Goal: Information Seeking & Learning: Learn about a topic

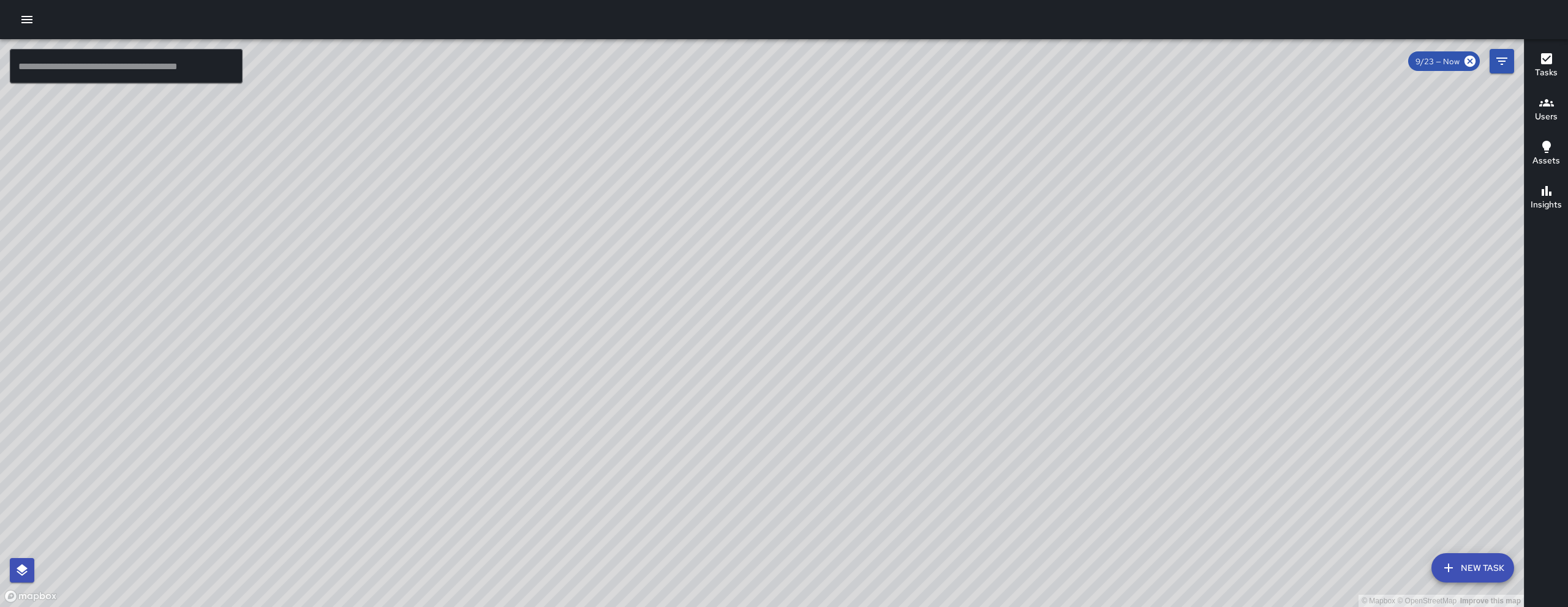
click at [25, 26] on icon "button" at bounding box center [26, 19] width 14 height 14
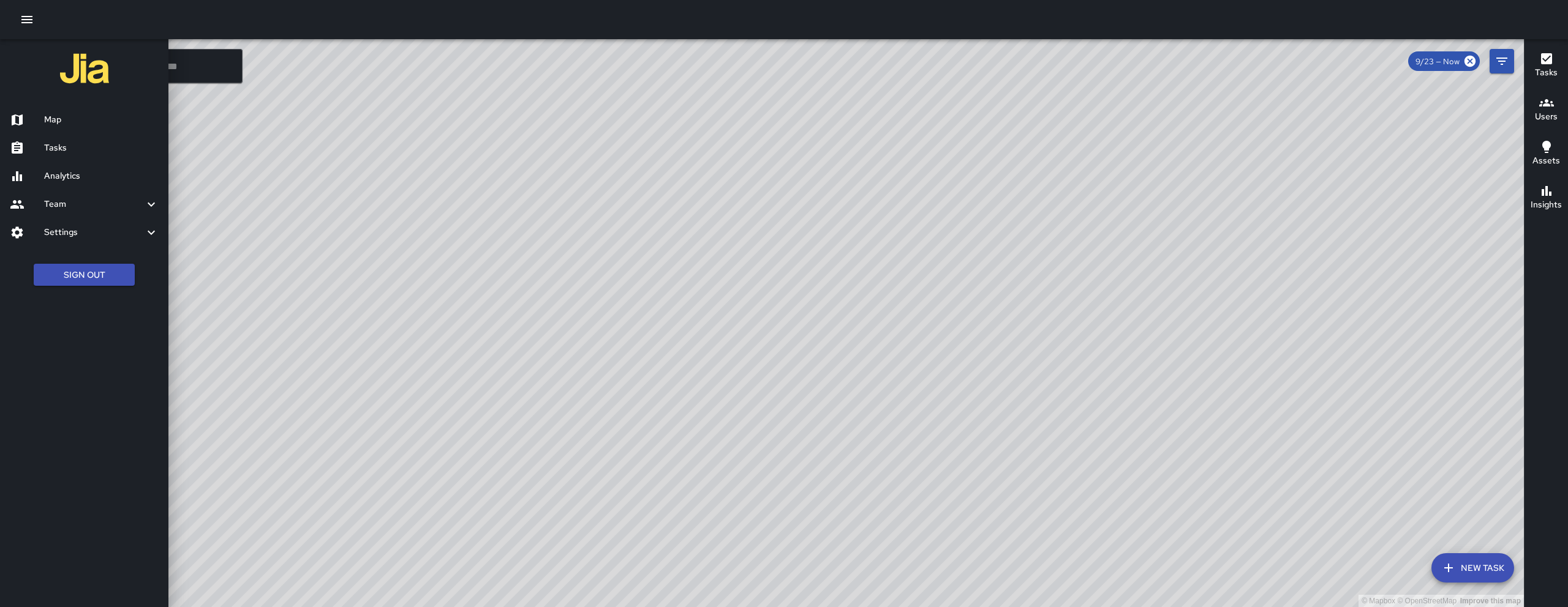
click at [71, 199] on h6 "Team" at bounding box center [94, 205] width 100 height 14
click at [74, 234] on h6 "Leaderboard" at bounding box center [101, 238] width 115 height 14
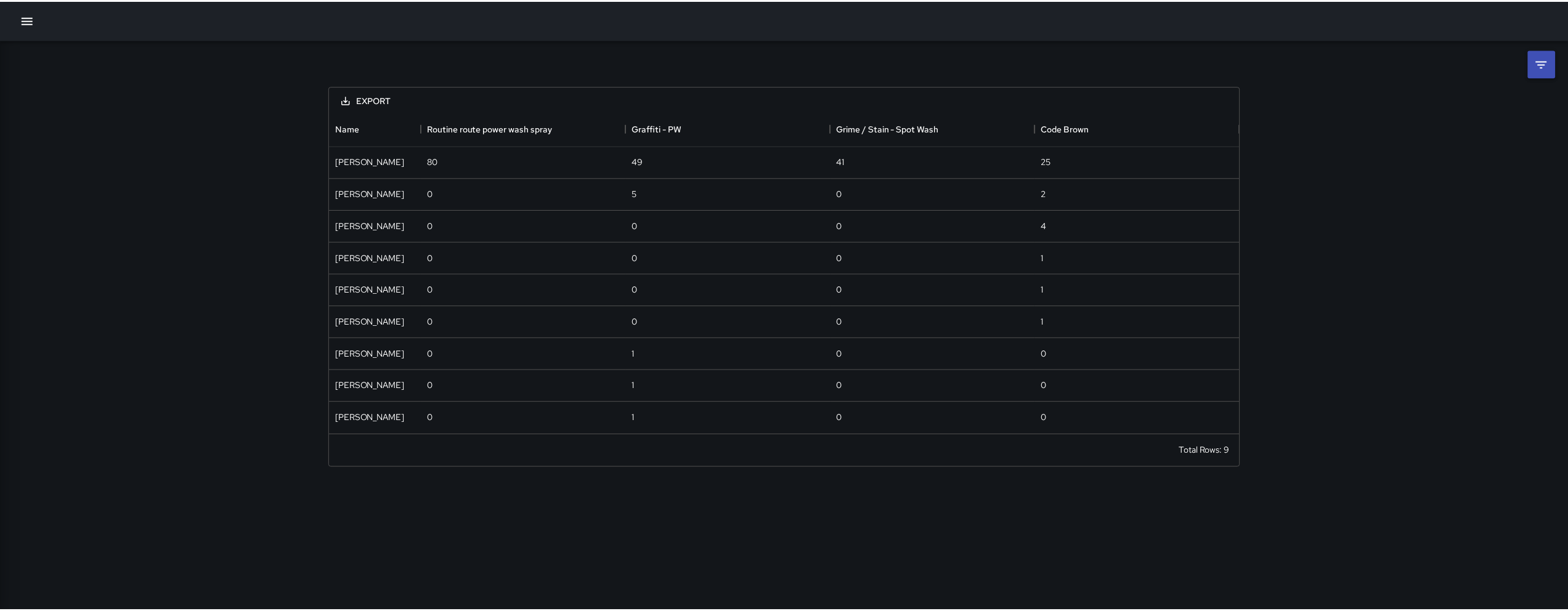
scroll to position [314, 907]
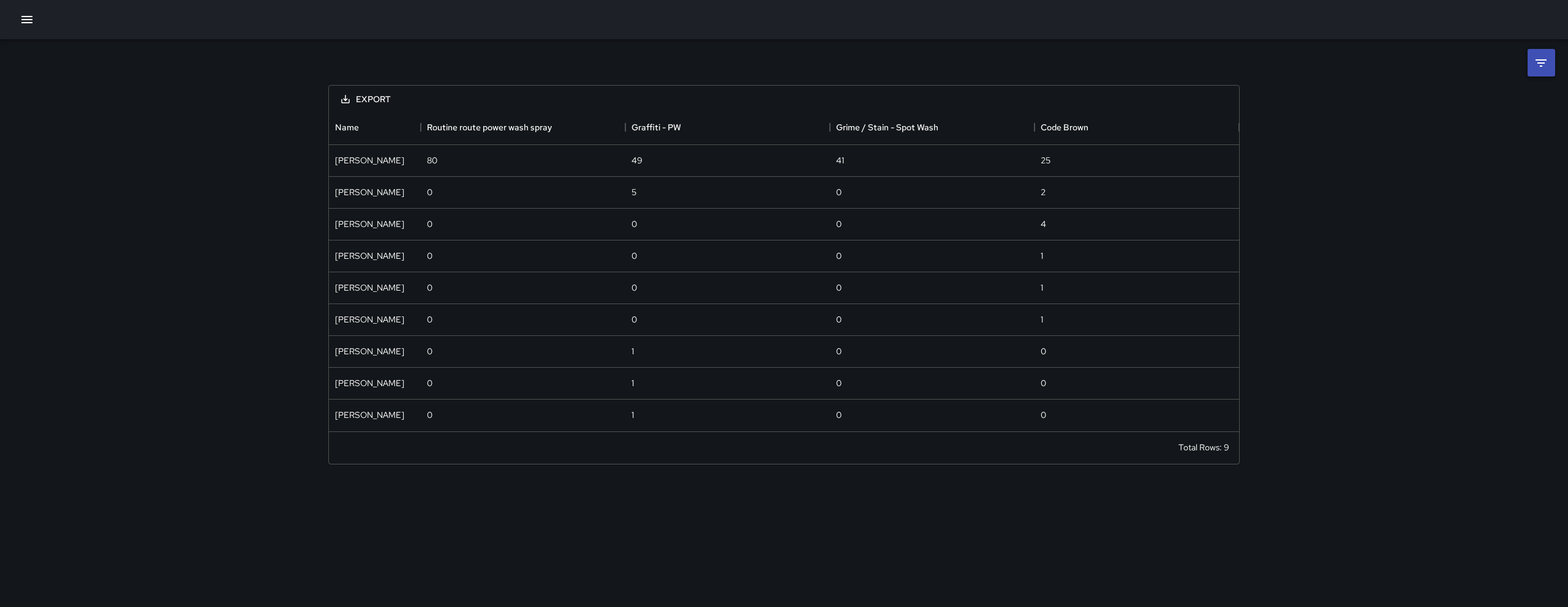
drag, startPoint x: 54, startPoint y: 49, endPoint x: 30, endPoint y: 59, distance: 26.0
click at [37, 55] on div "Export Name Routine route power wash spray Graffiti - PW Grime / Stain - Spot W…" at bounding box center [784, 259] width 1568 height 440
click at [30, 25] on icon "button" at bounding box center [26, 19] width 14 height 14
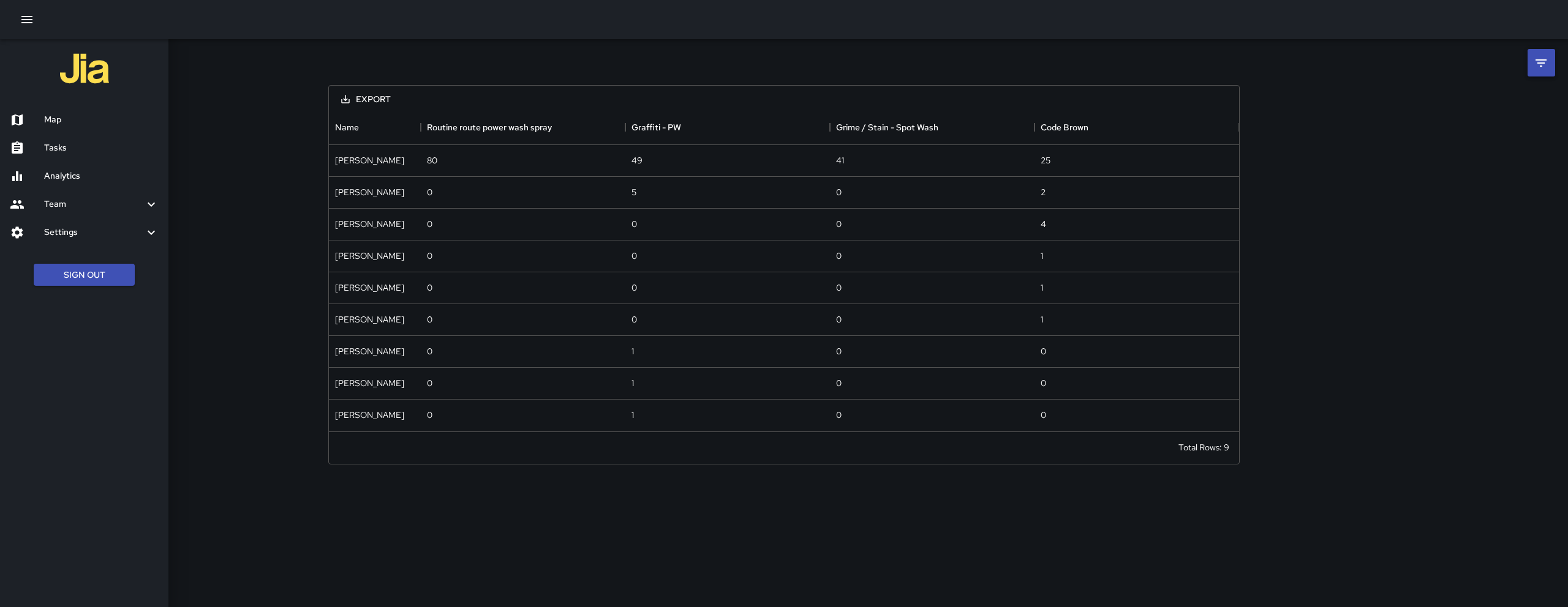
click at [88, 182] on h6 "Analytics" at bounding box center [101, 177] width 115 height 14
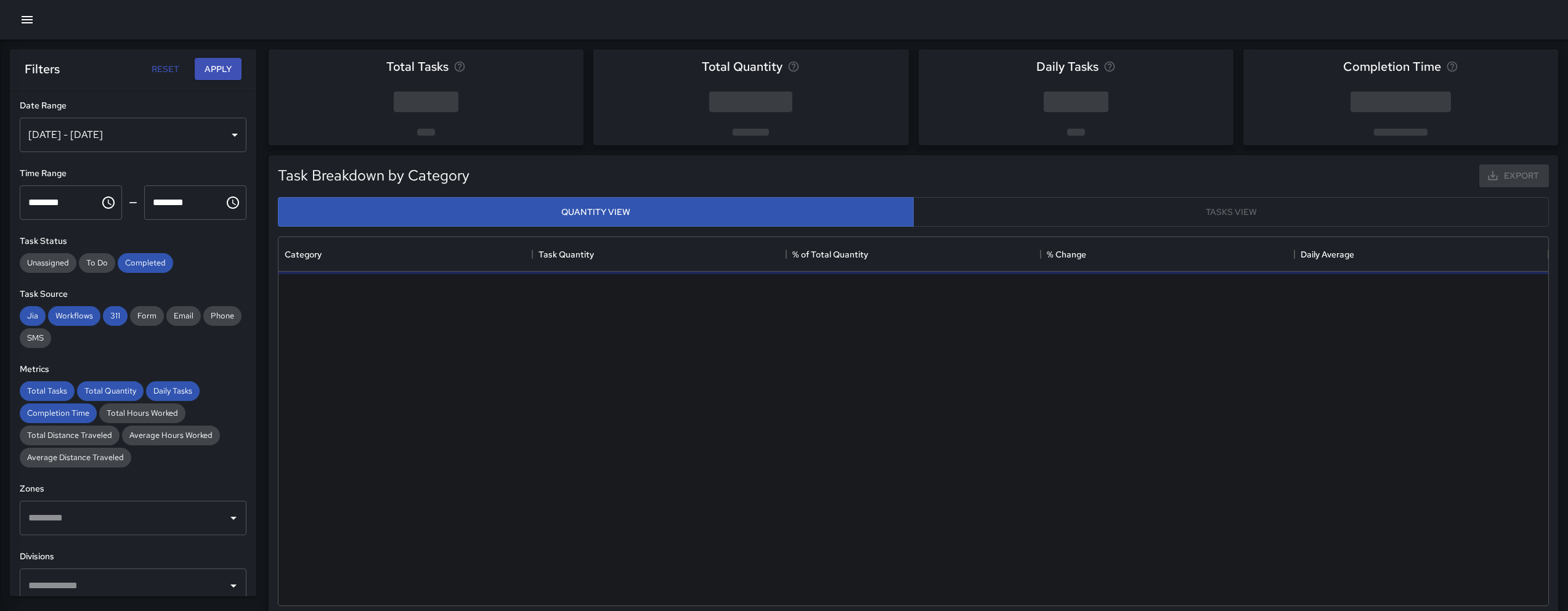
scroll to position [359, 1260]
click at [139, 262] on span "Completed" at bounding box center [145, 262] width 56 height 10
click at [107, 320] on span "311" at bounding box center [115, 315] width 25 height 10
click at [74, 314] on span "Workflows" at bounding box center [73, 315] width 52 height 10
click at [32, 314] on span "Jia" at bounding box center [32, 315] width 26 height 10
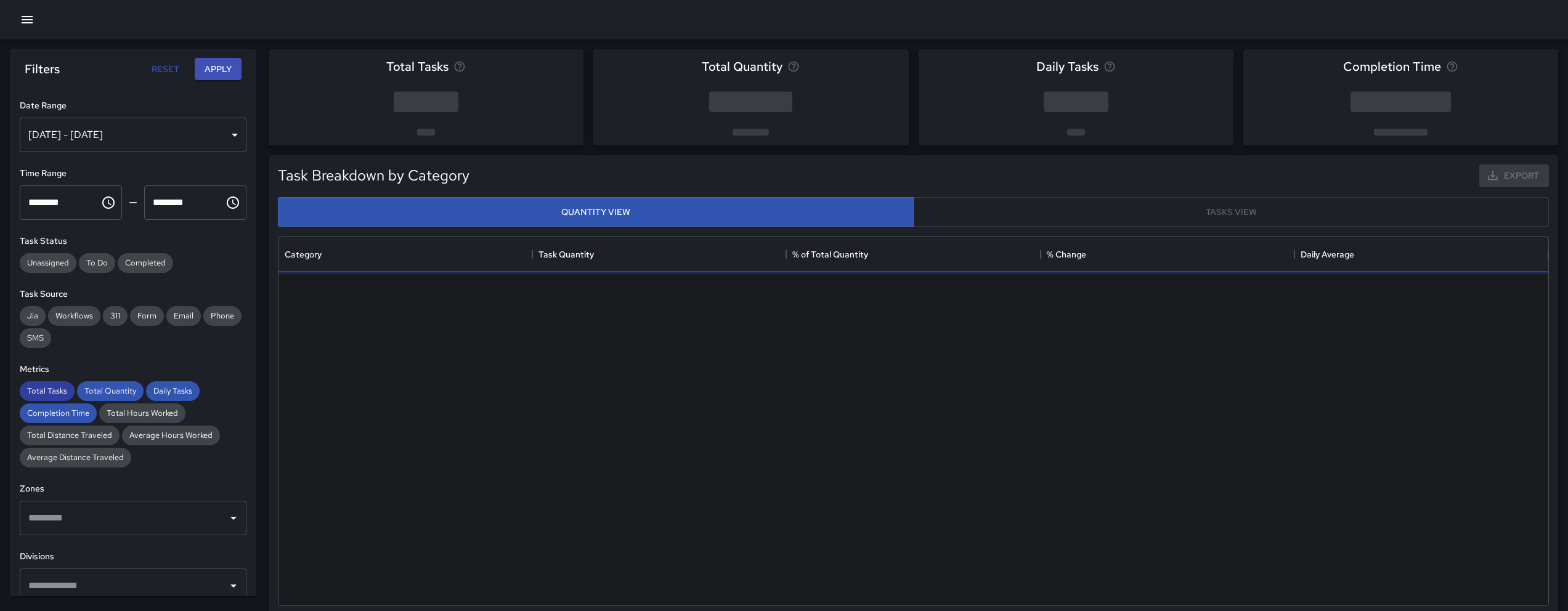
click at [56, 393] on span "Total Tasks" at bounding box center [47, 391] width 55 height 10
click at [66, 414] on span "Completion Time" at bounding box center [58, 413] width 77 height 10
click at [87, 388] on span "Total Quantity" at bounding box center [110, 391] width 67 height 10
click at [160, 390] on span "Daily Tasks" at bounding box center [173, 391] width 54 height 10
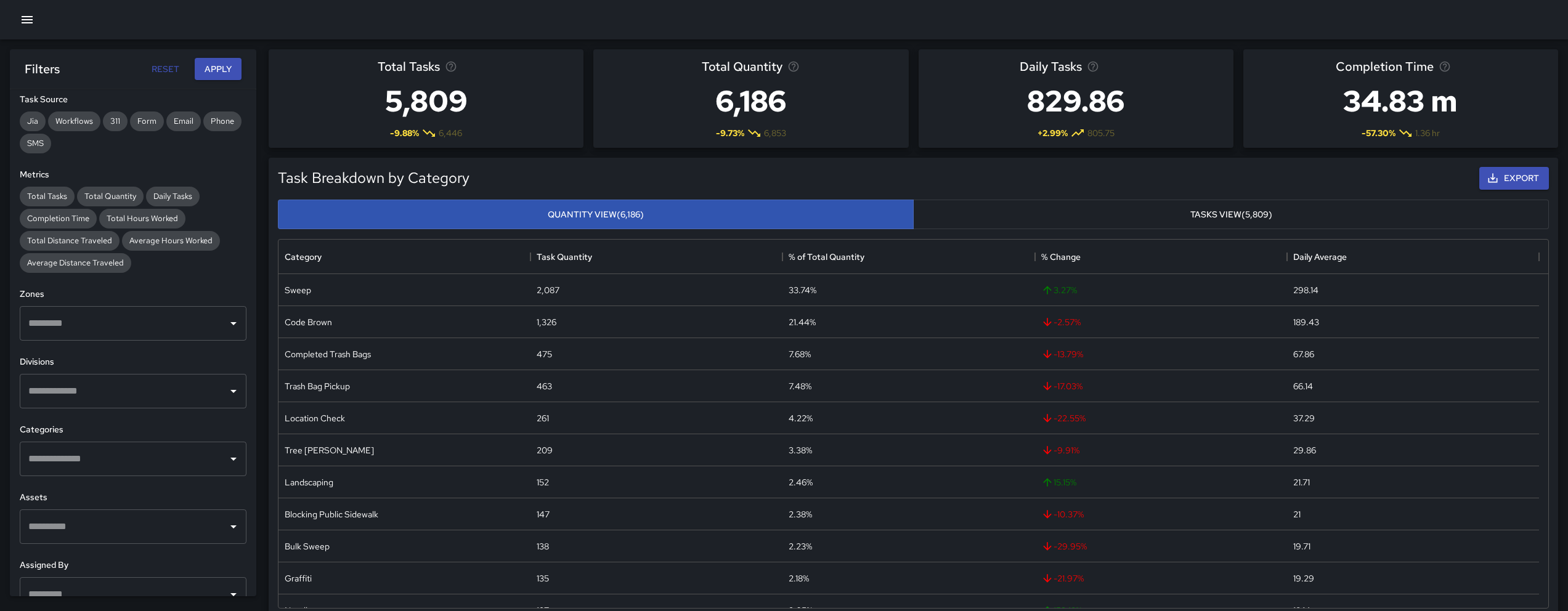
scroll to position [213, 0]
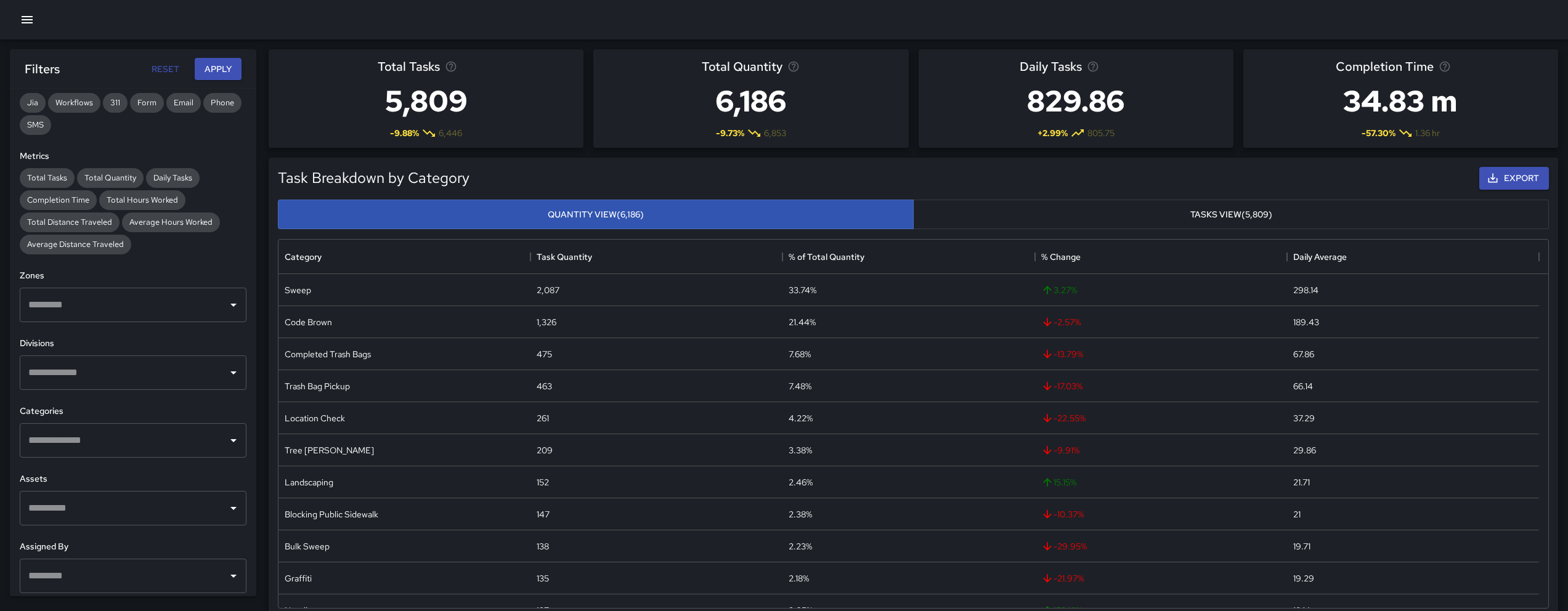
click at [96, 441] on input "text" at bounding box center [124, 440] width 197 height 23
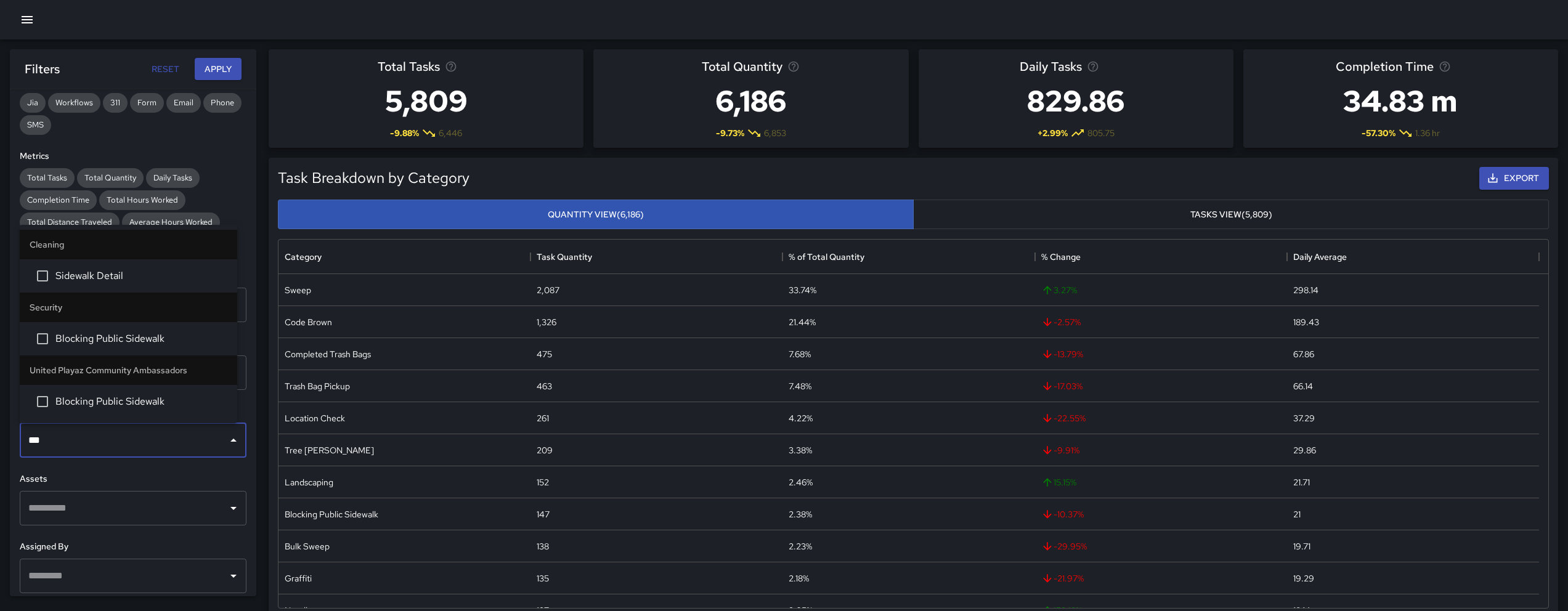
type input "****"
click at [107, 275] on span "Sidewalk Detail" at bounding box center [141, 275] width 172 height 15
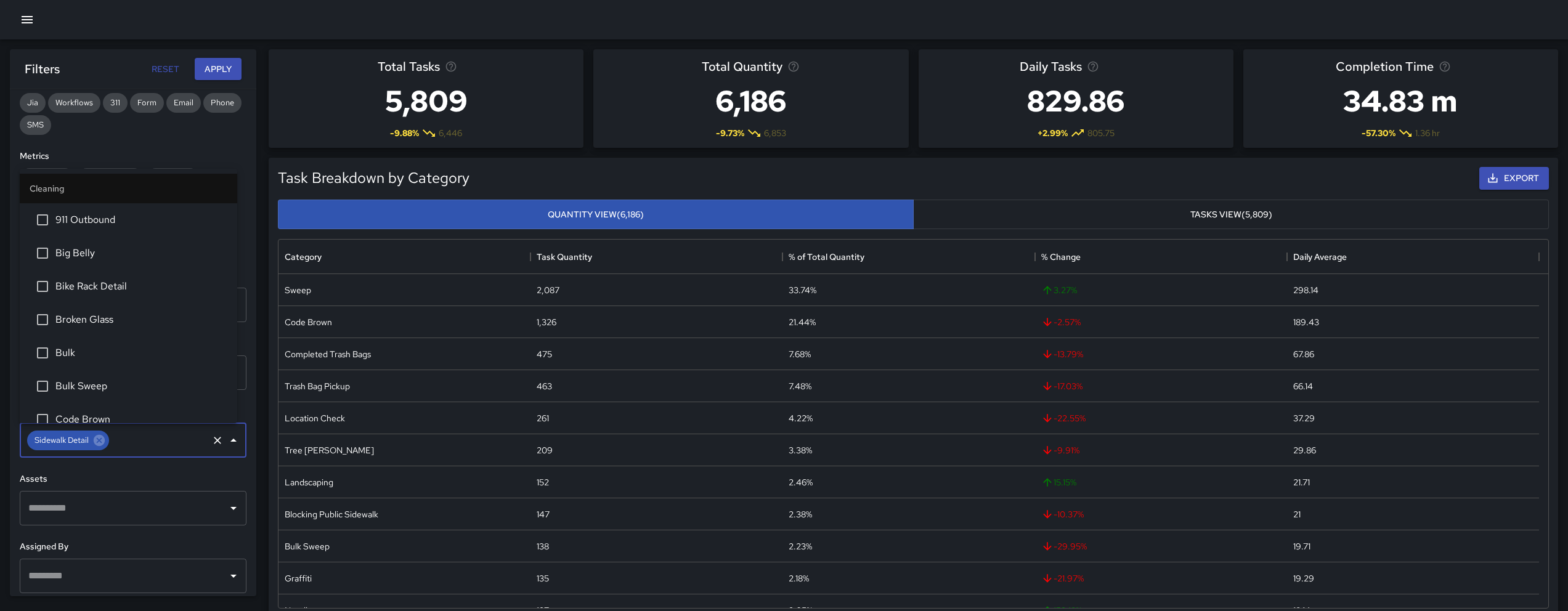
scroll to position [679, 0]
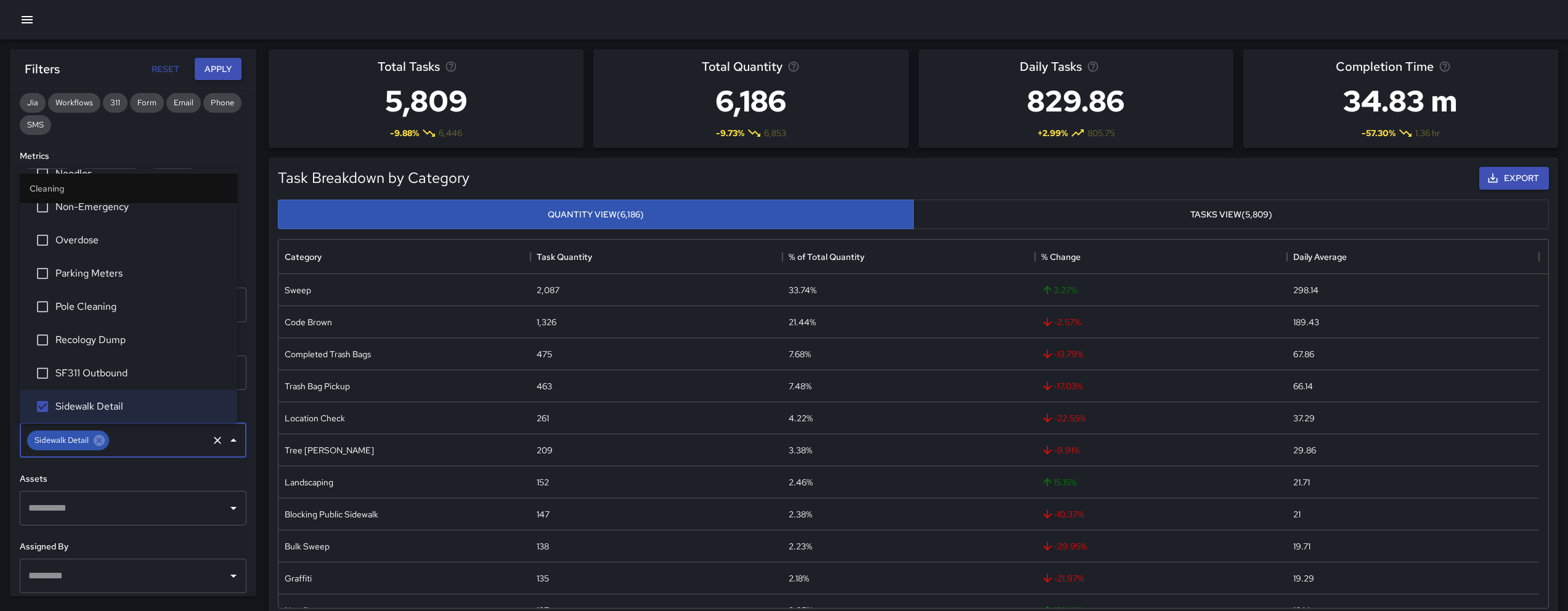
click at [222, 68] on button "Apply" at bounding box center [218, 69] width 47 height 23
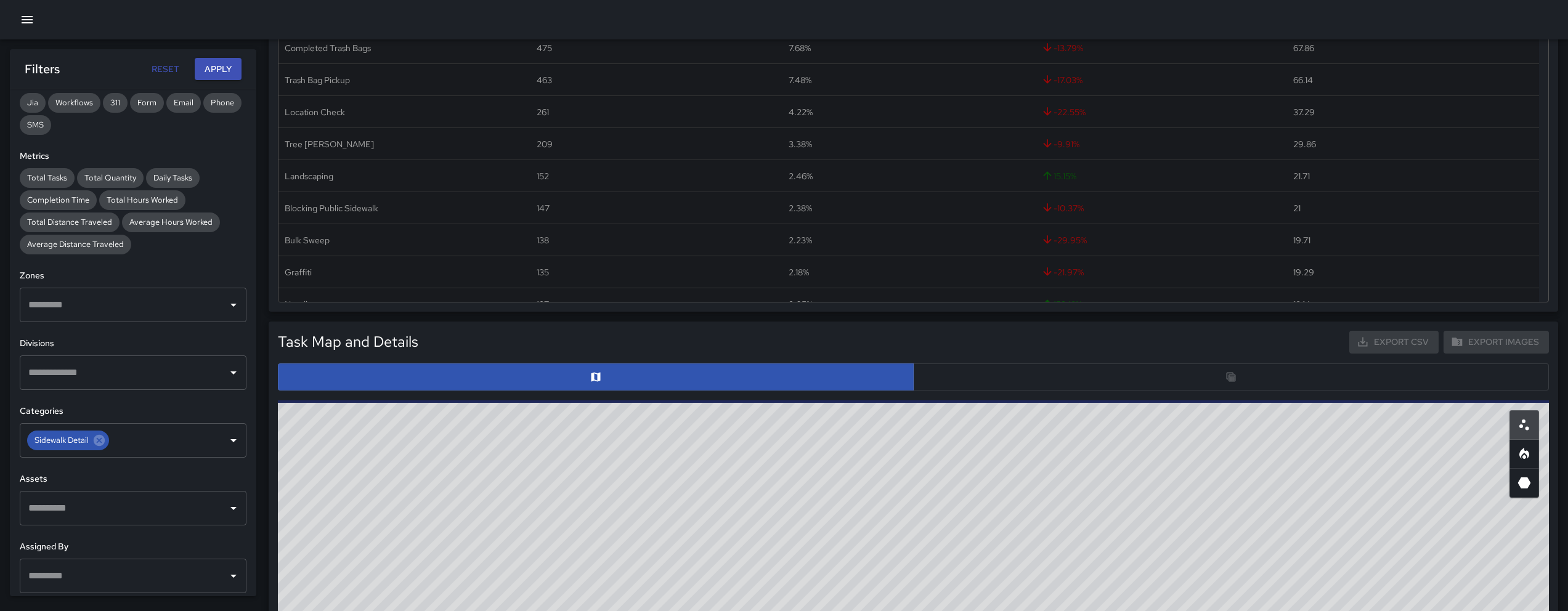
scroll to position [397, 0]
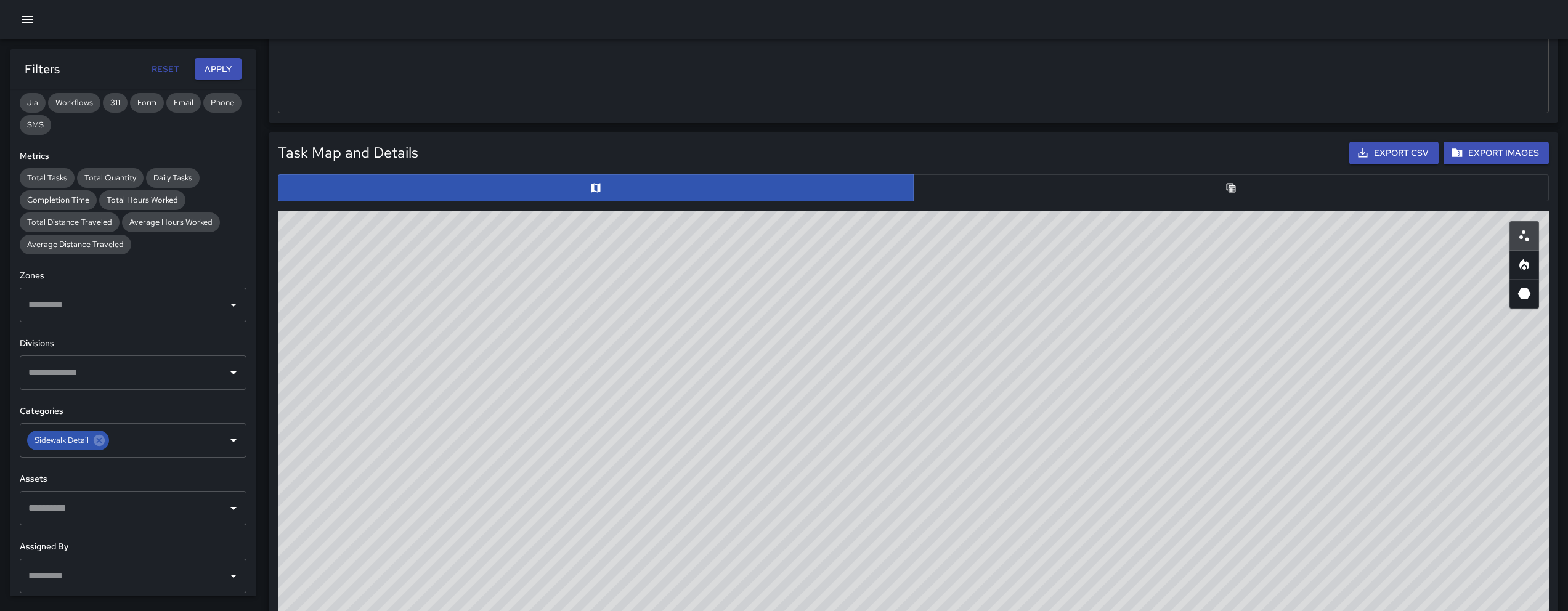
click at [1009, 183] on button "button" at bounding box center [1231, 188] width 636 height 27
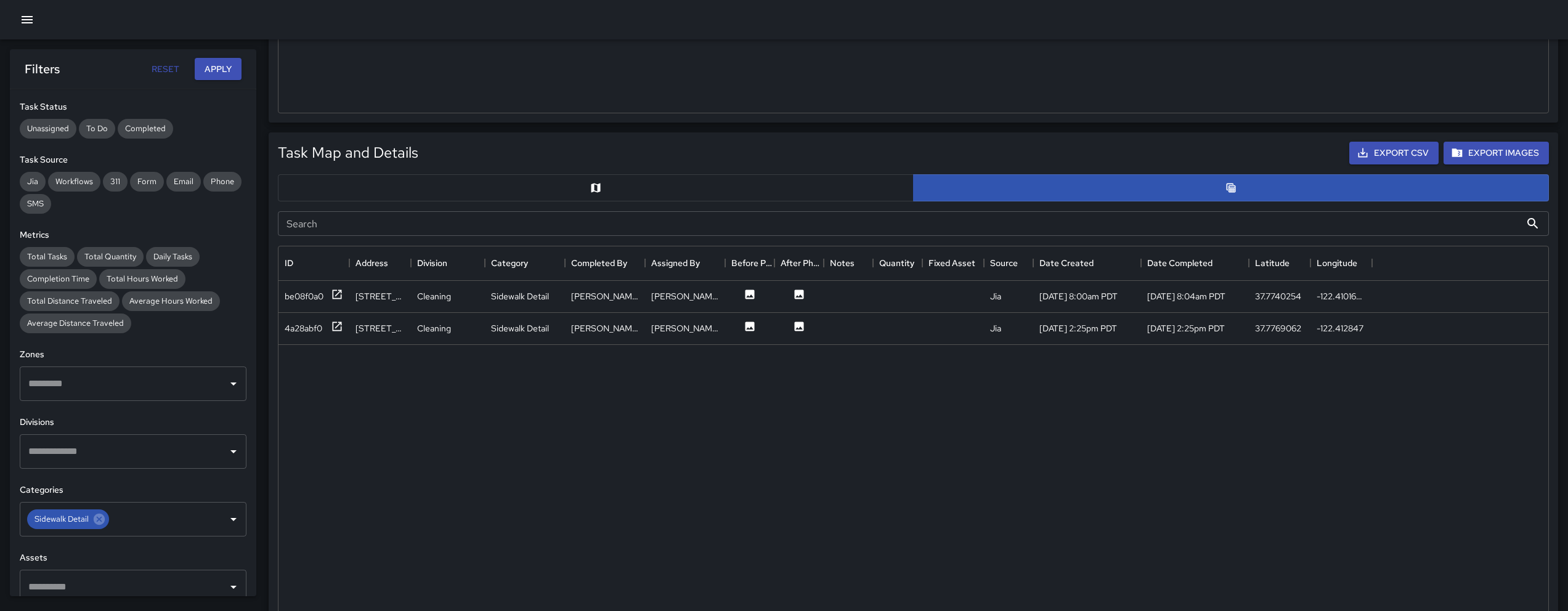
scroll to position [0, 0]
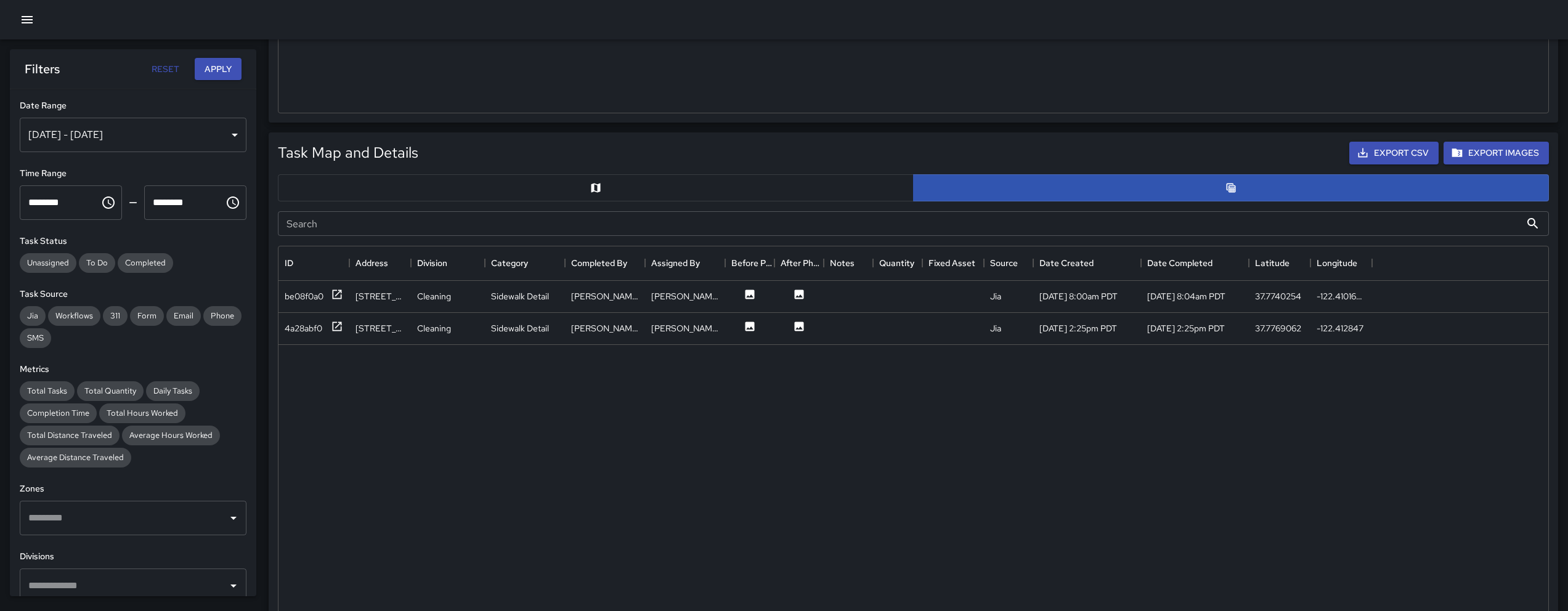
click at [158, 135] on div "Sep 17, 2025 - Sep 23, 2025" at bounding box center [132, 135] width 226 height 34
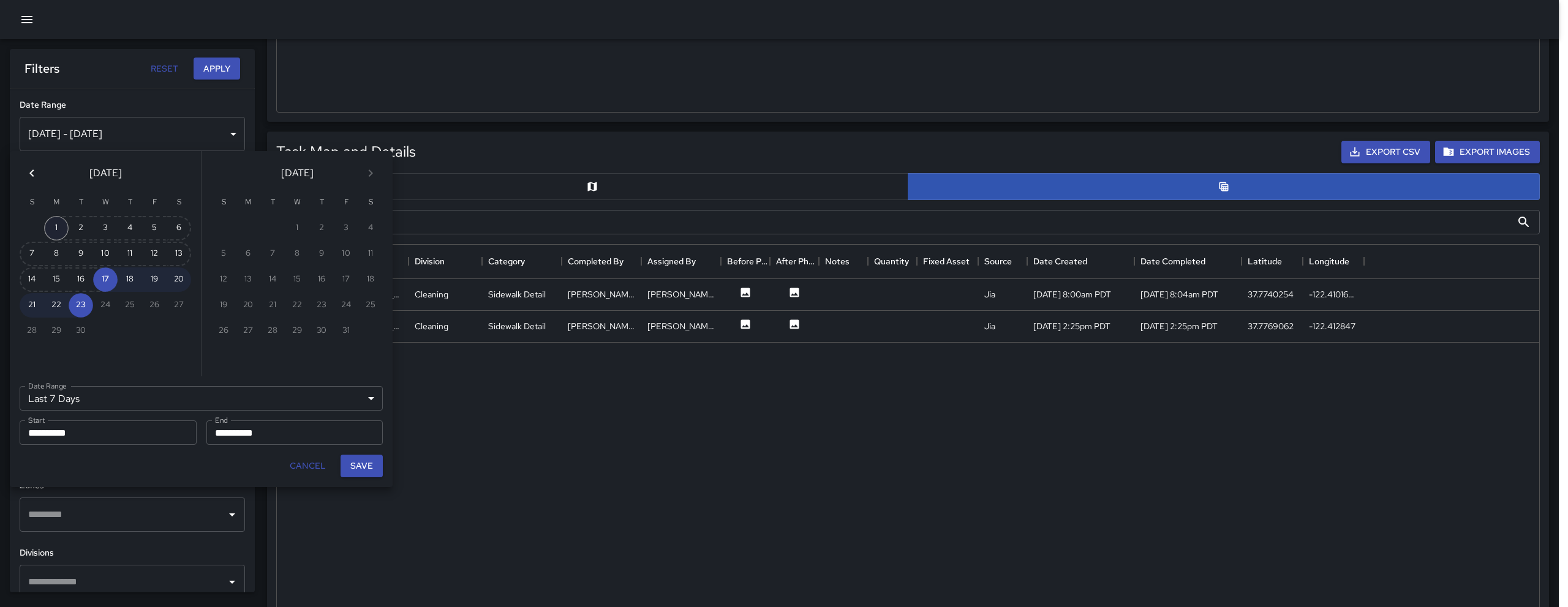
click at [48, 228] on button "1" at bounding box center [56, 228] width 25 height 25
type input "******"
type input "**********"
click at [371, 466] on button "Save" at bounding box center [362, 466] width 42 height 23
type input "**********"
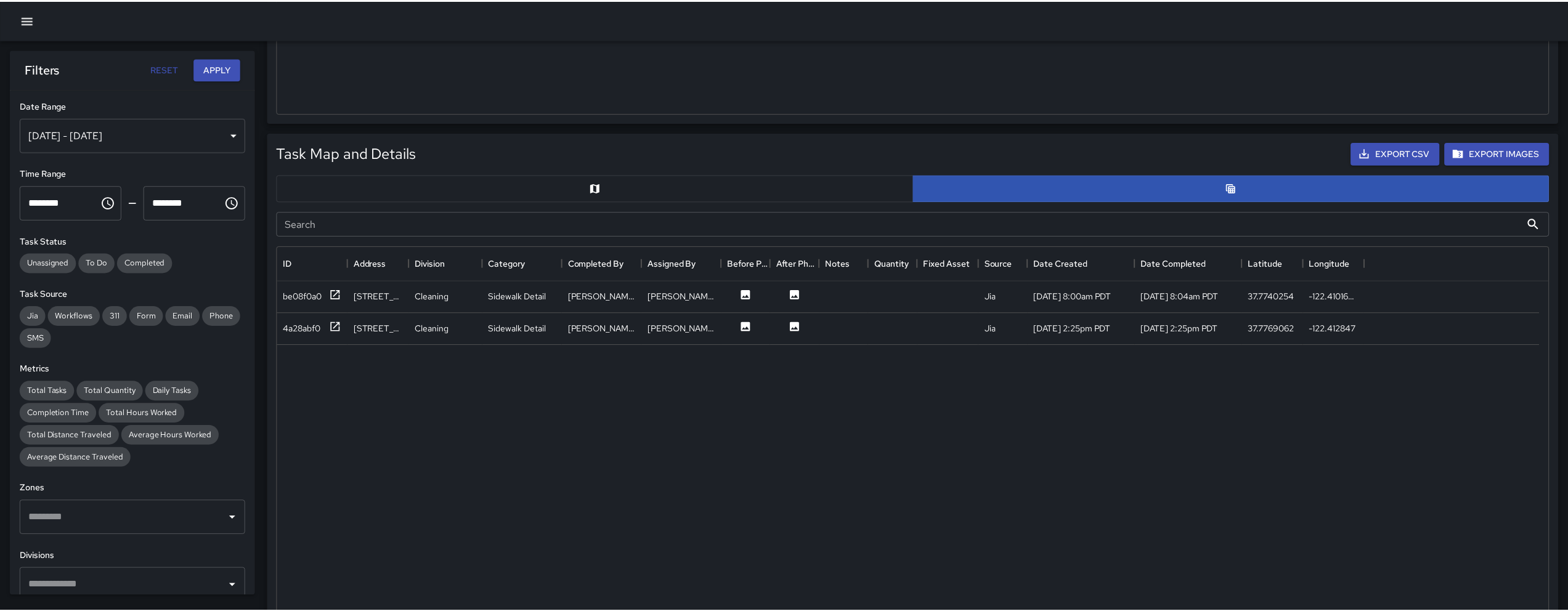
scroll to position [10, 10]
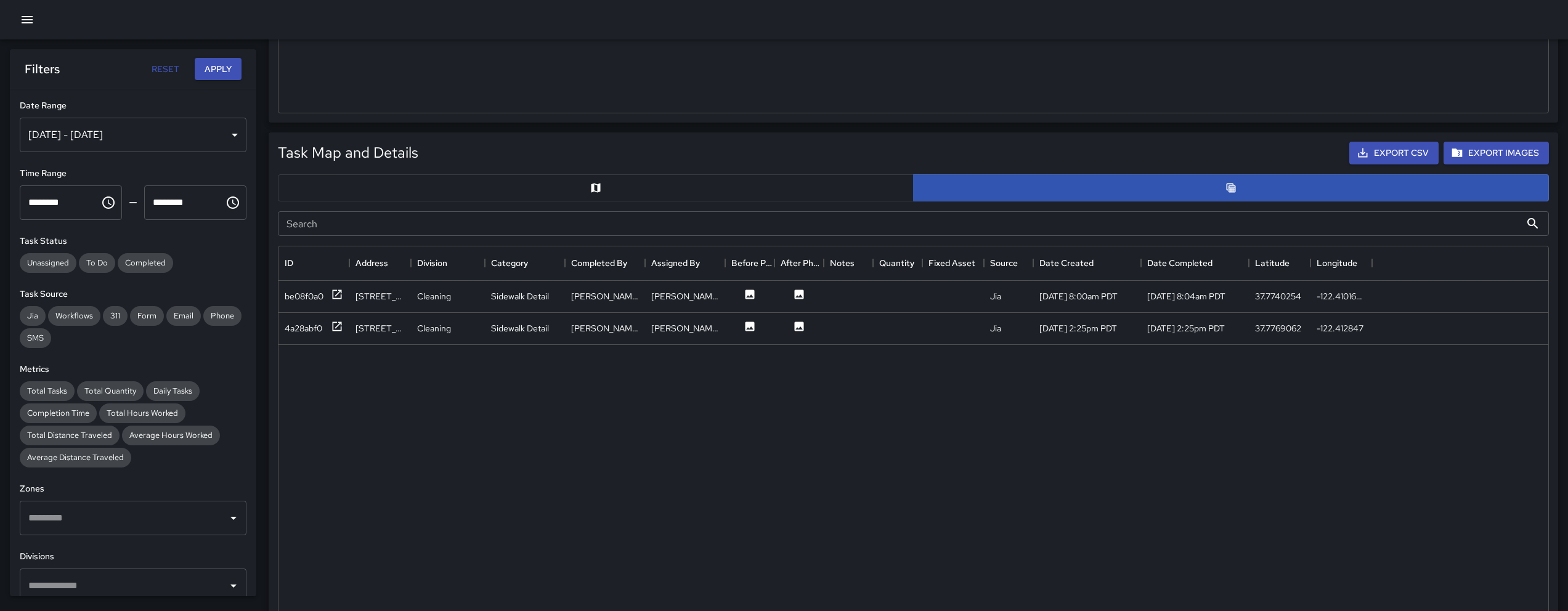
click at [104, 143] on div "Sep 01, 2025 - Sep 23, 2025" at bounding box center [132, 135] width 226 height 34
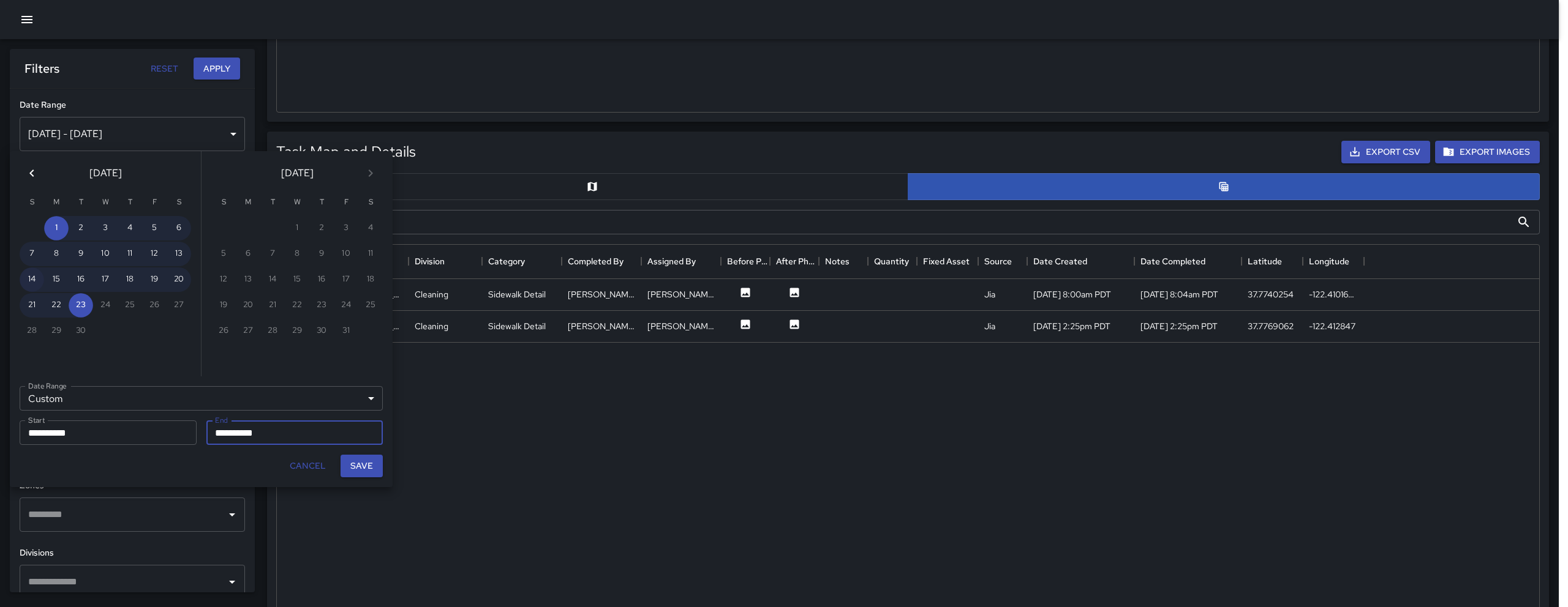
click at [31, 280] on button "14" at bounding box center [31, 279] width 25 height 25
type input "**********"
click at [185, 281] on button "20" at bounding box center [178, 279] width 25 height 25
type input "**********"
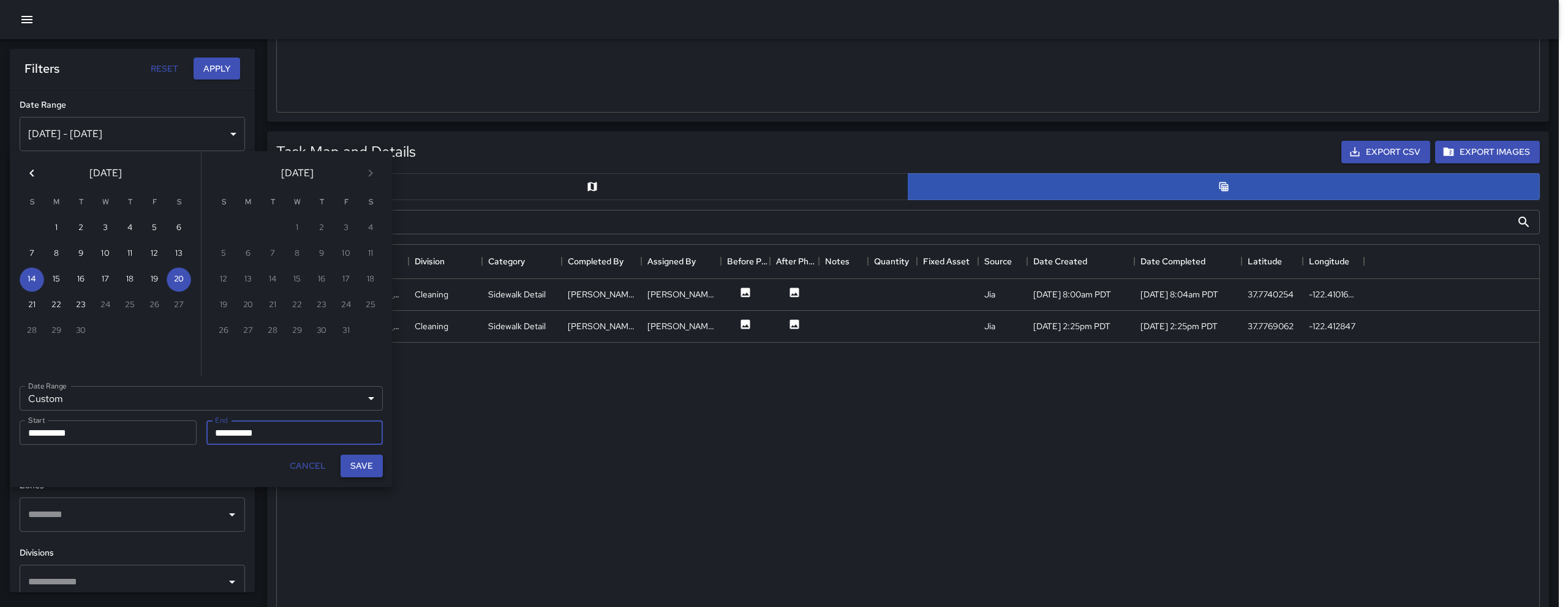
click at [366, 469] on button "Save" at bounding box center [362, 466] width 42 height 23
type input "**********"
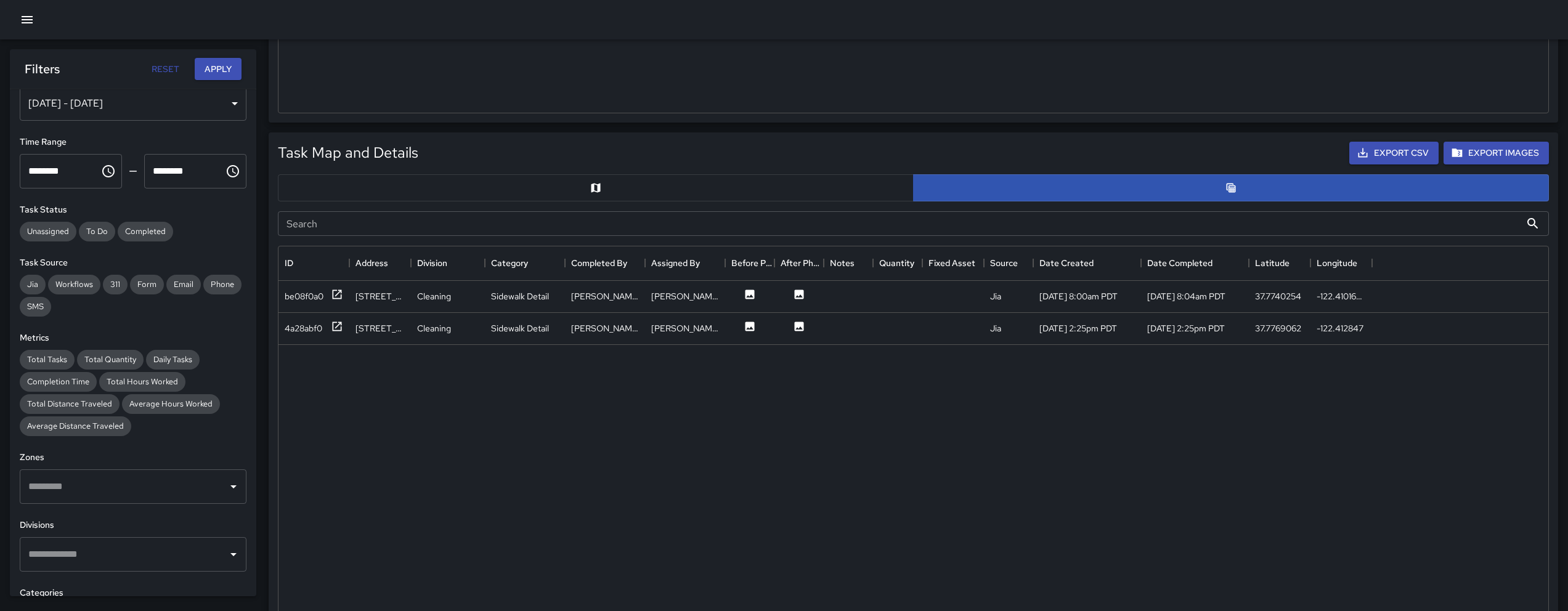
scroll to position [56, 0]
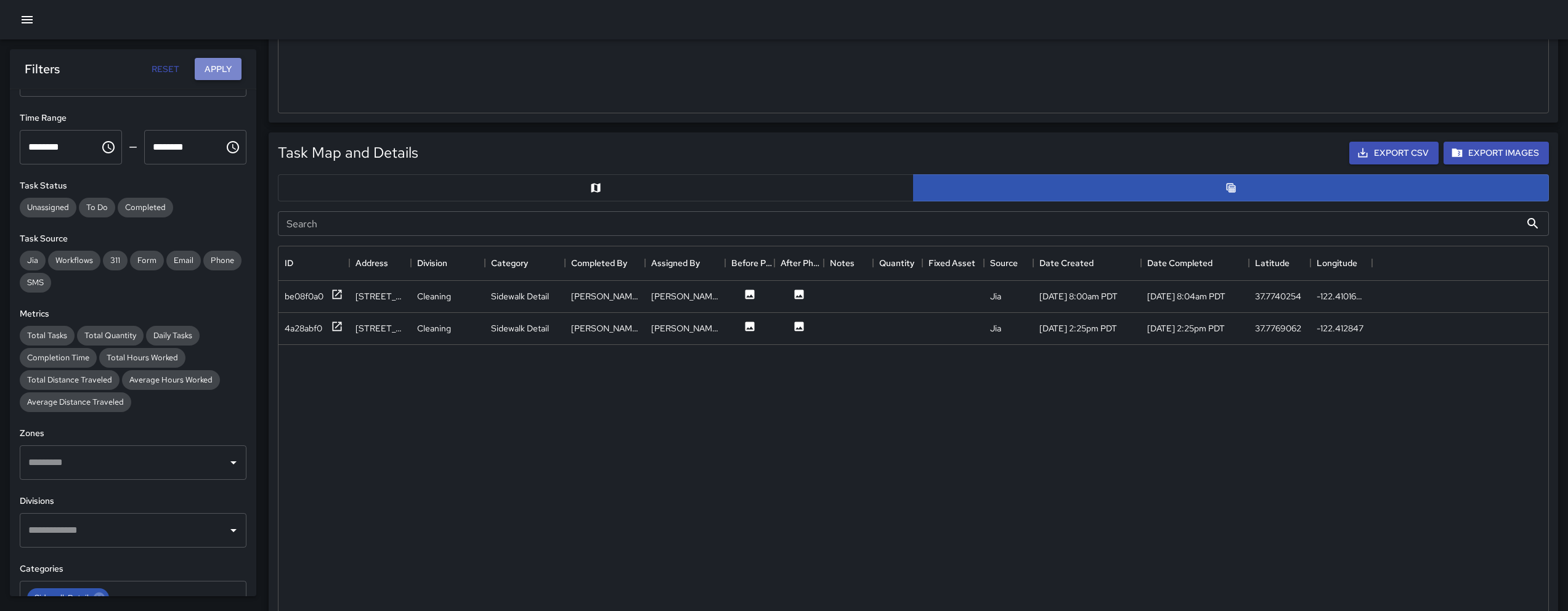
click at [230, 65] on button "Apply" at bounding box center [218, 69] width 47 height 23
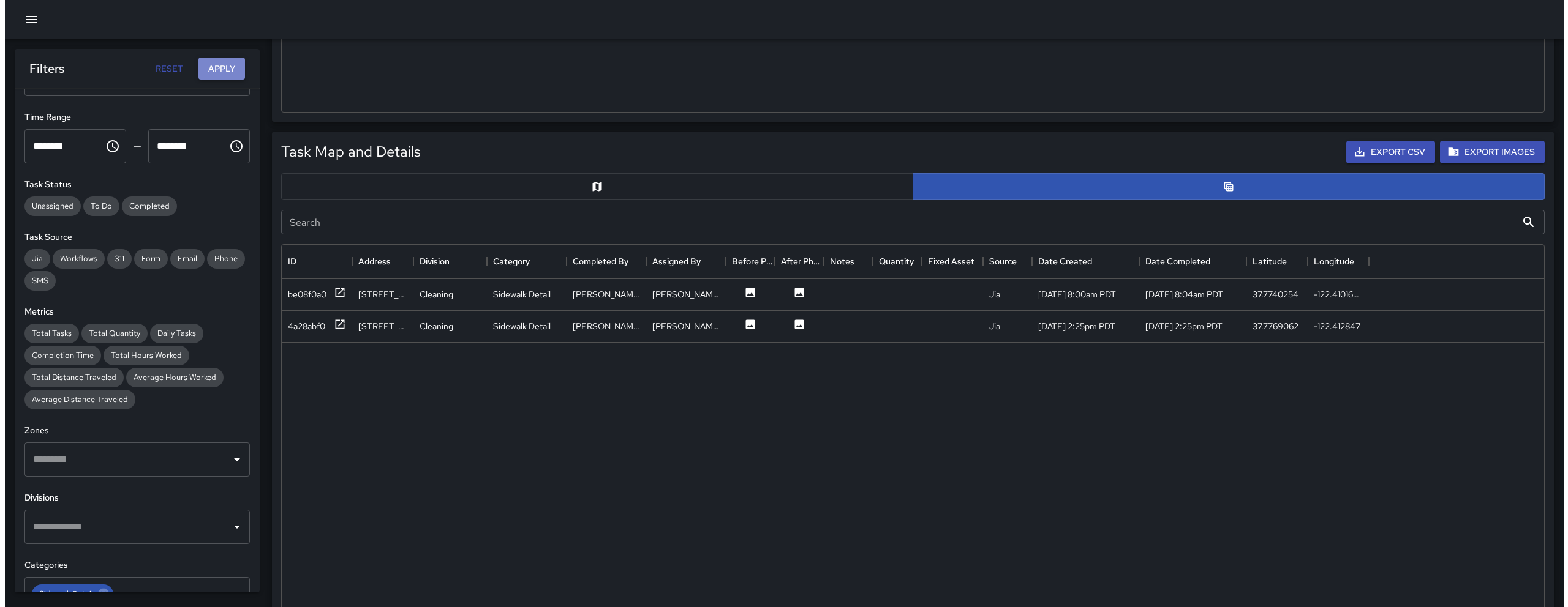
scroll to position [0, 0]
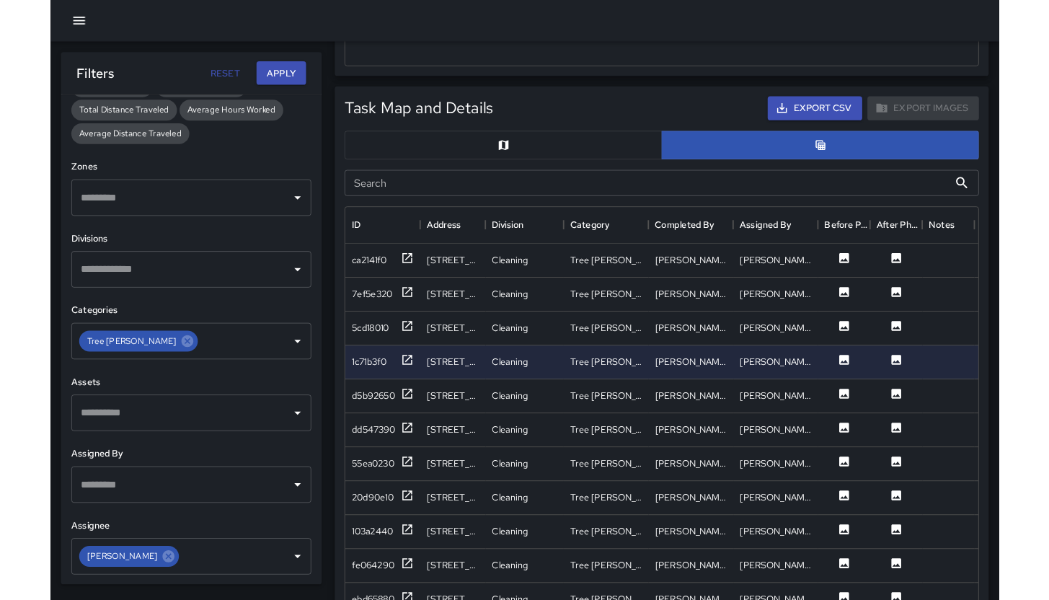
scroll to position [451, 0]
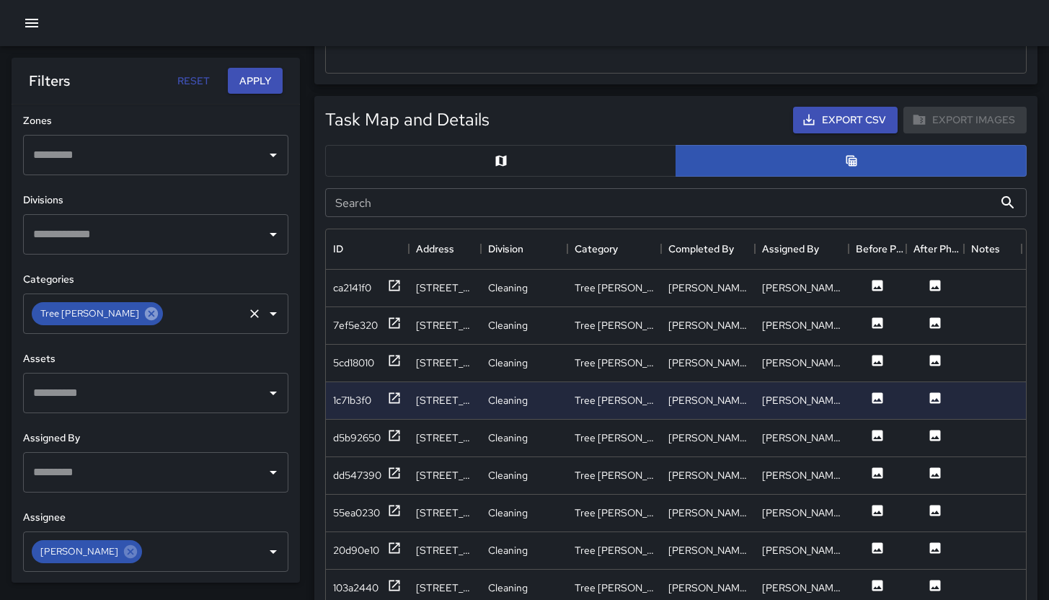
click at [143, 309] on icon at bounding box center [151, 314] width 16 height 16
click at [123, 559] on icon at bounding box center [131, 552] width 16 height 16
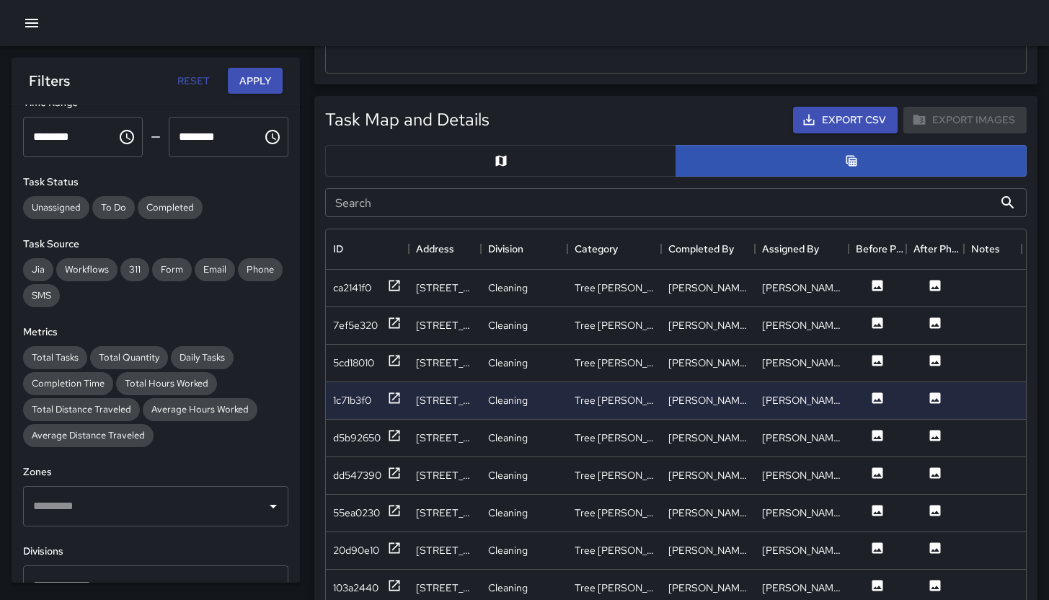
scroll to position [0, 0]
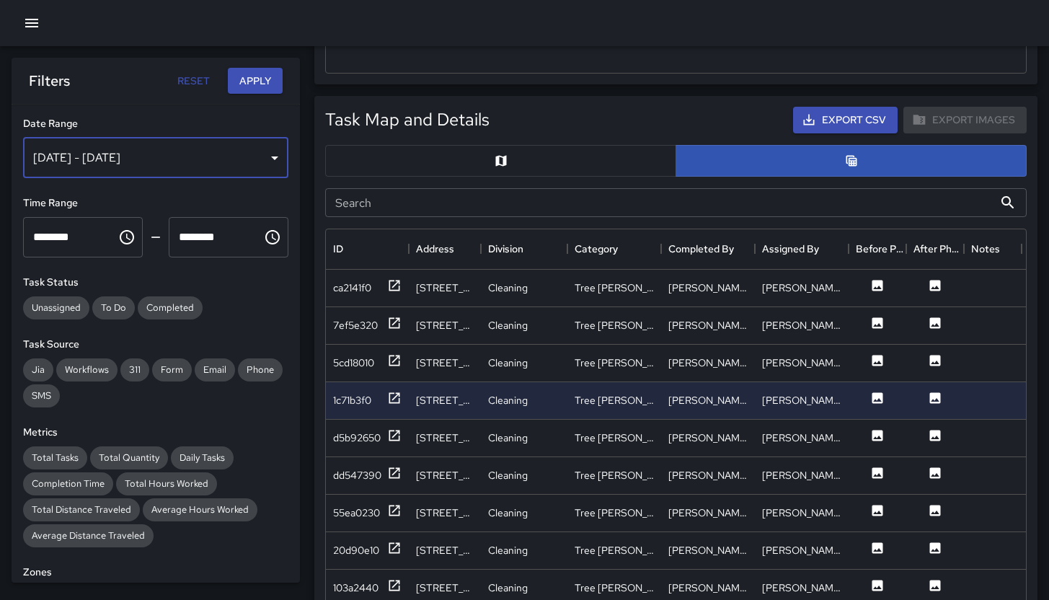
click at [123, 161] on div "Sep 01, 2025 - Sep 23, 2025" at bounding box center [155, 158] width 265 height 40
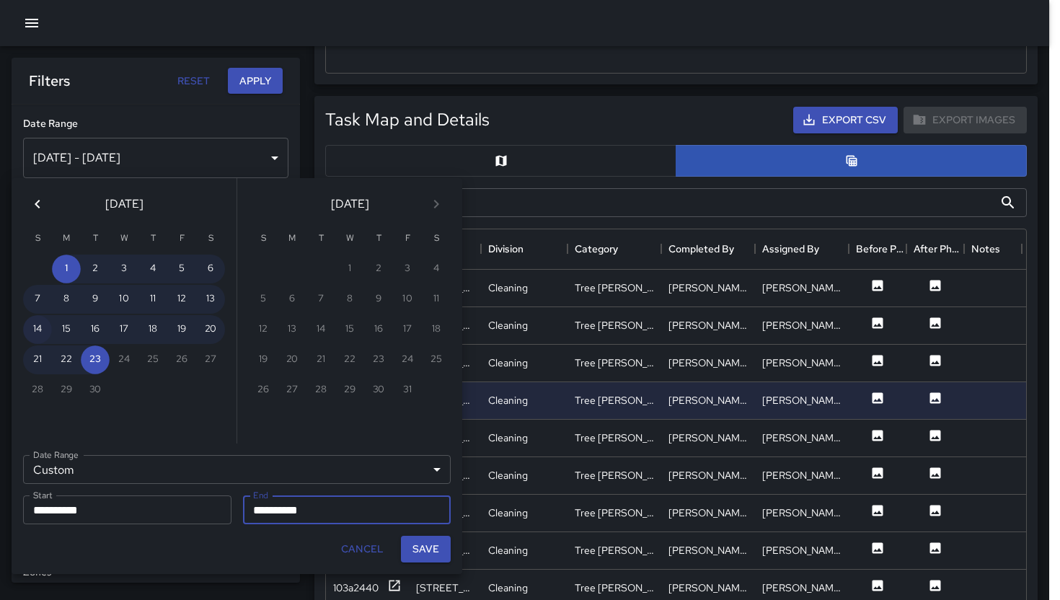
click at [30, 324] on button "14" at bounding box center [37, 329] width 29 height 29
type input "**********"
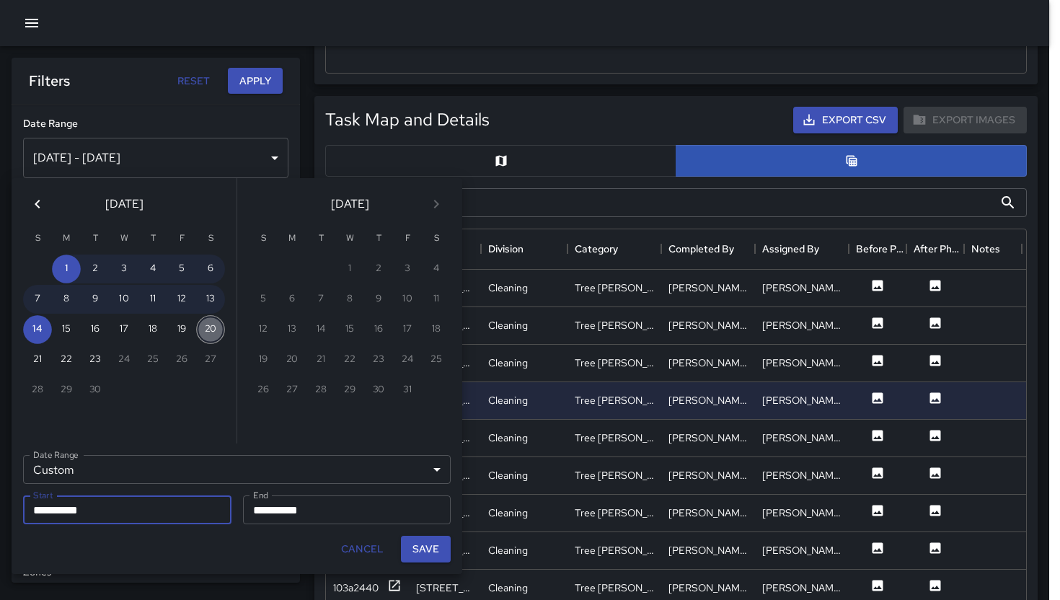
click at [211, 327] on button "20" at bounding box center [210, 329] width 29 height 29
type input "**********"
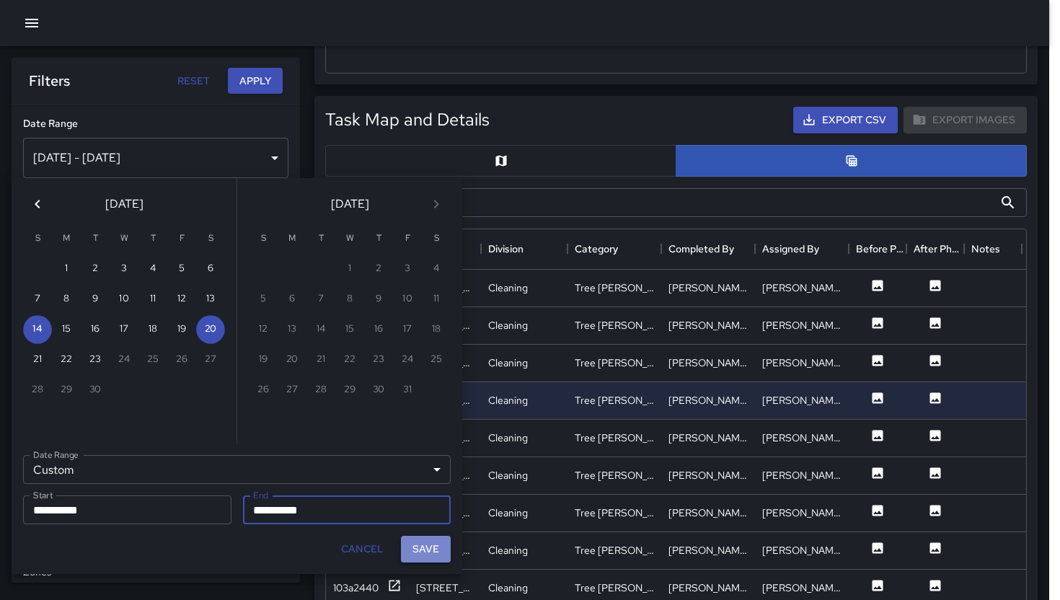
click at [430, 547] on button "Save" at bounding box center [426, 549] width 50 height 27
type input "**********"
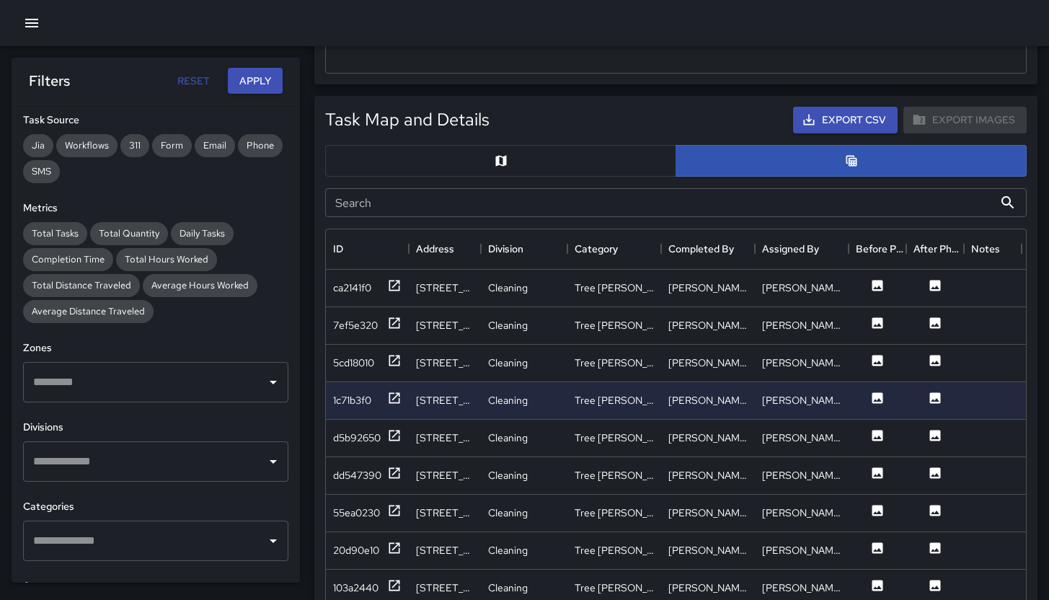
scroll to position [225, 0]
click at [117, 522] on div "​" at bounding box center [155, 540] width 265 height 40
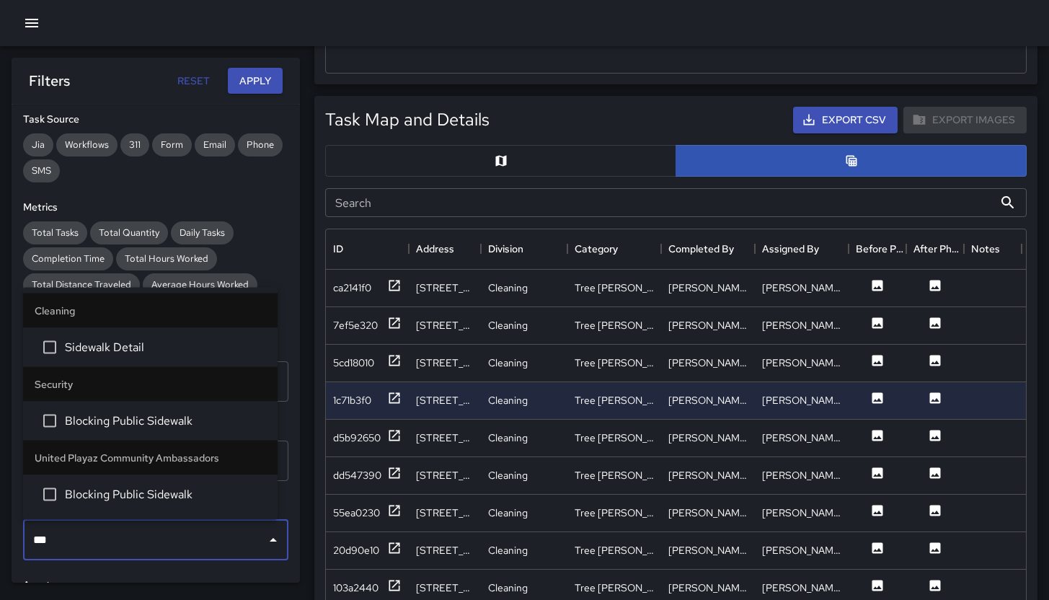
type input "****"
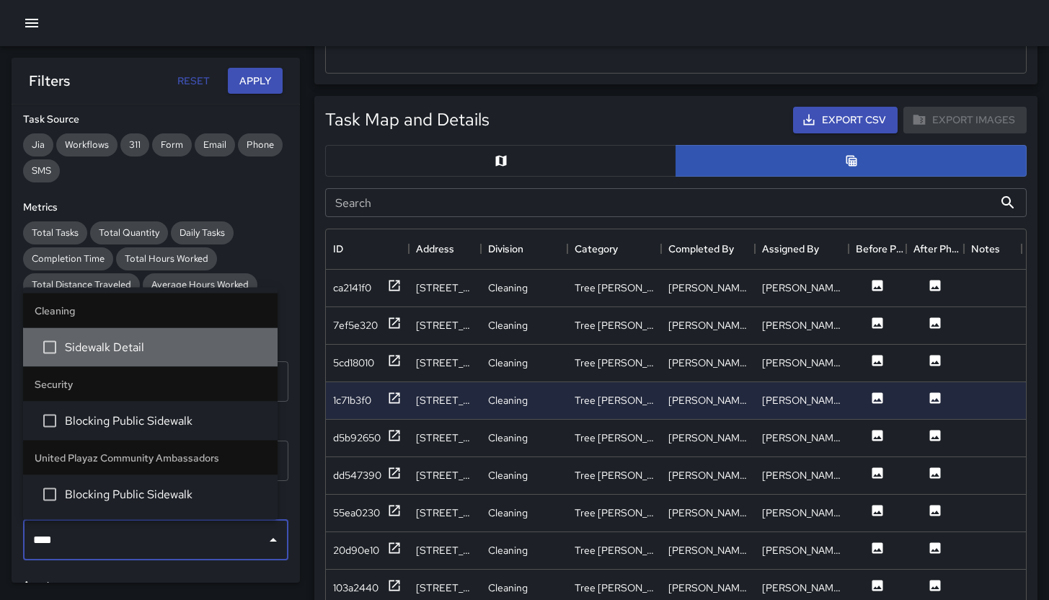
click at [181, 349] on span "Sidewalk Detail" at bounding box center [165, 347] width 201 height 17
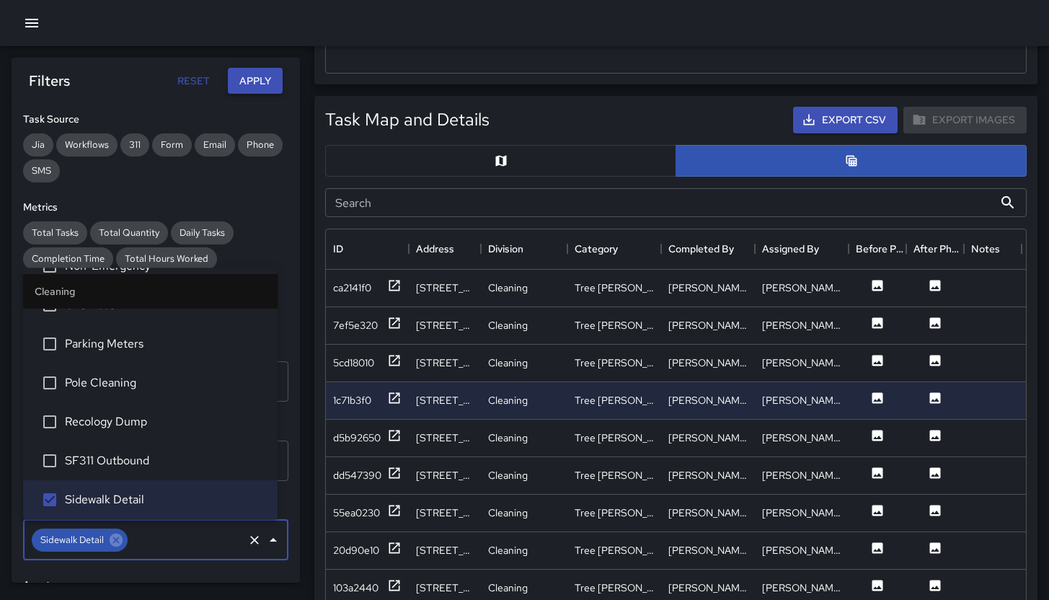
click at [243, 75] on button "Apply" at bounding box center [255, 81] width 55 height 27
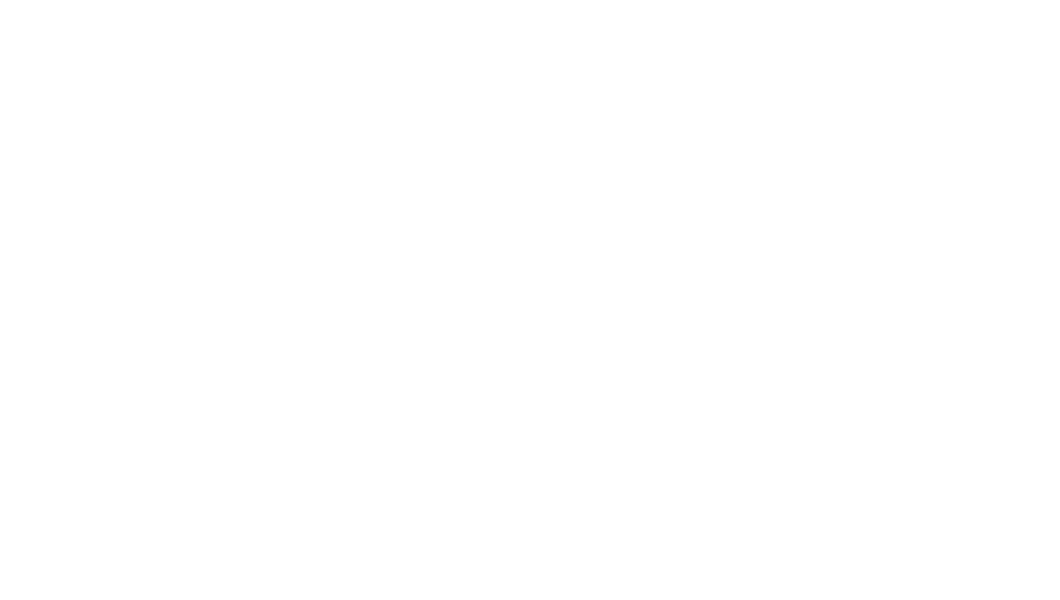
scroll to position [0, 0]
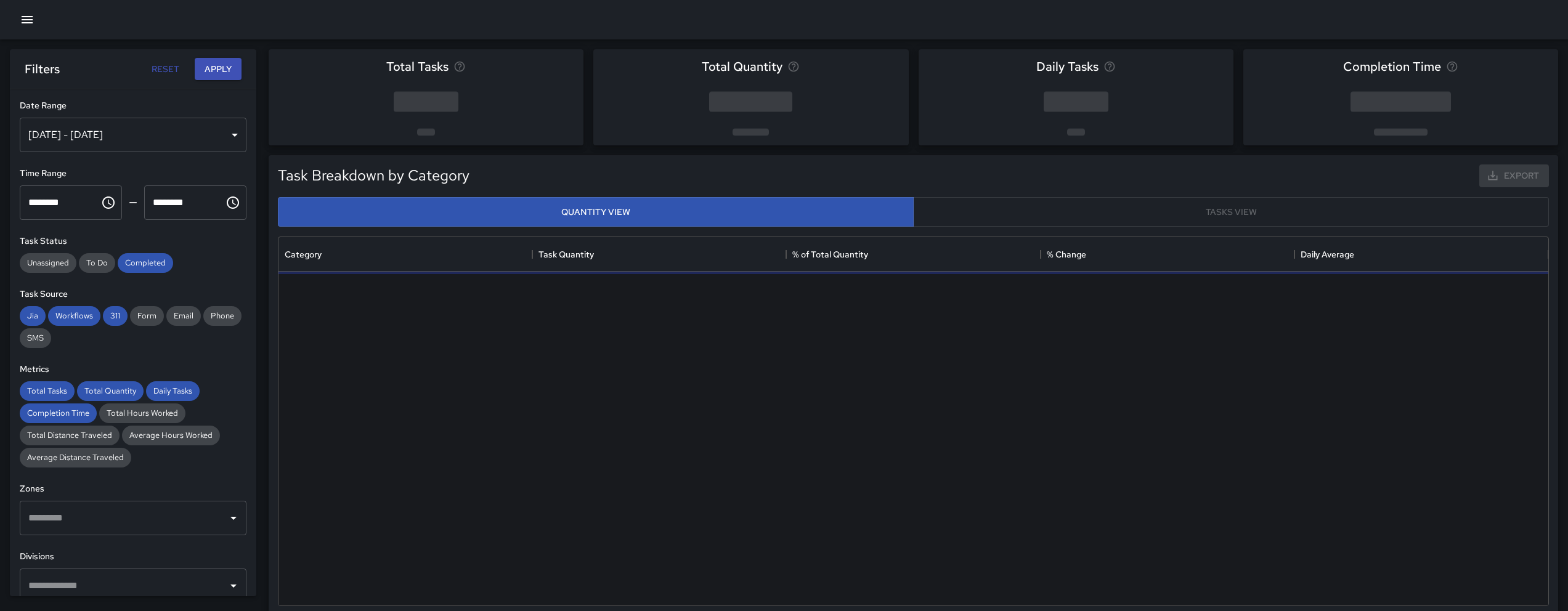
scroll to position [359, 1260]
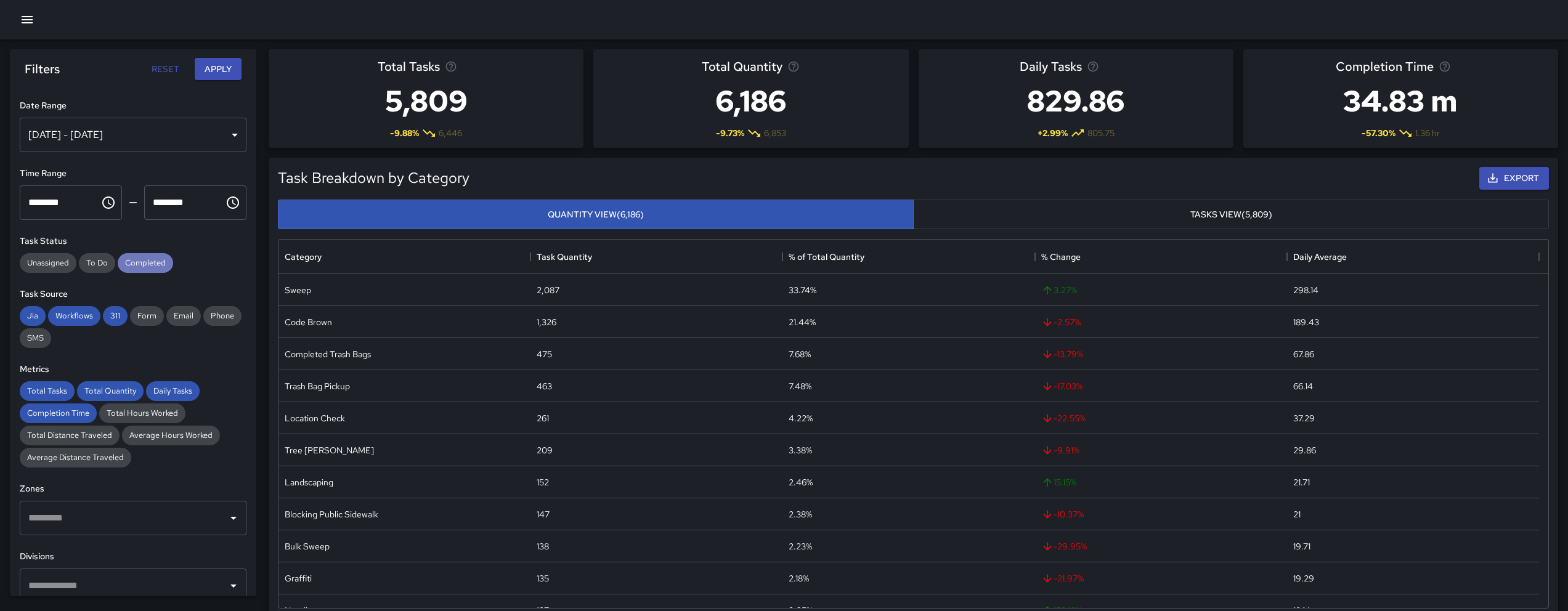
click at [139, 265] on span "Completed" at bounding box center [145, 262] width 56 height 10
click at [109, 314] on span "311" at bounding box center [115, 315] width 25 height 10
click at [76, 318] on span "Workflows" at bounding box center [73, 315] width 52 height 10
click at [20, 317] on span "Jia" at bounding box center [32, 315] width 26 height 10
click at [61, 394] on span "Total Tasks" at bounding box center [47, 391] width 55 height 10
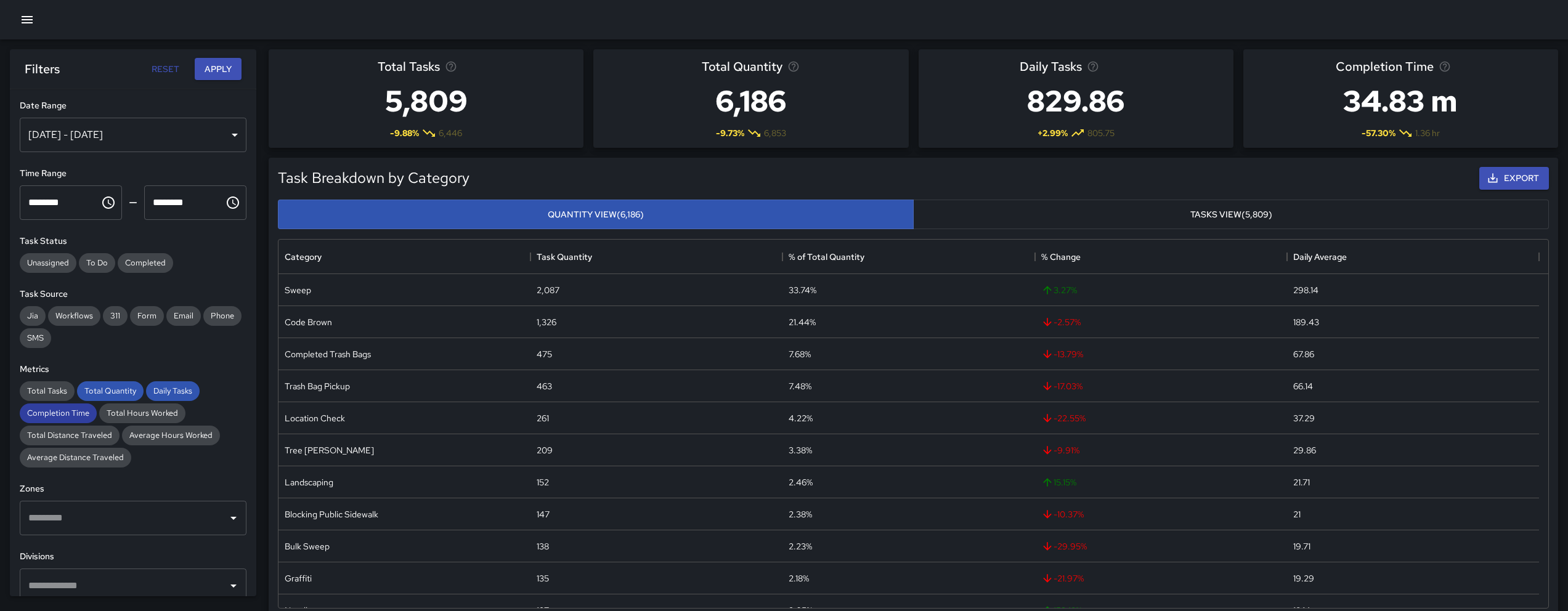
click at [65, 403] on div "Completion Time" at bounding box center [58, 413] width 77 height 20
click at [93, 391] on span "Total Quantity" at bounding box center [110, 391] width 67 height 10
click at [158, 388] on span "Daily Tasks" at bounding box center [173, 391] width 54 height 10
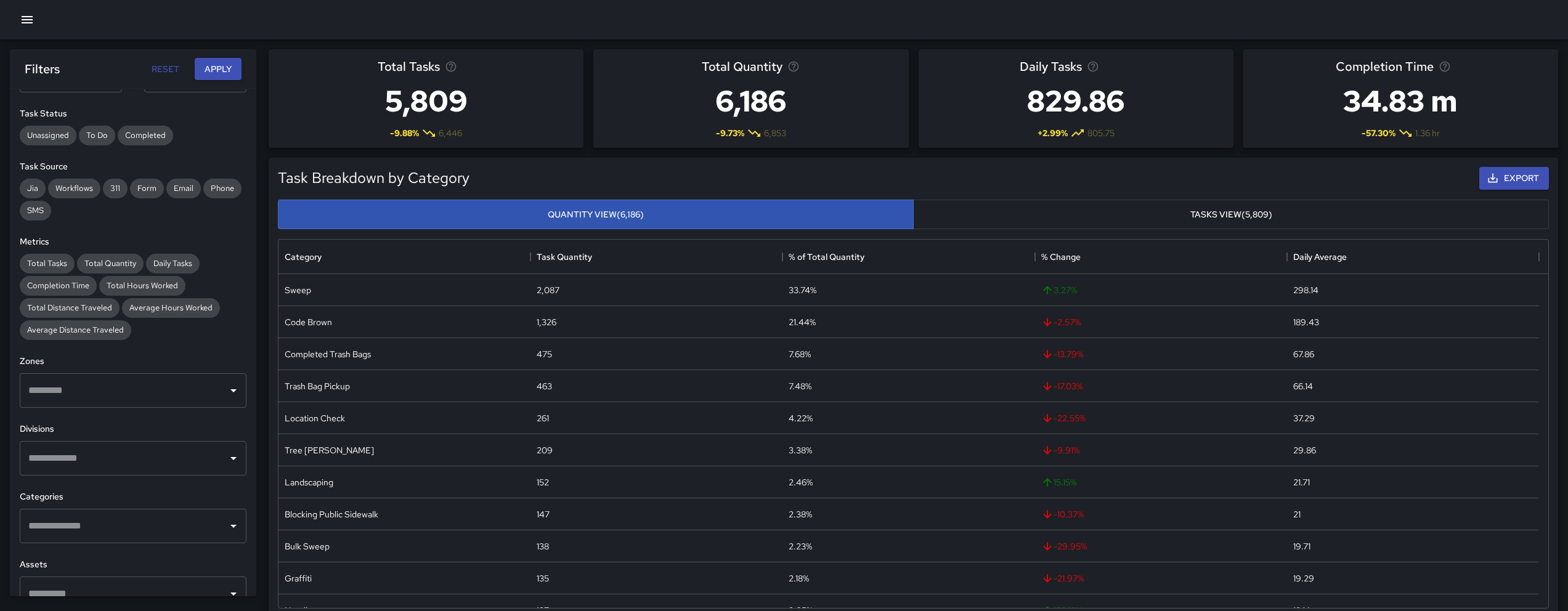
scroll to position [138, 0]
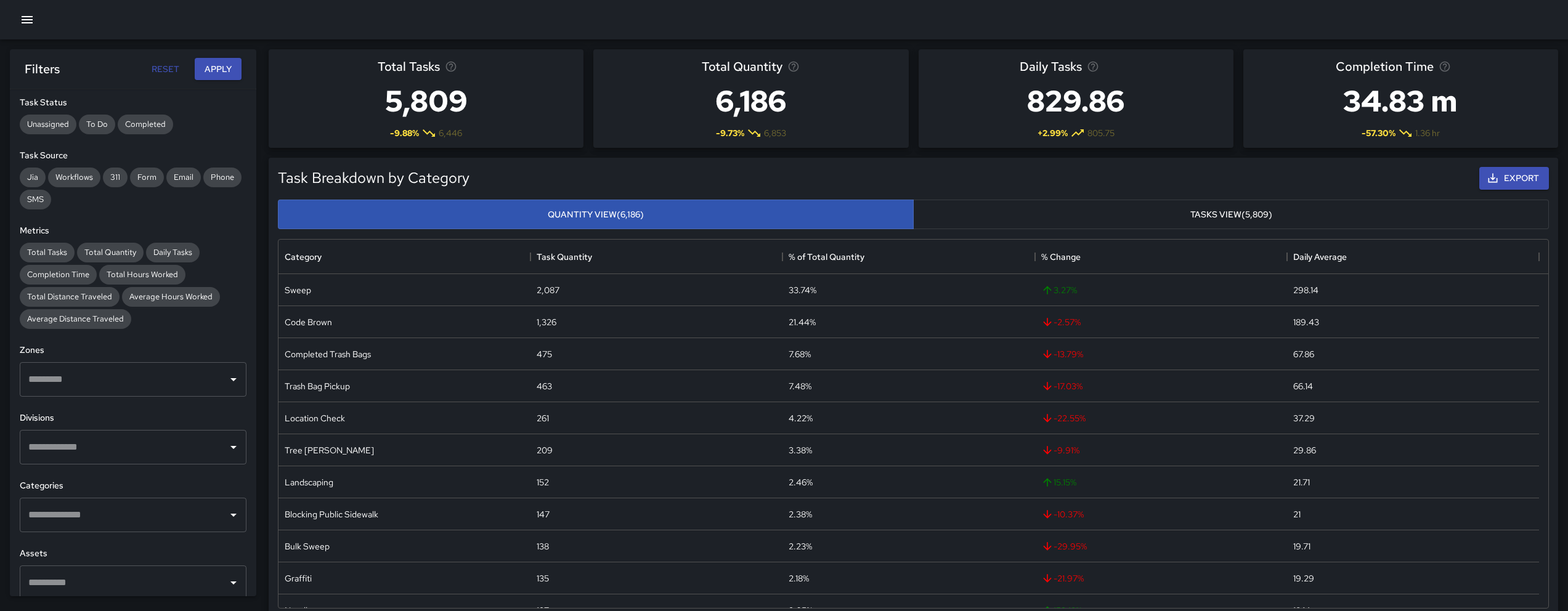
click at [113, 513] on input "text" at bounding box center [124, 514] width 197 height 23
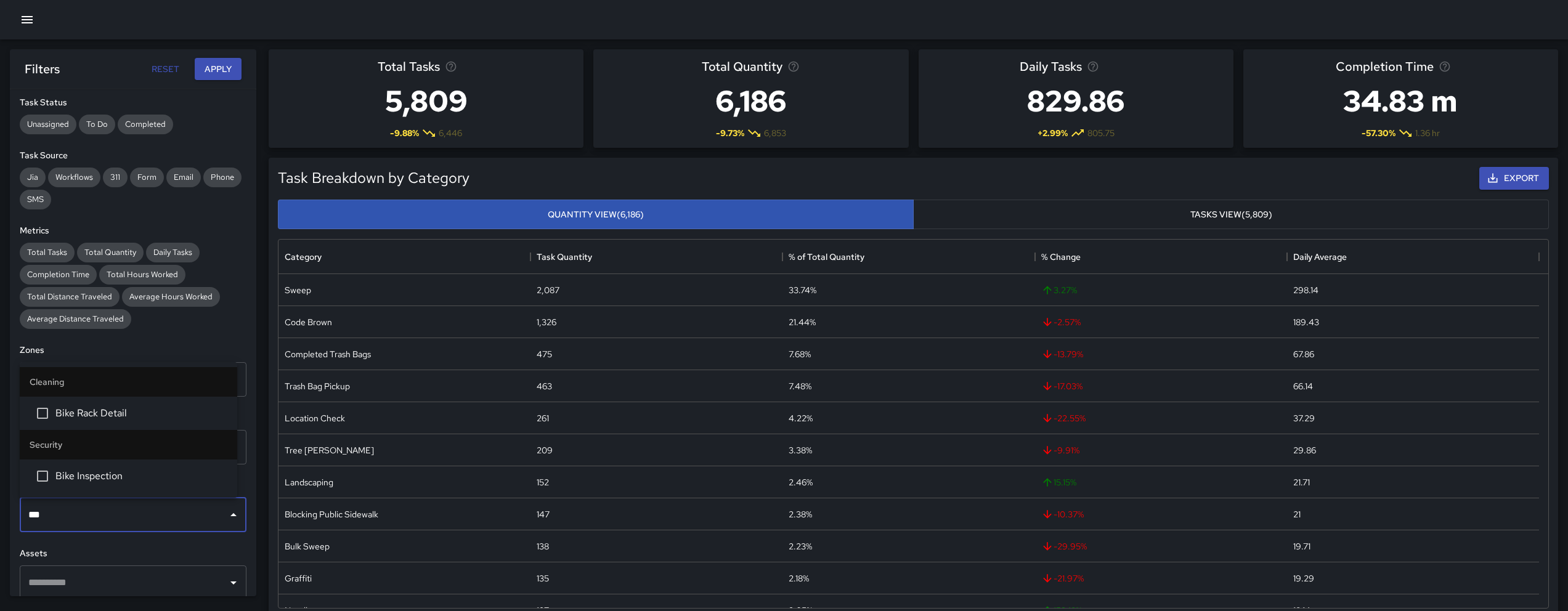
type input "****"
click at [138, 410] on span "Bike Rack Detail" at bounding box center [141, 413] width 172 height 15
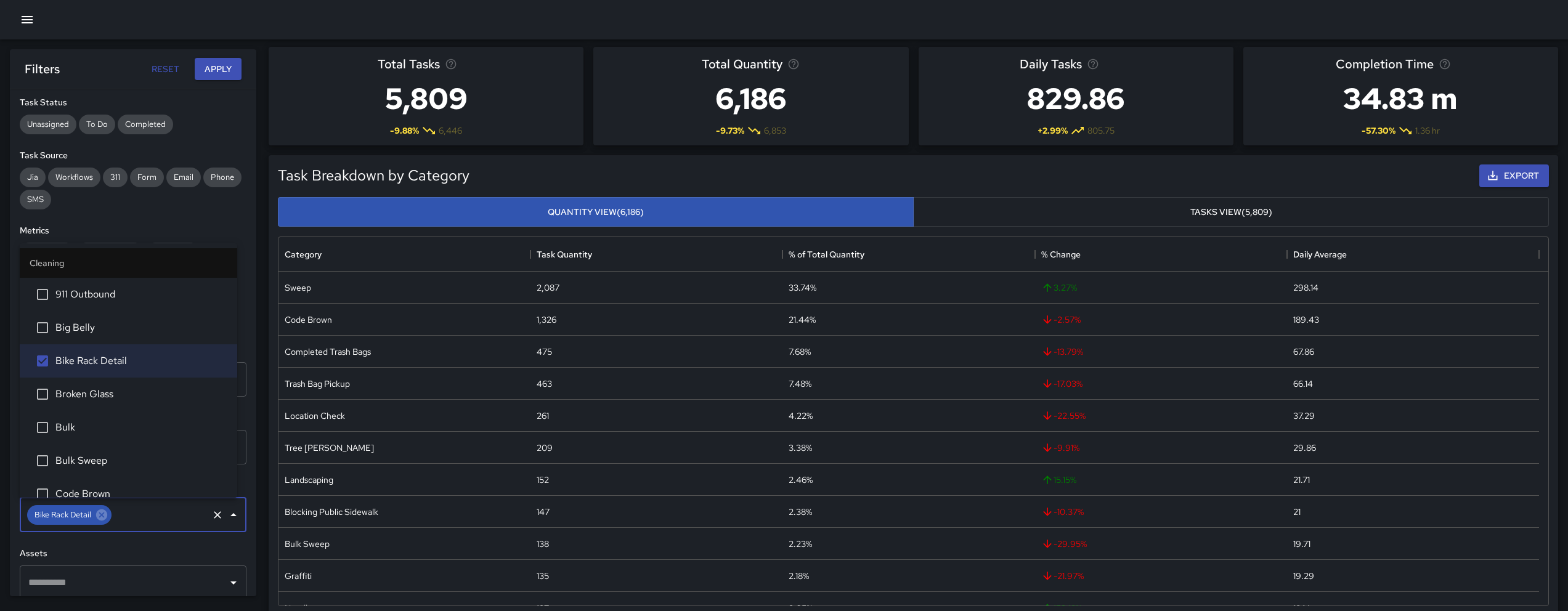
scroll to position [0, 0]
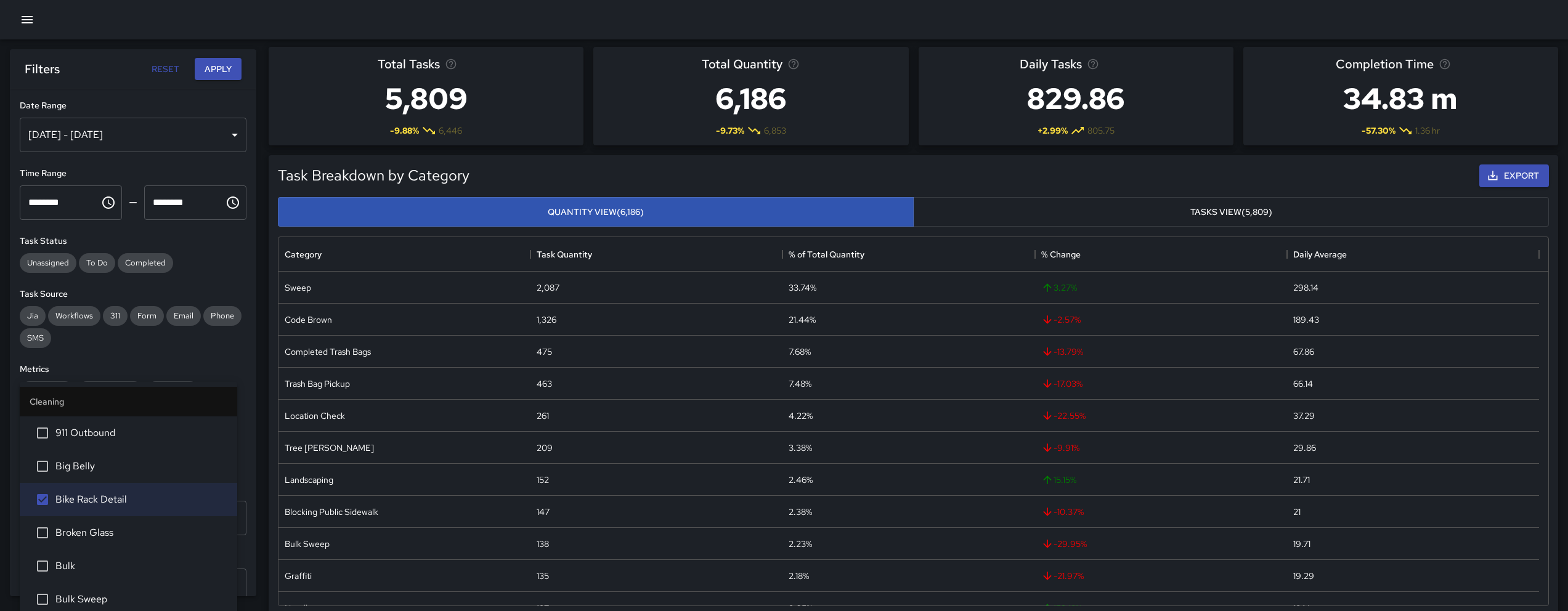
click at [161, 132] on div "Sep 17, 2025 - Sep 23, 2025" at bounding box center [132, 135] width 226 height 34
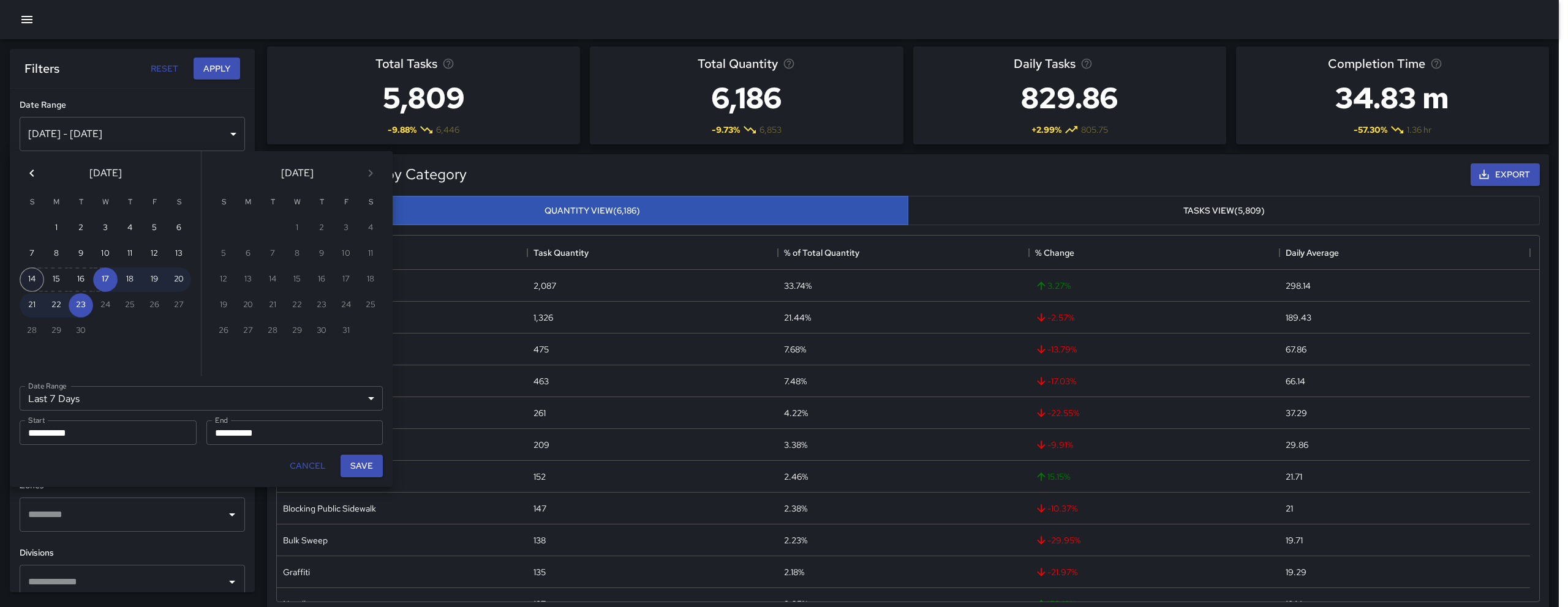
click at [35, 278] on button "14" at bounding box center [31, 279] width 25 height 25
type input "******"
type input "**********"
click at [183, 279] on button "20" at bounding box center [178, 279] width 25 height 25
type input "**********"
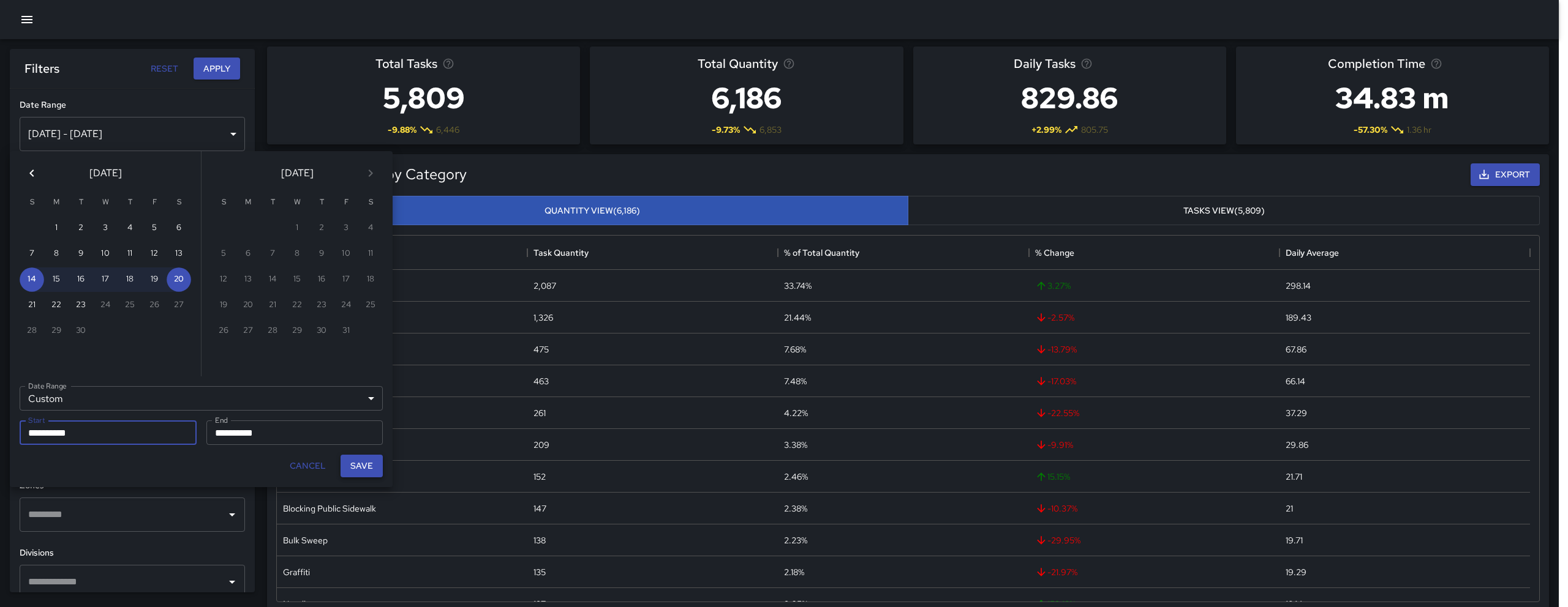
click at [369, 469] on button "Save" at bounding box center [362, 466] width 42 height 23
type input "**********"
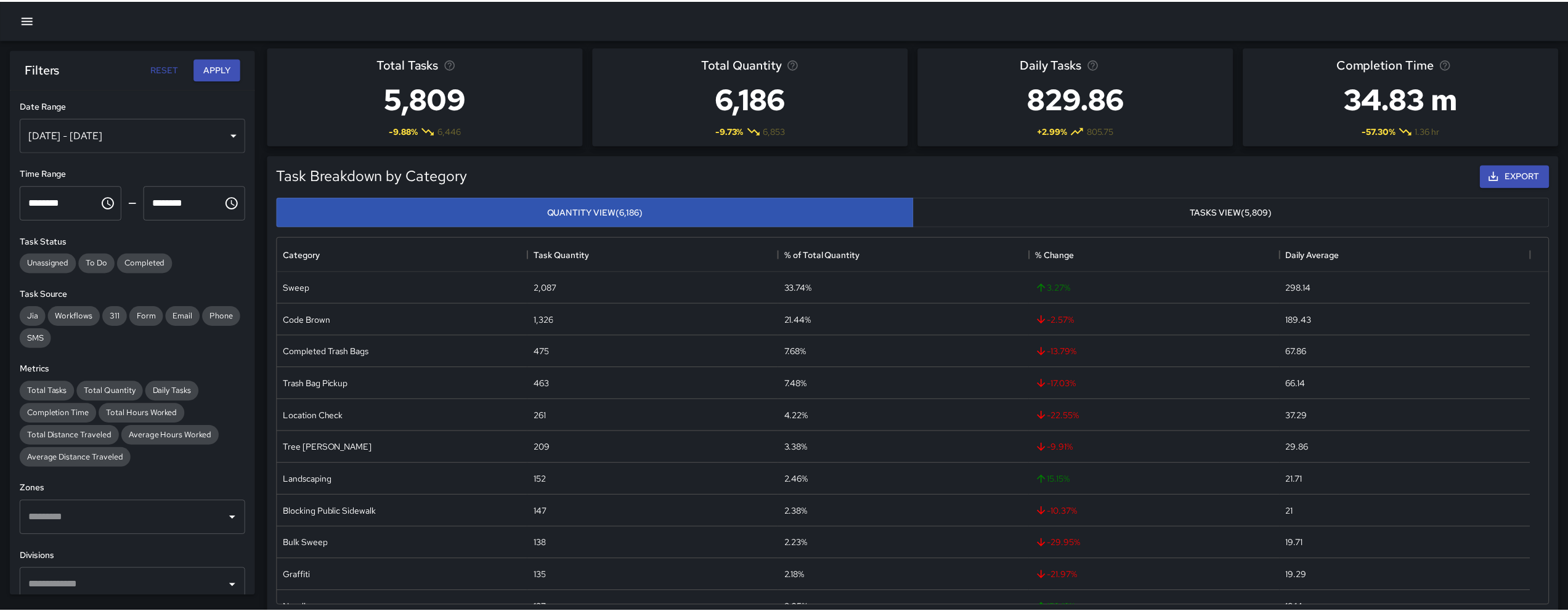
scroll to position [10, 10]
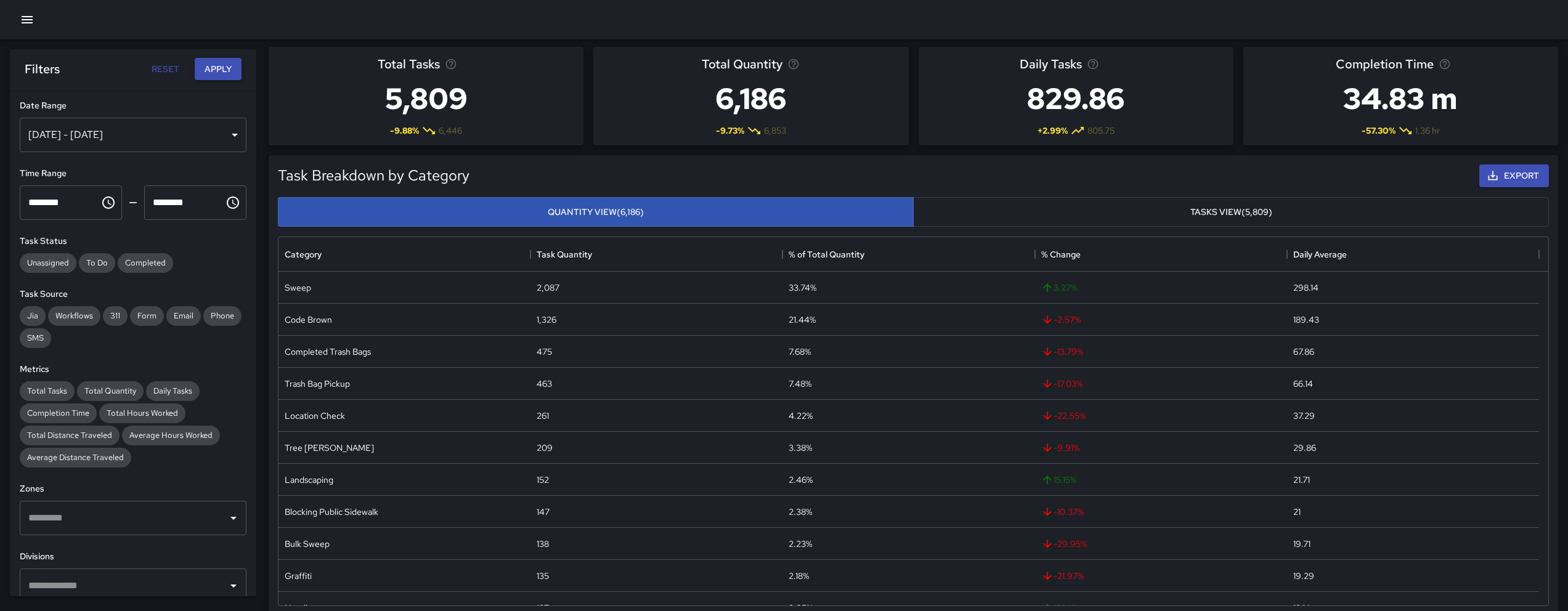
click at [208, 70] on button "Apply" at bounding box center [218, 69] width 47 height 23
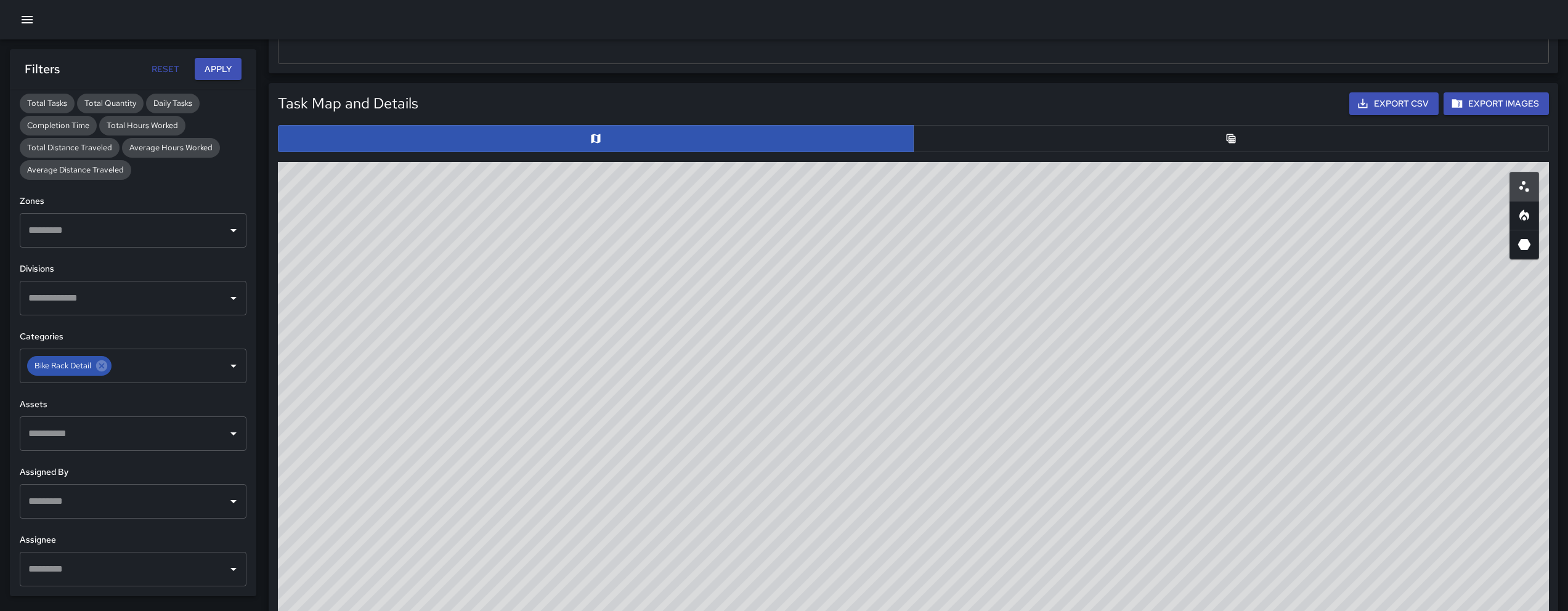
scroll to position [491, 0]
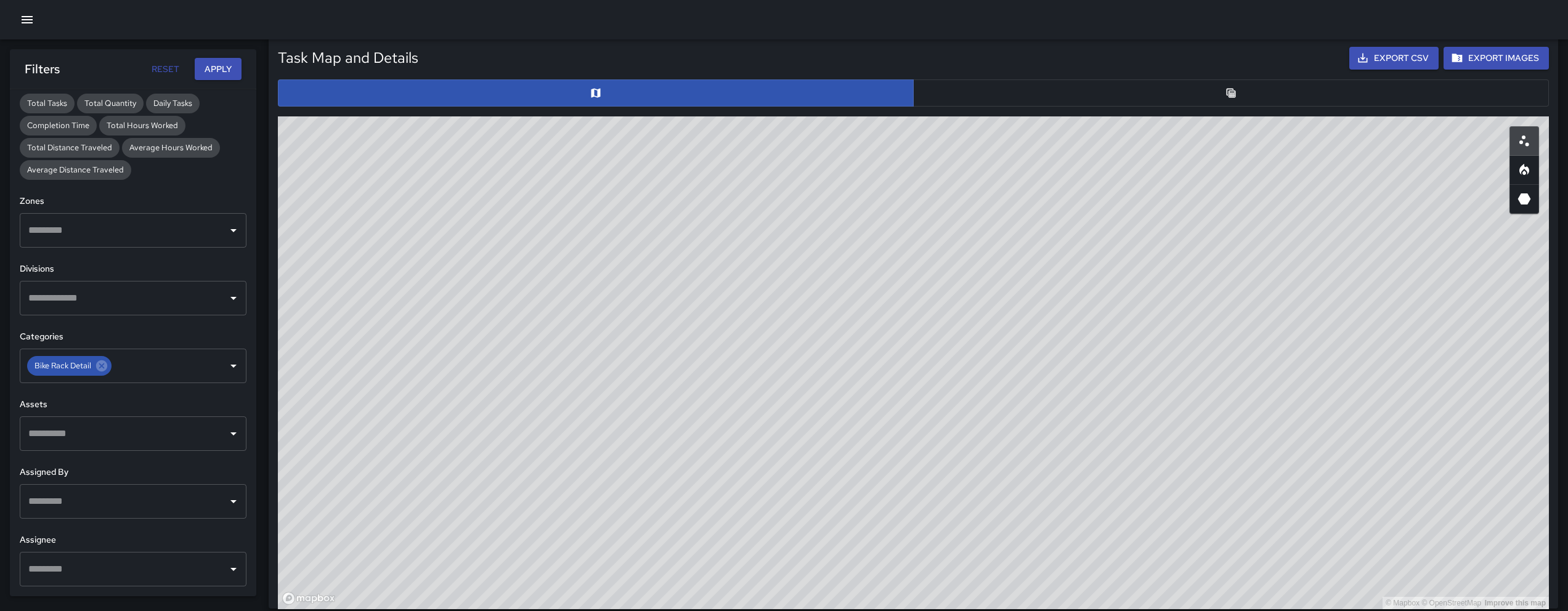
click at [1007, 104] on button "button" at bounding box center [1231, 93] width 636 height 27
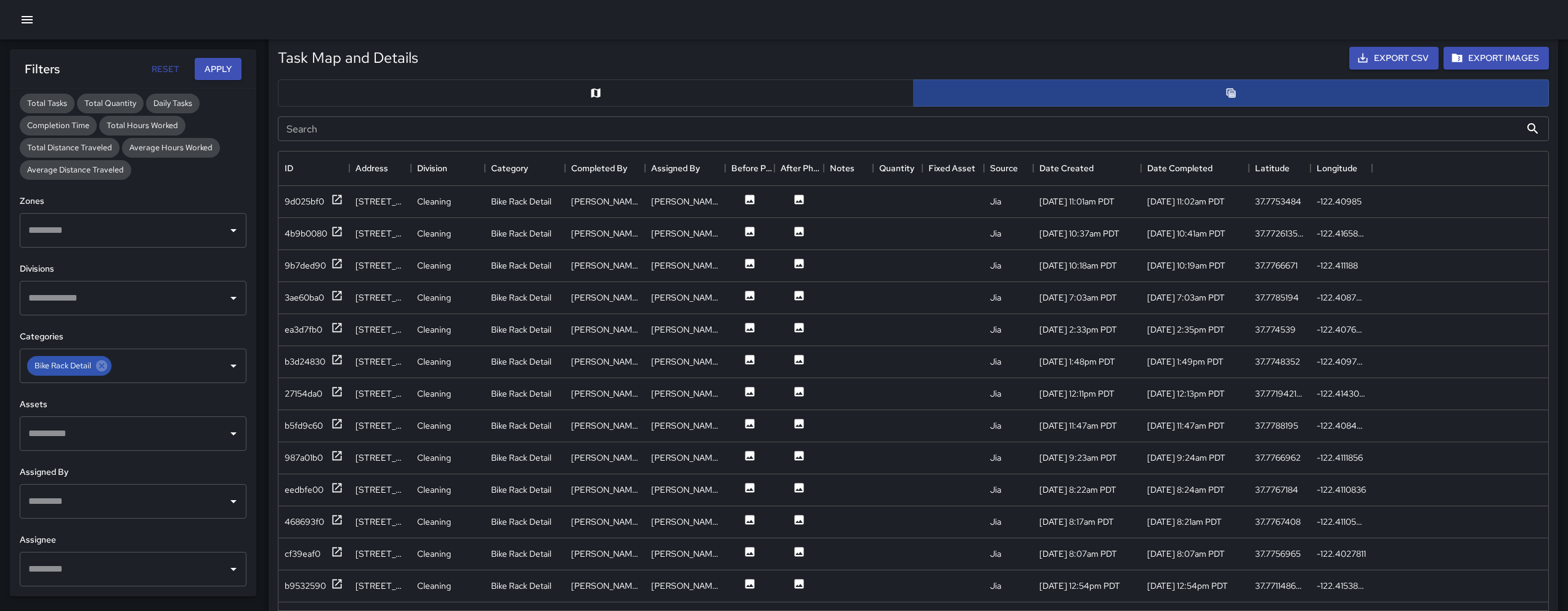
scroll to position [10, 10]
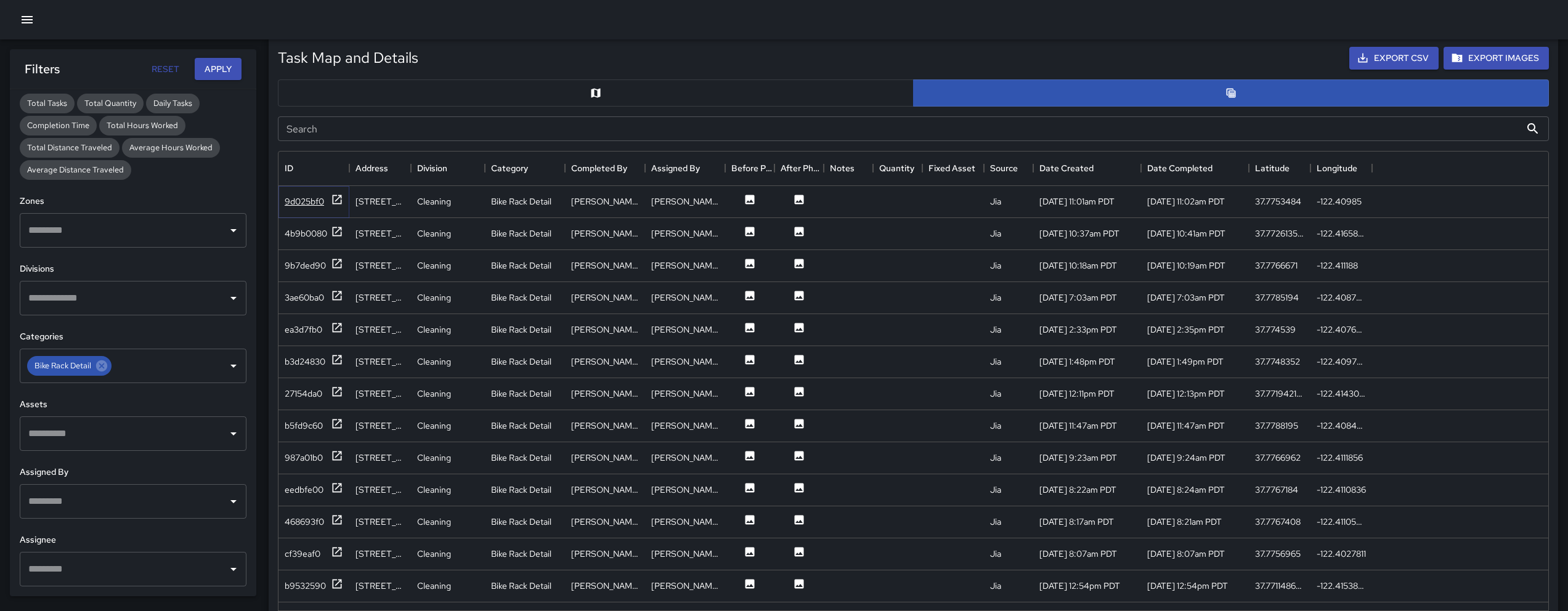
click at [295, 205] on div "9d025bf0" at bounding box center [304, 202] width 39 height 12
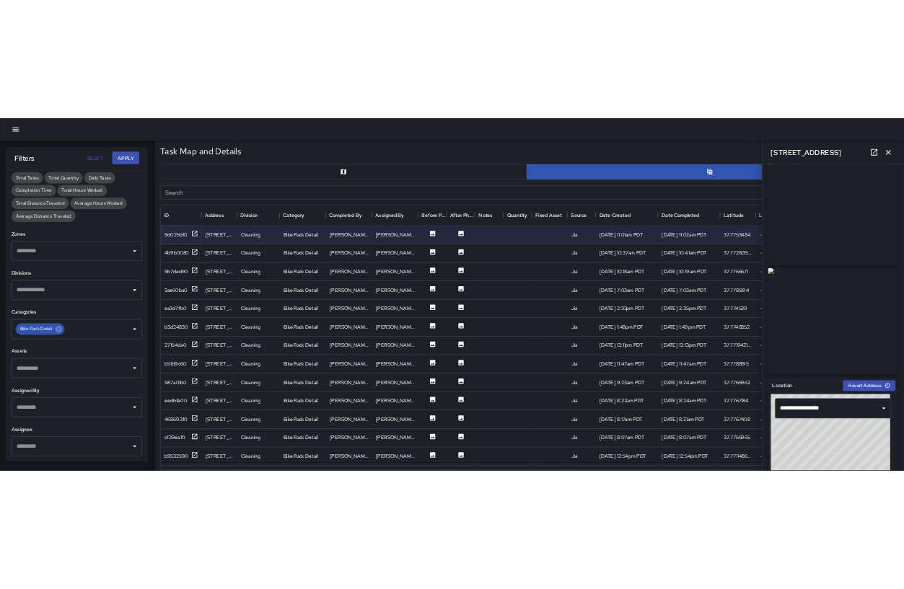
scroll to position [0, 0]
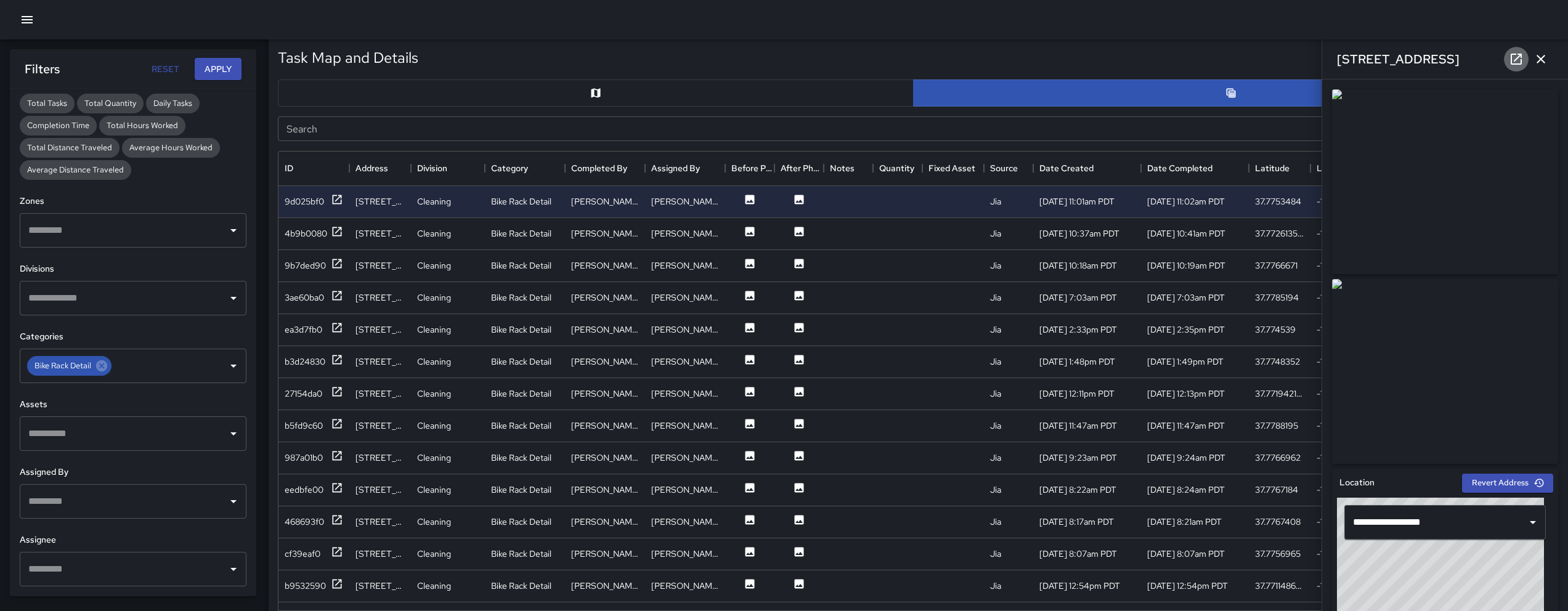
click at [1514, 65] on icon at bounding box center [1516, 59] width 15 height 15
click at [310, 227] on div "4b9b0080" at bounding box center [306, 233] width 43 height 12
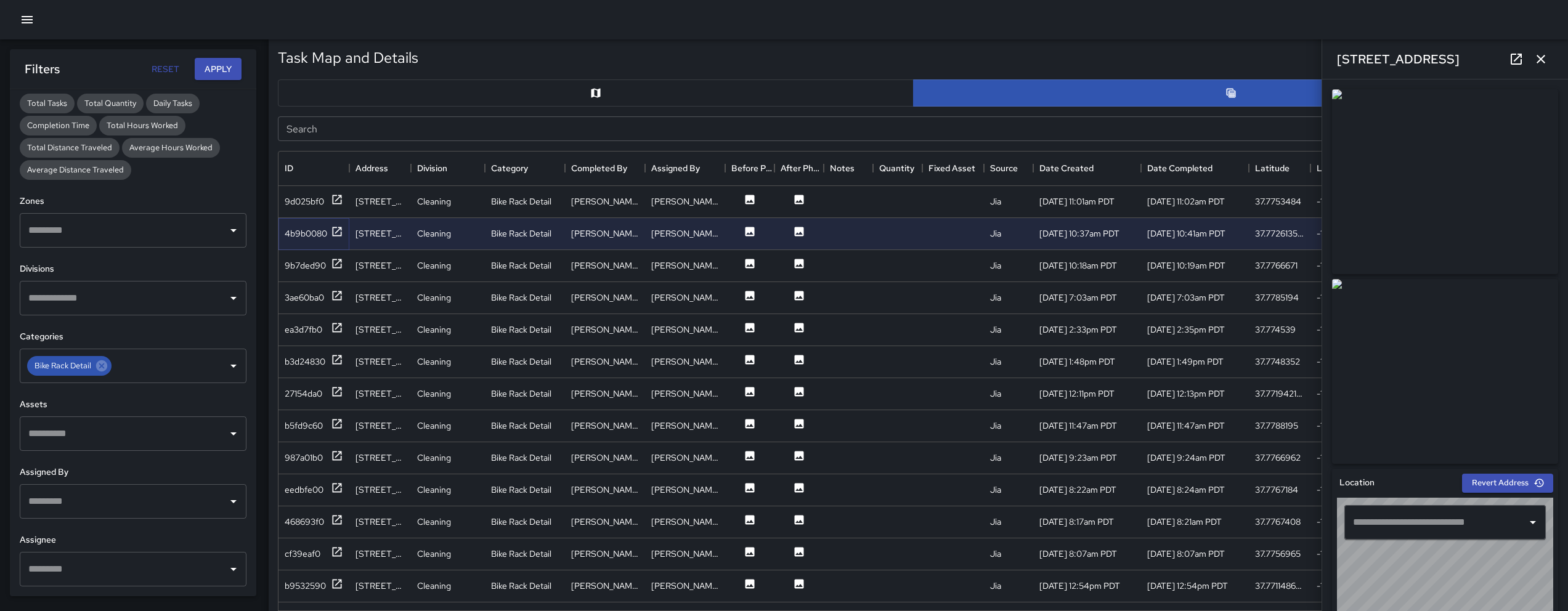
type input "**********"
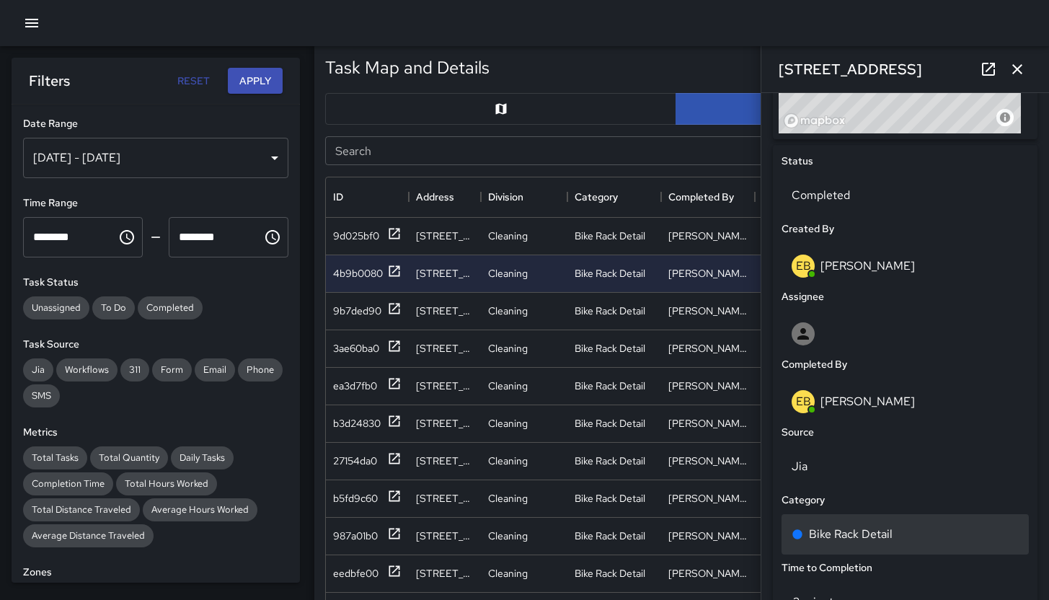
click at [875, 536] on p "Bike Rack Detail" at bounding box center [851, 534] width 84 height 17
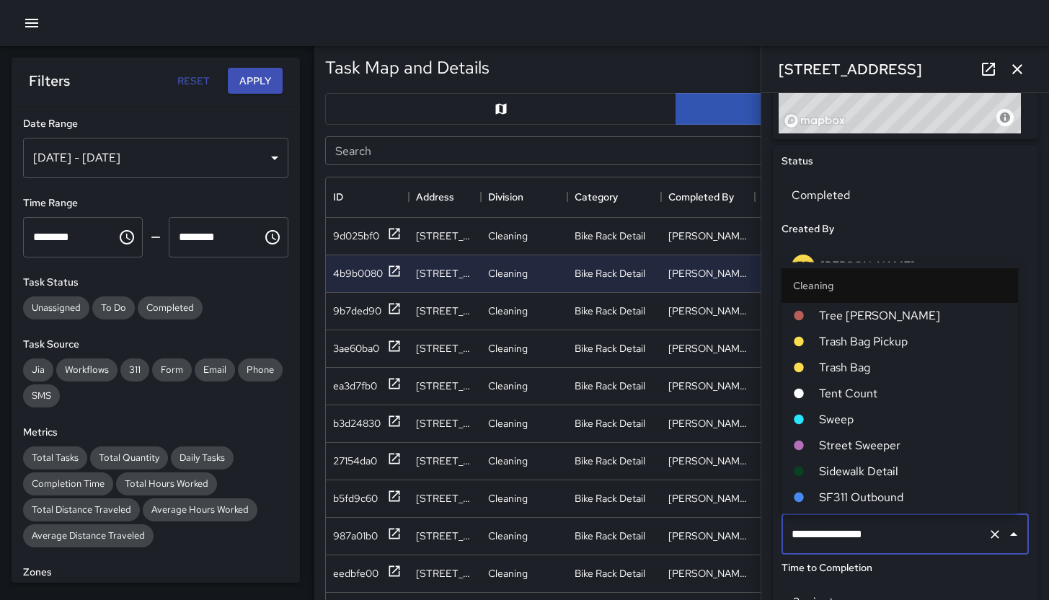
click at [875, 536] on input "**********" at bounding box center [885, 534] width 194 height 27
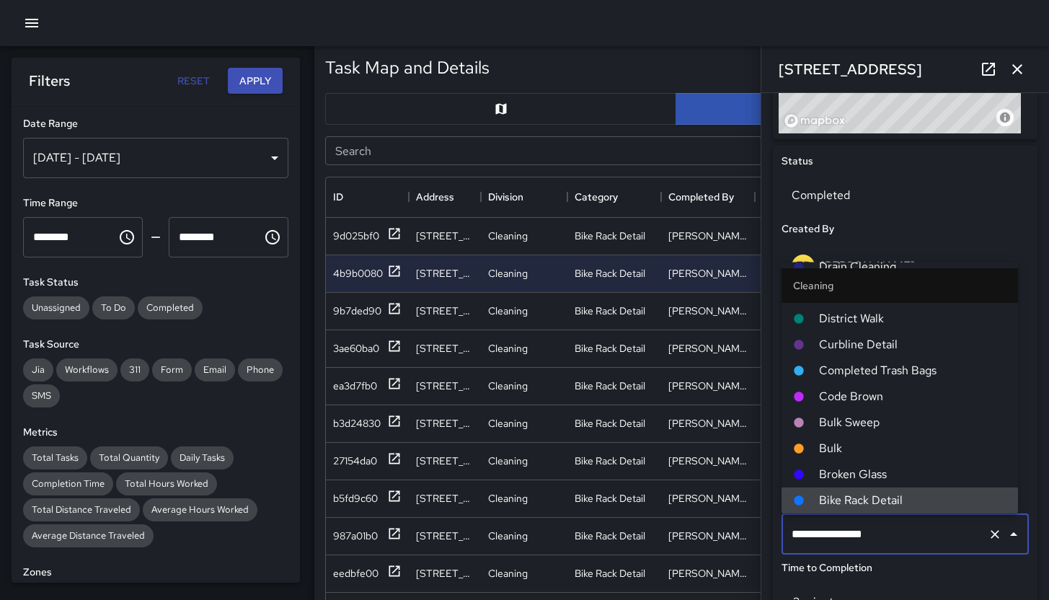
click at [924, 536] on input "**********" at bounding box center [885, 534] width 194 height 27
click at [923, 536] on input "**********" at bounding box center [885, 534] width 194 height 27
click at [922, 536] on input "**********" at bounding box center [885, 534] width 194 height 27
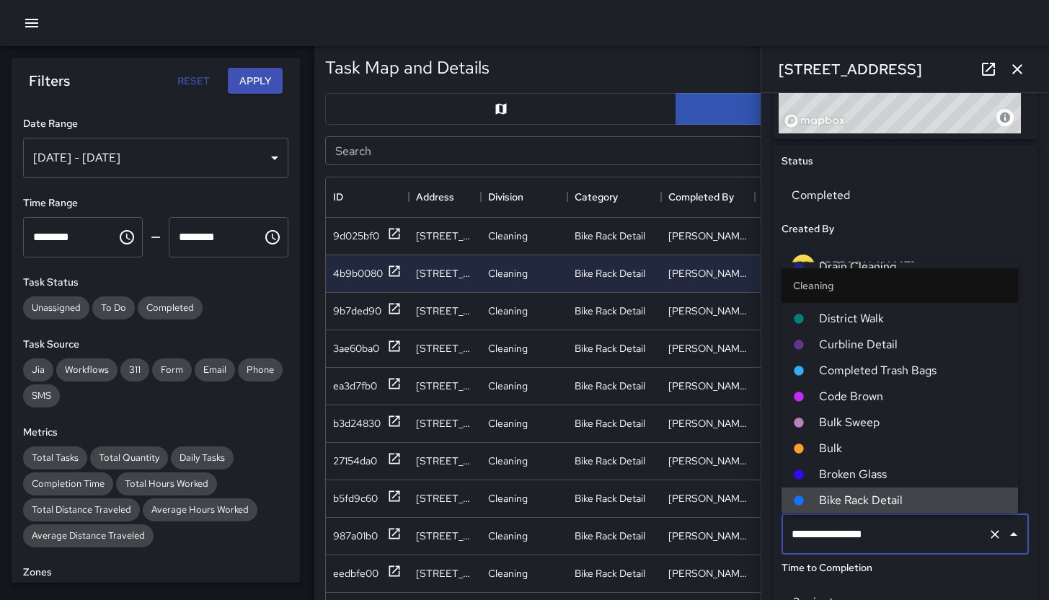
click at [922, 536] on input "**********" at bounding box center [885, 534] width 194 height 27
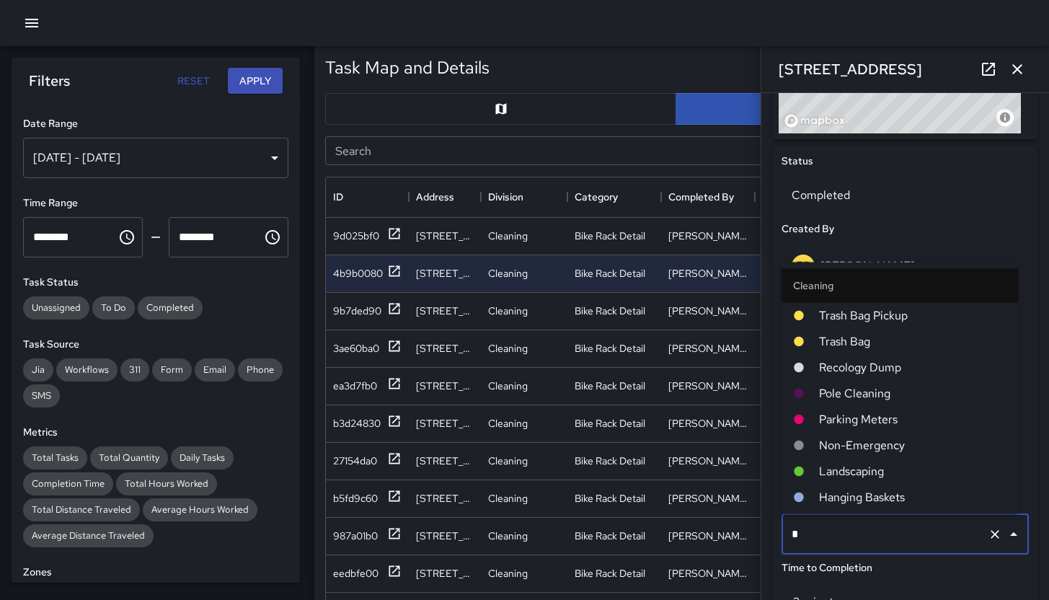
type input "**"
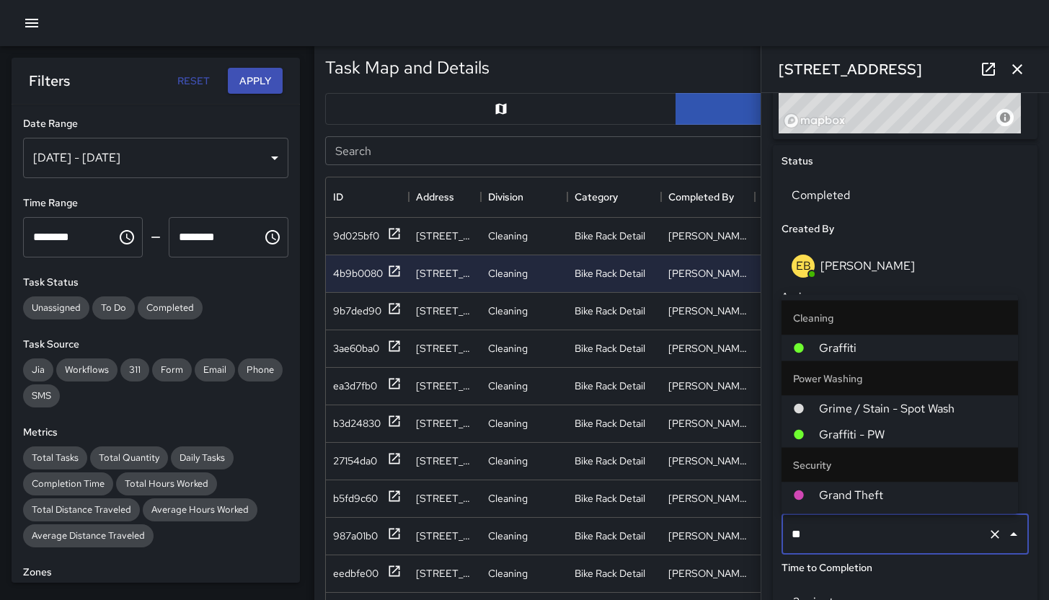
click at [868, 337] on li "Graffiti" at bounding box center [900, 348] width 237 height 26
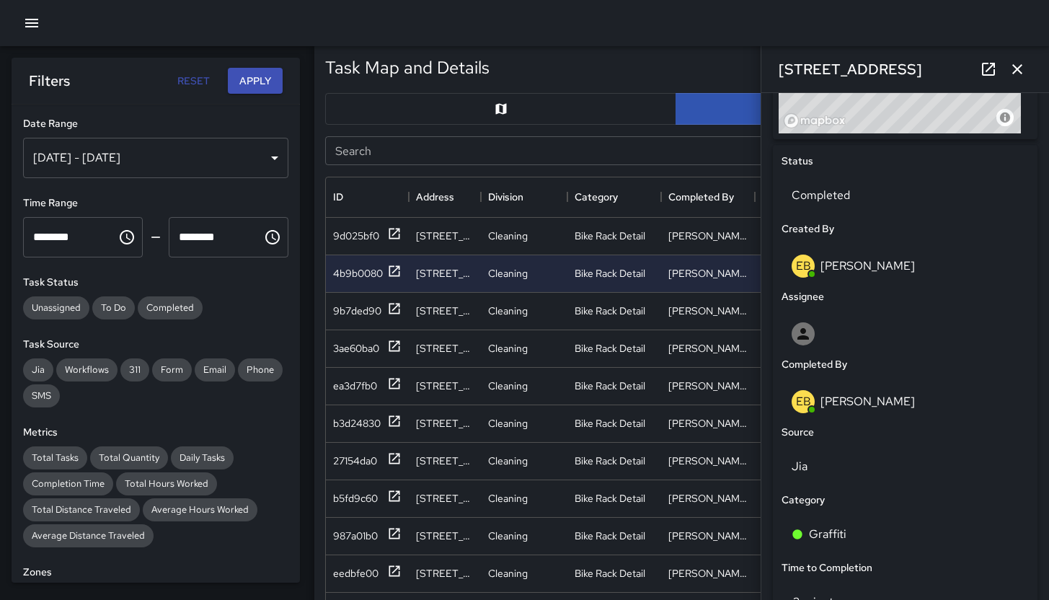
click at [1015, 73] on icon "button" at bounding box center [1017, 69] width 17 height 17
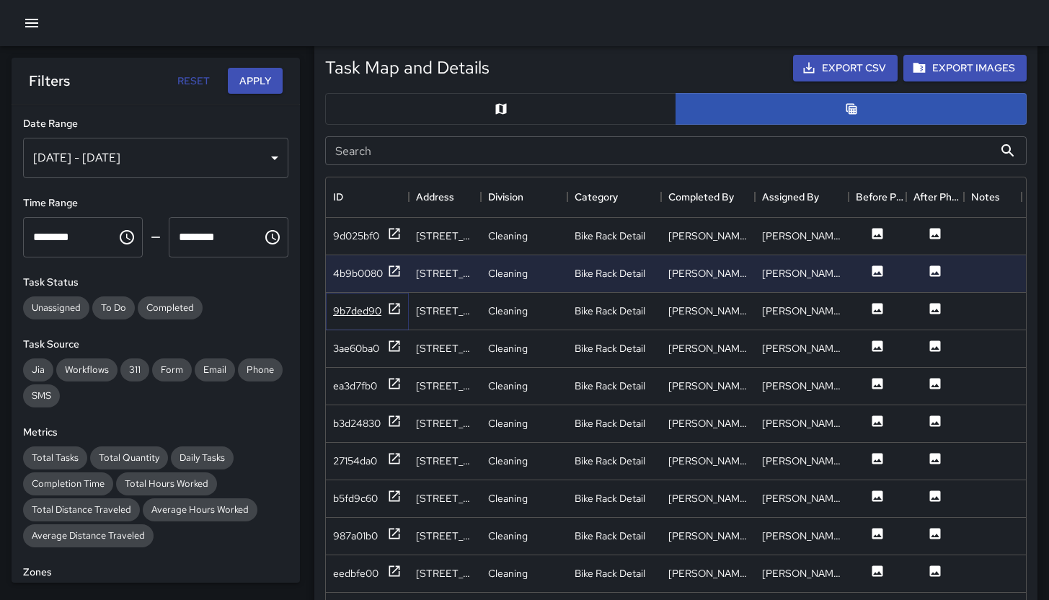
click at [357, 315] on div "9b7ded90" at bounding box center [357, 311] width 48 height 14
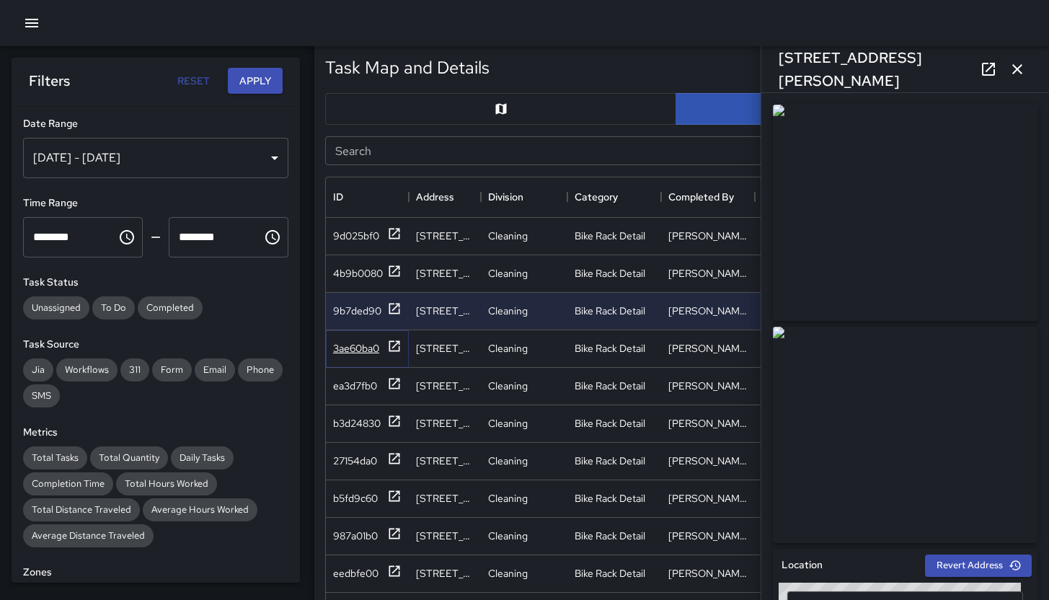
click at [361, 344] on div "3ae60ba0" at bounding box center [356, 348] width 46 height 14
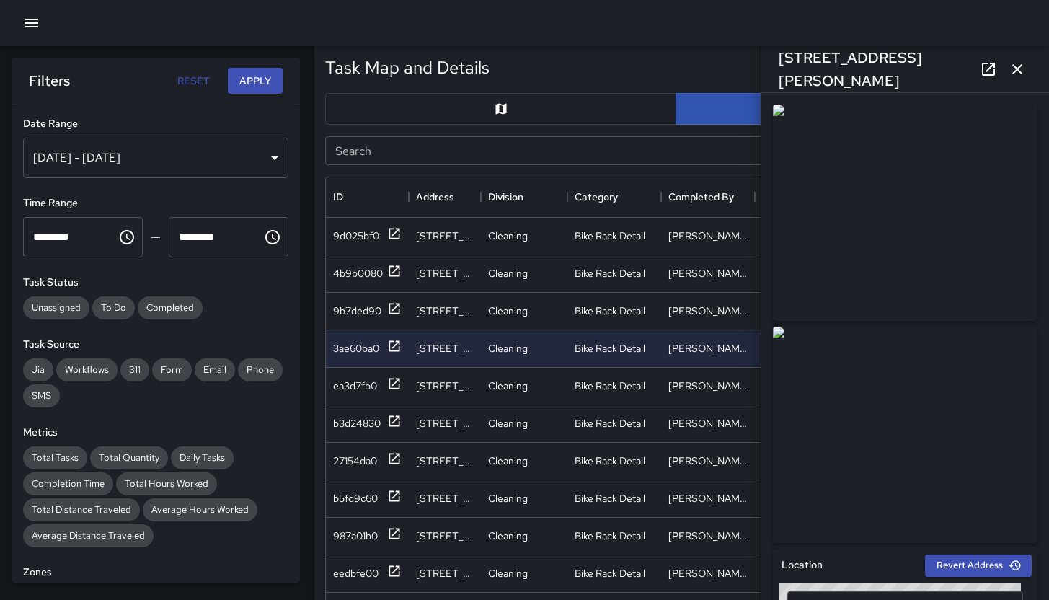
click at [991, 72] on icon at bounding box center [988, 69] width 17 height 17
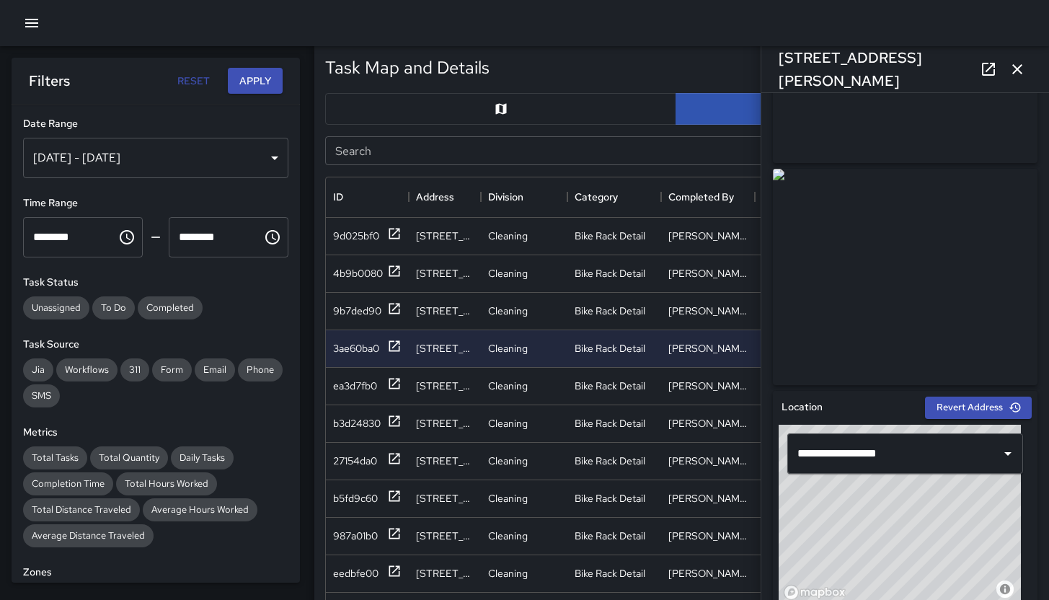
scroll to position [601, 0]
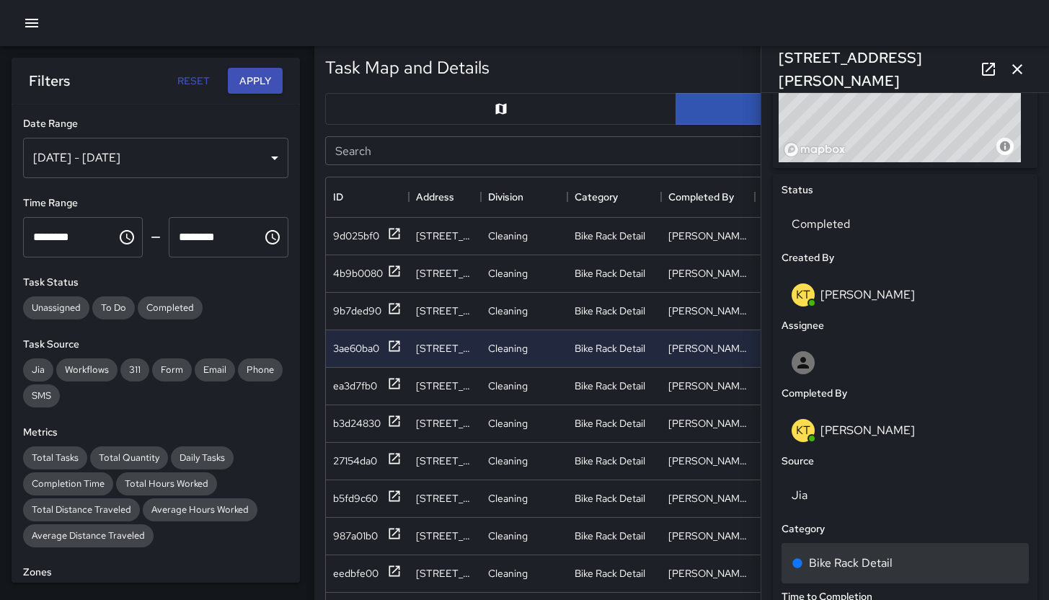
click at [875, 555] on p "Bike Rack Detail" at bounding box center [851, 563] width 84 height 17
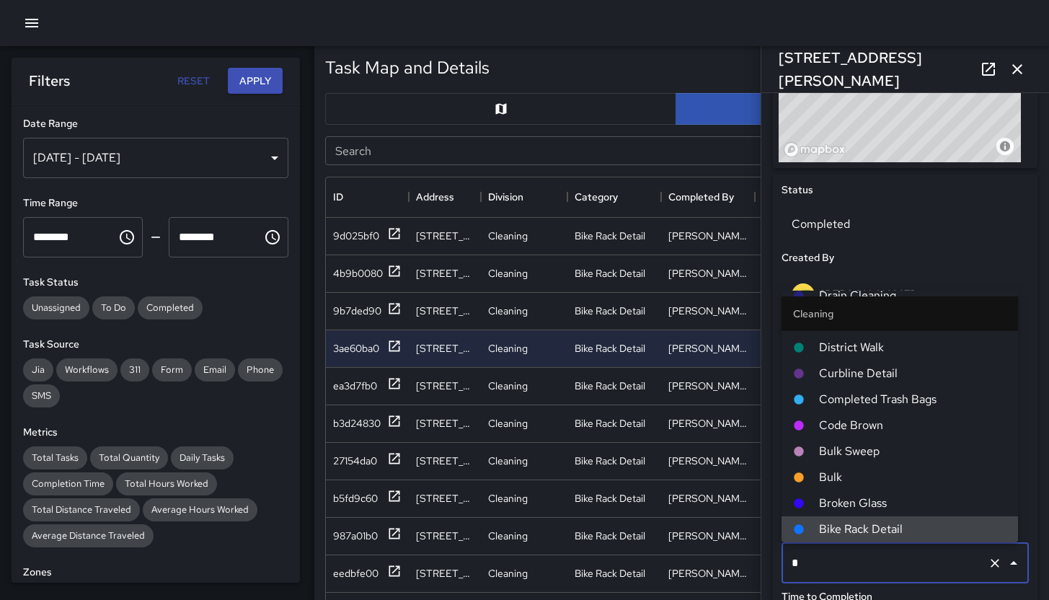
scroll to position [0, 0]
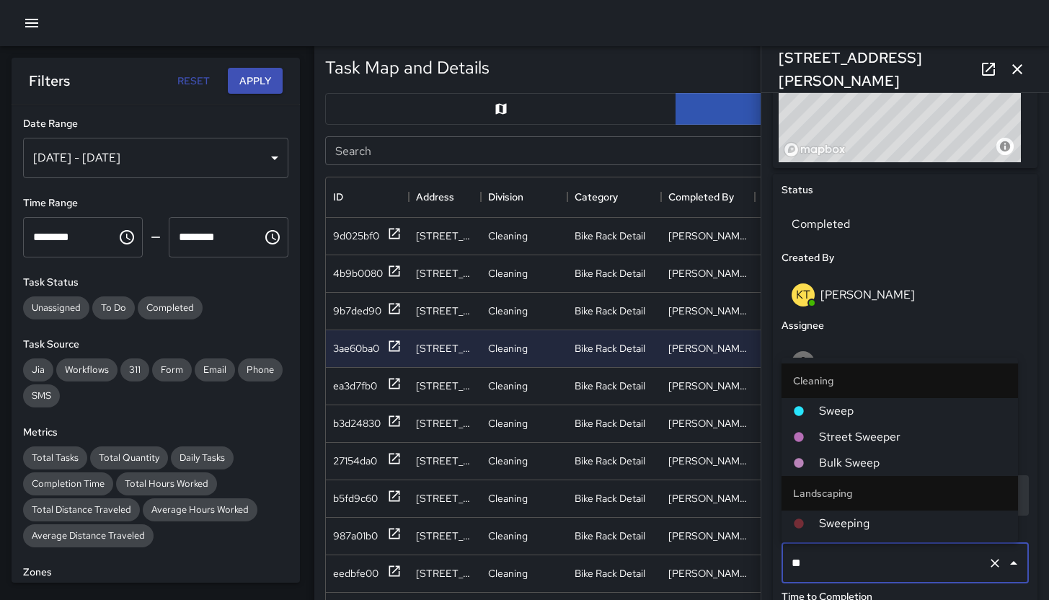
type input "***"
click at [847, 416] on span "Sweep" at bounding box center [912, 410] width 187 height 17
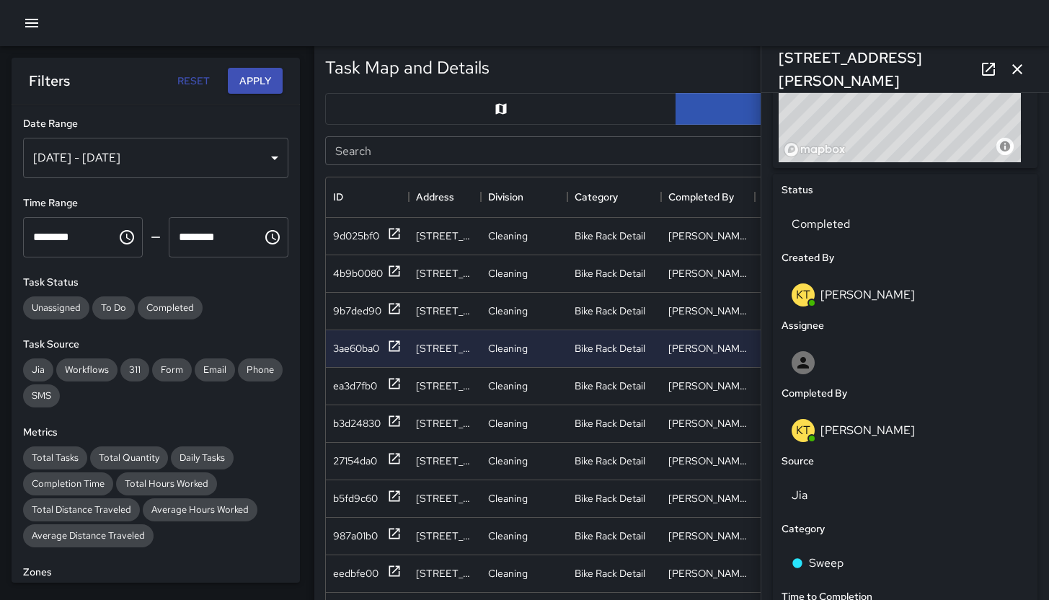
click at [1015, 71] on icon "button" at bounding box center [1017, 69] width 10 height 10
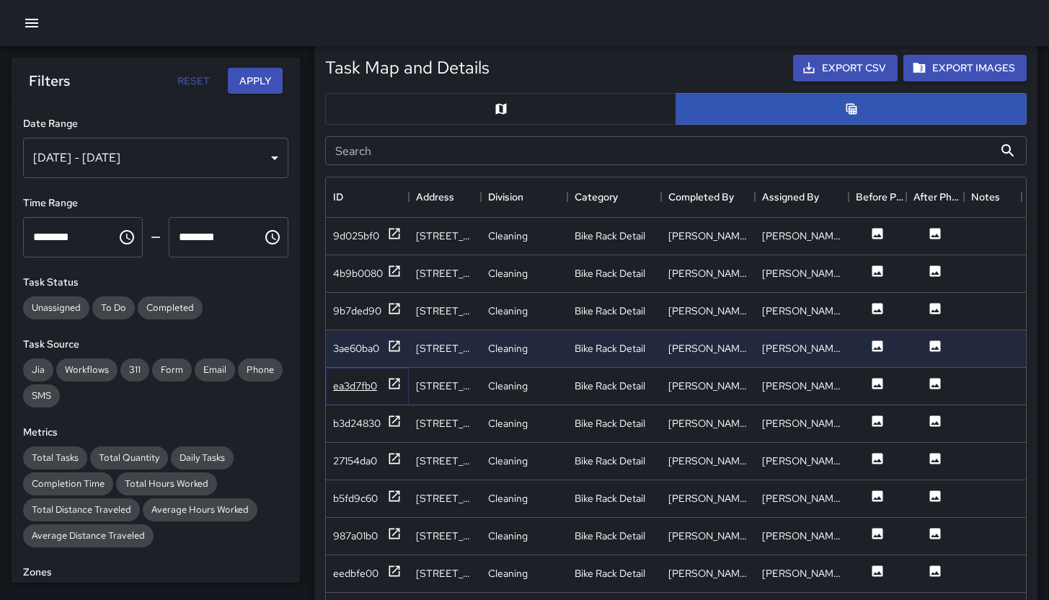
click at [359, 388] on div "ea3d7fb0" at bounding box center [355, 386] width 44 height 14
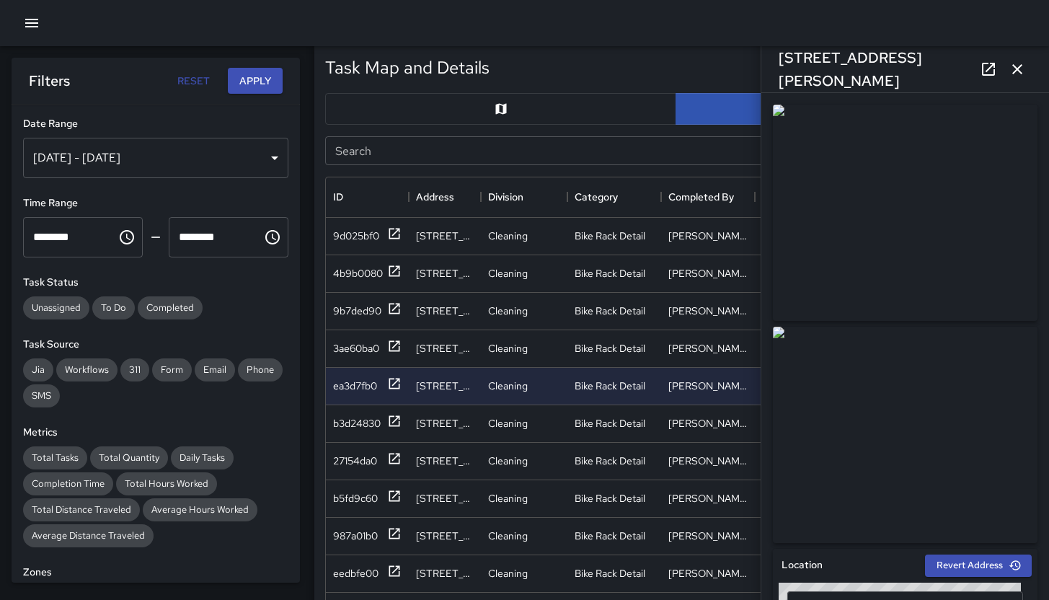
click at [990, 64] on icon at bounding box center [988, 69] width 17 height 17
click at [353, 425] on div "b3d24830" at bounding box center [357, 423] width 48 height 14
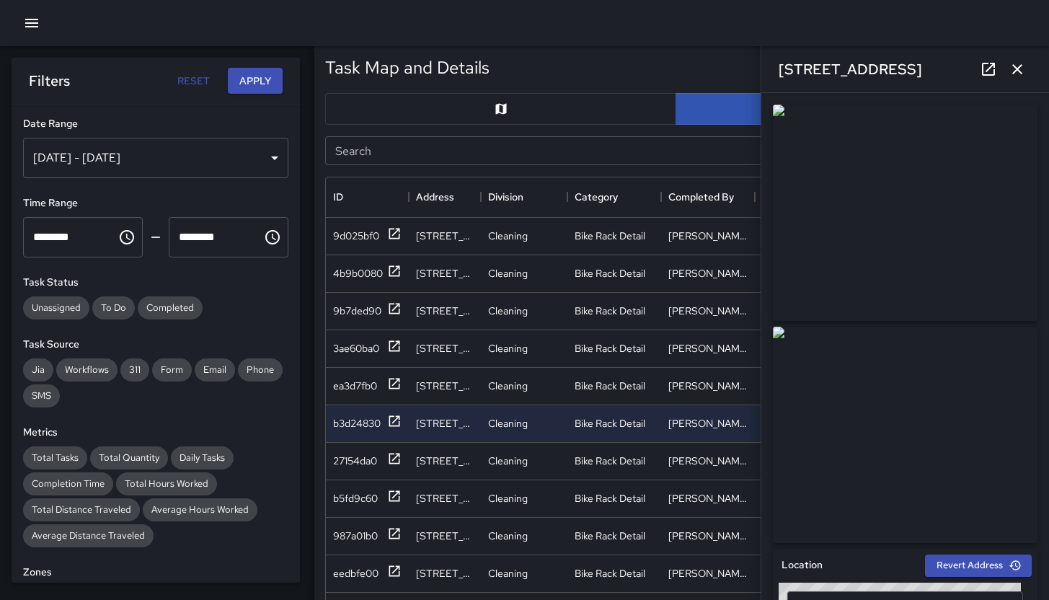
click at [987, 63] on icon at bounding box center [988, 69] width 13 height 13
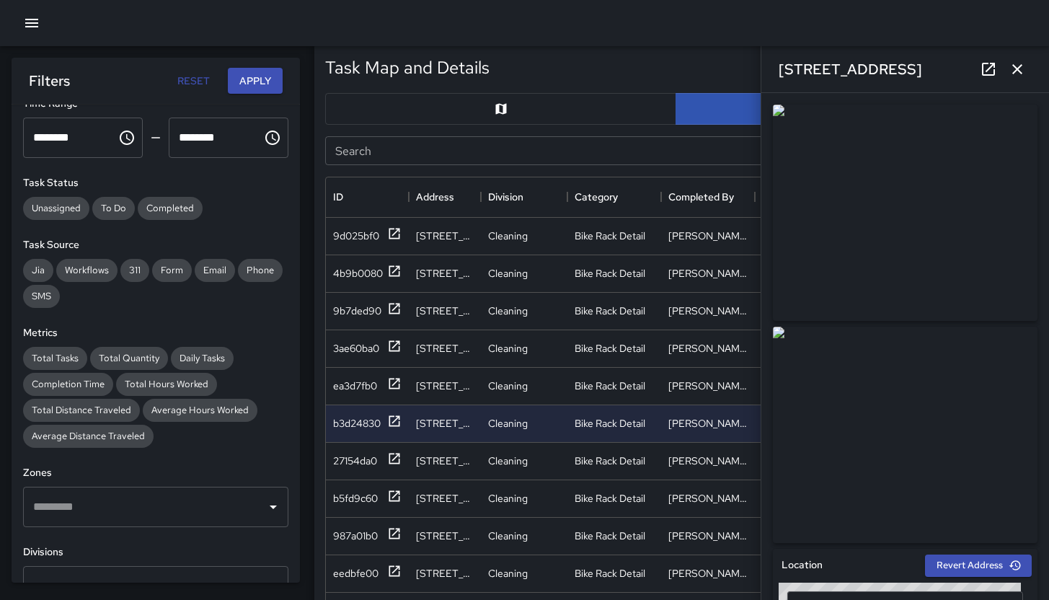
scroll to position [262, 0]
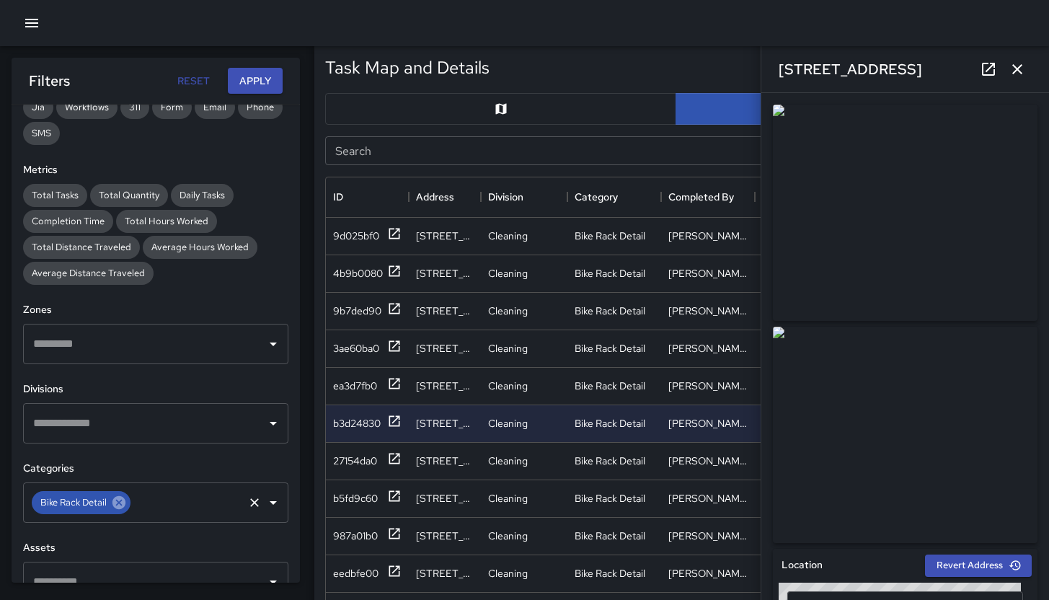
click at [122, 506] on icon at bounding box center [118, 502] width 13 height 13
click at [134, 503] on input "text" at bounding box center [145, 502] width 231 height 27
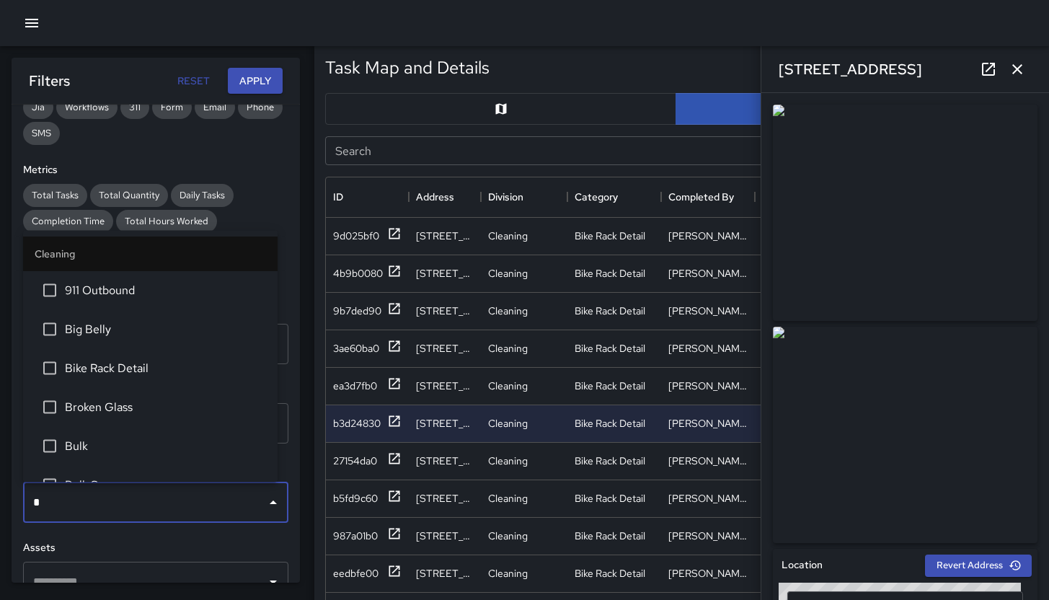
type input "**"
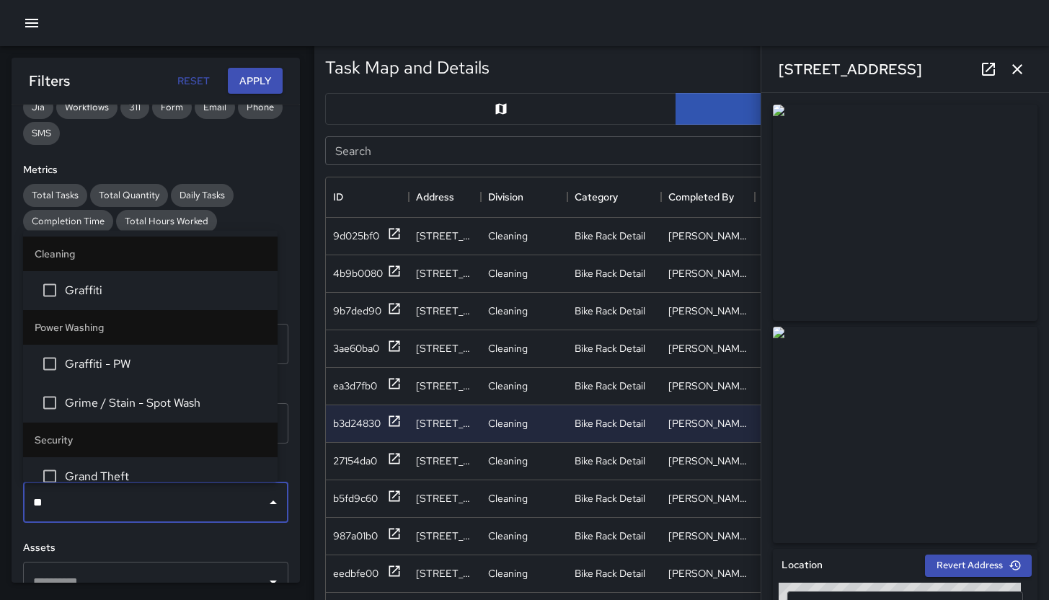
click at [105, 289] on span "Graffiti" at bounding box center [165, 290] width 201 height 17
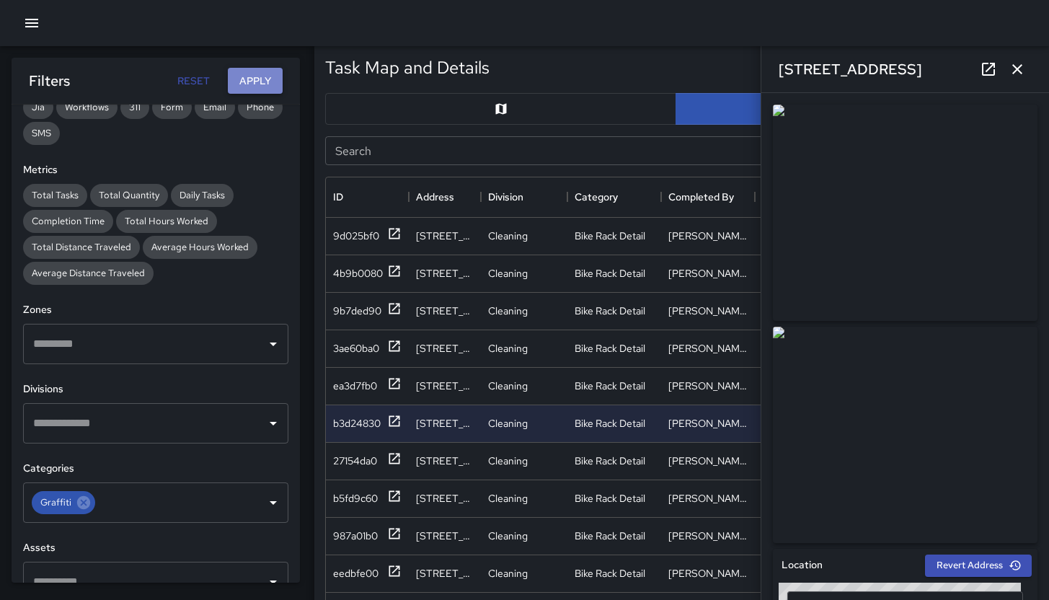
click at [228, 85] on button "Apply" at bounding box center [255, 81] width 55 height 27
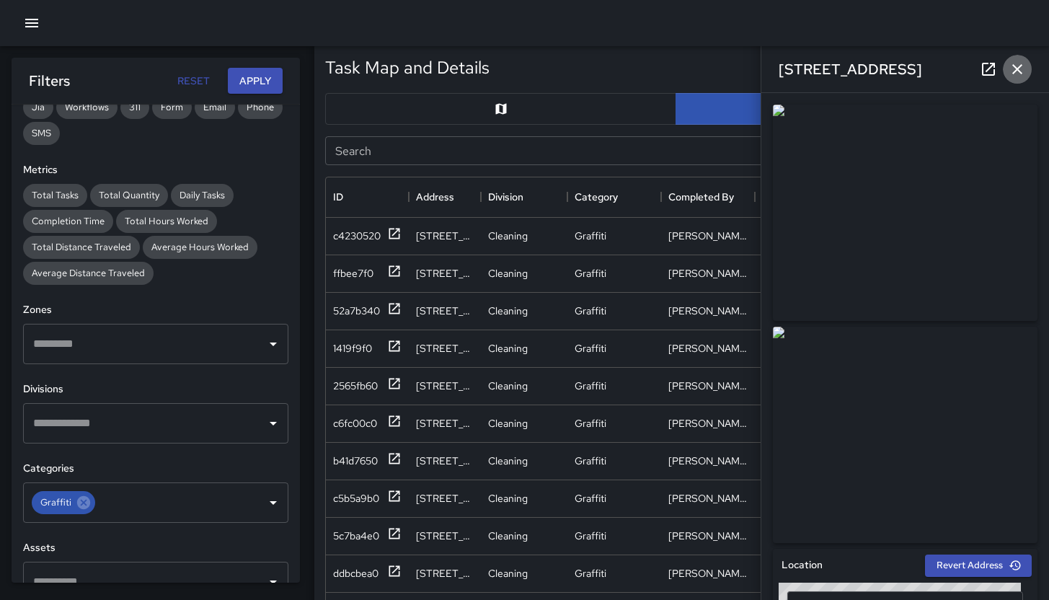
click at [1021, 68] on icon "button" at bounding box center [1017, 69] width 17 height 17
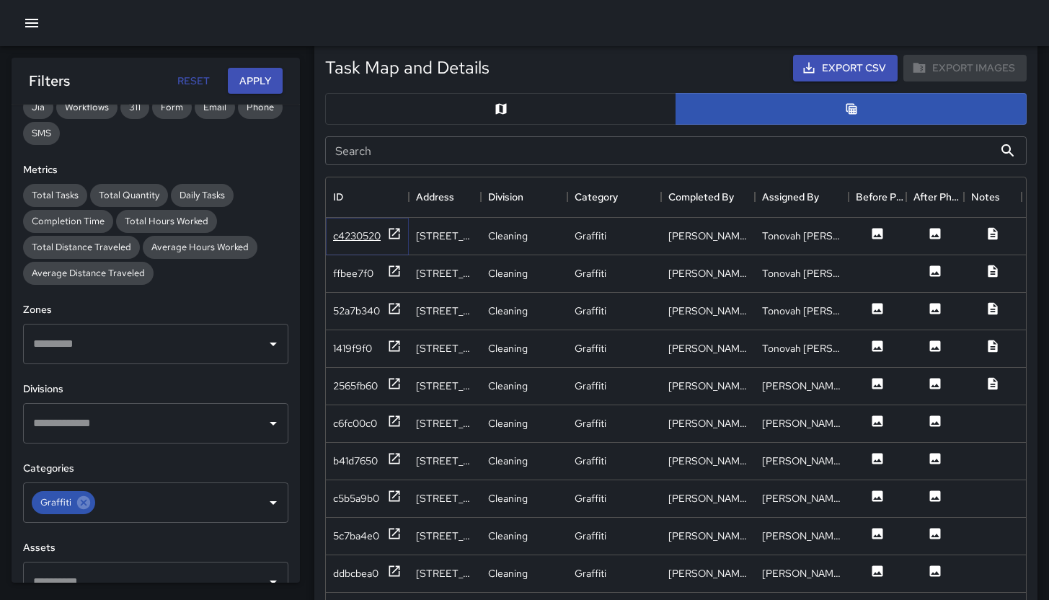
click at [361, 241] on div "c4230520" at bounding box center [357, 236] width 48 height 14
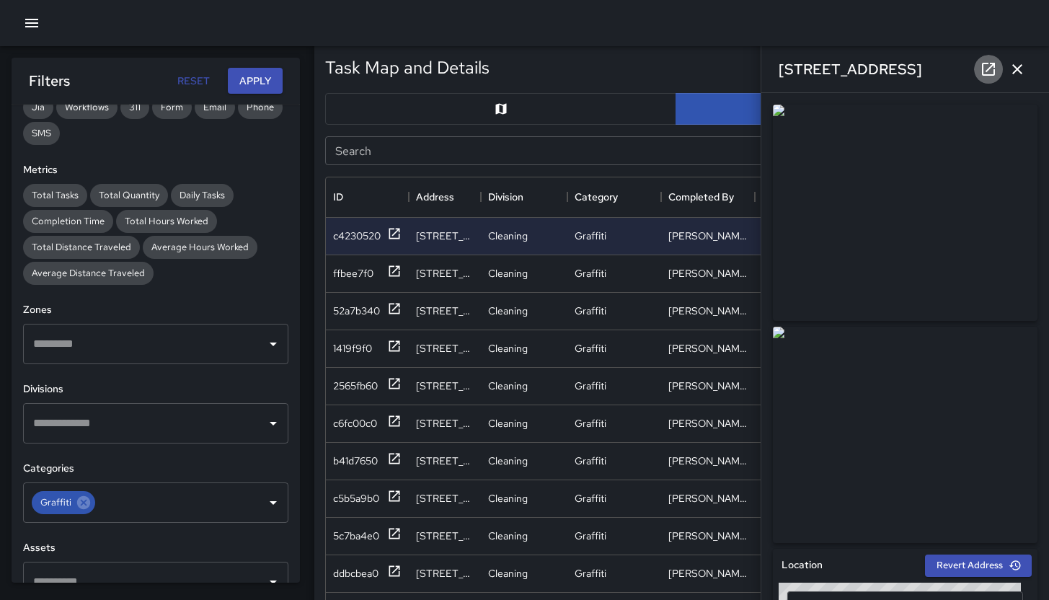
click at [988, 74] on icon at bounding box center [988, 69] width 17 height 17
click at [345, 269] on div "ffbee7f0" at bounding box center [353, 273] width 40 height 14
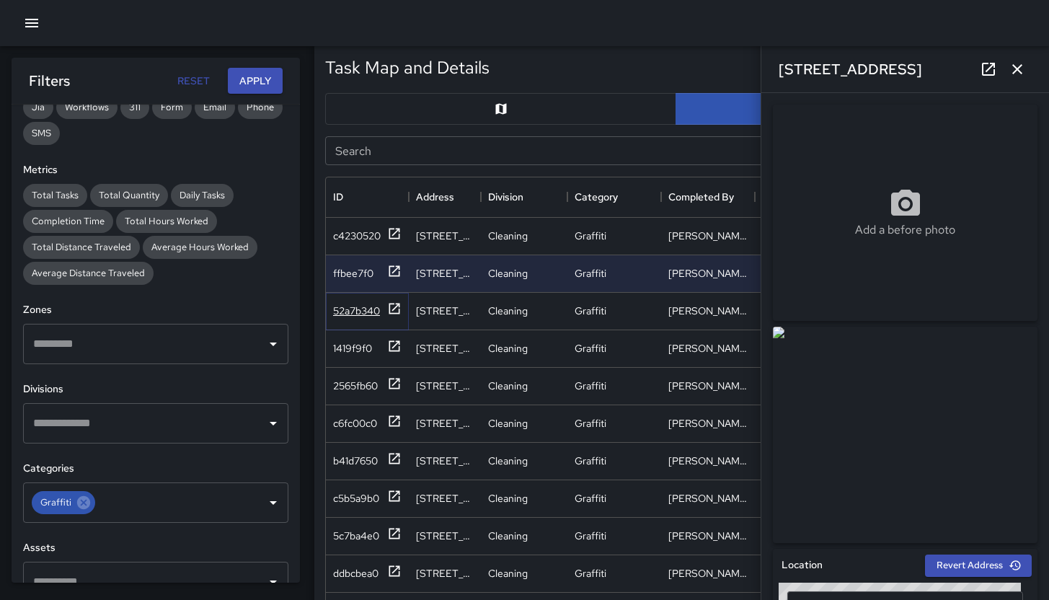
click at [364, 306] on div "52a7b340" at bounding box center [356, 311] width 47 height 14
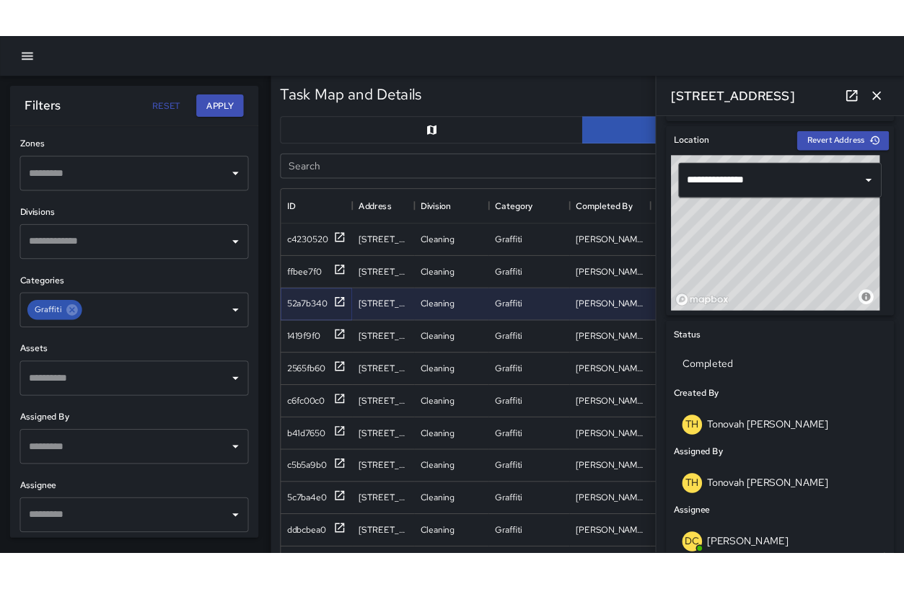
scroll to position [430, 0]
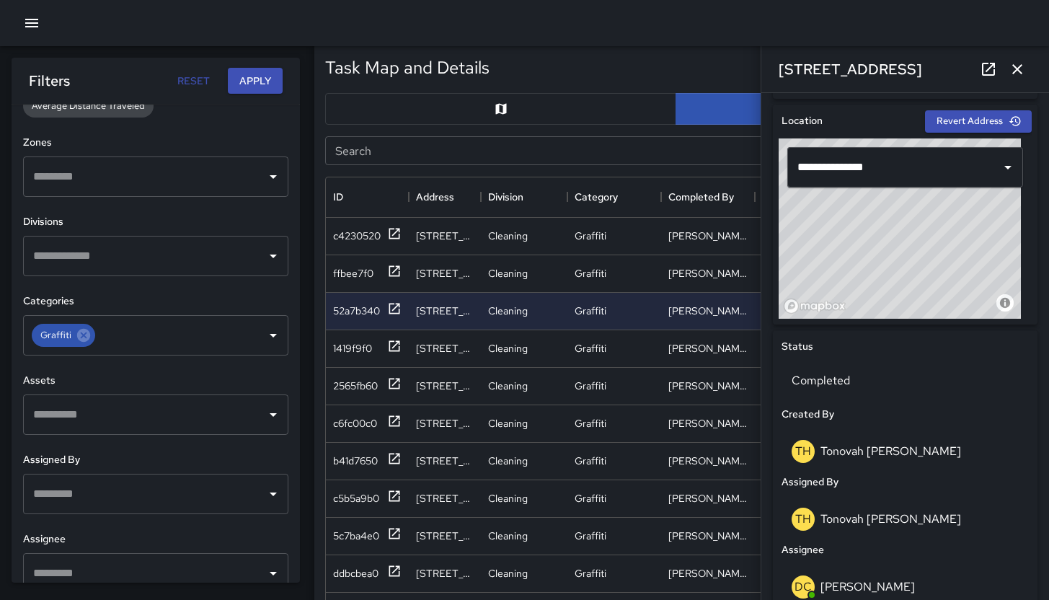
click at [1015, 69] on icon "button" at bounding box center [1017, 69] width 17 height 17
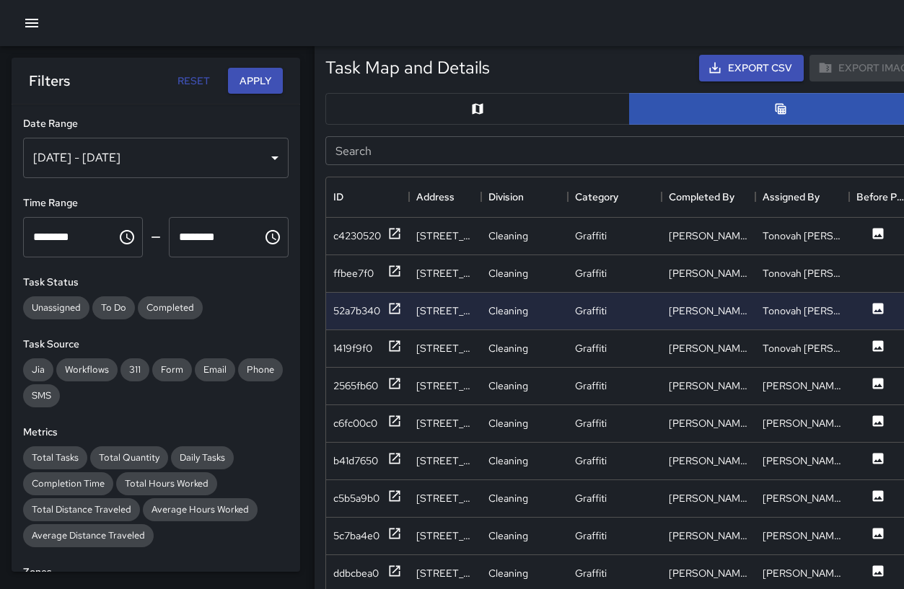
scroll to position [420, 545]
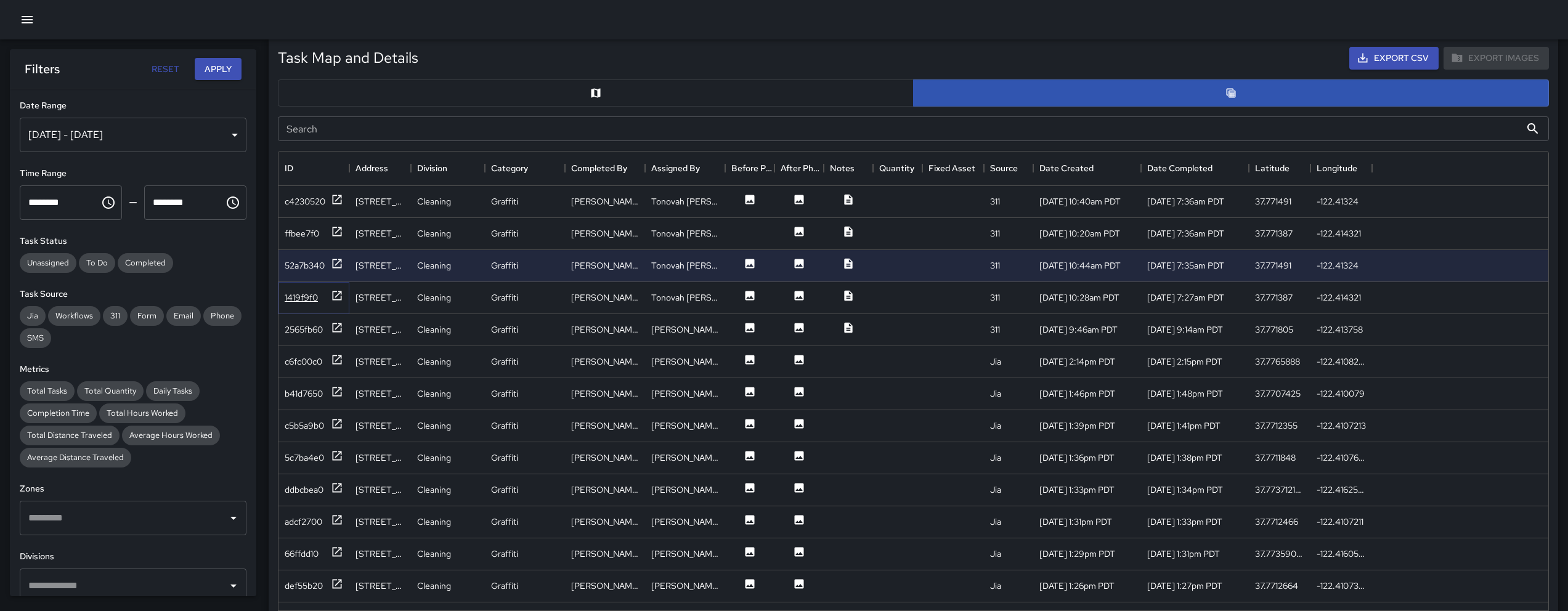
click at [307, 297] on div "1419f9f0" at bounding box center [301, 297] width 33 height 12
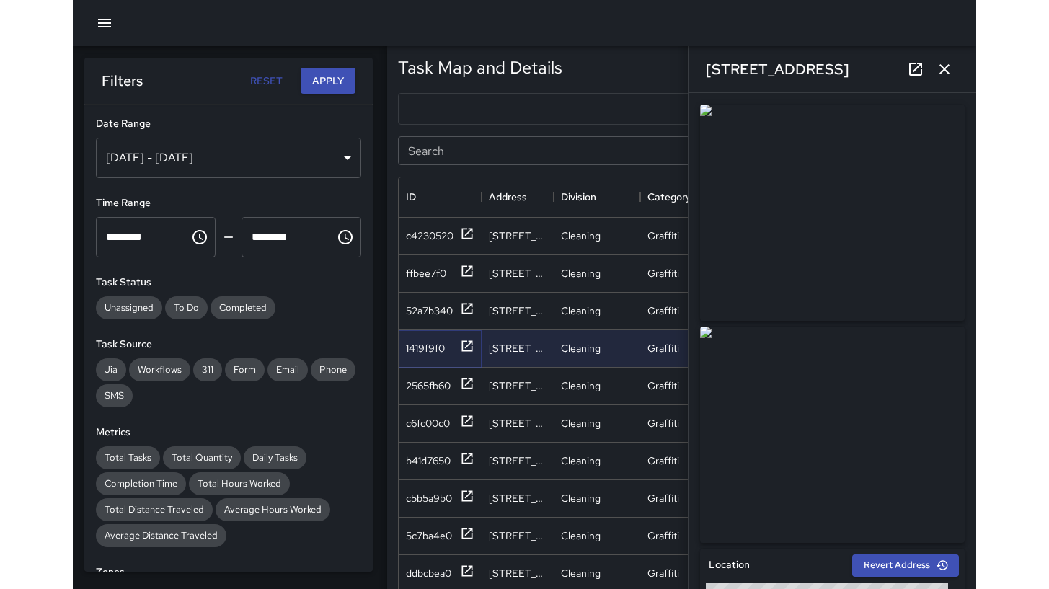
scroll to position [12, 12]
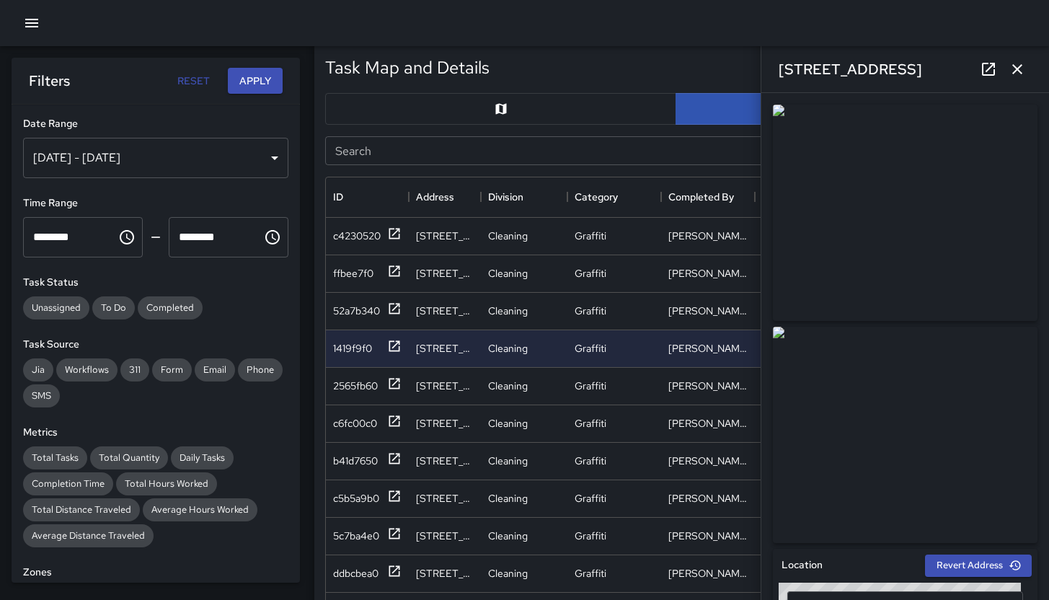
click at [1015, 74] on icon "button" at bounding box center [1017, 69] width 17 height 17
click at [1015, 74] on div "Export Images" at bounding box center [965, 68] width 129 height 32
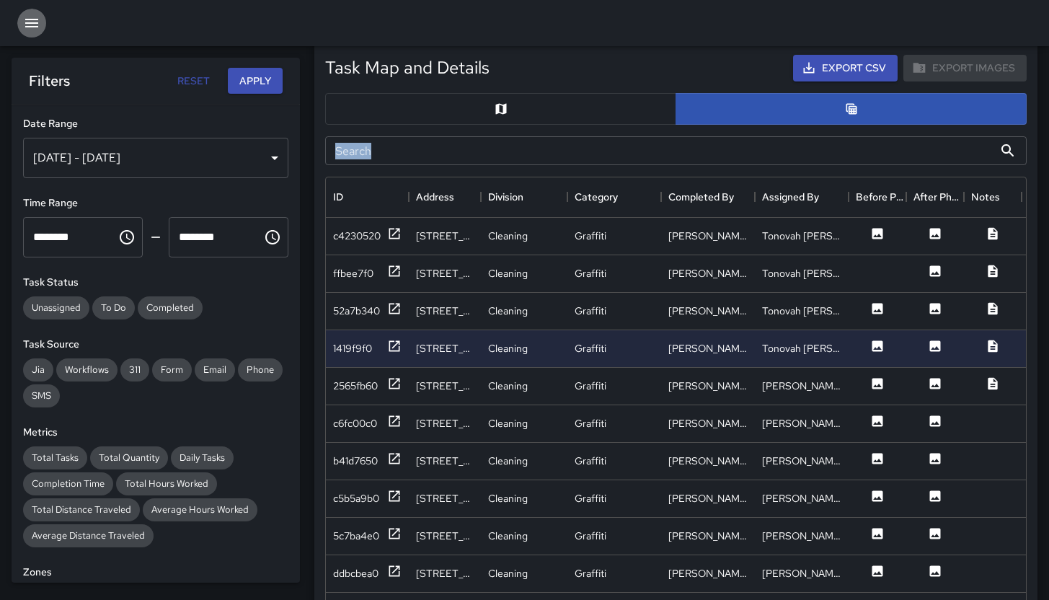
click at [29, 22] on icon "button" at bounding box center [31, 22] width 17 height 17
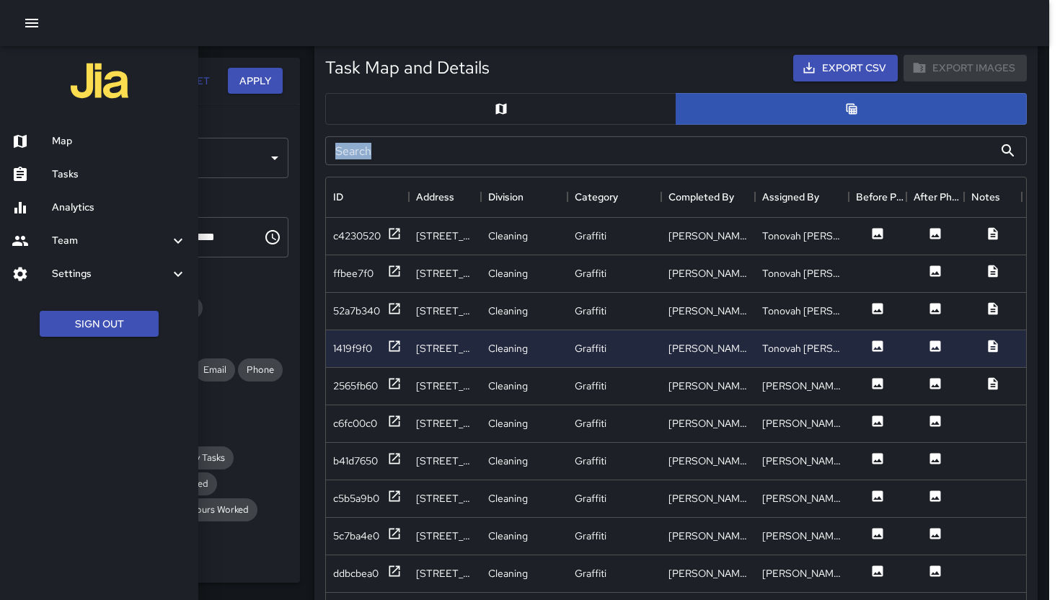
click at [29, 22] on icon "button" at bounding box center [31, 22] width 17 height 17
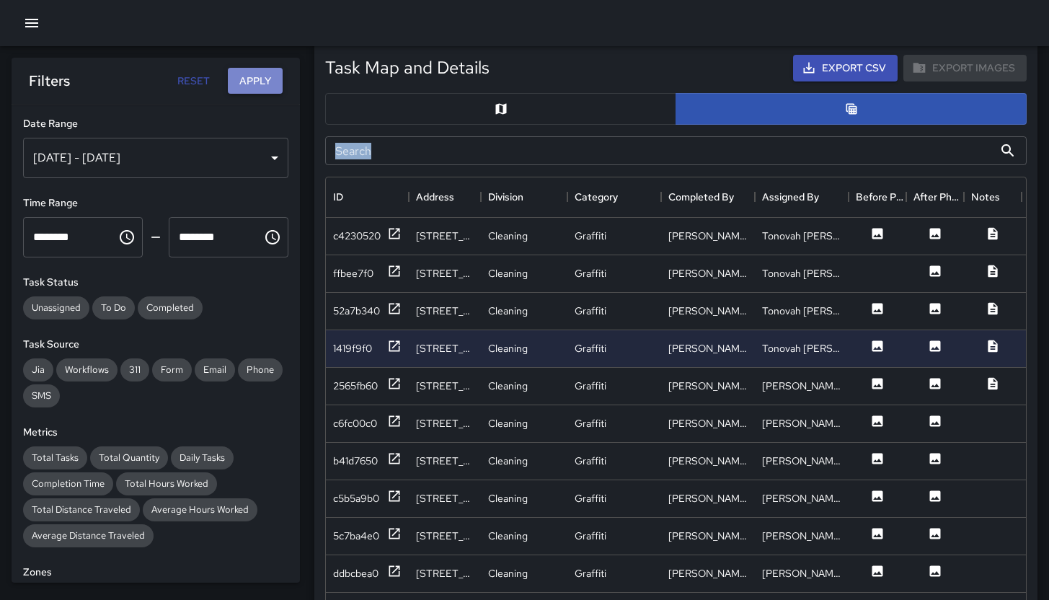
click at [244, 81] on button "Apply" at bounding box center [255, 81] width 55 height 27
click at [699, 190] on div "Completed By" at bounding box center [690, 197] width 45 height 40
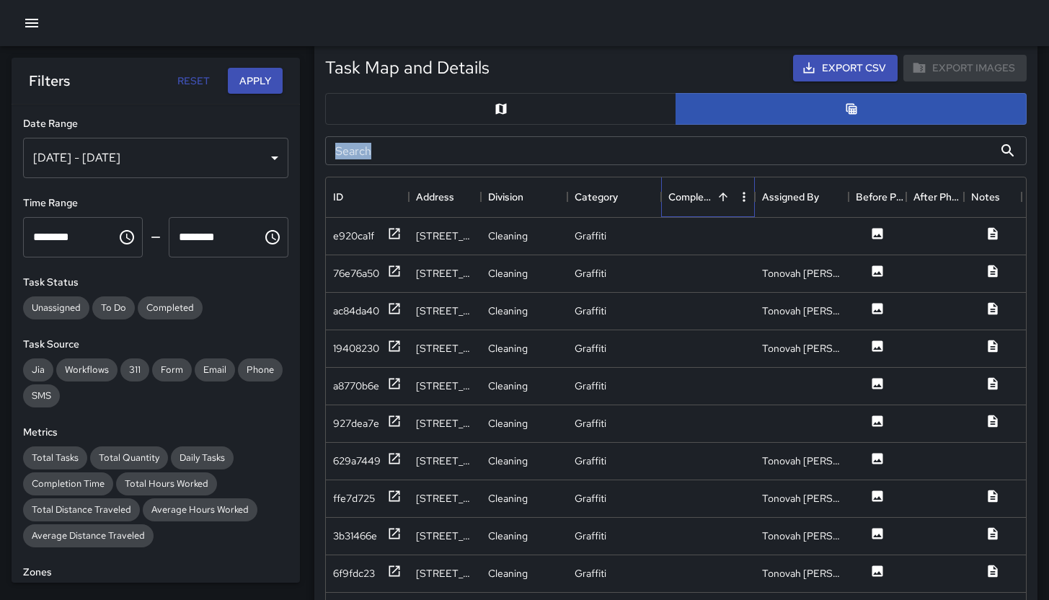
click at [699, 190] on div "Completed By" at bounding box center [690, 197] width 45 height 40
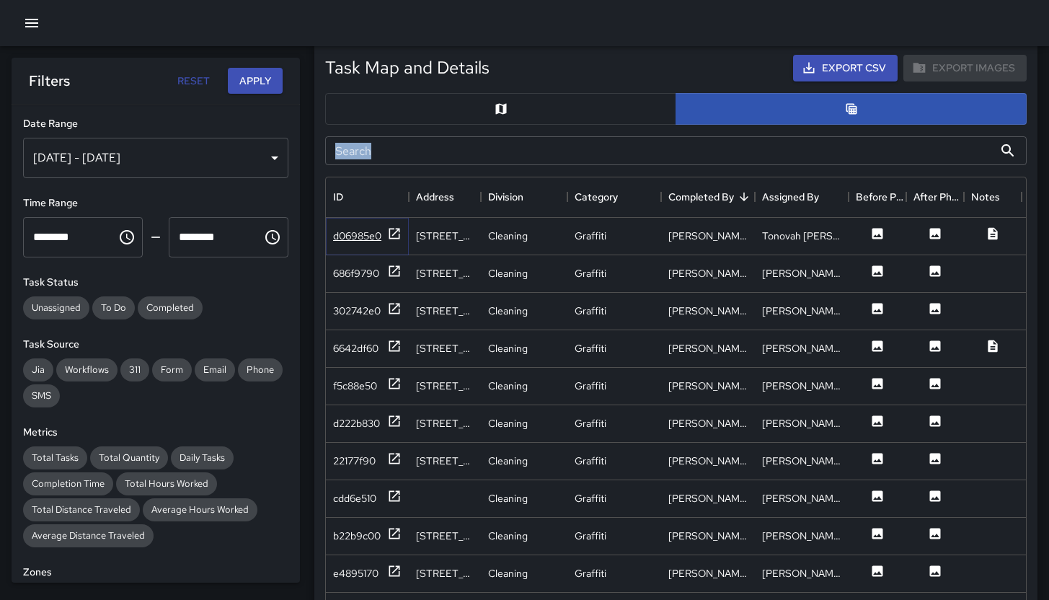
click at [351, 241] on div "d06985e0" at bounding box center [357, 236] width 48 height 14
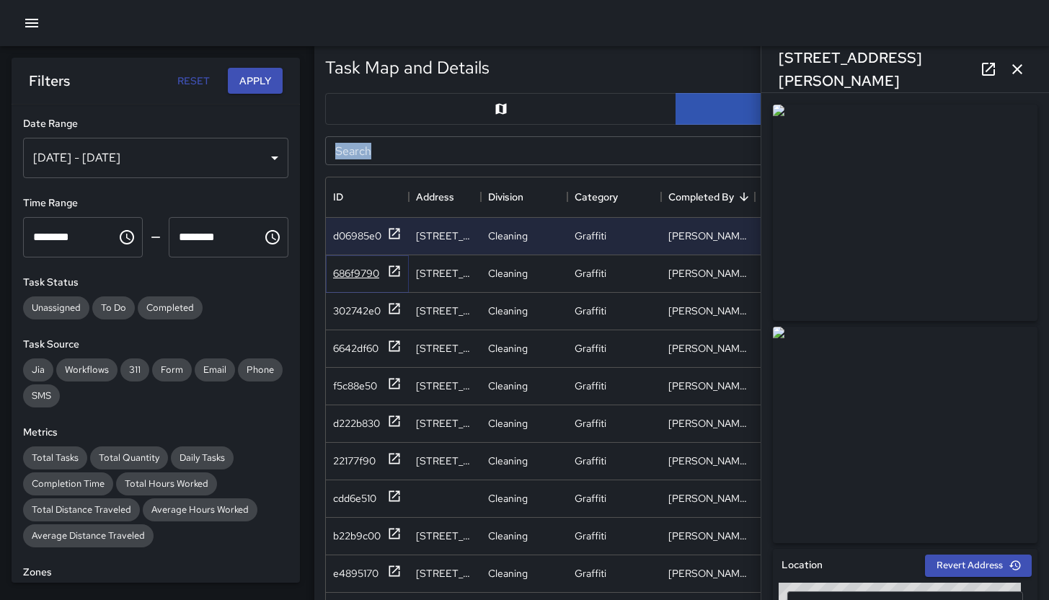
click at [346, 271] on div "686f9790" at bounding box center [356, 273] width 46 height 14
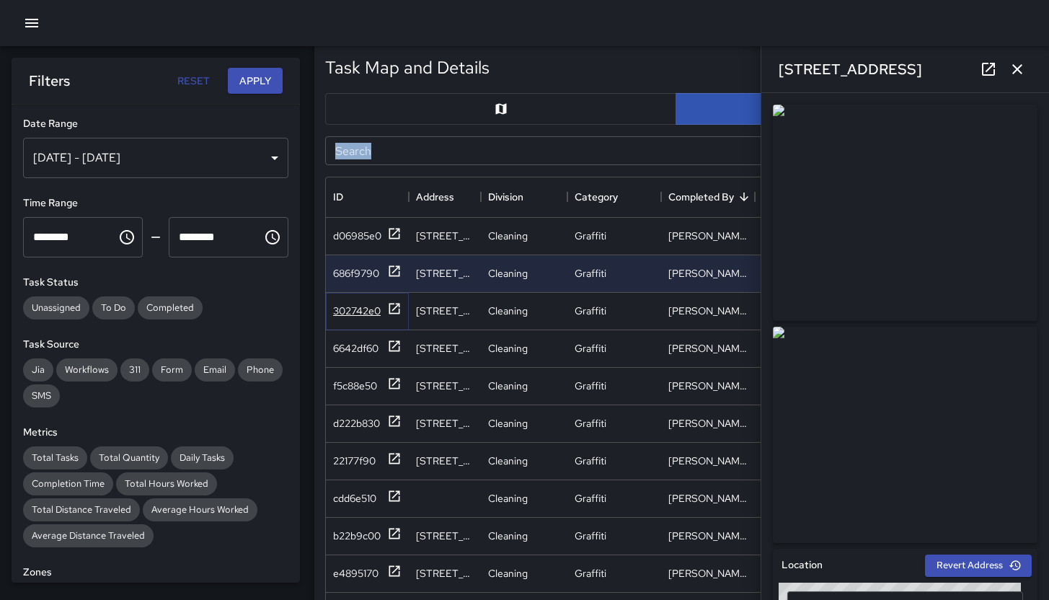
click at [366, 317] on div "302742e0" at bounding box center [357, 311] width 48 height 14
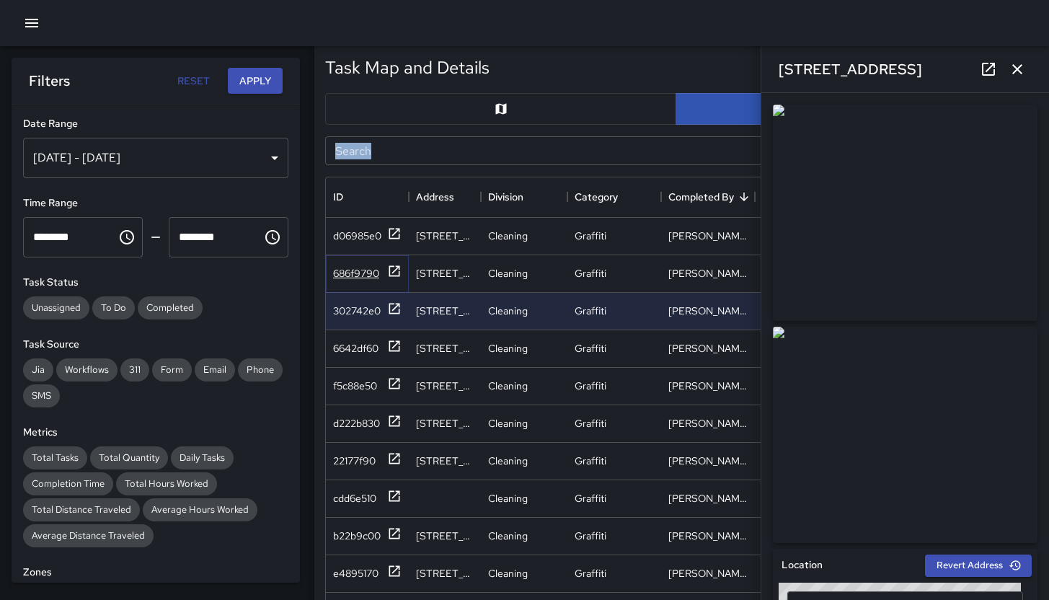
click at [361, 279] on div "686f9790" at bounding box center [356, 273] width 46 height 14
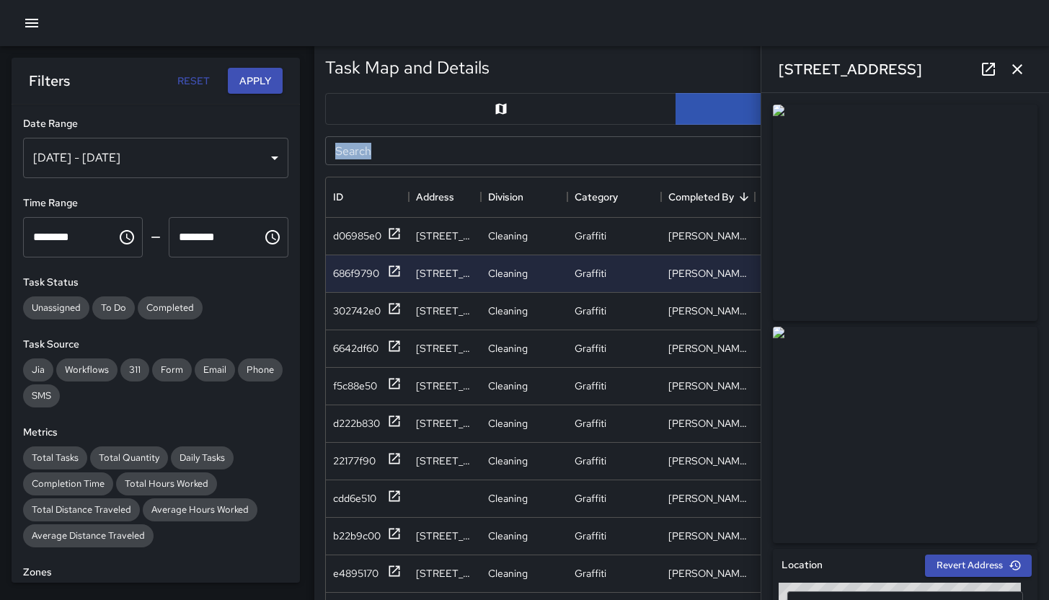
click at [987, 75] on icon at bounding box center [988, 69] width 13 height 13
click at [341, 304] on div "302742e0" at bounding box center [357, 311] width 48 height 14
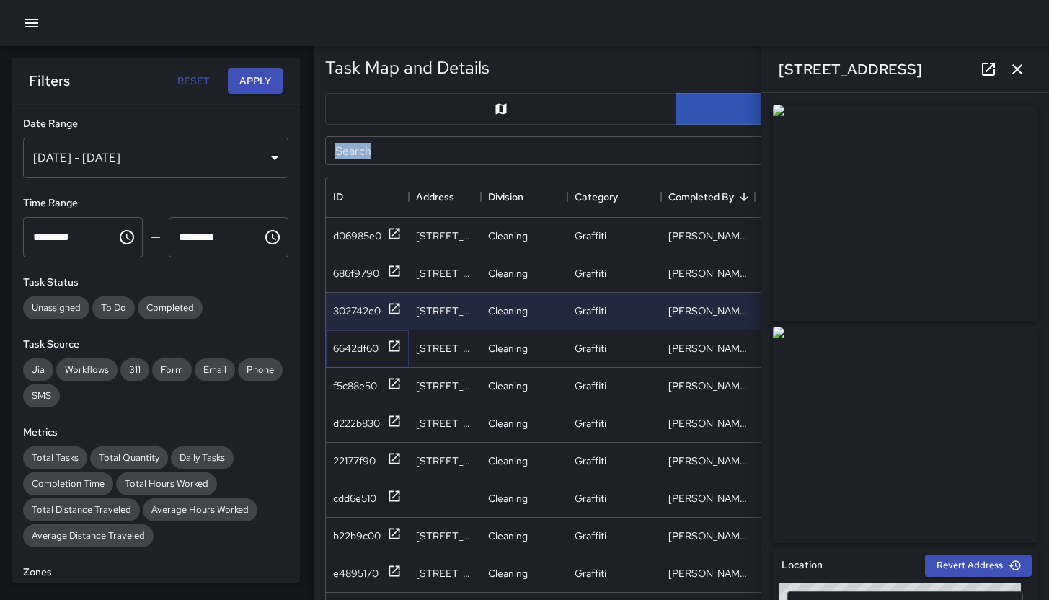
click at [350, 353] on div "6642df60" at bounding box center [355, 348] width 45 height 14
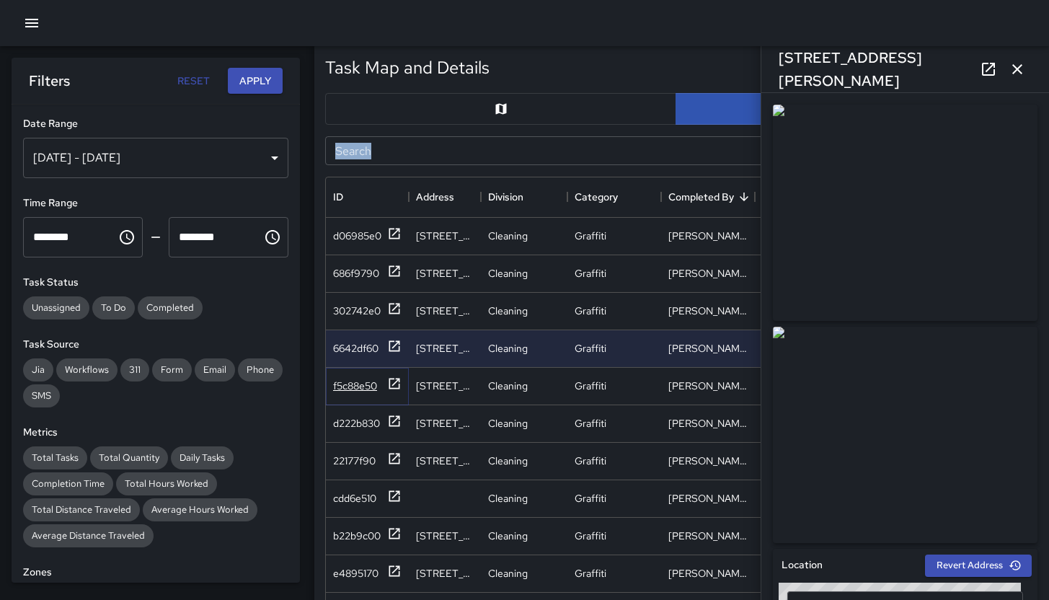
click at [361, 389] on div "f5c88e50" at bounding box center [355, 386] width 44 height 14
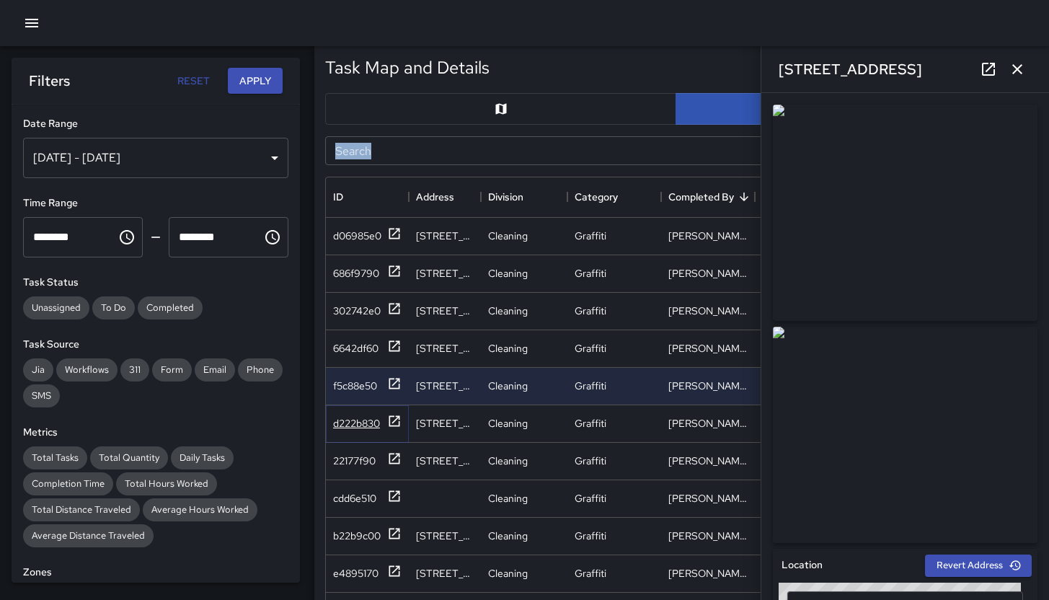
click at [347, 430] on div "d222b830" at bounding box center [367, 423] width 69 height 18
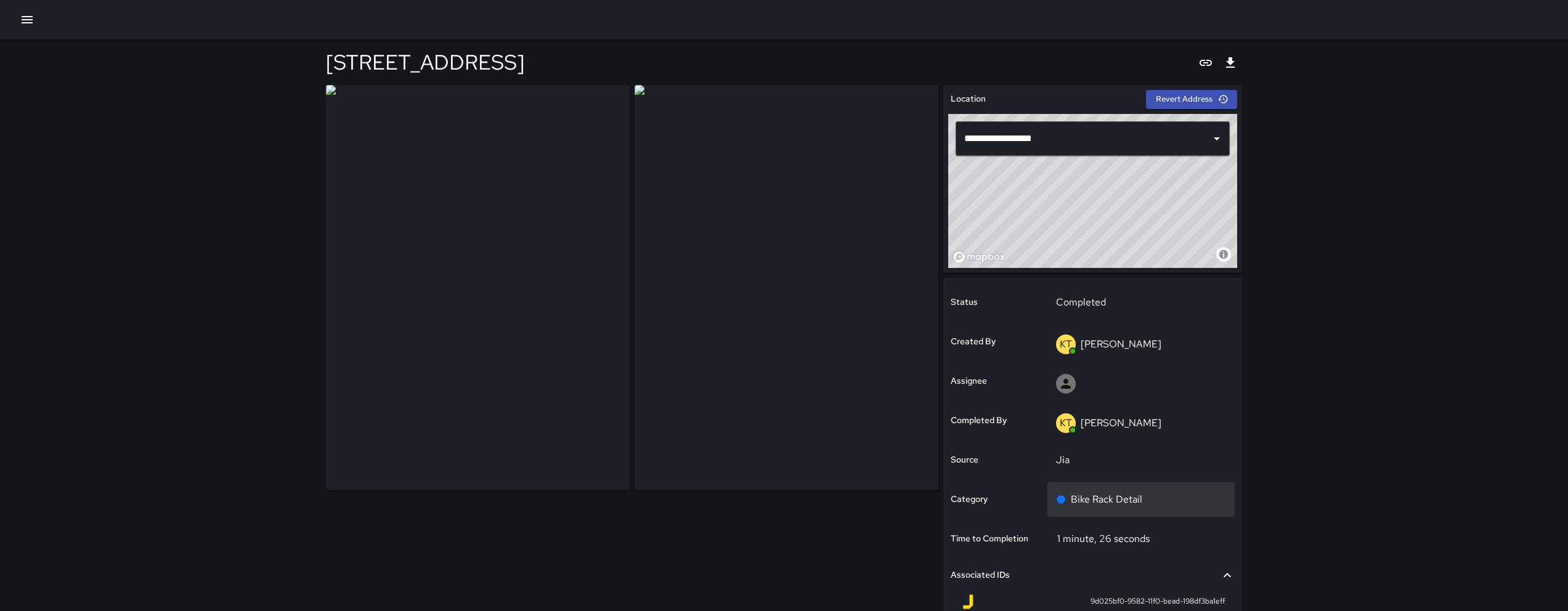
click at [1220, 501] on div "Bike Rack Detail" at bounding box center [1142, 499] width 171 height 15
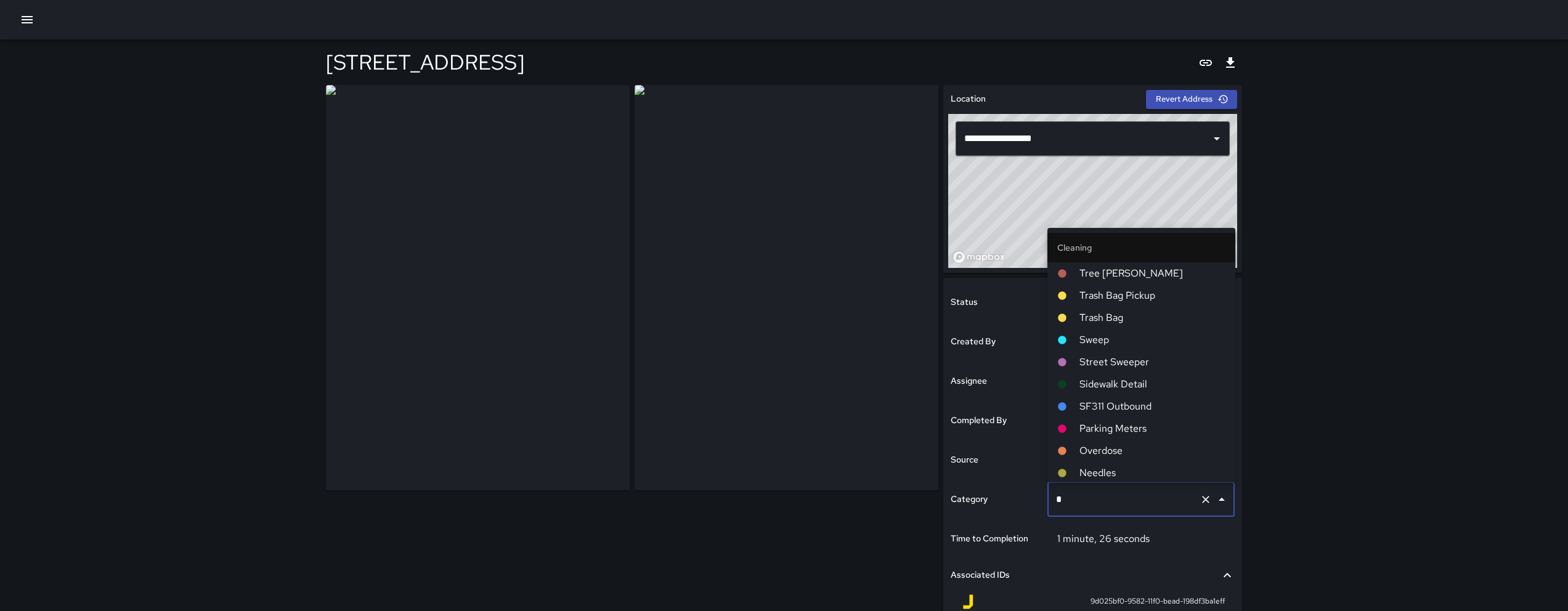
type input "**"
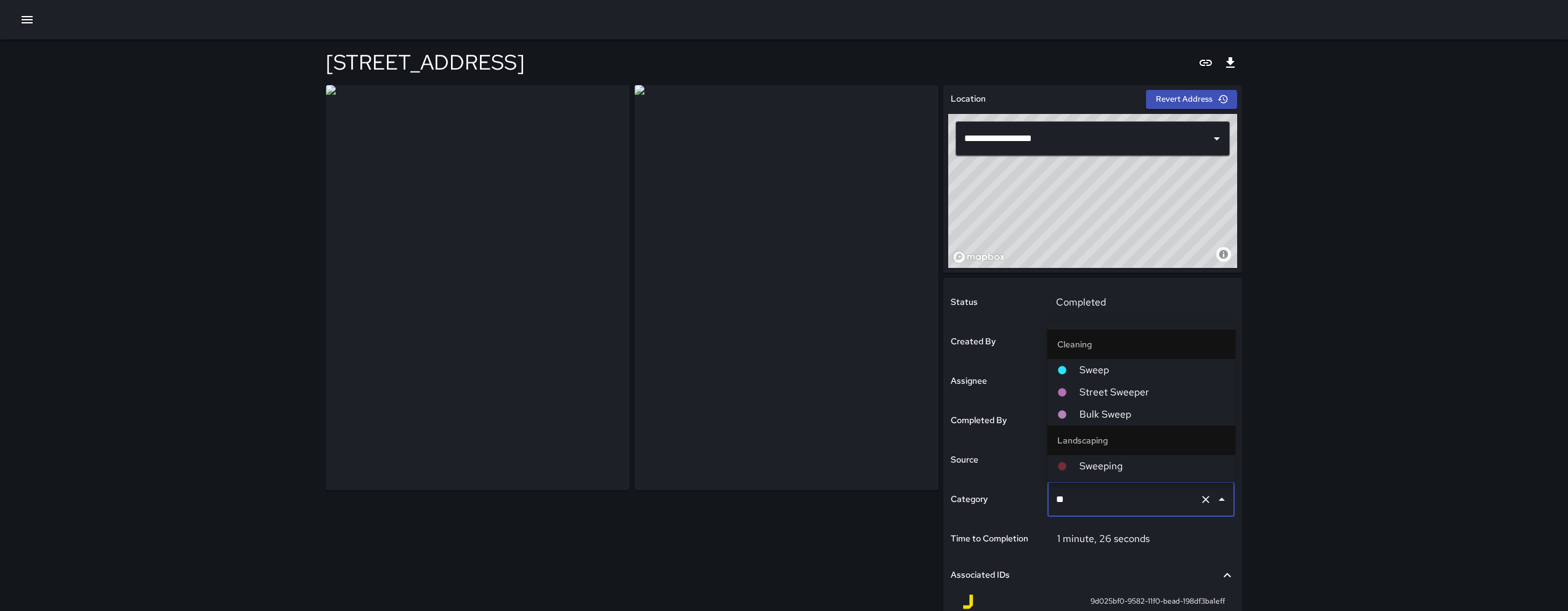
click at [1137, 370] on span "Sweep" at bounding box center [1152, 370] width 146 height 15
click at [1137, 370] on div at bounding box center [1142, 384] width 188 height 39
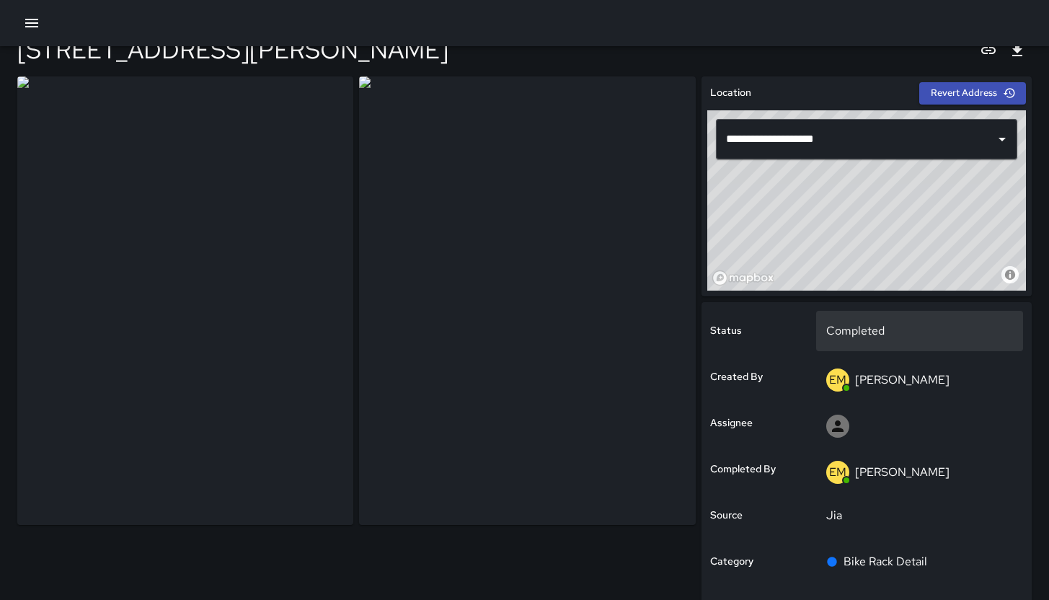
scroll to position [43, 0]
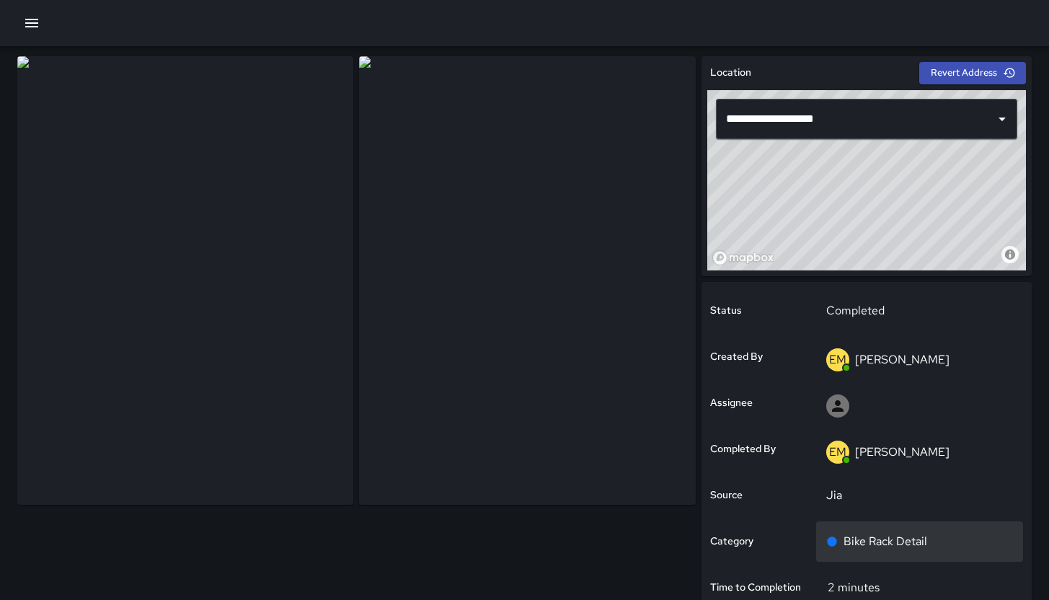
click at [951, 538] on div "Bike Rack Detail" at bounding box center [919, 541] width 187 height 17
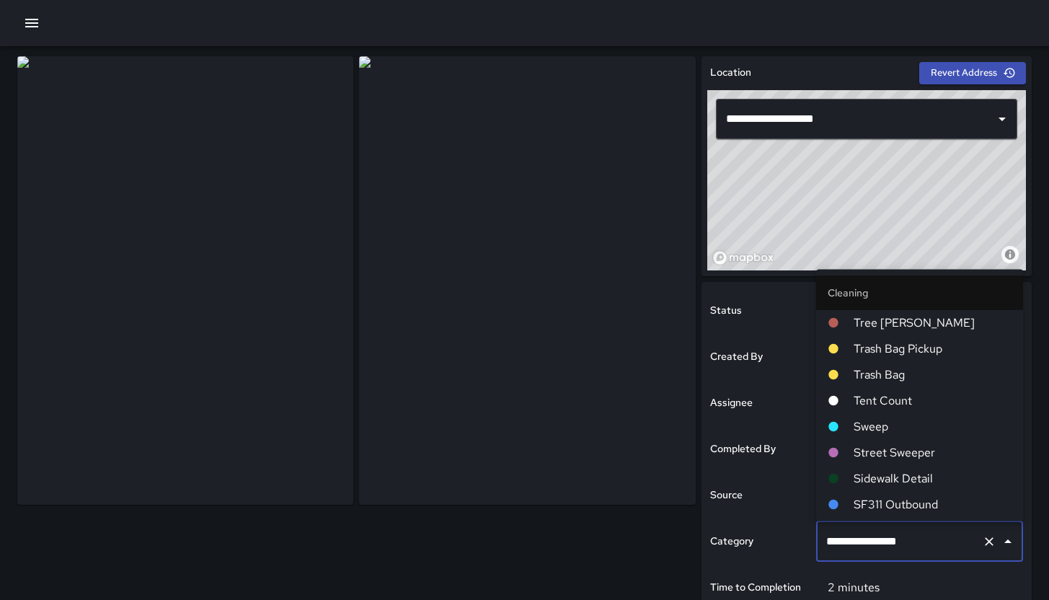
click at [951, 538] on input "**********" at bounding box center [900, 541] width 154 height 27
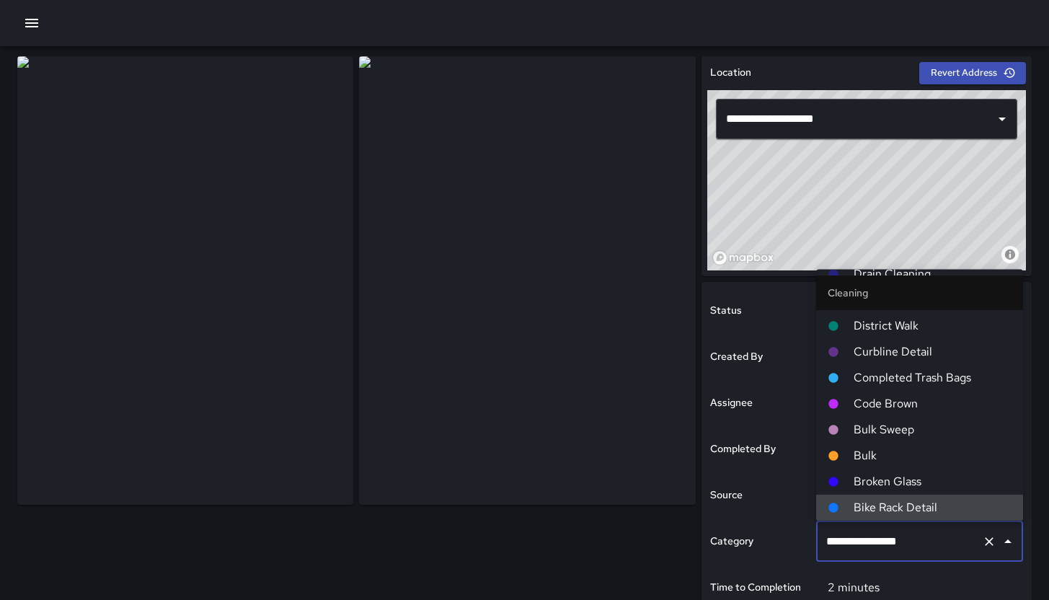
click at [951, 538] on input "**********" at bounding box center [900, 541] width 154 height 27
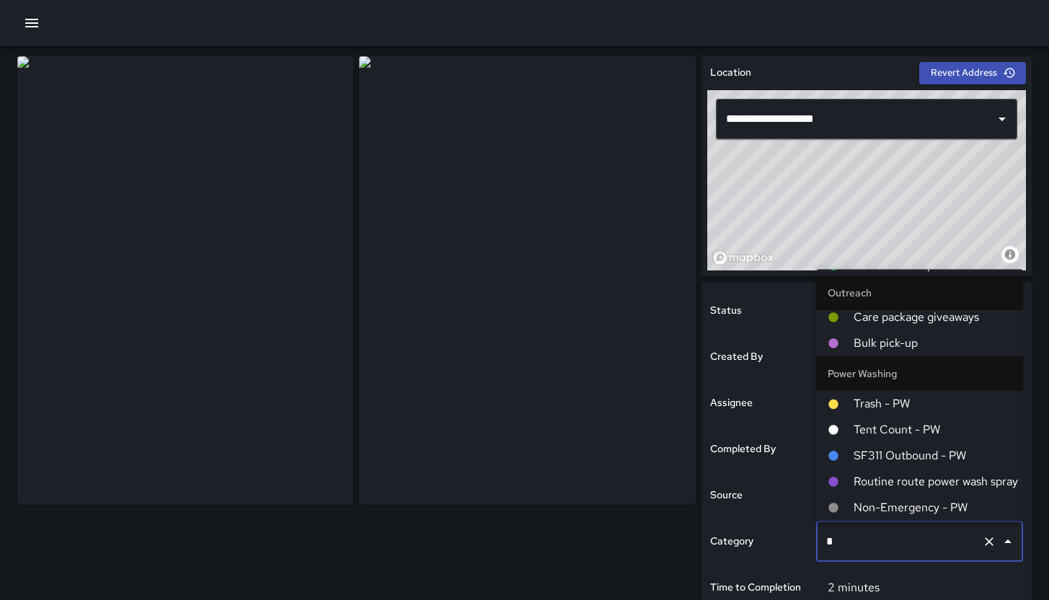
scroll to position [0, 0]
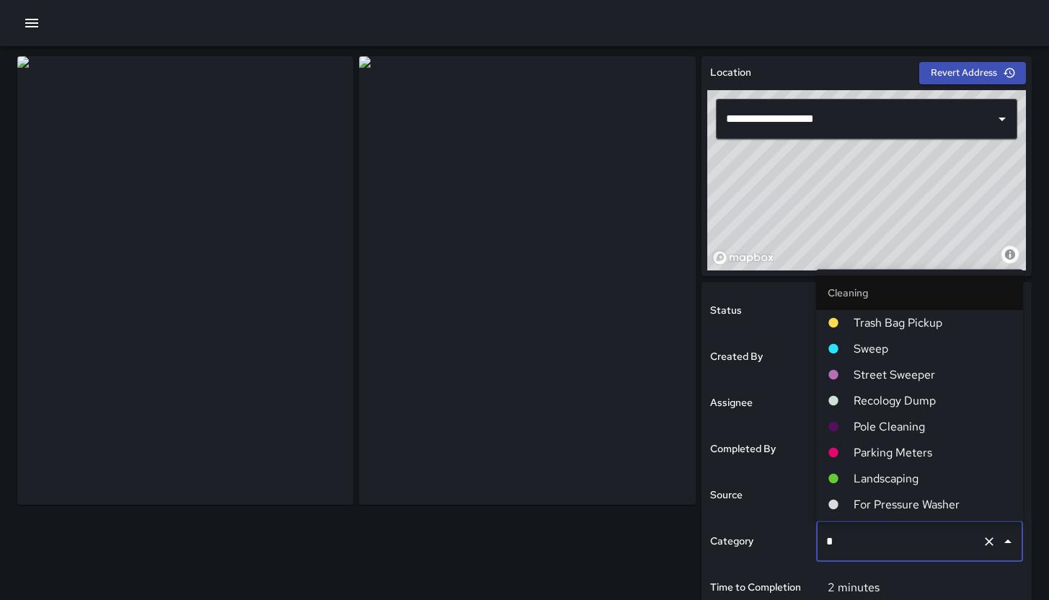
type input "**"
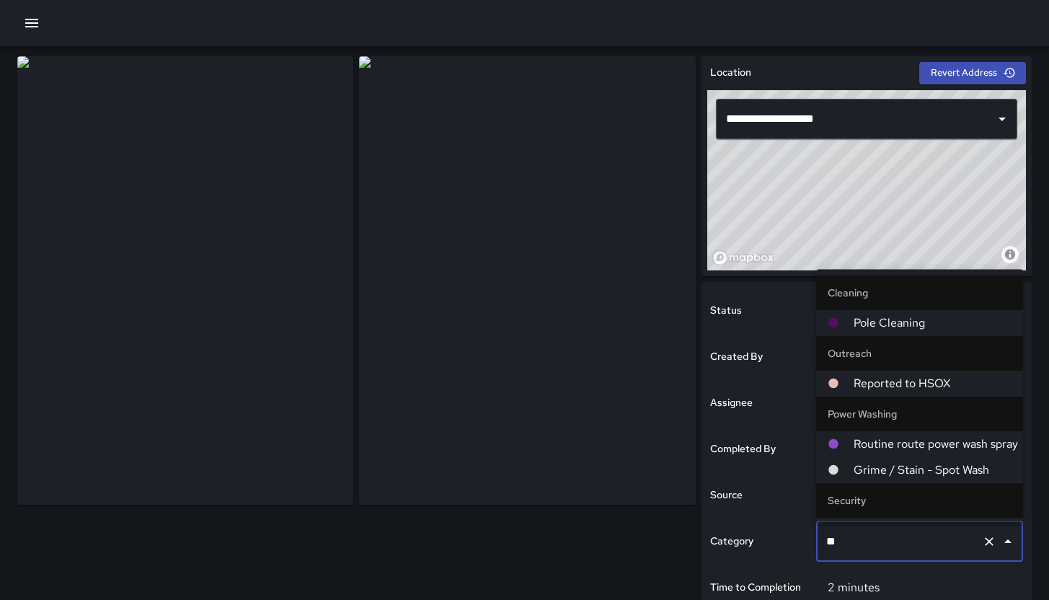
click at [927, 330] on span "Pole Cleaning" at bounding box center [933, 322] width 158 height 17
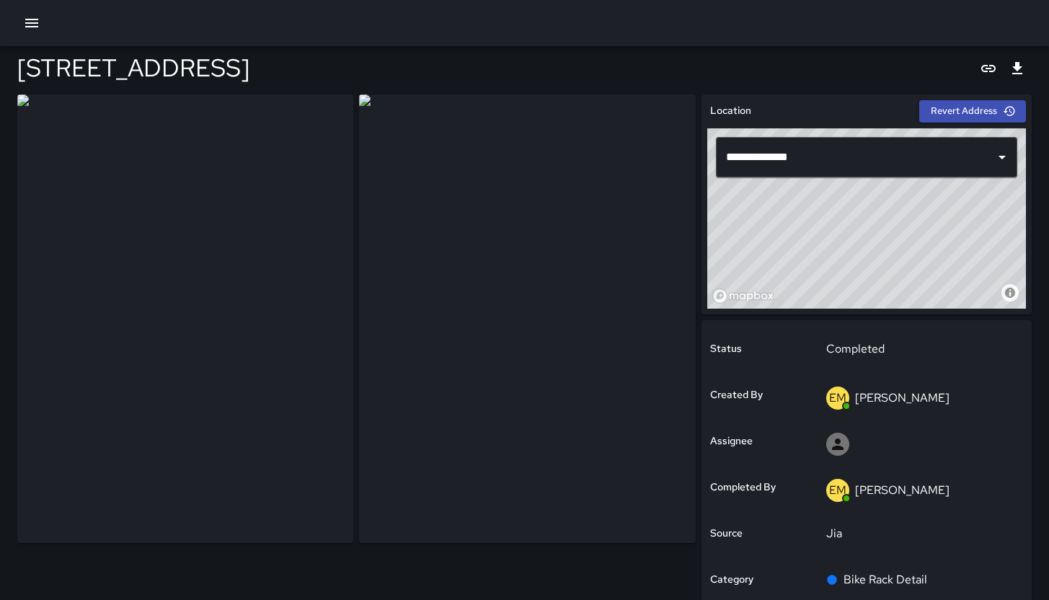
scroll to position [6, 0]
click at [33, 21] on icon "button" at bounding box center [31, 22] width 17 height 17
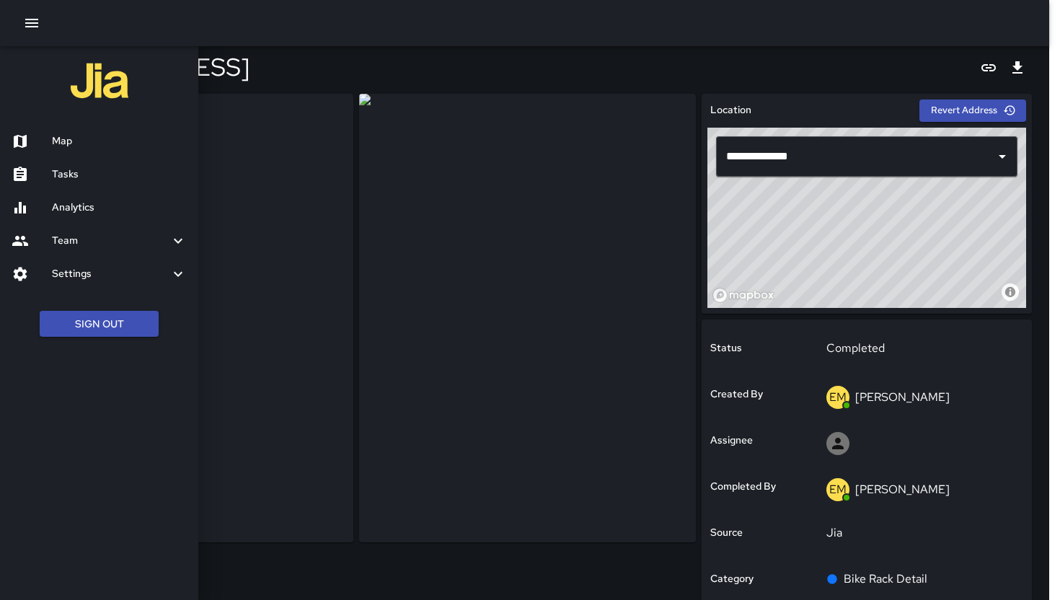
click at [97, 231] on div "Team" at bounding box center [99, 240] width 198 height 33
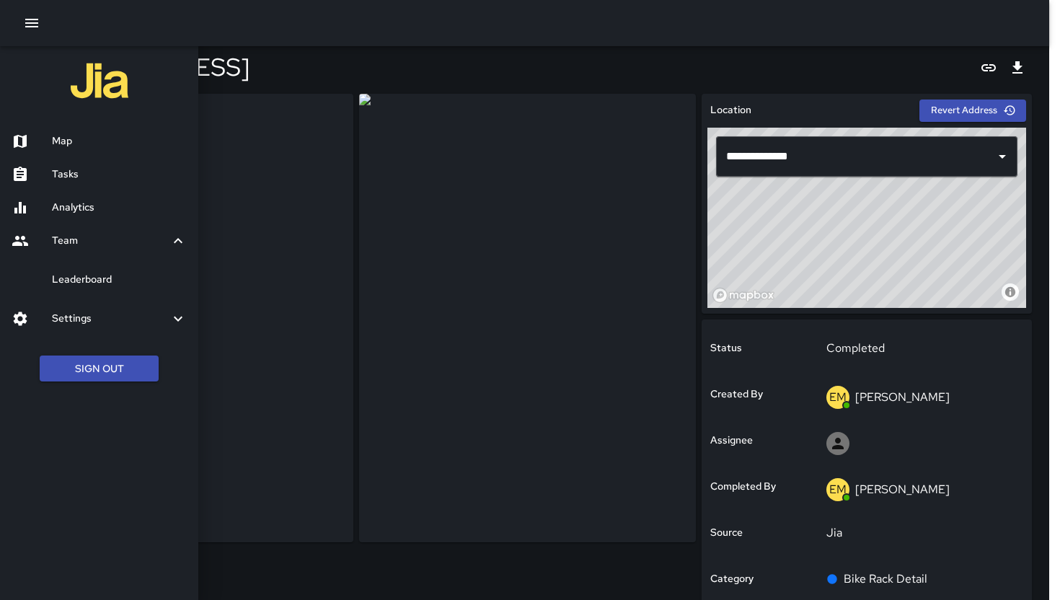
click at [340, 61] on div at bounding box center [530, 300] width 1060 height 600
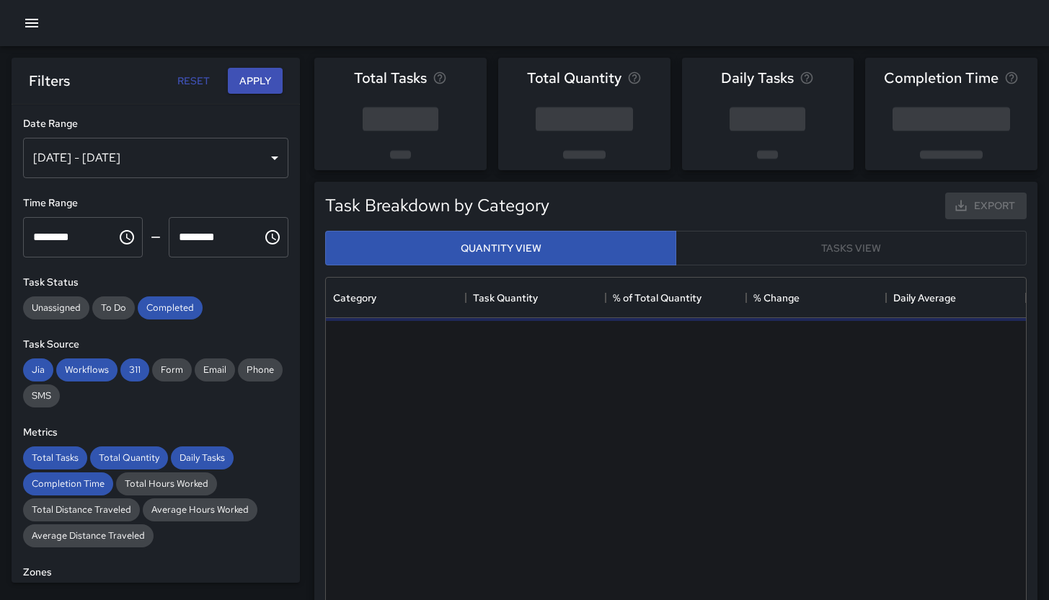
scroll to position [420, 689]
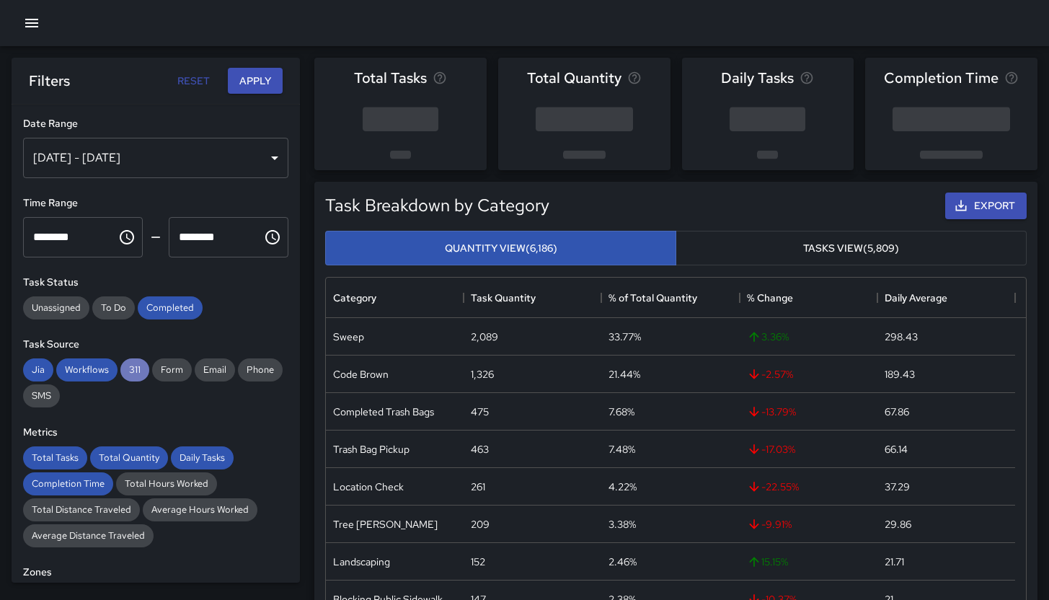
click at [138, 368] on span "311" at bounding box center [134, 369] width 29 height 12
click at [88, 368] on span "Workflows" at bounding box center [86, 369] width 61 height 12
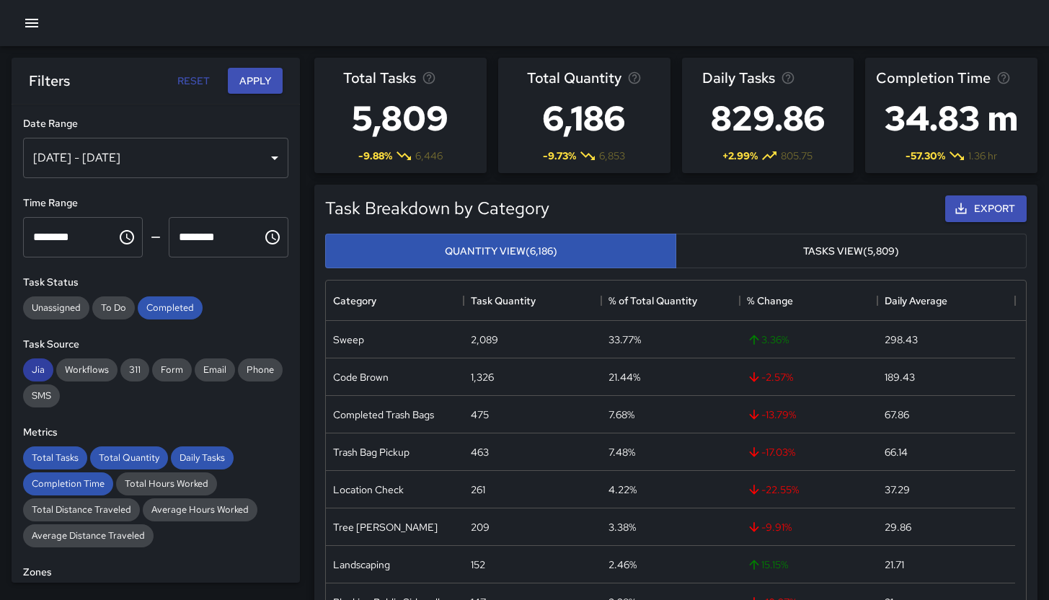
click at [25, 367] on span "Jia" at bounding box center [38, 369] width 30 height 12
click at [183, 309] on span "Completed" at bounding box center [170, 307] width 65 height 12
click at [200, 464] on div "Daily Tasks" at bounding box center [202, 457] width 63 height 23
click at [135, 459] on span "Total Quantity" at bounding box center [129, 457] width 78 height 12
click at [79, 471] on div "Total Tasks Total Quantity Daily Tasks Completion Time Total Hours Worked Total…" at bounding box center [155, 496] width 265 height 101
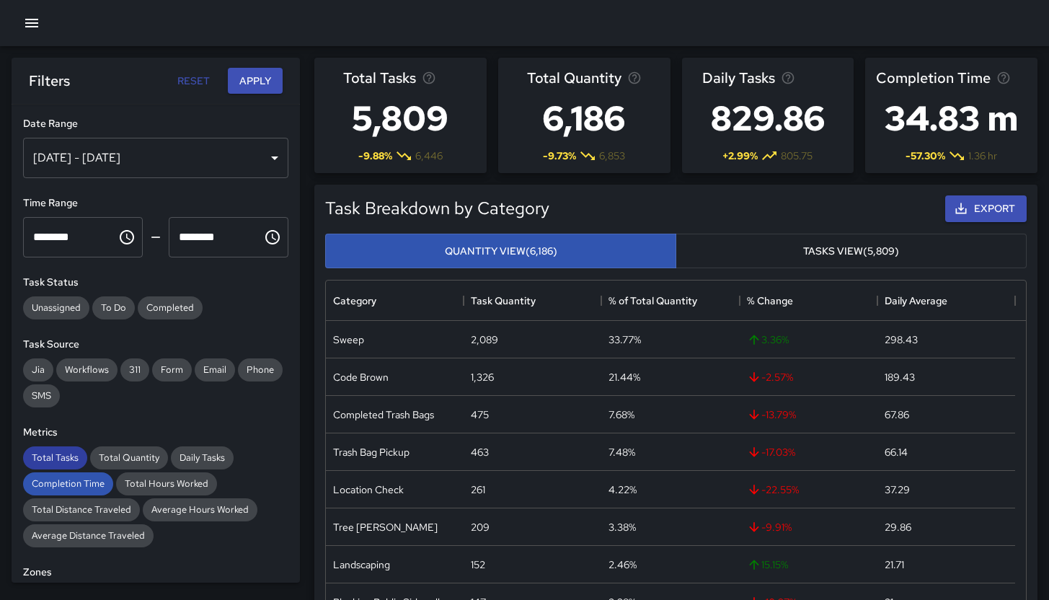
click at [66, 458] on span "Total Tasks" at bounding box center [55, 457] width 64 height 12
click at [74, 472] on div "Completion Time" at bounding box center [68, 483] width 90 height 23
click at [71, 490] on span "Completion Time" at bounding box center [68, 483] width 90 height 12
click at [182, 141] on div "[DATE] - [DATE]" at bounding box center [155, 158] width 265 height 40
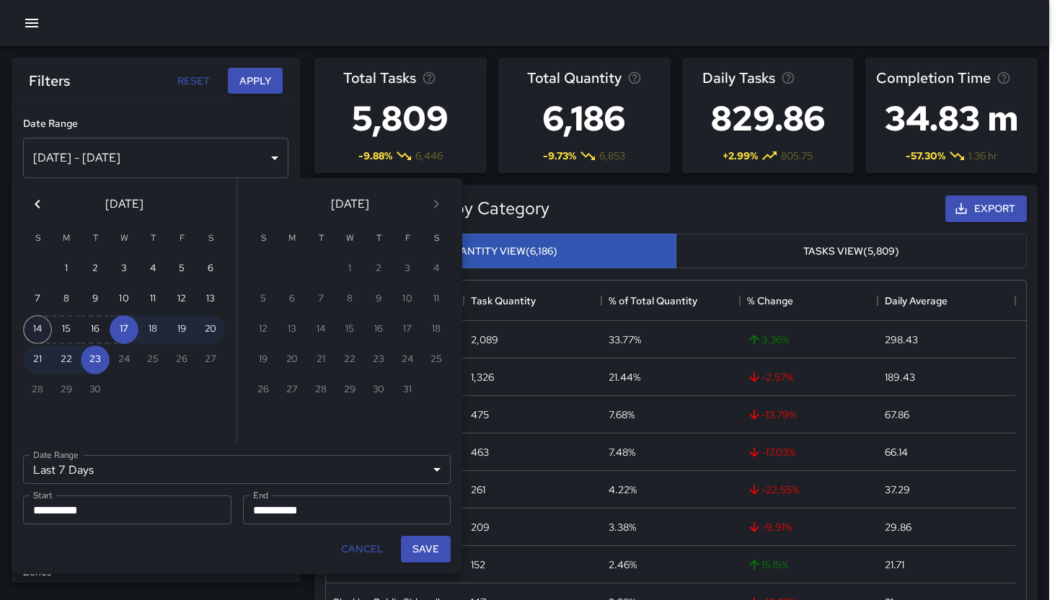
click at [38, 332] on button "14" at bounding box center [37, 329] width 29 height 29
type input "******"
type input "**********"
click at [219, 326] on button "20" at bounding box center [210, 329] width 29 height 29
type input "**********"
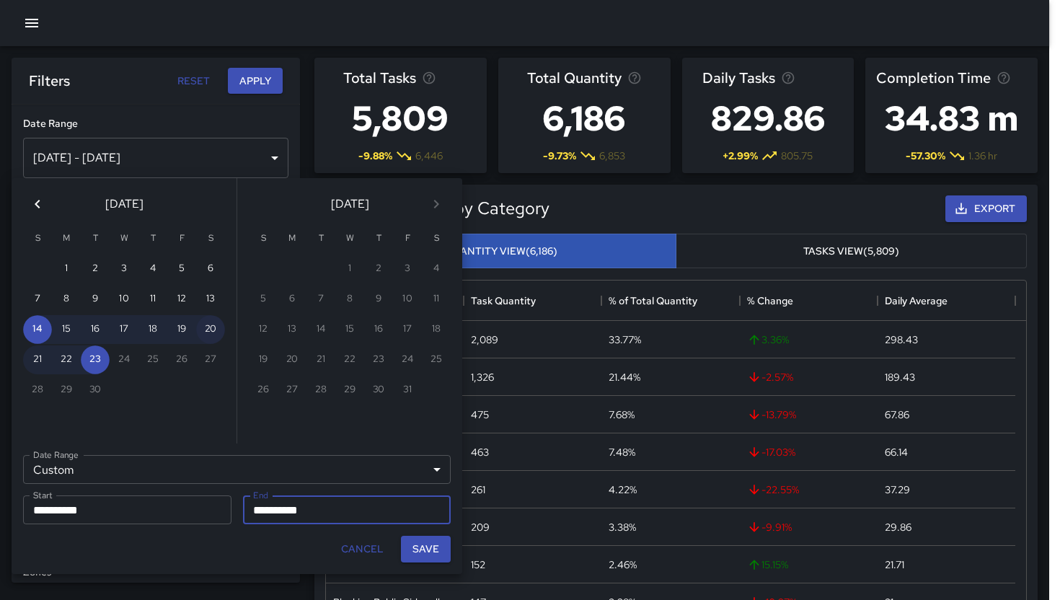
click at [219, 326] on button "20" at bounding box center [210, 329] width 29 height 29
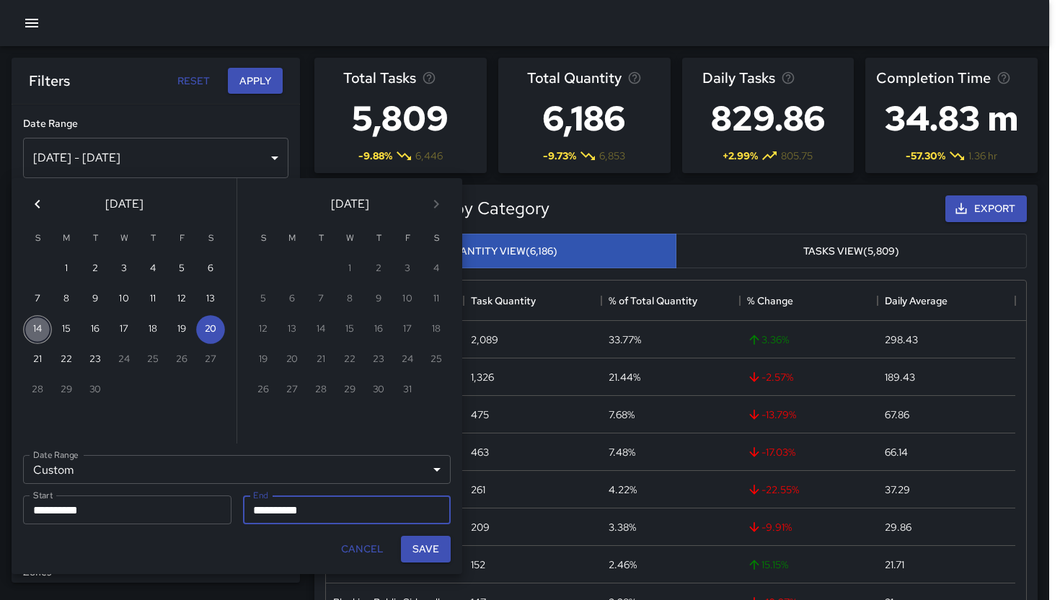
click at [39, 328] on button "14" at bounding box center [37, 329] width 29 height 29
type input "**********"
click at [431, 553] on button "Save" at bounding box center [426, 549] width 50 height 27
type input "**********"
click at [432, 553] on div "Landscaping" at bounding box center [395, 564] width 138 height 37
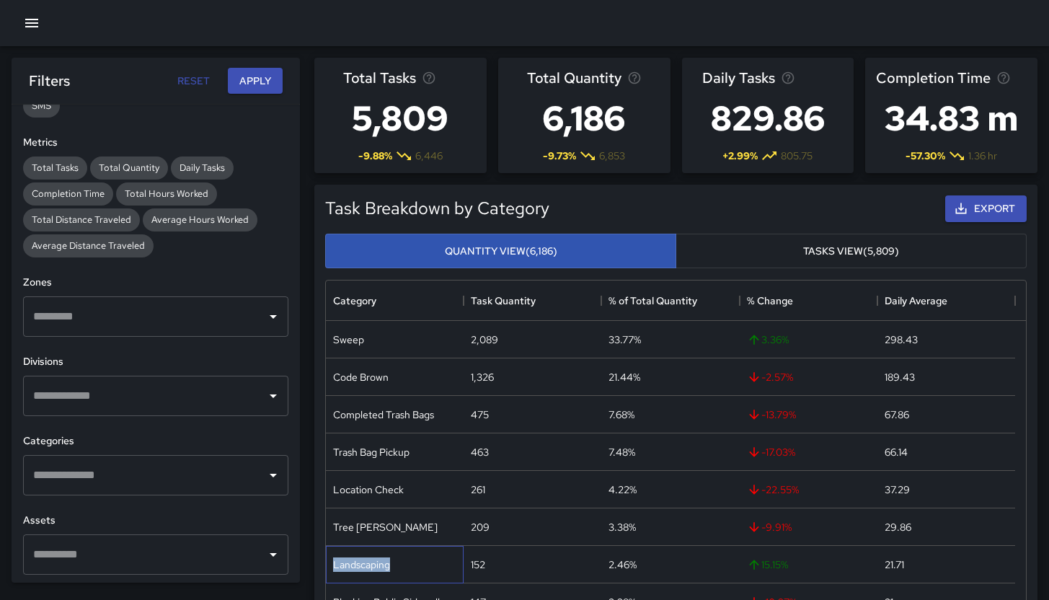
scroll to position [291, 0]
click at [94, 469] on input "text" at bounding box center [145, 474] width 231 height 27
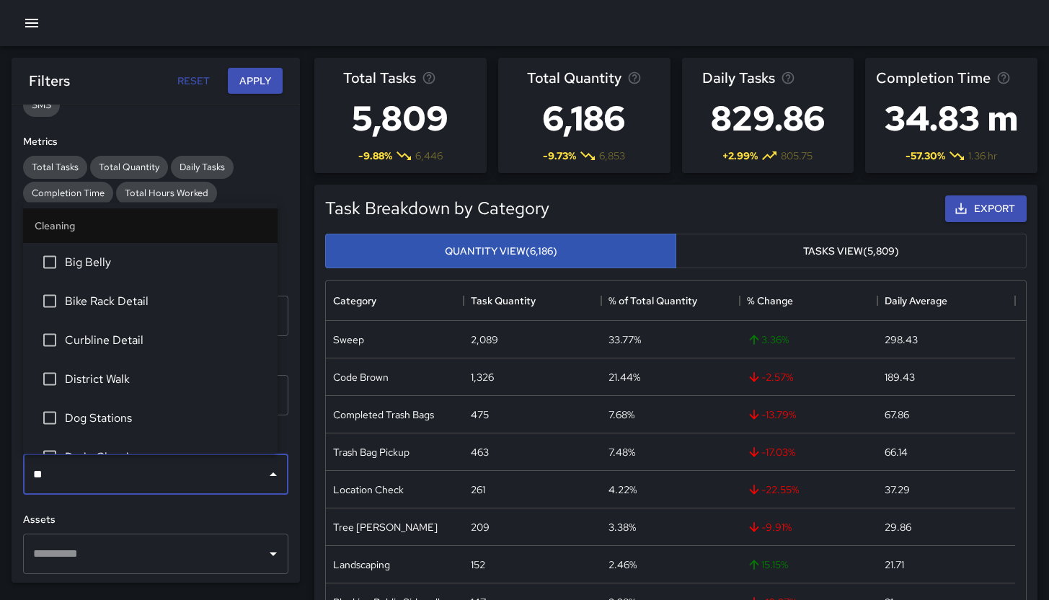
type input "***"
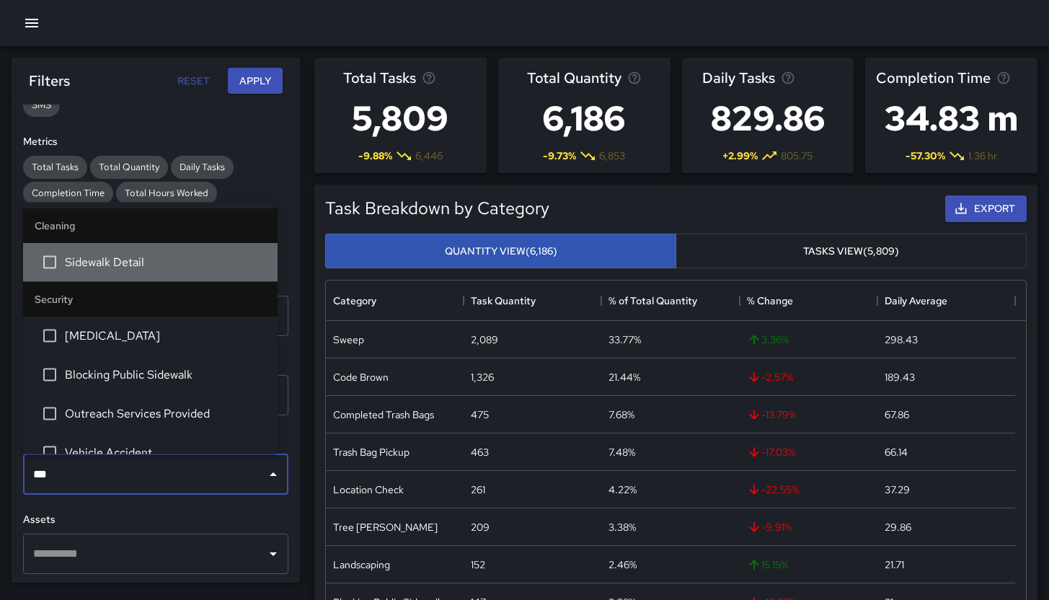
click at [160, 265] on span "Sidewalk Detail" at bounding box center [165, 262] width 201 height 17
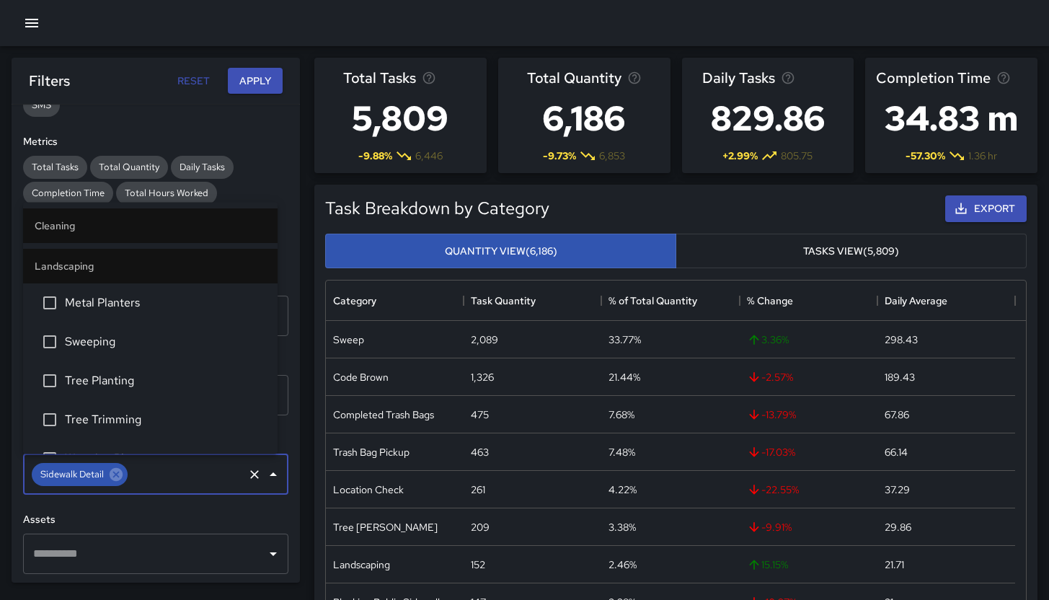
scroll to position [1282, 0]
click at [276, 73] on button "Apply" at bounding box center [255, 81] width 55 height 27
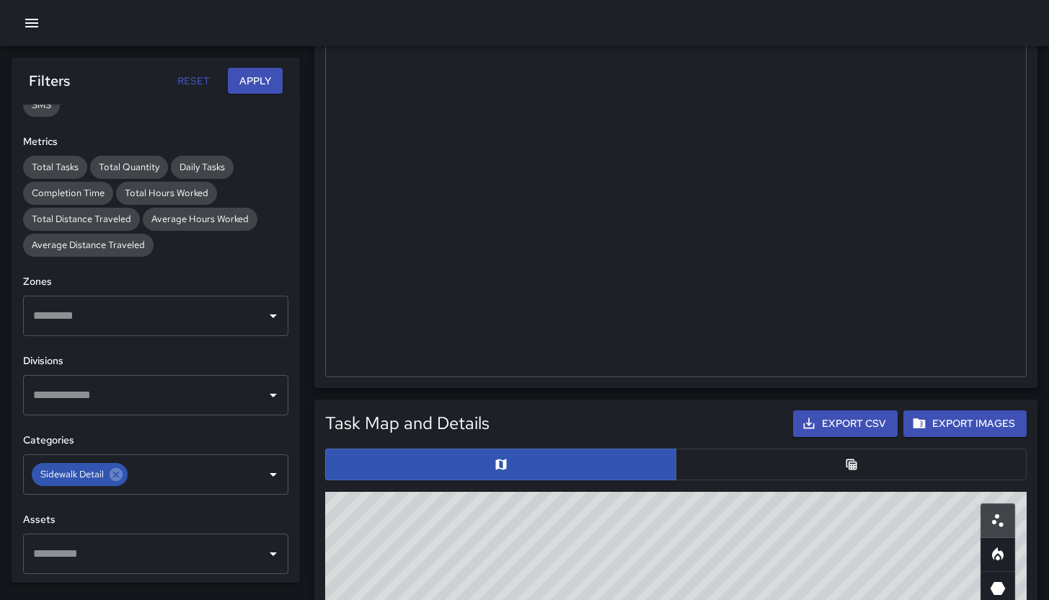
scroll to position [393, 0]
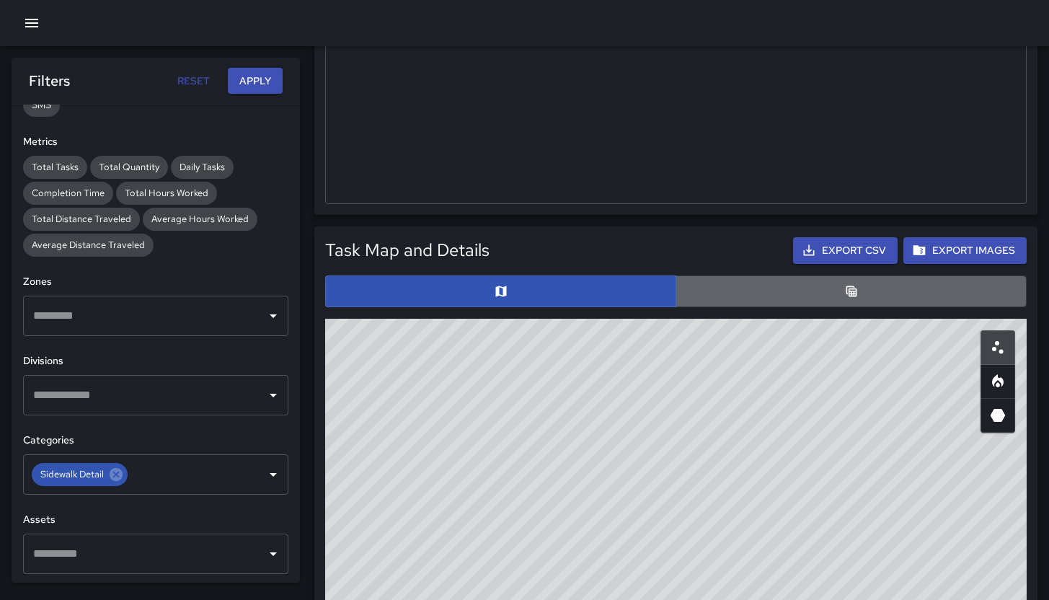
click at [730, 299] on button "button" at bounding box center [851, 291] width 351 height 32
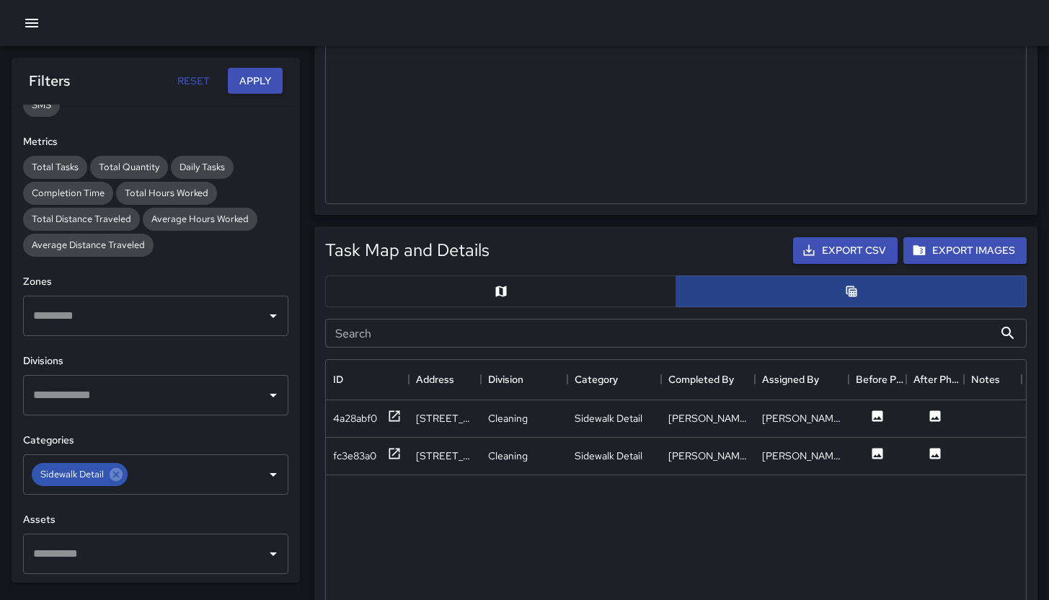
scroll to position [12, 12]
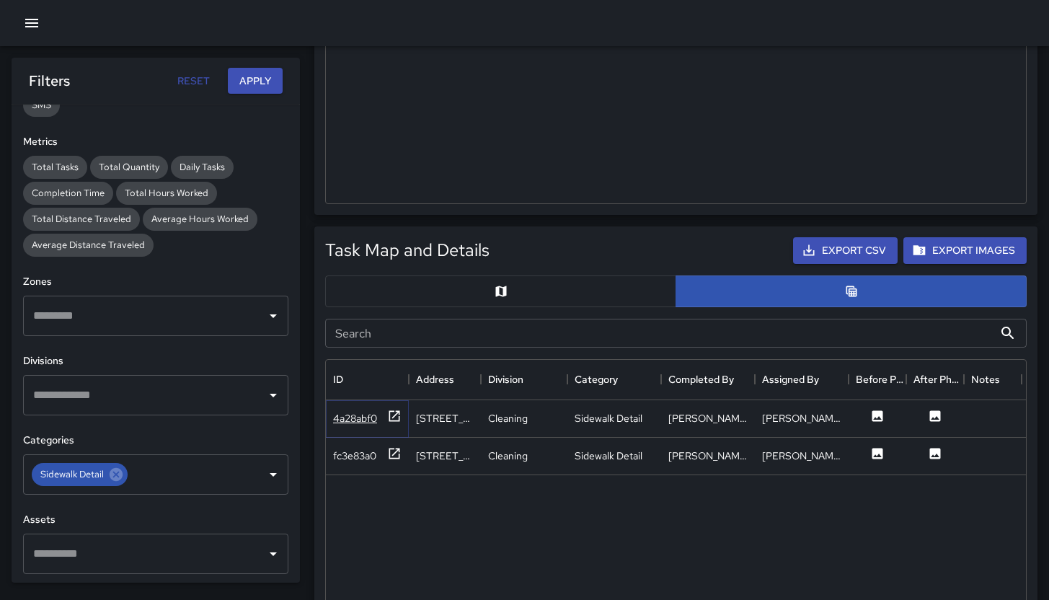
click at [351, 418] on div "4a28abf0" at bounding box center [355, 418] width 44 height 14
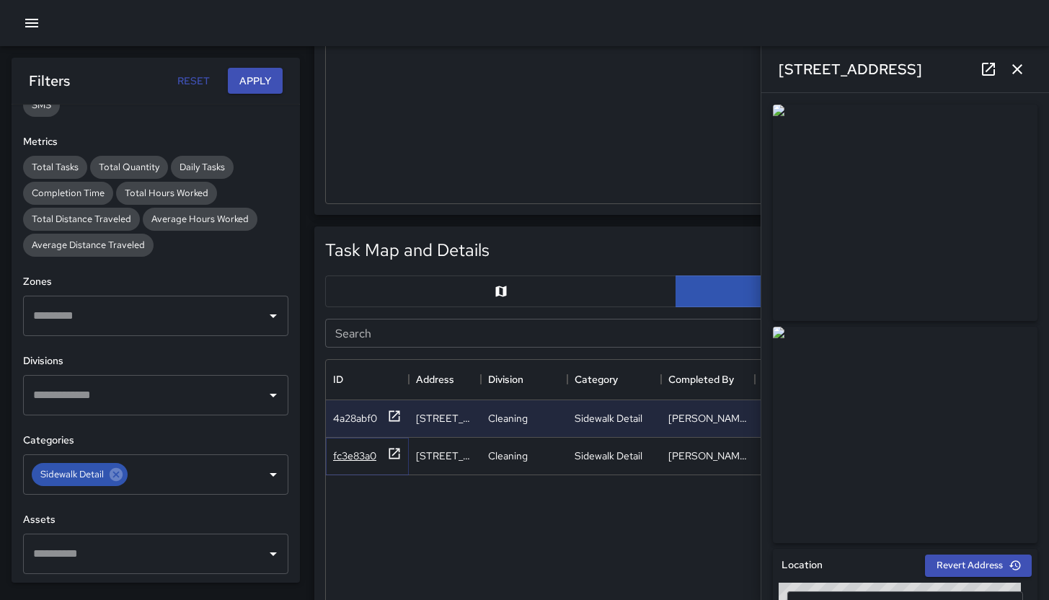
click at [353, 458] on div "fc3e83a0" at bounding box center [354, 456] width 43 height 14
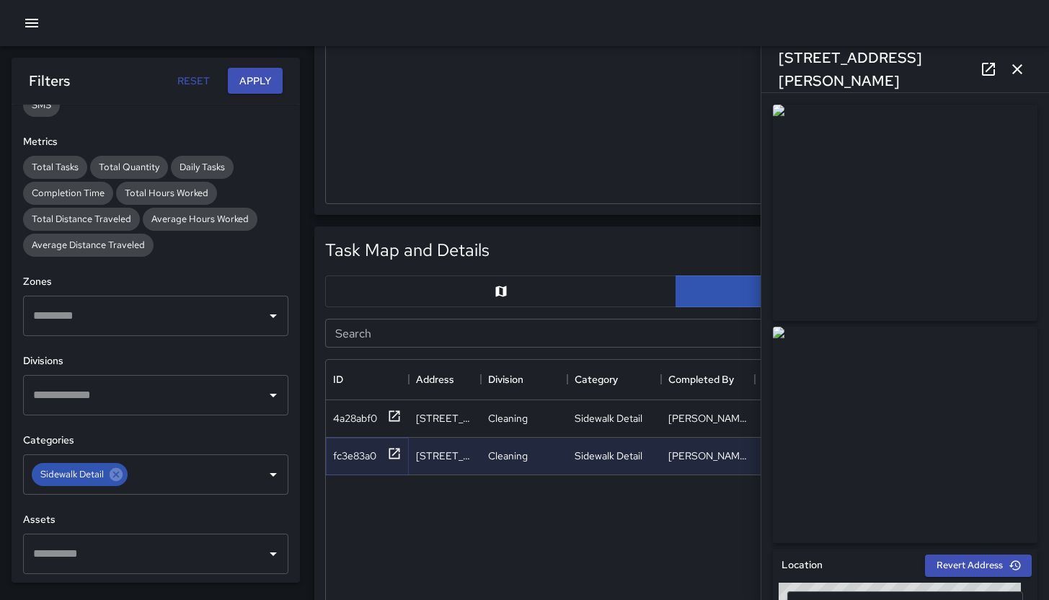
scroll to position [660, 0]
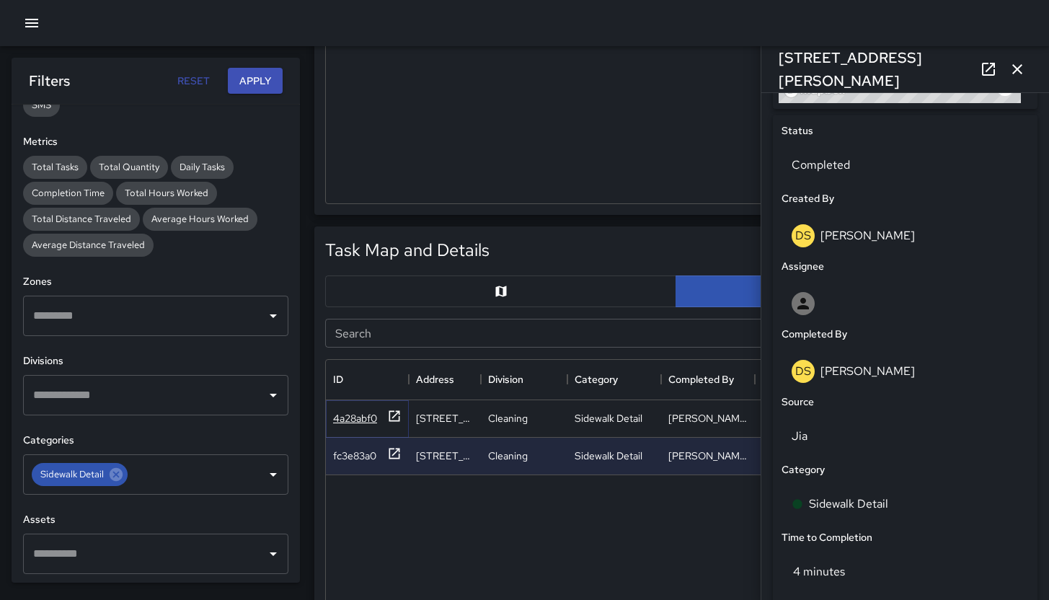
click at [369, 418] on div "4a28abf0" at bounding box center [355, 418] width 44 height 14
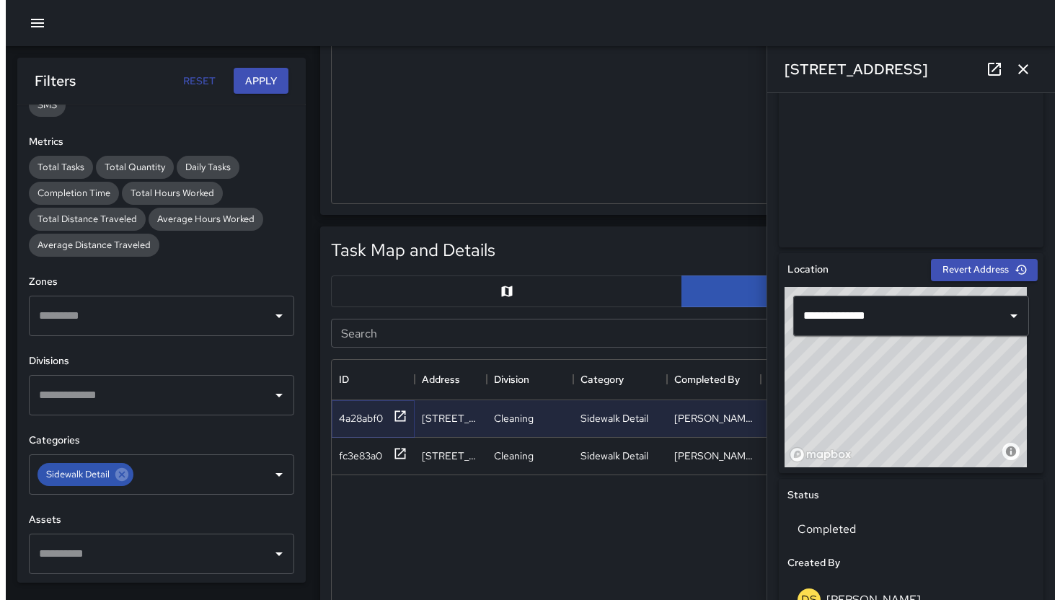
scroll to position [611, 0]
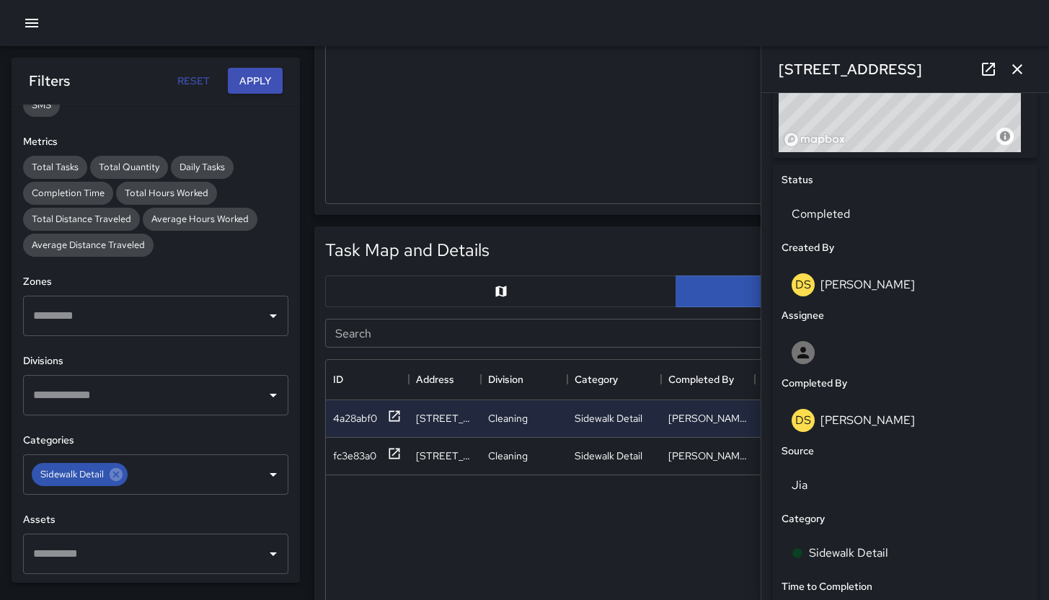
click at [37, 25] on icon "button" at bounding box center [31, 22] width 17 height 17
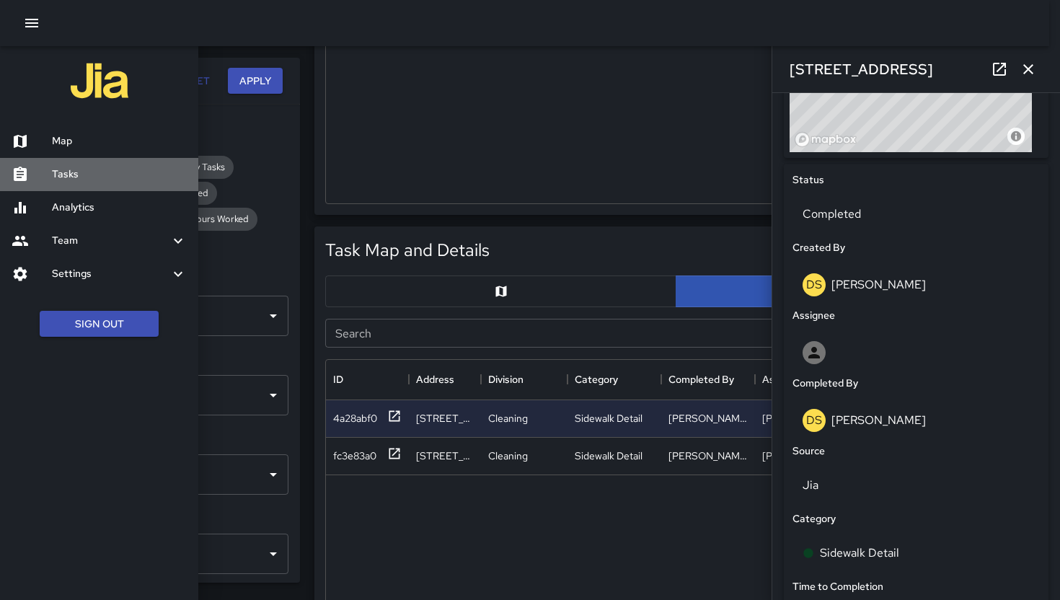
click at [75, 182] on h6 "Tasks" at bounding box center [119, 175] width 135 height 16
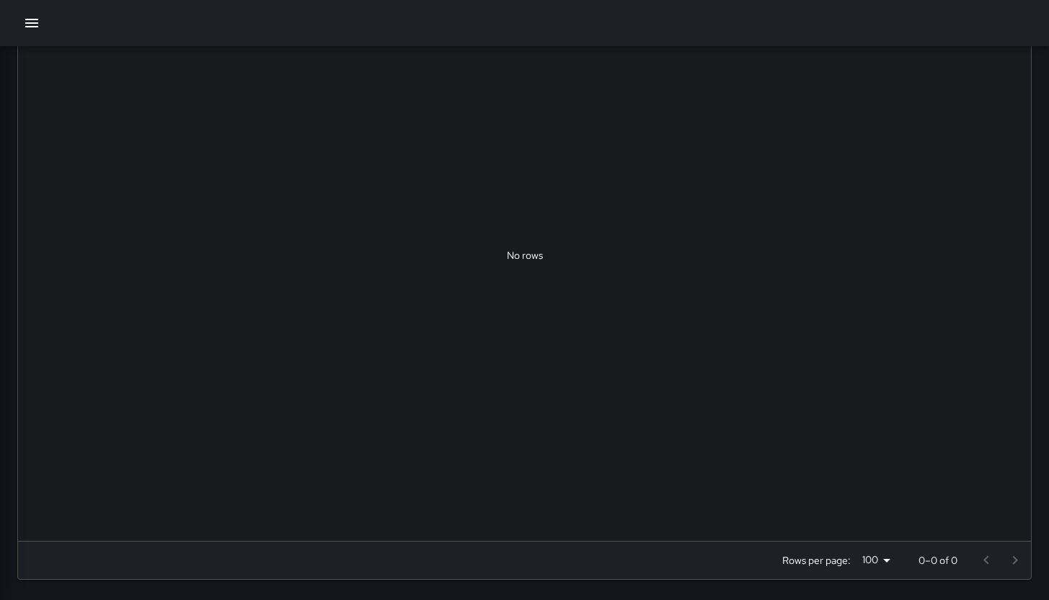
scroll to position [600, 1002]
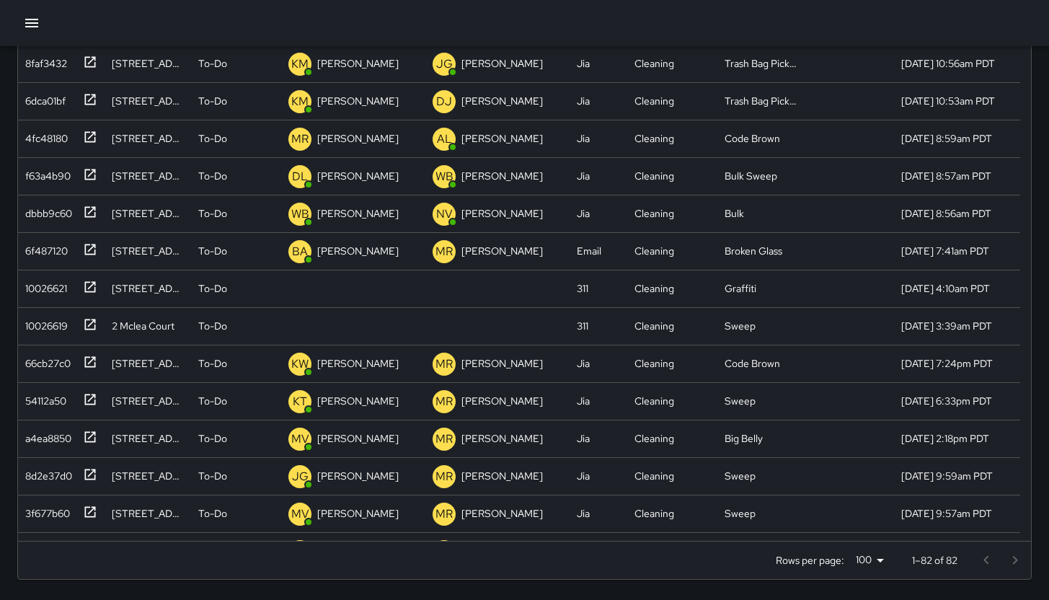
click at [32, 28] on icon "button" at bounding box center [31, 22] width 17 height 17
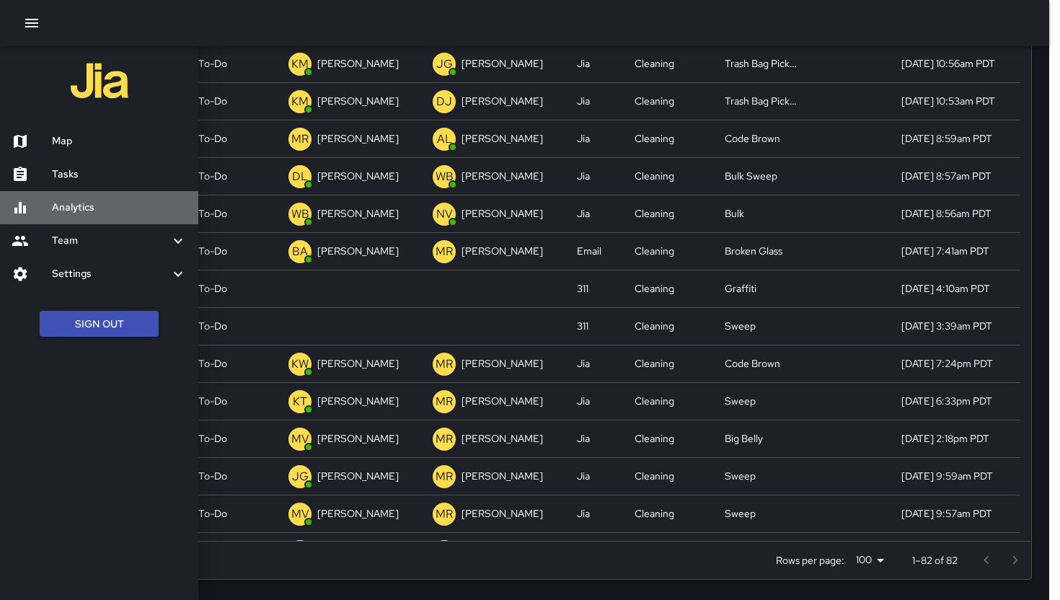
click at [97, 203] on h6 "Analytics" at bounding box center [119, 208] width 135 height 16
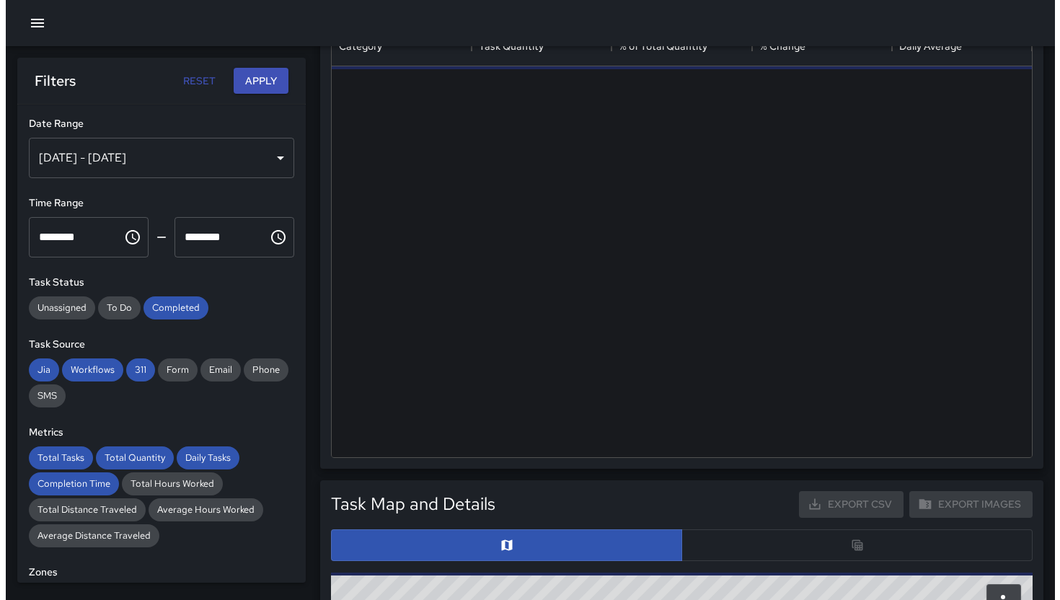
scroll to position [420, 689]
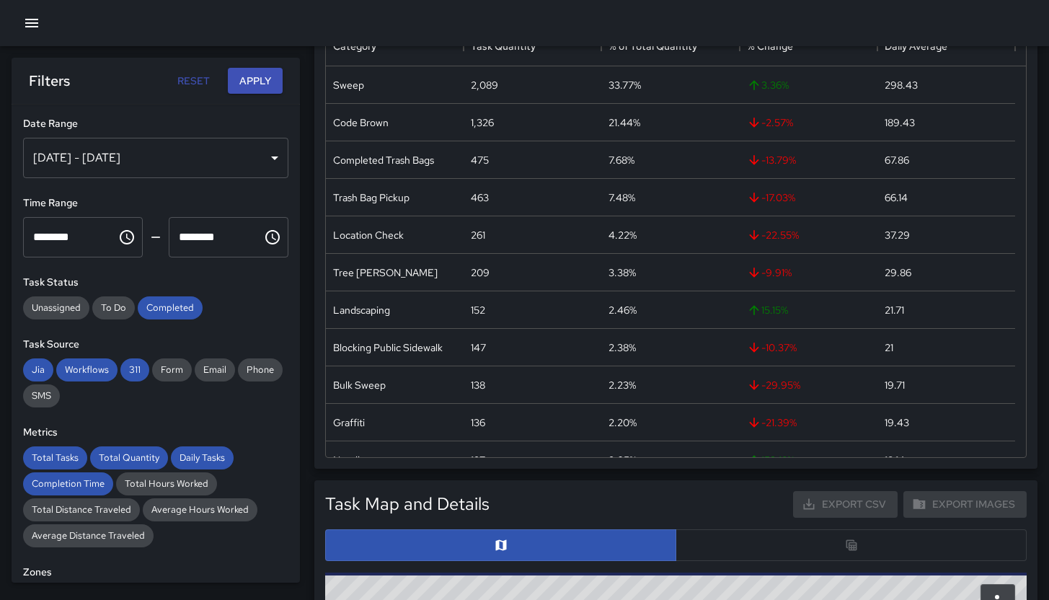
click at [36, 22] on icon "button" at bounding box center [31, 22] width 17 height 17
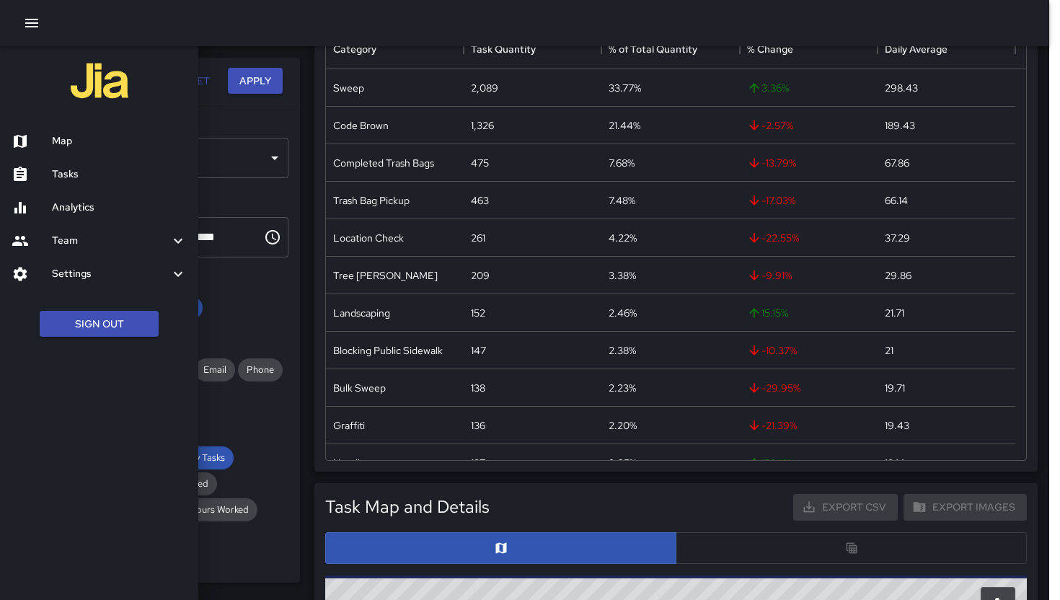
scroll to position [255, 0]
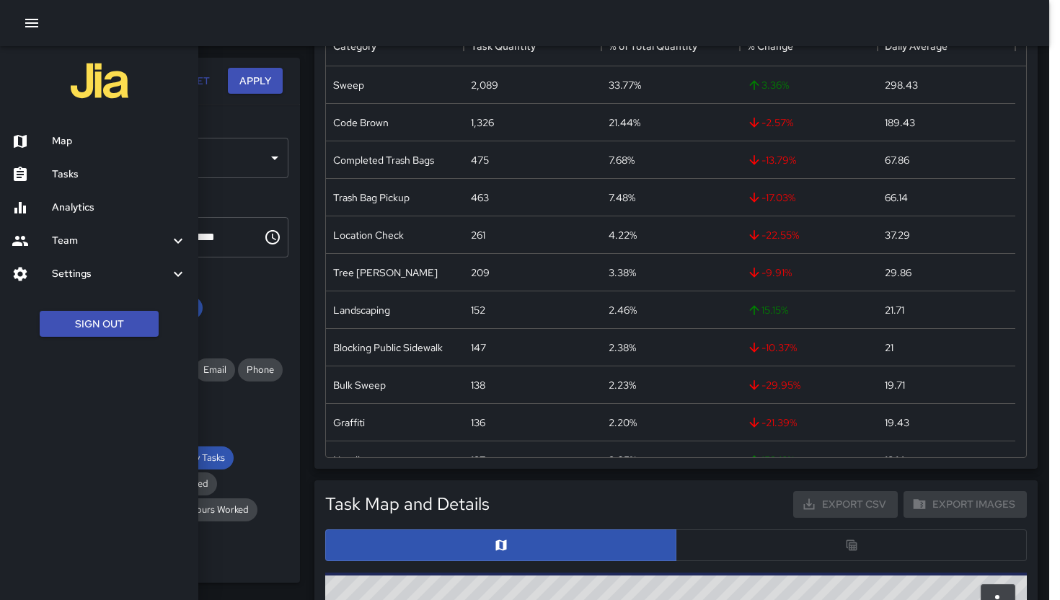
click at [100, 237] on h6 "Team" at bounding box center [111, 241] width 118 height 16
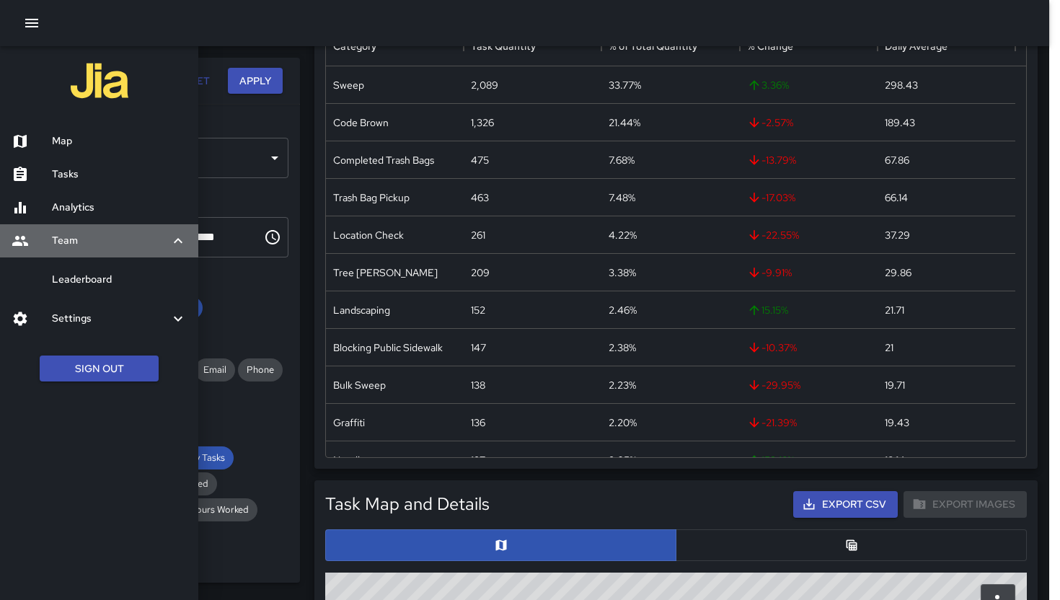
click at [97, 237] on h6 "Team" at bounding box center [111, 241] width 118 height 16
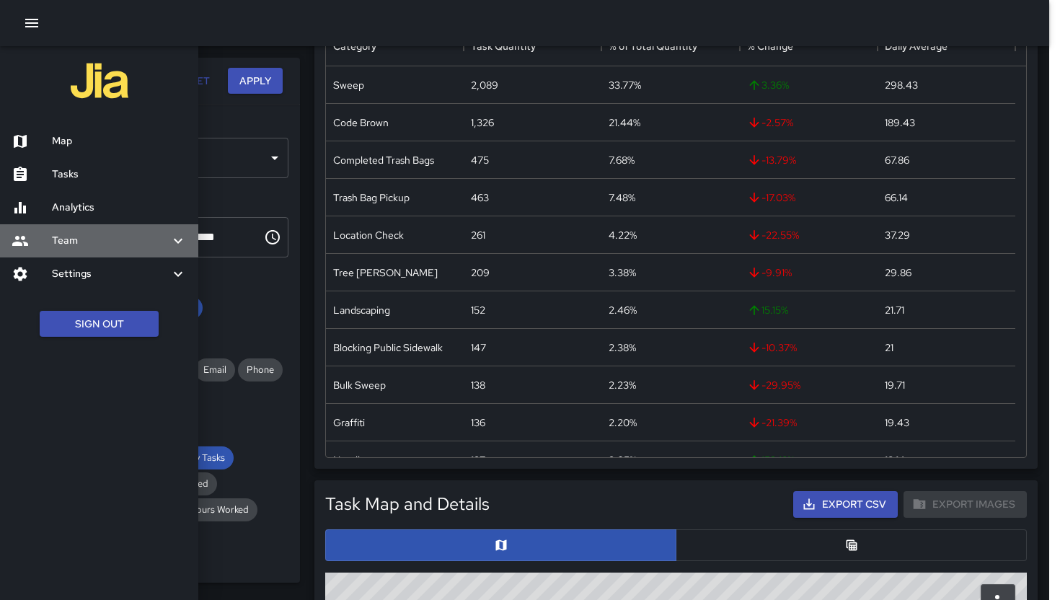
click at [97, 237] on h6 "Team" at bounding box center [111, 241] width 118 height 16
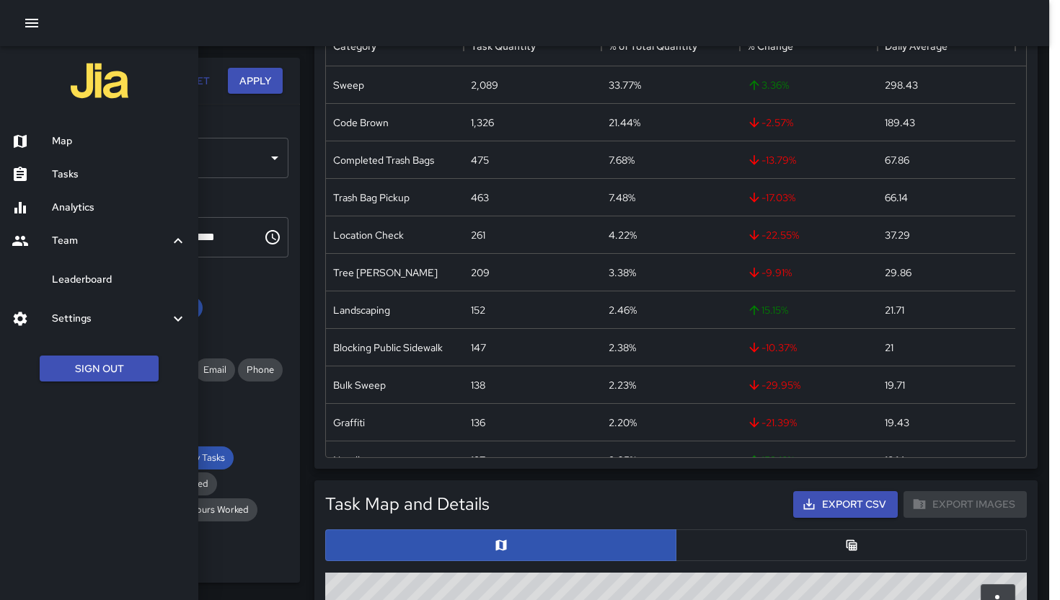
click at [100, 275] on h6 "Leaderboard" at bounding box center [119, 280] width 135 height 16
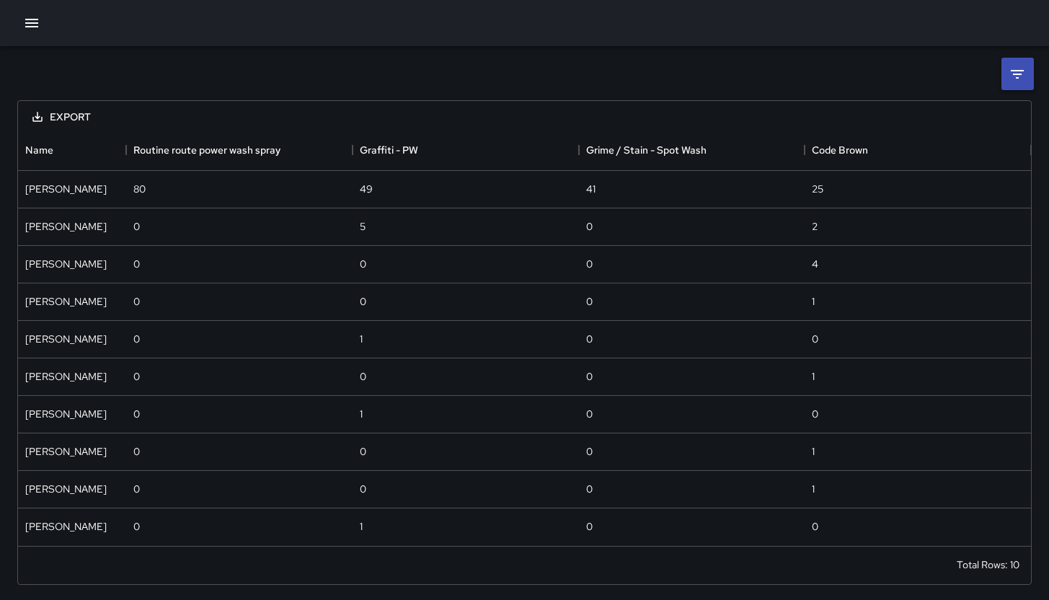
scroll to position [12, 12]
click at [1025, 70] on icon at bounding box center [1017, 74] width 17 height 17
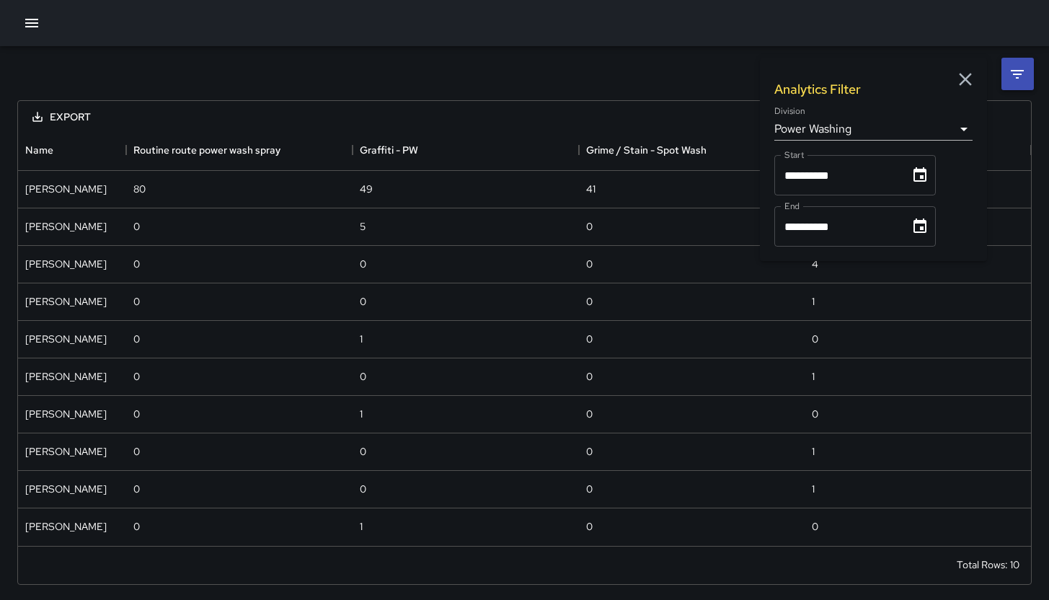
click at [883, 128] on body "**********" at bounding box center [524, 301] width 1049 height 602
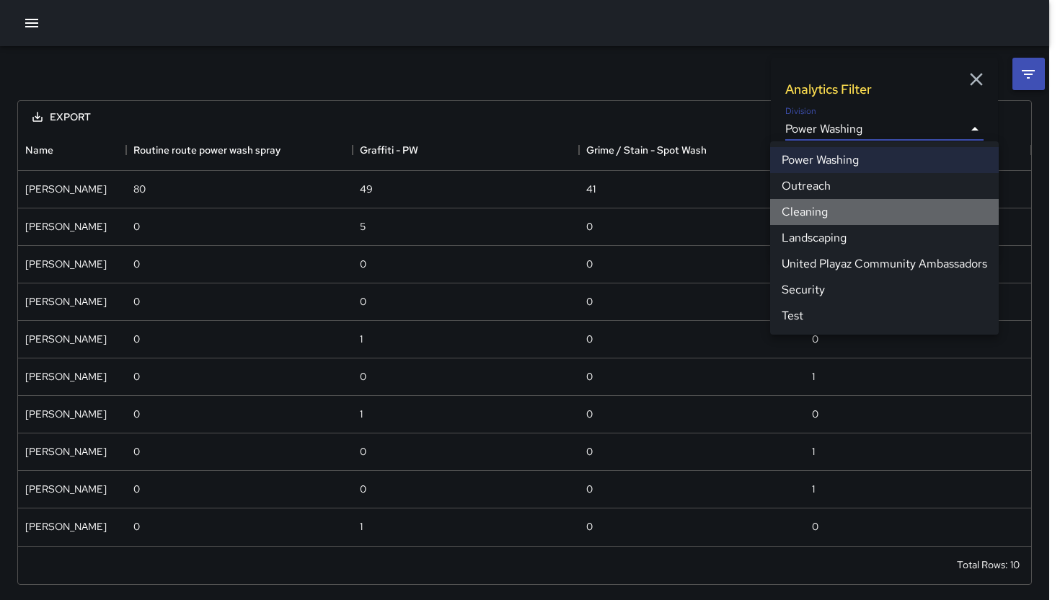
click at [838, 206] on li "Cleaning" at bounding box center [884, 212] width 229 height 26
type input "**********"
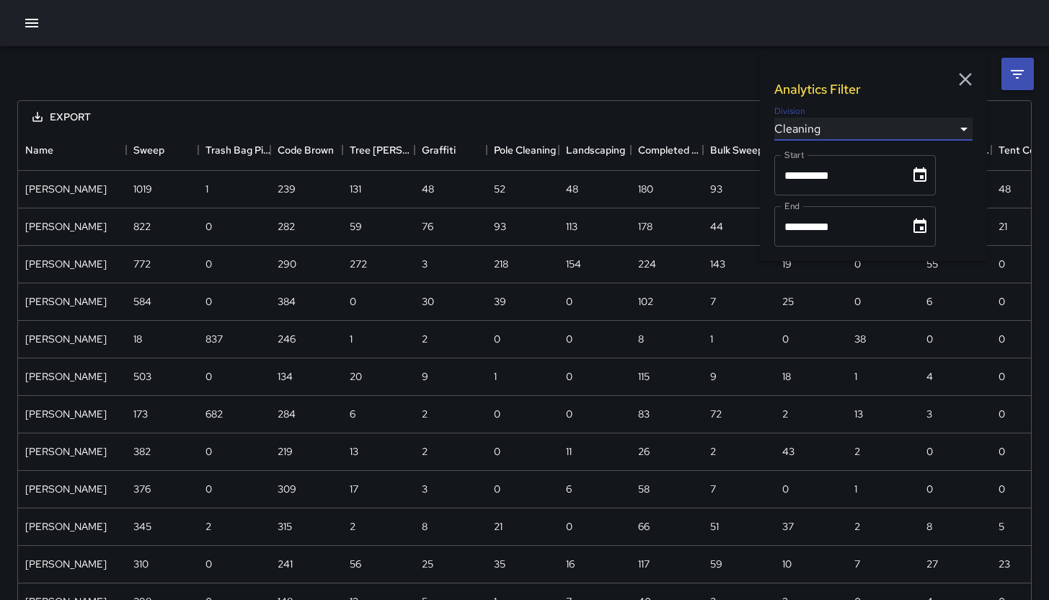
scroll to position [1128, 1002]
click at [863, 171] on input "**********" at bounding box center [836, 175] width 125 height 40
click at [921, 176] on icon "Choose date, selected date is Sep 1, 2025" at bounding box center [919, 175] width 17 height 17
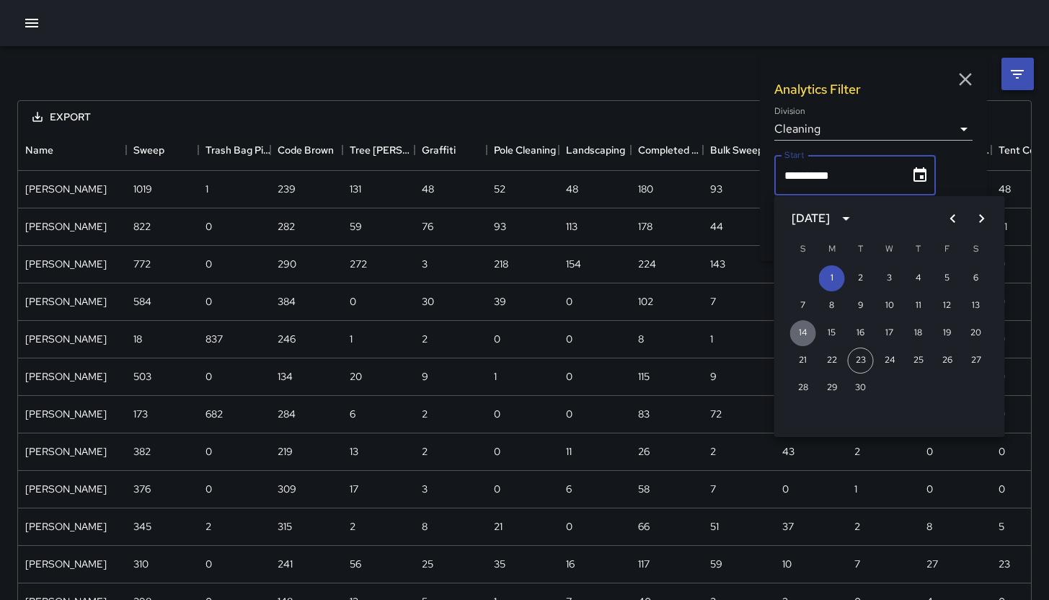
click at [808, 332] on button "14" at bounding box center [803, 333] width 26 height 26
type input "**********"
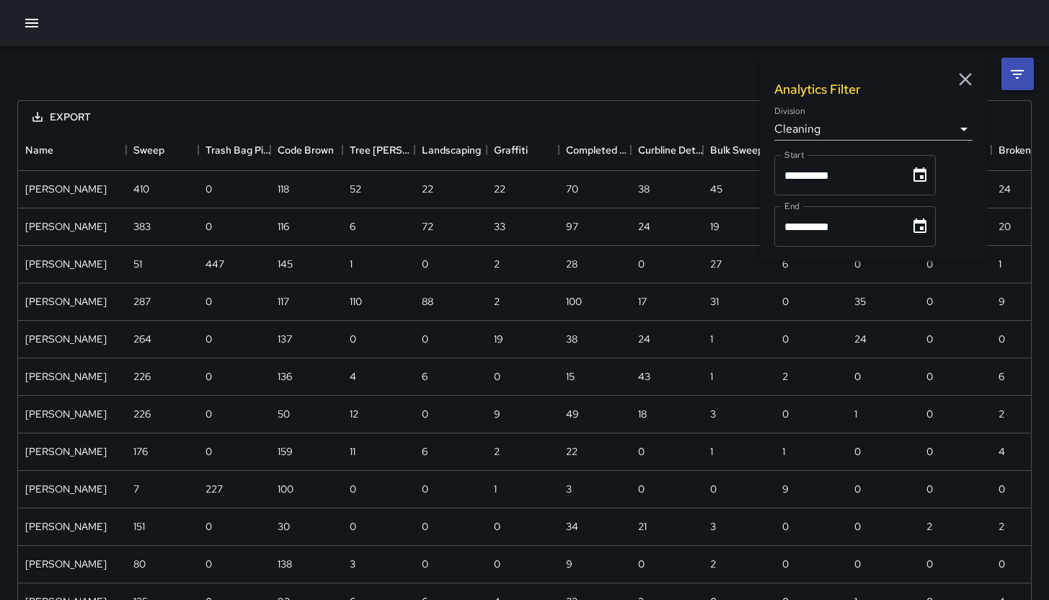
scroll to position [1015, 1002]
click at [929, 233] on icon "Choose date, selected date is Sep 30, 2025" at bounding box center [919, 226] width 17 height 17
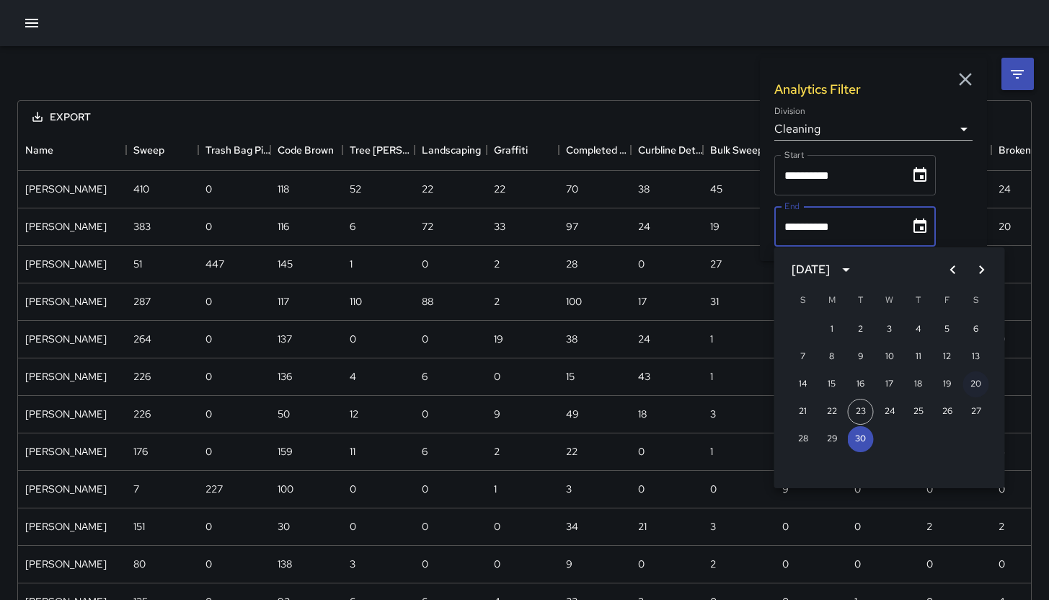
click at [973, 383] on button "20" at bounding box center [976, 384] width 26 height 26
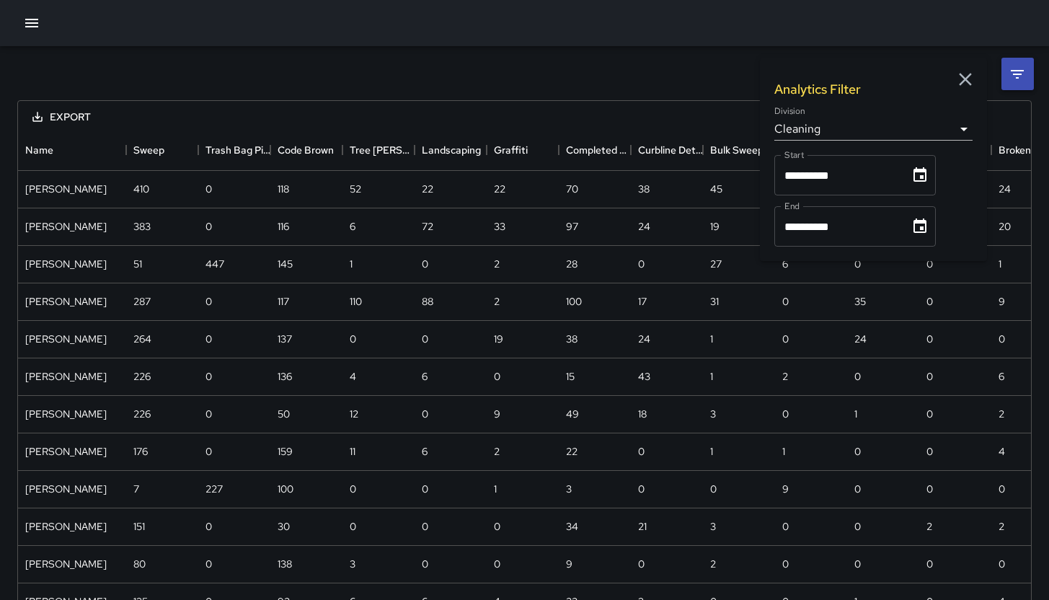
type input "**********"
click at [963, 76] on icon "button" at bounding box center [966, 80] width 22 height 22
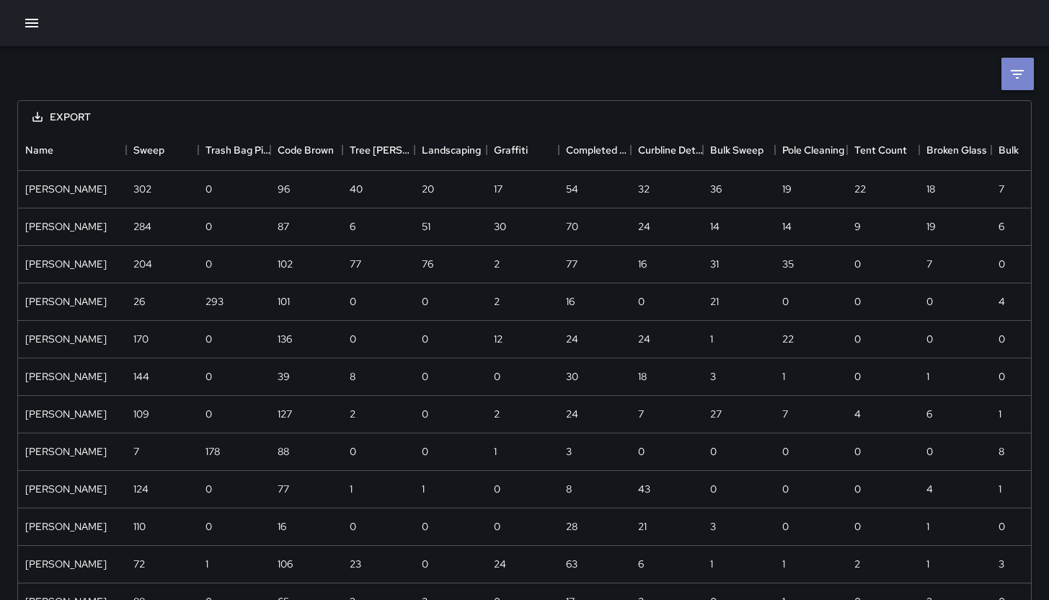
click at [1010, 69] on icon at bounding box center [1017, 74] width 17 height 17
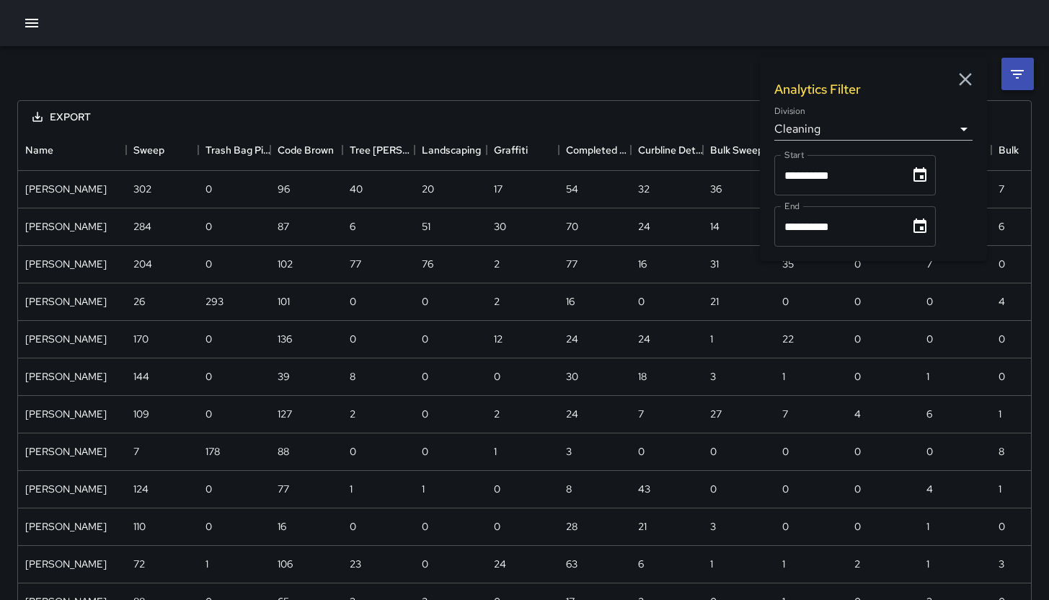
click at [619, 84] on div "**********" at bounding box center [524, 586] width 1049 height 1081
click at [624, 74] on div "**********" at bounding box center [524, 586] width 1049 height 1081
click at [110, 155] on icon "Menu" at bounding box center [115, 150] width 14 height 14
click at [113, 149] on icon "Menu" at bounding box center [115, 150] width 14 height 14
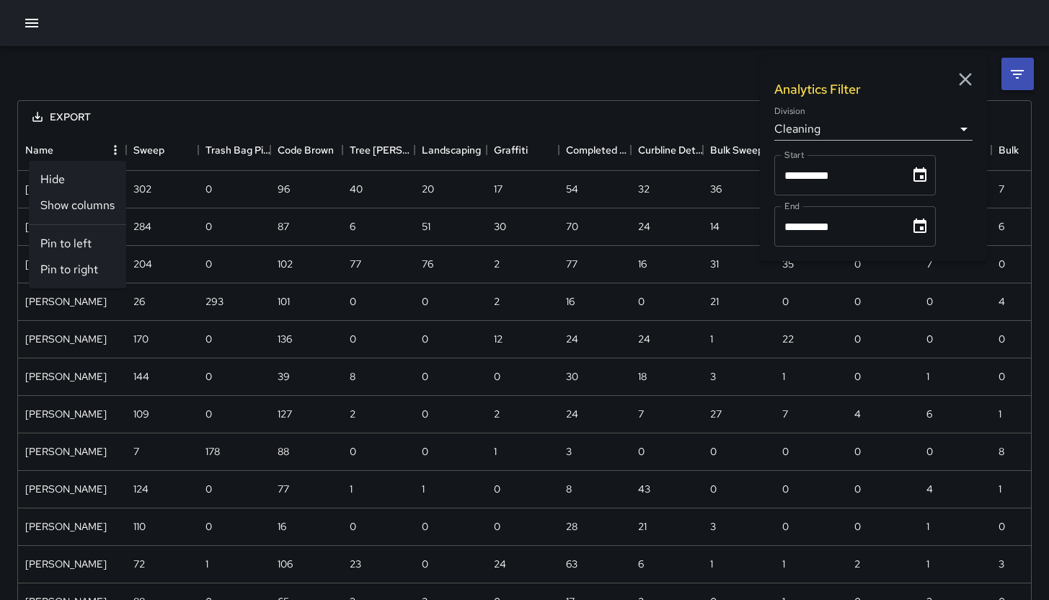
click at [95, 213] on li "Show columns" at bounding box center [77, 206] width 97 height 26
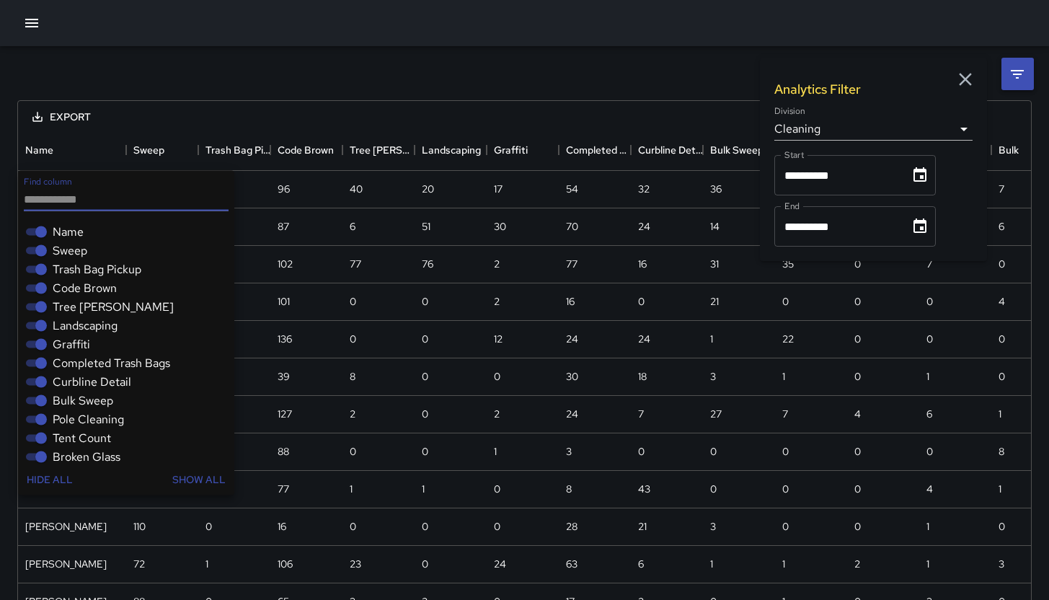
click at [58, 251] on span "Sweep" at bounding box center [70, 250] width 35 height 17
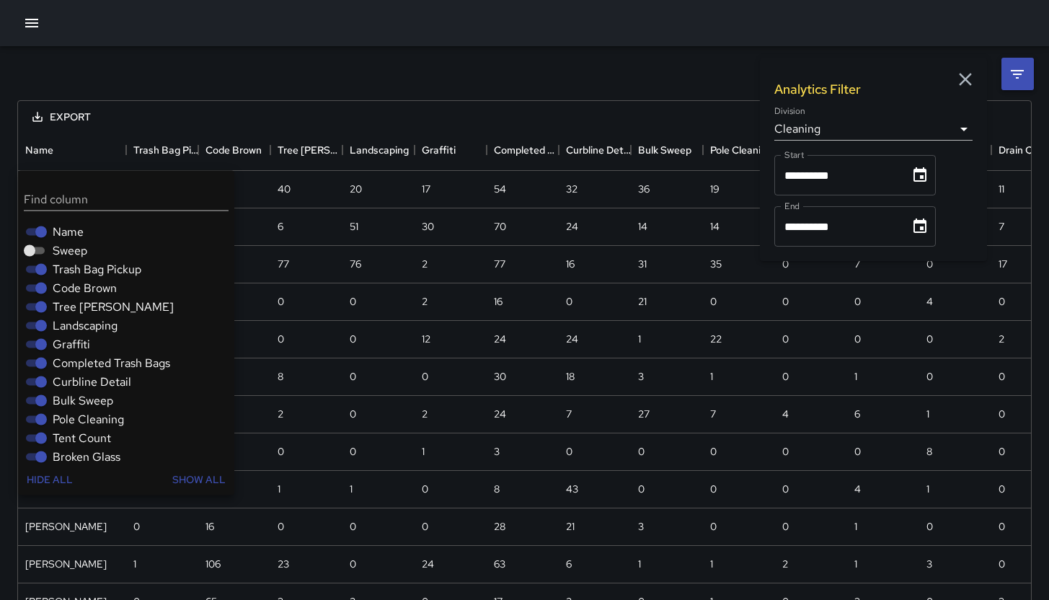
click at [63, 271] on span "Trash Bag Pickup" at bounding box center [97, 269] width 89 height 17
click at [65, 293] on span "Code Brown" at bounding box center [85, 288] width 64 height 17
click at [64, 312] on span "Tree [PERSON_NAME]" at bounding box center [113, 307] width 121 height 17
click at [67, 327] on span "Landscaping" at bounding box center [85, 325] width 65 height 17
click at [66, 346] on span "Graffiti" at bounding box center [71, 344] width 37 height 17
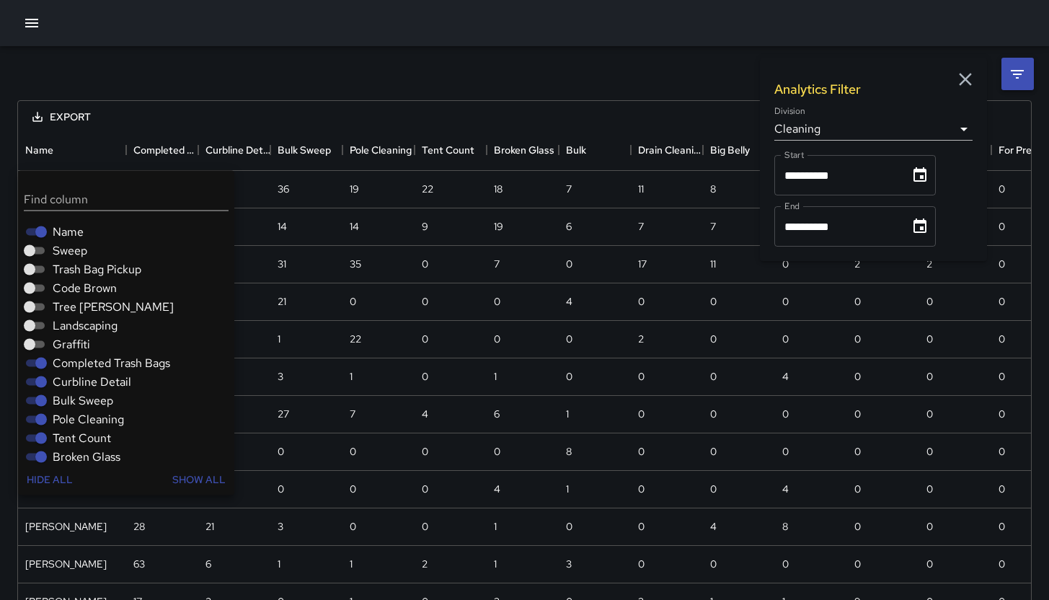
click at [66, 361] on span "Completed Trash Bags" at bounding box center [112, 363] width 118 height 17
click at [65, 379] on span "Curbline Detail" at bounding box center [92, 382] width 79 height 17
click at [64, 399] on span "Bulk Sweep" at bounding box center [83, 400] width 61 height 17
click at [69, 424] on span "Pole Cleaning" at bounding box center [88, 419] width 71 height 17
click at [69, 441] on span "Tent Count" at bounding box center [82, 438] width 58 height 17
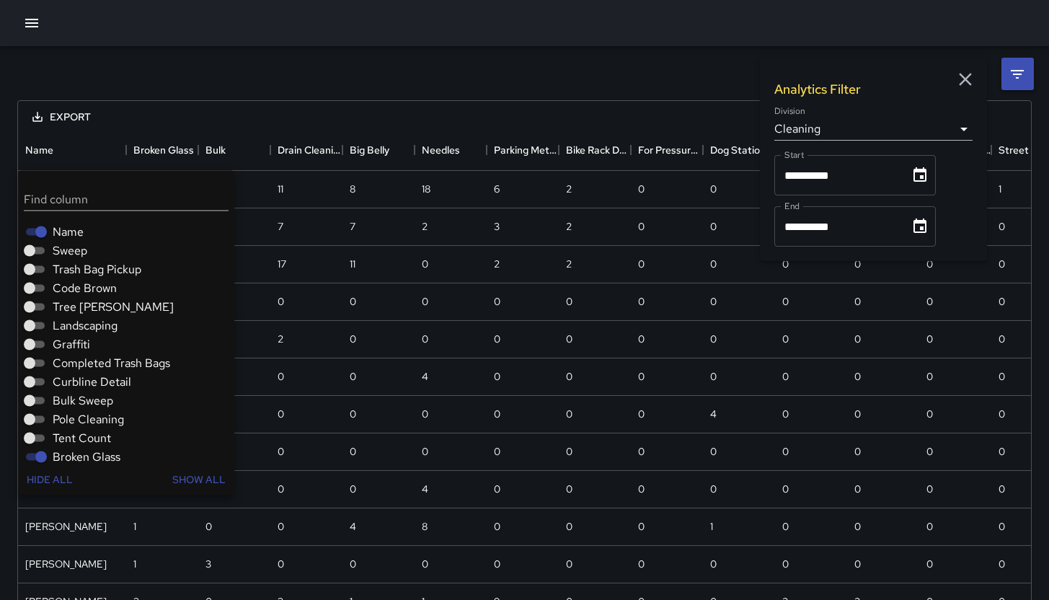
click at [70, 454] on span "Broken Glass" at bounding box center [87, 457] width 68 height 17
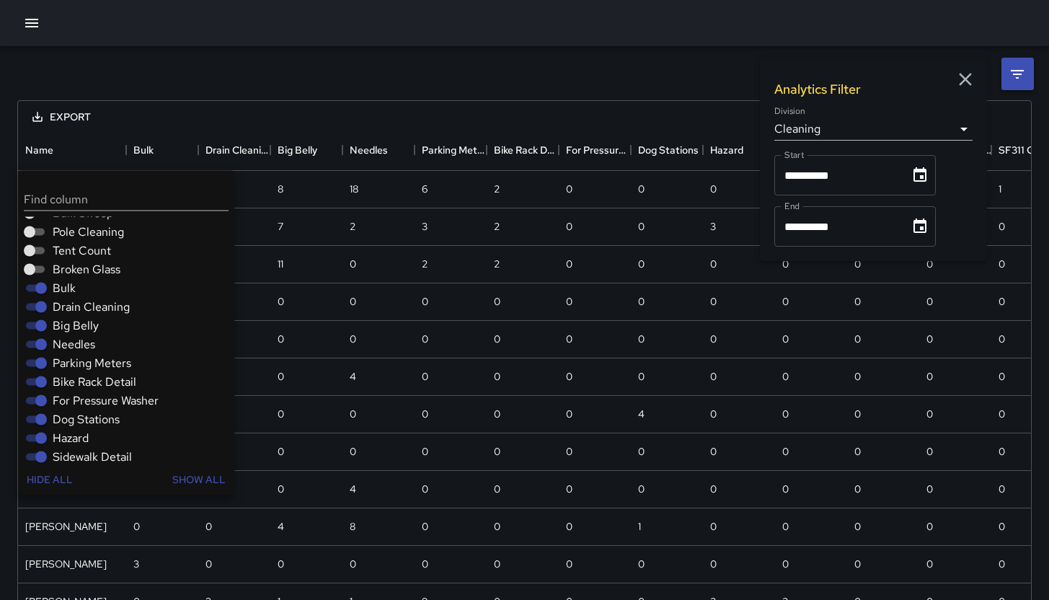
scroll to position [188, 0]
click at [74, 301] on span "Drain Cleaning" at bounding box center [91, 306] width 77 height 17
click at [60, 288] on span "Bulk" at bounding box center [64, 287] width 23 height 17
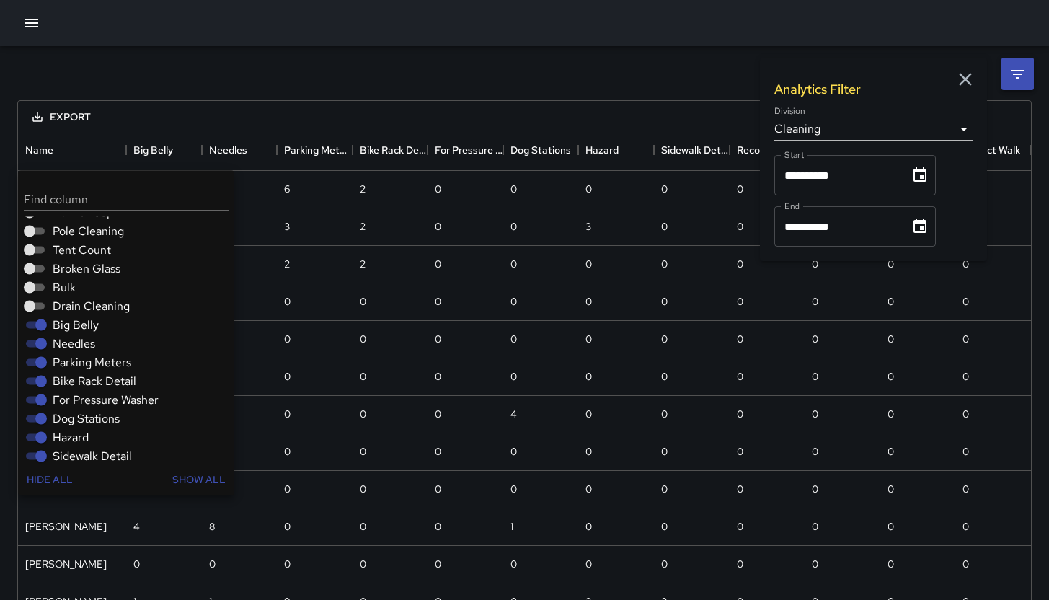
scroll to position [929, 1002]
click at [71, 321] on span "Big Belly" at bounding box center [76, 325] width 46 height 17
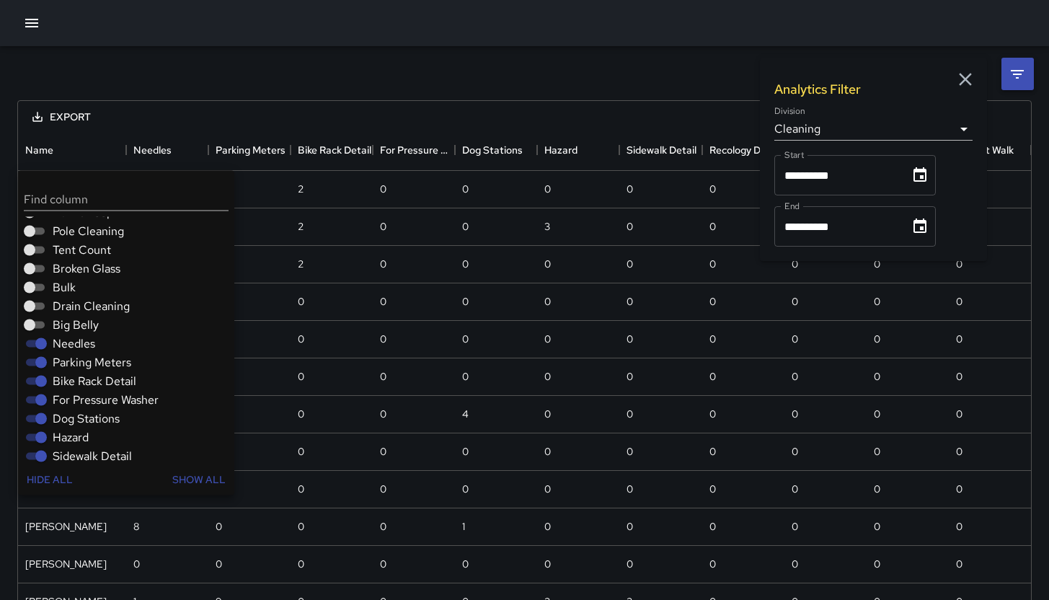
click at [75, 343] on span "Needles" at bounding box center [74, 343] width 43 height 17
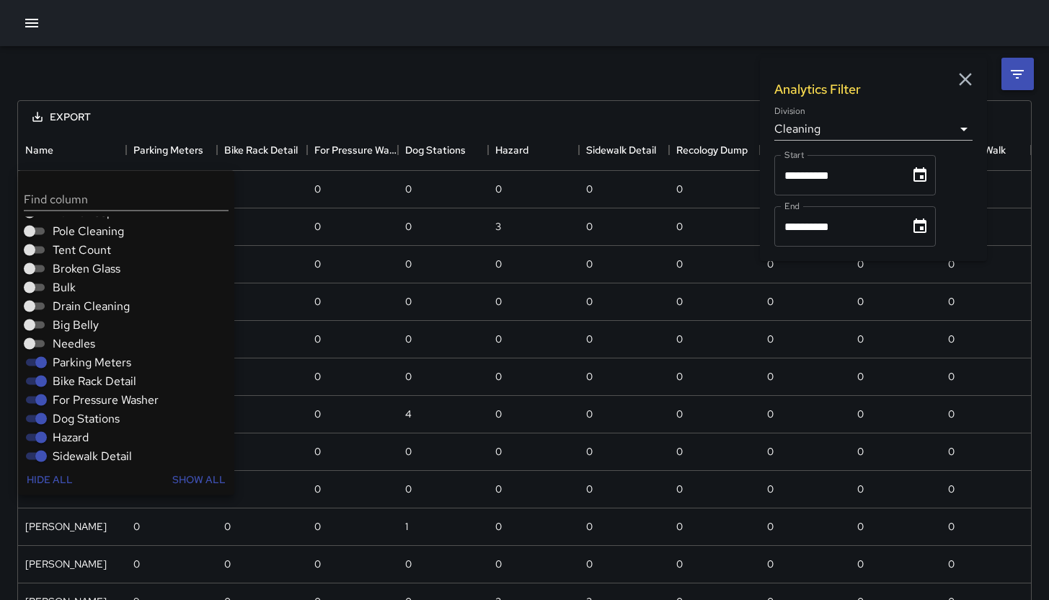
click at [79, 366] on span "Parking Meters" at bounding box center [92, 362] width 79 height 17
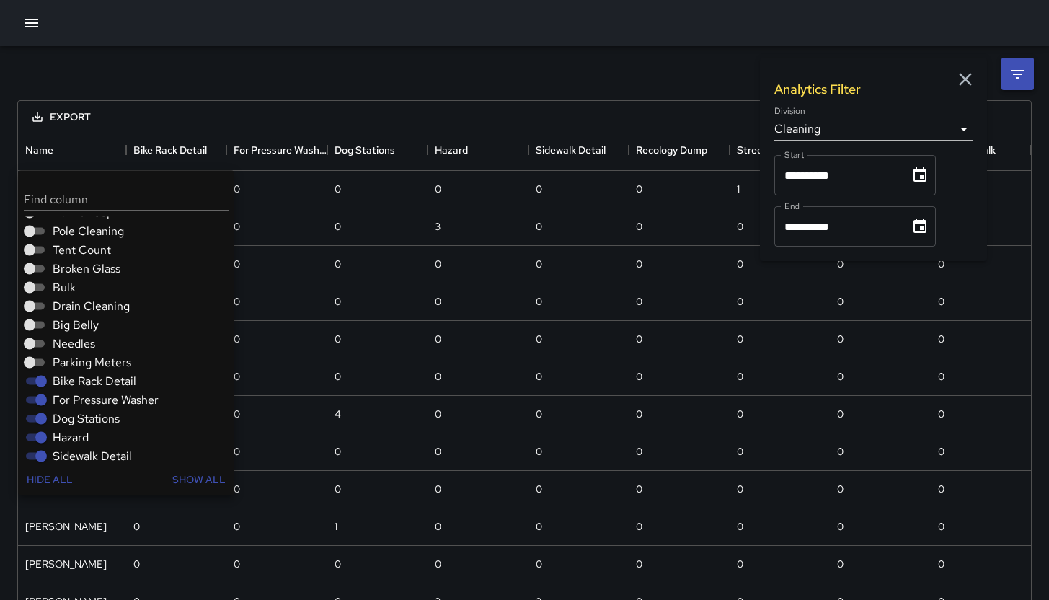
click at [79, 379] on span "Bike Rack Detail" at bounding box center [95, 381] width 84 height 17
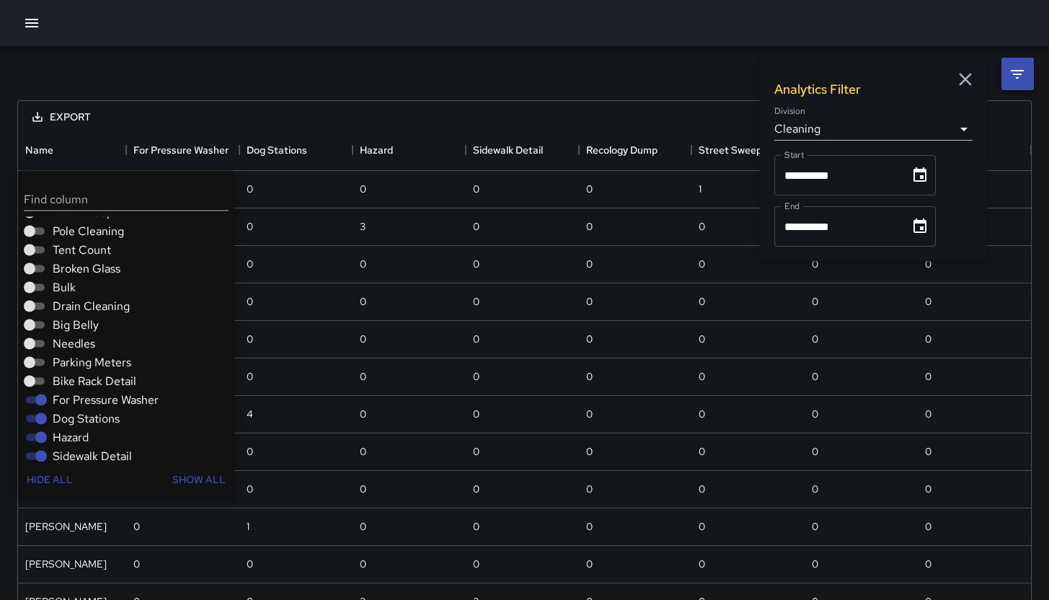
drag, startPoint x: 79, startPoint y: 397, endPoint x: 78, endPoint y: 407, distance: 10.8
click at [79, 397] on span "For Pressure Washer" at bounding box center [106, 400] width 106 height 17
click at [79, 398] on span "For Pressure Washer" at bounding box center [106, 400] width 106 height 17
click at [74, 419] on span "Dog Stations" at bounding box center [86, 418] width 67 height 17
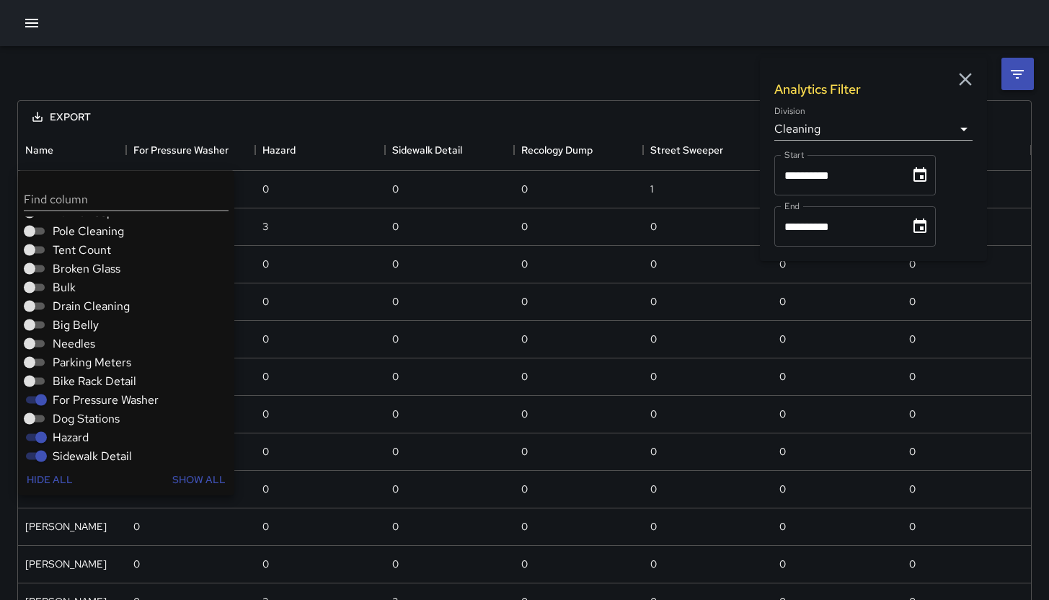
click at [71, 432] on span "Hazard" at bounding box center [71, 437] width 36 height 17
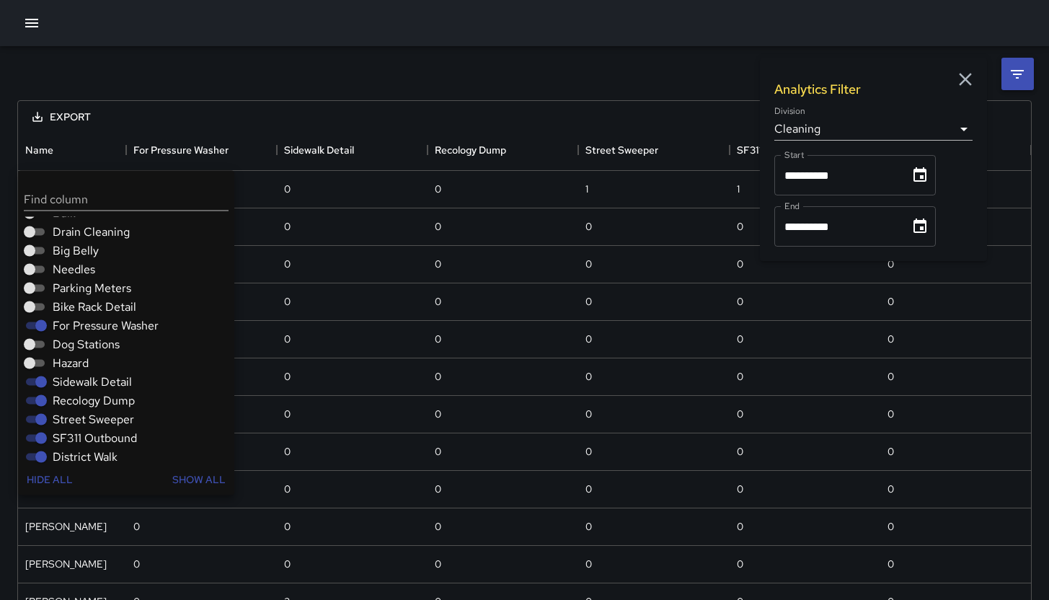
scroll to position [271, 0]
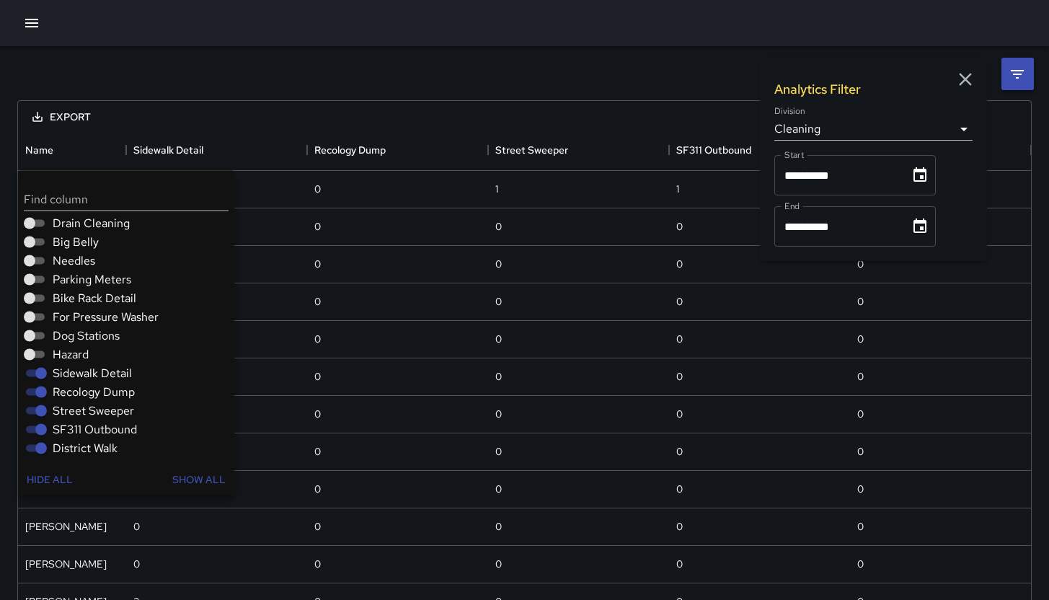
click at [968, 76] on icon "button" at bounding box center [965, 79] width 13 height 13
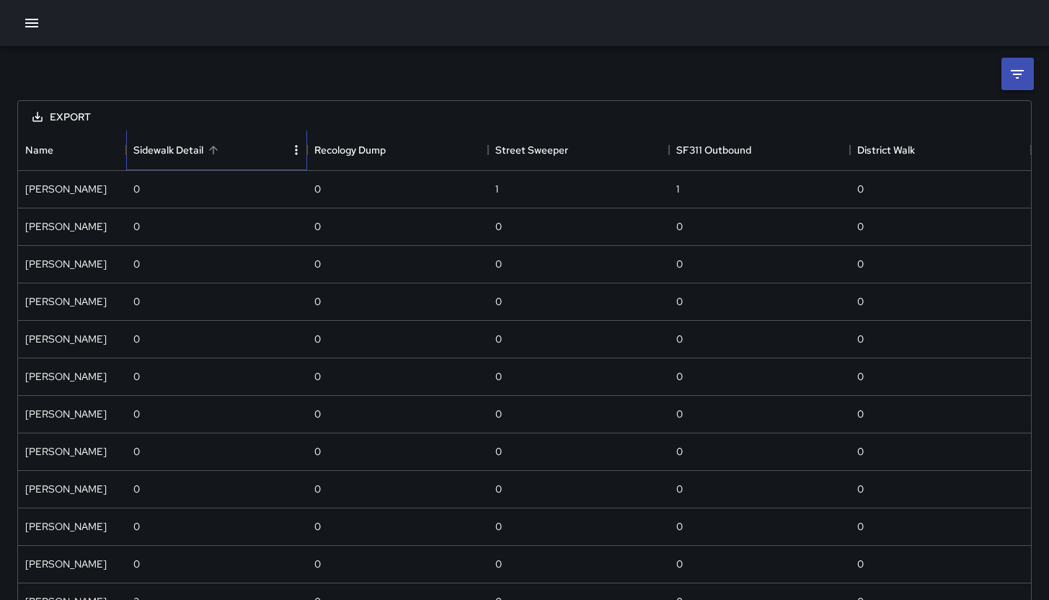
click at [169, 147] on div "Sidewalk Detail" at bounding box center [168, 150] width 70 height 40
click at [168, 146] on div "Sidewalk Detail" at bounding box center [168, 150] width 70 height 40
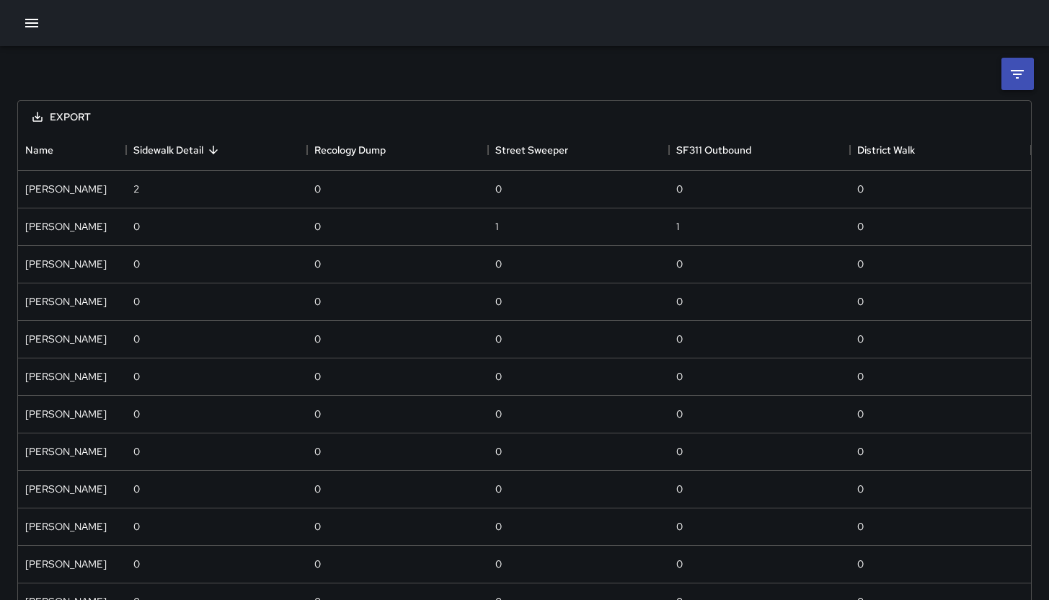
click at [37, 27] on icon "button" at bounding box center [31, 22] width 17 height 17
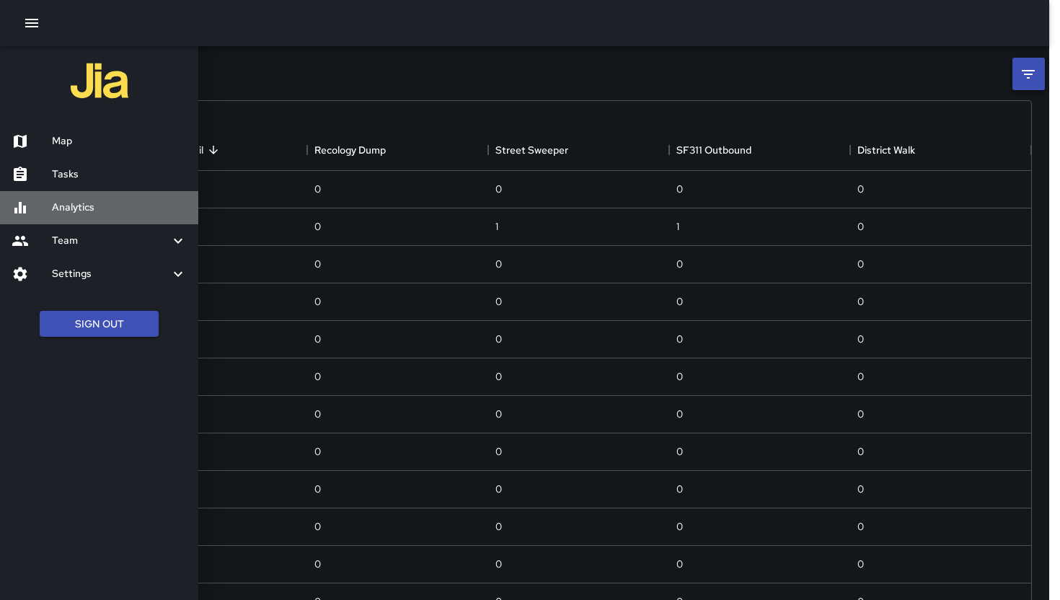
click at [83, 208] on h6 "Analytics" at bounding box center [119, 208] width 135 height 16
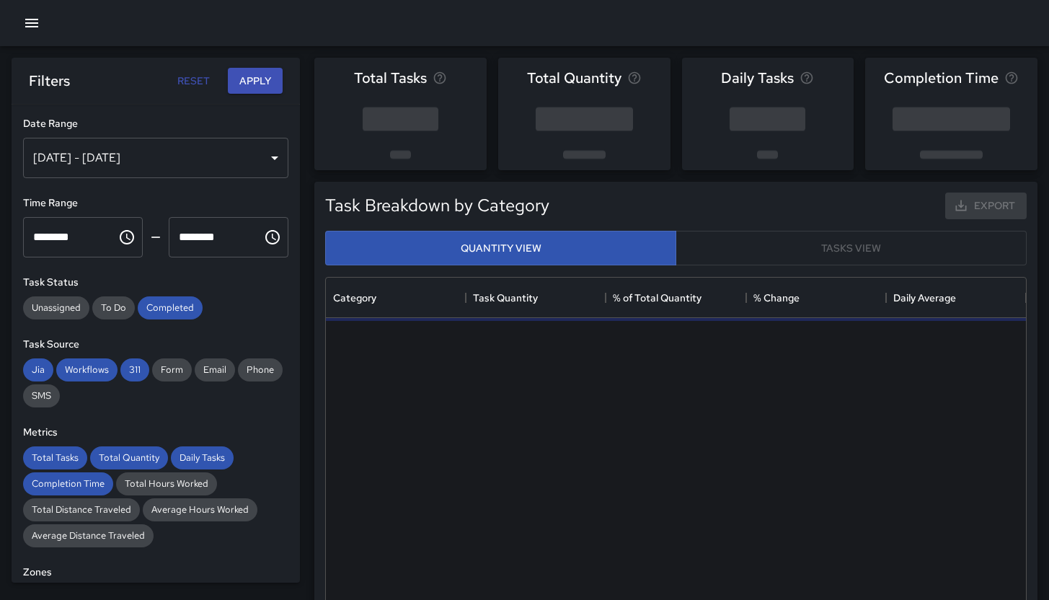
scroll to position [420, 689]
click at [100, 169] on div "[DATE] - [DATE]" at bounding box center [155, 158] width 265 height 40
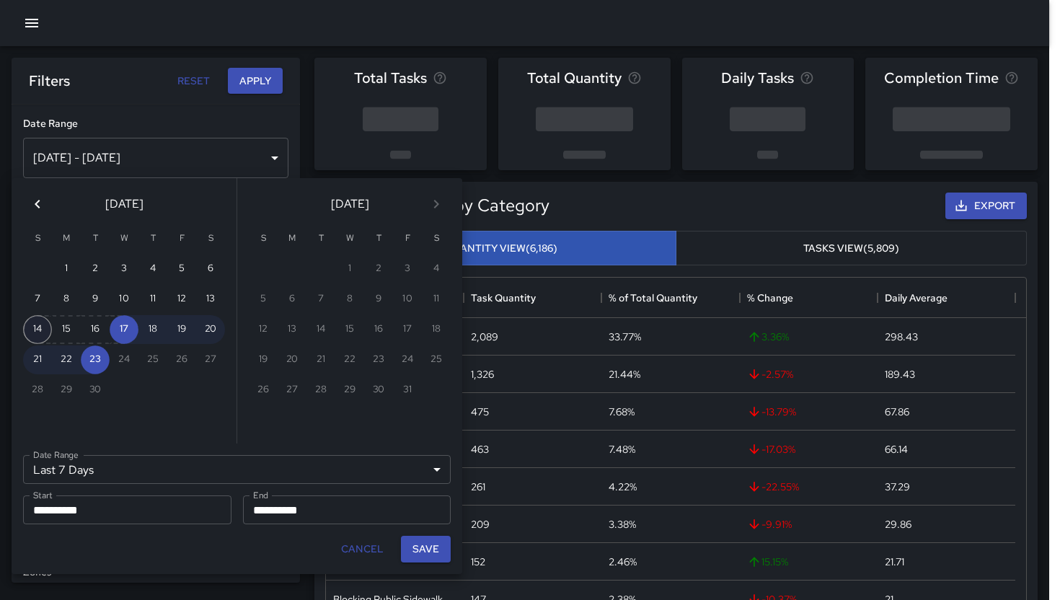
click at [39, 332] on button "14" at bounding box center [37, 329] width 29 height 29
type input "******"
type input "**********"
click at [212, 327] on button "20" at bounding box center [210, 329] width 29 height 29
type input "**********"
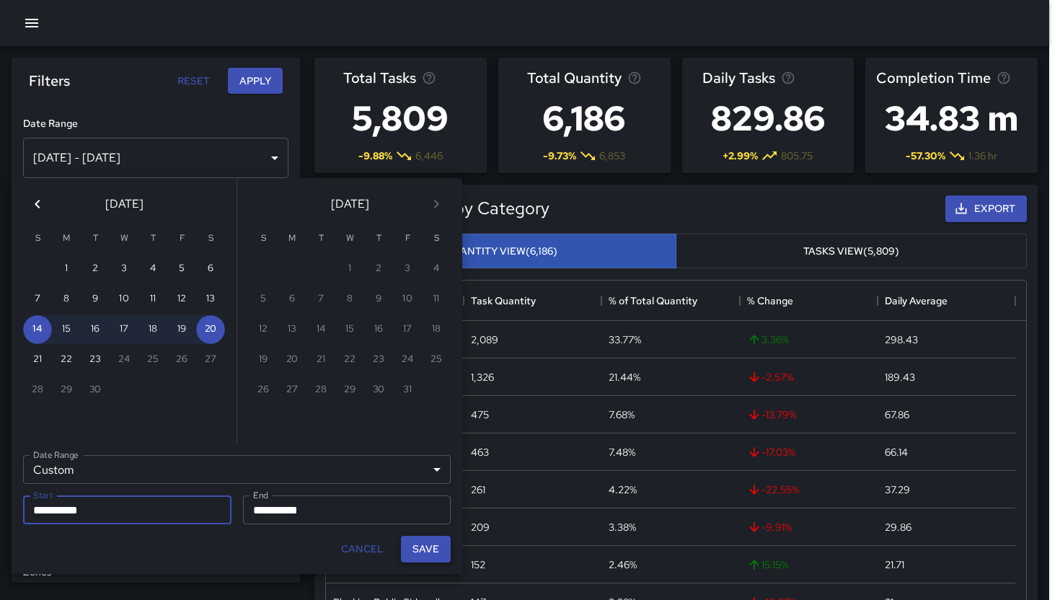
click at [425, 551] on button "Save" at bounding box center [426, 549] width 50 height 27
type input "**********"
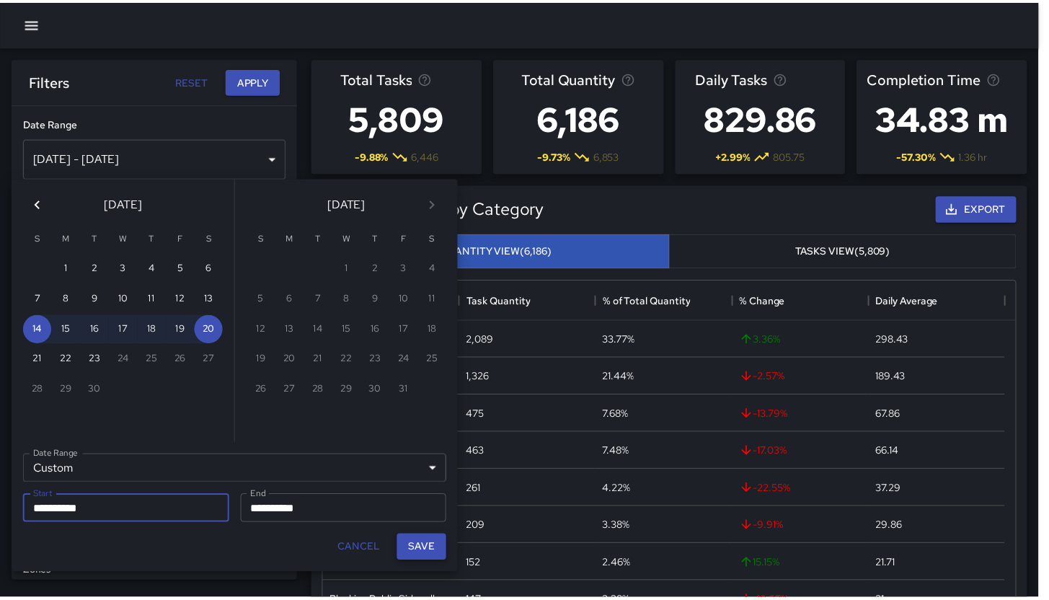
scroll to position [12, 12]
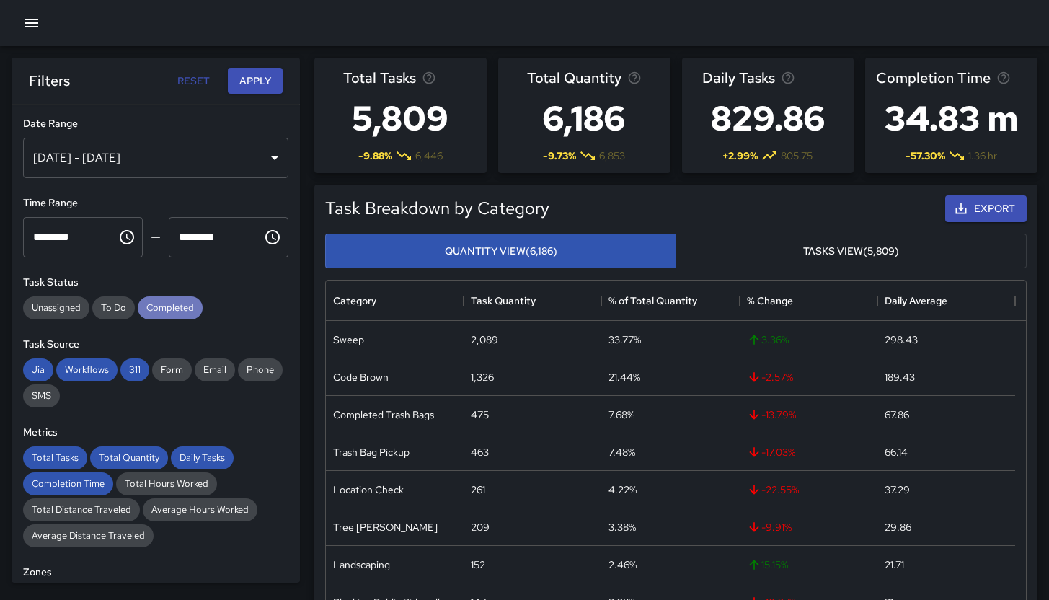
click at [164, 313] on span "Completed" at bounding box center [170, 307] width 65 height 12
drag, startPoint x: 139, startPoint y: 363, endPoint x: 74, endPoint y: 368, distance: 65.8
click at [138, 363] on span "311" at bounding box center [134, 369] width 29 height 12
click at [58, 367] on span "Workflows" at bounding box center [86, 369] width 61 height 12
click at [38, 368] on span "Jia" at bounding box center [38, 369] width 30 height 12
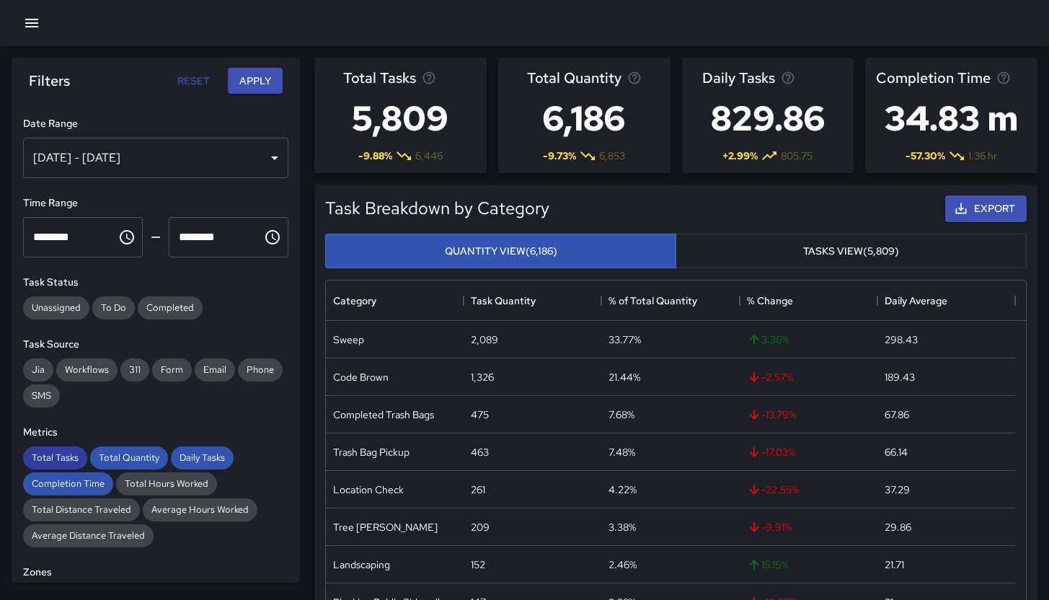
click at [53, 458] on span "Total Tasks" at bounding box center [55, 457] width 64 height 12
drag, startPoint x: 62, startPoint y: 474, endPoint x: 69, endPoint y: 469, distance: 8.8
click at [63, 474] on div "Completion Time" at bounding box center [68, 483] width 90 height 23
click at [118, 444] on div "Metrics Total Tasks Total Quantity Daily Tasks Completion Time Total Hours Work…" at bounding box center [155, 486] width 265 height 123
drag, startPoint x: 120, startPoint y: 455, endPoint x: 164, endPoint y: 458, distance: 44.8
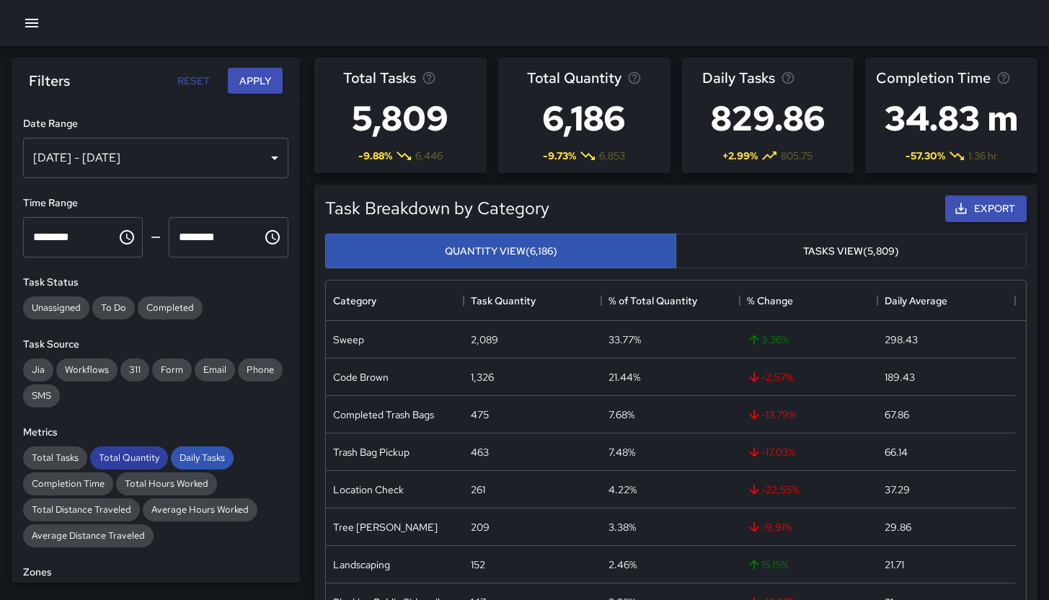
click at [121, 455] on span "Total Quantity" at bounding box center [129, 457] width 78 height 12
click at [164, 458] on span "Total Quantity" at bounding box center [129, 457] width 78 height 12
click at [133, 452] on span "Total Quantity" at bounding box center [129, 457] width 78 height 12
click at [182, 458] on span "Daily Tasks" at bounding box center [202, 457] width 63 height 12
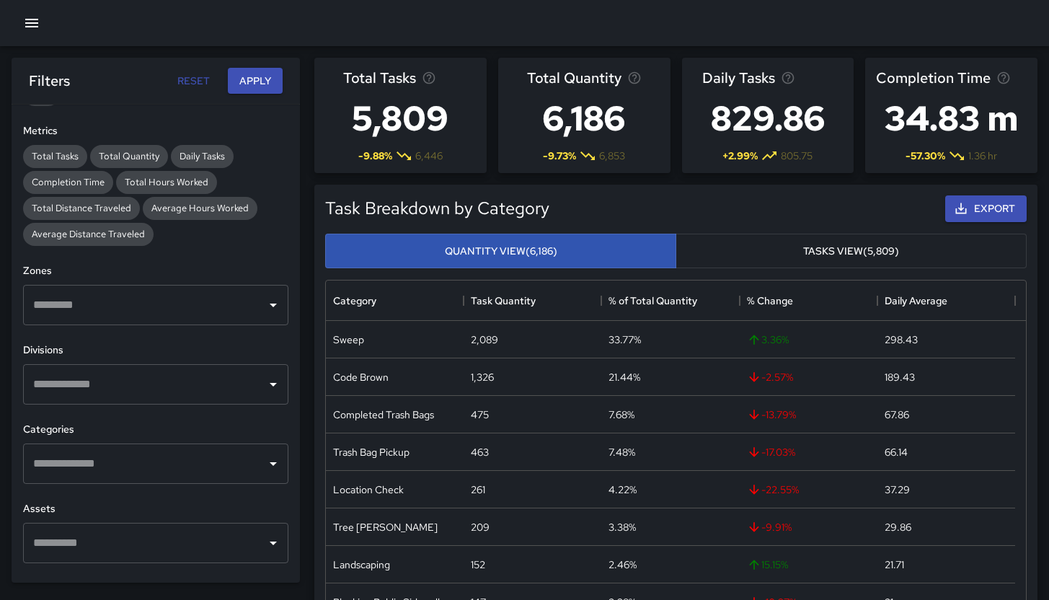
scroll to position [451, 0]
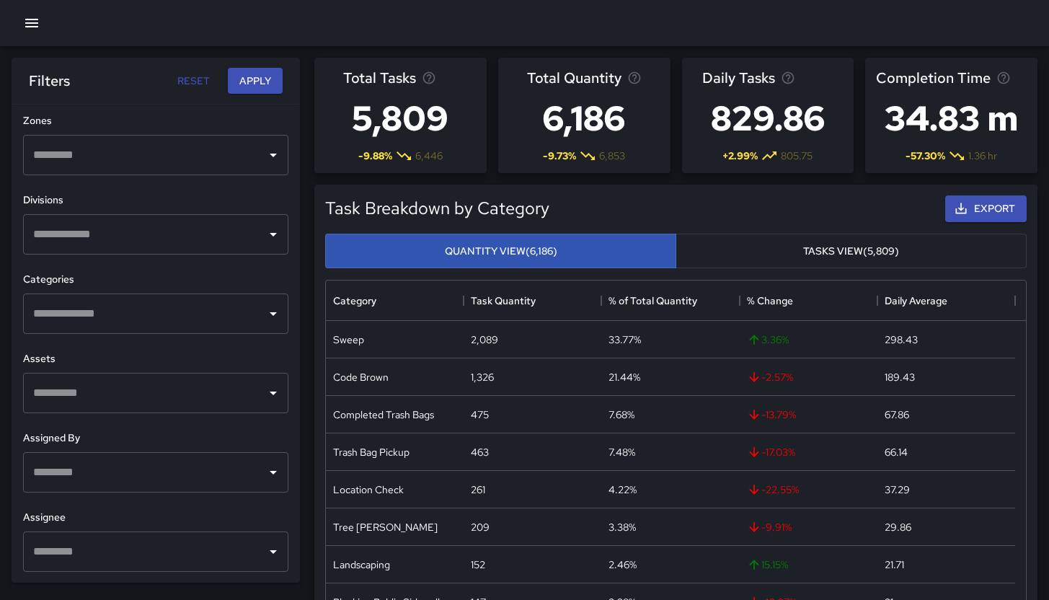
click at [103, 308] on input "text" at bounding box center [145, 313] width 231 height 27
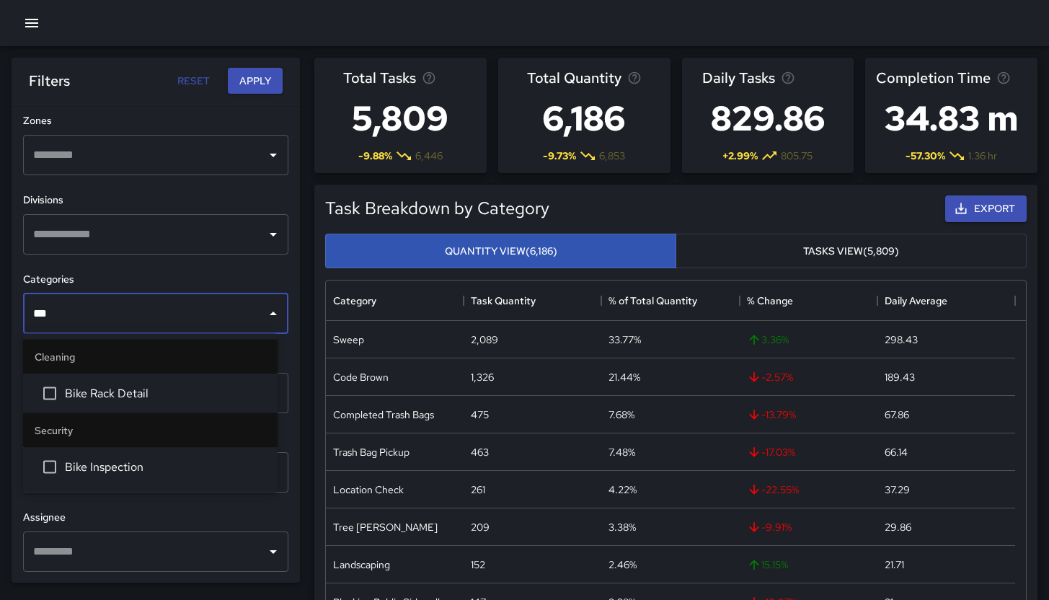
type input "****"
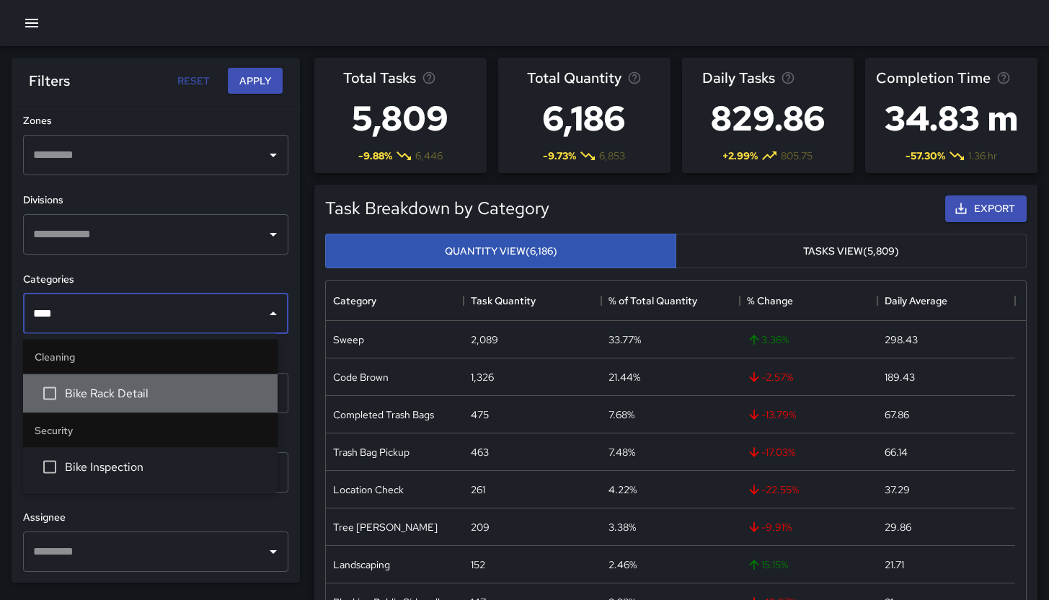
click at [105, 383] on li "Bike Rack Detail" at bounding box center [150, 393] width 255 height 39
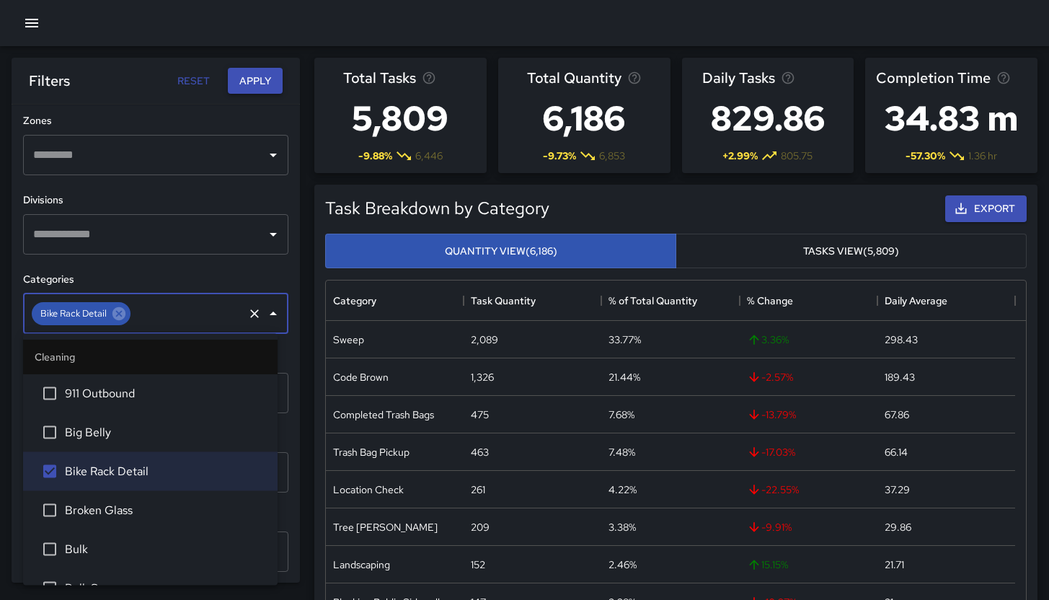
click at [242, 81] on button "Apply" at bounding box center [255, 81] width 55 height 27
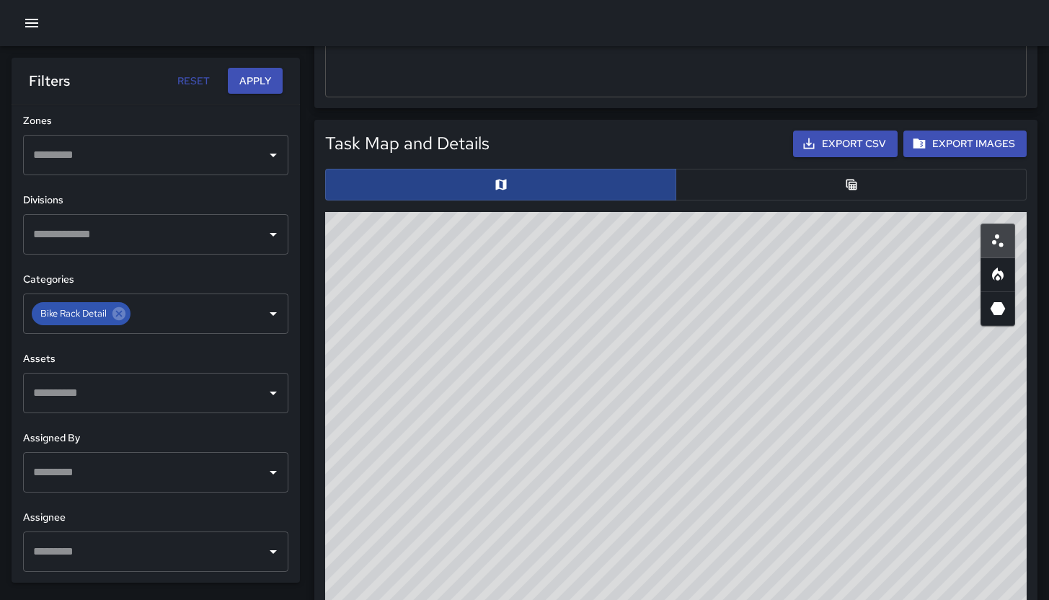
scroll to position [500, 0]
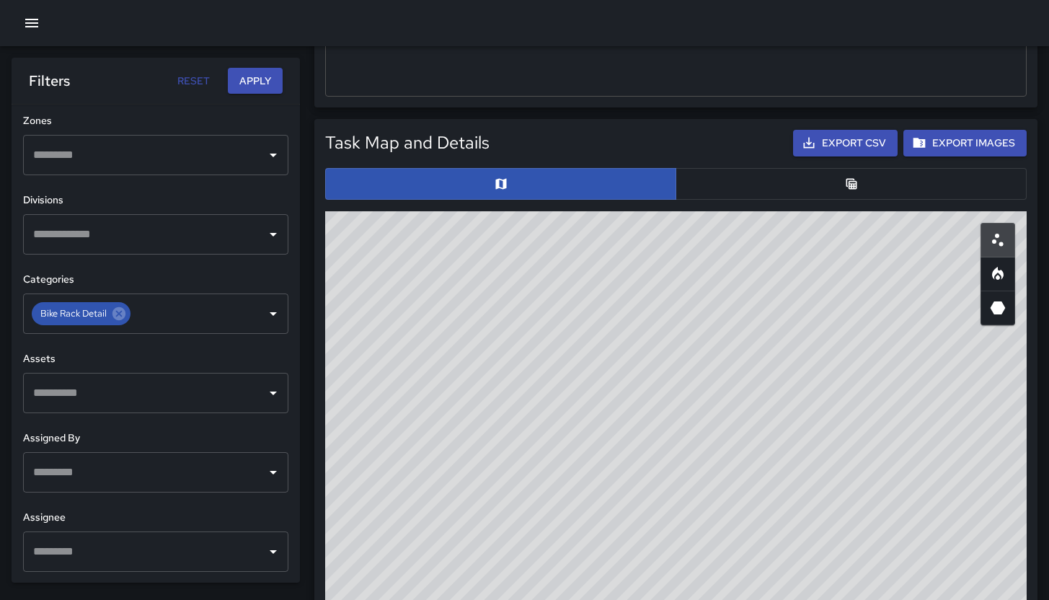
click at [717, 172] on button "button" at bounding box center [851, 184] width 351 height 32
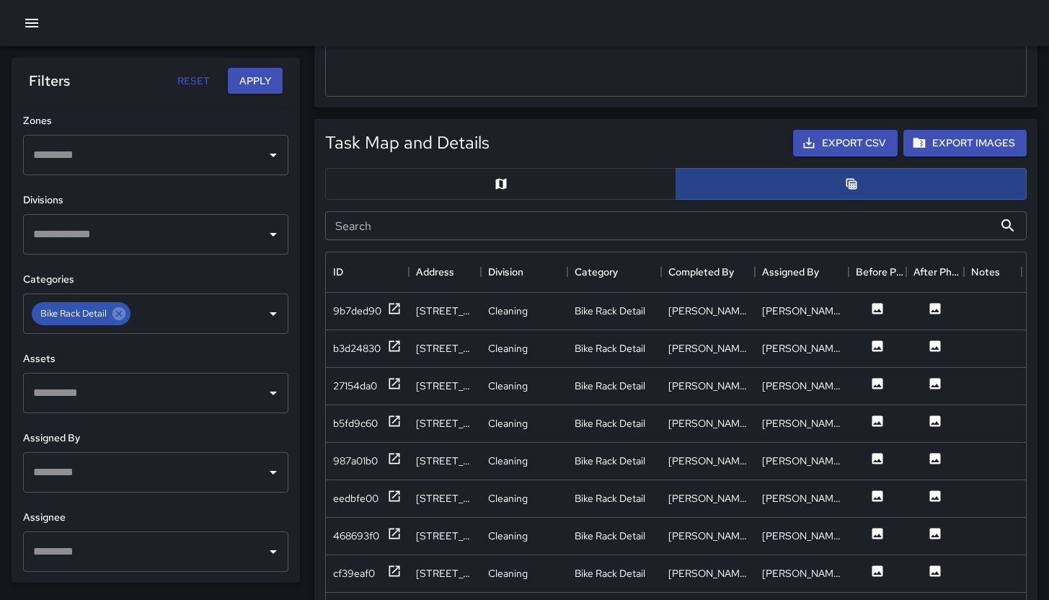
scroll to position [12, 12]
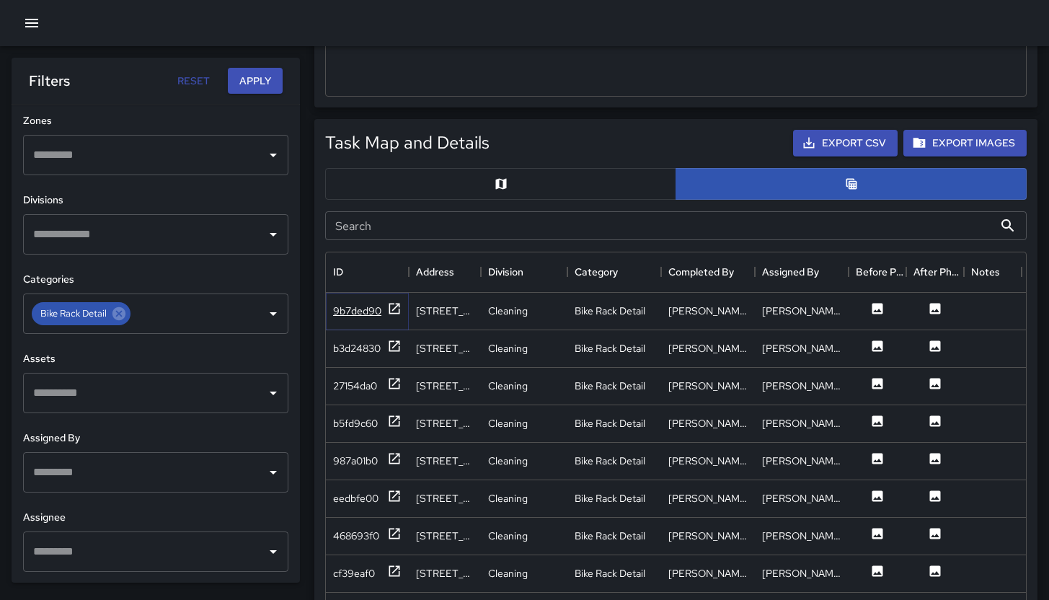
click at [356, 309] on div "9b7ded90" at bounding box center [357, 311] width 48 height 14
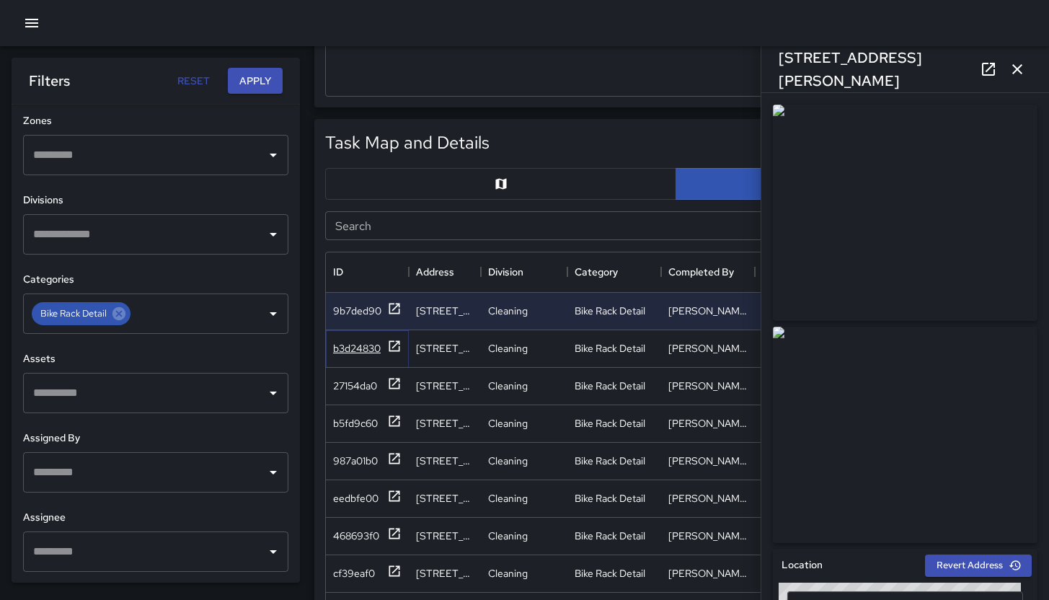
click at [361, 350] on div "b3d24830" at bounding box center [357, 348] width 48 height 14
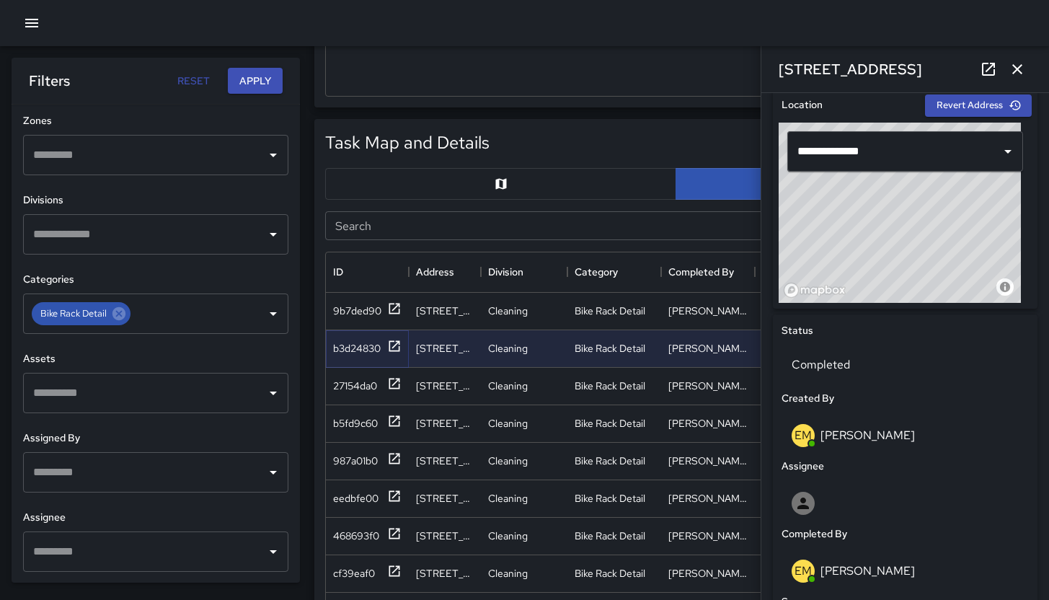
scroll to position [613, 0]
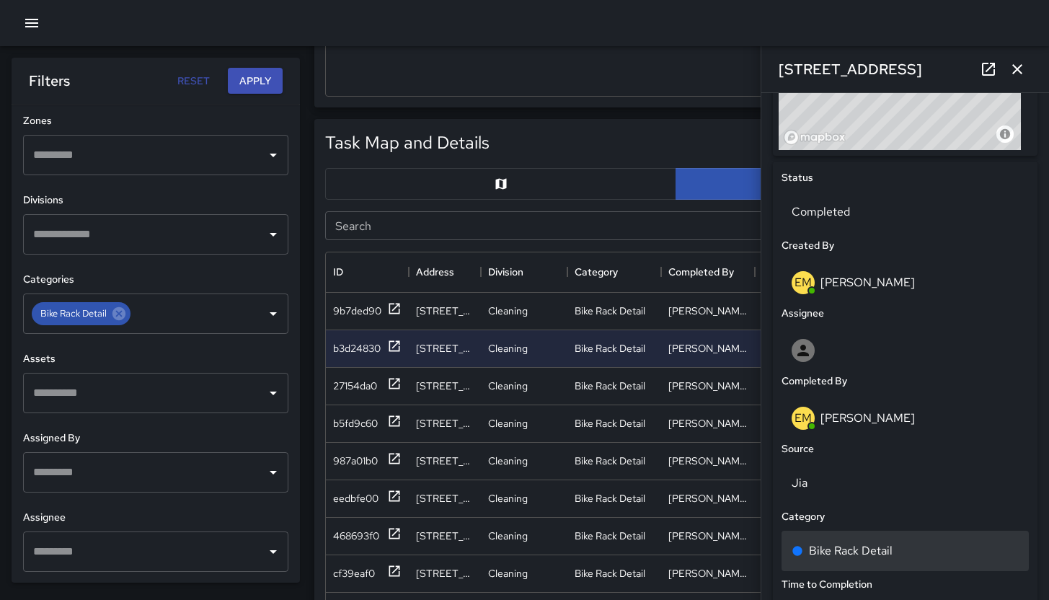
click at [862, 543] on p "Bike Rack Detail" at bounding box center [851, 550] width 84 height 17
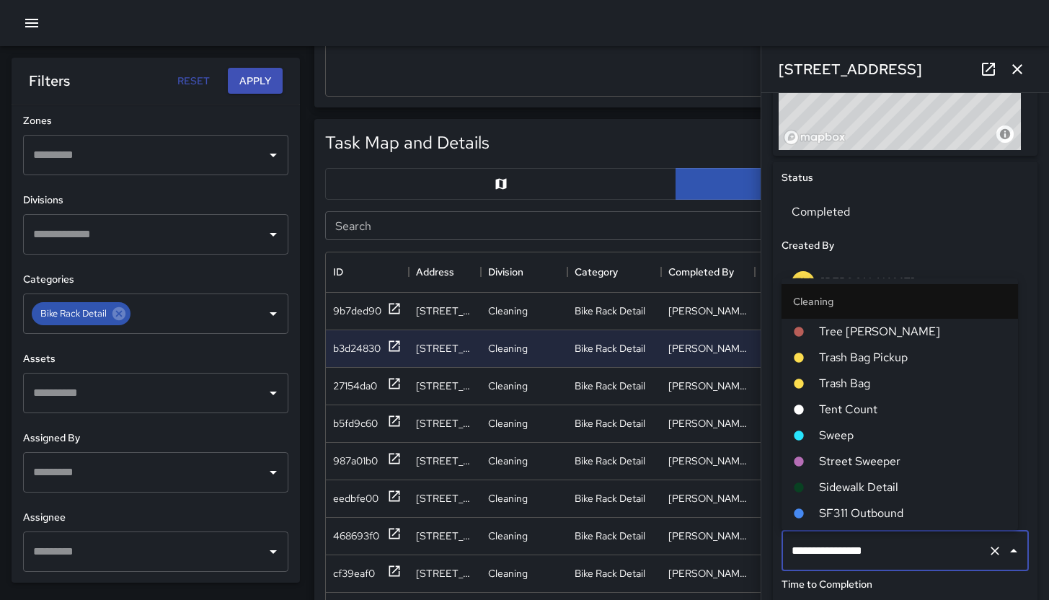
click at [862, 543] on input "**********" at bounding box center [885, 550] width 194 height 27
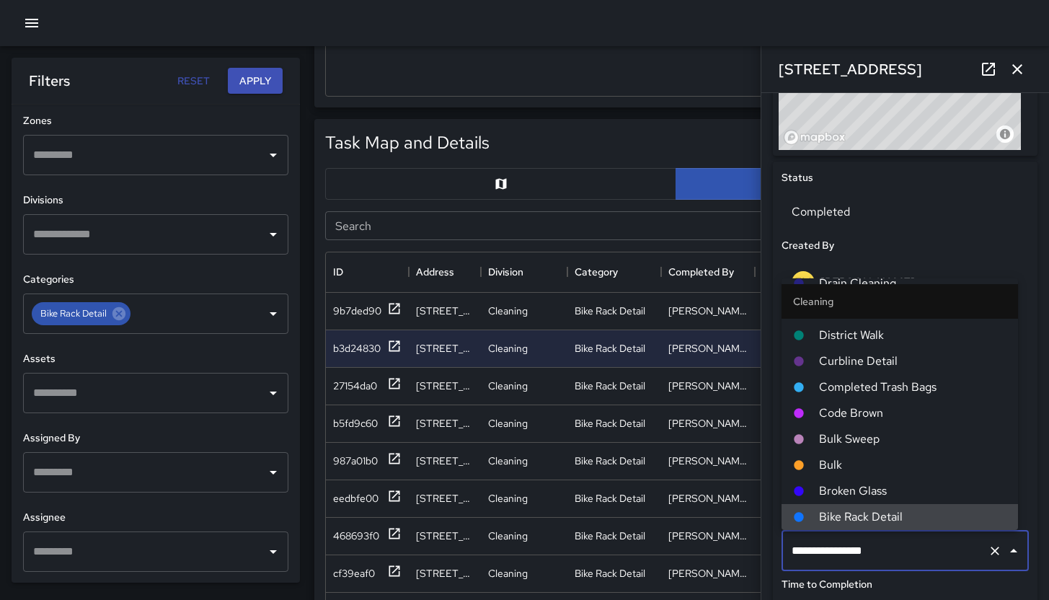
click at [862, 543] on input "**********" at bounding box center [885, 550] width 194 height 27
type input "**"
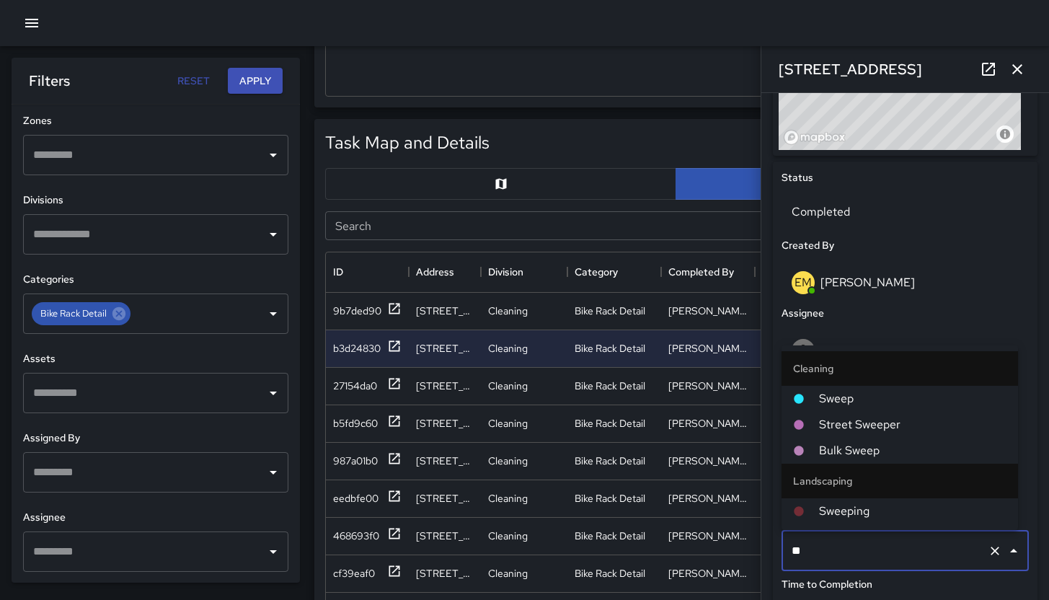
click at [847, 399] on span "Sweep" at bounding box center [912, 398] width 187 height 17
click at [847, 399] on div "EM Elimar Martinez" at bounding box center [905, 418] width 247 height 46
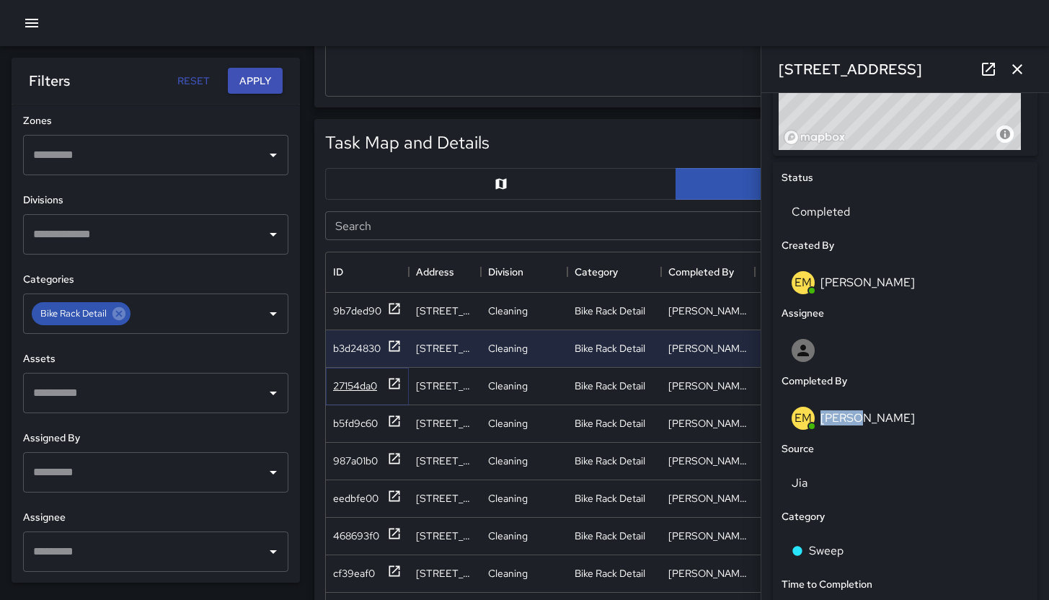
click at [352, 394] on div "27154da0" at bounding box center [367, 385] width 69 height 18
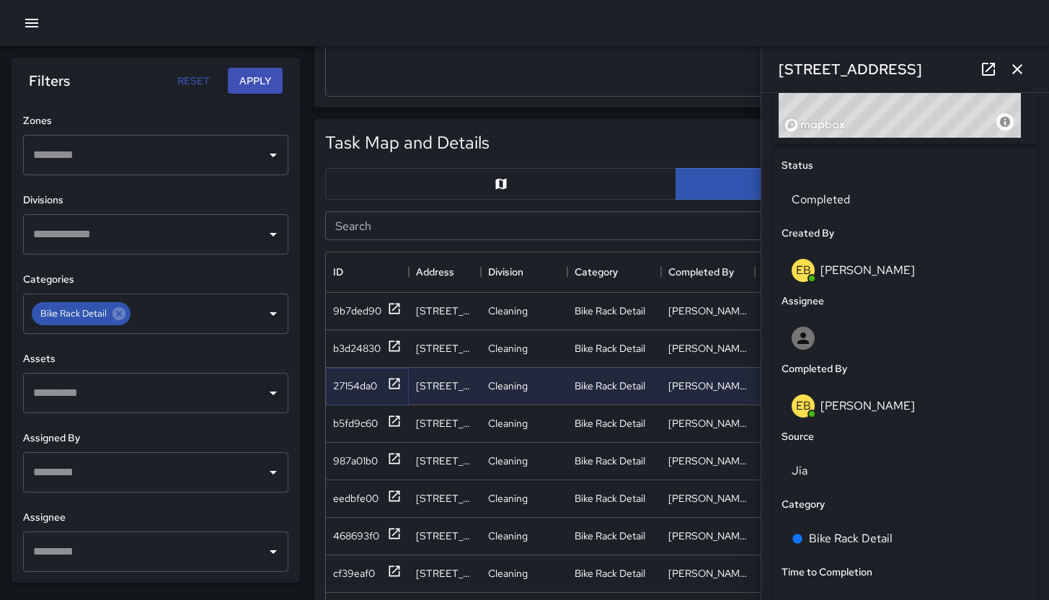
scroll to position [658, 0]
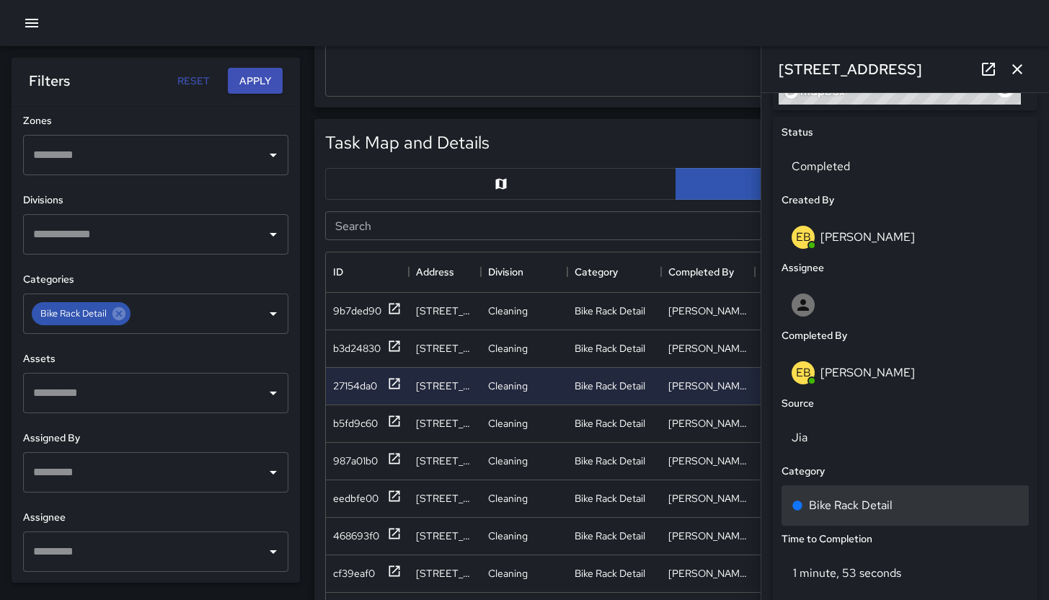
click at [888, 509] on p "Bike Rack Detail" at bounding box center [851, 505] width 84 height 17
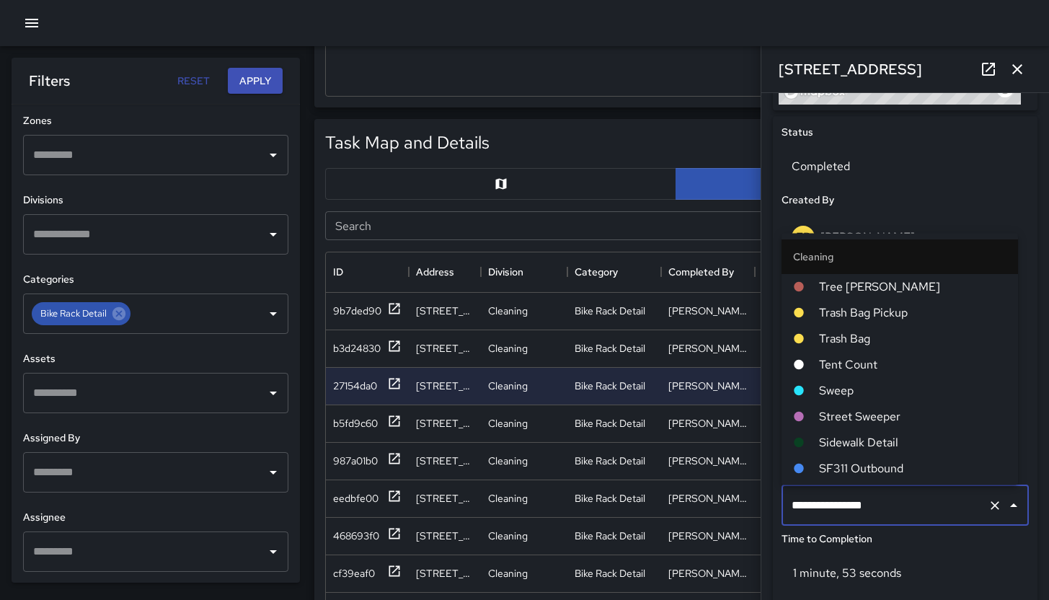
click at [888, 509] on input "**********" at bounding box center [885, 505] width 194 height 27
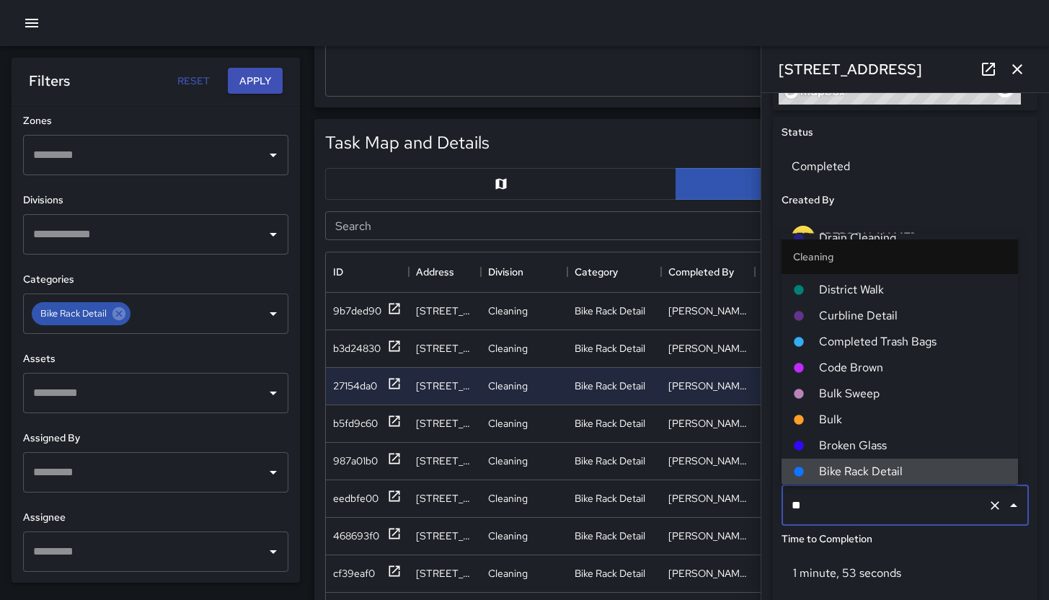
scroll to position [0, 0]
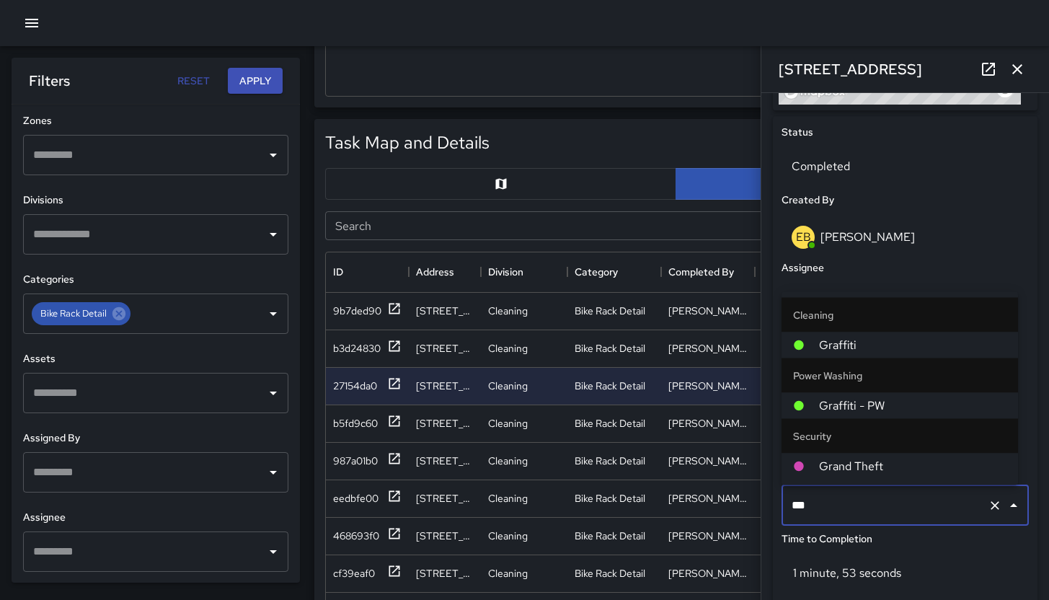
type input "****"
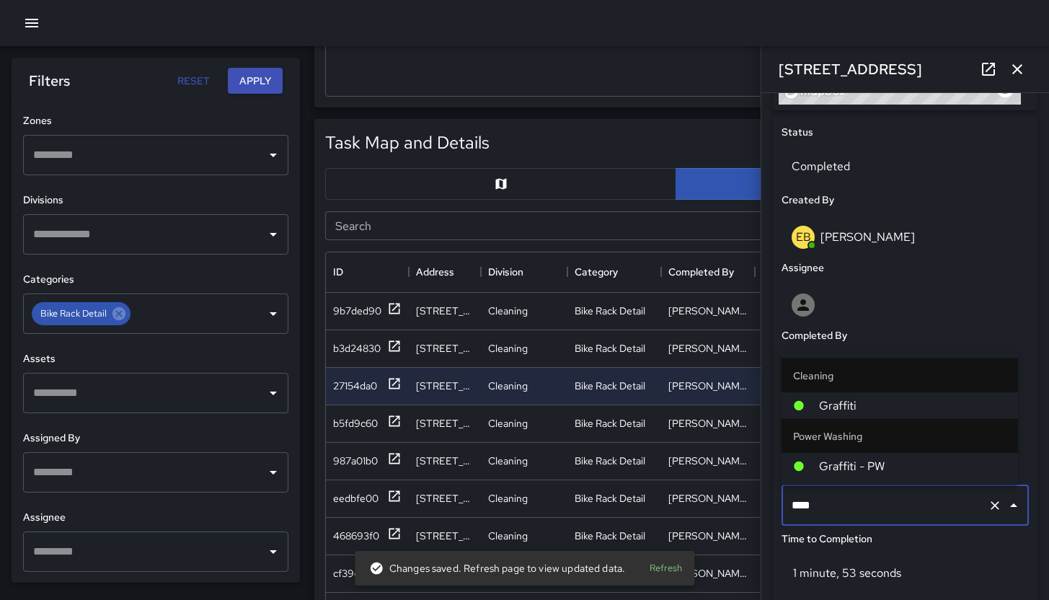
click at [869, 410] on span "Graffiti" at bounding box center [912, 405] width 187 height 17
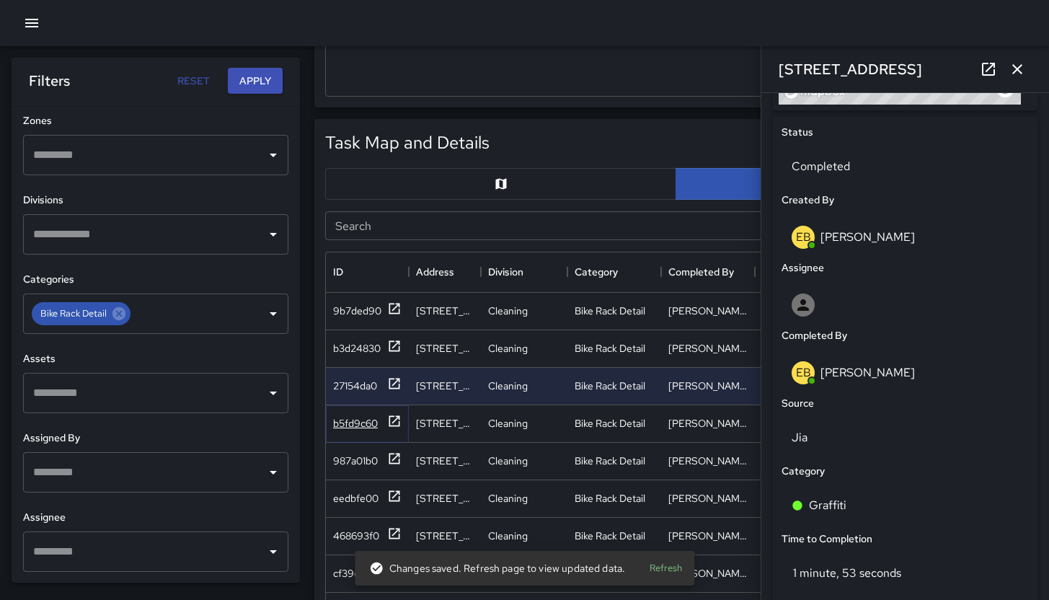
click at [337, 426] on div "b5fd9c60" at bounding box center [355, 423] width 45 height 14
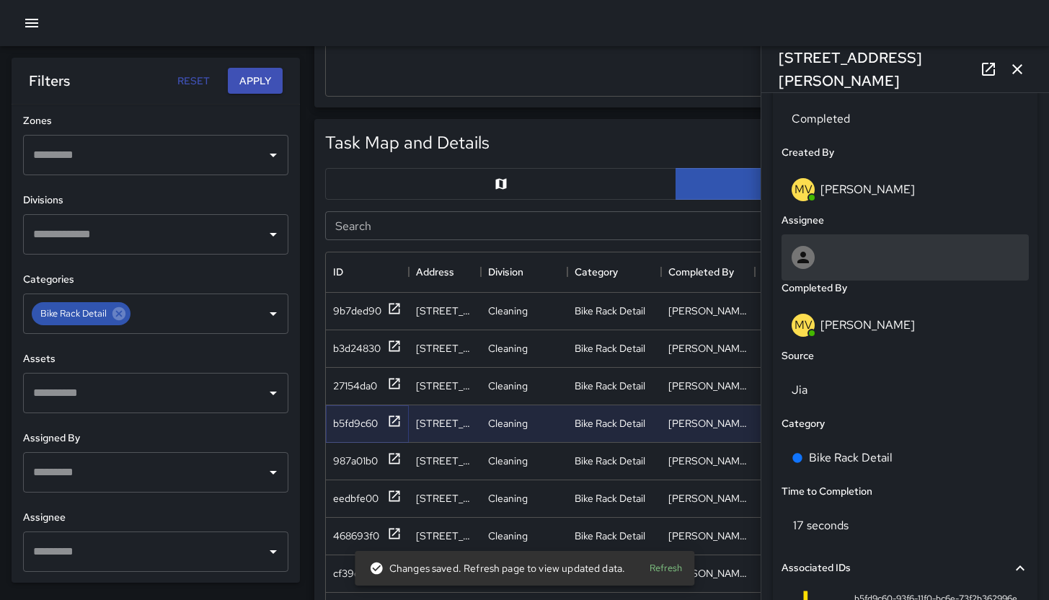
scroll to position [720, 0]
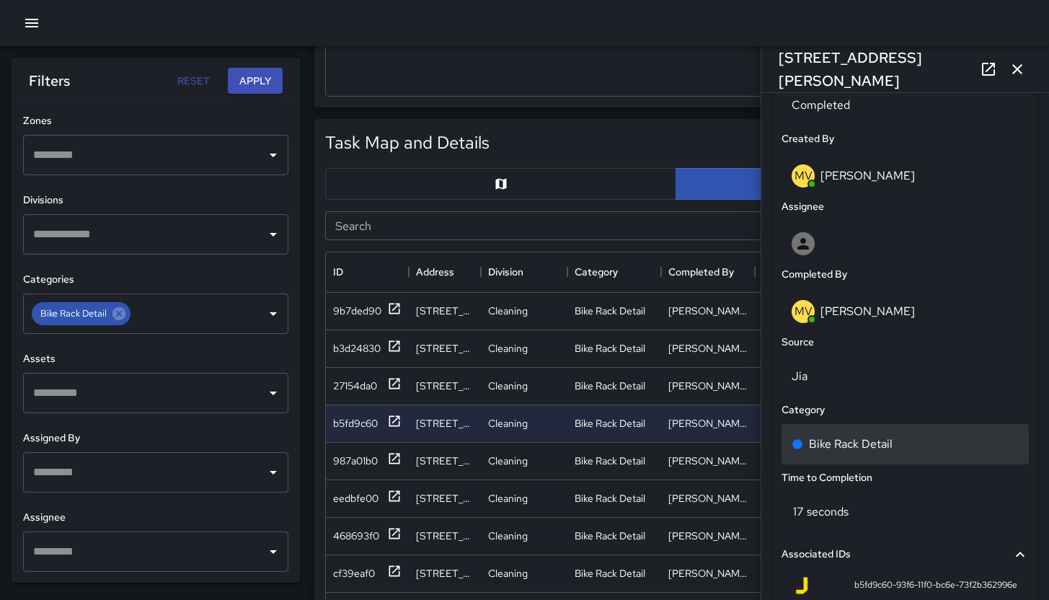
click at [888, 443] on p "Bike Rack Detail" at bounding box center [851, 444] width 84 height 17
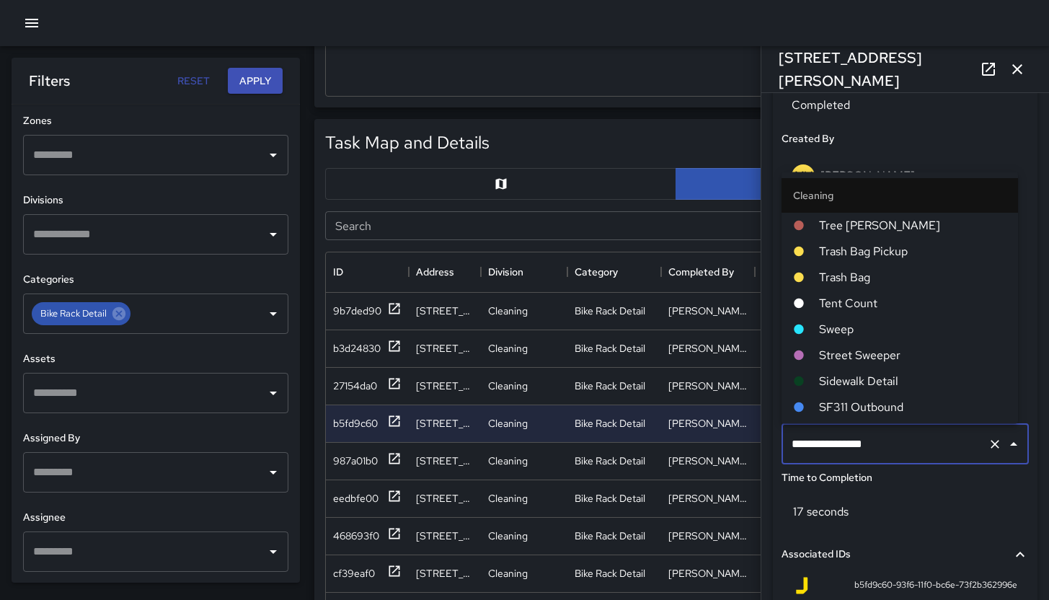
click at [888, 443] on input "**********" at bounding box center [885, 443] width 194 height 27
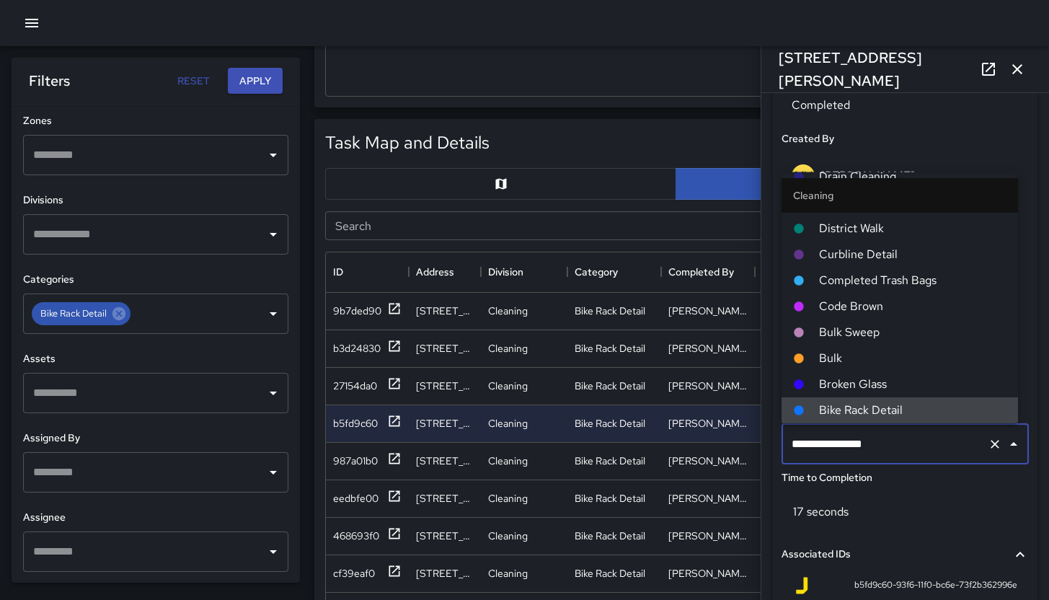
click at [888, 443] on input "**********" at bounding box center [885, 443] width 194 height 27
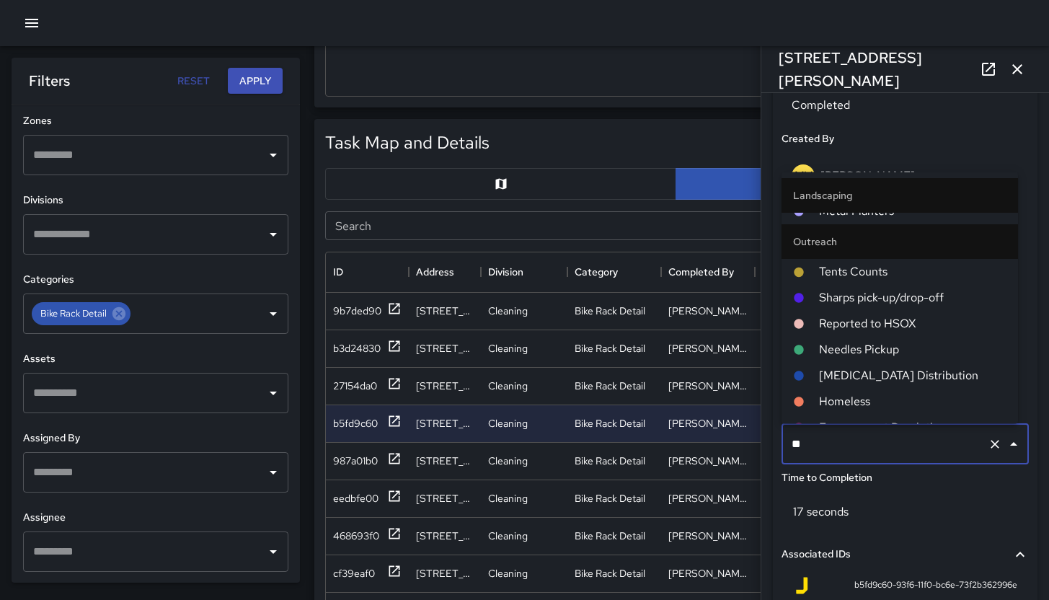
scroll to position [0, 0]
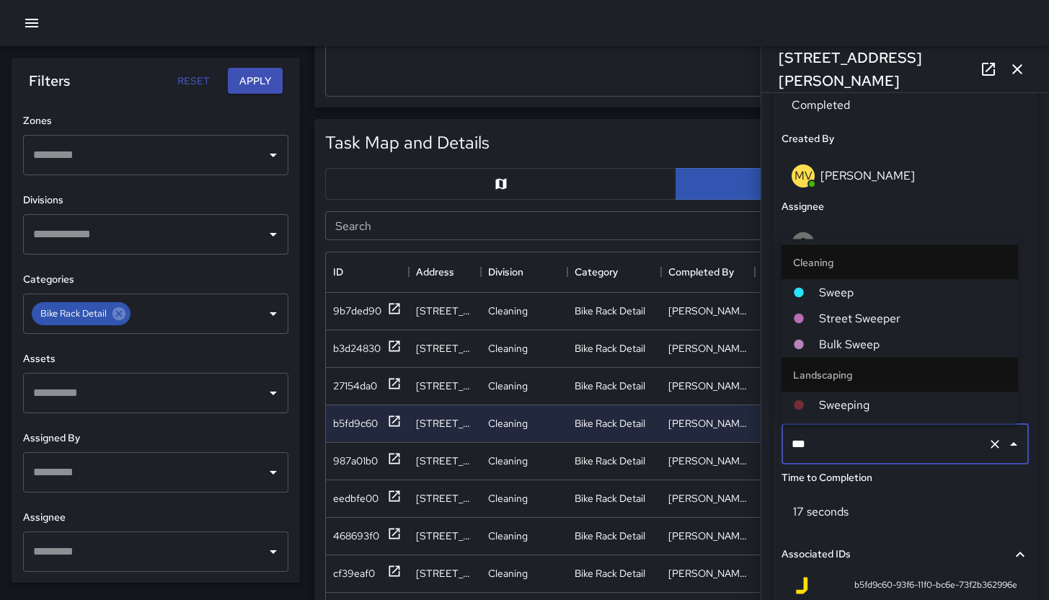
type input "****"
click at [860, 296] on span "Sweep" at bounding box center [912, 292] width 187 height 17
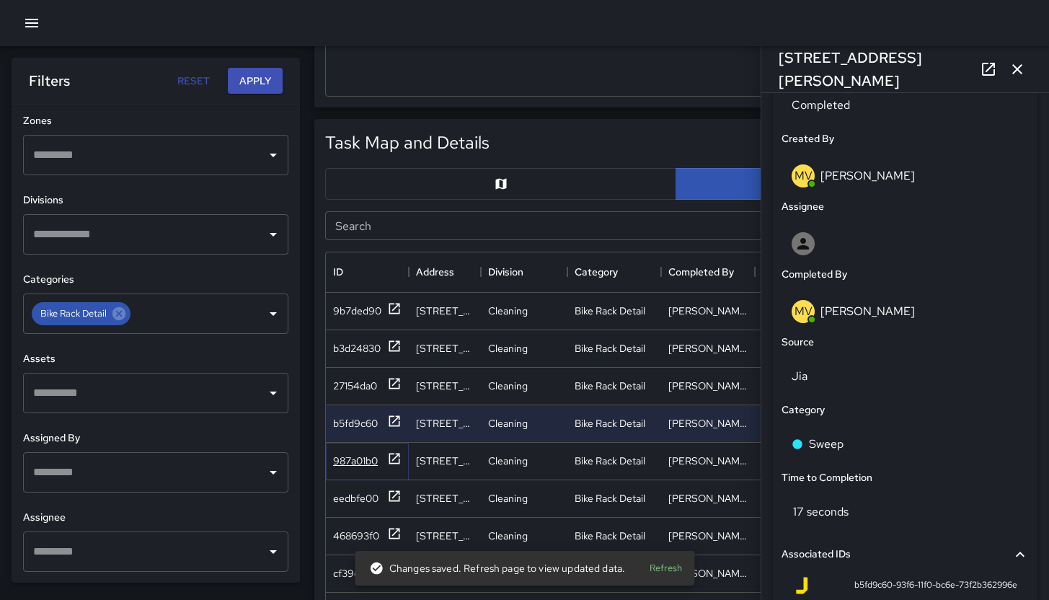
click at [350, 456] on div "987a01b0" at bounding box center [355, 461] width 45 height 14
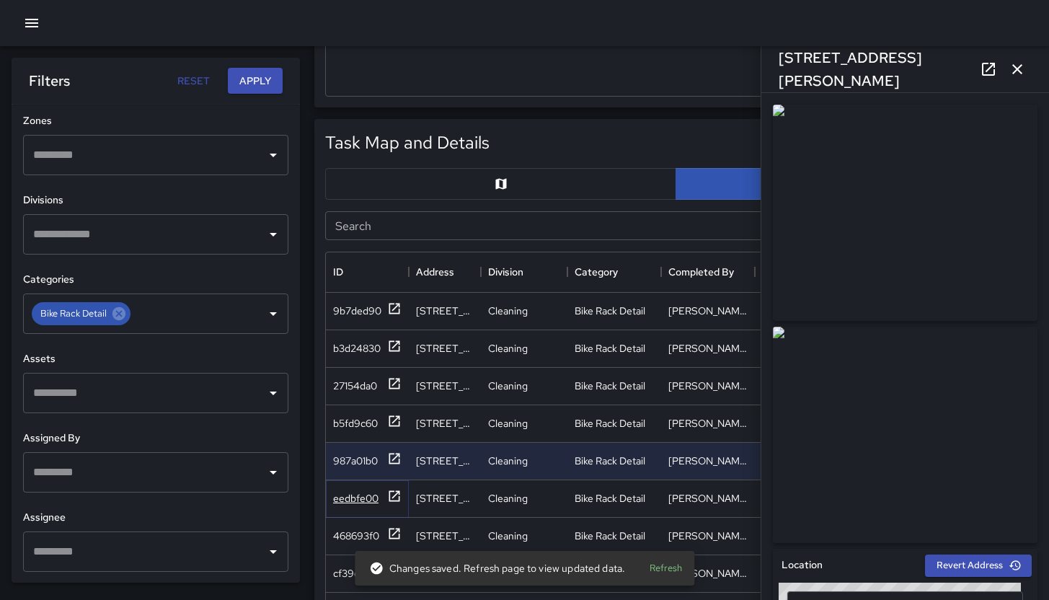
click at [349, 494] on div "eedbfe00" at bounding box center [355, 498] width 45 height 14
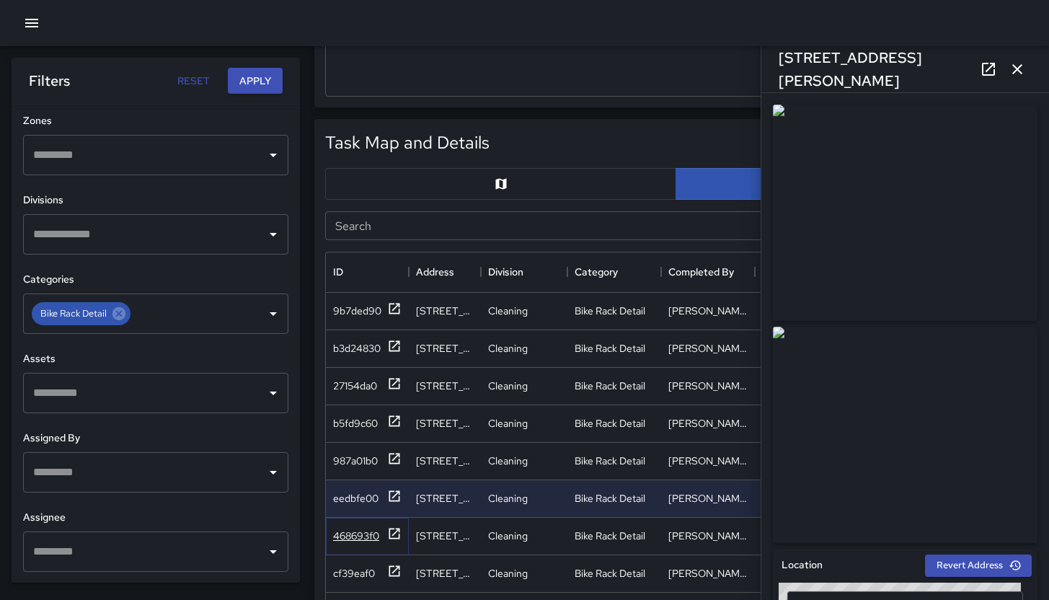
click at [363, 539] on div "468693f0" at bounding box center [356, 536] width 46 height 14
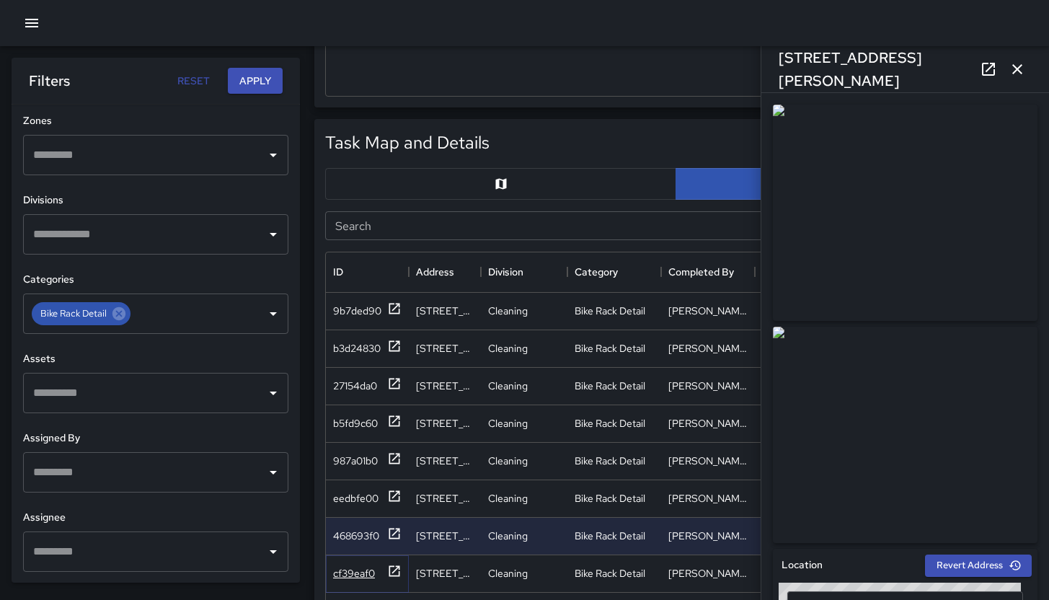
click at [360, 573] on div "cf39eaf0" at bounding box center [354, 573] width 42 height 14
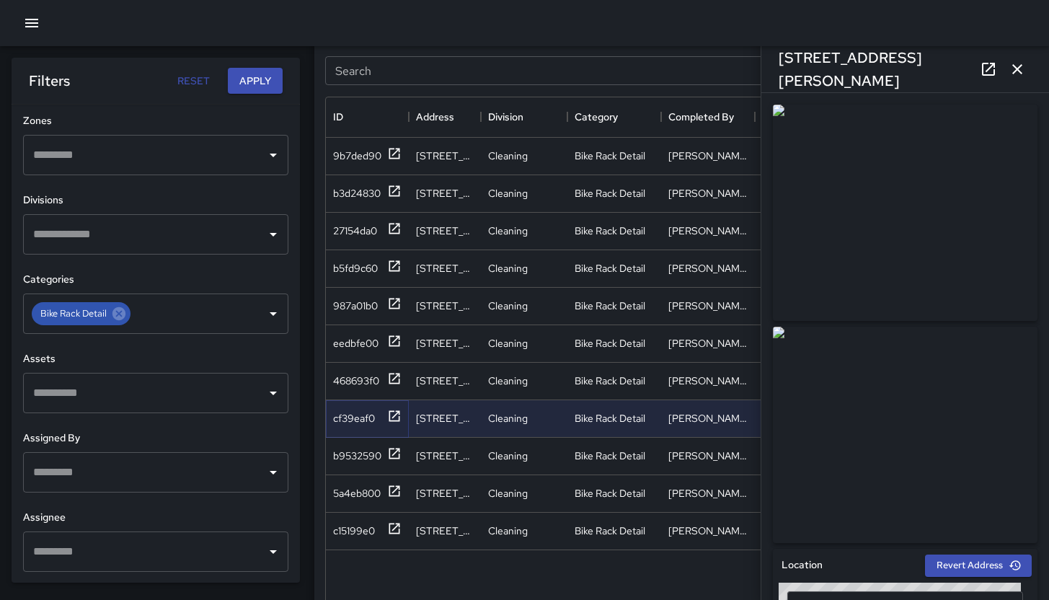
scroll to position [671, 0]
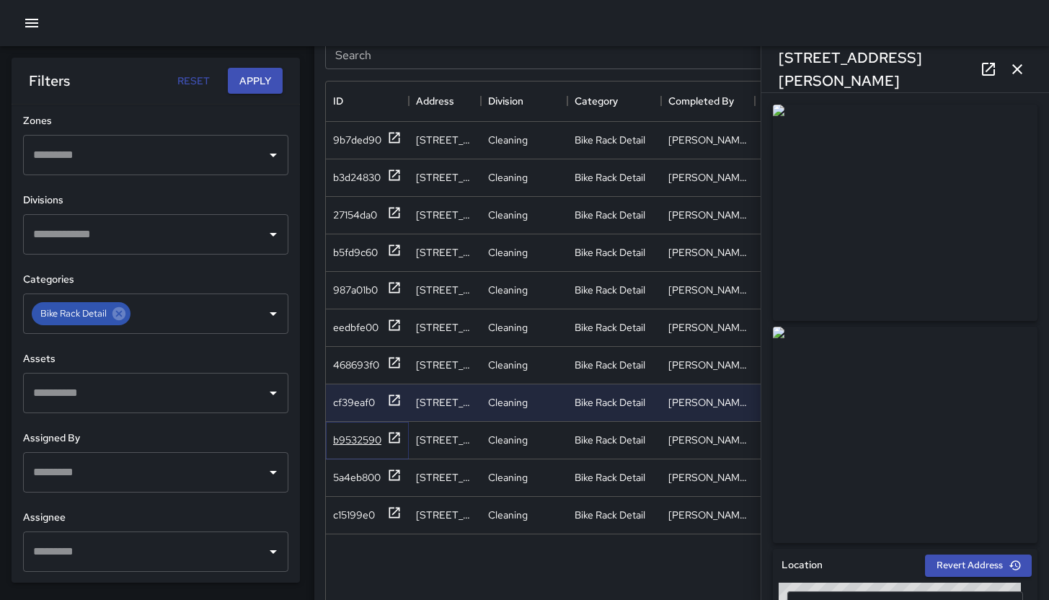
click at [355, 440] on div "b9532590" at bounding box center [357, 440] width 48 height 14
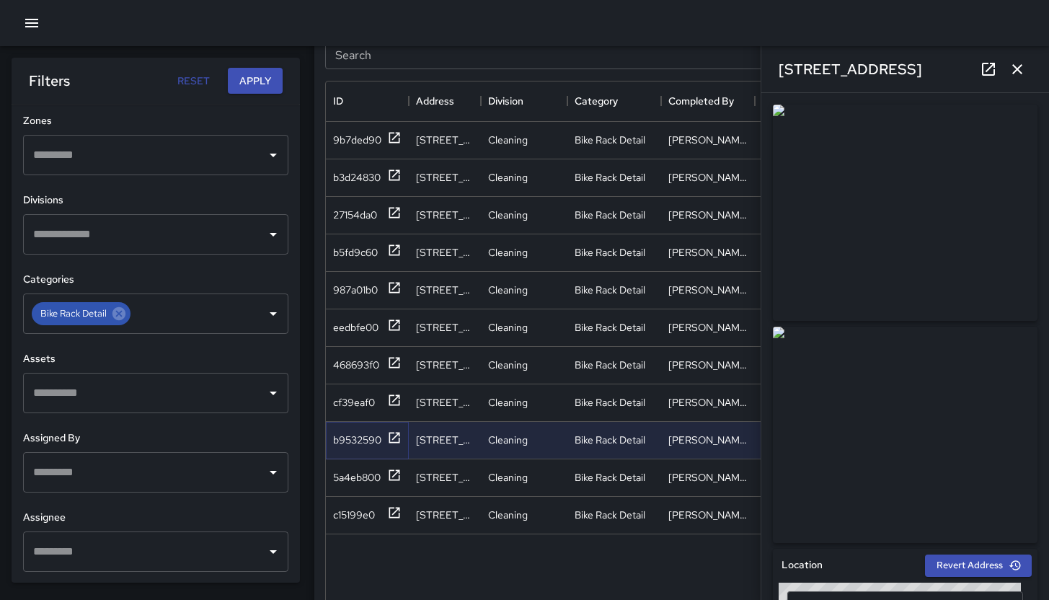
scroll to position [703, 0]
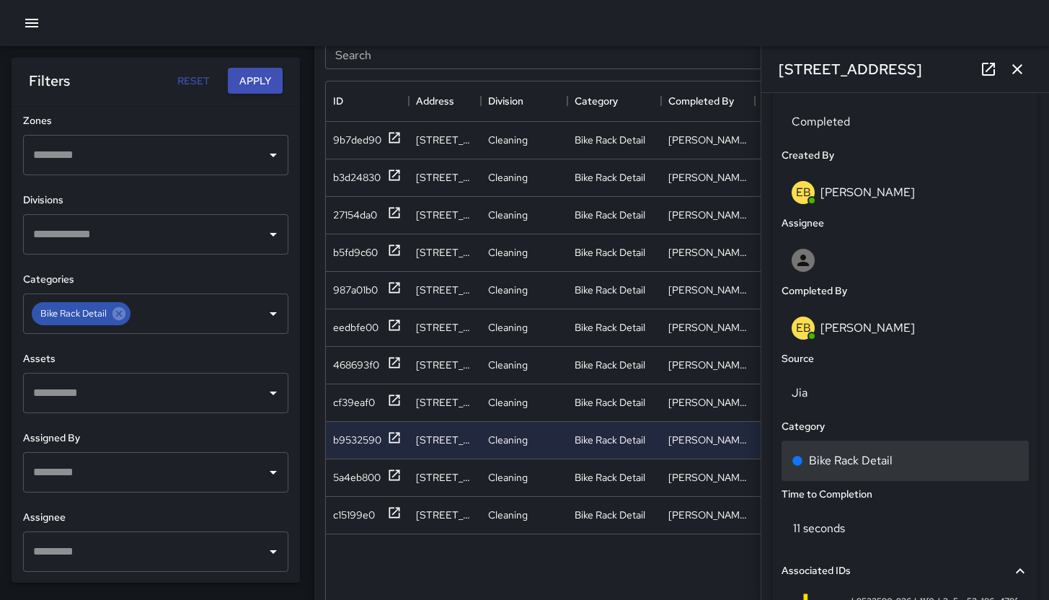
click at [939, 460] on div "Bike Rack Detail" at bounding box center [905, 460] width 227 height 17
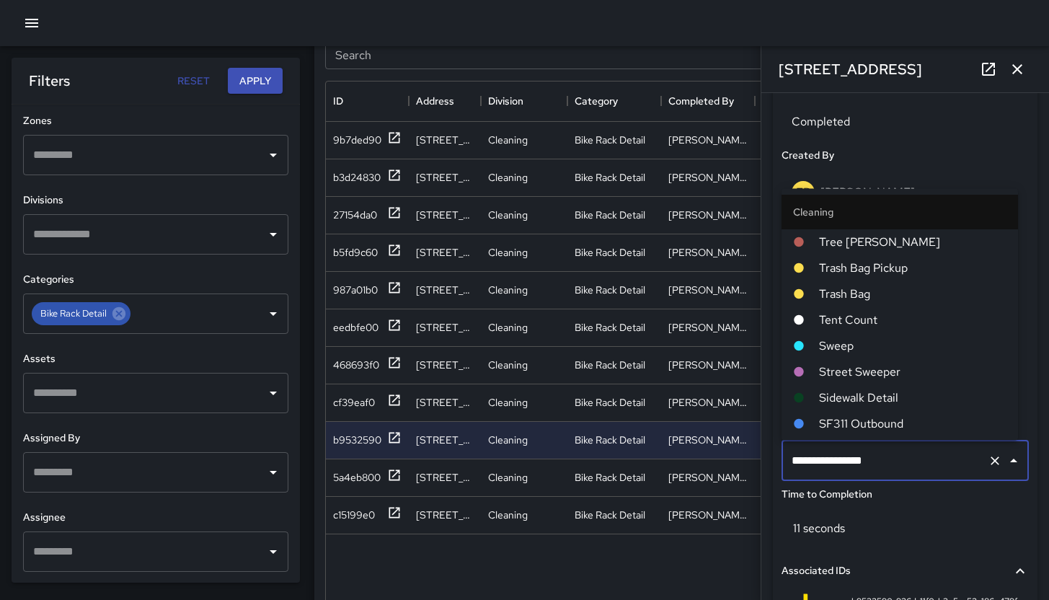
scroll to position [593, 0]
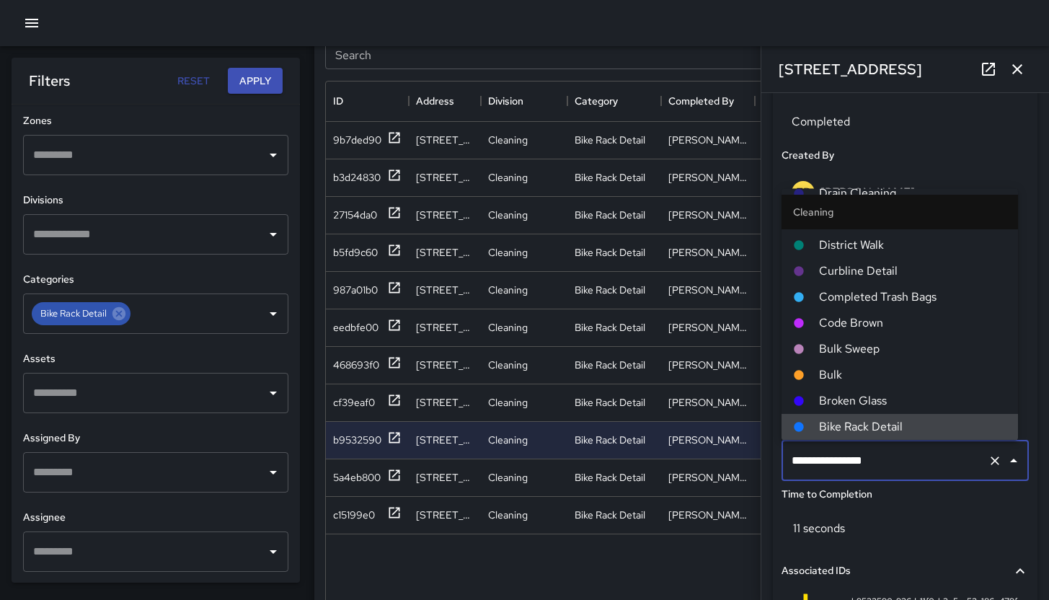
click at [938, 454] on input "**********" at bounding box center [885, 460] width 194 height 27
click at [939, 454] on input "**********" at bounding box center [885, 460] width 194 height 27
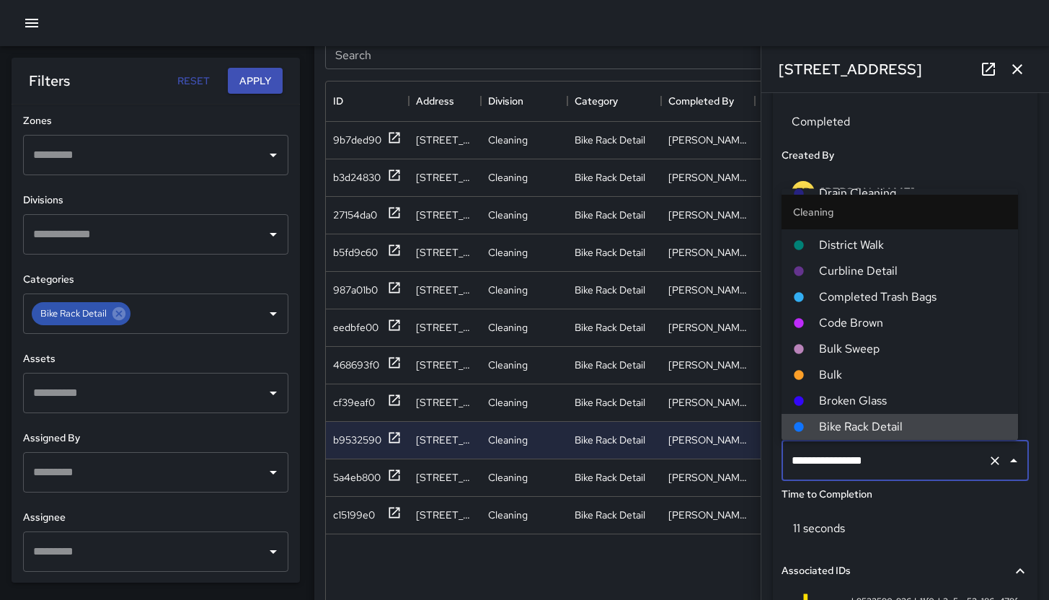
click at [939, 454] on input "**********" at bounding box center [885, 460] width 194 height 27
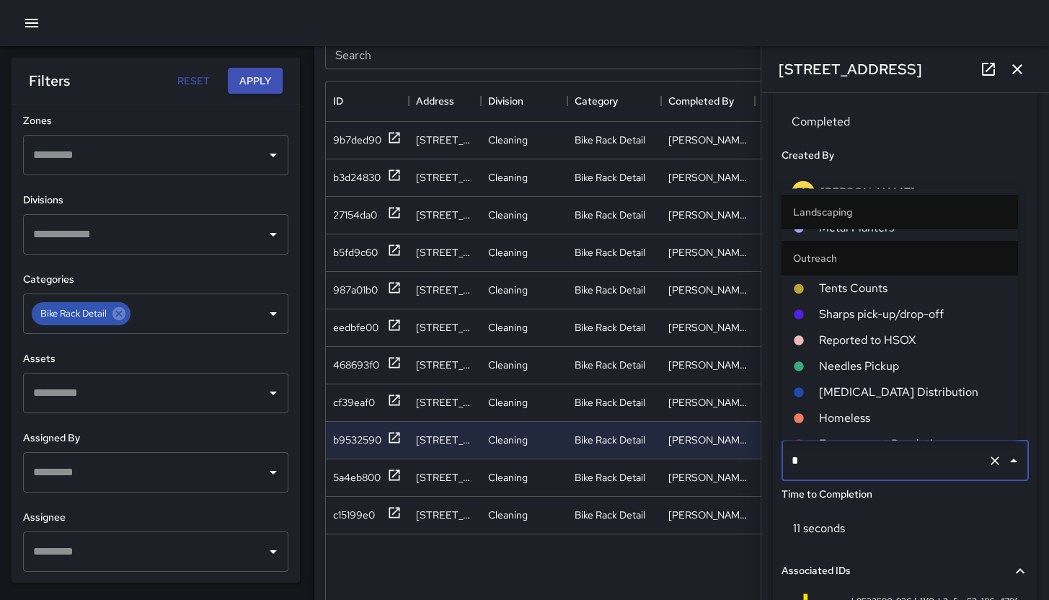
scroll to position [0, 0]
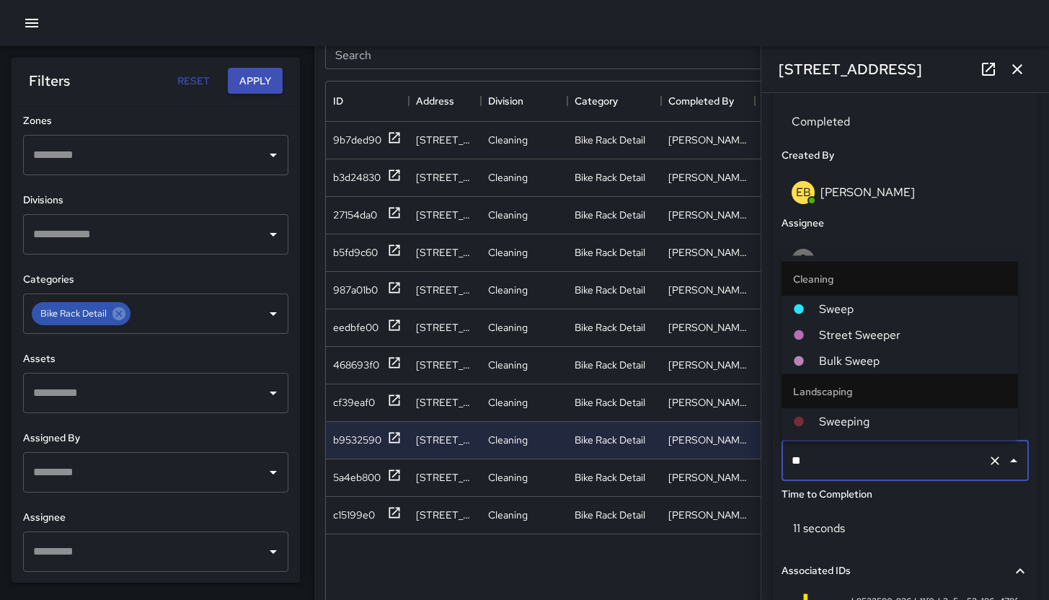
type input "***"
click at [889, 301] on span "Sweep" at bounding box center [912, 309] width 187 height 17
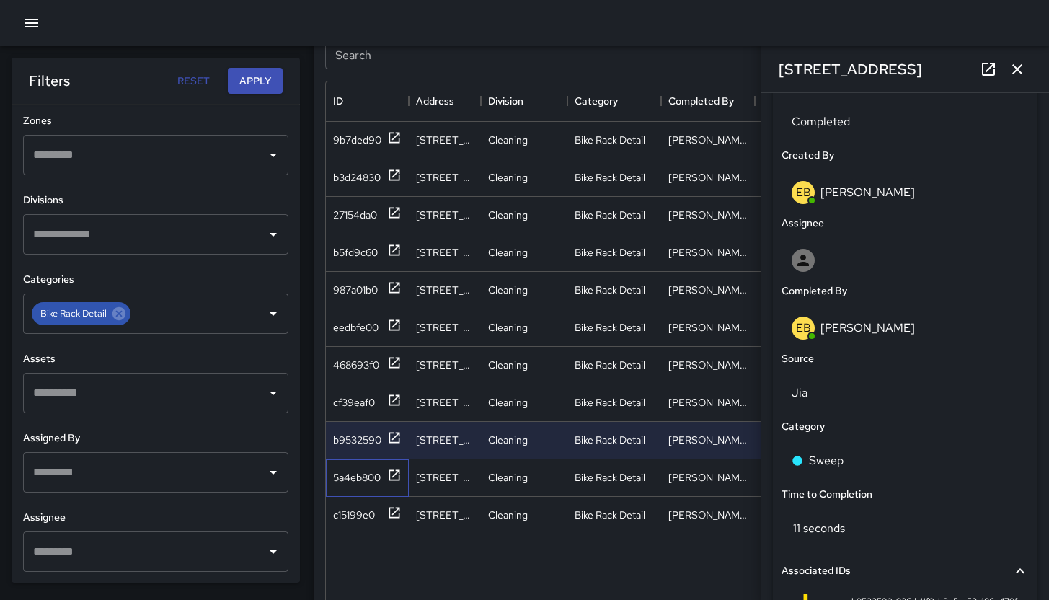
click at [358, 490] on div "5a4eb800" at bounding box center [367, 477] width 83 height 37
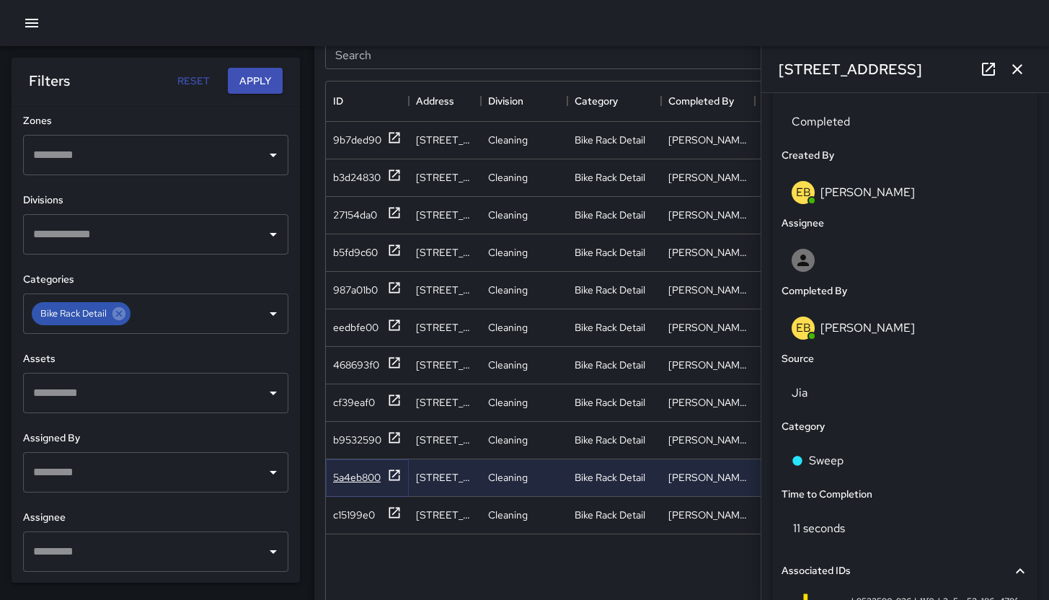
click at [359, 477] on div "5a4eb800" at bounding box center [357, 477] width 48 height 14
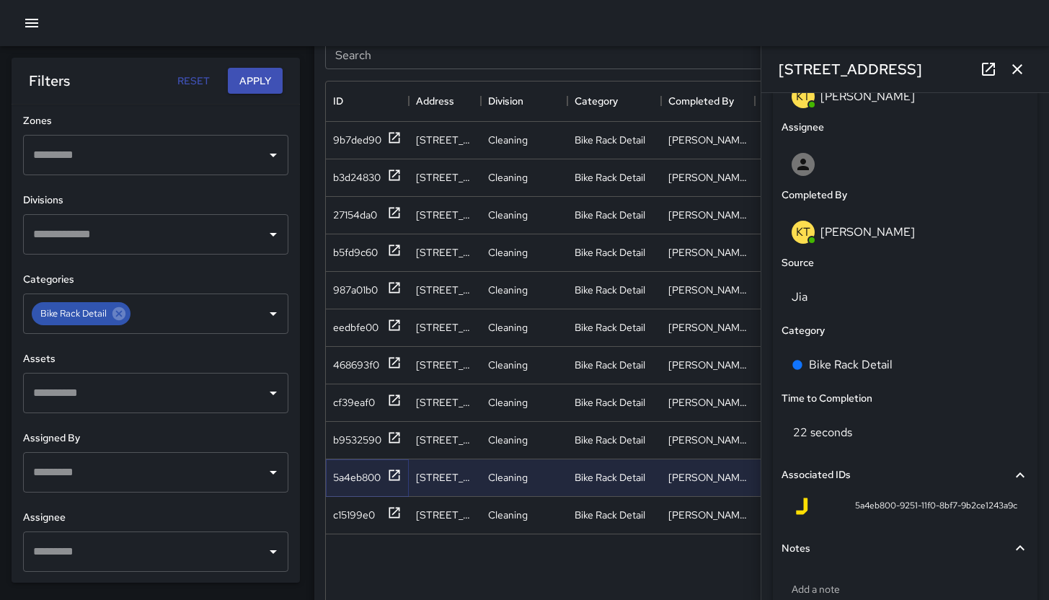
scroll to position [810, 0]
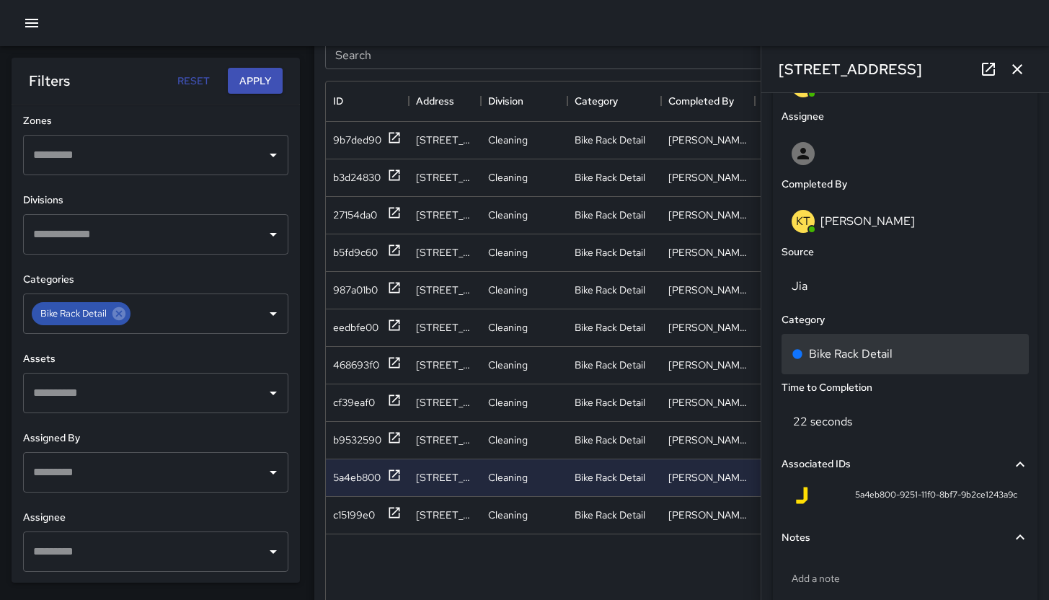
click at [906, 357] on div "Bike Rack Detail" at bounding box center [905, 353] width 227 height 17
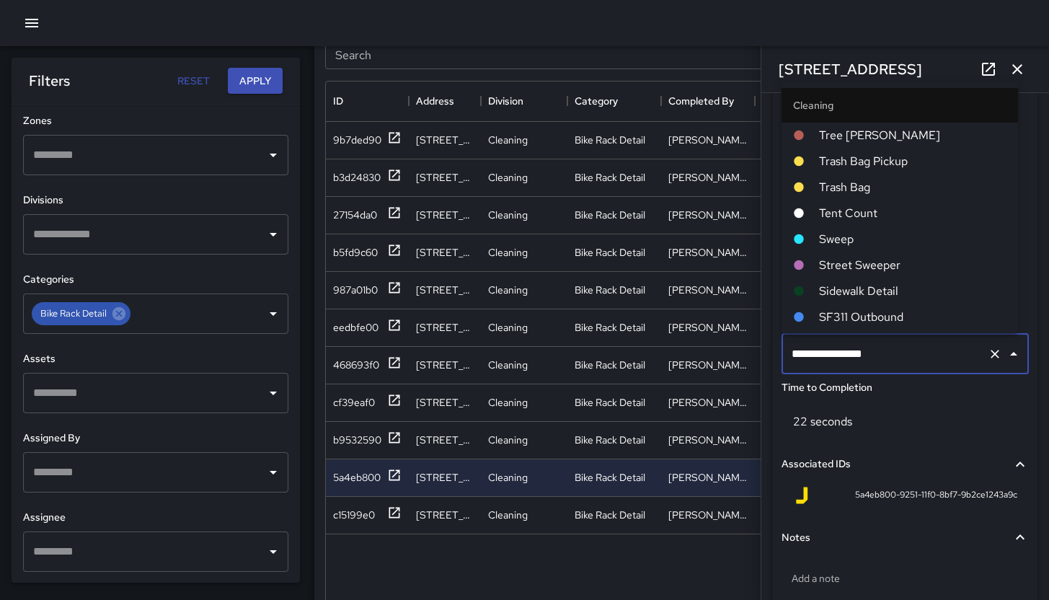
scroll to position [593, 0]
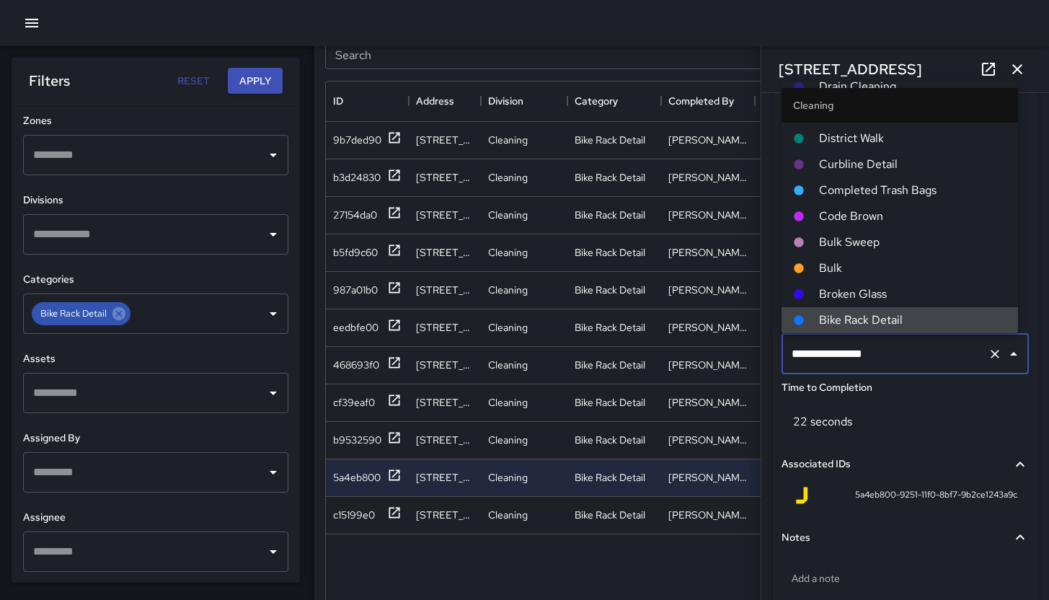
click at [916, 351] on input "**********" at bounding box center [885, 353] width 194 height 27
click at [916, 352] on input "**********" at bounding box center [885, 353] width 194 height 27
click at [917, 352] on input "**********" at bounding box center [885, 353] width 194 height 27
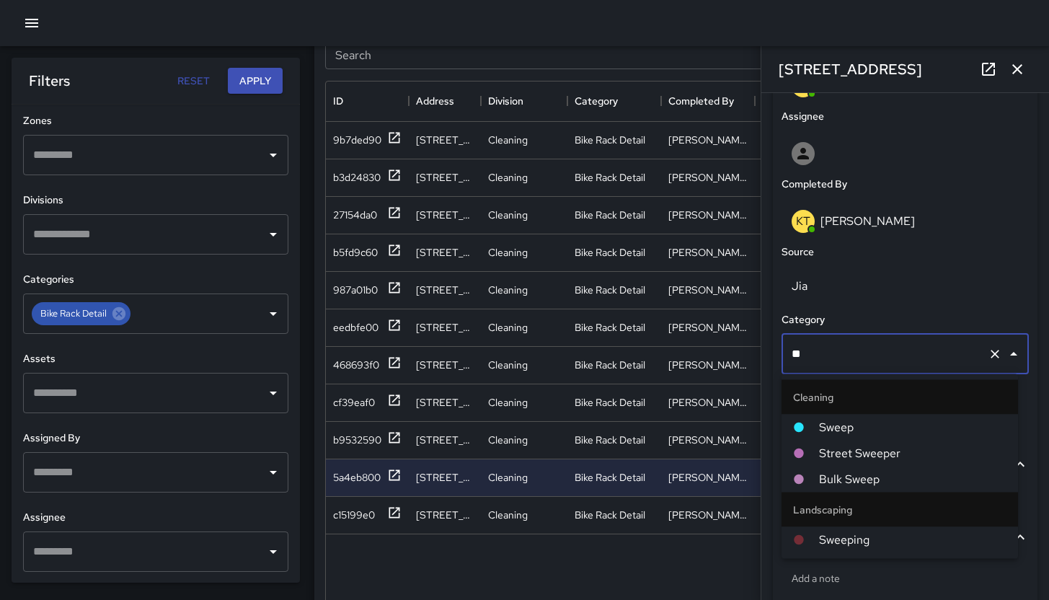
scroll to position [0, 0]
type input "***"
click at [873, 434] on span "Sweep" at bounding box center [912, 427] width 187 height 17
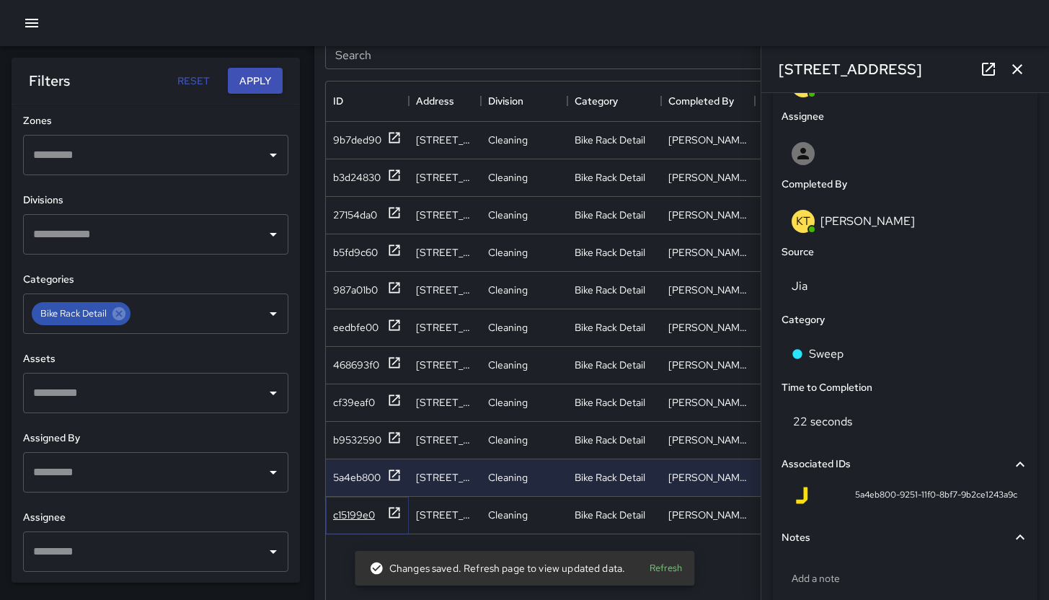
click at [353, 513] on div "c15199e0" at bounding box center [354, 515] width 42 height 14
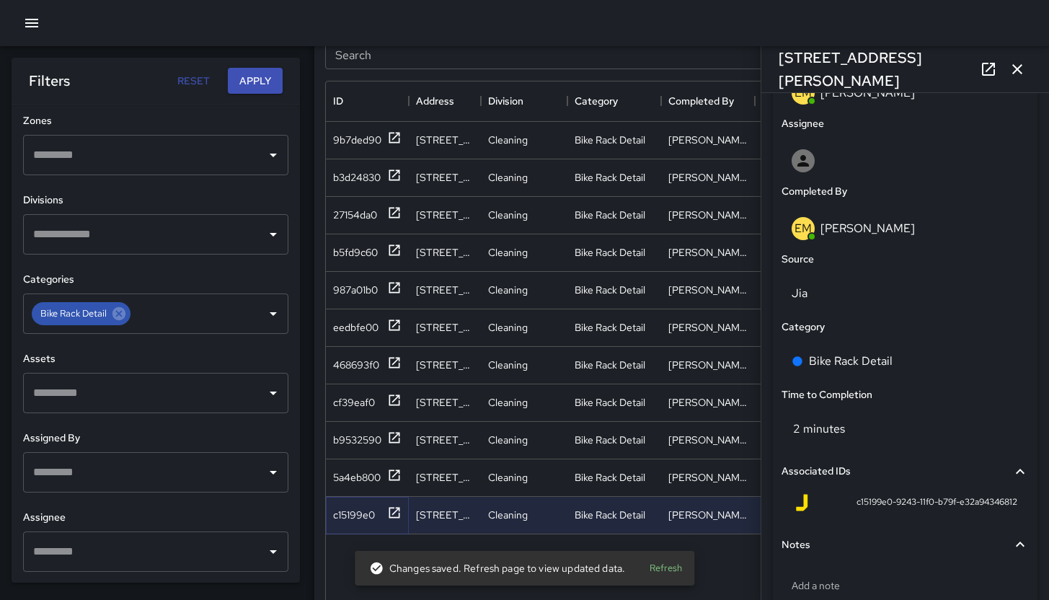
scroll to position [830, 0]
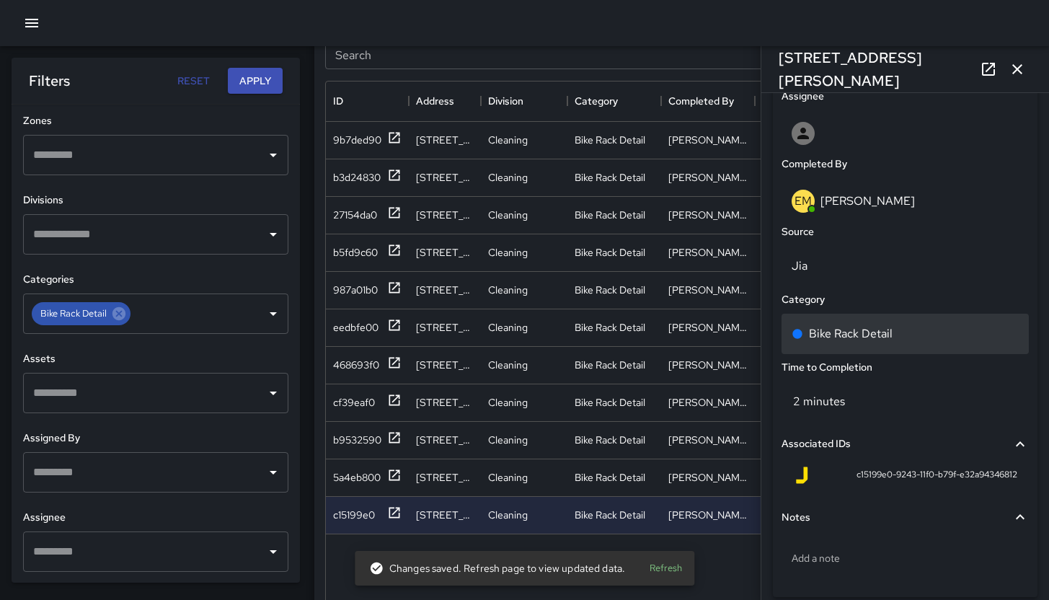
click at [884, 329] on p "Bike Rack Detail" at bounding box center [851, 333] width 84 height 17
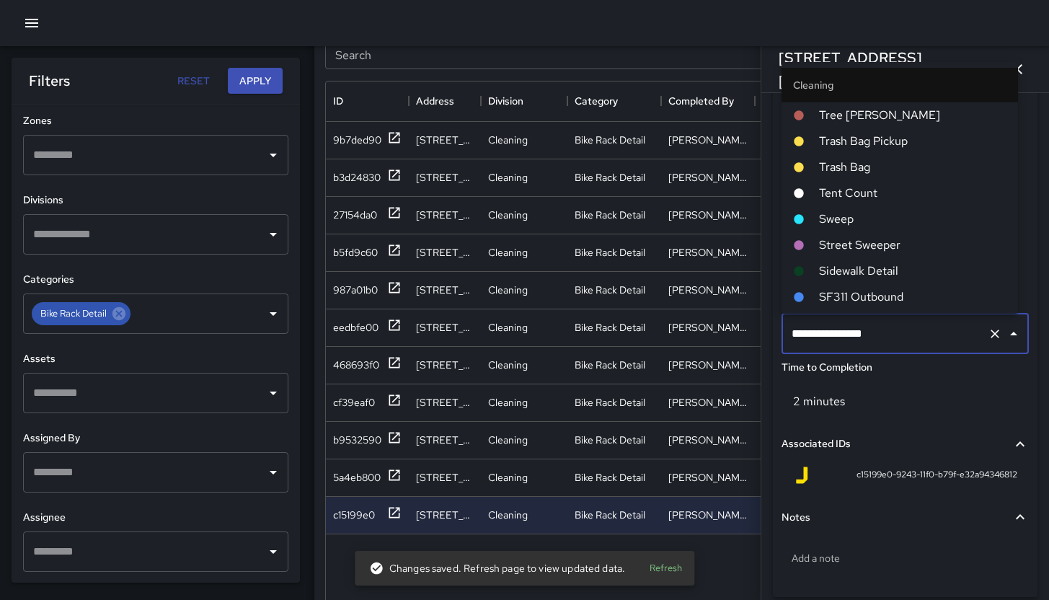
click at [885, 330] on input "**********" at bounding box center [885, 333] width 194 height 27
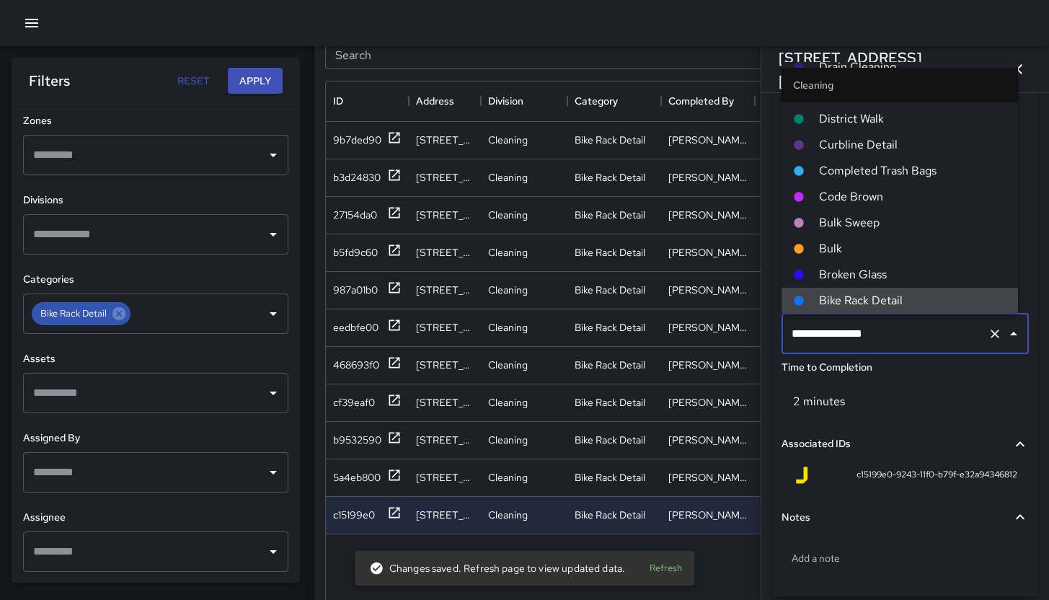
click at [893, 330] on input "**********" at bounding box center [885, 333] width 194 height 27
type input "**"
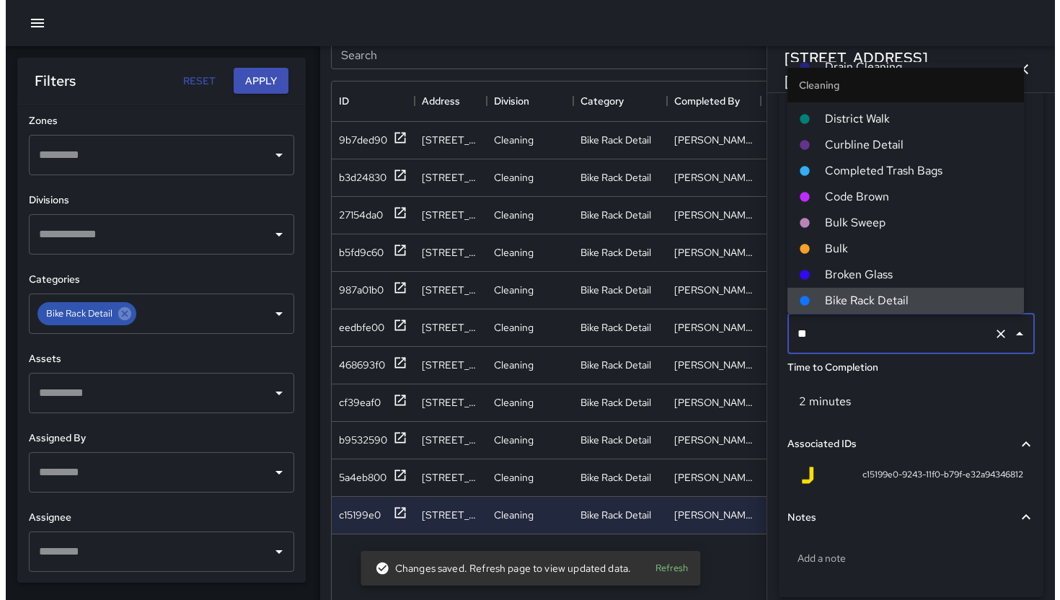
scroll to position [0, 0]
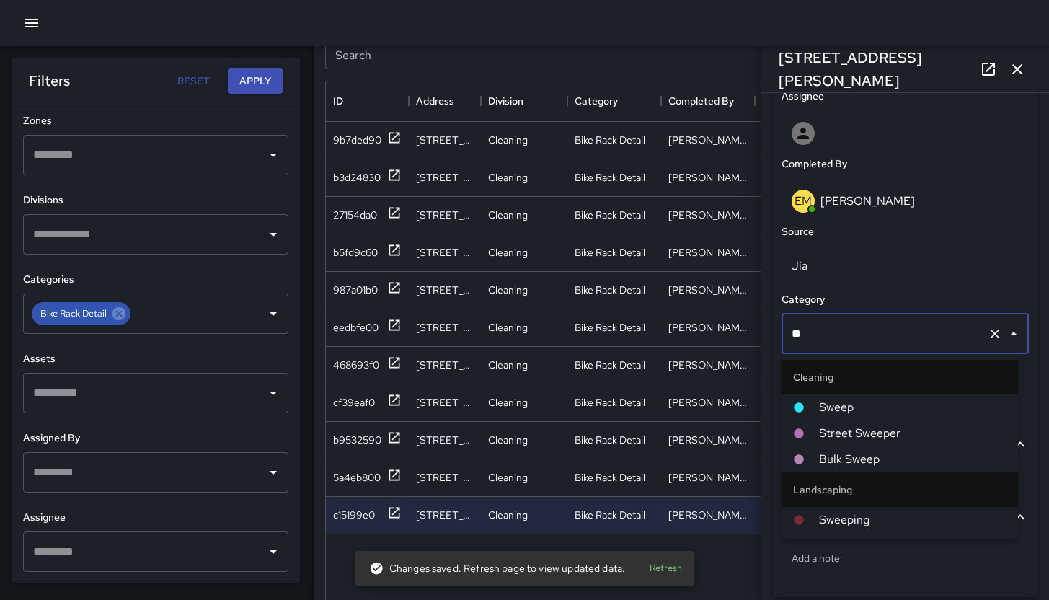
click at [841, 414] on span "Sweep" at bounding box center [912, 407] width 187 height 17
click at [841, 414] on div "2 minutes" at bounding box center [905, 401] width 247 height 40
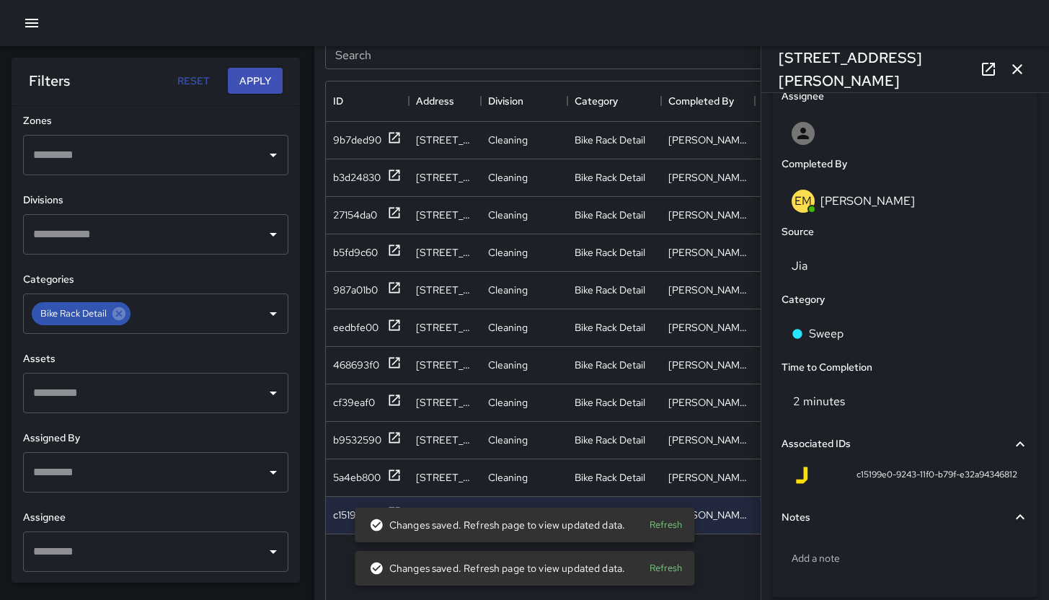
click at [1015, 66] on icon "button" at bounding box center [1017, 69] width 17 height 17
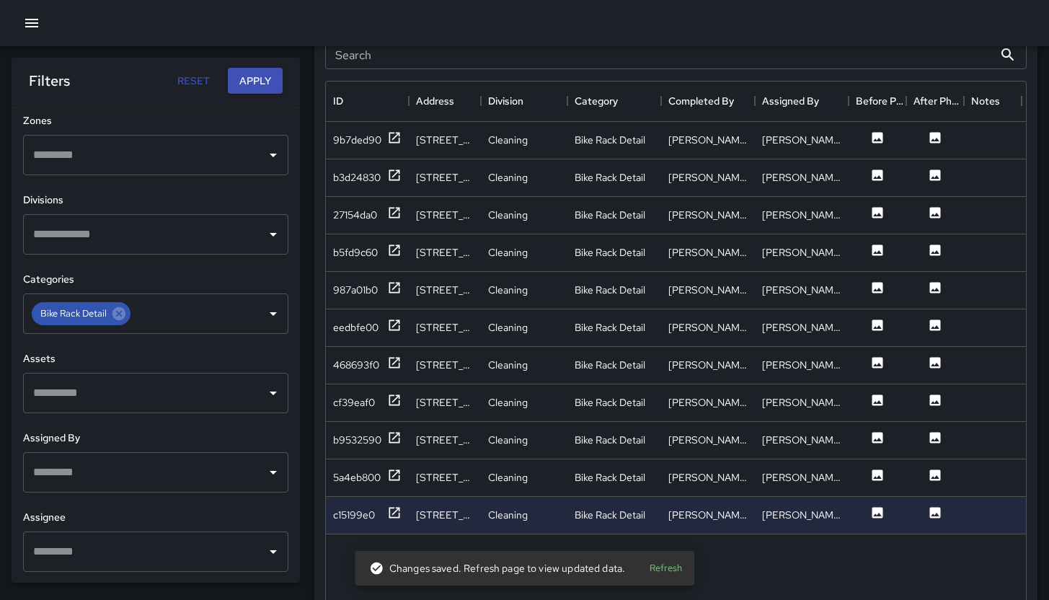
click at [48, 21] on div at bounding box center [524, 23] width 1049 height 46
click at [32, 29] on icon "button" at bounding box center [31, 22] width 17 height 17
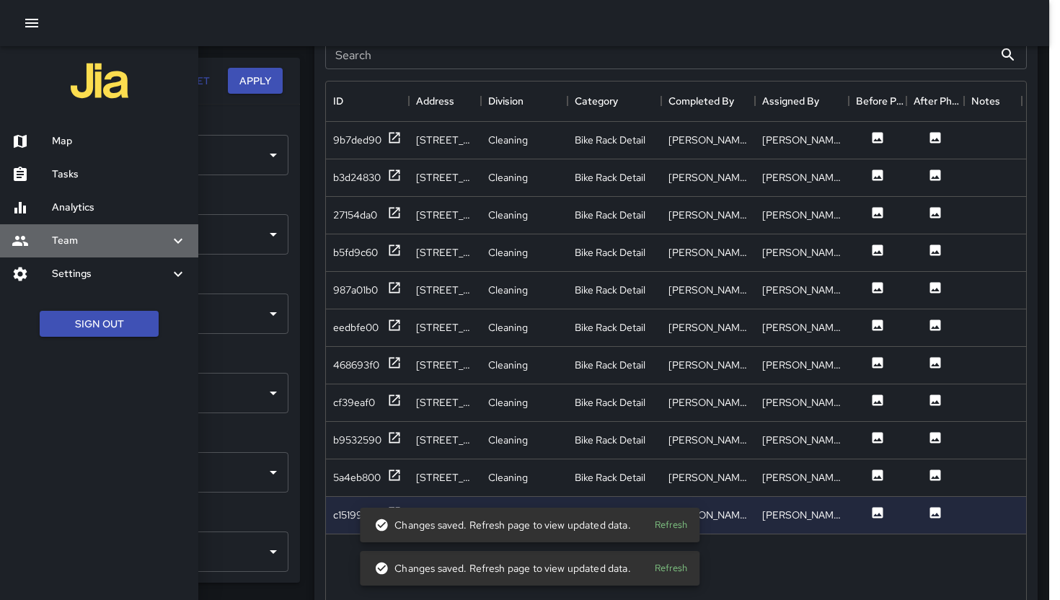
click at [131, 239] on h6 "Team" at bounding box center [111, 241] width 118 height 16
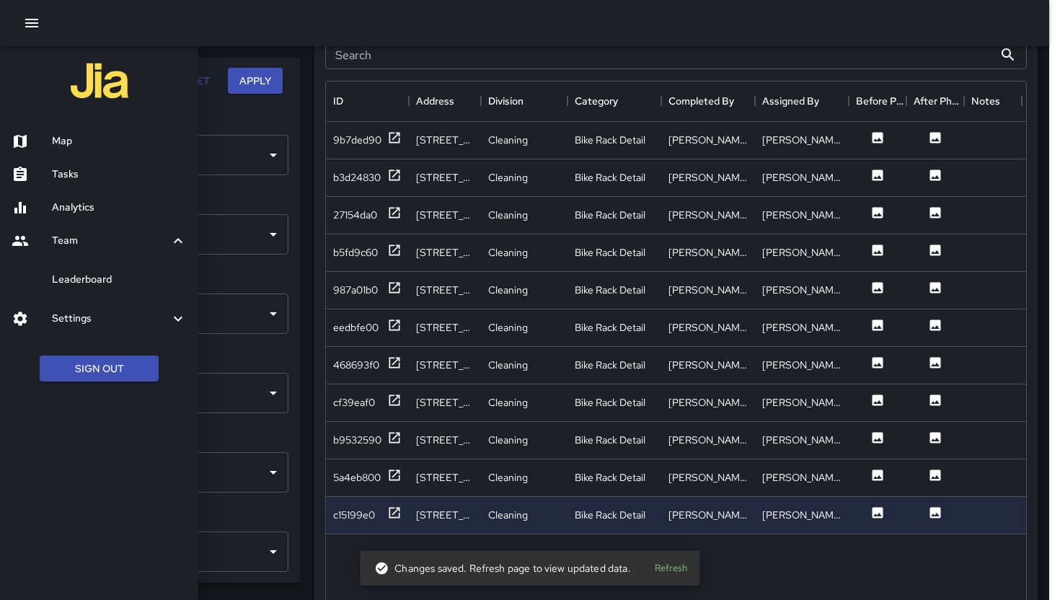
click at [123, 274] on h6 "Leaderboard" at bounding box center [119, 280] width 135 height 16
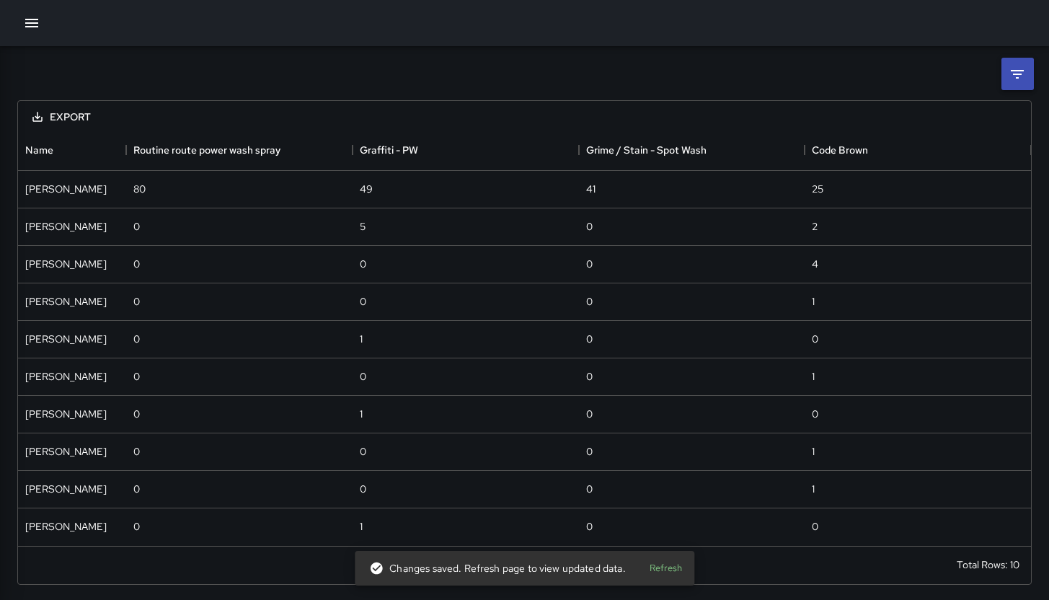
scroll to position [405, 1002]
click at [1012, 74] on icon at bounding box center [1017, 74] width 17 height 17
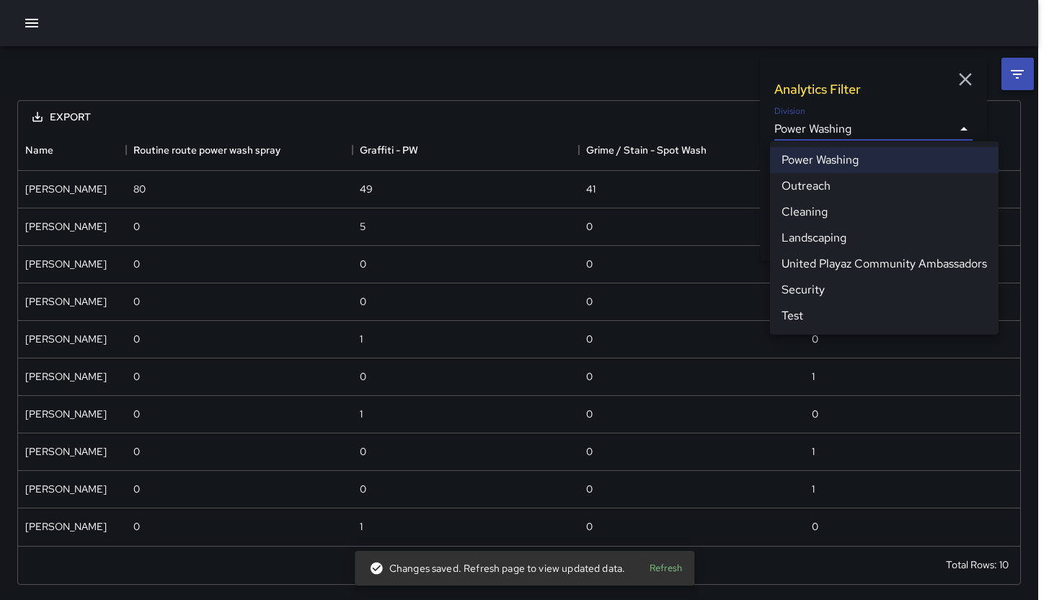
click at [903, 127] on body "**********" at bounding box center [524, 301] width 1049 height 602
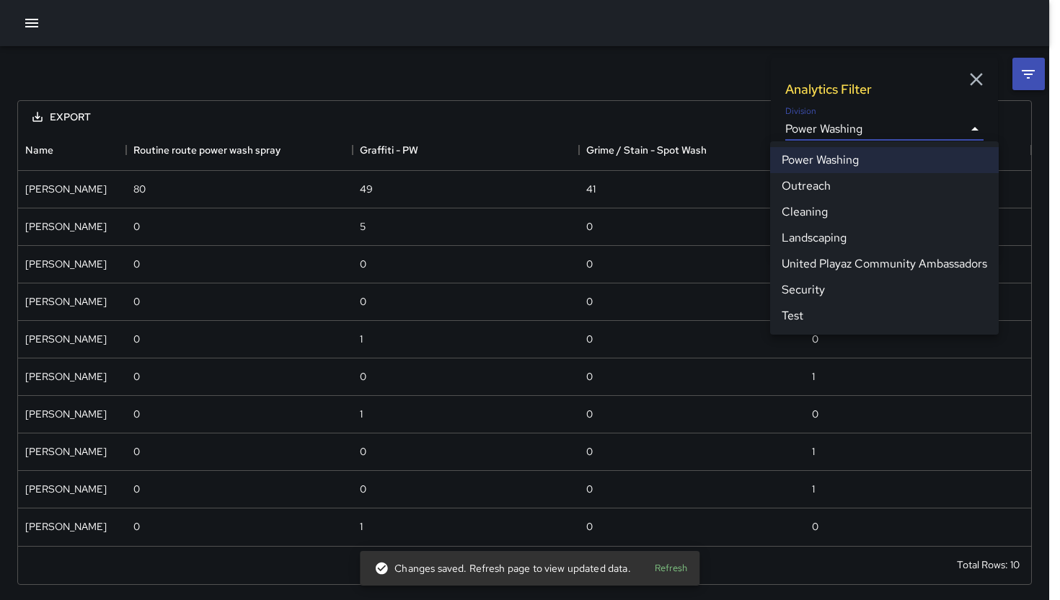
click at [847, 216] on li "Cleaning" at bounding box center [884, 212] width 229 height 26
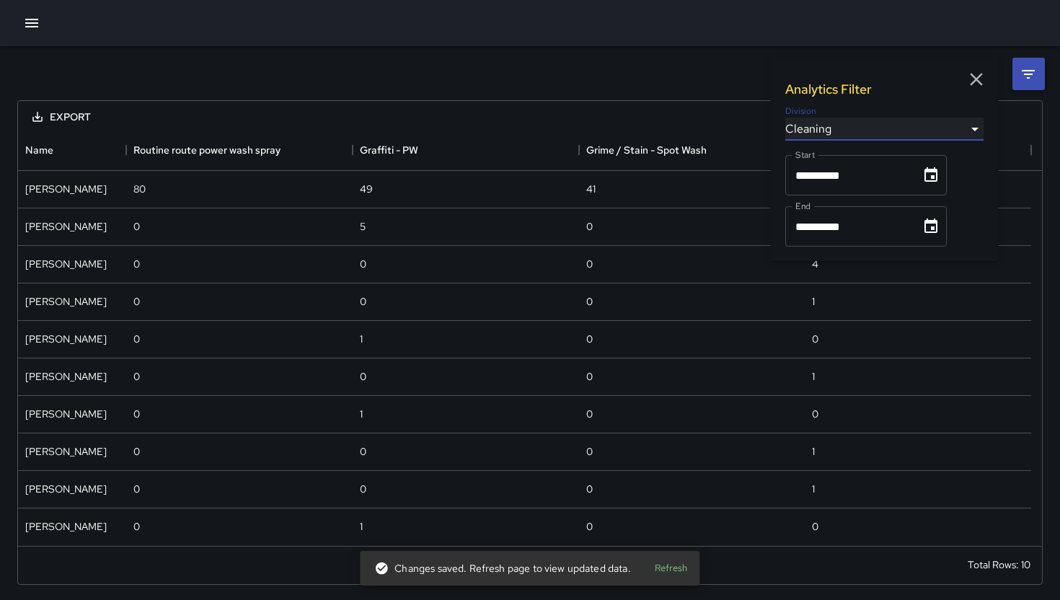
type input "**********"
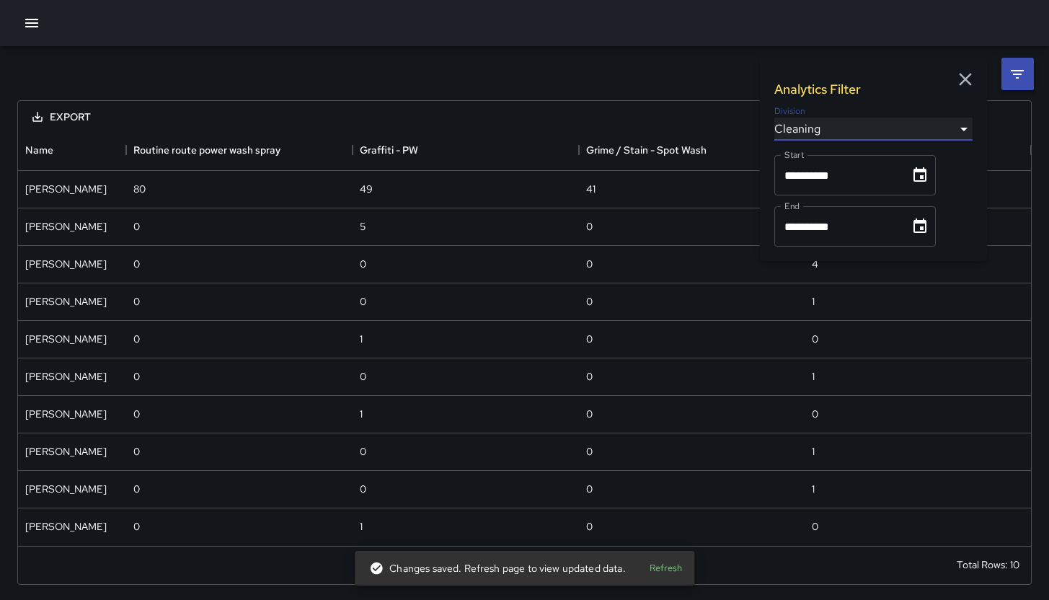
scroll to position [1128, 1002]
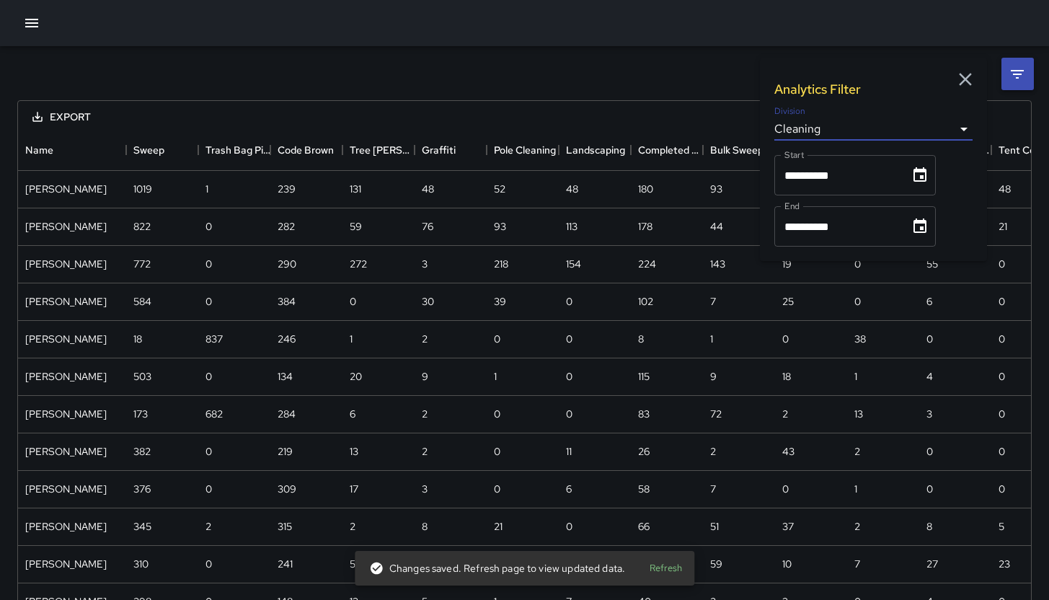
click at [1017, 69] on icon at bounding box center [1017, 74] width 17 height 17
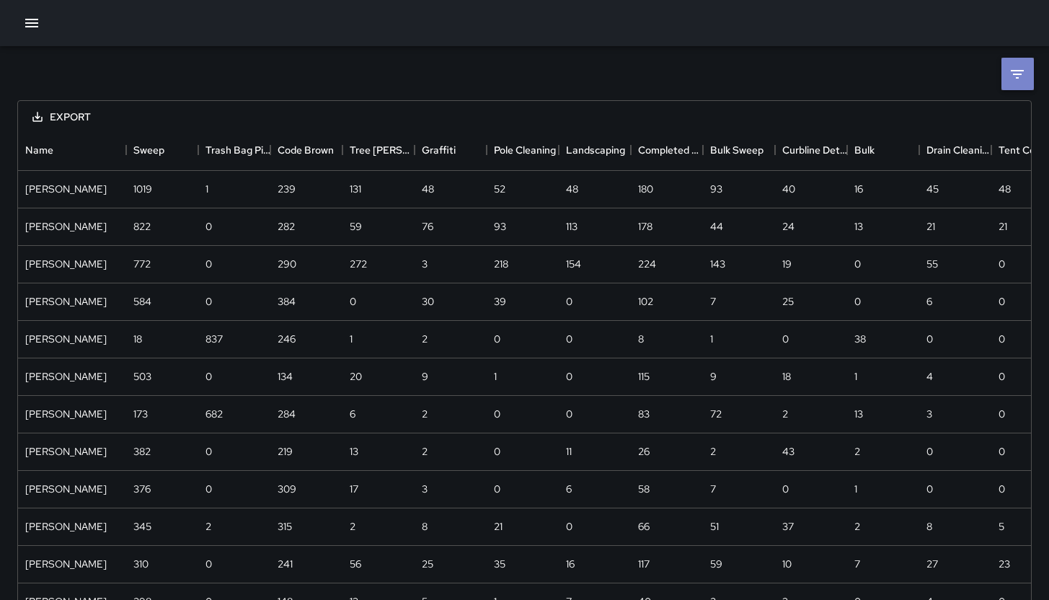
click at [1012, 72] on icon at bounding box center [1017, 74] width 17 height 17
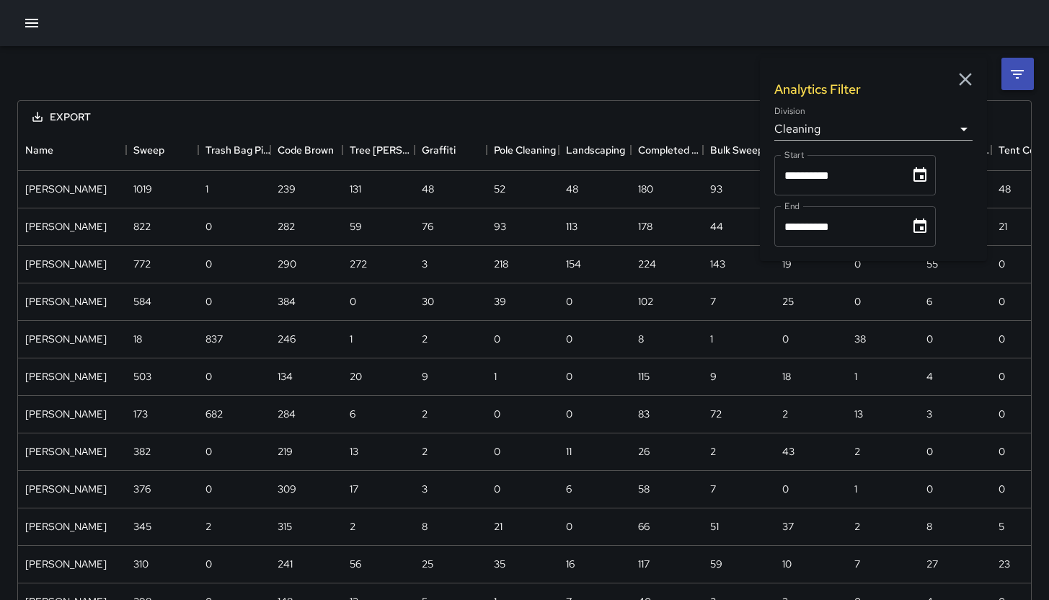
click at [924, 175] on icon "Choose date, selected date is Sep 1, 2025" at bounding box center [919, 175] width 17 height 17
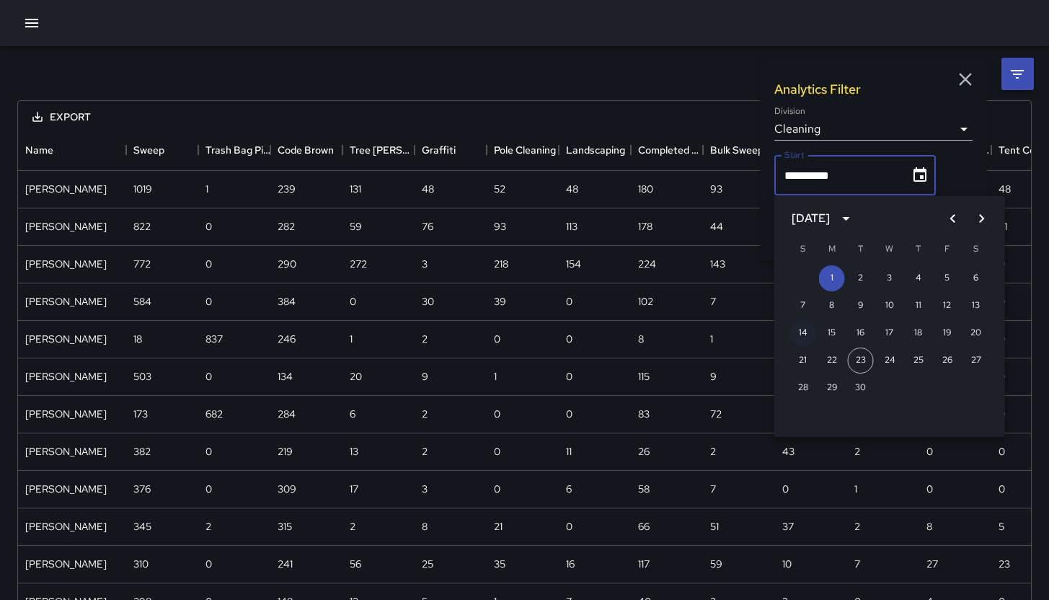
click at [805, 337] on button "14" at bounding box center [803, 333] width 26 height 26
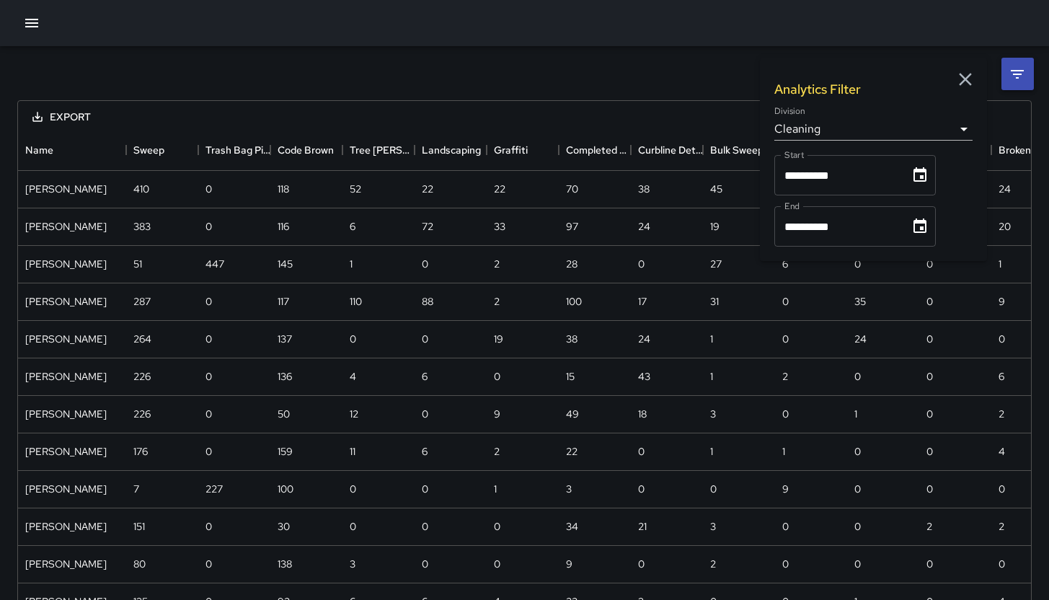
scroll to position [1015, 1002]
click at [924, 183] on icon "Choose date, selected date is Sep 14, 2025" at bounding box center [919, 175] width 17 height 17
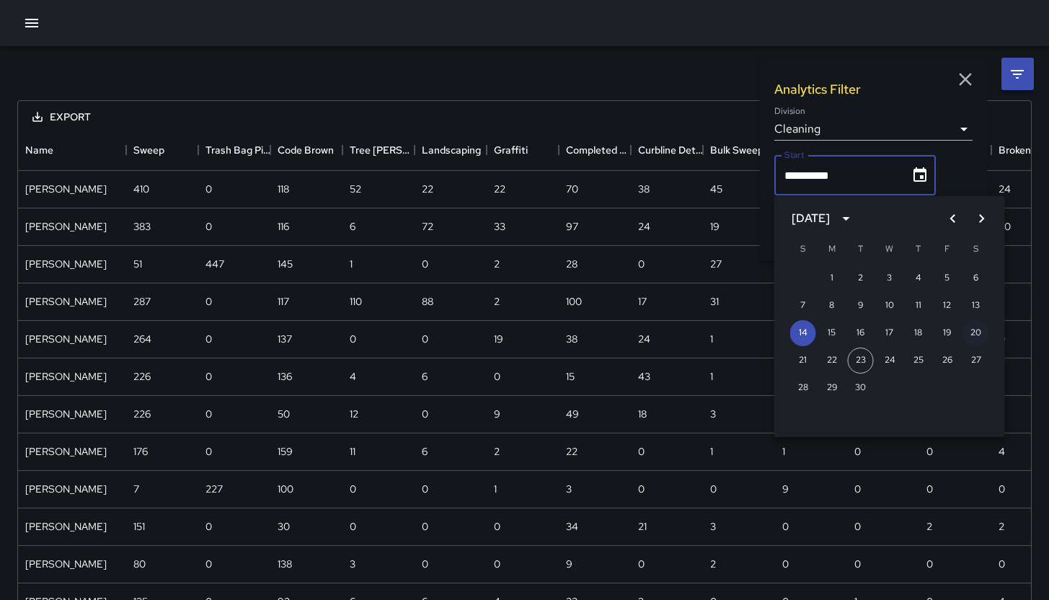
click at [981, 327] on button "20" at bounding box center [976, 333] width 26 height 26
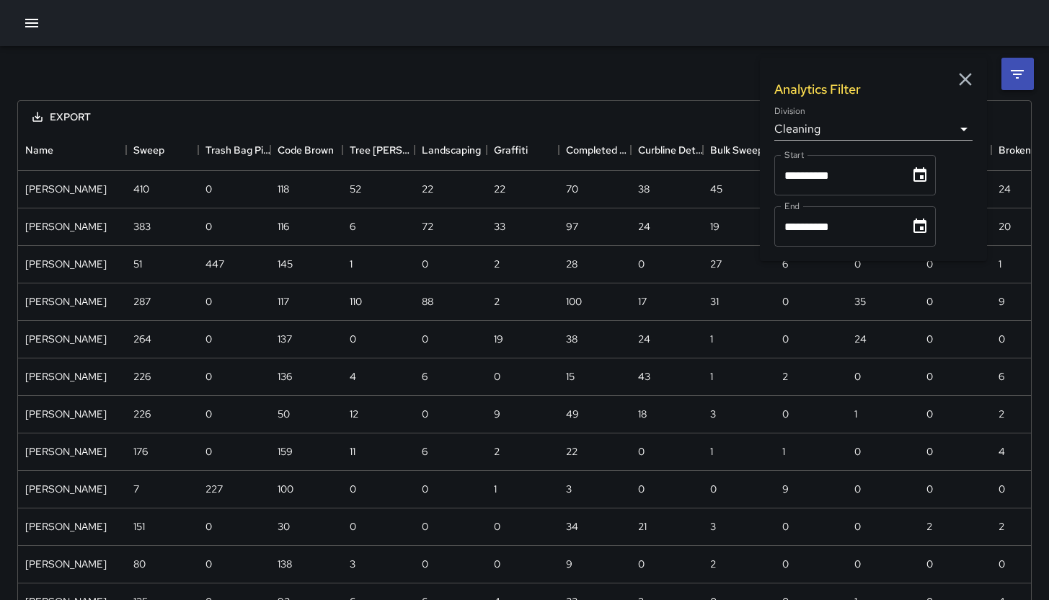
type input "**********"
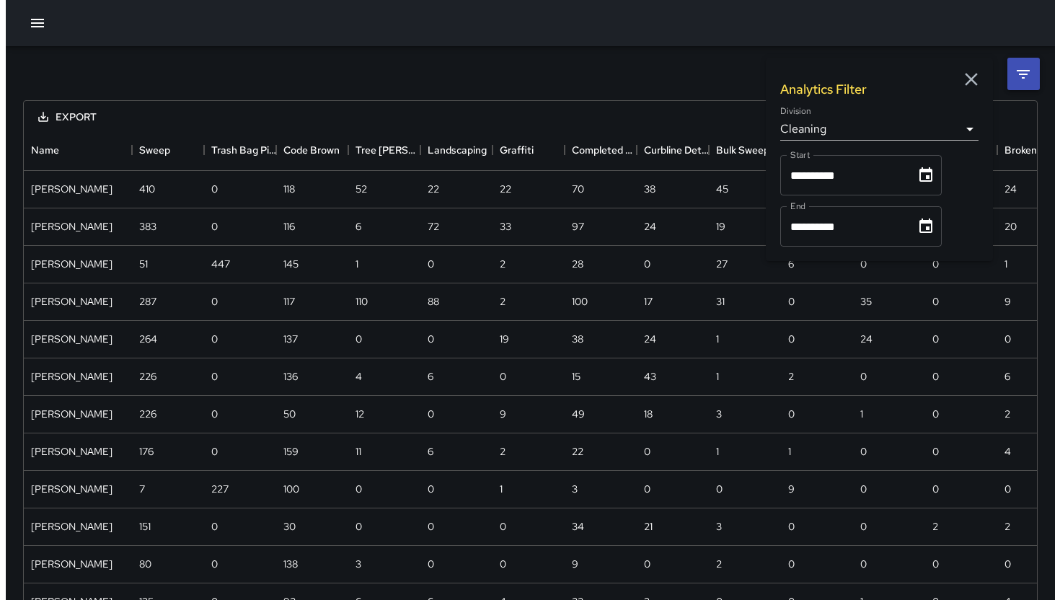
scroll to position [978, 1002]
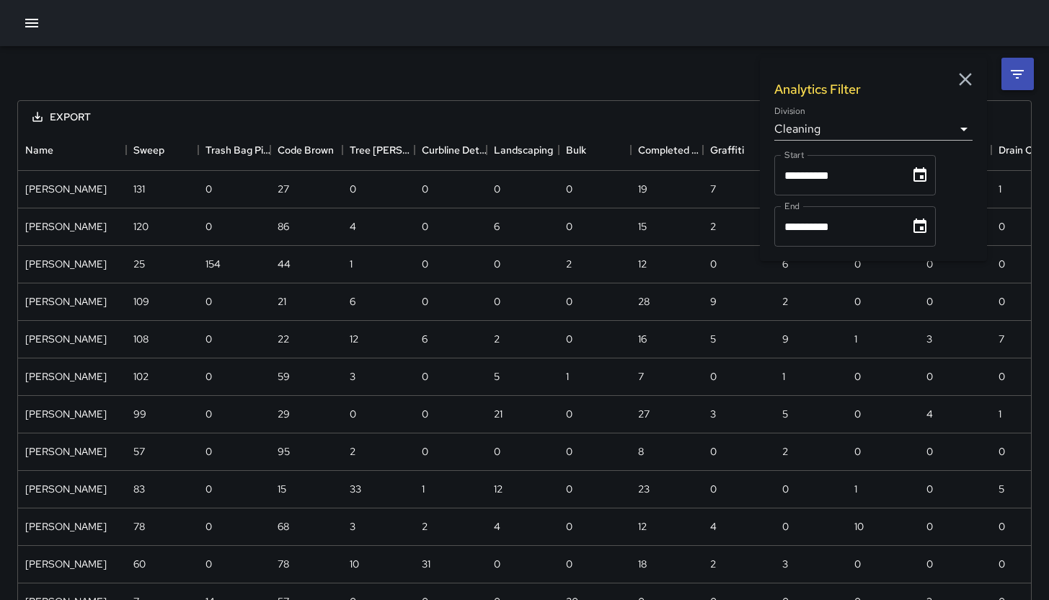
click at [926, 218] on icon "Choose date, selected date is Sep 30, 2025" at bounding box center [919, 226] width 17 height 17
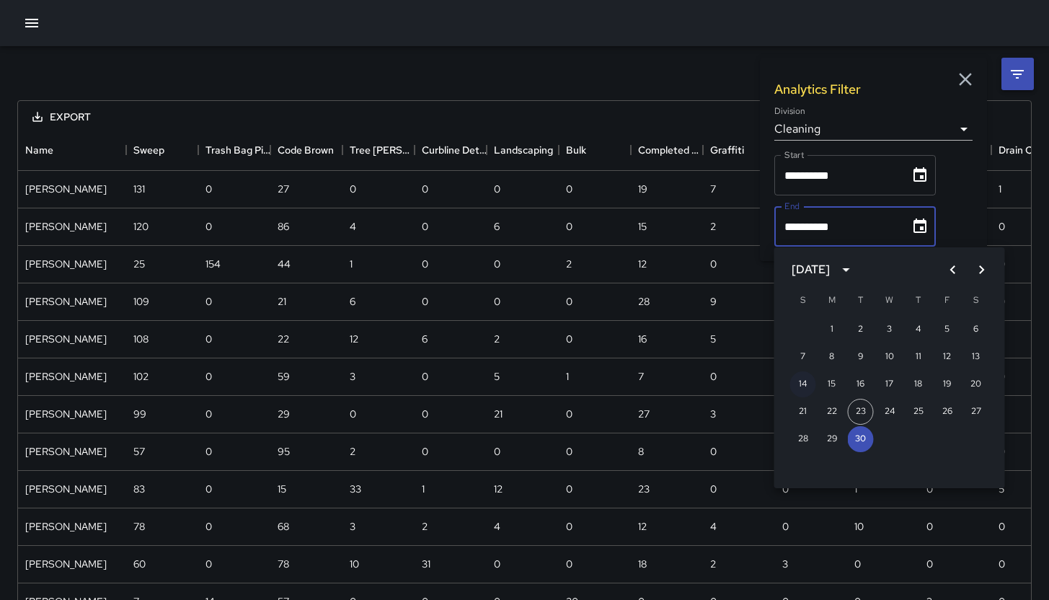
click at [807, 381] on button "14" at bounding box center [803, 384] width 26 height 26
type input "**********"
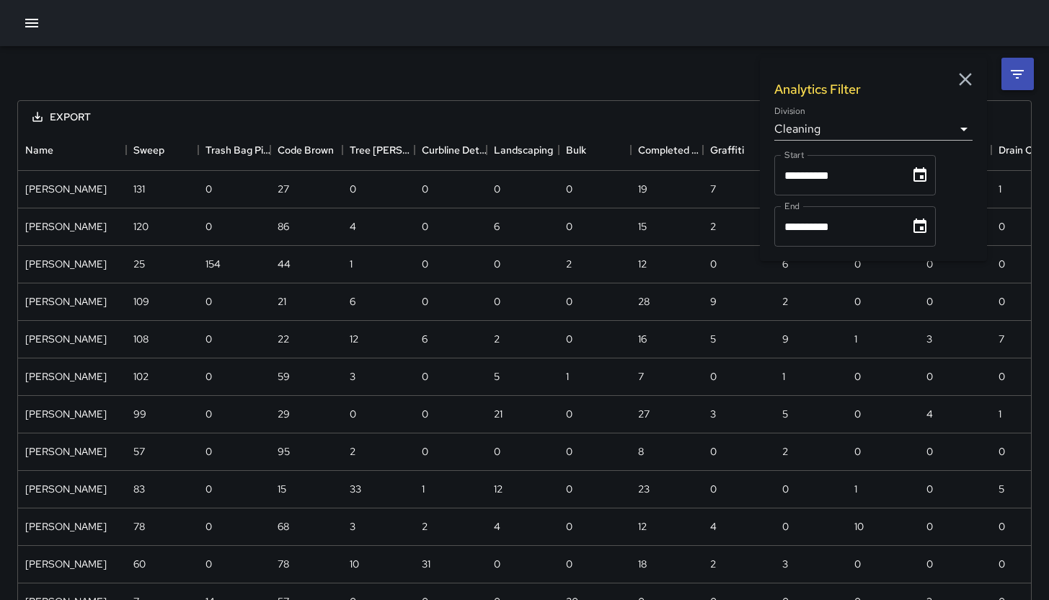
click at [401, 55] on div "**********" at bounding box center [524, 605] width 1049 height 1118
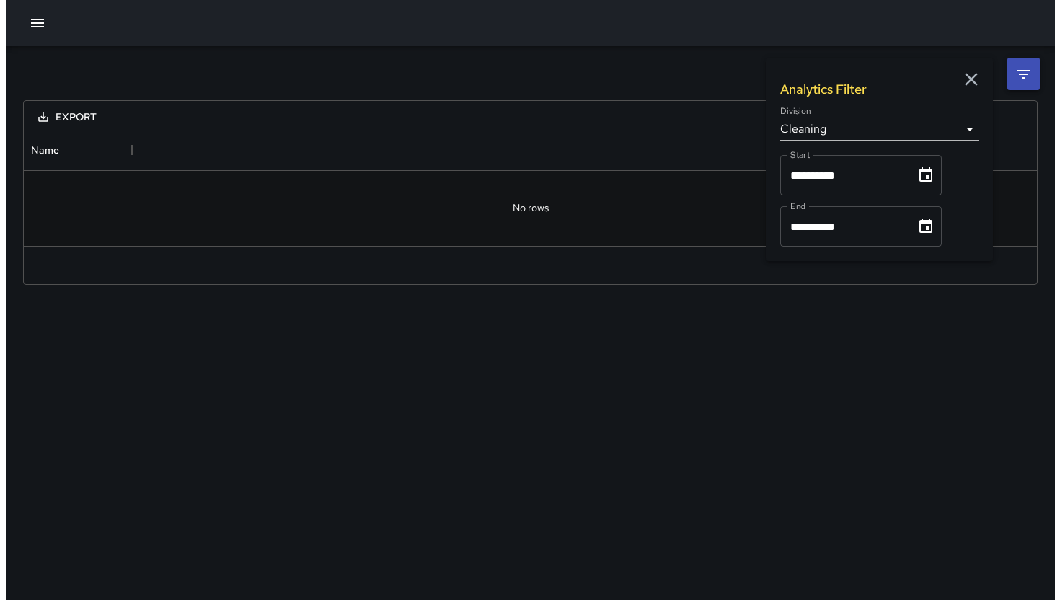
scroll to position [12, 12]
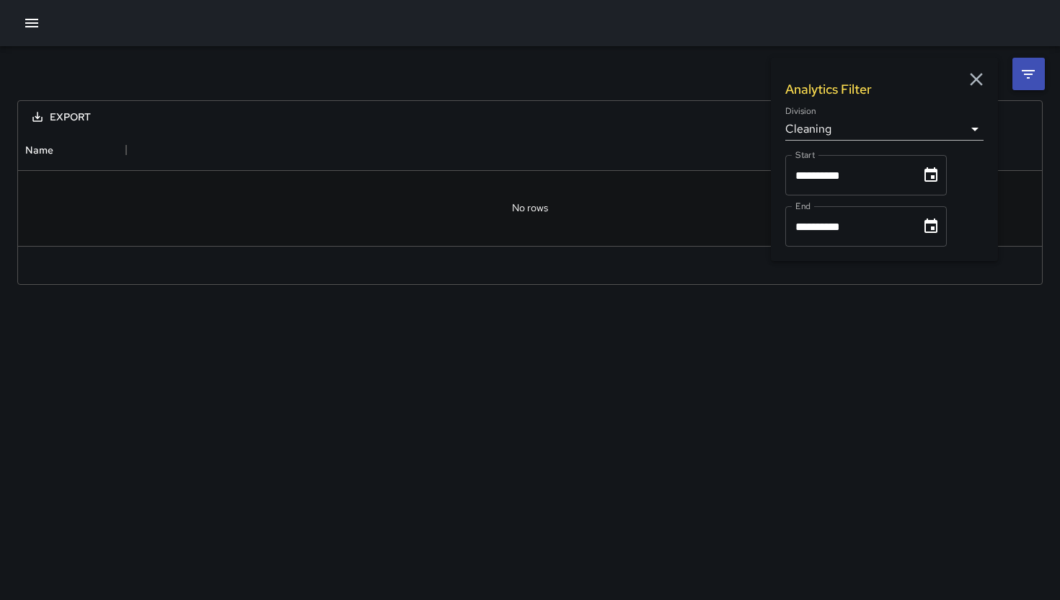
click at [945, 170] on button "Choose date, selected date is Sep 20, 2025" at bounding box center [930, 175] width 29 height 29
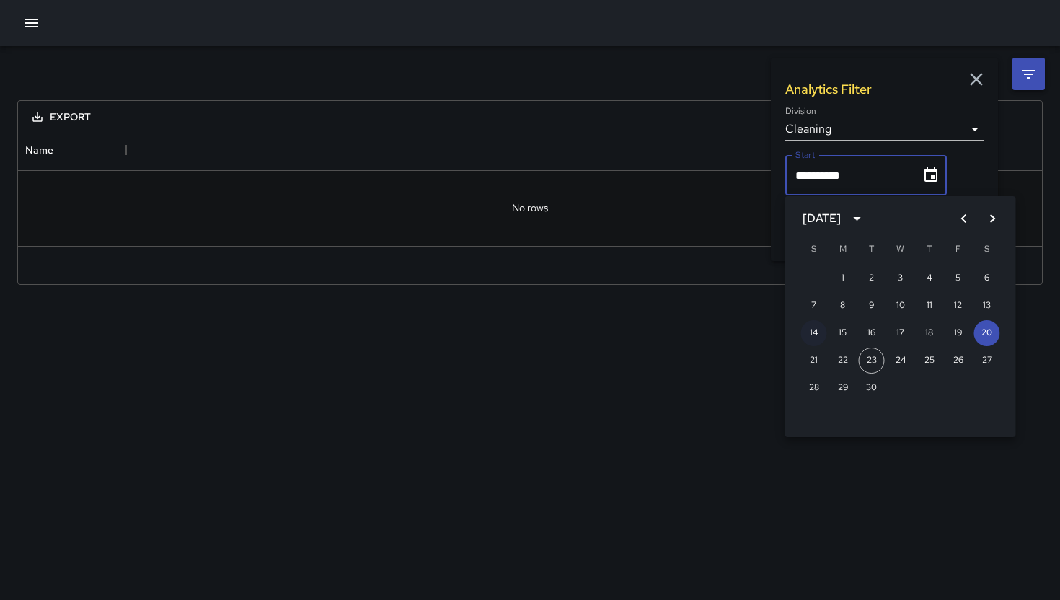
click at [818, 330] on button "14" at bounding box center [814, 333] width 26 height 26
type input "**********"
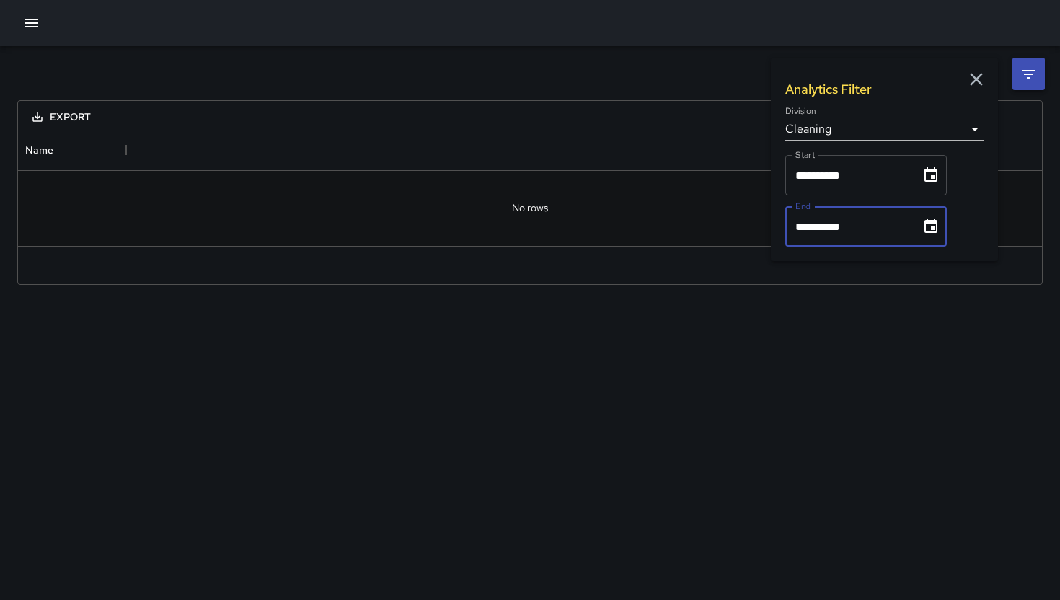
click at [909, 229] on input "**********" at bounding box center [847, 226] width 125 height 40
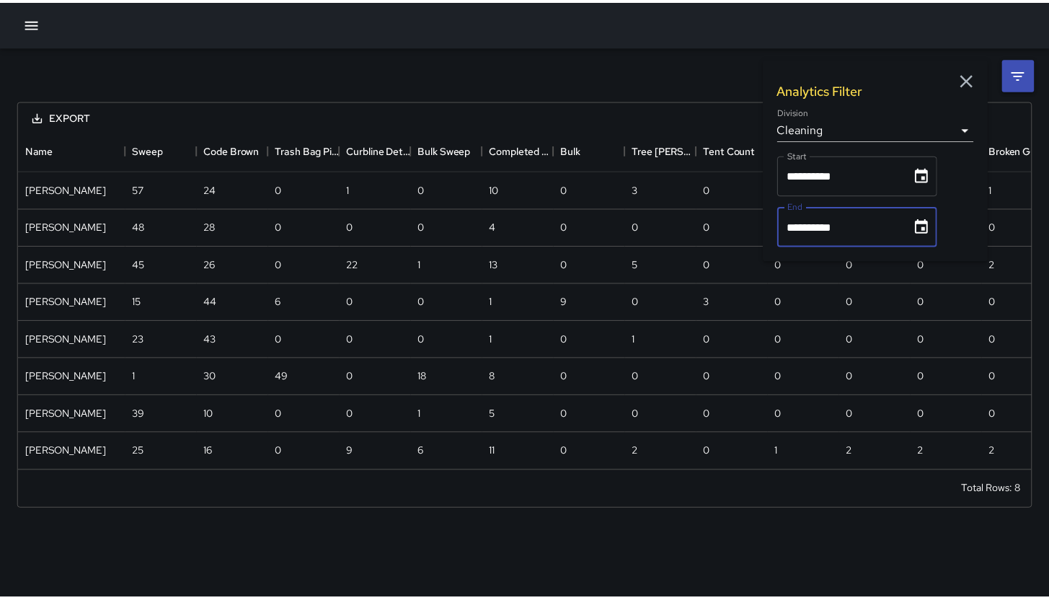
scroll to position [340, 1013]
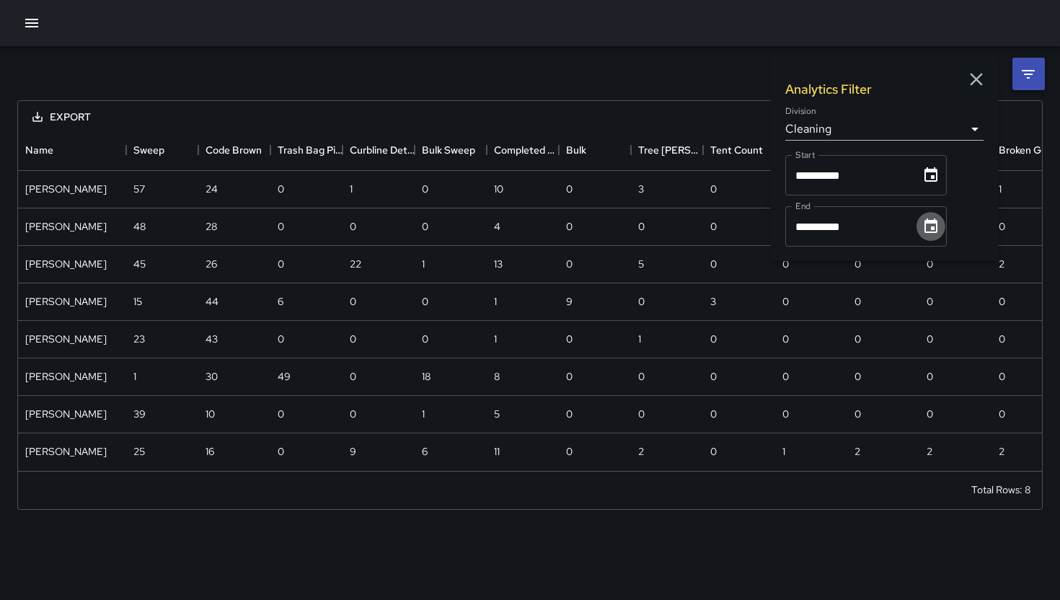
click at [940, 230] on icon "Choose date, selected date is Sep 14, 2025" at bounding box center [930, 226] width 17 height 17
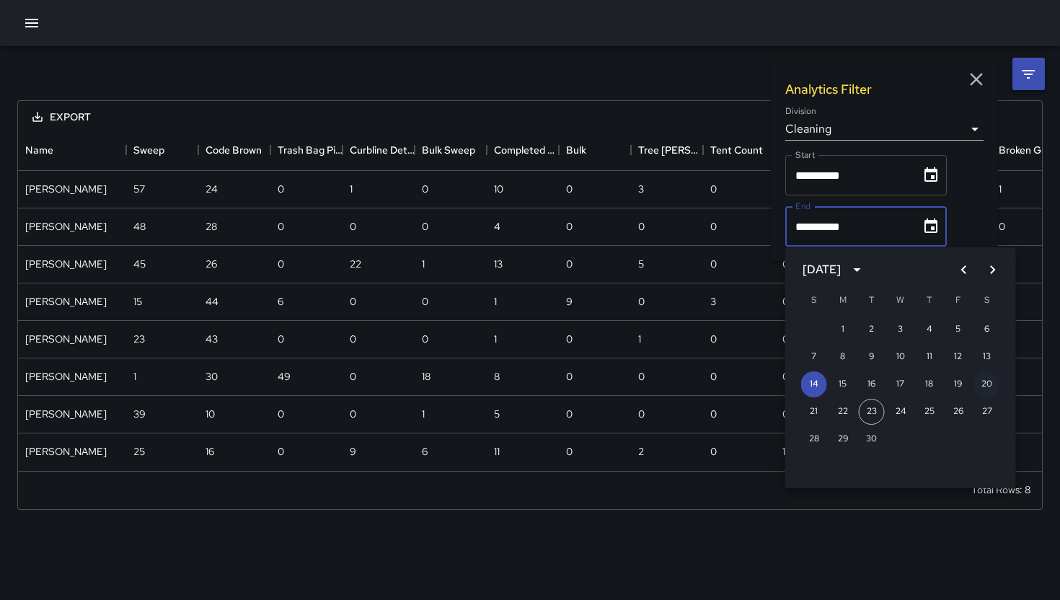
click at [989, 381] on button "20" at bounding box center [987, 384] width 26 height 26
type input "**********"
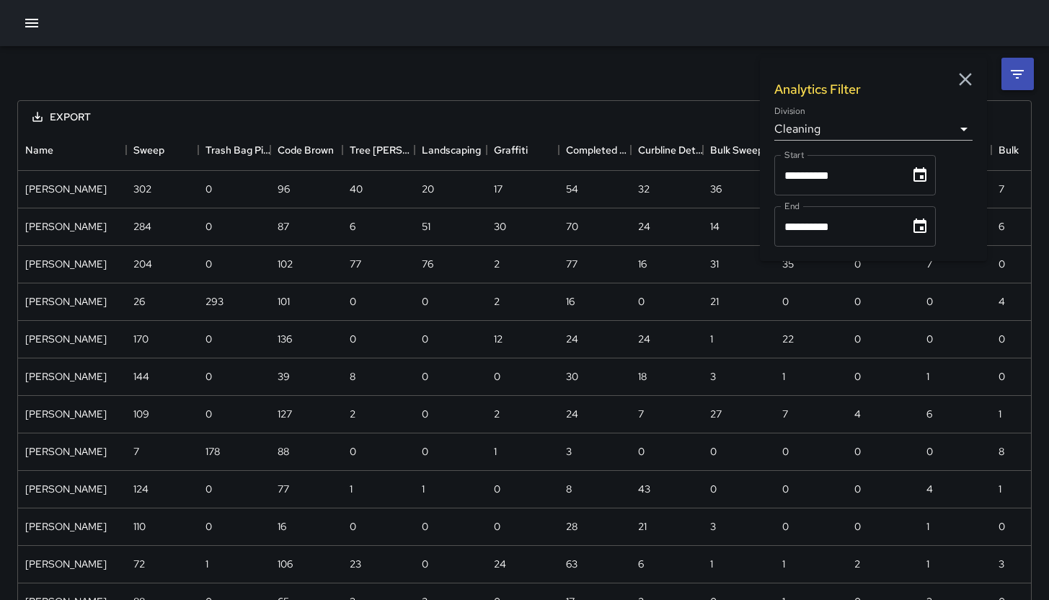
scroll to position [940, 1002]
click at [619, 24] on div at bounding box center [524, 23] width 1049 height 46
click at [114, 154] on icon "Menu" at bounding box center [115, 149] width 2 height 9
click at [81, 212] on li "Show columns" at bounding box center [77, 206] width 97 height 26
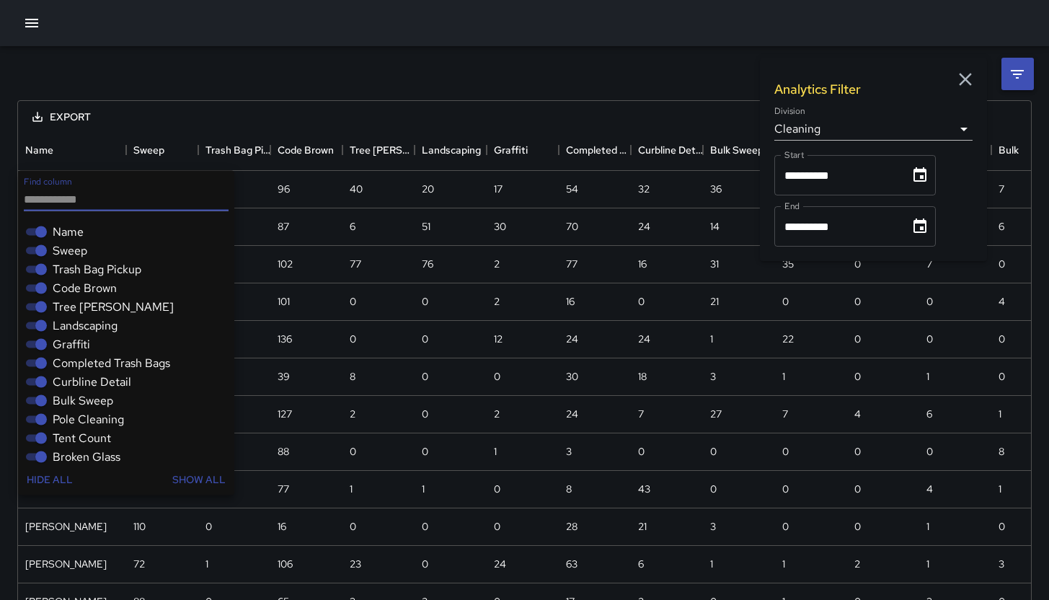
click at [79, 244] on span "Sweep" at bounding box center [70, 250] width 35 height 17
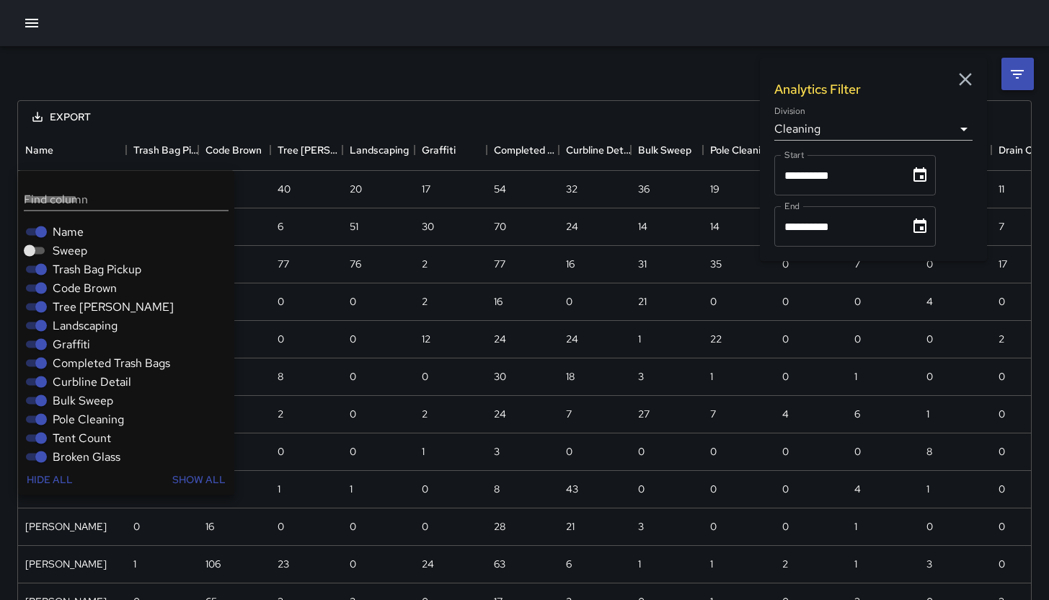
click at [79, 267] on span "Trash Bag Pickup" at bounding box center [97, 269] width 89 height 17
click at [79, 282] on span "Code Brown" at bounding box center [85, 288] width 64 height 17
click at [76, 299] on span "Tree [PERSON_NAME]" at bounding box center [113, 307] width 121 height 17
click at [75, 324] on span "Landscaping" at bounding box center [85, 325] width 65 height 17
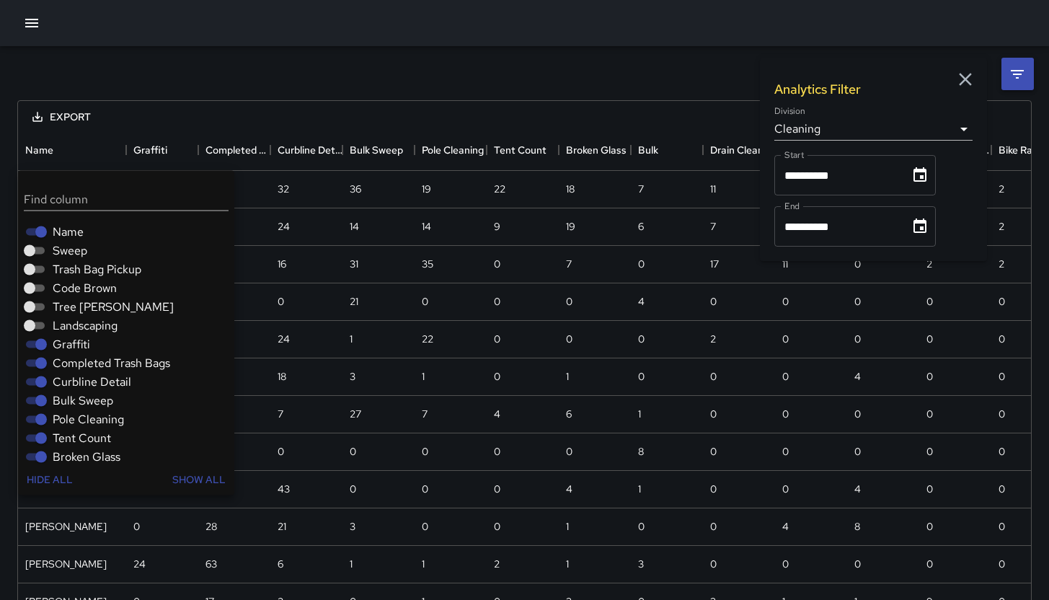
click at [71, 342] on span "Graffiti" at bounding box center [71, 344] width 37 height 17
click at [79, 362] on span "Completed Trash Bags" at bounding box center [112, 363] width 118 height 17
click at [83, 382] on span "Curbline Detail" at bounding box center [92, 382] width 79 height 17
drag, startPoint x: 92, startPoint y: 402, endPoint x: 95, endPoint y: 413, distance: 11.4
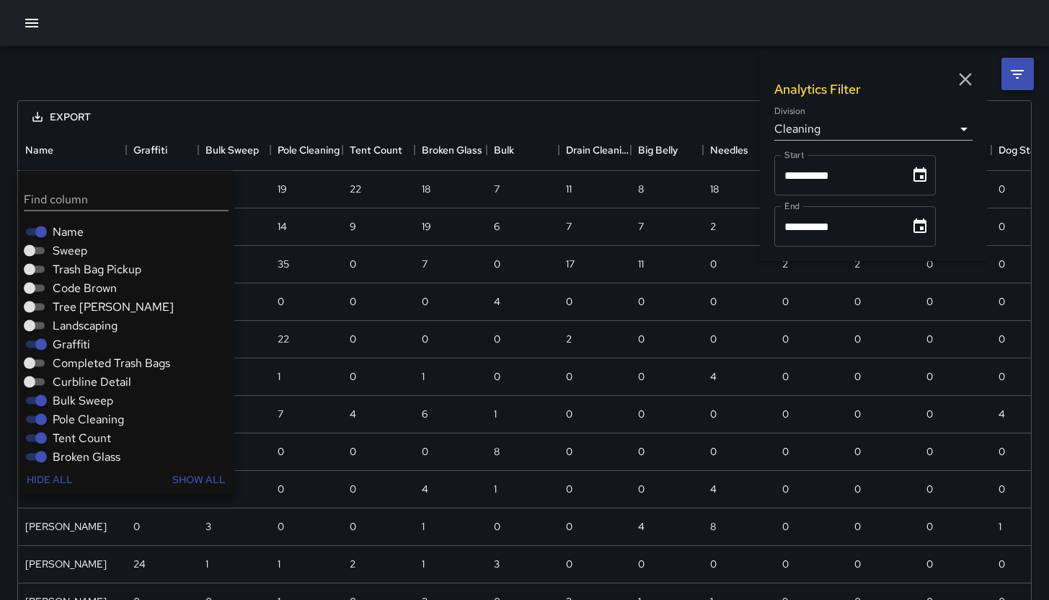
click at [92, 402] on span "Bulk Sweep" at bounding box center [83, 400] width 61 height 17
click at [94, 422] on span "Pole Cleaning" at bounding box center [88, 419] width 71 height 17
click at [92, 442] on span "Tent Count" at bounding box center [82, 438] width 58 height 17
click at [94, 453] on span "Broken Glass" at bounding box center [87, 457] width 68 height 17
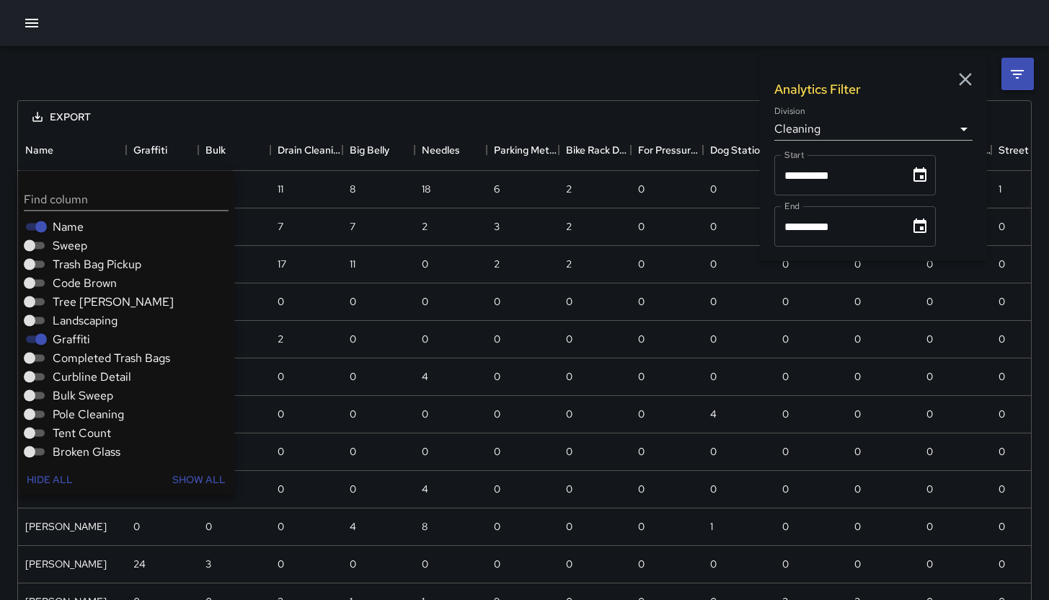
click at [59, 340] on span "Graffiti" at bounding box center [71, 339] width 37 height 17
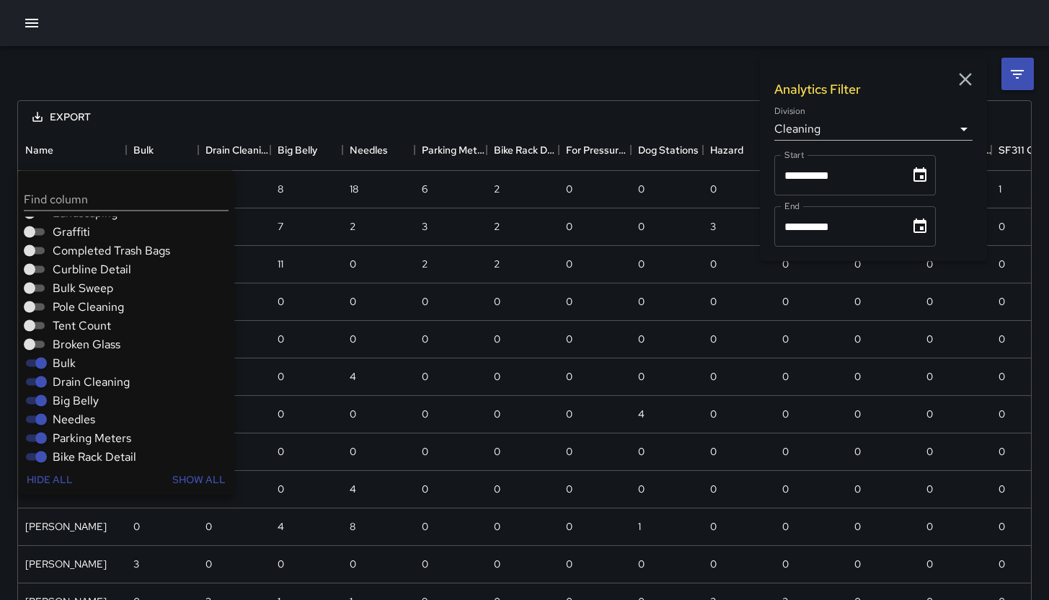
scroll to position [127, 0]
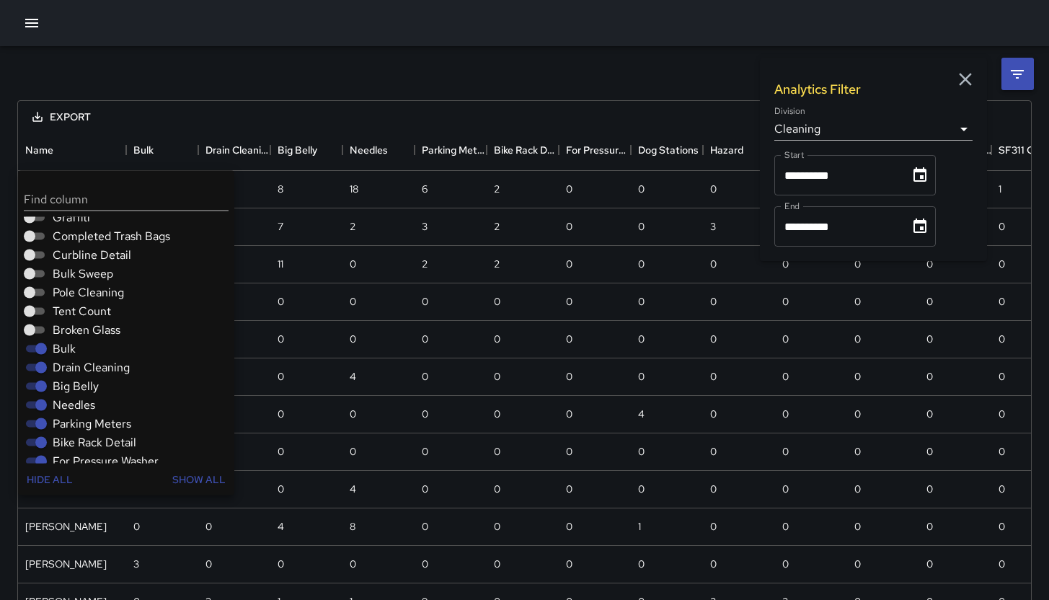
click at [67, 347] on span "Bulk" at bounding box center [64, 348] width 23 height 17
click at [72, 366] on span "Drain Cleaning" at bounding box center [91, 367] width 77 height 17
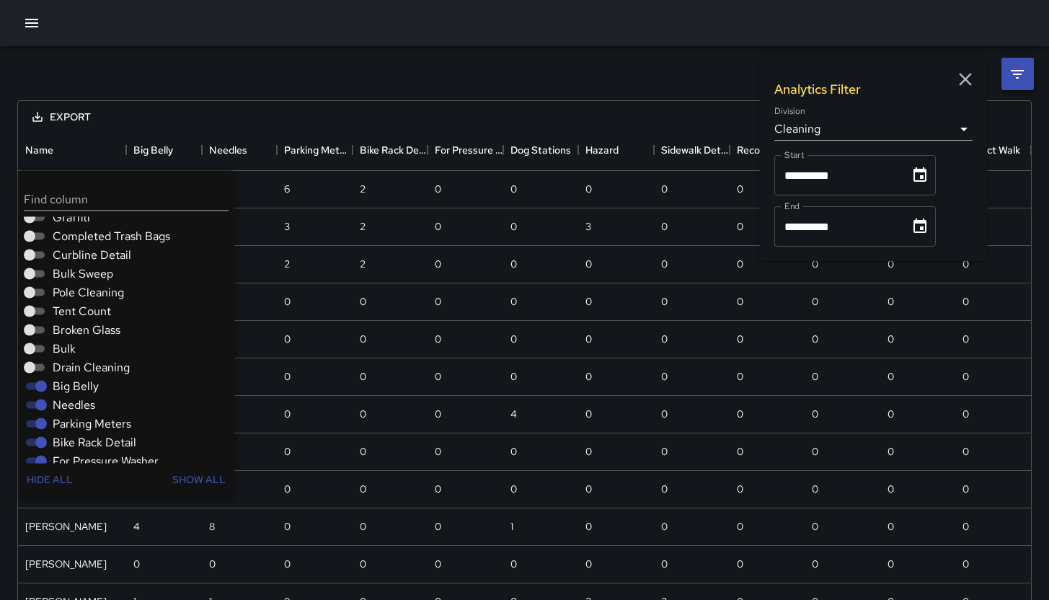
scroll to position [929, 1002]
click at [77, 385] on span "Big Belly" at bounding box center [76, 386] width 46 height 17
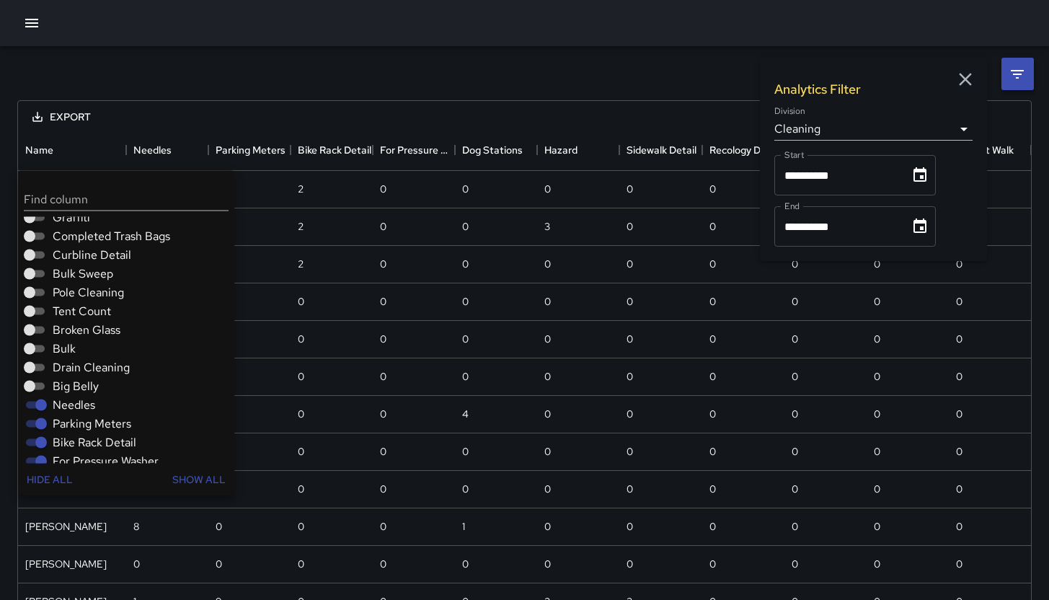
click at [76, 409] on span "Needles" at bounding box center [74, 405] width 43 height 17
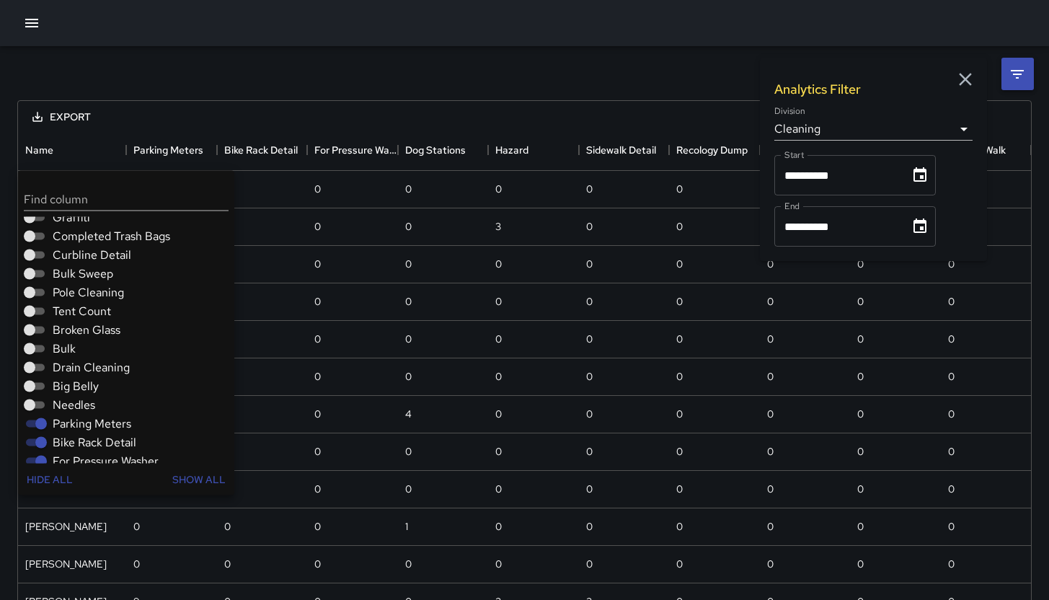
click at [76, 427] on span "Parking Meters" at bounding box center [92, 423] width 79 height 17
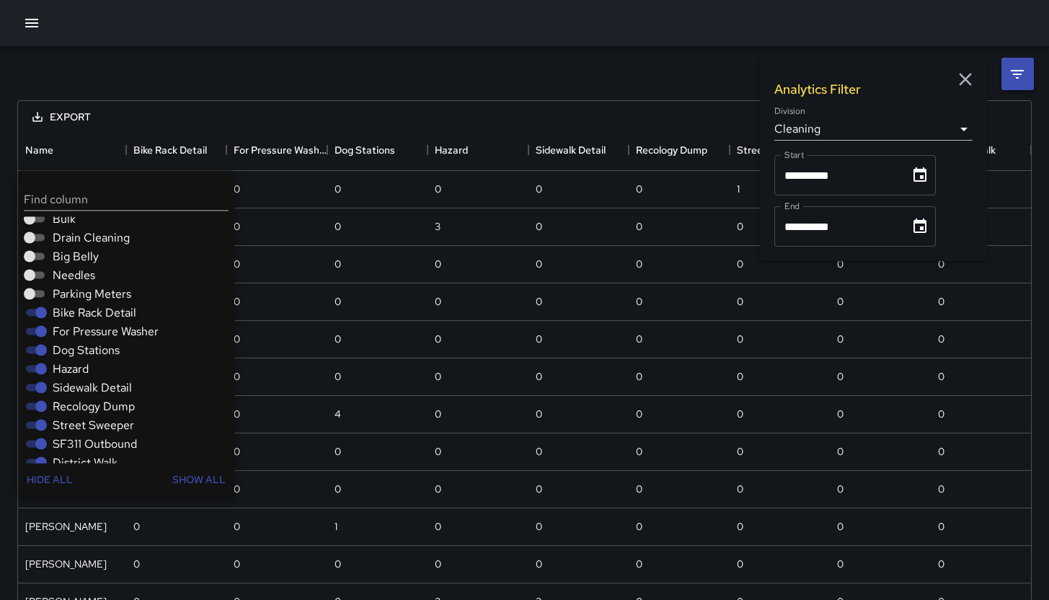
scroll to position [271, 0]
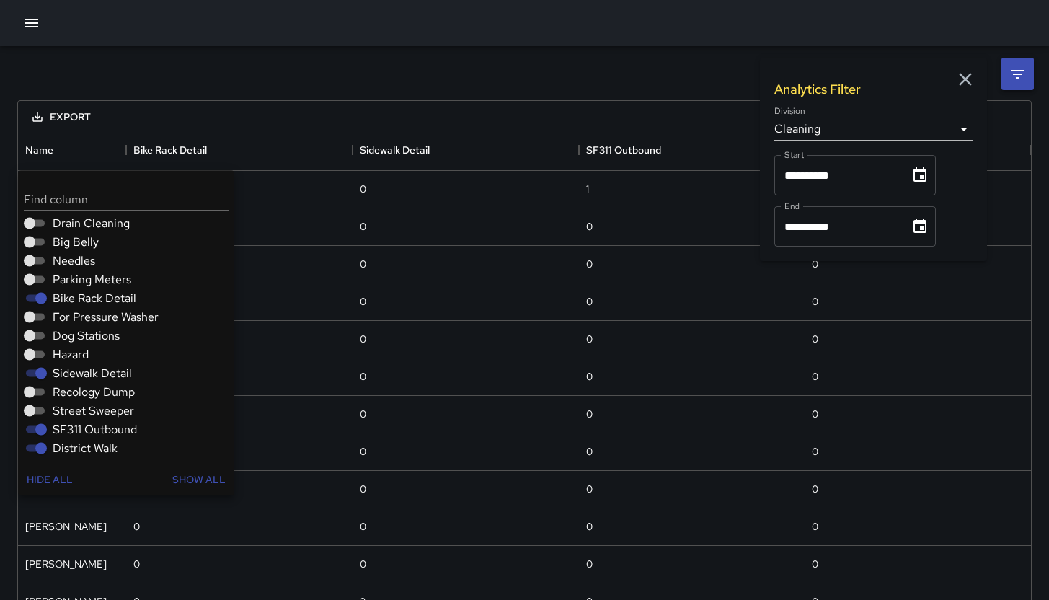
click at [37, 364] on div "Sidewalk Detail" at bounding box center [129, 373] width 211 height 19
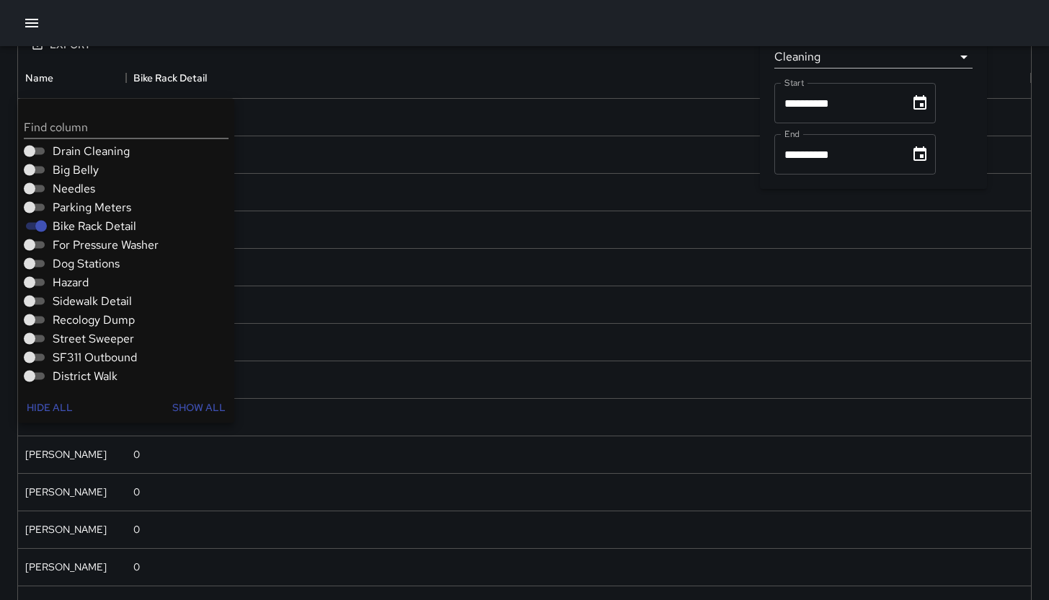
scroll to position [0, 0]
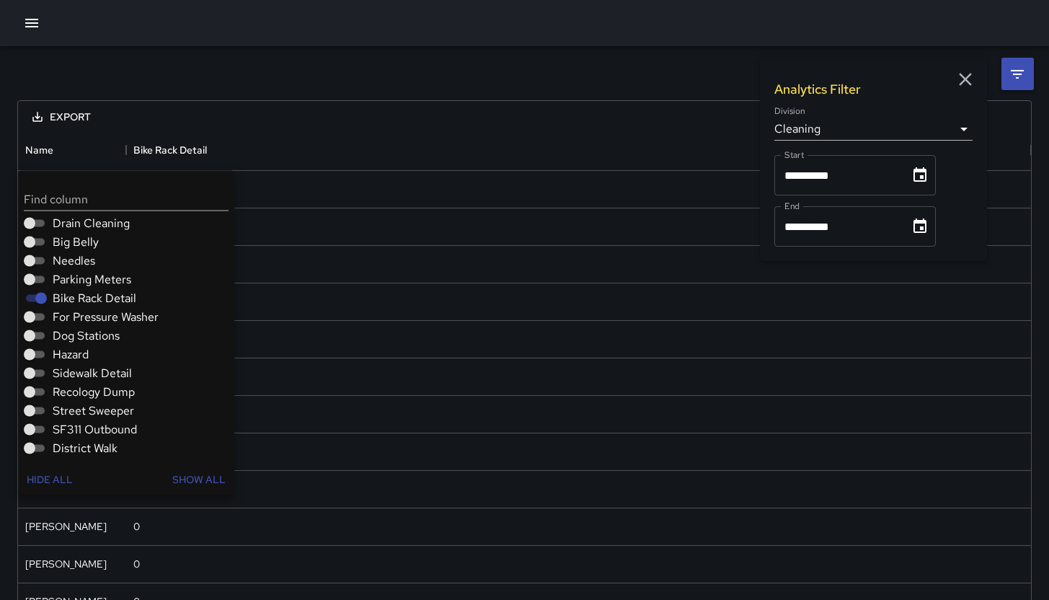
click at [430, 63] on div "**********" at bounding box center [524, 586] width 1049 height 1081
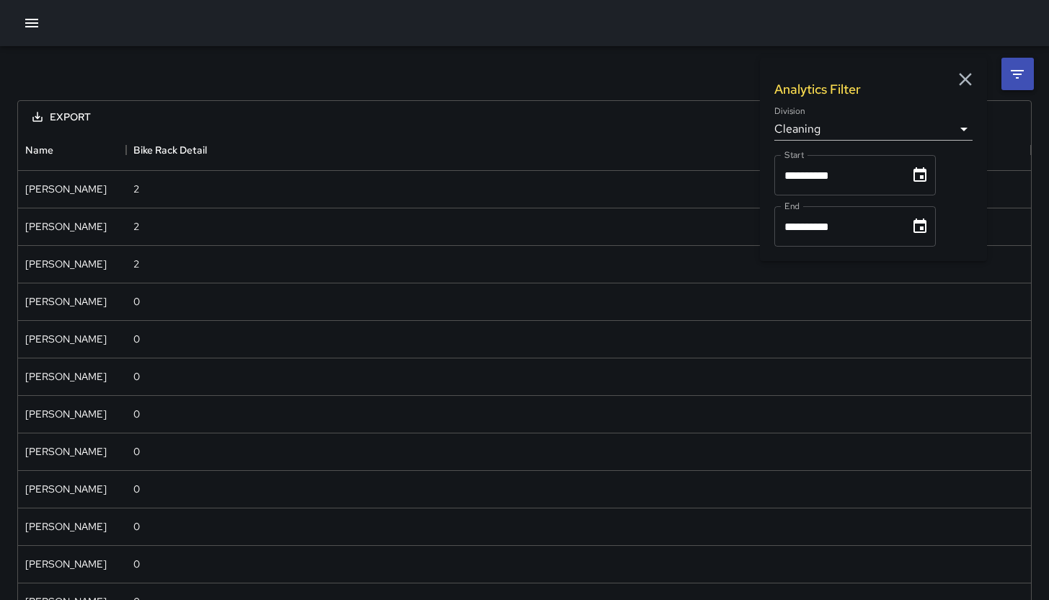
click at [960, 79] on icon "button" at bounding box center [966, 80] width 22 height 22
click at [21, 22] on button "button" at bounding box center [31, 23] width 29 height 29
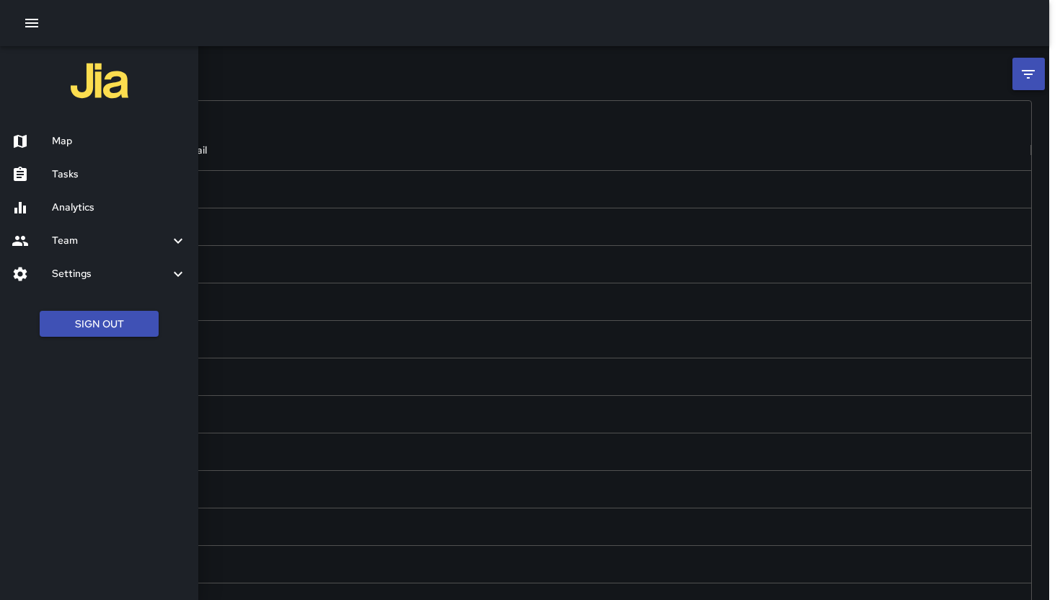
click at [74, 206] on h6 "Analytics" at bounding box center [119, 208] width 135 height 16
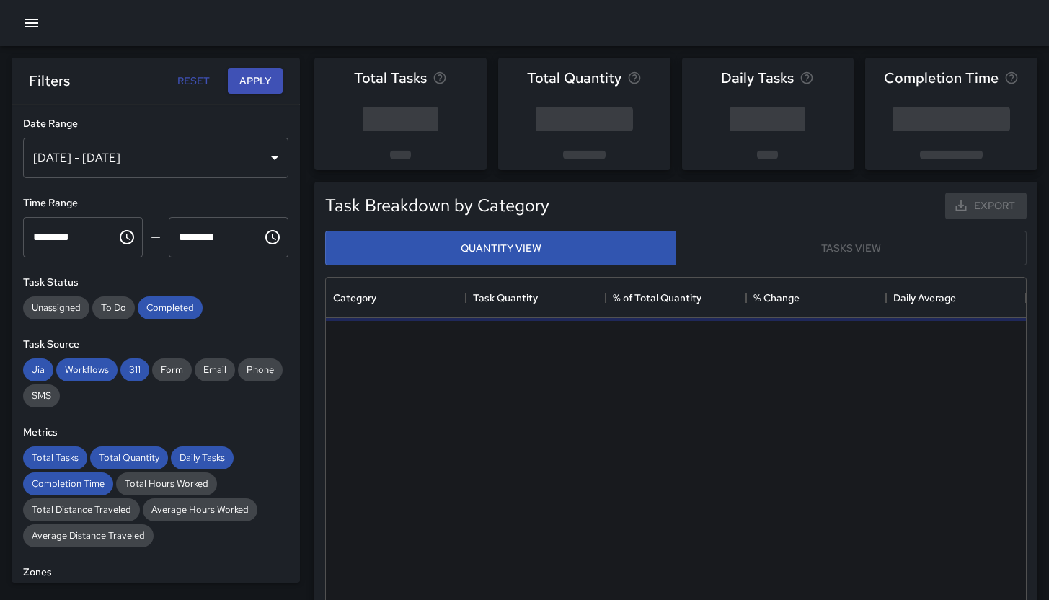
scroll to position [420, 689]
click at [121, 154] on div "Sep 17, 2025 - Sep 23, 2025" at bounding box center [155, 158] width 265 height 40
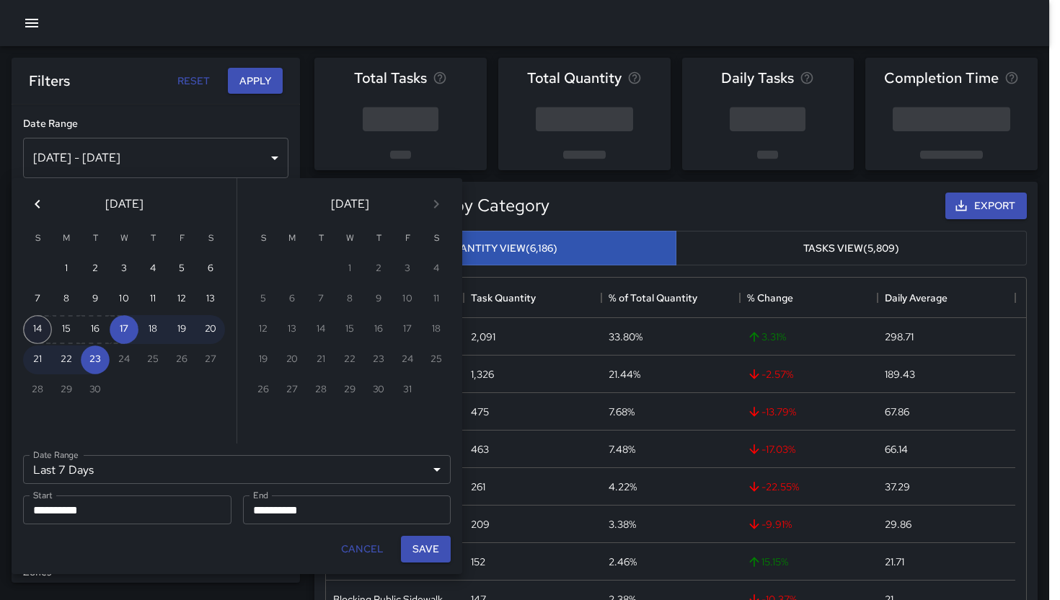
click at [40, 321] on button "14" at bounding box center [37, 329] width 29 height 29
type input "******"
type input "**********"
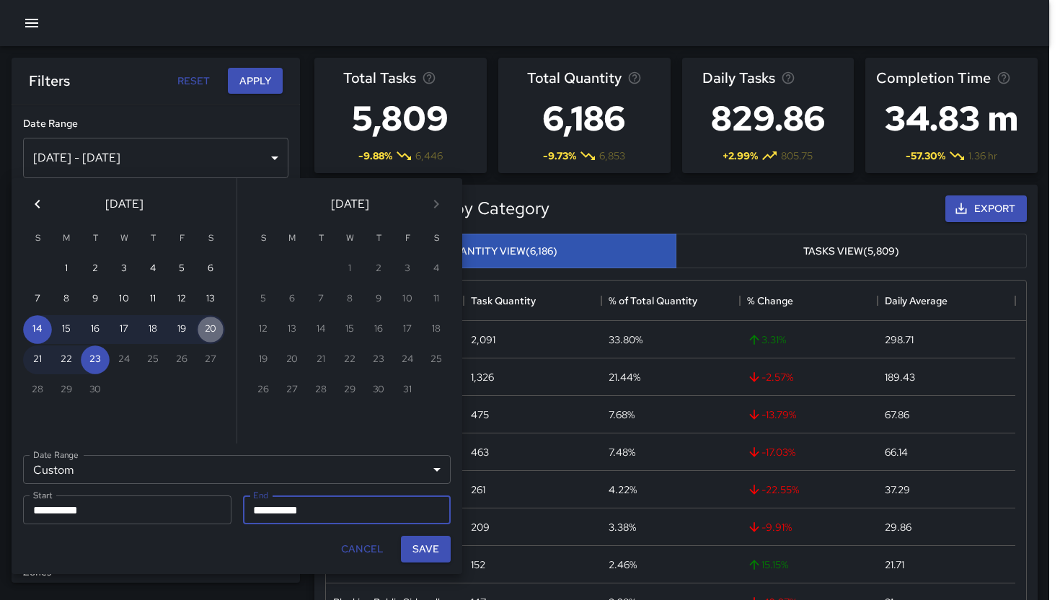
click at [217, 324] on button "20" at bounding box center [210, 329] width 29 height 29
type input "**********"
click at [442, 549] on button "Save" at bounding box center [426, 549] width 50 height 27
type input "**********"
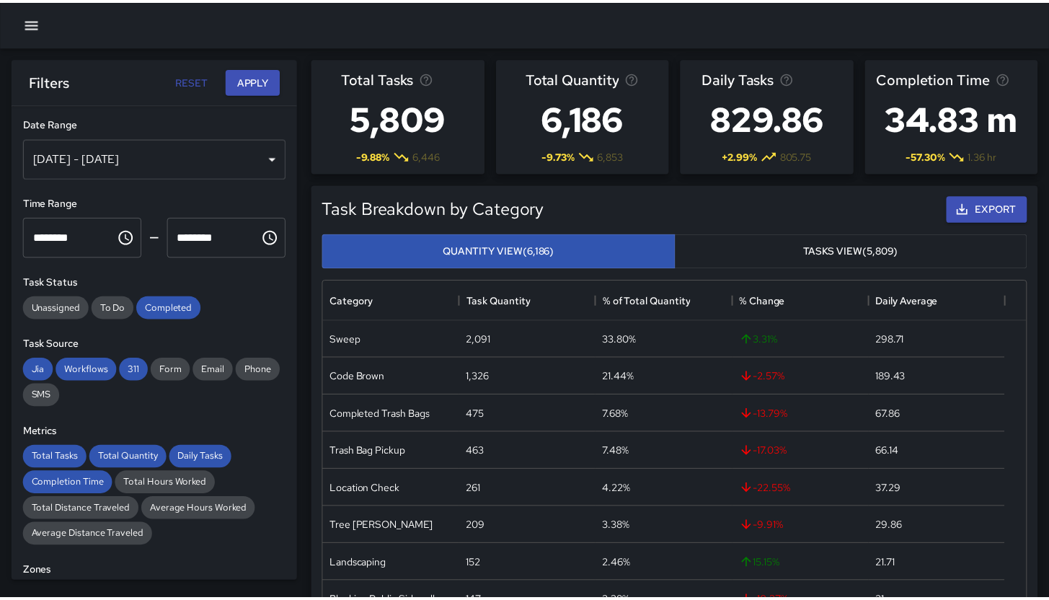
scroll to position [12, 12]
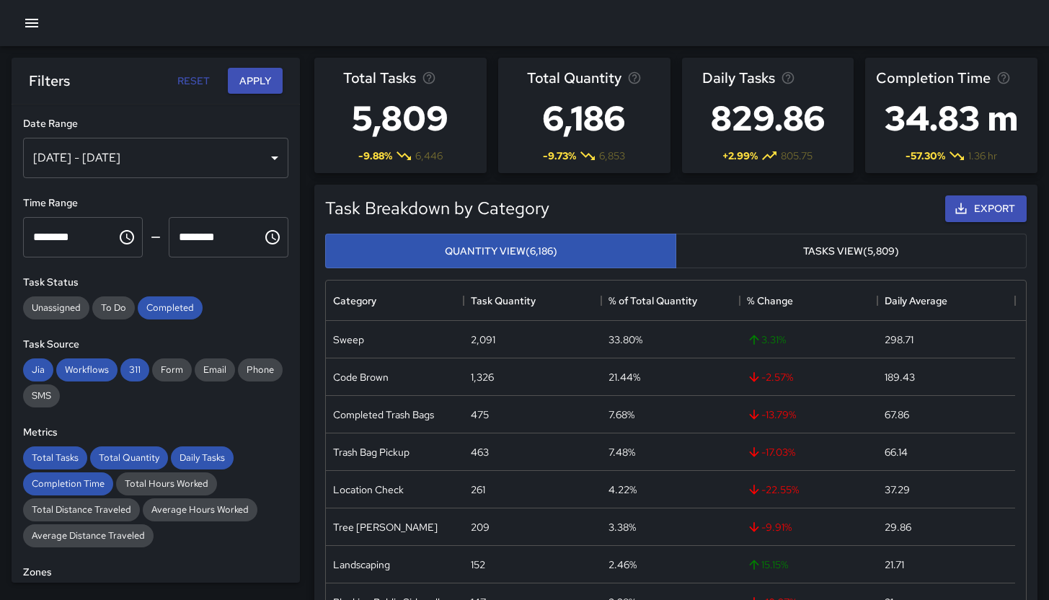
click at [172, 310] on span "Completed" at bounding box center [170, 307] width 65 height 12
click at [138, 366] on span "311" at bounding box center [134, 369] width 29 height 12
click at [100, 367] on span "Workflows" at bounding box center [86, 369] width 61 height 12
click at [50, 365] on span "Jia" at bounding box center [38, 369] width 30 height 12
click at [57, 453] on span "Total Tasks" at bounding box center [55, 457] width 64 height 12
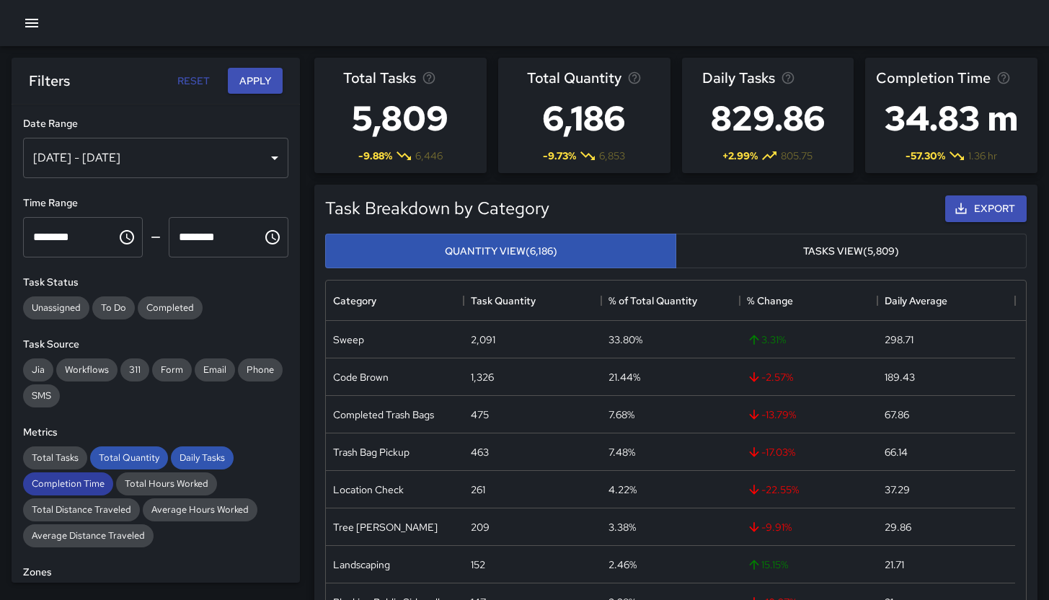
click at [71, 476] on div "Completion Time" at bounding box center [68, 483] width 90 height 23
click at [105, 462] on span "Total Quantity" at bounding box center [129, 457] width 78 height 12
click at [181, 456] on span "Daily Tasks" at bounding box center [202, 457] width 63 height 12
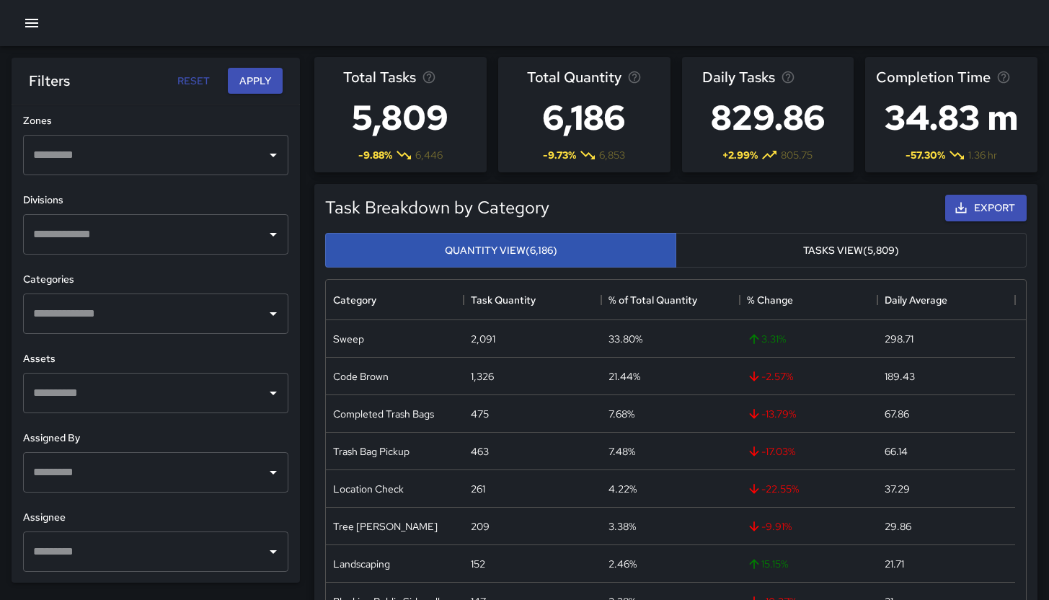
scroll to position [20, 0]
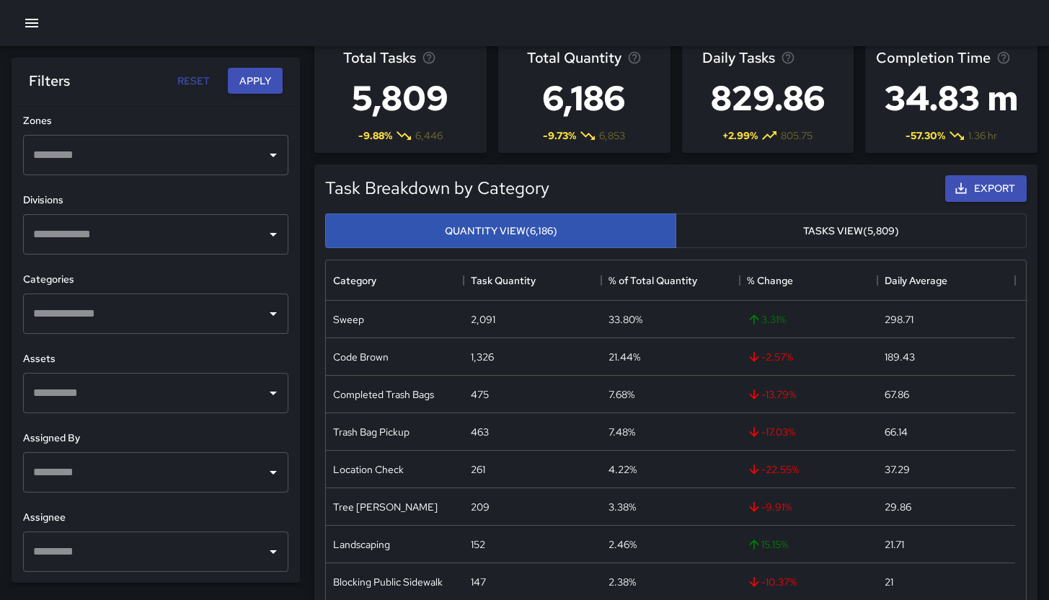
click at [102, 539] on input "text" at bounding box center [145, 551] width 231 height 27
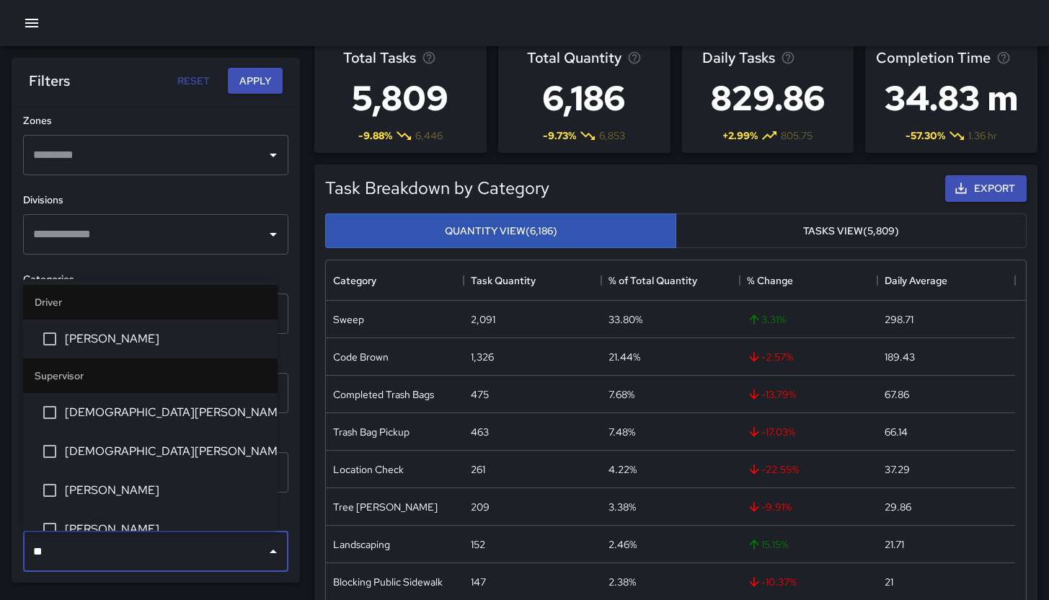
type input "***"
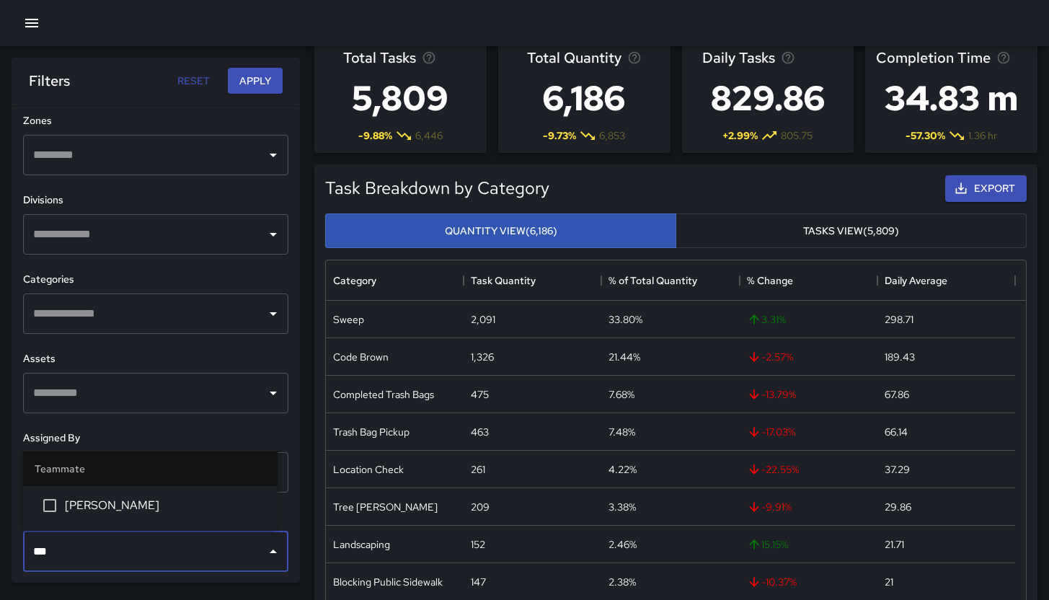
click at [132, 503] on span "[PERSON_NAME]" at bounding box center [165, 505] width 201 height 17
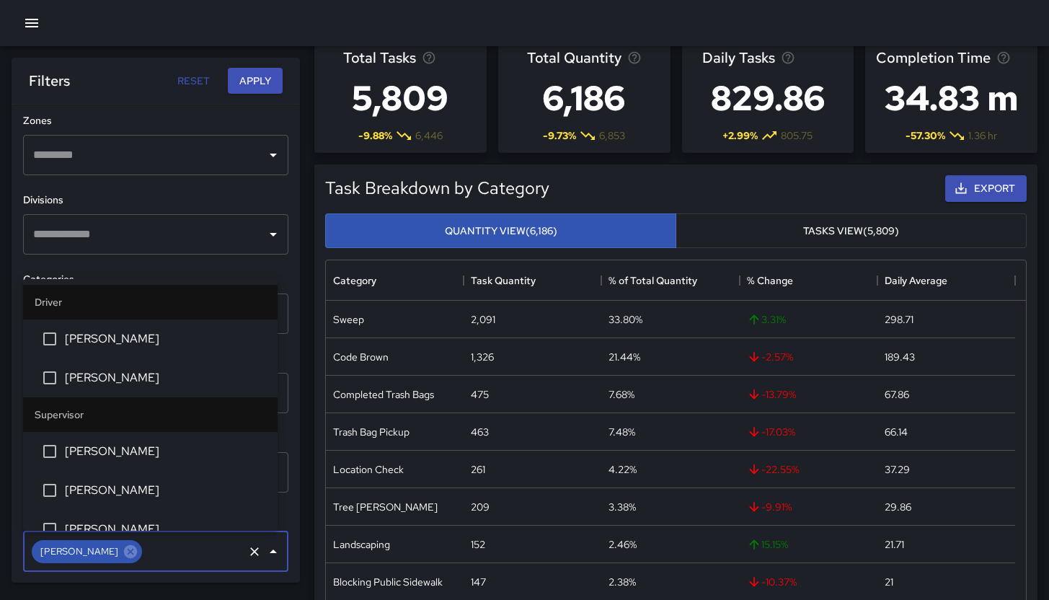
scroll to position [4180, 0]
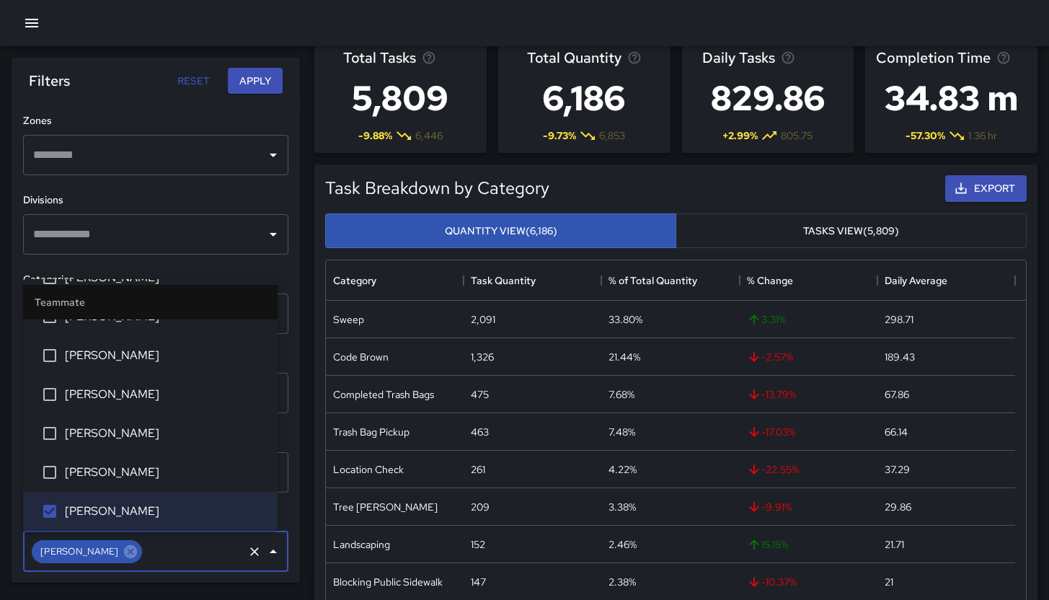
click at [188, 190] on div "**********" at bounding box center [156, 344] width 288 height 478
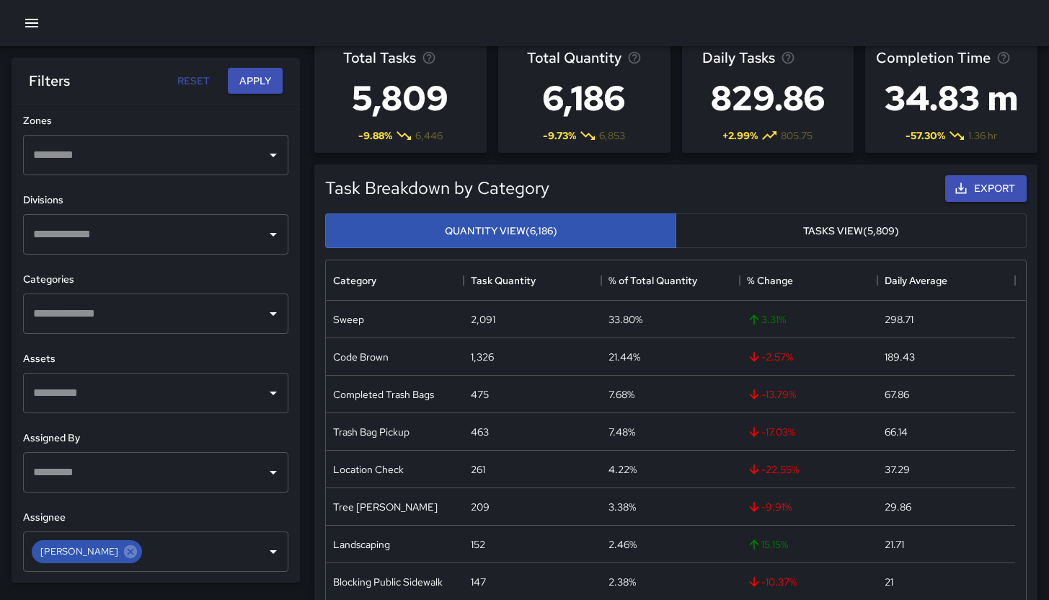
click at [92, 303] on input "text" at bounding box center [145, 313] width 231 height 27
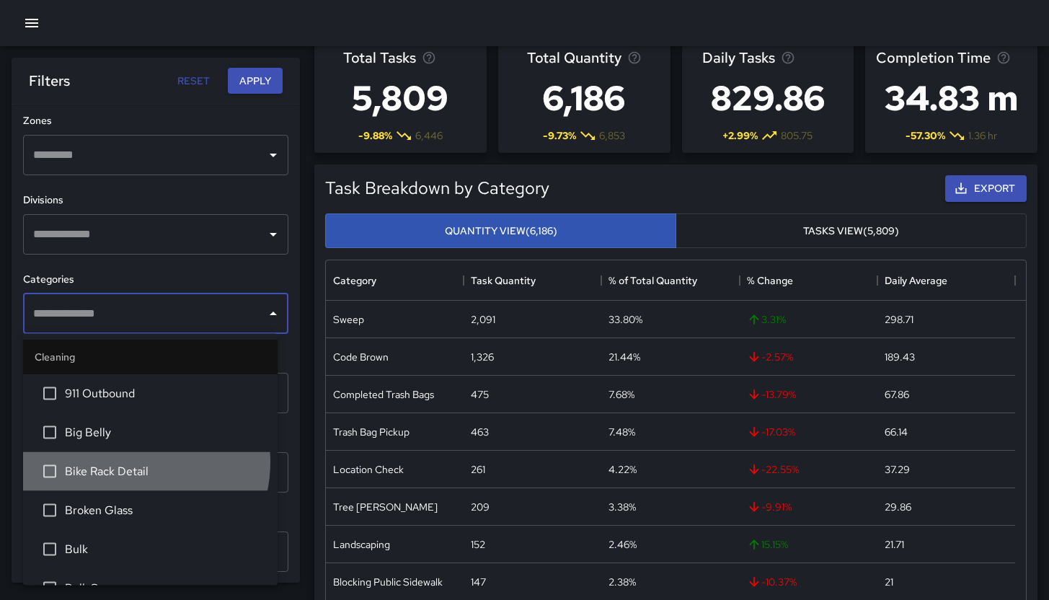
click at [125, 461] on li "Bike Rack Detail" at bounding box center [150, 471] width 255 height 39
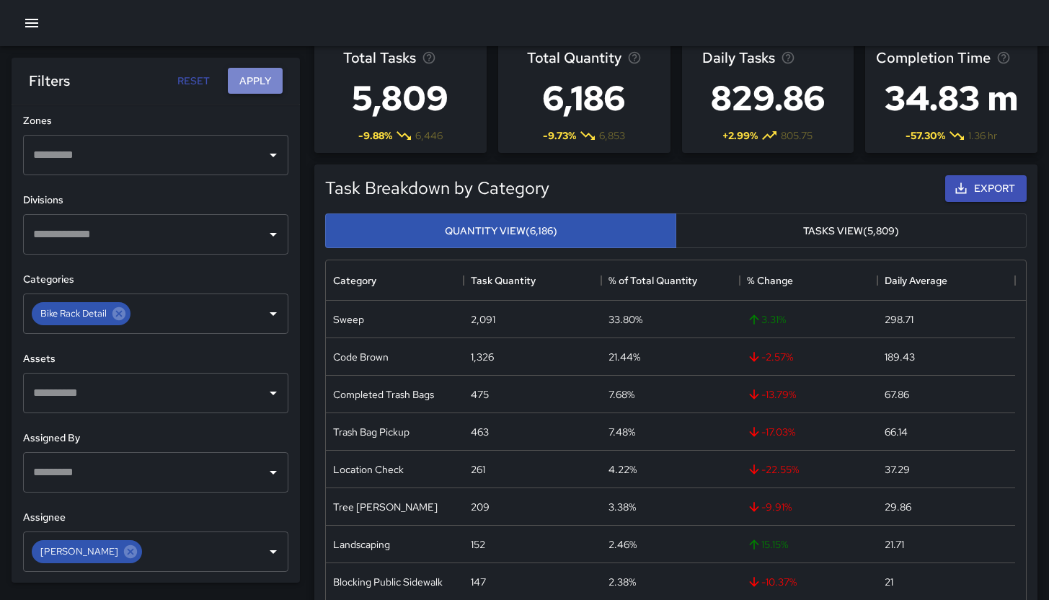
click at [260, 74] on button "Apply" at bounding box center [255, 81] width 55 height 27
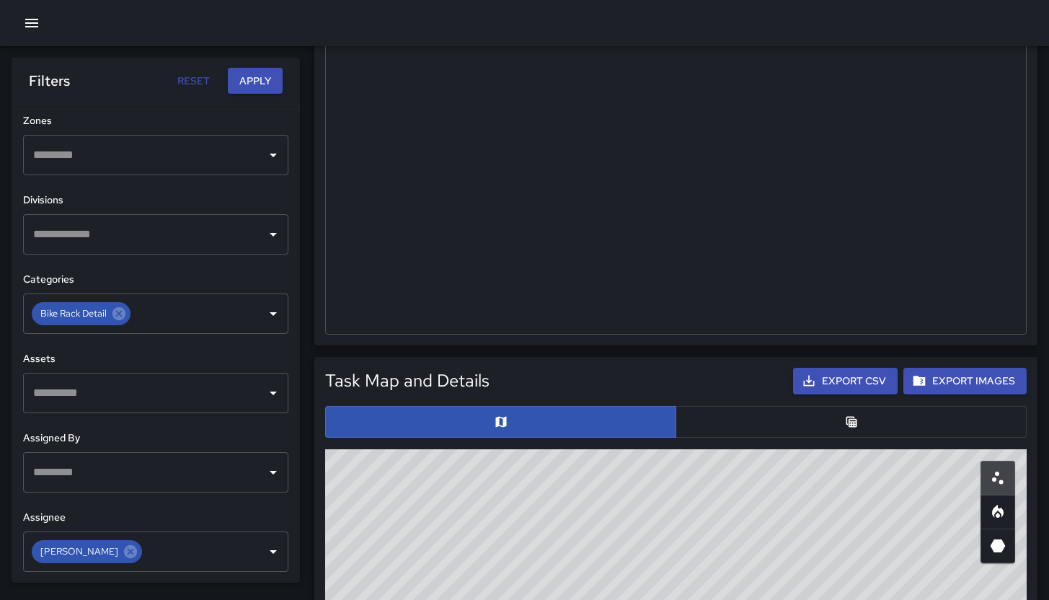
scroll to position [319, 0]
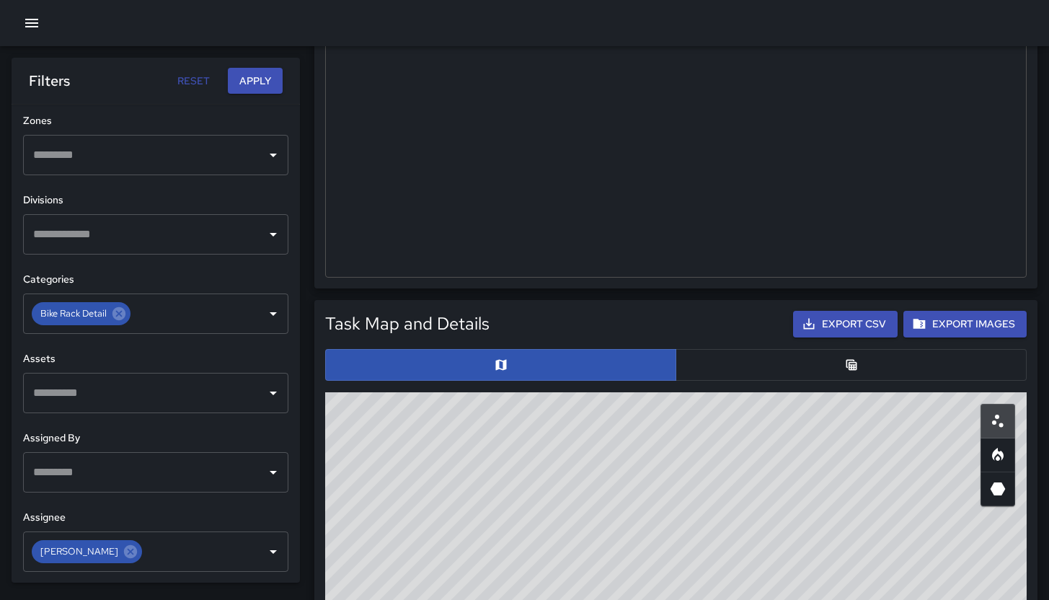
click at [784, 381] on div at bounding box center [675, 364] width 713 height 43
click at [777, 373] on button "button" at bounding box center [851, 365] width 351 height 32
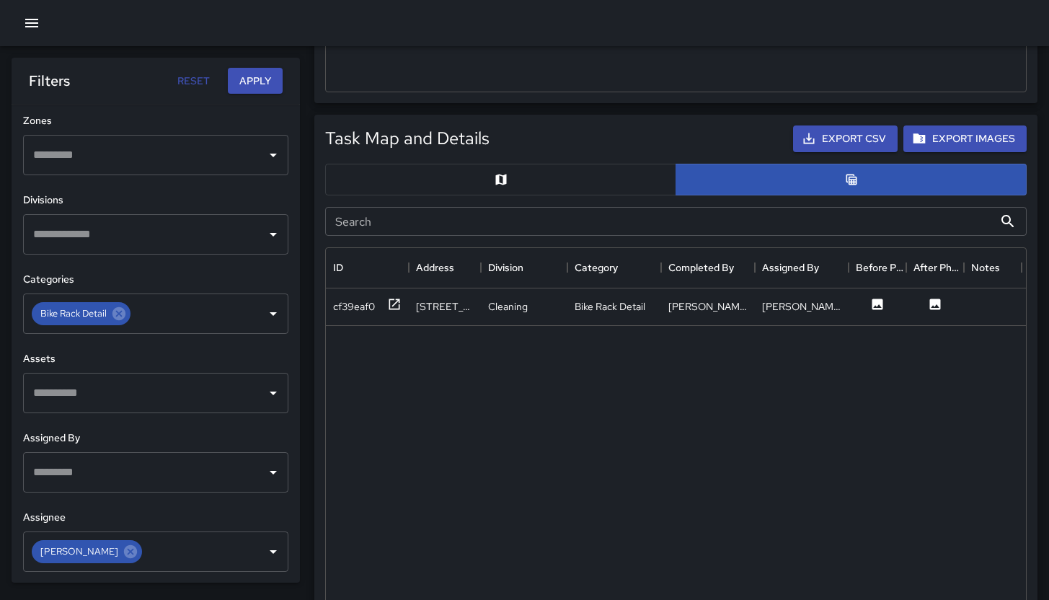
scroll to position [594, 0]
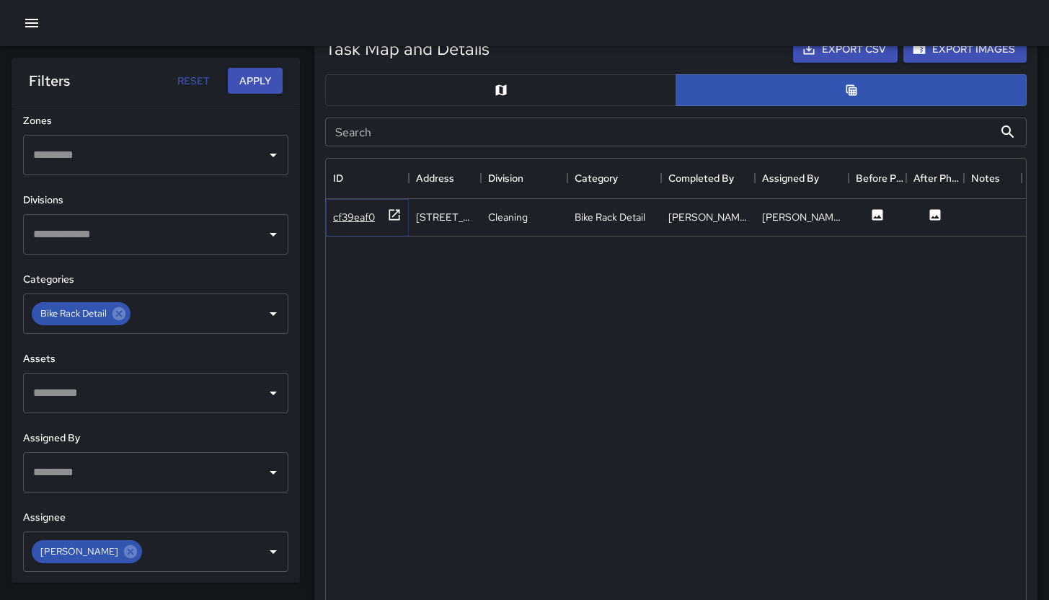
click at [348, 213] on div "cf39eaf0" at bounding box center [354, 217] width 42 height 14
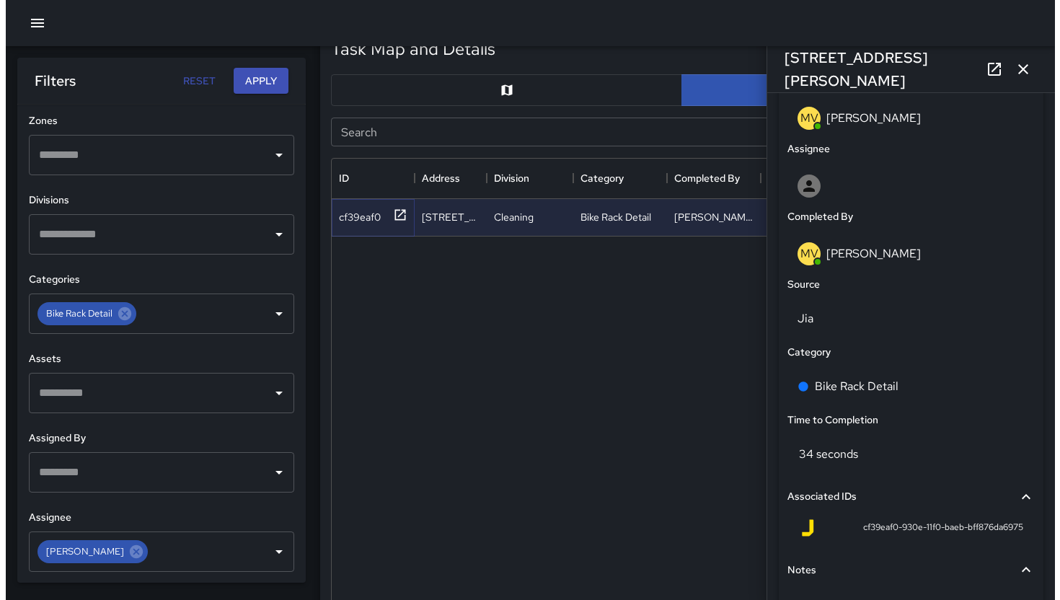
scroll to position [884, 0]
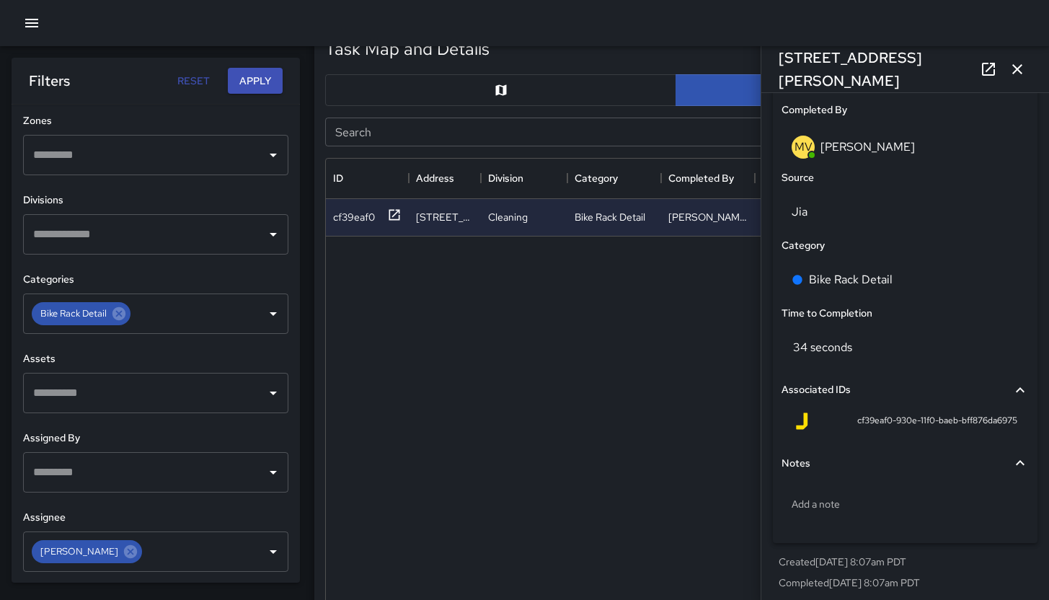
click at [1017, 73] on icon "button" at bounding box center [1017, 69] width 17 height 17
click at [1017, 73] on div at bounding box center [675, 90] width 713 height 43
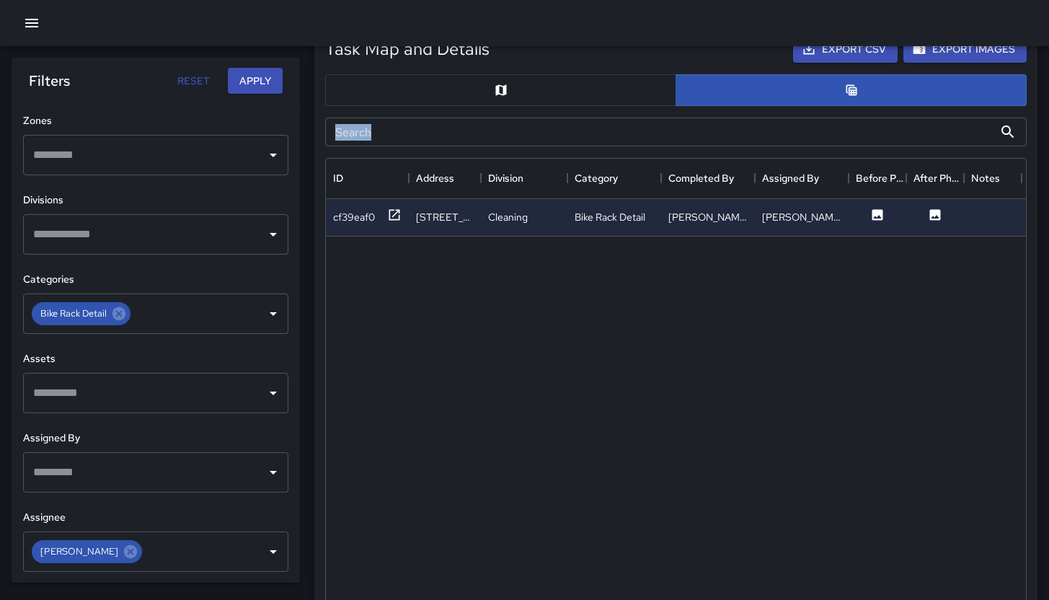
click at [29, 19] on icon "button" at bounding box center [31, 23] width 13 height 9
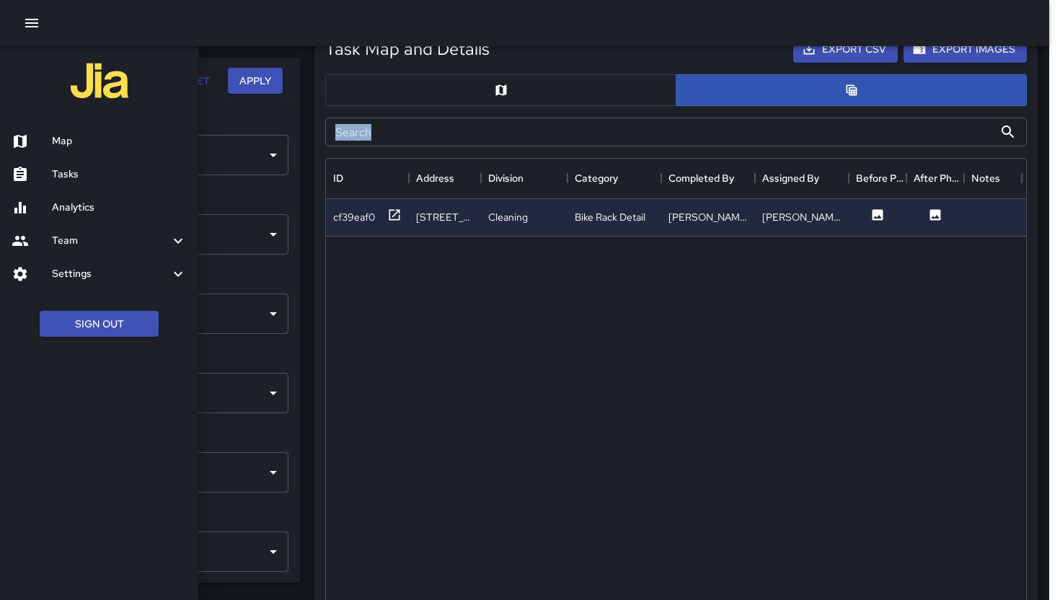
click at [112, 237] on h6 "Team" at bounding box center [111, 241] width 118 height 16
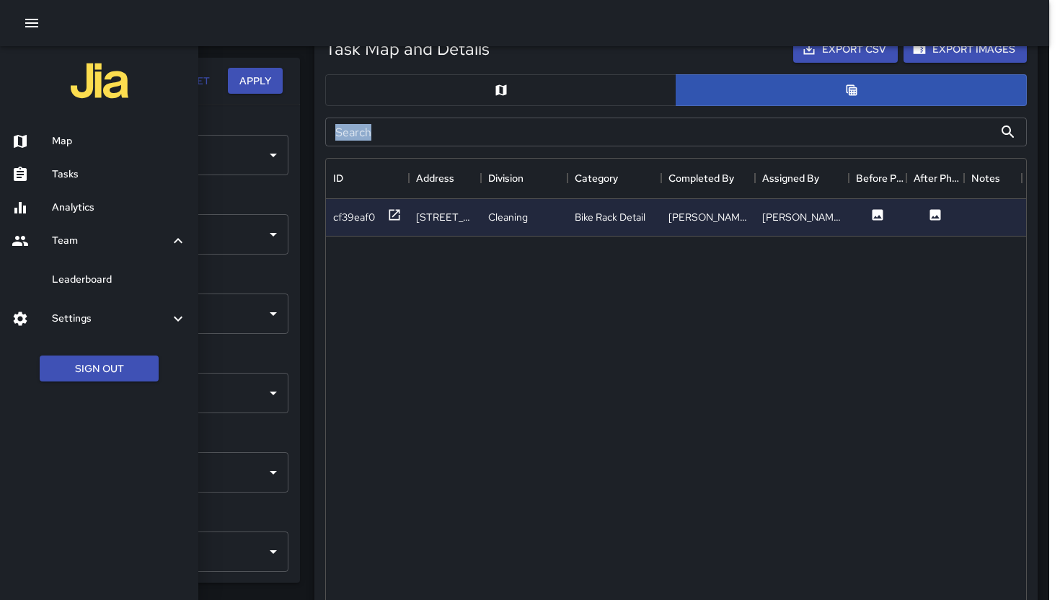
click at [103, 280] on h6 "Leaderboard" at bounding box center [119, 280] width 135 height 16
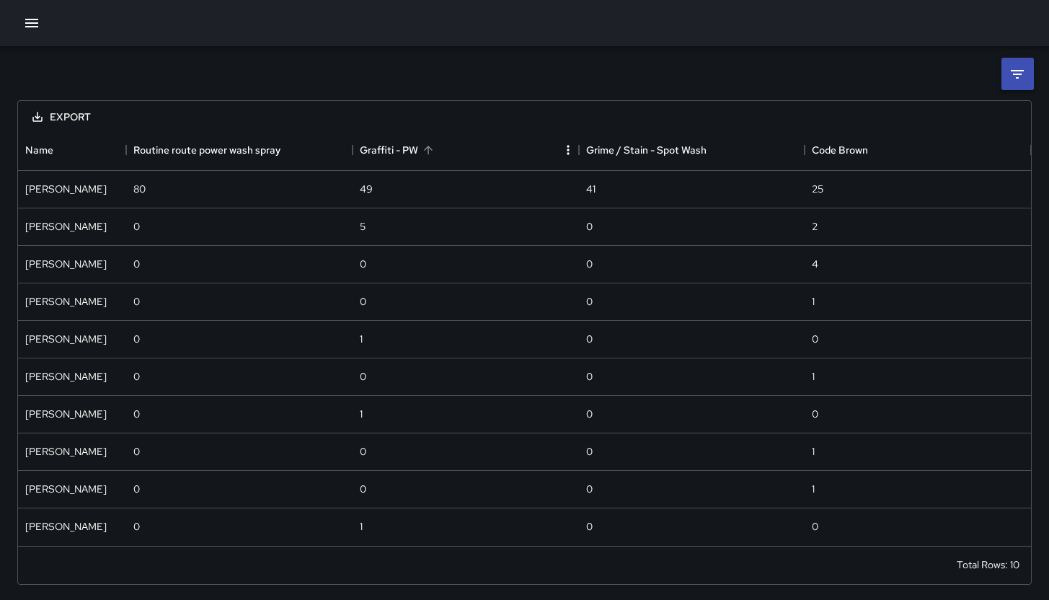
scroll to position [405, 1002]
click at [1012, 74] on icon at bounding box center [1017, 74] width 17 height 17
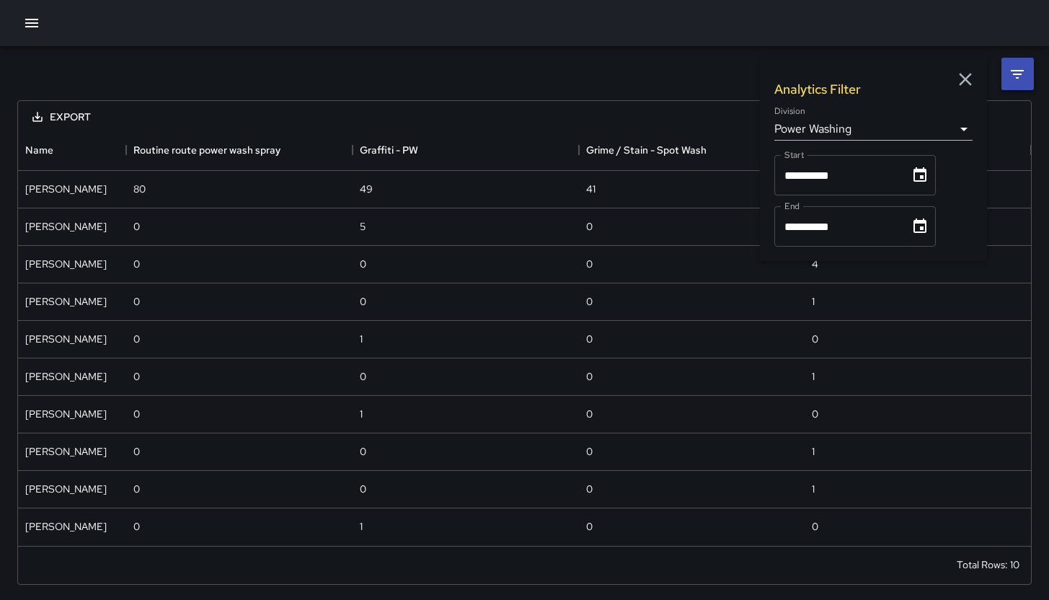
click at [869, 131] on body "**********" at bounding box center [524, 301] width 1049 height 602
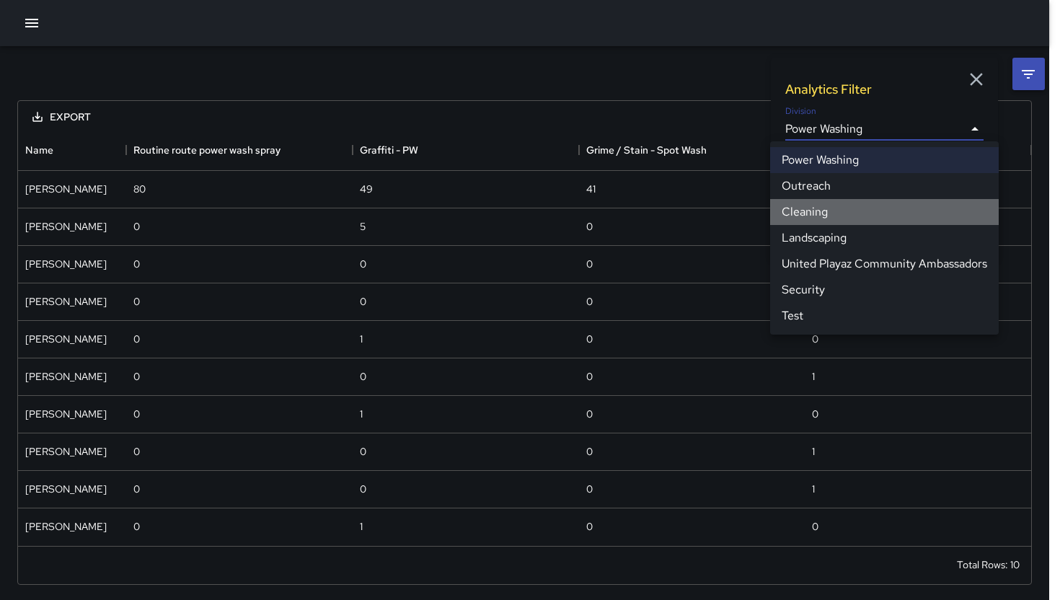
click at [822, 216] on li "Cleaning" at bounding box center [884, 212] width 229 height 26
type input "**********"
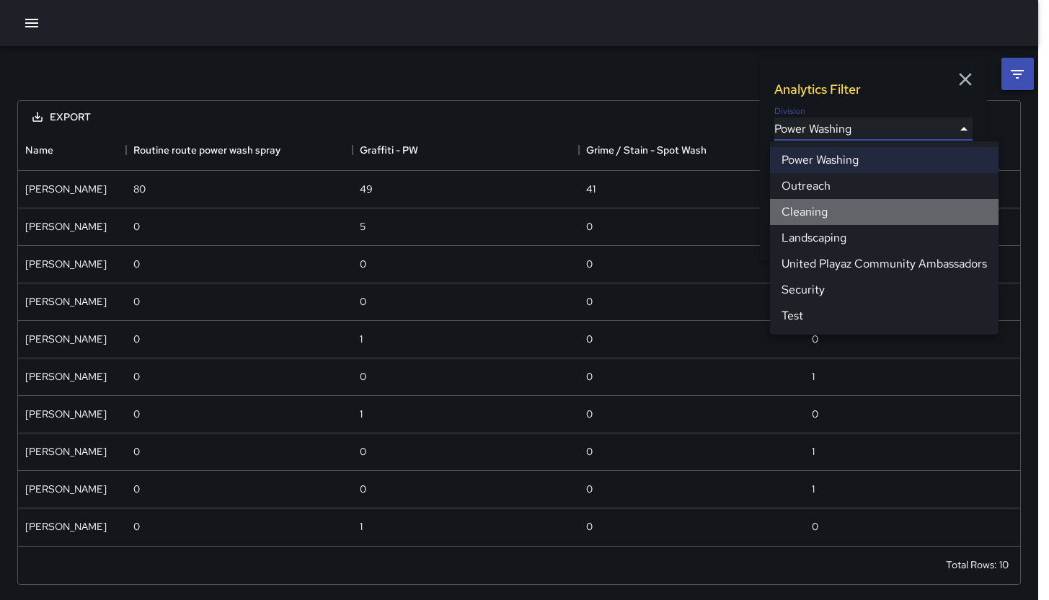
scroll to position [1128, 1002]
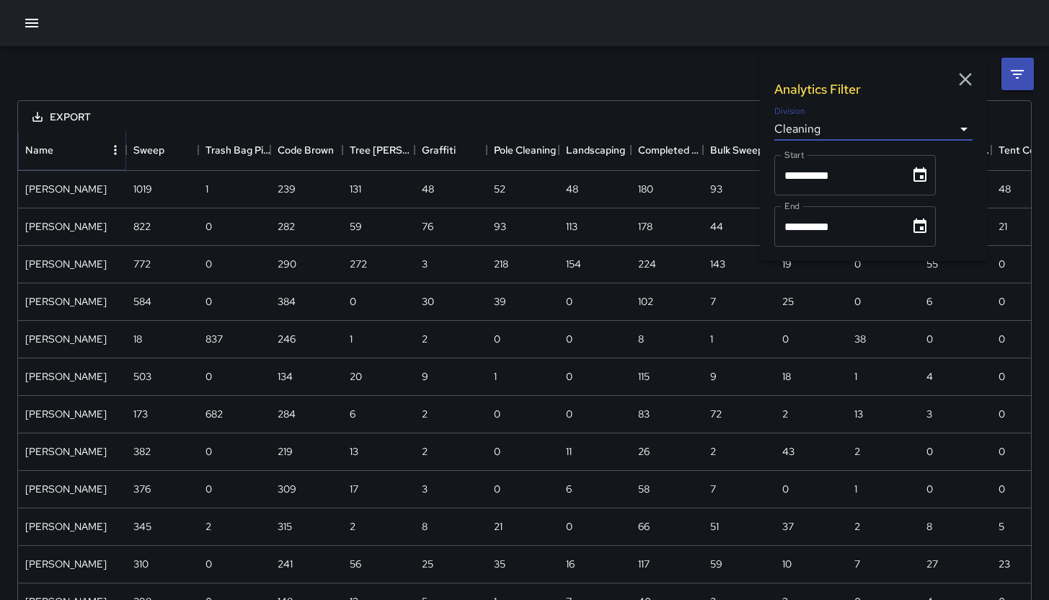
click at [115, 151] on icon "Menu" at bounding box center [115, 150] width 14 height 14
click at [935, 182] on button "Choose date, selected date is Sep 1, 2025" at bounding box center [920, 175] width 29 height 29
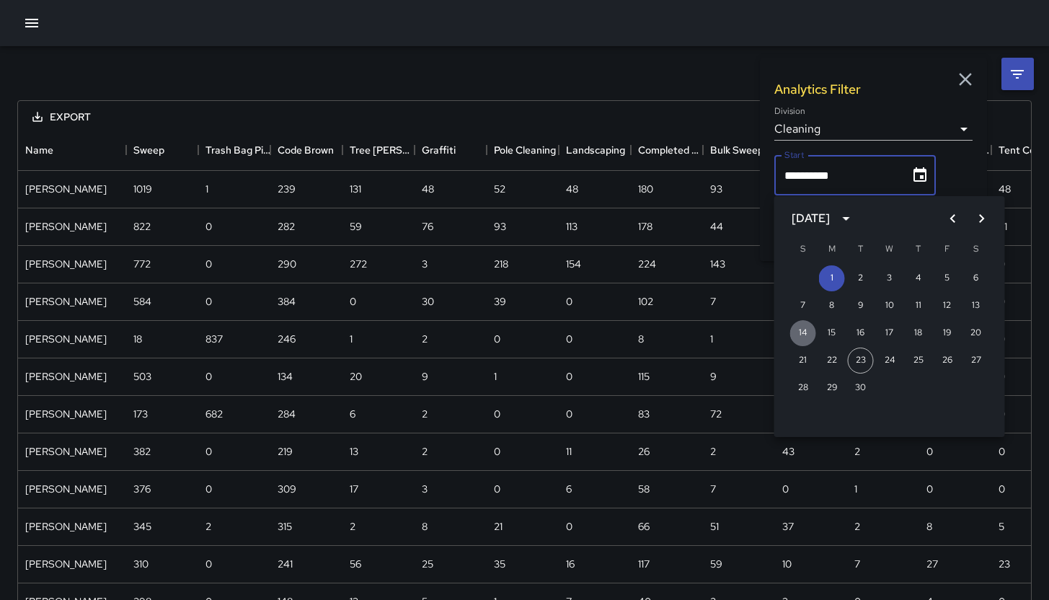
click at [805, 329] on button "14" at bounding box center [803, 333] width 26 height 26
type input "**********"
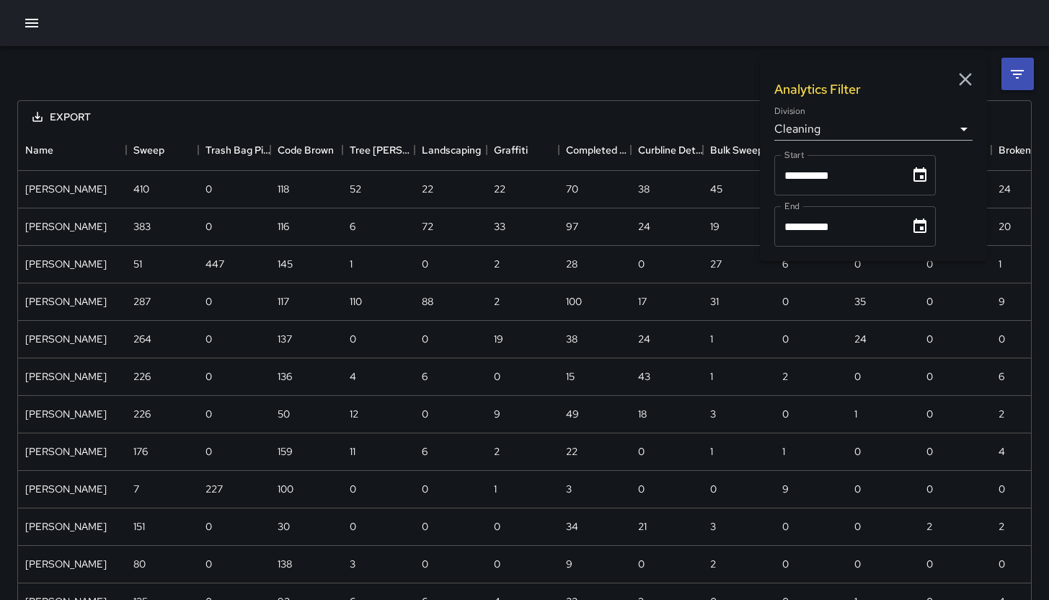
click at [929, 224] on icon "Choose date, selected date is Sep 30, 2025" at bounding box center [919, 226] width 17 height 17
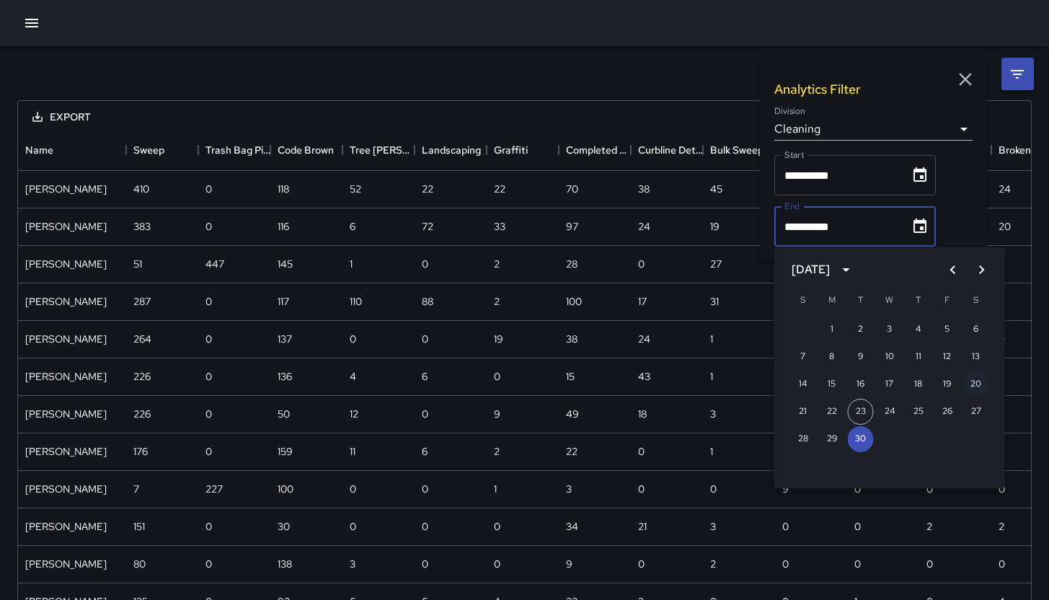
click at [976, 385] on button "20" at bounding box center [976, 384] width 26 height 26
type input "**********"
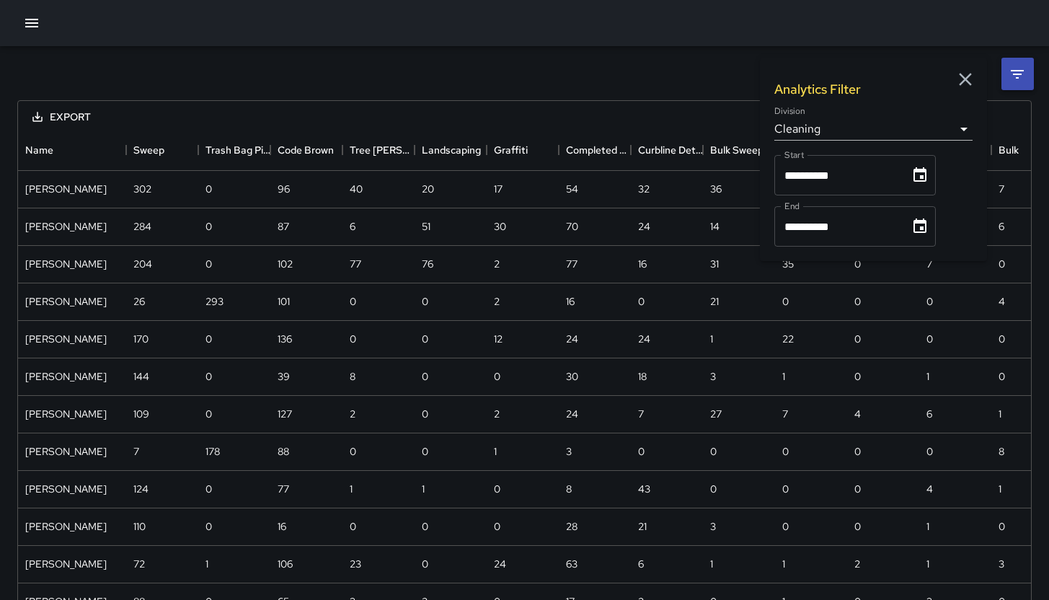
scroll to position [940, 1002]
click at [109, 149] on icon "Menu" at bounding box center [115, 150] width 14 height 14
click at [78, 200] on li "Show columns" at bounding box center [77, 206] width 97 height 26
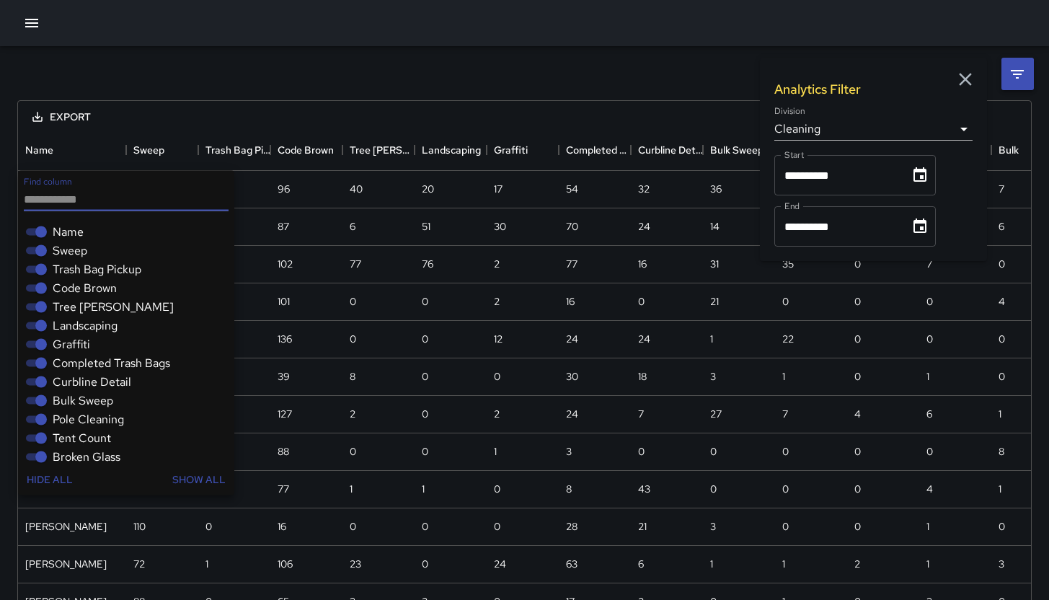
click at [71, 249] on span "Sweep" at bounding box center [70, 250] width 35 height 17
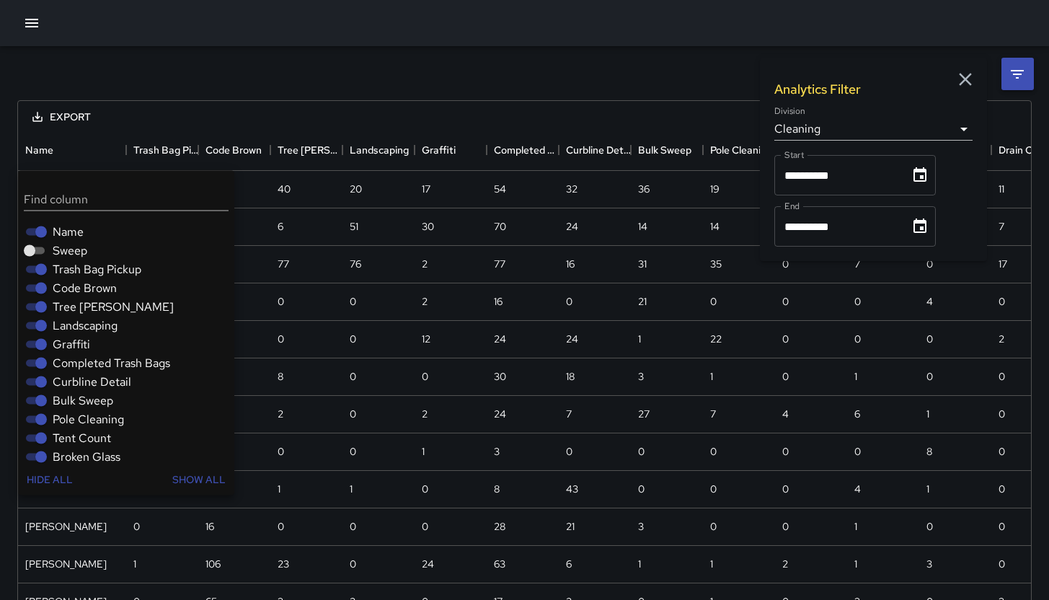
click at [71, 276] on span "Trash Bag Pickup" at bounding box center [97, 269] width 89 height 17
click at [71, 296] on span "Code Brown" at bounding box center [85, 288] width 64 height 17
drag, startPoint x: 76, startPoint y: 319, endPoint x: 78, endPoint y: 327, distance: 8.8
click at [76, 319] on span "Landscaping" at bounding box center [85, 325] width 65 height 17
click at [78, 332] on span "Landscaping" at bounding box center [85, 325] width 65 height 17
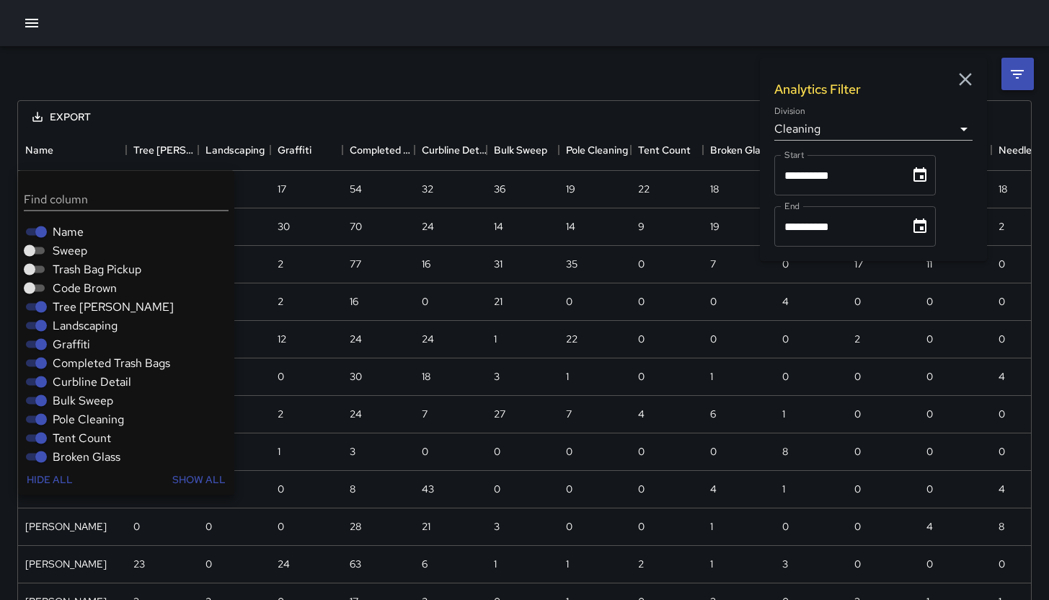
click at [76, 302] on span "Tree [PERSON_NAME]" at bounding box center [113, 307] width 121 height 17
click at [77, 332] on span "Landscaping" at bounding box center [85, 325] width 65 height 17
click at [79, 347] on span "Graffiti" at bounding box center [71, 344] width 37 height 17
click at [79, 361] on span "Completed Trash Bags" at bounding box center [112, 363] width 118 height 17
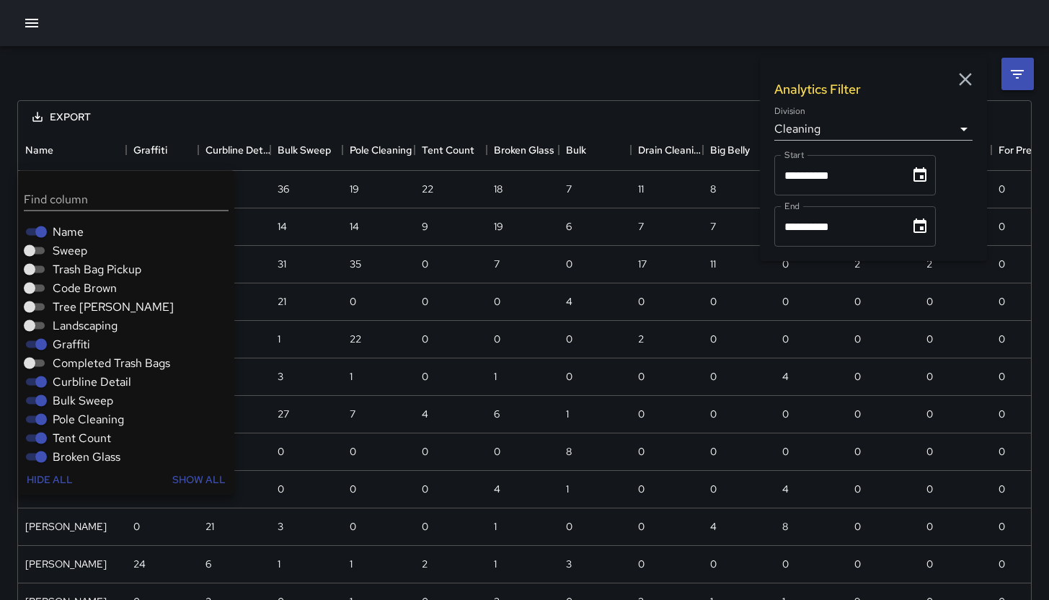
click at [74, 386] on span "Curbline Detail" at bounding box center [92, 382] width 79 height 17
click at [65, 348] on span "Graffiti" at bounding box center [71, 344] width 37 height 17
click at [81, 396] on span "Bulk Sweep" at bounding box center [83, 400] width 61 height 17
click at [82, 415] on span "Pole Cleaning" at bounding box center [88, 419] width 71 height 17
drag, startPoint x: 81, startPoint y: 433, endPoint x: 80, endPoint y: 441, distance: 7.4
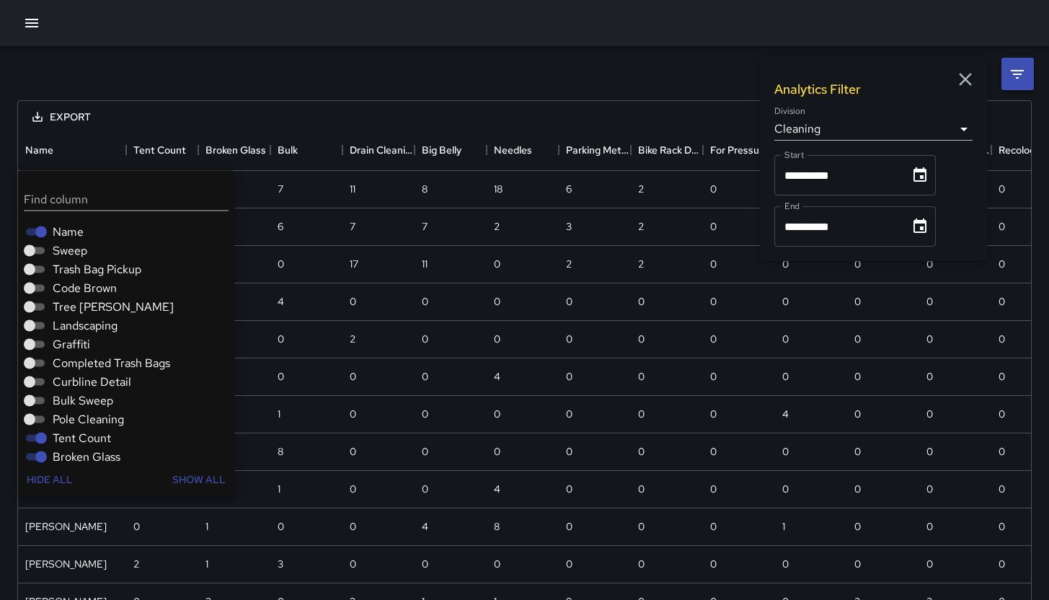
click at [81, 434] on span "Tent Count" at bounding box center [82, 438] width 58 height 17
click at [76, 451] on span "Broken Glass" at bounding box center [87, 457] width 68 height 17
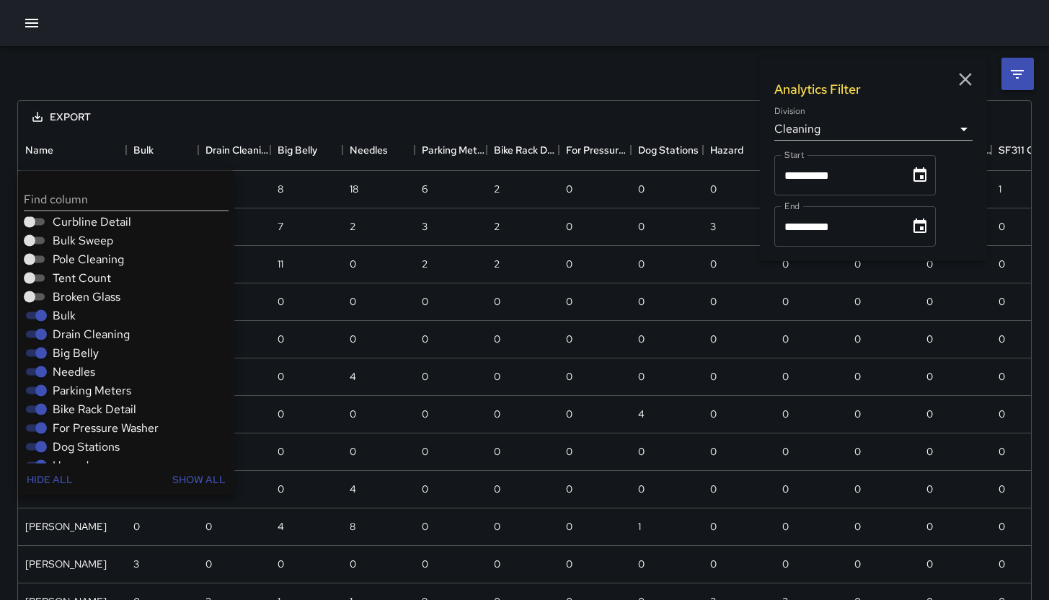
scroll to position [169, 0]
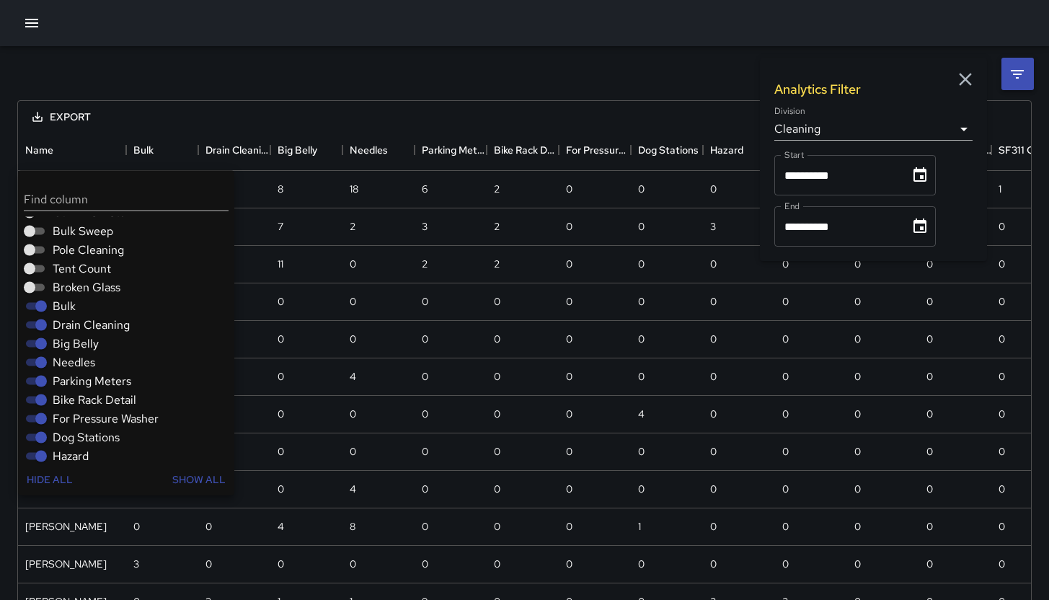
click at [56, 304] on span "Bulk" at bounding box center [64, 306] width 23 height 17
click at [61, 327] on span "Drain Cleaning" at bounding box center [91, 325] width 77 height 17
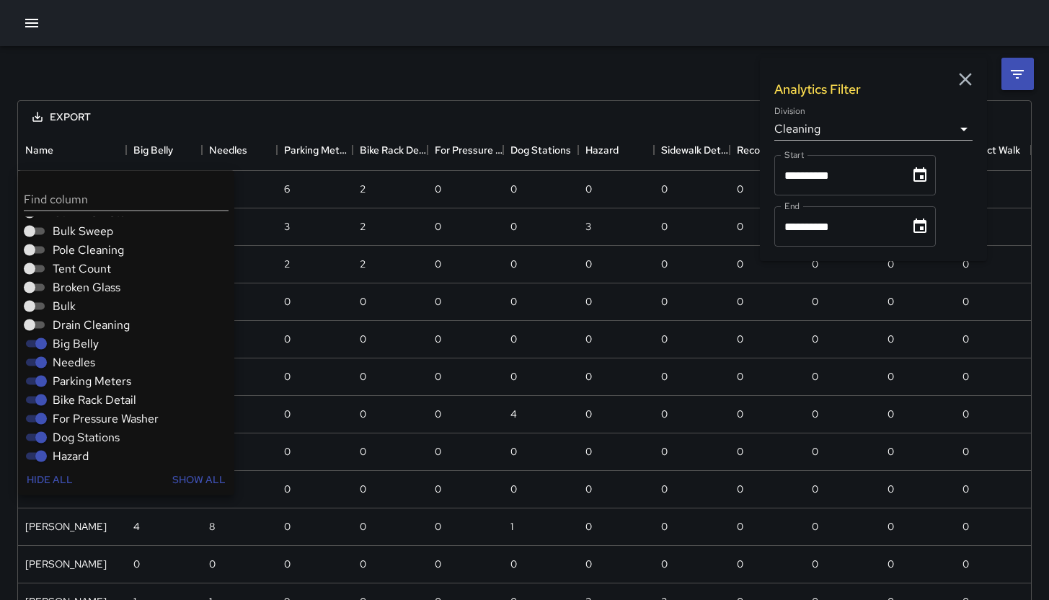
click at [64, 347] on span "Big Belly" at bounding box center [76, 343] width 46 height 17
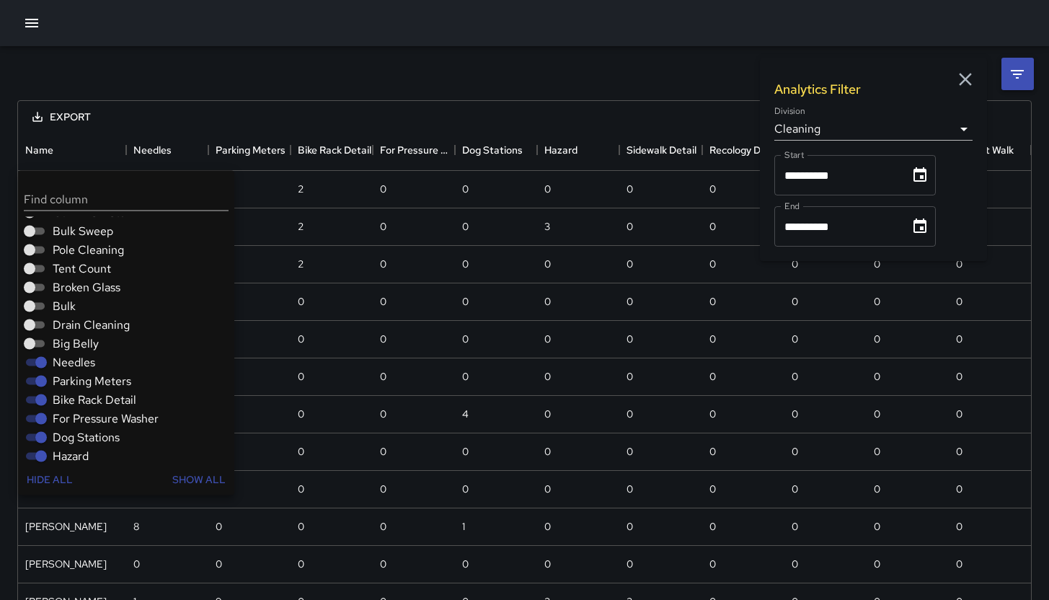
click at [66, 365] on span "Needles" at bounding box center [74, 362] width 43 height 17
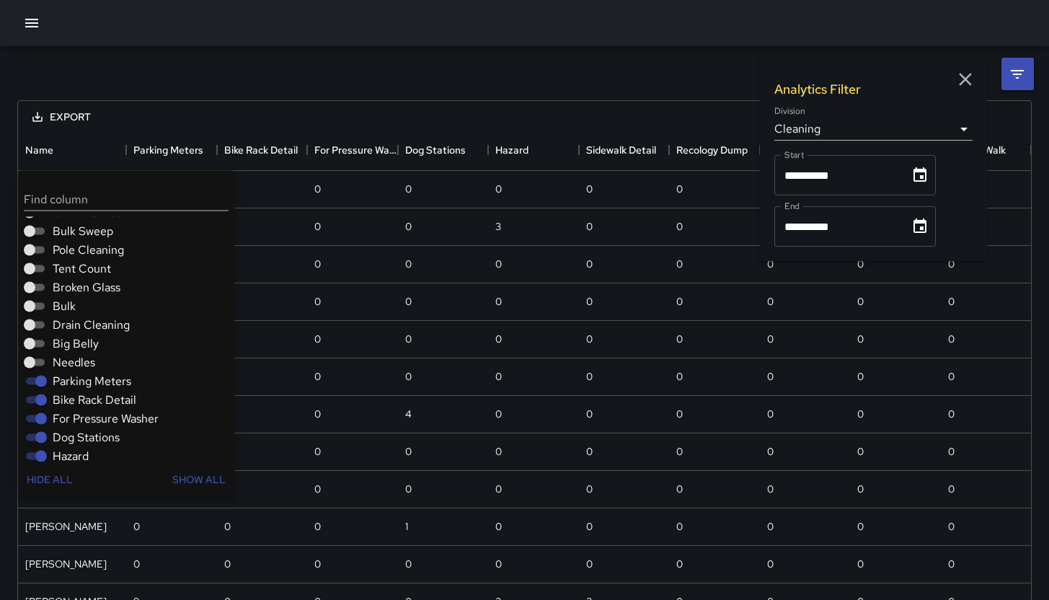
click at [66, 385] on span "Parking Meters" at bounding box center [92, 381] width 79 height 17
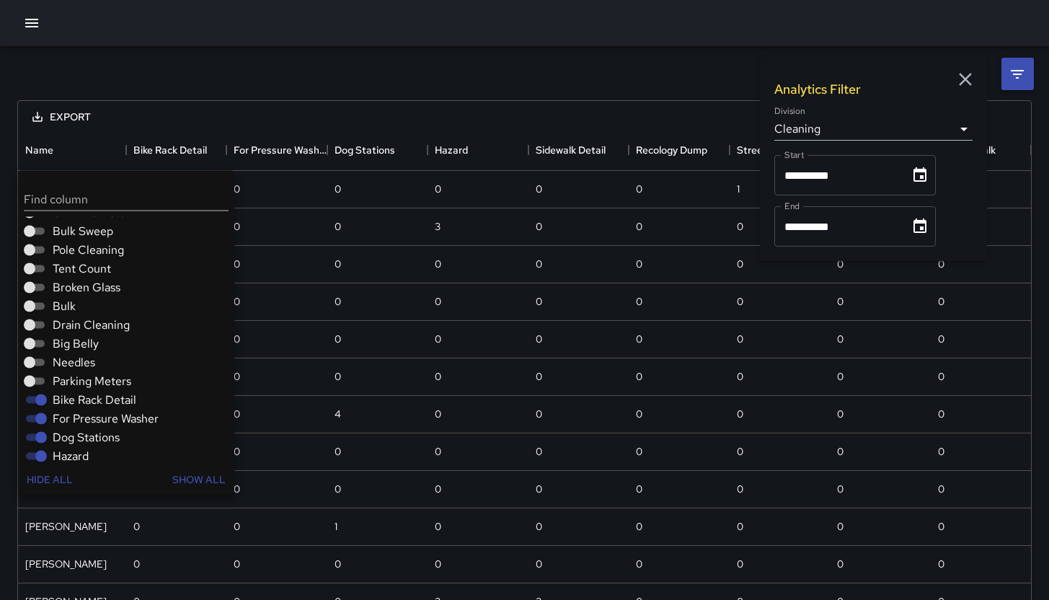
click at [66, 418] on span "For Pressure Washer" at bounding box center [106, 418] width 106 height 17
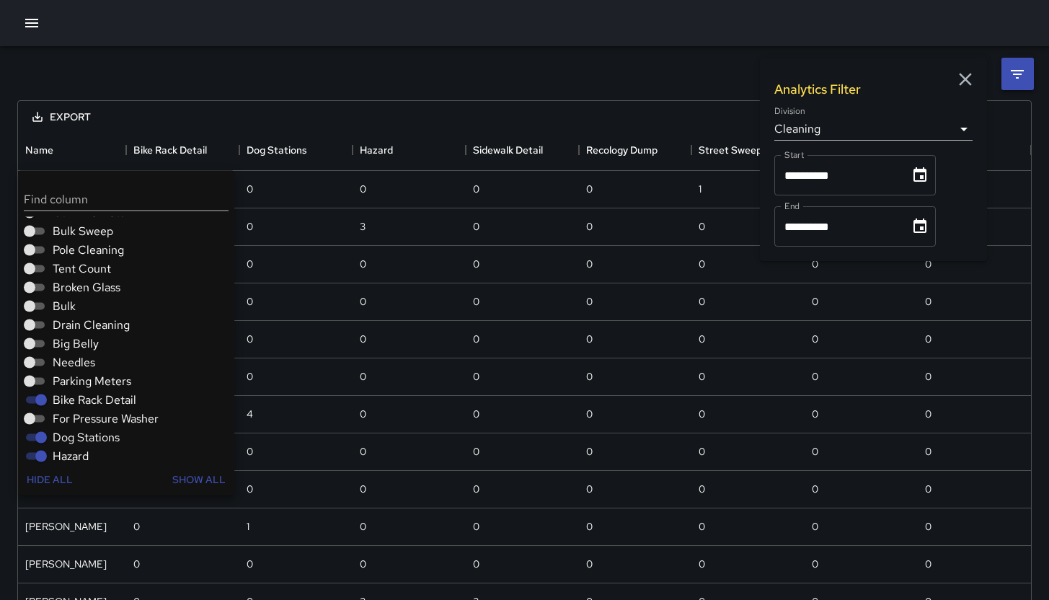
click at [66, 441] on span "Dog Stations" at bounding box center [86, 437] width 67 height 17
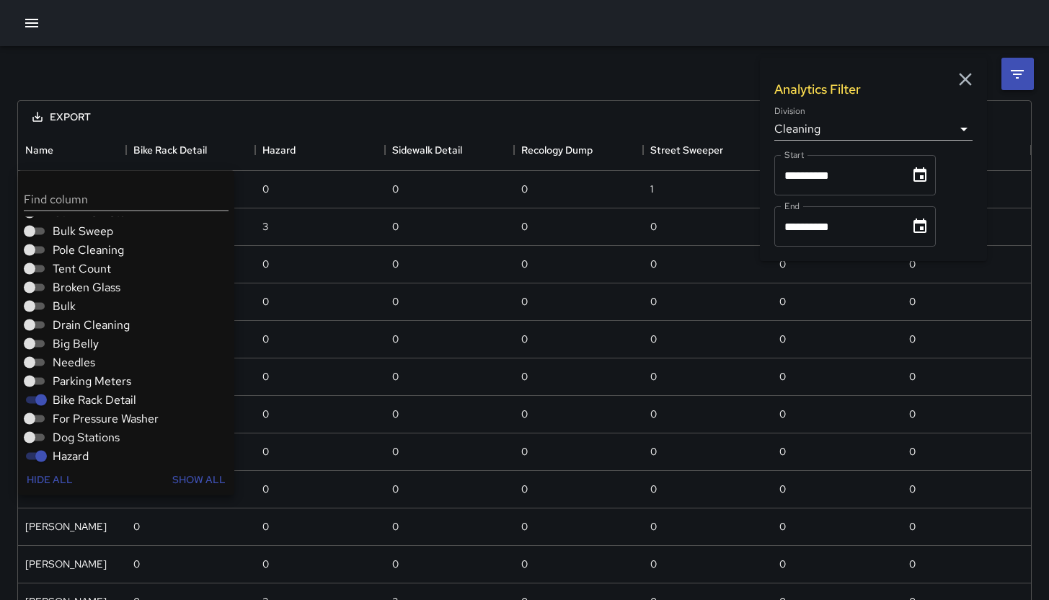
click at [66, 451] on span "Hazard" at bounding box center [71, 456] width 36 height 17
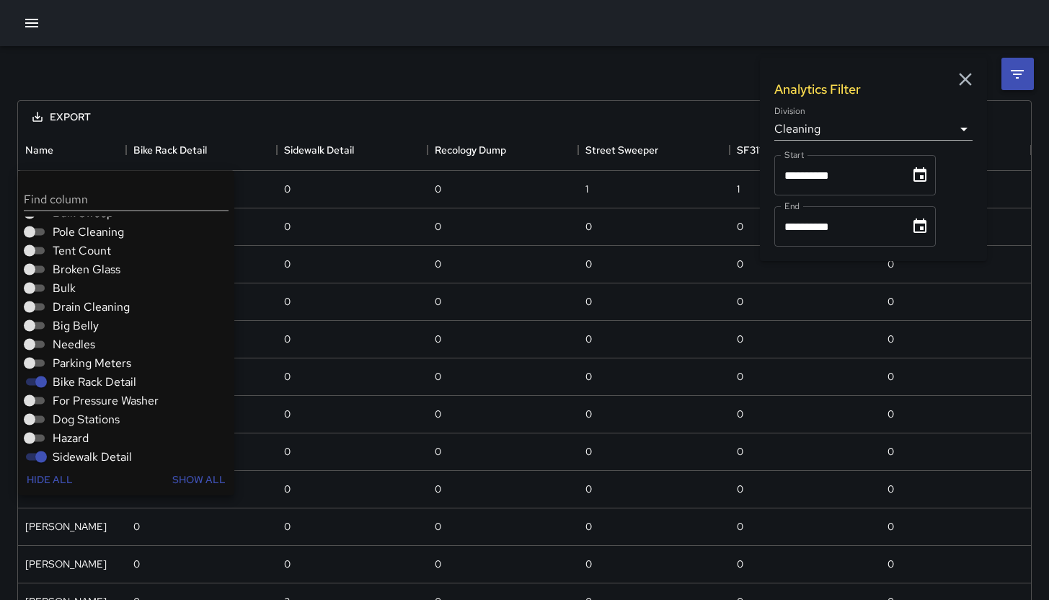
scroll to position [190, 0]
click at [287, 52] on div "**********" at bounding box center [524, 586] width 1049 height 1081
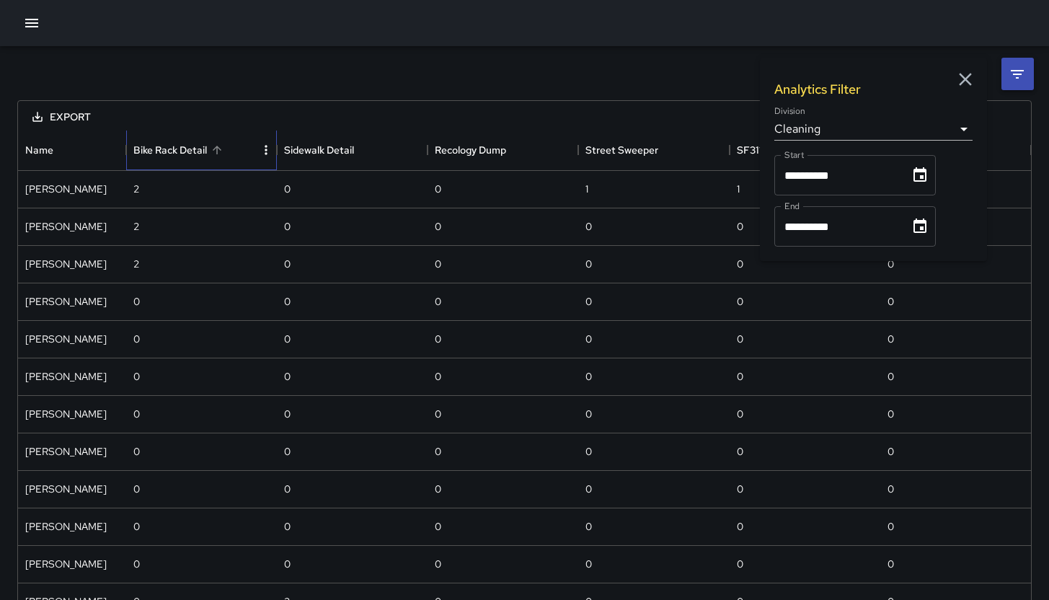
click at [165, 148] on div "Bike Rack Detail" at bounding box center [170, 150] width 74 height 40
click at [963, 77] on icon "button" at bounding box center [965, 79] width 13 height 13
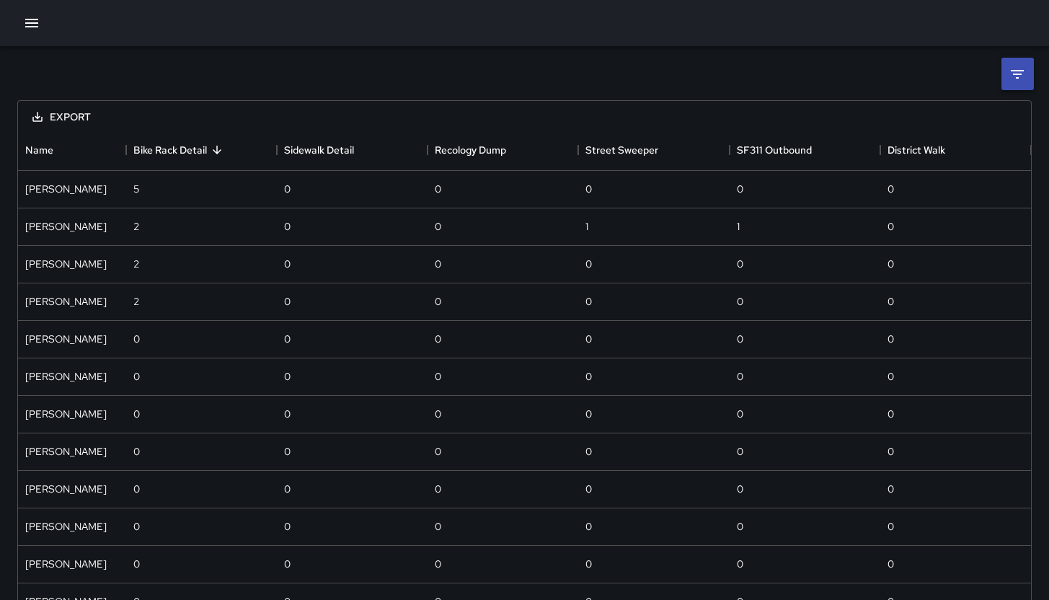
click at [36, 25] on icon "button" at bounding box center [31, 22] width 17 height 17
click at [36, 23] on icon "button" at bounding box center [31, 23] width 13 height 9
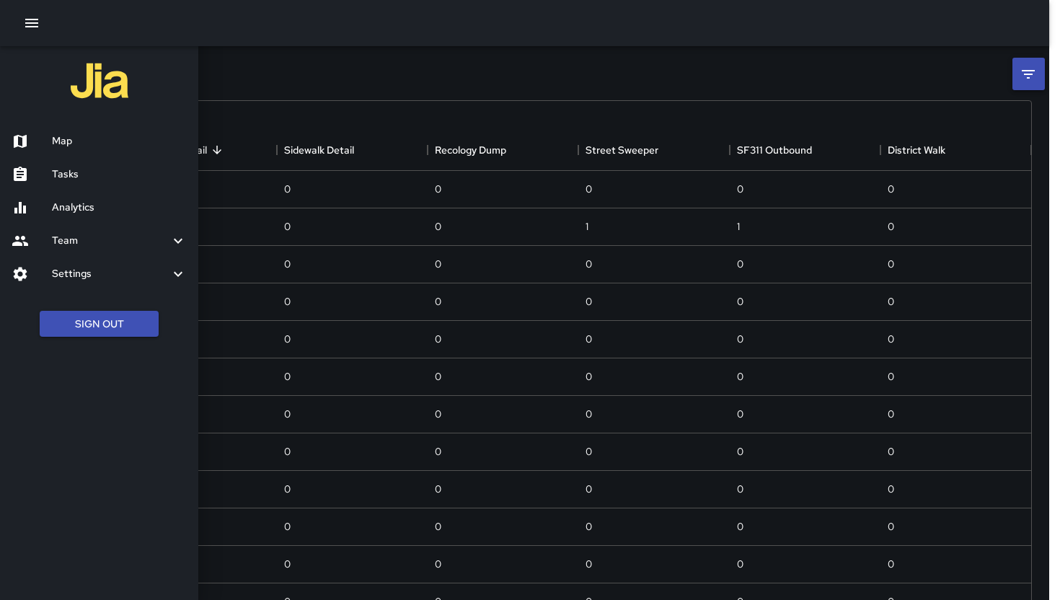
click at [85, 214] on h6 "Analytics" at bounding box center [119, 208] width 135 height 16
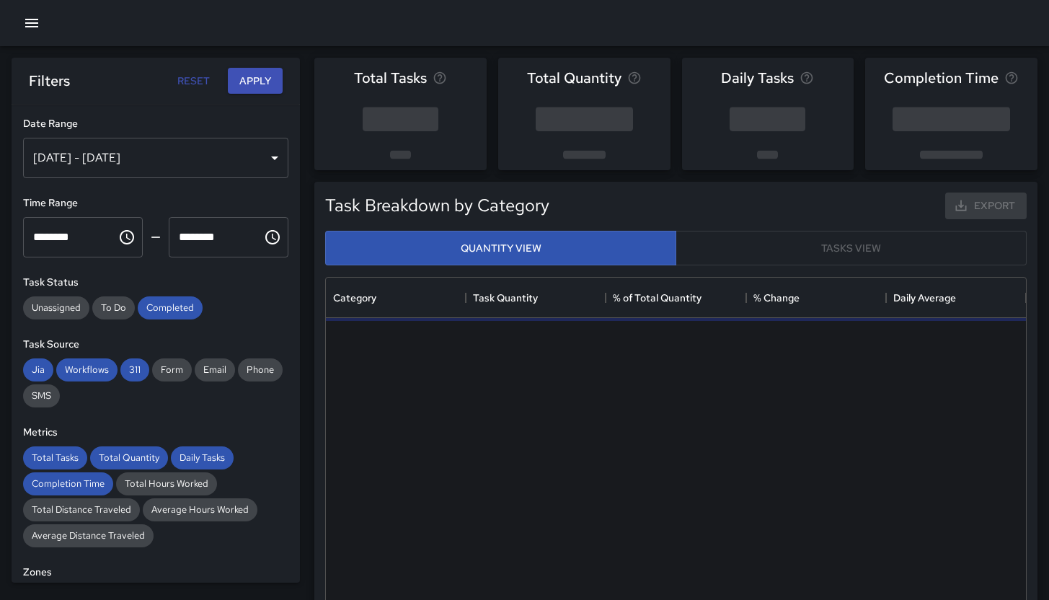
scroll to position [420, 689]
click at [213, 154] on div "Sep 17, 2025 - Sep 23, 2025" at bounding box center [155, 158] width 265 height 40
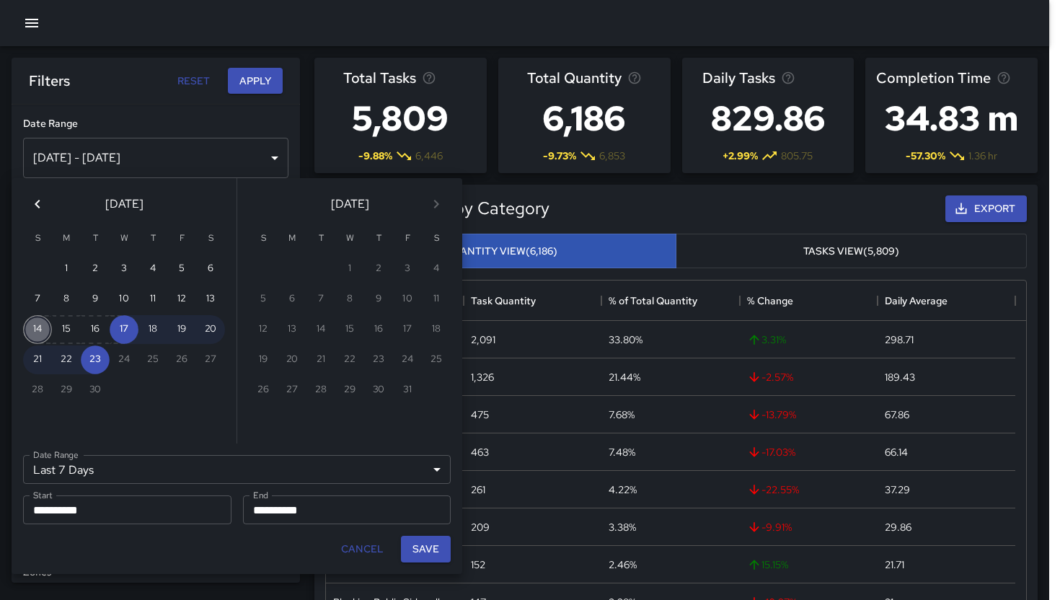
click at [30, 322] on button "14" at bounding box center [37, 329] width 29 height 29
type input "******"
type input "**********"
click at [203, 326] on button "20" at bounding box center [210, 329] width 29 height 29
type input "**********"
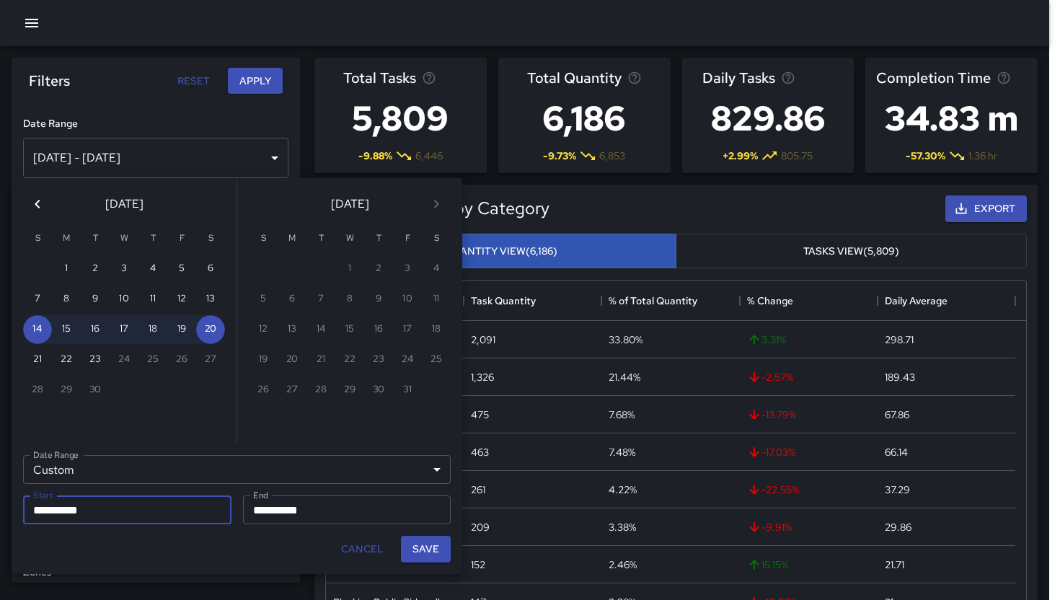
drag, startPoint x: 415, startPoint y: 555, endPoint x: 397, endPoint y: 539, distance: 24.0
click at [415, 555] on button "Save" at bounding box center [426, 549] width 50 height 27
type input "**********"
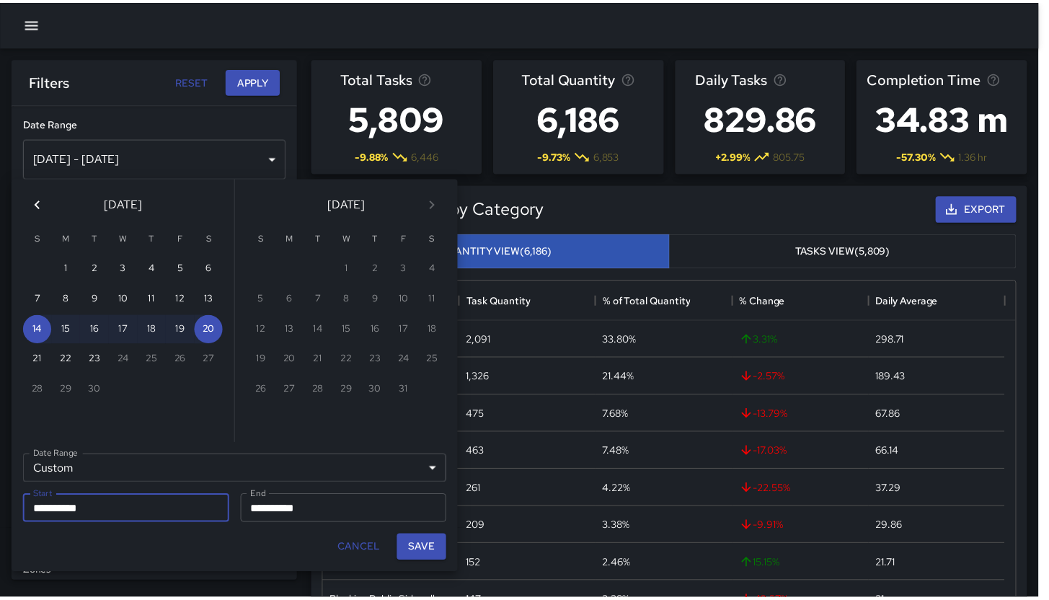
scroll to position [12, 12]
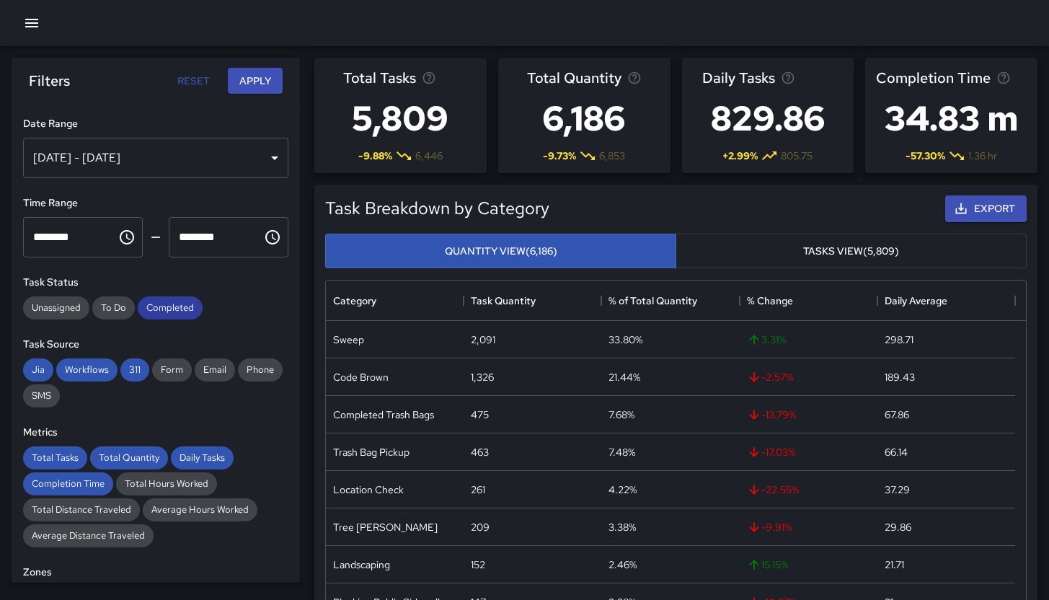
click at [159, 309] on span "Completed" at bounding box center [170, 307] width 65 height 12
click at [124, 374] on span "311" at bounding box center [134, 369] width 29 height 12
click at [86, 364] on span "Workflows" at bounding box center [86, 369] width 61 height 12
click at [43, 364] on span "Jia" at bounding box center [38, 369] width 30 height 12
click at [56, 462] on span "Total Tasks" at bounding box center [55, 457] width 64 height 12
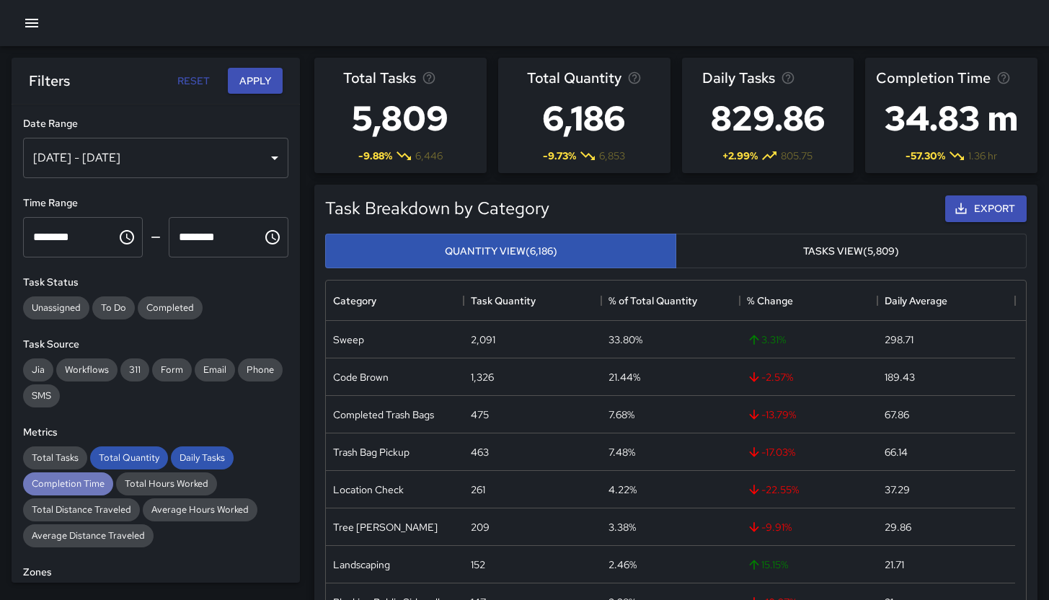
click at [59, 474] on div "Completion Time" at bounding box center [68, 483] width 90 height 23
click at [120, 458] on span "Total Quantity" at bounding box center [129, 457] width 78 height 12
click at [192, 459] on span "Daily Tasks" at bounding box center [202, 457] width 63 height 12
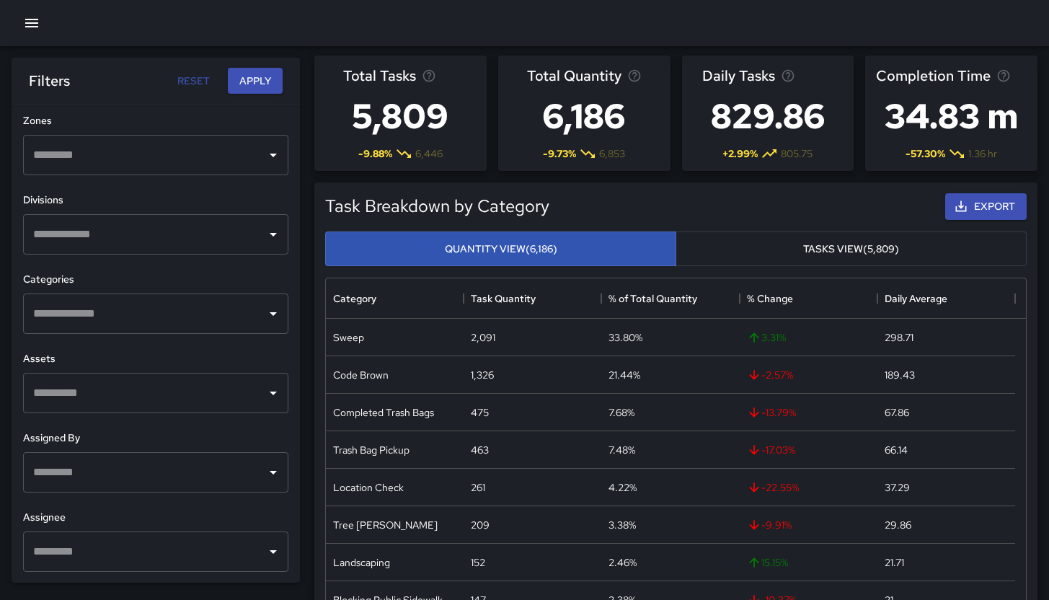
scroll to position [3, 0]
click at [112, 319] on input "text" at bounding box center [145, 313] width 231 height 27
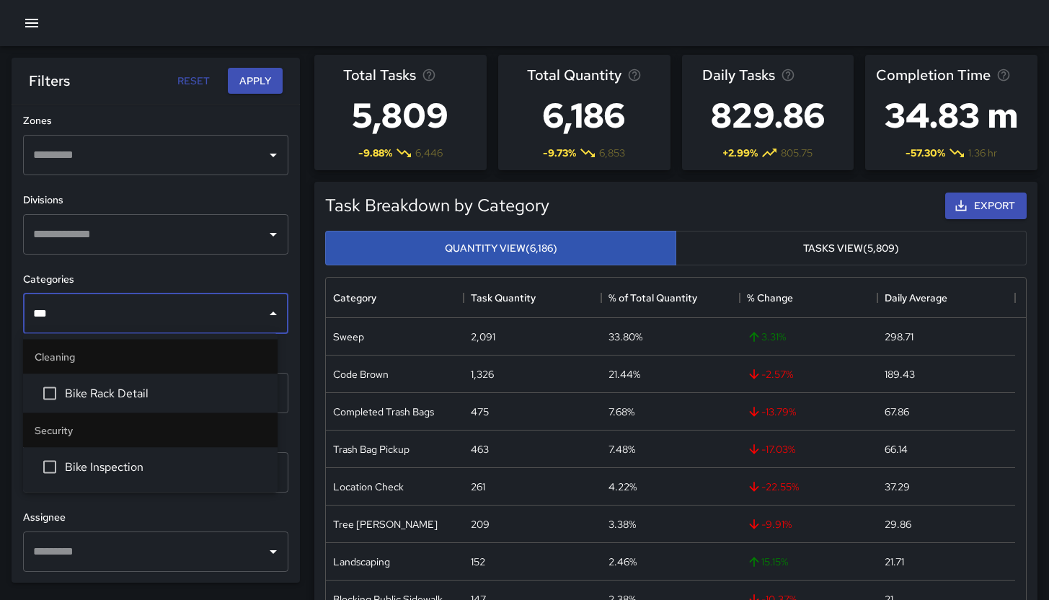
type input "****"
click at [190, 398] on span "Bike Rack Detail" at bounding box center [165, 393] width 201 height 17
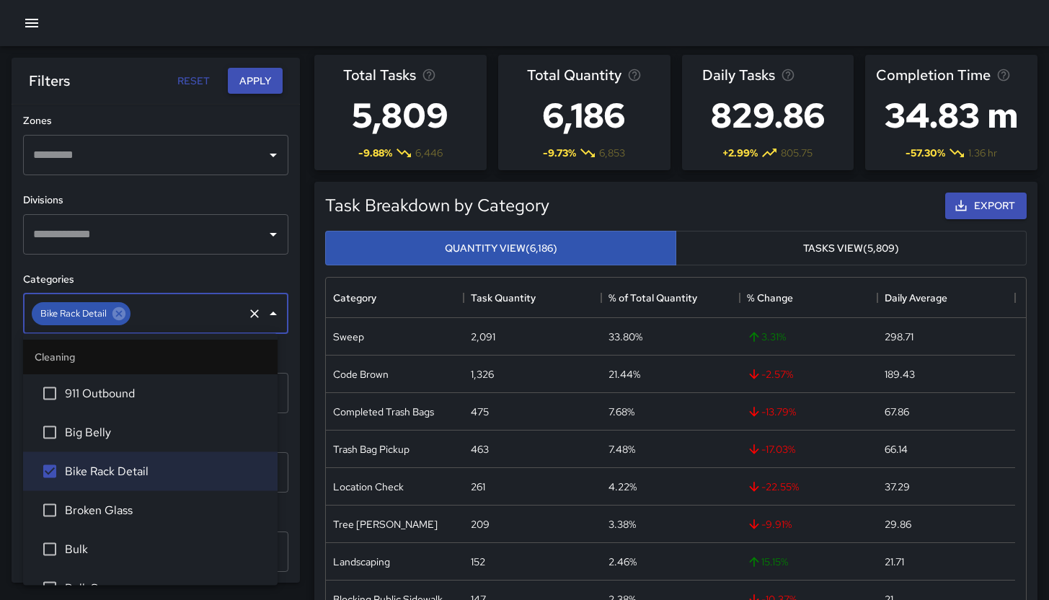
click at [258, 87] on button "Apply" at bounding box center [255, 81] width 55 height 27
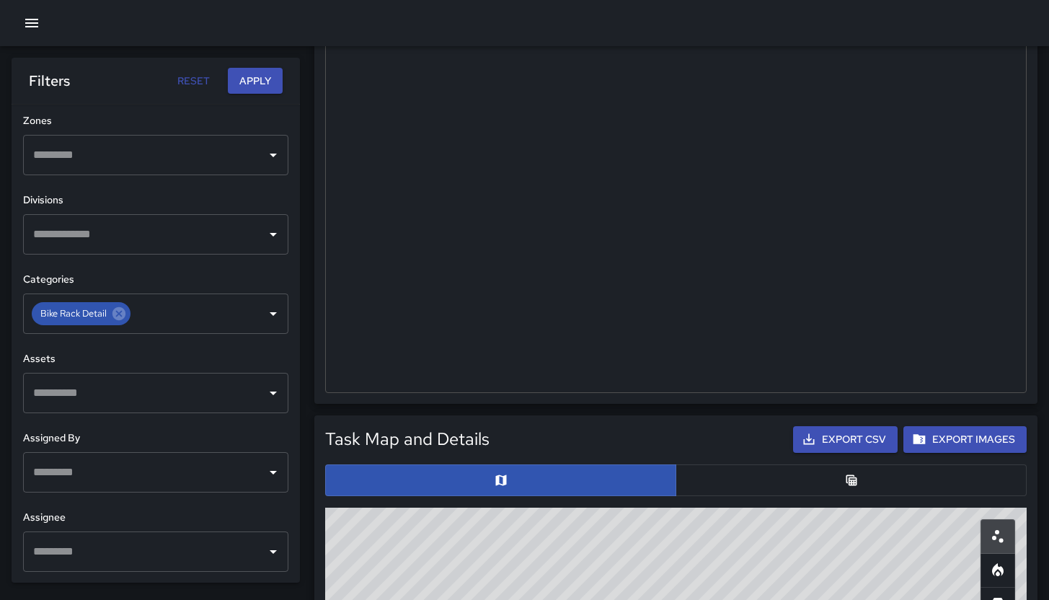
scroll to position [487, 0]
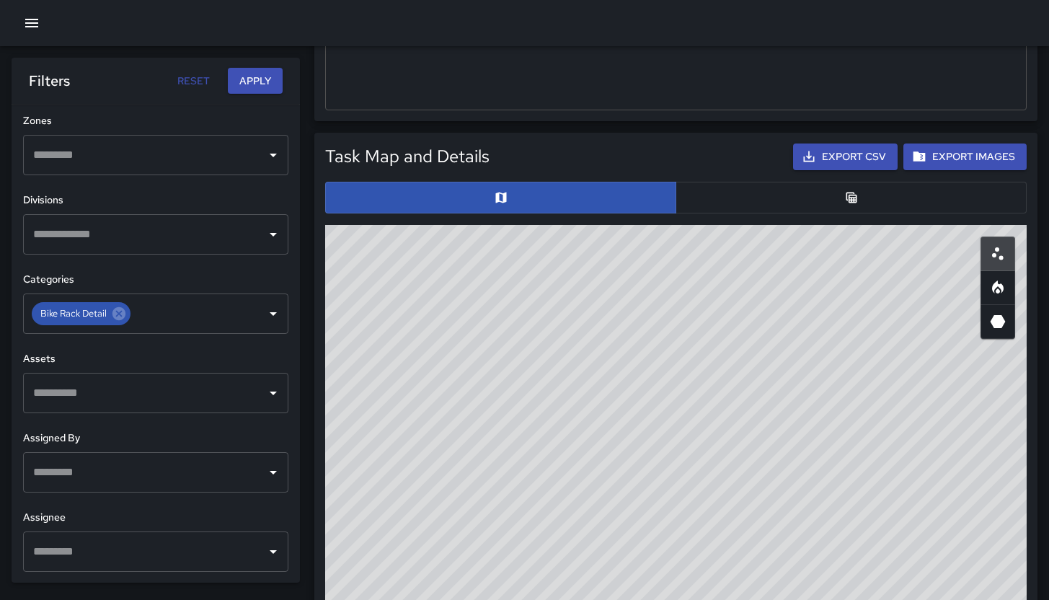
click at [802, 198] on button "button" at bounding box center [851, 198] width 351 height 32
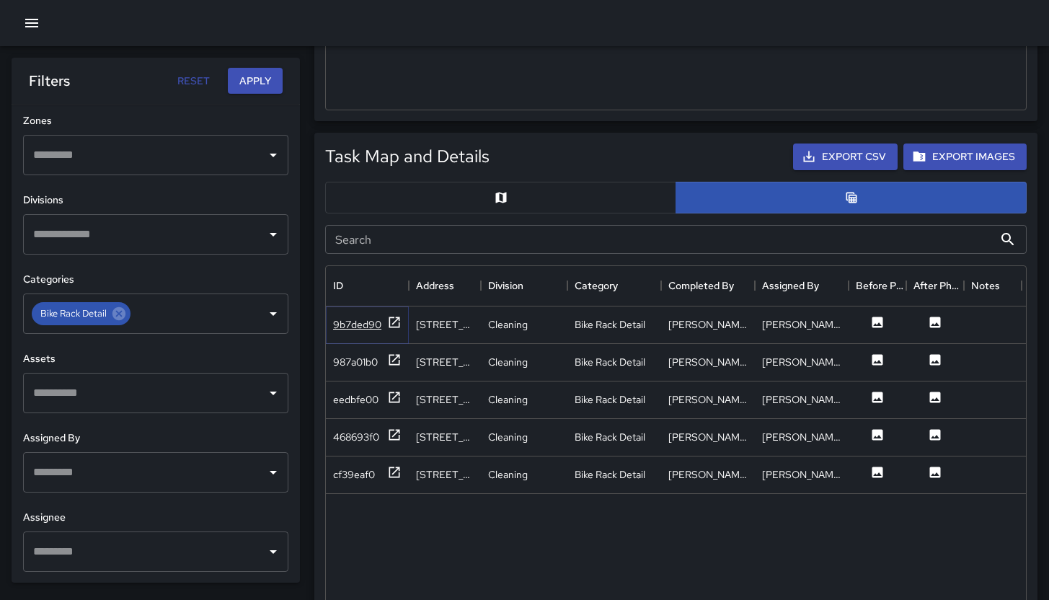
click at [366, 317] on div "9b7ded90" at bounding box center [357, 324] width 48 height 14
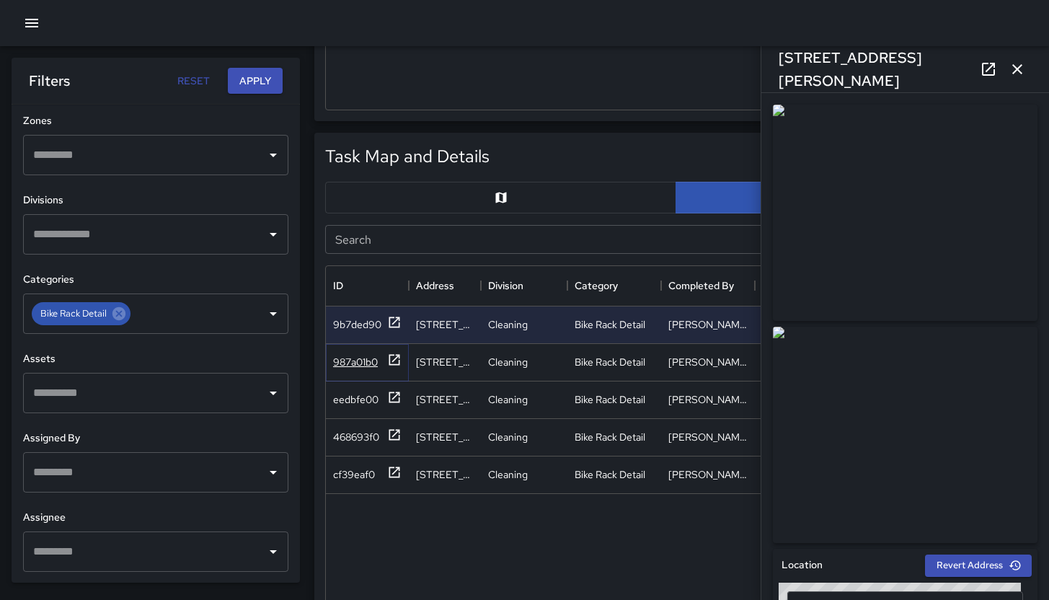
click at [368, 362] on div "987a01b0" at bounding box center [355, 362] width 45 height 14
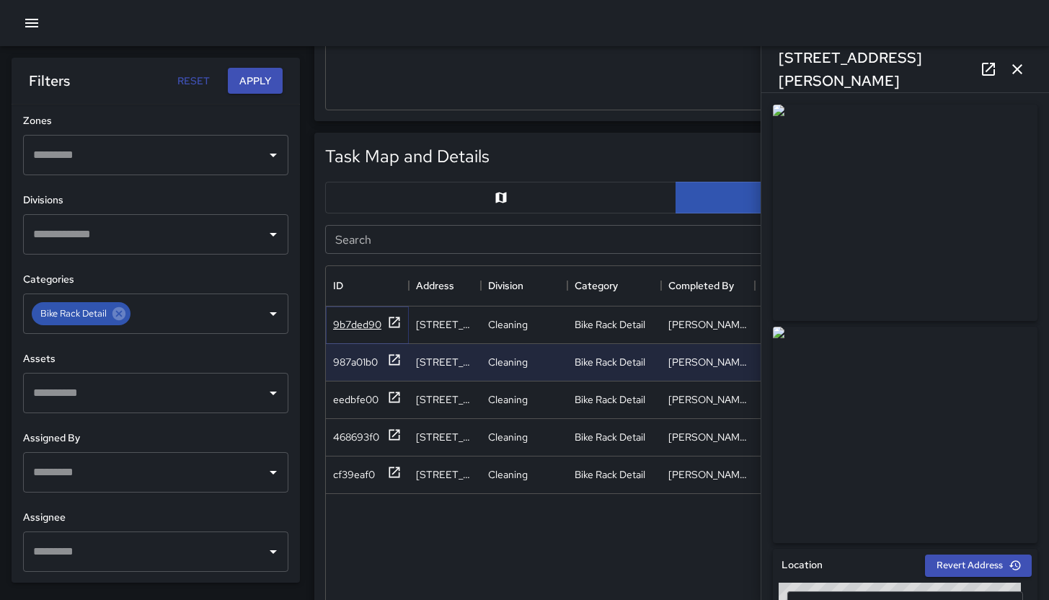
click at [348, 319] on div "9b7ded90" at bounding box center [357, 324] width 48 height 14
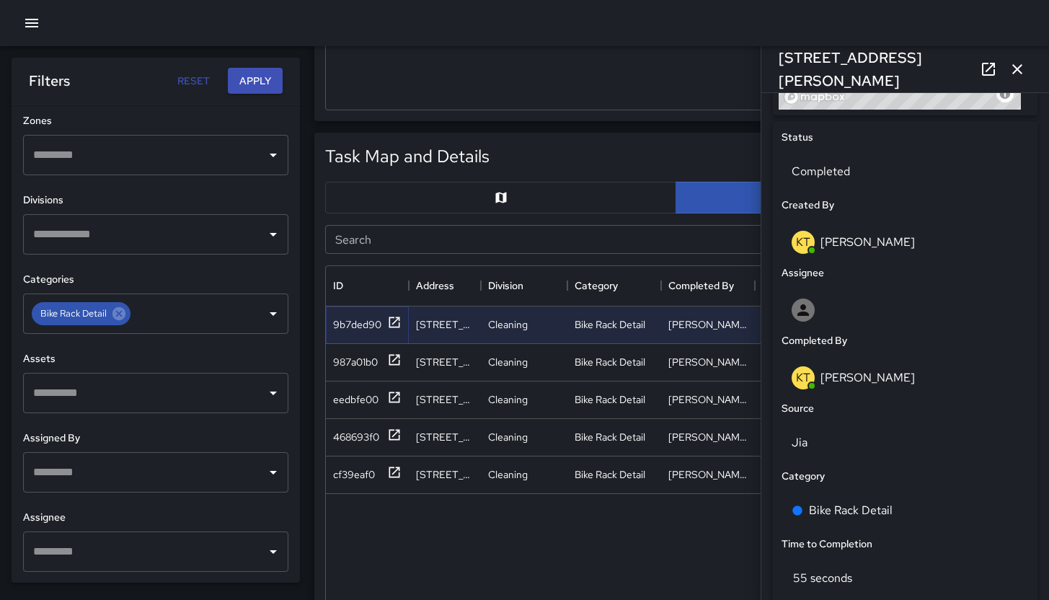
scroll to position [670, 0]
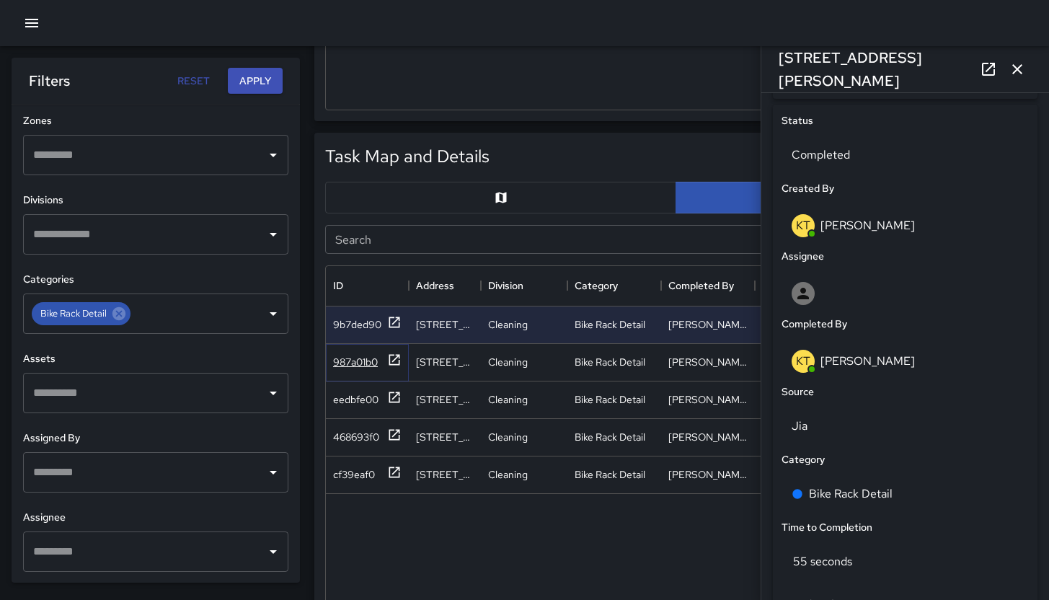
click at [368, 357] on div "987a01b0" at bounding box center [355, 362] width 45 height 14
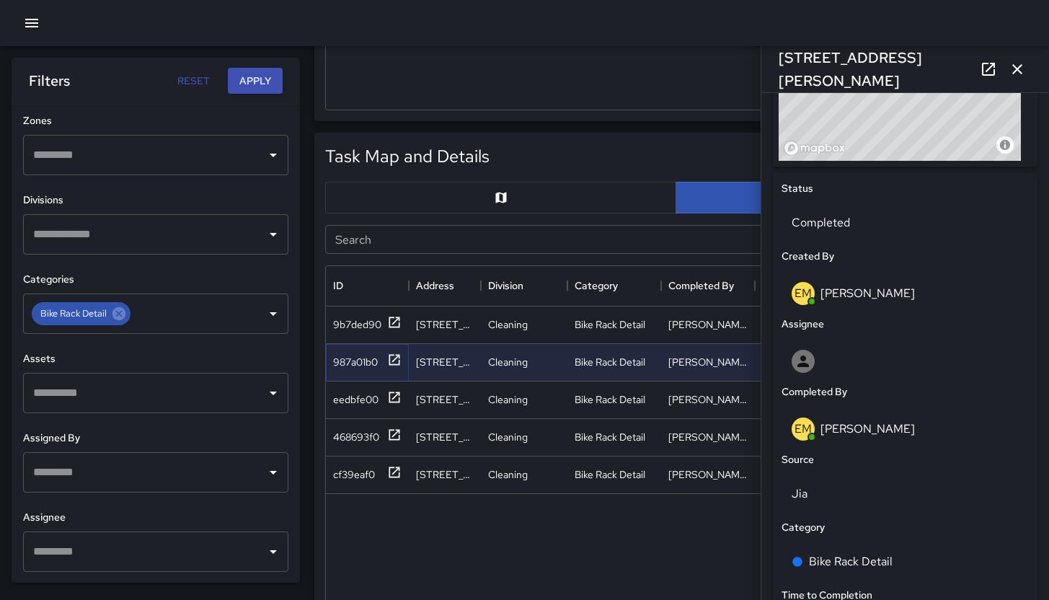
scroll to position [611, 0]
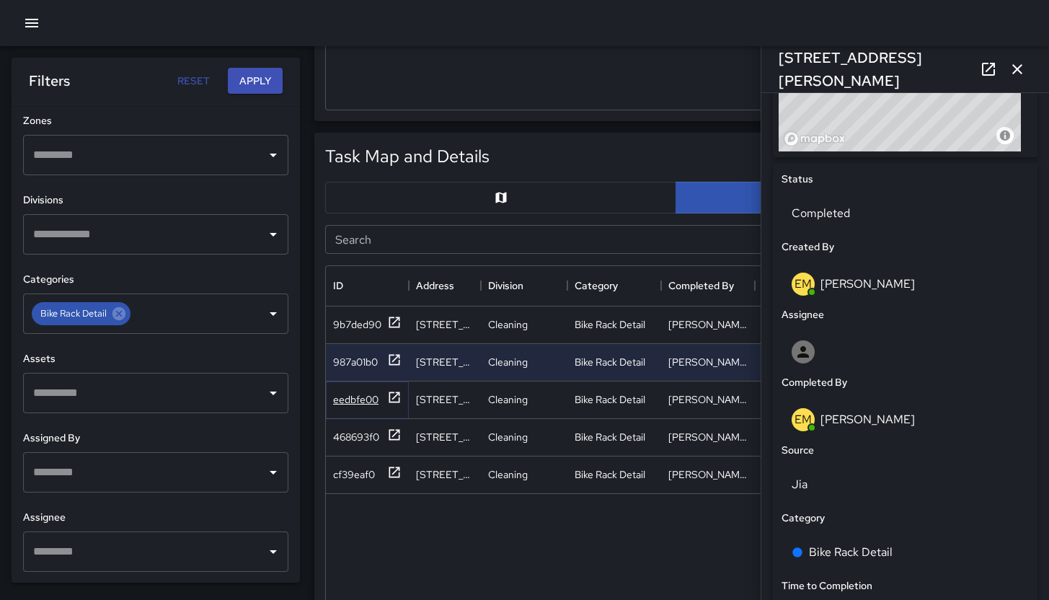
click at [363, 397] on div "eedbfe00" at bounding box center [355, 399] width 45 height 14
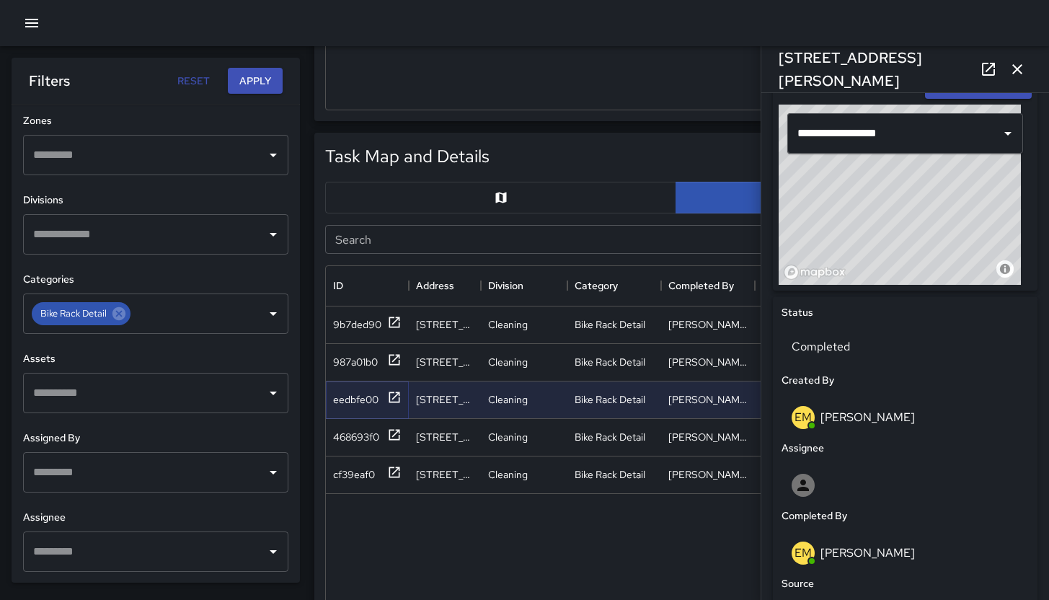
scroll to position [489, 0]
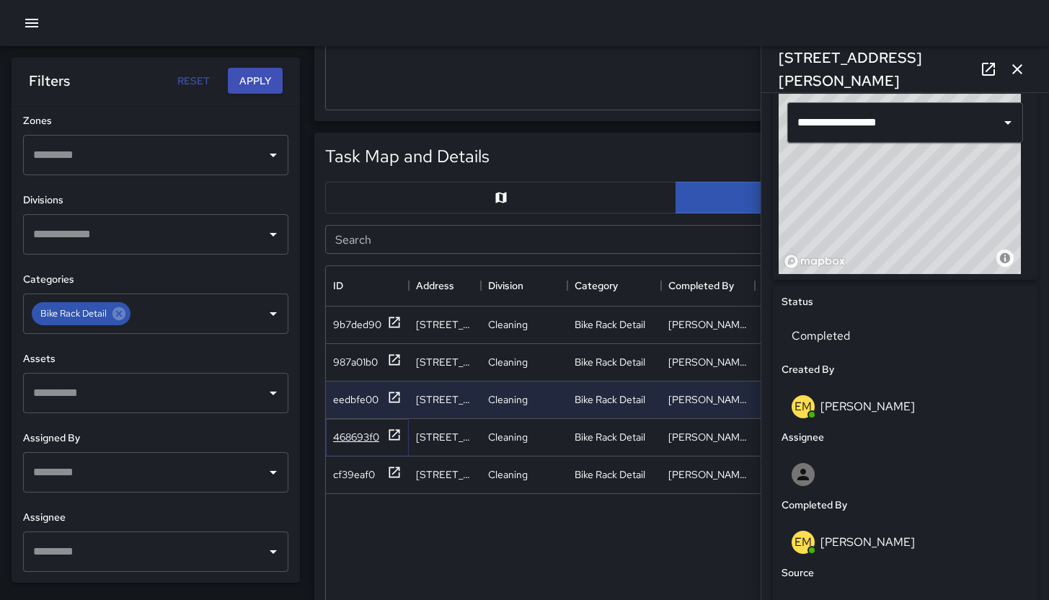
click at [345, 434] on div "468693f0" at bounding box center [356, 437] width 46 height 14
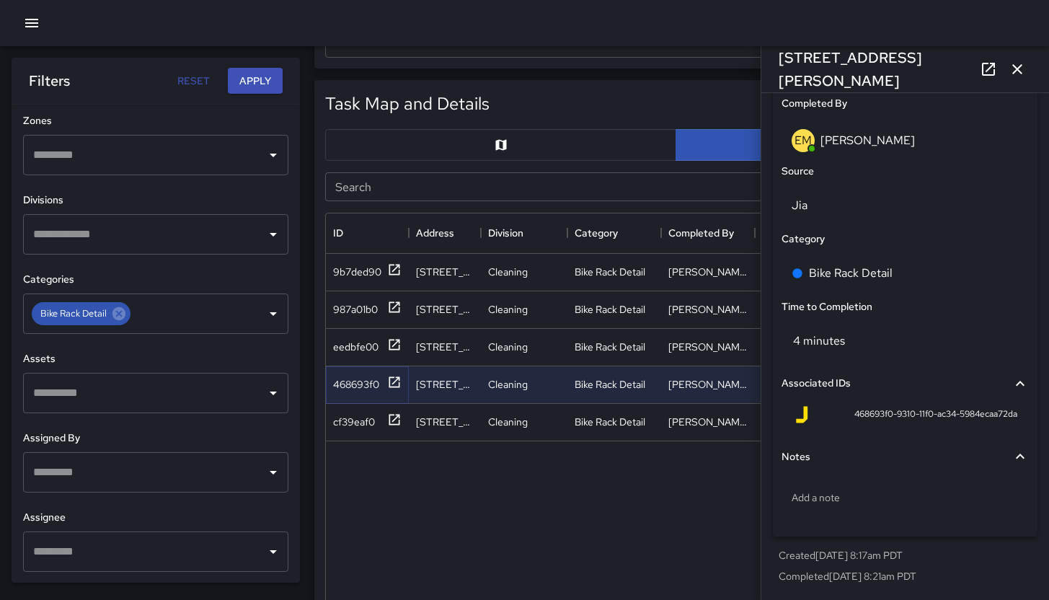
scroll to position [539, 0]
click at [352, 419] on div "cf39eaf0" at bounding box center [354, 422] width 42 height 14
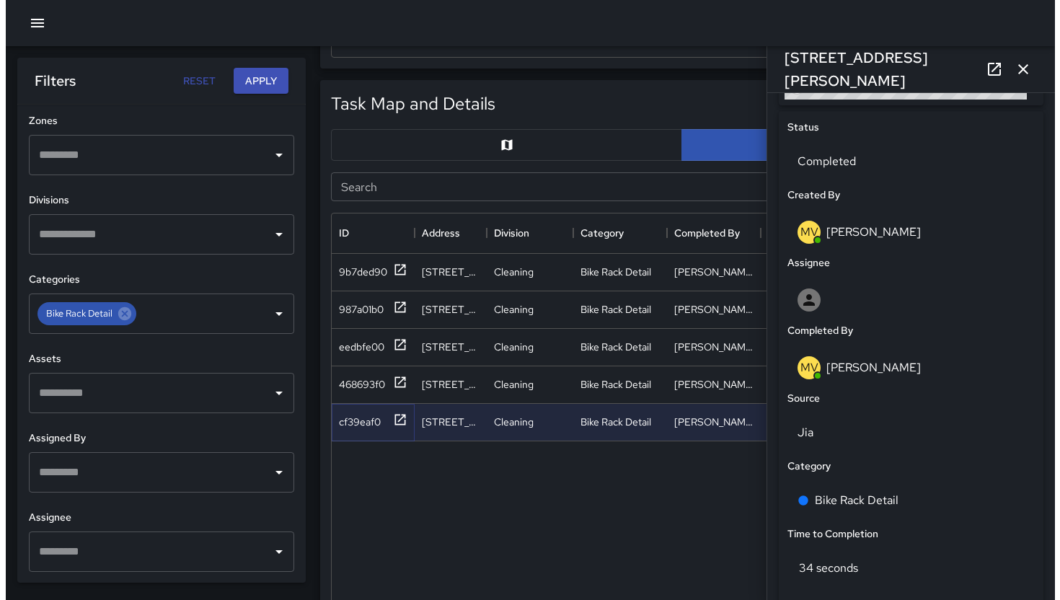
scroll to position [668, 0]
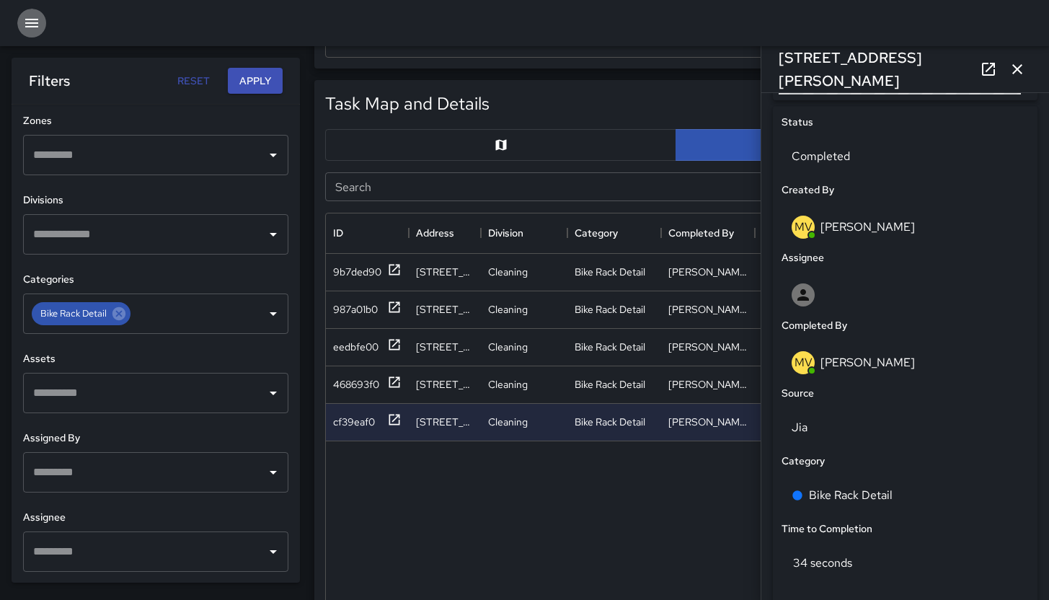
click at [26, 23] on icon "button" at bounding box center [31, 23] width 13 height 9
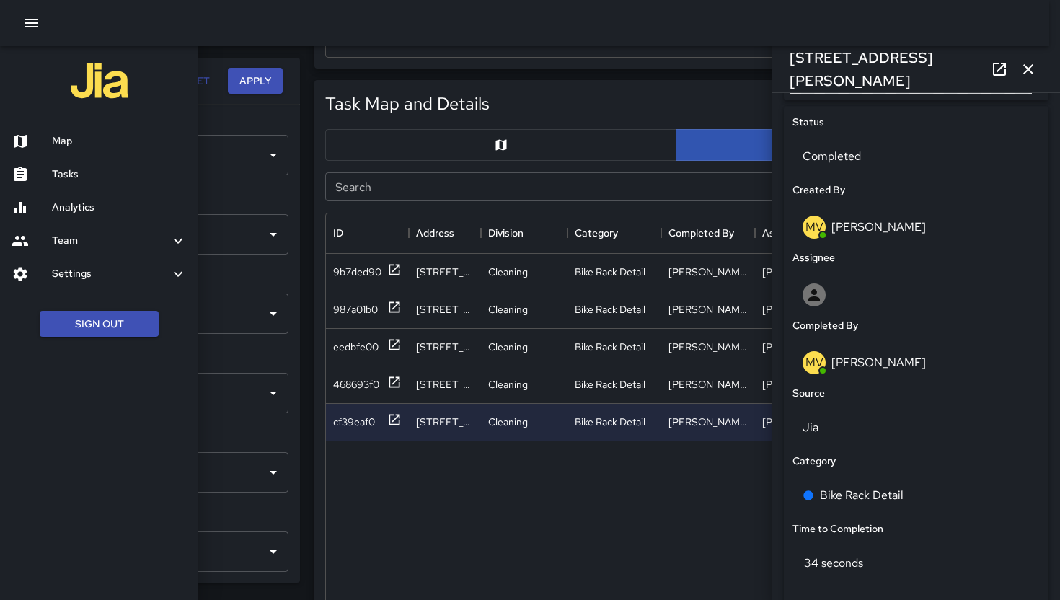
click at [96, 239] on h6 "Team" at bounding box center [111, 241] width 118 height 16
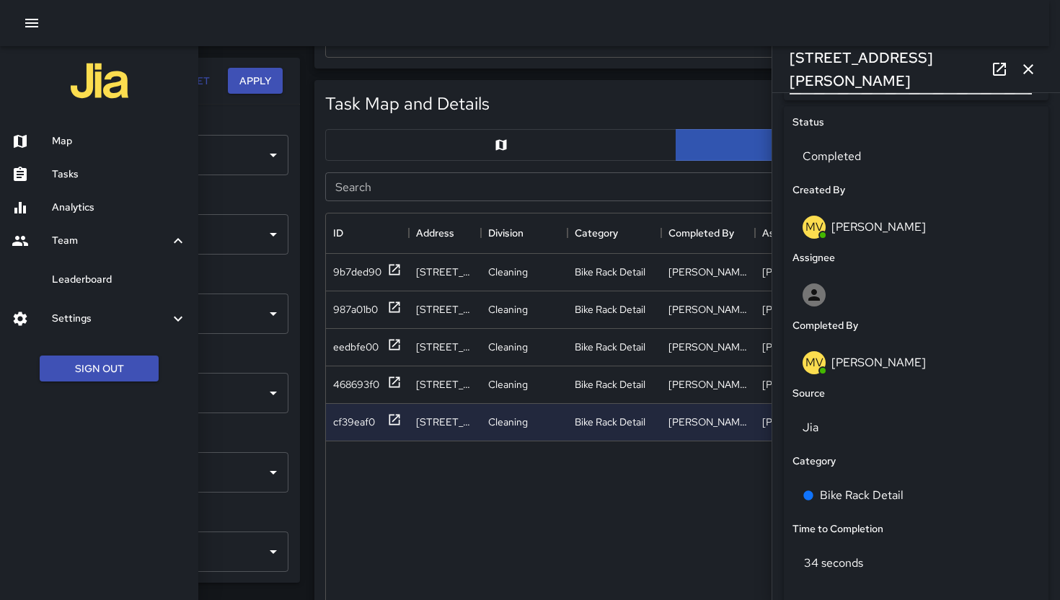
click at [102, 281] on h6 "Leaderboard" at bounding box center [119, 280] width 135 height 16
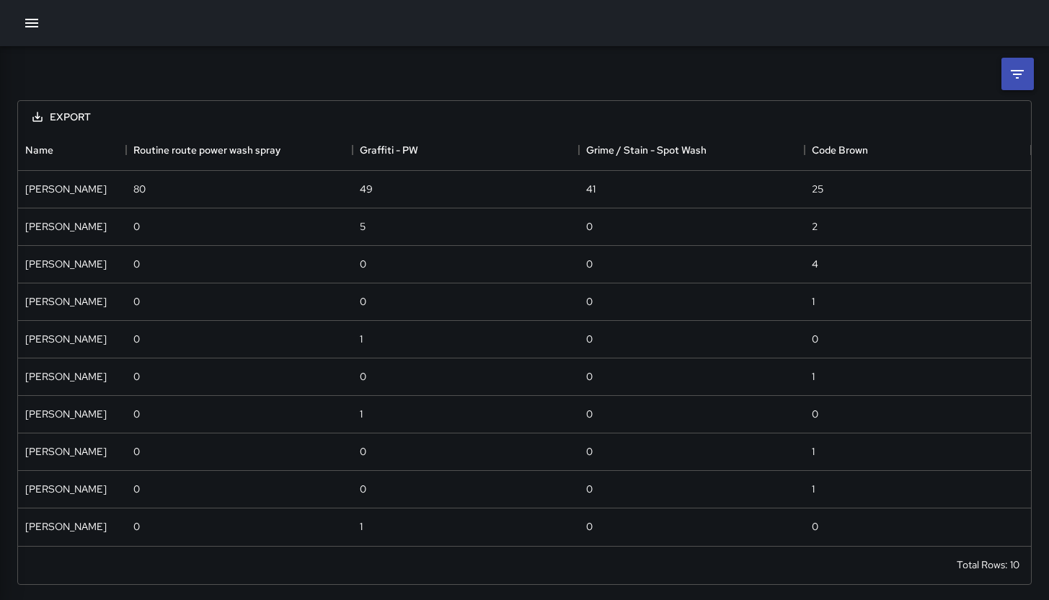
scroll to position [405, 1002]
click at [1009, 66] on icon at bounding box center [1017, 74] width 17 height 17
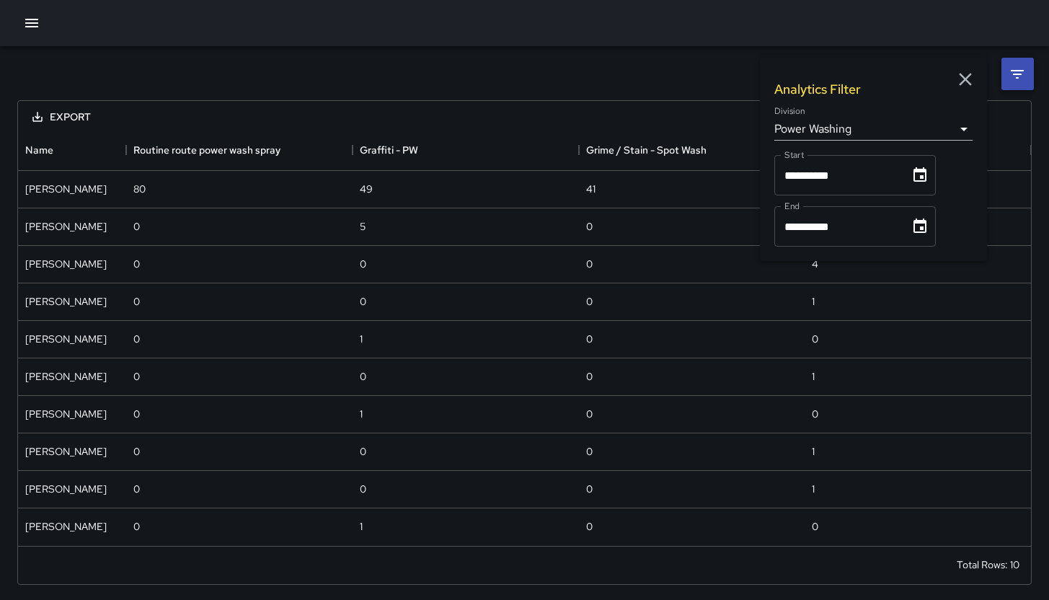
click at [943, 126] on body "**********" at bounding box center [524, 301] width 1049 height 602
click at [945, 131] on body "**********" at bounding box center [524, 301] width 1049 height 602
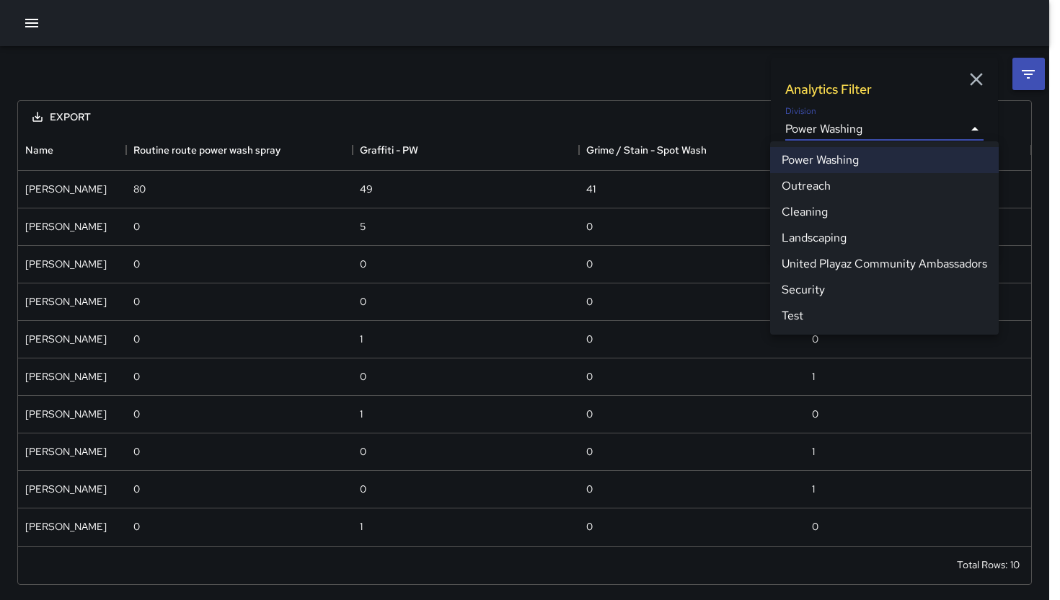
click at [840, 213] on li "Cleaning" at bounding box center [884, 212] width 229 height 26
type input "**********"
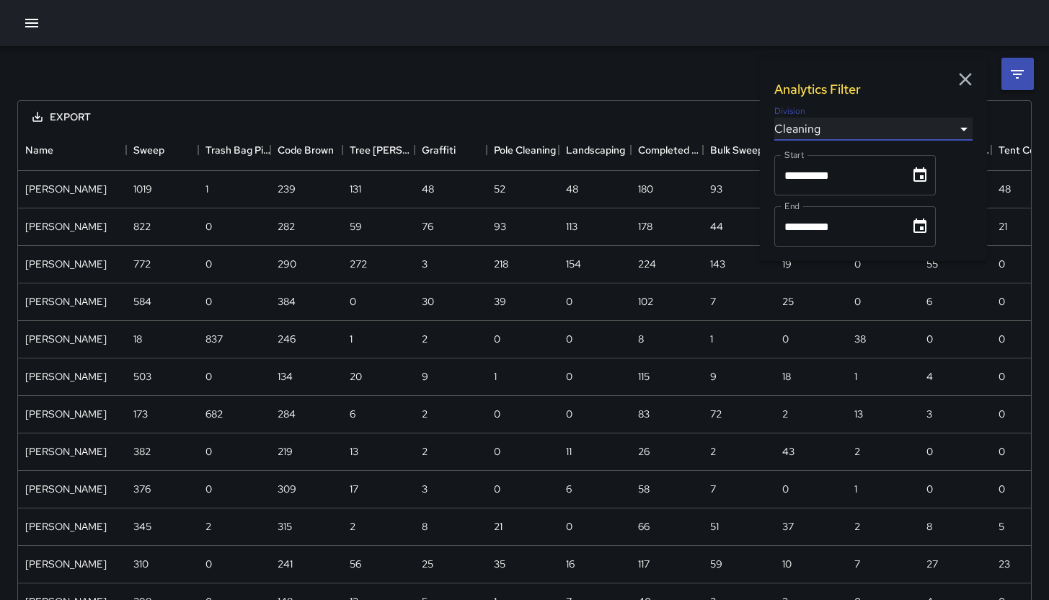
scroll to position [1128, 1002]
click at [107, 146] on button "Menu" at bounding box center [116, 150] width 22 height 22
click at [110, 151] on icon "Menu" at bounding box center [115, 150] width 14 height 14
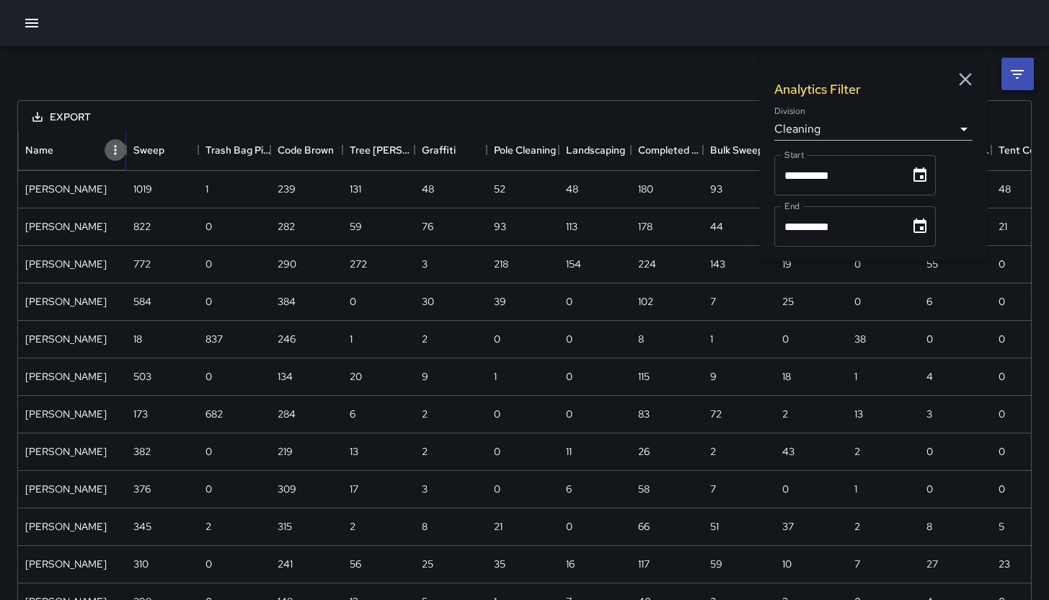
click at [112, 153] on icon "Menu" at bounding box center [115, 150] width 14 height 14
click at [102, 201] on li "Show columns" at bounding box center [77, 206] width 97 height 26
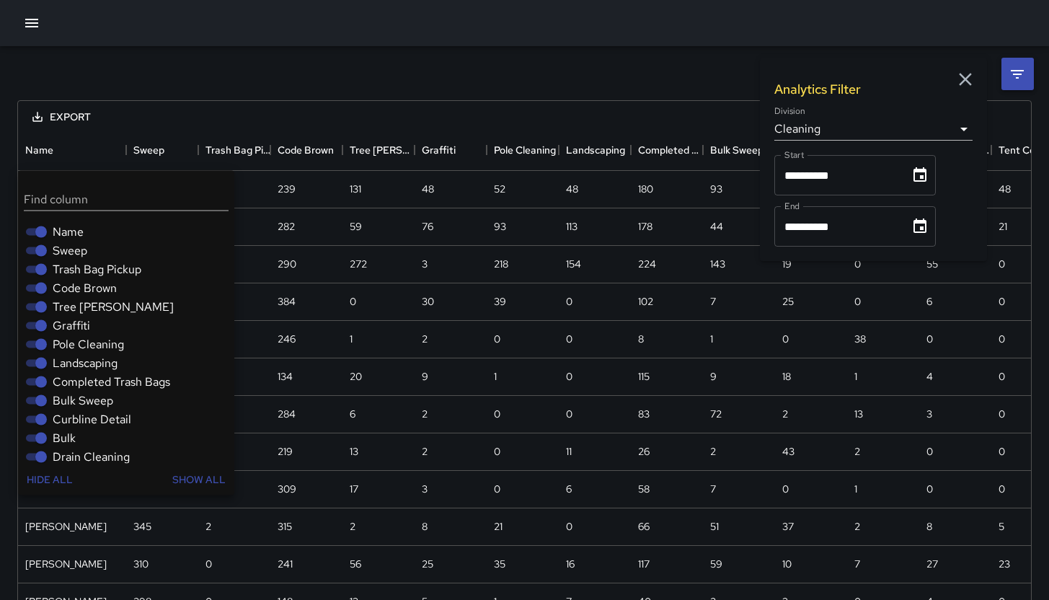
click at [105, 254] on div "Sweep" at bounding box center [129, 251] width 211 height 19
click at [101, 273] on span "Trash Bag Pickup" at bounding box center [97, 269] width 89 height 17
click at [81, 254] on span "Sweep" at bounding box center [70, 250] width 35 height 17
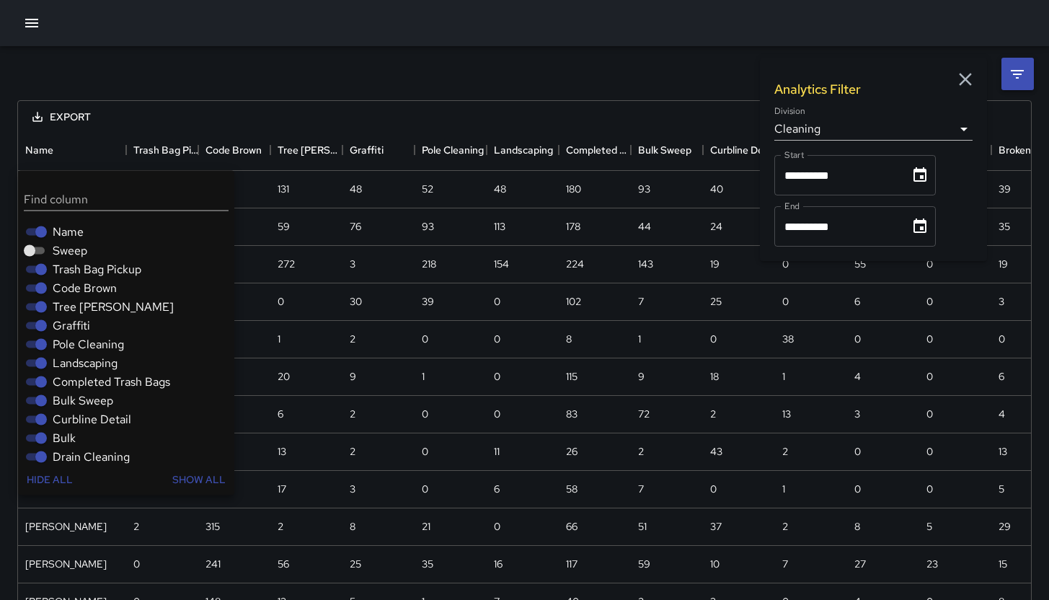
click at [62, 288] on span "Code Brown" at bounding box center [85, 288] width 64 height 17
click at [58, 267] on span "Trash Bag Pickup" at bounding box center [97, 269] width 89 height 17
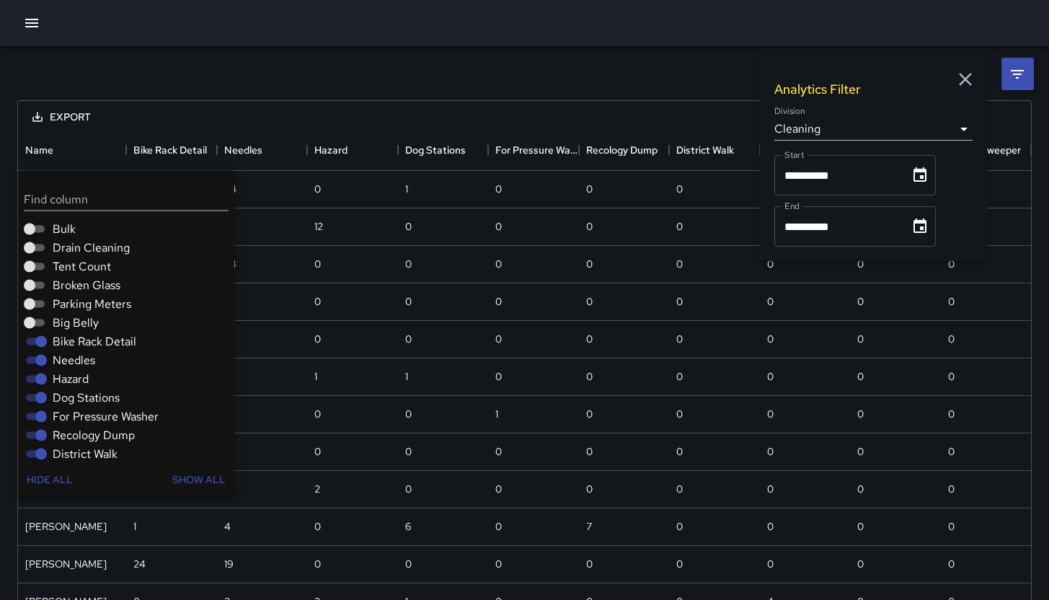
scroll to position [254, 0]
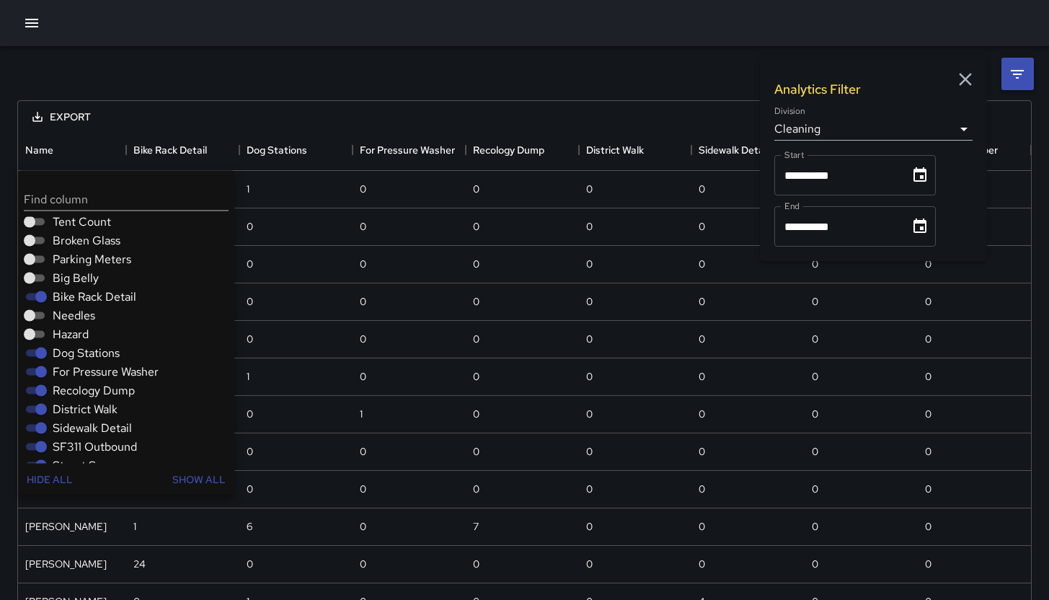
click at [180, 34] on div at bounding box center [524, 23] width 1049 height 46
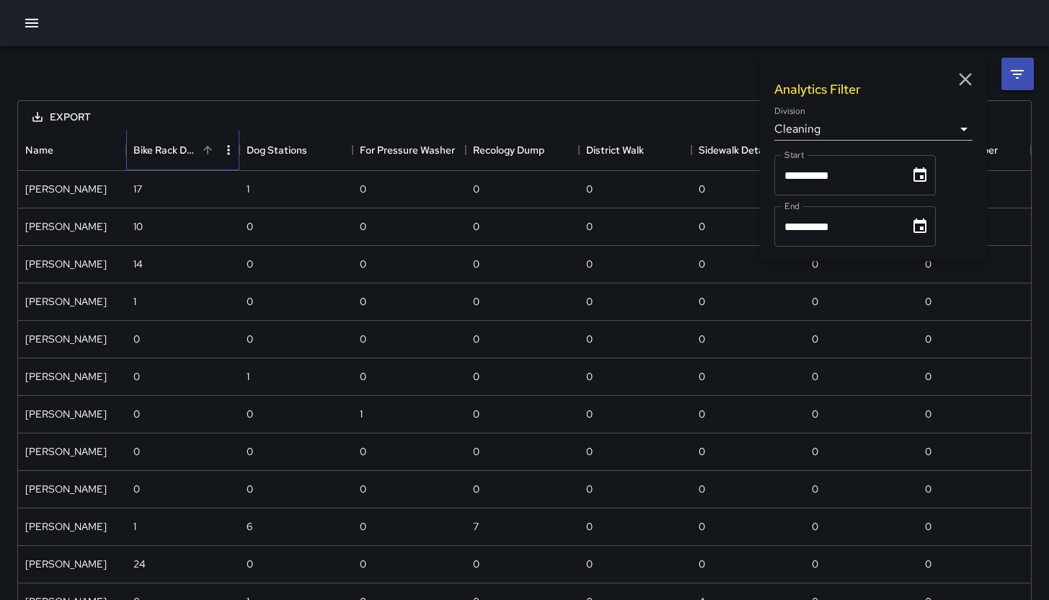
click at [163, 147] on div "Bike Rack Detail" at bounding box center [165, 150] width 64 height 40
click at [924, 189] on button "Choose date, selected date is Sep 1, 2025" at bounding box center [920, 175] width 29 height 29
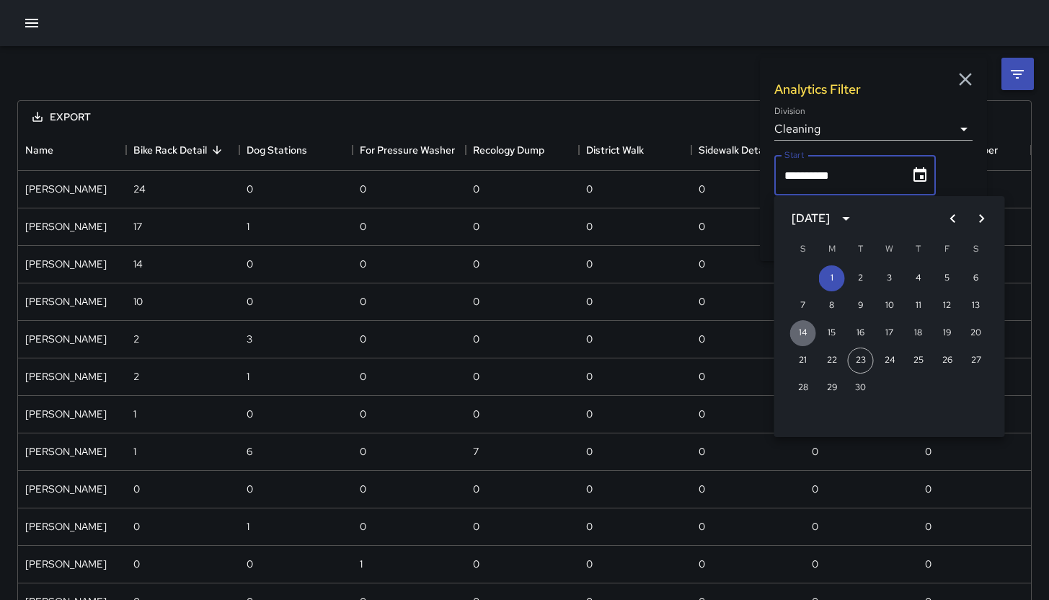
click at [794, 334] on button "14" at bounding box center [803, 333] width 26 height 26
type input "**********"
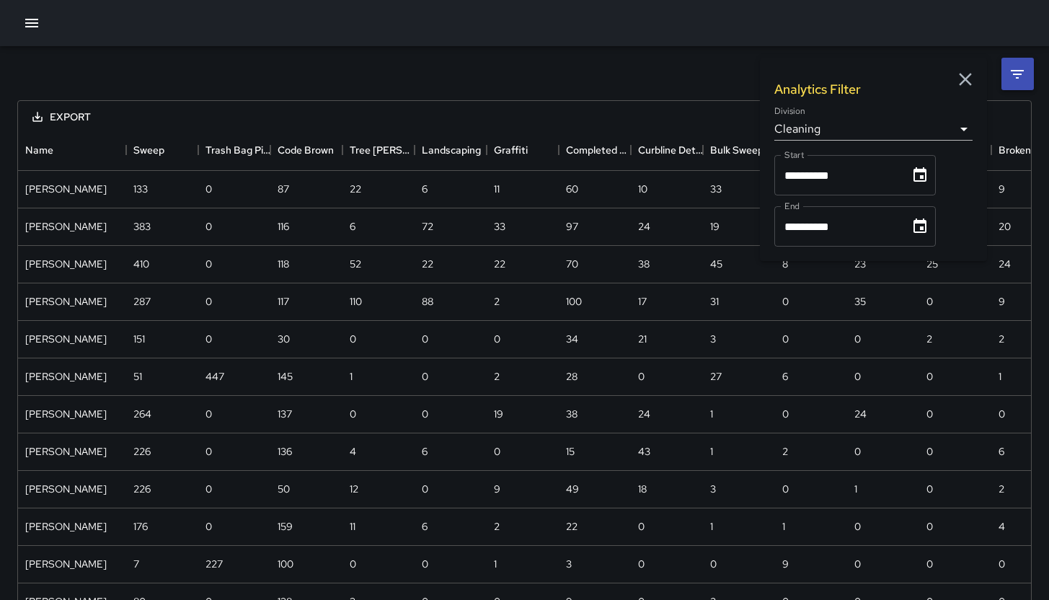
click at [923, 228] on icon "Choose date, selected date is Sep 30, 2025" at bounding box center [919, 226] width 17 height 17
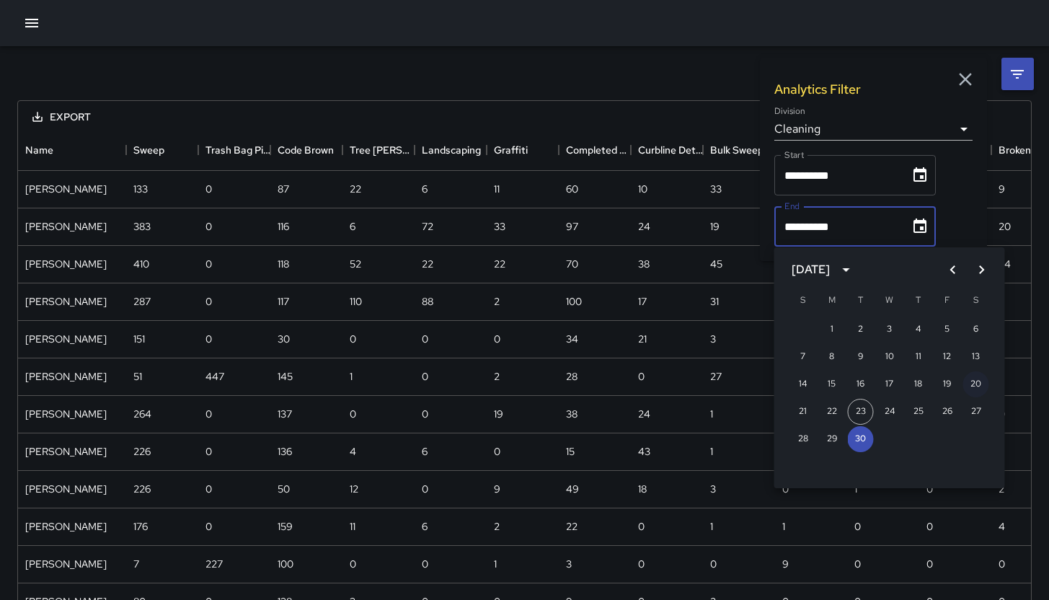
click at [970, 379] on button "20" at bounding box center [976, 384] width 26 height 26
type input "**********"
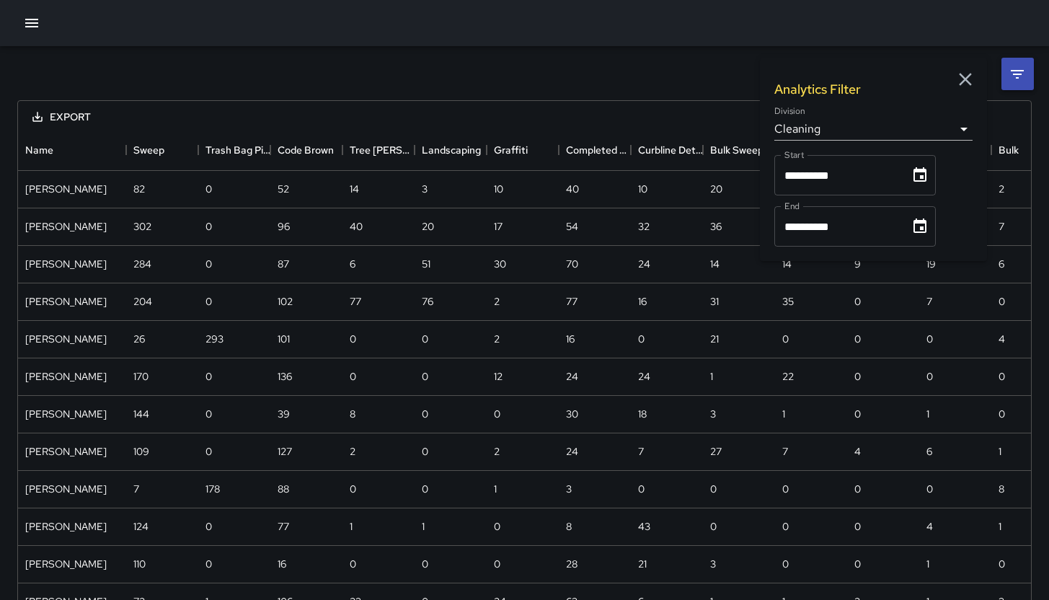
scroll to position [940, 1002]
click at [963, 77] on icon "button" at bounding box center [965, 79] width 13 height 13
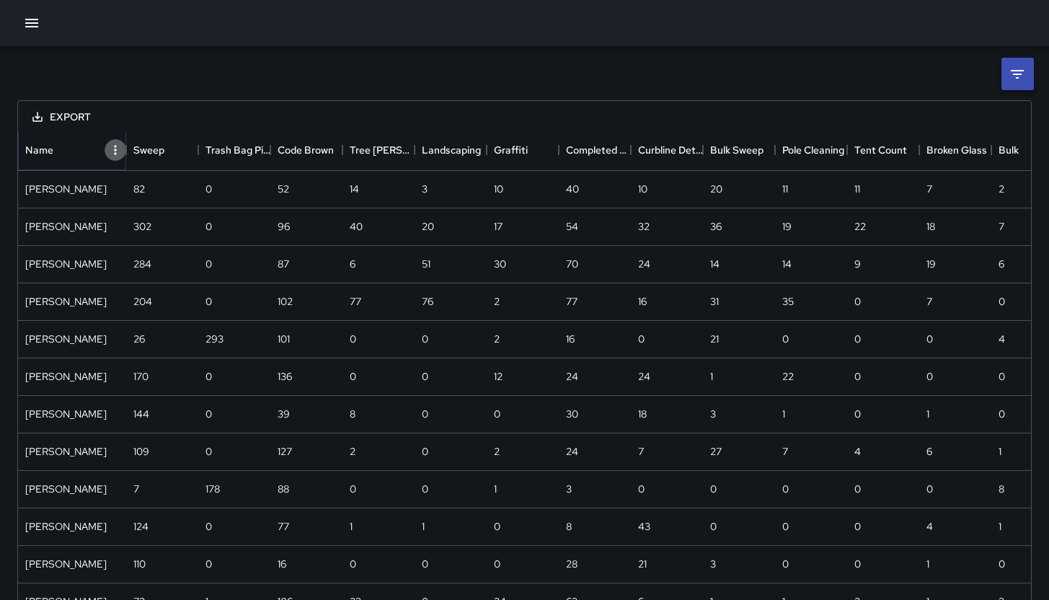
click at [112, 146] on icon "Menu" at bounding box center [115, 150] width 14 height 14
click at [89, 202] on li "Show columns" at bounding box center [77, 206] width 97 height 26
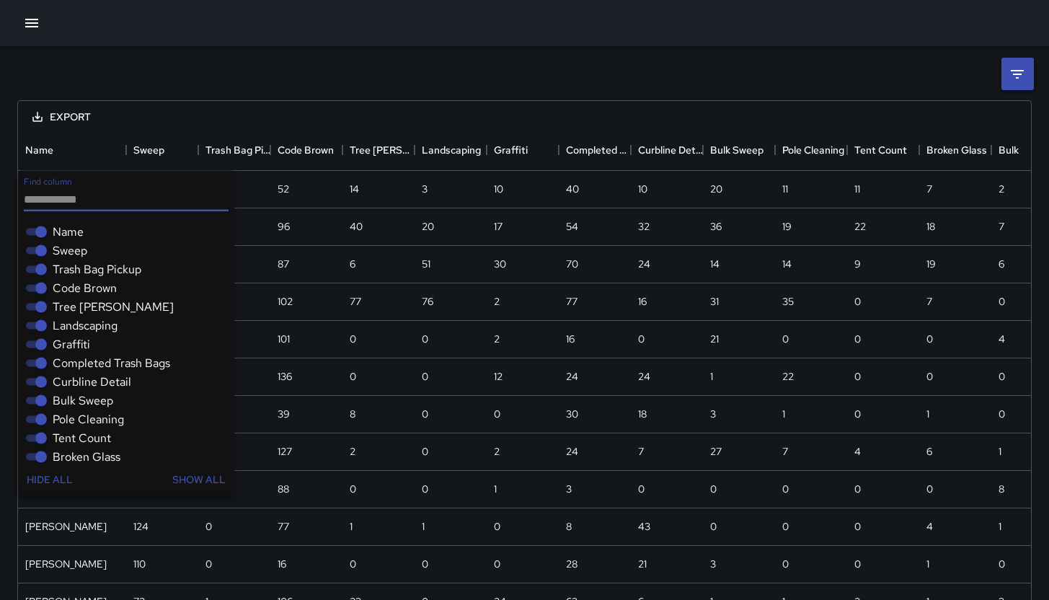
click at [74, 249] on span "Sweep" at bounding box center [70, 250] width 35 height 17
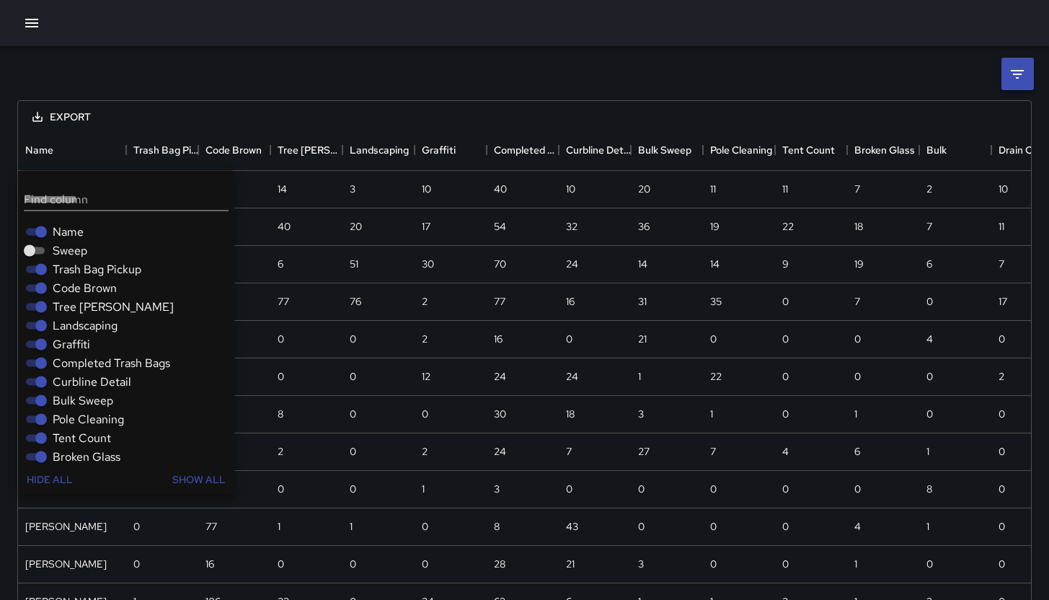
click at [73, 271] on span "Trash Bag Pickup" at bounding box center [97, 269] width 89 height 17
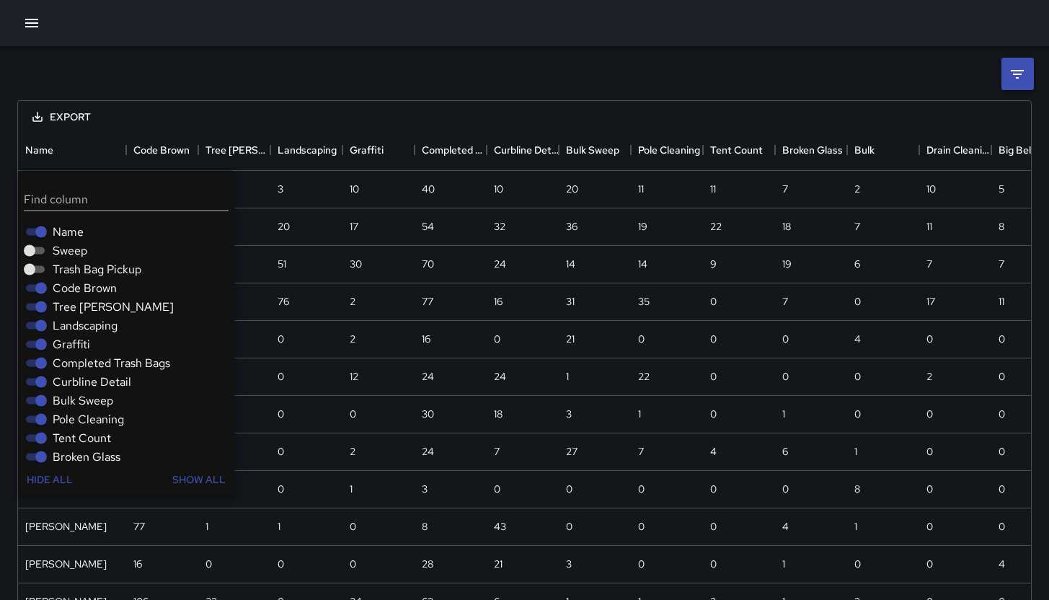
click at [74, 287] on span "Code Brown" at bounding box center [85, 288] width 64 height 17
click at [72, 305] on span "Tree [PERSON_NAME]" at bounding box center [113, 307] width 121 height 17
click at [69, 329] on span "Landscaping" at bounding box center [85, 325] width 65 height 17
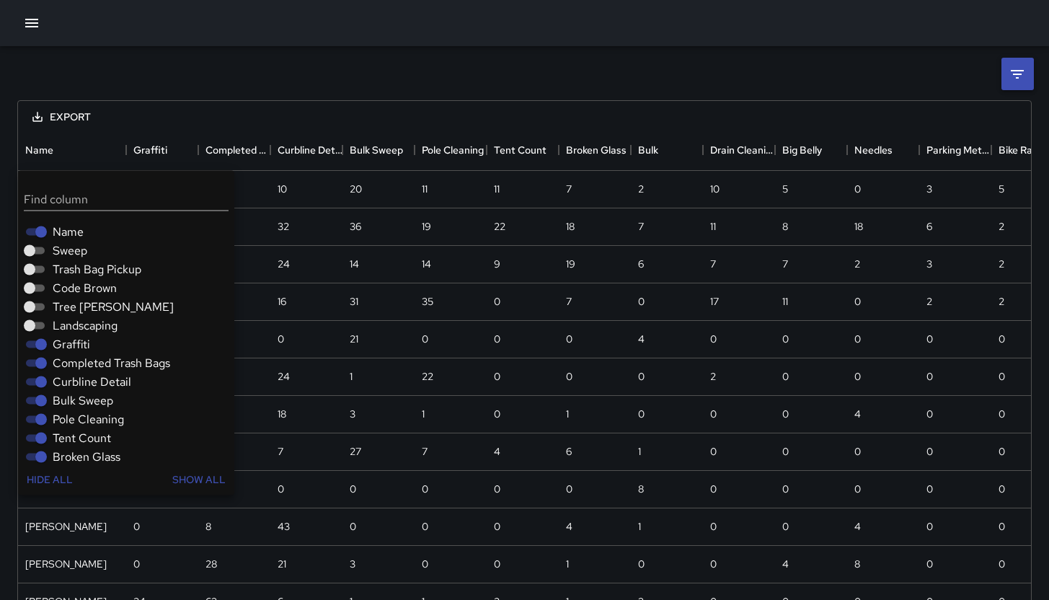
click at [68, 347] on span "Graffiti" at bounding box center [71, 344] width 37 height 17
click at [60, 367] on span "Completed Trash Bags" at bounding box center [112, 363] width 118 height 17
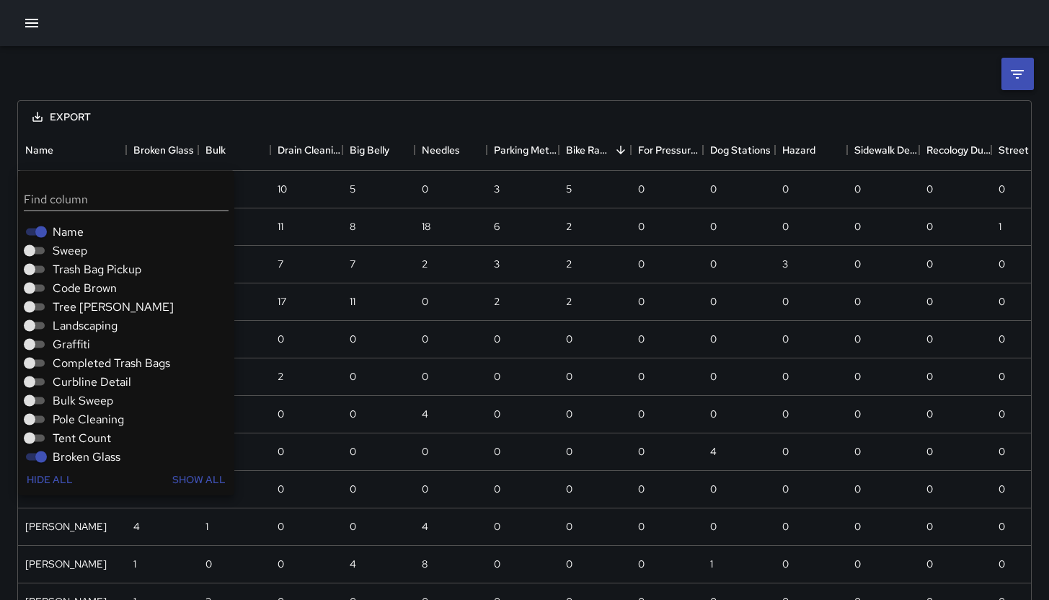
click at [39, 467] on button "Hide all" at bounding box center [50, 479] width 58 height 27
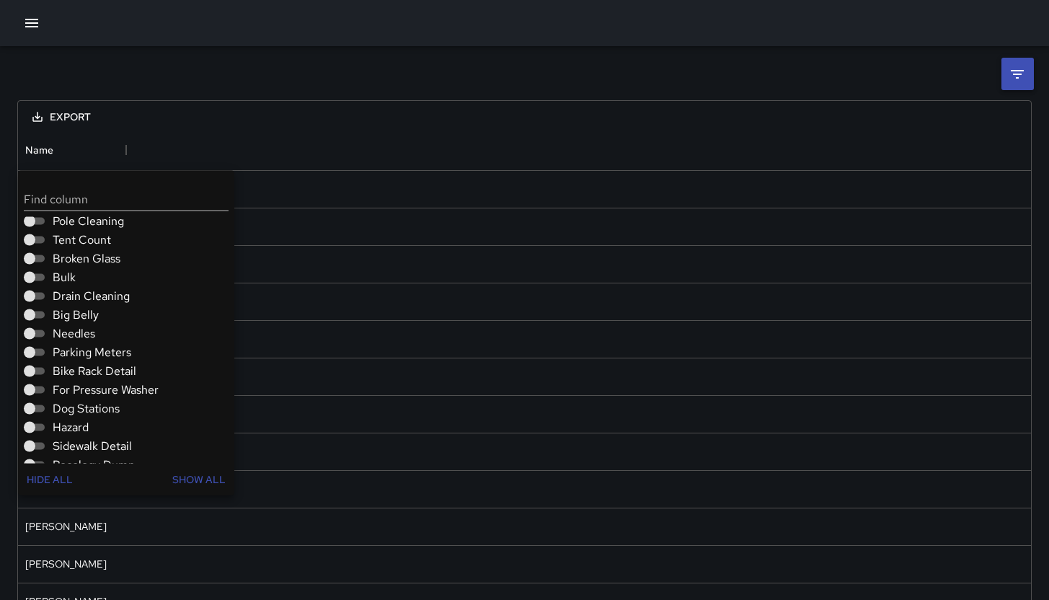
scroll to position [200, 0]
click at [250, 49] on div "Export Name Bike Rack Detail Elimar Martinez 5 Katherine Treminio 2 Eddie Balle…" at bounding box center [524, 586] width 1049 height 1081
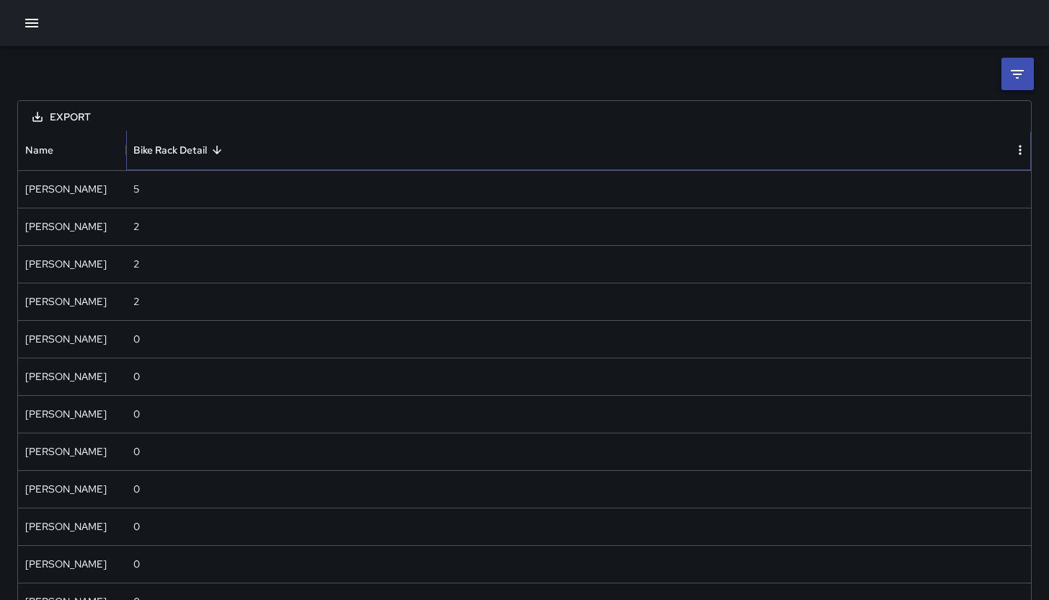
click at [154, 164] on div "Bike Rack Detail" at bounding box center [170, 150] width 74 height 40
click at [156, 154] on div "Bike Rack Detail" at bounding box center [170, 150] width 74 height 40
click at [157, 154] on div "Bike Rack Detail" at bounding box center [170, 150] width 74 height 40
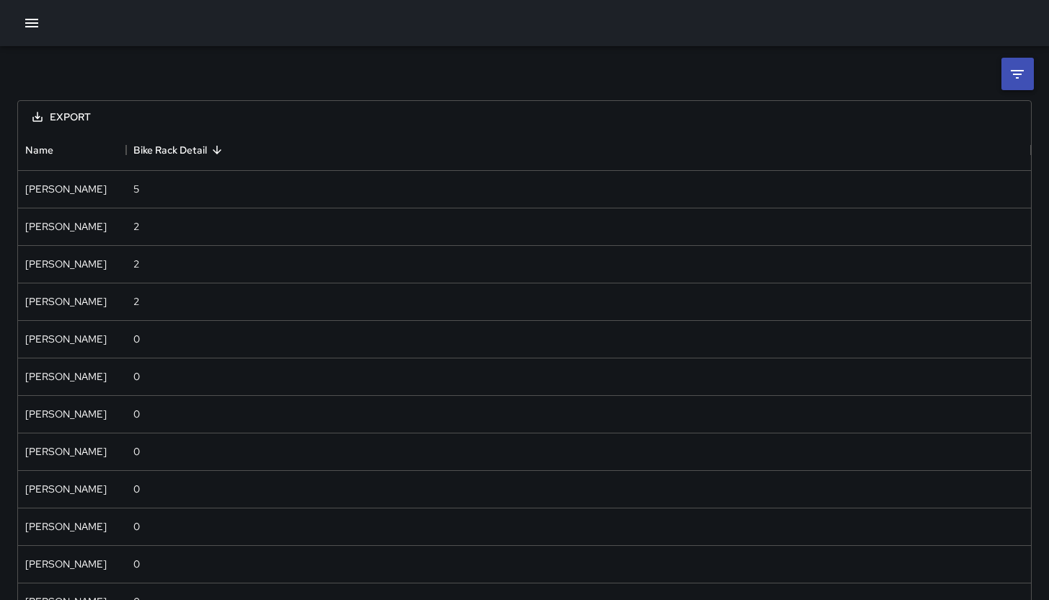
click at [43, 37] on div at bounding box center [524, 23] width 1049 height 46
click at [40, 29] on button "button" at bounding box center [31, 23] width 29 height 29
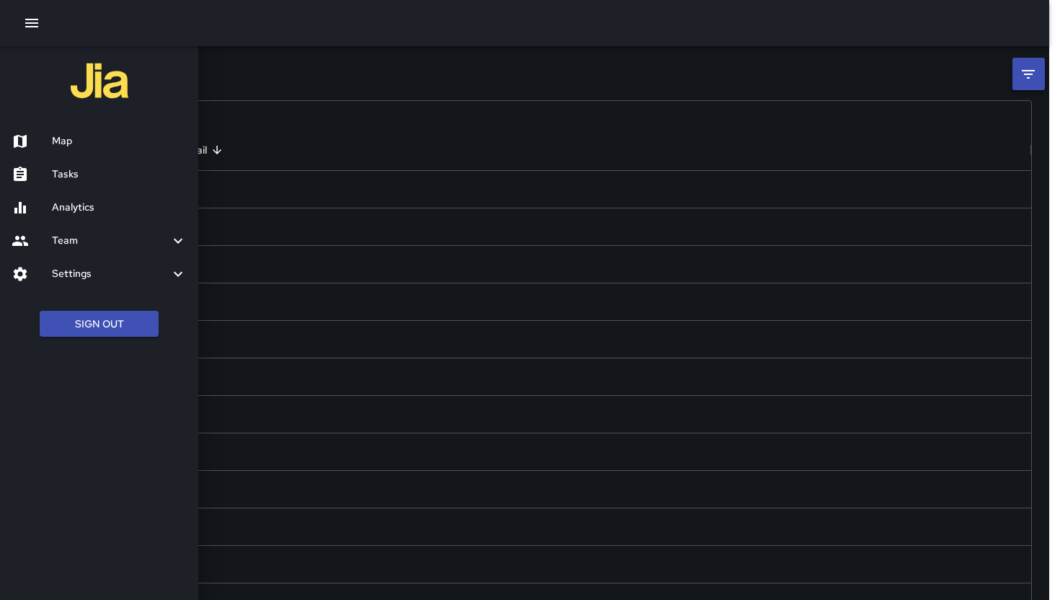
click at [80, 128] on div "Map" at bounding box center [99, 141] width 198 height 33
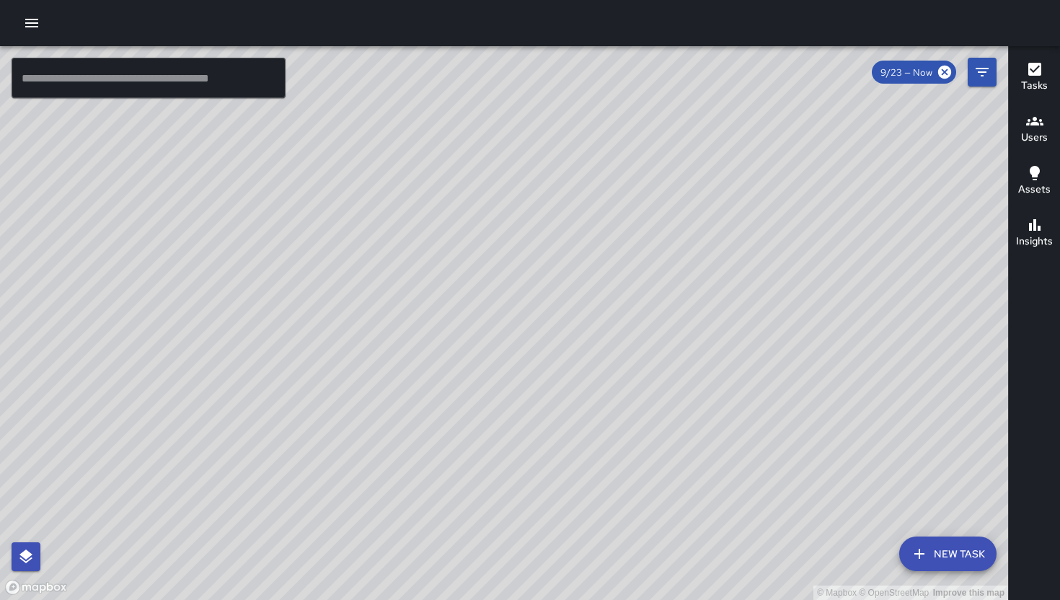
click at [41, 18] on button "button" at bounding box center [31, 23] width 29 height 29
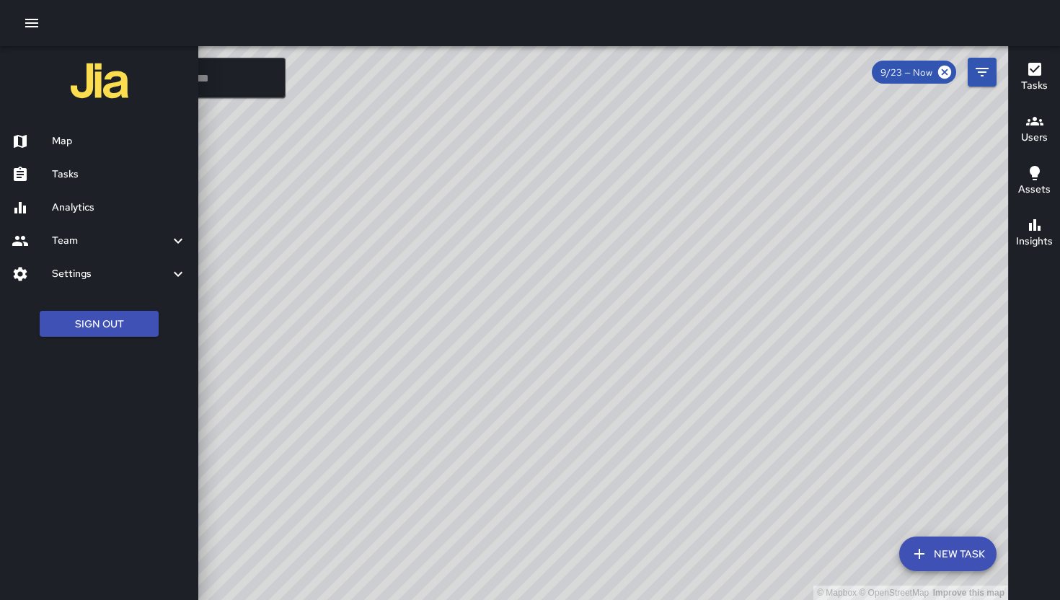
click at [116, 201] on h6 "Analytics" at bounding box center [119, 208] width 135 height 16
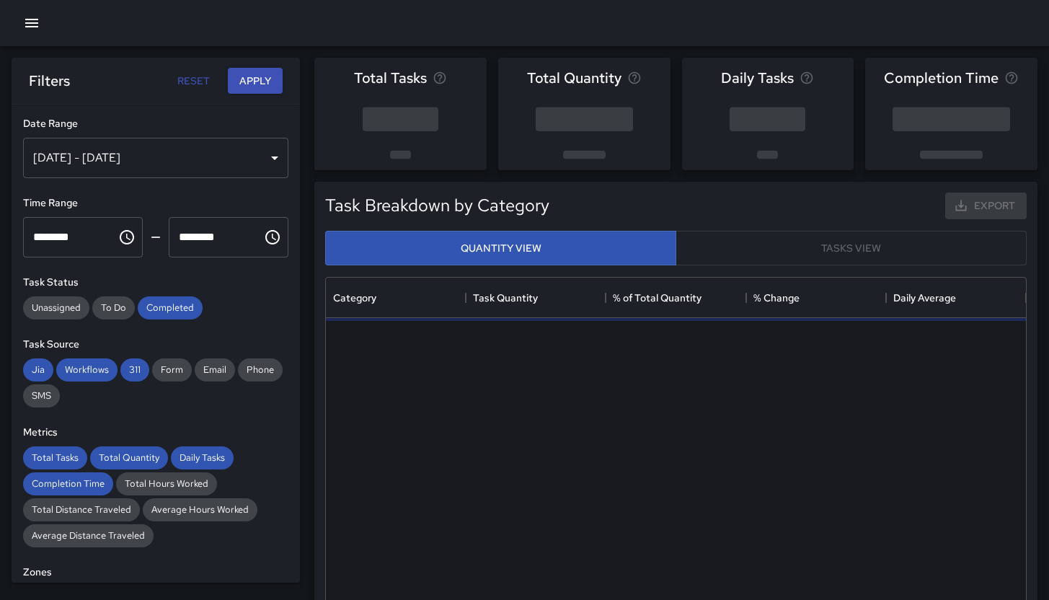
scroll to position [420, 689]
click at [175, 149] on div "Sep 17, 2025 - Sep 23, 2025" at bounding box center [155, 158] width 265 height 40
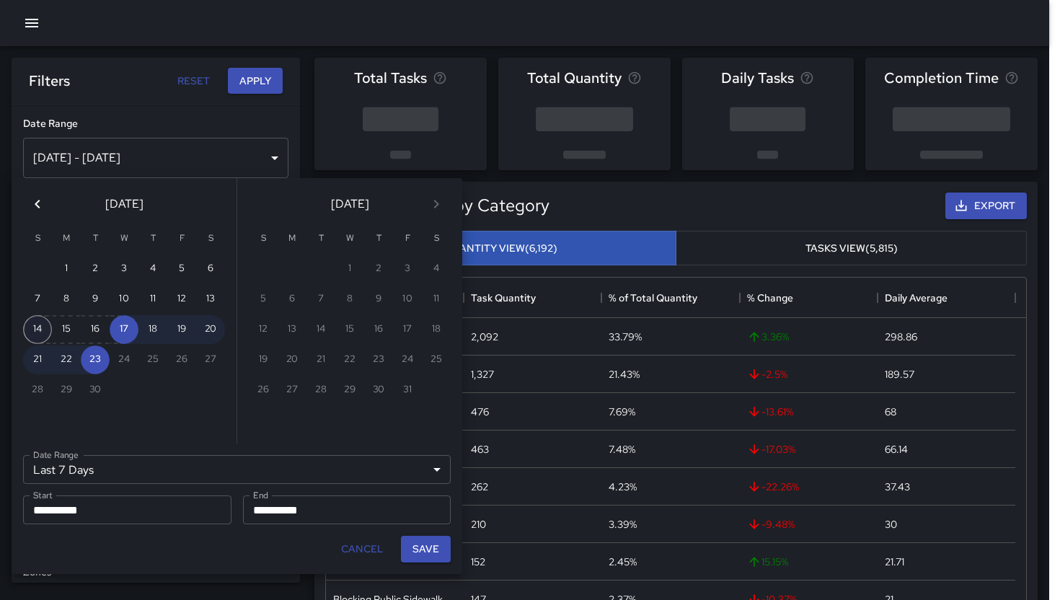
click at [45, 327] on button "14" at bounding box center [37, 329] width 29 height 29
type input "******"
type input "**********"
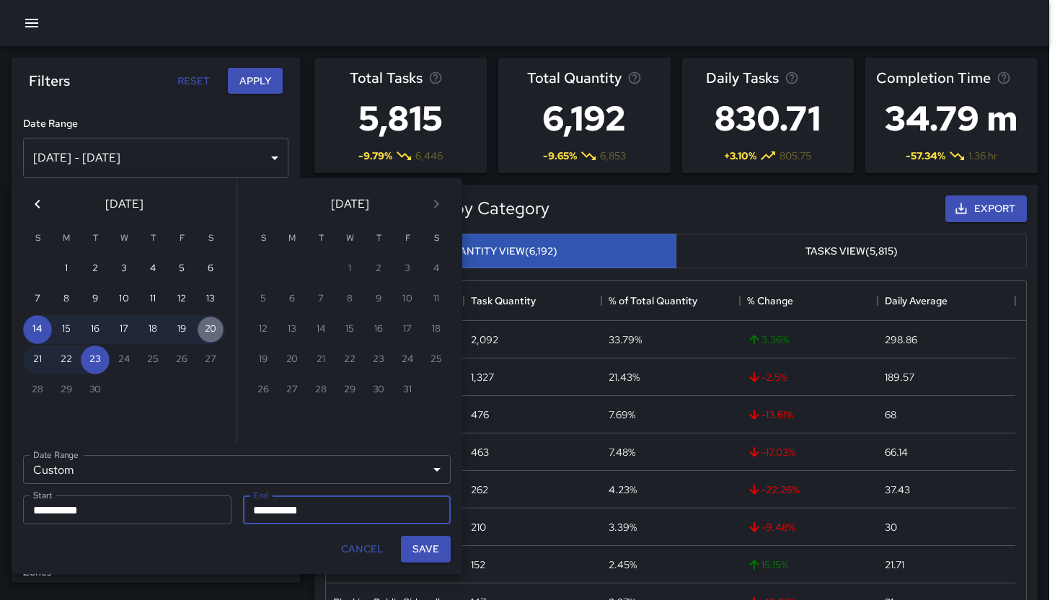
click at [219, 326] on button "20" at bounding box center [210, 329] width 29 height 29
type input "**********"
click at [413, 545] on button "Save" at bounding box center [426, 549] width 50 height 27
type input "**********"
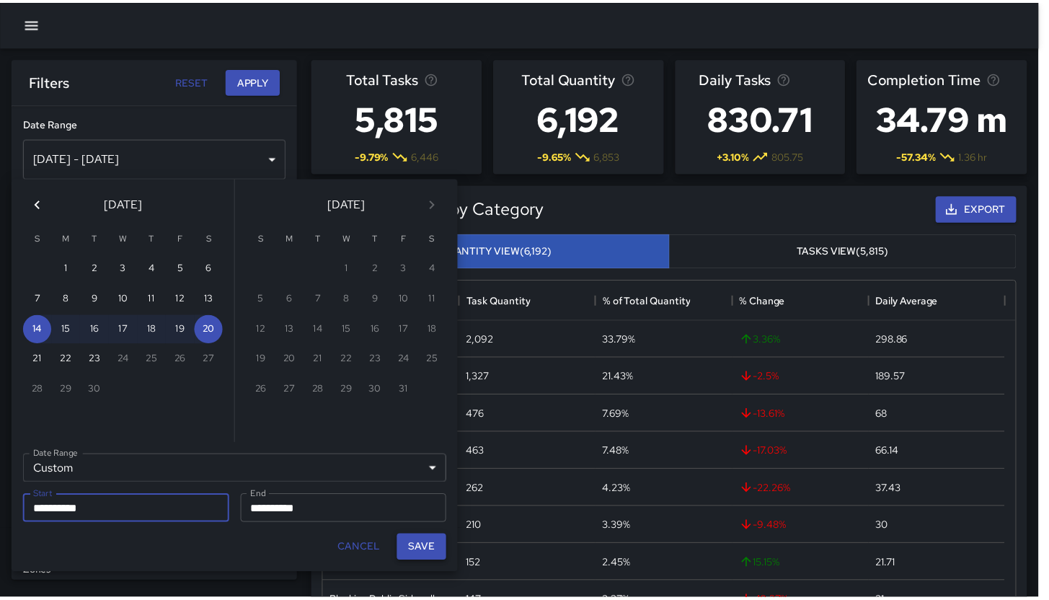
scroll to position [12, 12]
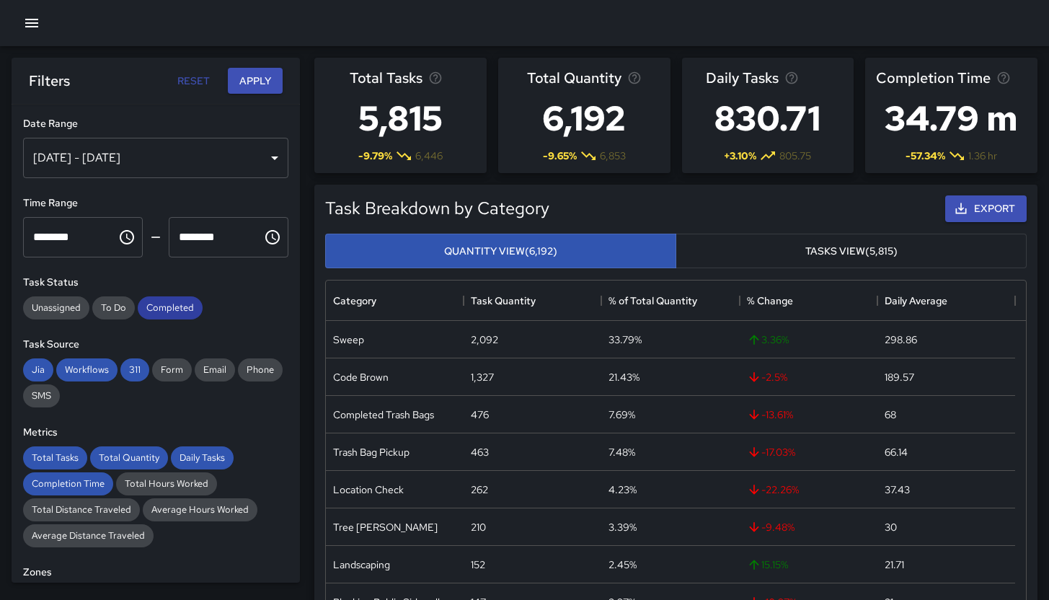
click at [151, 317] on div "Completed" at bounding box center [170, 307] width 65 height 23
click at [137, 361] on div "311" at bounding box center [134, 369] width 29 height 23
click at [73, 372] on span "Workflows" at bounding box center [86, 369] width 61 height 12
click at [37, 370] on span "Jia" at bounding box center [38, 369] width 30 height 12
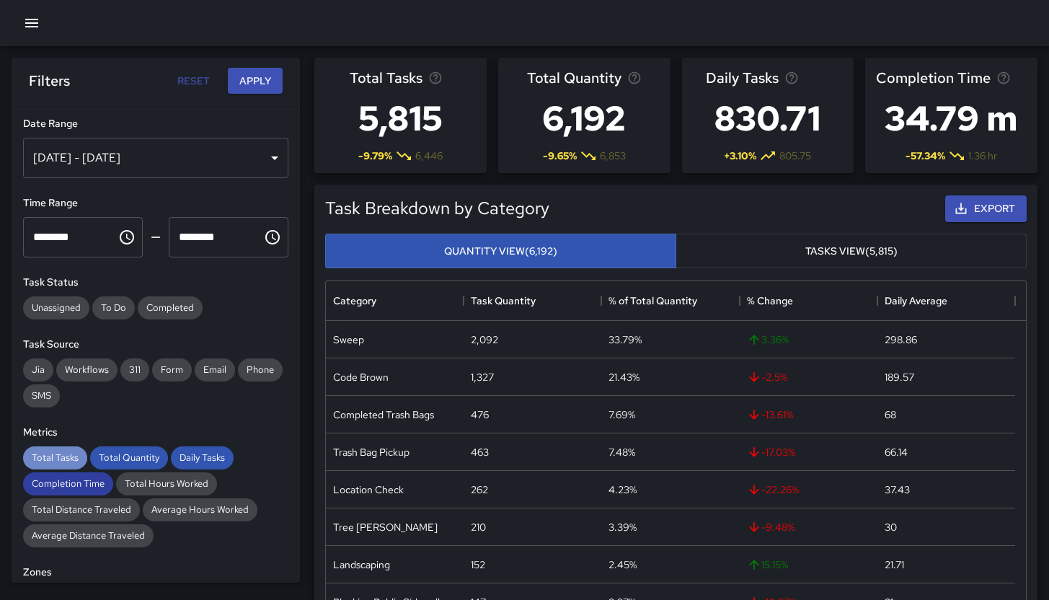
drag, startPoint x: 63, startPoint y: 453, endPoint x: 74, endPoint y: 474, distance: 24.2
click at [63, 453] on span "Total Tasks" at bounding box center [55, 457] width 64 height 12
click at [76, 480] on span "Completion Time" at bounding box center [68, 483] width 90 height 12
click at [133, 450] on div "Total Quantity" at bounding box center [129, 457] width 78 height 23
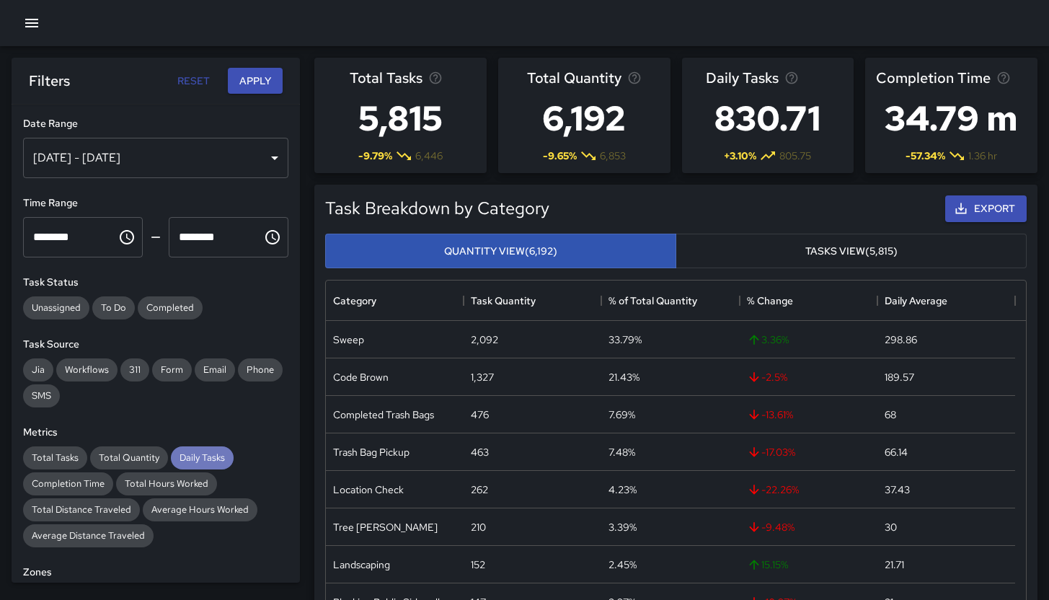
click at [184, 459] on span "Daily Tasks" at bounding box center [202, 457] width 63 height 12
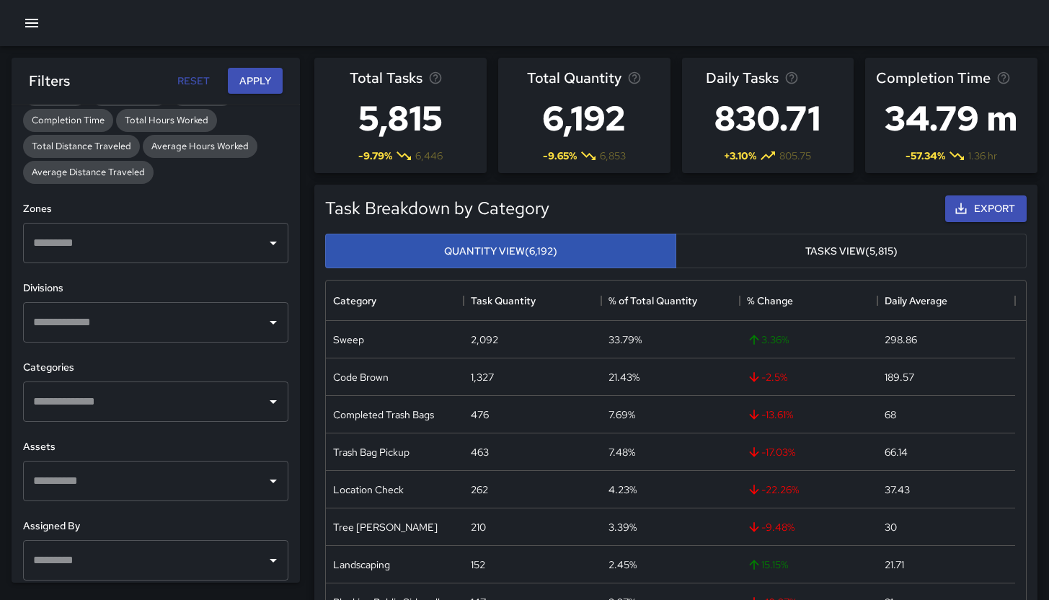
scroll to position [370, 0]
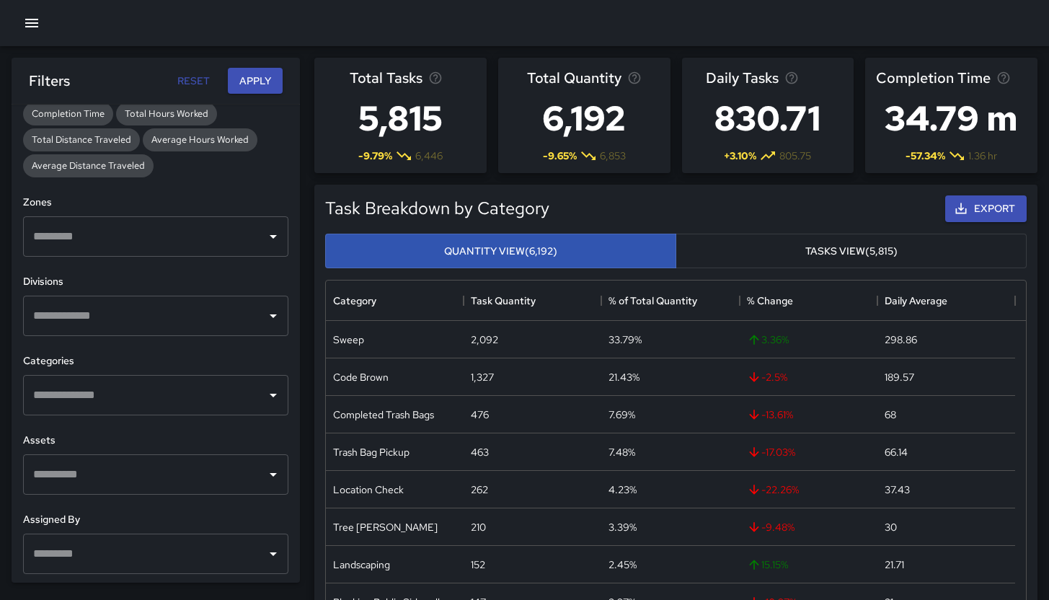
click at [120, 392] on input "text" at bounding box center [145, 394] width 231 height 27
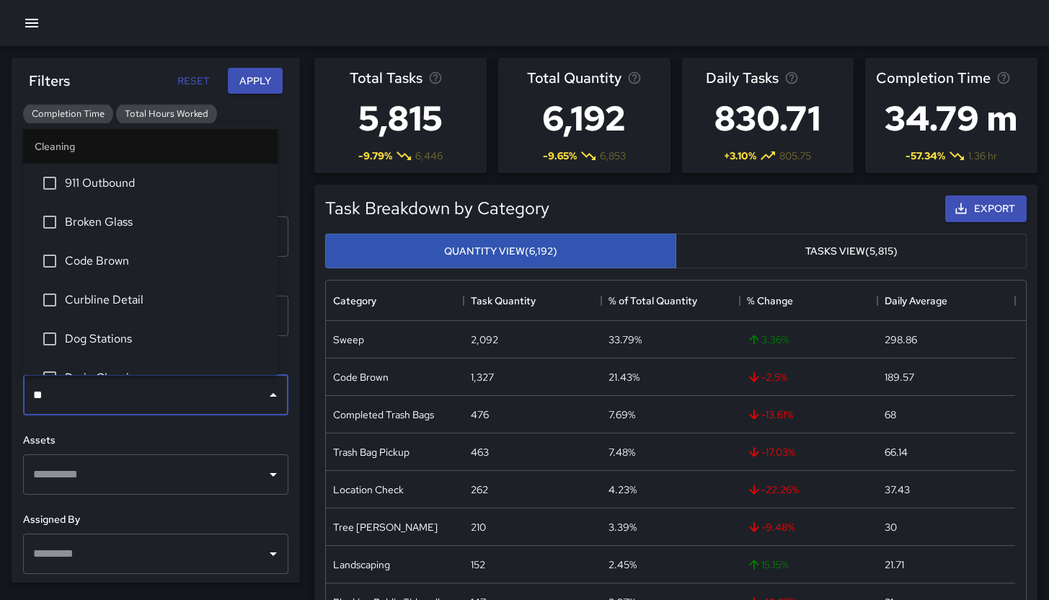
type input "***"
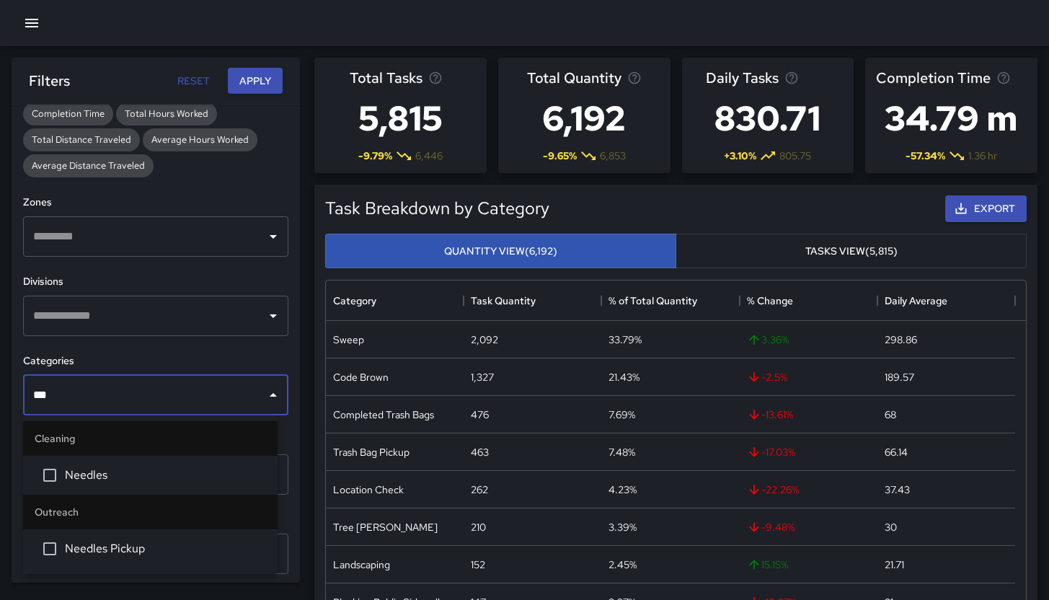
click at [102, 476] on span "Needles" at bounding box center [165, 475] width 201 height 17
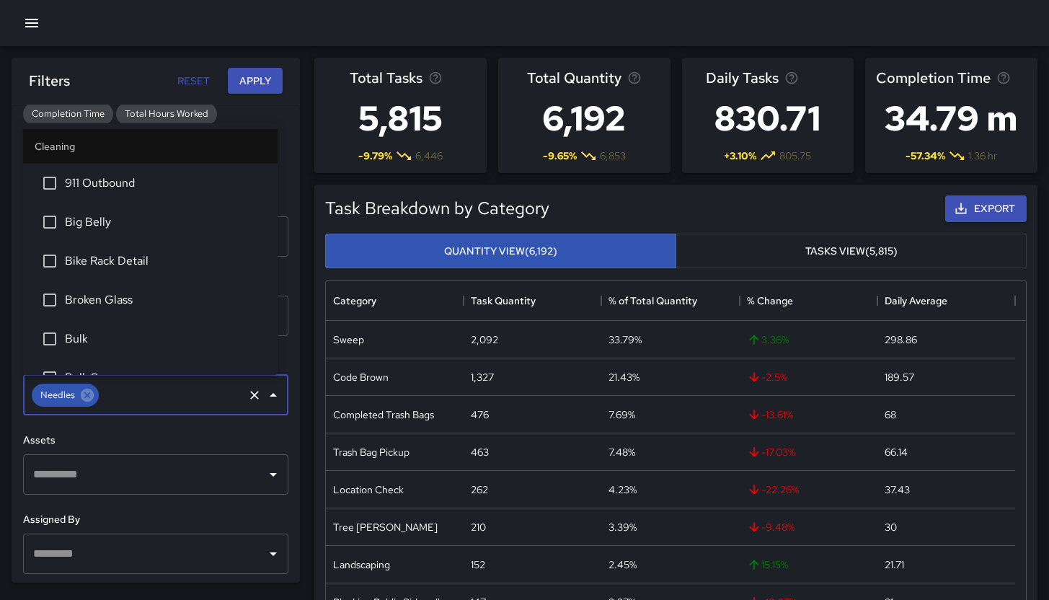
scroll to position [567, 0]
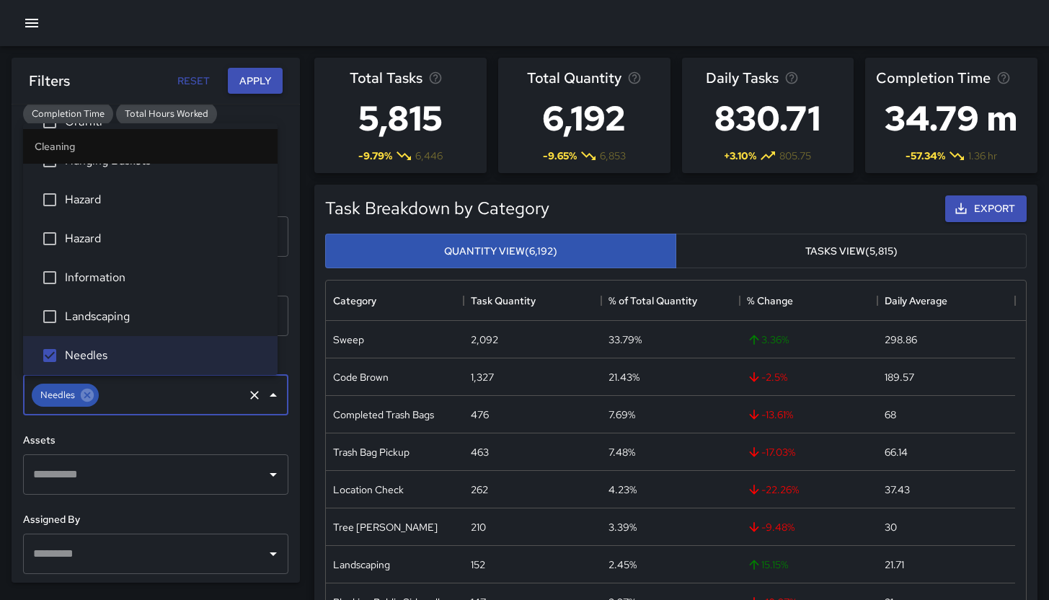
click at [253, 71] on button "Apply" at bounding box center [255, 81] width 55 height 27
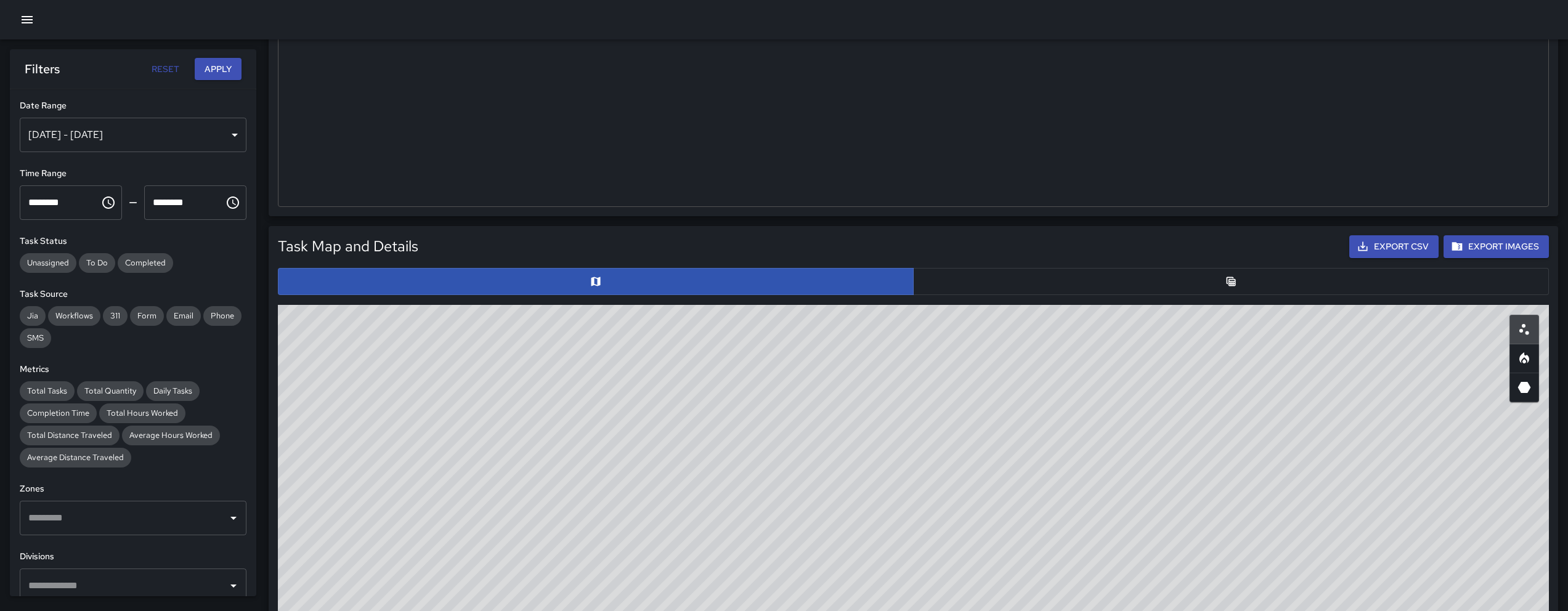
scroll to position [310, 0]
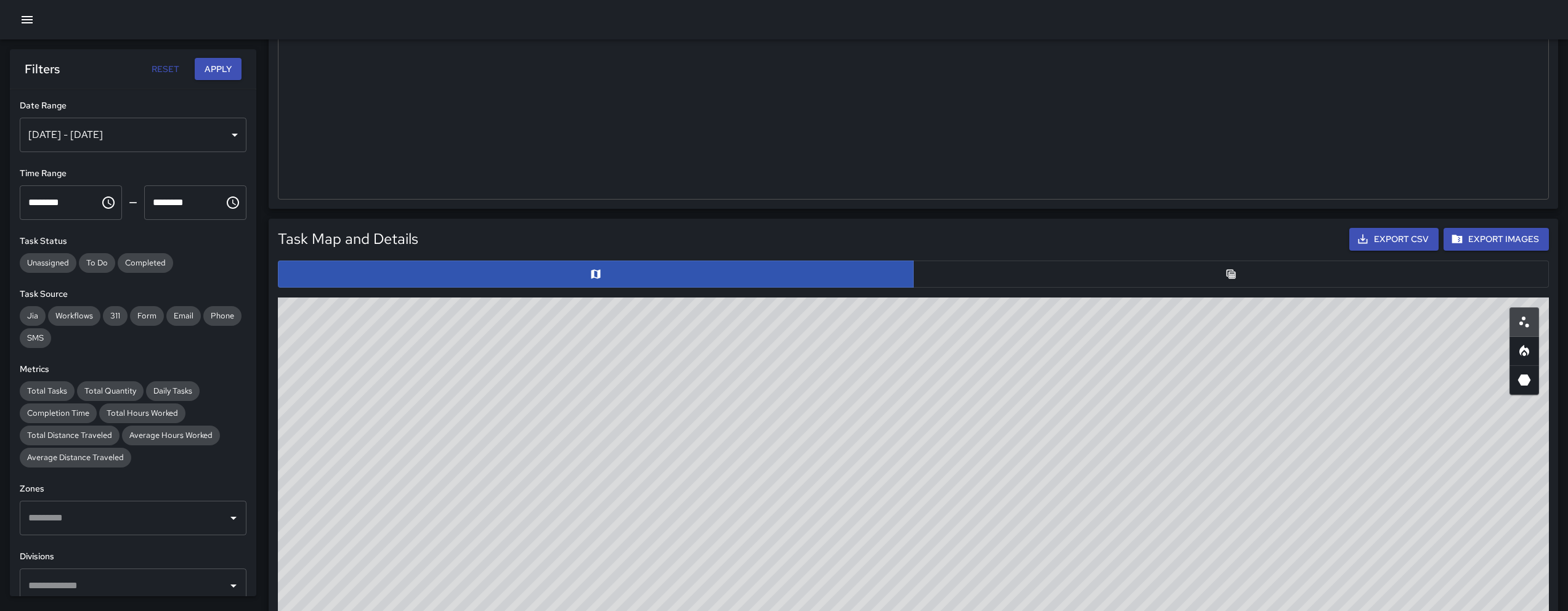
drag, startPoint x: 570, startPoint y: 425, endPoint x: 795, endPoint y: 585, distance: 276.1
click at [794, 512] on div "© Mapbox © OpenStreetMap Improve this map" at bounding box center [913, 543] width 1271 height 493
drag, startPoint x: 560, startPoint y: 322, endPoint x: 631, endPoint y: 467, distance: 161.4
click at [631, 467] on div "© Mapbox © OpenStreetMap Improve this map" at bounding box center [913, 543] width 1271 height 493
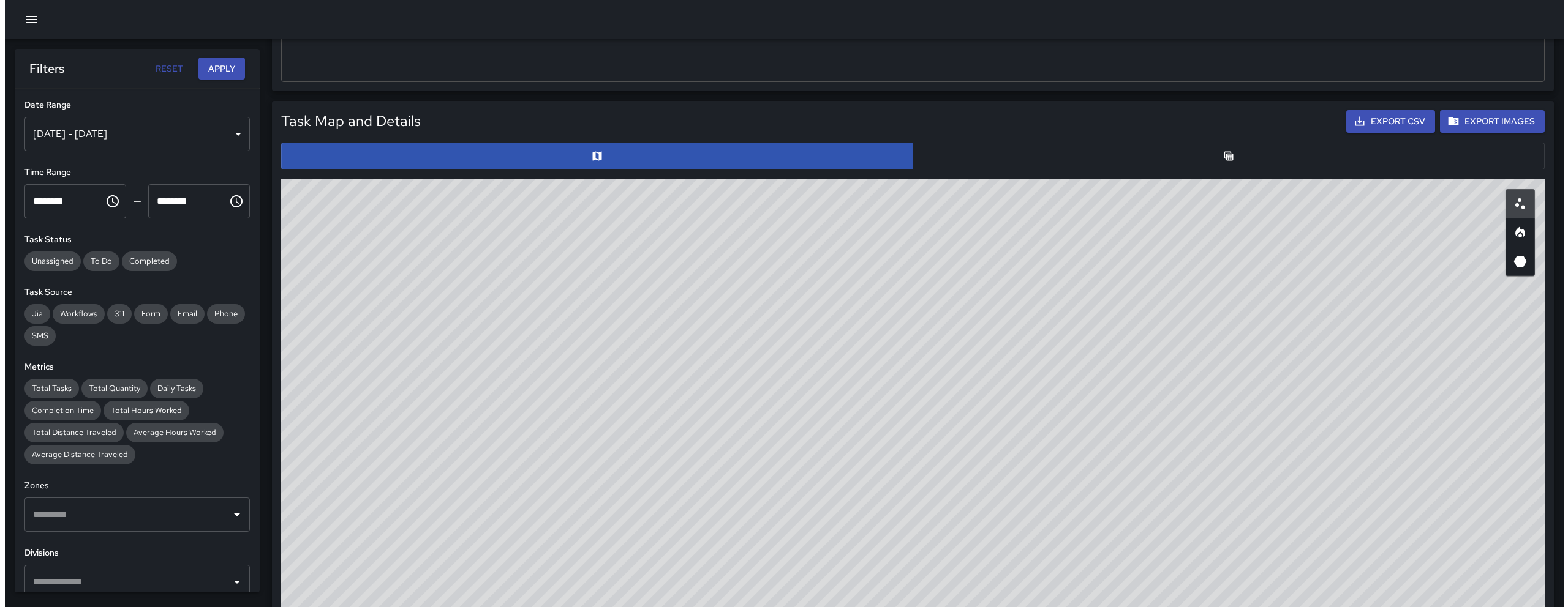
scroll to position [570, 0]
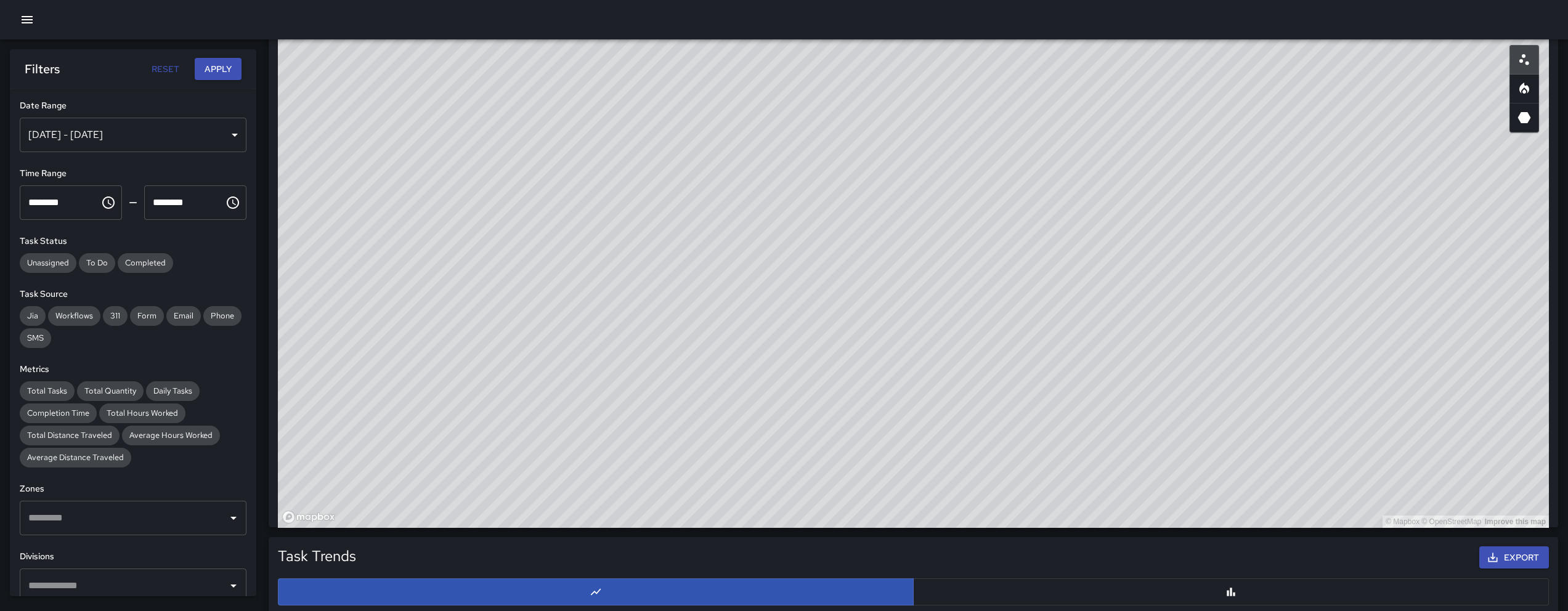
click at [16, 14] on button "button" at bounding box center [26, 20] width 25 height 25
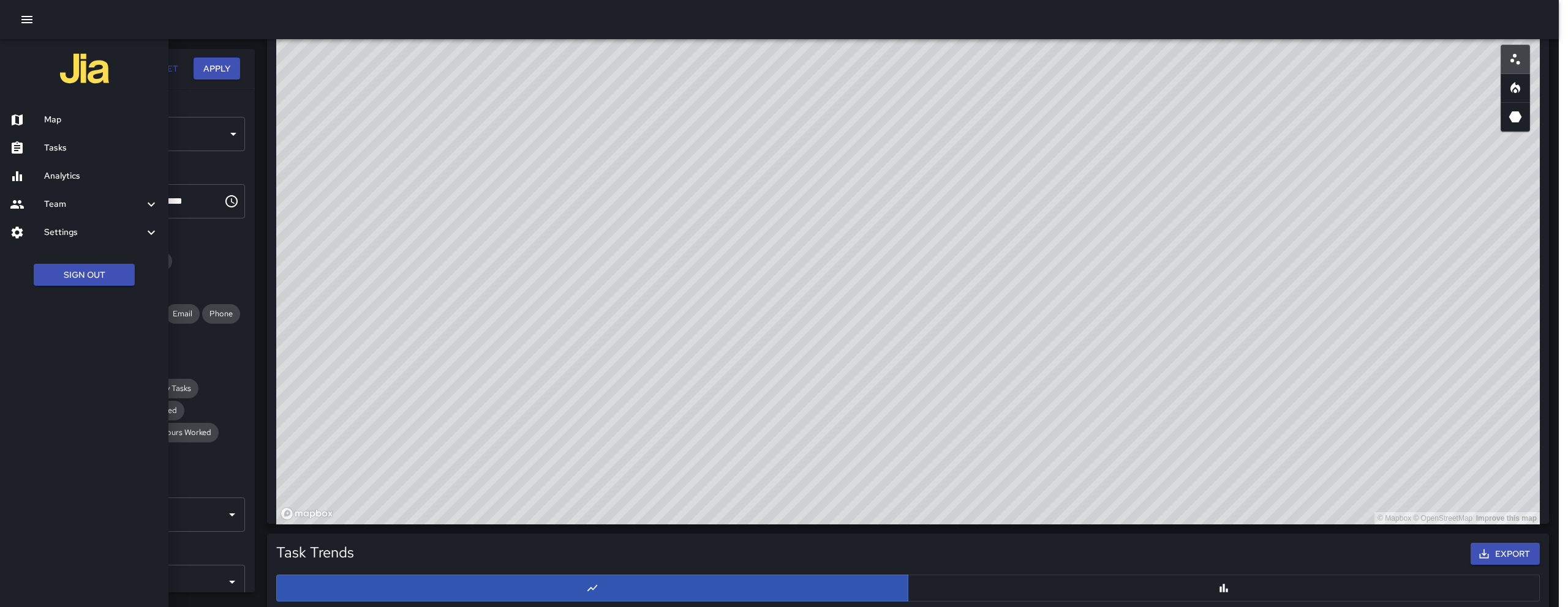
click at [89, 106] on div "Map" at bounding box center [84, 120] width 168 height 28
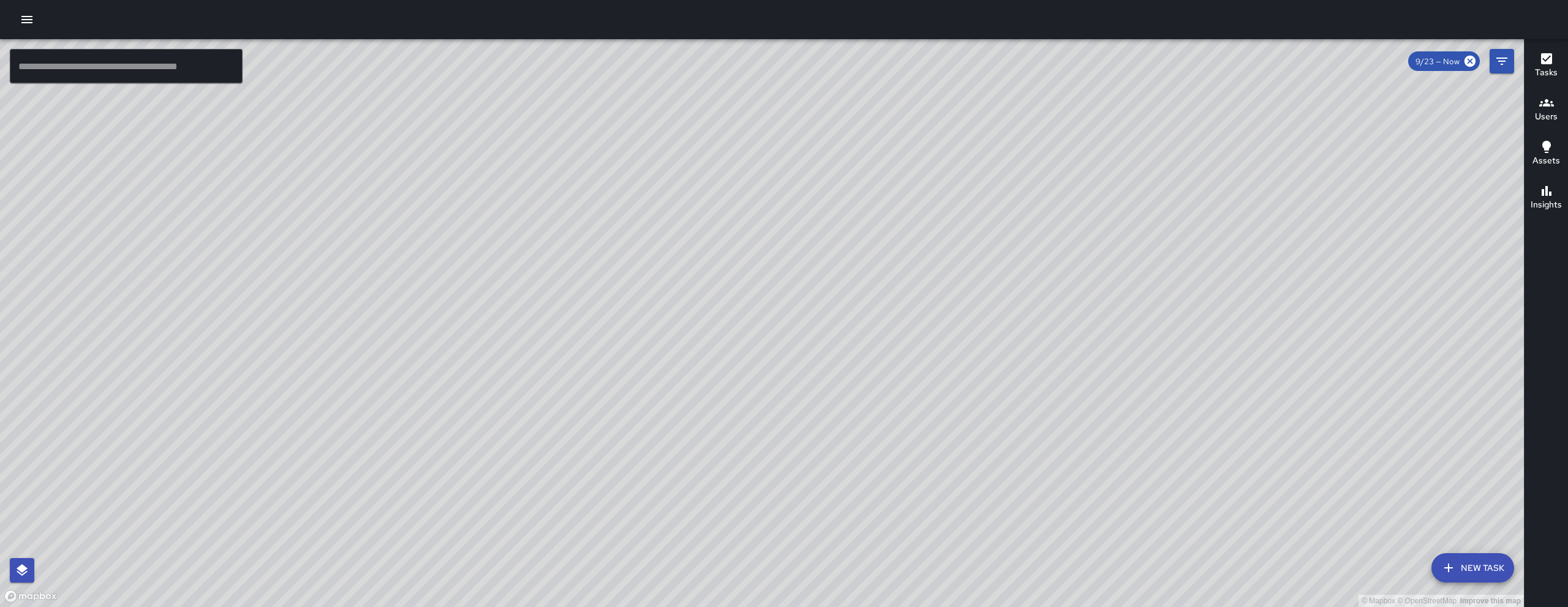
drag, startPoint x: 1080, startPoint y: 381, endPoint x: 898, endPoint y: 339, distance: 186.8
click at [898, 339] on div "© Mapbox © OpenStreetMap Improve this map" at bounding box center [762, 323] width 1524 height 568
drag, startPoint x: 720, startPoint y: 517, endPoint x: 725, endPoint y: 330, distance: 187.1
click at [725, 330] on div "© Mapbox © OpenStreetMap Improve this map" at bounding box center [762, 323] width 1524 height 568
click at [609, 328] on div "© Mapbox © OpenStreetMap Improve this map JG Jermaine Gray Ambassador Tasks 18 …" at bounding box center [762, 323] width 1524 height 568
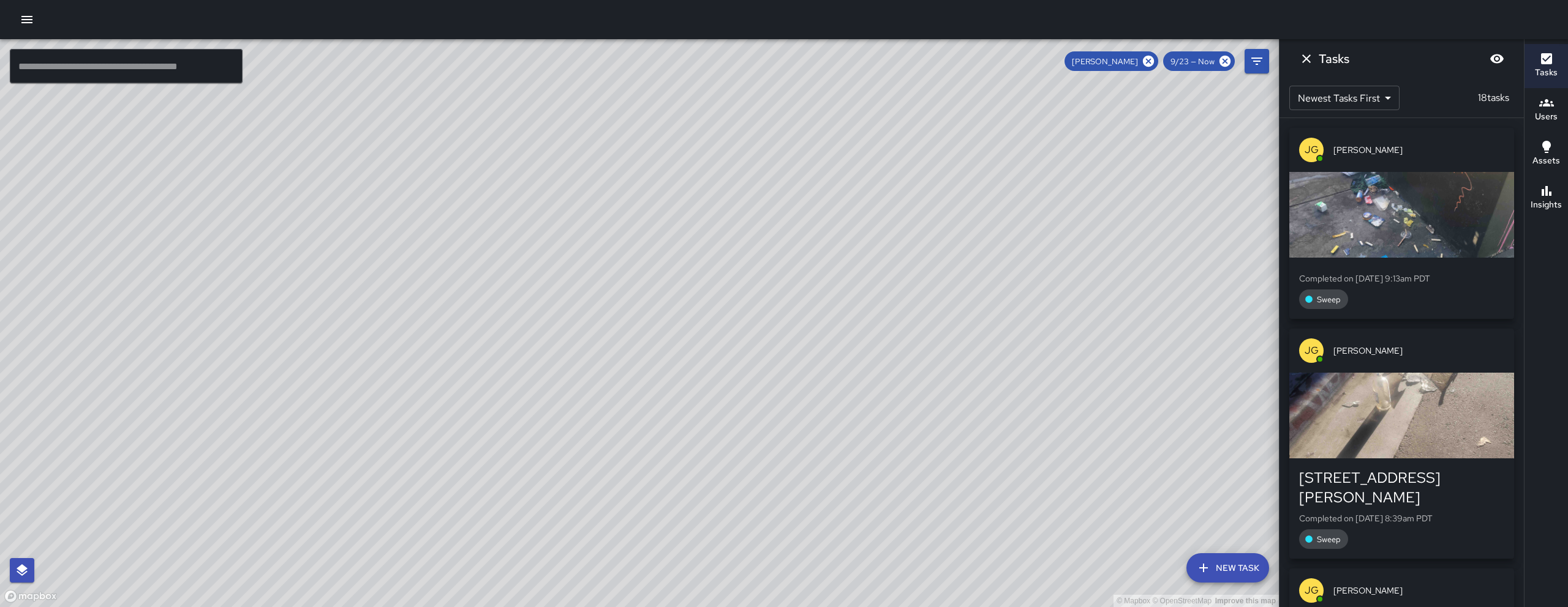
click at [900, 214] on div "button" at bounding box center [1402, 215] width 225 height 86
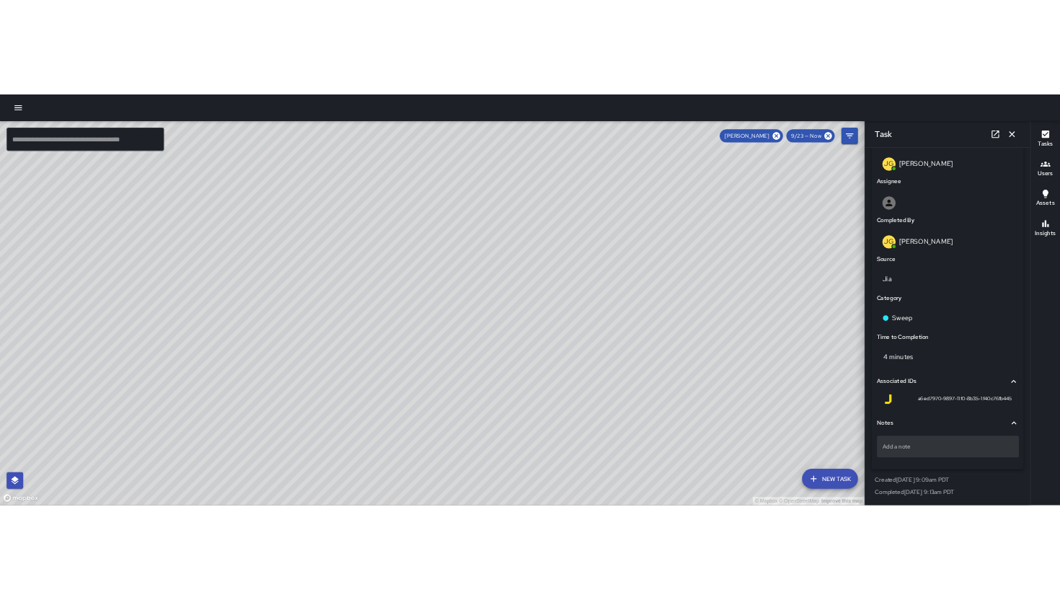
scroll to position [776, 0]
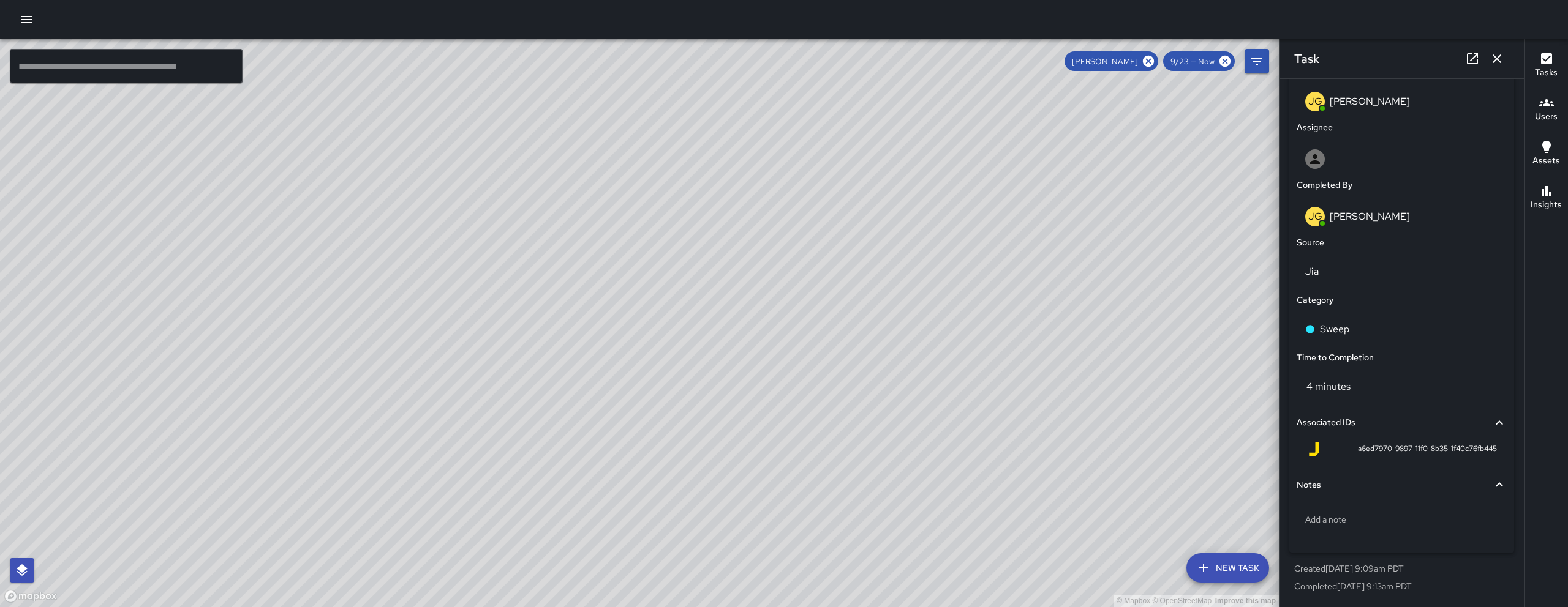
click at [900, 58] on icon "button" at bounding box center [1497, 59] width 14 height 14
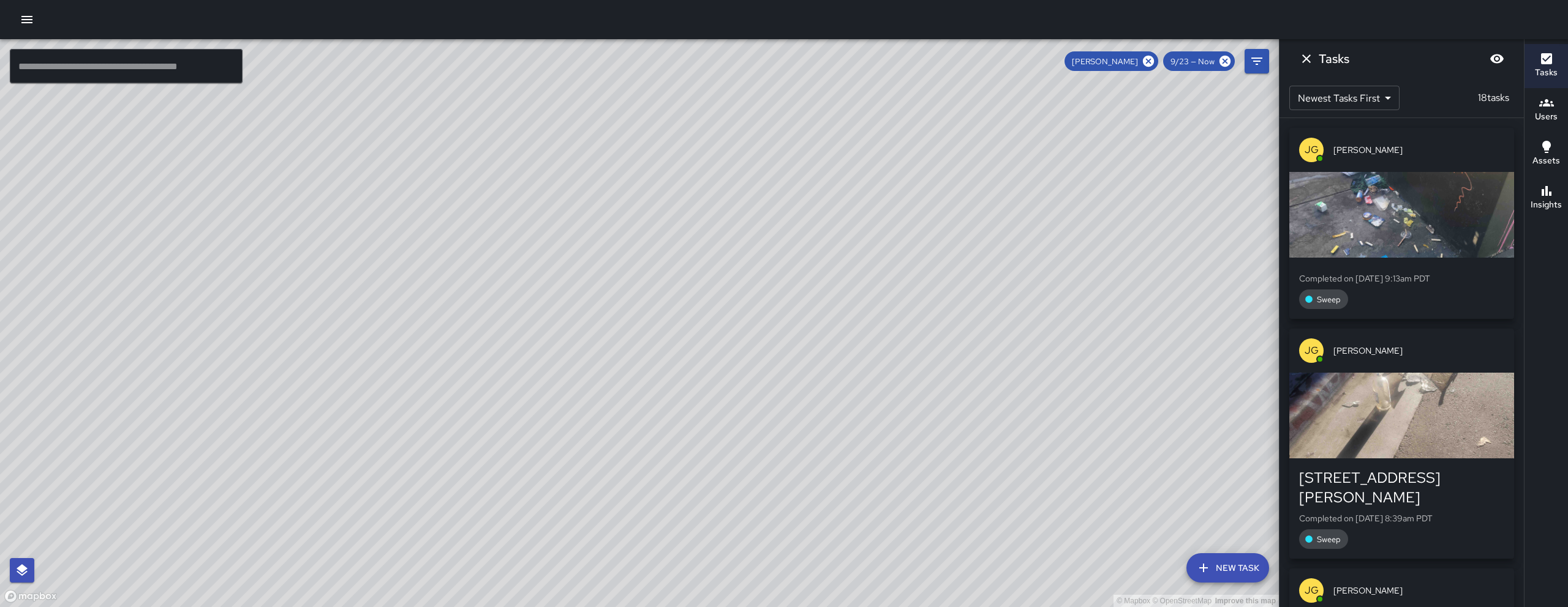
drag, startPoint x: 271, startPoint y: 561, endPoint x: 361, endPoint y: 448, distance: 144.5
click at [361, 448] on div "© Mapbox © OpenStreetMap Improve this map" at bounding box center [640, 323] width 1279 height 568
drag, startPoint x: 788, startPoint y: 328, endPoint x: 675, endPoint y: 436, distance: 156.3
click at [675, 436] on div "© Mapbox © OpenStreetMap Improve this map" at bounding box center [640, 323] width 1279 height 568
click at [900, 58] on button "Dismiss" at bounding box center [1306, 59] width 25 height 25
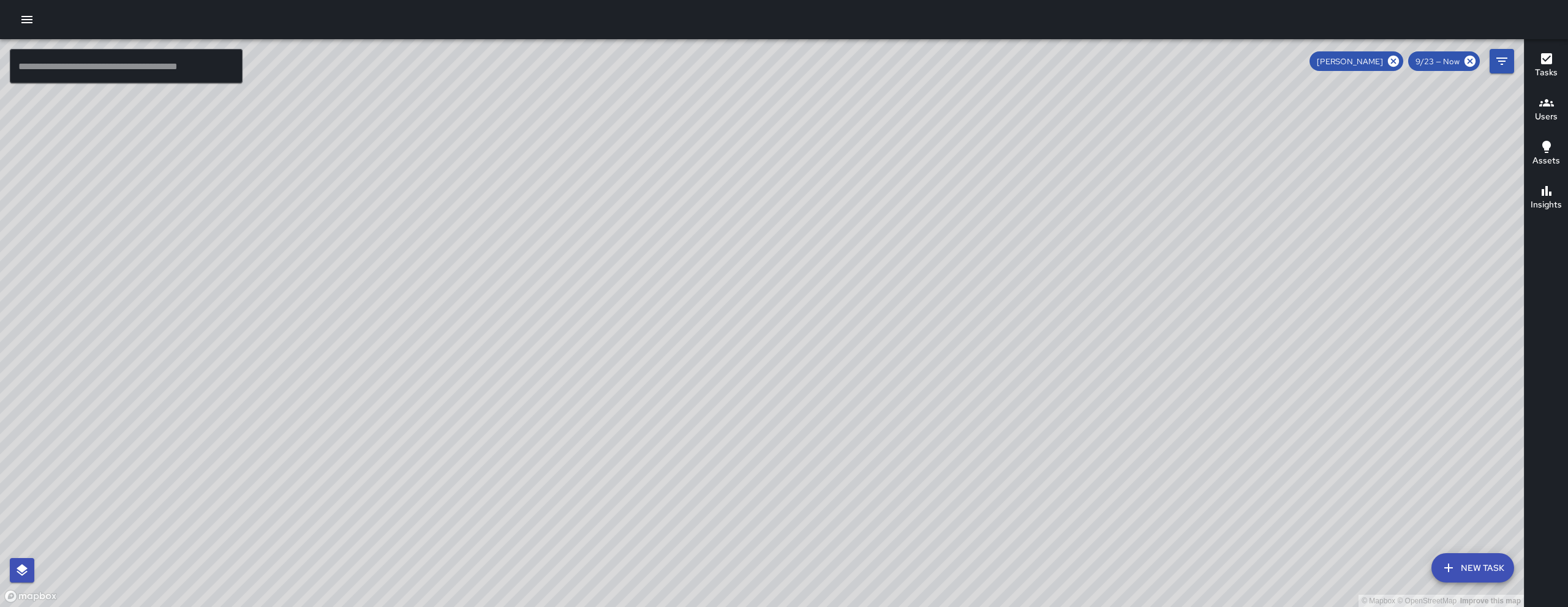
click at [900, 64] on icon at bounding box center [1393, 61] width 11 height 11
drag, startPoint x: 880, startPoint y: 387, endPoint x: 886, endPoint y: 413, distance: 26.7
click at [886, 413] on div "© Mapbox © OpenStreetMap Improve this map" at bounding box center [762, 323] width 1524 height 568
click at [900, 63] on icon "Filters" at bounding box center [1501, 60] width 14 height 14
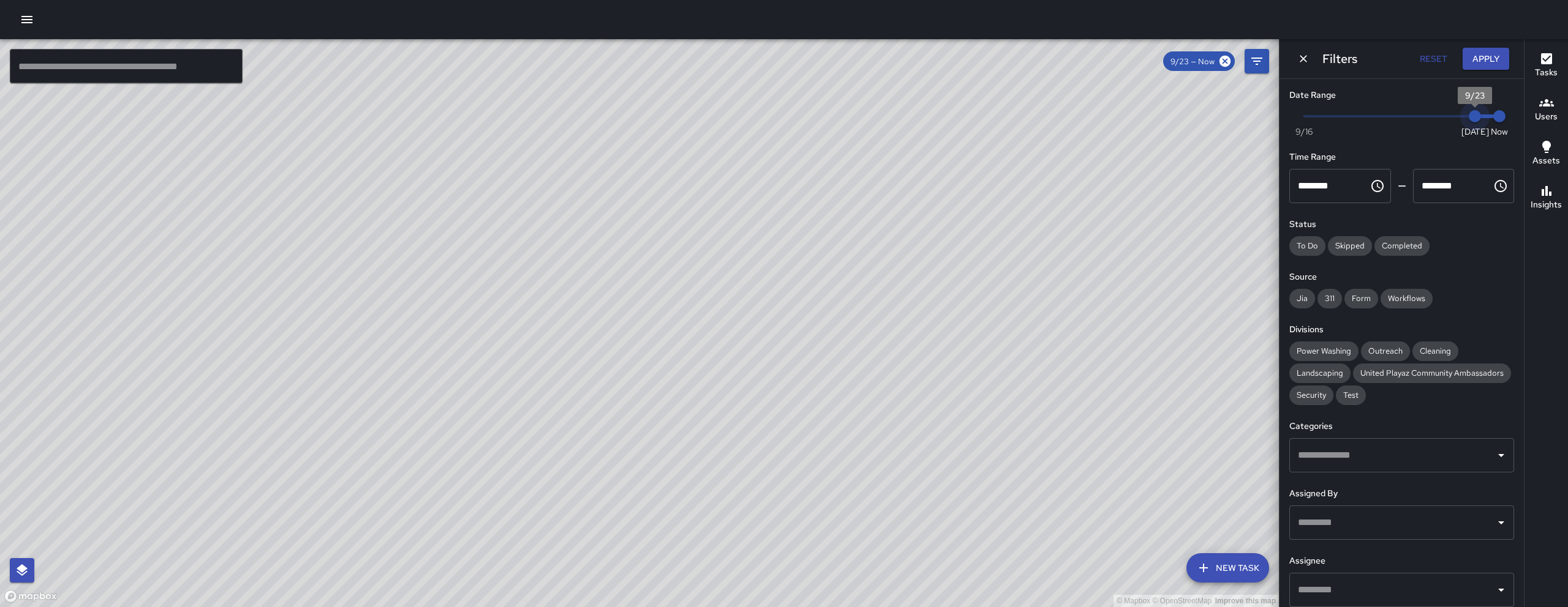
drag, startPoint x: 1463, startPoint y: 118, endPoint x: 1452, endPoint y: 121, distance: 11.4
click at [900, 121] on span "9/23" at bounding box center [1475, 116] width 12 height 12
click at [900, 121] on span "9/22" at bounding box center [1450, 116] width 12 height 12
type input "*"
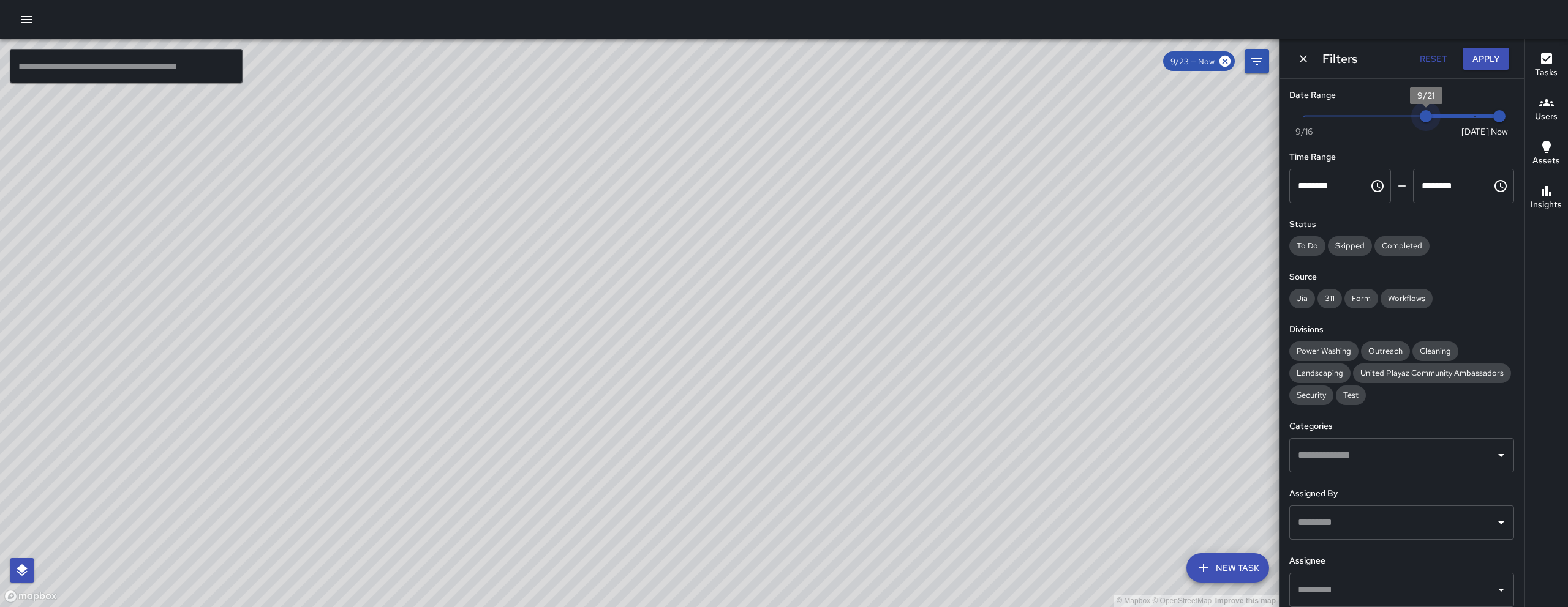
click at [900, 115] on span "Now Today 9/16 9/21 12:41 pm" at bounding box center [1402, 116] width 195 height 19
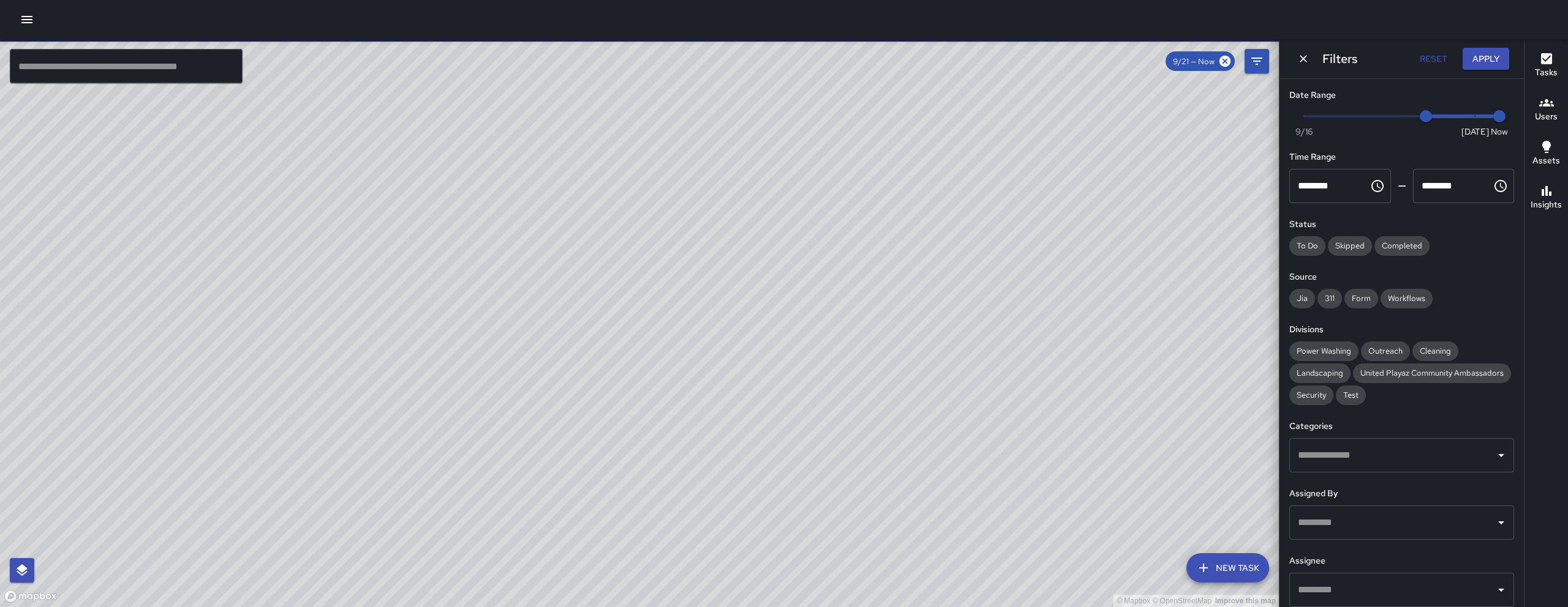
click at [900, 104] on div "Users" at bounding box center [1546, 109] width 23 height 28
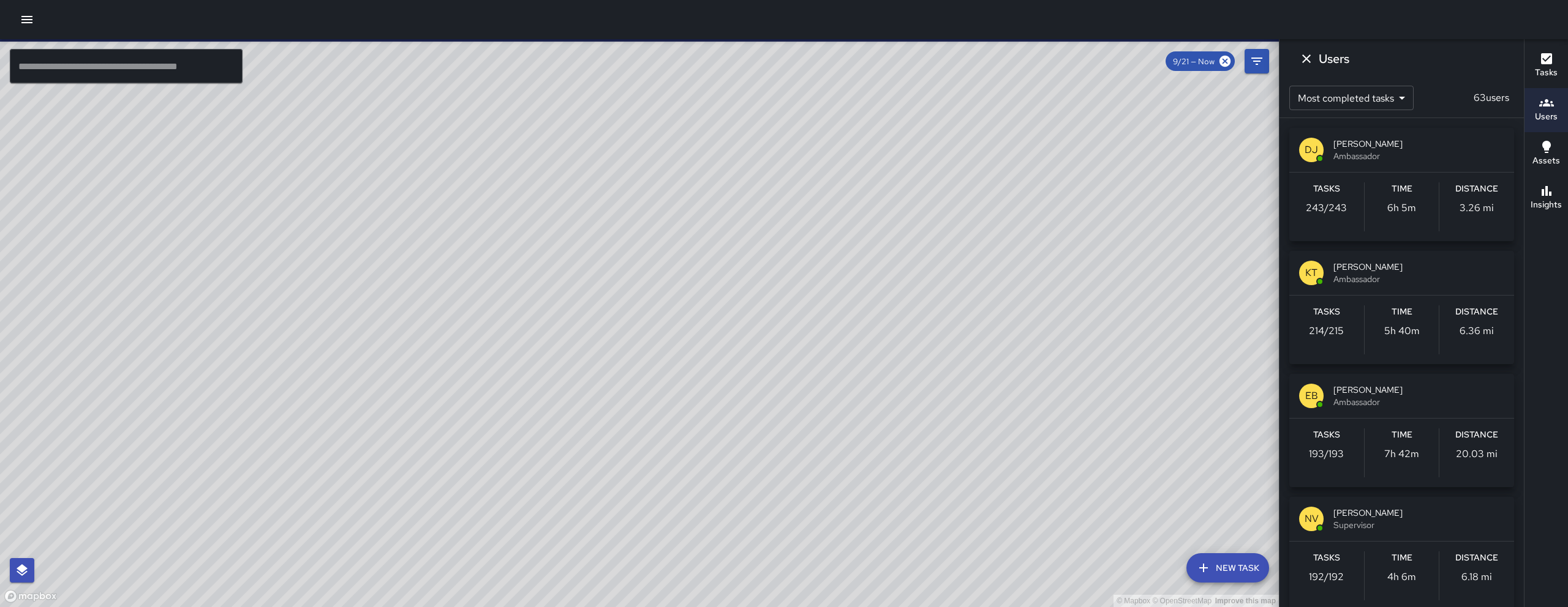
click at [900, 73] on h6 "Tasks" at bounding box center [1546, 73] width 23 height 14
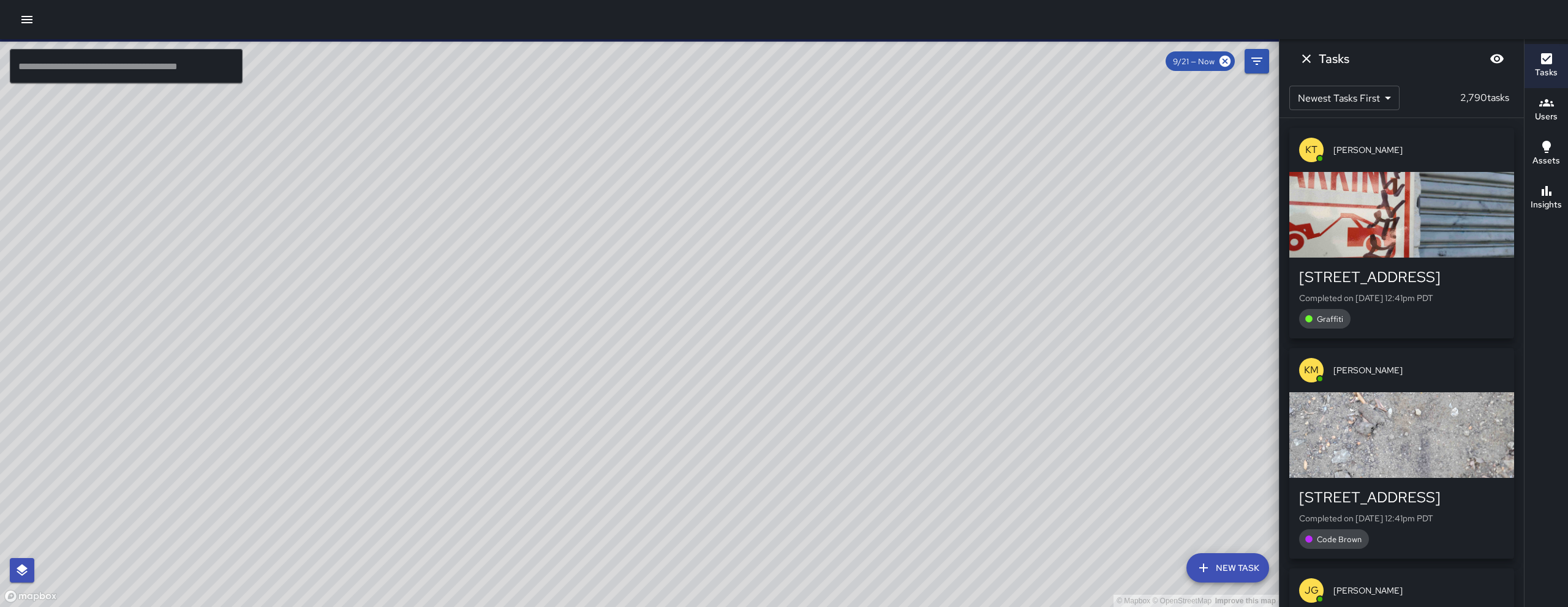
click at [900, 89] on body "© Mapbox © OpenStreetMap Improve this map ​ New Task 9/21 — Now Map Layers Task…" at bounding box center [784, 303] width 1568 height 607
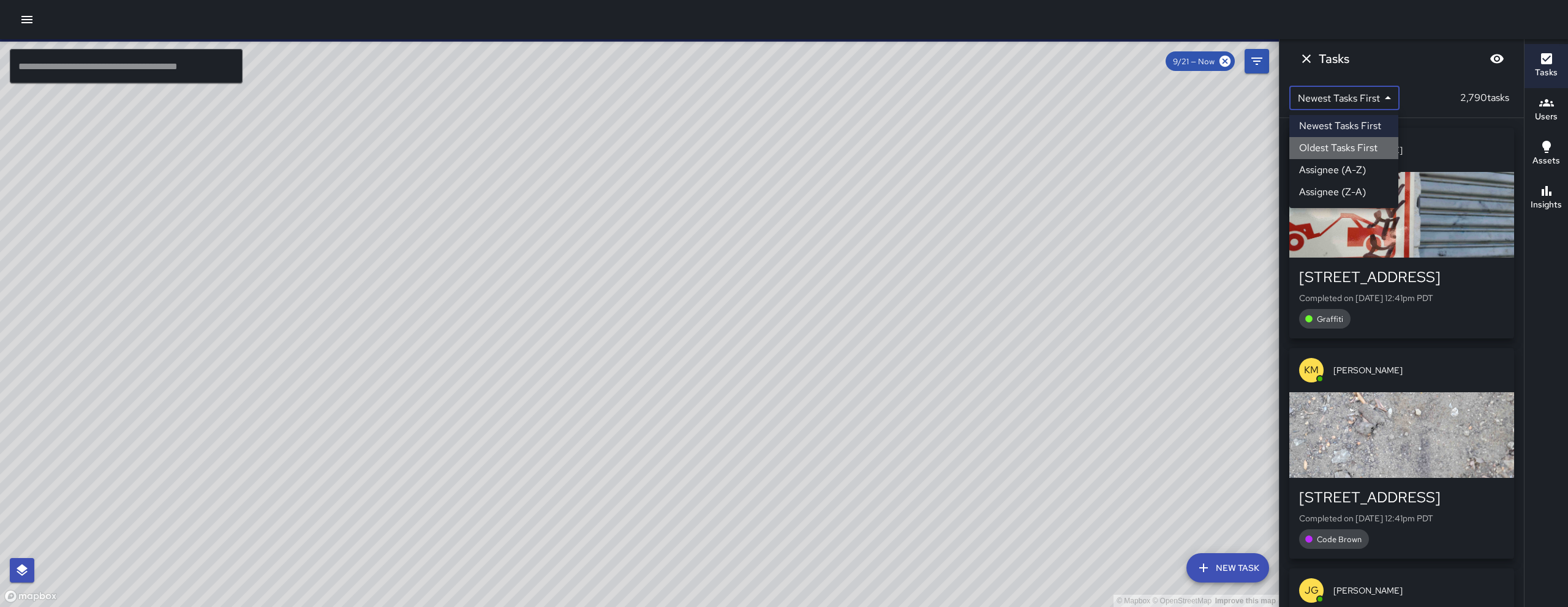
click at [900, 149] on li "Oldest Tasks First" at bounding box center [1344, 149] width 109 height 22
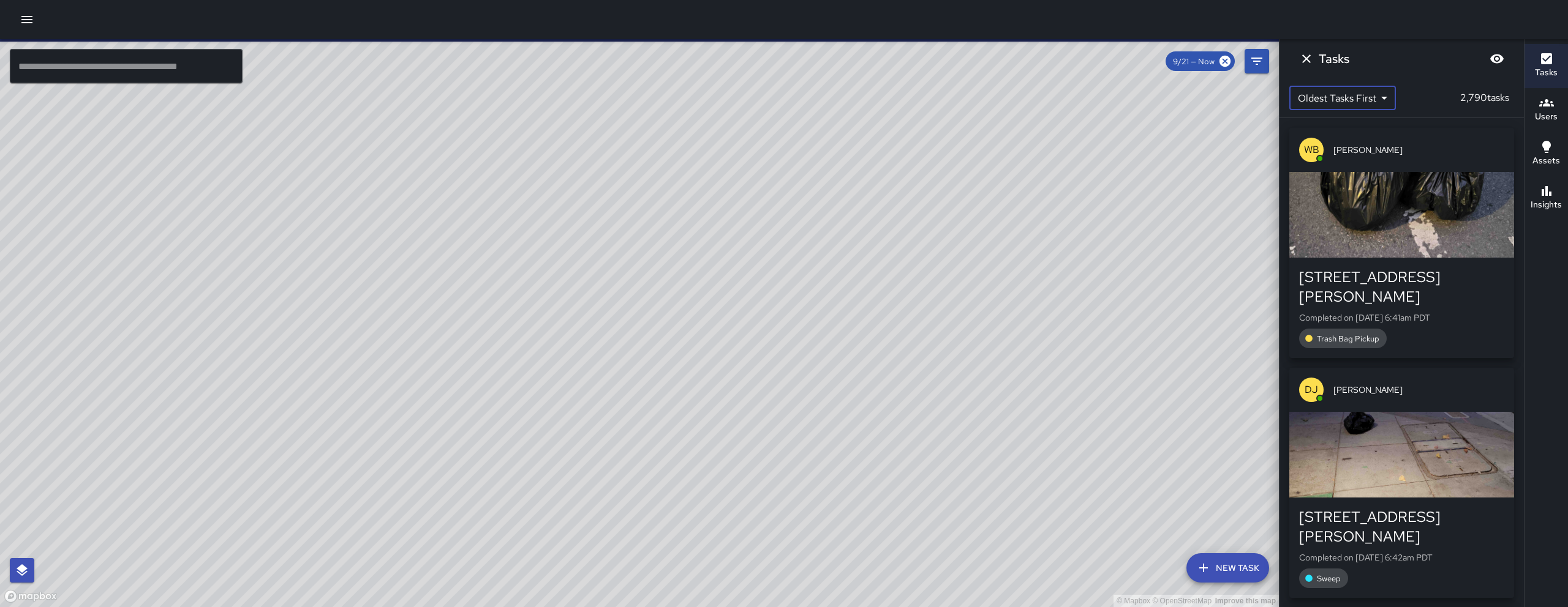
click at [900, 103] on body "© Mapbox © OpenStreetMap Improve this map ​ New Task 9/21 — Now Map Layers Task…" at bounding box center [784, 303] width 1568 height 607
click at [900, 168] on li "Assignee (A-Z)" at bounding box center [1342, 170] width 105 height 22
type input "*"
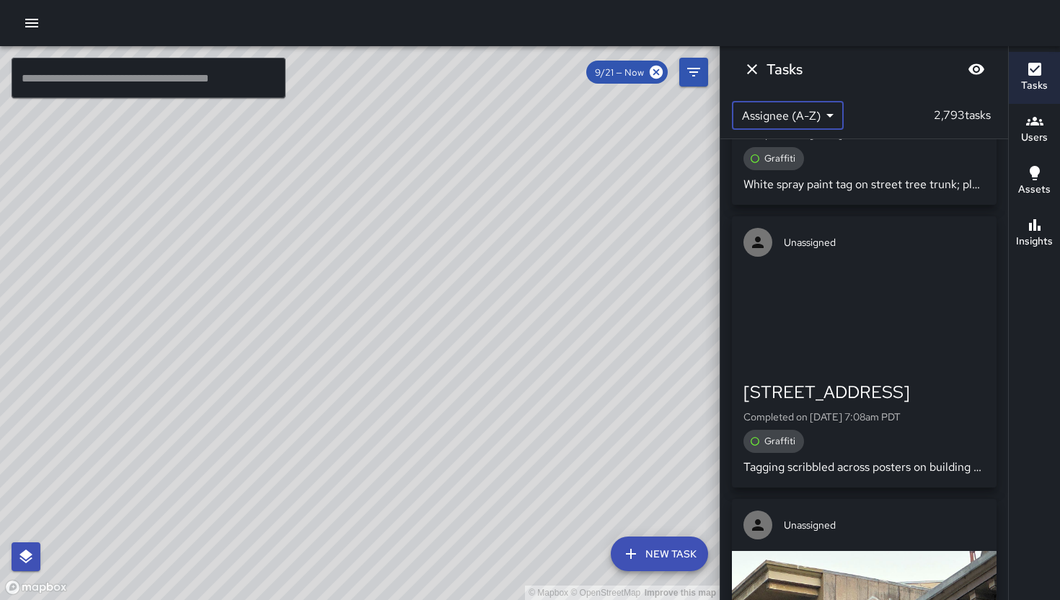
scroll to position [12000, 0]
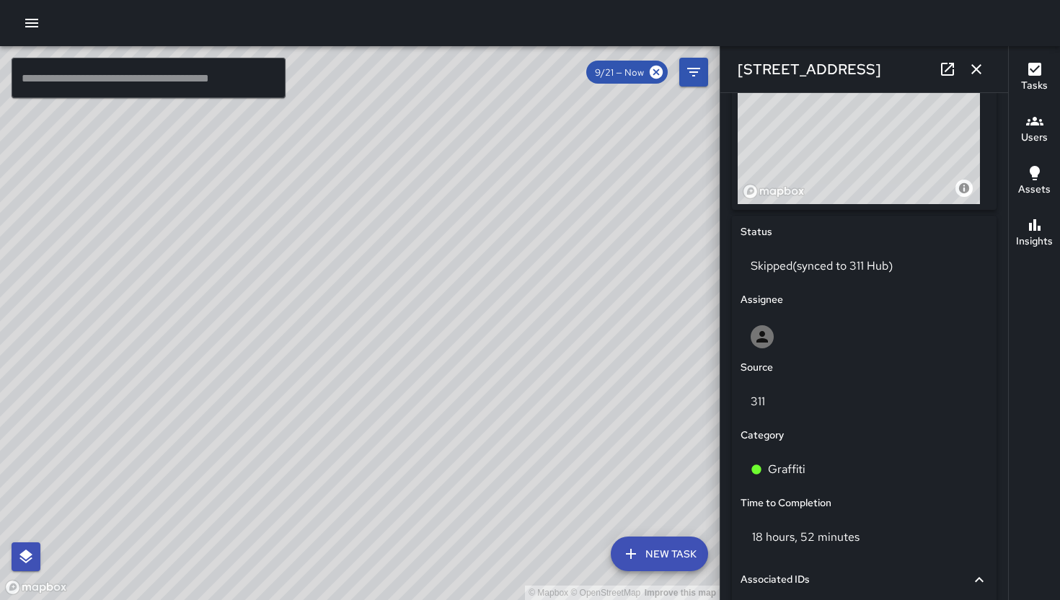
scroll to position [474, 0]
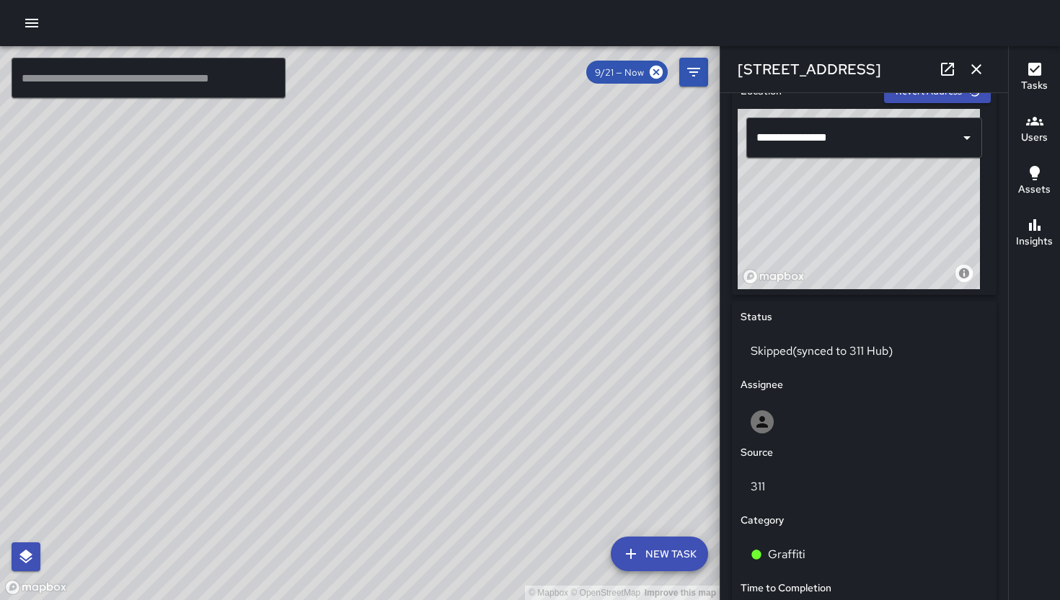
click at [982, 66] on icon "button" at bounding box center [976, 69] width 17 height 17
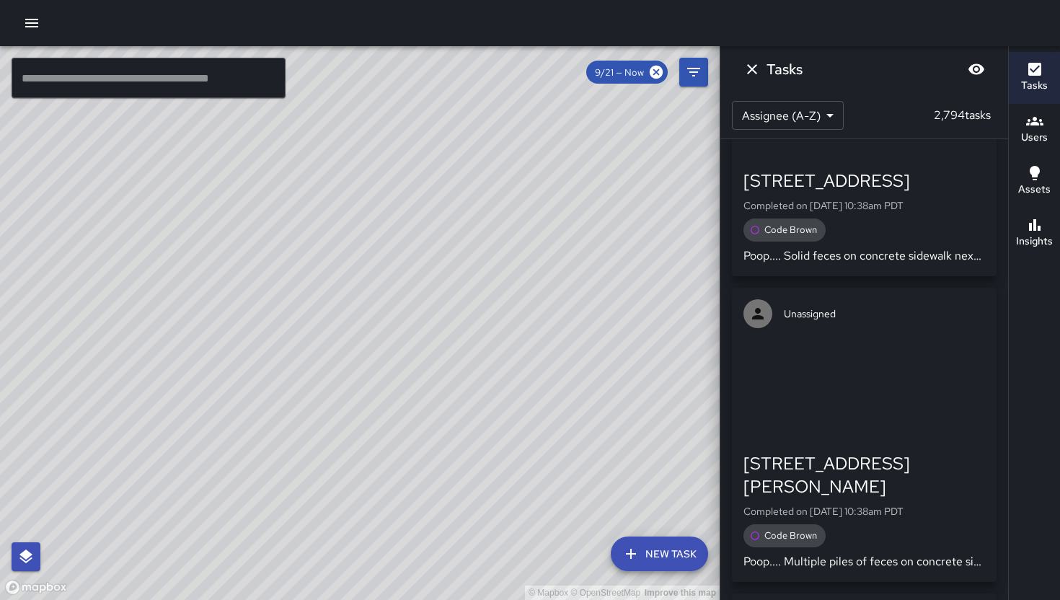
scroll to position [45026, 0]
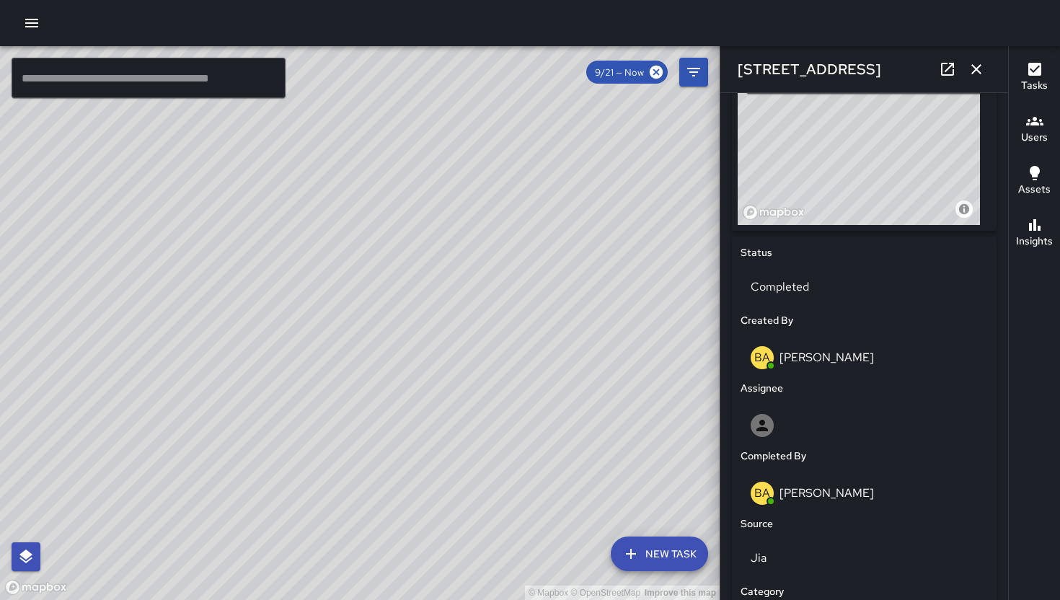
scroll to position [702, 0]
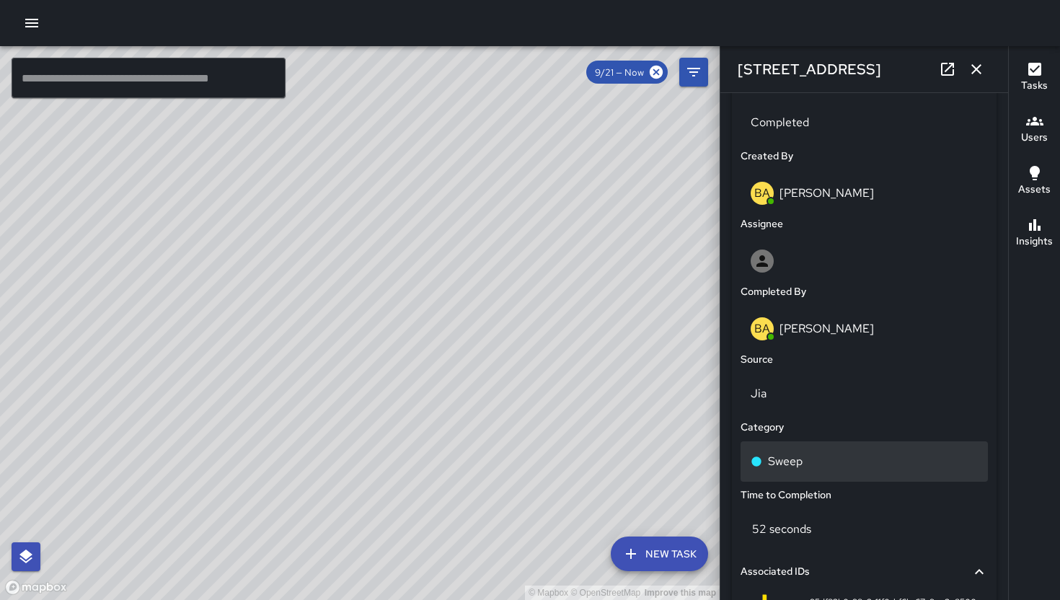
click at [820, 465] on div "Sweep" at bounding box center [864, 461] width 227 height 17
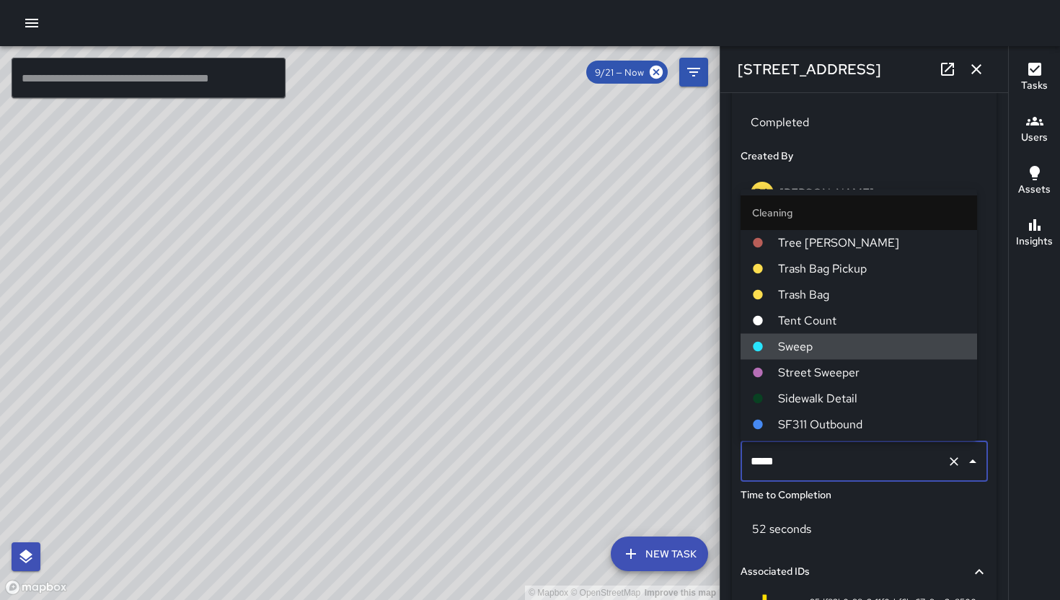
click at [820, 465] on input "*****" at bounding box center [844, 461] width 194 height 27
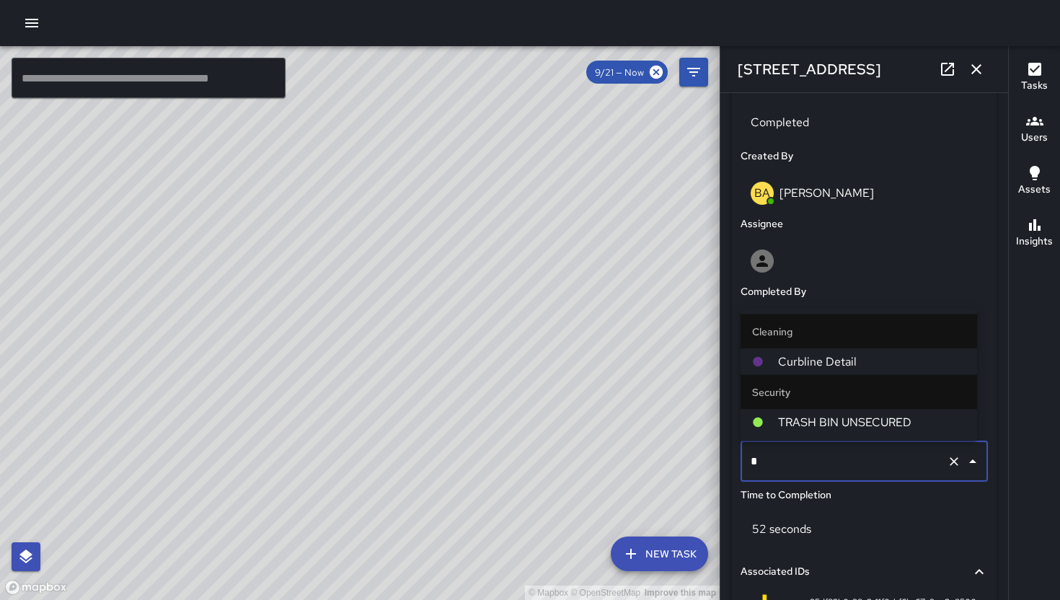
type input "**"
click at [816, 366] on span "Curbline Detail" at bounding box center [871, 361] width 187 height 17
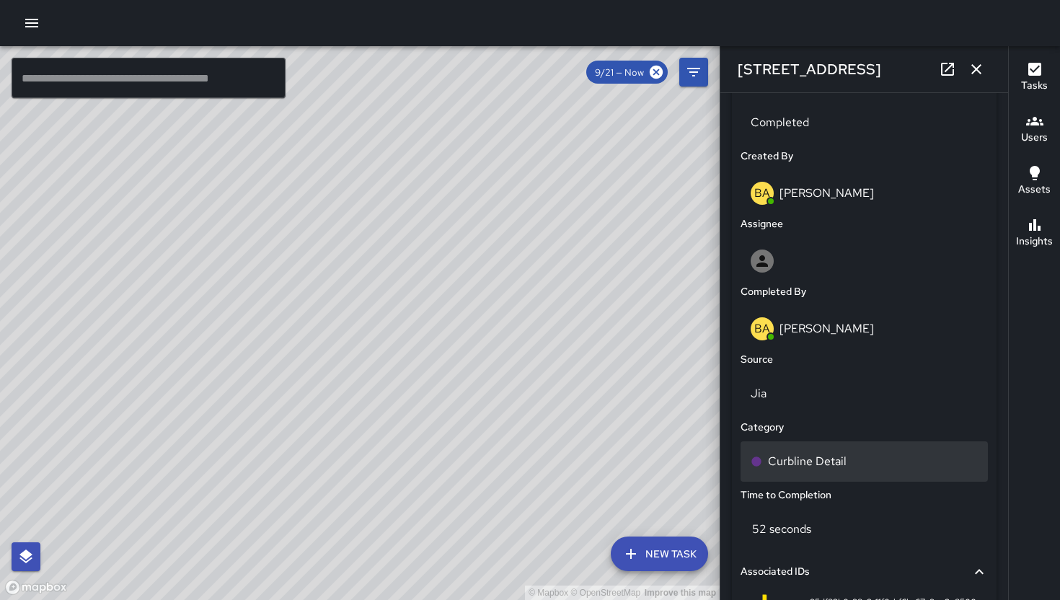
click at [902, 468] on div "Curbline Detail" at bounding box center [864, 461] width 227 height 17
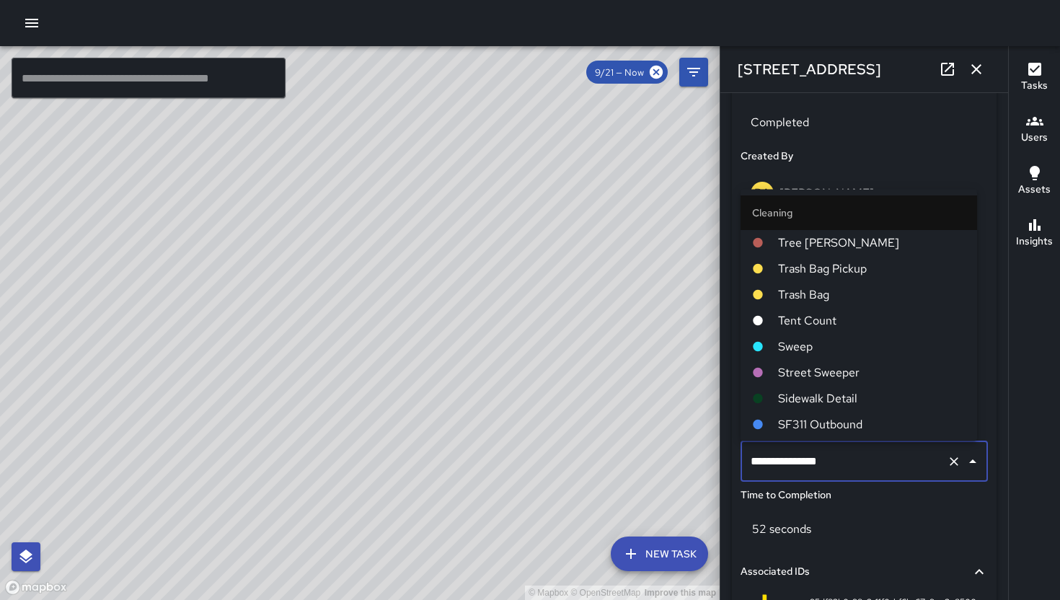
scroll to position [438, 0]
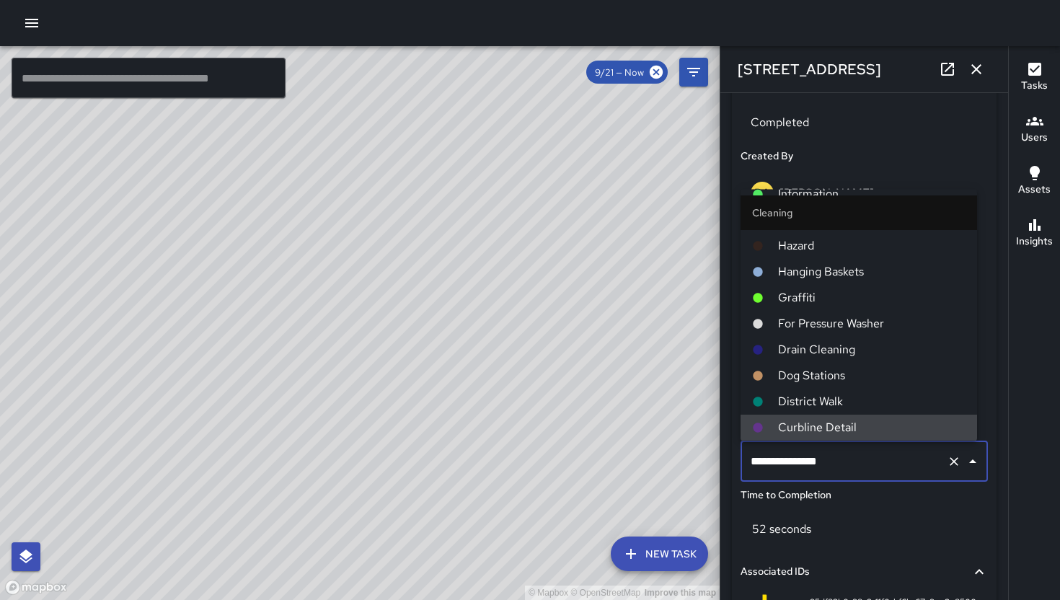
drag, startPoint x: 846, startPoint y: 464, endPoint x: 750, endPoint y: 467, distance: 95.9
click at [750, 467] on input "**********" at bounding box center [844, 461] width 194 height 27
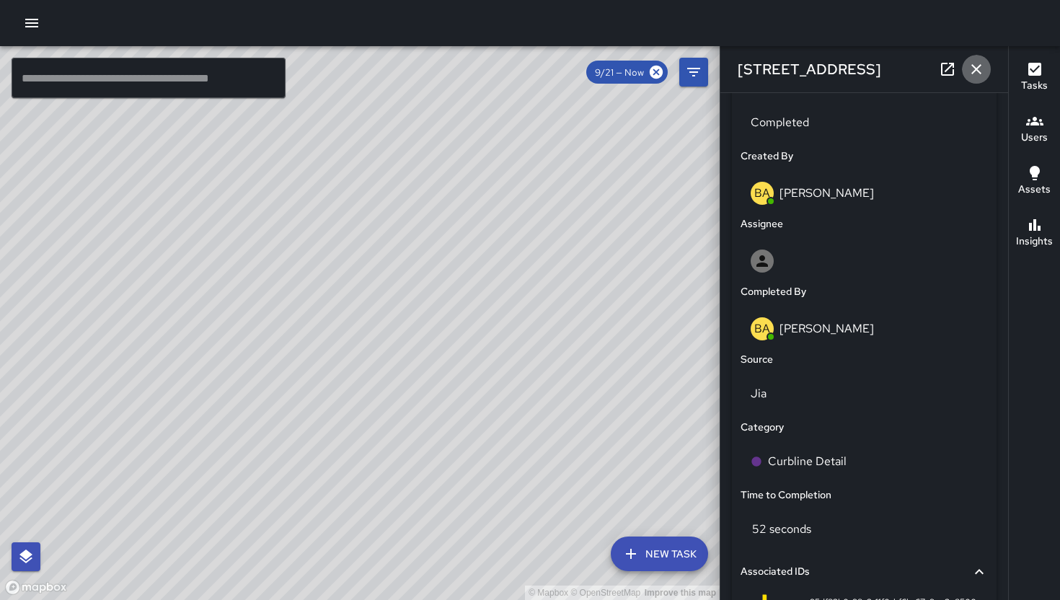
click at [971, 66] on icon "button" at bounding box center [976, 69] width 17 height 17
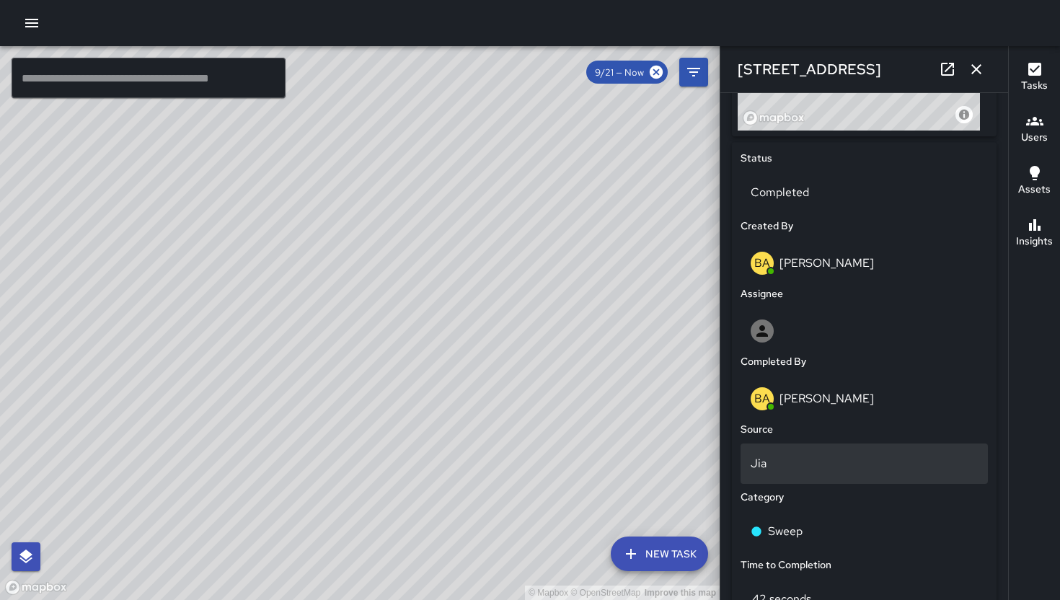
scroll to position [794, 0]
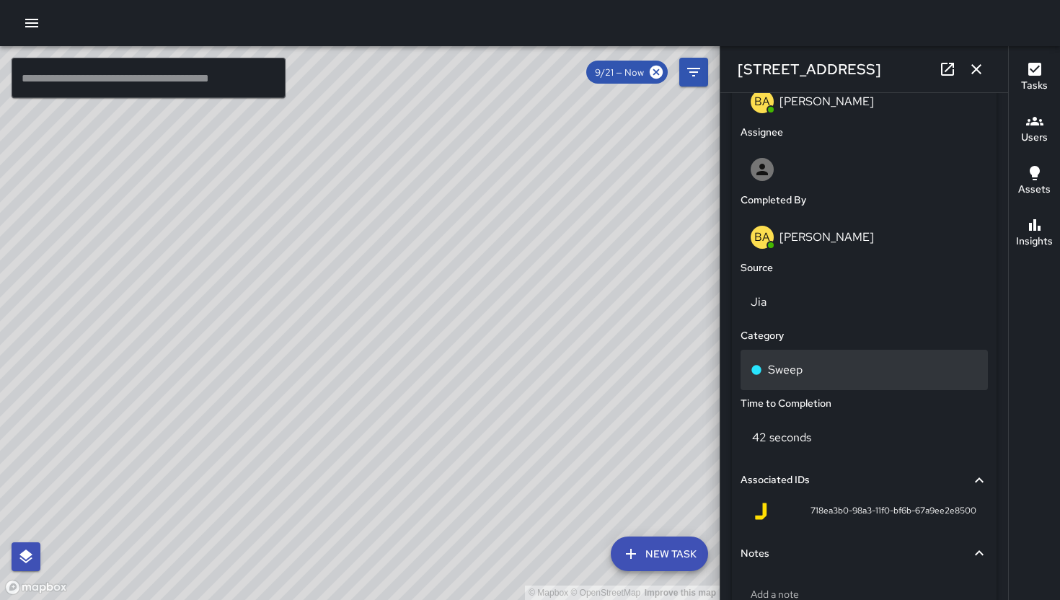
click at [833, 379] on div "Sweep" at bounding box center [864, 370] width 247 height 40
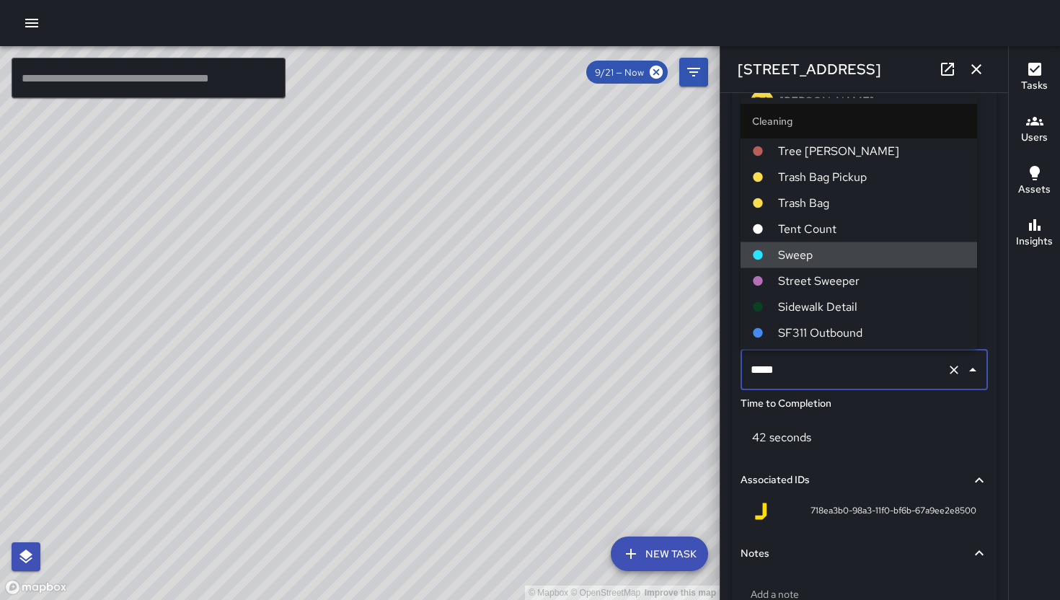
click at [833, 379] on input "*****" at bounding box center [844, 369] width 194 height 27
type input "**********"
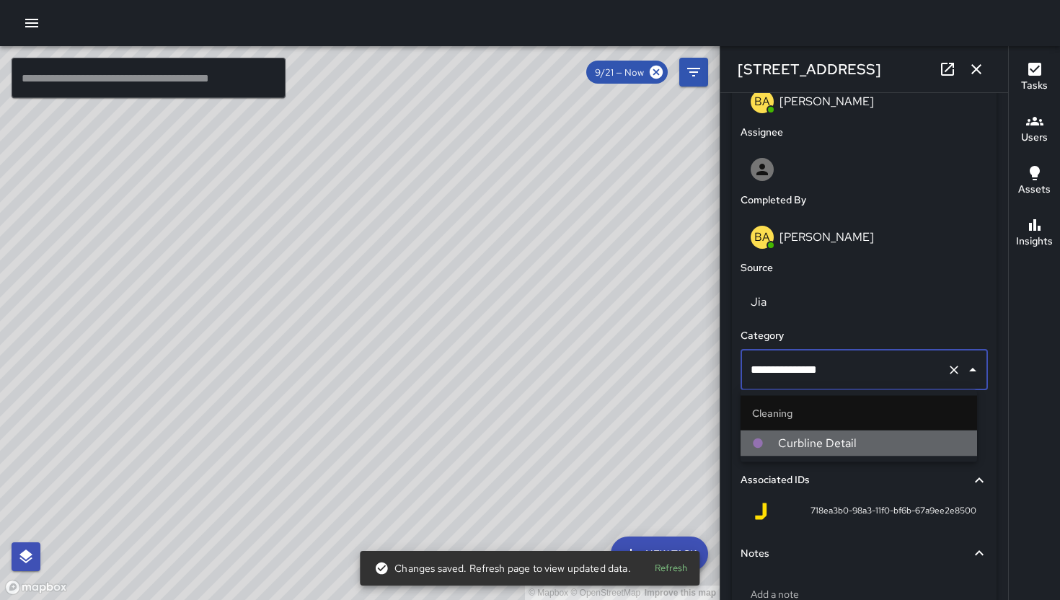
click at [826, 451] on li "Curbline Detail" at bounding box center [859, 443] width 237 height 26
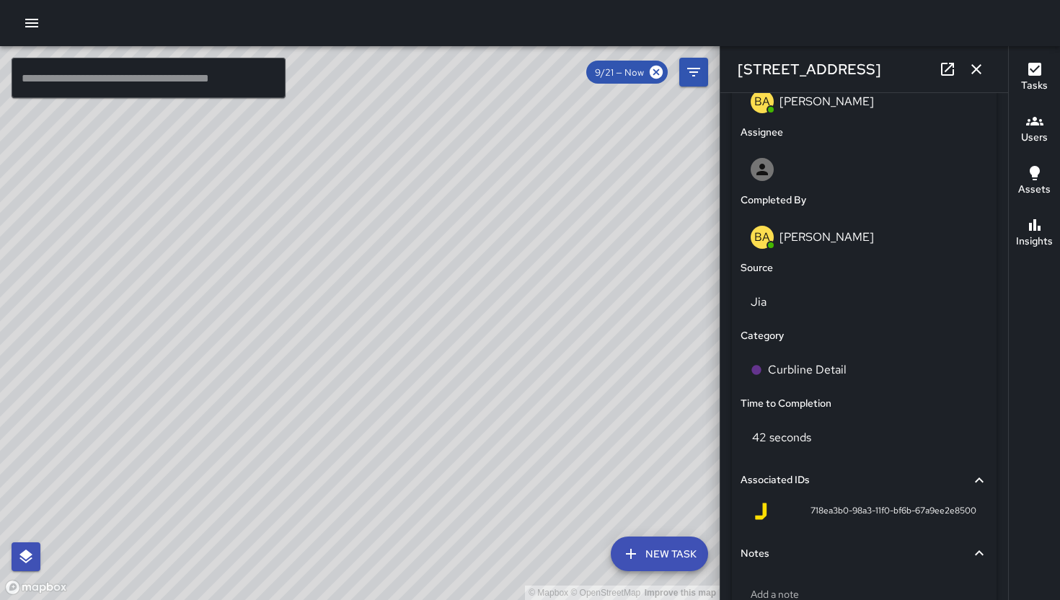
click at [976, 72] on icon "button" at bounding box center [976, 69] width 17 height 17
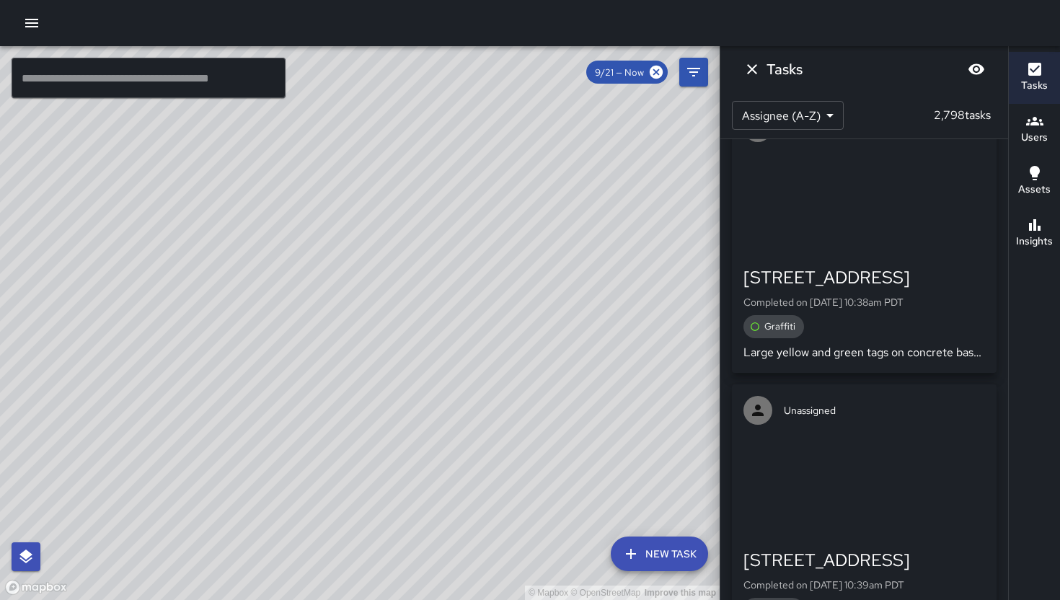
scroll to position [45441, 0]
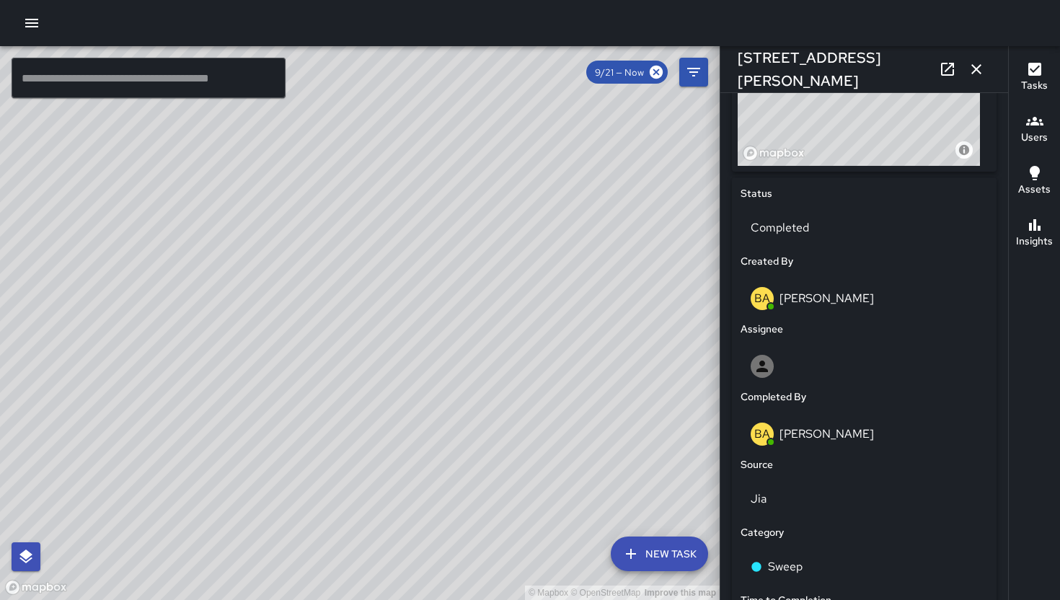
scroll to position [602, 0]
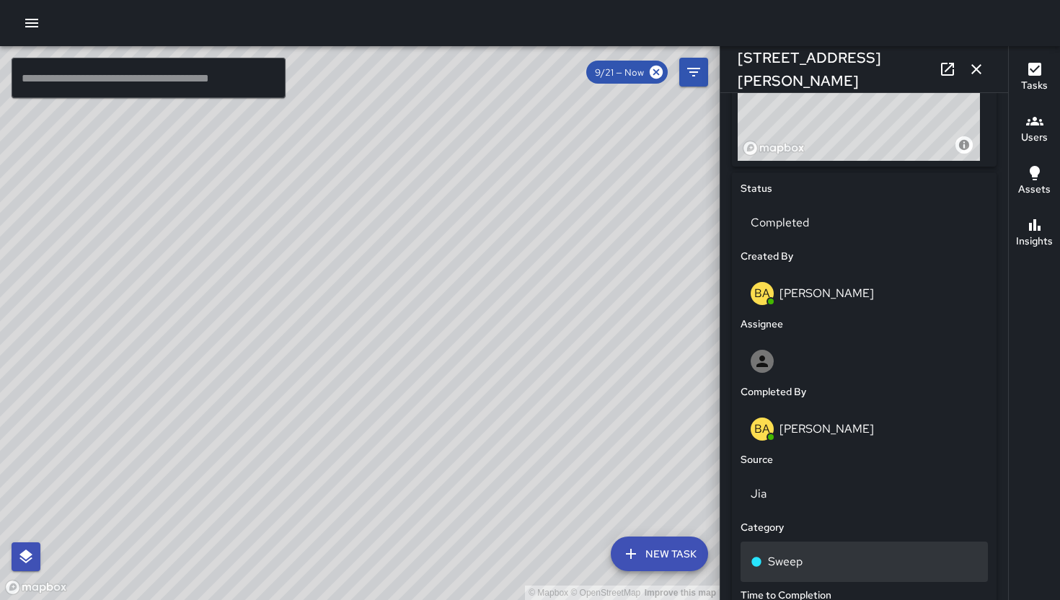
click at [865, 560] on div "Sweep" at bounding box center [864, 561] width 227 height 17
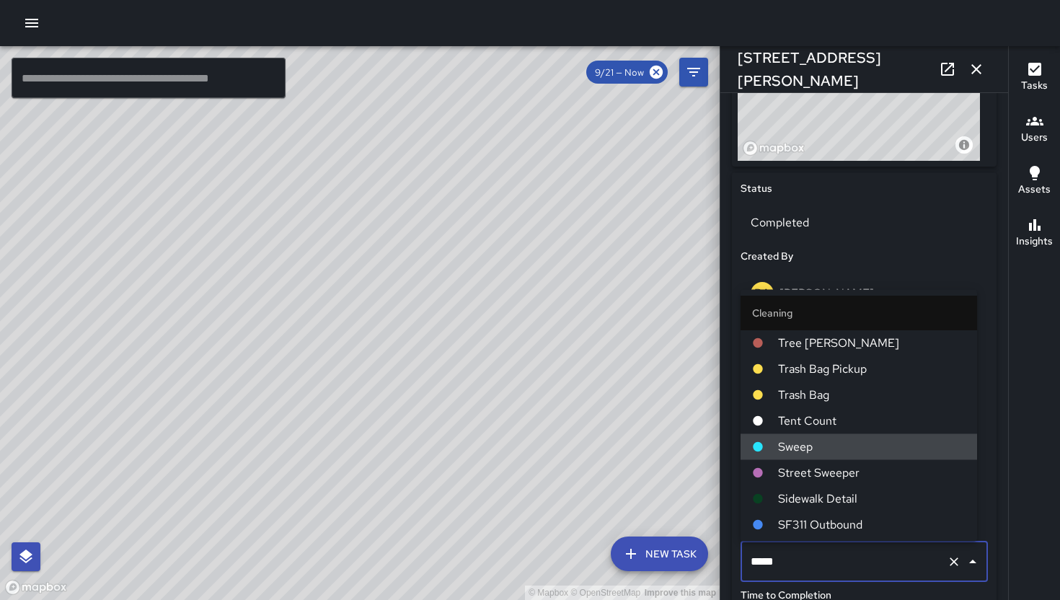
type input "**********"
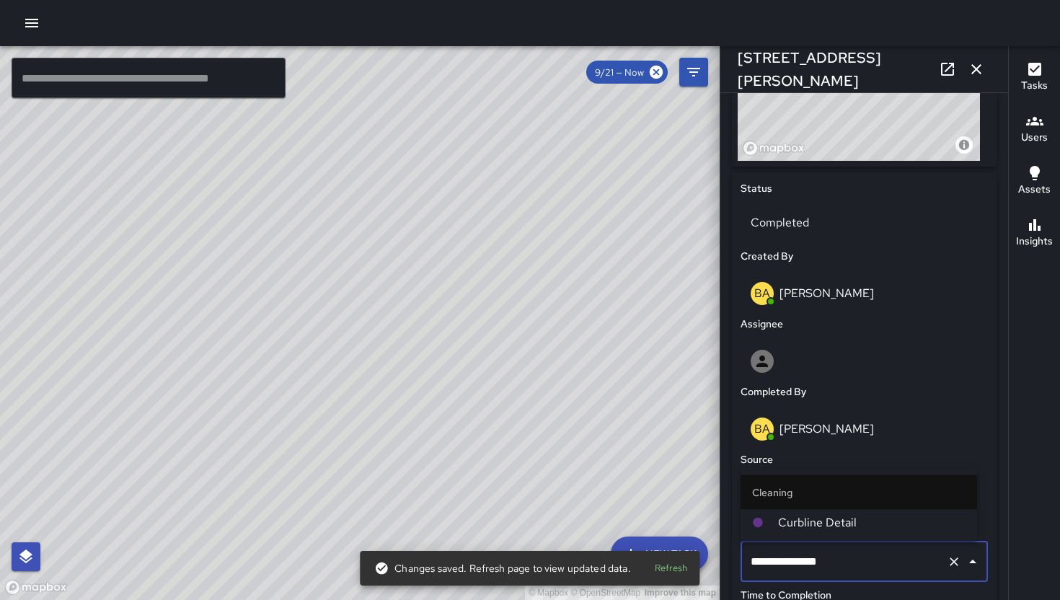
click at [854, 530] on span "Curbline Detail" at bounding box center [871, 522] width 187 height 17
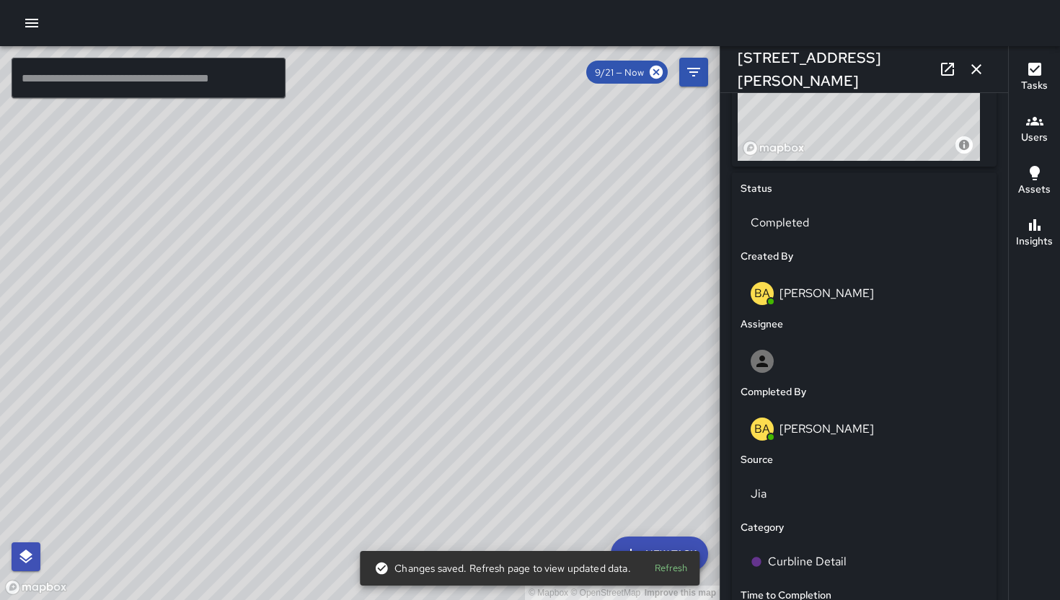
click at [972, 69] on icon "button" at bounding box center [976, 69] width 17 height 17
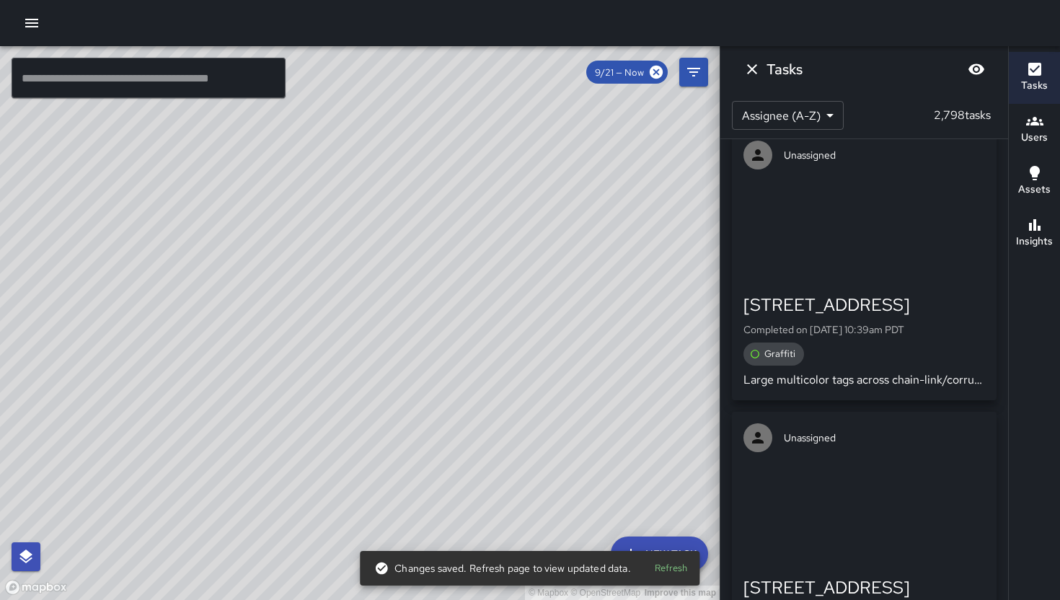
scroll to position [45645, 0]
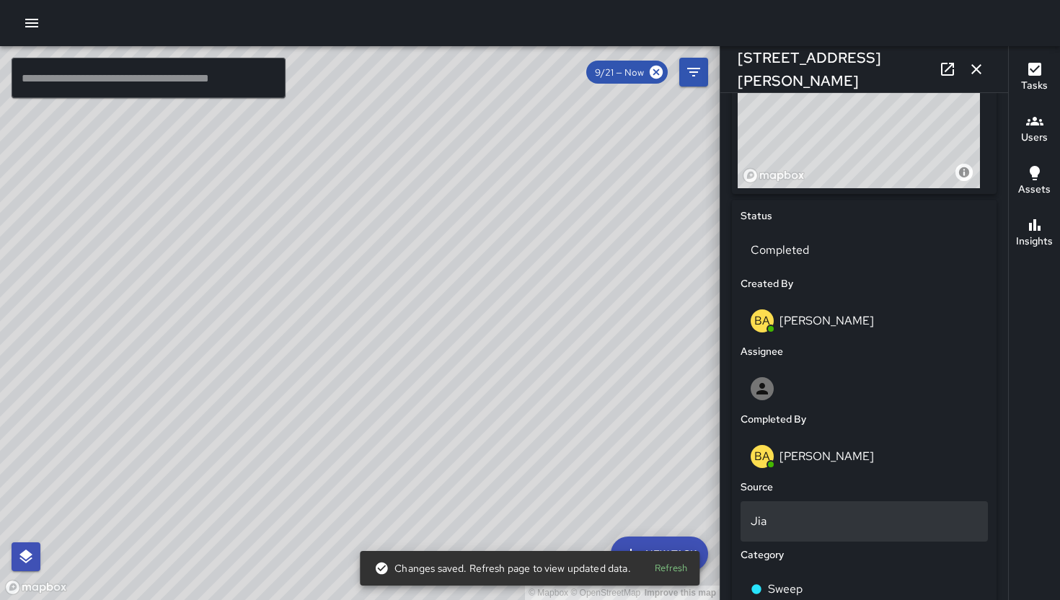
scroll to position [591, 0]
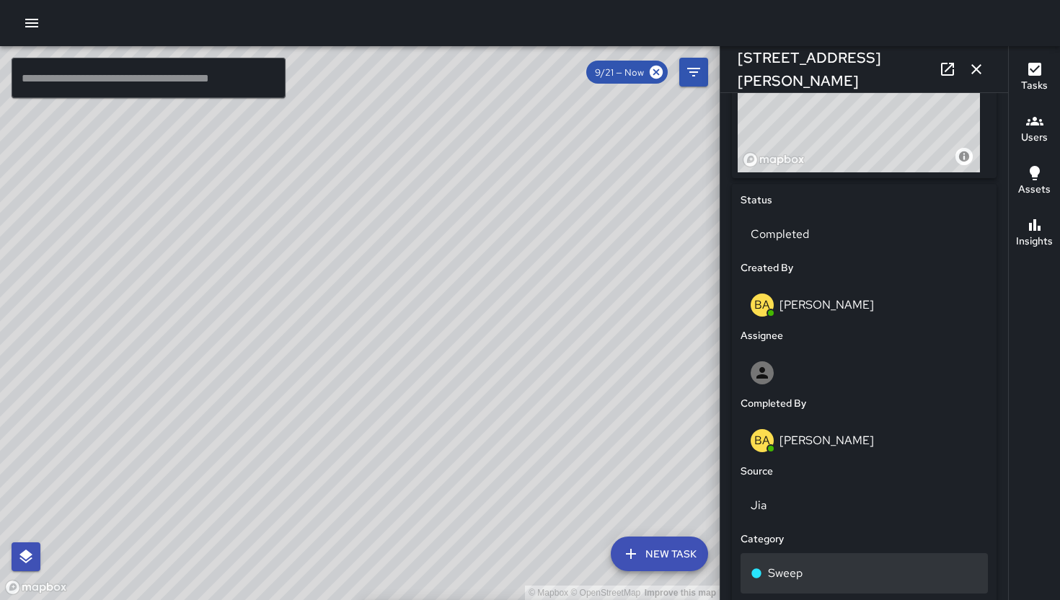
click at [821, 574] on div "Sweep" at bounding box center [864, 573] width 227 height 17
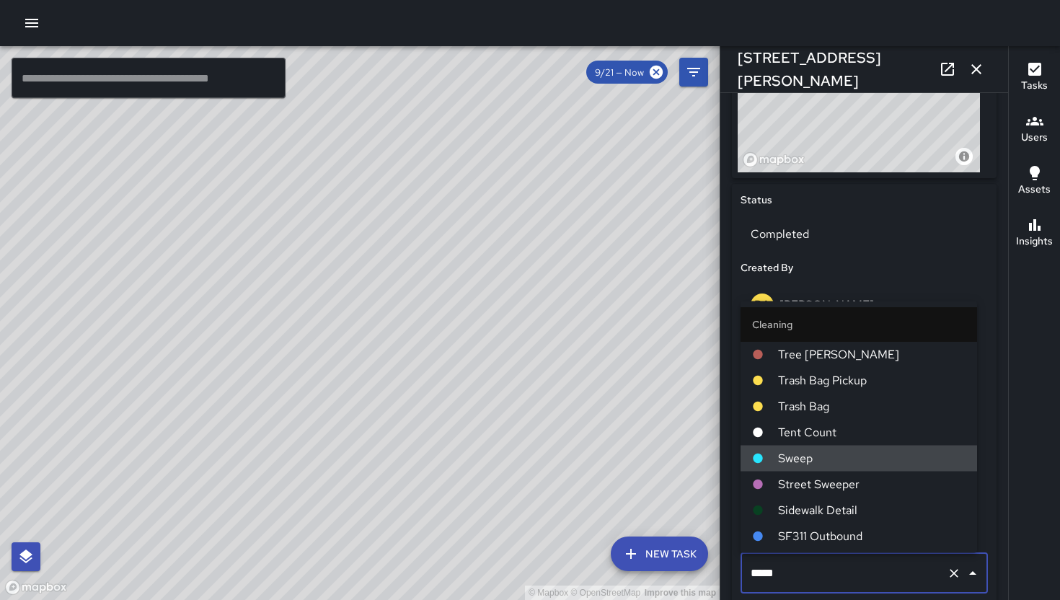
type input "**********"
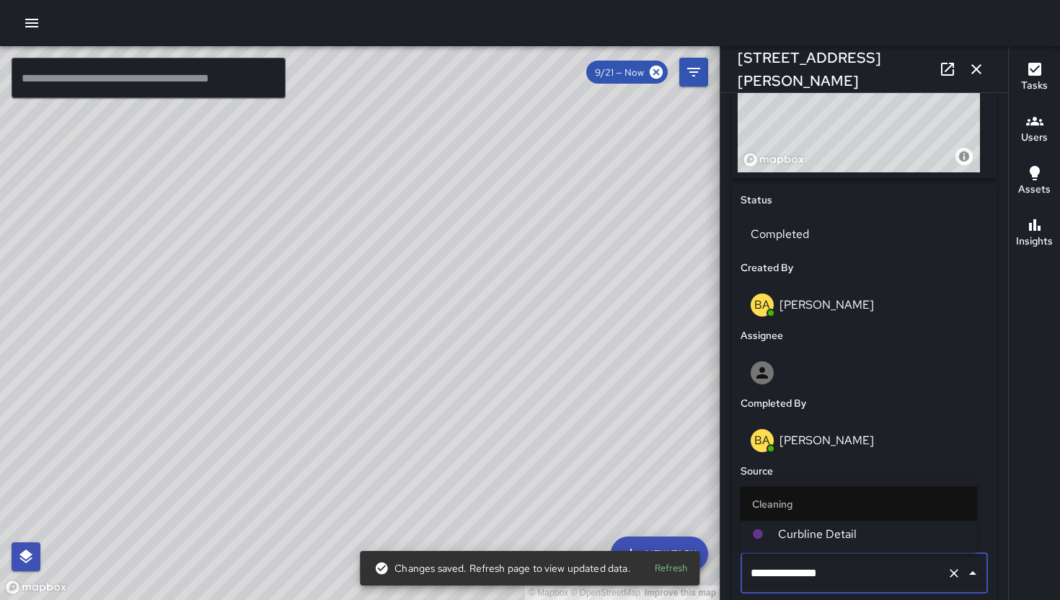
click at [803, 534] on span "Curbline Detail" at bounding box center [871, 534] width 187 height 17
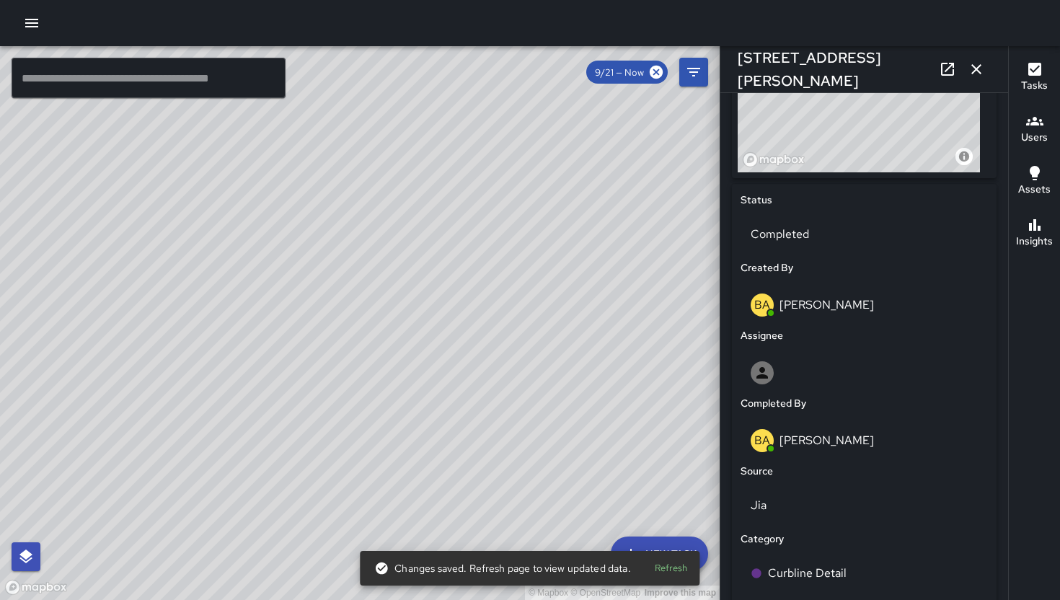
click at [973, 69] on icon "button" at bounding box center [976, 69] width 17 height 17
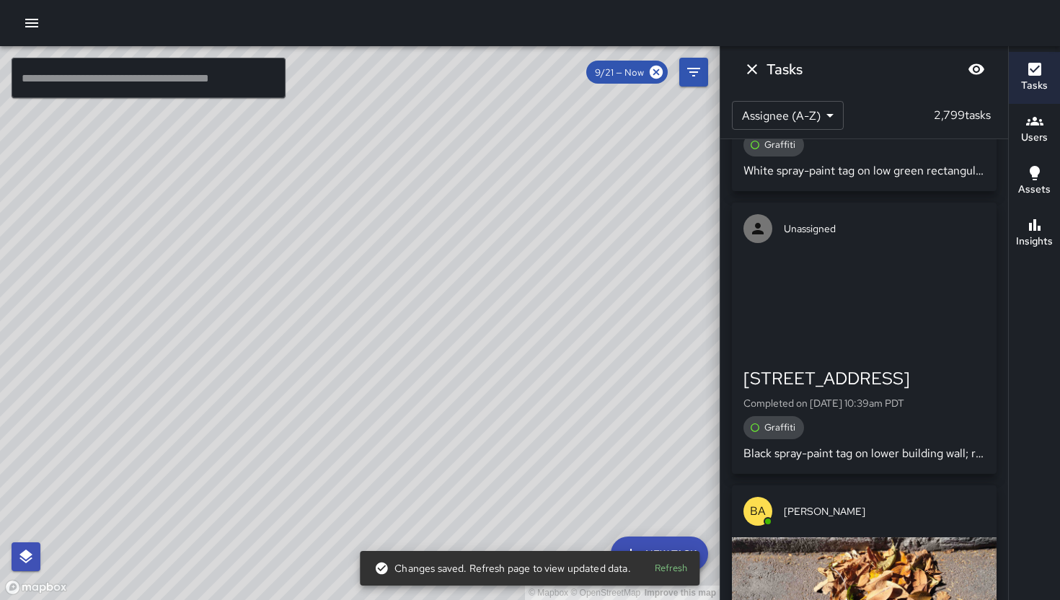
scroll to position [45991, 0]
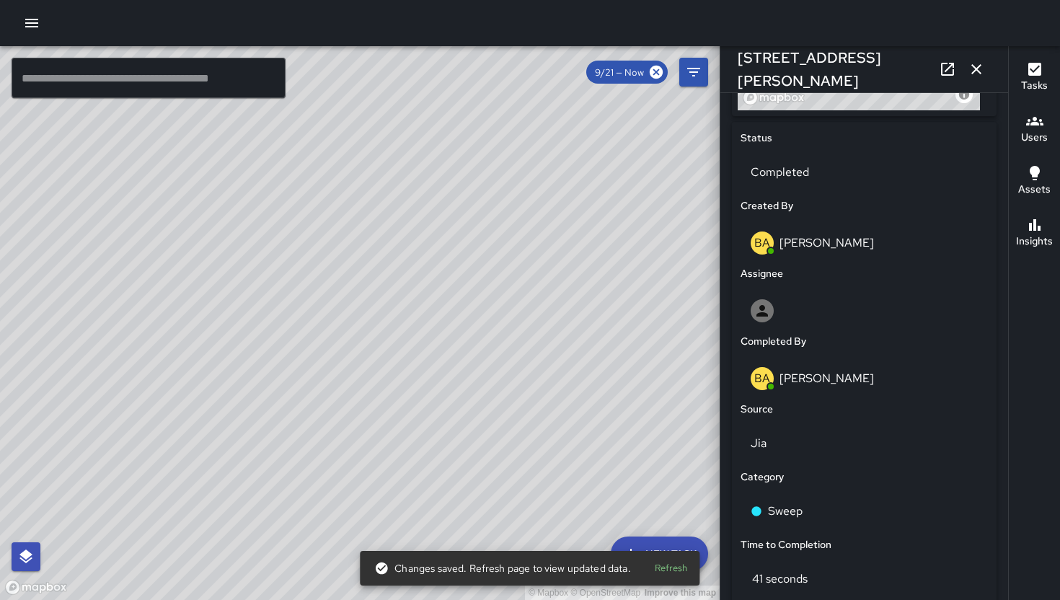
scroll to position [733, 0]
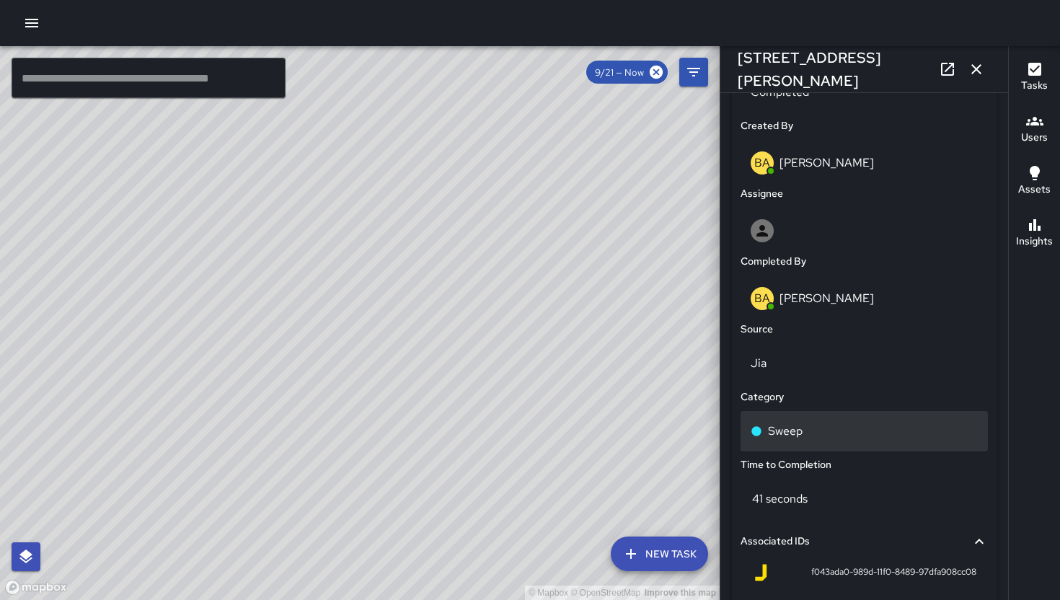
click at [865, 430] on div "Sweep" at bounding box center [864, 431] width 227 height 17
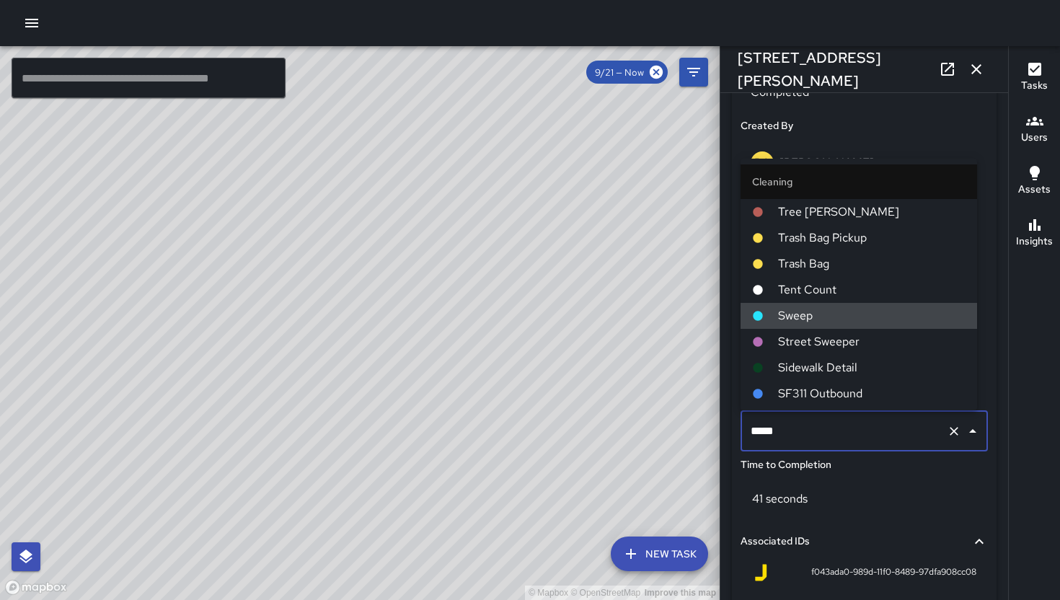
click at [865, 430] on input "*****" at bounding box center [844, 431] width 194 height 27
type input "**********"
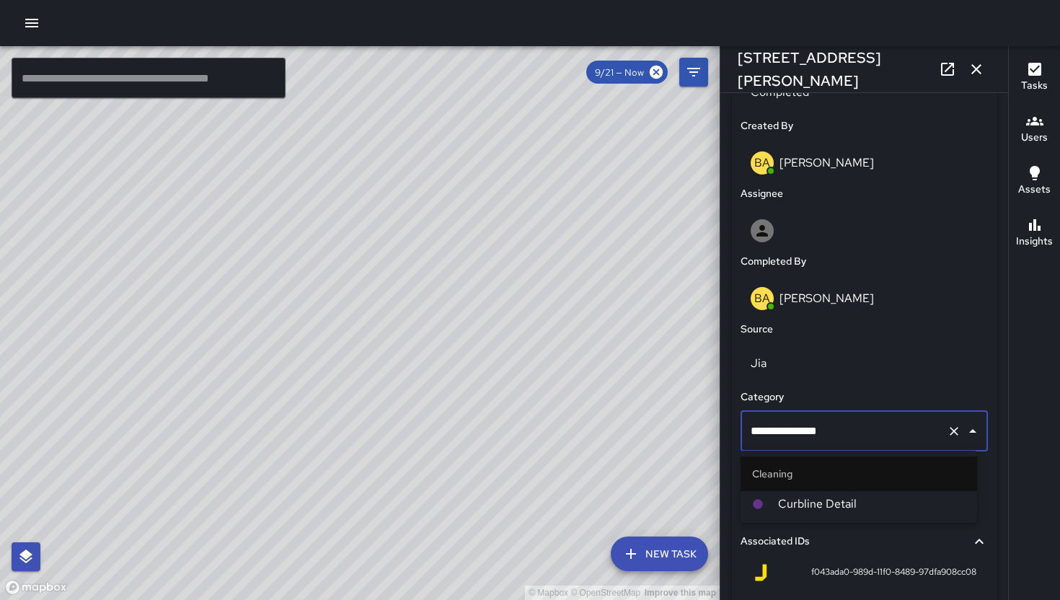
click at [859, 508] on span "Curbline Detail" at bounding box center [871, 503] width 187 height 17
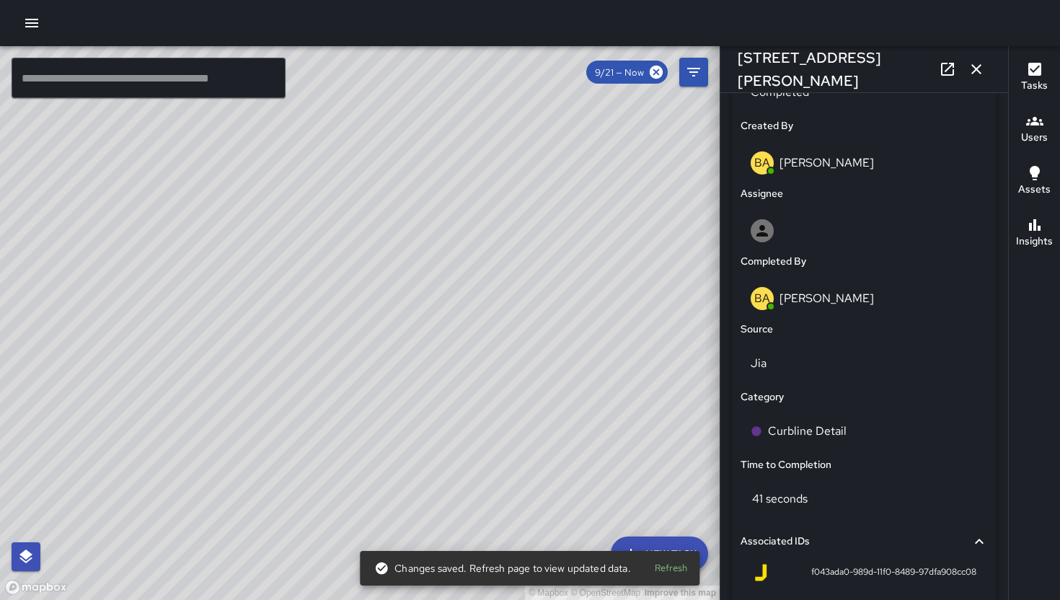
click at [978, 77] on icon "button" at bounding box center [976, 69] width 17 height 17
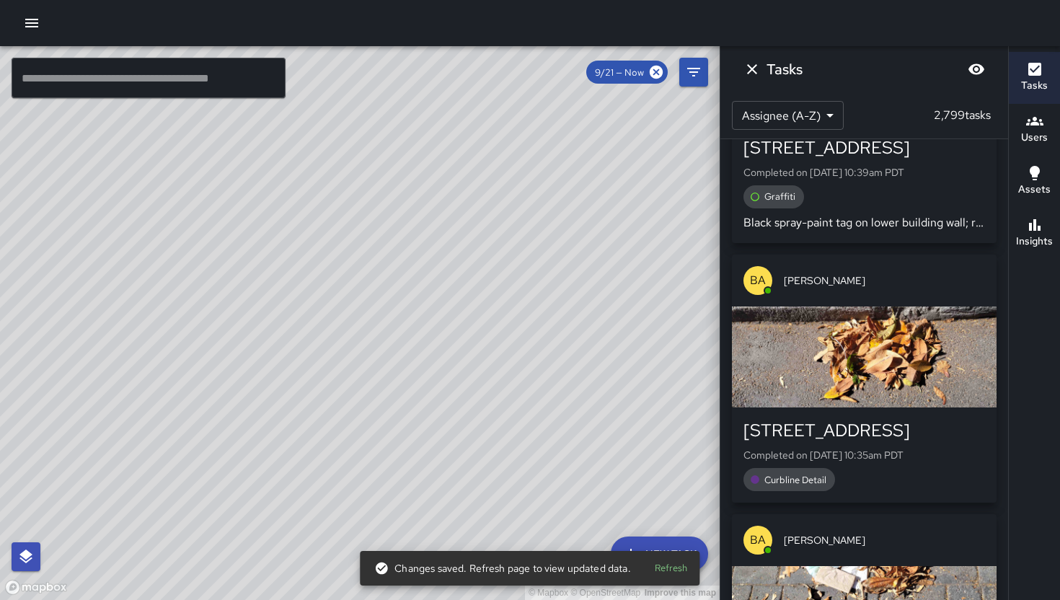
scroll to position [46251, 0]
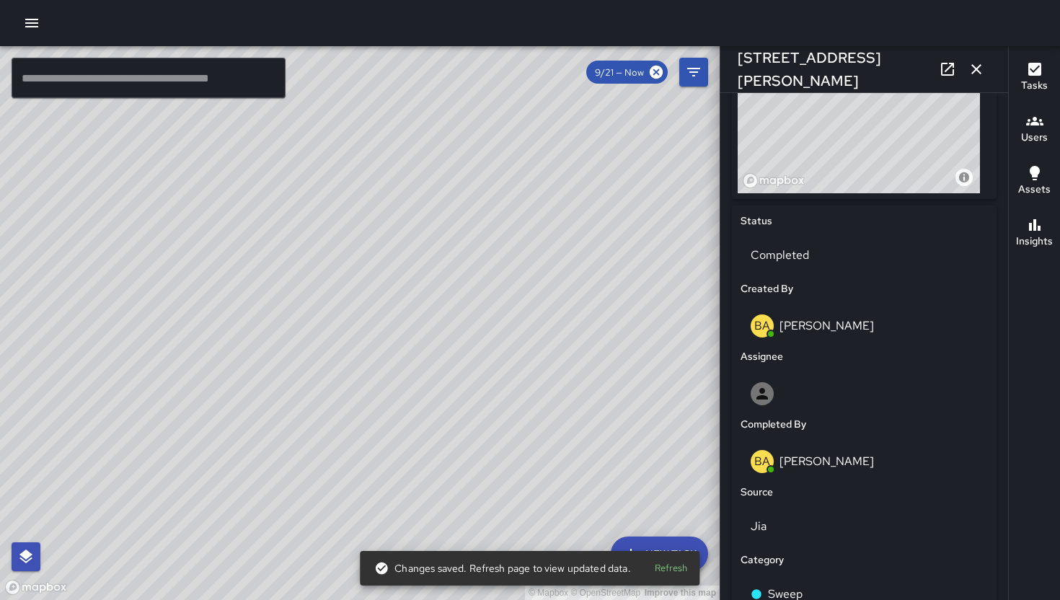
scroll to position [583, 0]
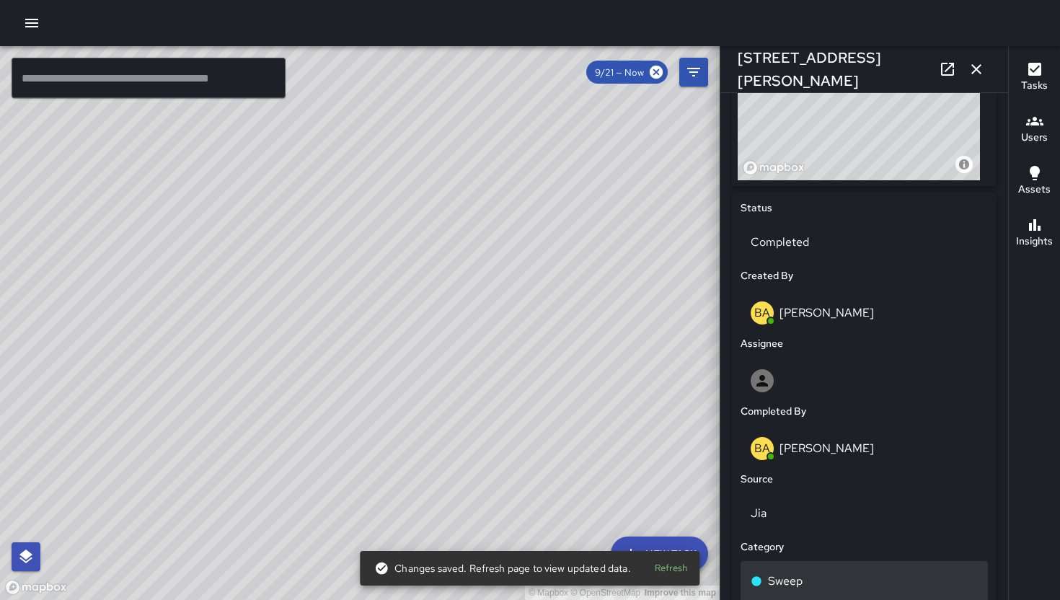
click at [810, 576] on div "Sweep" at bounding box center [864, 581] width 227 height 17
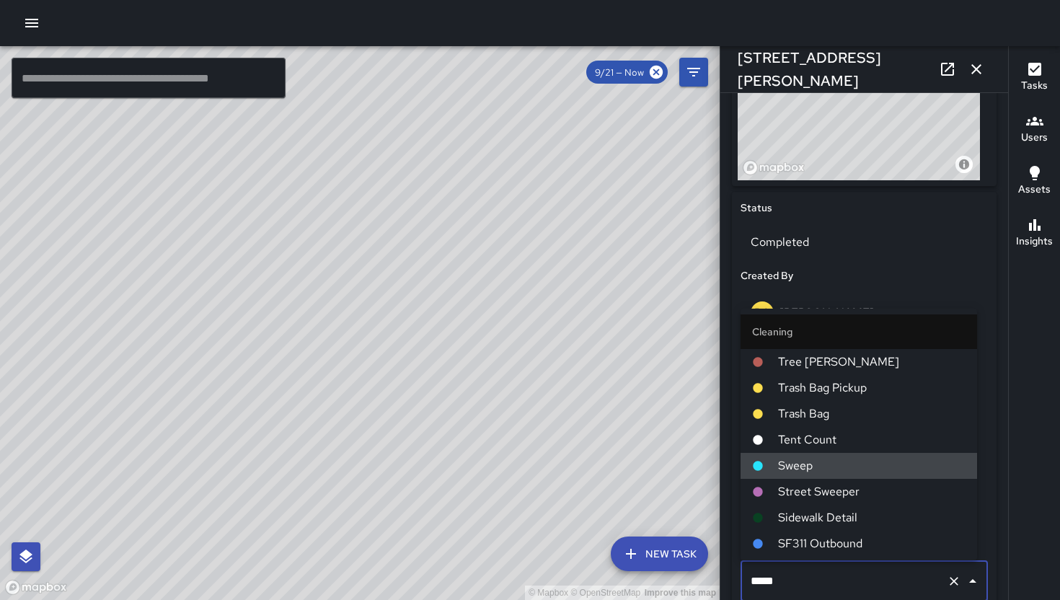
click at [809, 574] on input "*****" at bounding box center [844, 580] width 194 height 27
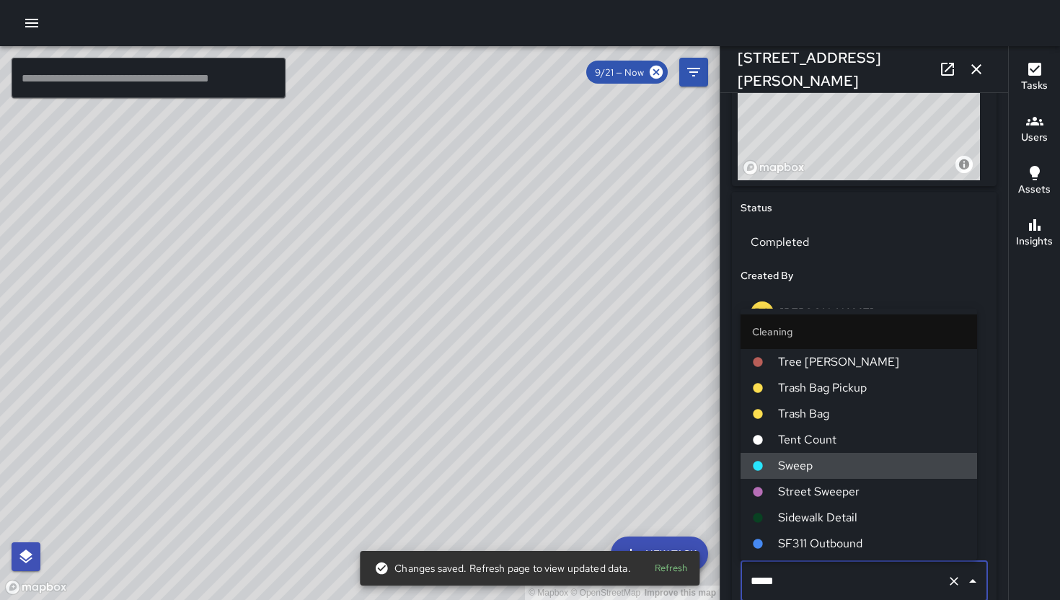
type input "**********"
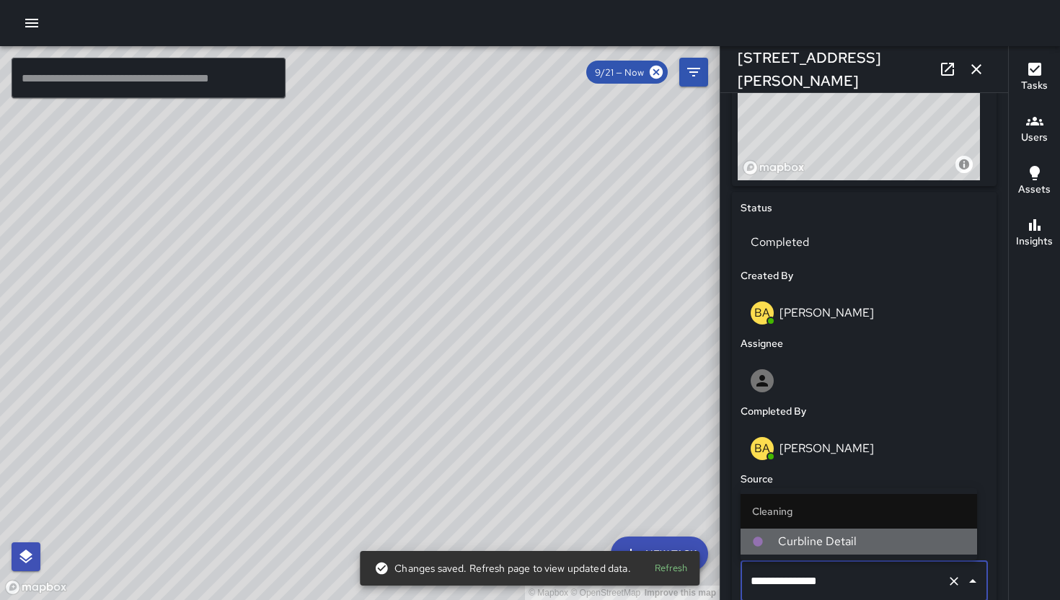
drag, startPoint x: 828, startPoint y: 536, endPoint x: 1006, endPoint y: 30, distance: 536.6
click at [828, 536] on span "Curbline Detail" at bounding box center [871, 541] width 187 height 17
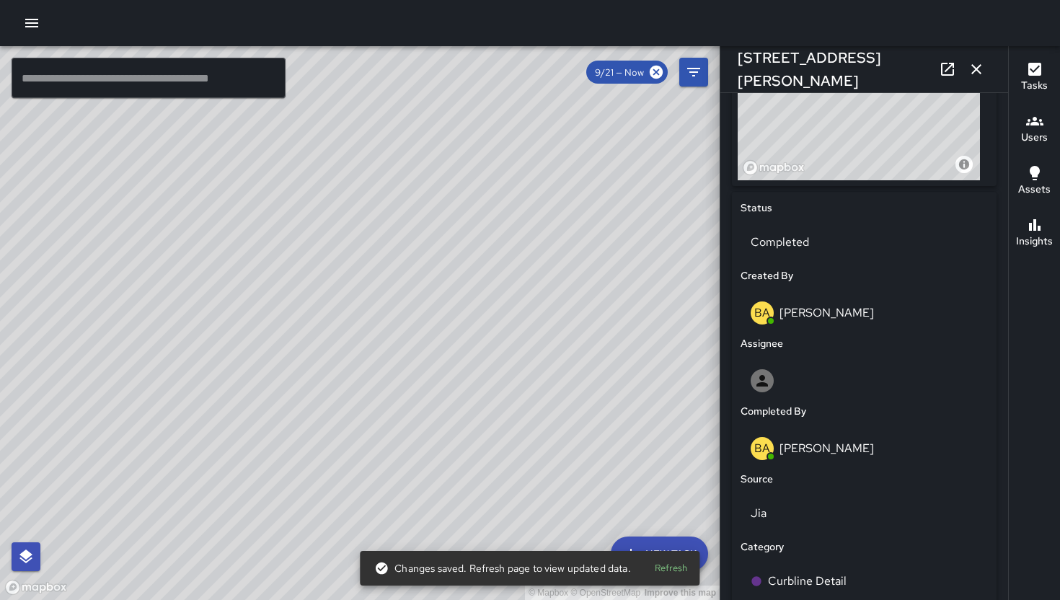
click at [974, 63] on icon "button" at bounding box center [976, 69] width 17 height 17
click at [720, 63] on div "Tasks Assignee (A-Z) * ​ 2,801 tasks Unassigned 151a Russ Street Created on 9/2…" at bounding box center [720, 323] width 0 height 554
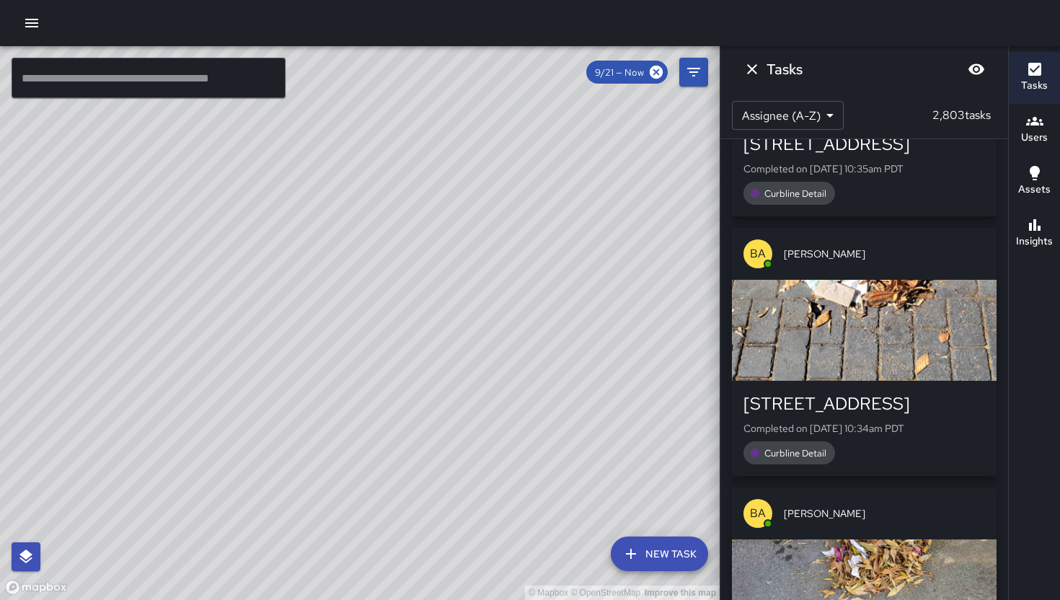
scroll to position [46507, 0]
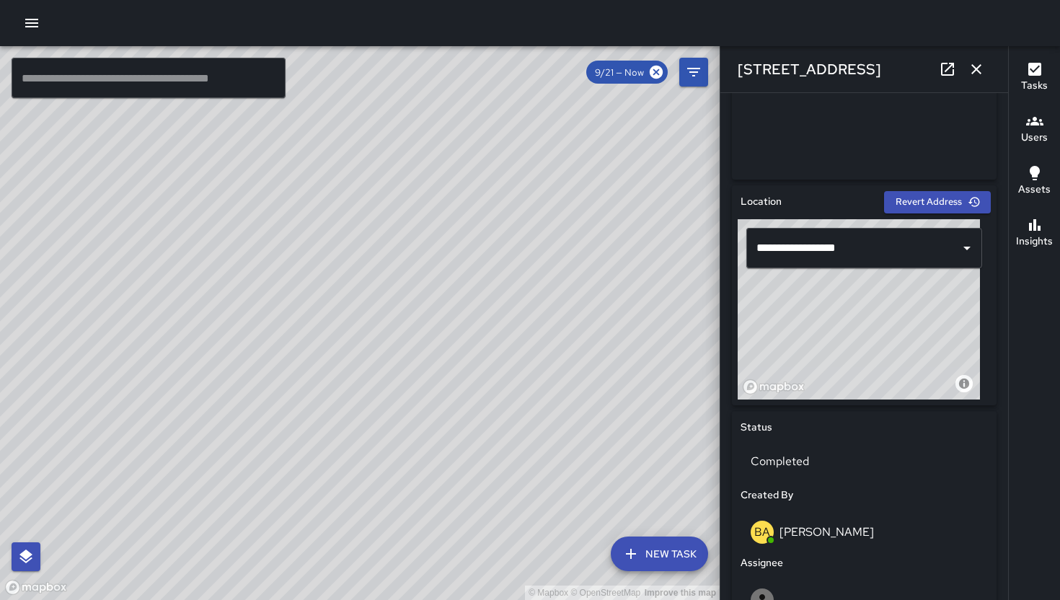
scroll to position [891, 0]
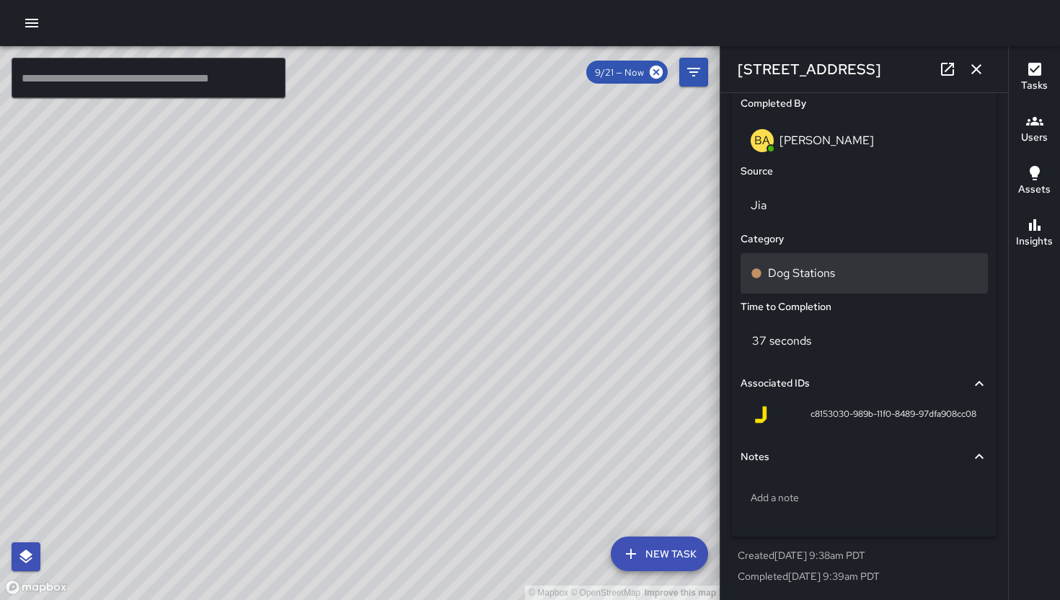
click at [853, 270] on div "Dog Stations" at bounding box center [864, 273] width 227 height 17
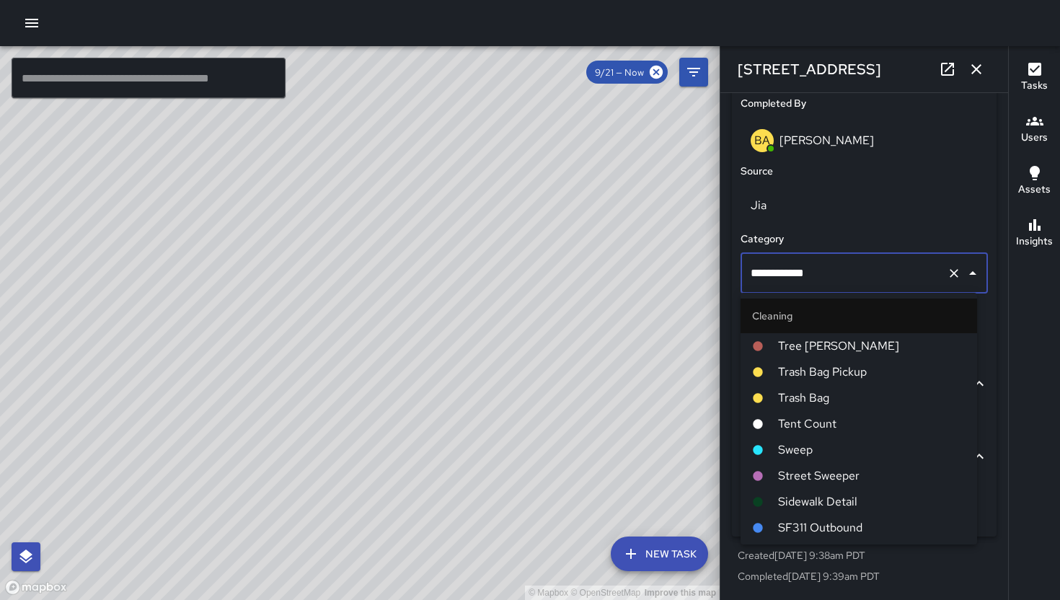
click at [853, 270] on input "**********" at bounding box center [844, 273] width 194 height 27
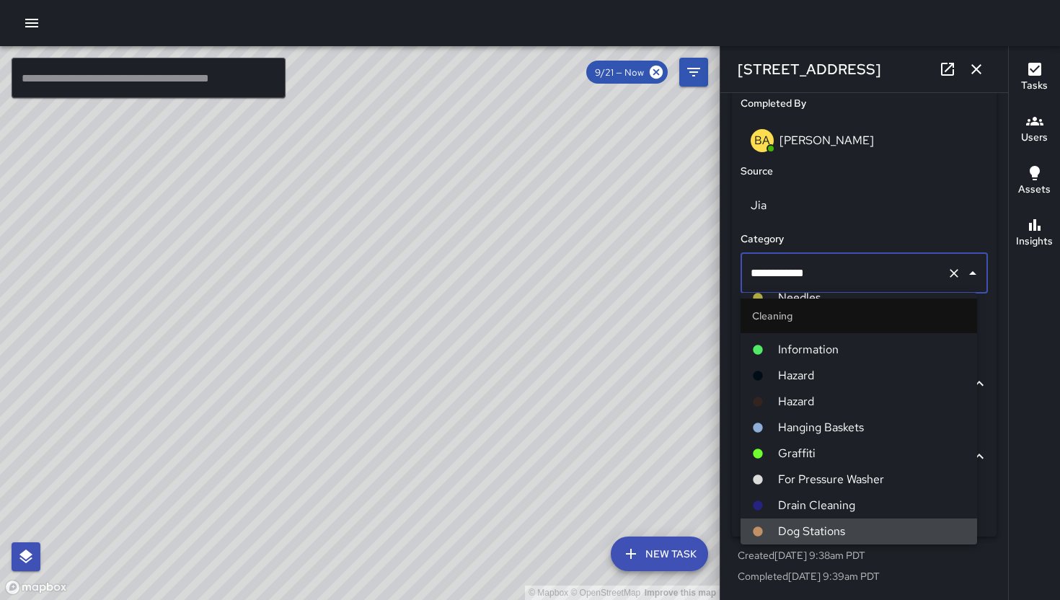
click at [853, 270] on input "**********" at bounding box center [844, 273] width 194 height 27
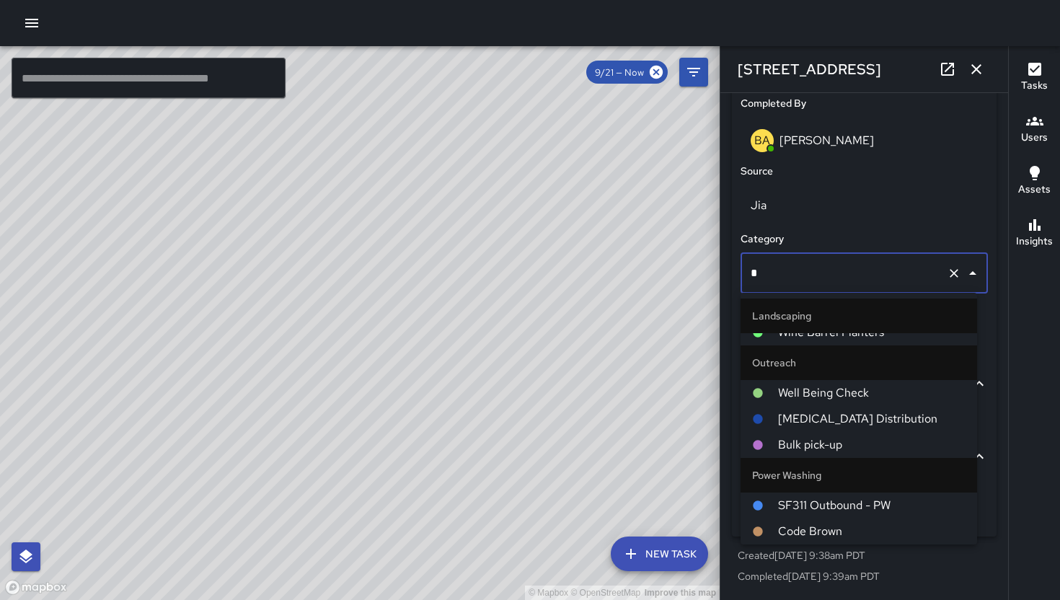
scroll to position [0, 0]
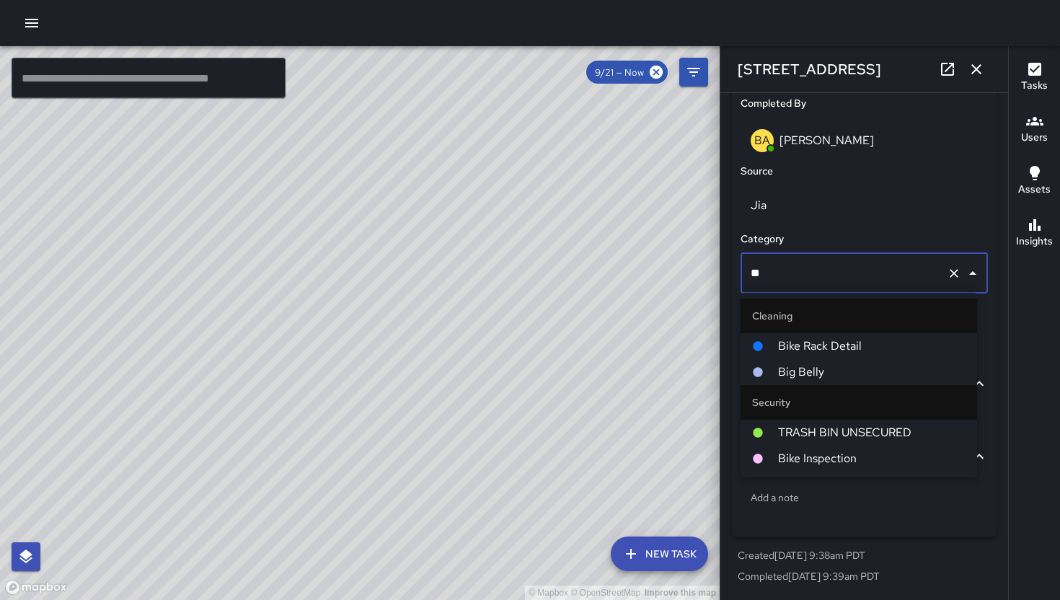
type input "***"
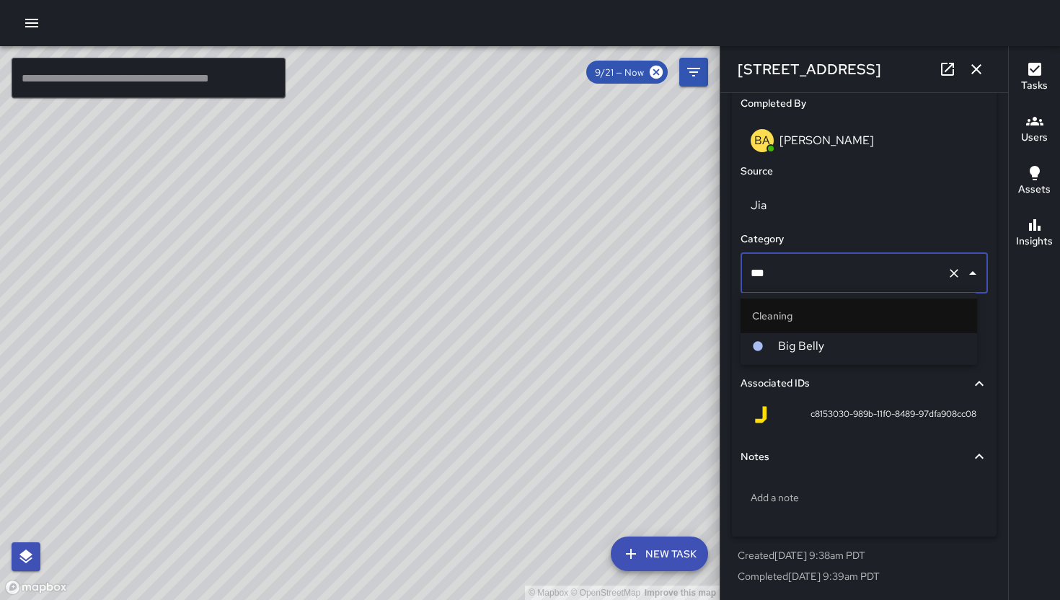
click at [785, 342] on span "Big Belly" at bounding box center [871, 345] width 187 height 17
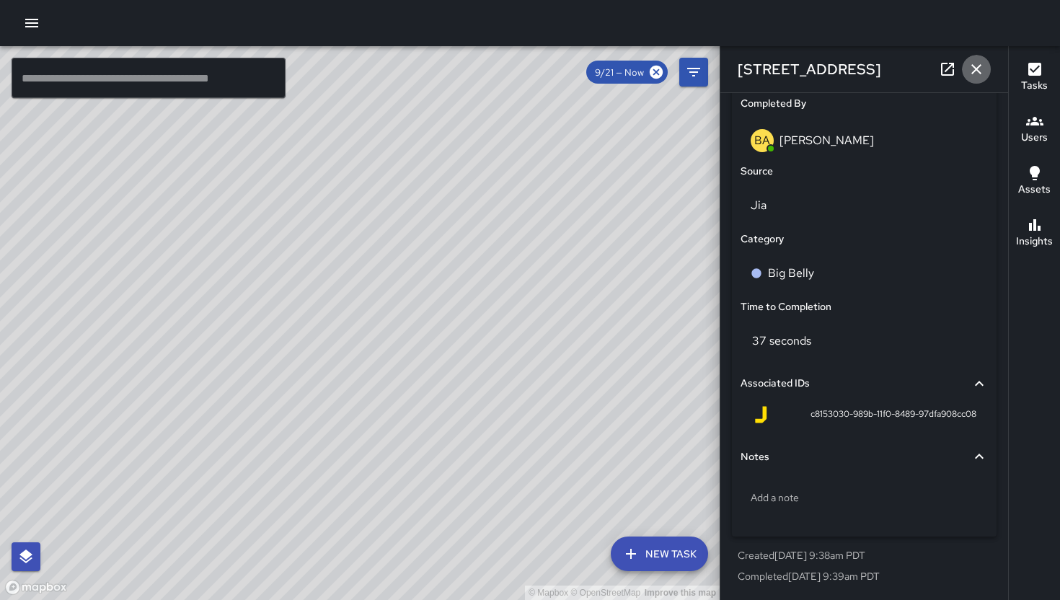
click at [988, 63] on button "button" at bounding box center [976, 69] width 29 height 29
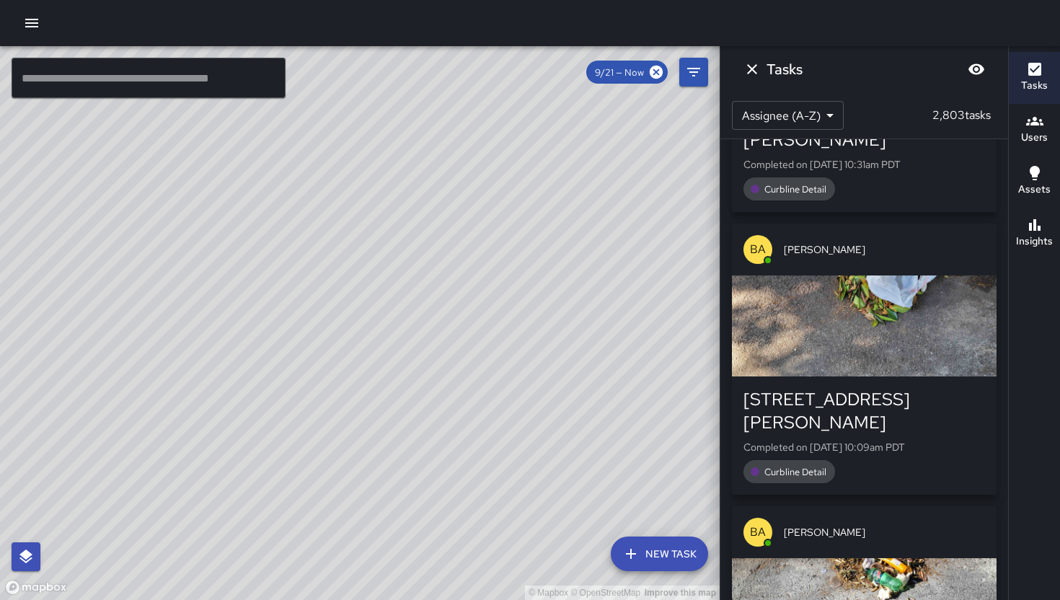
scroll to position [47099, 0]
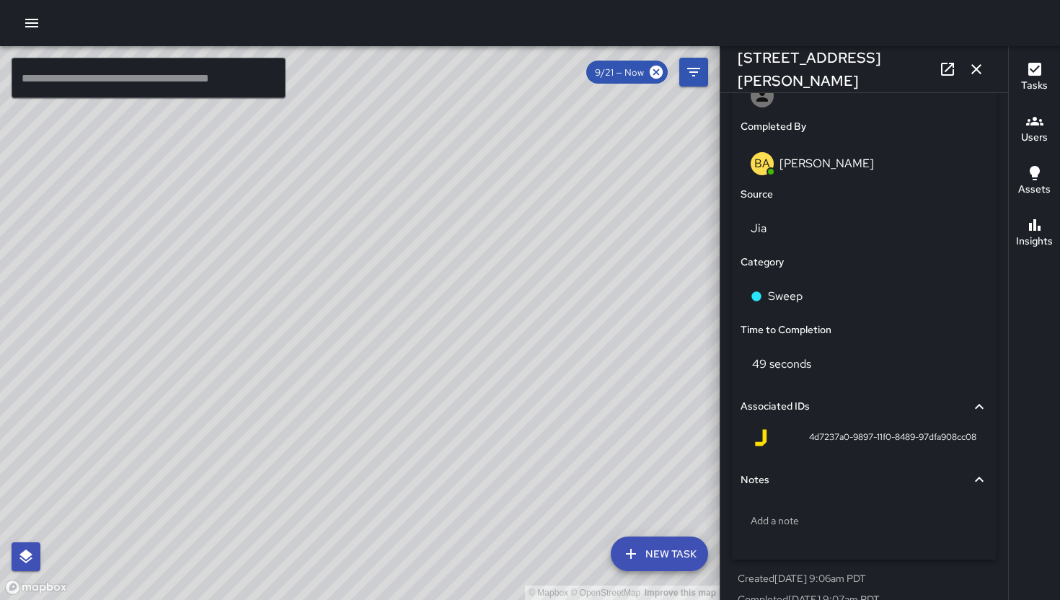
scroll to position [879, 0]
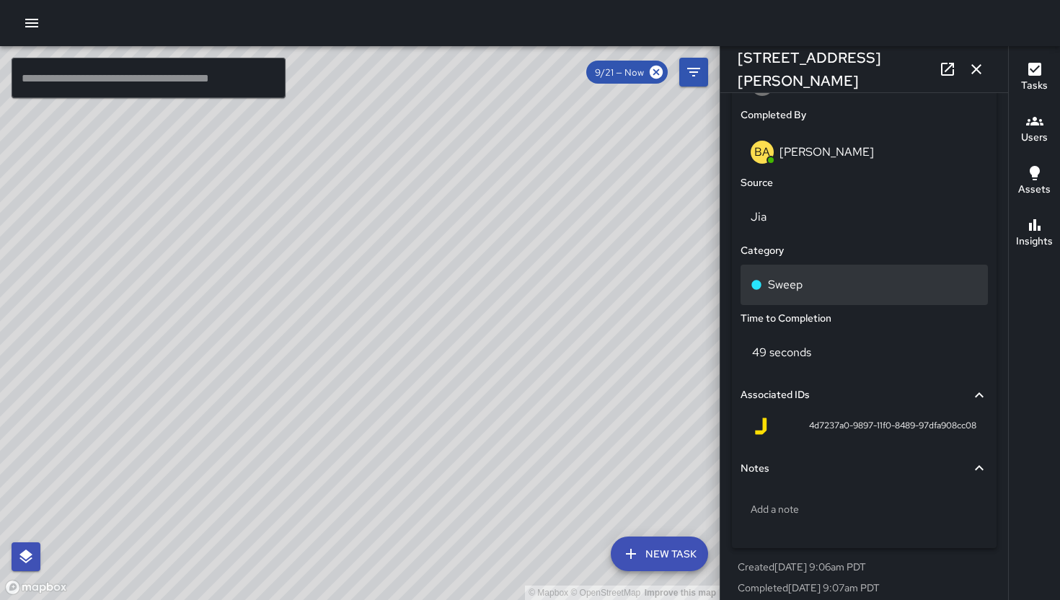
click at [839, 276] on div "Sweep" at bounding box center [864, 284] width 227 height 17
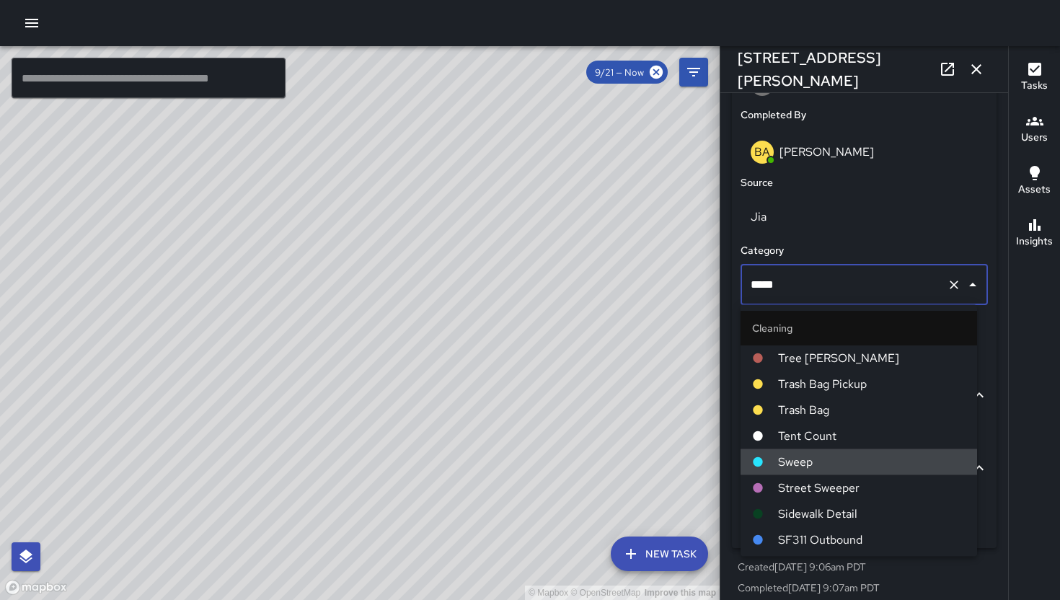
type input "**********"
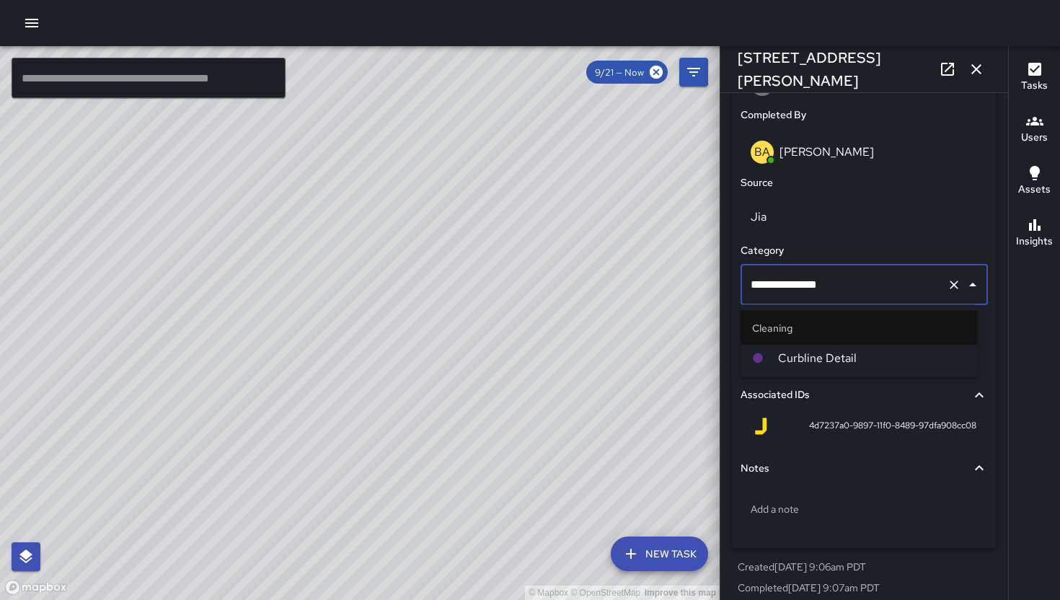
click at [833, 346] on li "Curbline Detail" at bounding box center [859, 358] width 237 height 26
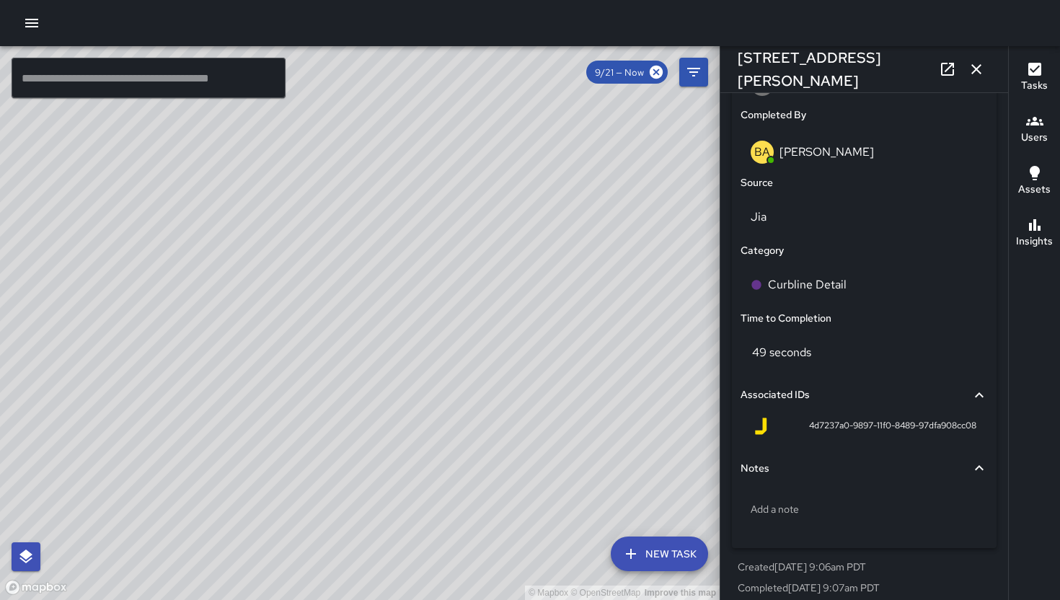
click at [978, 71] on icon "button" at bounding box center [976, 69] width 17 height 17
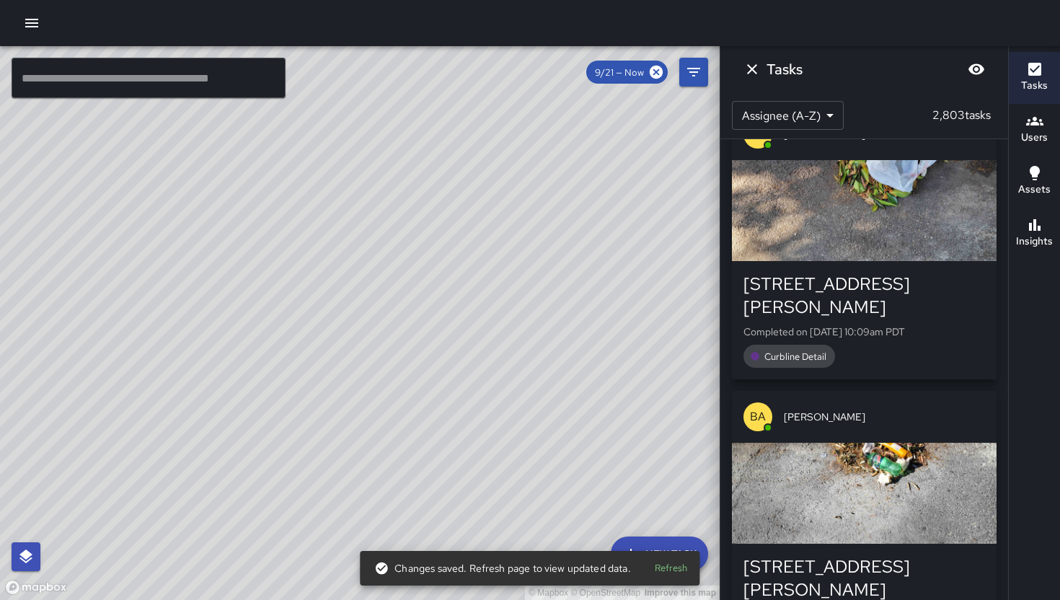
scroll to position [47250, 0]
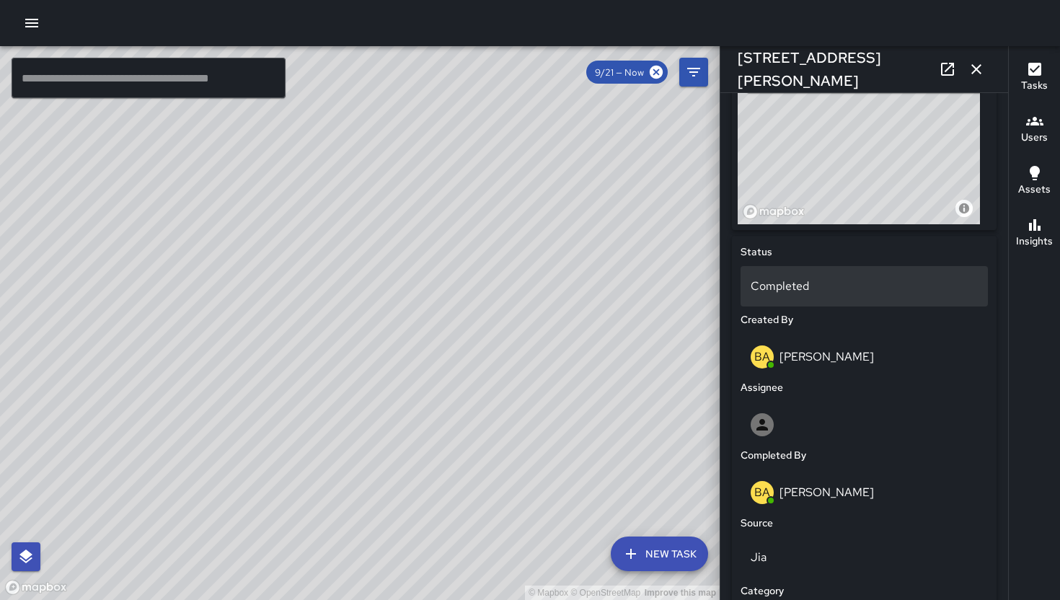
scroll to position [624, 0]
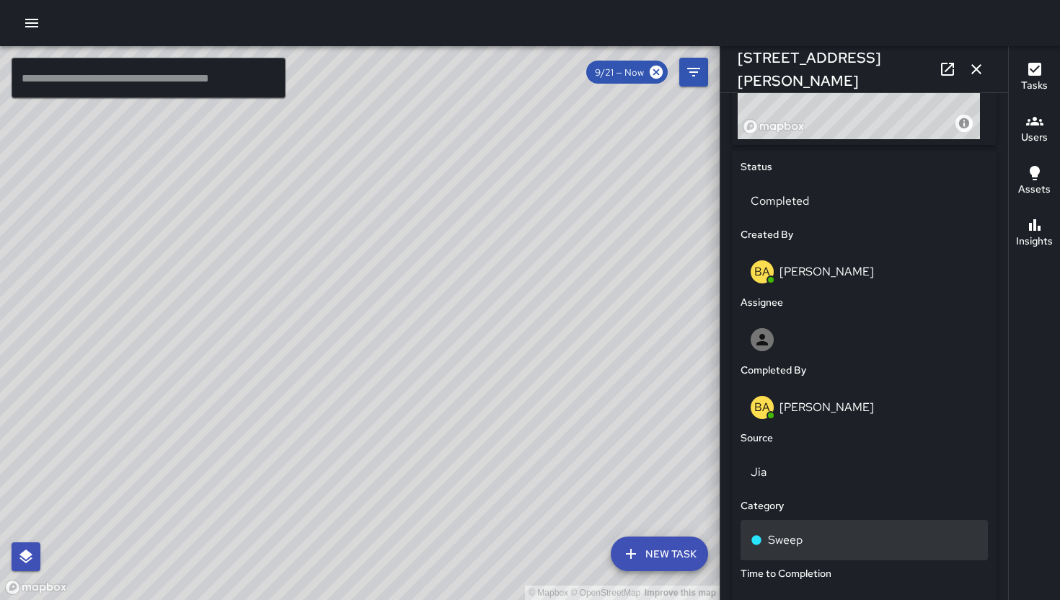
click at [859, 537] on div "Sweep" at bounding box center [864, 539] width 227 height 17
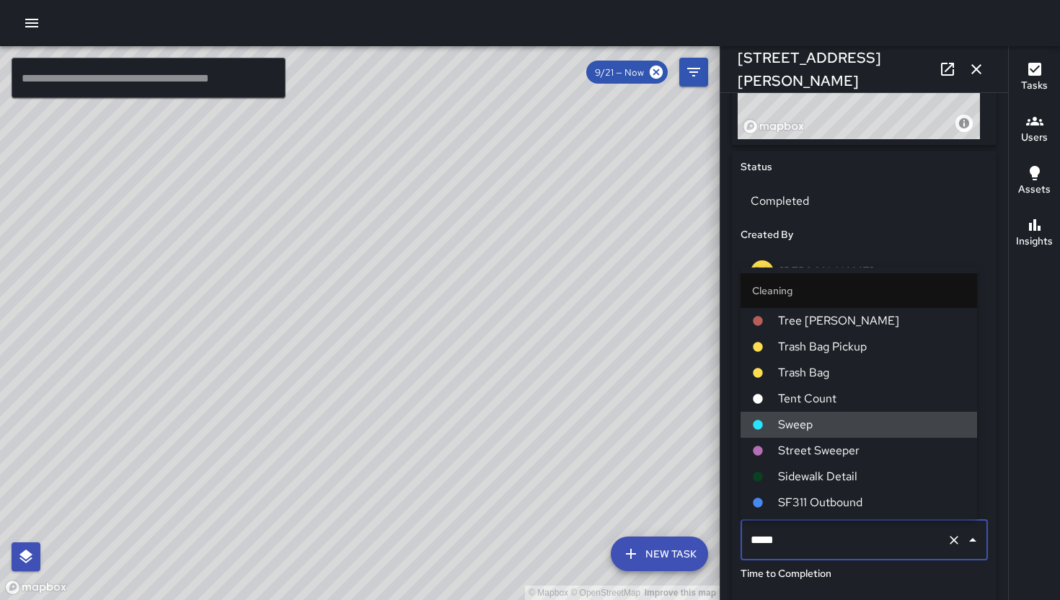
click at [859, 537] on input "*****" at bounding box center [844, 539] width 194 height 27
click at [858, 537] on input "*****" at bounding box center [844, 539] width 194 height 27
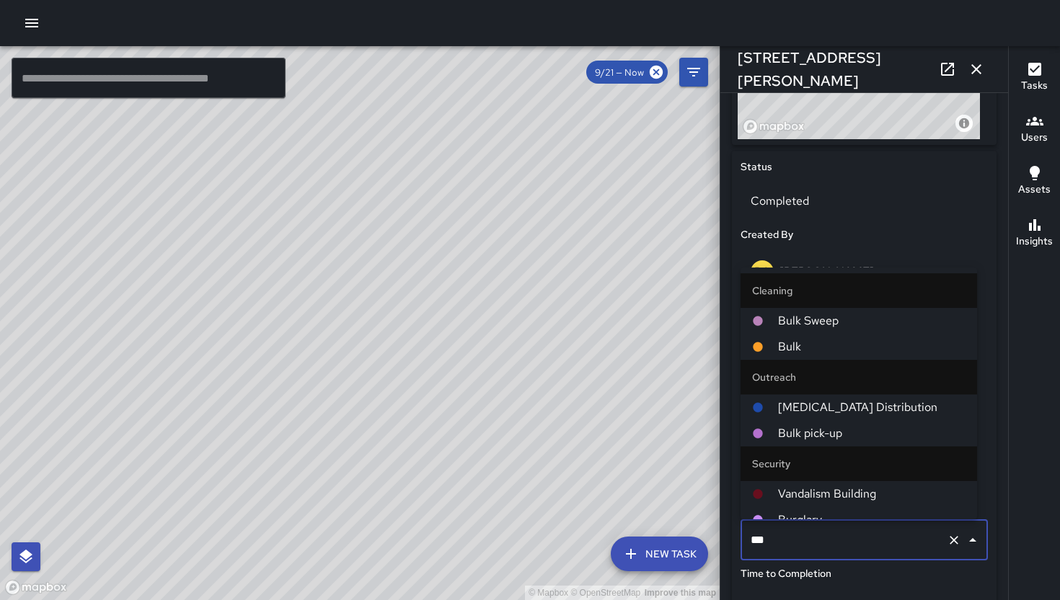
type input "****"
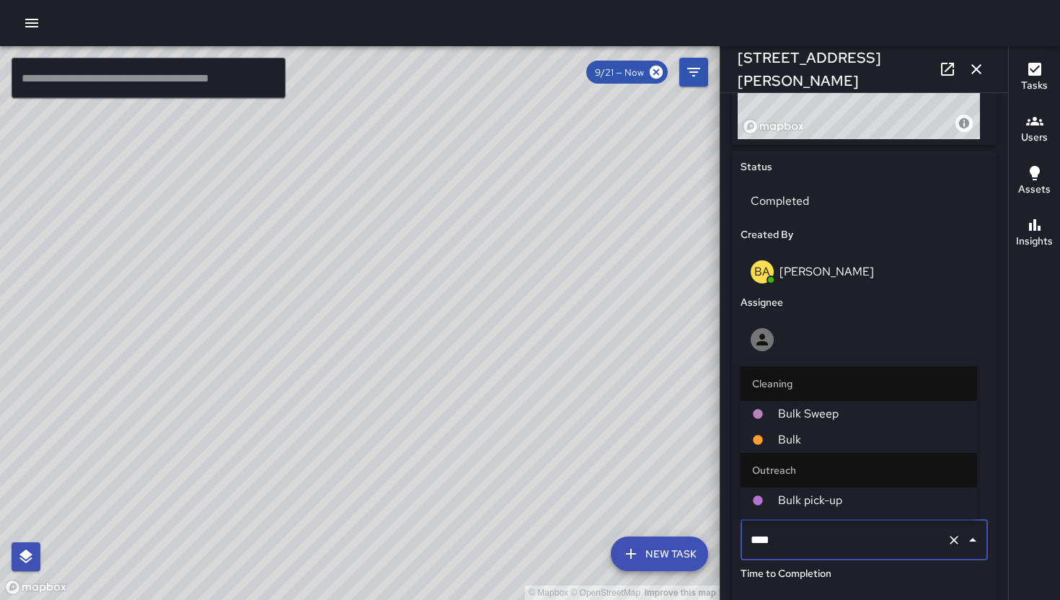
click at [875, 409] on span "Bulk Sweep" at bounding box center [871, 413] width 187 height 17
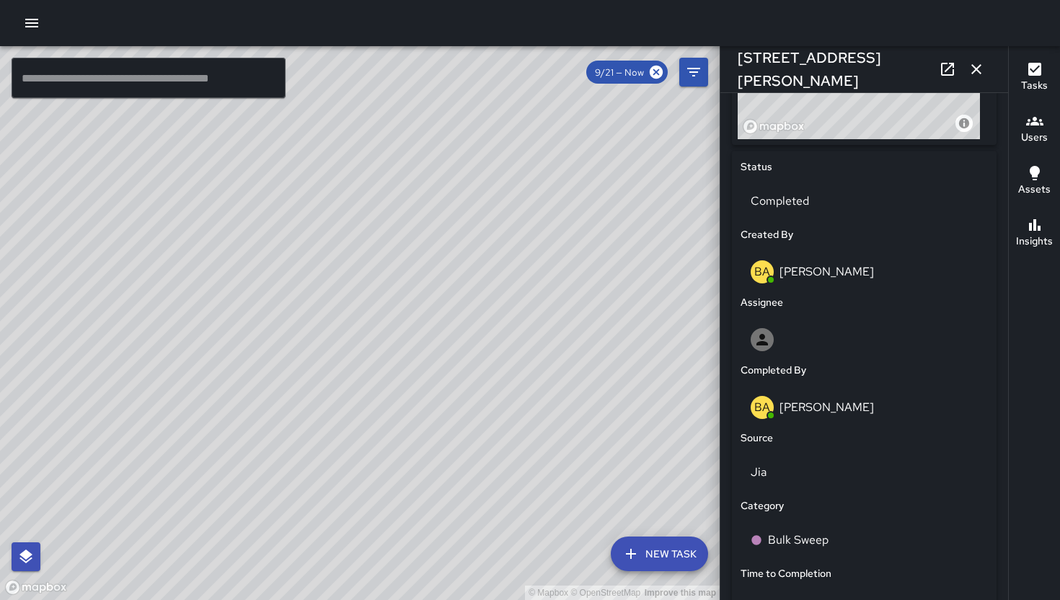
click at [975, 66] on icon "button" at bounding box center [976, 69] width 17 height 17
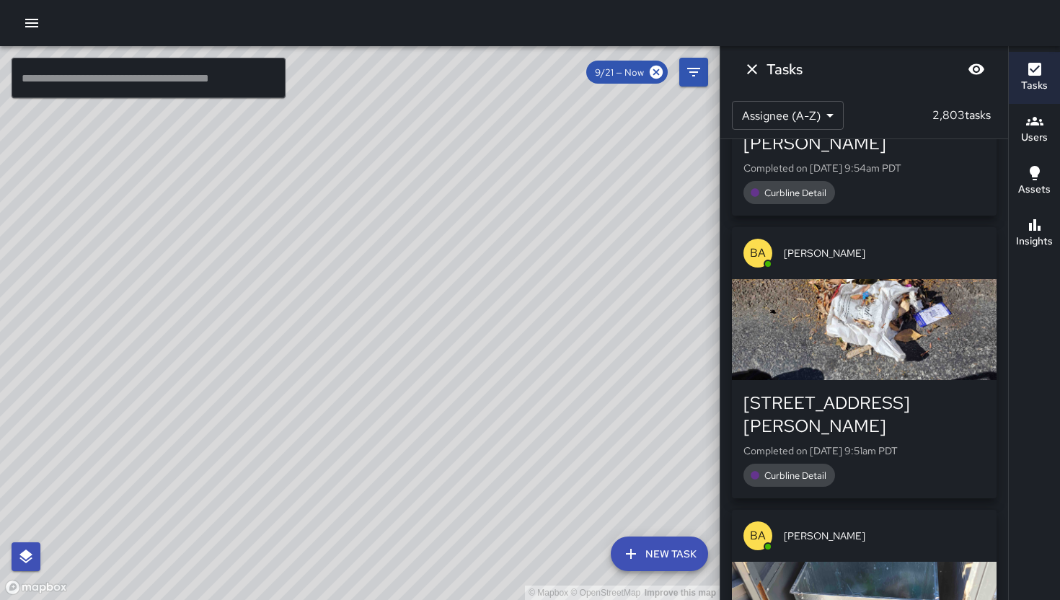
scroll to position [47689, 0]
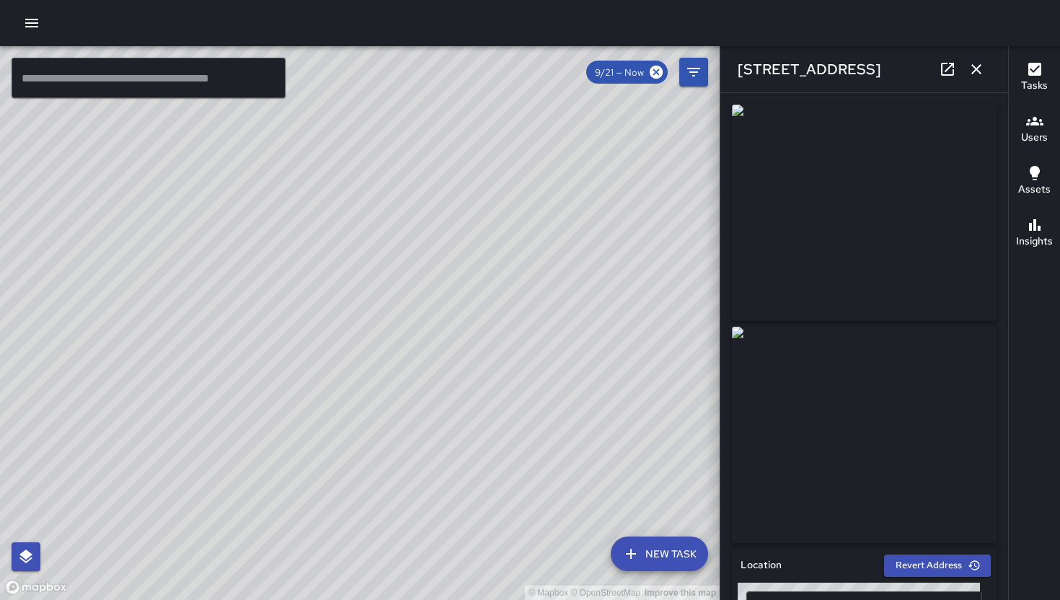
click at [976, 69] on icon "button" at bounding box center [976, 69] width 10 height 10
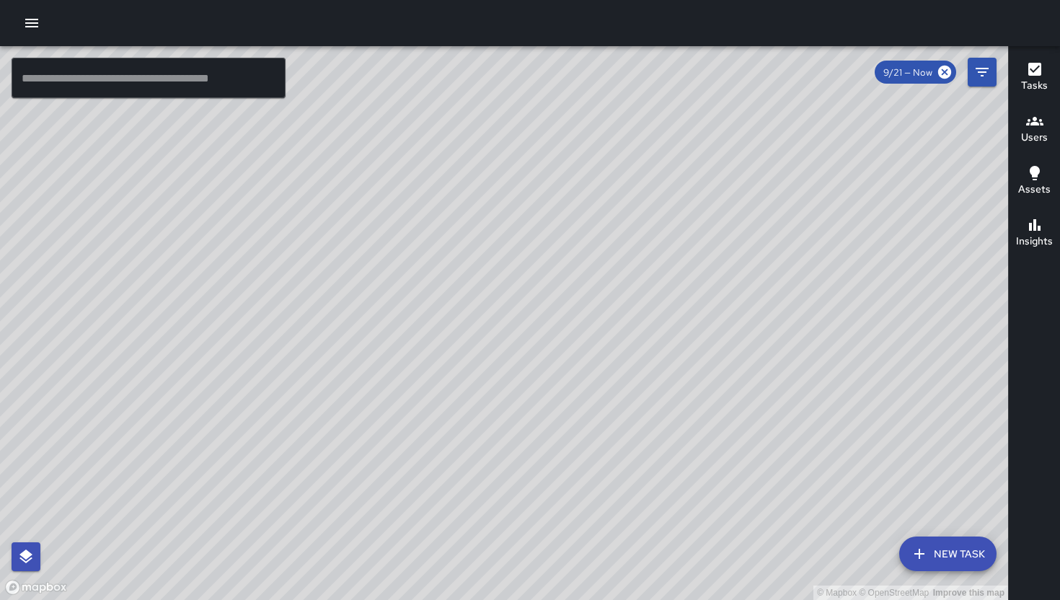
click at [1043, 64] on div "Tasks" at bounding box center [1034, 77] width 27 height 33
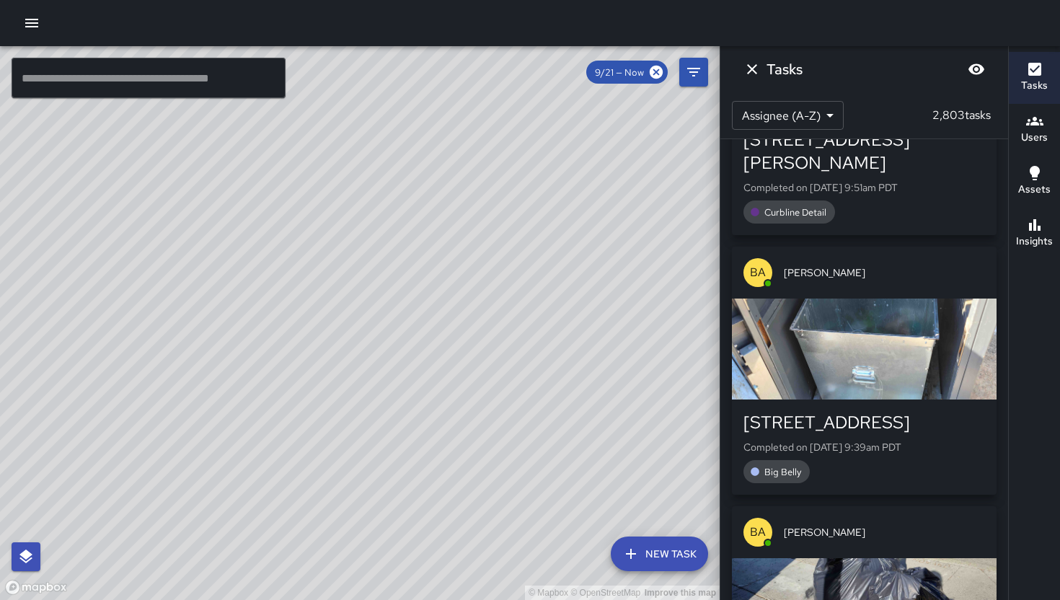
scroll to position [47883, 0]
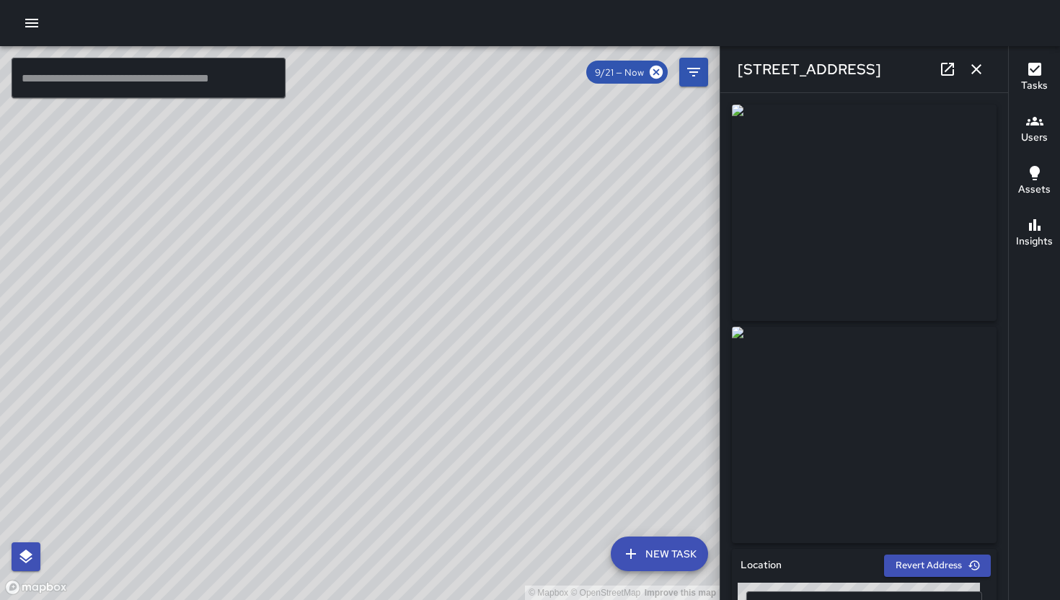
click at [980, 66] on icon "button" at bounding box center [976, 69] width 17 height 17
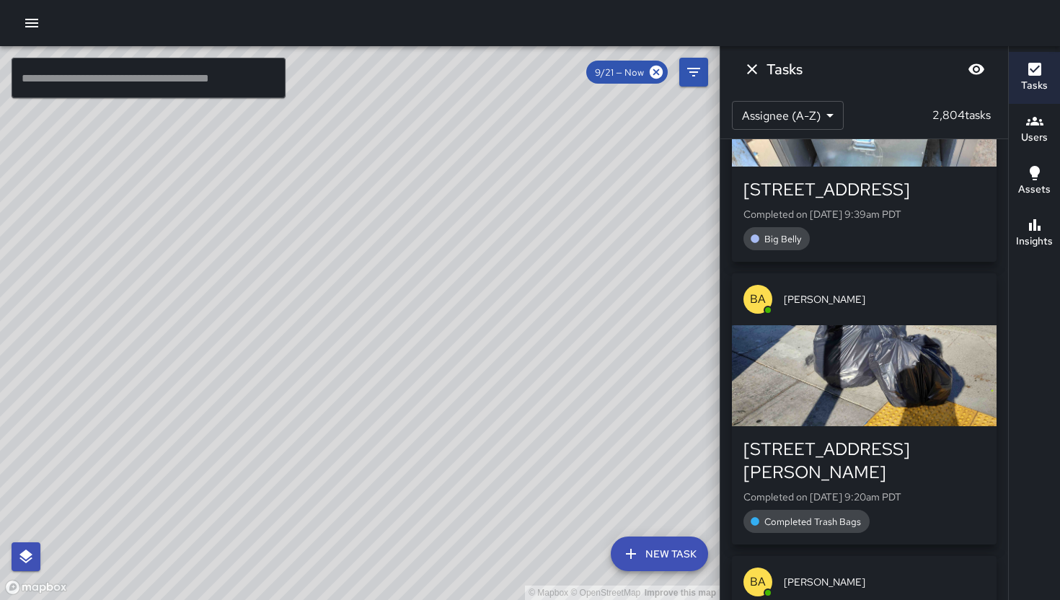
scroll to position [48342, 0]
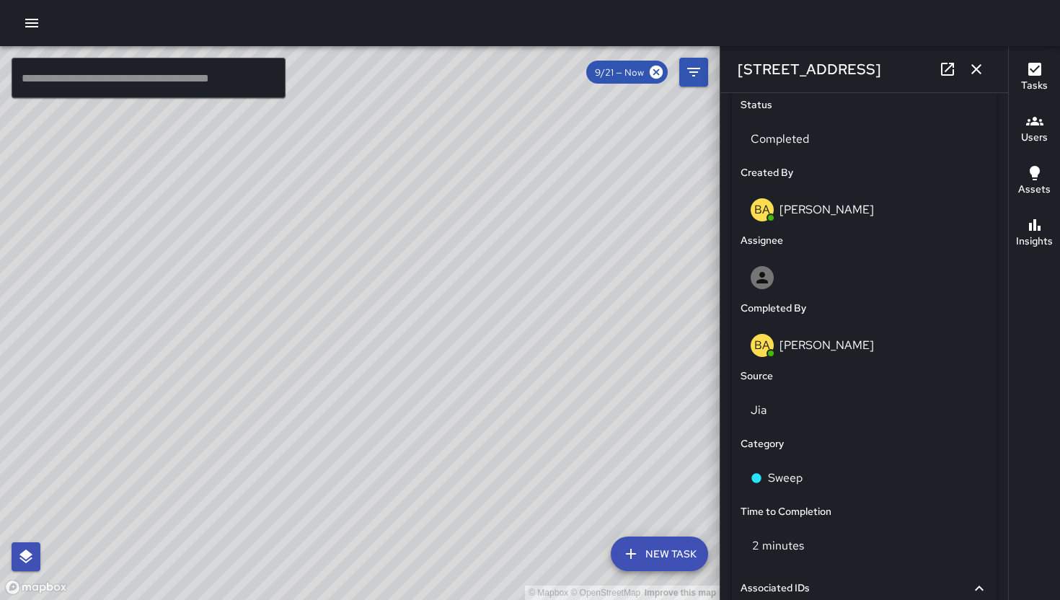
scroll to position [695, 0]
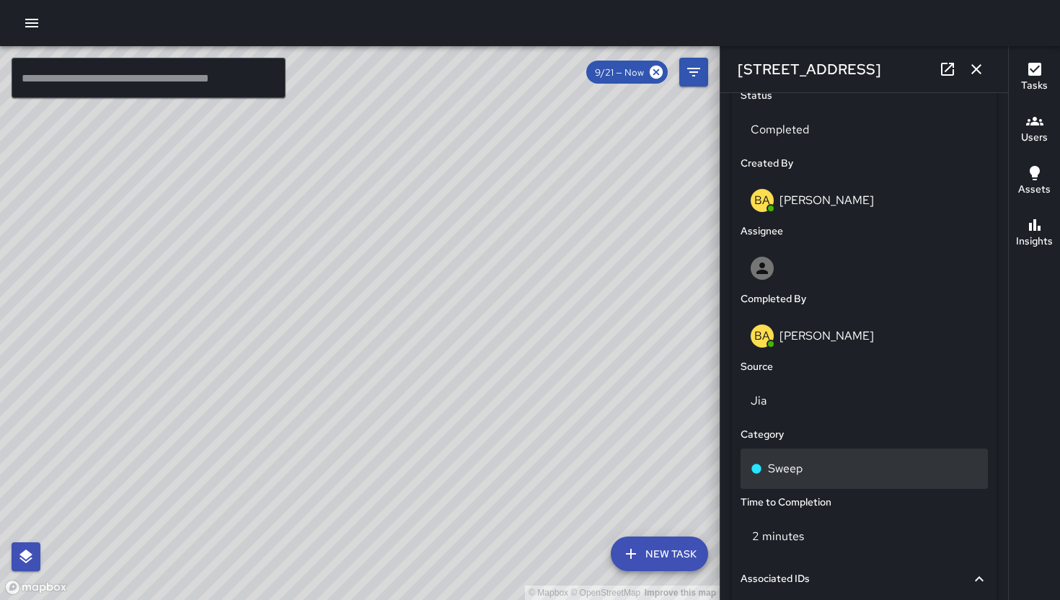
click at [829, 475] on div "Sweep" at bounding box center [864, 468] width 227 height 17
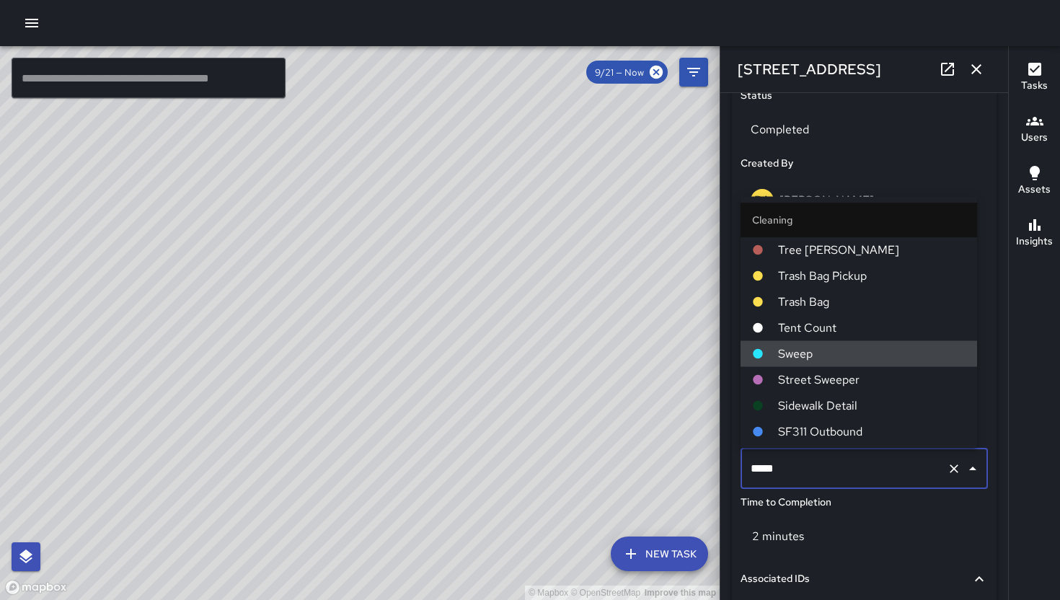
click at [830, 475] on input "*****" at bounding box center [844, 468] width 194 height 27
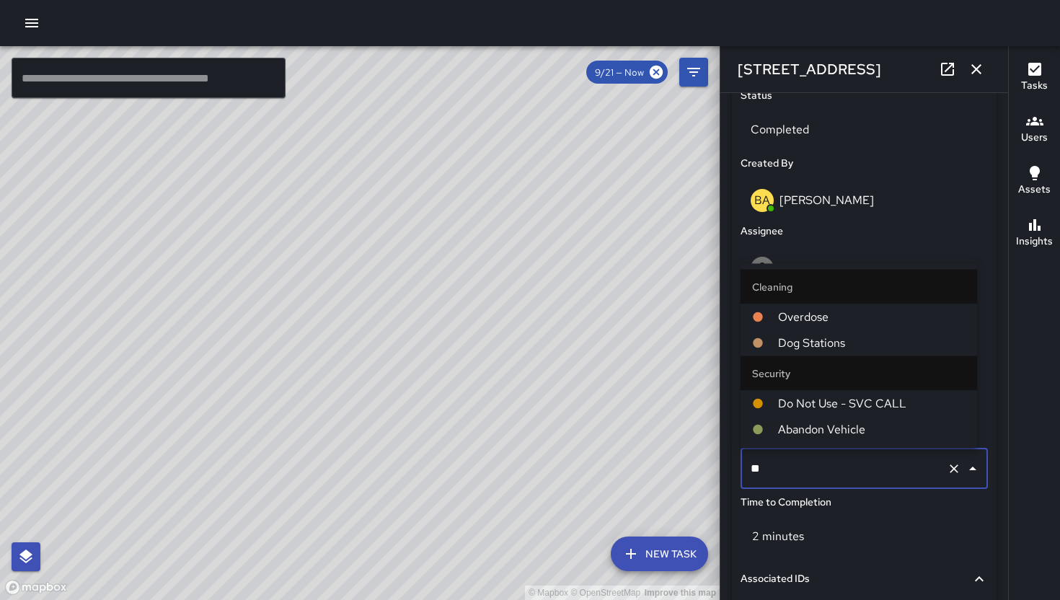
type input "***"
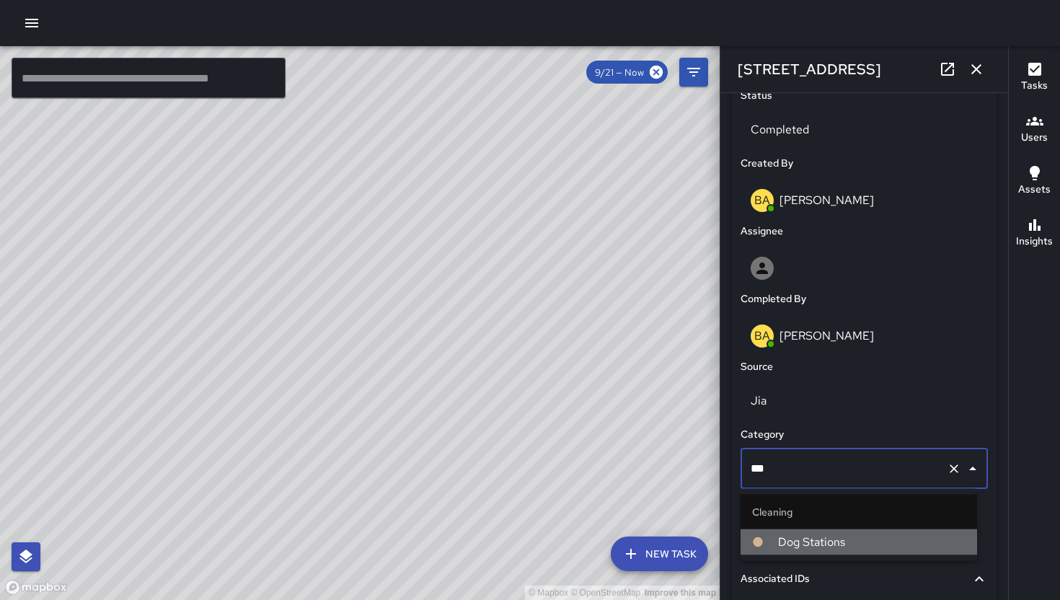
click at [889, 548] on span "Dog Stations" at bounding box center [871, 542] width 187 height 17
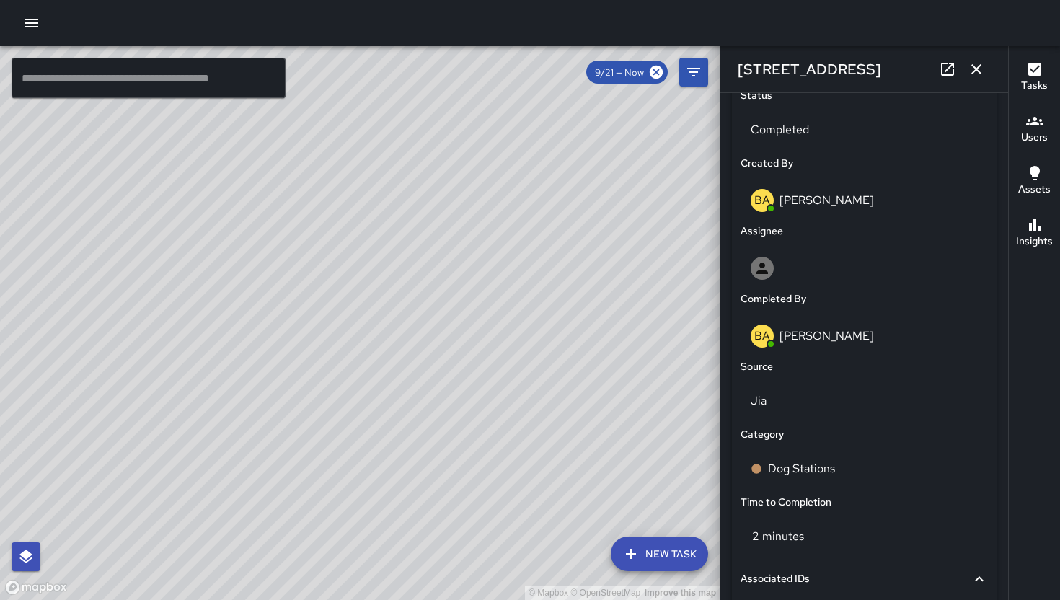
click at [979, 66] on icon "button" at bounding box center [976, 69] width 10 height 10
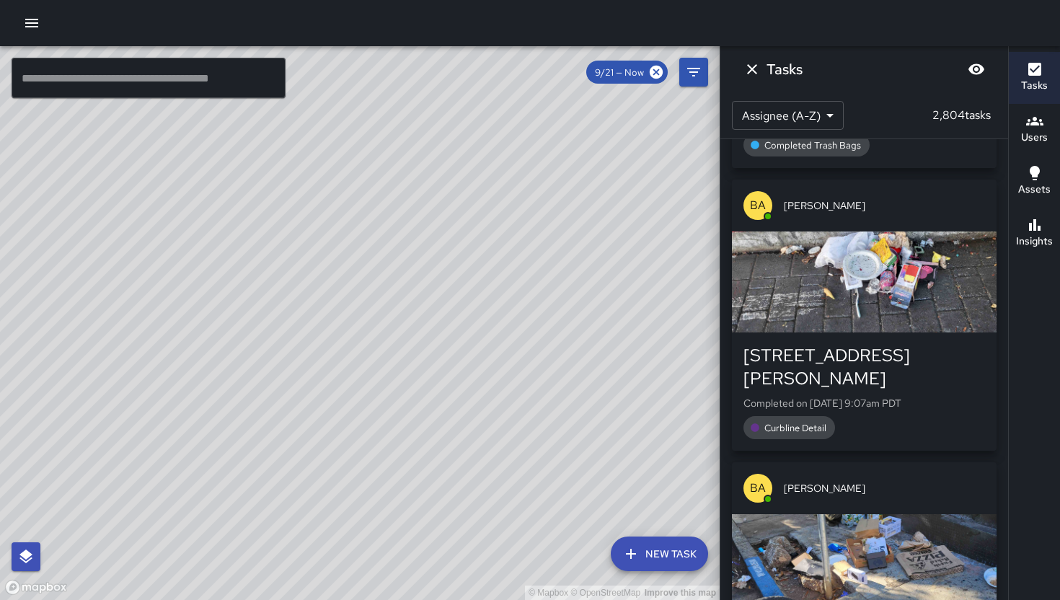
scroll to position [48650, 0]
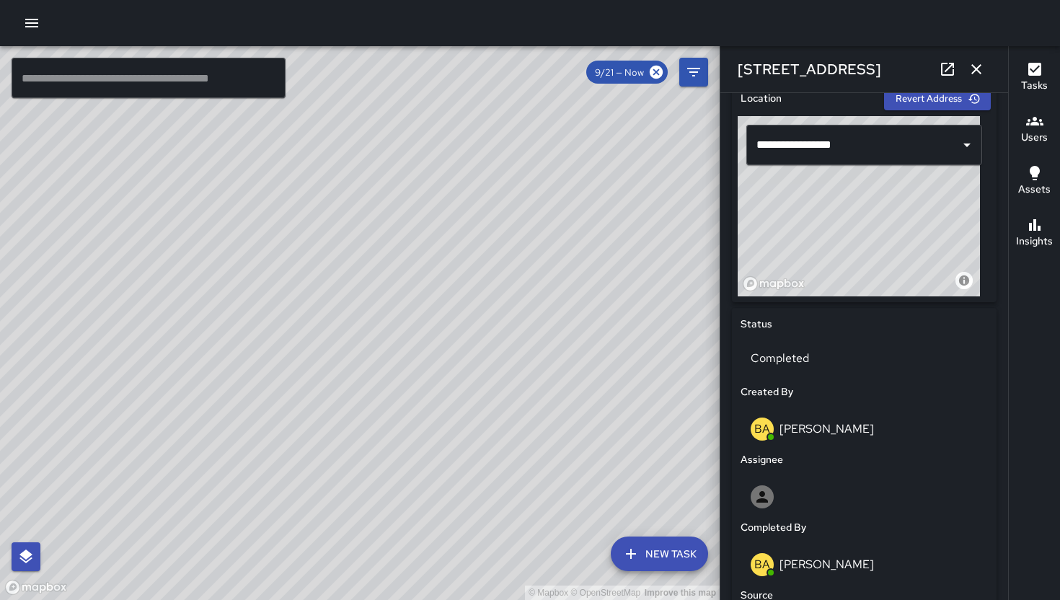
scroll to position [684, 0]
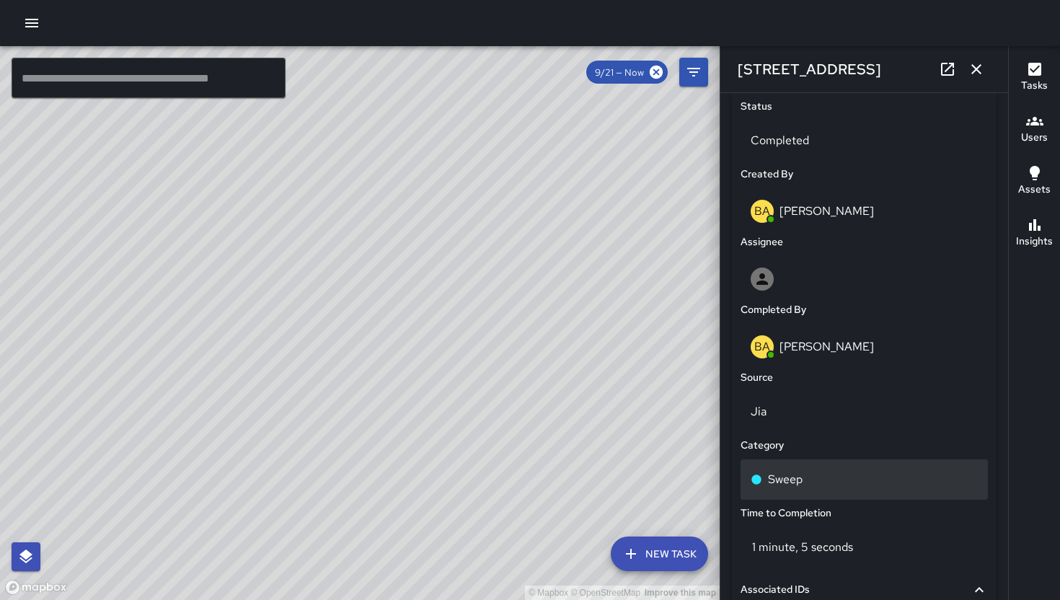
click at [835, 477] on div "Sweep" at bounding box center [864, 479] width 227 height 17
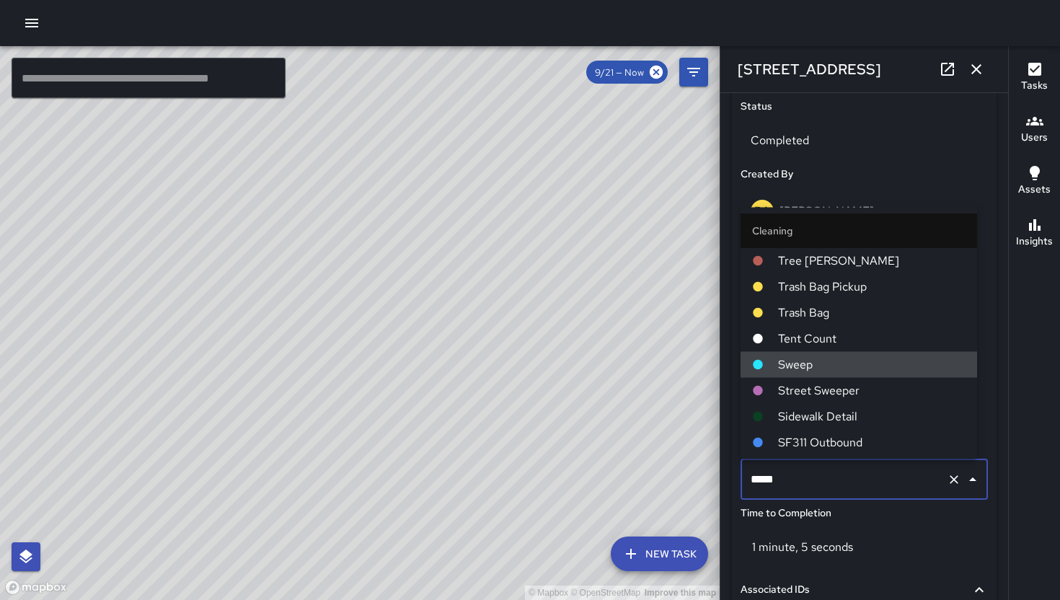
click at [835, 477] on input "*****" at bounding box center [844, 479] width 194 height 27
type input "**********"
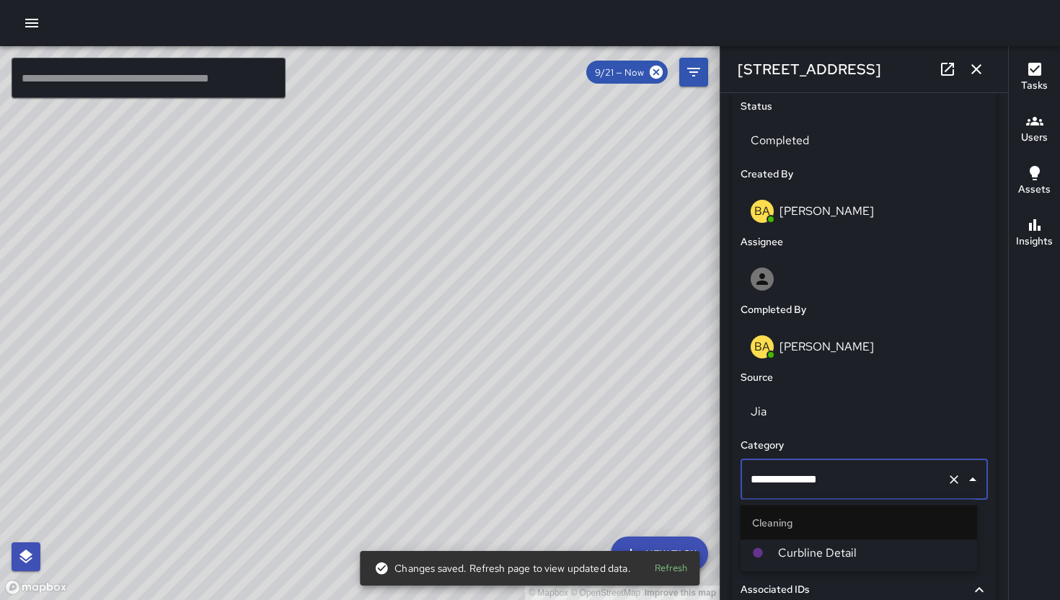
click at [840, 554] on span "Curbline Detail" at bounding box center [871, 552] width 187 height 17
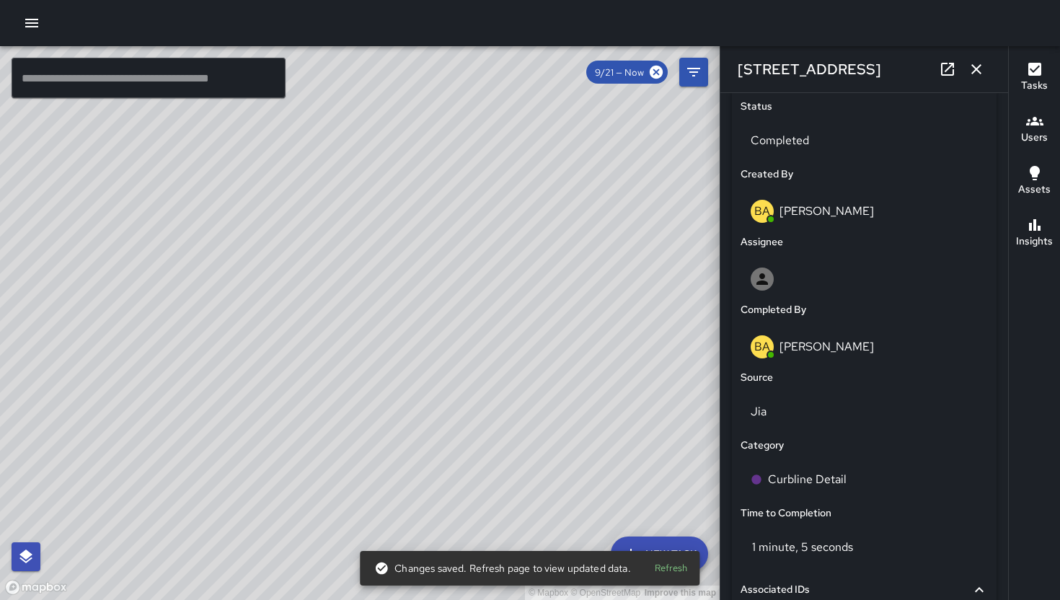
click at [984, 69] on icon "button" at bounding box center [976, 69] width 17 height 17
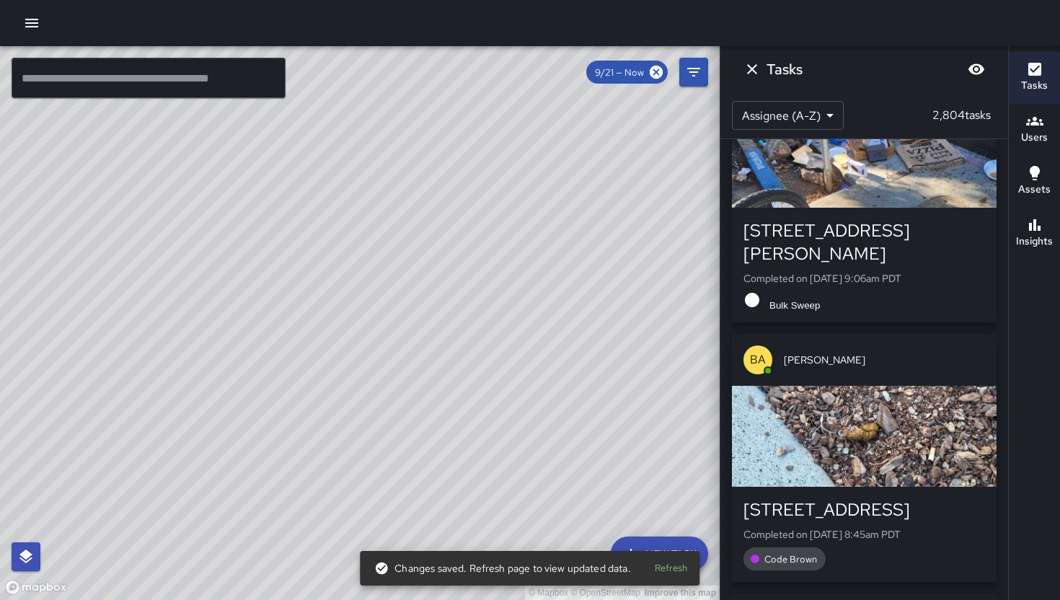
scroll to position [48923, 0]
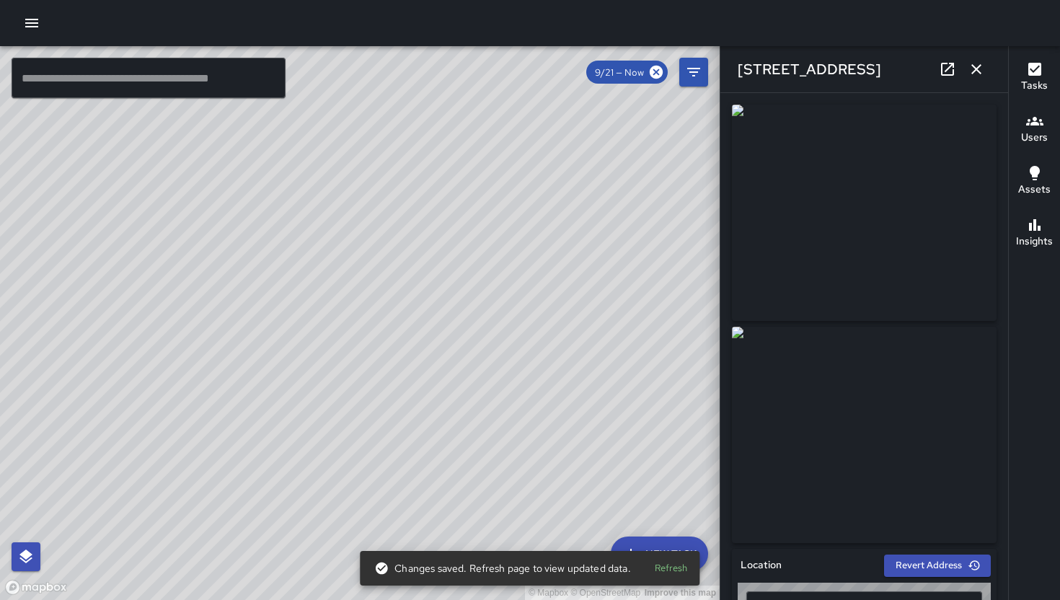
type input "**********"
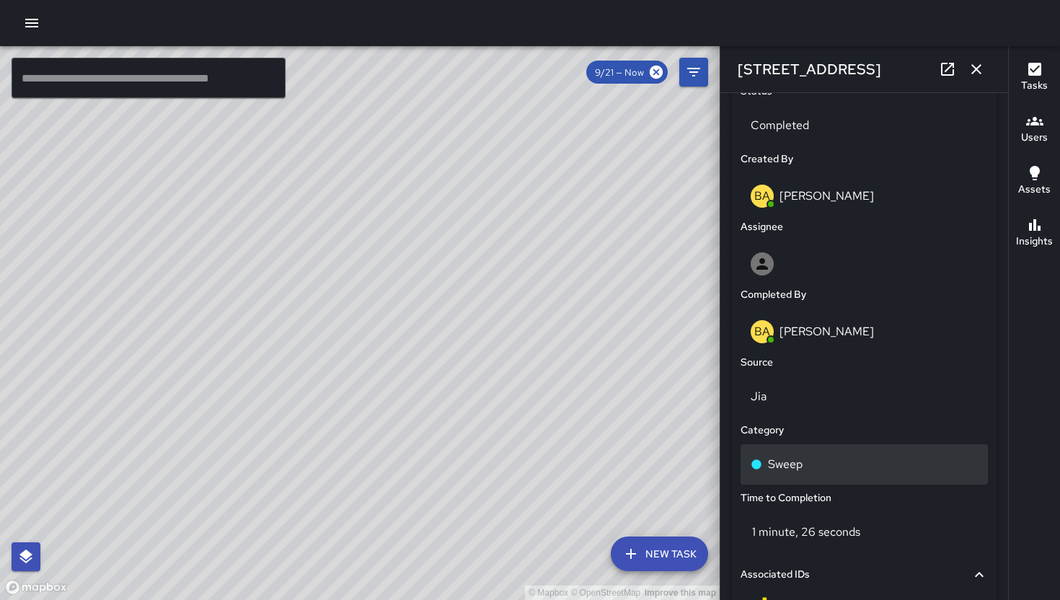
click at [834, 470] on div "Sweep" at bounding box center [864, 464] width 227 height 17
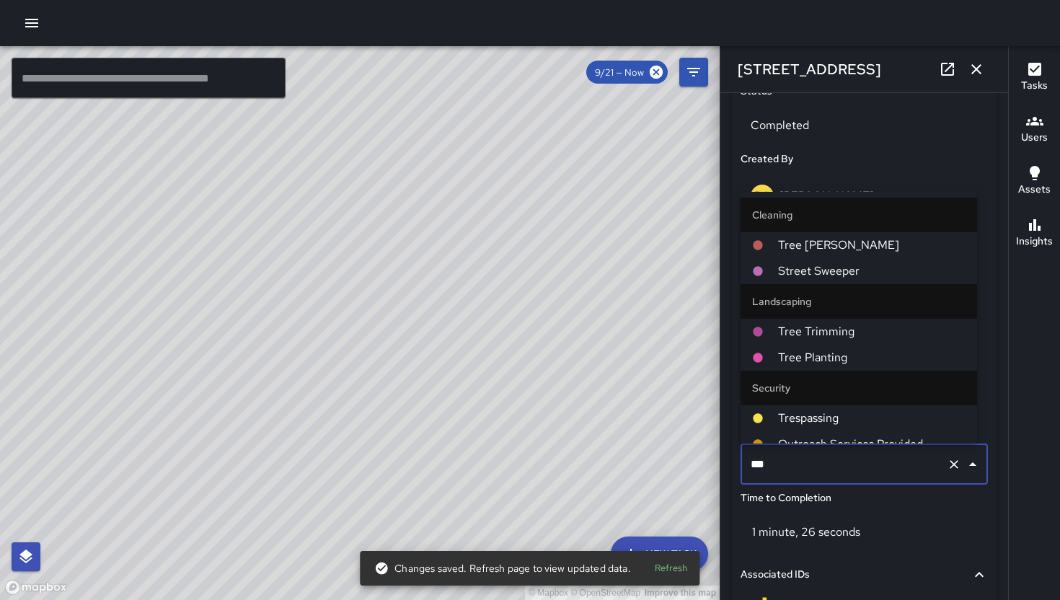
type input "****"
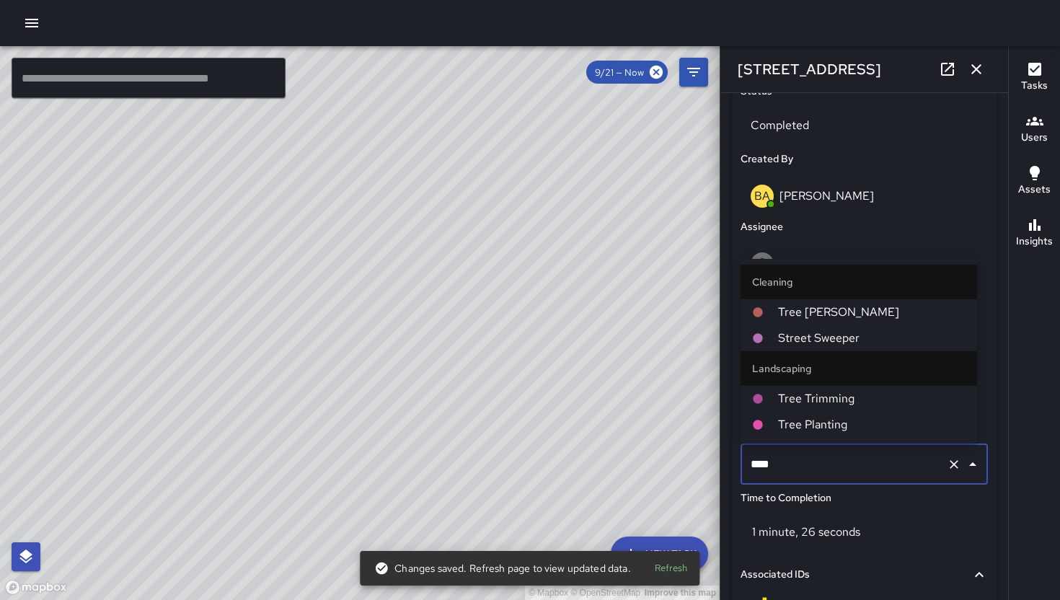
click at [796, 312] on span "Tree [PERSON_NAME]" at bounding box center [871, 312] width 187 height 17
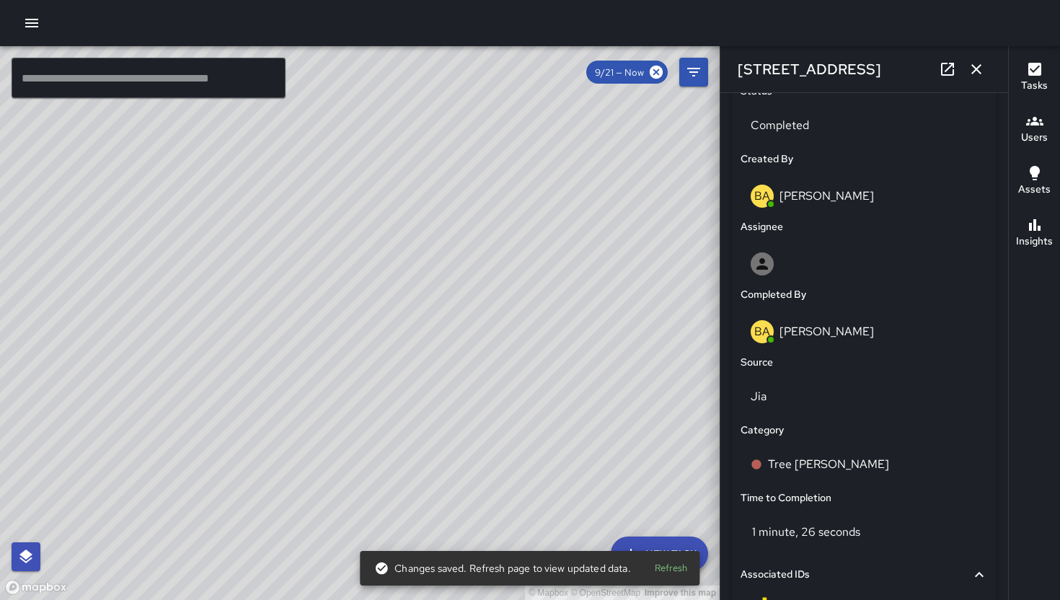
click at [973, 71] on icon "button" at bounding box center [976, 69] width 10 height 10
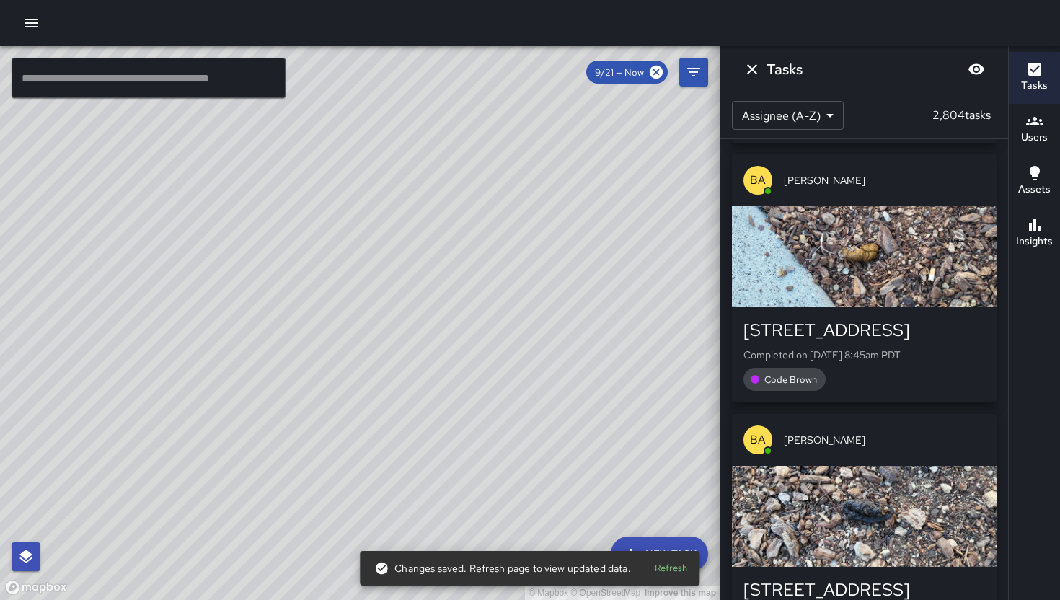
scroll to position [49195, 0]
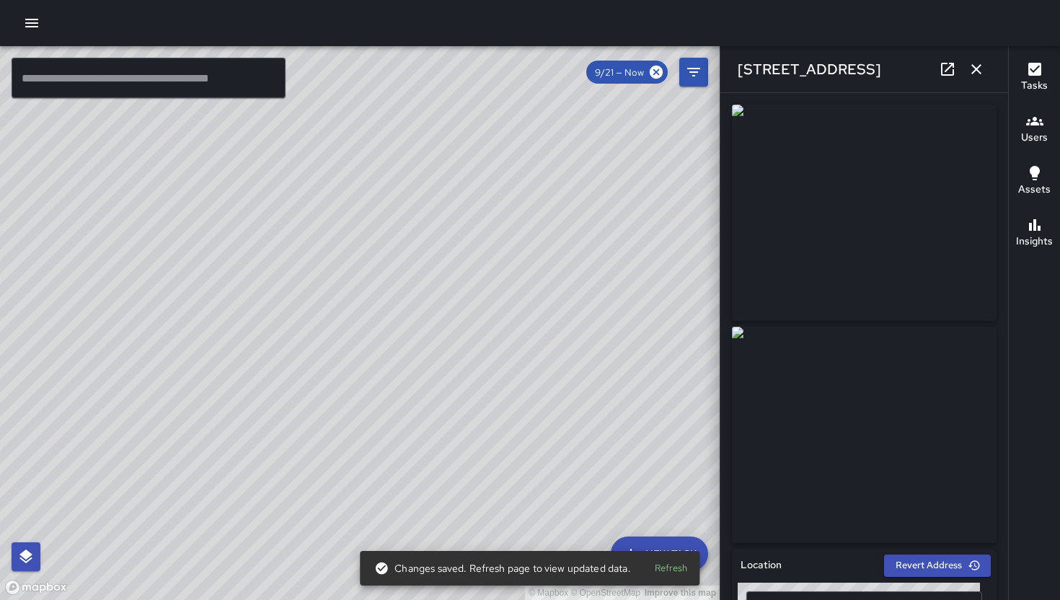
scroll to position [687, 0]
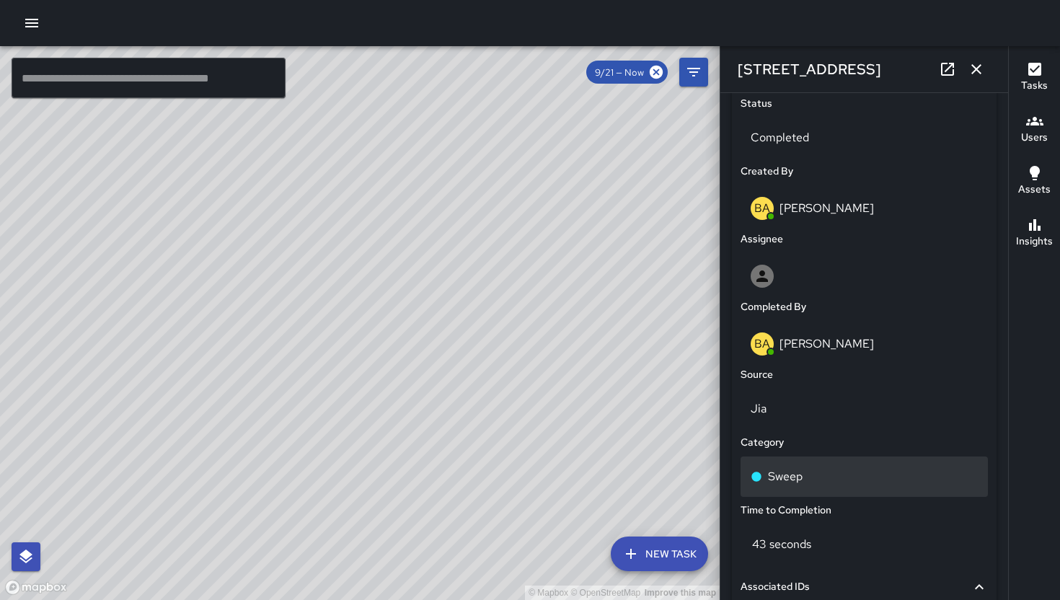
click at [846, 477] on div "Sweep" at bounding box center [864, 476] width 227 height 17
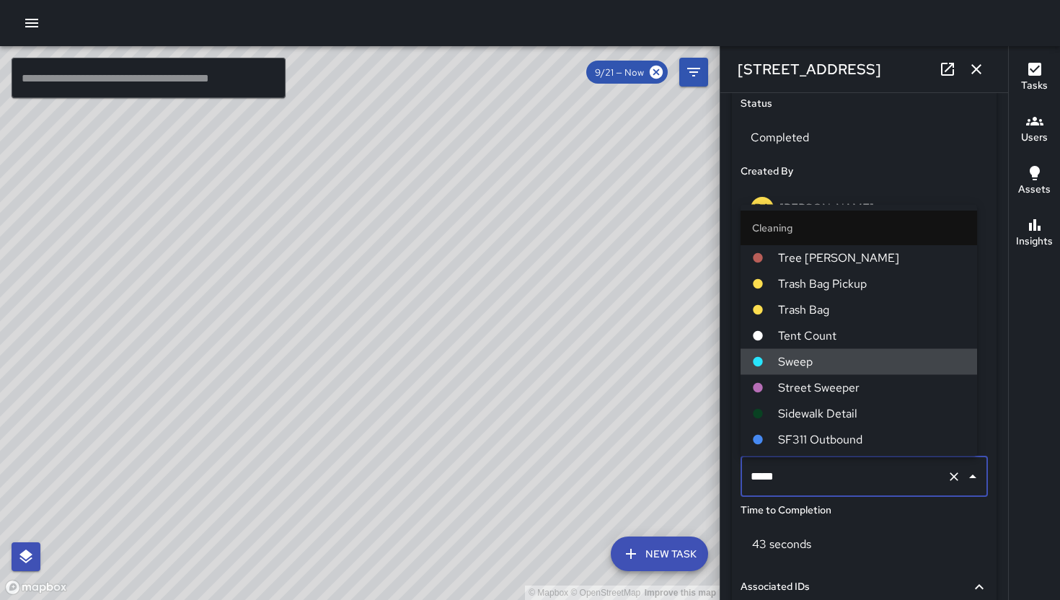
click at [846, 477] on input "*****" at bounding box center [844, 476] width 194 height 27
type input "**********"
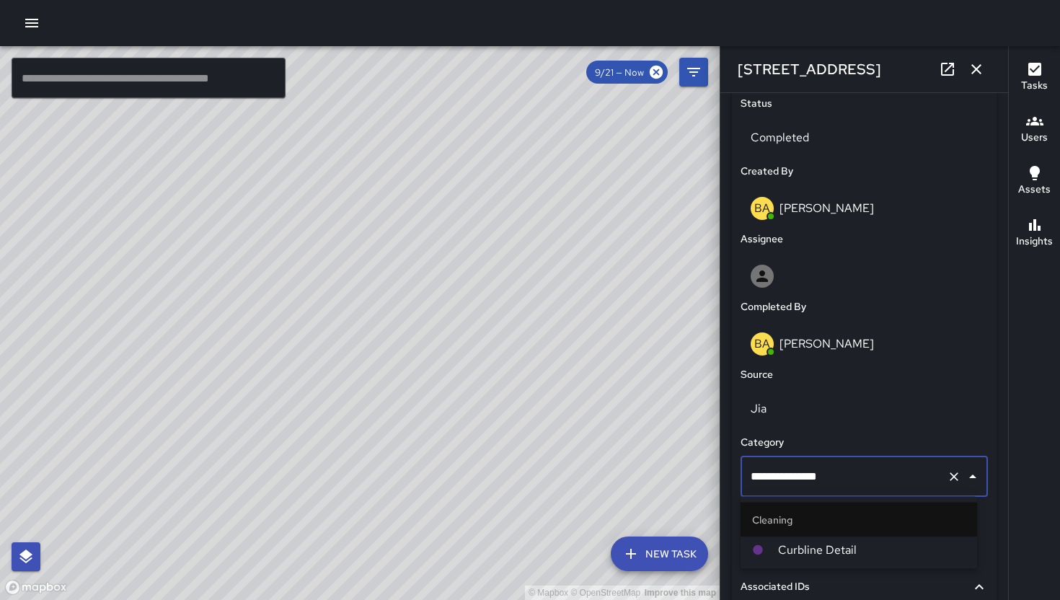
click at [818, 550] on span "Curbline Detail" at bounding box center [871, 550] width 187 height 17
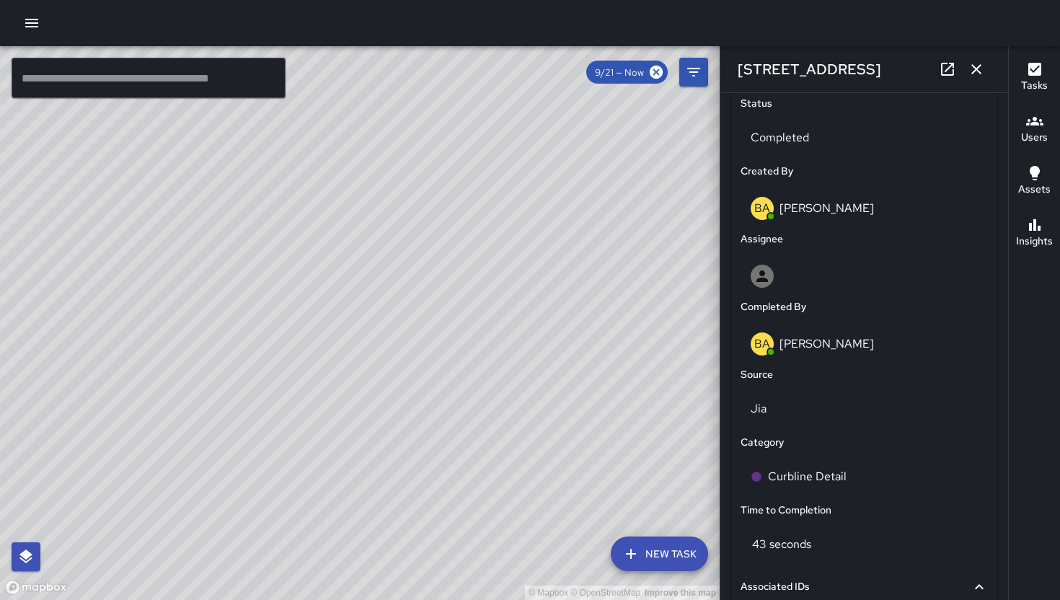
click at [977, 71] on icon "button" at bounding box center [976, 69] width 17 height 17
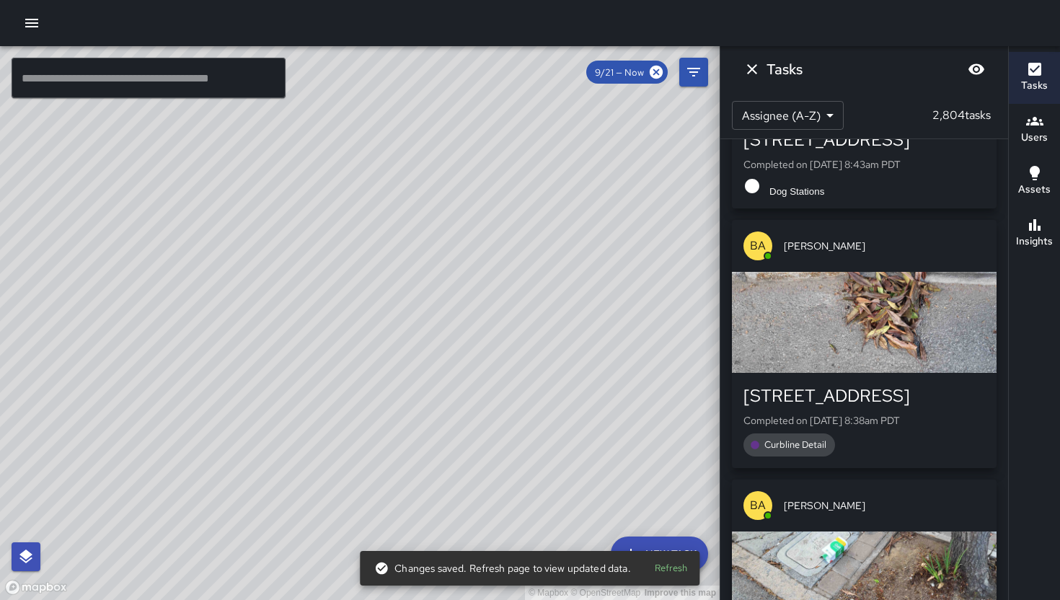
scroll to position [50022, 0]
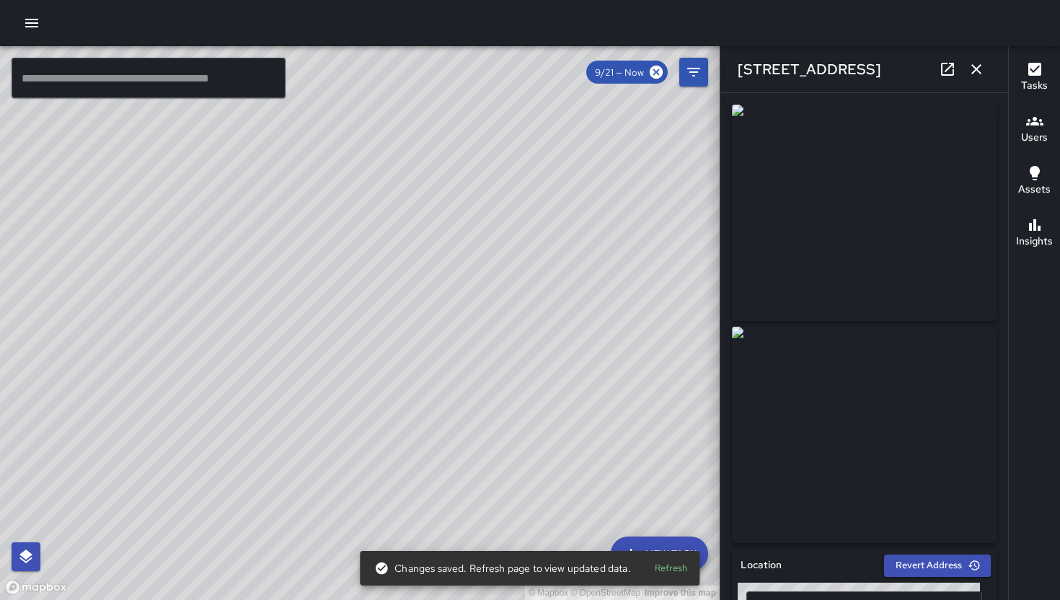
click at [975, 76] on icon "button" at bounding box center [976, 69] width 17 height 17
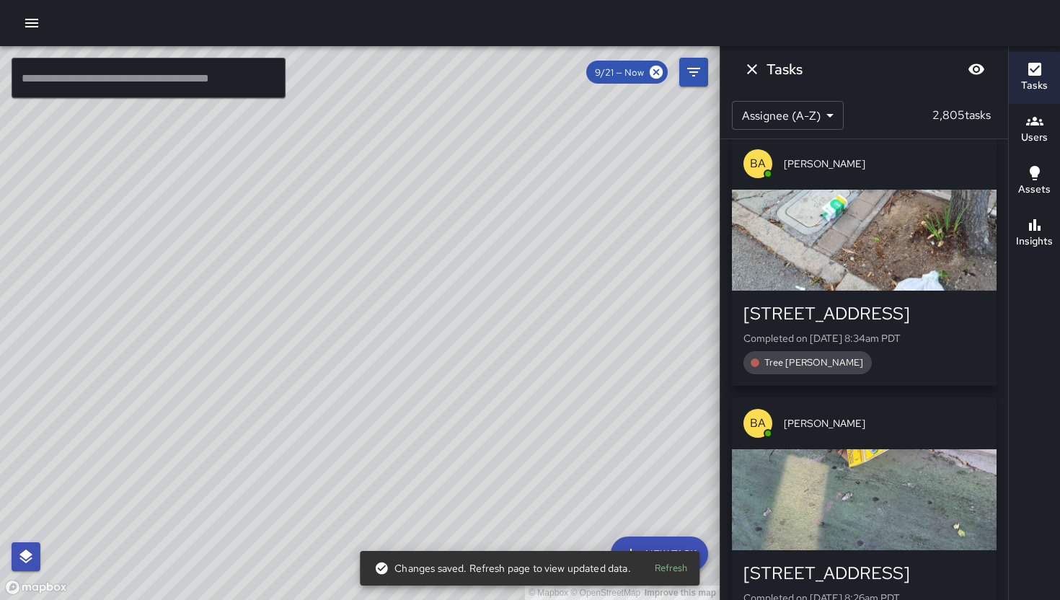
scroll to position [50387, 0]
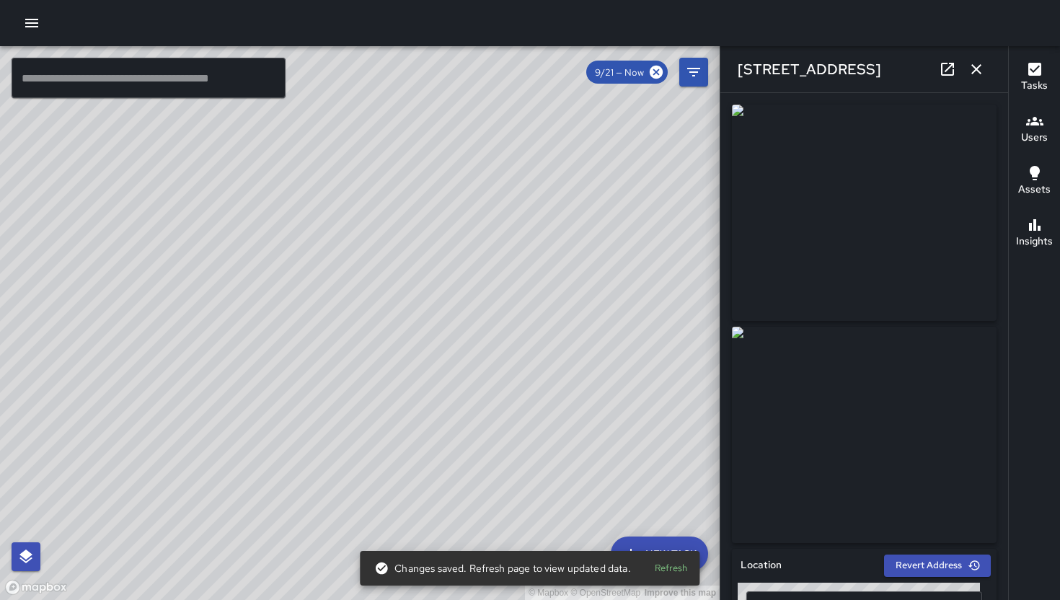
click at [973, 73] on icon "button" at bounding box center [976, 69] width 17 height 17
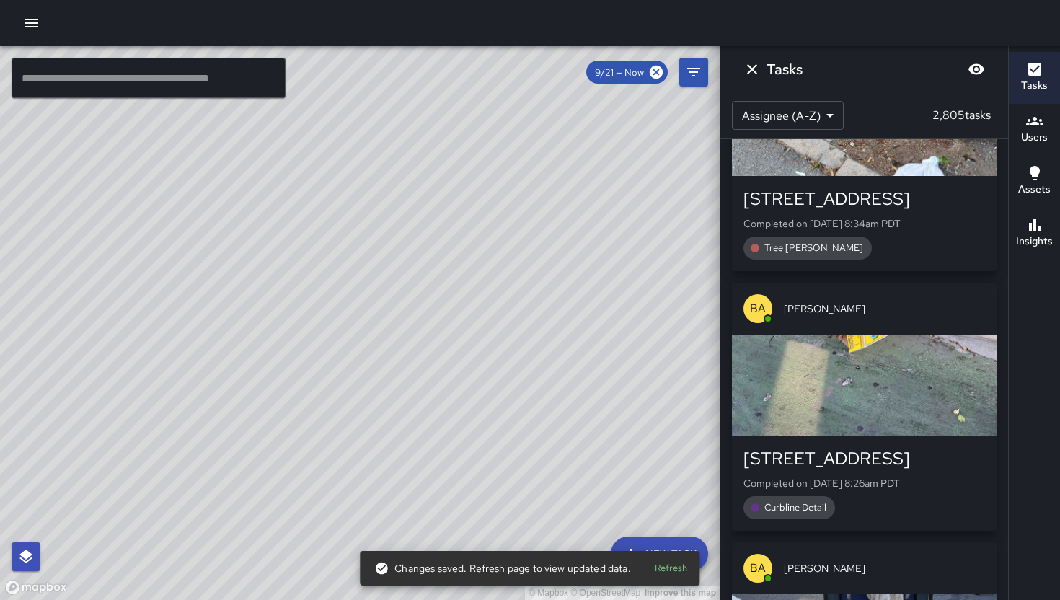
scroll to position [50657, 0]
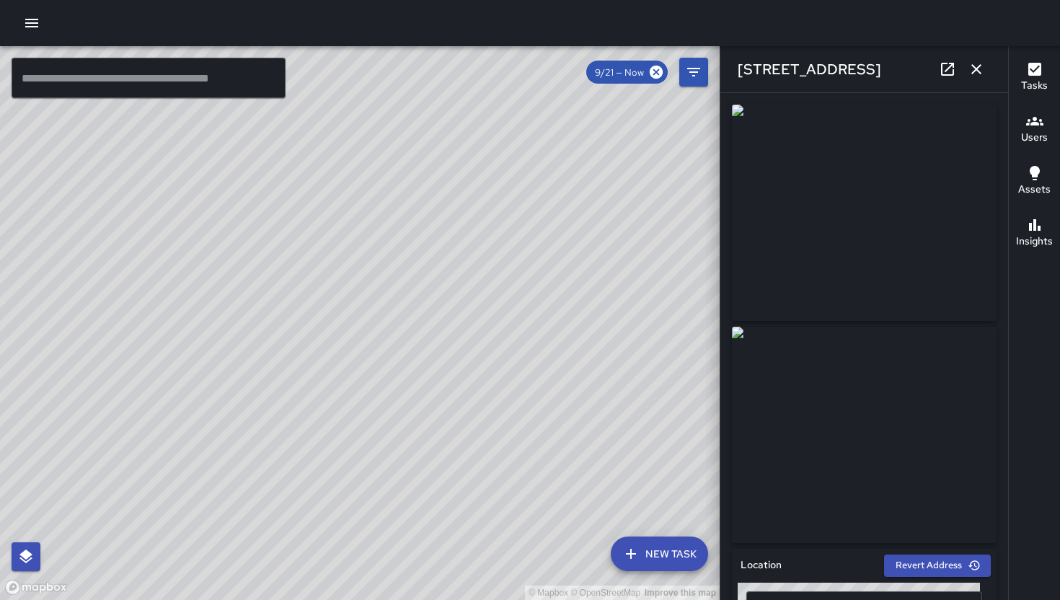
click at [974, 69] on icon "button" at bounding box center [976, 69] width 17 height 17
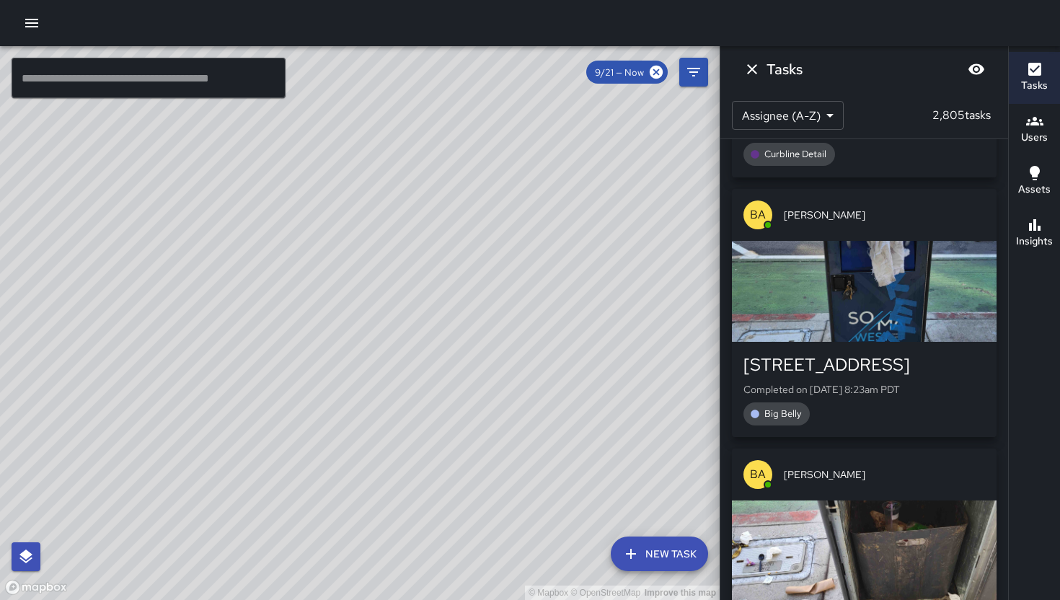
scroll to position [50957, 0]
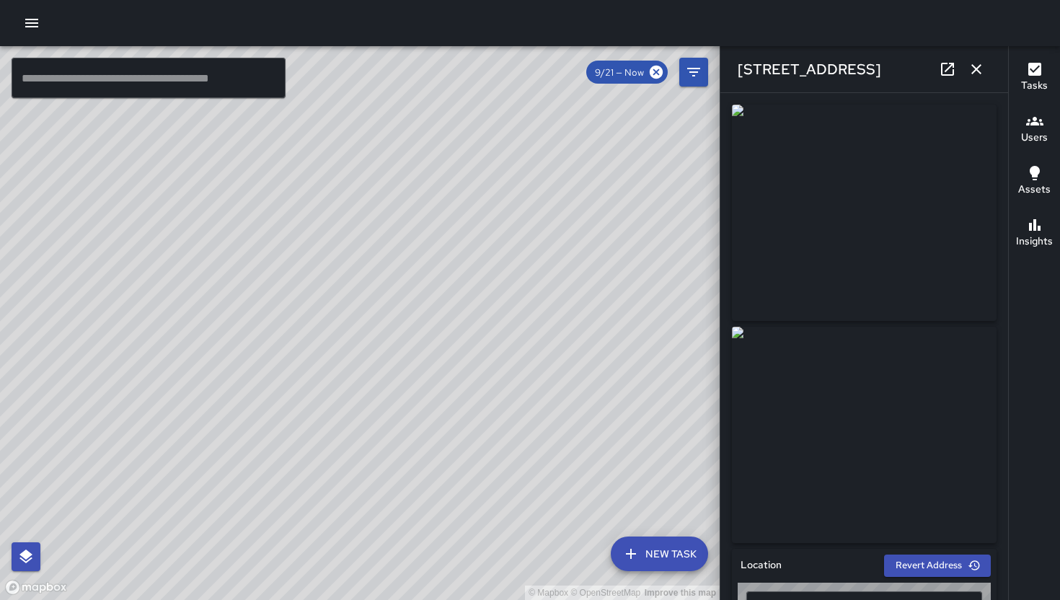
type input "**********"
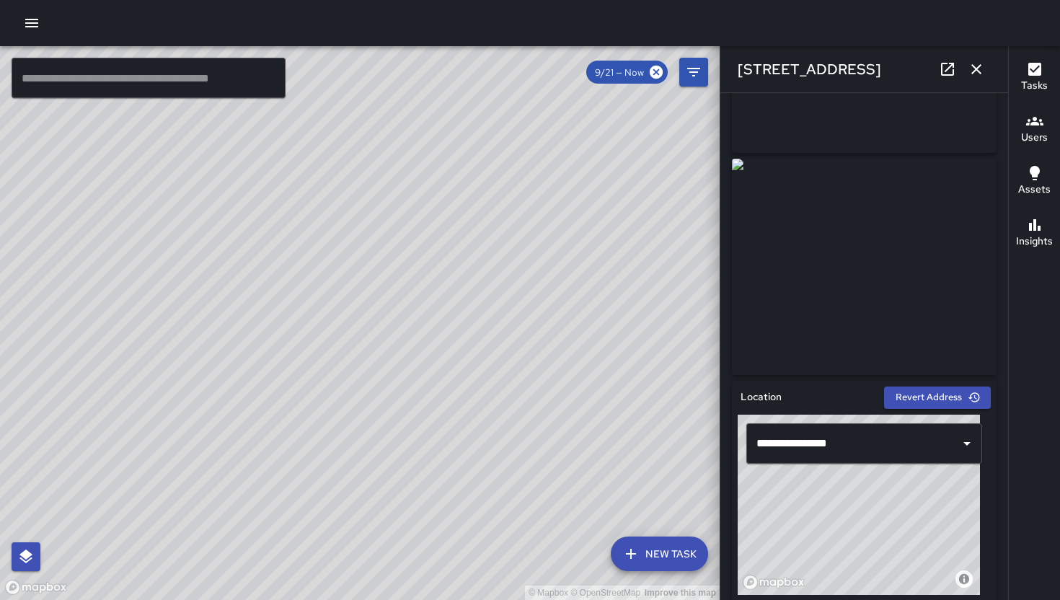
scroll to position [0, 0]
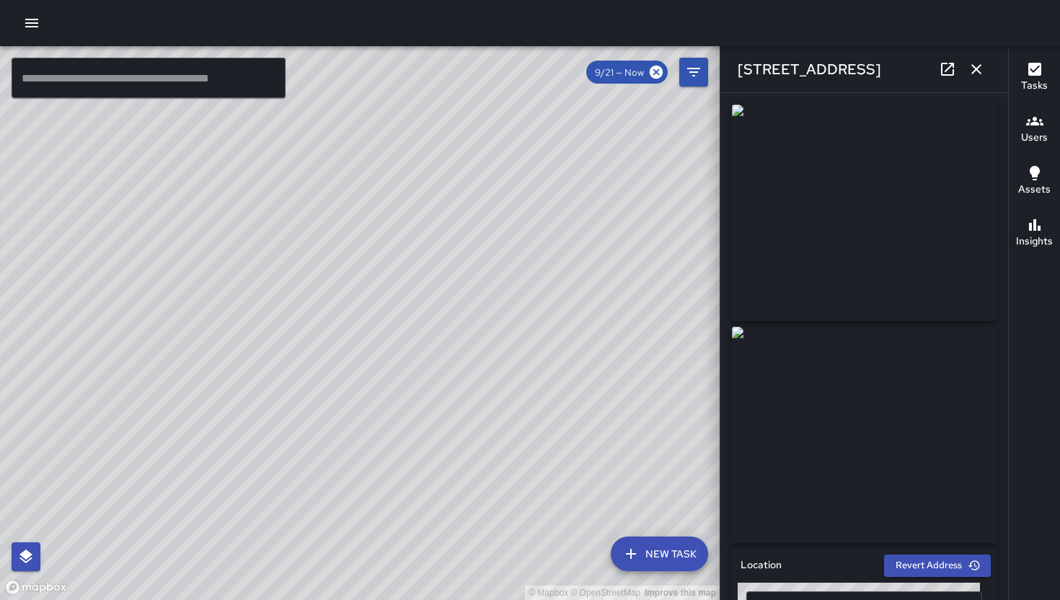
click at [984, 69] on icon "button" at bounding box center [976, 69] width 17 height 17
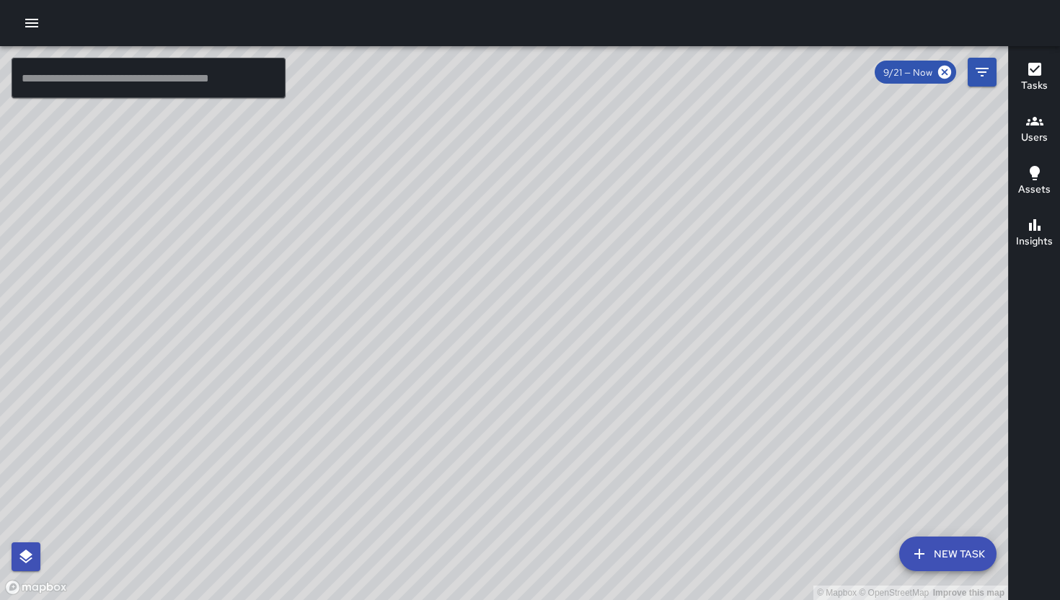
click at [1029, 81] on h6 "Tasks" at bounding box center [1034, 86] width 27 height 16
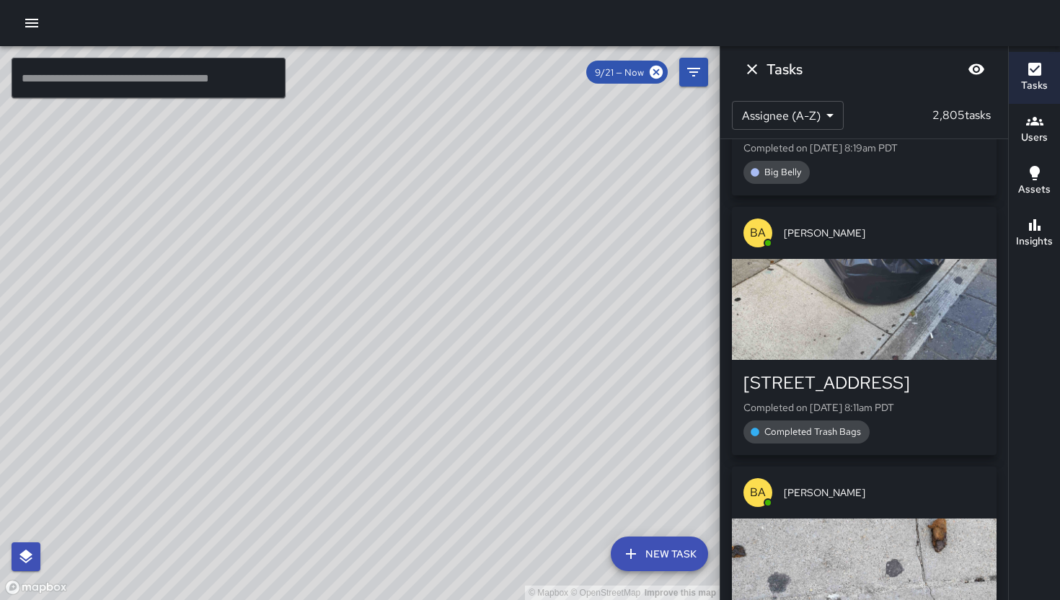
scroll to position [51449, 0]
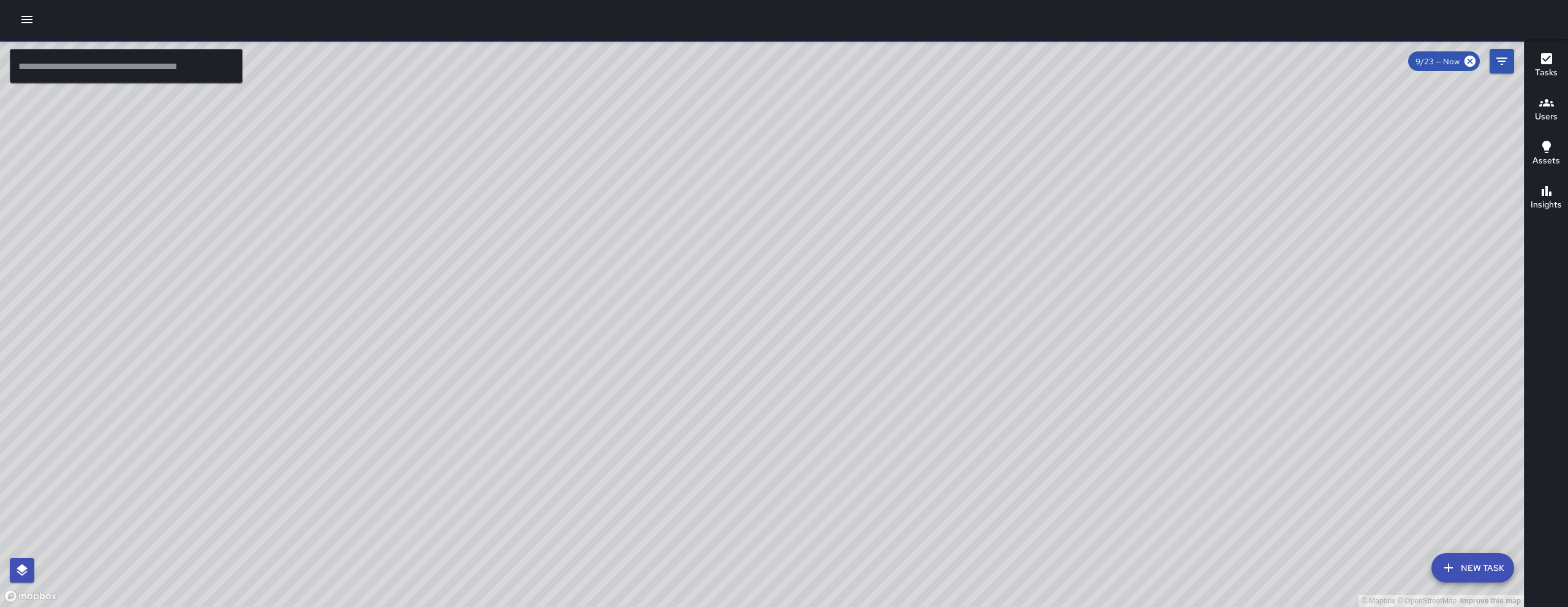
click at [803, 607] on div "© Mapbox © OpenStreetMap Improve this map" at bounding box center [762, 323] width 1524 height 568
drag, startPoint x: 771, startPoint y: 565, endPoint x: 761, endPoint y: 587, distance: 24.2
click at [762, 586] on div "© Mapbox © OpenStreetMap Improve this map" at bounding box center [762, 323] width 1524 height 568
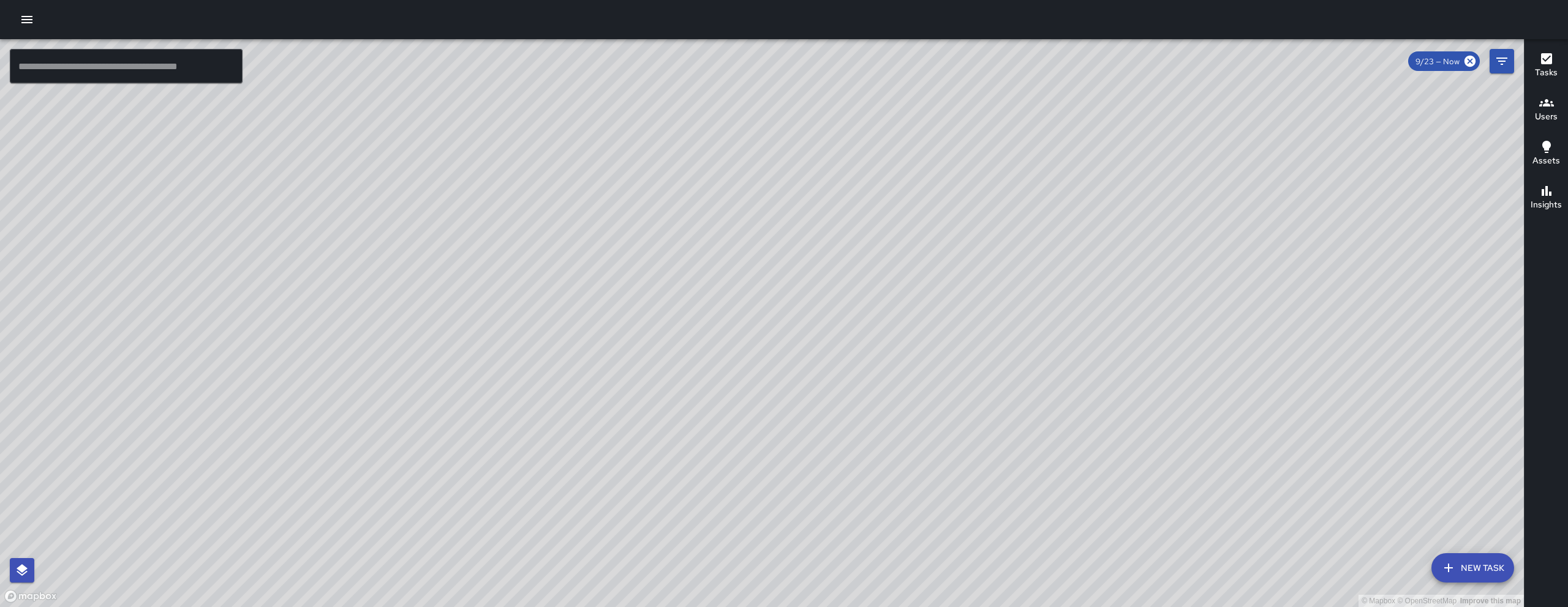
click at [190, 65] on input "text" at bounding box center [127, 66] width 233 height 34
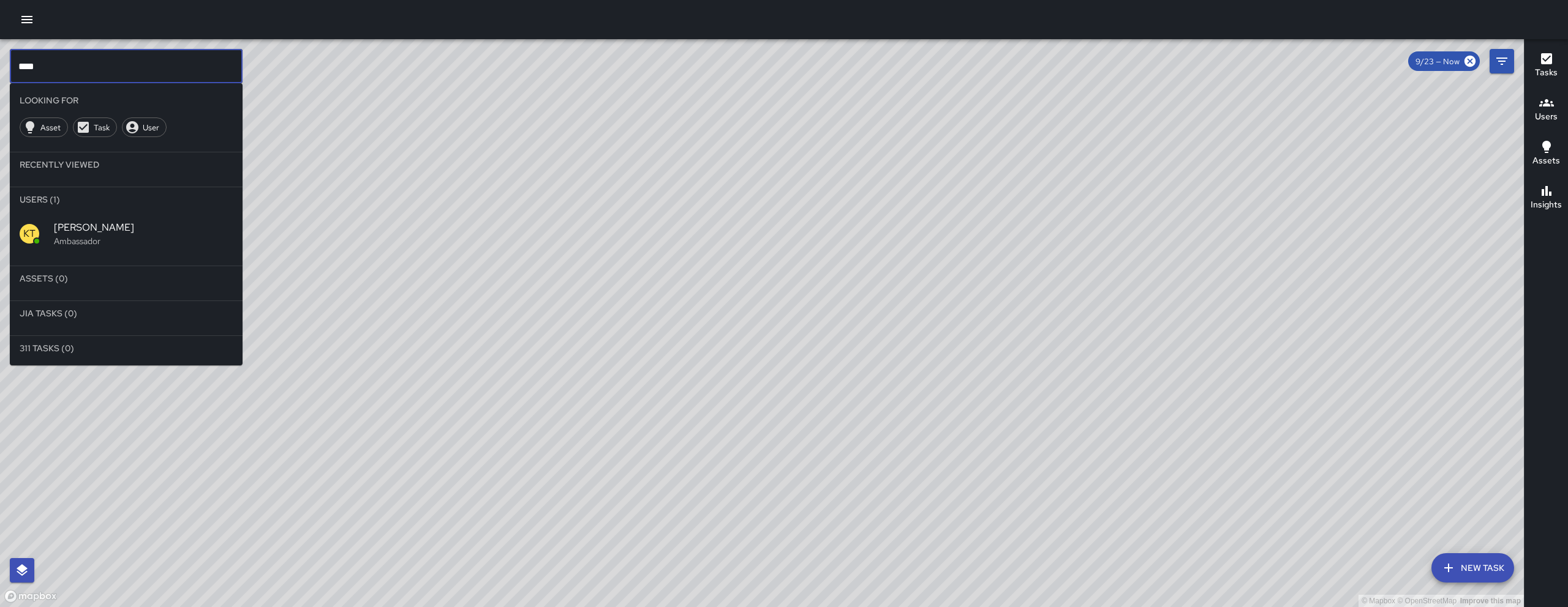
type input "****"
click at [169, 241] on p "Ambassador" at bounding box center [143, 241] width 179 height 12
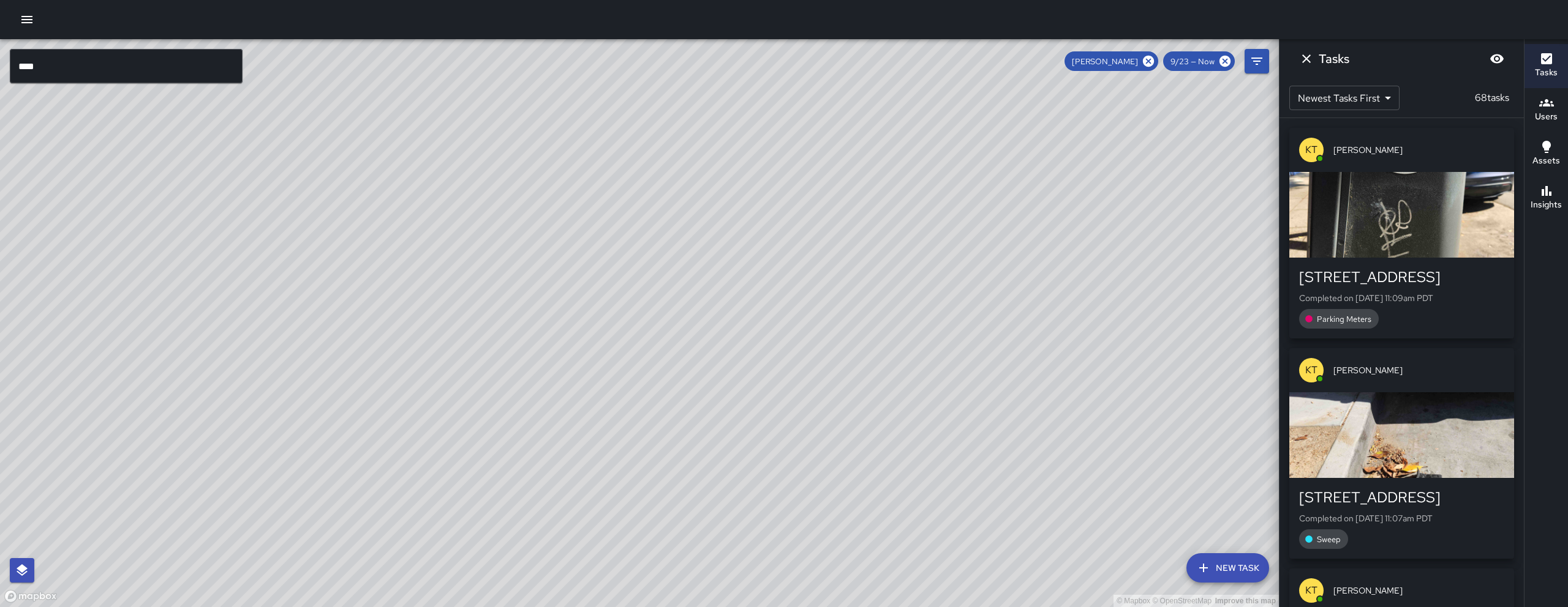
drag, startPoint x: 805, startPoint y: 458, endPoint x: 804, endPoint y: 451, distance: 7.1
click at [804, 451] on div "© Mapbox © OpenStreetMap Improve this map" at bounding box center [640, 323] width 1279 height 568
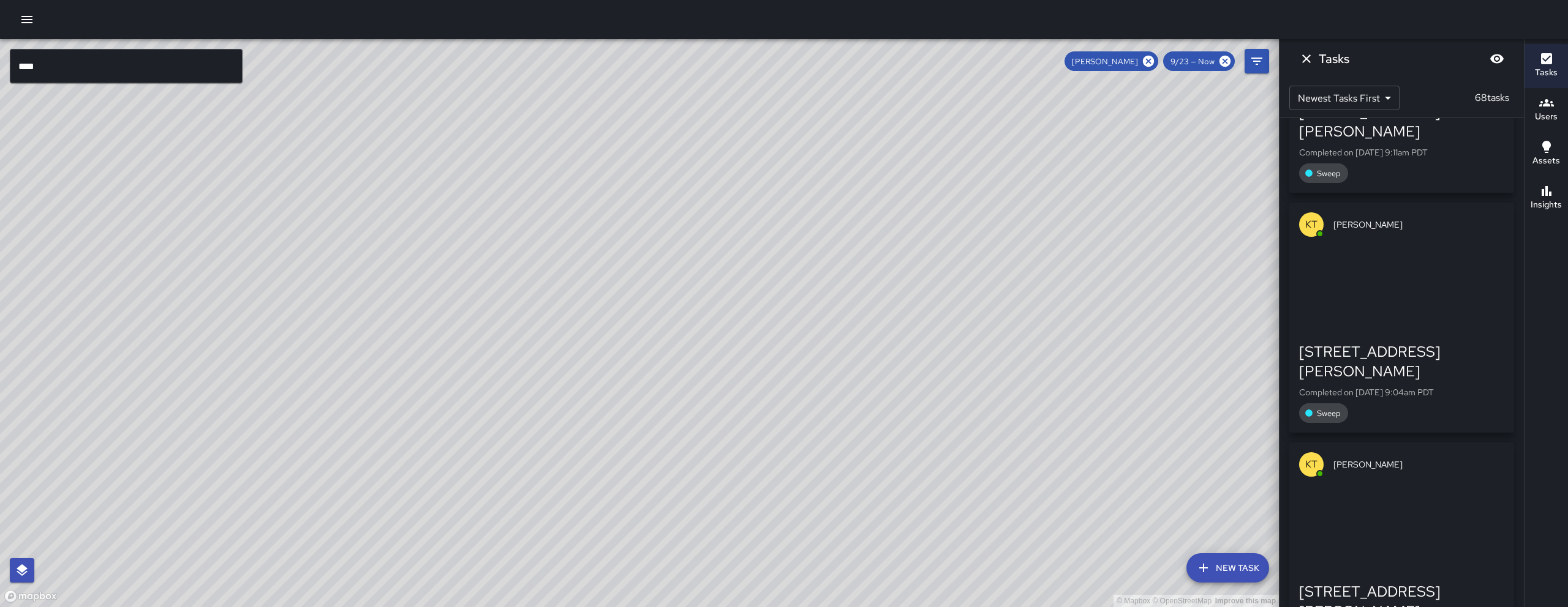
scroll to position [7753, 0]
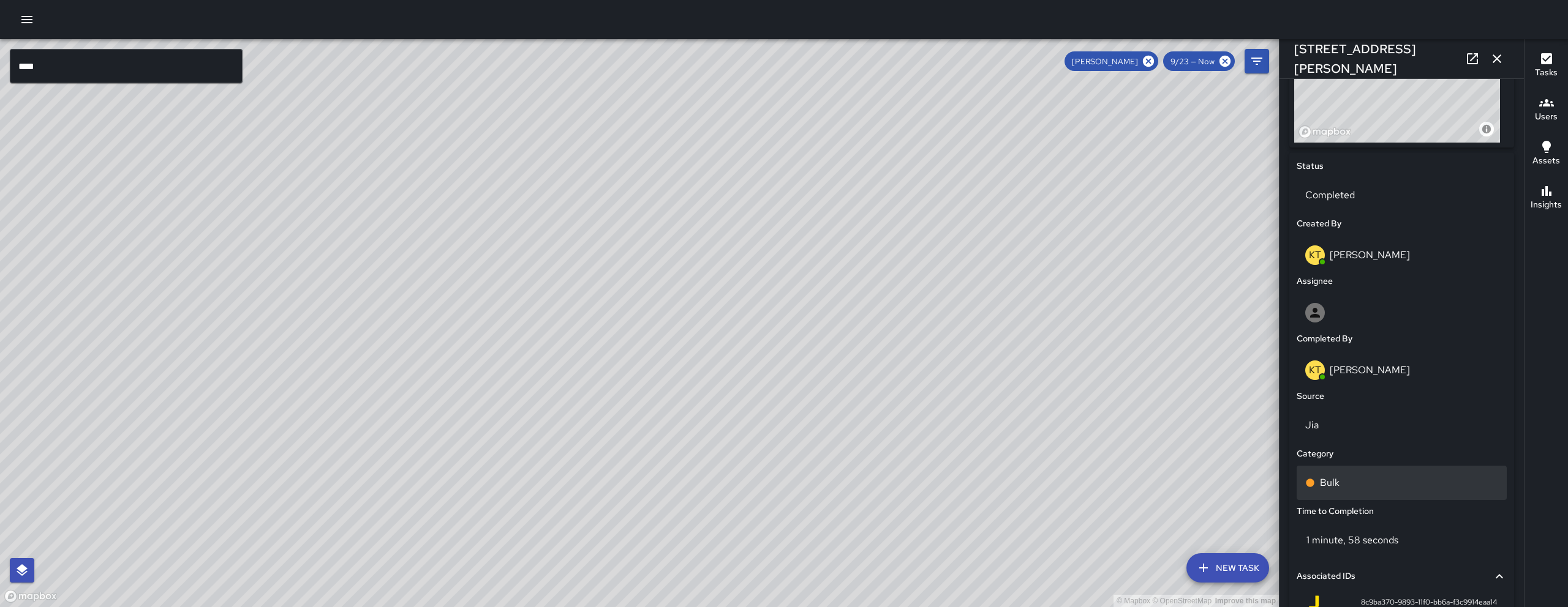
scroll to position [508, 0]
click at [1359, 481] on div "Bulk" at bounding box center [1402, 480] width 193 height 14
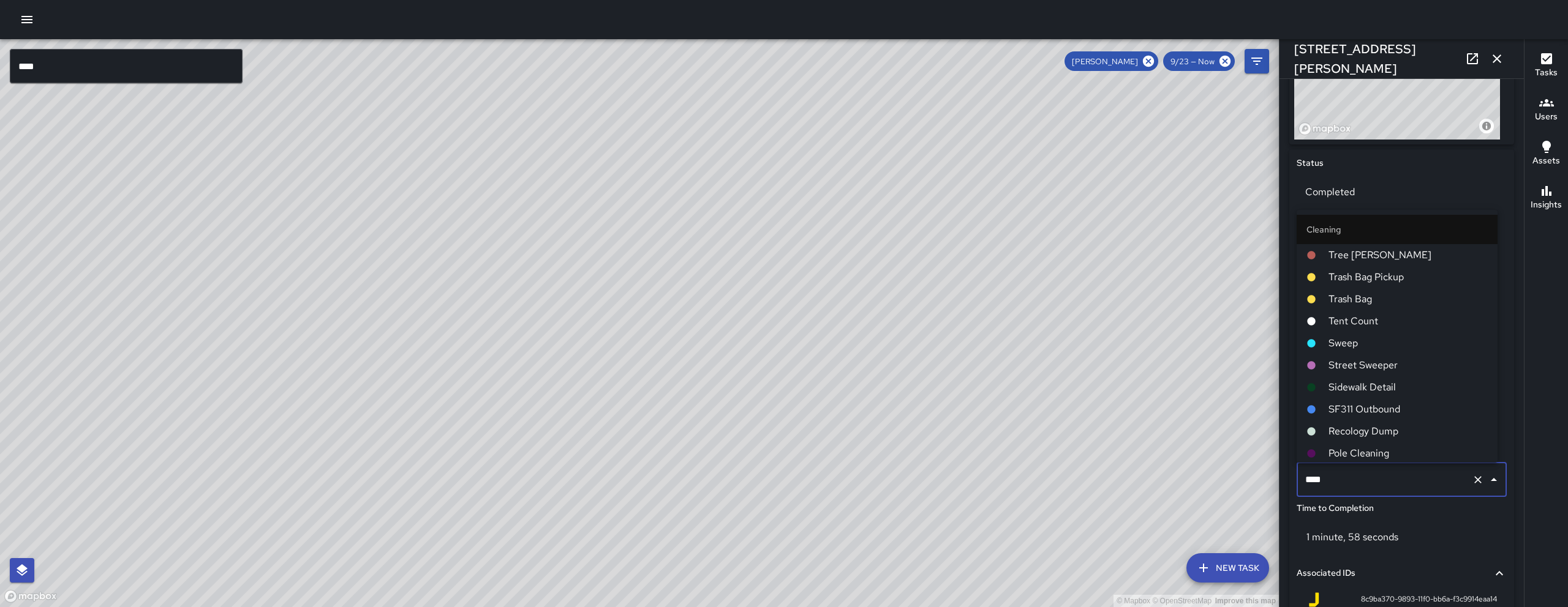
scroll to position [420, 0]
click at [1357, 480] on input "****" at bounding box center [1385, 480] width 165 height 23
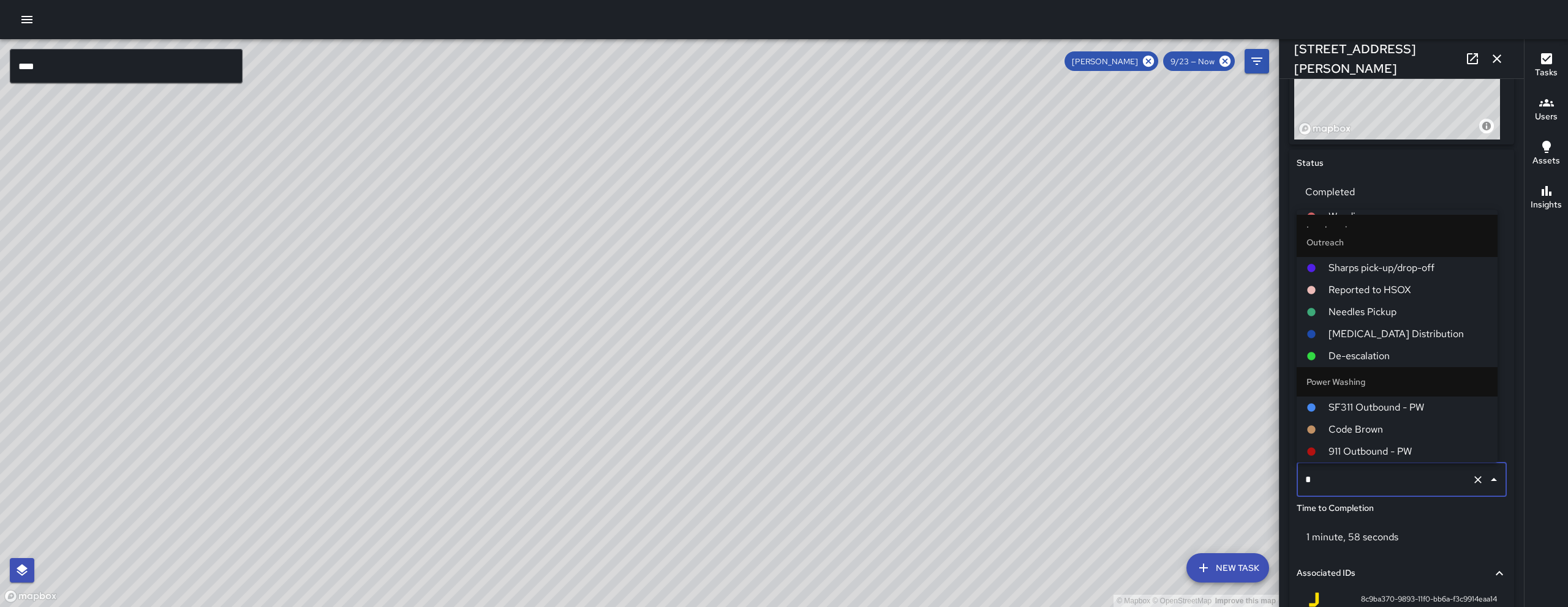
scroll to position [0, 0]
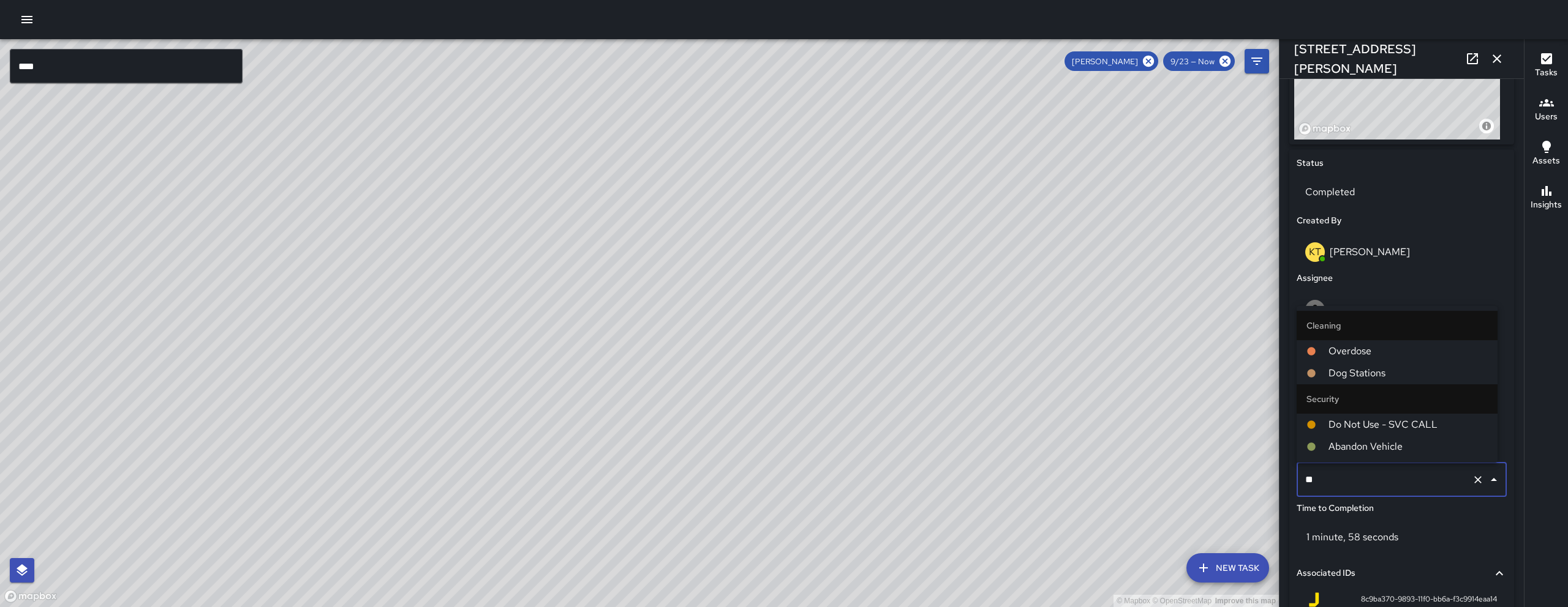
type input "***"
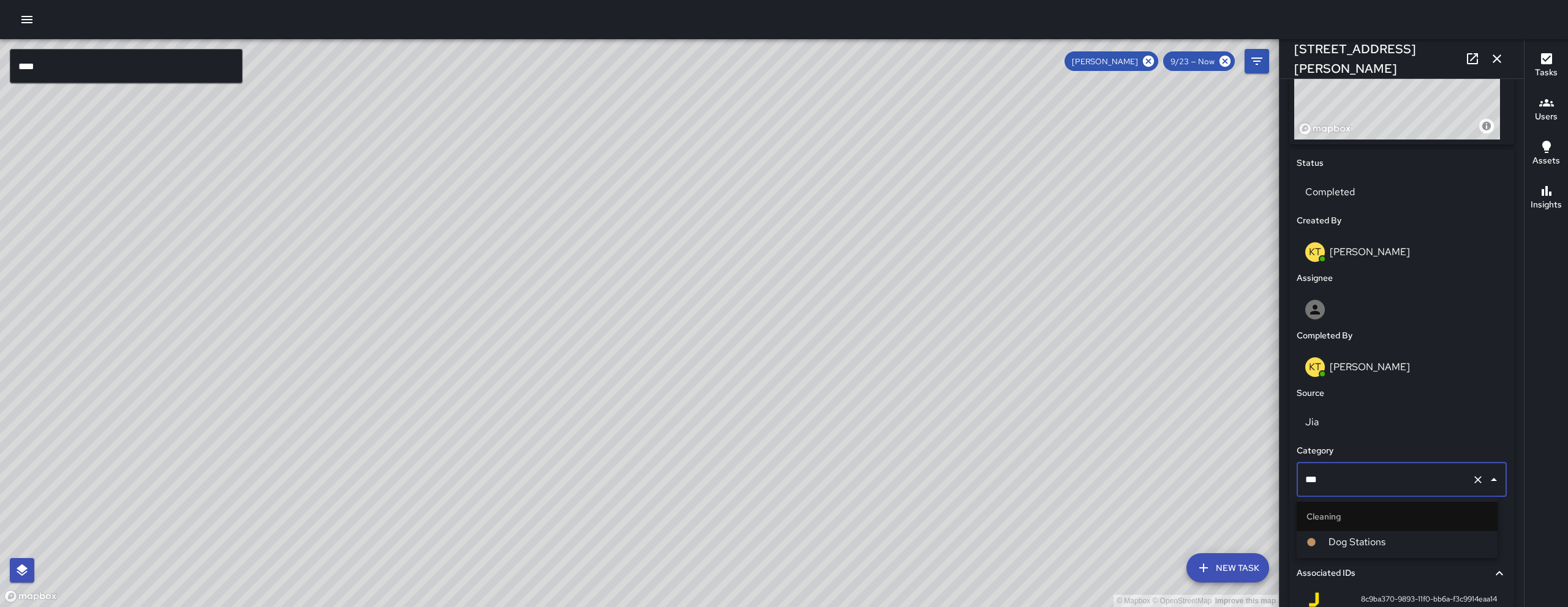
click at [1365, 537] on span "Dog Stations" at bounding box center [1407, 542] width 159 height 14
click at [1501, 59] on icon "button" at bounding box center [1497, 59] width 14 height 14
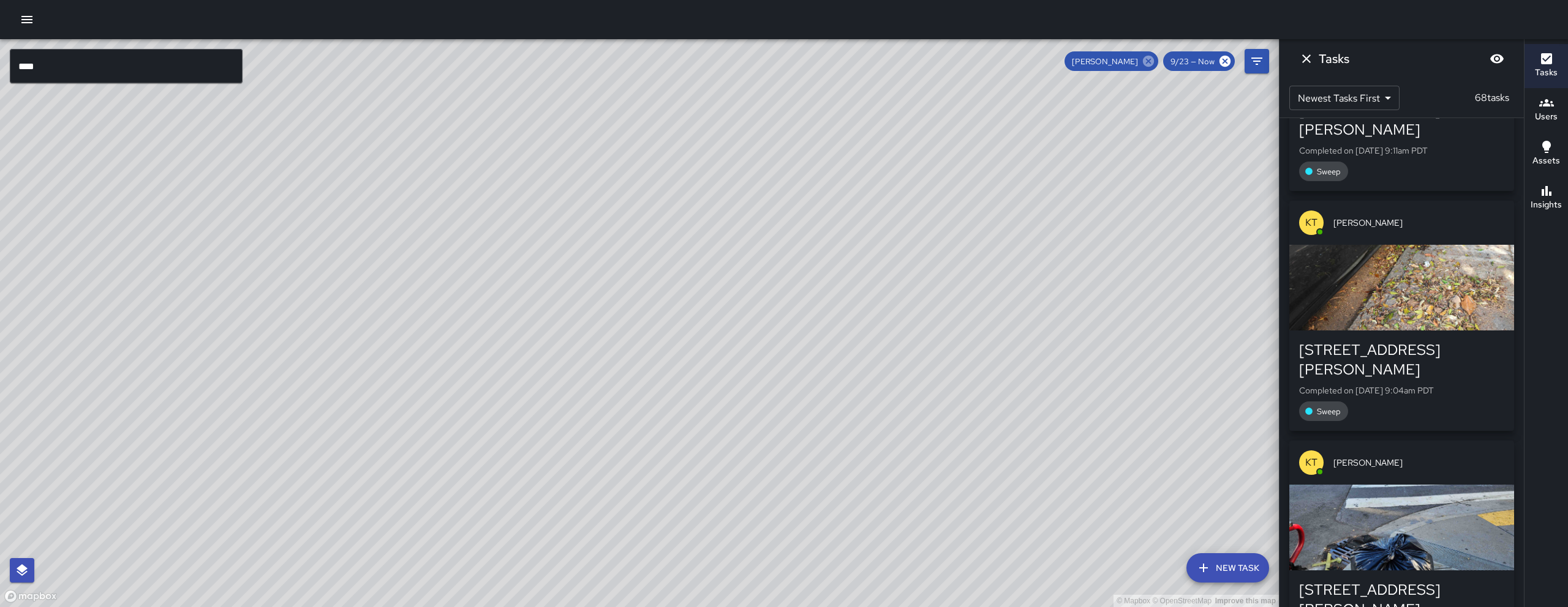
click at [1152, 65] on icon at bounding box center [1148, 61] width 11 height 11
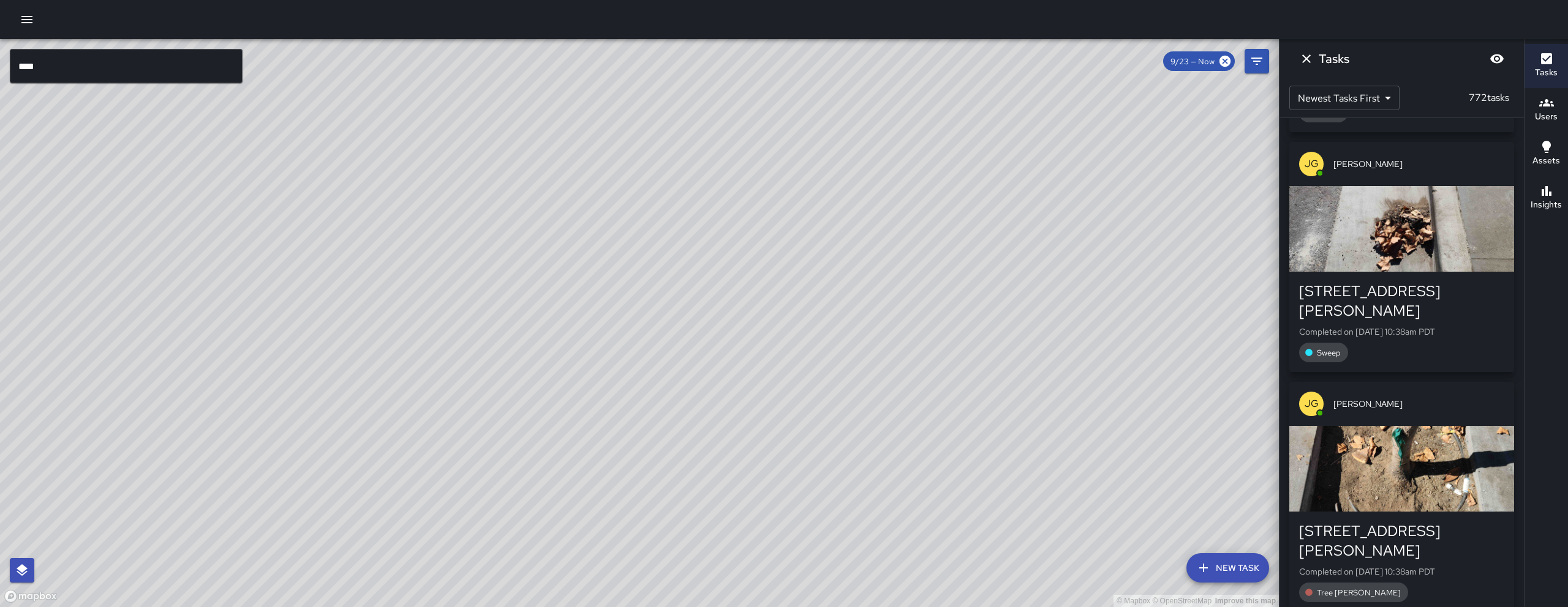
click at [1312, 59] on icon "Dismiss" at bounding box center [1306, 59] width 14 height 14
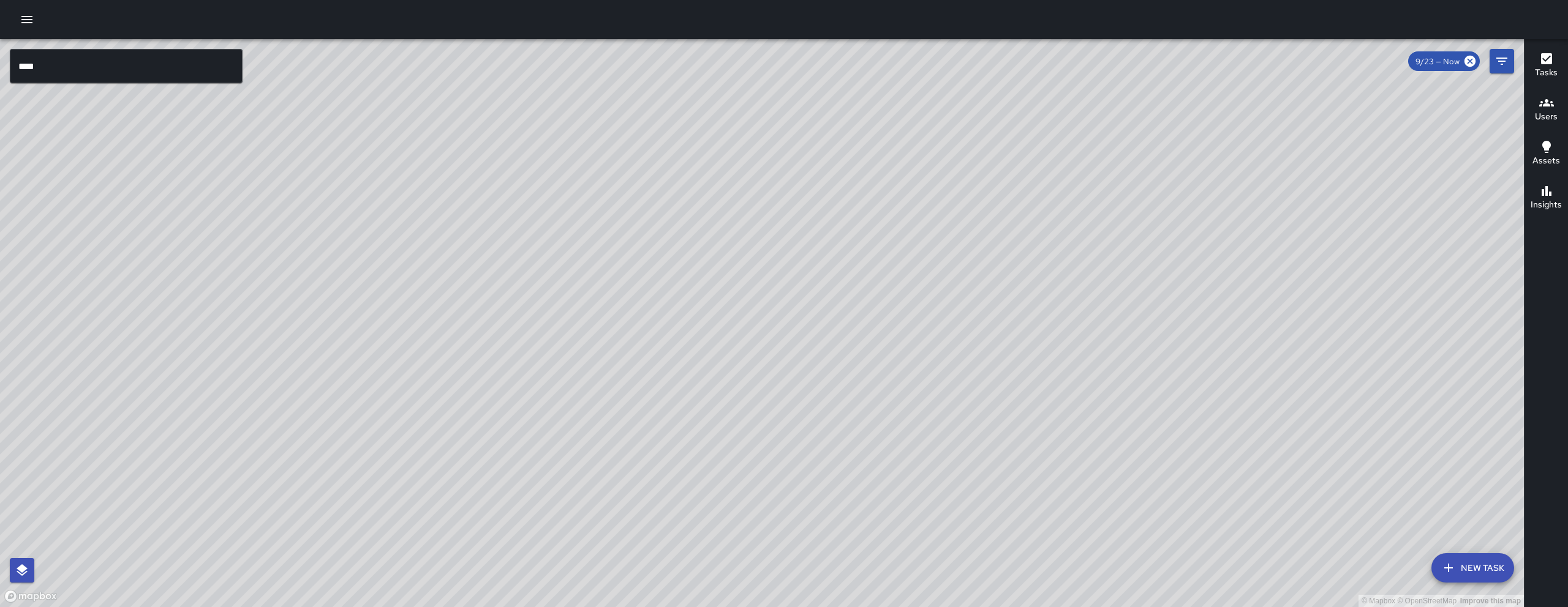
click at [150, 65] on input "****" at bounding box center [127, 66] width 233 height 34
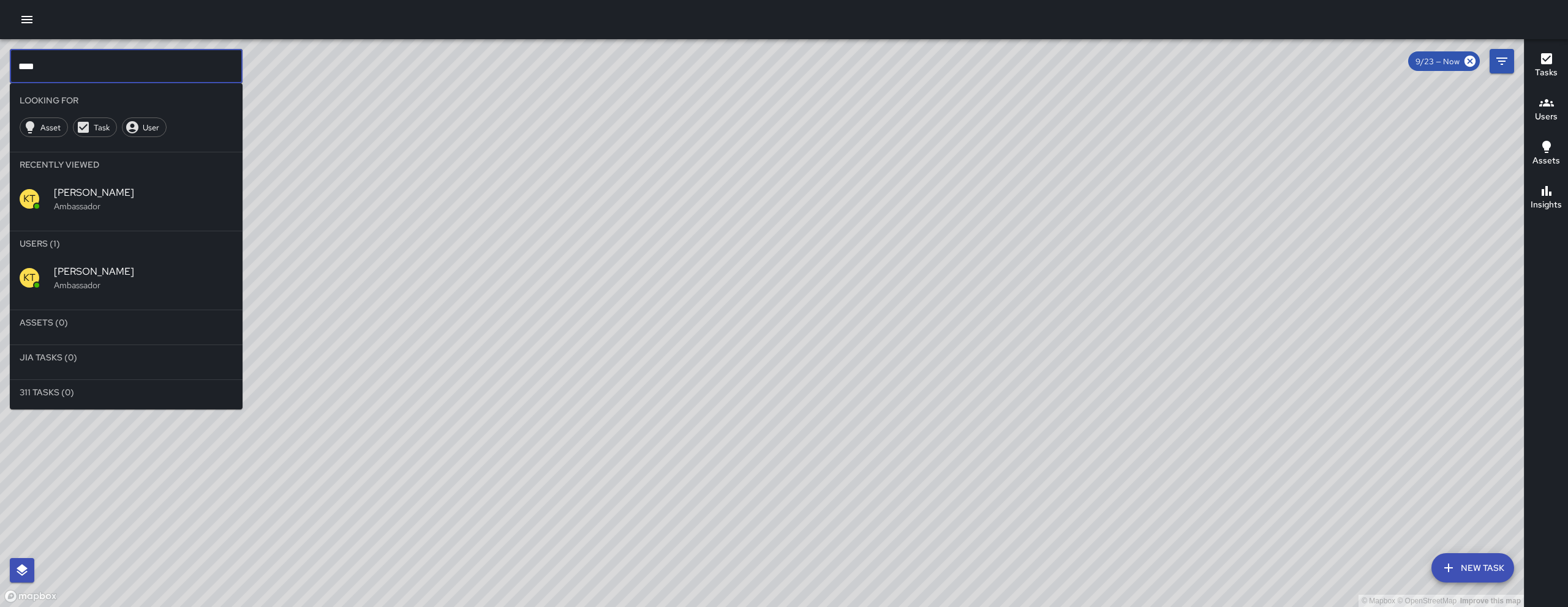
click at [150, 65] on input "****" at bounding box center [127, 66] width 233 height 34
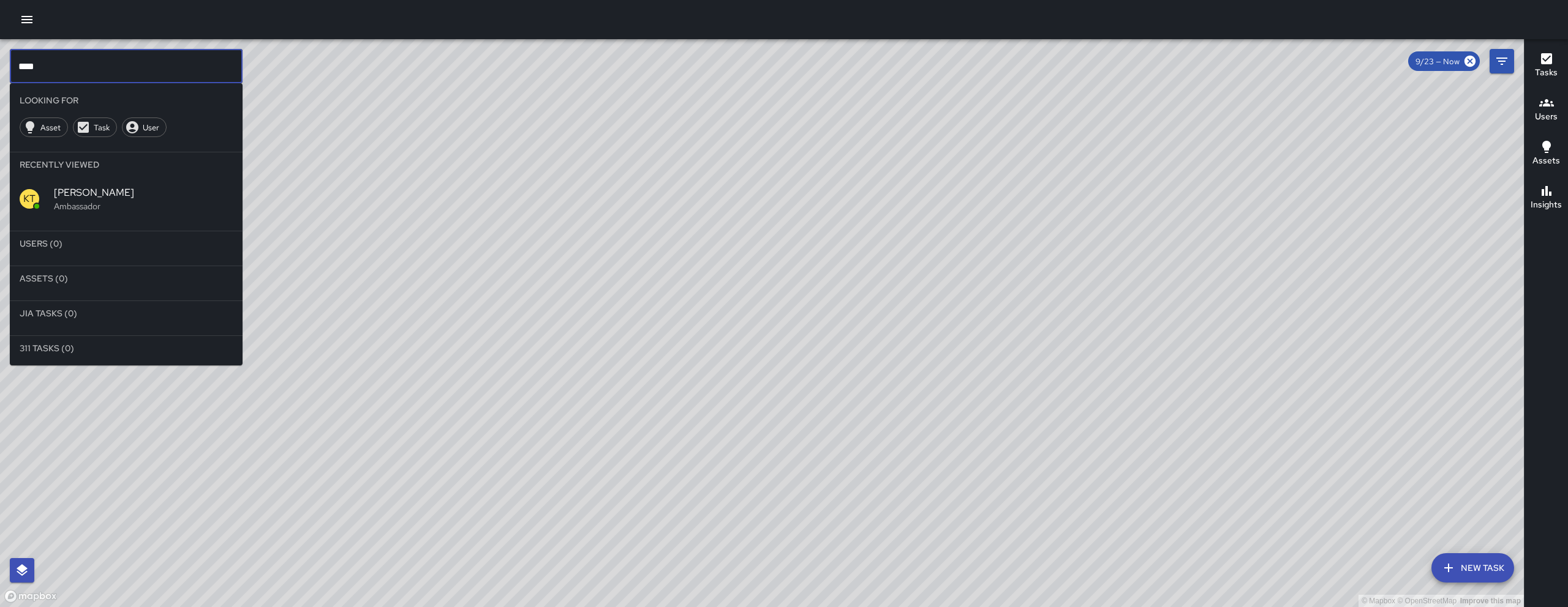
type input "*****"
drag, startPoint x: 86, startPoint y: 69, endPoint x: -3, endPoint y: 73, distance: 89.1
click at [0, 73] on html "© Mapbox © OpenStreetMap Improve this map ***** ​ Looking For Asset Task User R…" at bounding box center [784, 303] width 1568 height 607
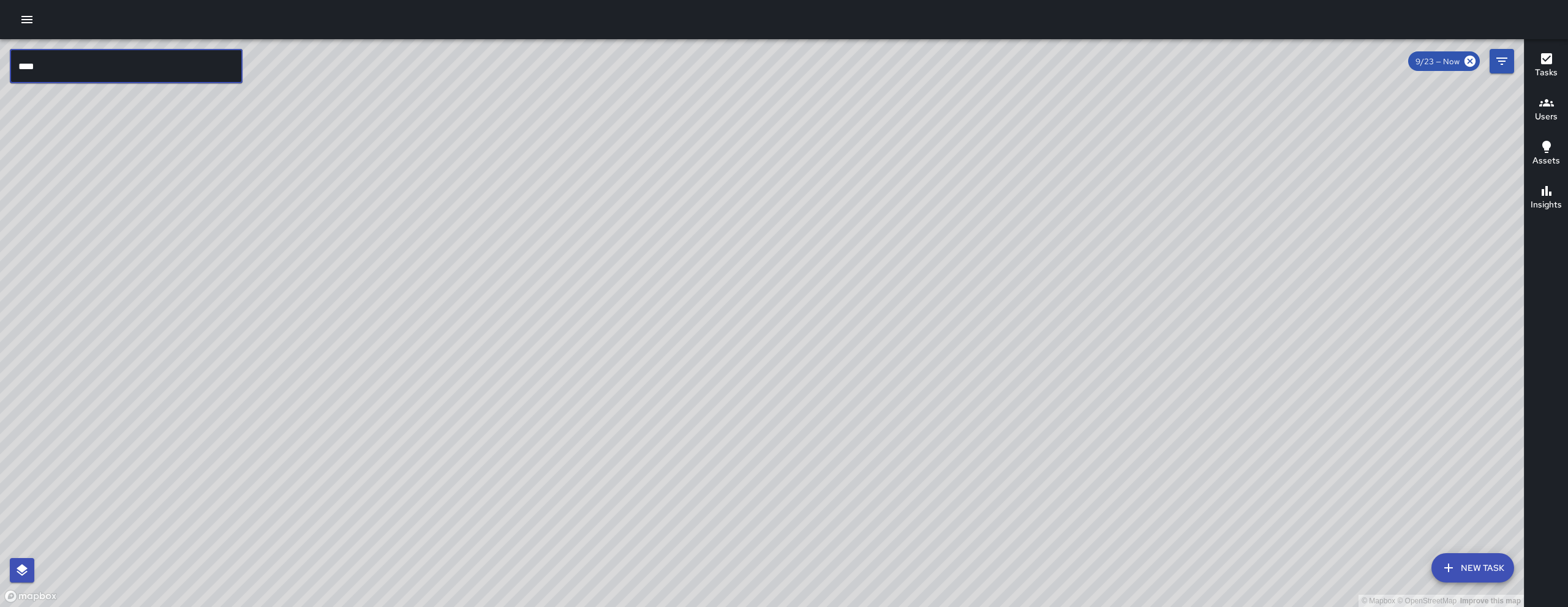
type input "****"
drag, startPoint x: 1302, startPoint y: 456, endPoint x: 927, endPoint y: 445, distance: 375.2
click at [948, 454] on div "© Mapbox © OpenStreetMap Improve this map" at bounding box center [762, 323] width 1524 height 568
drag, startPoint x: 973, startPoint y: 550, endPoint x: 989, endPoint y: 477, distance: 74.7
click at [992, 419] on div "© Mapbox © OpenStreetMap Improve this map" at bounding box center [762, 323] width 1524 height 568
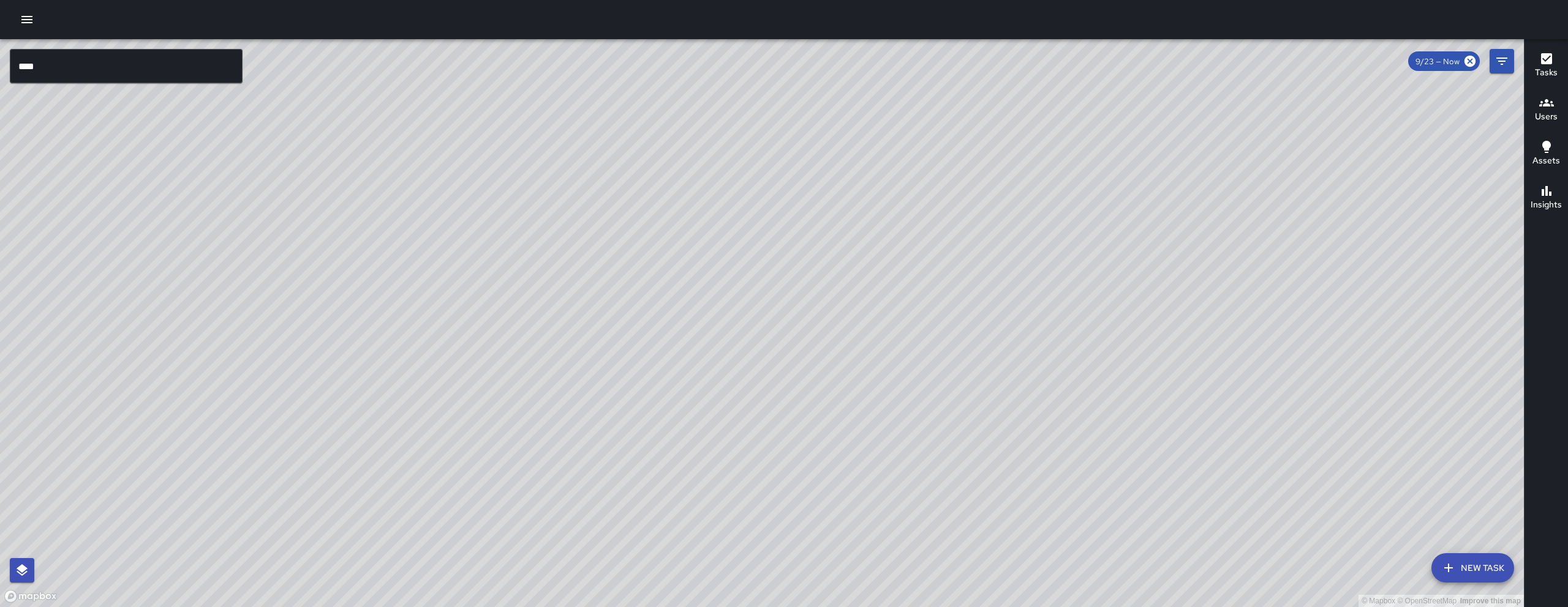
drag, startPoint x: 721, startPoint y: 481, endPoint x: 732, endPoint y: 421, distance: 61.0
click at [730, 426] on div "© Mapbox © OpenStreetMap Improve this map" at bounding box center [762, 323] width 1524 height 568
click at [1045, 440] on div "© Mapbox © OpenStreetMap Improve this map" at bounding box center [762, 323] width 1524 height 568
drag, startPoint x: 1073, startPoint y: 384, endPoint x: 1138, endPoint y: 312, distance: 97.0
click at [1092, 356] on div "© Mapbox © OpenStreetMap Improve this map" at bounding box center [762, 323] width 1524 height 568
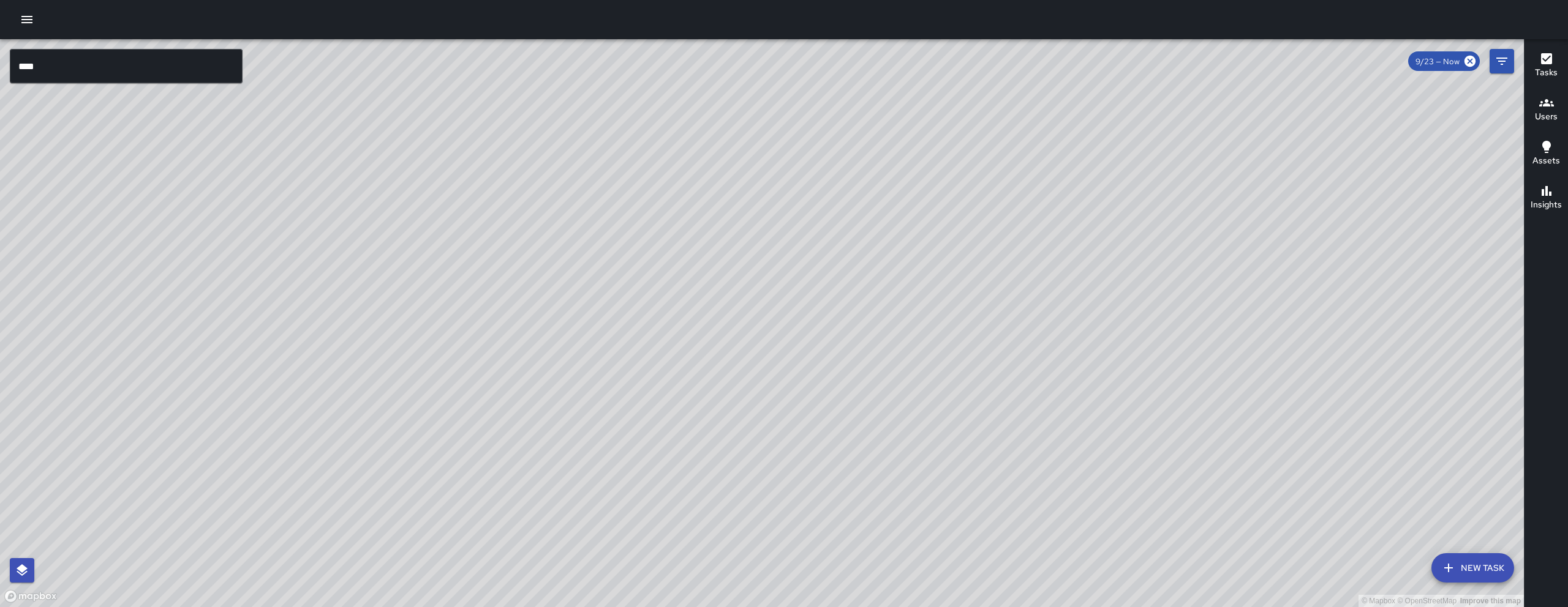
click at [1141, 313] on div "© Mapbox © OpenStreetMap Improve this map" at bounding box center [762, 323] width 1524 height 568
drag, startPoint x: 1074, startPoint y: 313, endPoint x: 951, endPoint y: 385, distance: 142.5
click at [952, 385] on div "© Mapbox © OpenStreetMap Improve this map" at bounding box center [762, 323] width 1524 height 568
click at [31, 22] on icon "button" at bounding box center [26, 20] width 11 height 8
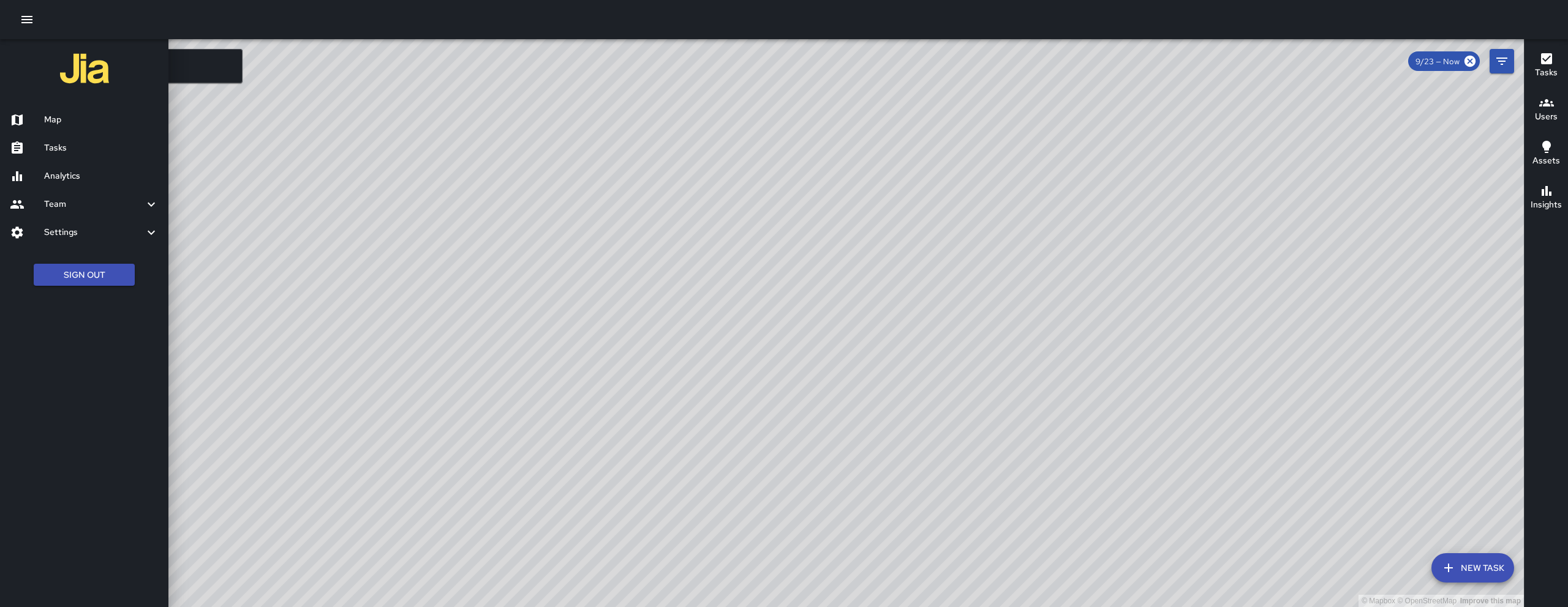
click at [59, 195] on div "Team" at bounding box center [84, 204] width 168 height 28
click at [84, 243] on h6 "Leaderboard" at bounding box center [101, 238] width 115 height 14
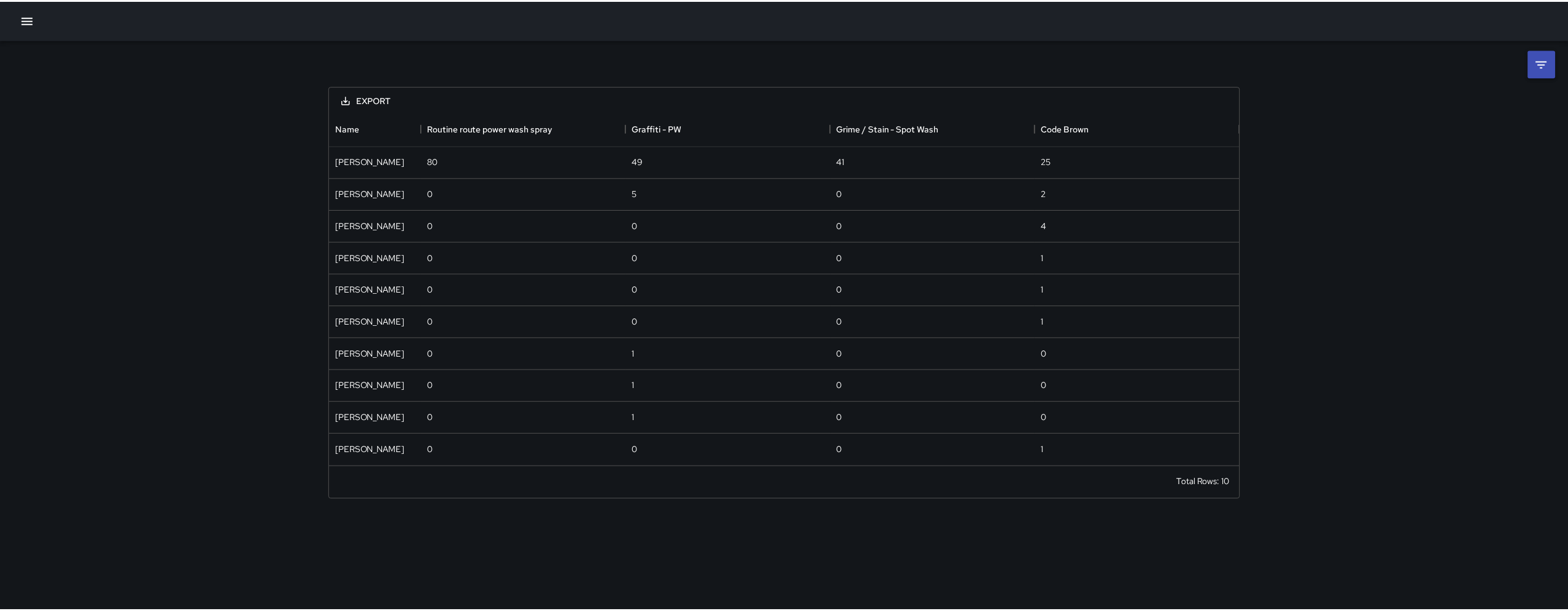
scroll to position [346, 907]
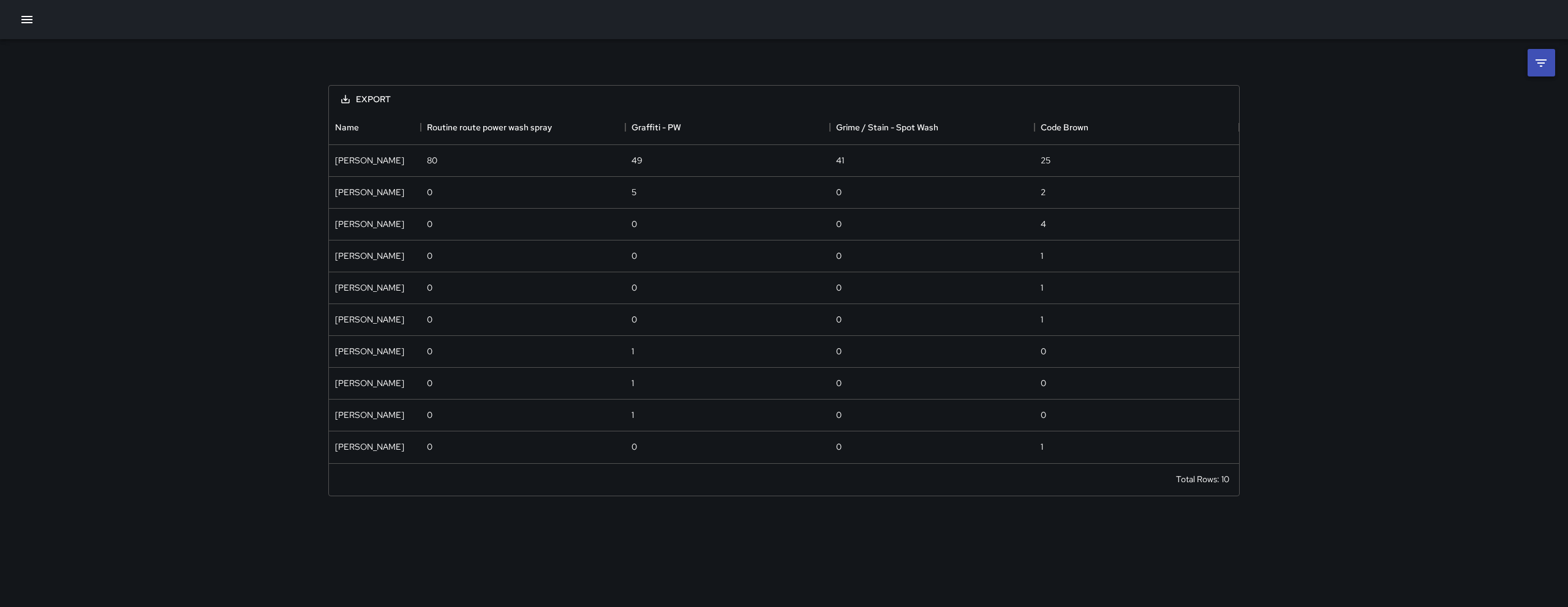
click at [1549, 62] on li at bounding box center [1541, 63] width 27 height 27
click at [1496, 106] on body "**********" at bounding box center [784, 303] width 1568 height 607
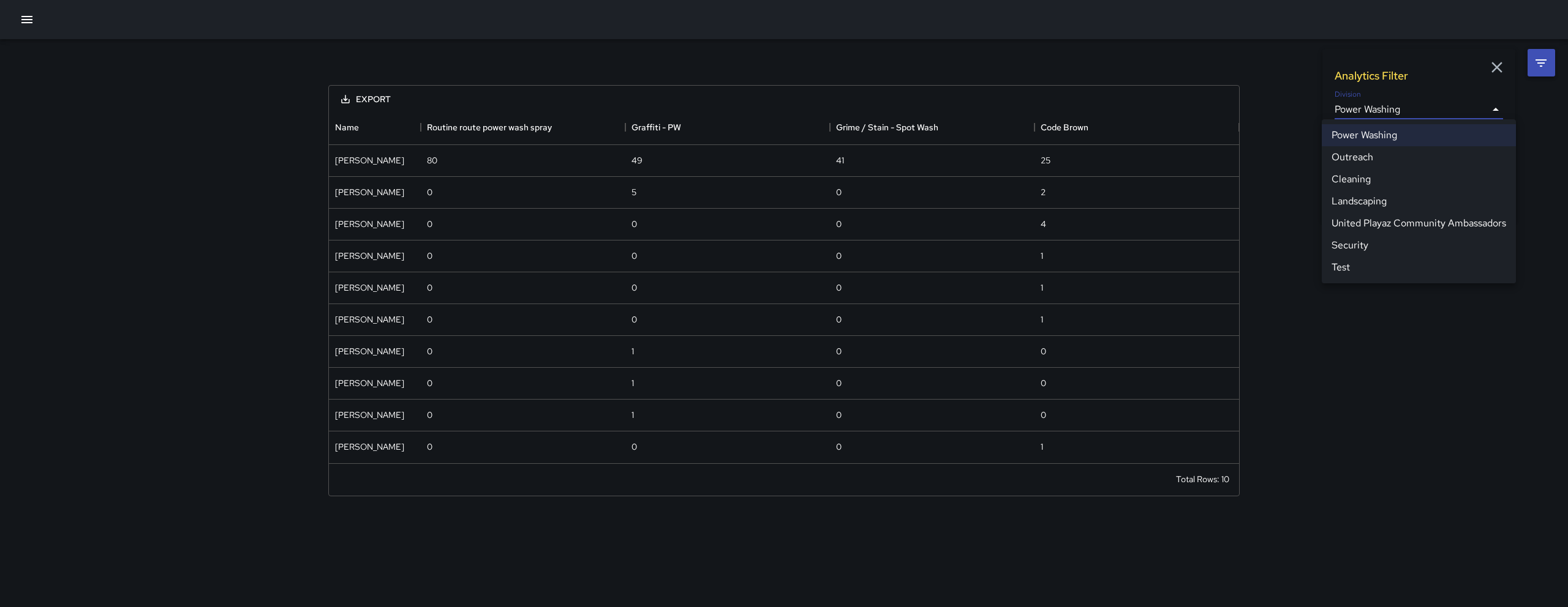
click at [1396, 187] on li "Cleaning" at bounding box center [1419, 179] width 195 height 22
type input "**********"
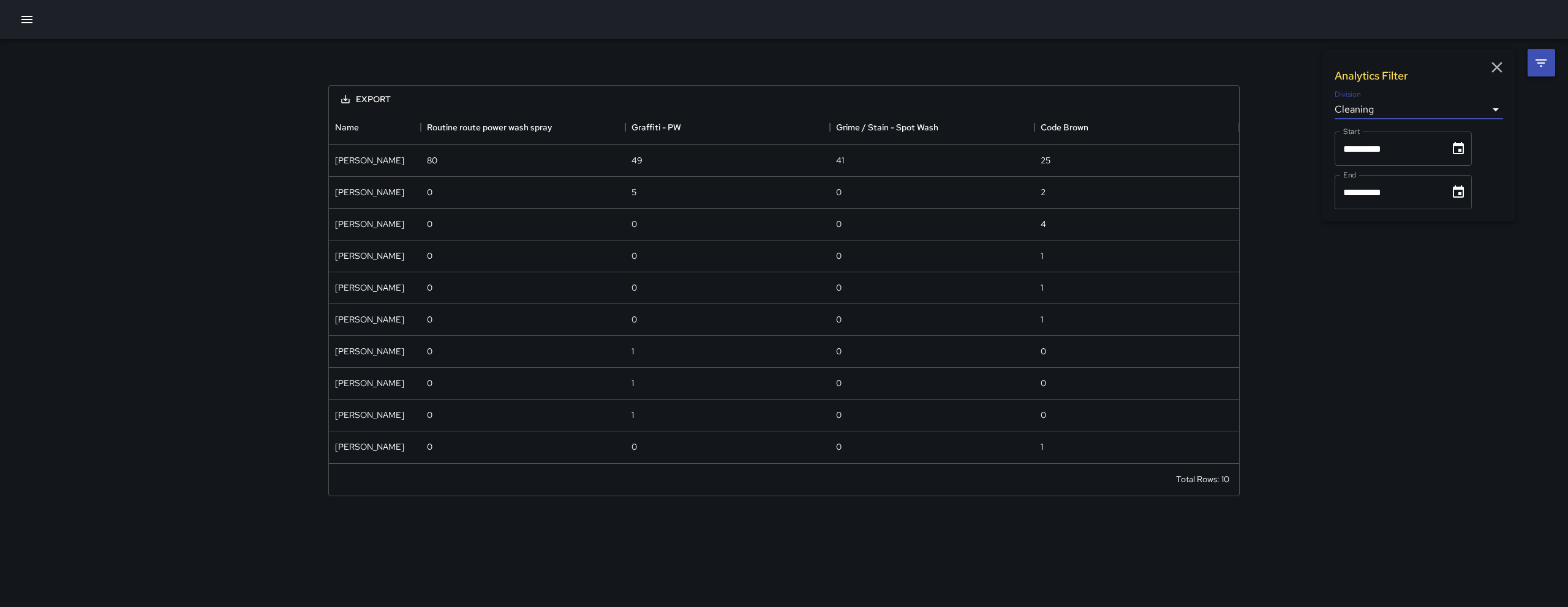
click at [1466, 153] on icon "Choose date, selected date is Sep 1, 2025" at bounding box center [1458, 149] width 14 height 14
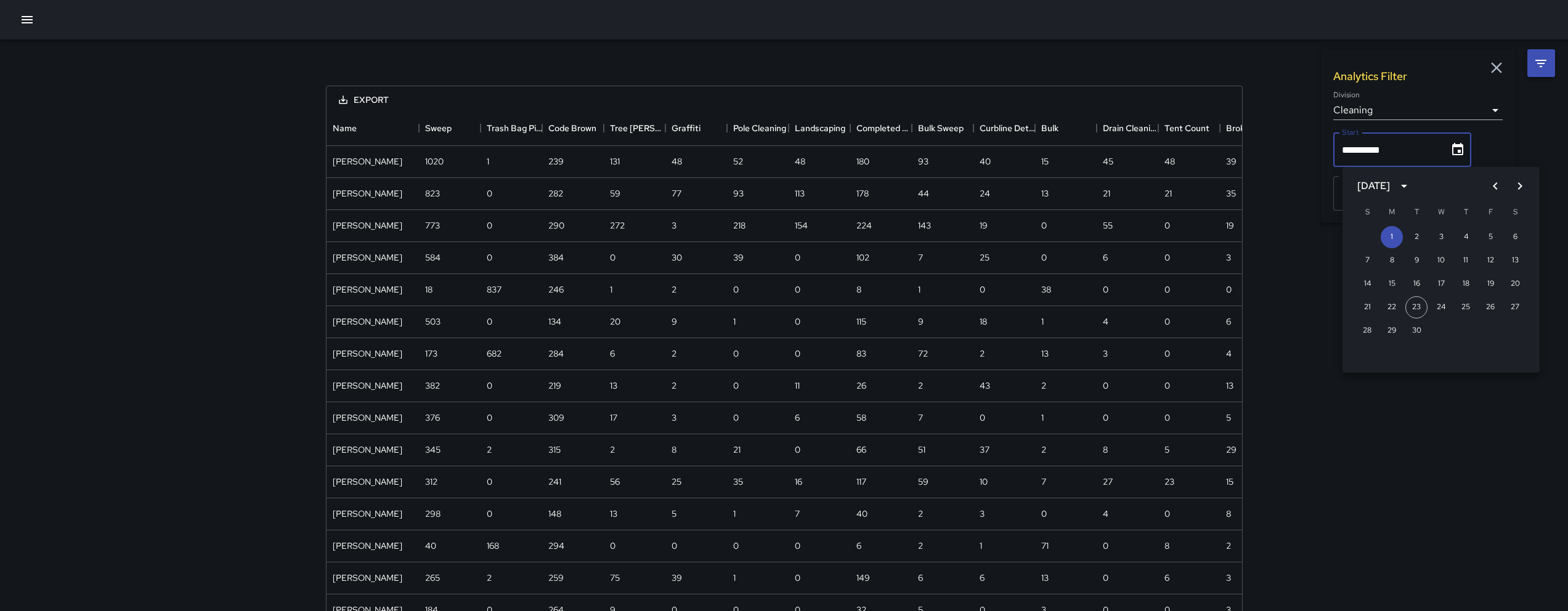
scroll to position [964, 907]
click at [1370, 286] on div "14 15 16 17 18 19 20" at bounding box center [1441, 284] width 197 height 22
click at [1361, 283] on button "14" at bounding box center [1358, 284] width 22 height 22
type input "**********"
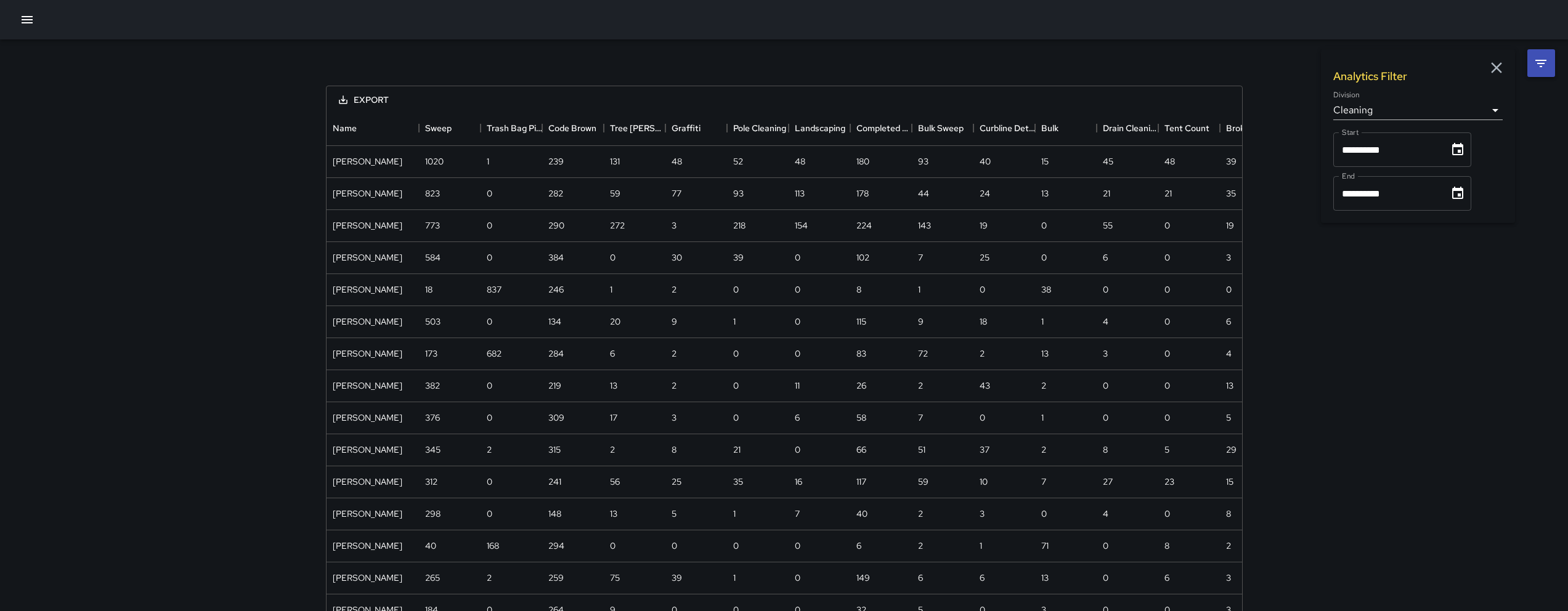
click at [1465, 194] on icon "Choose date, selected date is Sep 30, 2025" at bounding box center [1457, 193] width 15 height 15
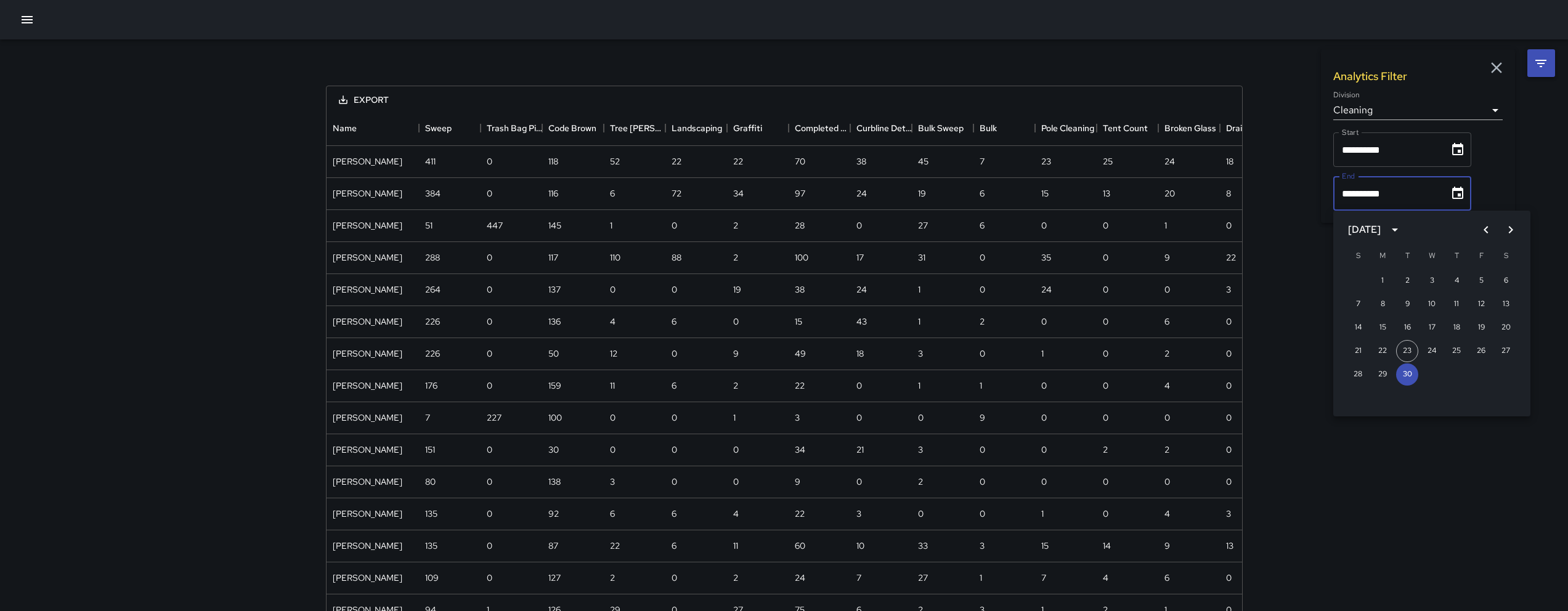
scroll to position [867, 907]
click at [1503, 329] on button "20" at bounding box center [1506, 328] width 22 height 22
type input "**********"
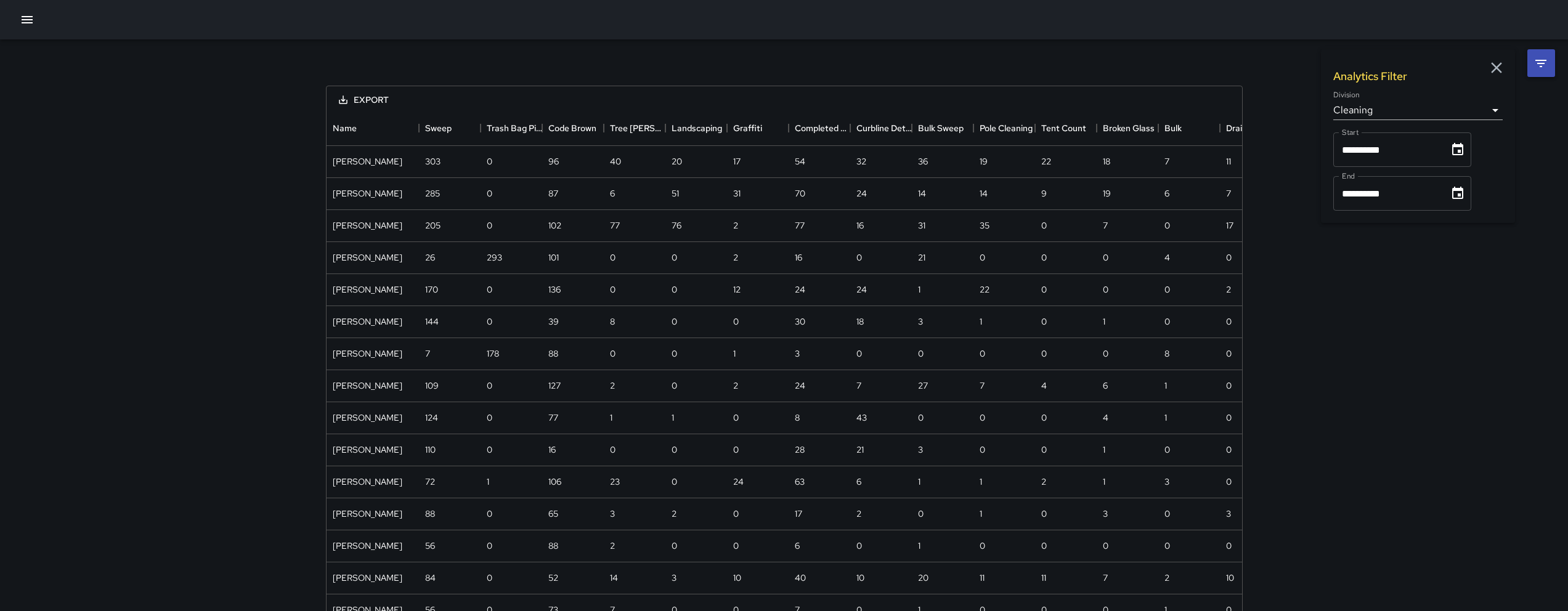
scroll to position [803, 907]
click at [405, 127] on icon "Menu" at bounding box center [409, 128] width 12 height 12
click at [400, 169] on li "Show columns" at bounding box center [377, 176] width 83 height 22
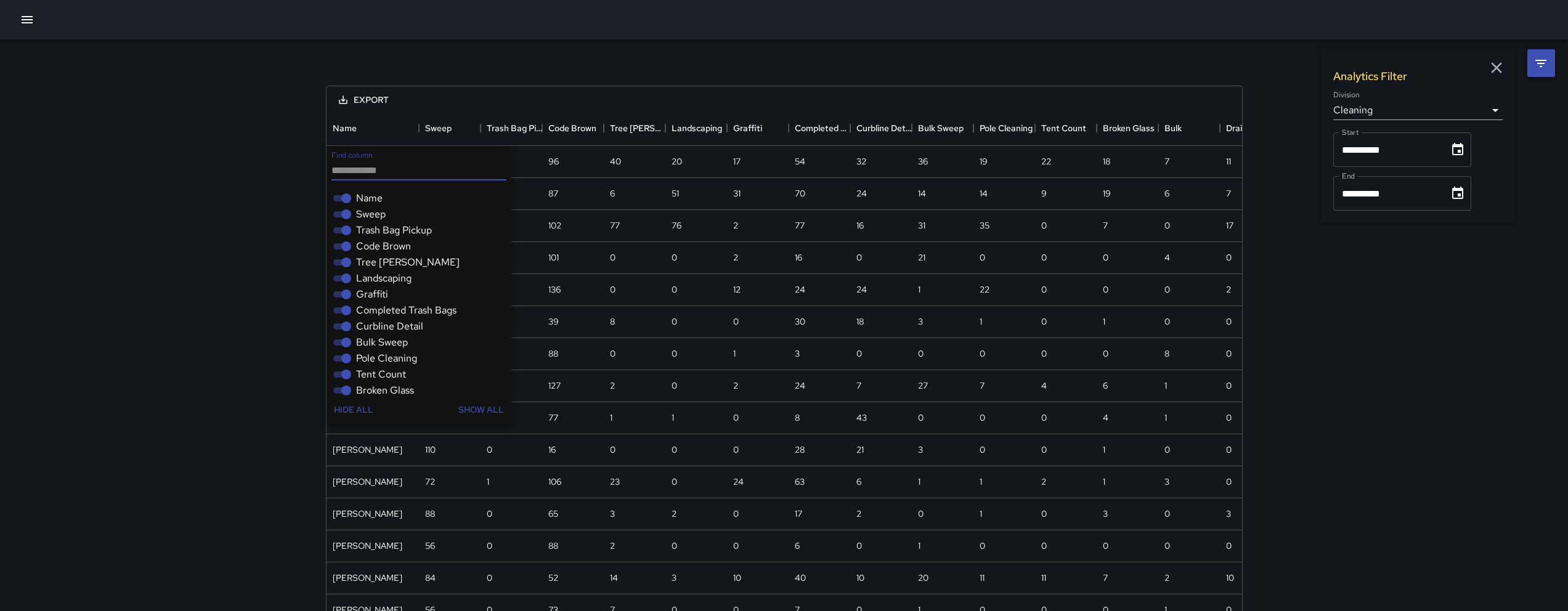
click at [383, 223] on span "Trash Bag Pickup" at bounding box center [394, 230] width 76 height 15
click at [379, 239] on span "Code Brown" at bounding box center [384, 246] width 55 height 15
click at [370, 215] on span "Sweep" at bounding box center [371, 214] width 30 height 15
click at [366, 262] on span "Tree [PERSON_NAME]" at bounding box center [408, 262] width 103 height 15
click at [367, 276] on span "Landscaping" at bounding box center [384, 278] width 56 height 15
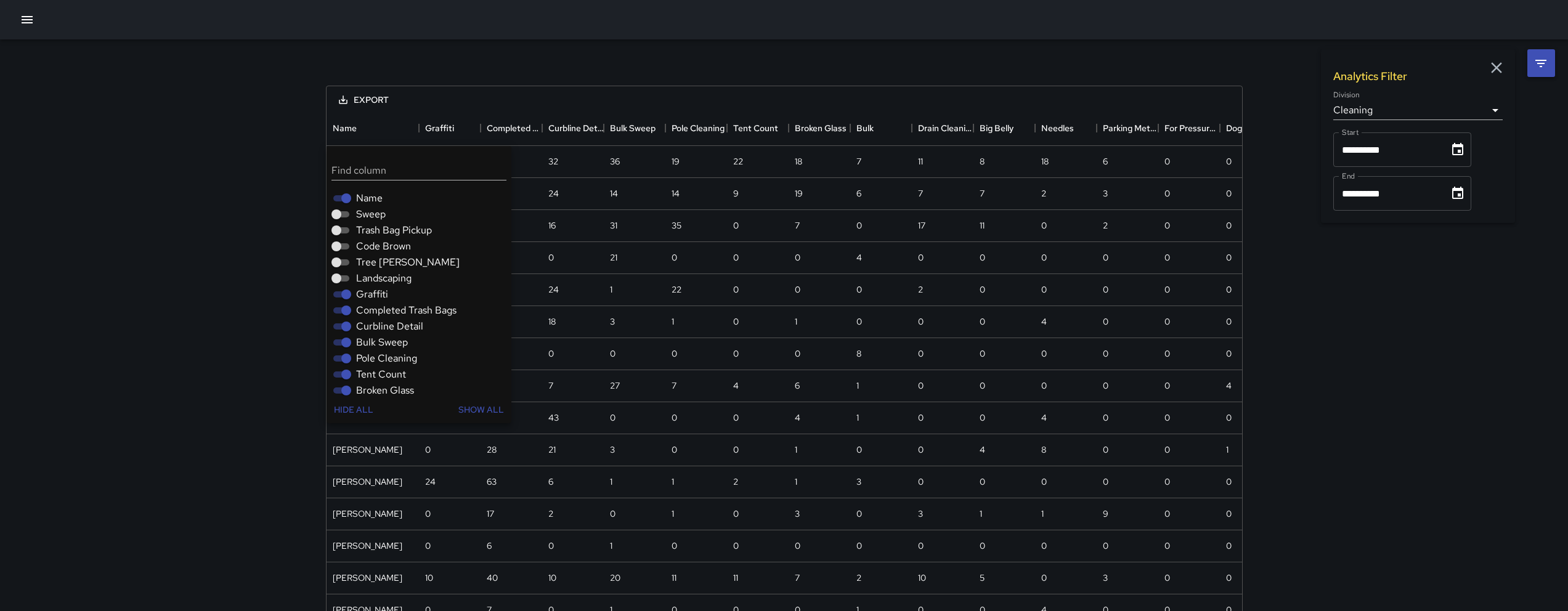
click at [367, 295] on span "Graffiti" at bounding box center [372, 294] width 32 height 15
click at [367, 310] on span "Completed Trash Bags" at bounding box center [407, 310] width 101 height 15
drag, startPoint x: 370, startPoint y: 328, endPoint x: 372, endPoint y: 336, distance: 8.2
click at [370, 328] on span "Curbline Detail" at bounding box center [390, 326] width 68 height 15
drag, startPoint x: 374, startPoint y: 348, endPoint x: 379, endPoint y: 355, distance: 8.6
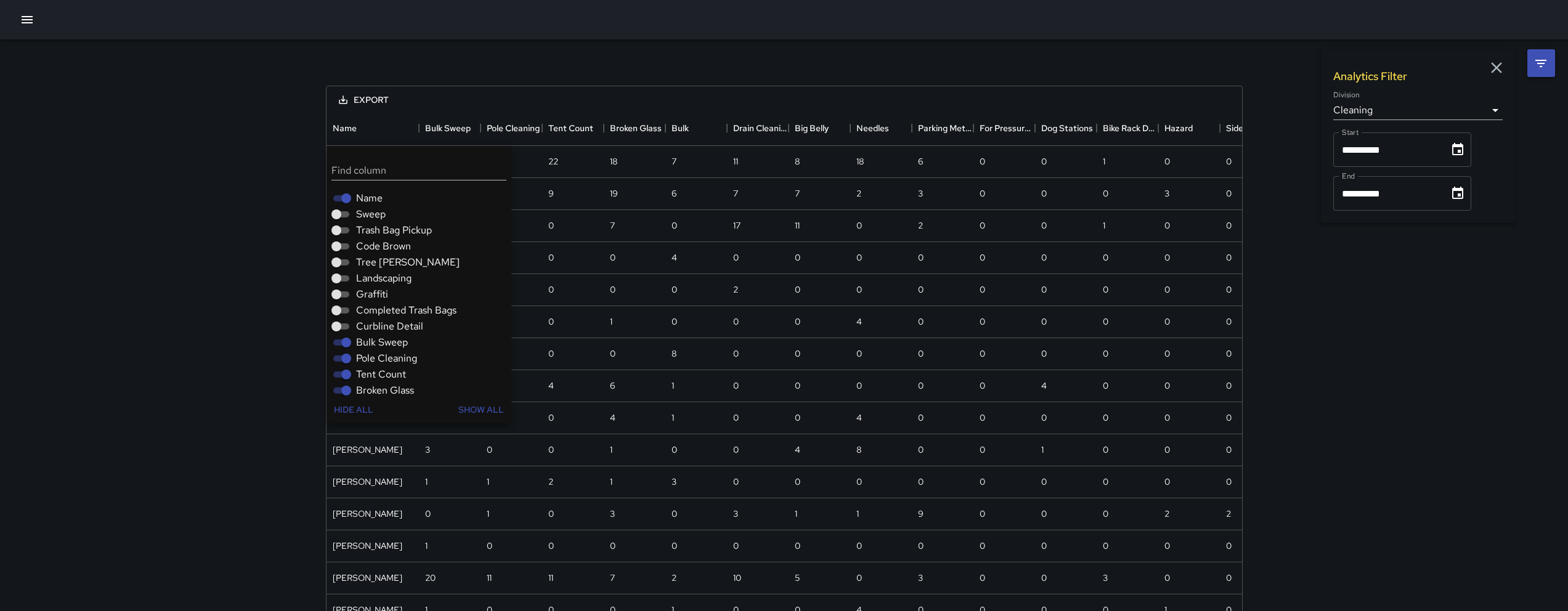
click at [374, 348] on span "Bulk Sweep" at bounding box center [382, 342] width 52 height 15
click at [379, 367] on span "Tent Count" at bounding box center [381, 374] width 50 height 15
click at [380, 375] on span "Tent Count" at bounding box center [381, 374] width 50 height 15
click at [381, 361] on span "Pole Cleaning" at bounding box center [386, 358] width 61 height 15
click at [381, 373] on span "Tent Count" at bounding box center [381, 374] width 50 height 15
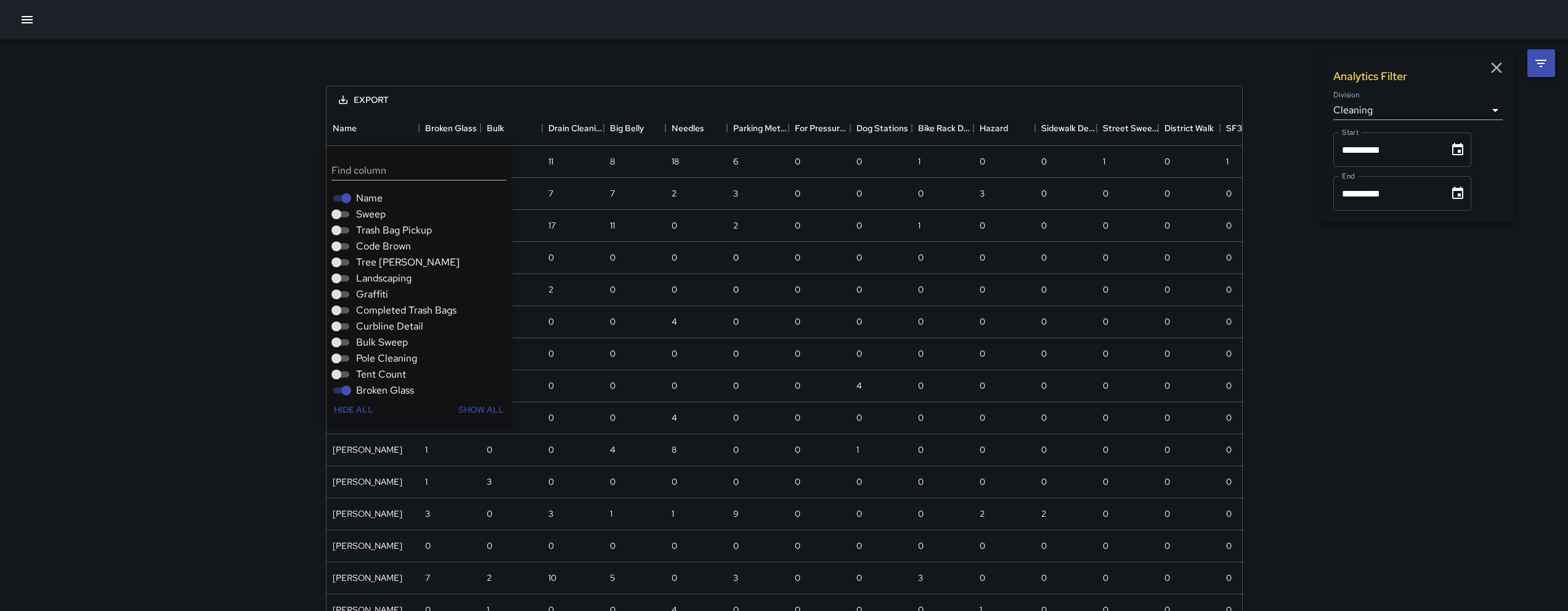
click at [382, 388] on span "Broken Glass" at bounding box center [385, 391] width 58 height 15
click at [366, 309] on span "Bulk" at bounding box center [366, 308] width 20 height 15
click at [368, 321] on span "Drain Cleaning" at bounding box center [389, 324] width 66 height 15
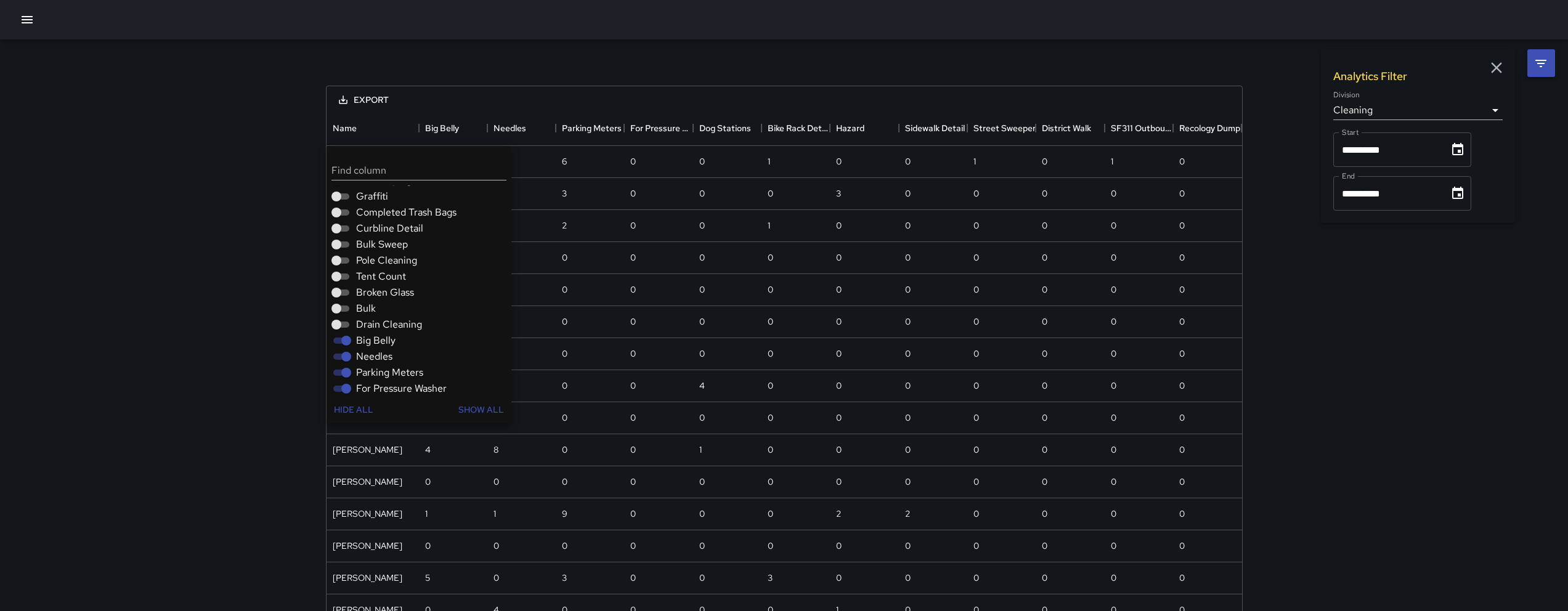
drag, startPoint x: 367, startPoint y: 340, endPoint x: 366, endPoint y: 349, distance: 9.1
click at [367, 340] on span "Big Belly" at bounding box center [376, 340] width 39 height 15
click at [365, 355] on span "Needles" at bounding box center [374, 356] width 37 height 15
click at [365, 370] on span "Parking Meters" at bounding box center [390, 373] width 68 height 15
click at [365, 386] on span "For Pressure Washer" at bounding box center [402, 388] width 91 height 15
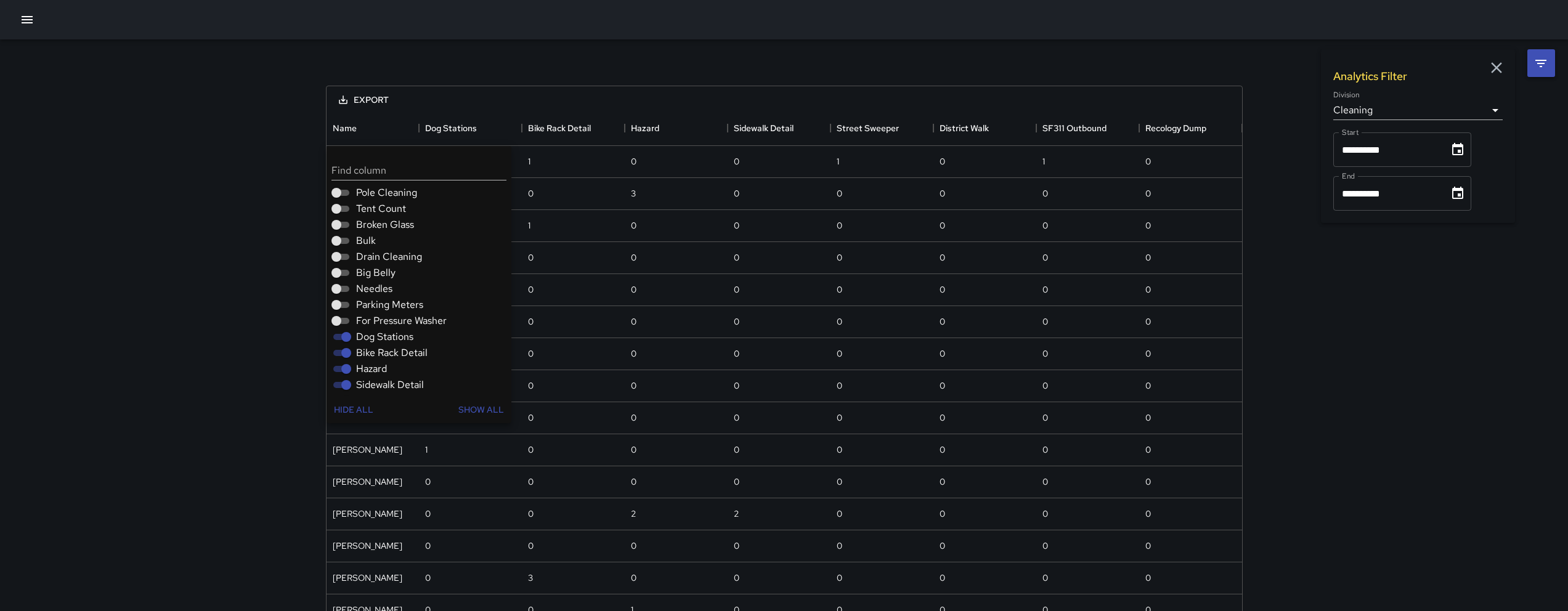
scroll to position [196, 0]
click at [373, 304] on span "Dog Stations" at bounding box center [385, 307] width 57 height 15
click at [368, 335] on span "Hazard" at bounding box center [372, 339] width 31 height 15
click at [369, 355] on span "Sidewalk Detail" at bounding box center [390, 355] width 68 height 15
click at [536, 61] on div "**********" at bounding box center [784, 501] width 947 height 924
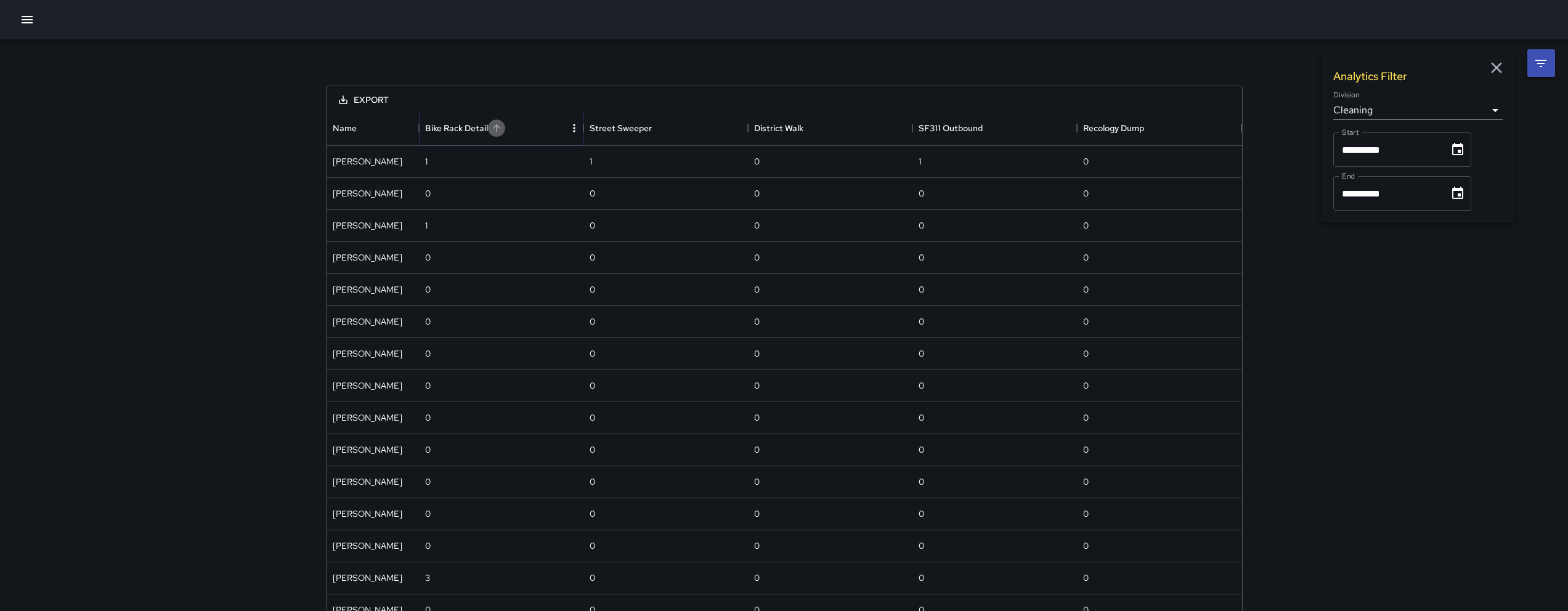
click at [501, 126] on icon "Sort" at bounding box center [496, 127] width 11 height 11
click at [494, 125] on icon "Sort" at bounding box center [496, 127] width 11 height 11
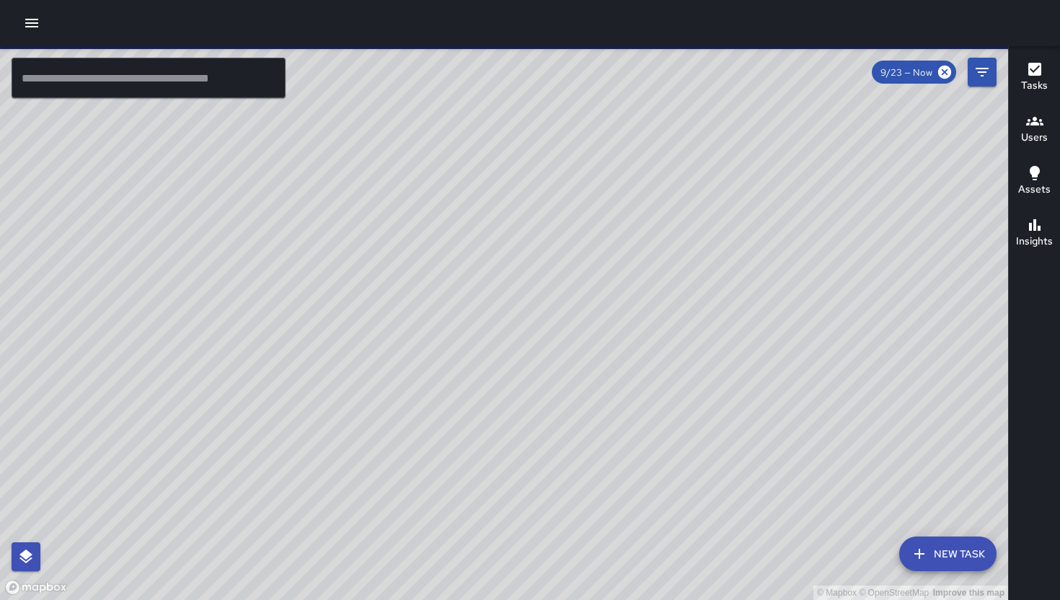
click at [33, 18] on icon "button" at bounding box center [31, 22] width 17 height 17
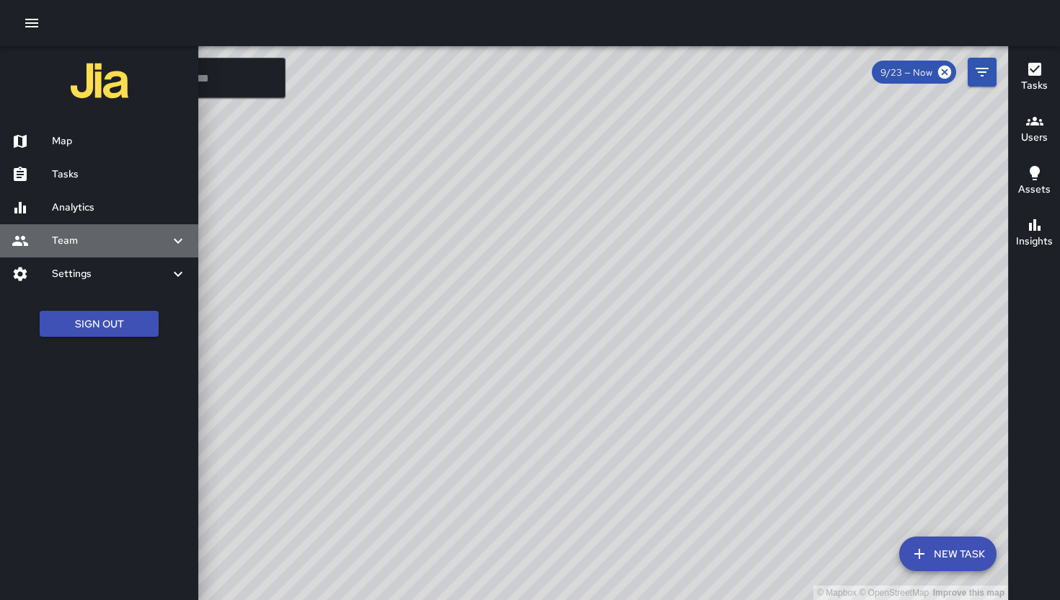
click at [110, 239] on h6 "Team" at bounding box center [111, 241] width 118 height 16
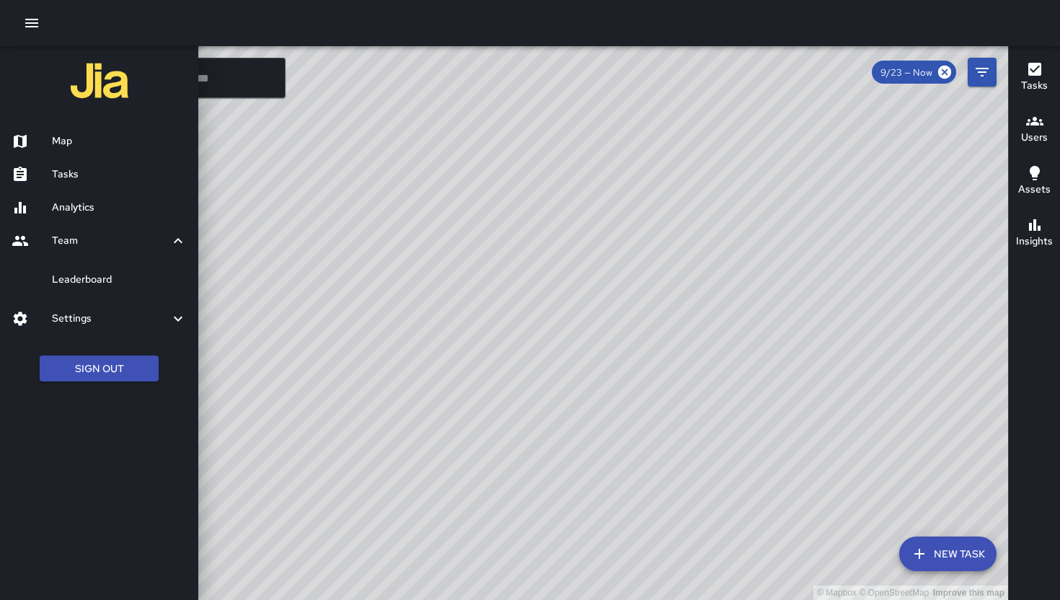
click at [111, 278] on h6 "Leaderboard" at bounding box center [119, 280] width 135 height 16
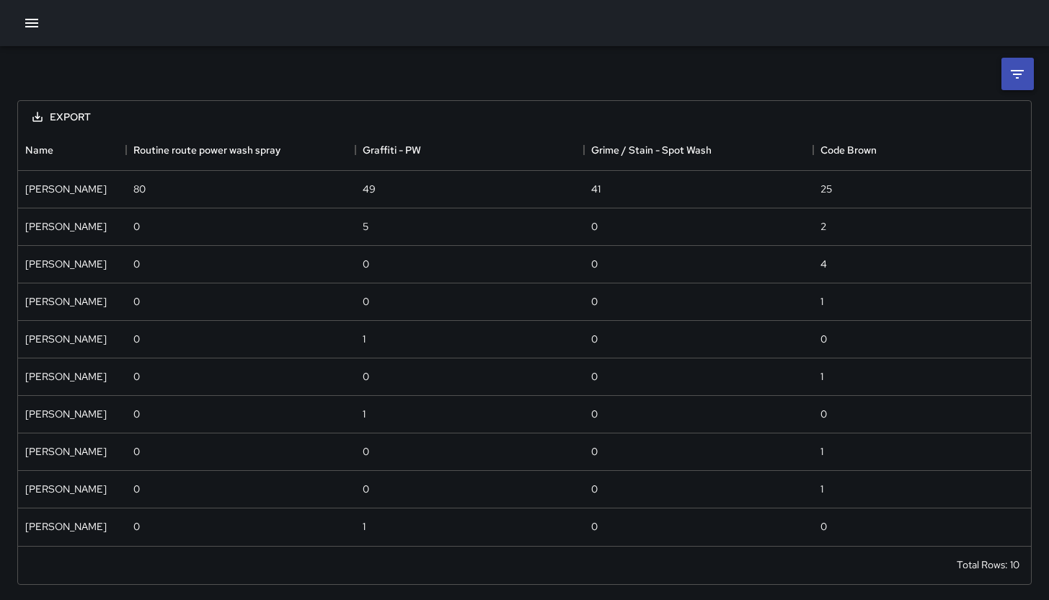
scroll to position [405, 1002]
click at [24, 31] on icon "button" at bounding box center [31, 22] width 17 height 17
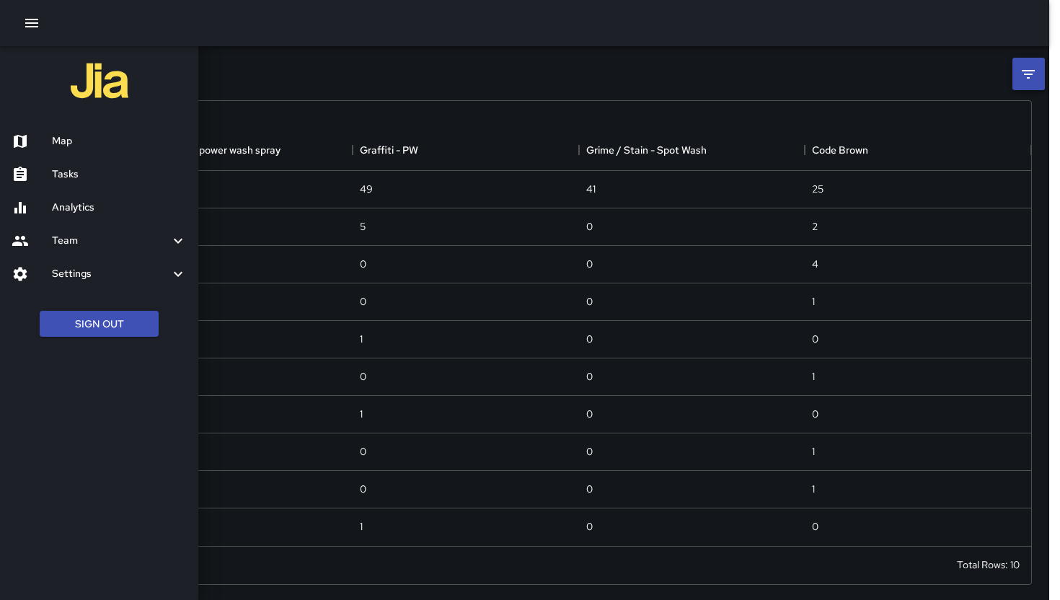
click at [69, 142] on h6 "Map" at bounding box center [119, 141] width 135 height 16
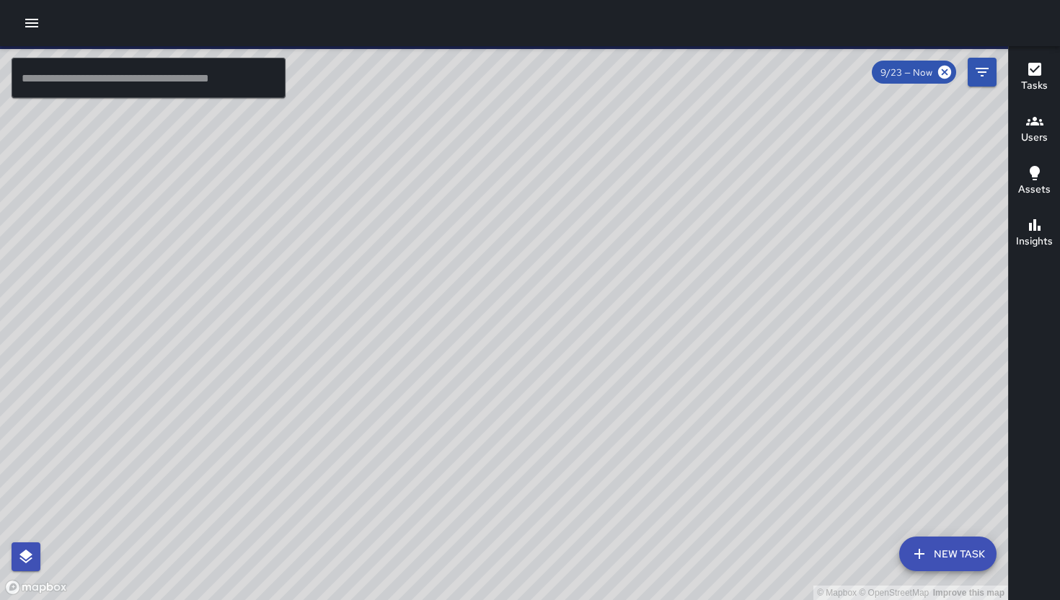
click at [28, 25] on icon "button" at bounding box center [31, 22] width 17 height 17
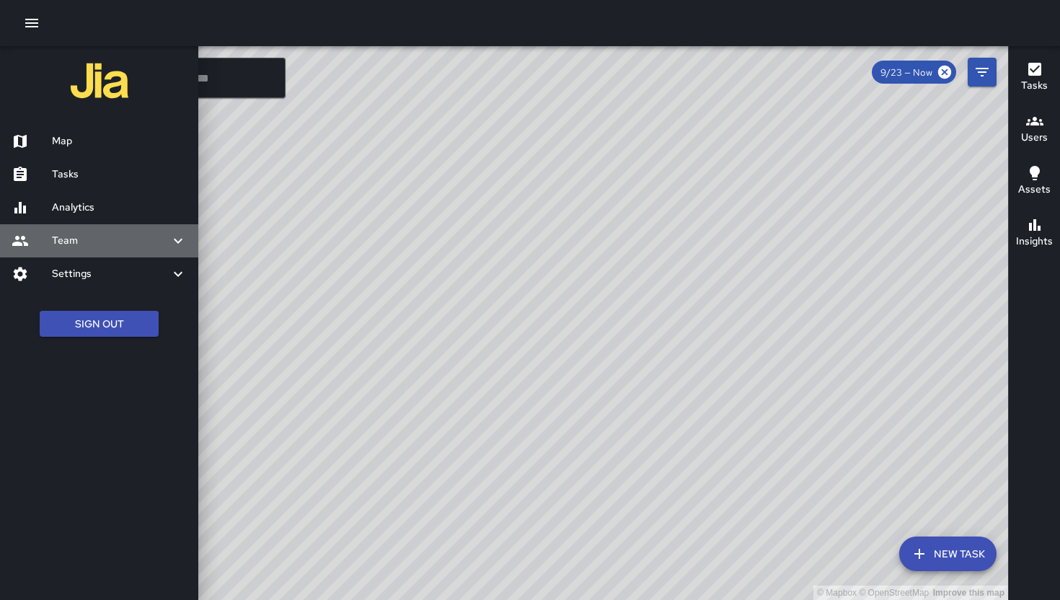
click at [120, 242] on h6 "Team" at bounding box center [111, 241] width 118 height 16
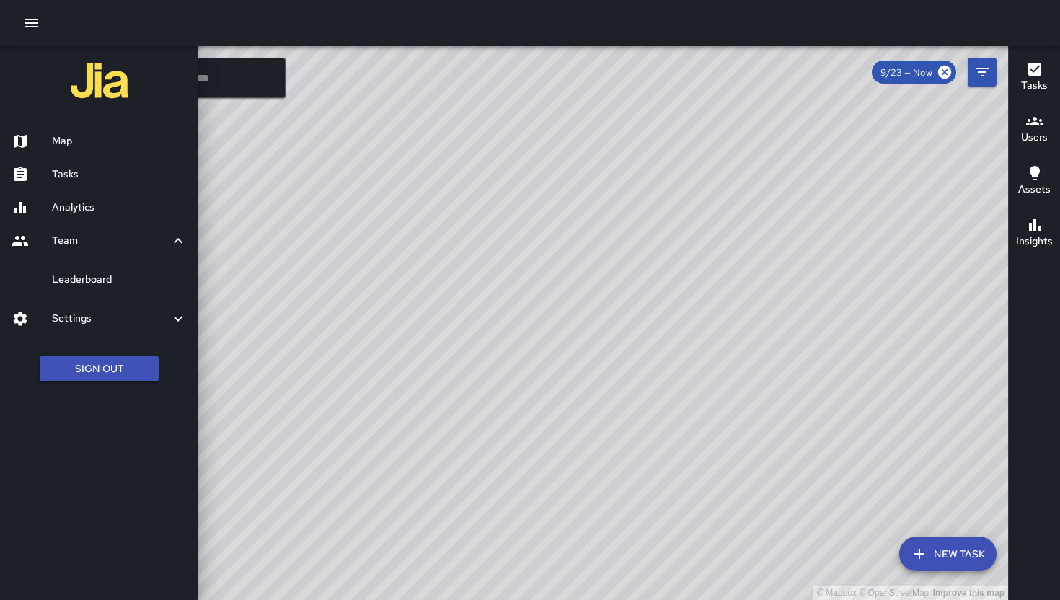
click at [107, 200] on h6 "Analytics" at bounding box center [119, 208] width 135 height 16
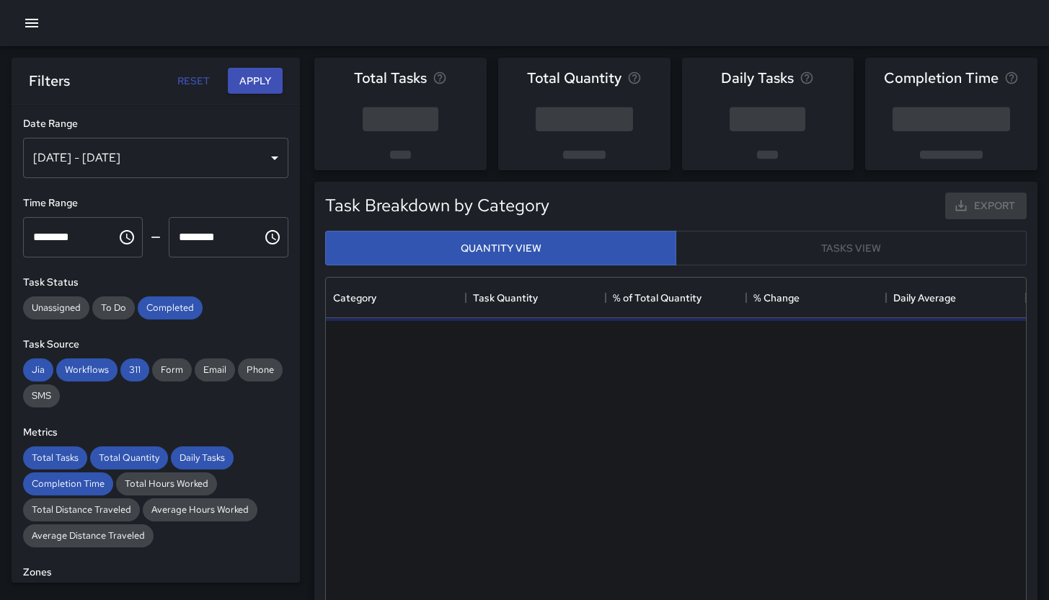
scroll to position [420, 689]
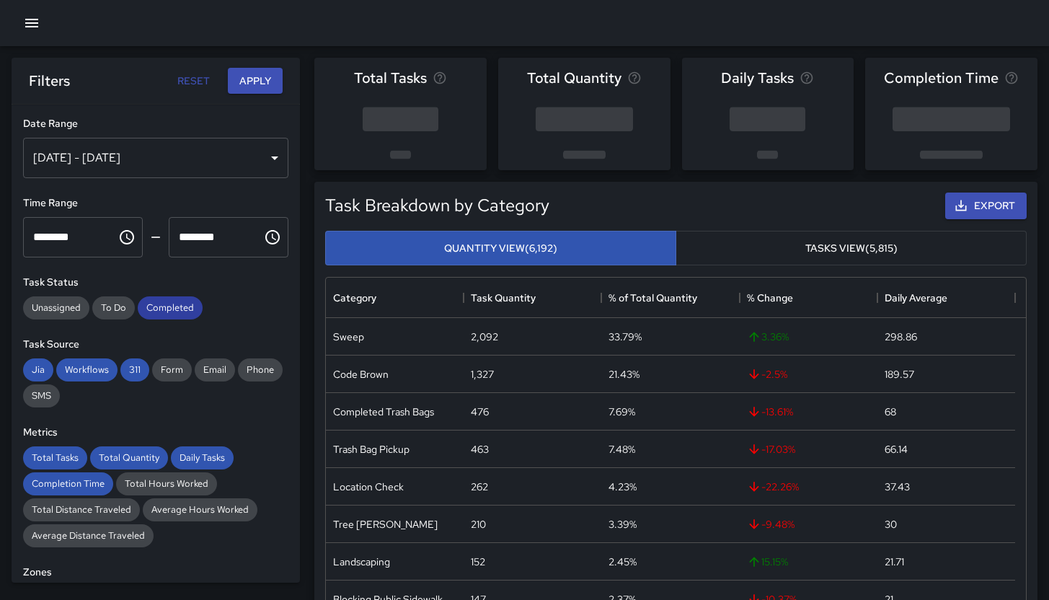
click at [155, 304] on span "Completed" at bounding box center [170, 307] width 65 height 12
drag, startPoint x: 128, startPoint y: 372, endPoint x: 118, endPoint y: 372, distance: 10.1
click at [128, 372] on span "311" at bounding box center [134, 369] width 29 height 12
click at [37, 369] on span "Jia" at bounding box center [38, 369] width 30 height 12
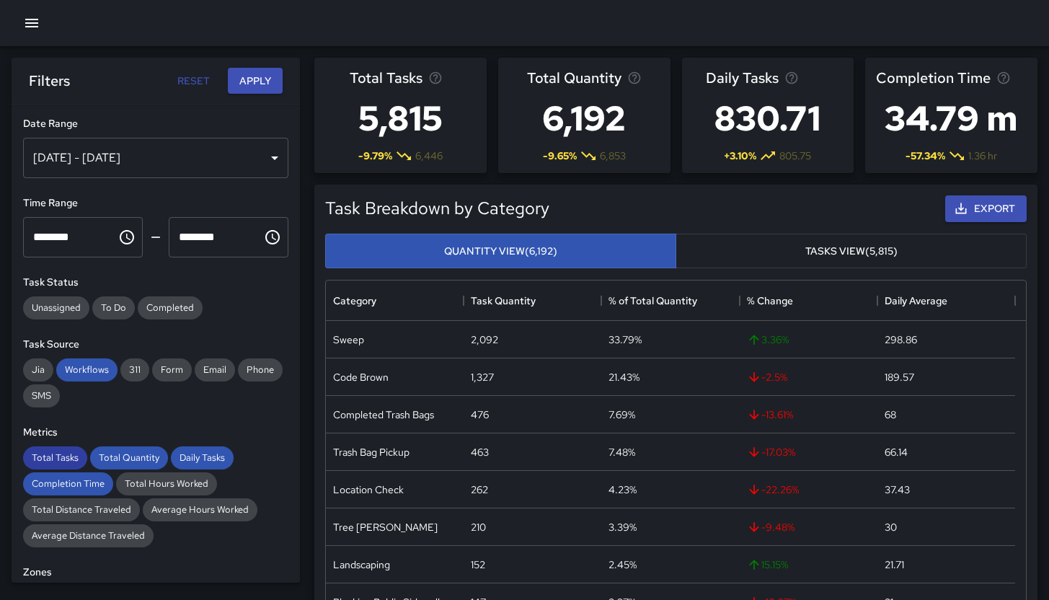
click at [53, 459] on span "Total Tasks" at bounding box center [55, 457] width 64 height 12
click at [56, 472] on div "Completion Time" at bounding box center [68, 483] width 90 height 23
click at [94, 456] on span "Total Quantity" at bounding box center [129, 457] width 78 height 12
click at [195, 458] on span "Daily Tasks" at bounding box center [202, 457] width 63 height 12
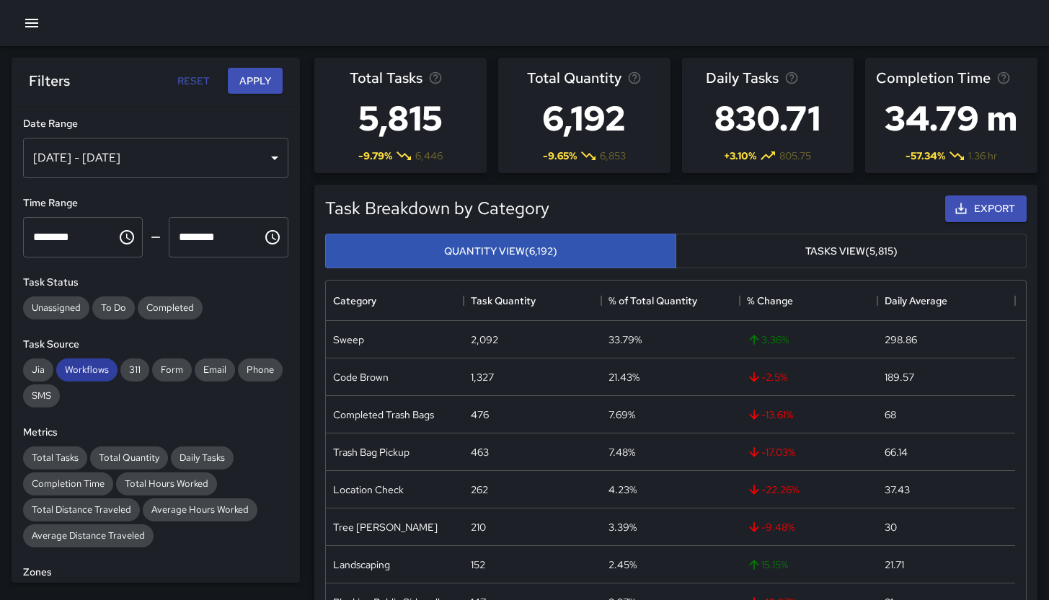
click at [91, 362] on div "Workflows" at bounding box center [86, 369] width 61 height 23
click at [139, 143] on div "[DATE] - [DATE]" at bounding box center [155, 158] width 265 height 40
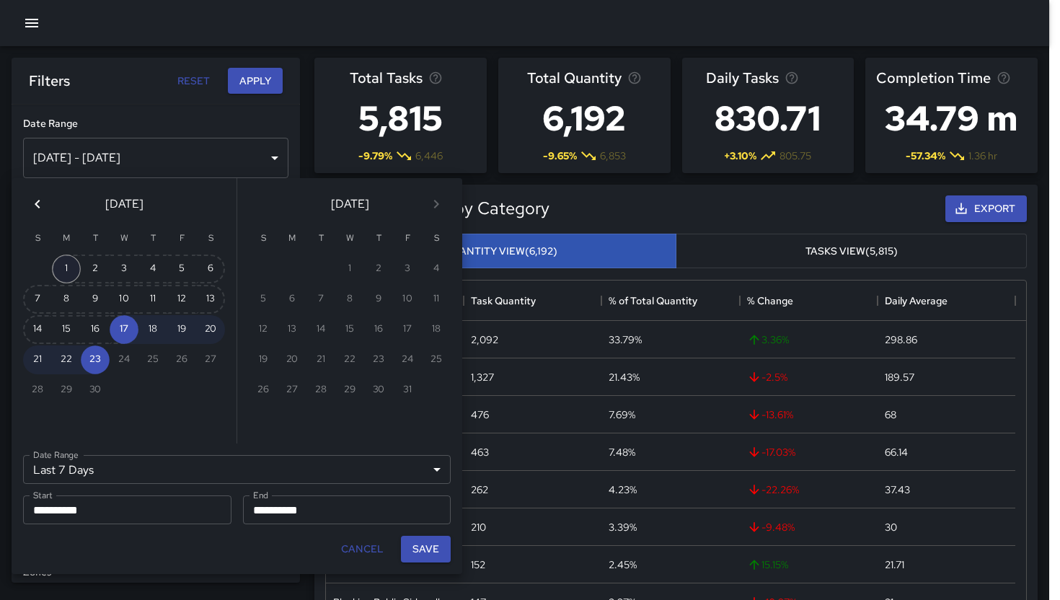
click at [76, 270] on button "1" at bounding box center [66, 269] width 29 height 29
type input "******"
type input "**********"
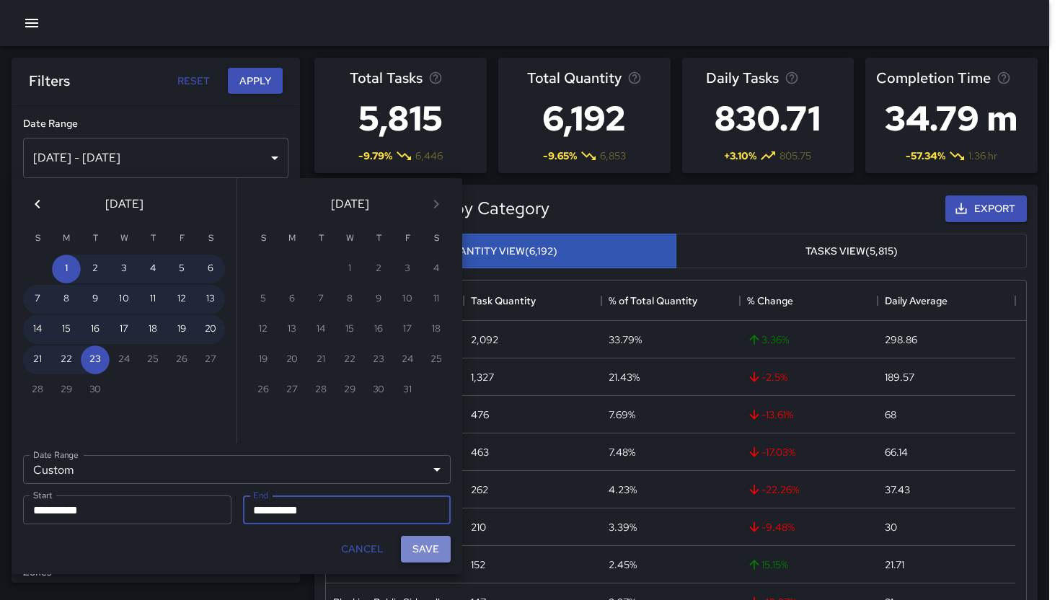
click at [421, 545] on button "Save" at bounding box center [426, 549] width 50 height 27
type input "**********"
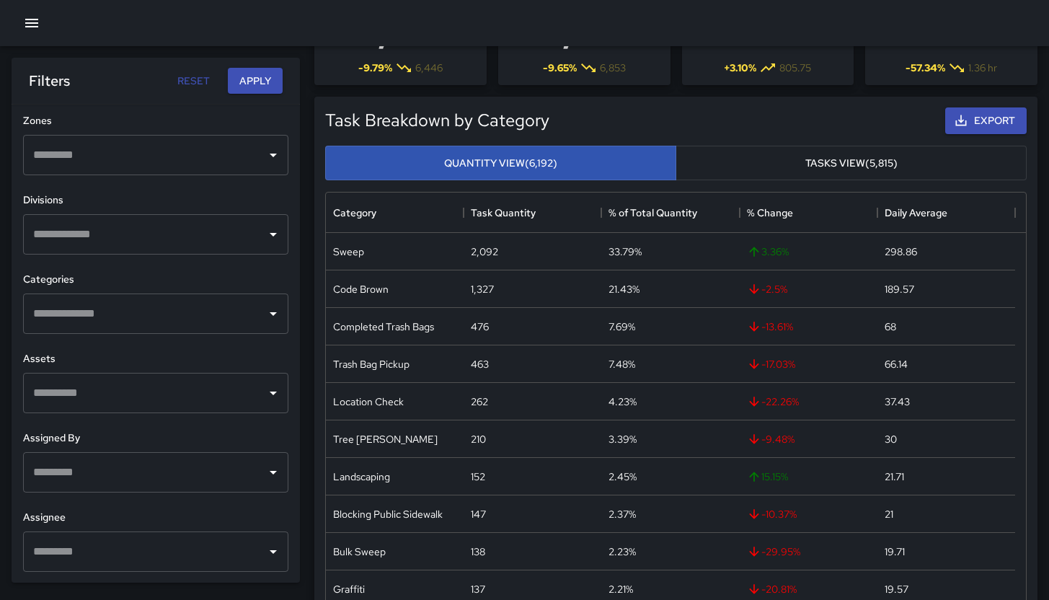
scroll to position [157, 0]
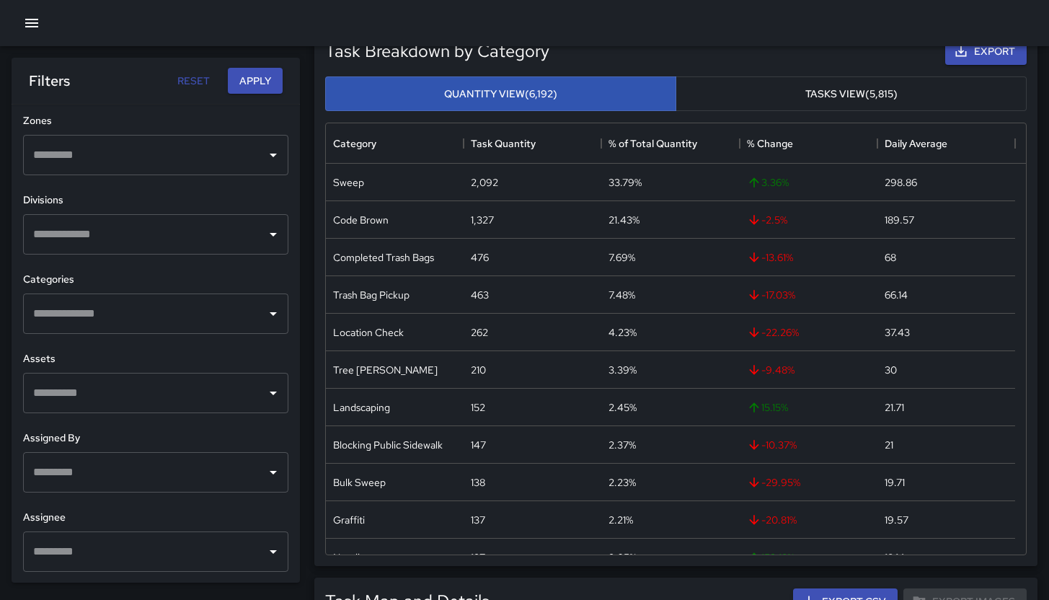
click at [138, 315] on input "text" at bounding box center [145, 313] width 231 height 27
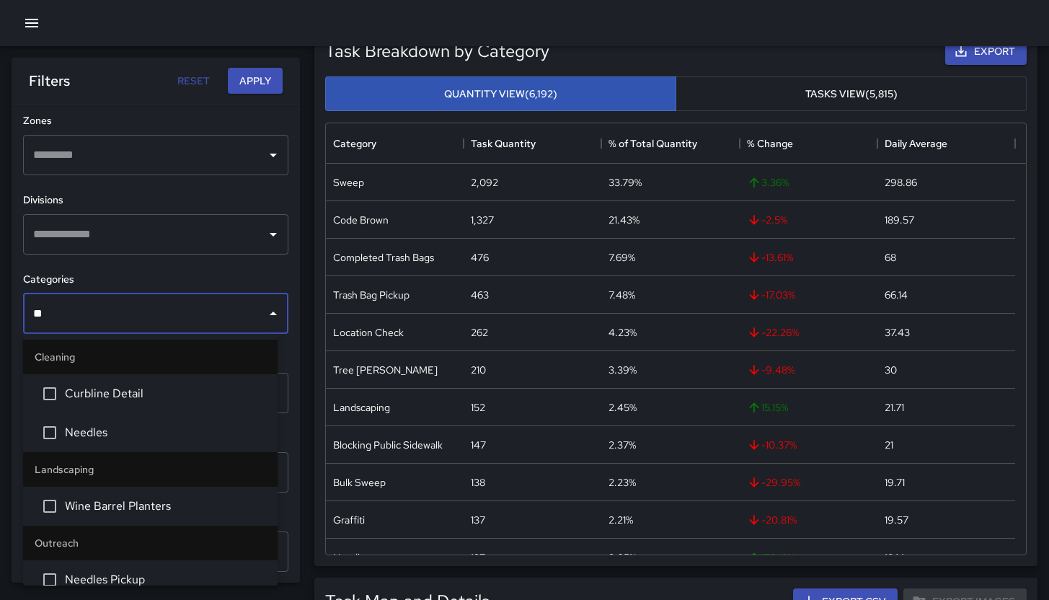
type input "***"
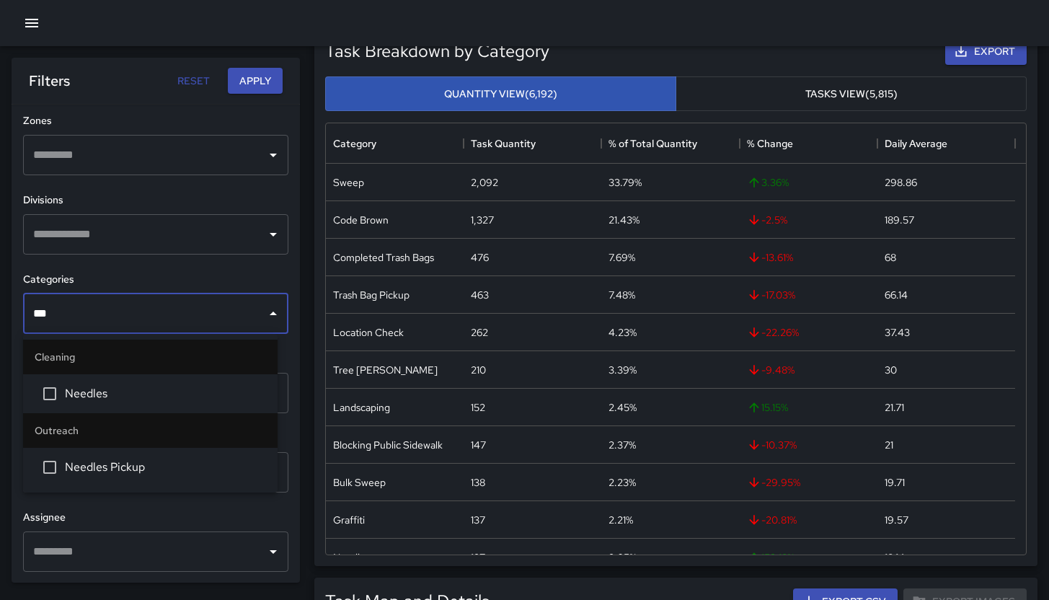
click at [177, 382] on li "Needles" at bounding box center [150, 393] width 255 height 39
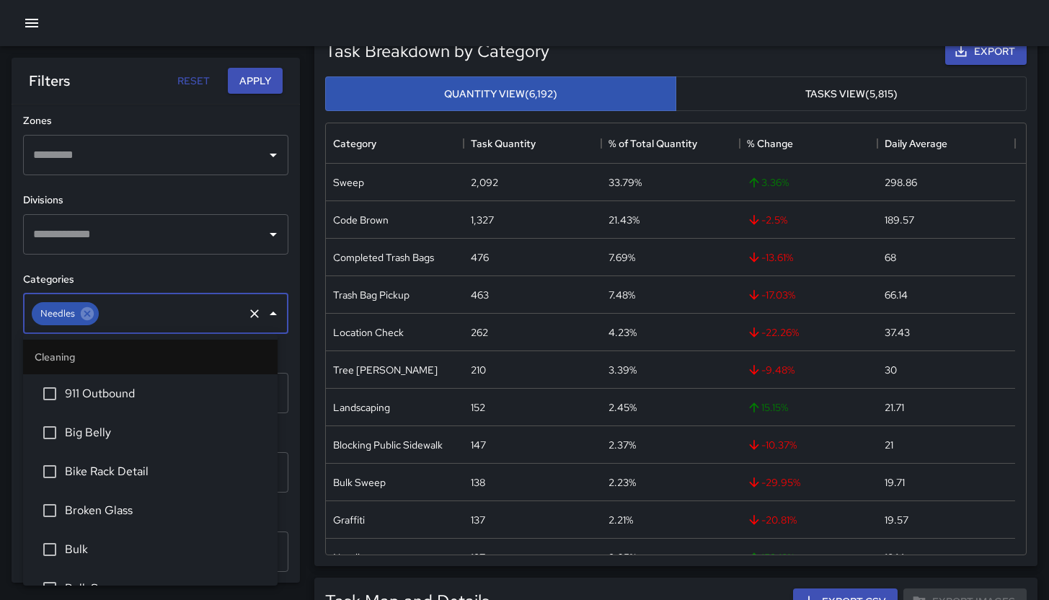
scroll to position [567, 0]
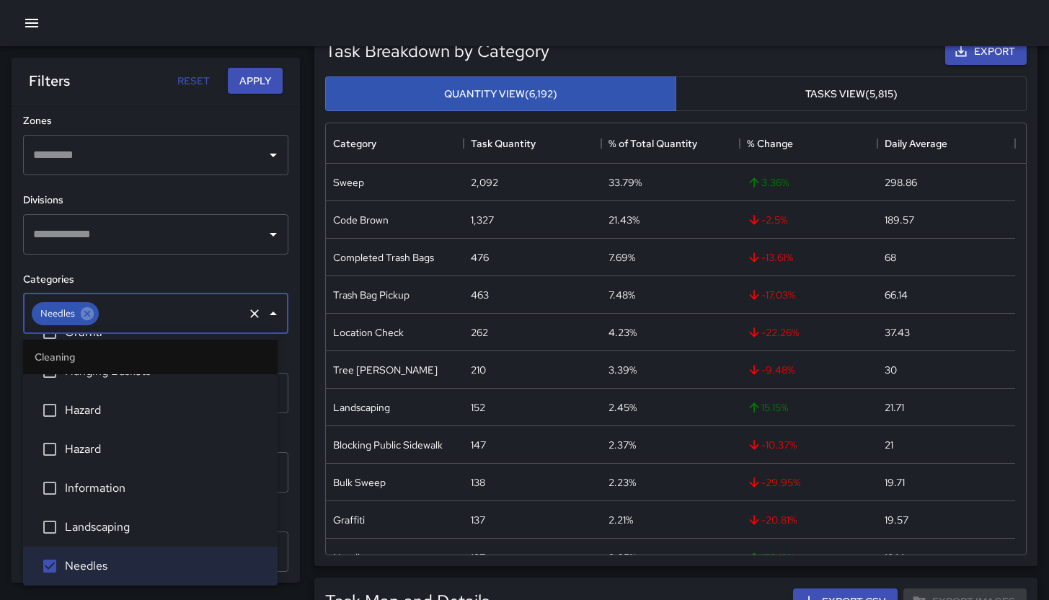
click at [193, 274] on h6 "Categories" at bounding box center [155, 280] width 265 height 16
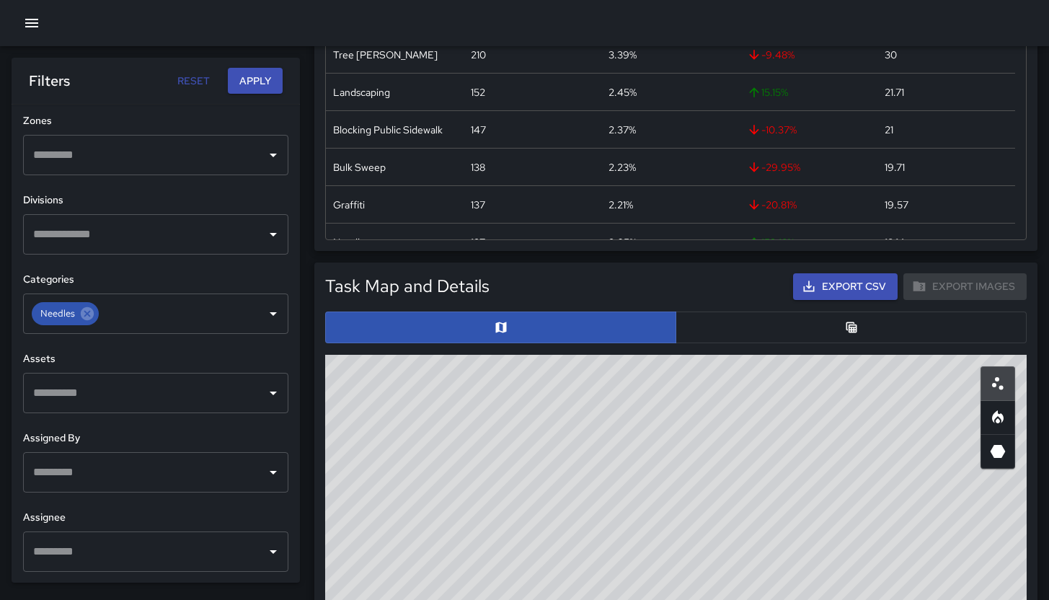
scroll to position [473, 0]
click at [90, 550] on input "text" at bounding box center [145, 551] width 231 height 27
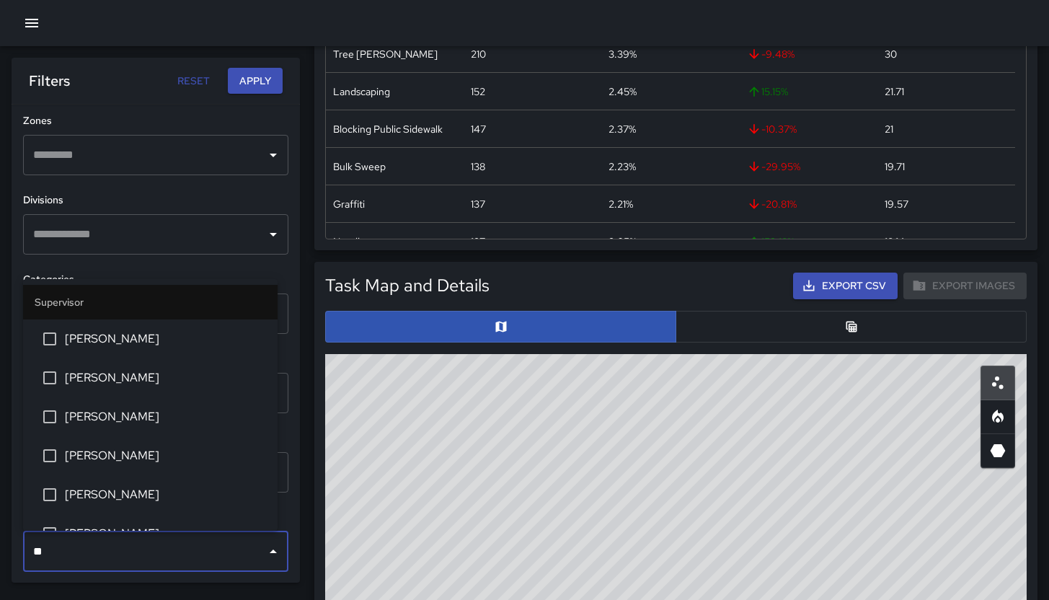
type input "***"
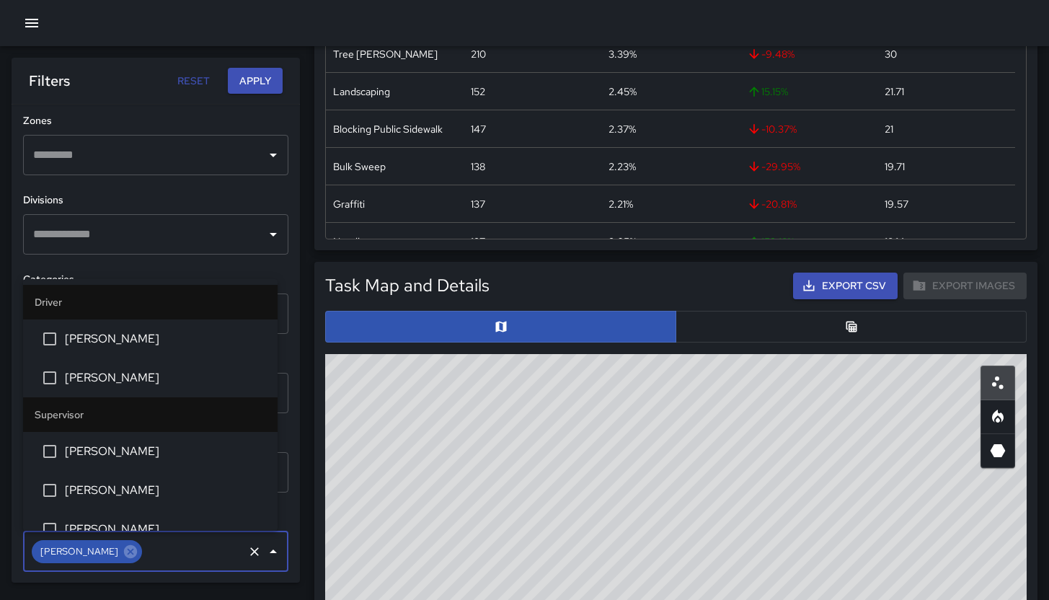
scroll to position [2778, 0]
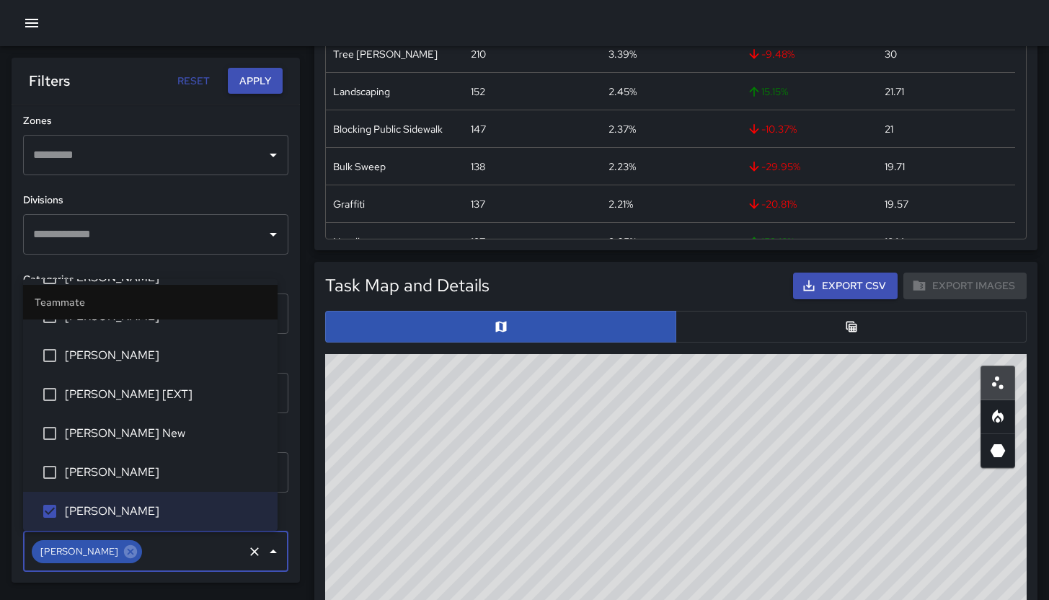
click at [232, 68] on div "Reset Apply" at bounding box center [226, 81] width 112 height 27
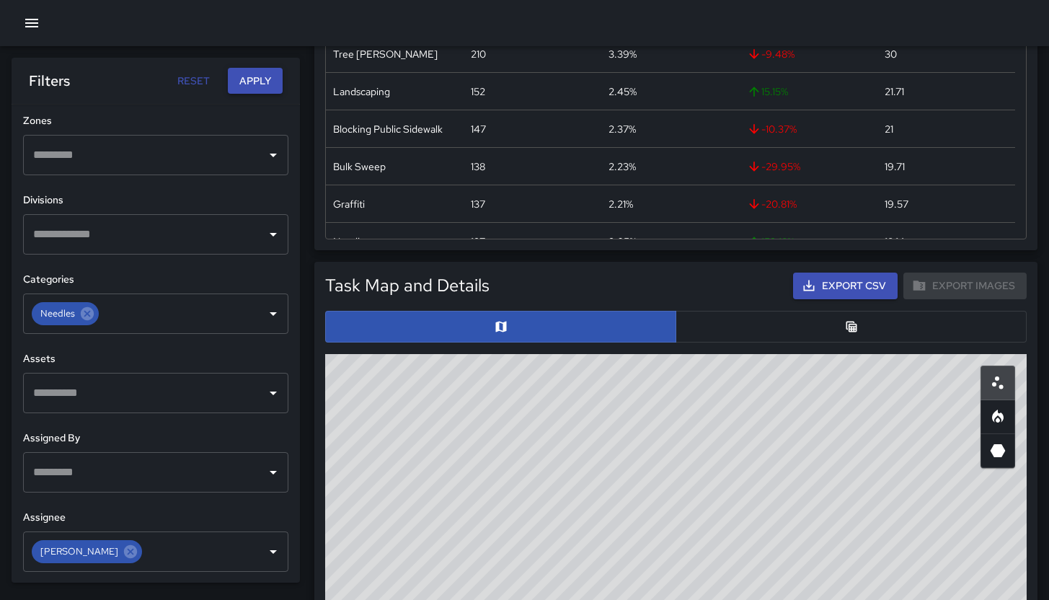
click at [247, 81] on button "Apply" at bounding box center [255, 81] width 55 height 27
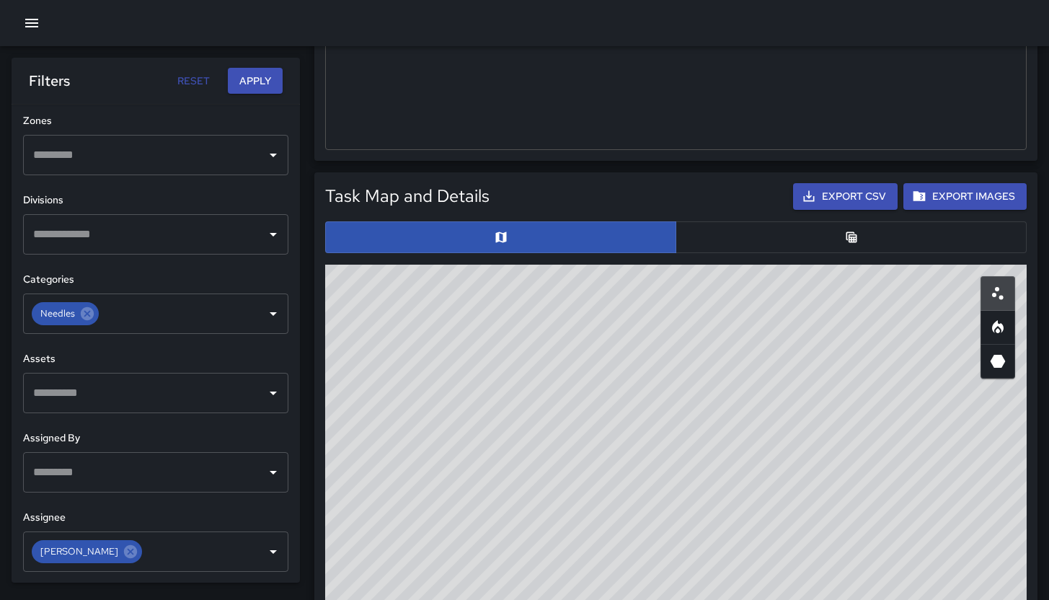
scroll to position [450, 0]
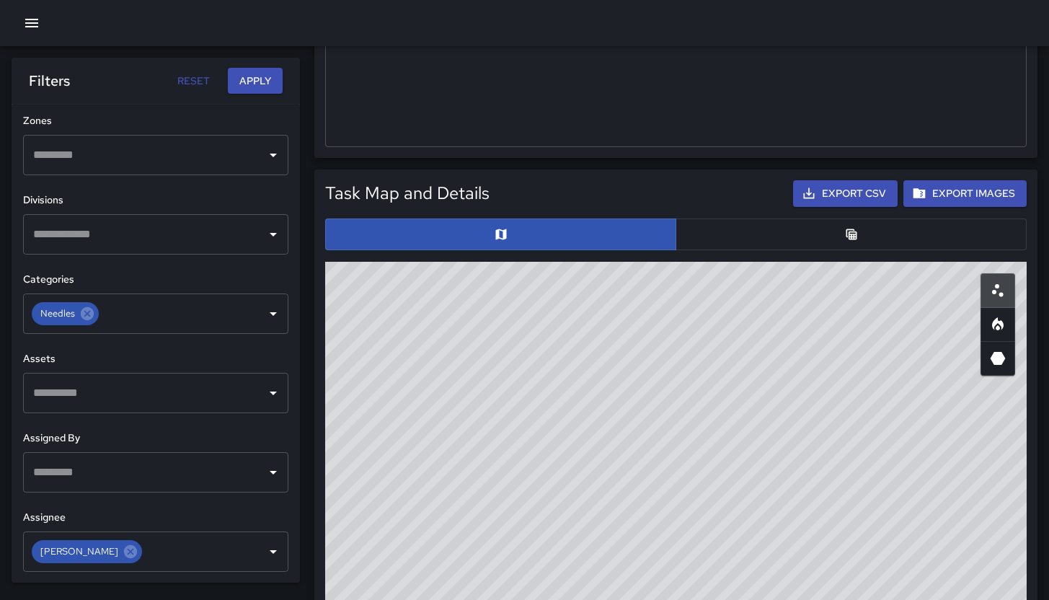
click at [755, 239] on button "button" at bounding box center [851, 234] width 351 height 32
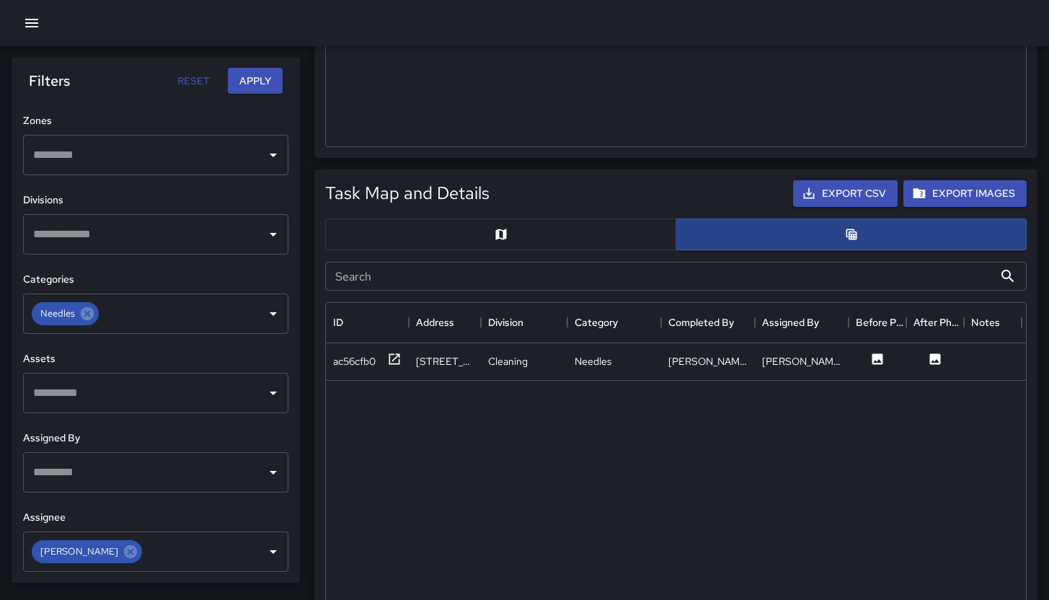
scroll to position [12, 12]
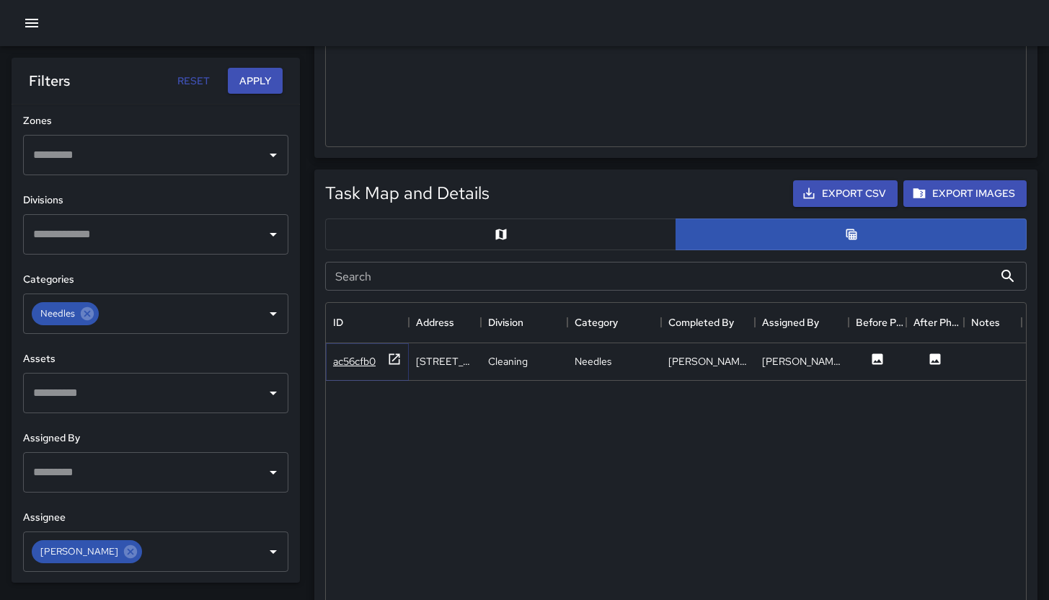
click at [365, 367] on div "ac56cfb0" at bounding box center [354, 361] width 43 height 14
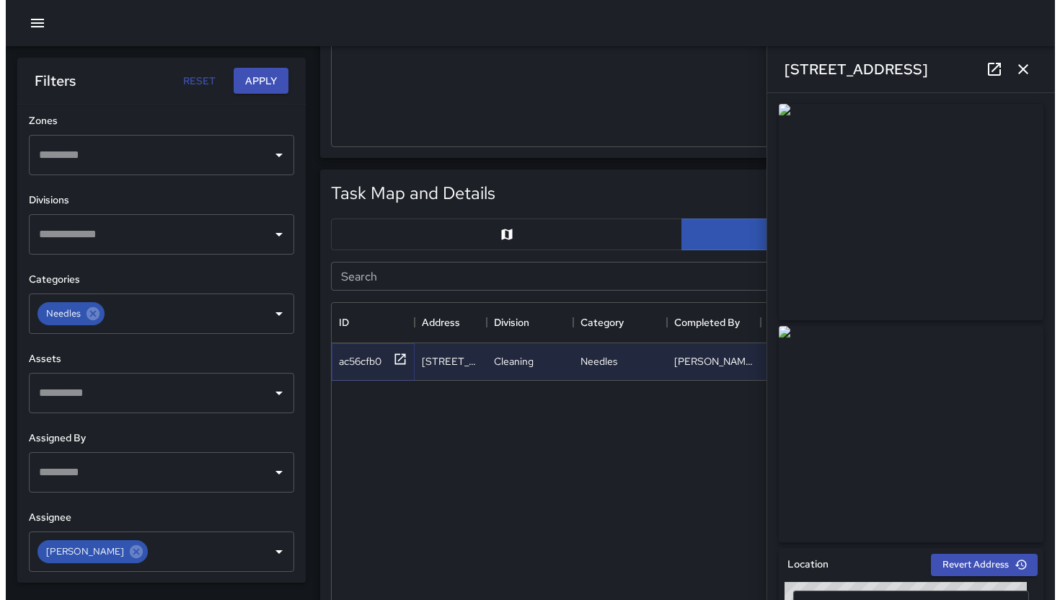
scroll to position [0, 0]
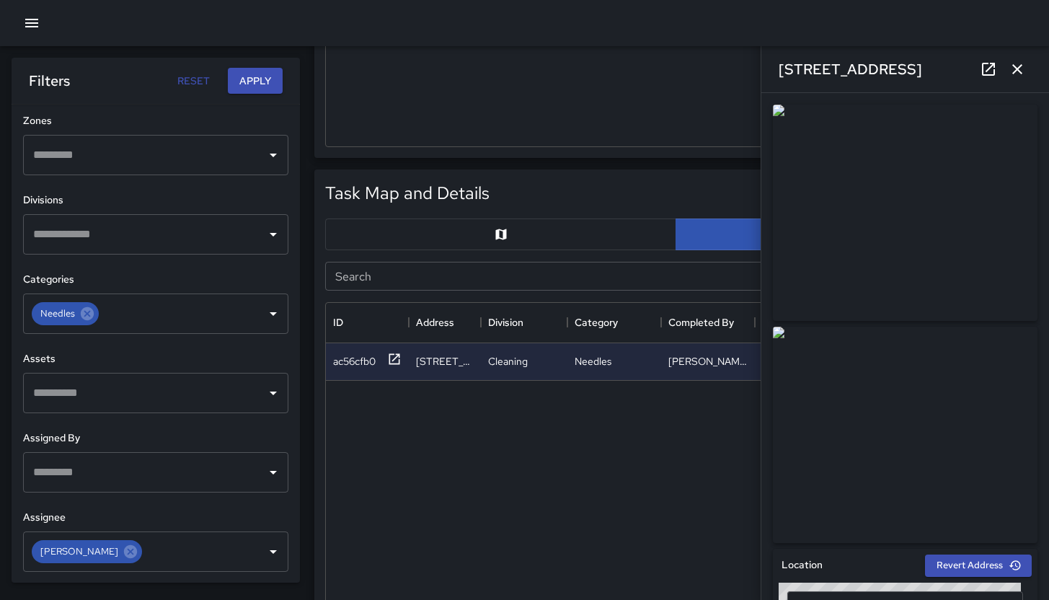
click at [1014, 69] on icon "button" at bounding box center [1017, 69] width 17 height 17
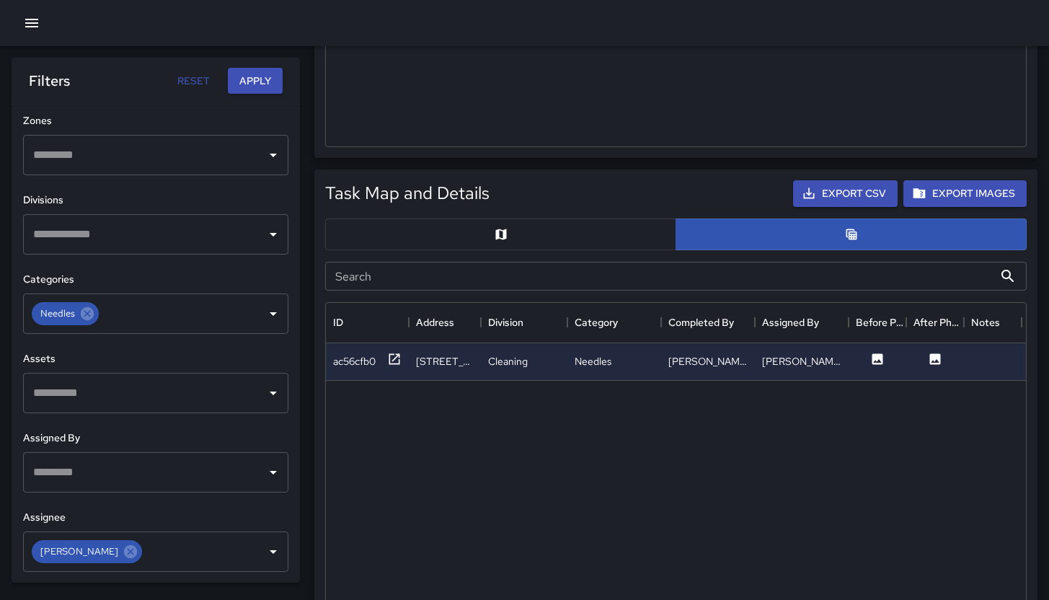
click at [36, 15] on icon "button" at bounding box center [31, 22] width 17 height 17
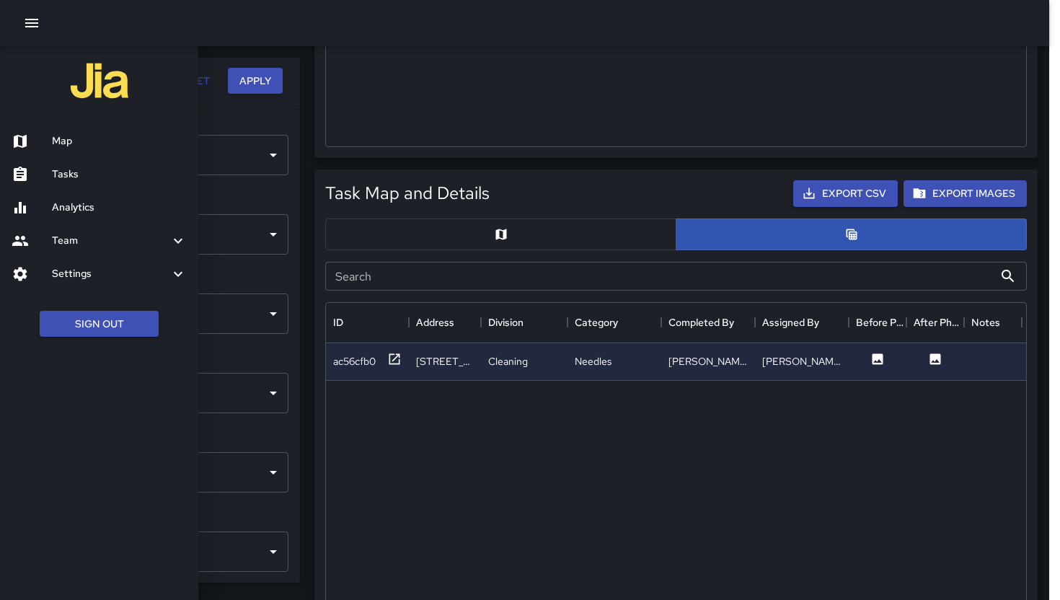
click at [110, 139] on h6 "Map" at bounding box center [119, 141] width 135 height 16
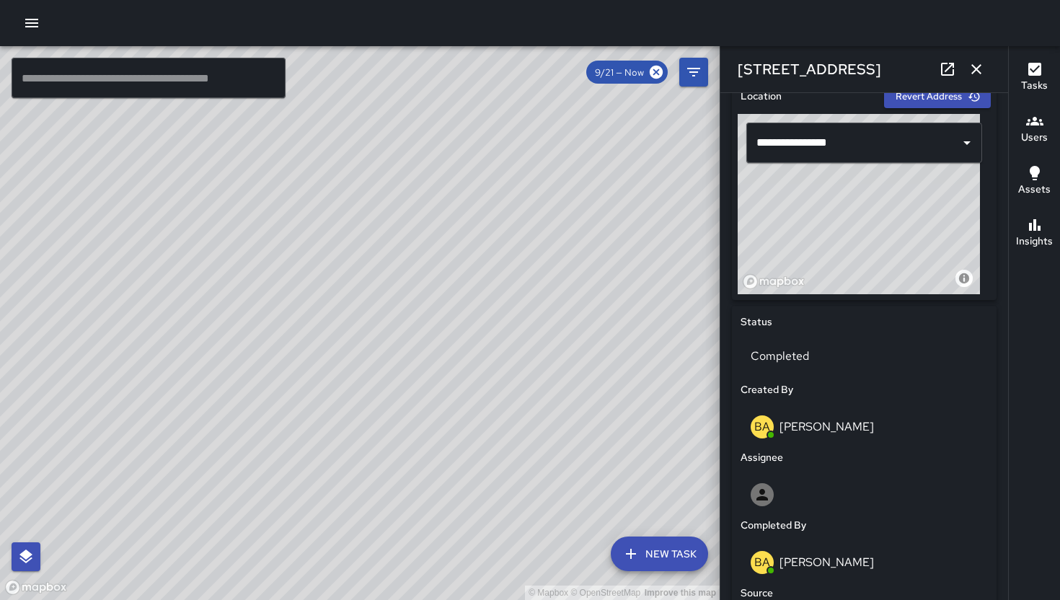
scroll to position [766, 0]
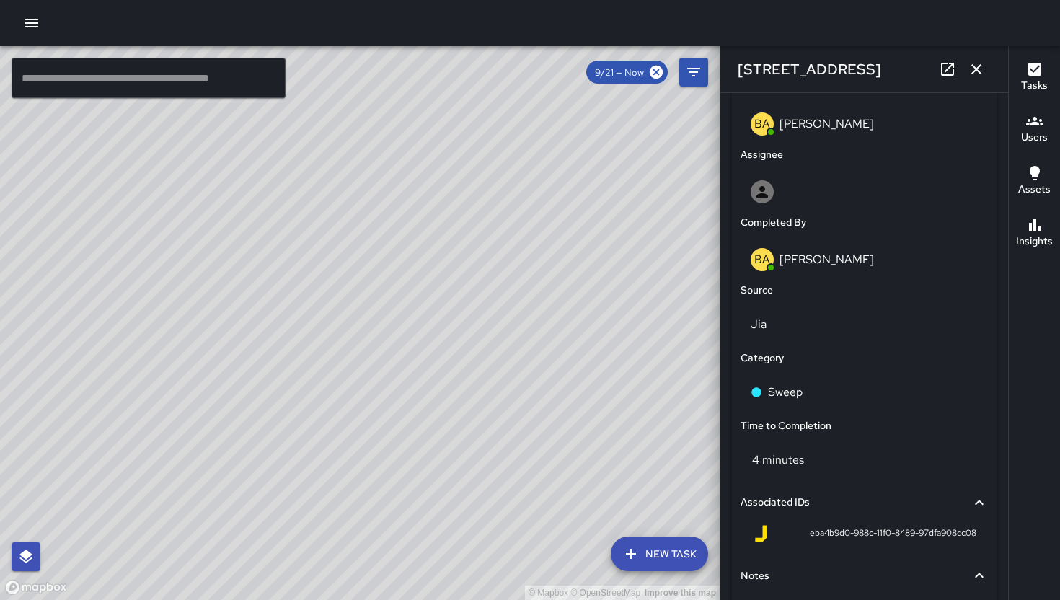
click at [978, 66] on icon "button" at bounding box center [976, 69] width 17 height 17
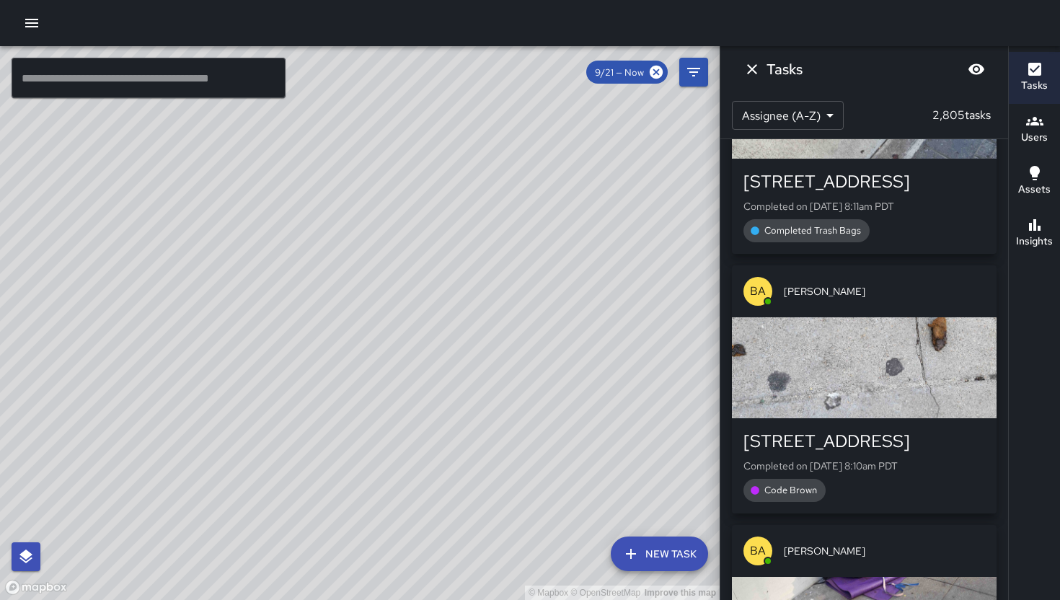
scroll to position [51615, 0]
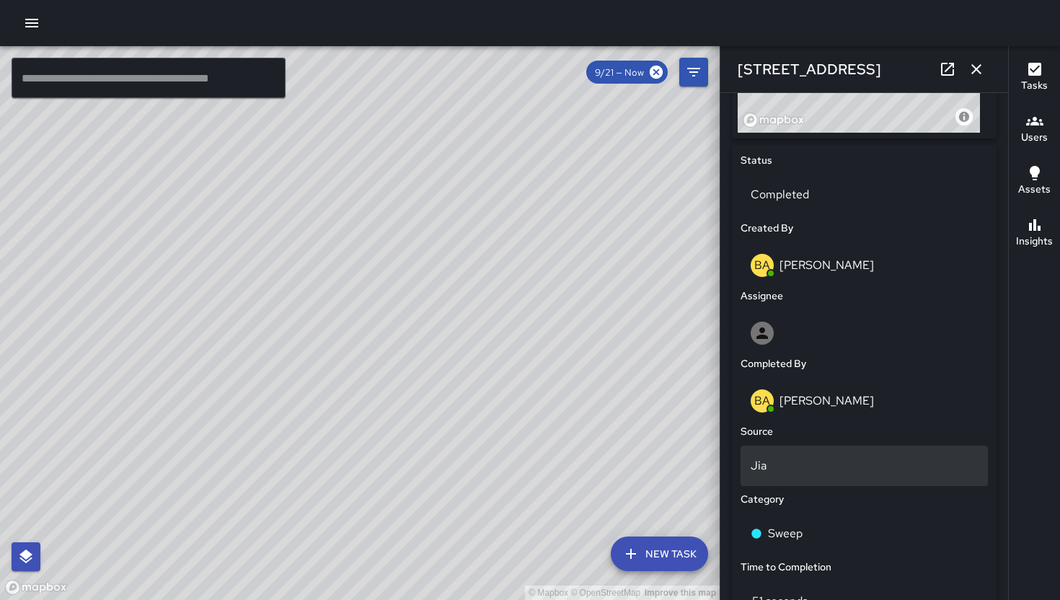
scroll to position [648, 0]
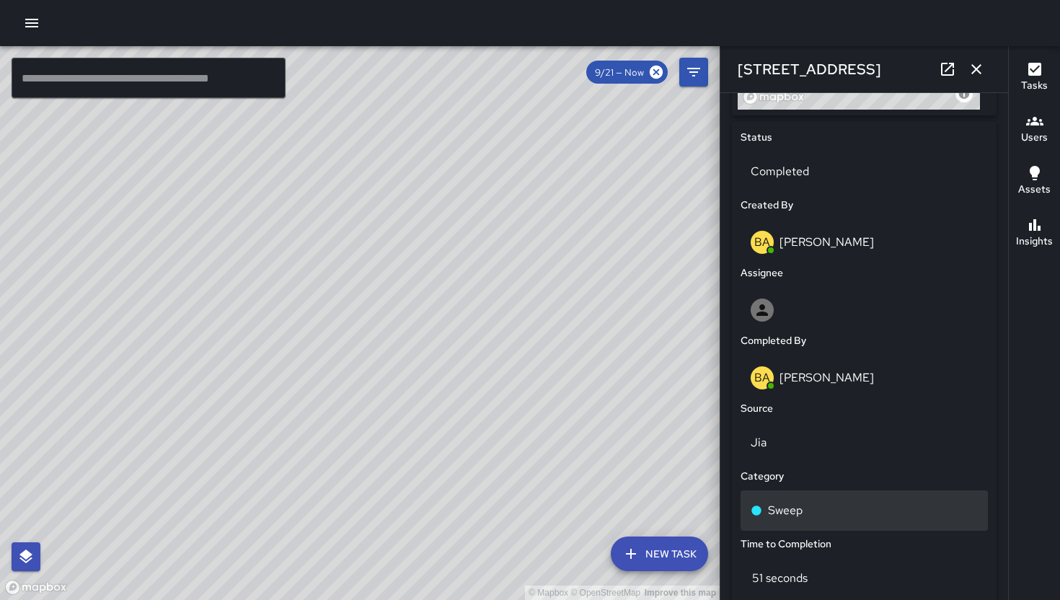
click at [860, 500] on div "Sweep" at bounding box center [864, 510] width 247 height 40
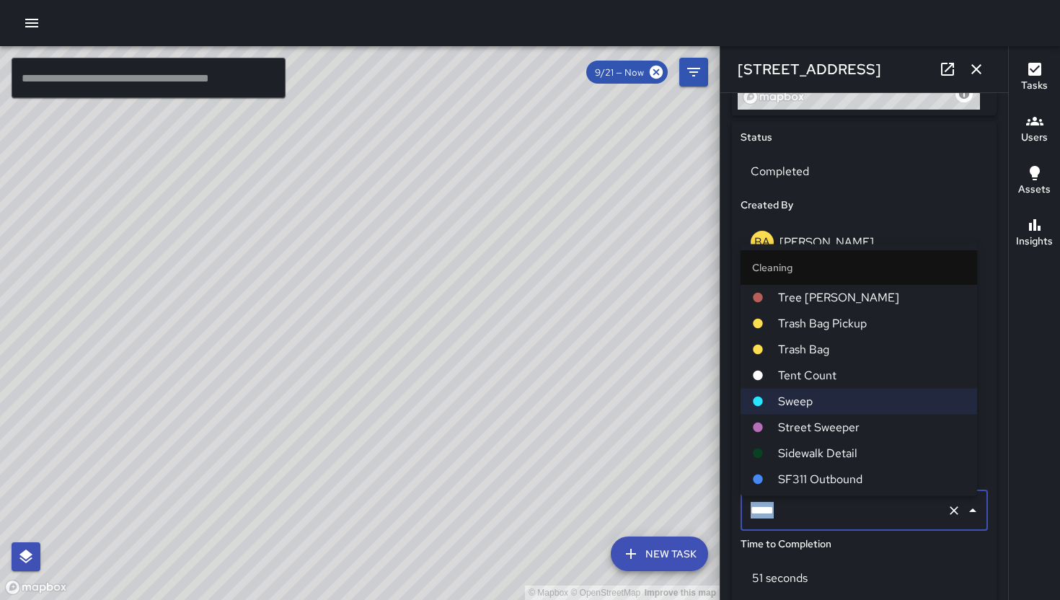
click at [787, 518] on input "*****" at bounding box center [844, 510] width 194 height 27
type input "**********"
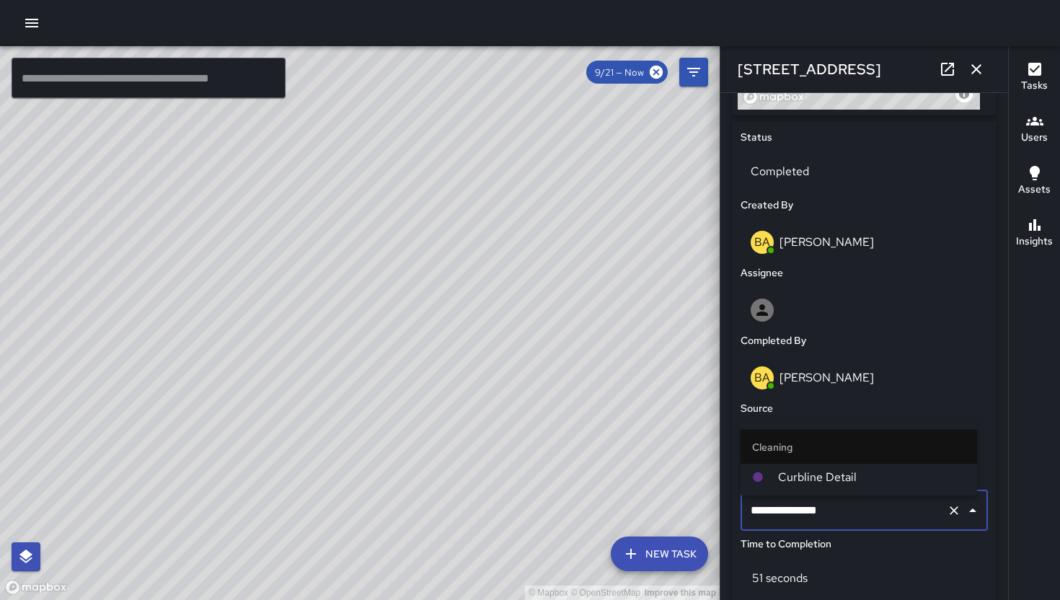
click at [858, 467] on li "Curbline Detail" at bounding box center [859, 477] width 237 height 26
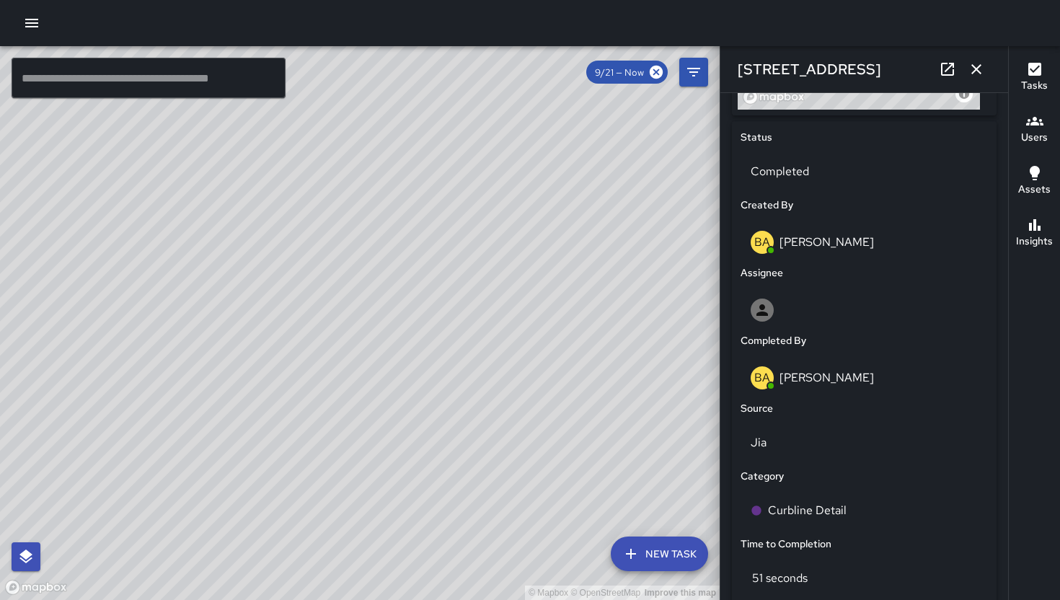
click at [972, 71] on icon "button" at bounding box center [976, 69] width 17 height 17
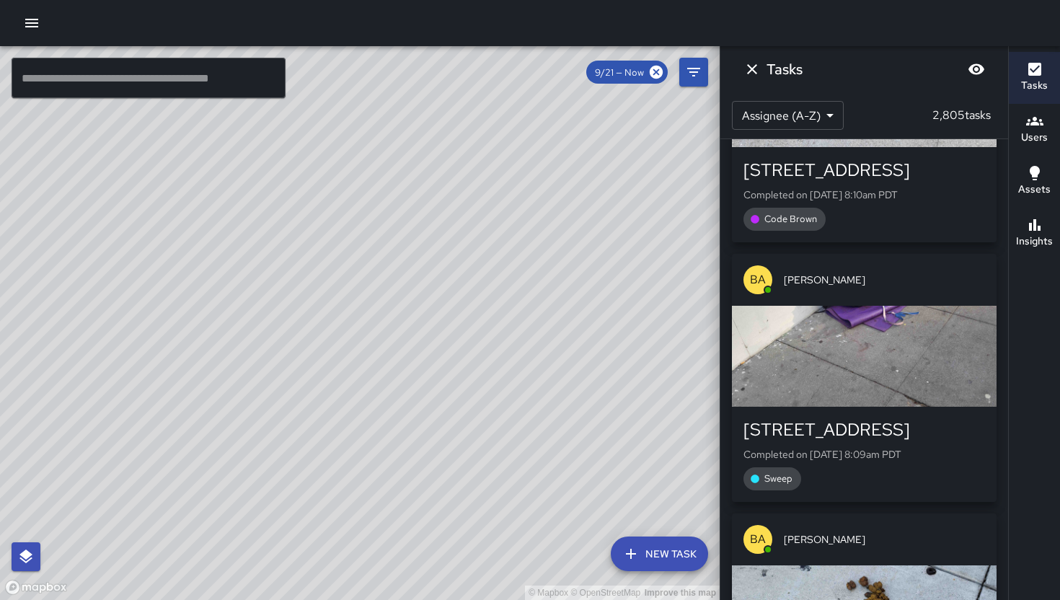
scroll to position [51831, 0]
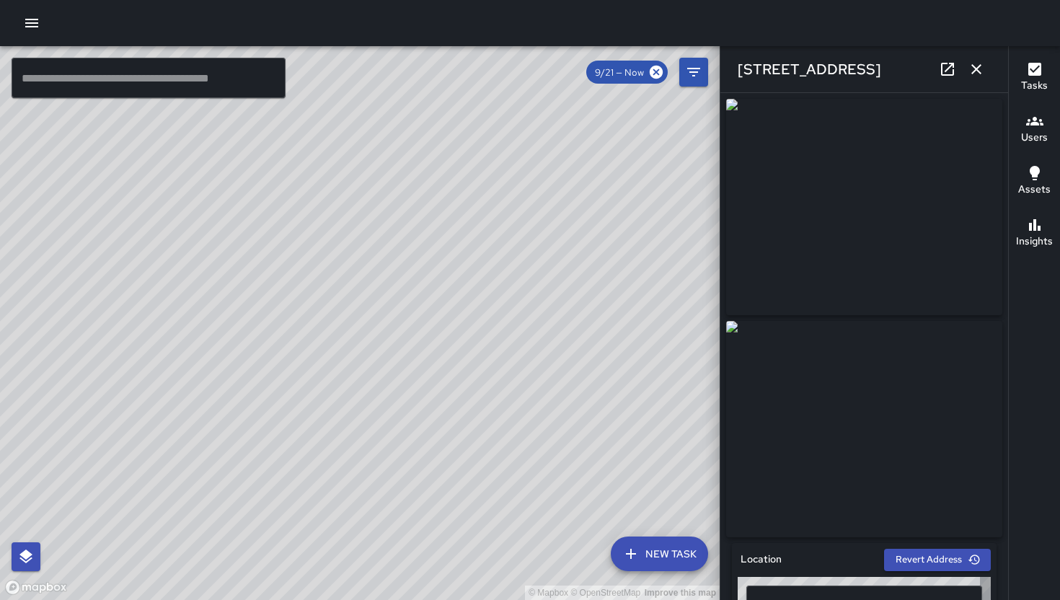
type input "**********"
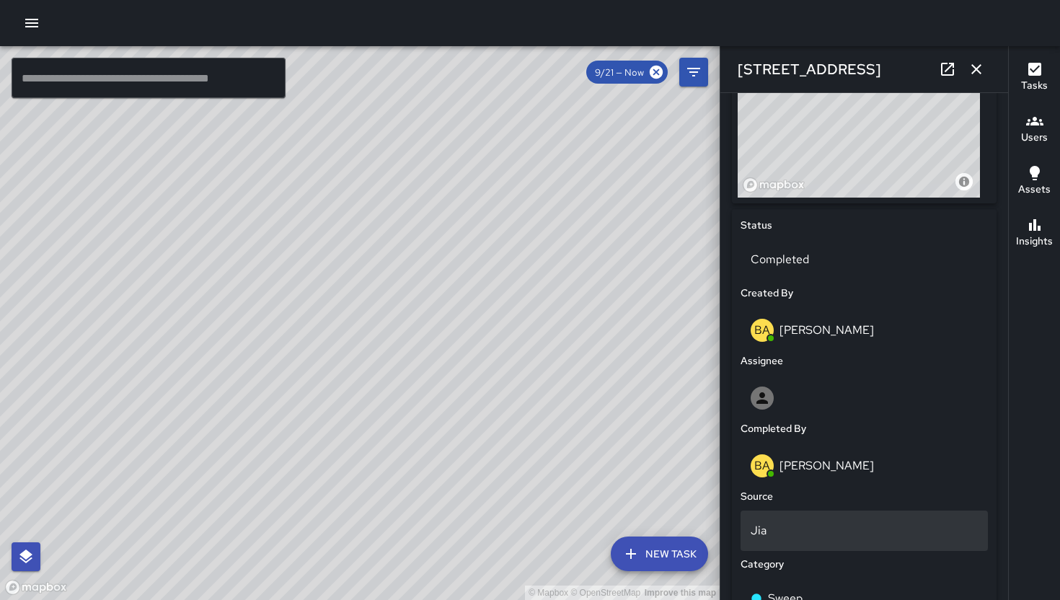
scroll to position [891, 0]
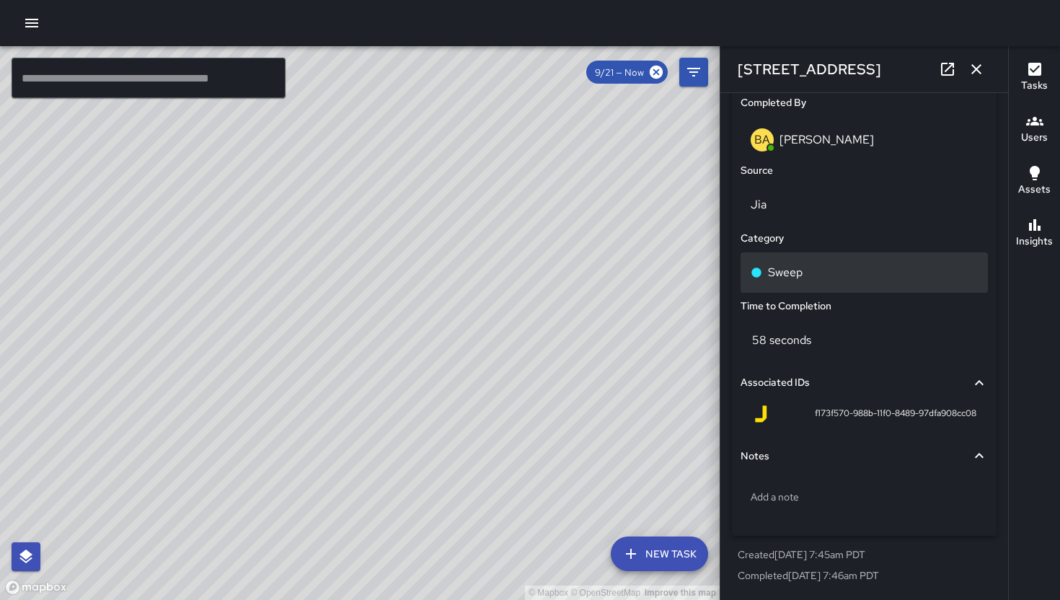
click at [848, 273] on div "Sweep" at bounding box center [864, 272] width 227 height 17
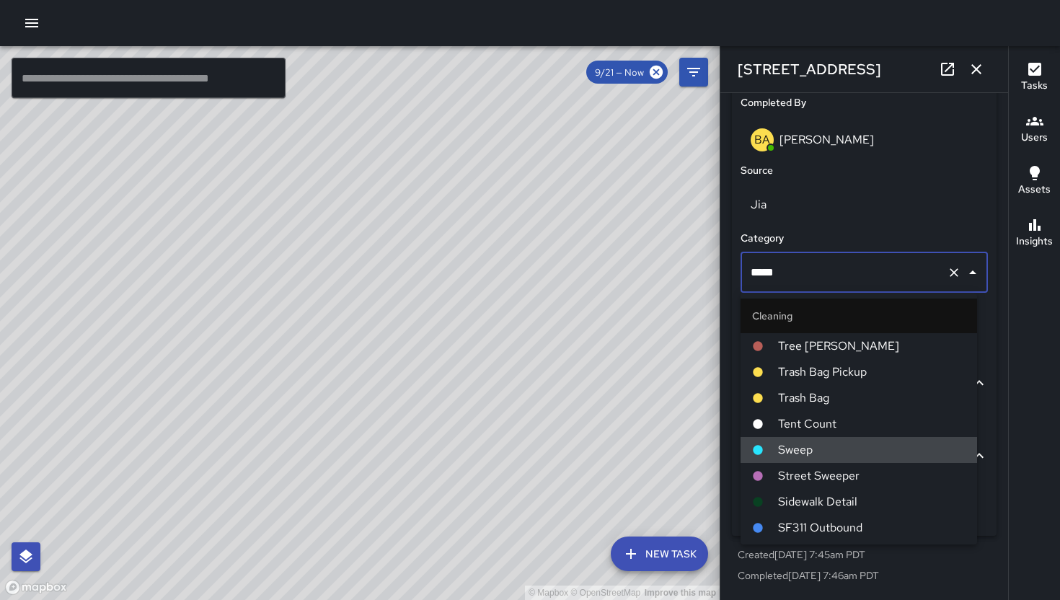
click at [848, 273] on input "*****" at bounding box center [844, 272] width 194 height 27
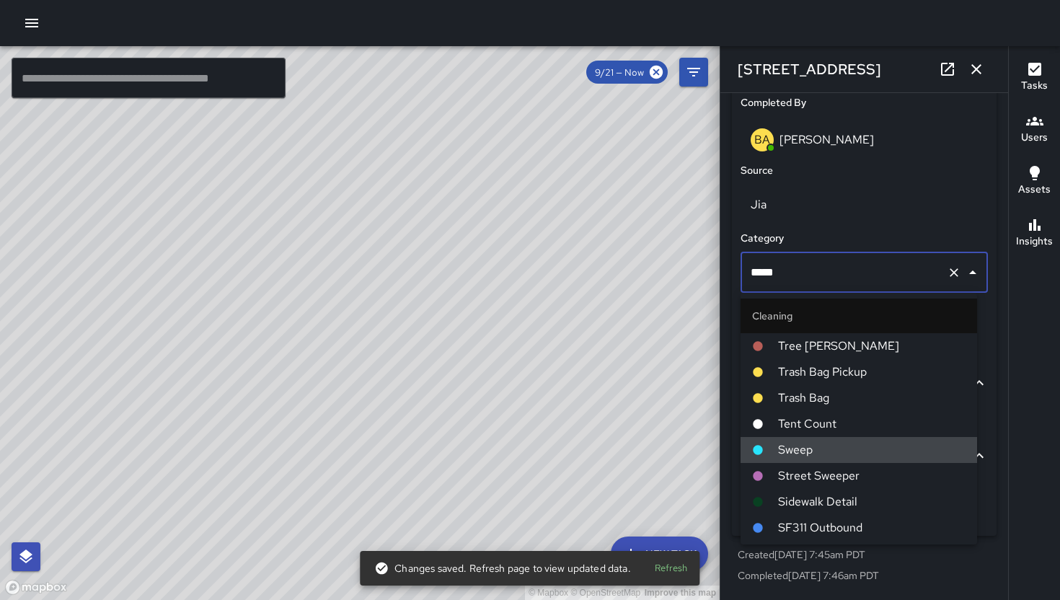
type input "**********"
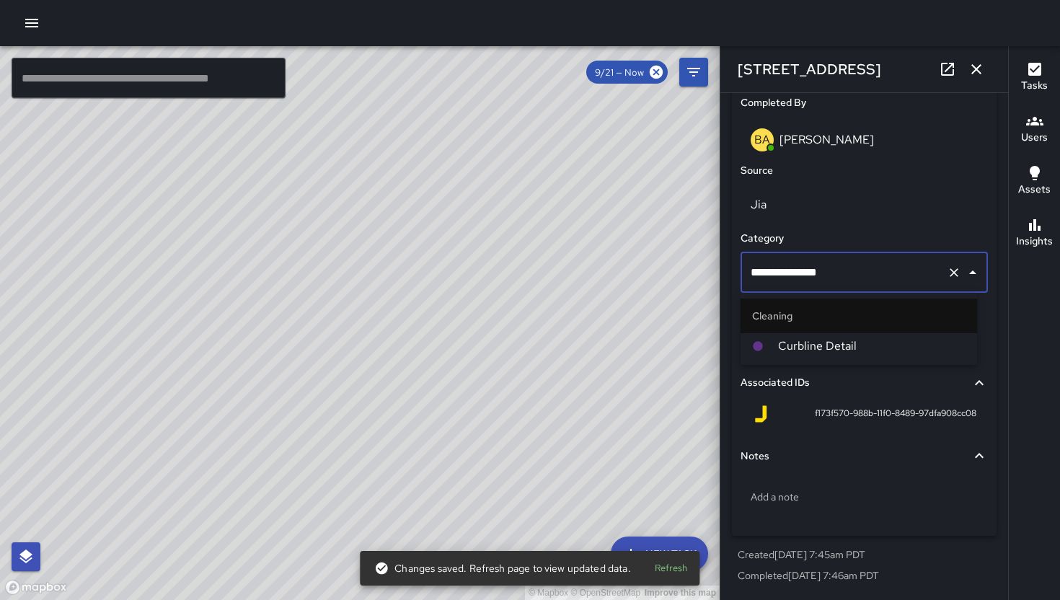
click at [834, 333] on li "Curbline Detail" at bounding box center [859, 346] width 237 height 26
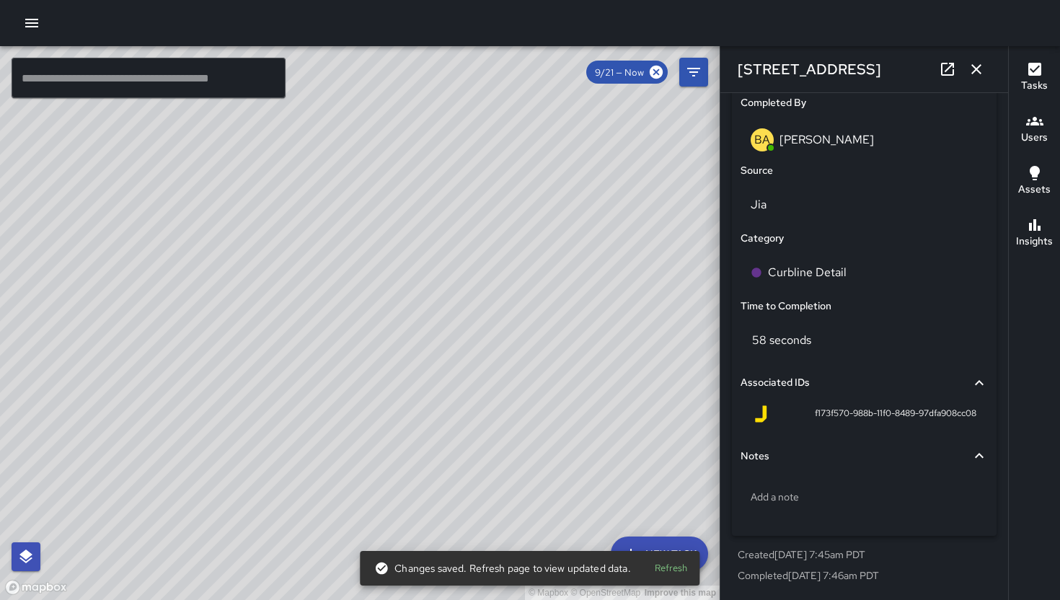
click at [986, 60] on button "button" at bounding box center [976, 69] width 29 height 29
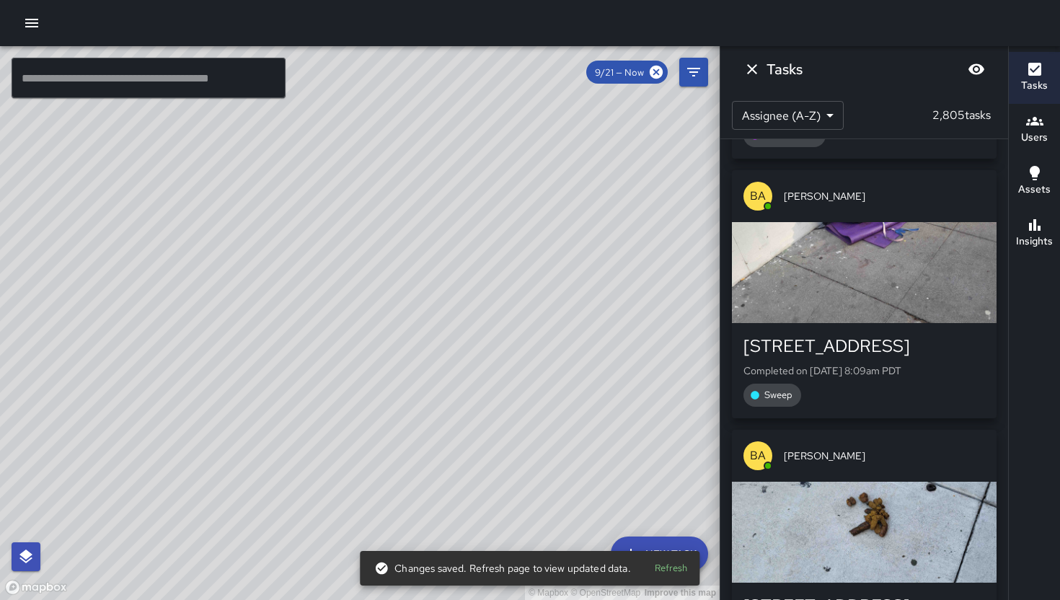
scroll to position [52007, 0]
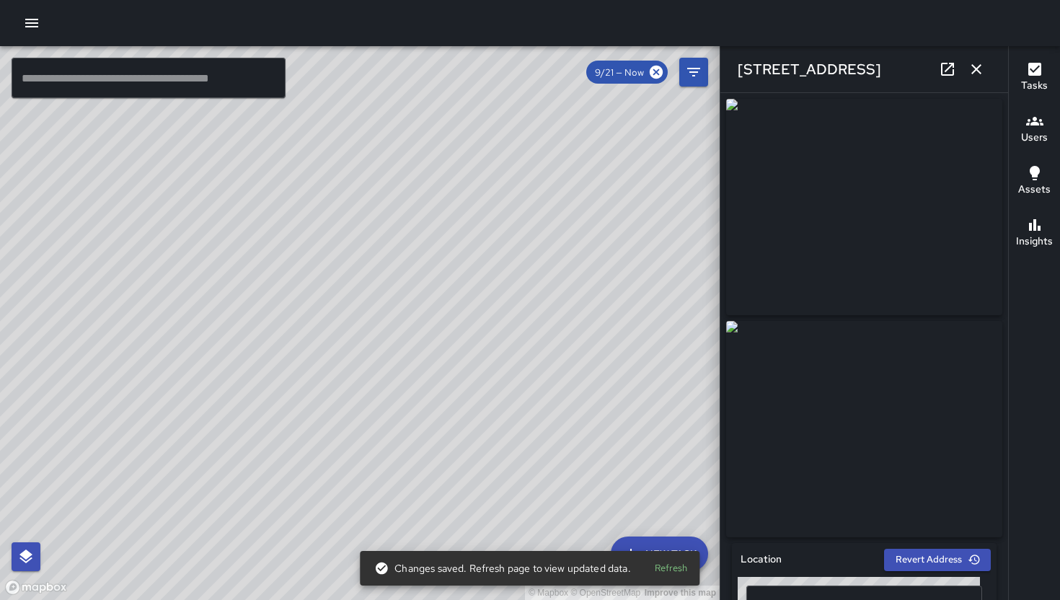
click at [974, 68] on icon "button" at bounding box center [976, 69] width 10 height 10
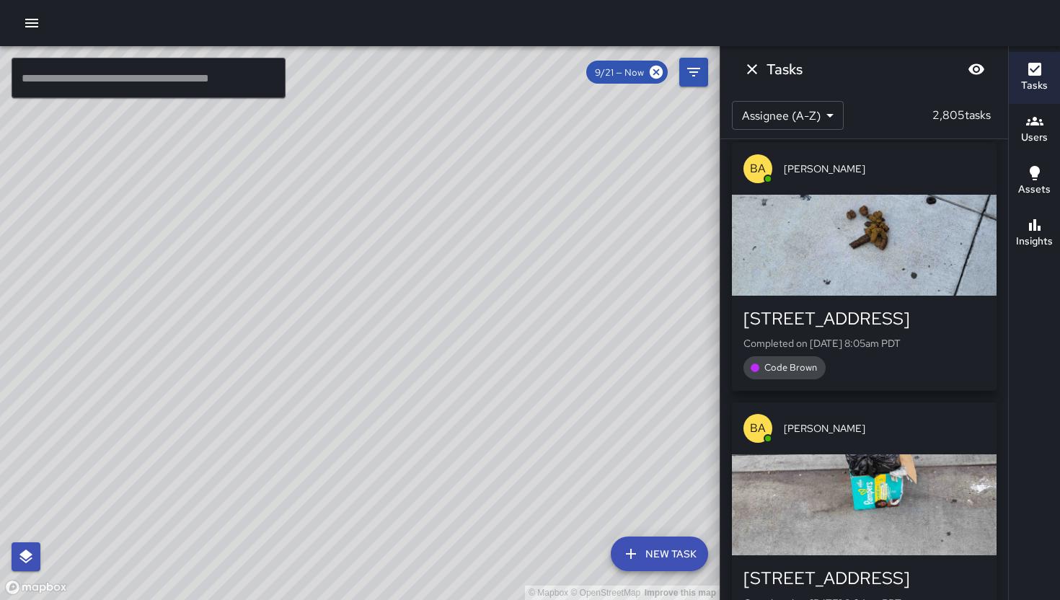
scroll to position [52206, 0]
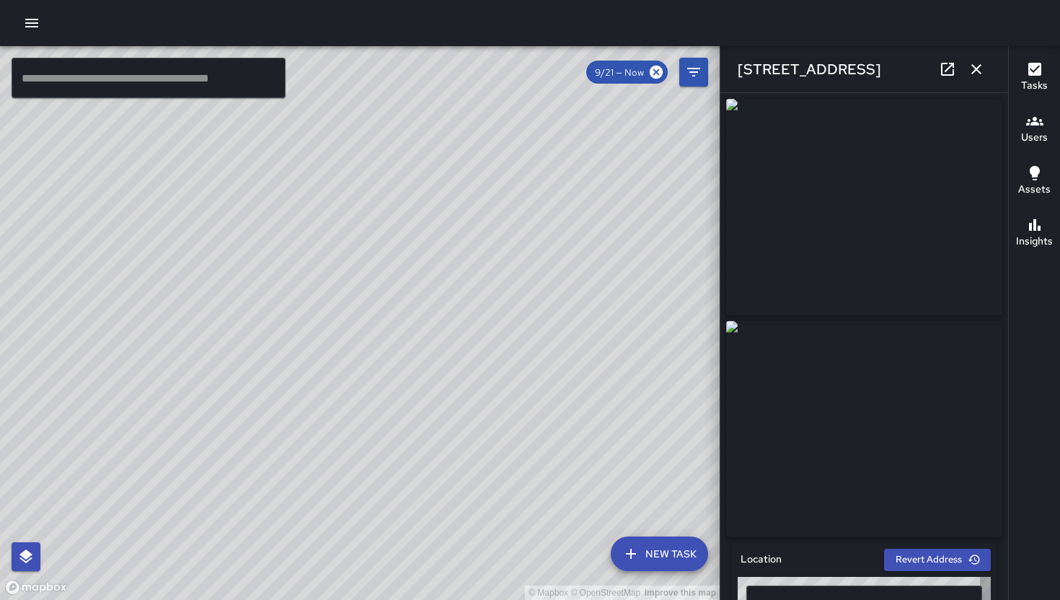
type input "**********"
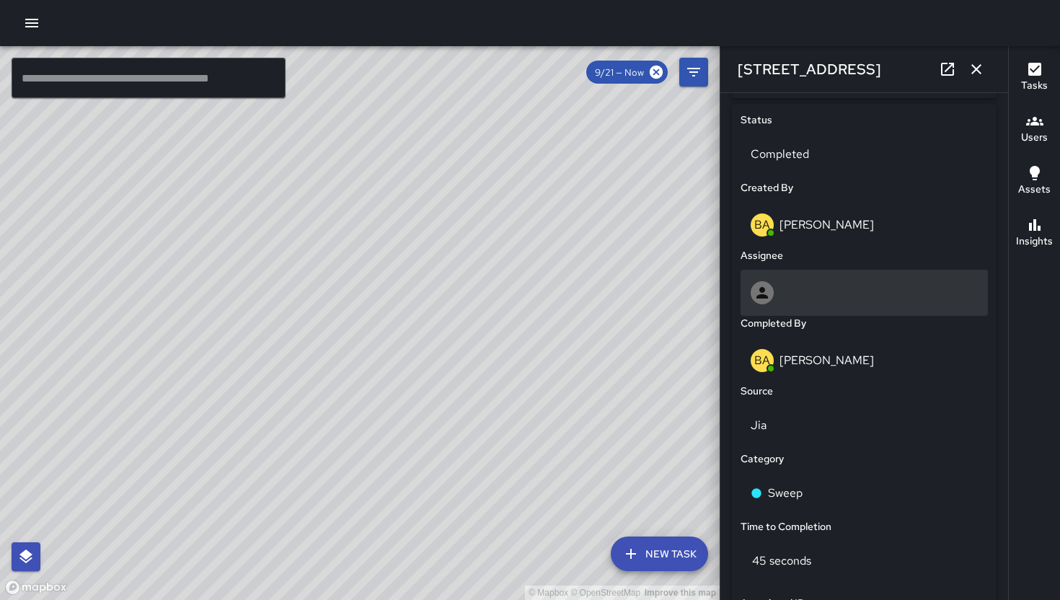
scroll to position [761, 0]
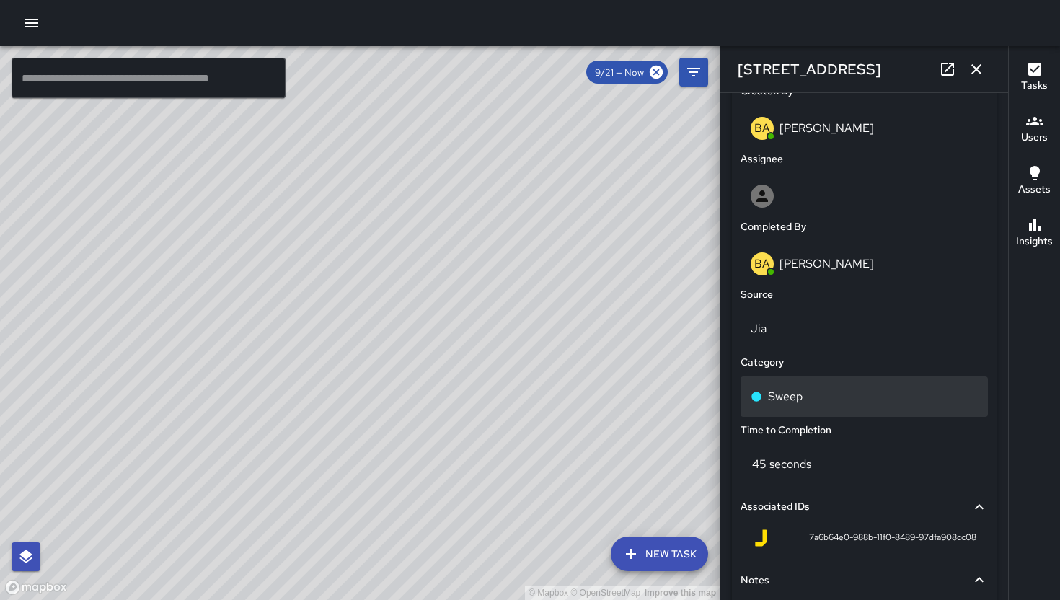
click at [841, 405] on div "Sweep" at bounding box center [864, 396] width 227 height 17
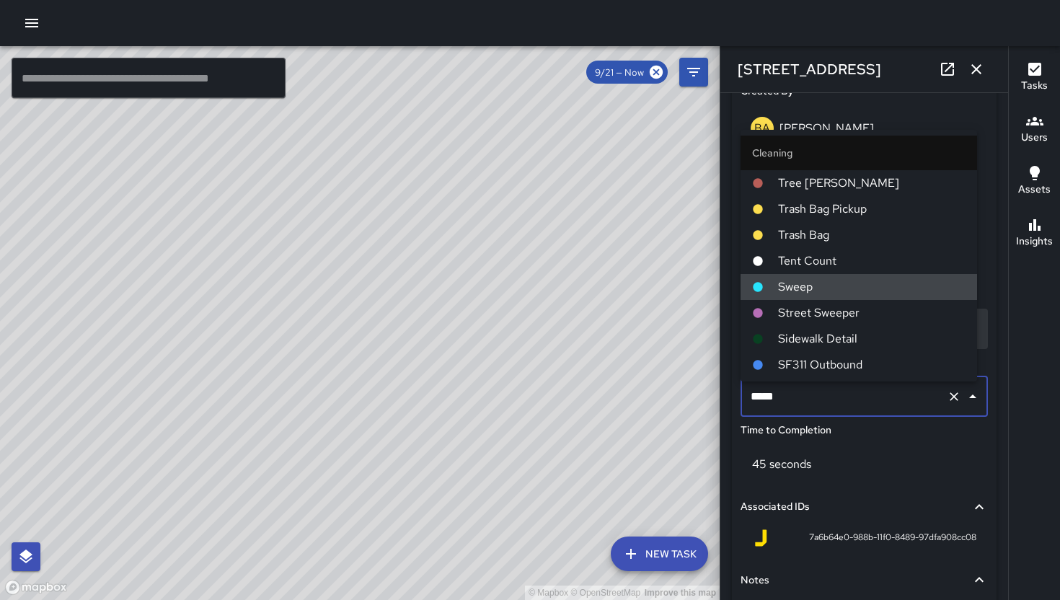
type input "**********"
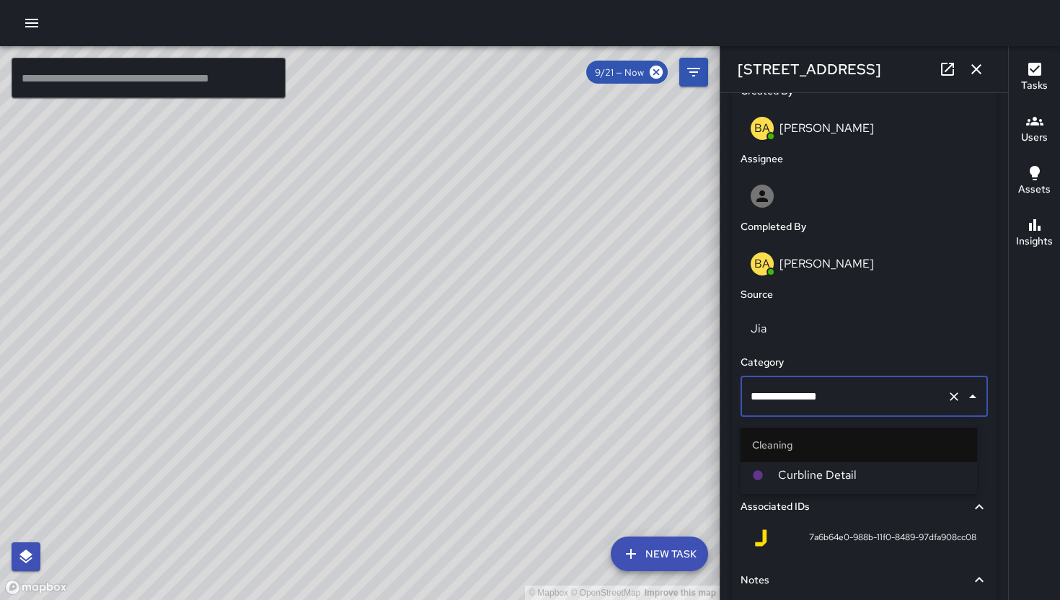
click at [842, 477] on span "Curbline Detail" at bounding box center [871, 475] width 187 height 17
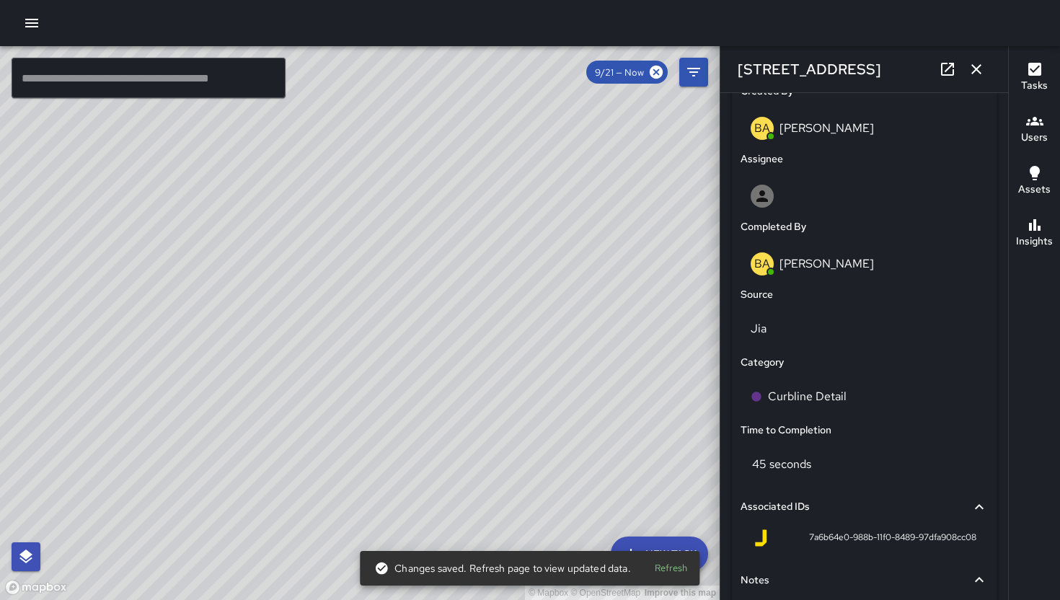
click at [976, 71] on icon "button" at bounding box center [976, 69] width 17 height 17
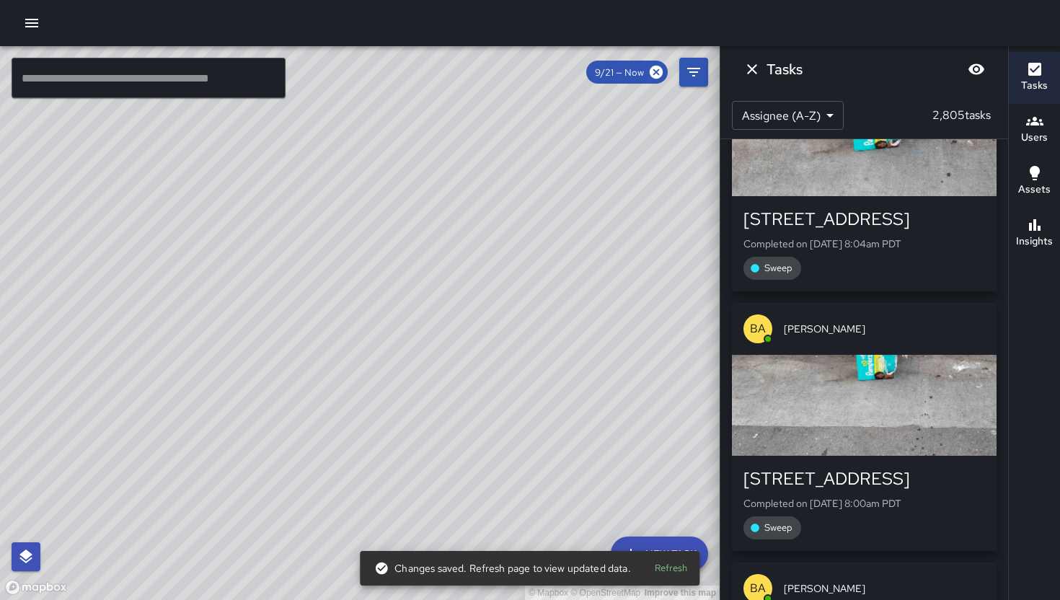
scroll to position [52564, 0]
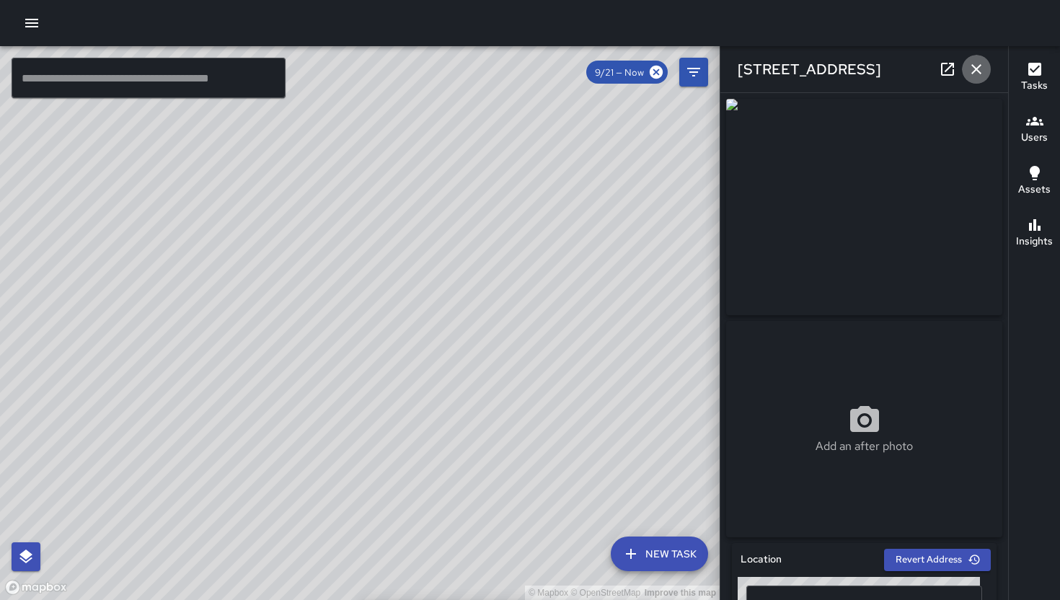
click at [982, 71] on icon "button" at bounding box center [976, 69] width 17 height 17
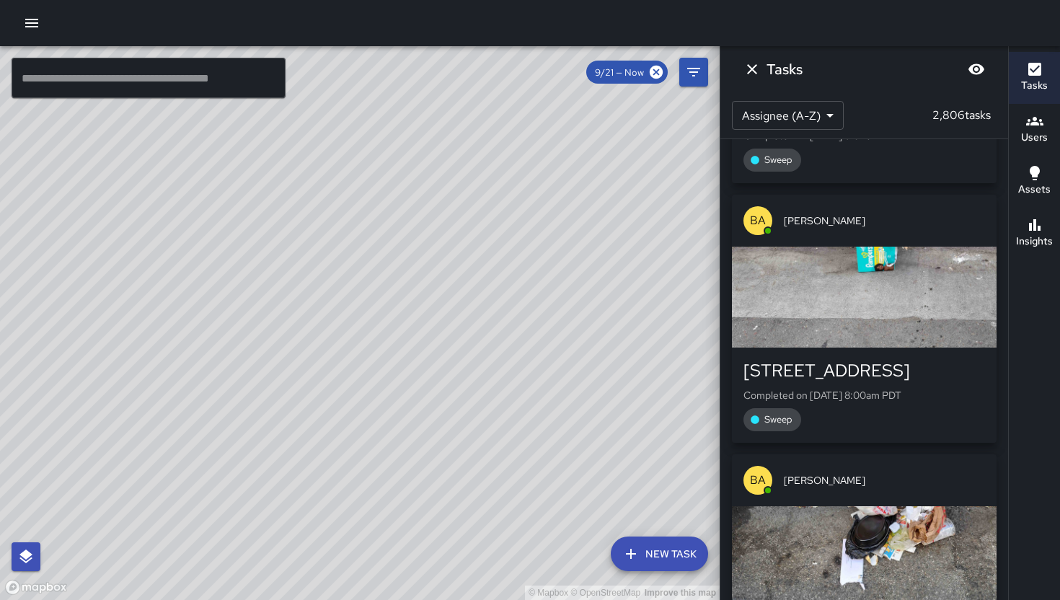
scroll to position [52815, 0]
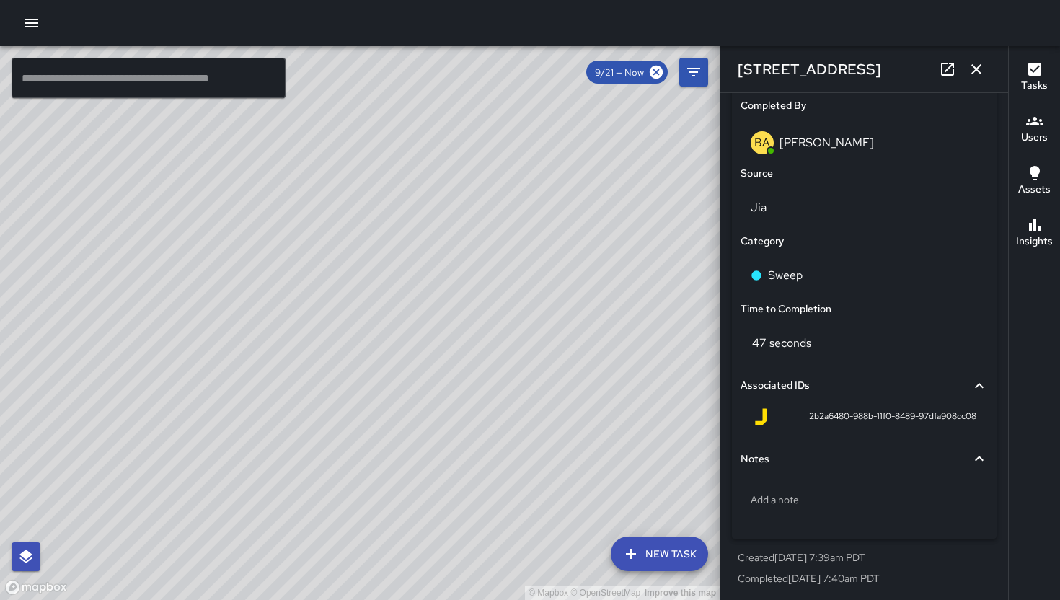
scroll to position [883, 0]
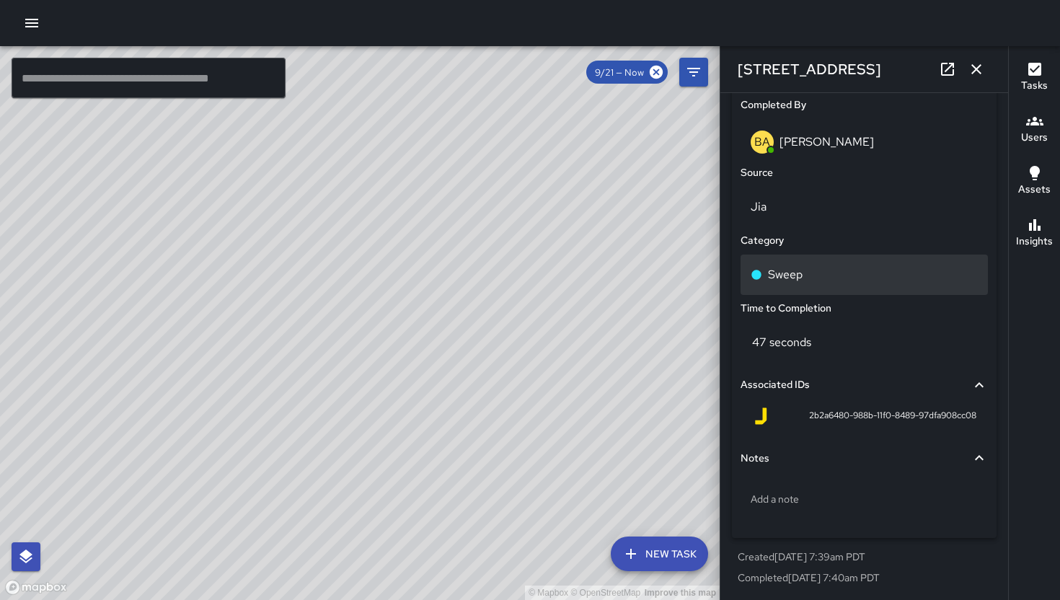
click at [870, 270] on div "Sweep" at bounding box center [864, 274] width 227 height 17
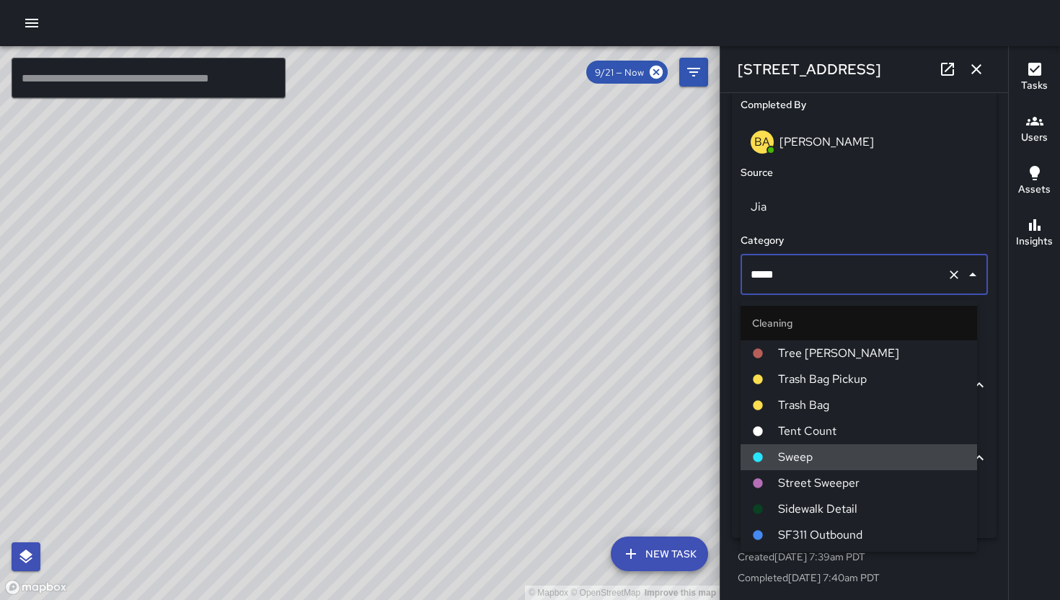
click at [870, 270] on input "*****" at bounding box center [844, 274] width 194 height 27
type input "**********"
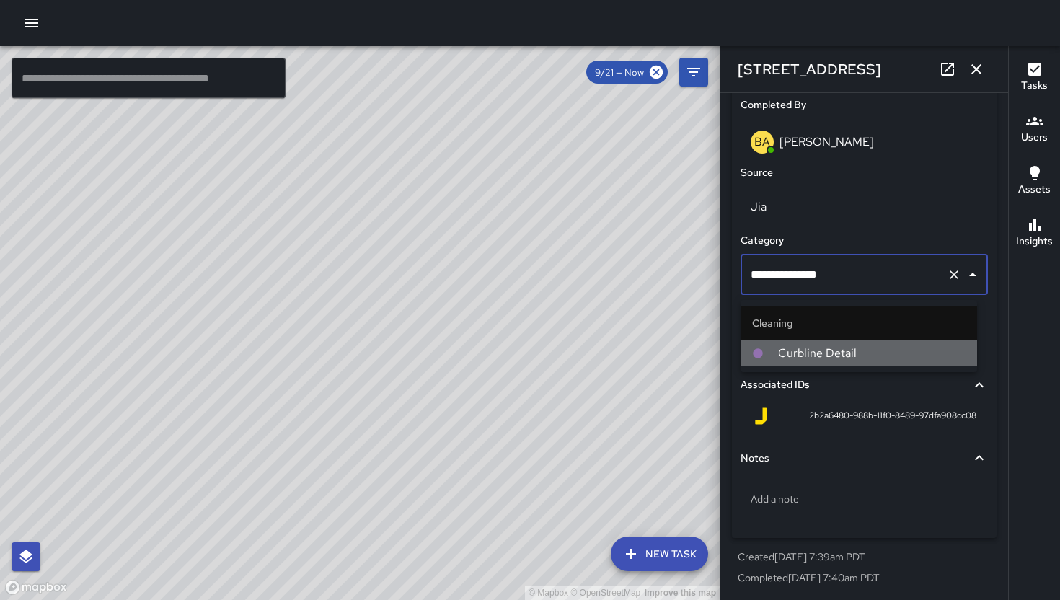
click at [863, 348] on span "Curbline Detail" at bounding box center [871, 353] width 187 height 17
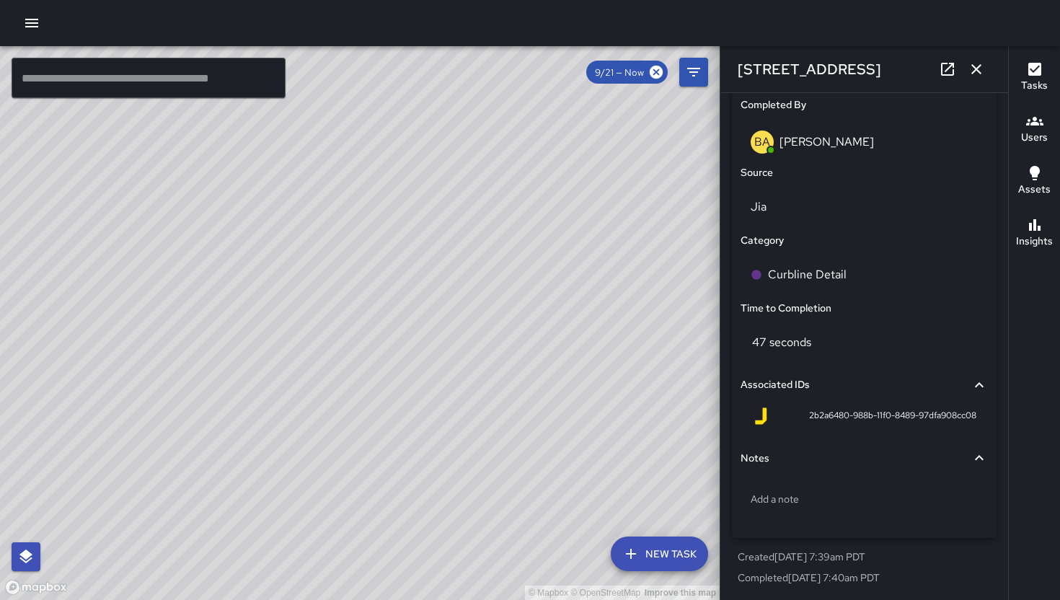
click at [978, 67] on icon "button" at bounding box center [976, 69] width 10 height 10
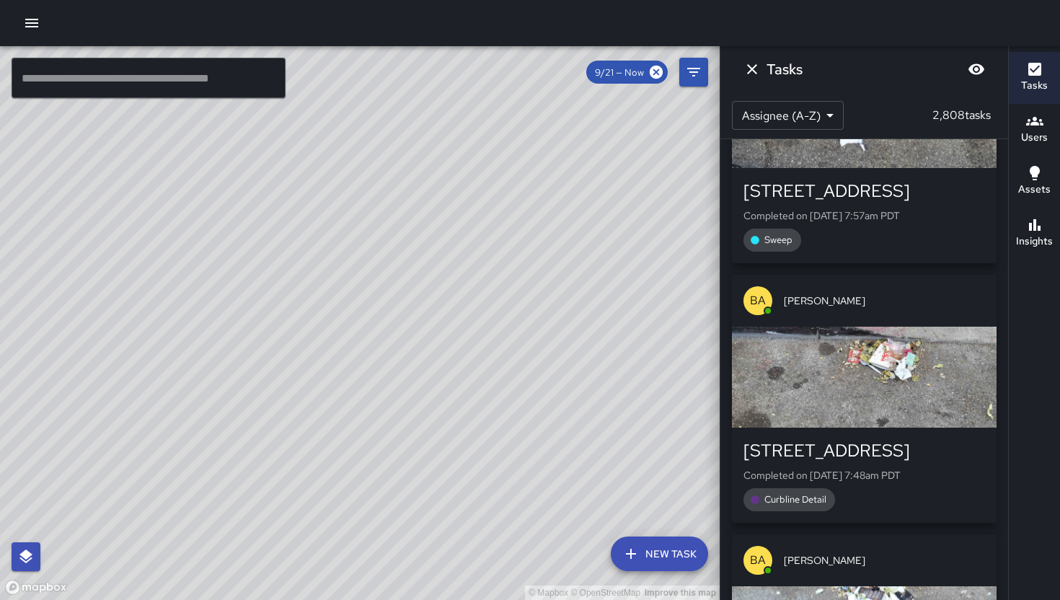
scroll to position [53384, 0]
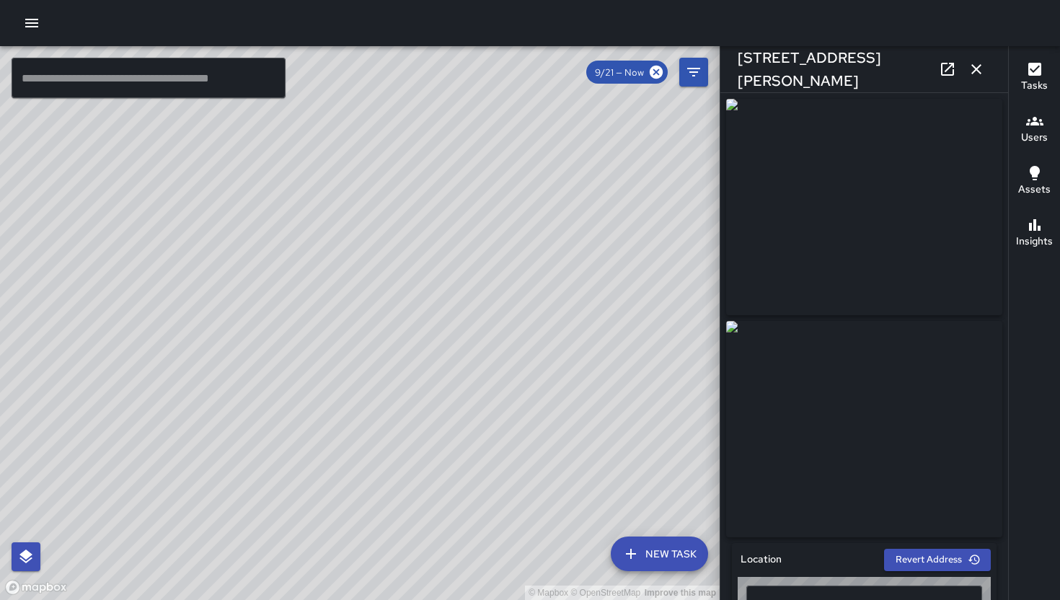
type input "**********"
click at [966, 67] on button "button" at bounding box center [976, 69] width 29 height 29
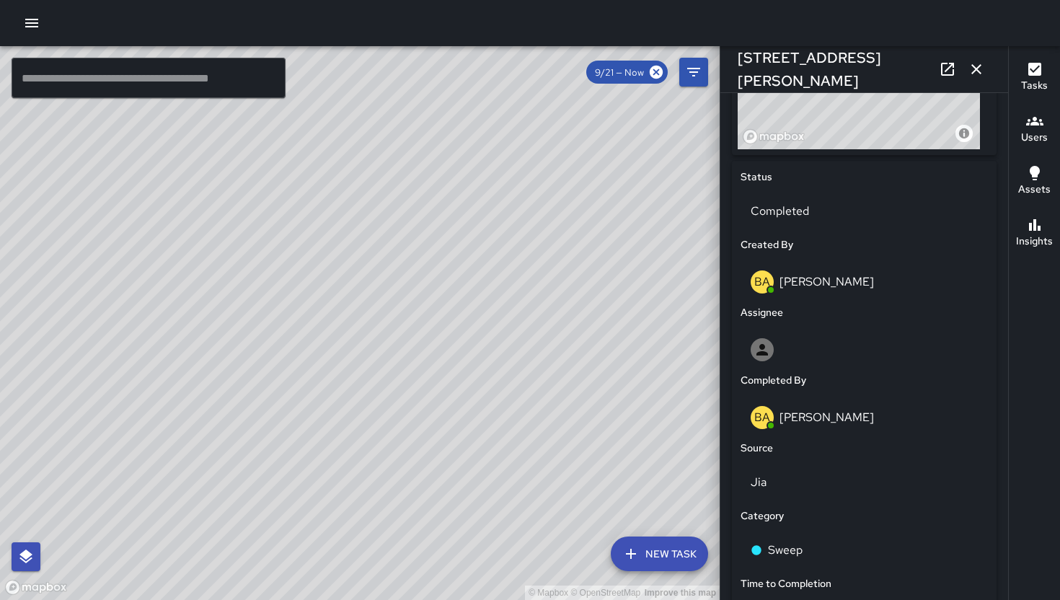
scroll to position [739, 0]
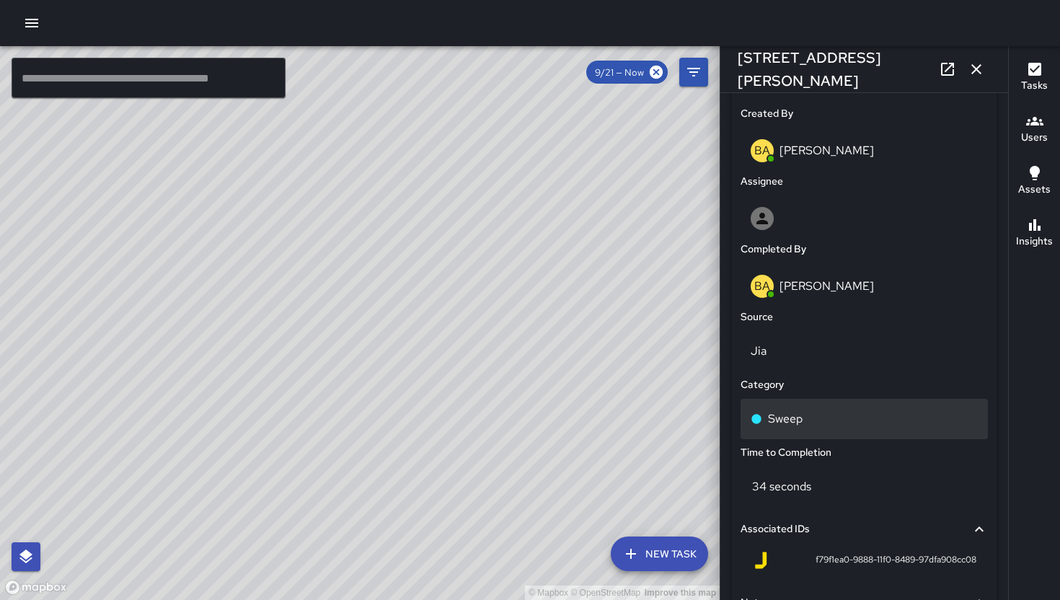
click at [884, 408] on div "Sweep" at bounding box center [864, 419] width 247 height 40
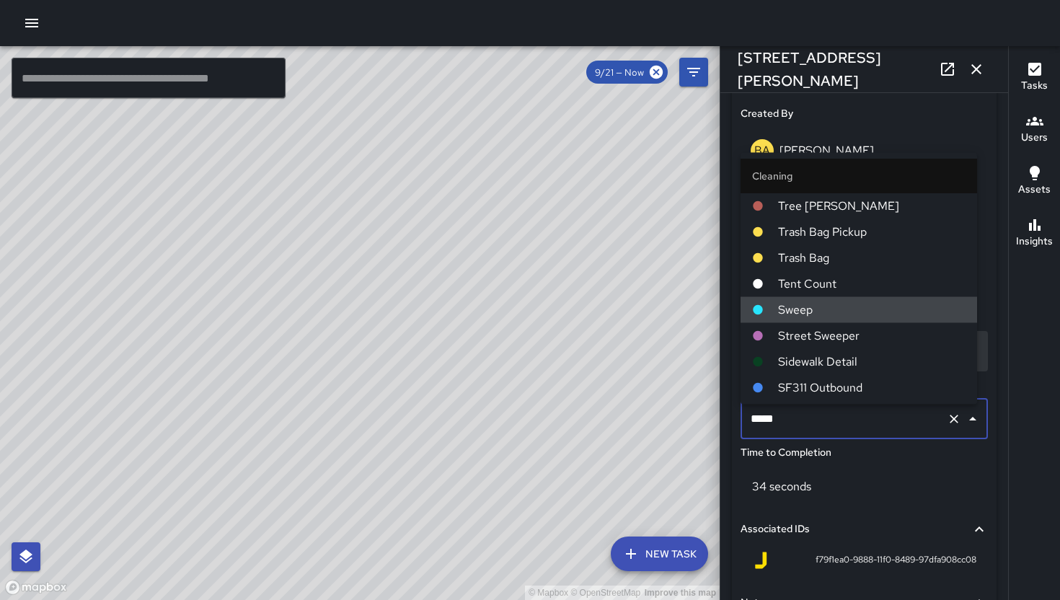
type input "**********"
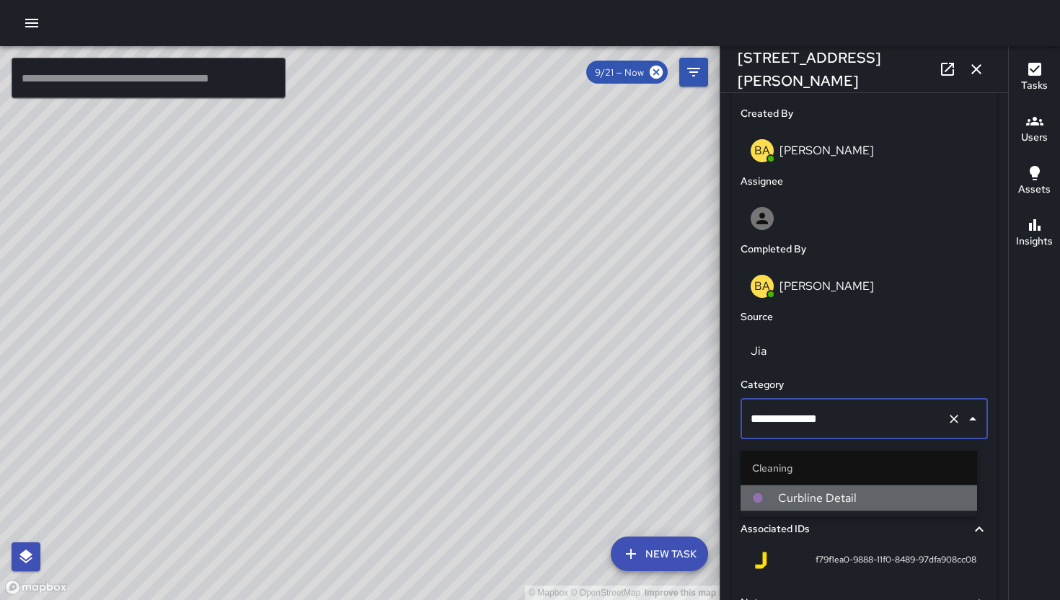
click at [807, 487] on li "Curbline Detail" at bounding box center [859, 498] width 237 height 26
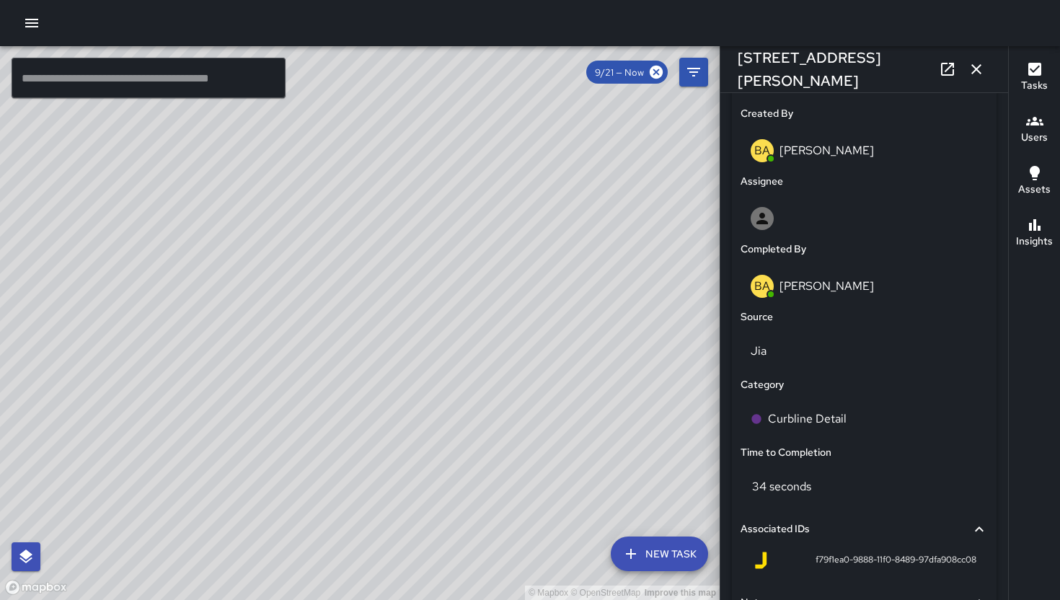
click at [981, 58] on button "button" at bounding box center [976, 69] width 29 height 29
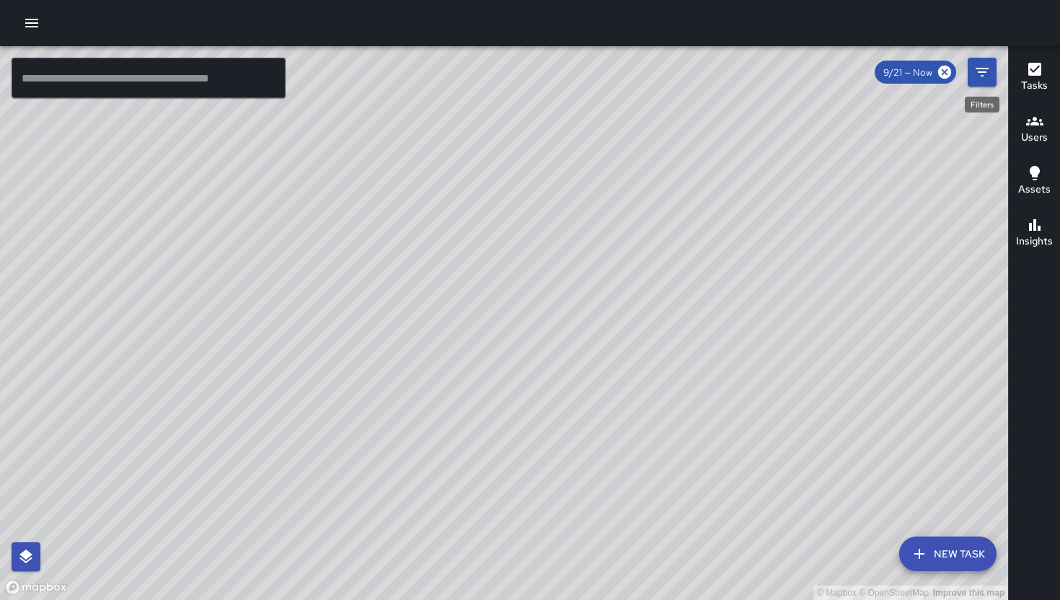
click at [979, 60] on button "Filters" at bounding box center [982, 72] width 29 height 29
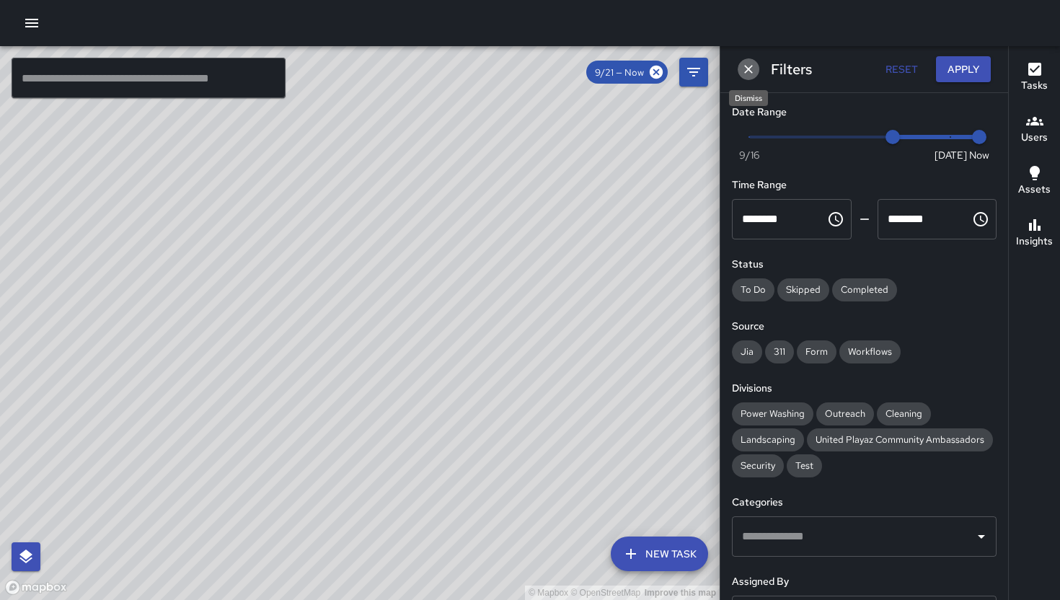
click at [753, 69] on icon "Dismiss" at bounding box center [748, 69] width 14 height 14
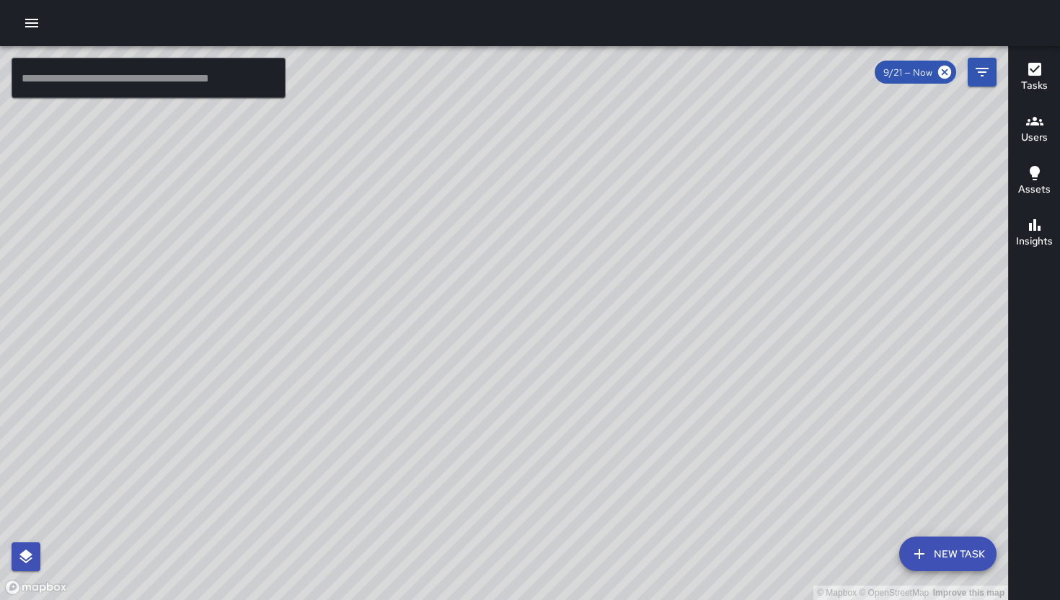
click at [1007, 71] on div "© Mapbox © OpenStreetMap Improve this map" at bounding box center [504, 323] width 1008 height 554
click at [1018, 68] on button "Tasks" at bounding box center [1034, 78] width 51 height 52
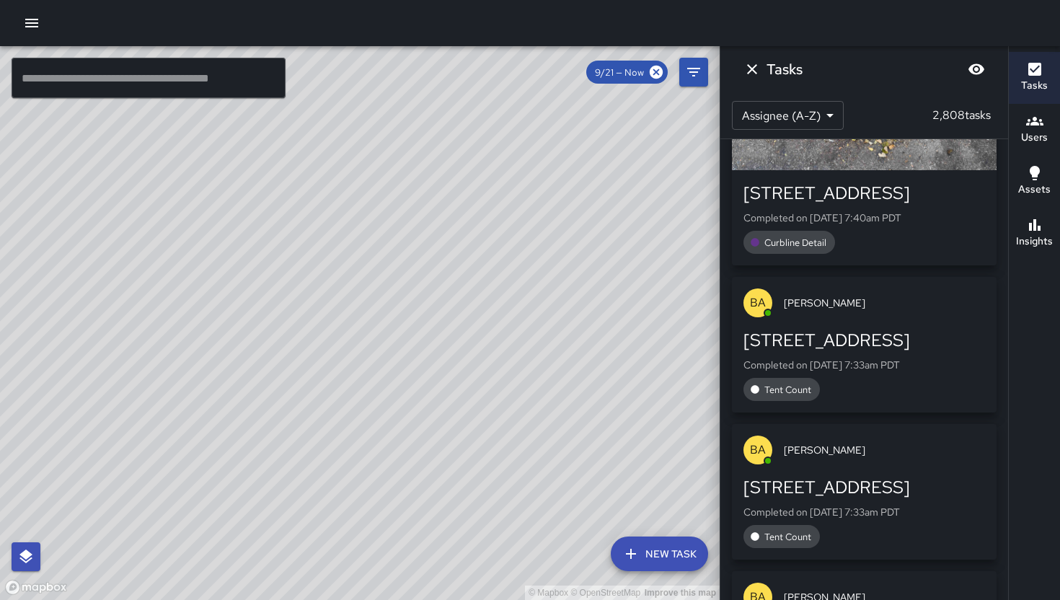
scroll to position [54409, 0]
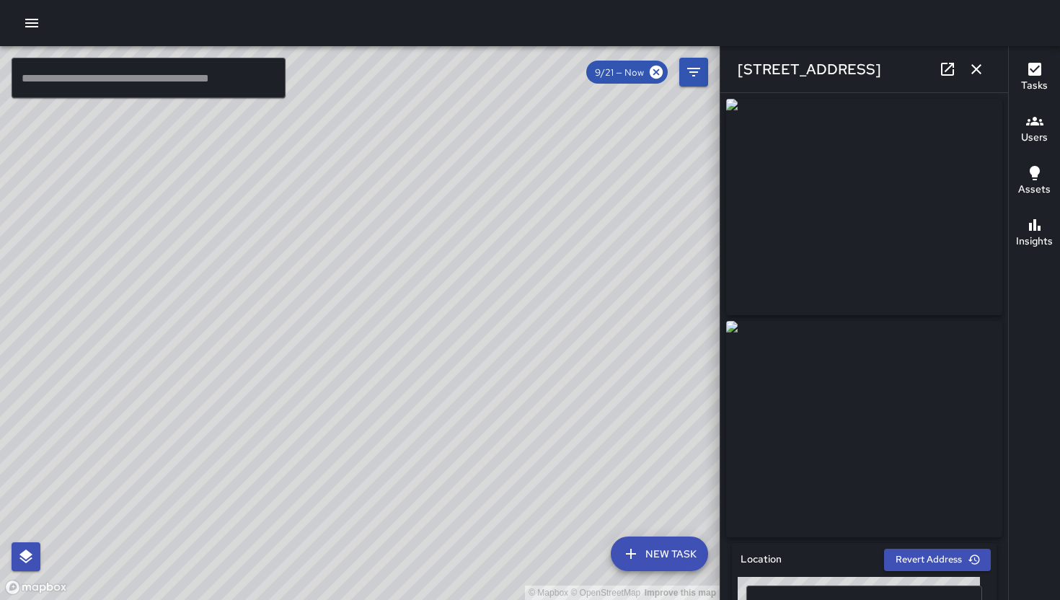
click at [973, 67] on icon "button" at bounding box center [976, 69] width 10 height 10
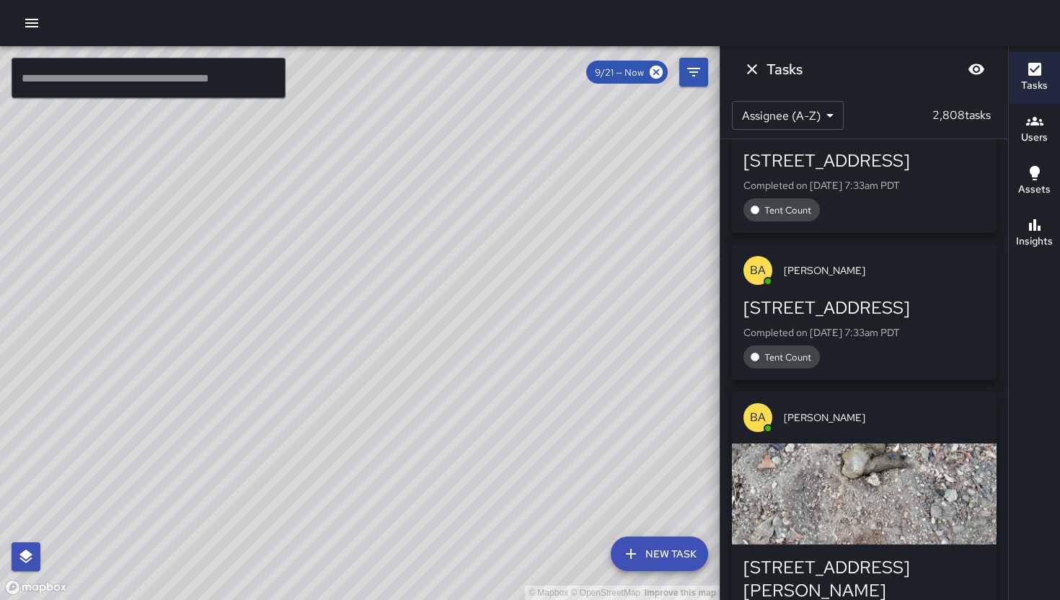
scroll to position [54593, 0]
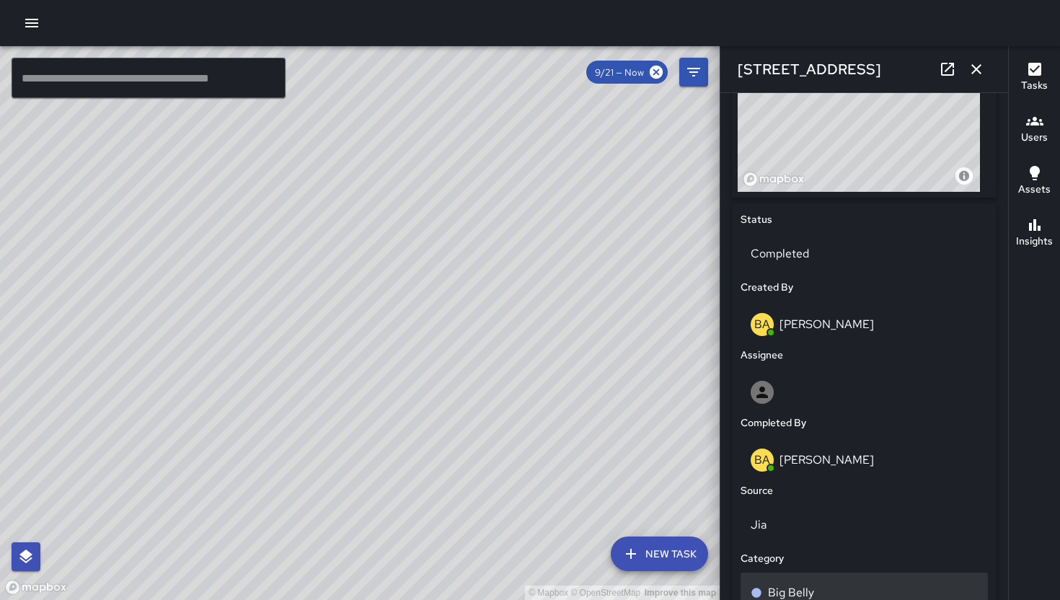
scroll to position [634, 0]
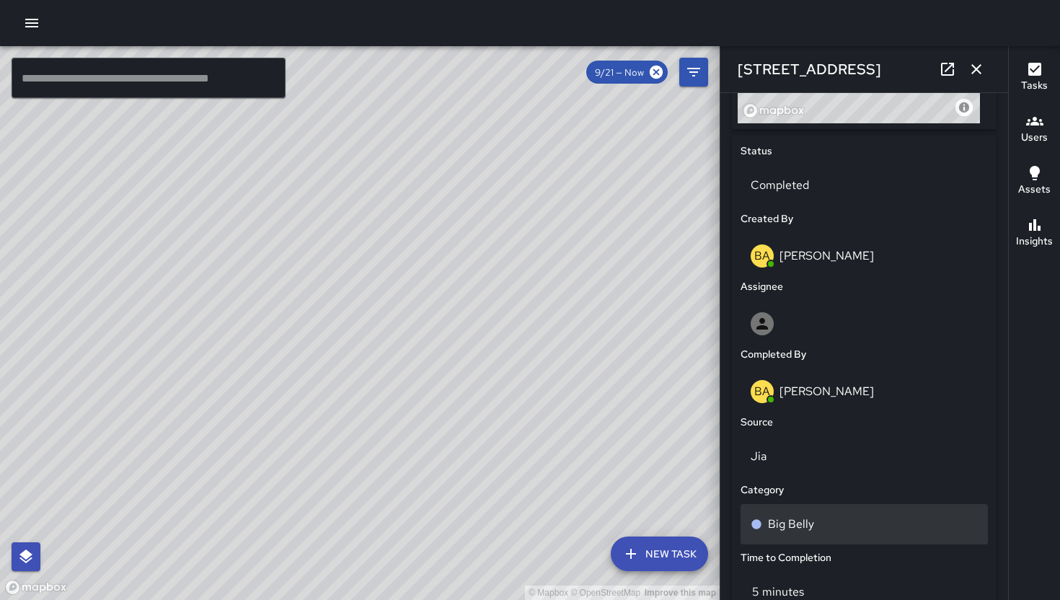
click at [820, 520] on div "Big Belly" at bounding box center [864, 524] width 247 height 40
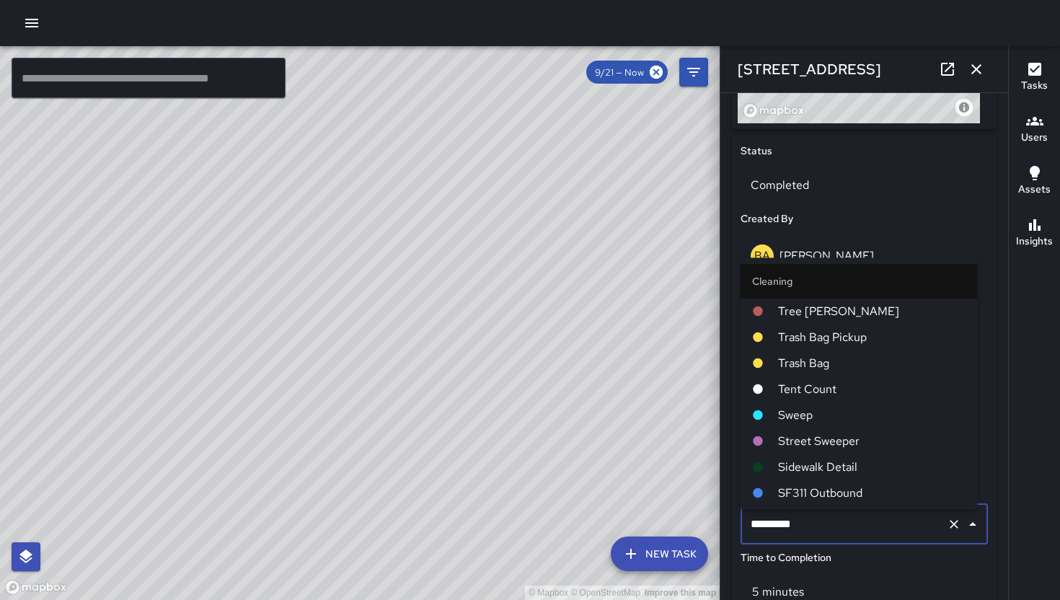
click at [820, 520] on input "*********" at bounding box center [844, 524] width 194 height 27
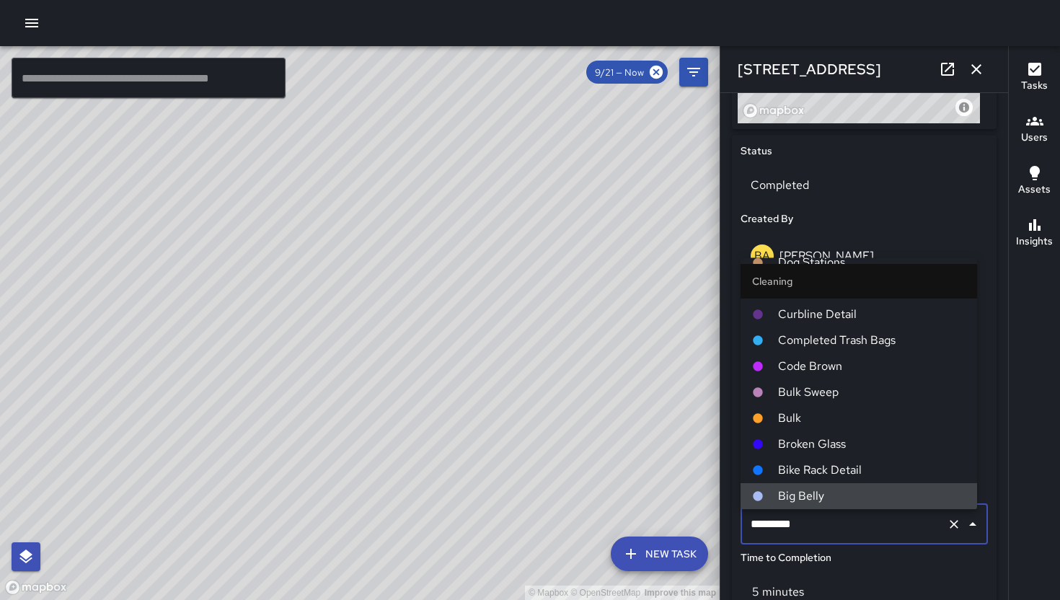
click at [820, 520] on input "*********" at bounding box center [844, 524] width 194 height 27
click at [822, 521] on input "*********" at bounding box center [844, 524] width 194 height 27
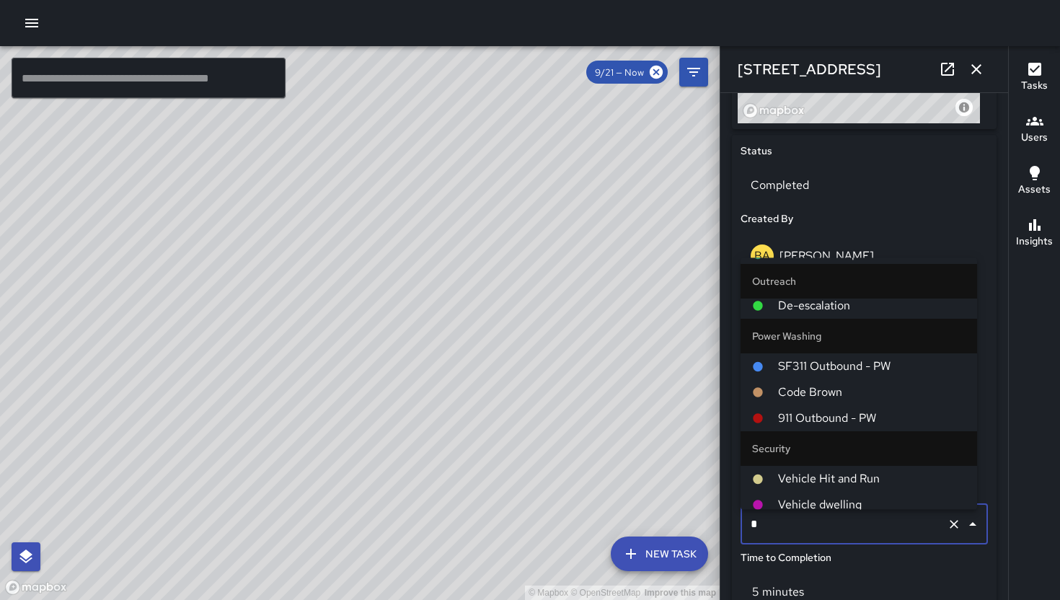
scroll to position [0, 0]
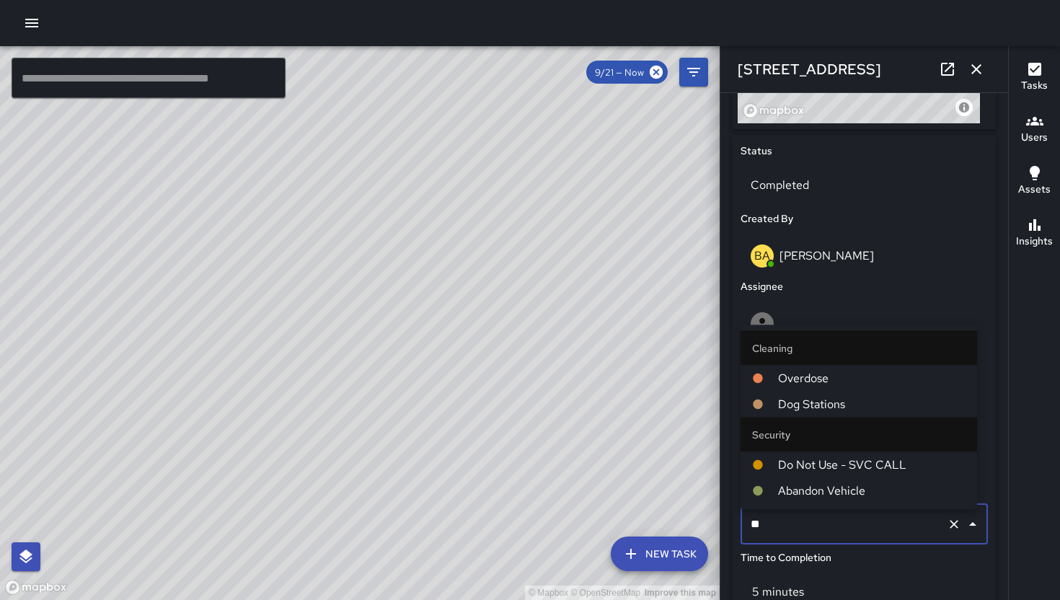
type input "***"
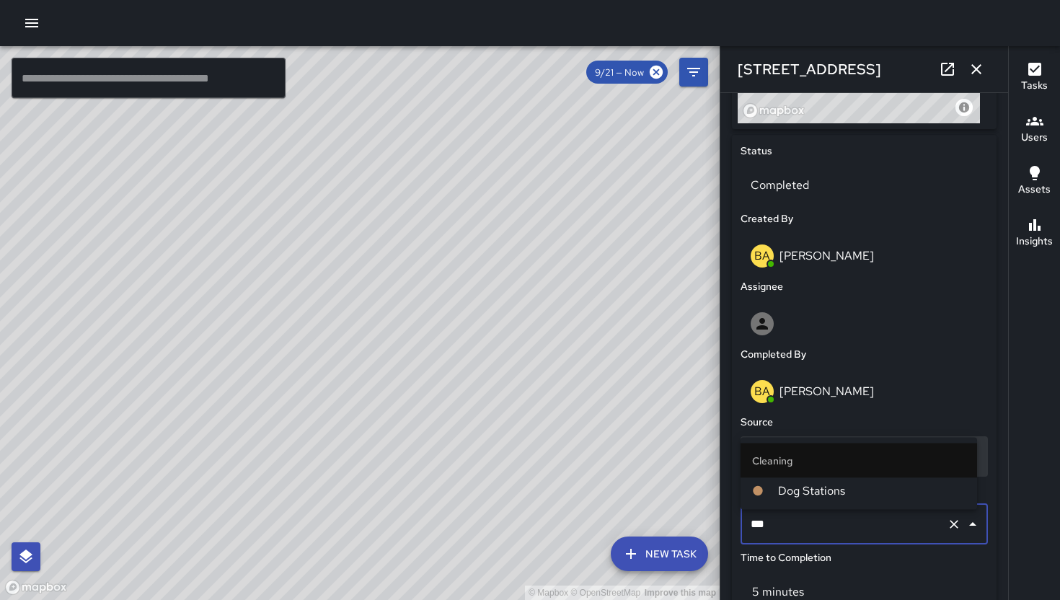
click at [819, 482] on li "Dog Stations" at bounding box center [859, 491] width 237 height 26
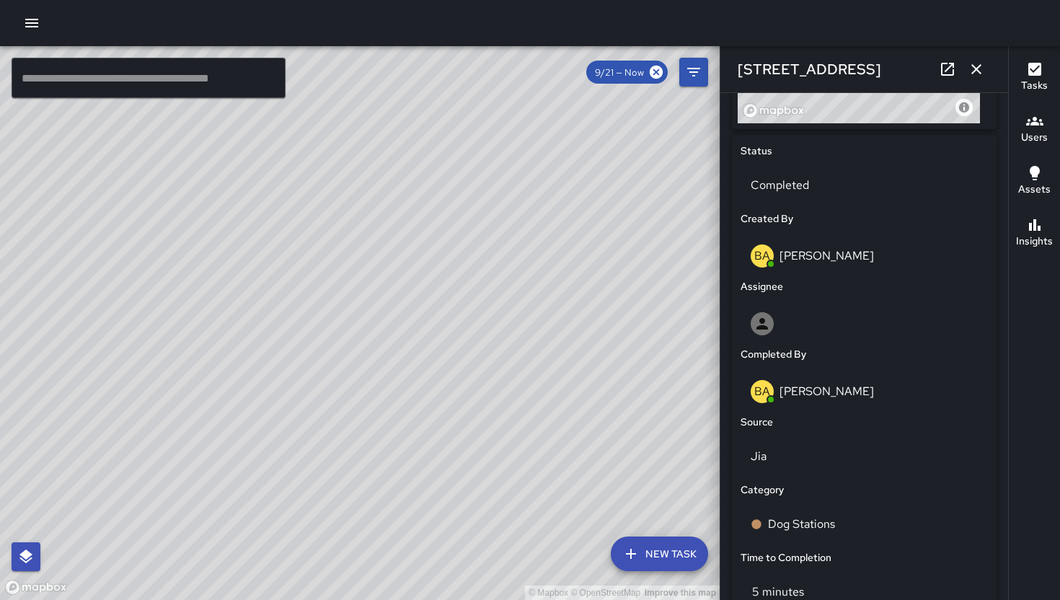
click at [968, 83] on div "[STREET_ADDRESS]" at bounding box center [864, 69] width 288 height 46
click at [971, 74] on icon "button" at bounding box center [976, 69] width 17 height 17
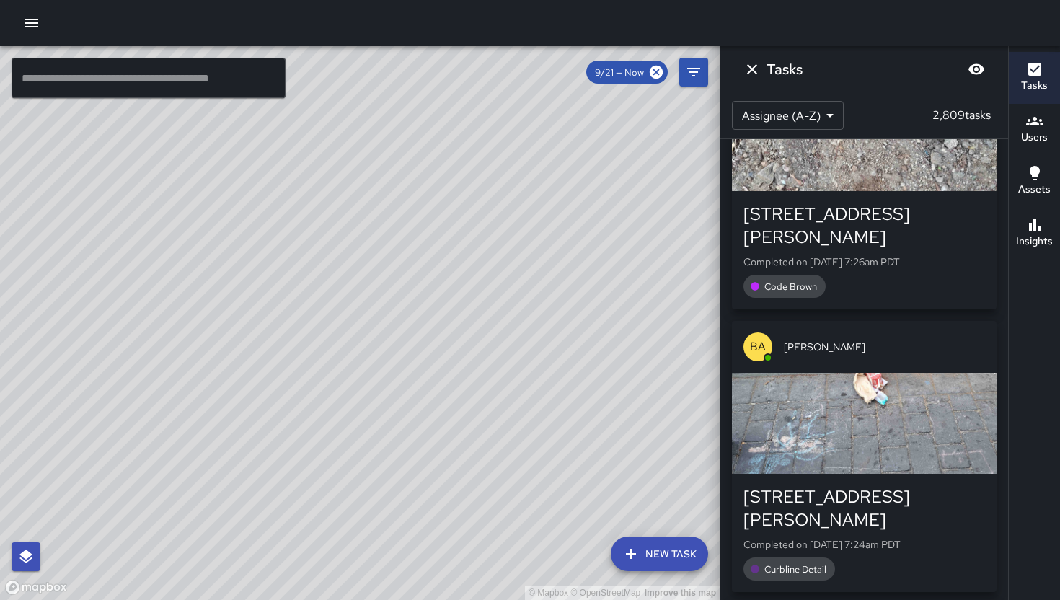
scroll to position [54945, 0]
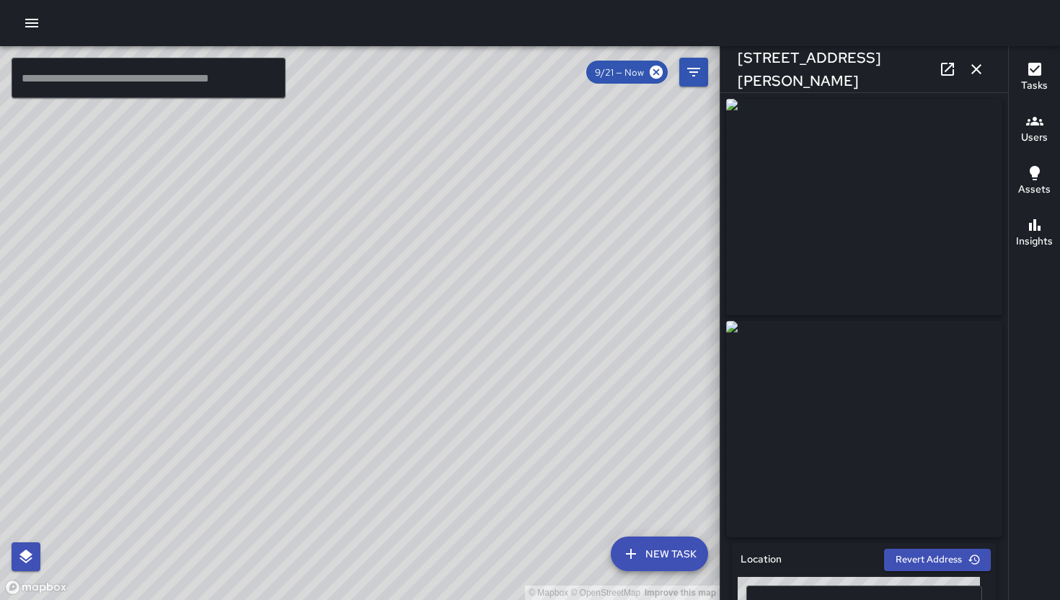
click at [981, 62] on icon "button" at bounding box center [976, 69] width 17 height 17
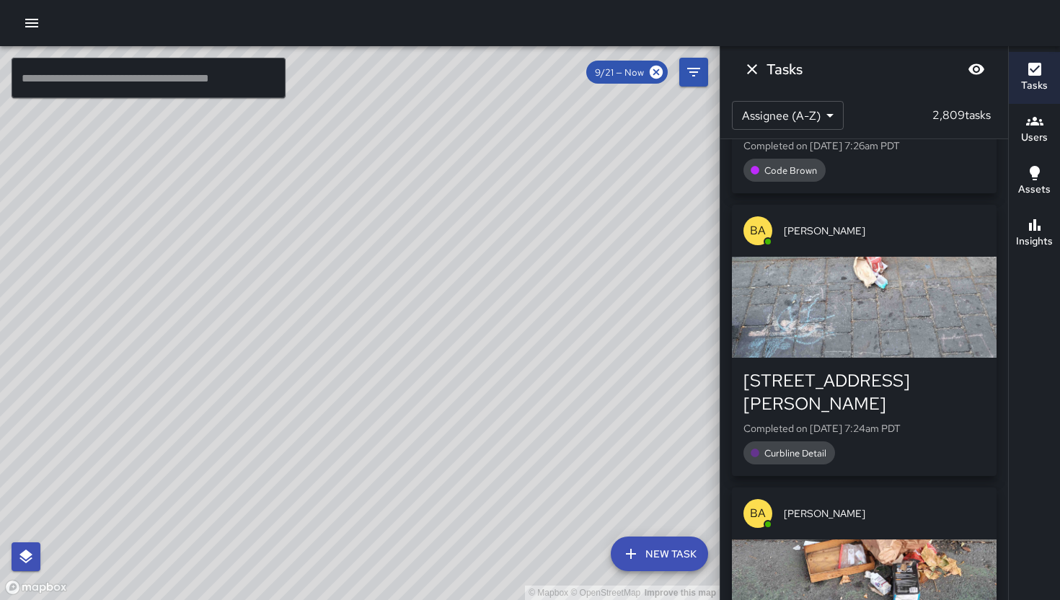
scroll to position [55119, 0]
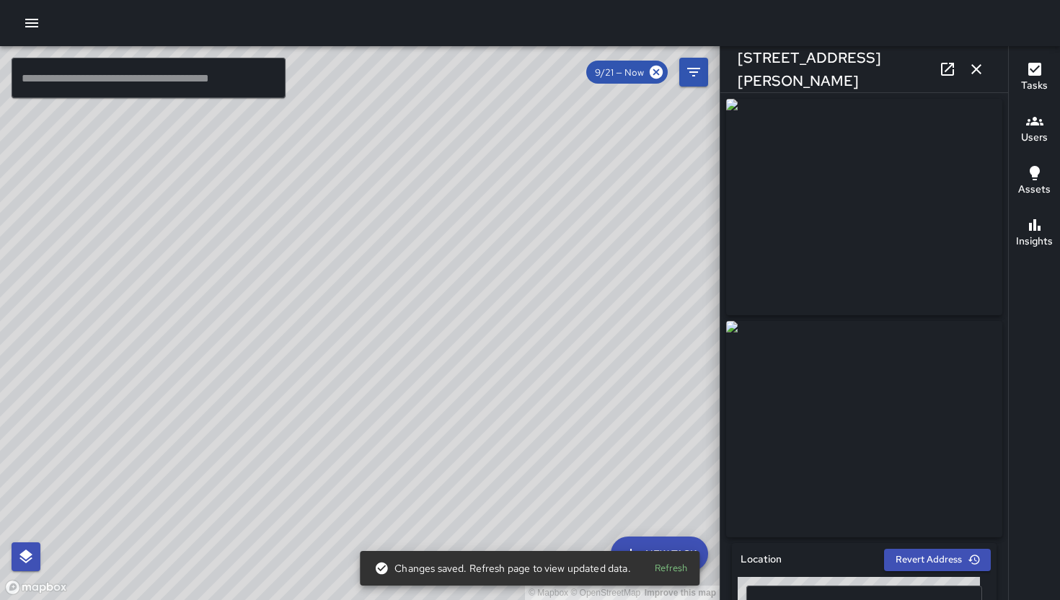
click at [976, 74] on icon "button" at bounding box center [976, 69] width 17 height 17
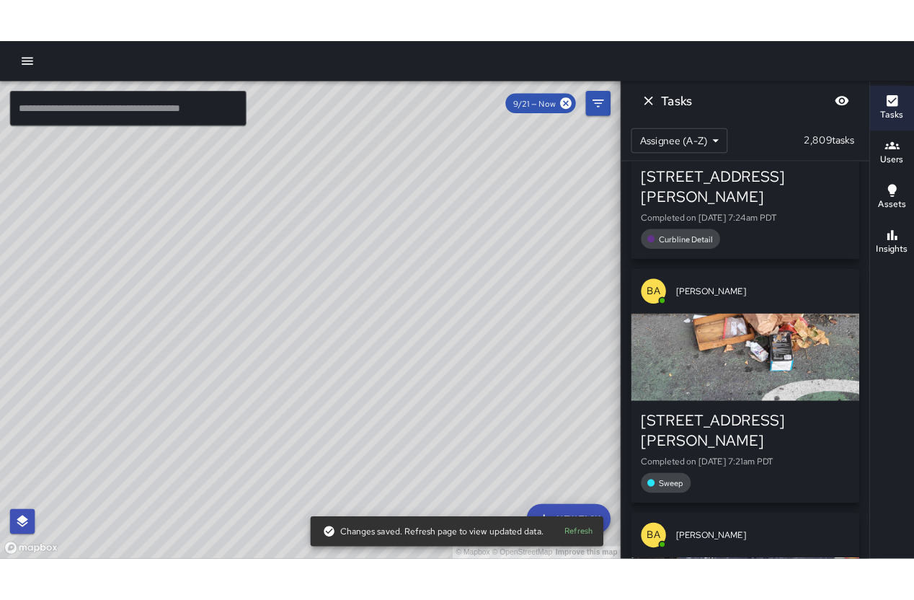
scroll to position [55299, 0]
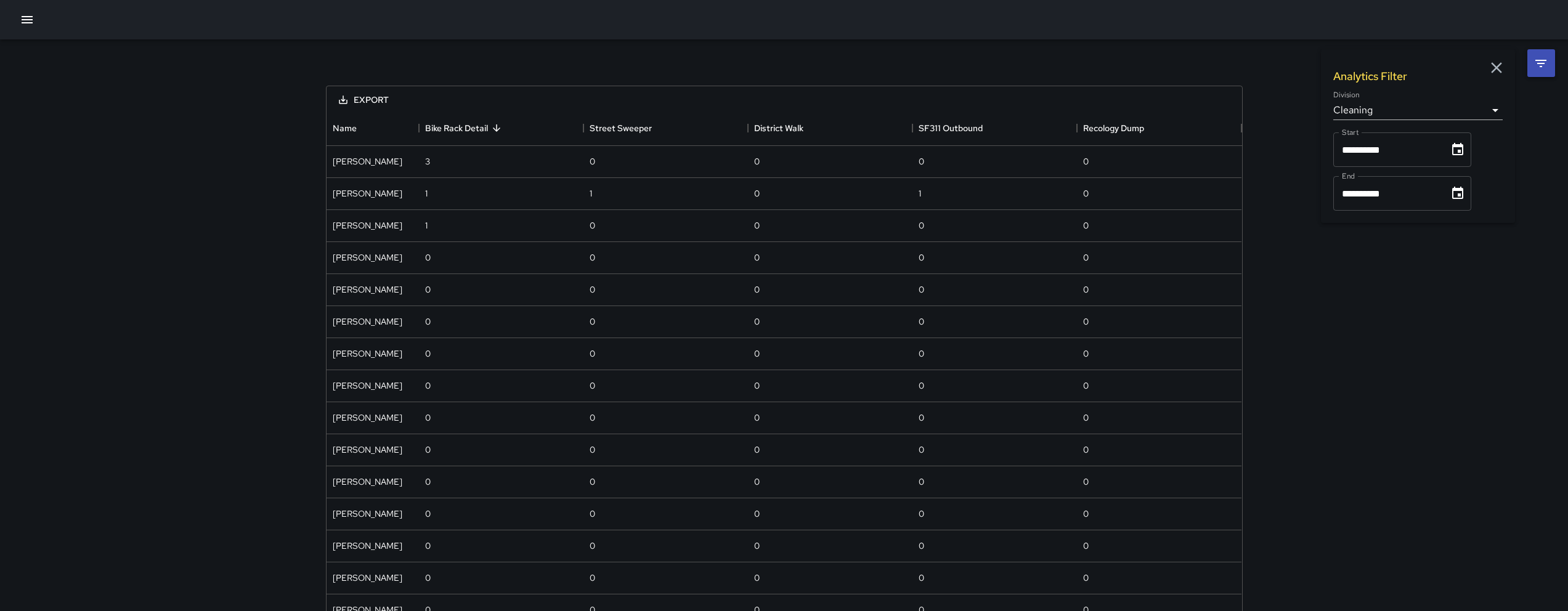
scroll to position [794, 907]
click at [34, 24] on icon "button" at bounding box center [26, 19] width 15 height 15
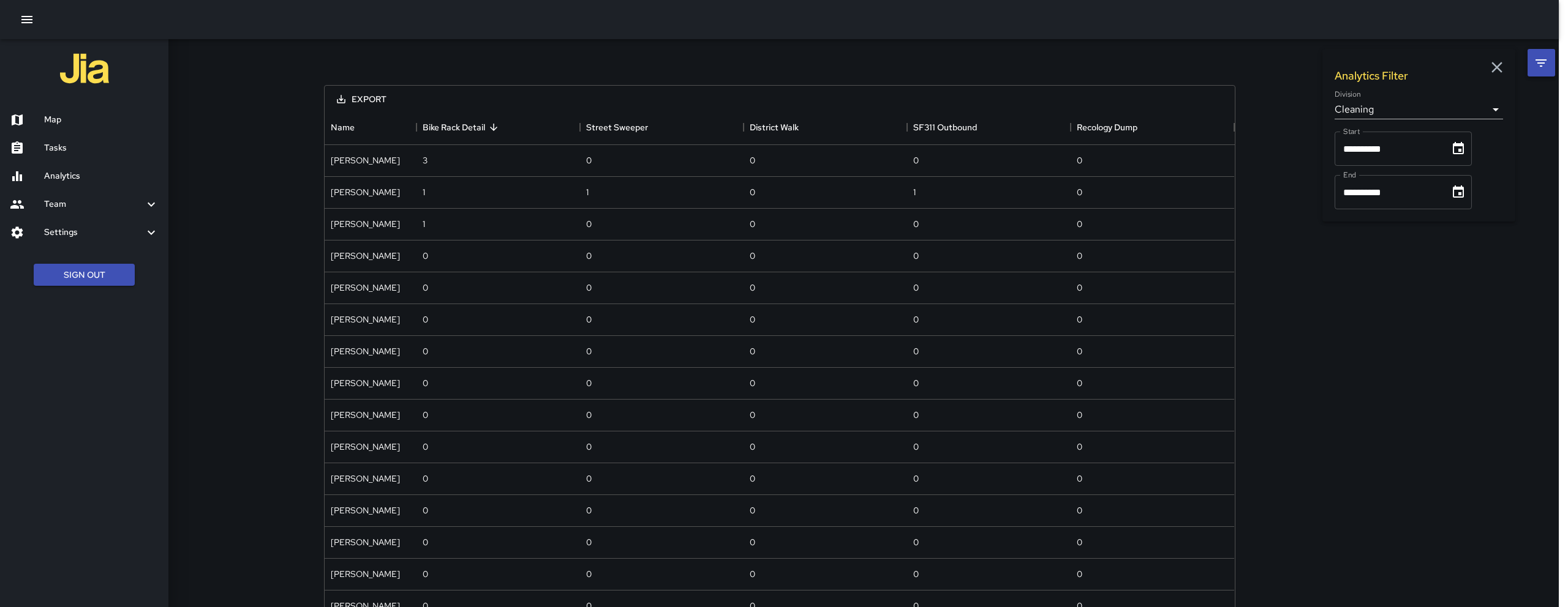
click at [79, 121] on h6 "Map" at bounding box center [101, 120] width 115 height 14
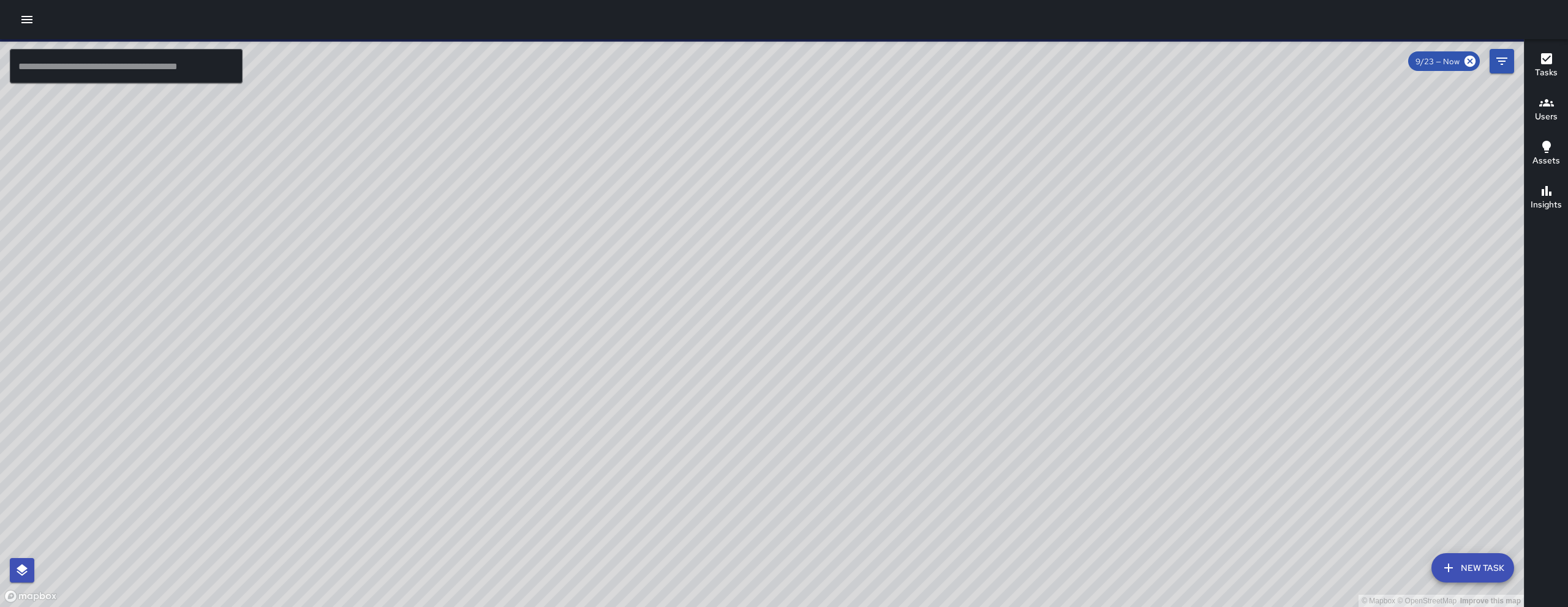
click at [37, 19] on button "button" at bounding box center [26, 20] width 25 height 25
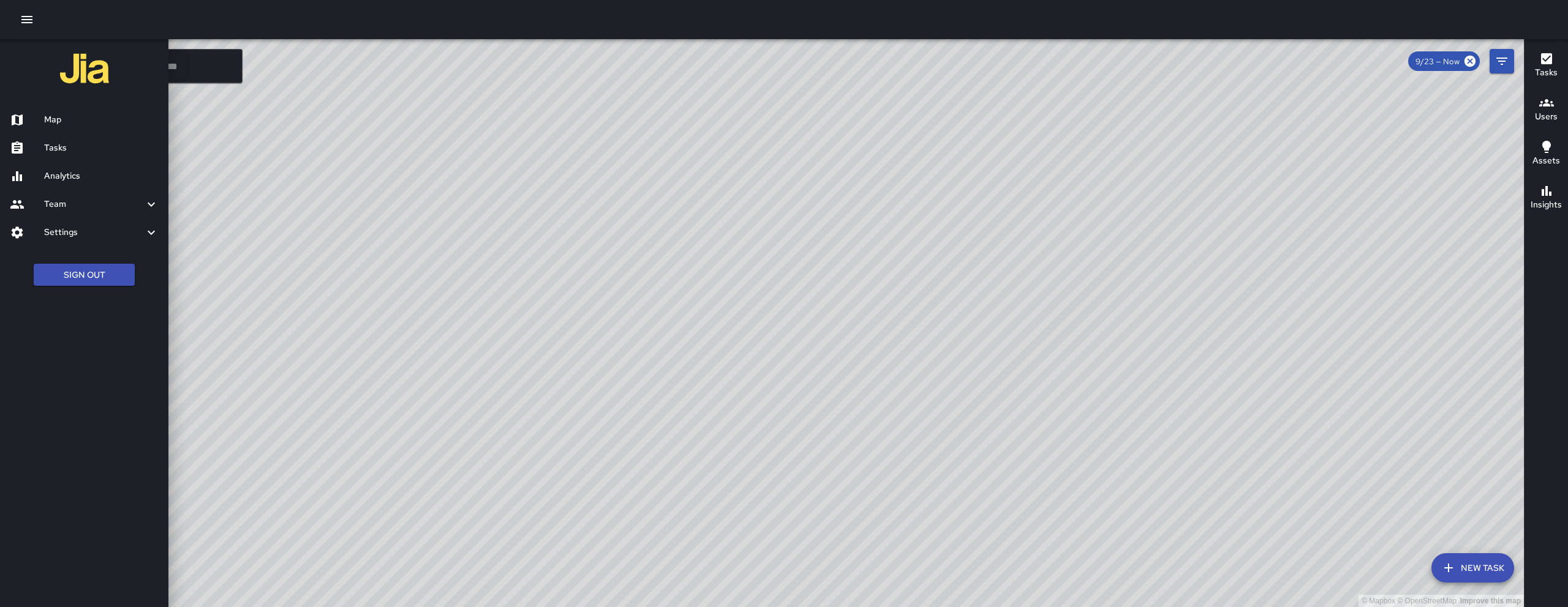
click at [106, 142] on h6 "Tasks" at bounding box center [101, 149] width 115 height 14
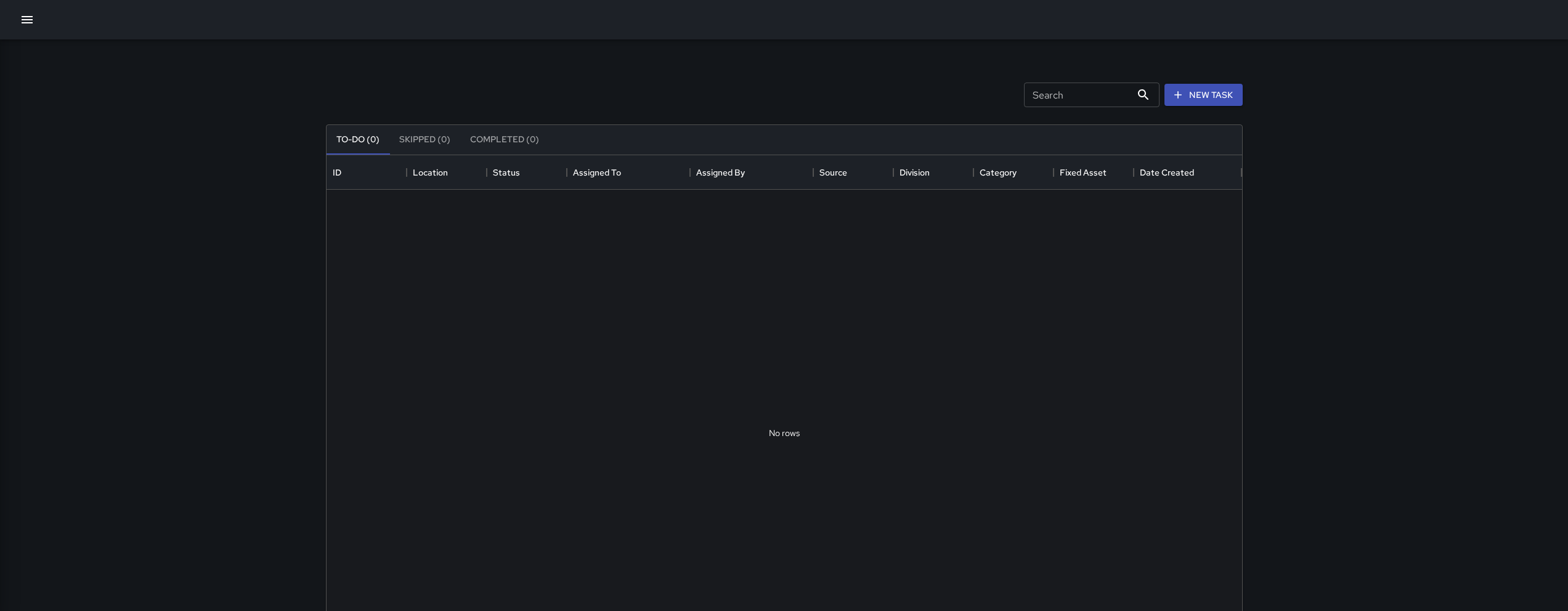
scroll to position [513, 907]
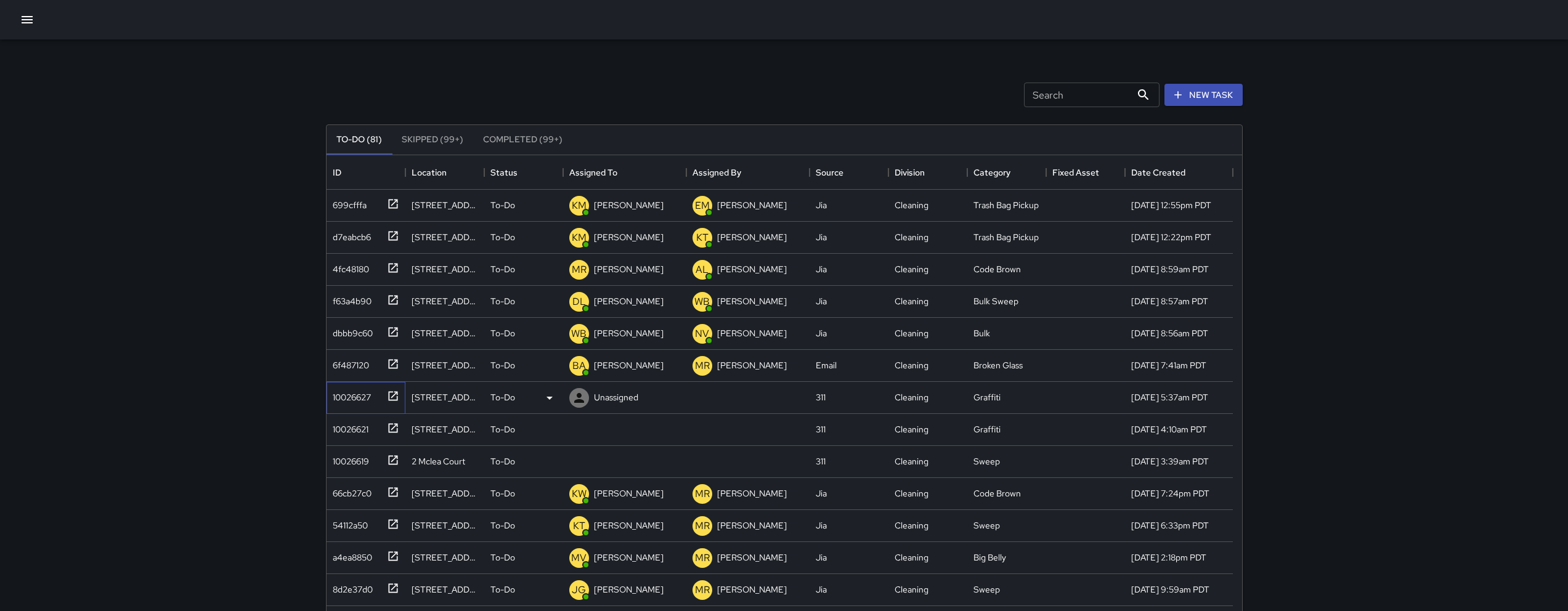
click at [373, 404] on div "10026627" at bounding box center [364, 396] width 72 height 21
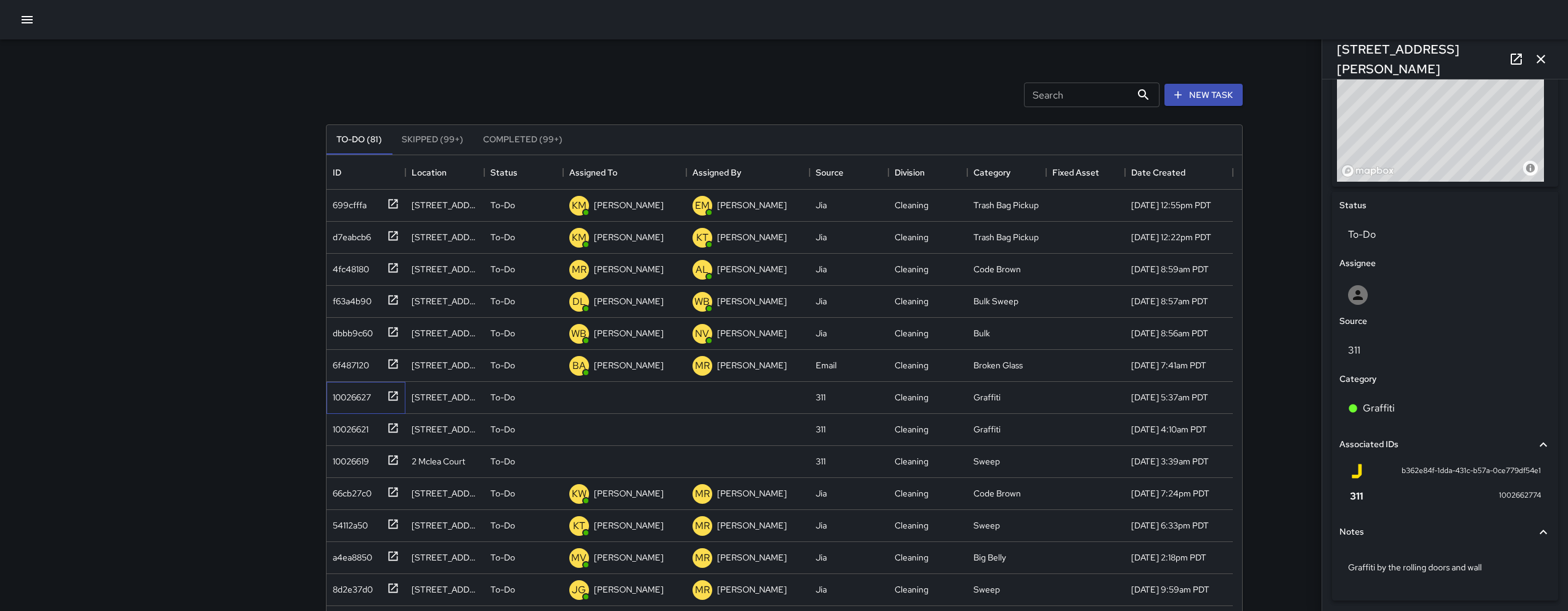
scroll to position [496, 0]
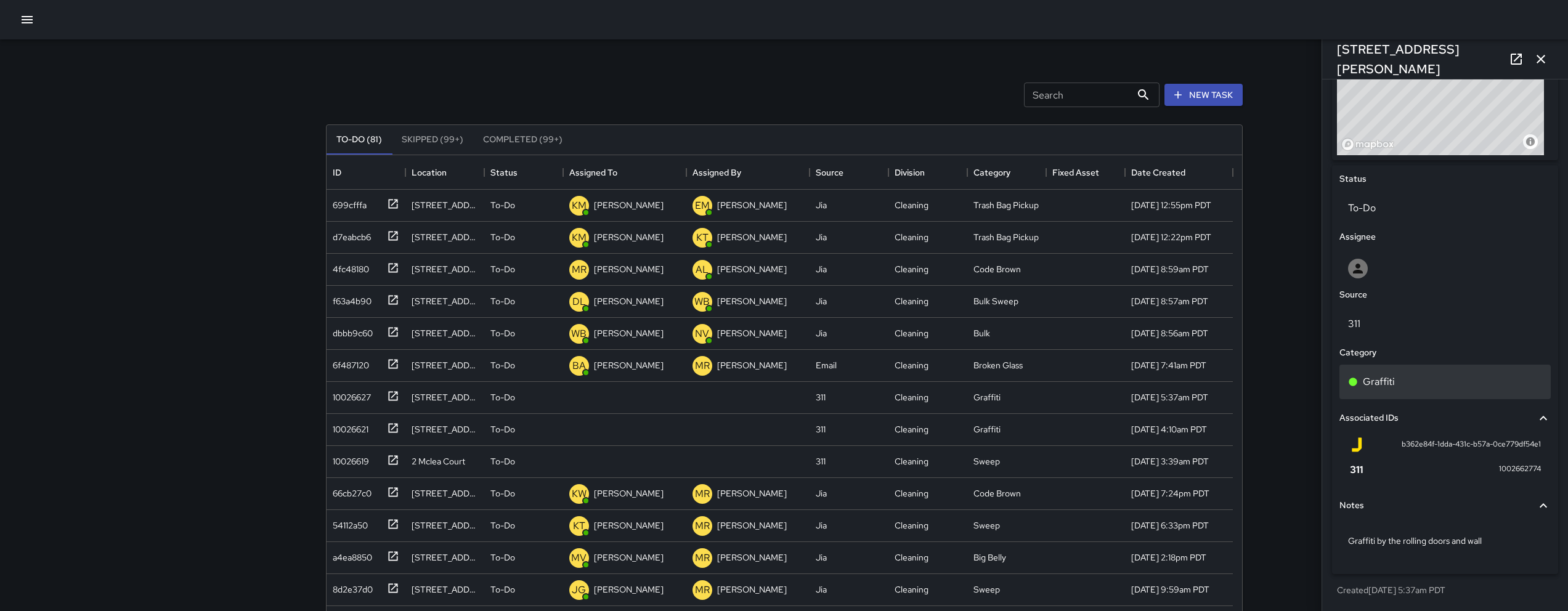
click at [1418, 377] on div "Graffiti" at bounding box center [1445, 381] width 194 height 15
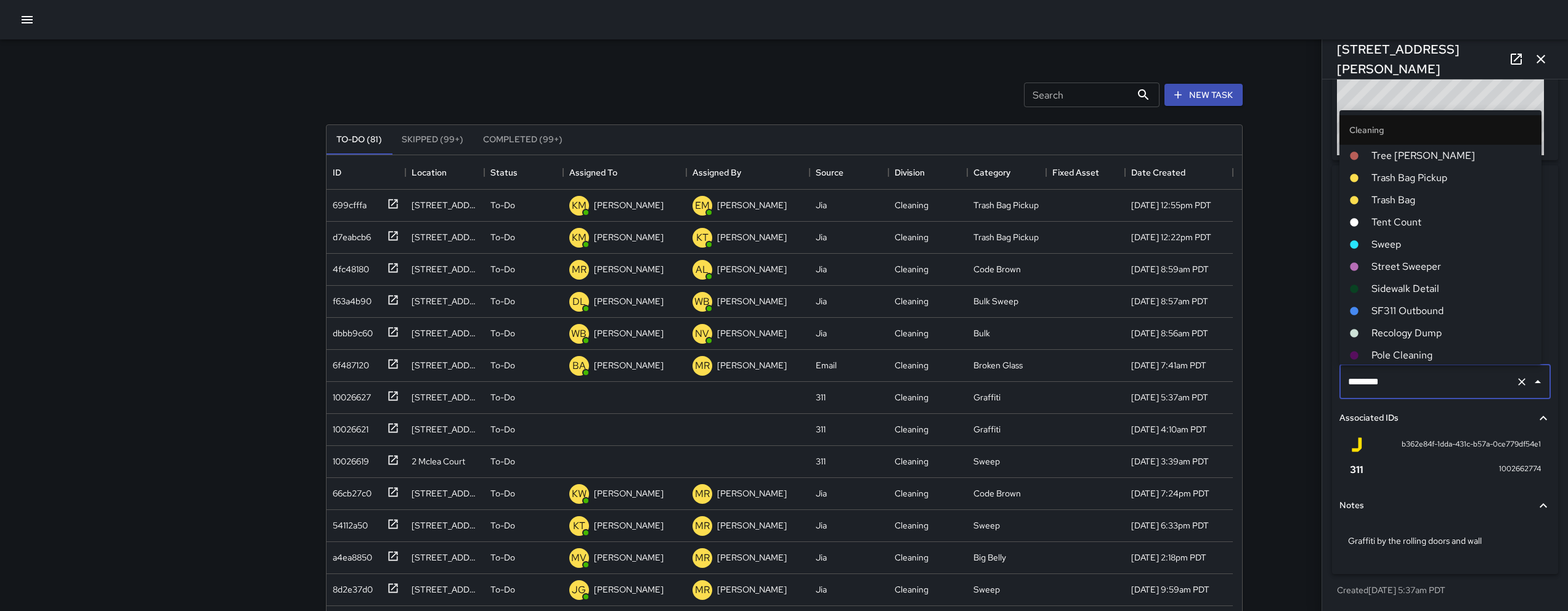
click at [1418, 377] on input "********" at bounding box center [1428, 381] width 166 height 23
click at [1371, 446] on div "b362e84f-1dda-431c-b57a-0ce779df54e1" at bounding box center [1445, 444] width 191 height 15
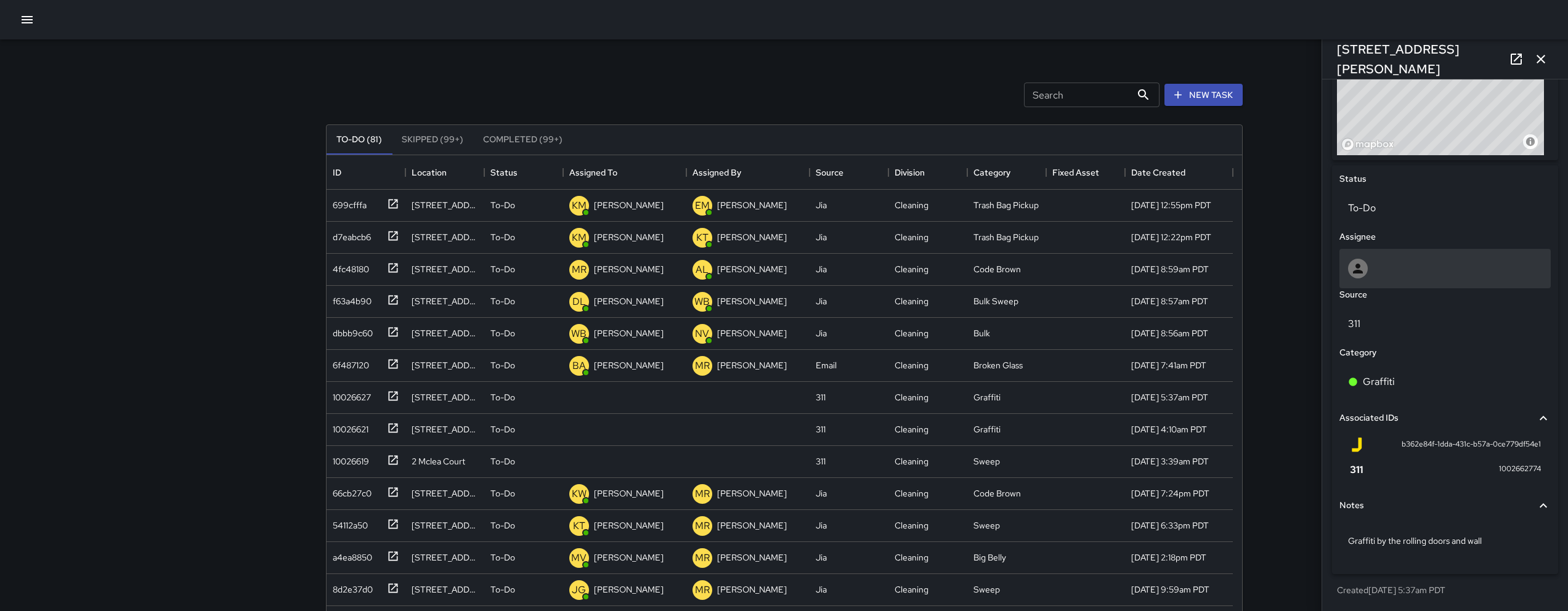
click at [1406, 282] on div at bounding box center [1445, 268] width 211 height 39
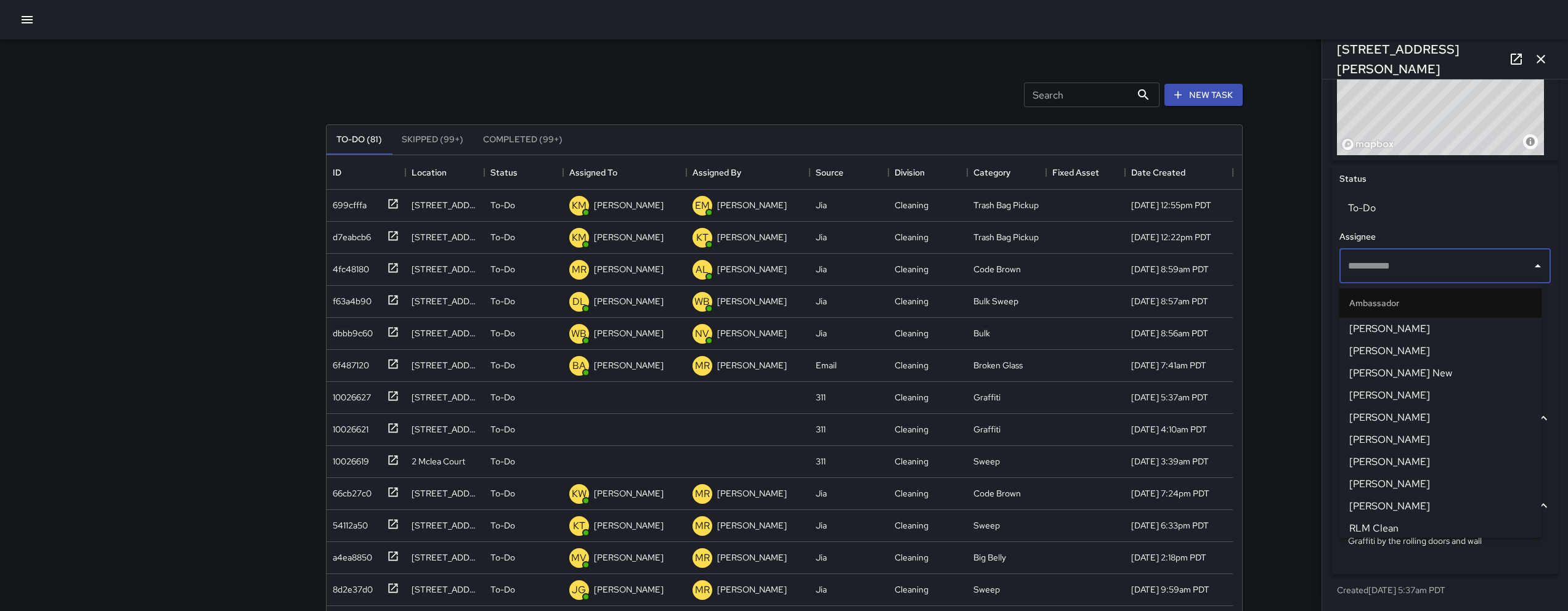
click at [1406, 282] on div "​" at bounding box center [1445, 266] width 211 height 34
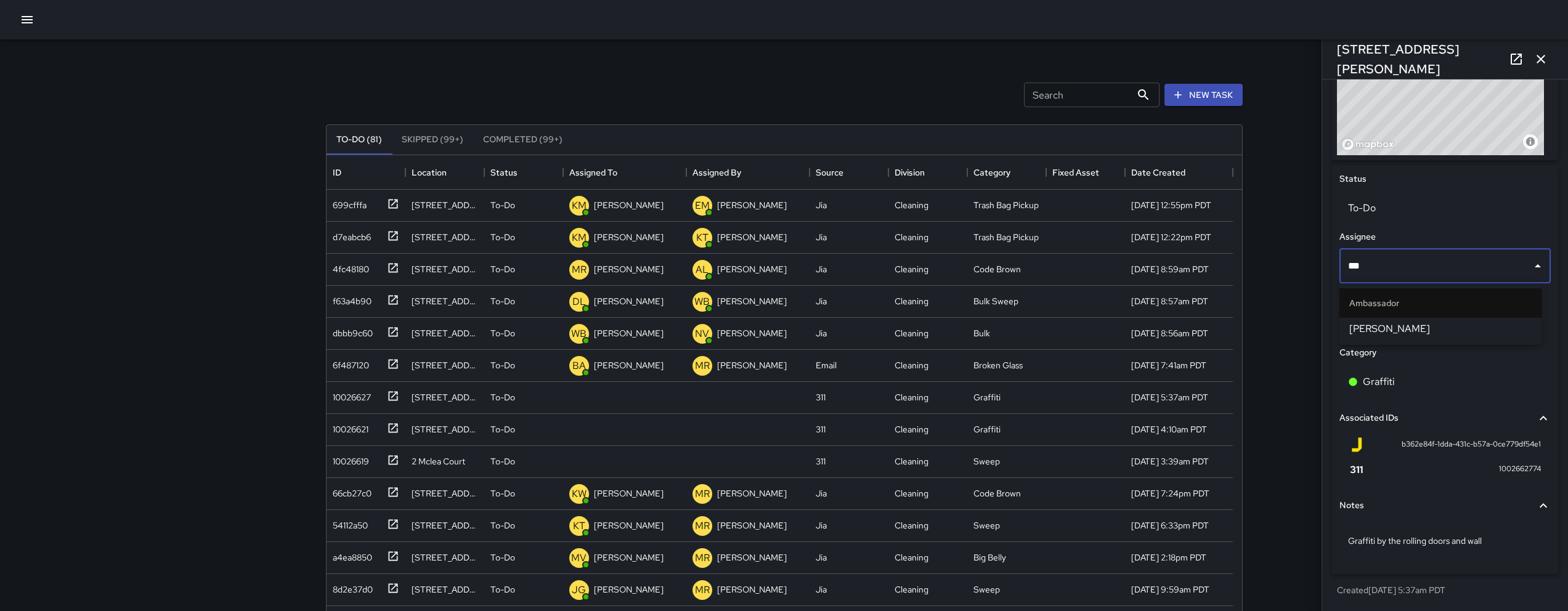
type input "****"
click at [1433, 328] on span "[PERSON_NAME]" at bounding box center [1440, 328] width 182 height 15
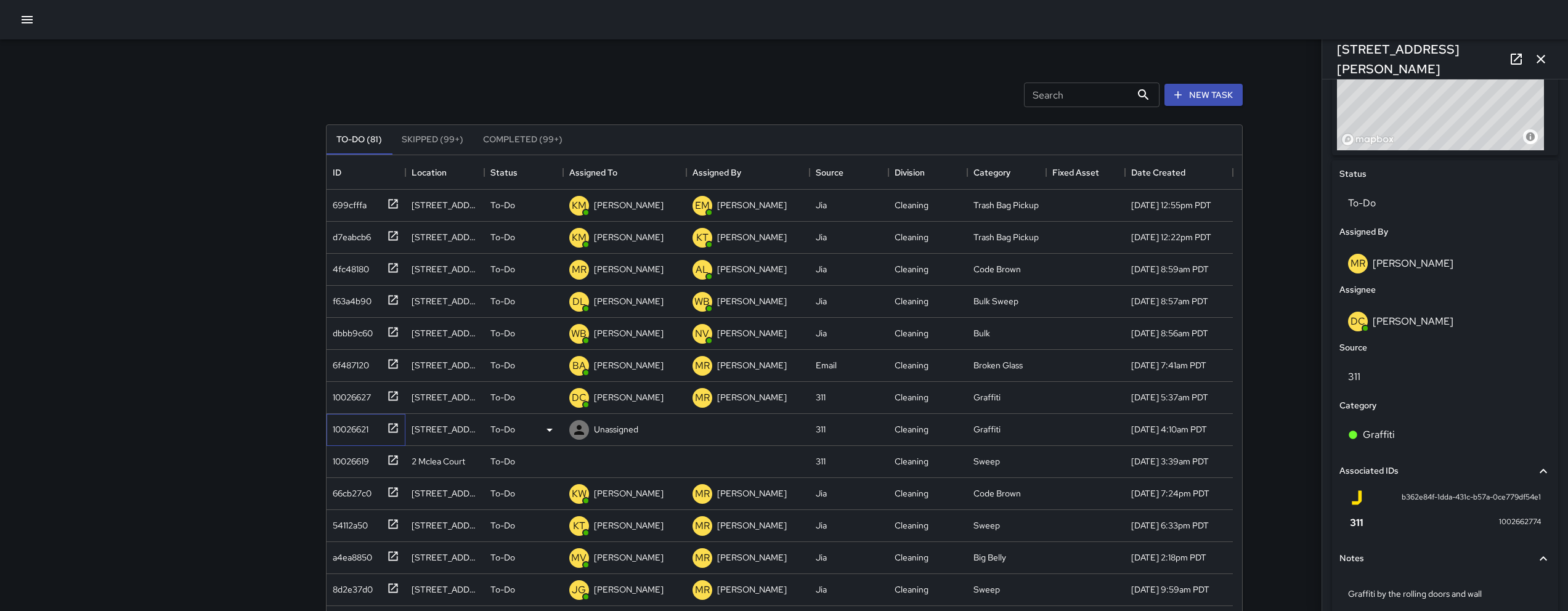
click at [373, 421] on div "10026621" at bounding box center [364, 427] width 72 height 21
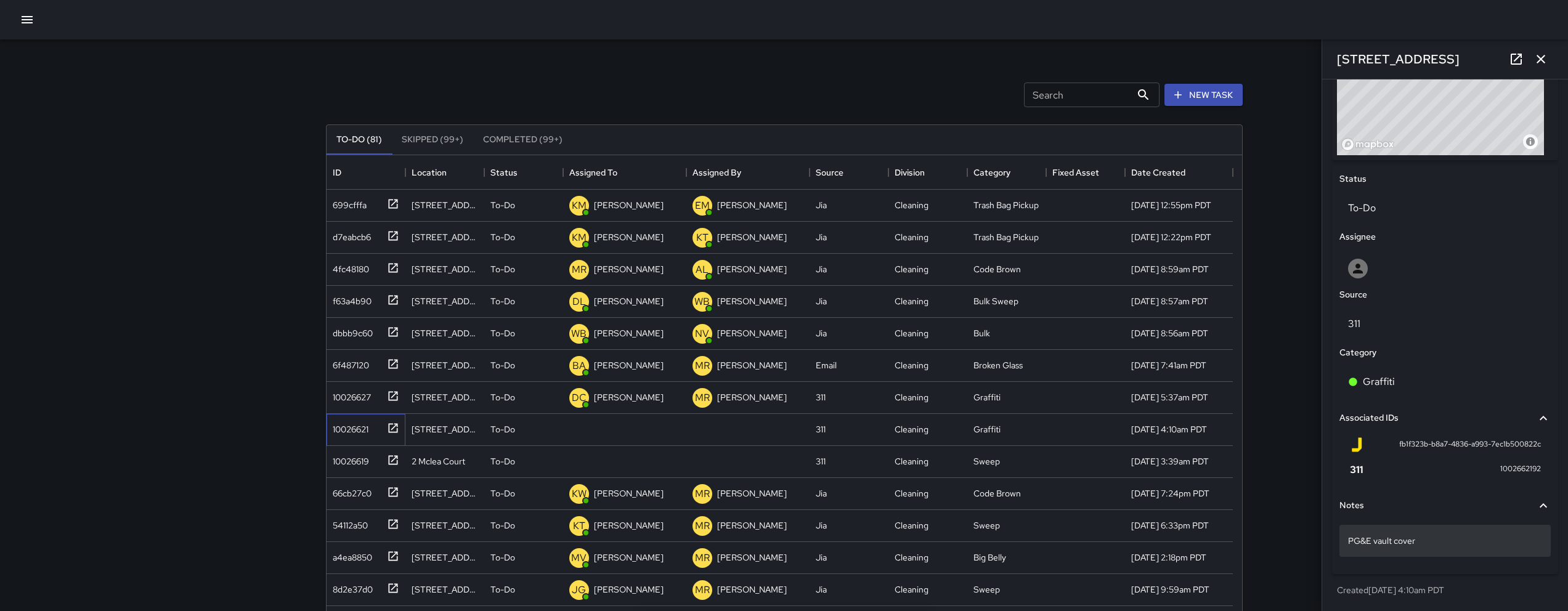
scroll to position [3, 0]
click at [1439, 538] on p "PG&E vault cover" at bounding box center [1445, 541] width 194 height 12
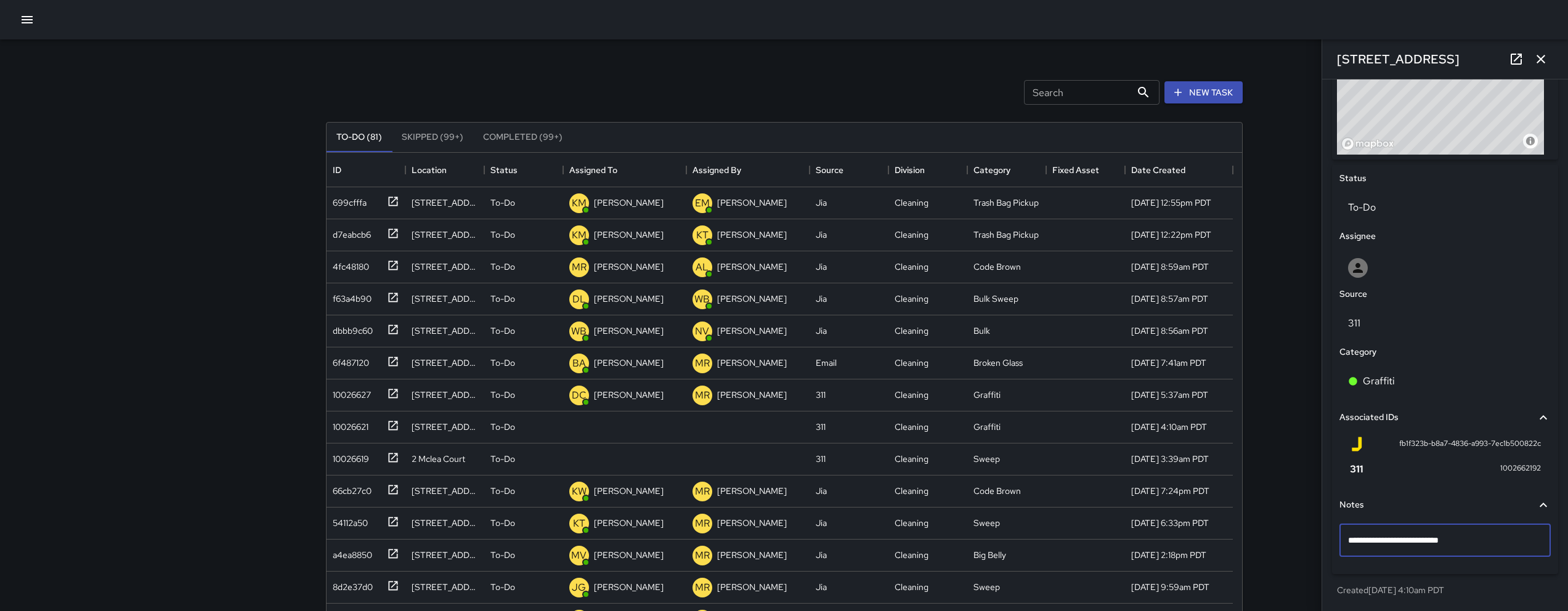
type textarea "**********"
click at [1412, 209] on p "To-Do" at bounding box center [1445, 207] width 194 height 15
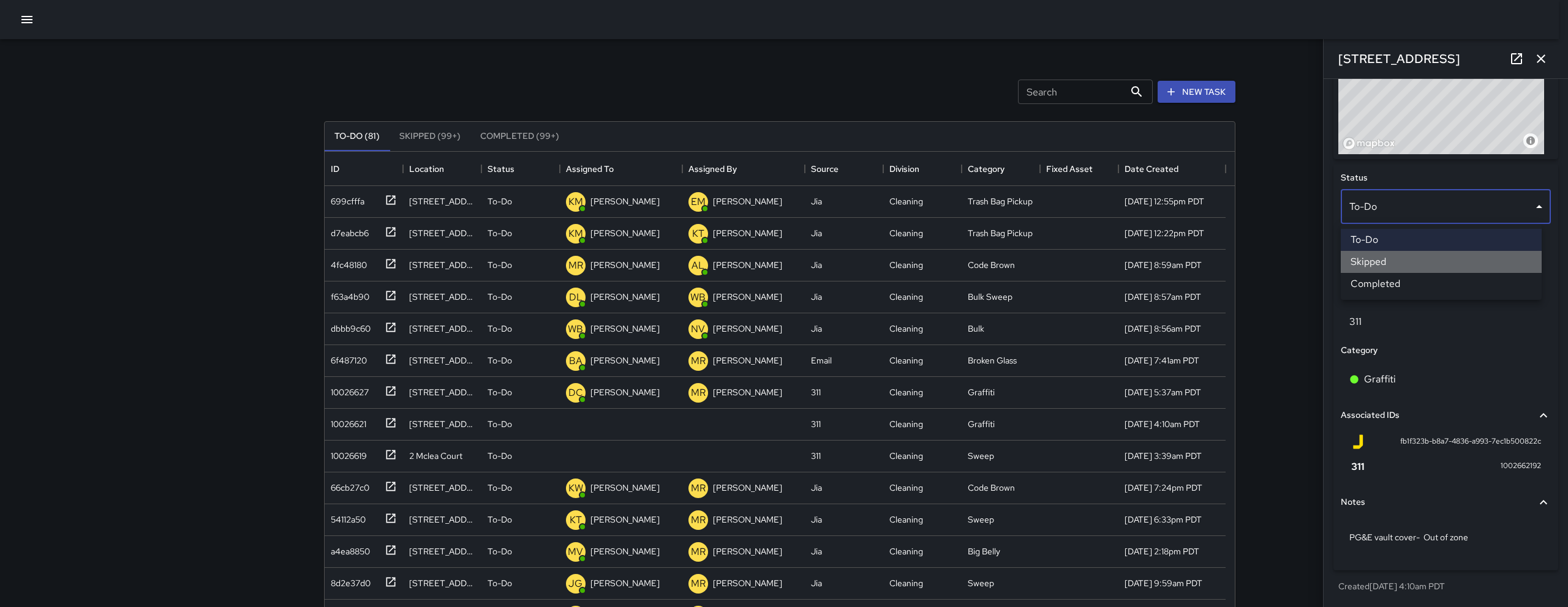
click at [1404, 261] on li "Skipped" at bounding box center [1441, 262] width 201 height 22
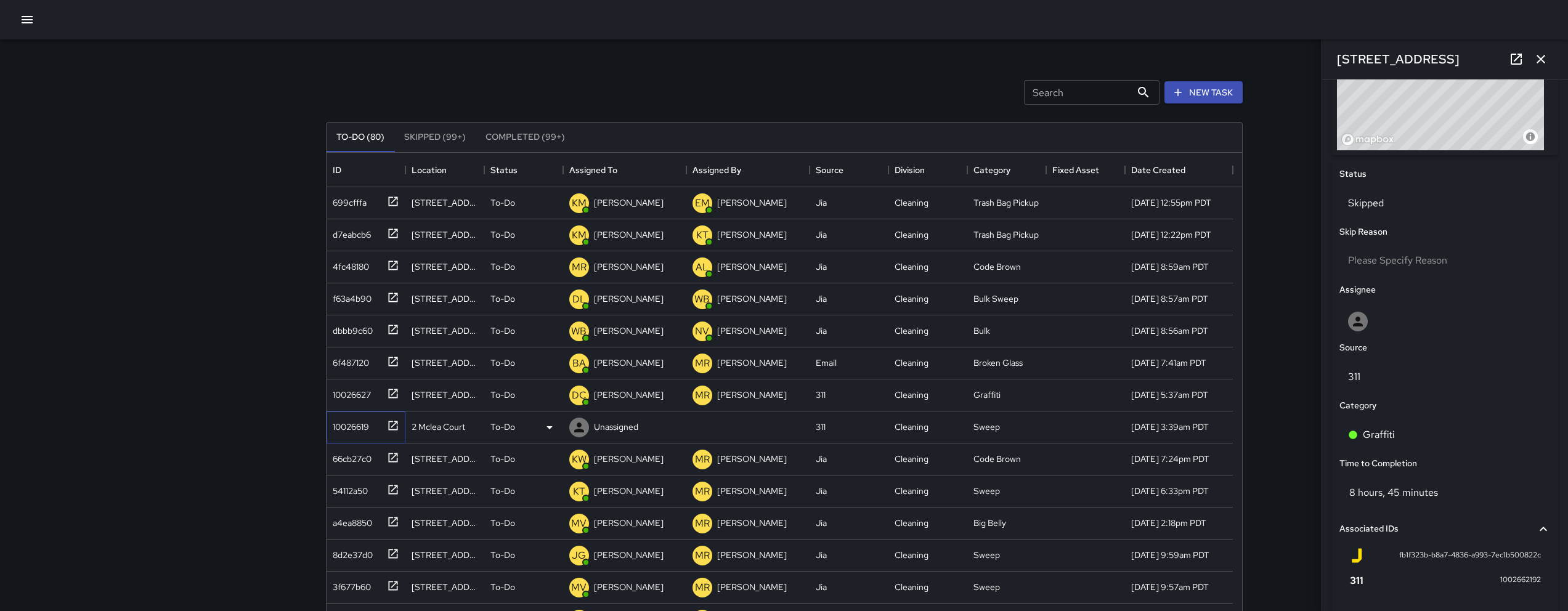
click at [374, 420] on div "10026619" at bounding box center [364, 425] width 72 height 21
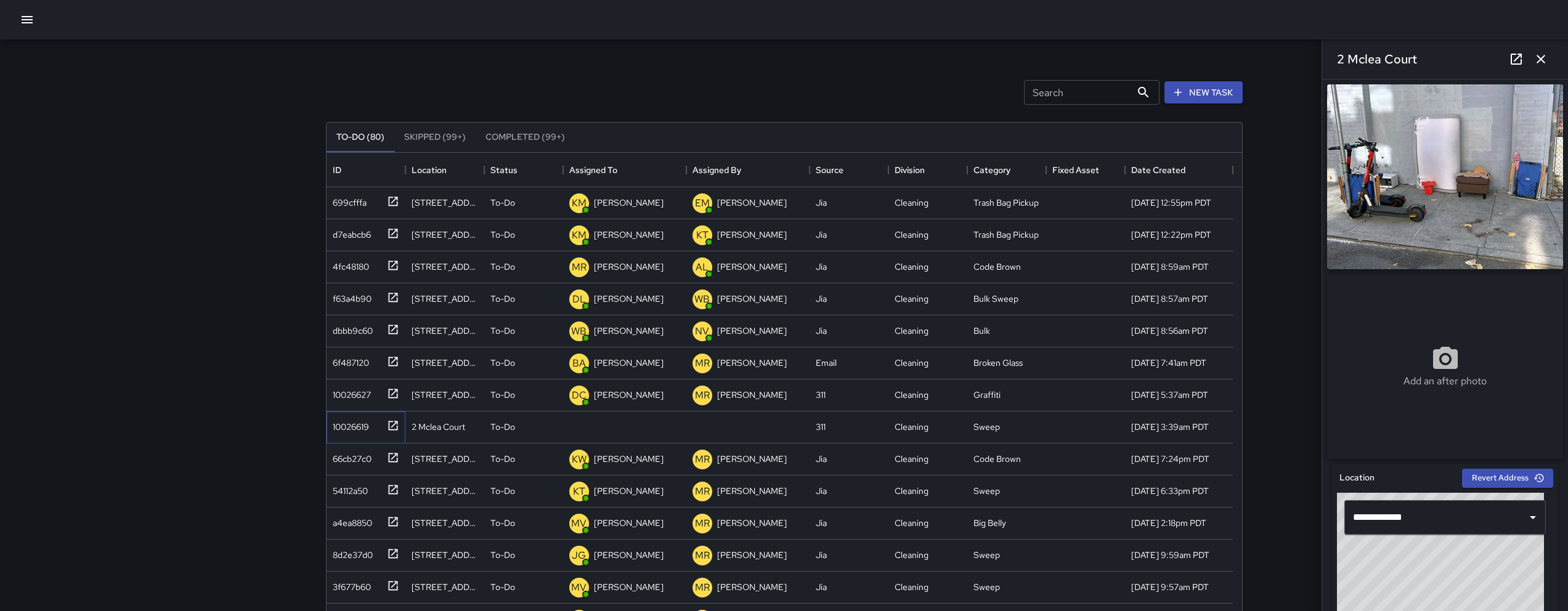
scroll to position [434, 0]
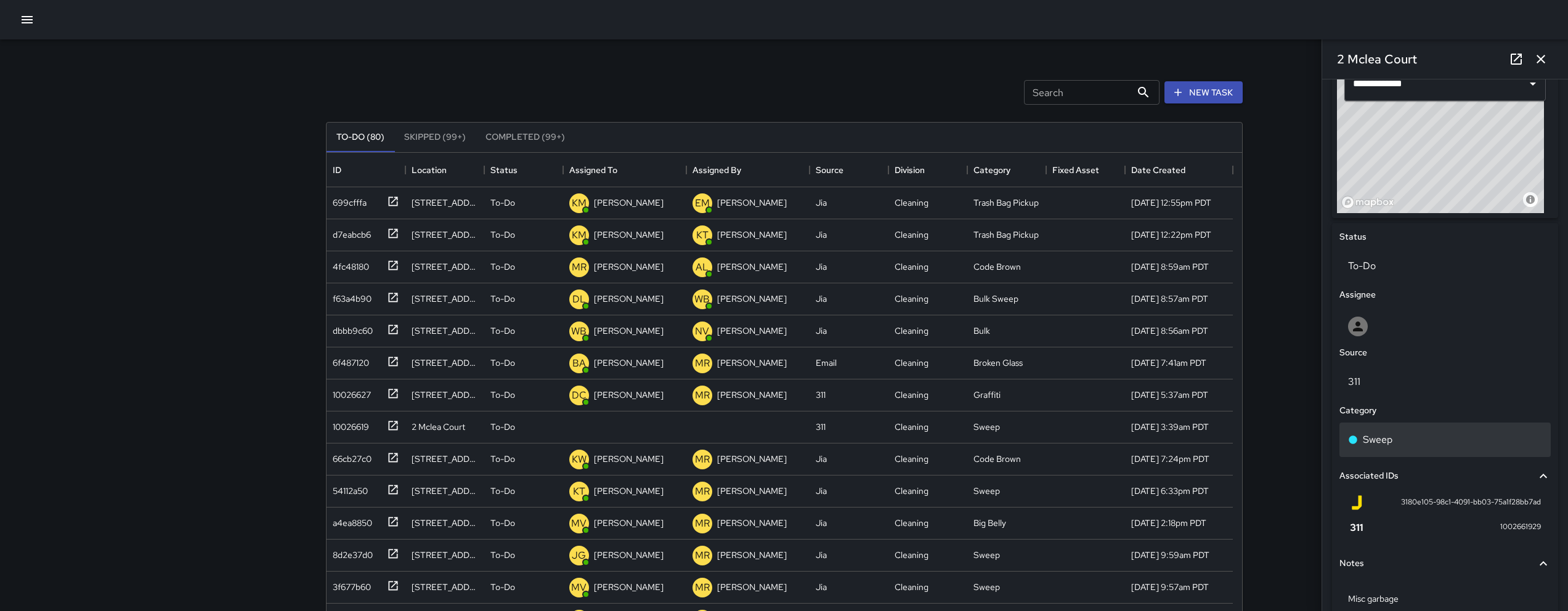
click at [1409, 447] on div "Sweep" at bounding box center [1445, 439] width 194 height 15
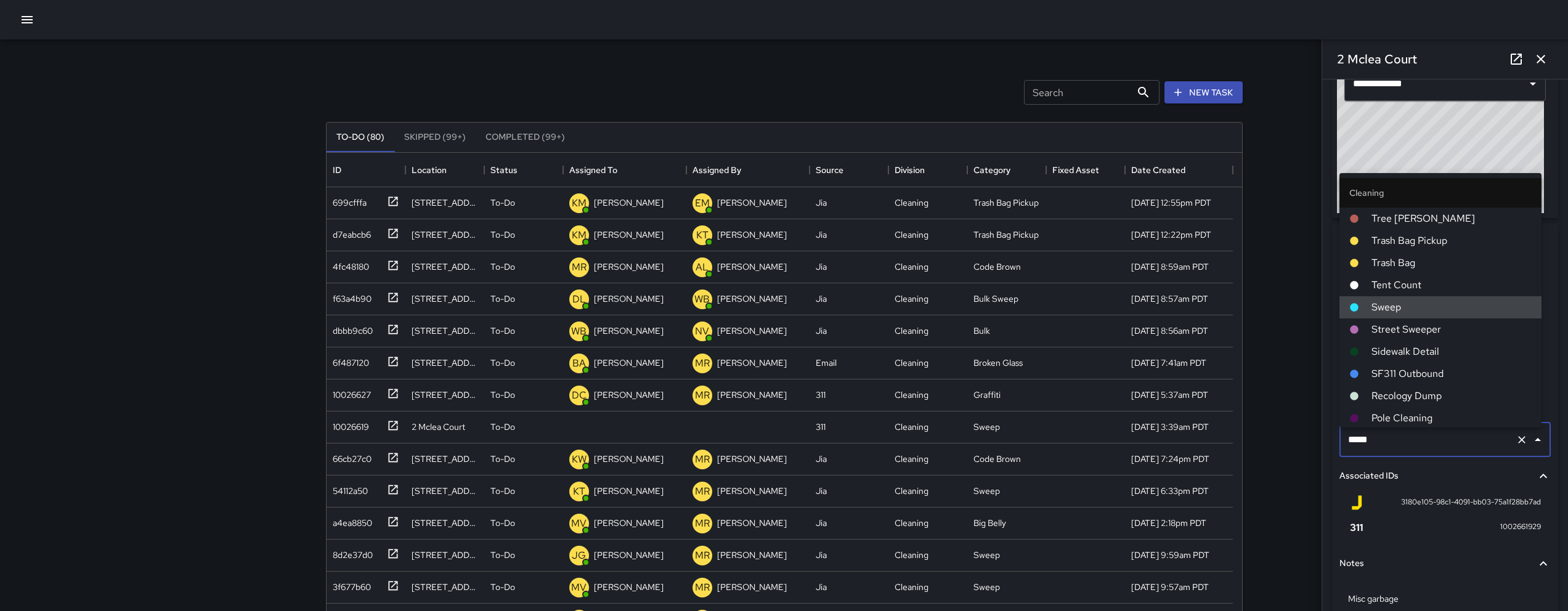
click at [1409, 448] on input "*****" at bounding box center [1428, 439] width 166 height 23
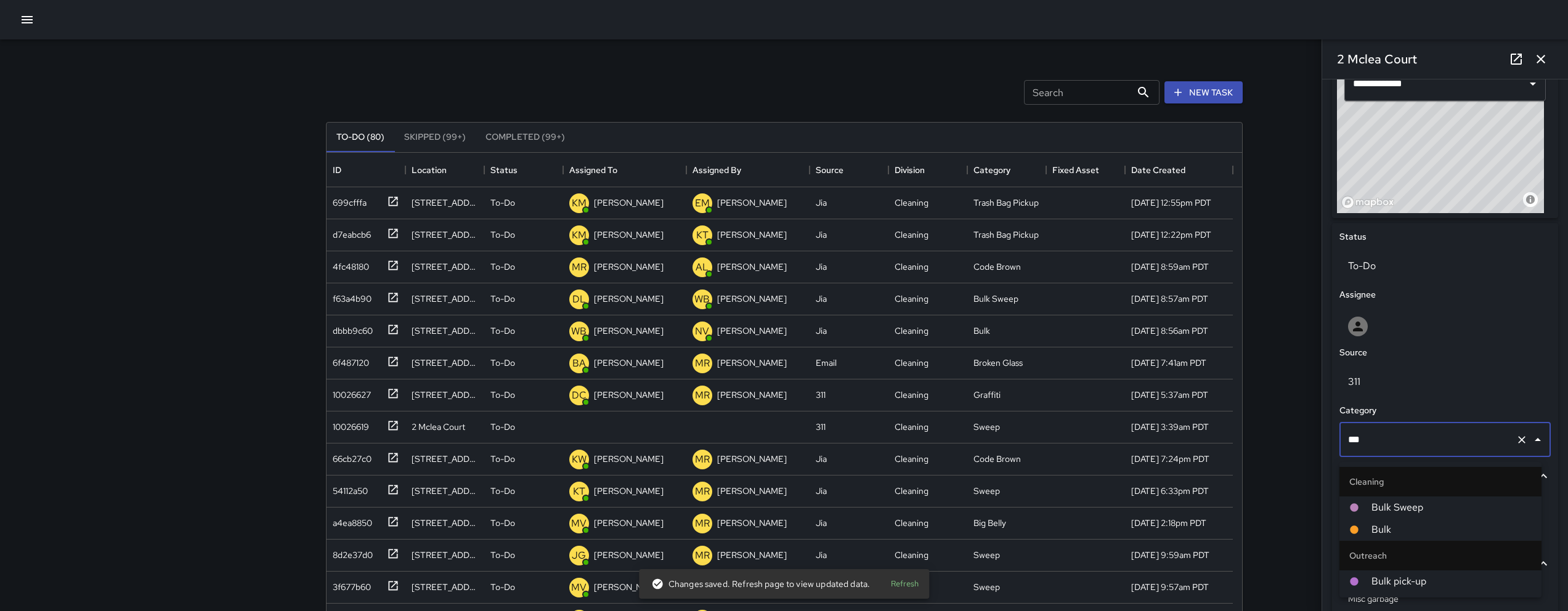
type input "****"
click at [1389, 532] on span "Bulk" at bounding box center [1451, 529] width 160 height 15
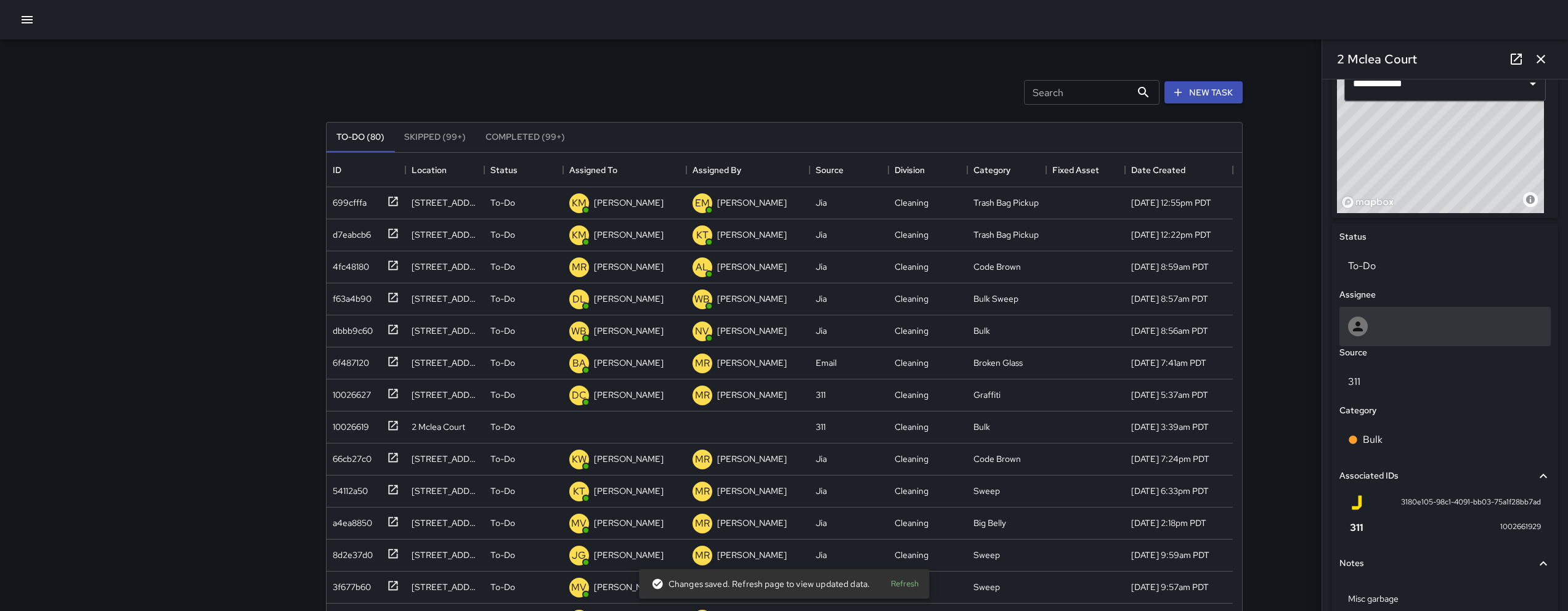
click at [1390, 328] on div at bounding box center [1445, 326] width 194 height 20
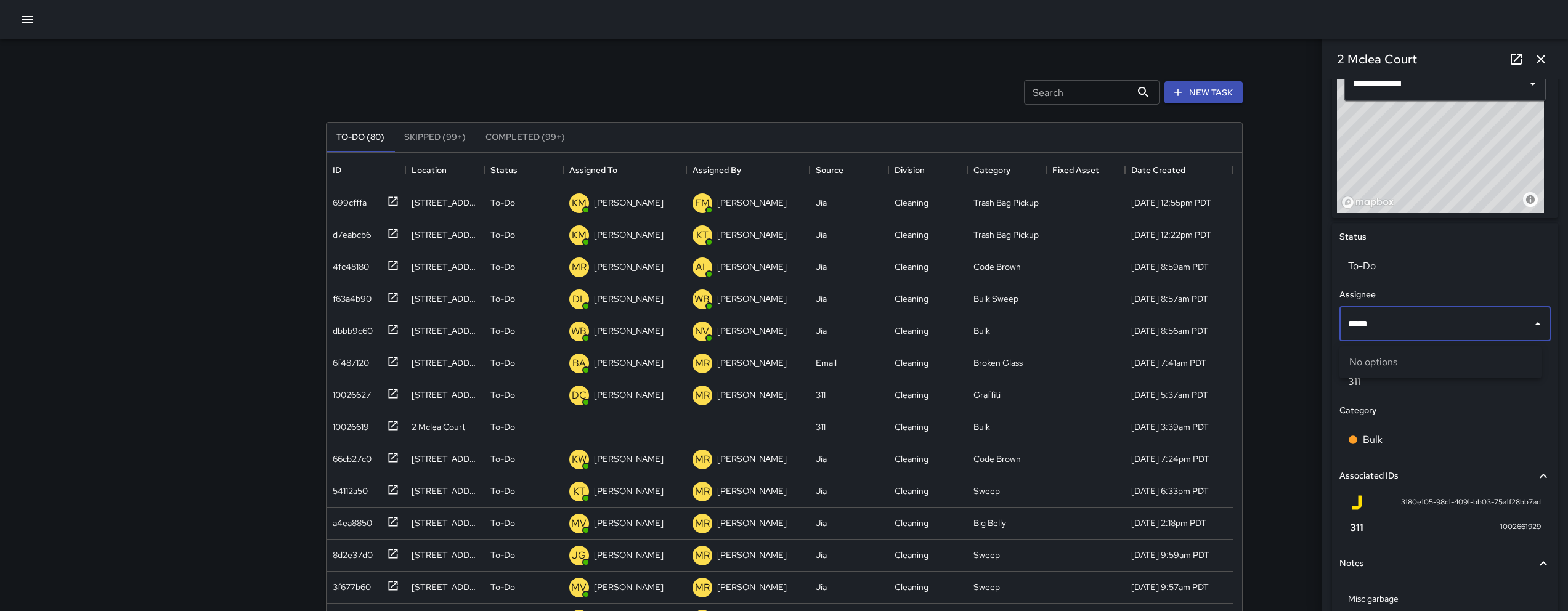
type input "****"
click at [1419, 384] on li "[PERSON_NAME]" at bounding box center [1441, 392] width 203 height 22
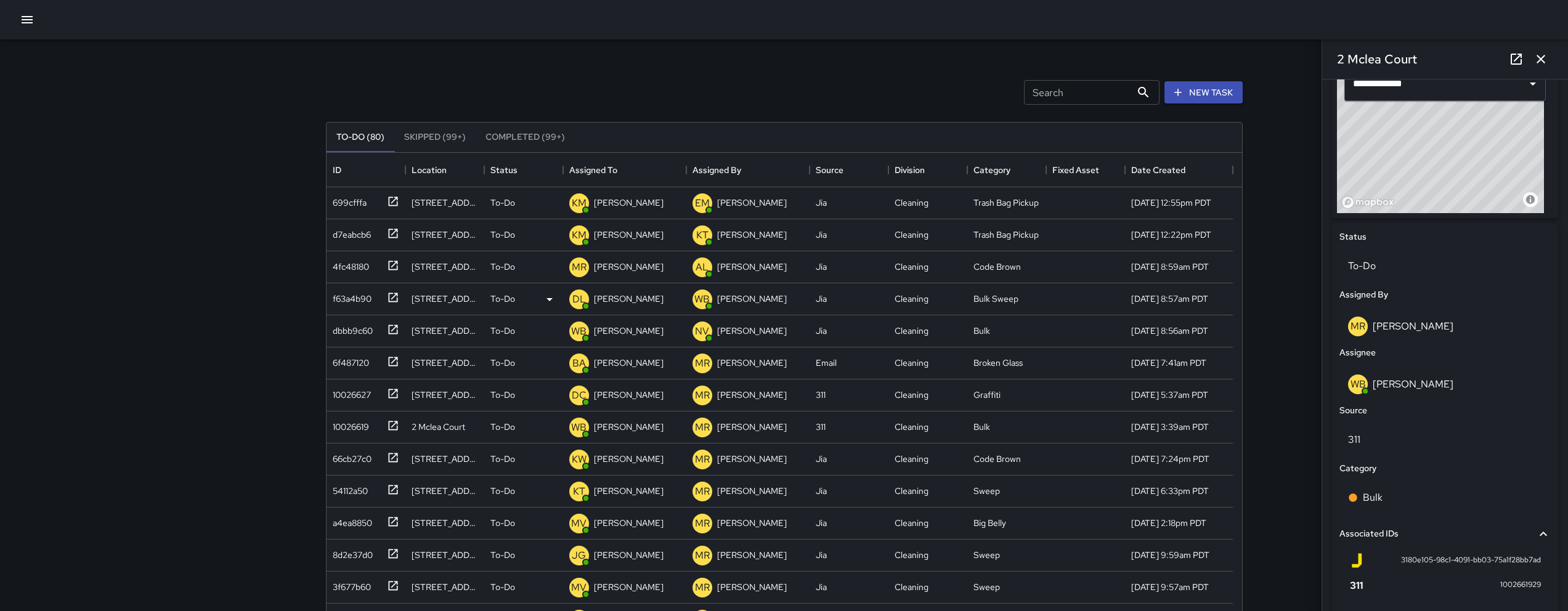
scroll to position [0, 0]
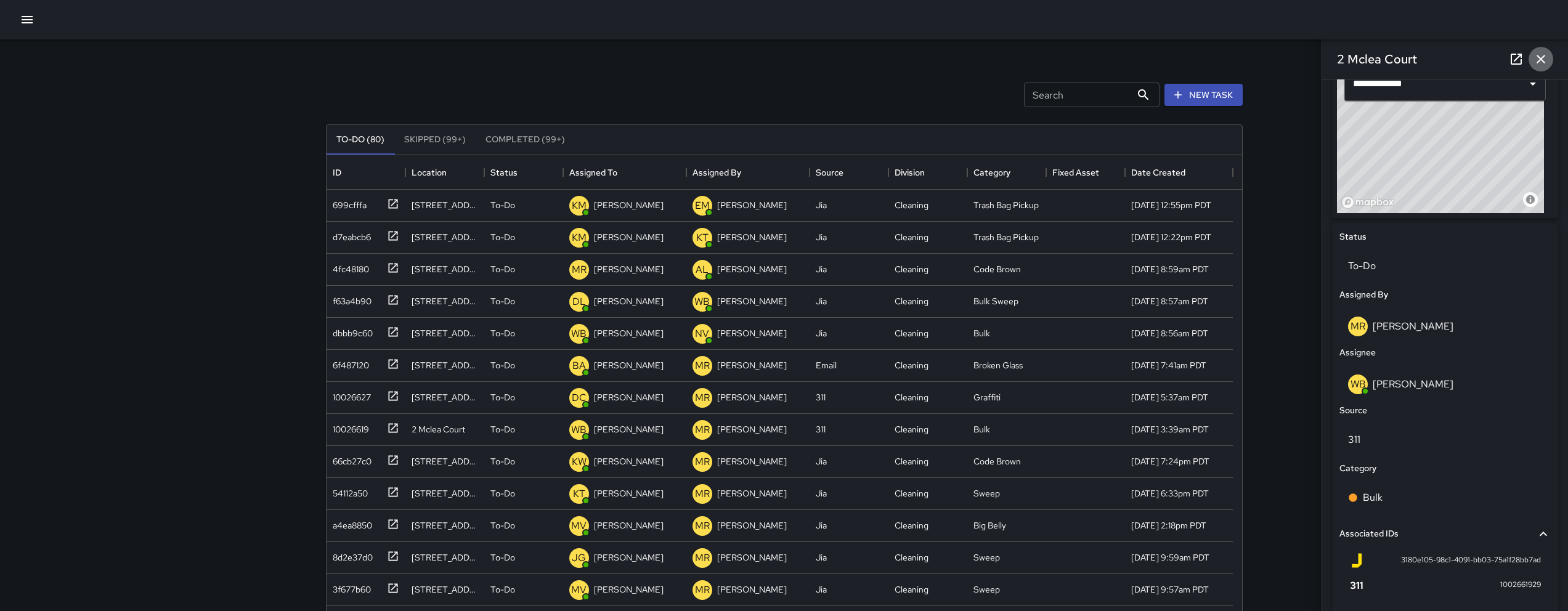
click at [1537, 54] on icon "button" at bounding box center [1541, 59] width 15 height 15
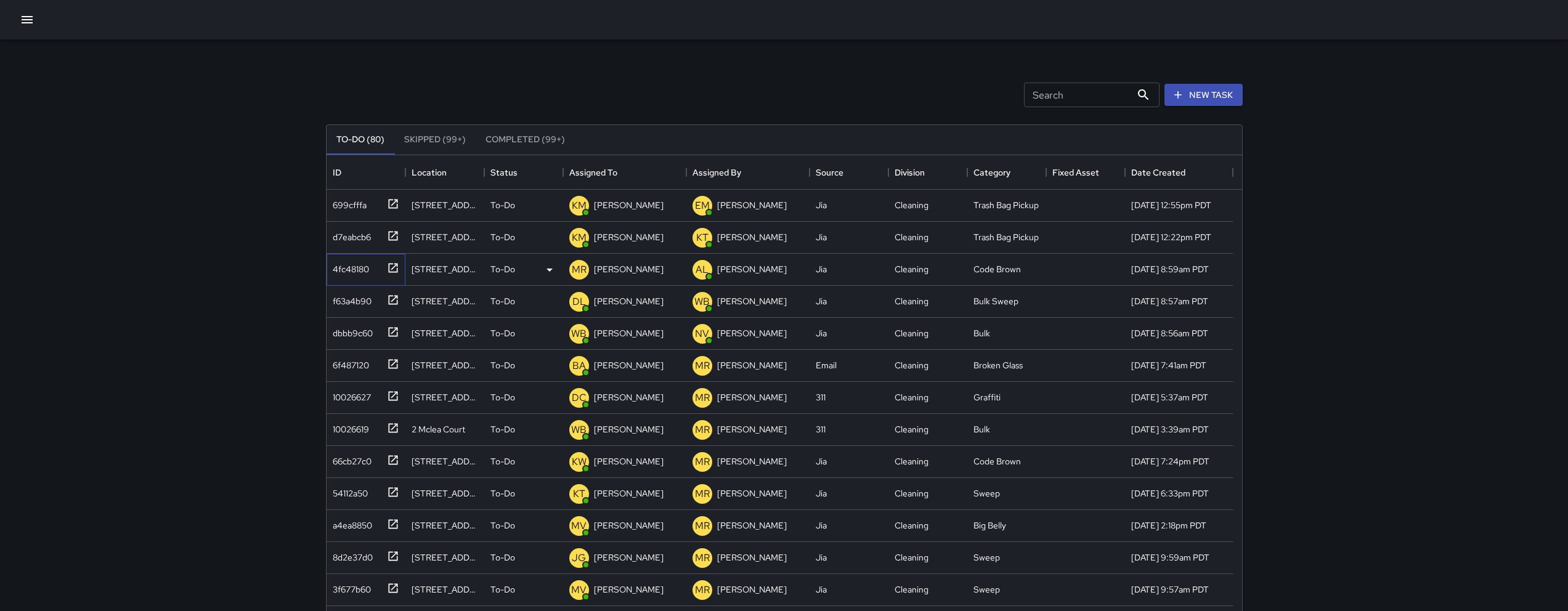
click at [350, 271] on div "4fc48180" at bounding box center [349, 267] width 41 height 17
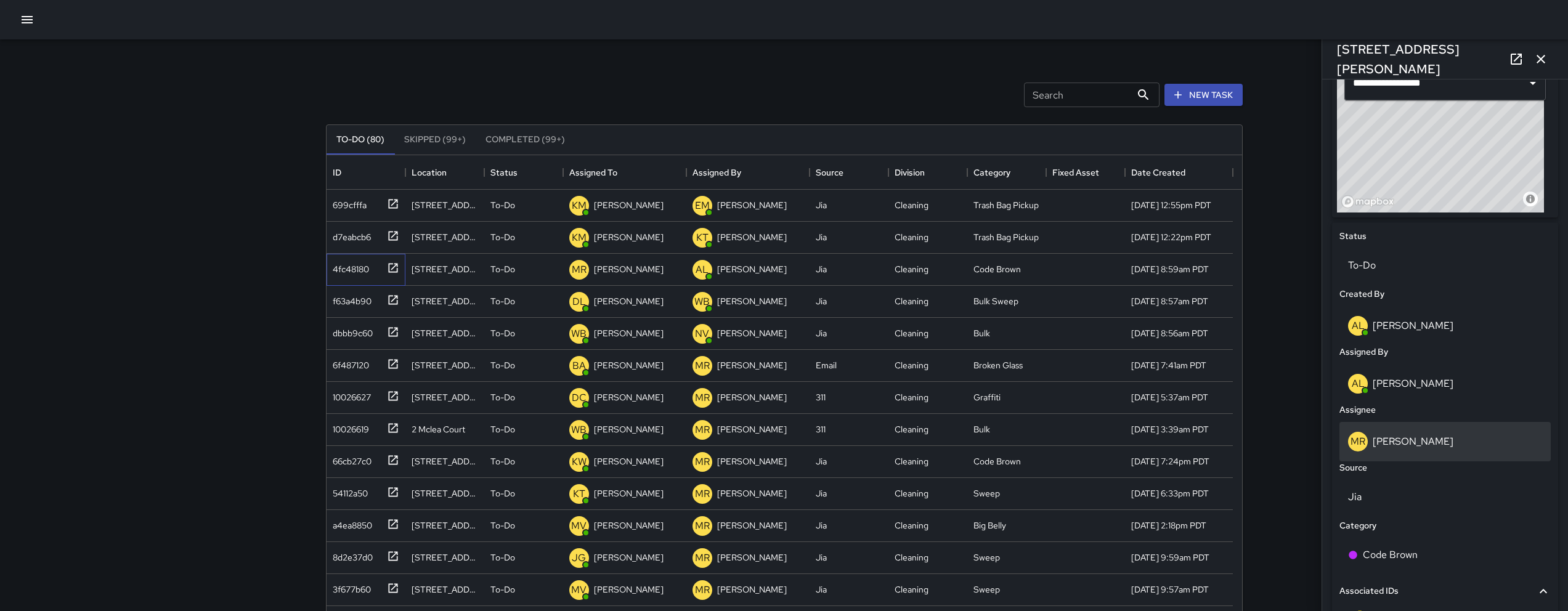
scroll to position [437, 0]
click at [1425, 449] on div "MR Maria Rosas" at bounding box center [1445, 439] width 194 height 20
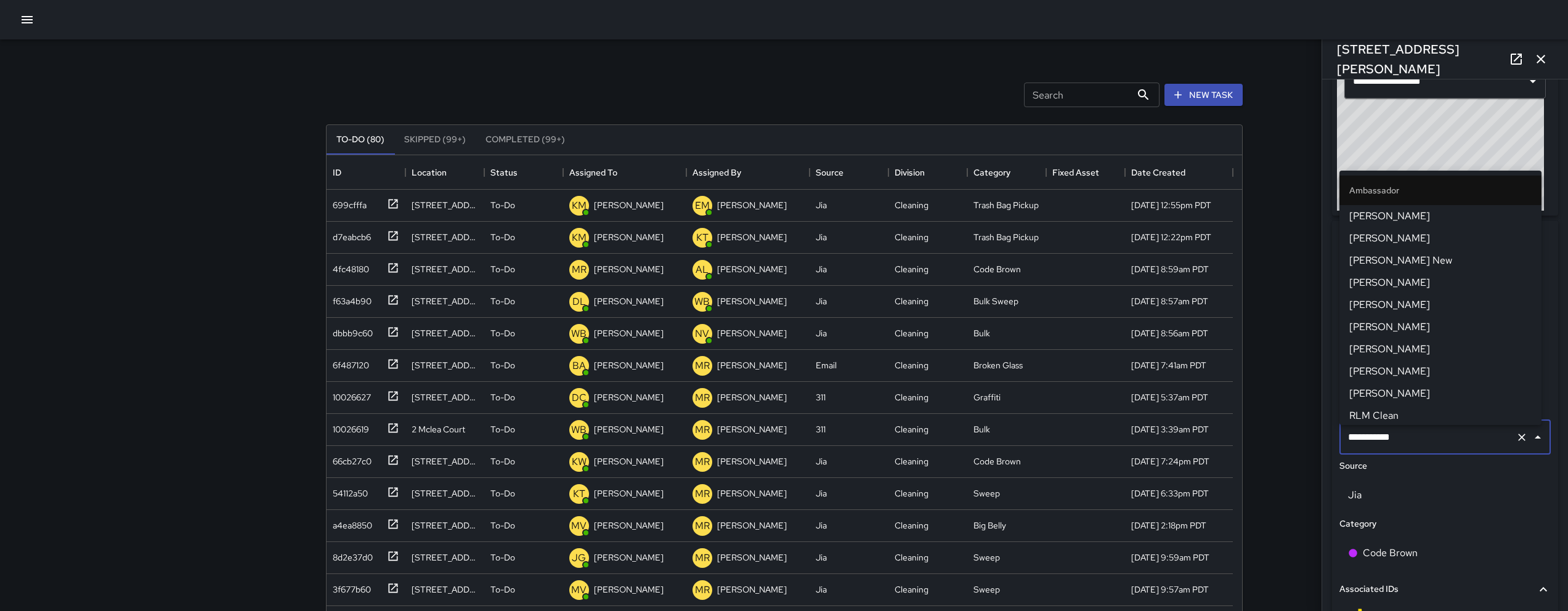
scroll to position [1163, 0]
click at [1425, 449] on input "**********" at bounding box center [1428, 437] width 166 height 23
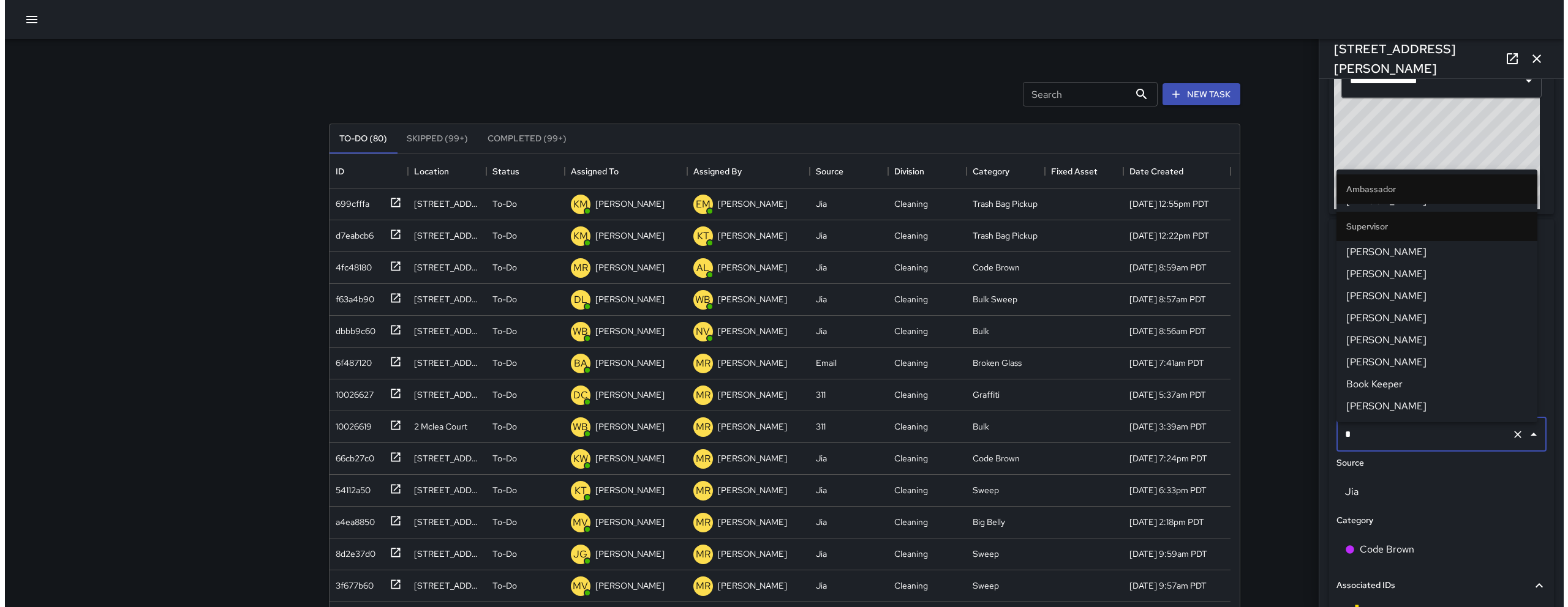
scroll to position [0, 0]
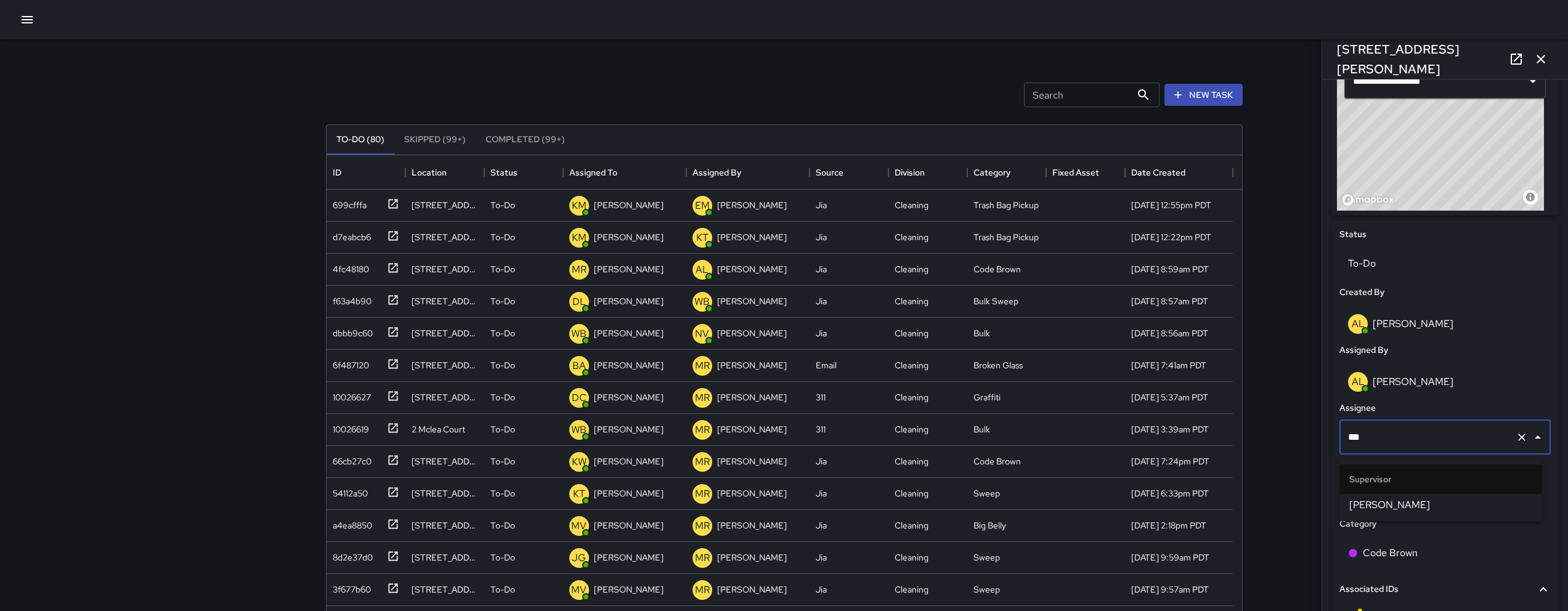
type input "****"
click at [1416, 504] on span "[PERSON_NAME]" at bounding box center [1440, 505] width 182 height 15
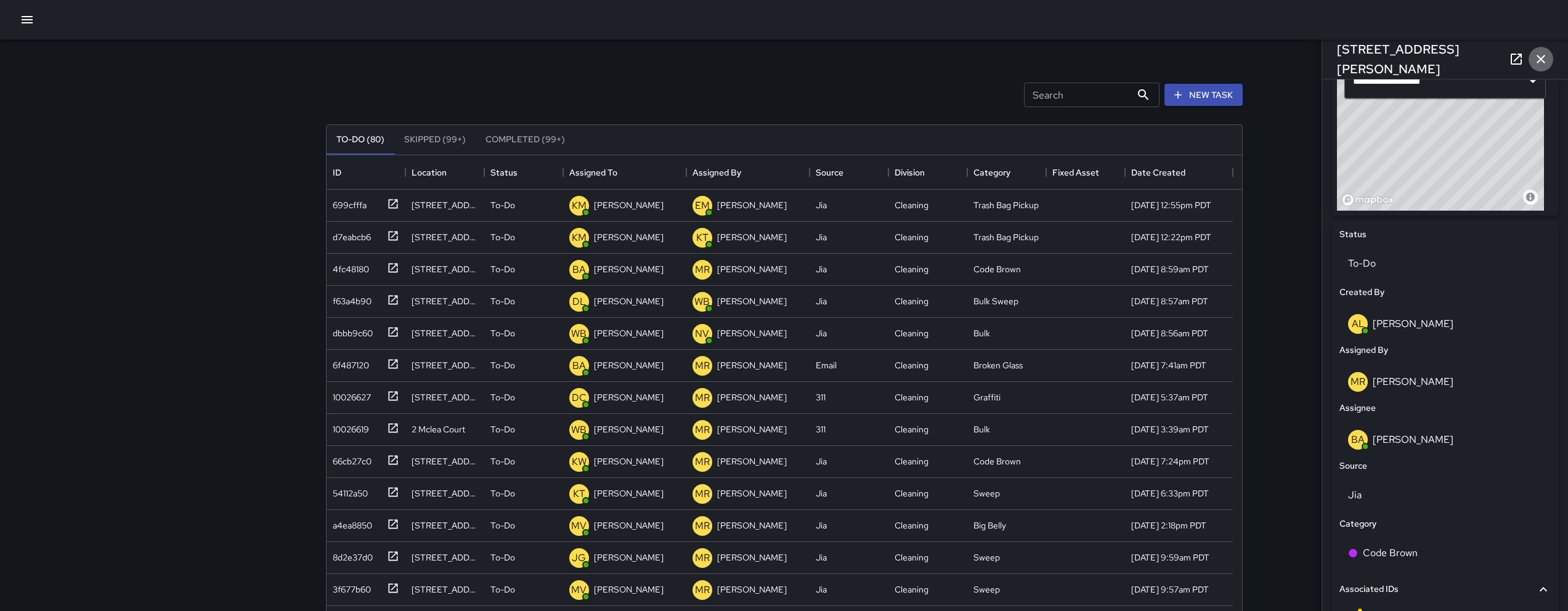
click at [1539, 66] on icon "button" at bounding box center [1541, 59] width 15 height 15
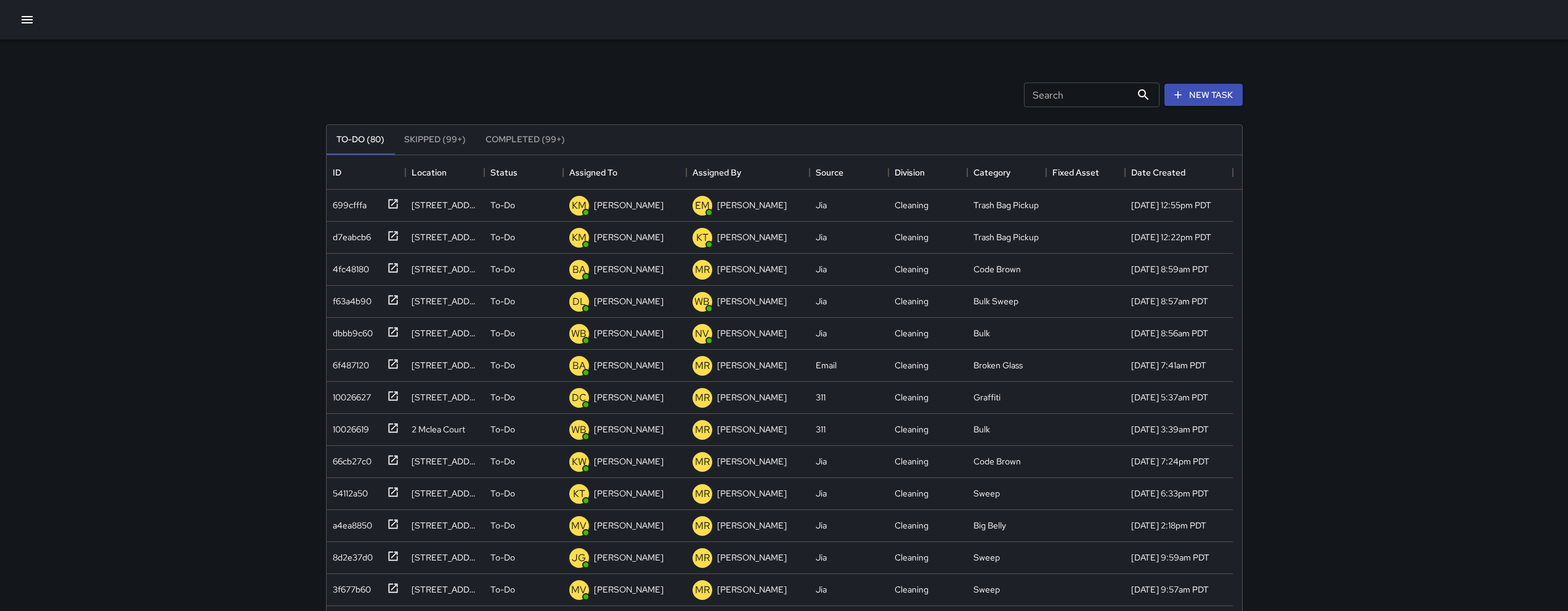
click at [29, 19] on icon "button" at bounding box center [26, 20] width 11 height 8
click at [29, 21] on icon "button" at bounding box center [26, 19] width 15 height 15
click at [28, 30] on button "button" at bounding box center [26, 20] width 25 height 25
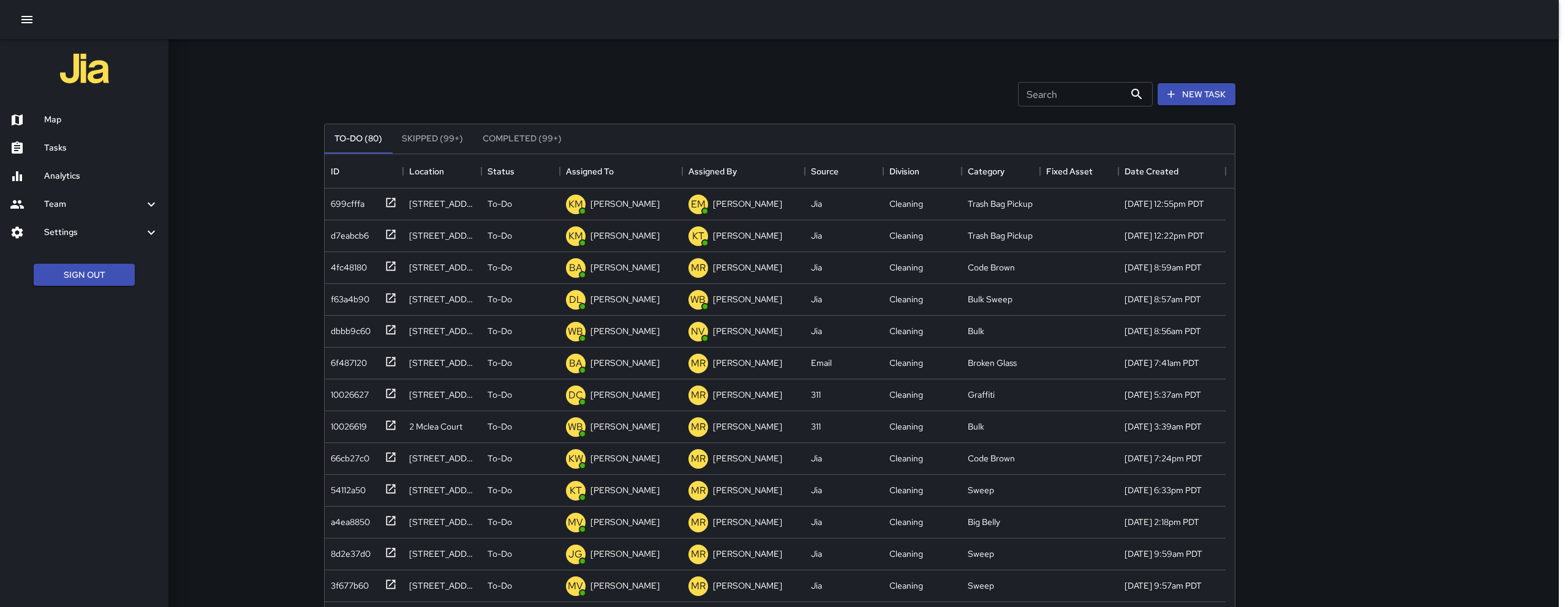
click at [72, 132] on div "Map" at bounding box center [84, 120] width 168 height 28
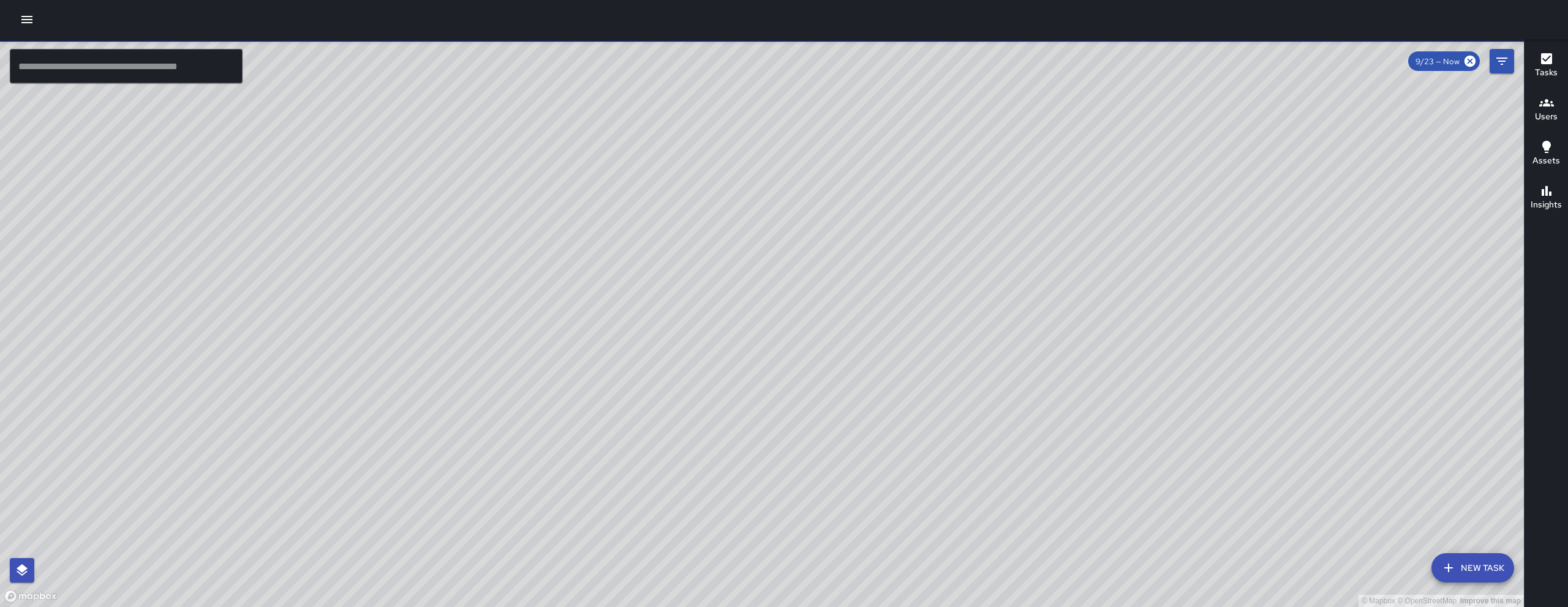
drag, startPoint x: 771, startPoint y: 547, endPoint x: 695, endPoint y: 363, distance: 199.1
click at [698, 370] on div "© Mapbox © OpenStreetMap Improve this map" at bounding box center [762, 323] width 1524 height 568
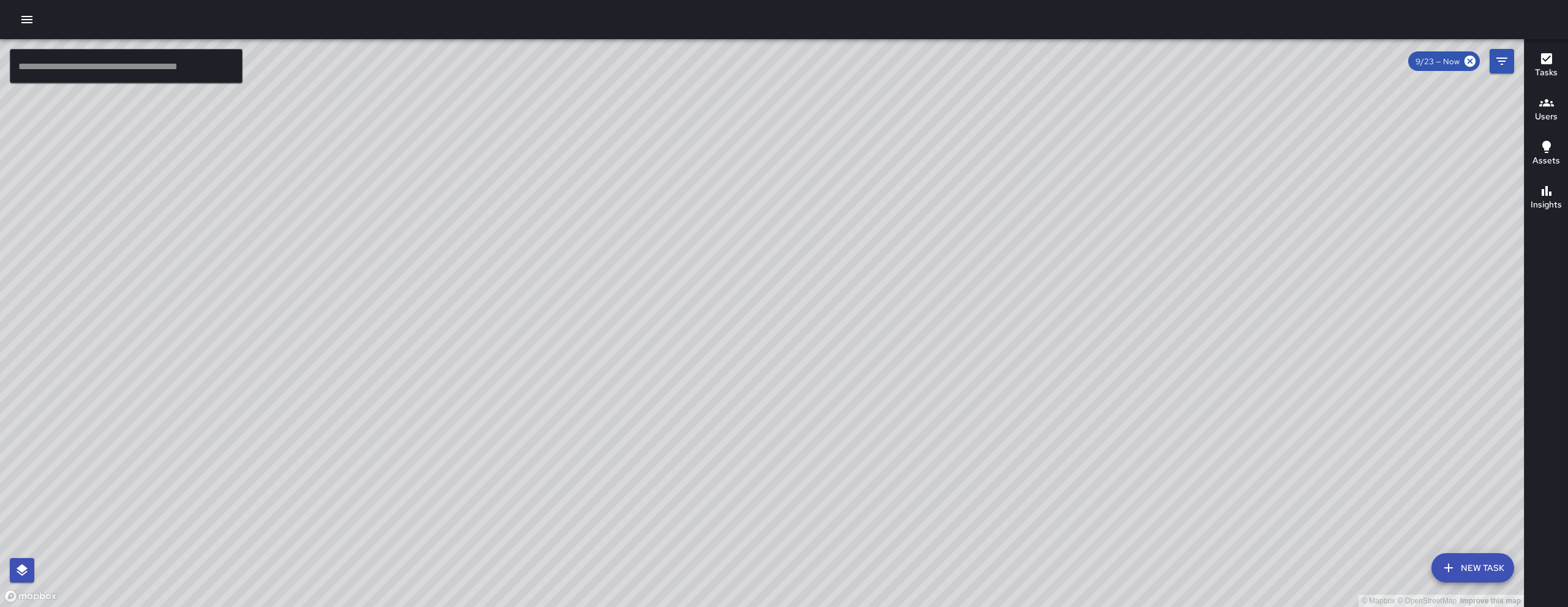
click at [976, 273] on div "© Mapbox © OpenStreetMap Improve this map" at bounding box center [762, 323] width 1524 height 568
click at [917, 525] on div "© Mapbox © OpenStreetMap Improve this map" at bounding box center [762, 323] width 1524 height 568
click at [879, 598] on div "© Mapbox © OpenStreetMap Improve this map" at bounding box center [762, 323] width 1524 height 568
drag, startPoint x: 976, startPoint y: 343, endPoint x: 843, endPoint y: 607, distance: 295.6
click at [861, 607] on div "© Mapbox © OpenStreetMap Improve this map" at bounding box center [762, 323] width 1524 height 568
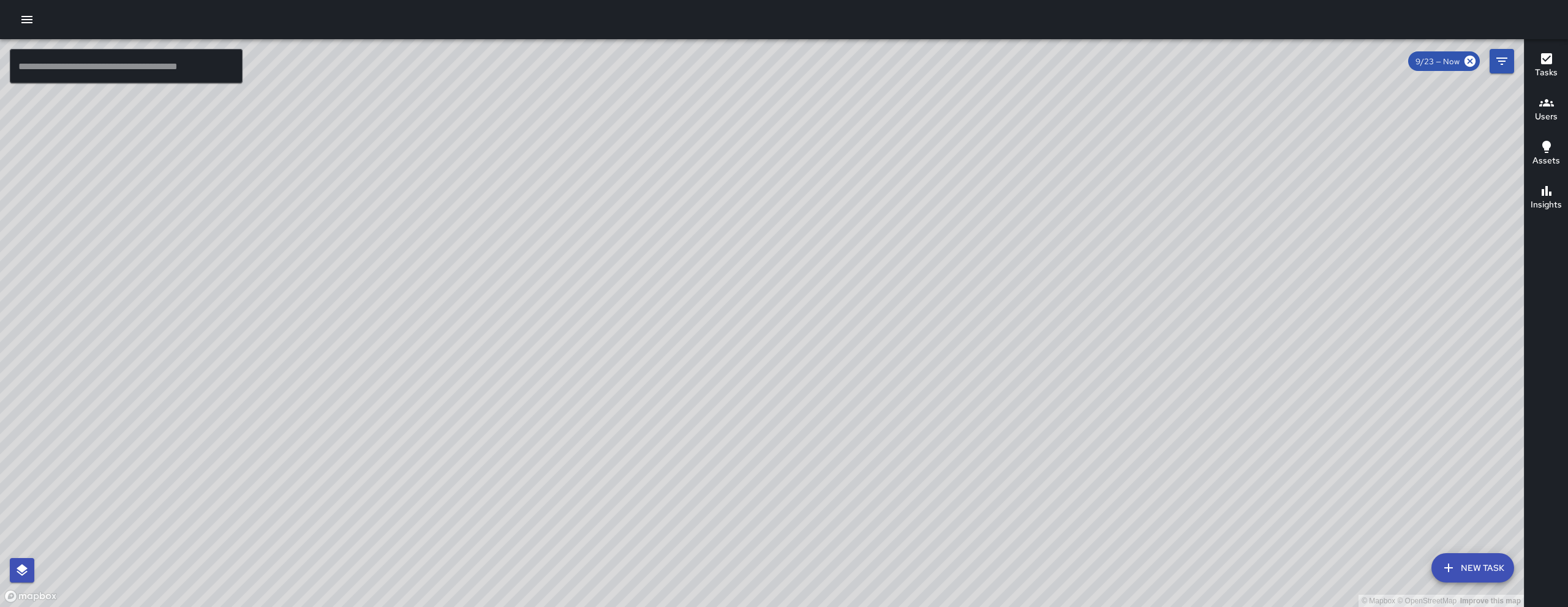
drag, startPoint x: 878, startPoint y: 285, endPoint x: 781, endPoint y: 503, distance: 238.6
click at [781, 502] on div "© Mapbox © OpenStreetMap Improve this map" at bounding box center [762, 323] width 1524 height 568
click at [884, 305] on div "© Mapbox © OpenStreetMap Improve this map" at bounding box center [762, 323] width 1524 height 568
click at [883, 306] on div "© Mapbox © OpenStreetMap Improve this map" at bounding box center [762, 323] width 1524 height 568
click at [675, 289] on div "© Mapbox © OpenStreetMap Improve this map DJ Davis Jones 139 Harriet Street Com…" at bounding box center [762, 323] width 1524 height 568
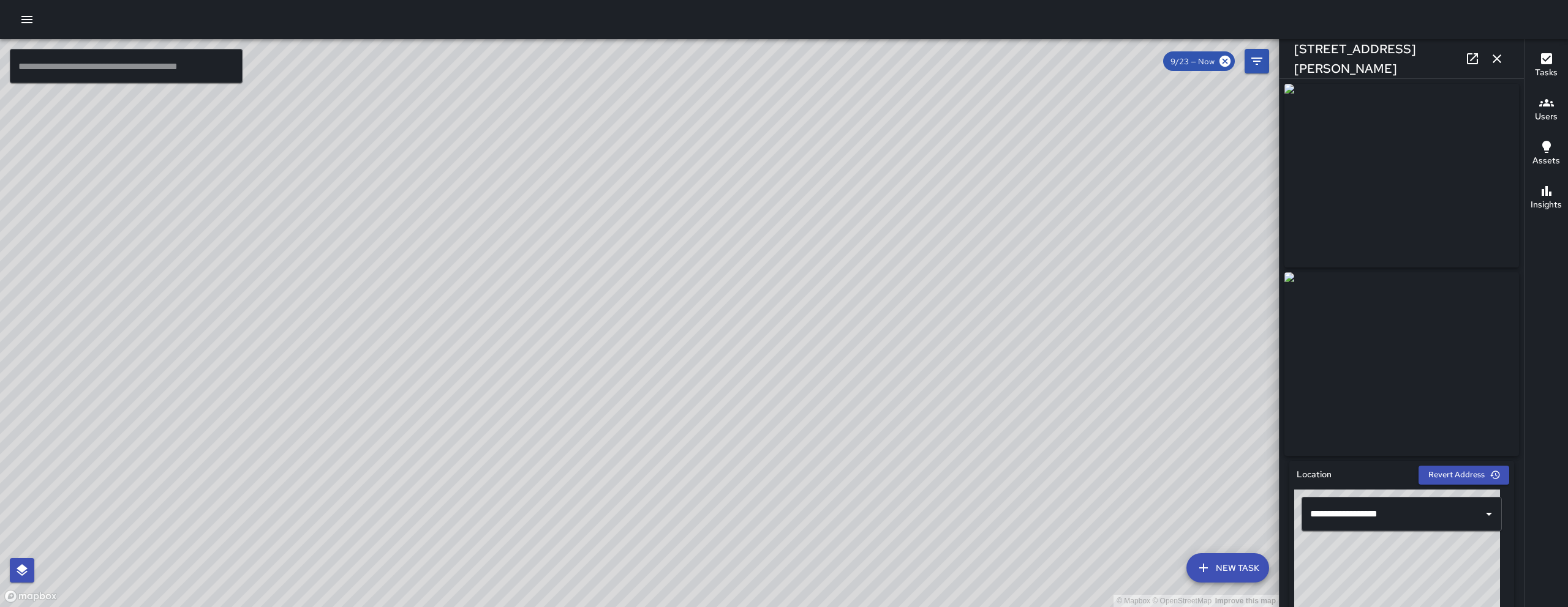
click at [1464, 57] on link at bounding box center [1472, 59] width 25 height 25
drag, startPoint x: 486, startPoint y: 227, endPoint x: 539, endPoint y: 317, distance: 104.4
click at [549, 336] on div "© Mapbox © OpenStreetMap Improve this map" at bounding box center [640, 323] width 1279 height 568
click at [471, 265] on div "© Mapbox © OpenStreetMap Improve this map" at bounding box center [640, 323] width 1279 height 568
drag, startPoint x: 520, startPoint y: 336, endPoint x: 559, endPoint y: 447, distance: 117.7
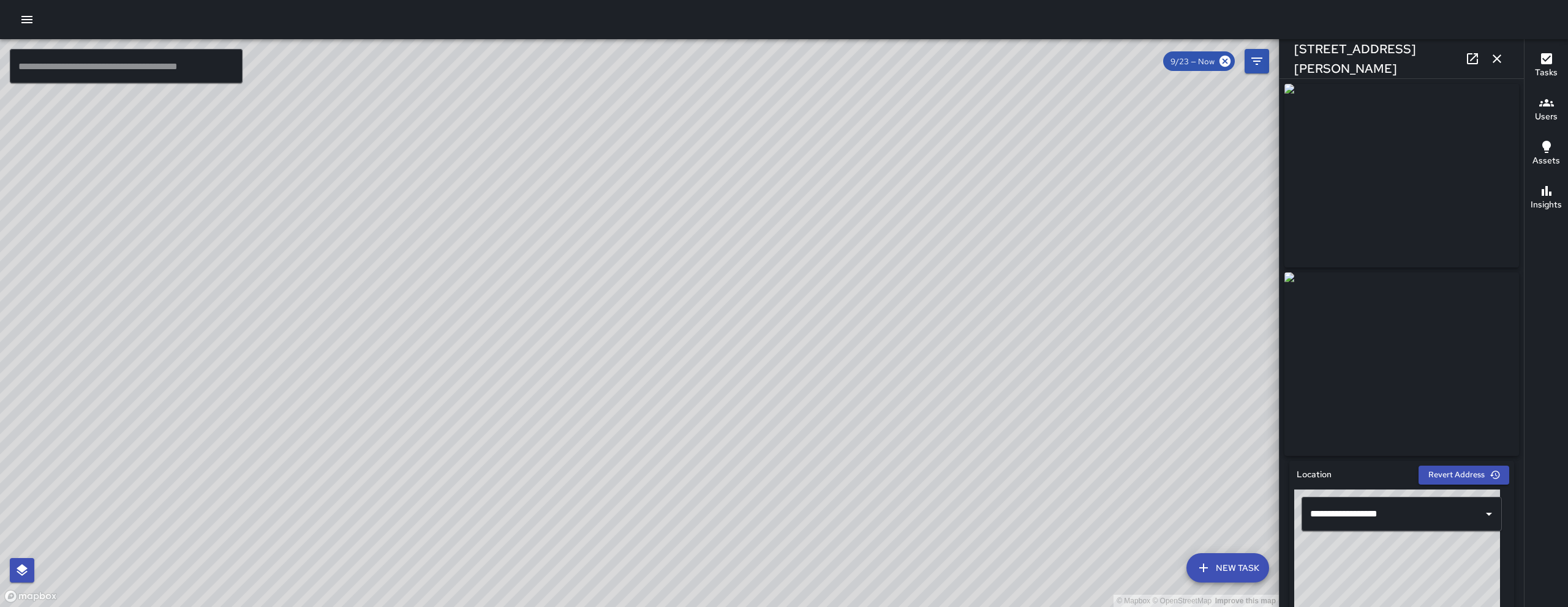
click at [559, 447] on div "© Mapbox © OpenStreetMap Improve this map" at bounding box center [640, 323] width 1279 height 568
drag, startPoint x: 644, startPoint y: 461, endPoint x: 552, endPoint y: 316, distance: 171.7
click at [556, 325] on div "© Mapbox © OpenStreetMap Improve this map" at bounding box center [640, 323] width 1279 height 568
click at [551, 315] on div "© Mapbox © OpenStreetMap Improve this map" at bounding box center [640, 323] width 1279 height 568
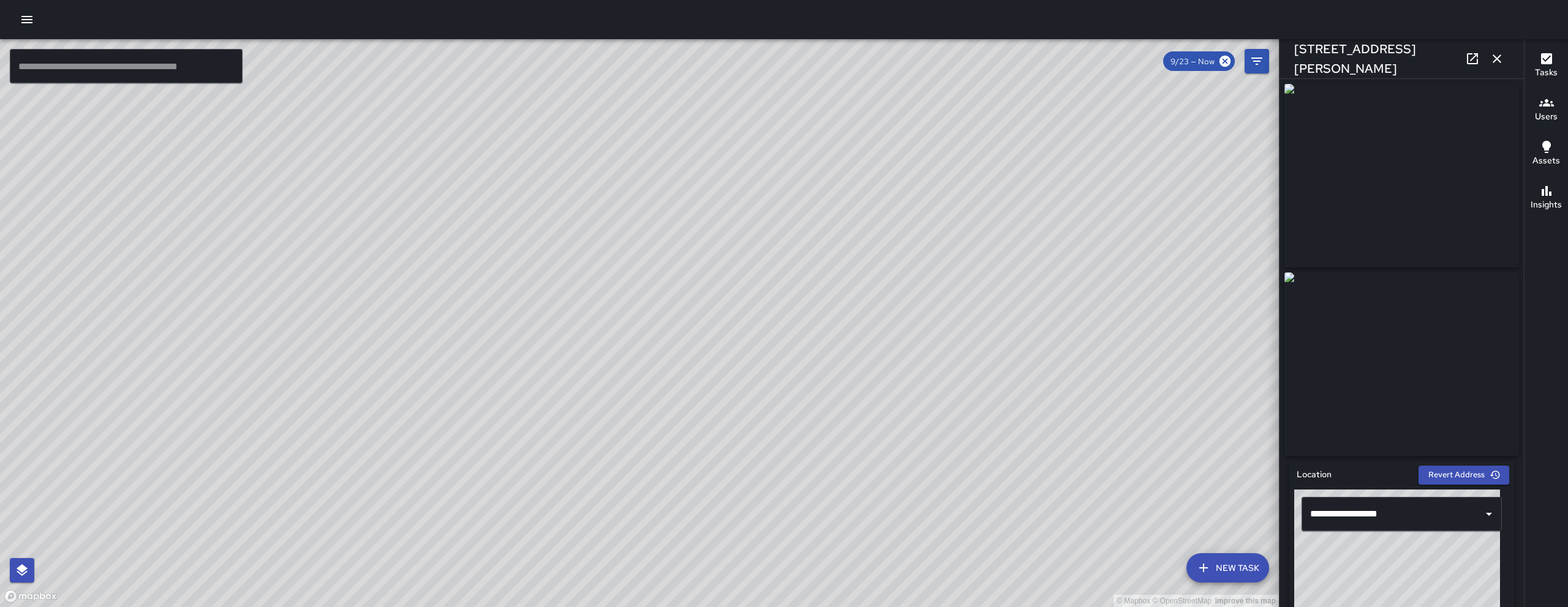
click at [1505, 56] on button "button" at bounding box center [1497, 59] width 25 height 25
click at [1264, 56] on icon "Filters" at bounding box center [1256, 60] width 14 height 14
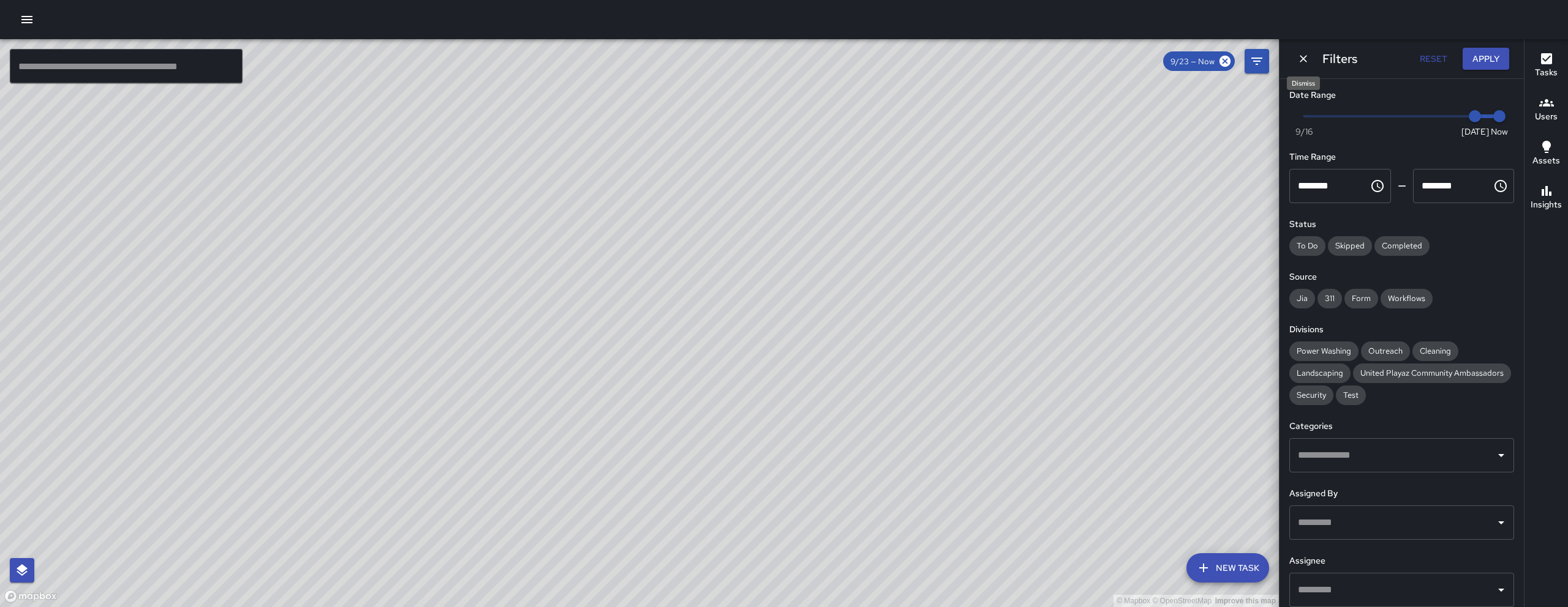
click at [1303, 57] on icon "Dismiss" at bounding box center [1303, 59] width 12 height 12
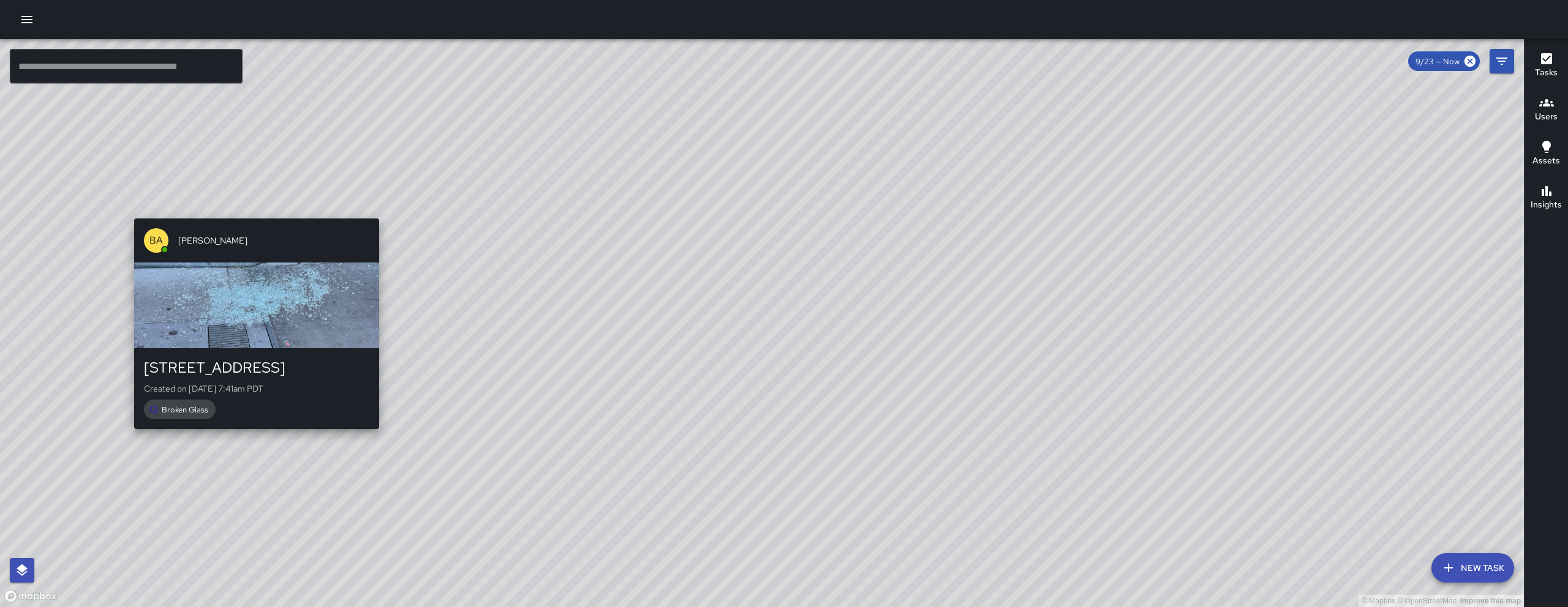
click at [375, 211] on div "© Mapbox © OpenStreetMap Improve this map BA Bryan Alexander 588 Minna Street C…" at bounding box center [762, 323] width 1524 height 568
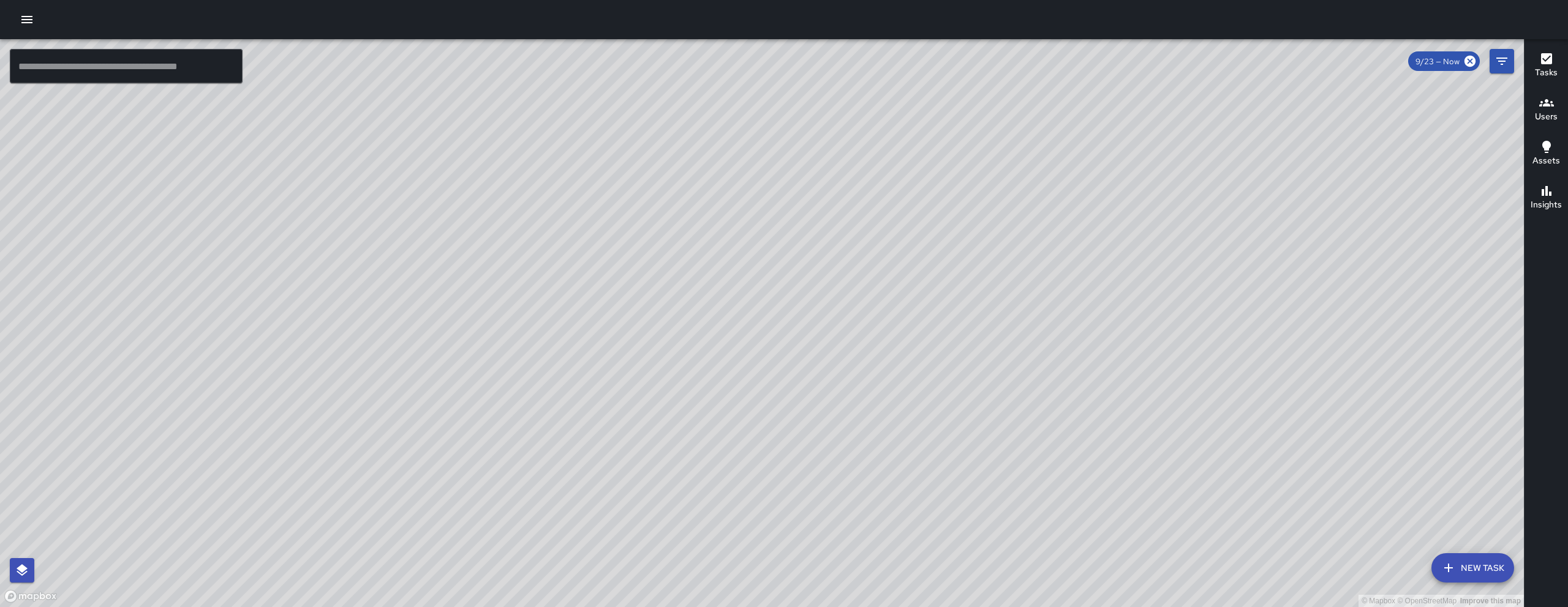
click at [381, 210] on div "© Mapbox © OpenStreetMap Improve this map" at bounding box center [762, 323] width 1524 height 568
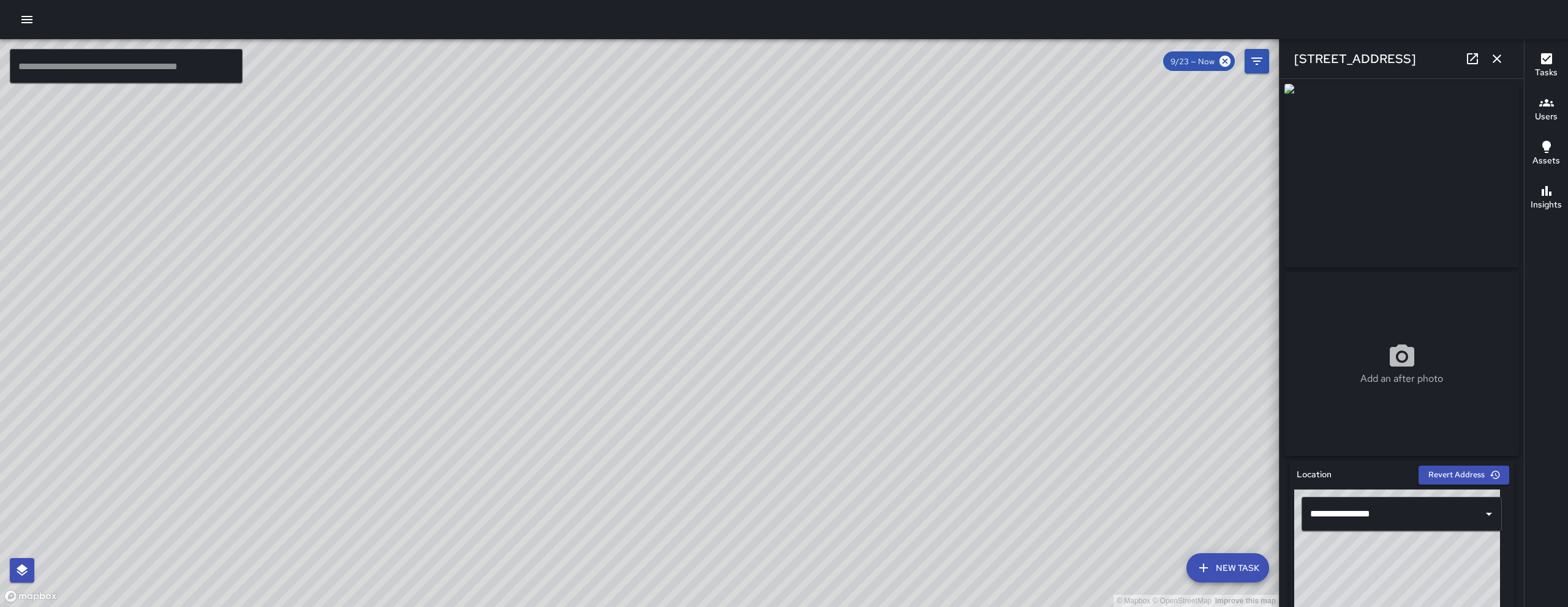
scroll to position [409, 0]
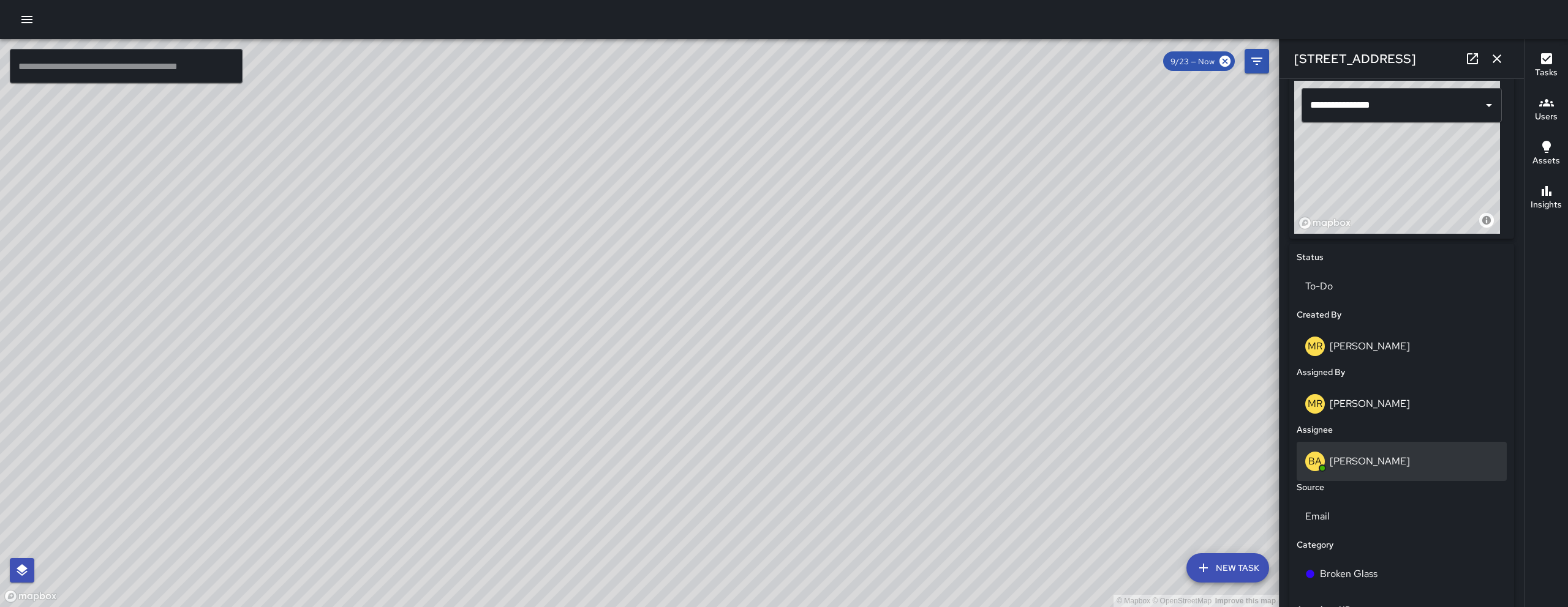
click at [1389, 464] on p "[PERSON_NAME]" at bounding box center [1369, 461] width 80 height 13
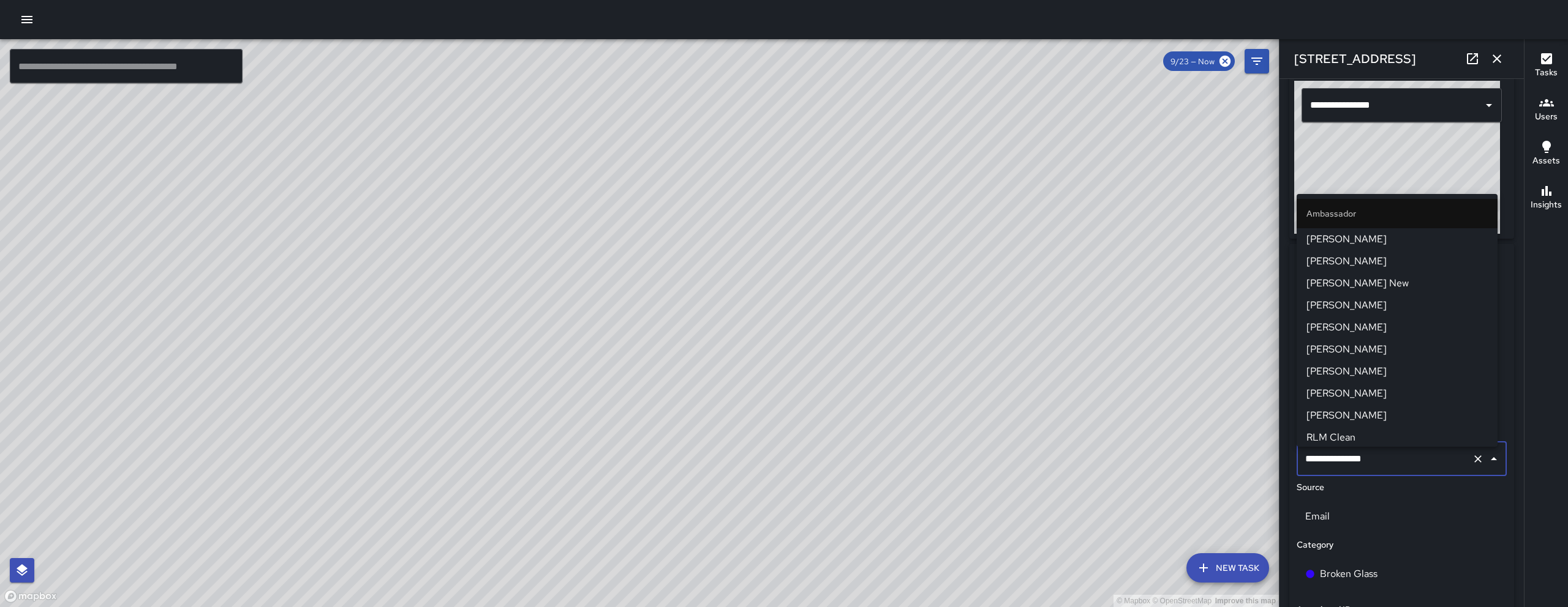
click at [1390, 464] on input "**********" at bounding box center [1385, 458] width 165 height 23
type input "*"
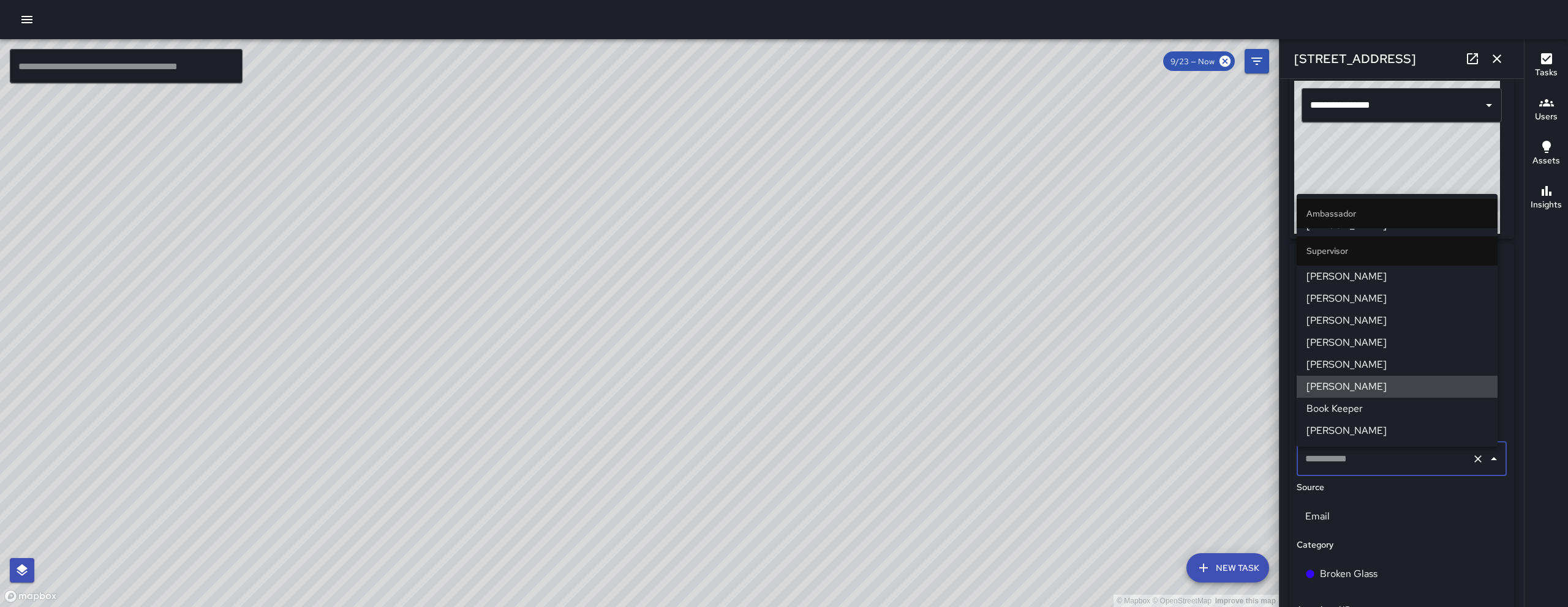
scroll to position [0, 0]
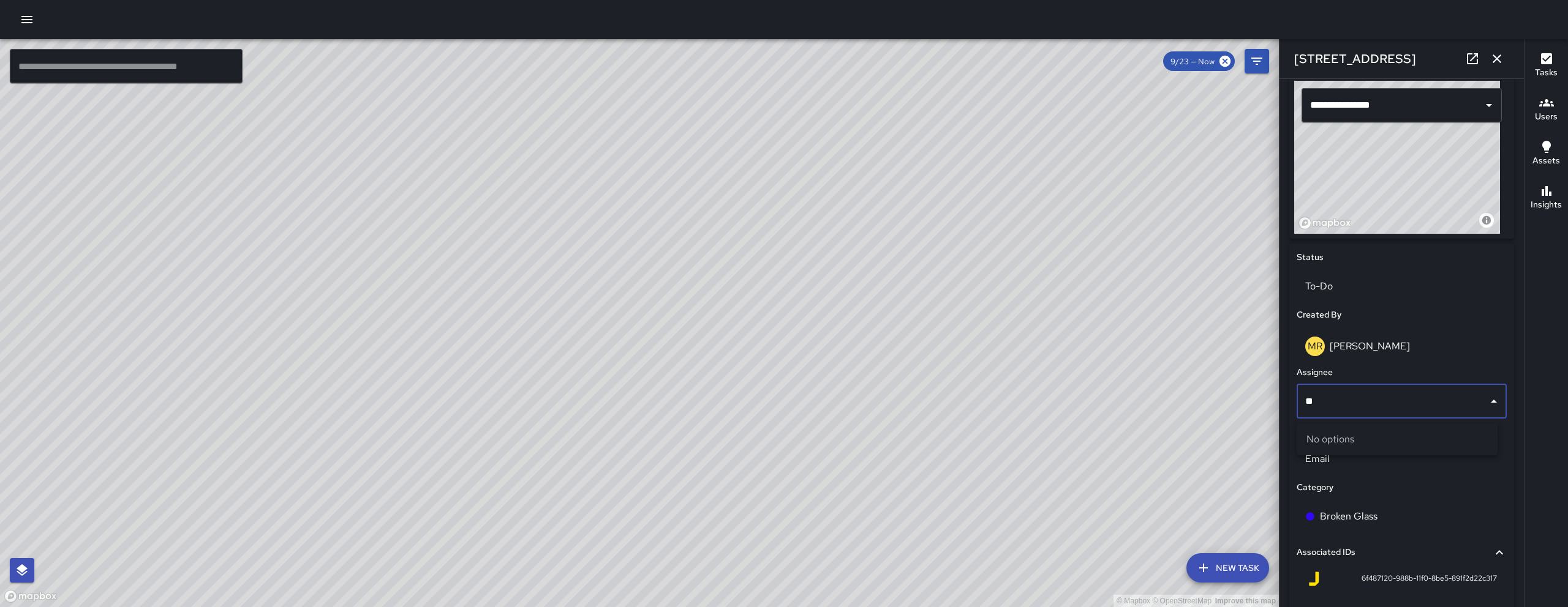
type input "***"
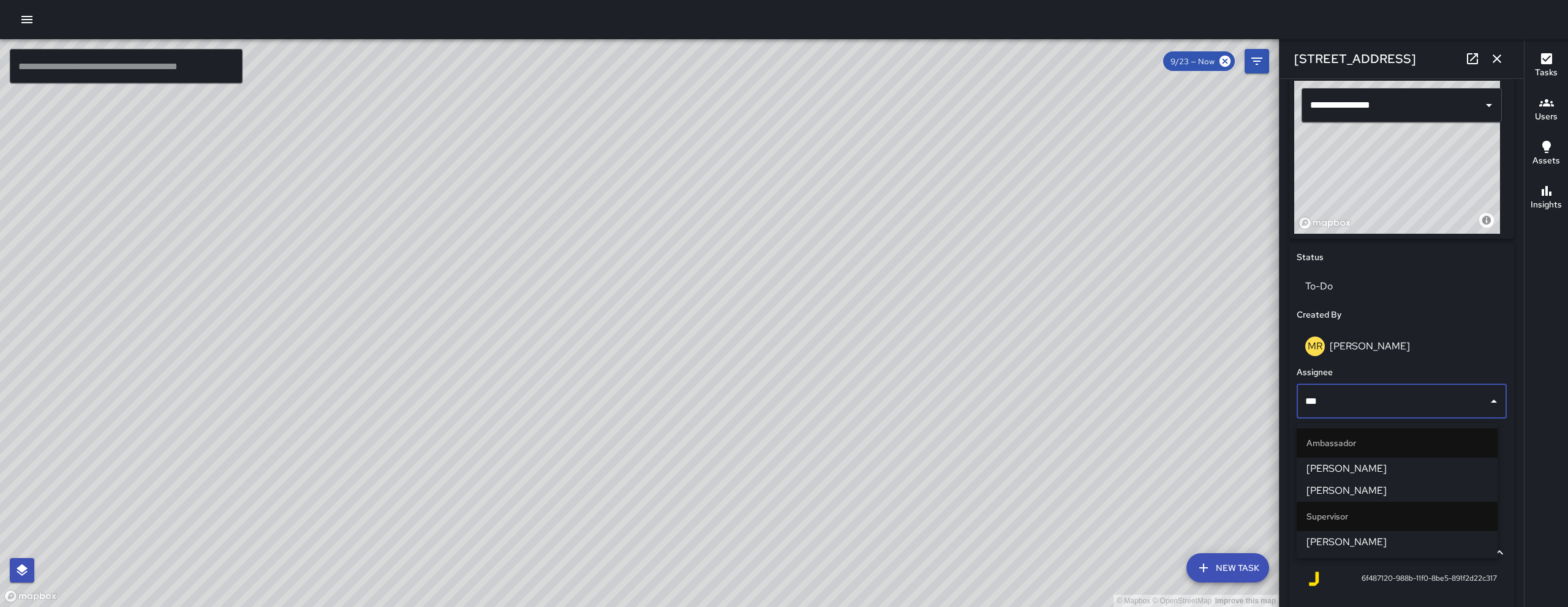
click at [1362, 472] on span "[PERSON_NAME]" at bounding box center [1396, 469] width 181 height 14
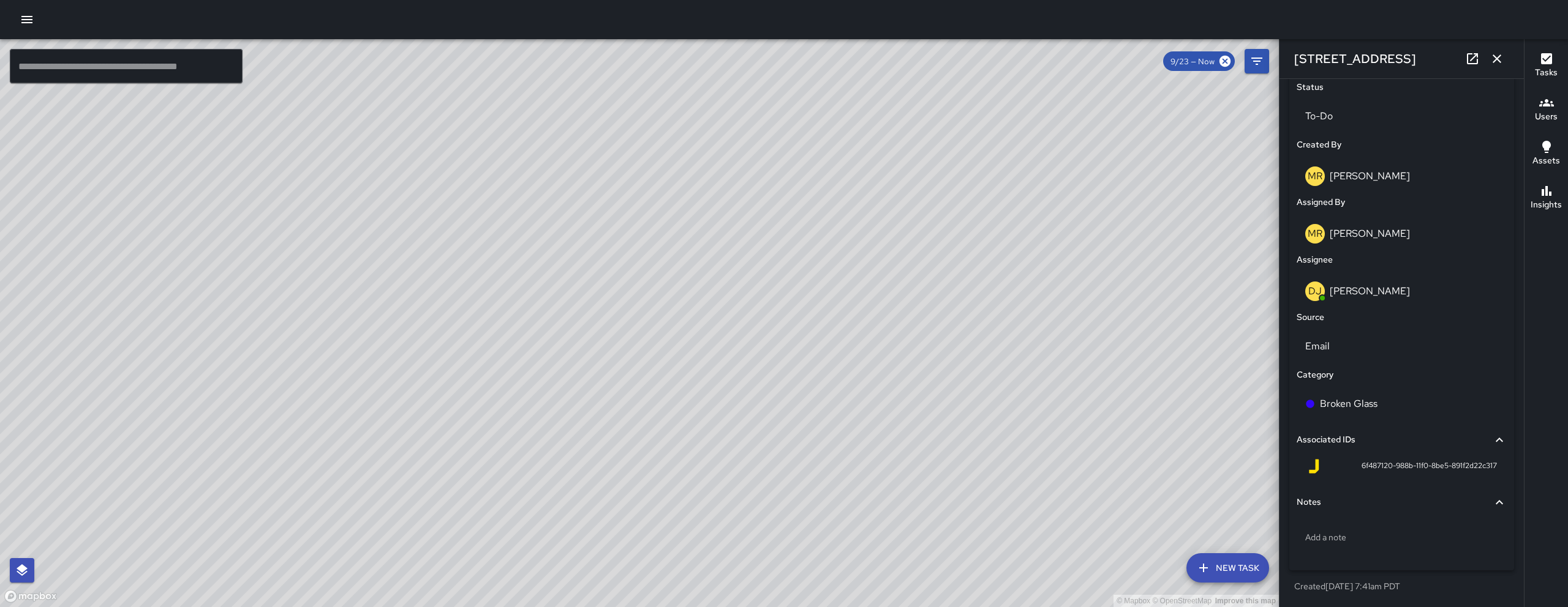
scroll to position [584, 0]
click at [1499, 58] on icon "button" at bounding box center [1497, 59] width 14 height 14
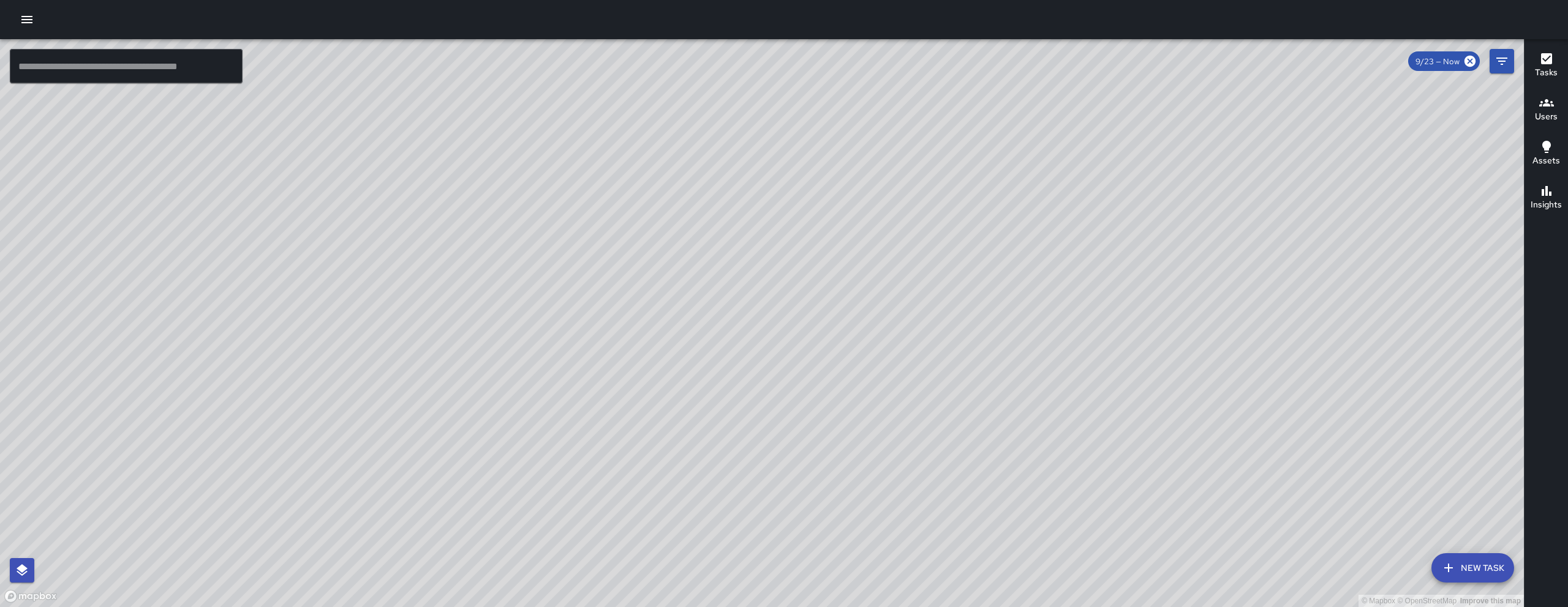
drag, startPoint x: 815, startPoint y: 595, endPoint x: 791, endPoint y: 484, distance: 113.6
click at [791, 484] on div "© Mapbox © OpenStreetMap Improve this map" at bounding box center [762, 323] width 1524 height 568
drag, startPoint x: 773, startPoint y: 475, endPoint x: 706, endPoint y: 582, distance: 126.2
click at [706, 605] on div "© Mapbox © OpenStreetMap Improve this map" at bounding box center [762, 323] width 1524 height 568
click at [567, 328] on div "© Mapbox © OpenStreetMap Improve this map DJ Davis Jones 588 Minna Street Creat…" at bounding box center [762, 323] width 1524 height 568
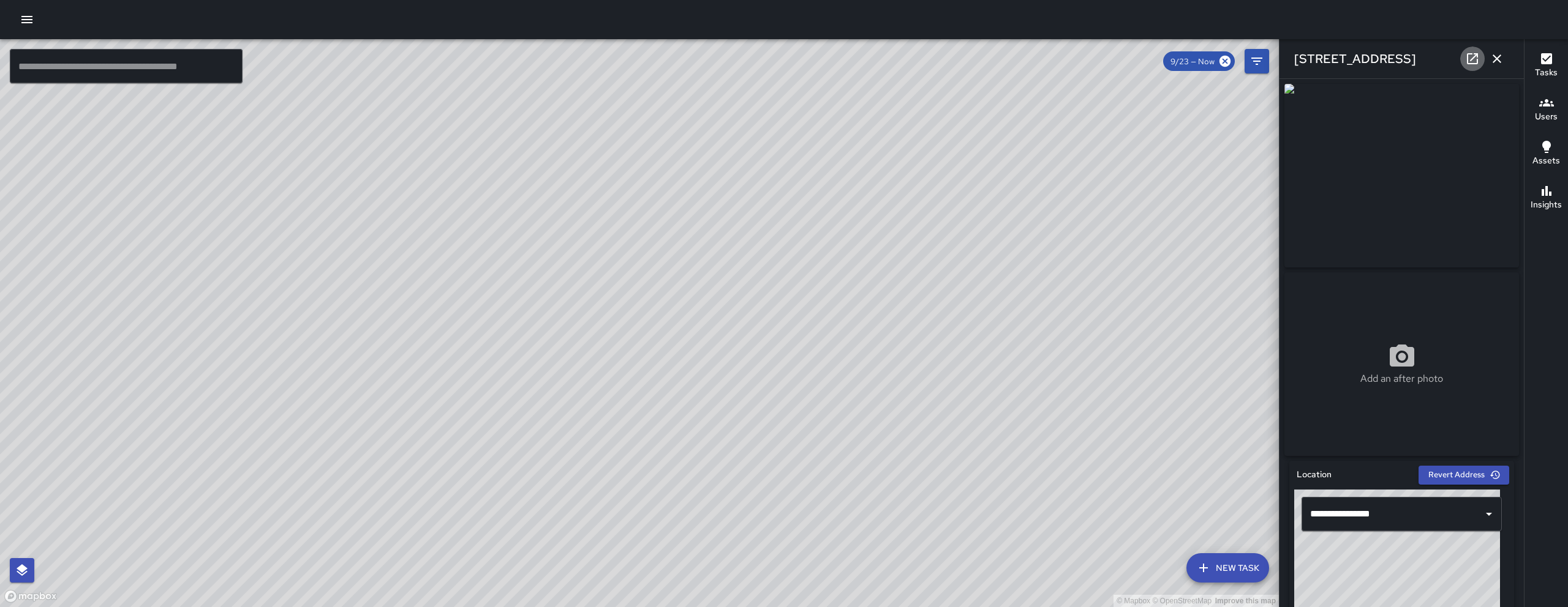
click at [1469, 60] on icon at bounding box center [1472, 59] width 14 height 14
click at [636, 346] on div "© Mapbox © OpenStreetMap Improve this map BA Bryan Alexander 586 Minna Street C…" at bounding box center [640, 323] width 1279 height 568
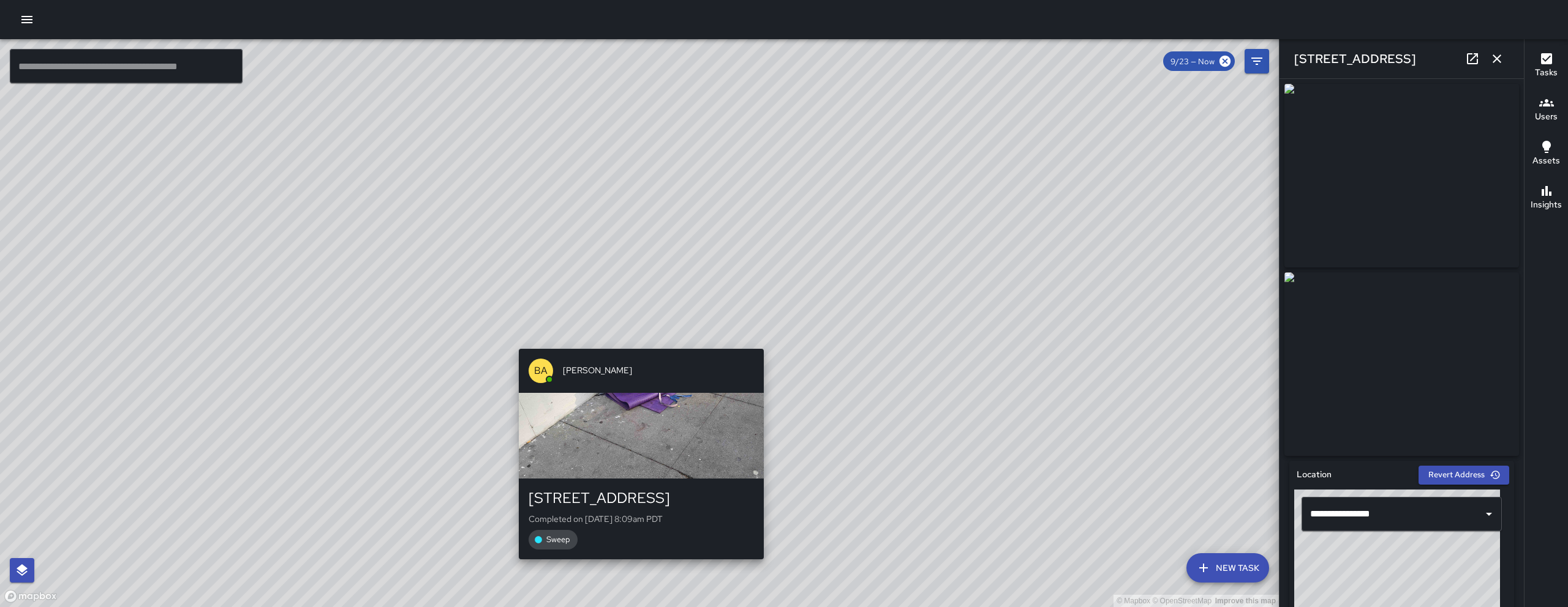
type input "**********"
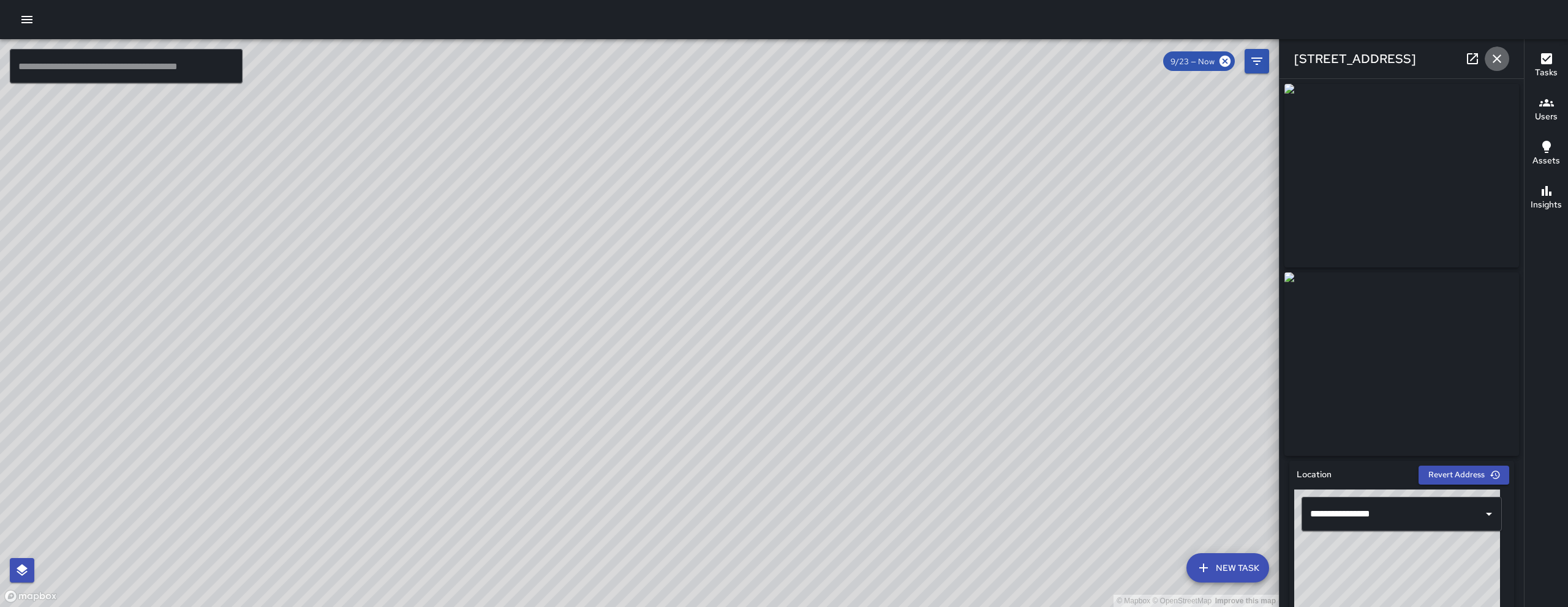
click at [1501, 53] on icon "button" at bounding box center [1497, 59] width 14 height 14
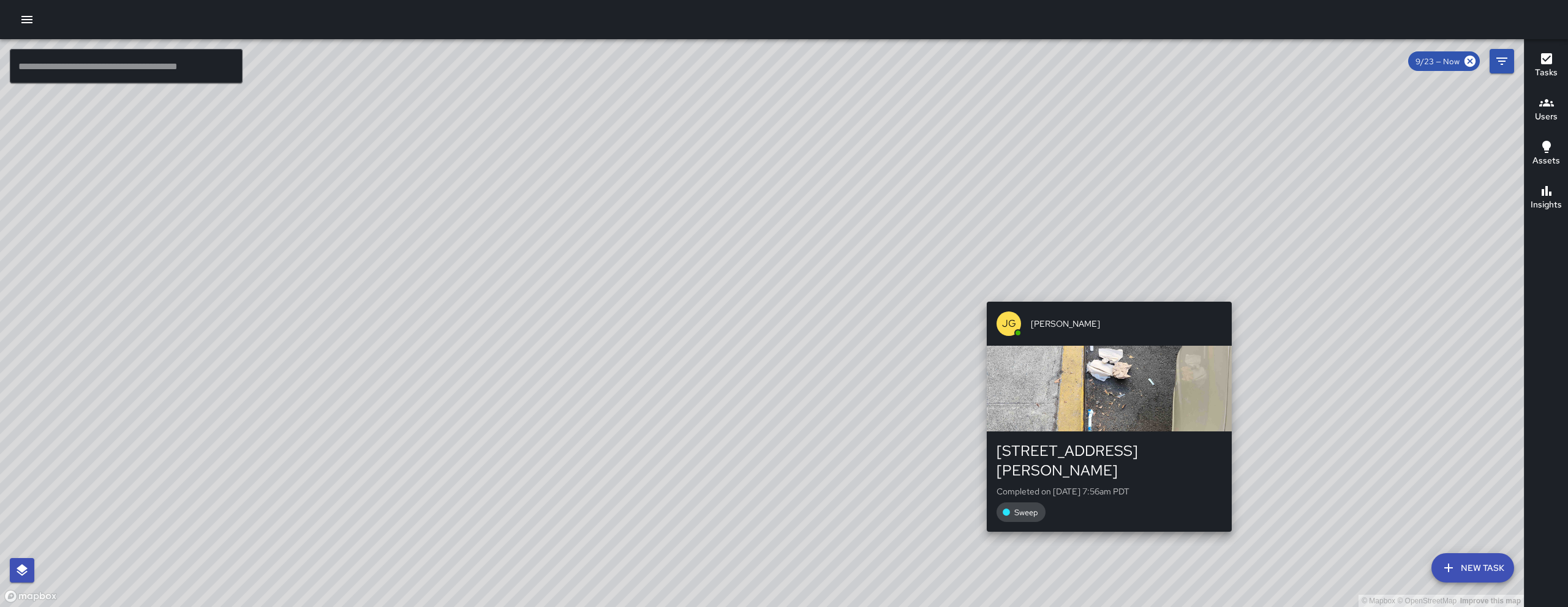
drag, startPoint x: 1086, startPoint y: 574, endPoint x: 1103, endPoint y: 289, distance: 285.5
click at [1103, 286] on div "© Mapbox © OpenStreetMap Improve this map JG Jason Gregg 1 Jeff Adachi Way Comp…" at bounding box center [762, 323] width 1524 height 568
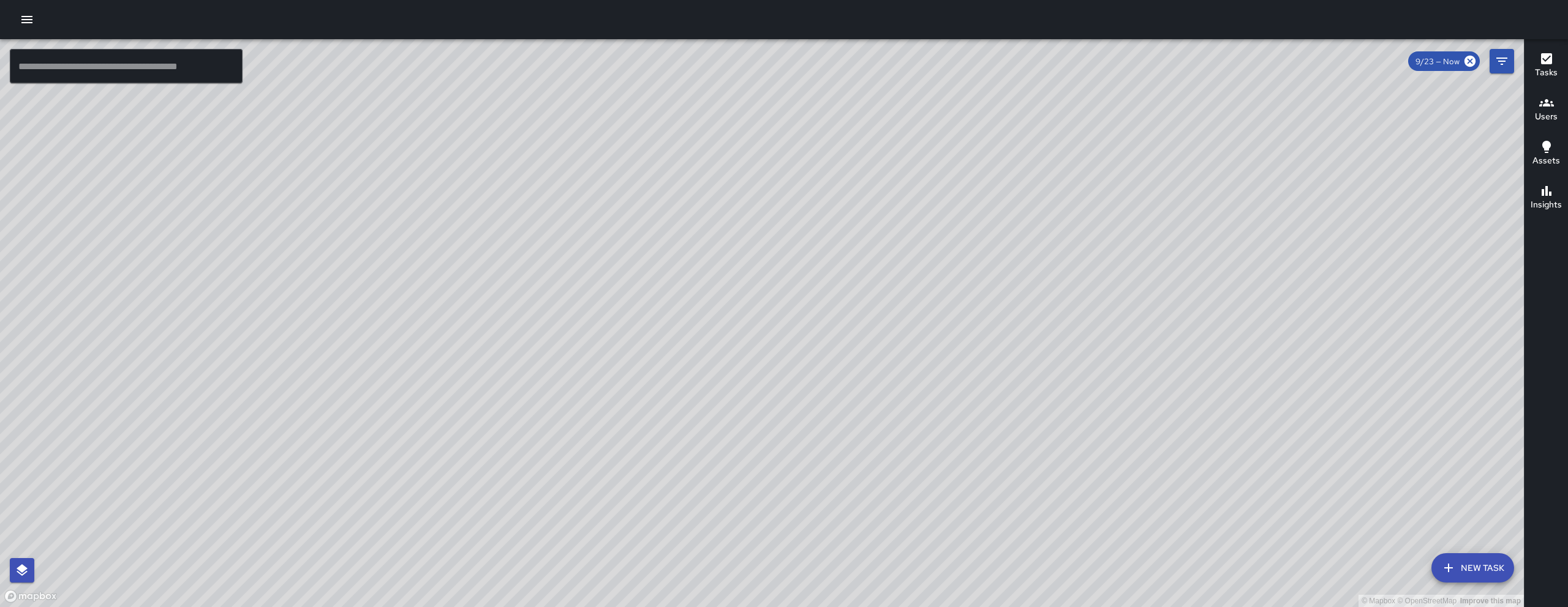
drag, startPoint x: 998, startPoint y: 364, endPoint x: 1049, endPoint y: 224, distance: 149.0
click at [944, 367] on div "© Mapbox © OpenStreetMap Improve this map" at bounding box center [762, 323] width 1524 height 568
drag, startPoint x: 864, startPoint y: 508, endPoint x: 797, endPoint y: 514, distance: 67.3
click at [797, 514] on div "© Mapbox © OpenStreetMap Improve this map" at bounding box center [762, 323] width 1524 height 568
drag, startPoint x: 799, startPoint y: 186, endPoint x: 667, endPoint y: 275, distance: 159.2
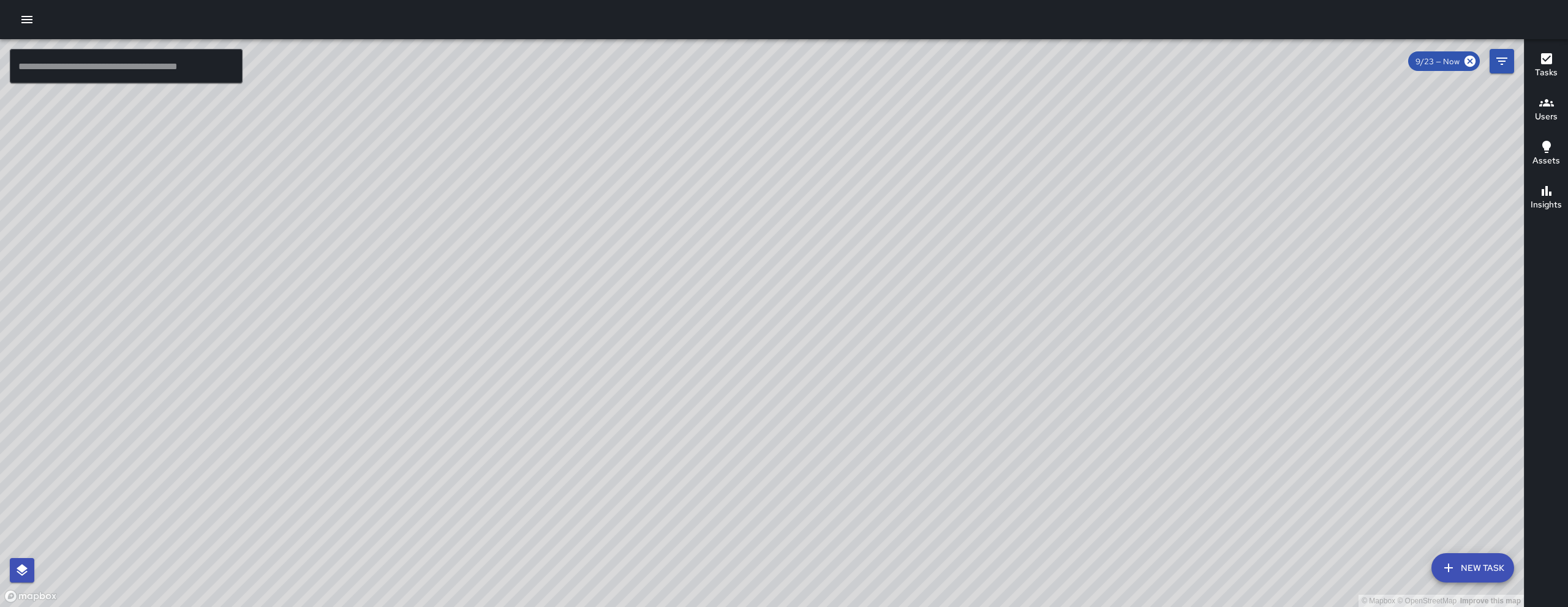
click at [718, 307] on div "© Mapbox © OpenStreetMap Improve this map" at bounding box center [762, 323] width 1524 height 568
drag, startPoint x: 656, startPoint y: 256, endPoint x: 620, endPoint y: 312, distance: 66.6
click at [629, 332] on div "© Mapbox © OpenStreetMap Improve this map" at bounding box center [762, 323] width 1524 height 568
drag, startPoint x: 613, startPoint y: 341, endPoint x: 595, endPoint y: 353, distance: 21.6
click at [595, 353] on div "© Mapbox © OpenStreetMap Improve this map" at bounding box center [762, 323] width 1524 height 568
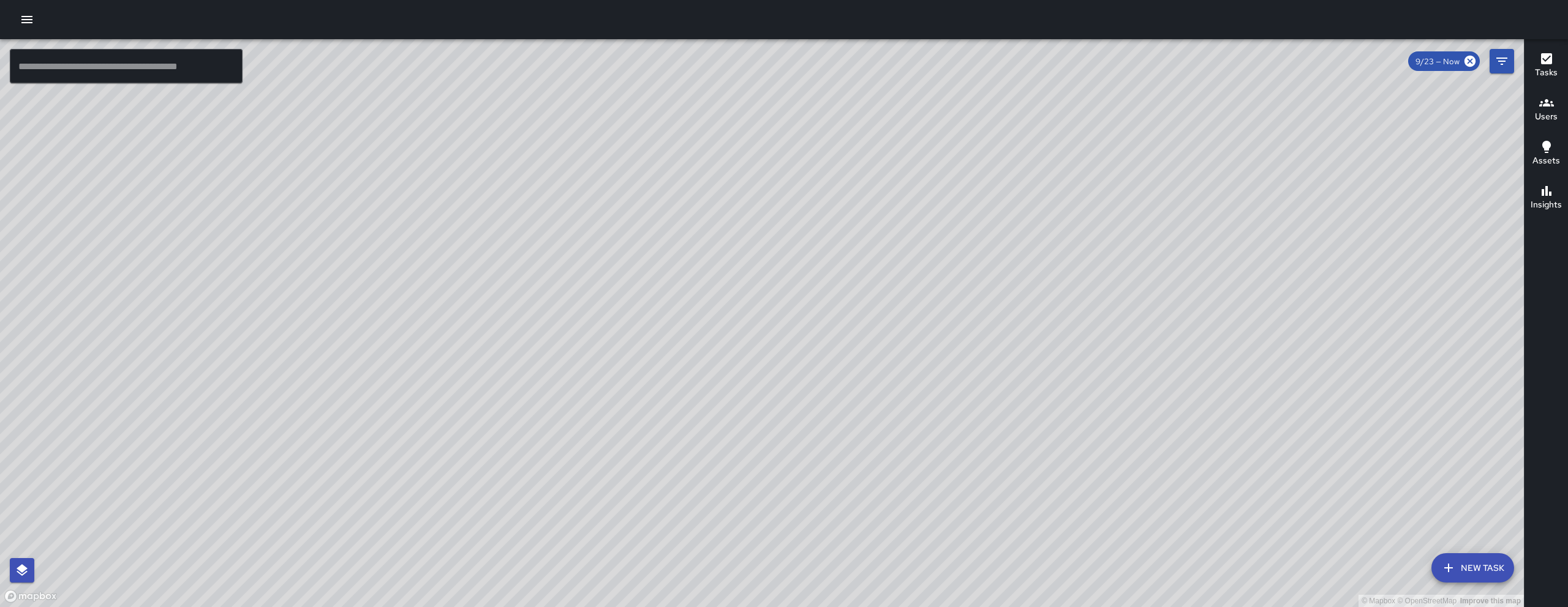
drag, startPoint x: 601, startPoint y: 370, endPoint x: 515, endPoint y: 385, distance: 87.3
click at [515, 385] on div "© Mapbox © OpenStreetMap Improve this map" at bounding box center [762, 323] width 1524 height 568
drag, startPoint x: 484, startPoint y: 404, endPoint x: 579, endPoint y: 292, distance: 146.9
click at [579, 292] on div "© Mapbox © OpenStreetMap Improve this map" at bounding box center [762, 323] width 1524 height 568
drag, startPoint x: 732, startPoint y: 407, endPoint x: 631, endPoint y: 192, distance: 237.5
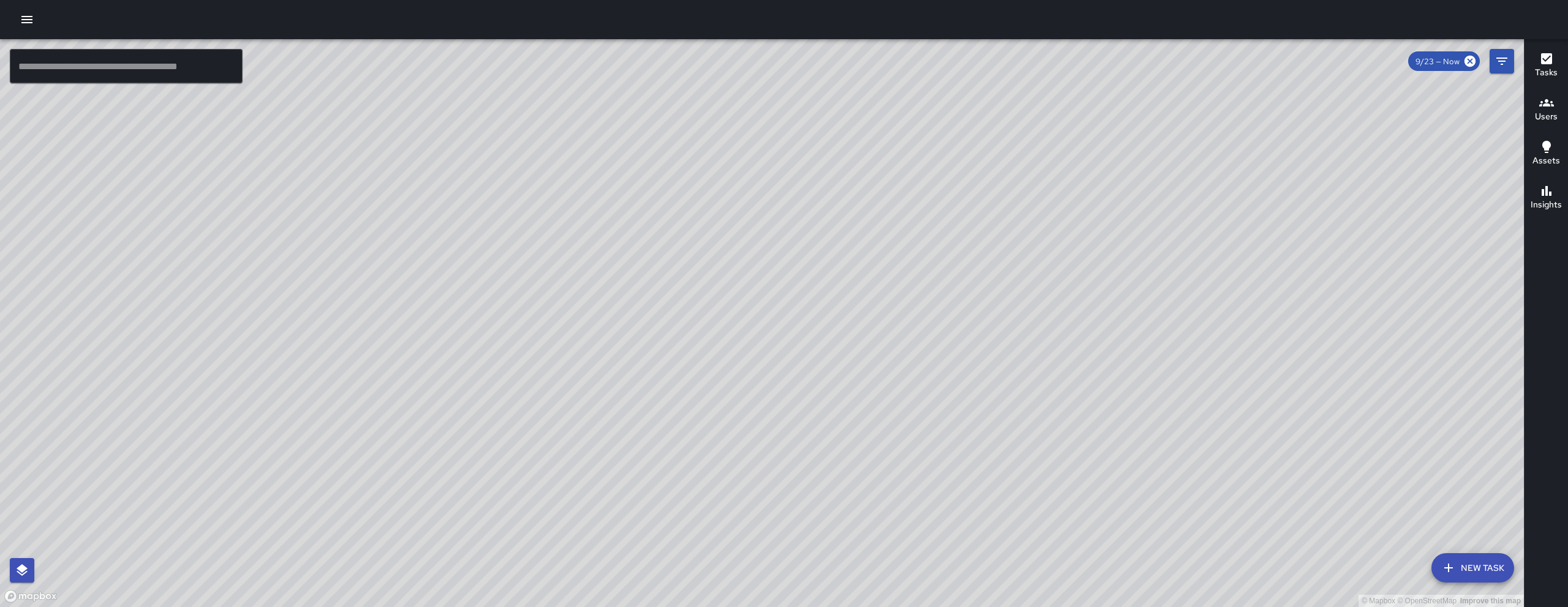
click at [630, 195] on div "© Mapbox © OpenStreetMap Improve this map" at bounding box center [762, 323] width 1524 height 568
drag, startPoint x: 716, startPoint y: 357, endPoint x: 719, endPoint y: 393, distance: 36.1
click at [719, 393] on div "© Mapbox © OpenStreetMap Improve this map" at bounding box center [762, 323] width 1524 height 568
drag, startPoint x: 745, startPoint y: 460, endPoint x: 587, endPoint y: 189, distance: 313.7
click at [587, 190] on div "© Mapbox © OpenStreetMap Improve this map" at bounding box center [762, 323] width 1524 height 568
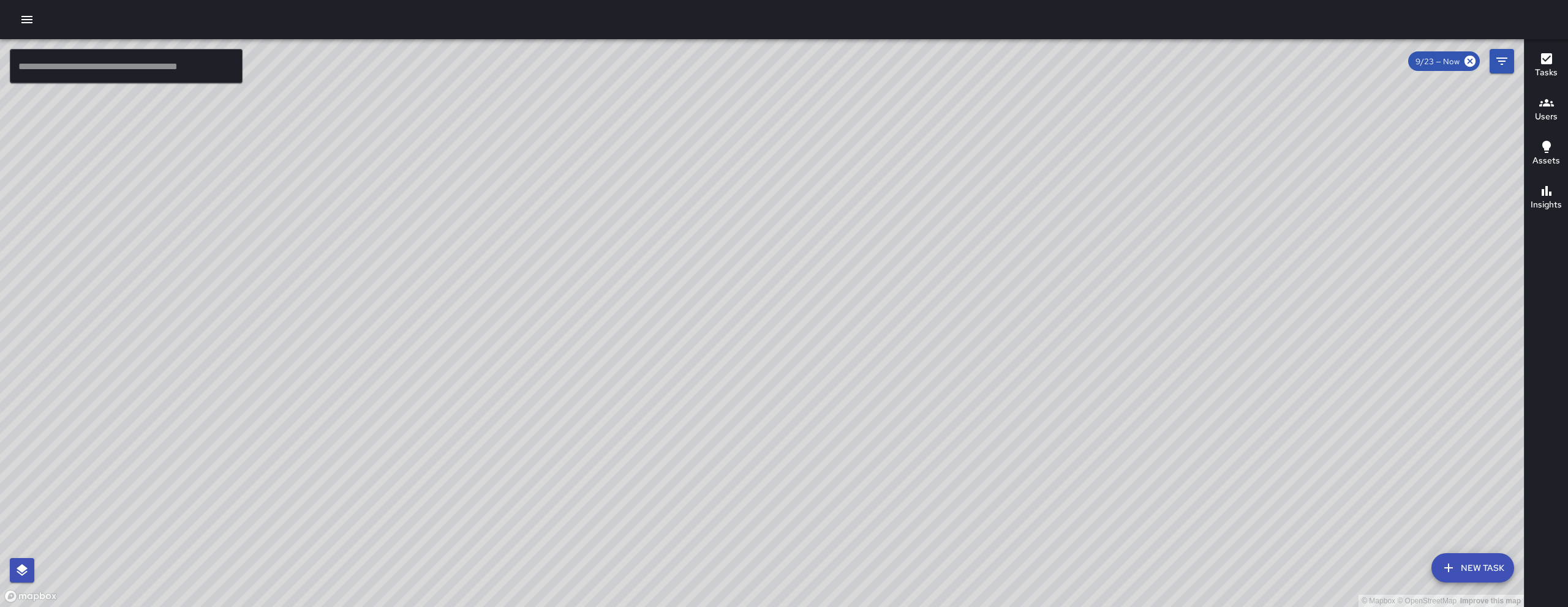
drag, startPoint x: 538, startPoint y: 165, endPoint x: 579, endPoint y: 289, distance: 130.6
click at [585, 298] on div "© Mapbox © OpenStreetMap Improve this map" at bounding box center [762, 323] width 1524 height 568
drag, startPoint x: 602, startPoint y: 325, endPoint x: 608, endPoint y: 328, distance: 6.7
click at [609, 333] on div "© Mapbox © OpenStreetMap Improve this map" at bounding box center [762, 323] width 1524 height 568
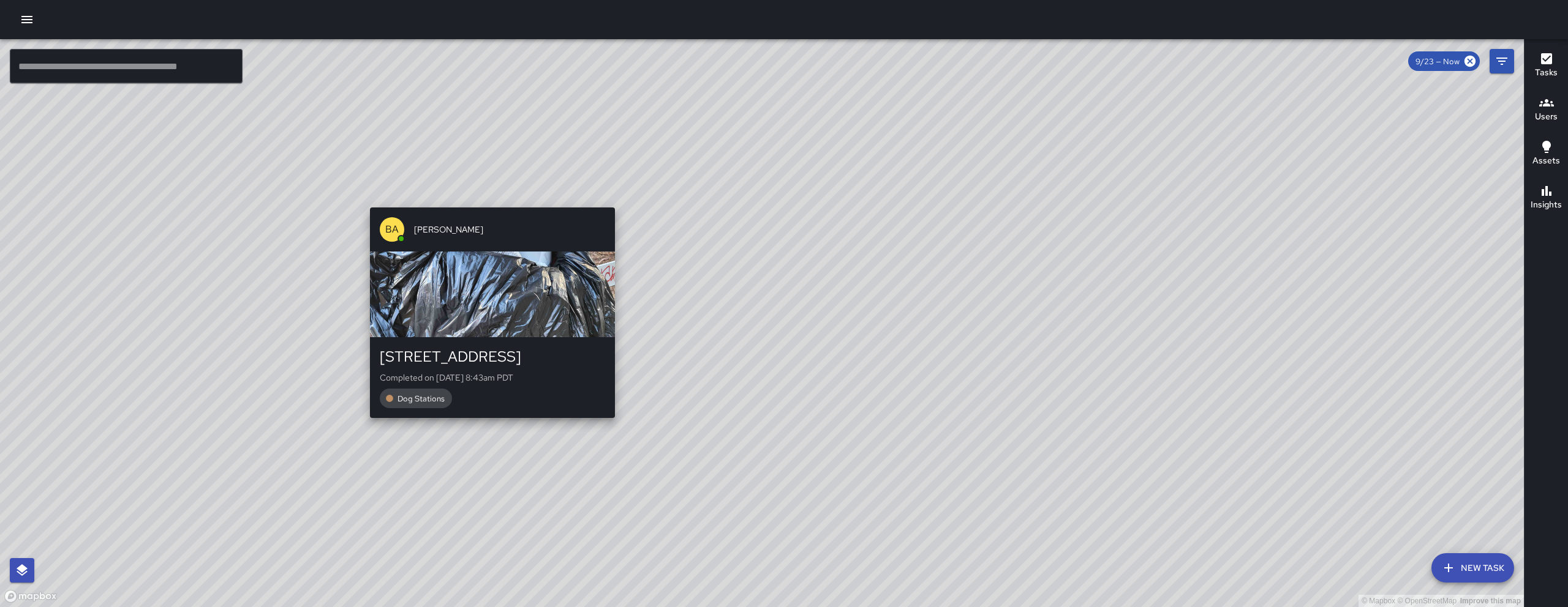
click at [488, 196] on div "© Mapbox © OpenStreetMap Improve this map BA [PERSON_NAME] [STREET_ADDRESS] Com…" at bounding box center [762, 323] width 1524 height 568
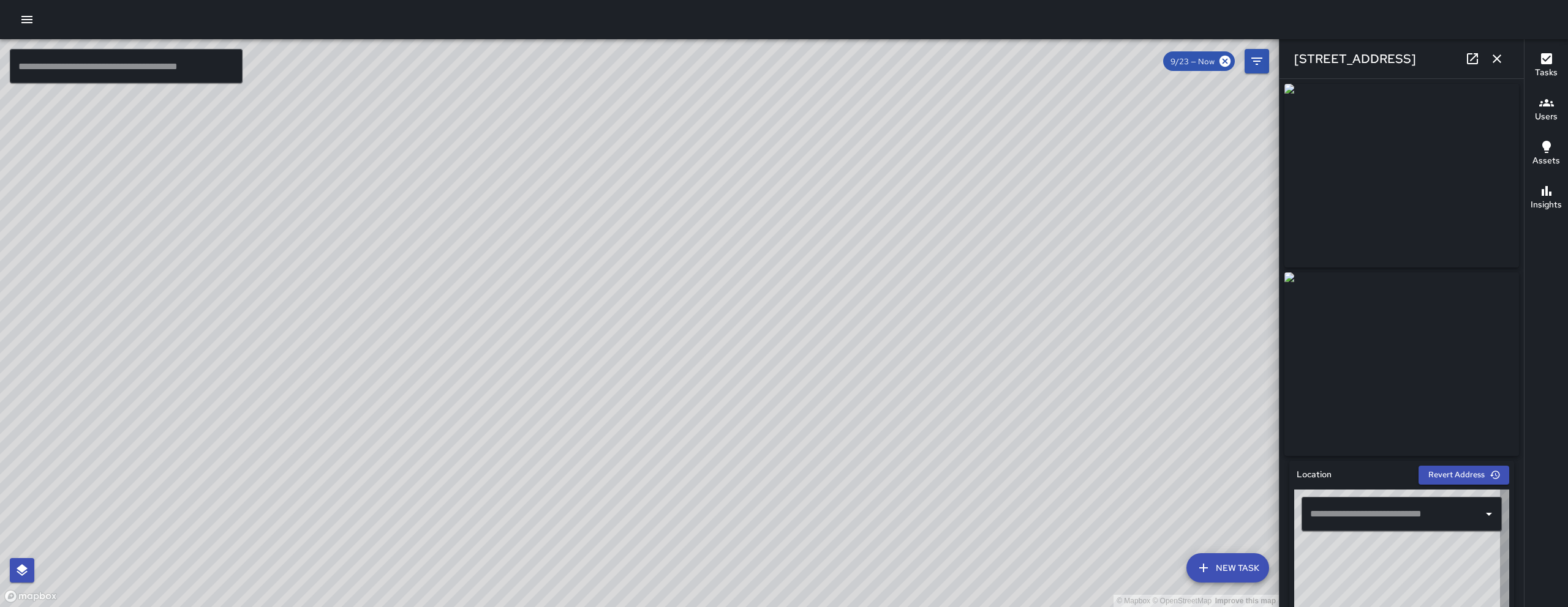
type input "**********"
click at [1493, 57] on icon "button" at bounding box center [1497, 59] width 14 height 14
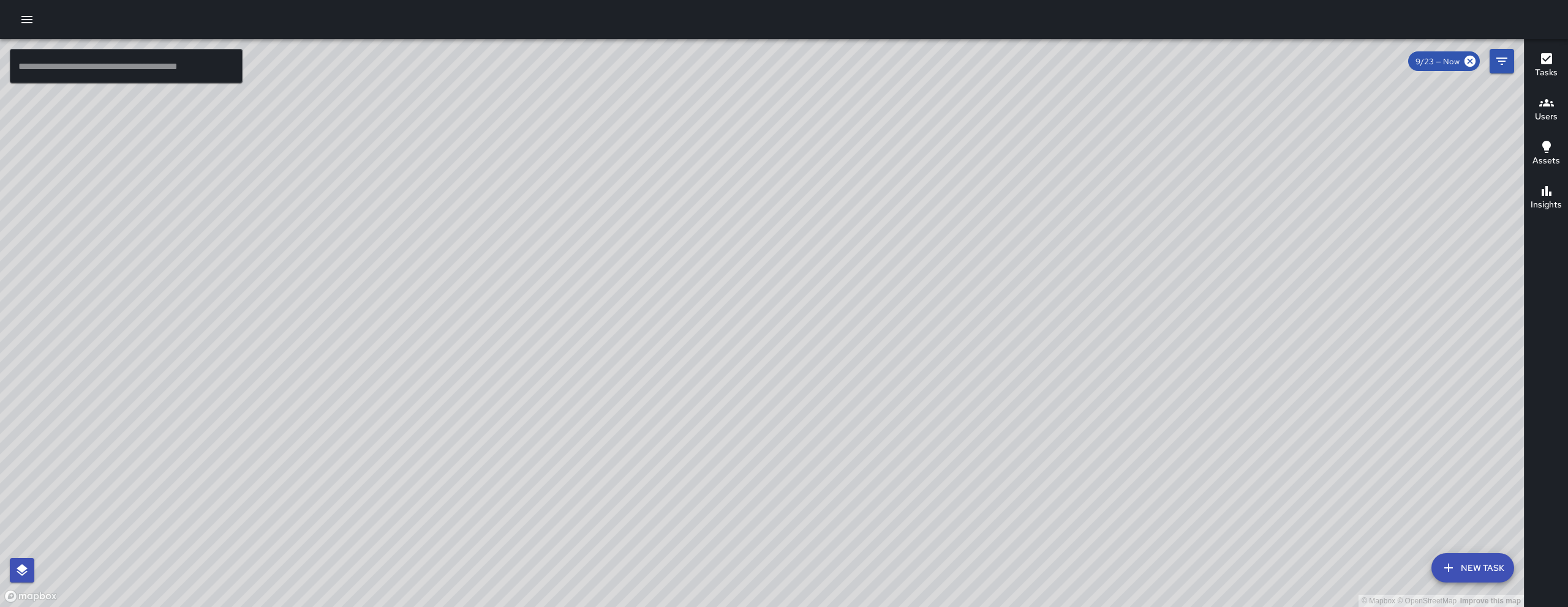
drag, startPoint x: 827, startPoint y: 341, endPoint x: 644, endPoint y: 286, distance: 191.1
click at [644, 286] on div "© Mapbox © OpenStreetMap Improve this map" at bounding box center [762, 323] width 1524 height 568
drag, startPoint x: 741, startPoint y: 543, endPoint x: 826, endPoint y: 284, distance: 272.6
click at [826, 262] on div "© Mapbox © OpenStreetMap Improve this map" at bounding box center [762, 323] width 1524 height 568
drag, startPoint x: 666, startPoint y: 495, endPoint x: 657, endPoint y: 541, distance: 46.9
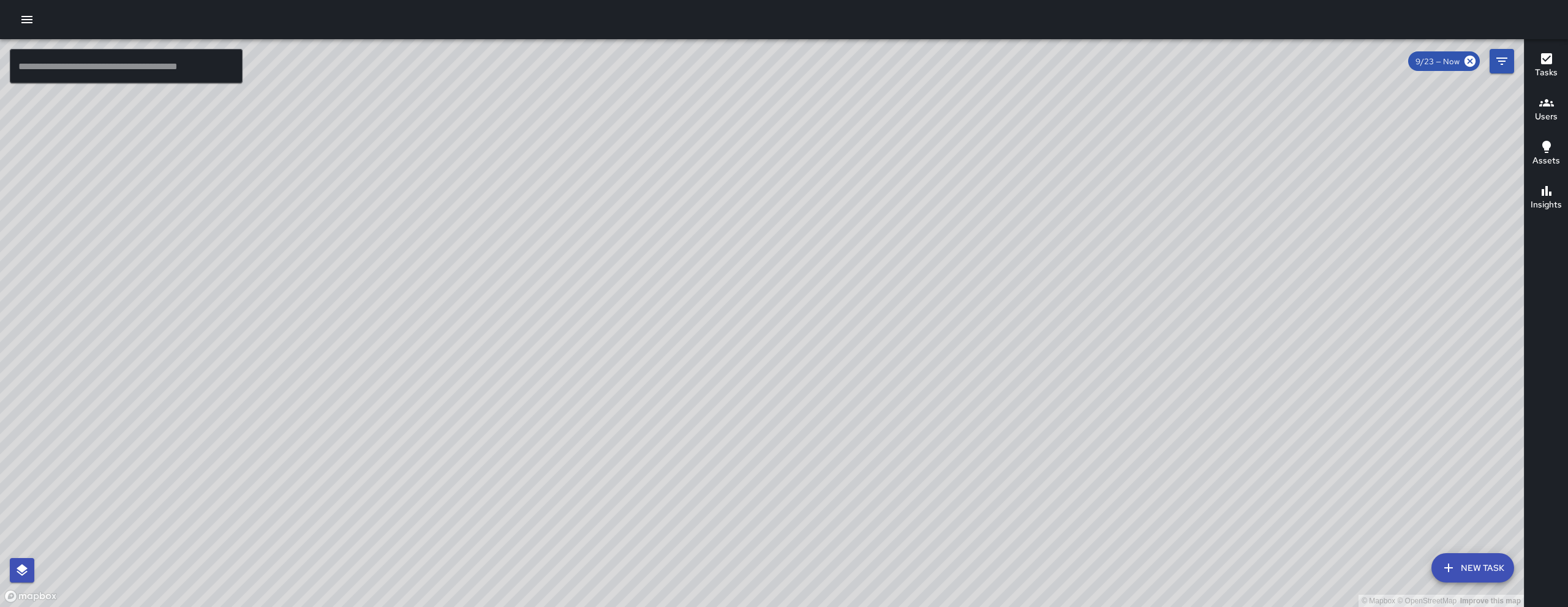
click at [657, 541] on div "© Mapbox © OpenStreetMap Improve this map" at bounding box center [762, 323] width 1524 height 568
drag, startPoint x: 746, startPoint y: 396, endPoint x: 754, endPoint y: 339, distance: 57.6
click at [754, 339] on div "© Mapbox © OpenStreetMap Improve this map" at bounding box center [762, 323] width 1524 height 568
drag, startPoint x: 996, startPoint y: 439, endPoint x: 844, endPoint y: 524, distance: 174.2
click at [844, 524] on div "© Mapbox © OpenStreetMap Improve this map" at bounding box center [762, 323] width 1524 height 568
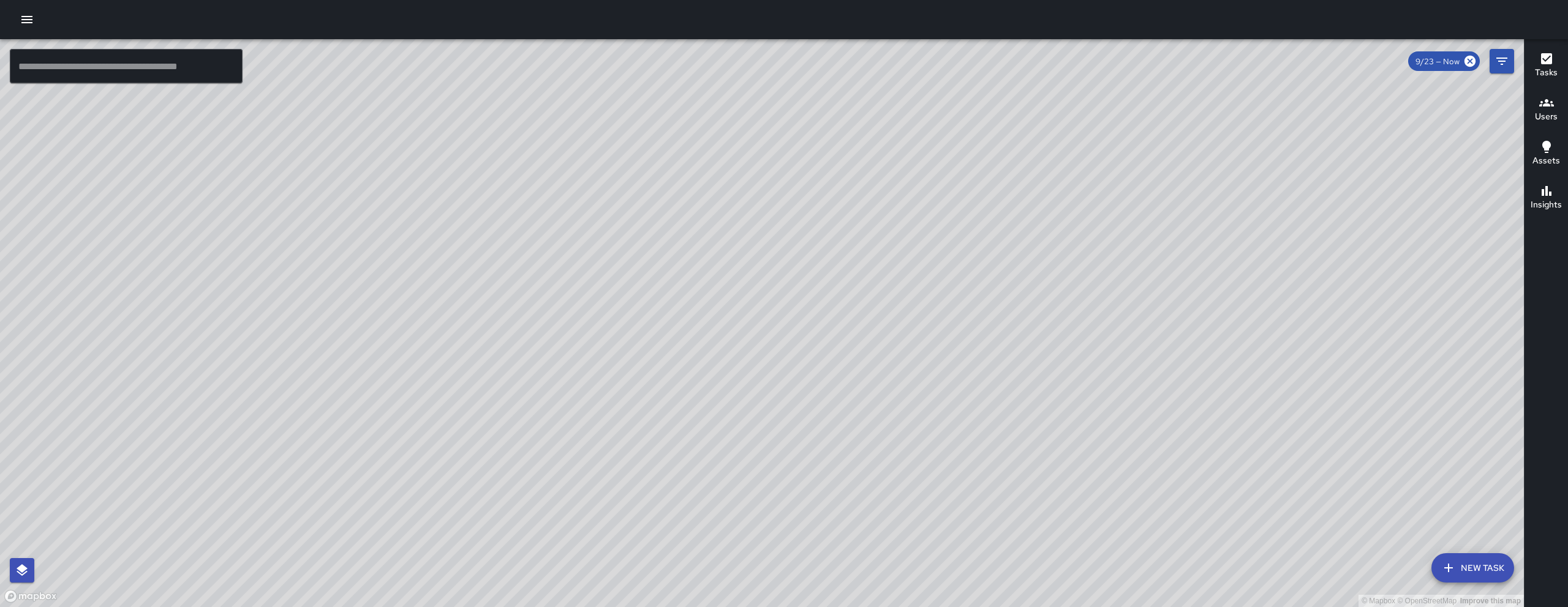
drag, startPoint x: 855, startPoint y: 525, endPoint x: 706, endPoint y: 486, distance: 154.0
click at [706, 486] on div "© Mapbox © OpenStreetMap Improve this map" at bounding box center [762, 323] width 1524 height 568
drag, startPoint x: 705, startPoint y: 484, endPoint x: 706, endPoint y: 525, distance: 41.0
click at [706, 525] on div "© Mapbox © OpenStreetMap Improve this map" at bounding box center [762, 323] width 1524 height 568
drag, startPoint x: 752, startPoint y: 244, endPoint x: 724, endPoint y: 340, distance: 100.0
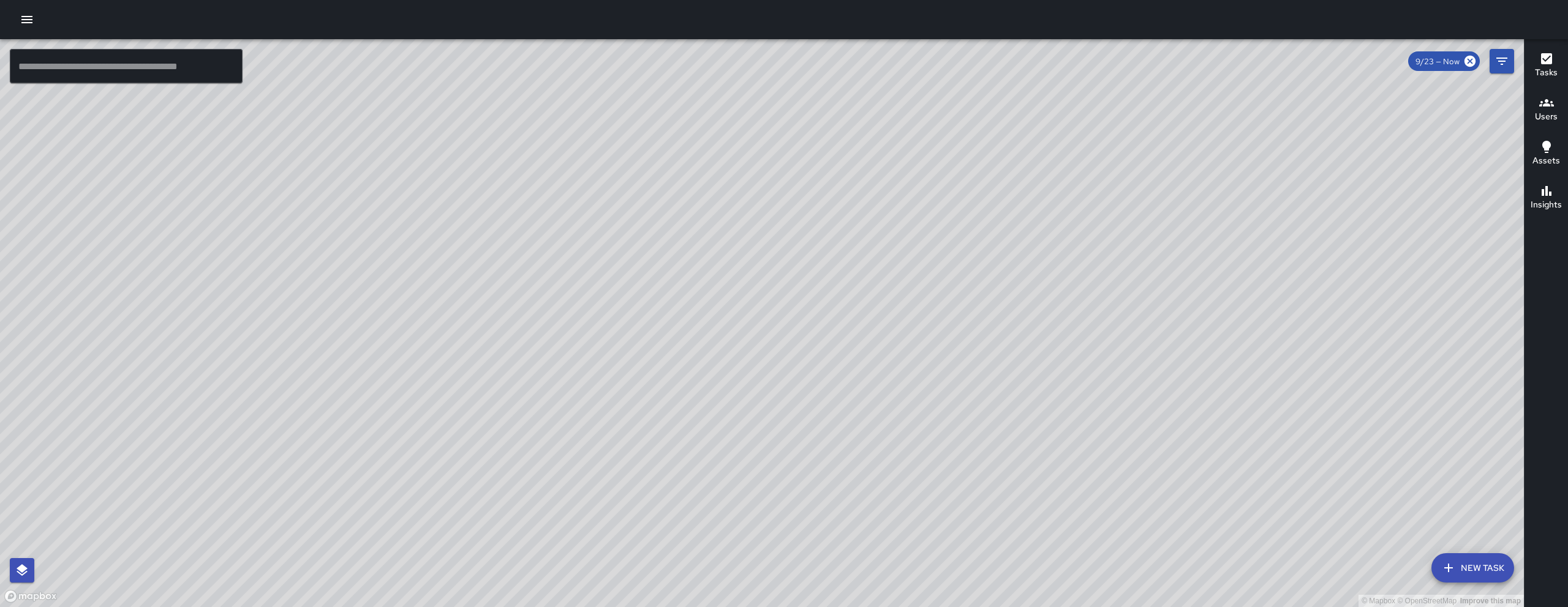
click at [724, 340] on div "© Mapbox © OpenStreetMap Improve this map" at bounding box center [762, 323] width 1524 height 568
drag, startPoint x: 735, startPoint y: 399, endPoint x: 790, endPoint y: 297, distance: 115.9
click at [790, 297] on div "© Mapbox © OpenStreetMap Improve this map" at bounding box center [762, 323] width 1524 height 568
drag, startPoint x: 790, startPoint y: 297, endPoint x: 719, endPoint y: 462, distance: 179.6
click at [719, 462] on div "© Mapbox © OpenStreetMap Improve this map" at bounding box center [762, 323] width 1524 height 568
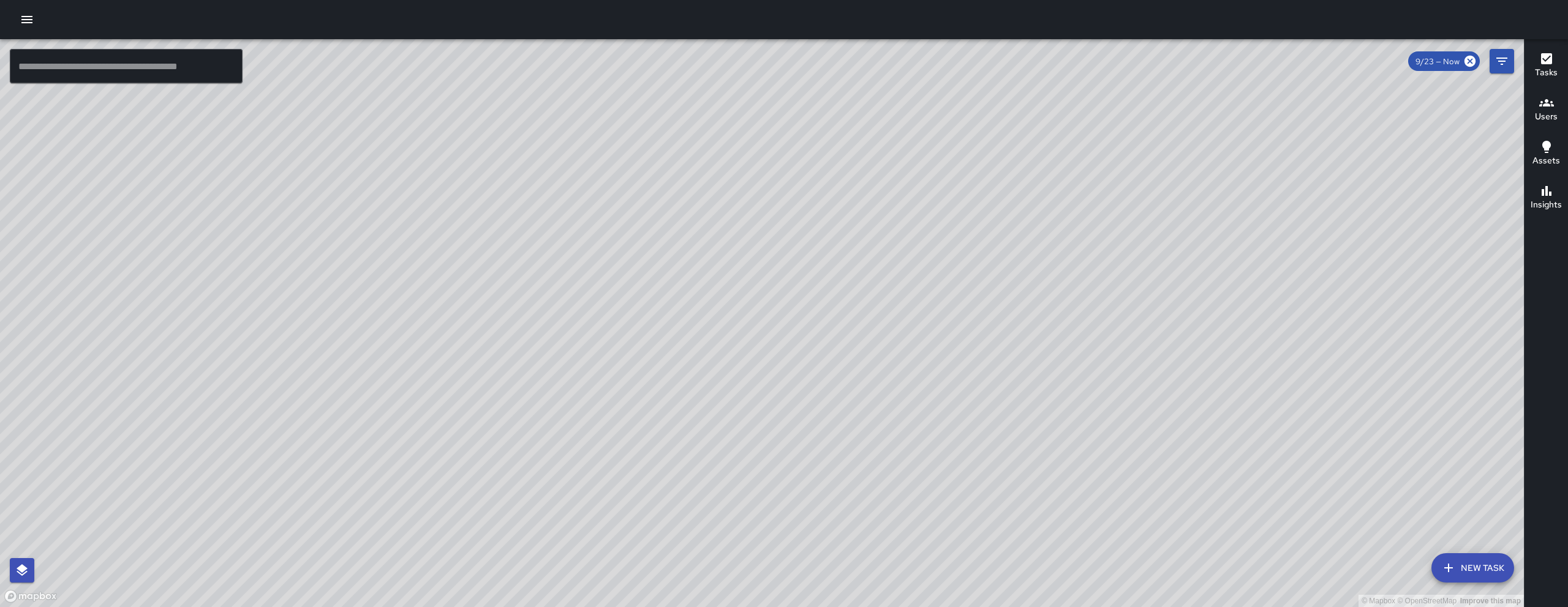
drag, startPoint x: 939, startPoint y: 428, endPoint x: 1091, endPoint y: 227, distance: 252.0
click at [1091, 227] on div "© Mapbox © OpenStreetMap Improve this map" at bounding box center [762, 323] width 1524 height 568
drag, startPoint x: 1092, startPoint y: 285, endPoint x: 871, endPoint y: 429, distance: 263.8
click at [883, 440] on div "© Mapbox © OpenStreetMap Improve this map" at bounding box center [762, 323] width 1524 height 568
click at [1502, 59] on icon "Filters" at bounding box center [1501, 60] width 14 height 14
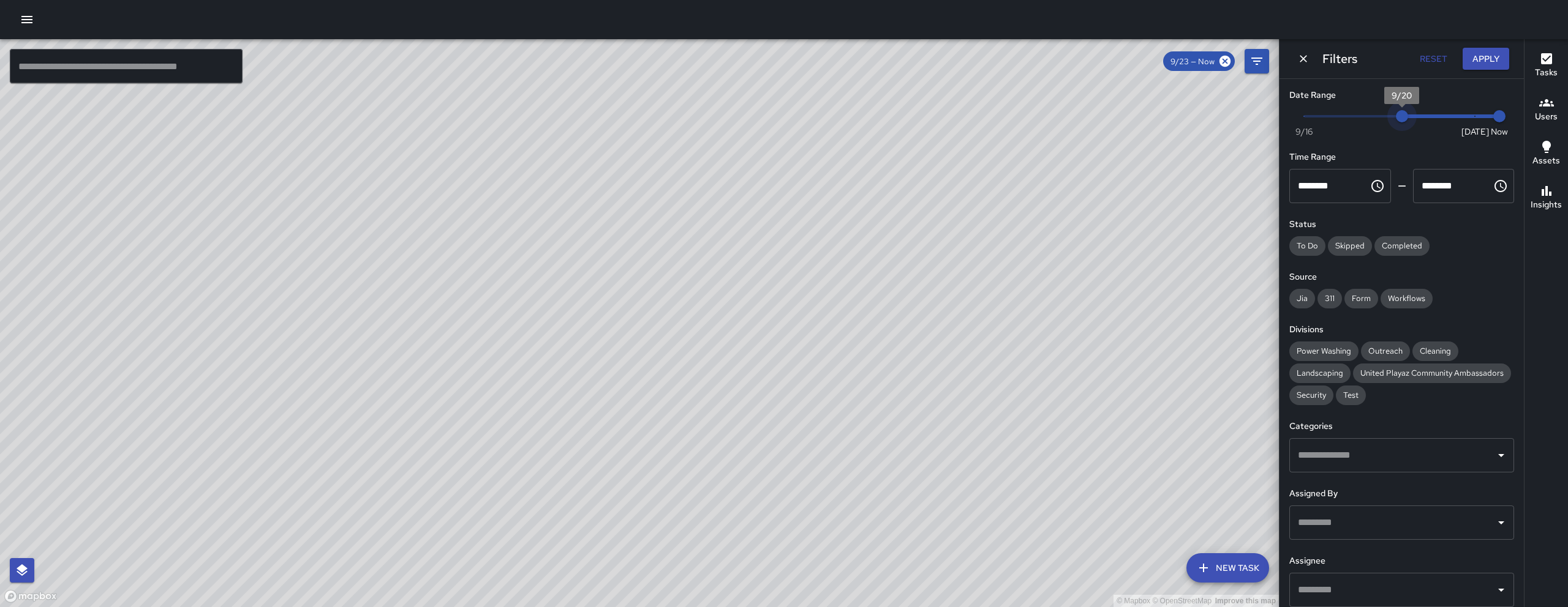
type input "*"
drag, startPoint x: 1464, startPoint y: 113, endPoint x: 1251, endPoint y: 117, distance: 213.0
click at [1251, 117] on div "© Mapbox © OpenStreetMap Improve this map ​ New Task 9/23 — Now Map Layers Task…" at bounding box center [784, 323] width 1568 height 568
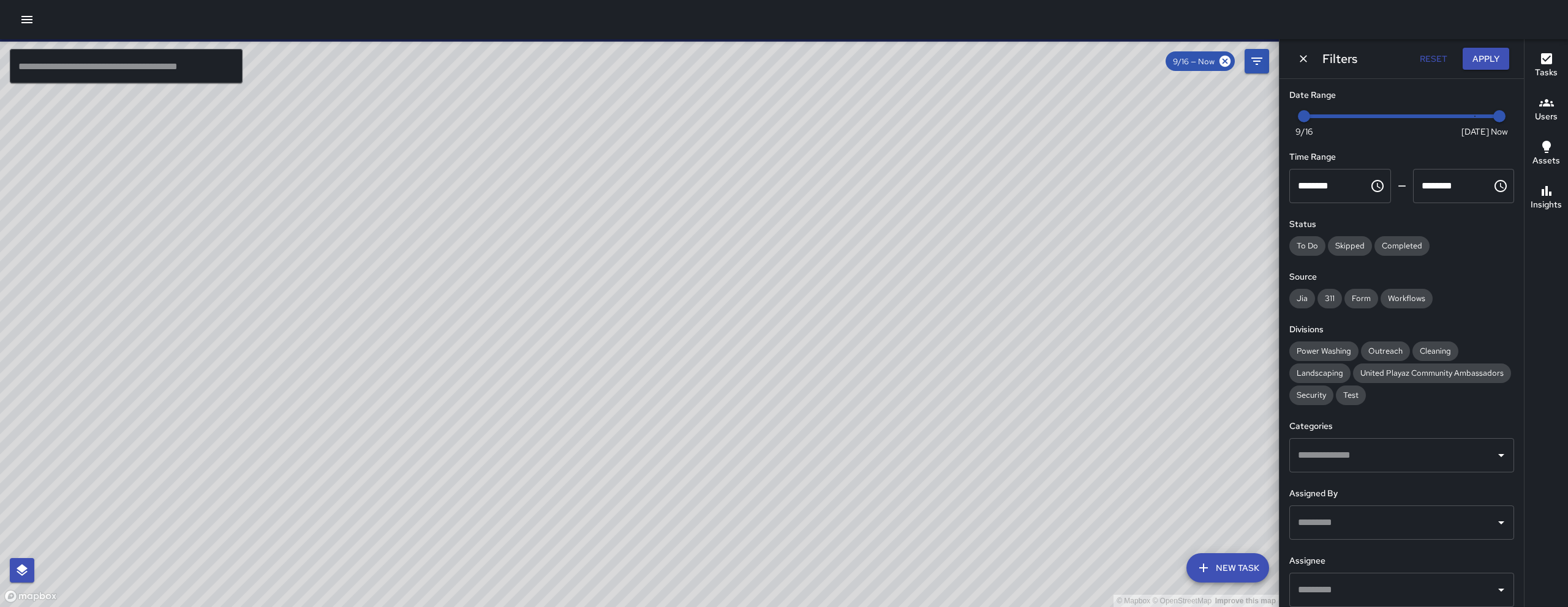
click at [197, 74] on input "text" at bounding box center [127, 66] width 233 height 34
click at [1439, 473] on div "​" at bounding box center [1402, 455] width 225 height 34
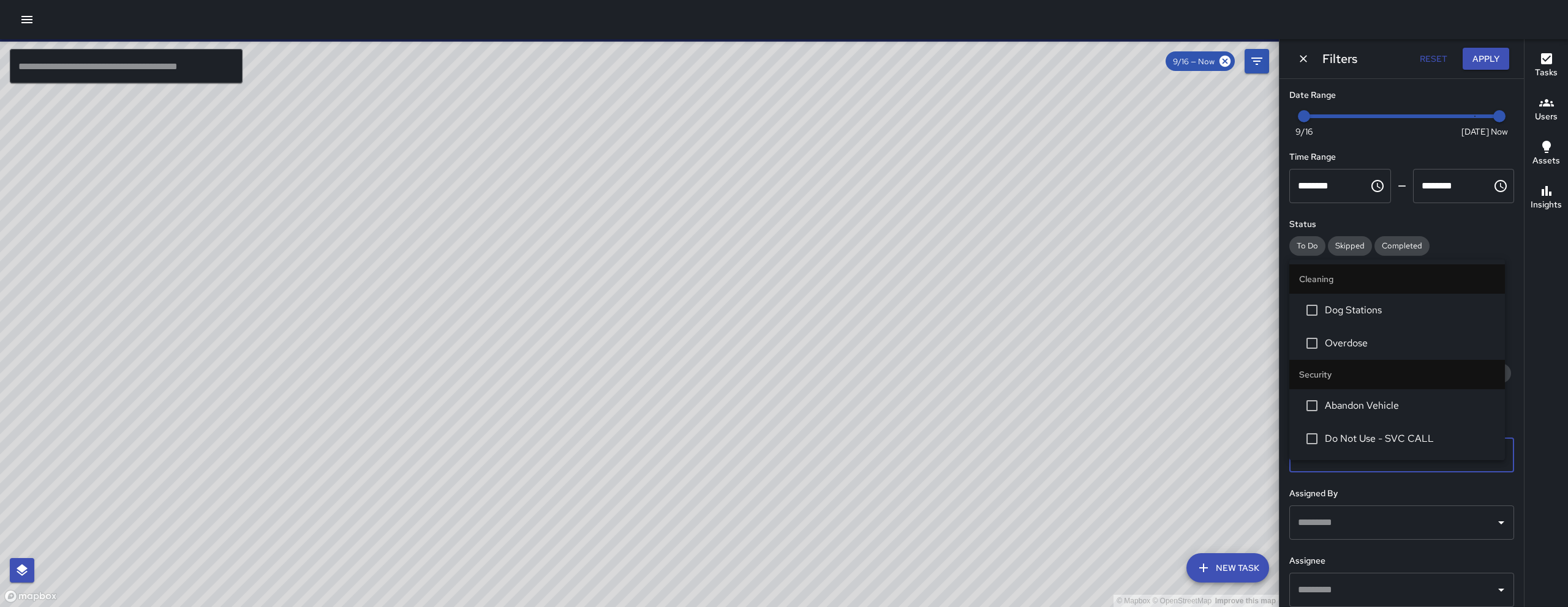
type input "***"
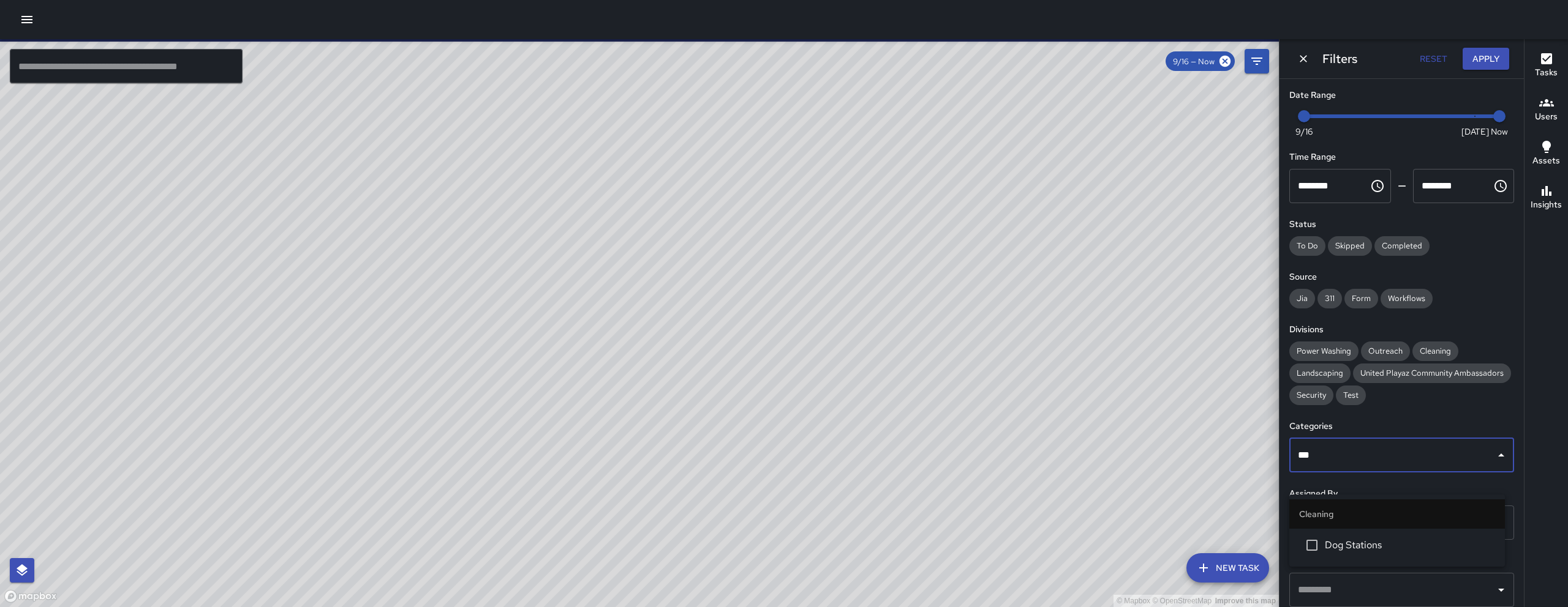
drag, startPoint x: 1367, startPoint y: 542, endPoint x: 1357, endPoint y: 542, distance: 10.0
click at [1368, 542] on span "Dog Stations" at bounding box center [1410, 545] width 170 height 14
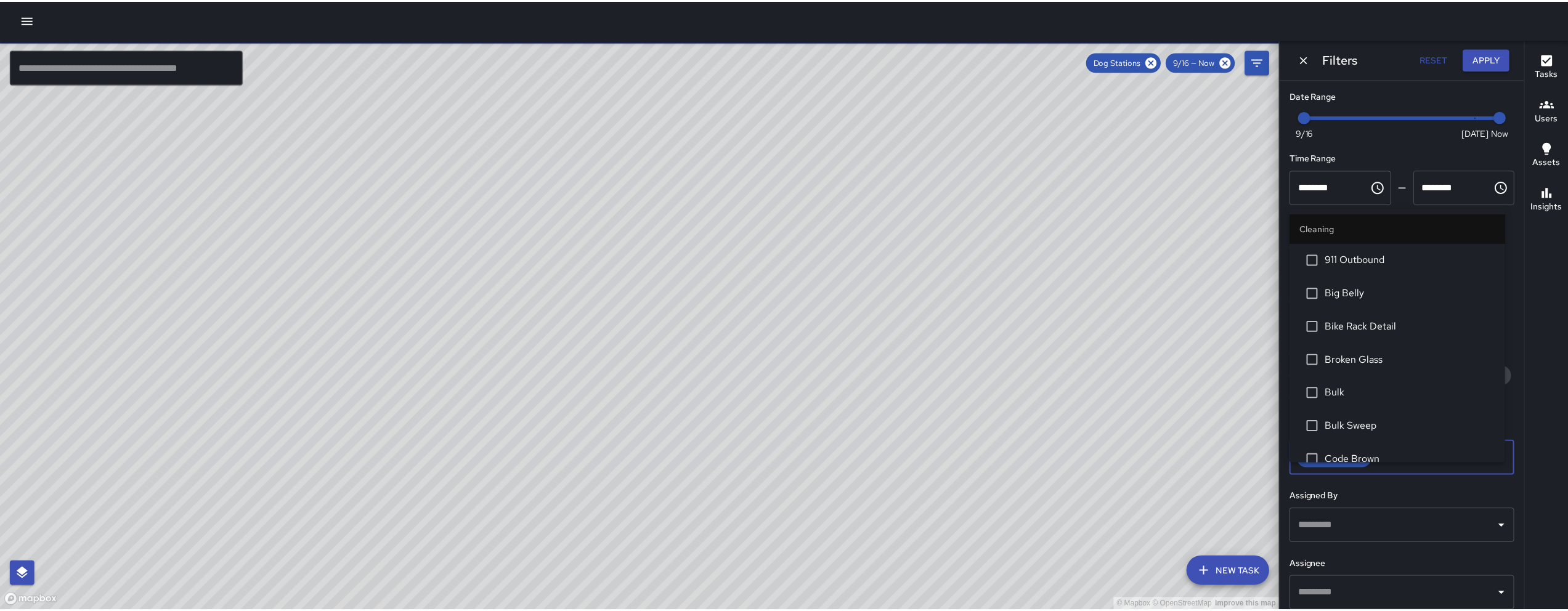
scroll to position [146, 0]
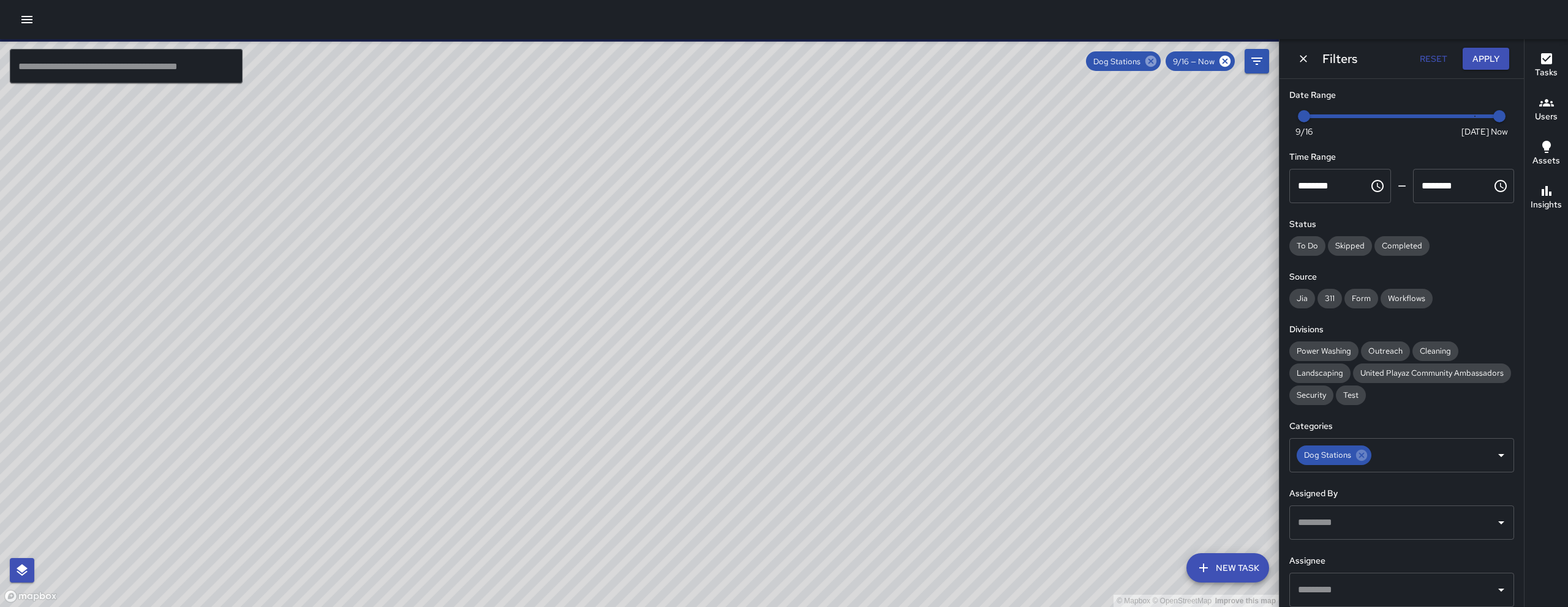
click at [1154, 65] on icon at bounding box center [1150, 61] width 11 height 11
click at [1316, 57] on div "Filters Reset Apply" at bounding box center [1402, 59] width 245 height 39
click at [1308, 55] on icon "Dismiss" at bounding box center [1303, 59] width 12 height 12
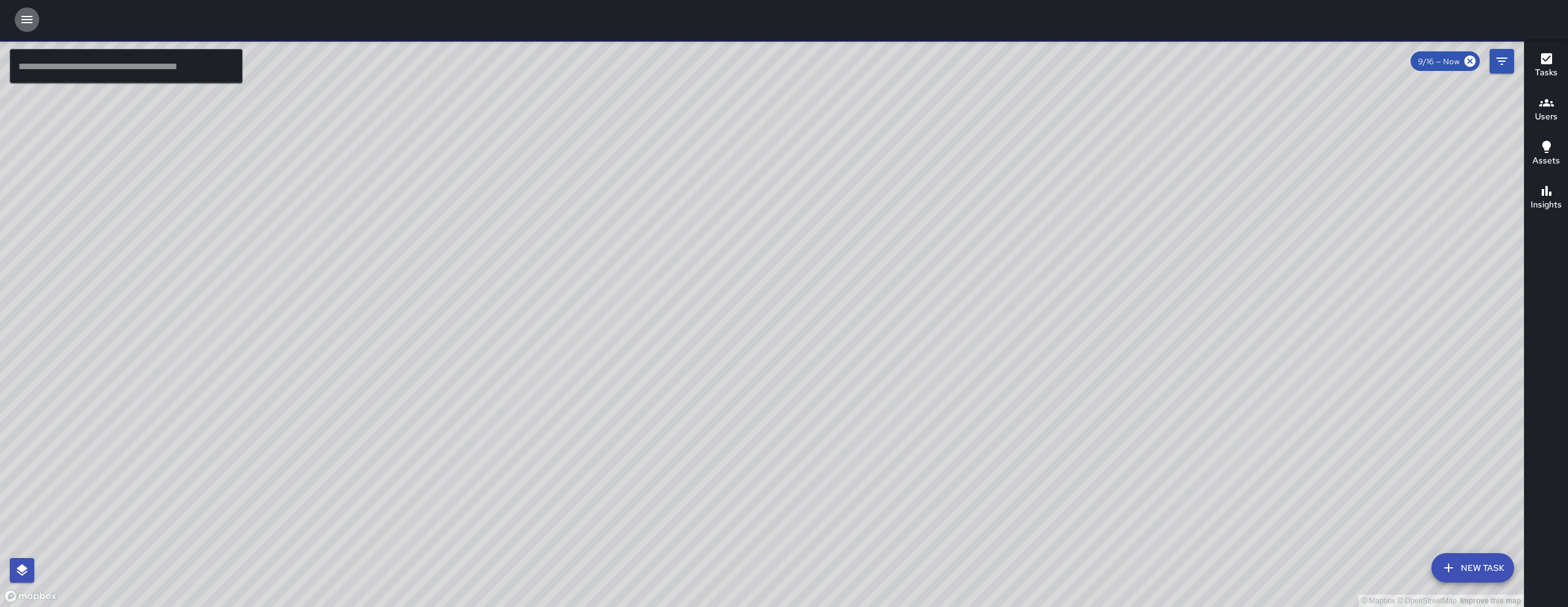
click at [30, 16] on icon "button" at bounding box center [26, 20] width 11 height 8
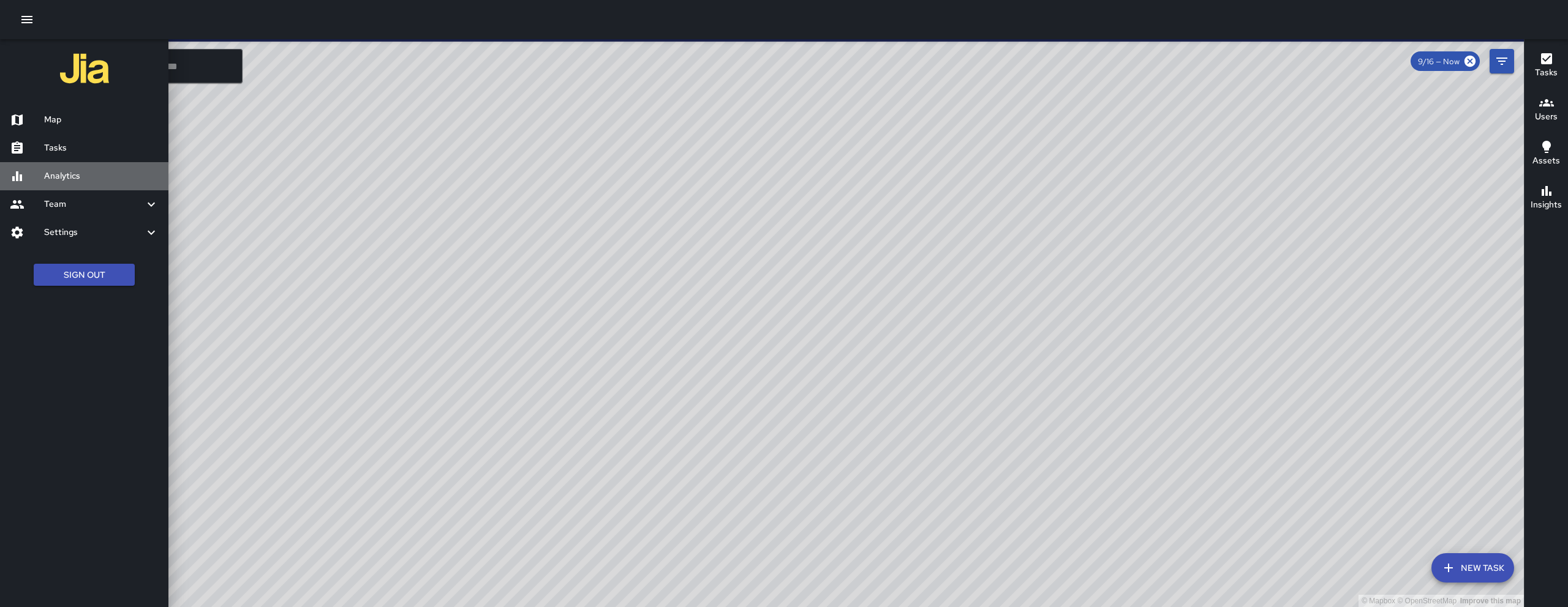
click at [87, 184] on div "Analytics" at bounding box center [84, 176] width 168 height 28
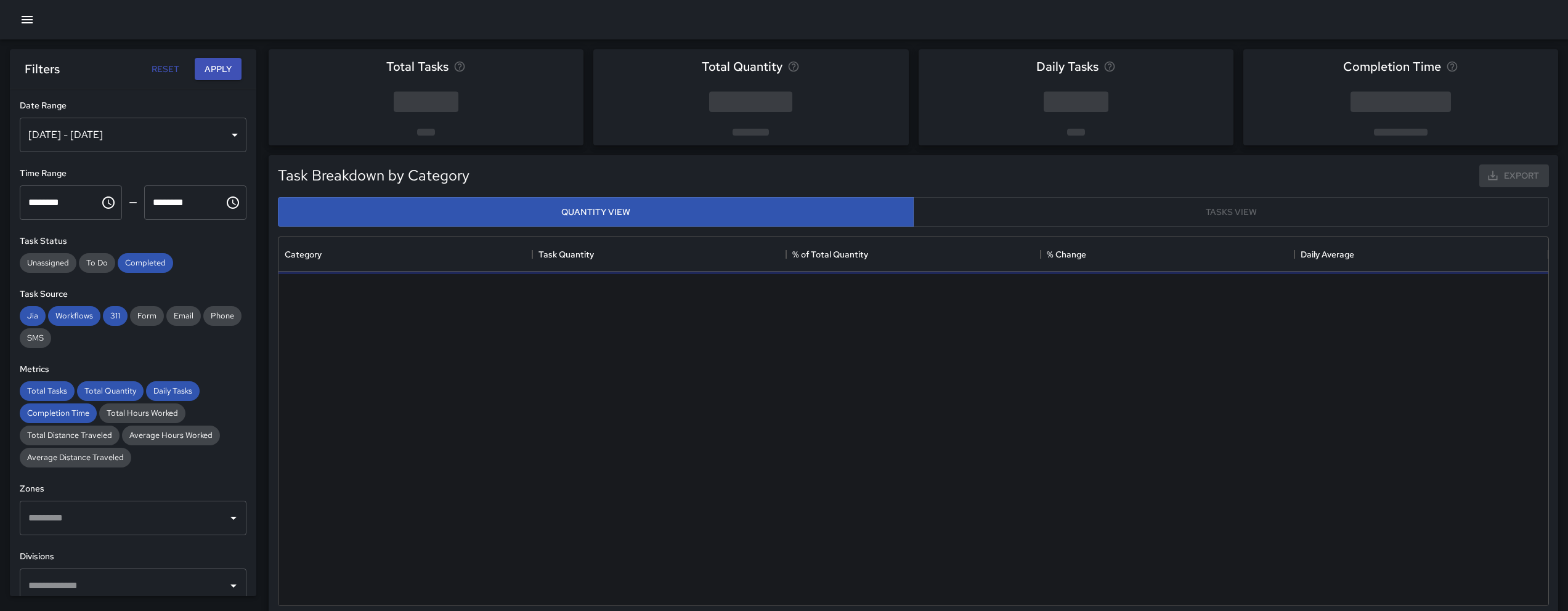
scroll to position [359, 1260]
click at [120, 132] on div "Sep 17, 2025 - Sep 23, 2025" at bounding box center [132, 135] width 226 height 34
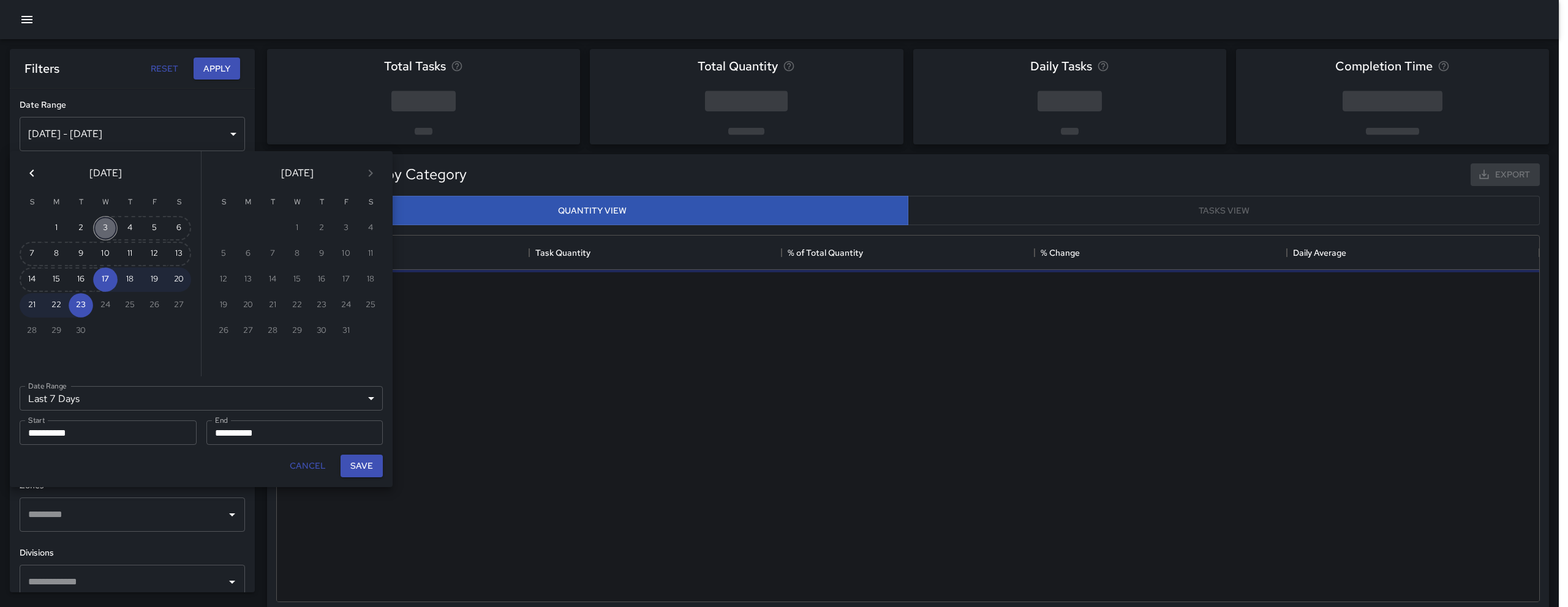
click at [106, 231] on button "3" at bounding box center [105, 228] width 25 height 25
type input "******"
click at [58, 231] on button "1" at bounding box center [56, 228] width 25 height 25
type input "**********"
click at [373, 464] on button "Save" at bounding box center [362, 466] width 42 height 23
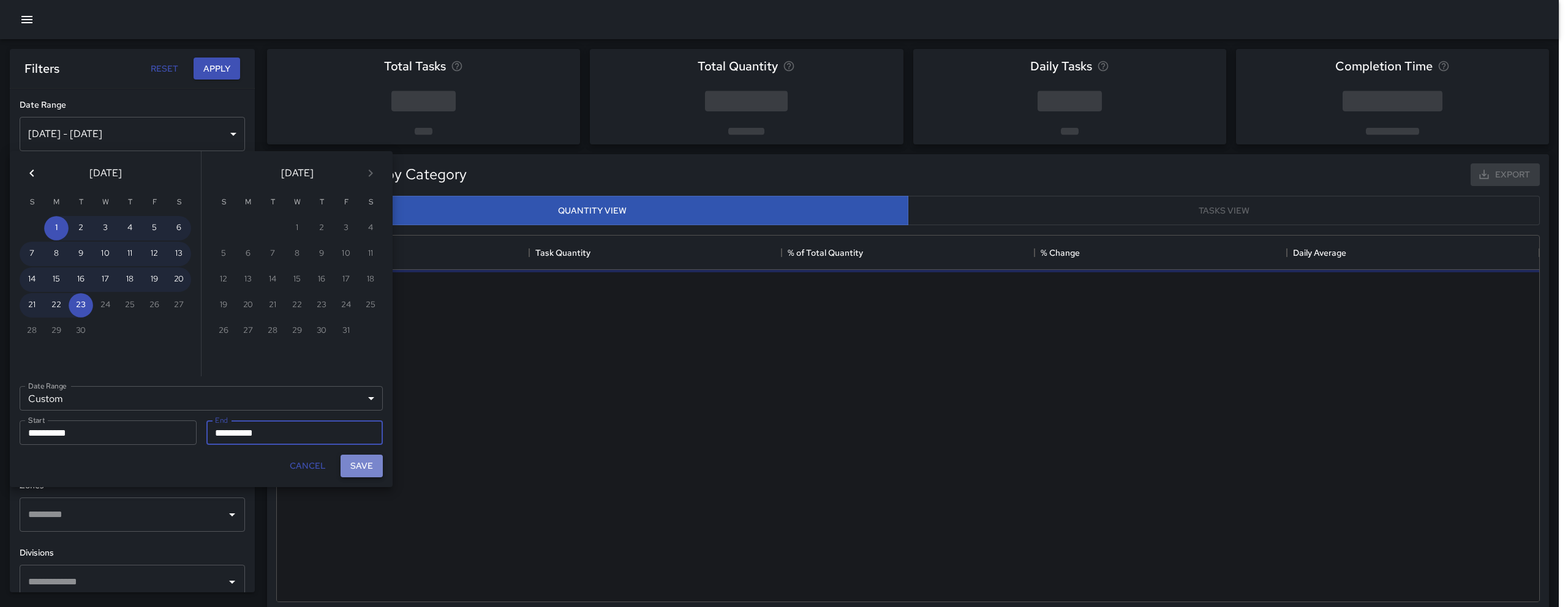
type input "**********"
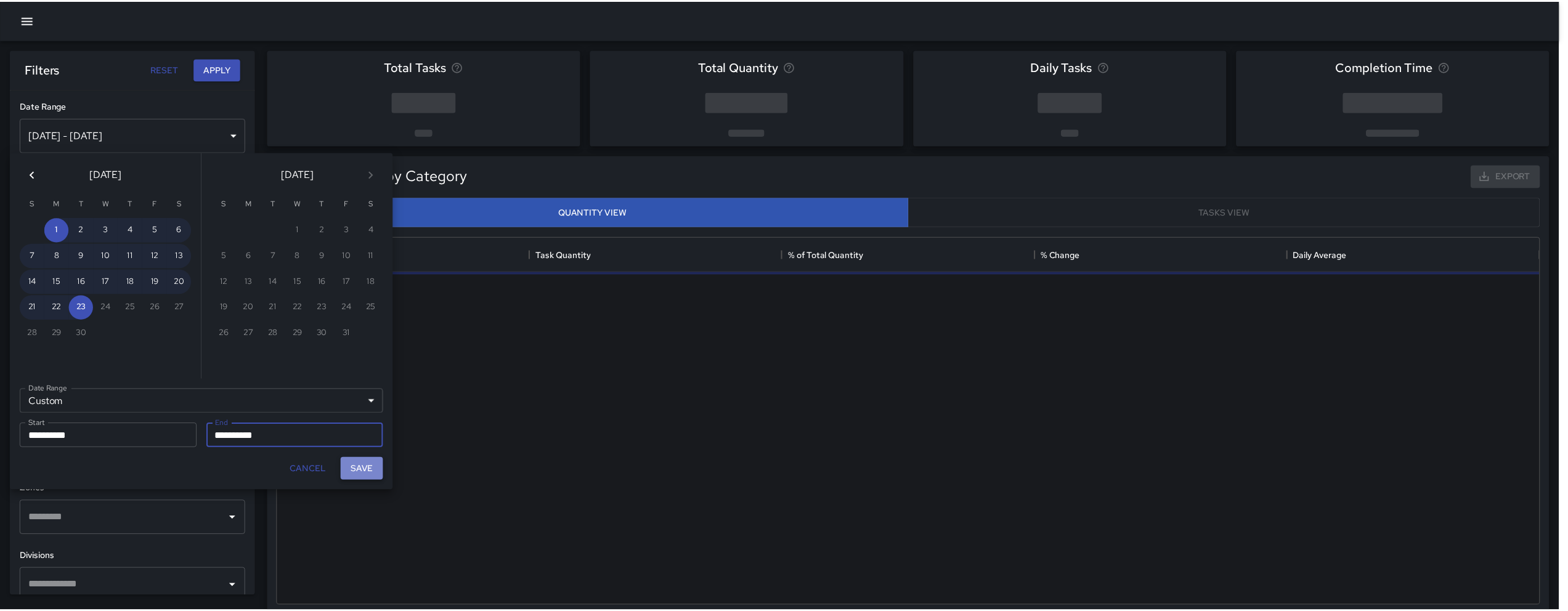
scroll to position [10, 10]
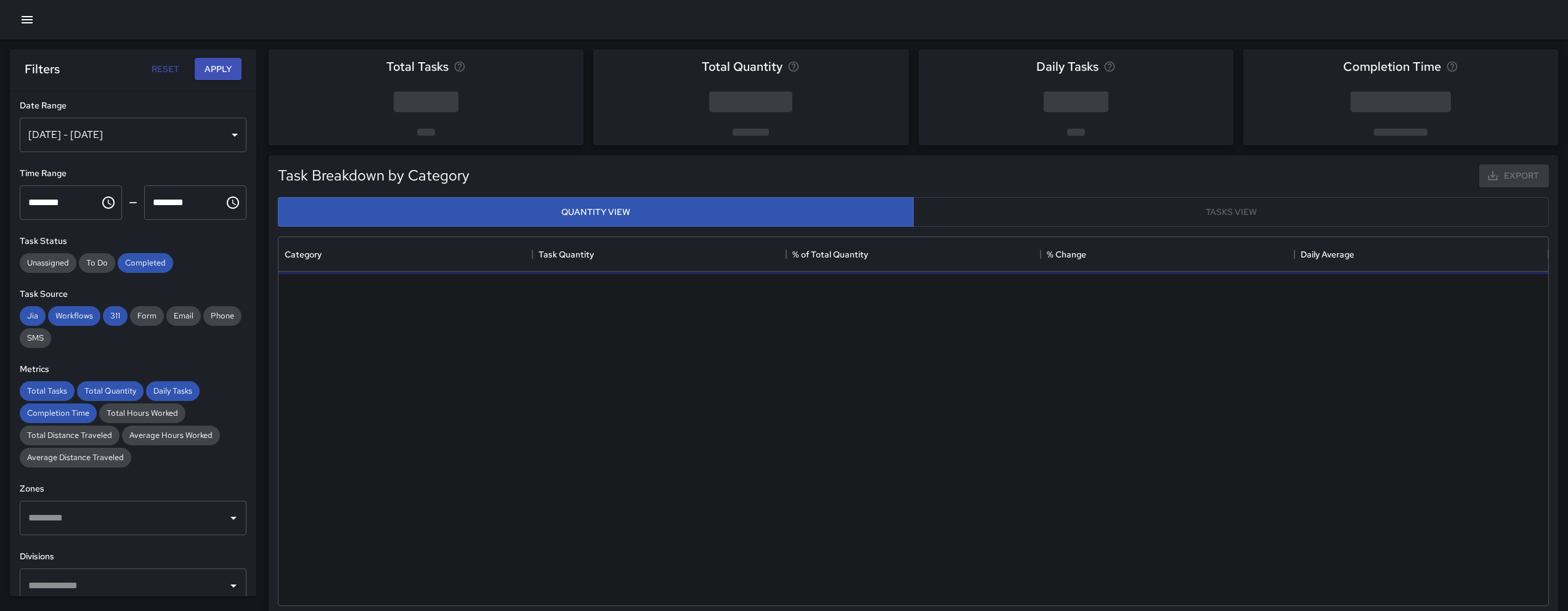
click at [148, 274] on div "**********" at bounding box center [133, 343] width 246 height 507
click at [138, 264] on span "Completed" at bounding box center [145, 262] width 56 height 10
click at [98, 317] on span "Workflows" at bounding box center [73, 315] width 52 height 10
drag, startPoint x: 108, startPoint y: 315, endPoint x: 88, endPoint y: 317, distance: 20.1
click at [107, 315] on span "311" at bounding box center [115, 315] width 25 height 10
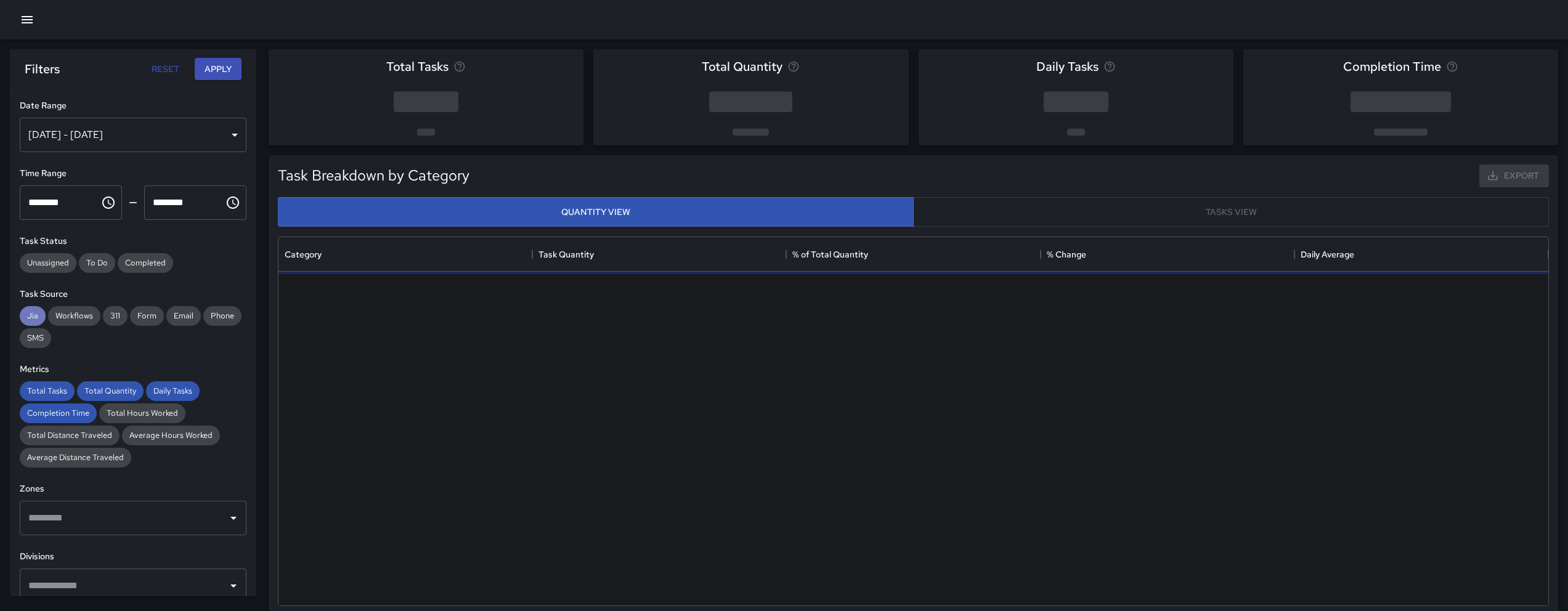
click at [41, 320] on span "Jia" at bounding box center [32, 315] width 26 height 10
drag, startPoint x: 55, startPoint y: 390, endPoint x: 55, endPoint y: 401, distance: 11.0
click at [55, 392] on span "Total Tasks" at bounding box center [47, 391] width 55 height 10
click at [61, 414] on span "Completion Time" at bounding box center [58, 413] width 77 height 10
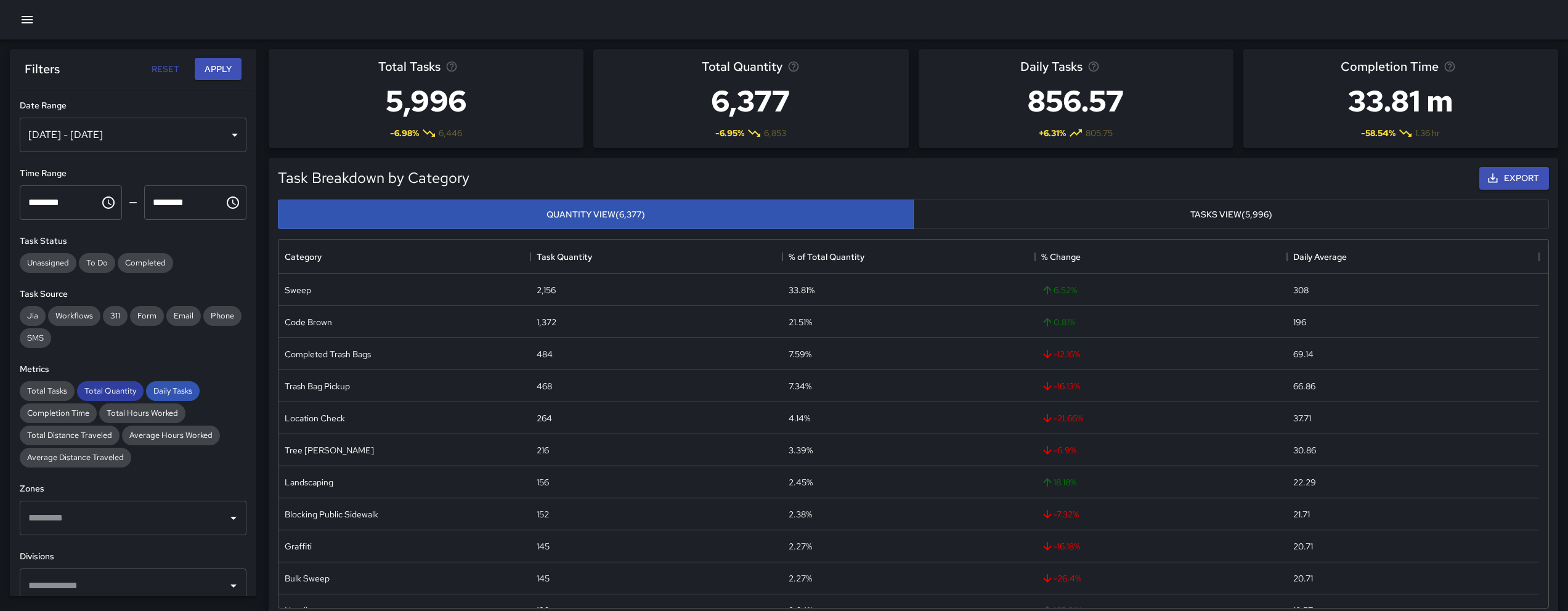
click at [123, 390] on span "Total Quantity" at bounding box center [110, 391] width 67 height 10
click at [157, 386] on span "Daily Tasks" at bounding box center [173, 391] width 54 height 10
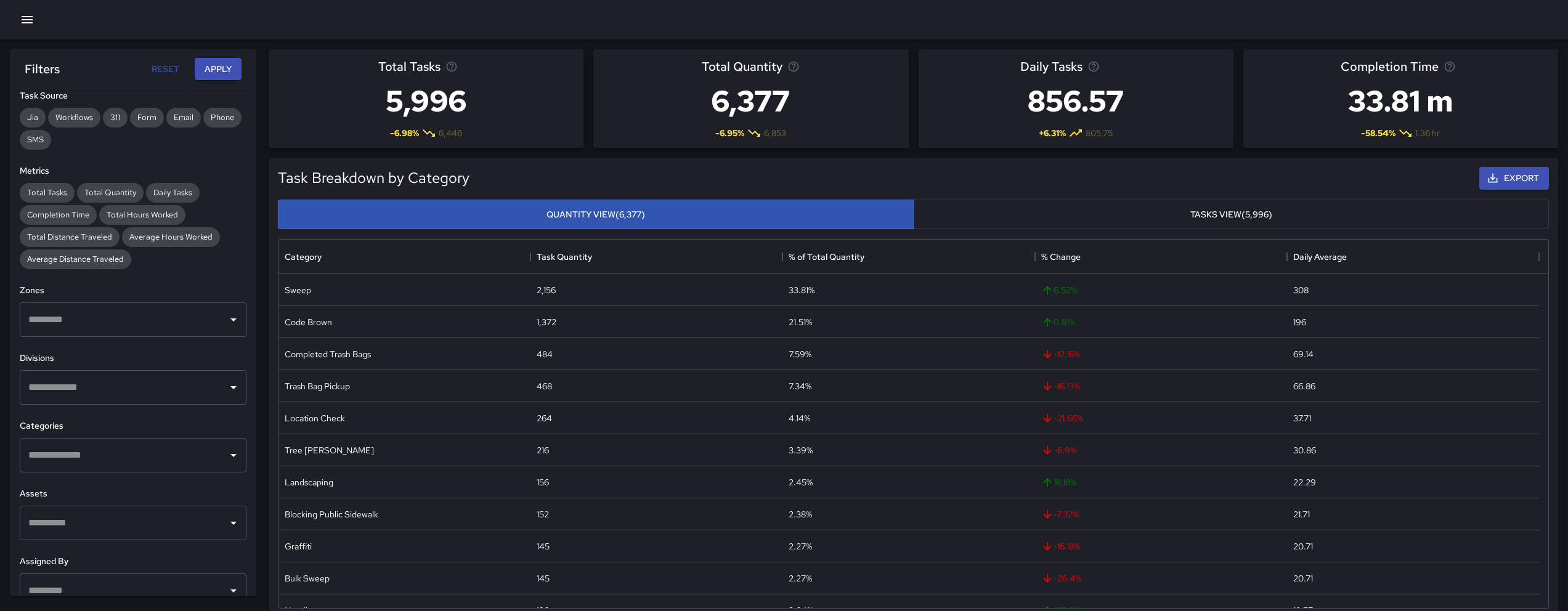
scroll to position [230, 0]
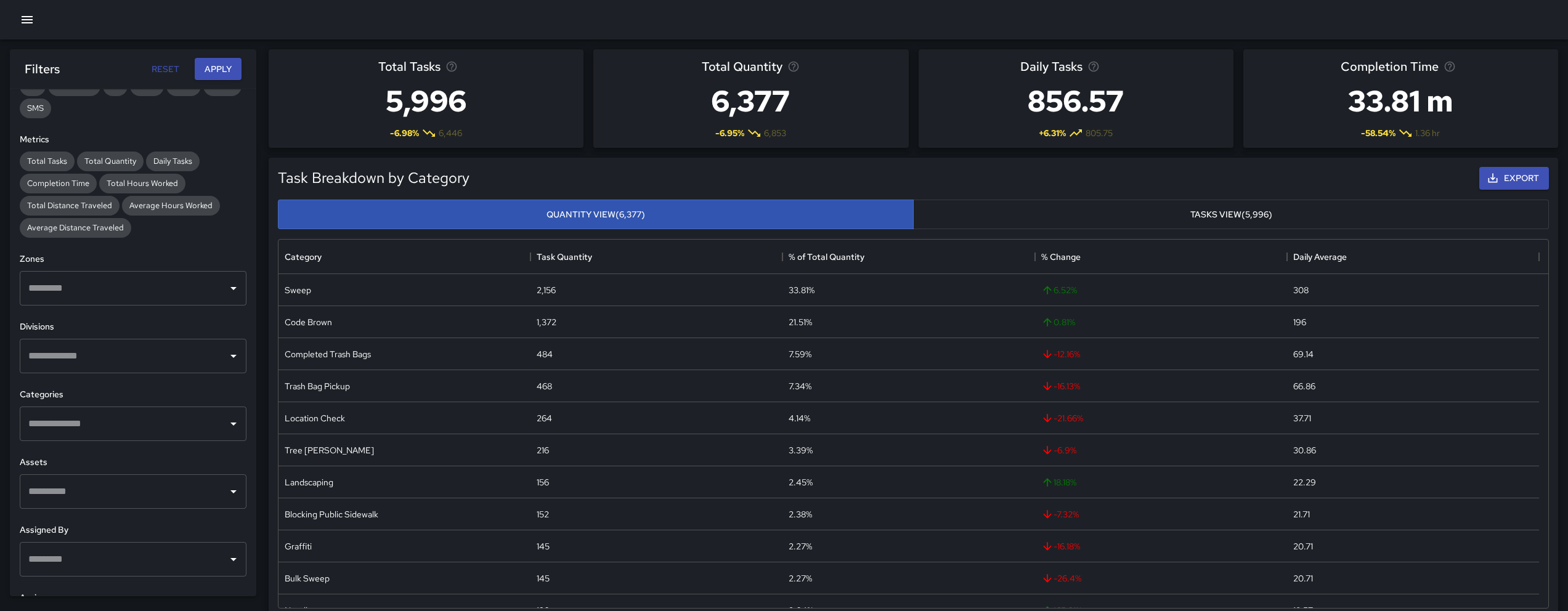
click at [102, 291] on input "text" at bounding box center [124, 288] width 197 height 23
click at [65, 530] on span "6" at bounding box center [141, 534] width 172 height 15
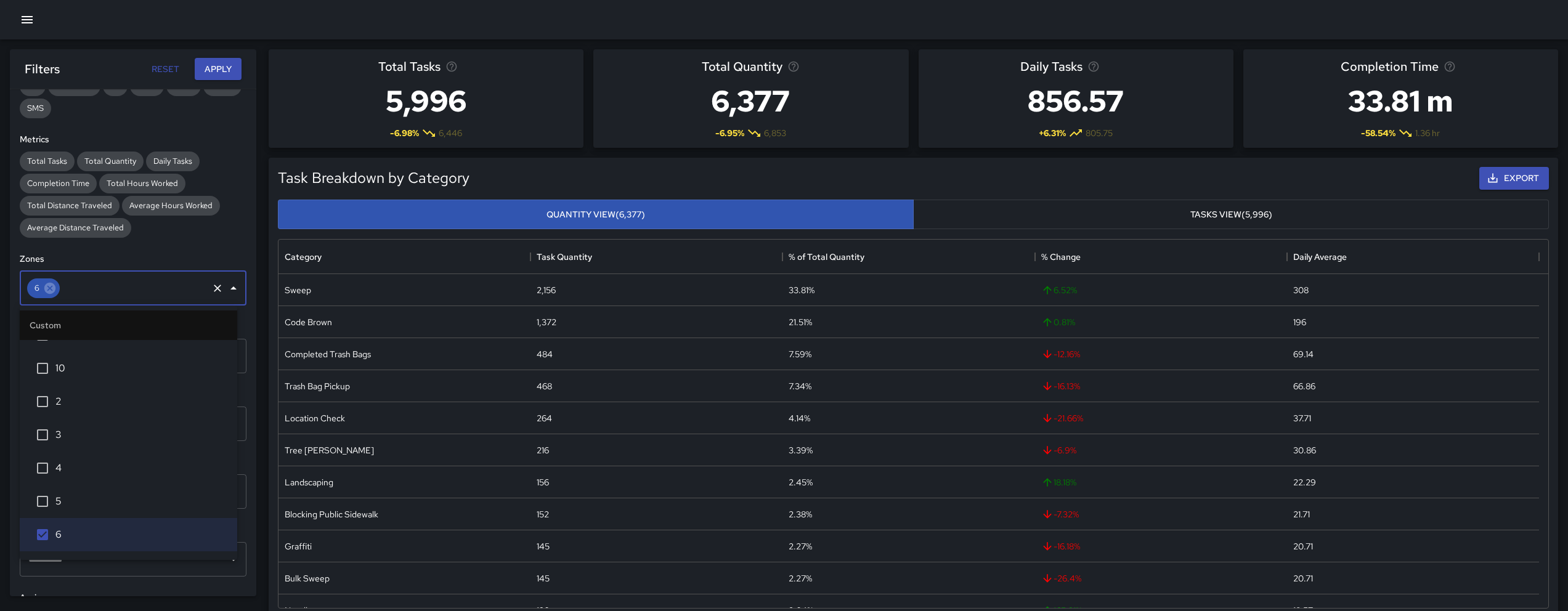
click at [184, 248] on div "**********" at bounding box center [133, 343] width 246 height 507
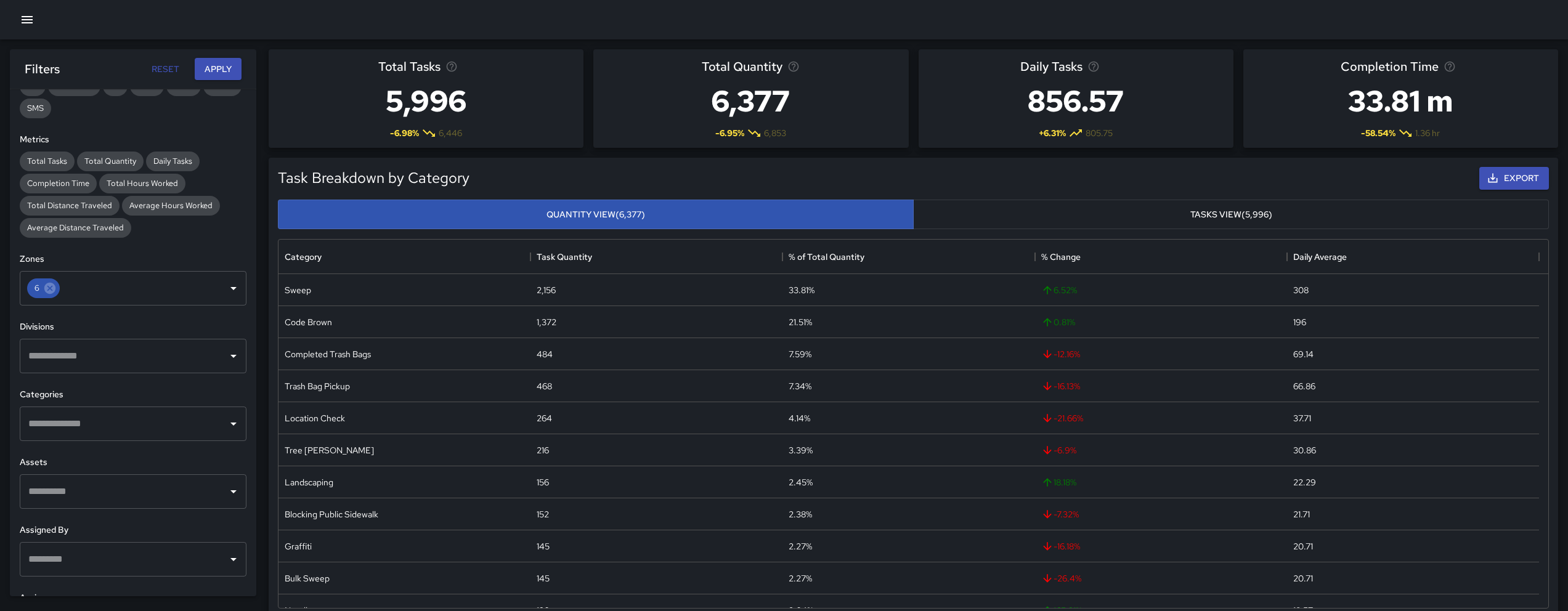
click at [91, 359] on input "text" at bounding box center [124, 355] width 197 height 23
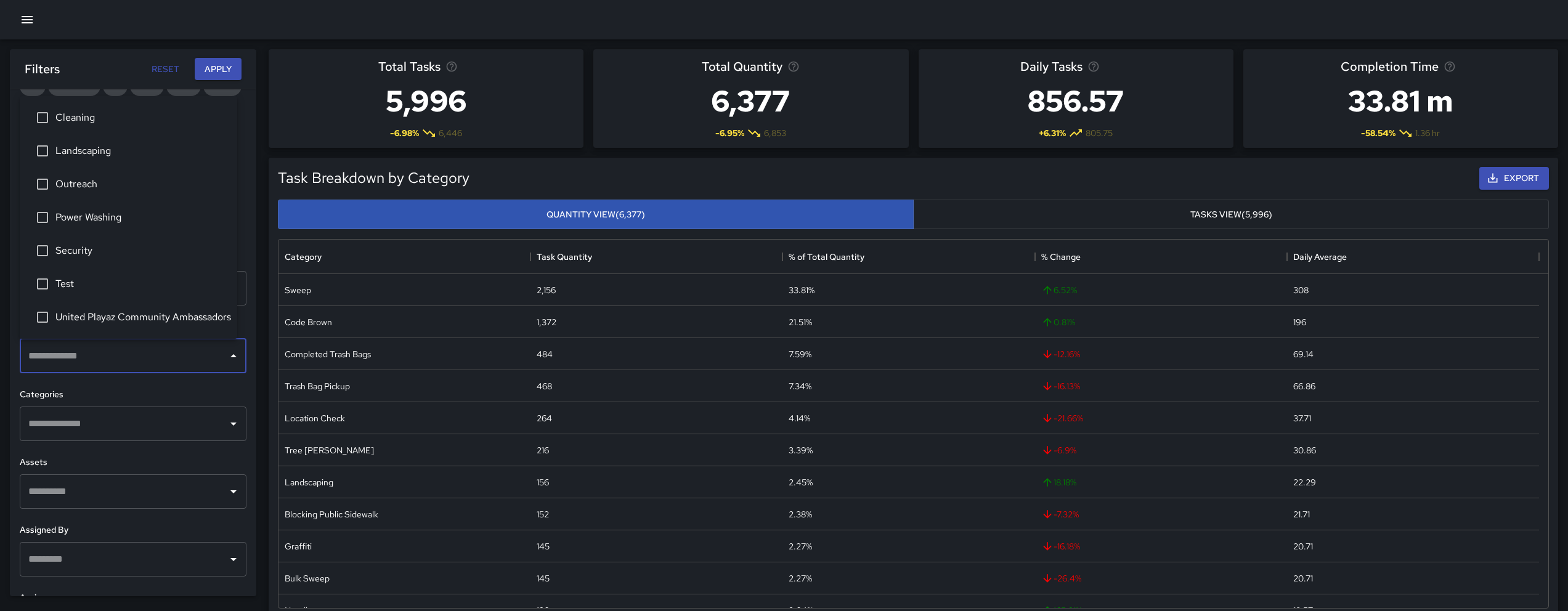
click at [103, 436] on div "​" at bounding box center [132, 424] width 226 height 34
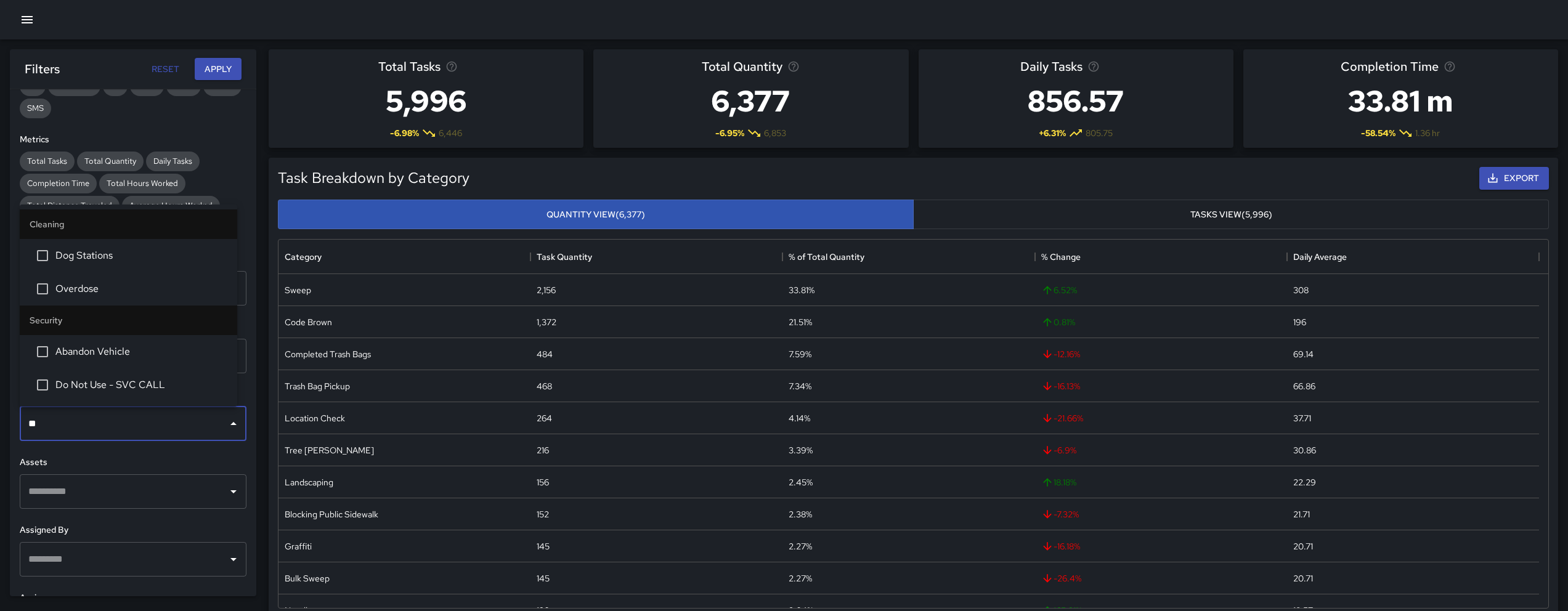
type input "***"
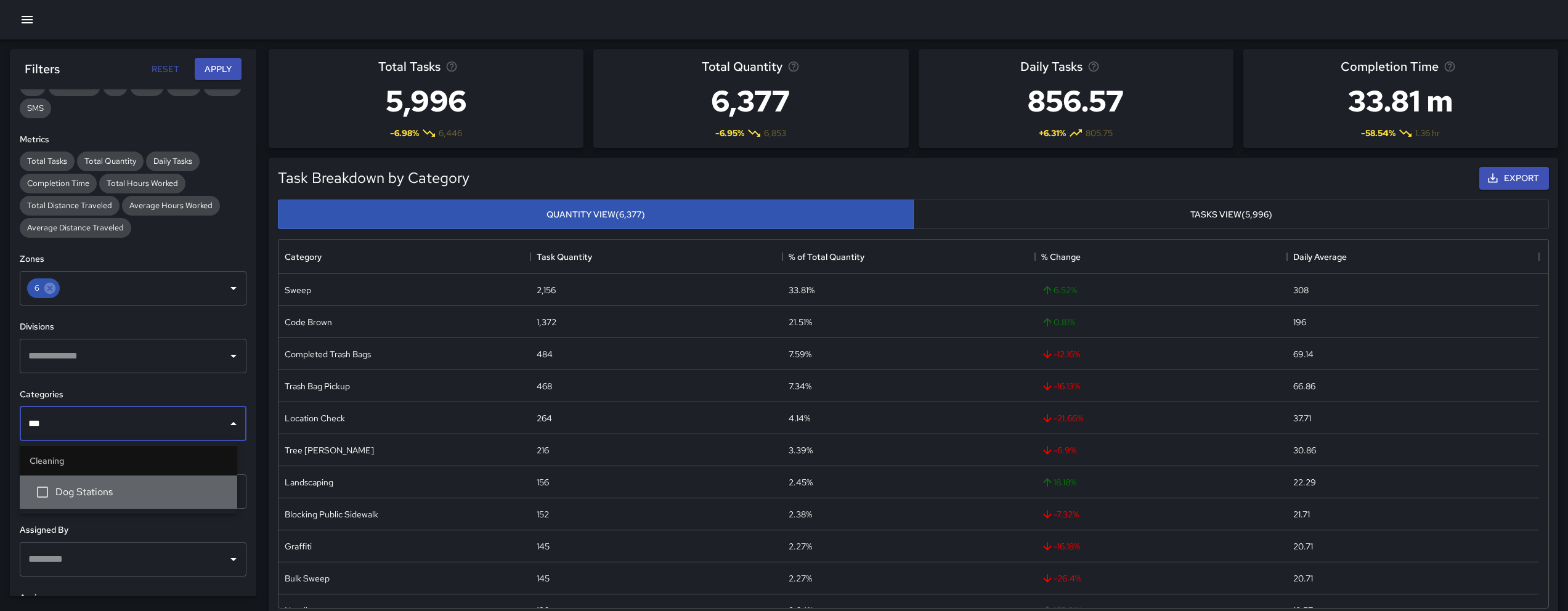
click at [87, 490] on span "Dog Stations" at bounding box center [141, 491] width 172 height 15
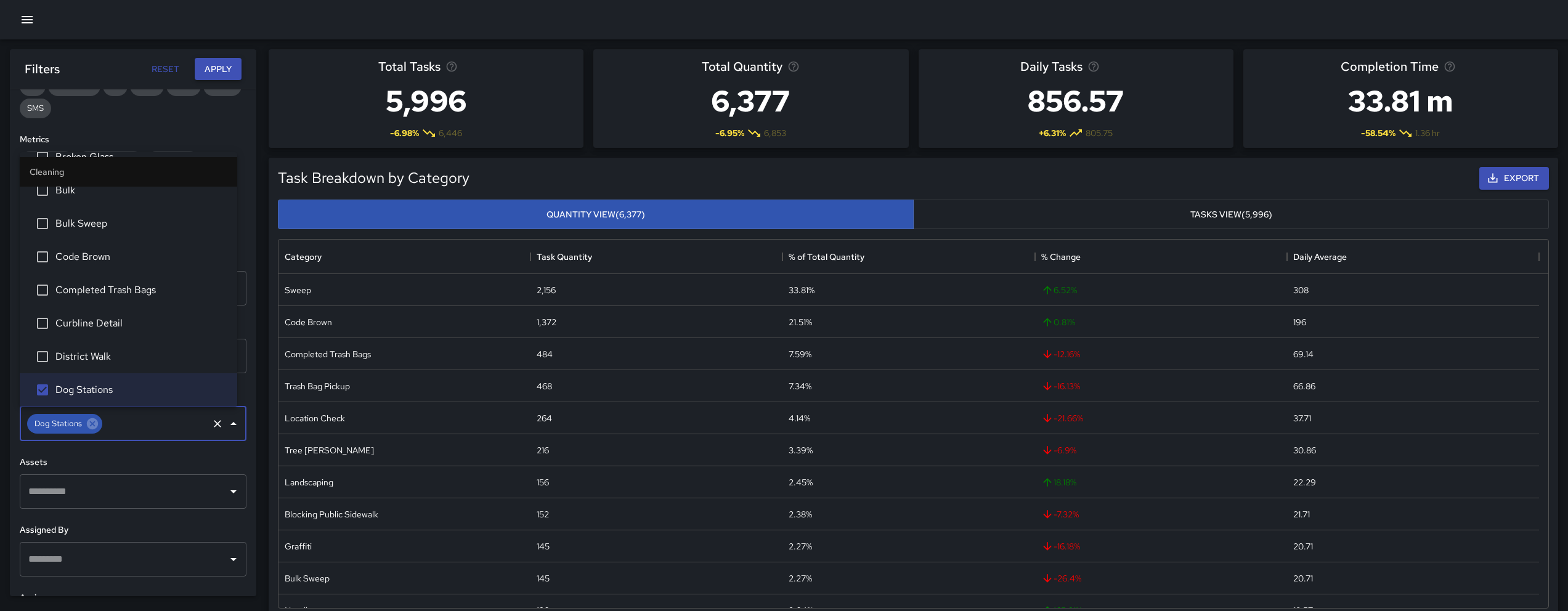
click at [204, 71] on button "Apply" at bounding box center [218, 69] width 47 height 23
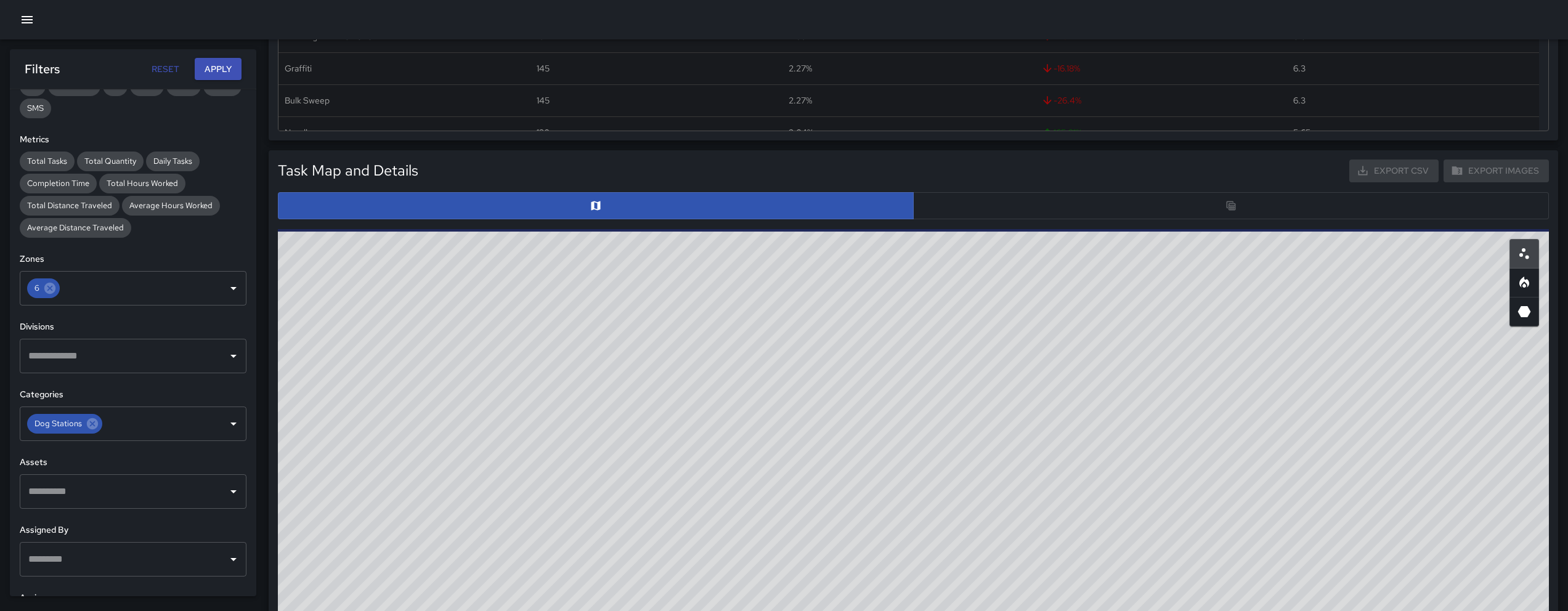
scroll to position [381, 0]
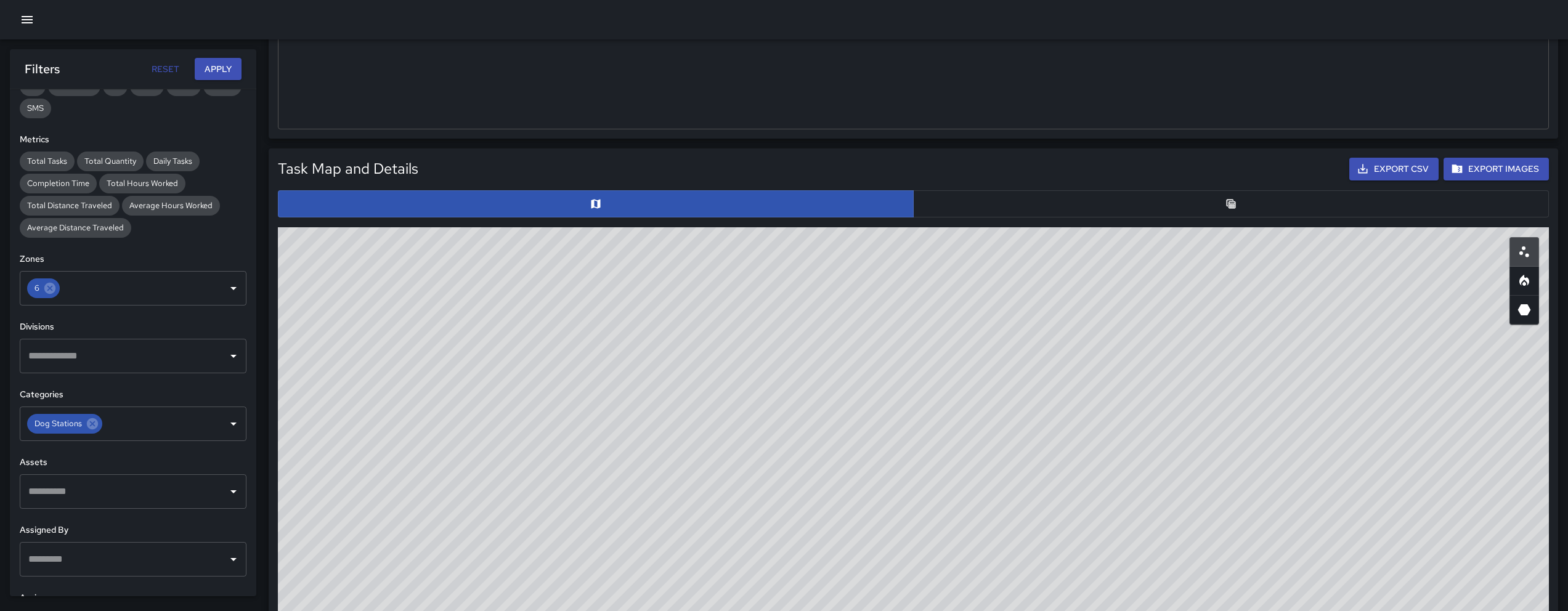
click at [1045, 215] on button "button" at bounding box center [1231, 204] width 636 height 27
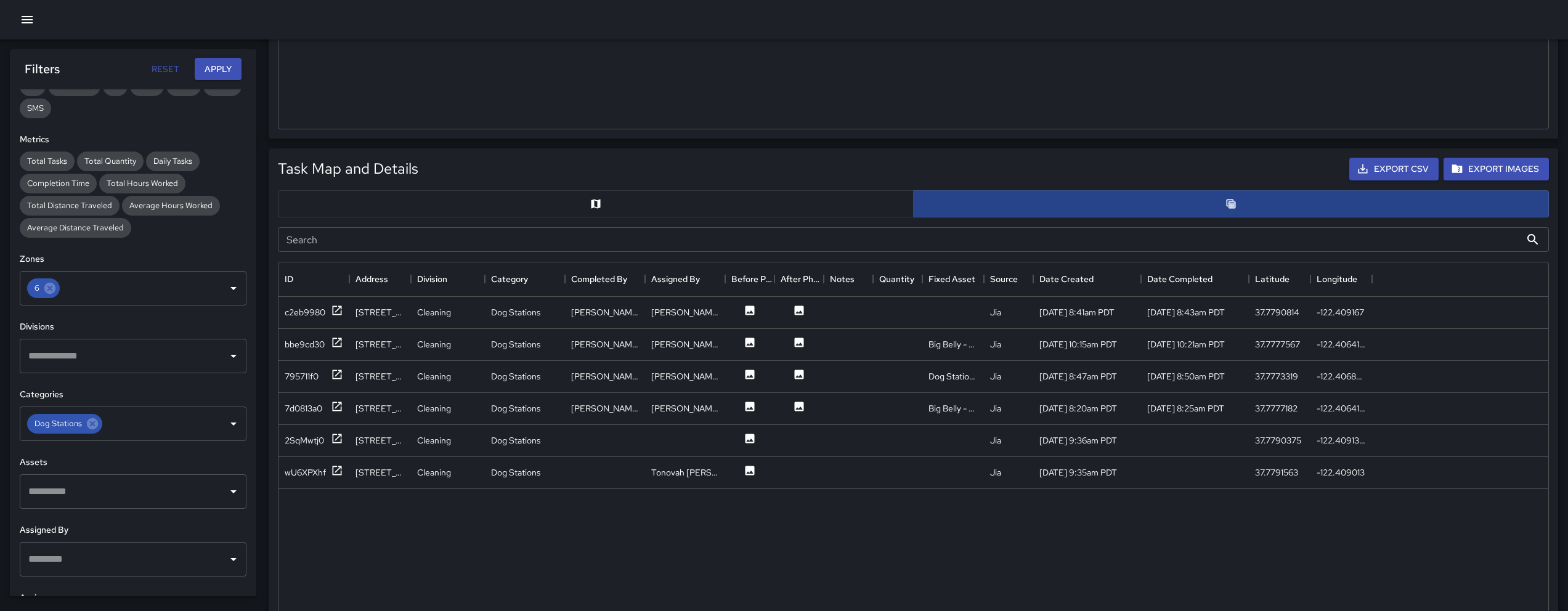
scroll to position [10, 10]
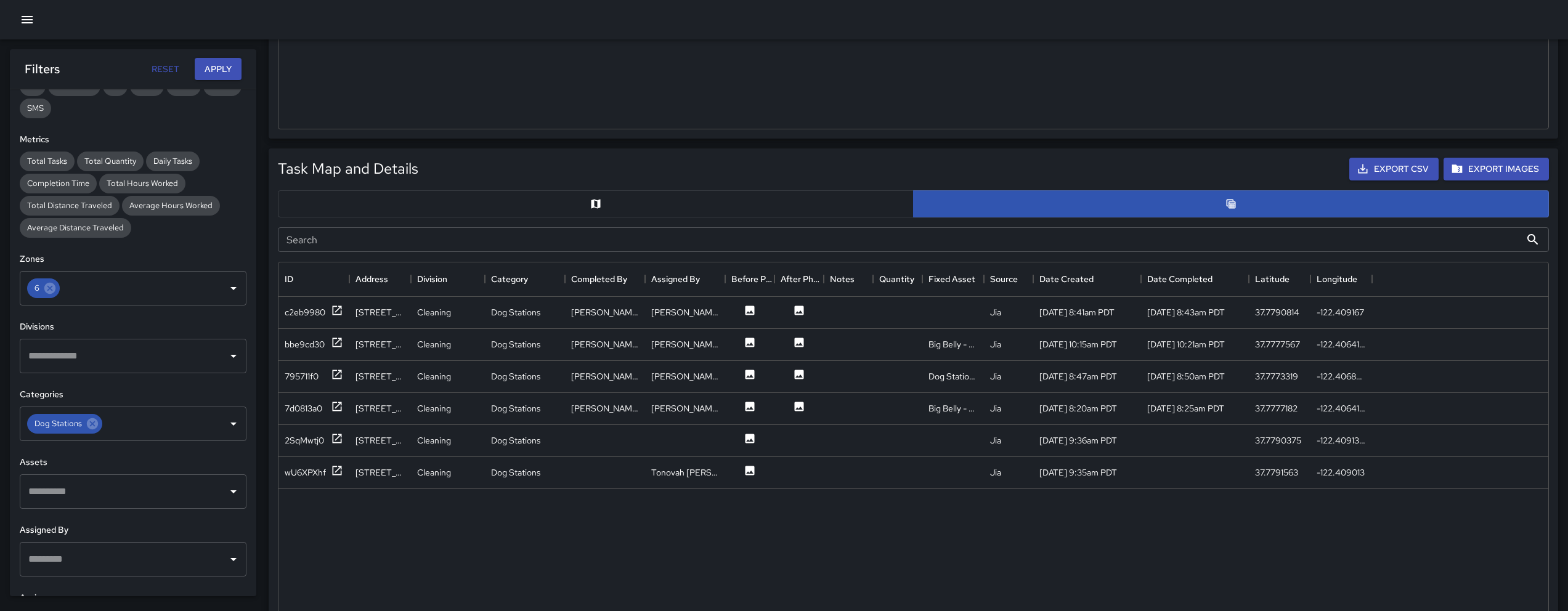
click at [39, 19] on div at bounding box center [784, 20] width 1568 height 39
click at [32, 15] on icon "button" at bounding box center [26, 19] width 15 height 15
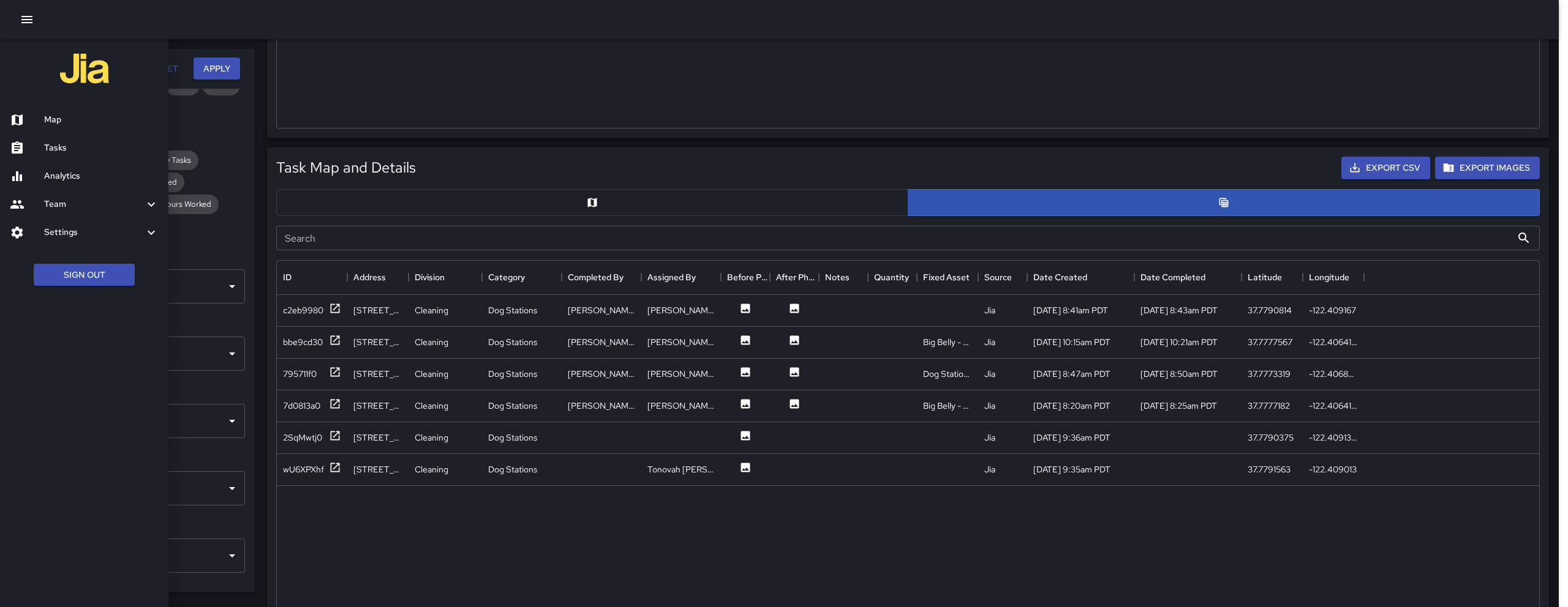
click at [59, 123] on h6 "Map" at bounding box center [101, 120] width 115 height 14
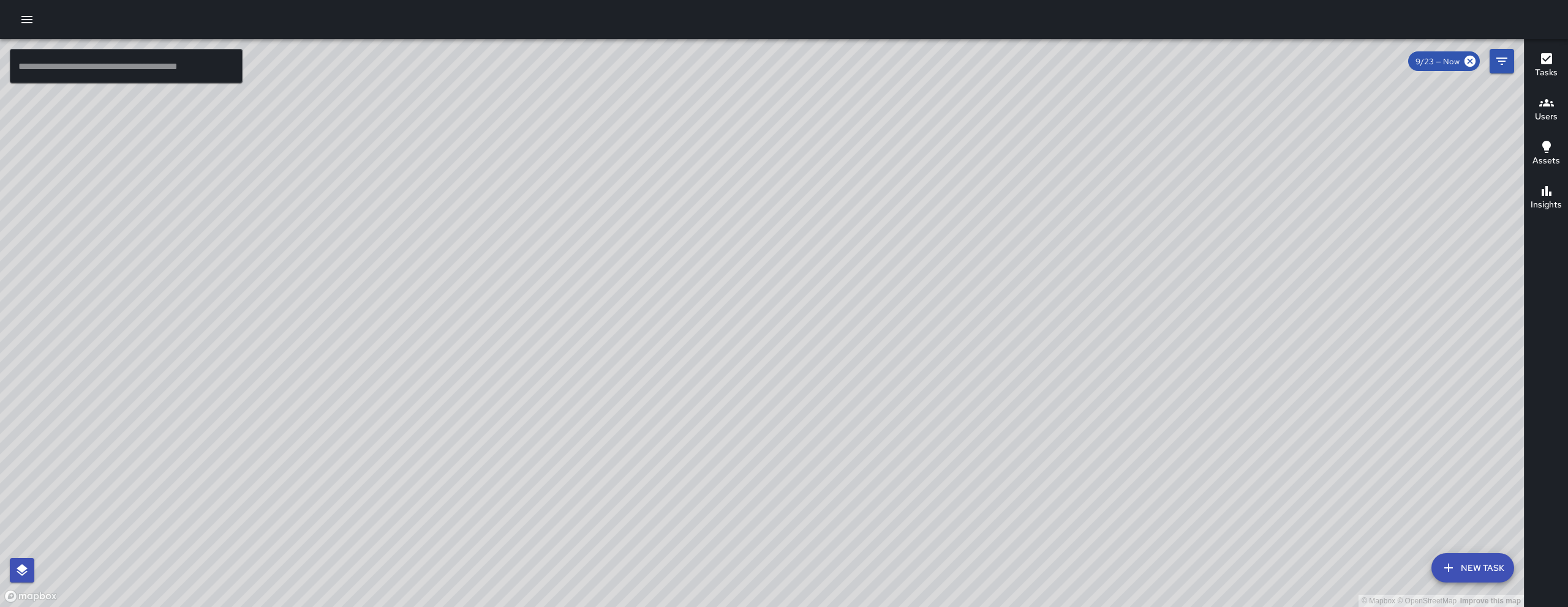
drag, startPoint x: 843, startPoint y: 251, endPoint x: 759, endPoint y: 337, distance: 120.2
click at [771, 358] on div "© Mapbox © OpenStreetMap Improve this map" at bounding box center [762, 323] width 1524 height 568
drag, startPoint x: 846, startPoint y: 379, endPoint x: 619, endPoint y: 302, distance: 239.7
click at [623, 304] on div "© Mapbox © OpenStreetMap Improve this map" at bounding box center [762, 323] width 1524 height 568
drag, startPoint x: 873, startPoint y: 481, endPoint x: 858, endPoint y: 435, distance: 48.4
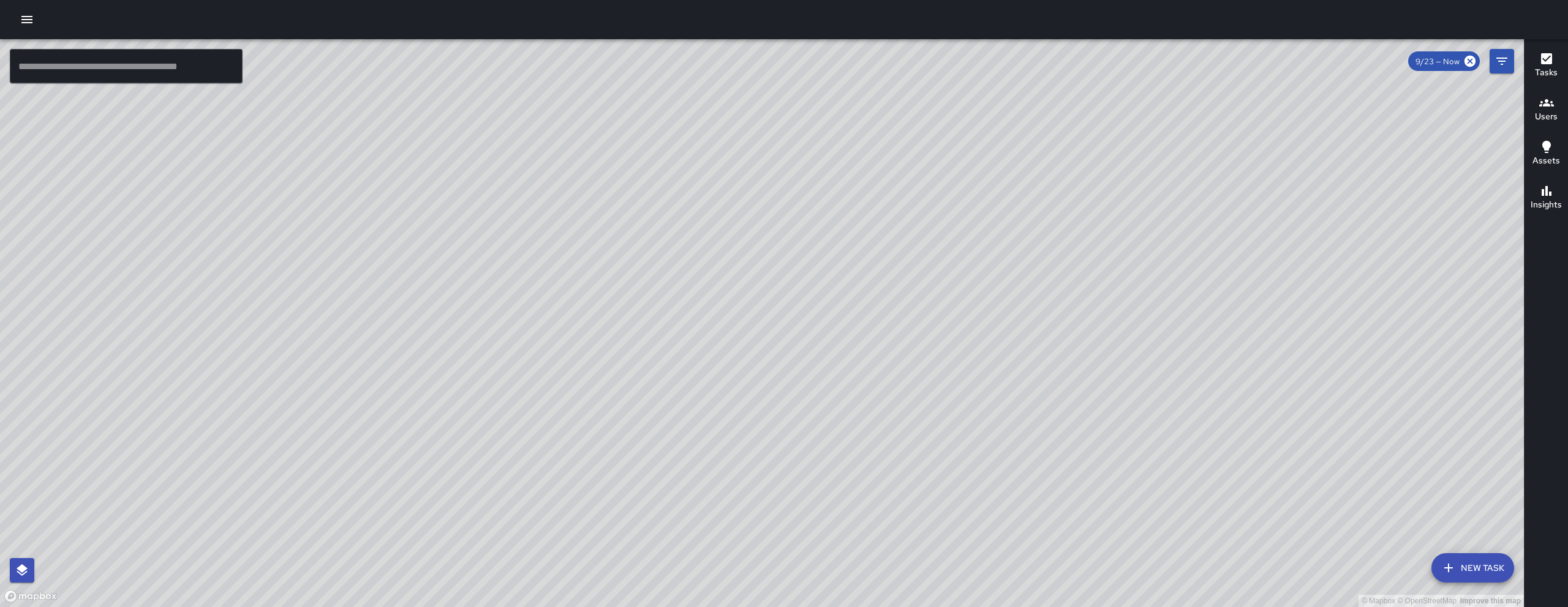
click at [863, 443] on div "© Mapbox © OpenStreetMap Improve this map" at bounding box center [762, 323] width 1524 height 568
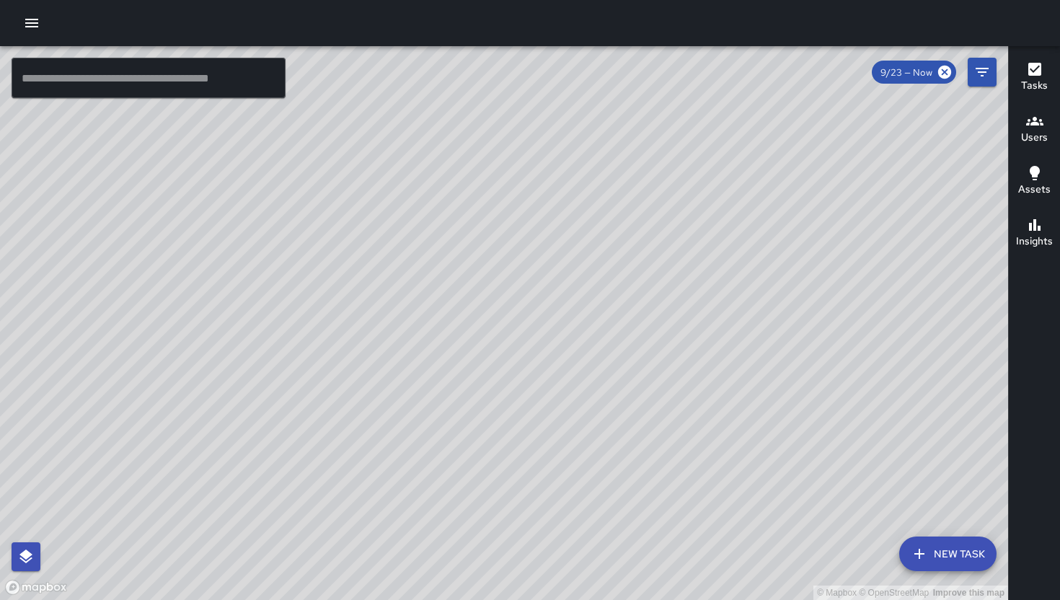
click at [40, 17] on icon "button" at bounding box center [31, 22] width 17 height 17
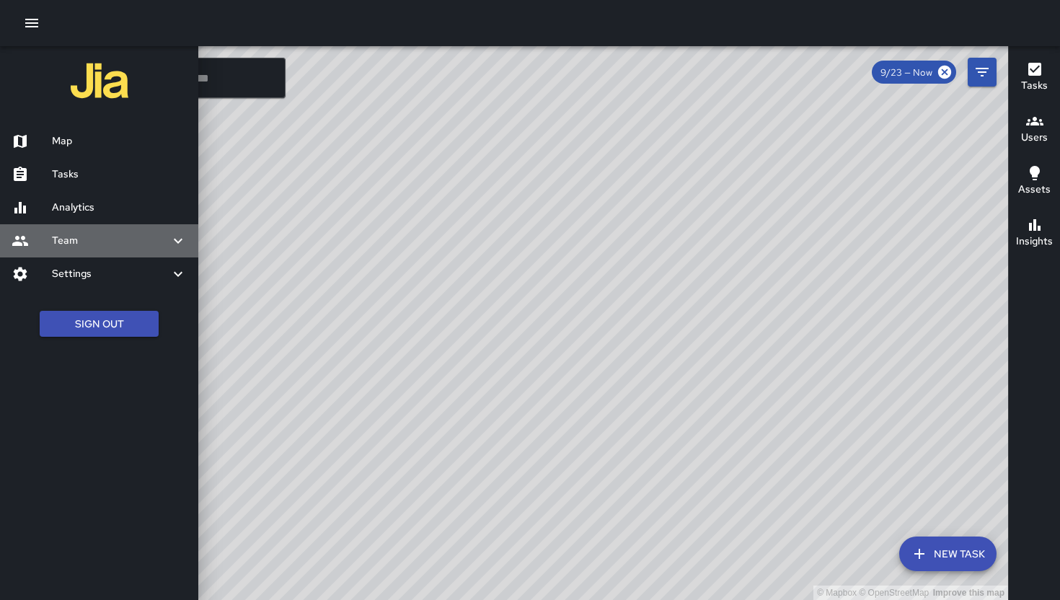
click at [76, 243] on h6 "Team" at bounding box center [111, 241] width 118 height 16
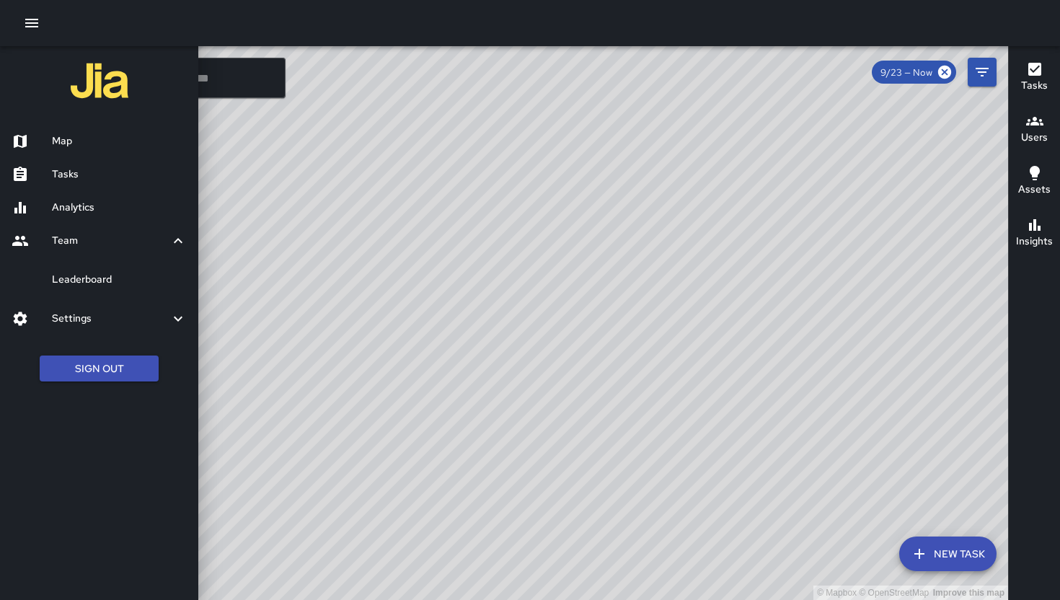
click at [133, 284] on h6 "Leaderboard" at bounding box center [119, 280] width 135 height 16
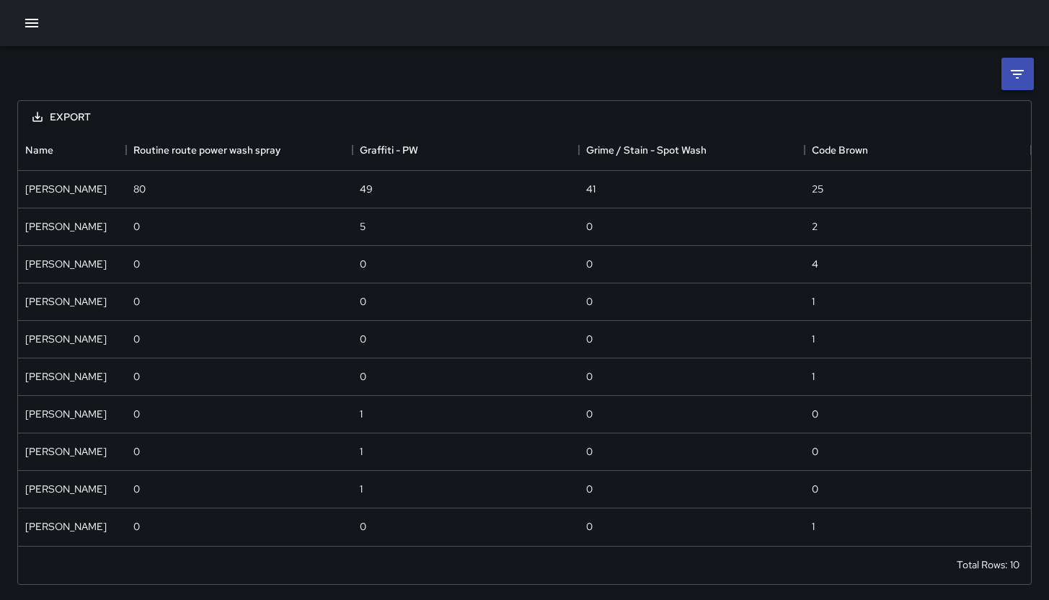
scroll to position [405, 1002]
click at [1026, 67] on li at bounding box center [1018, 74] width 32 height 32
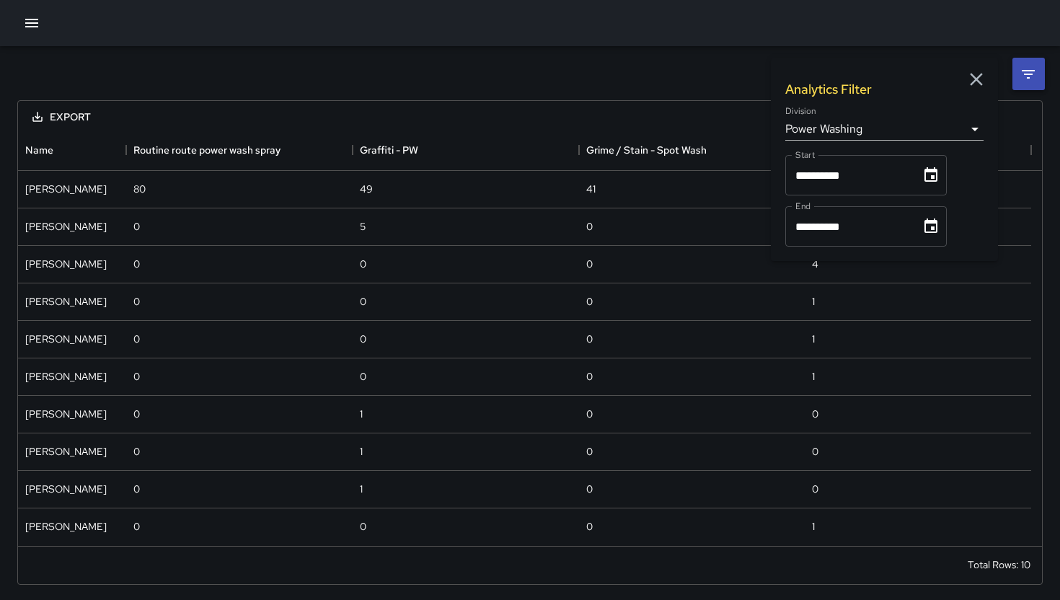
click at [886, 122] on body "**********" at bounding box center [530, 301] width 1060 height 602
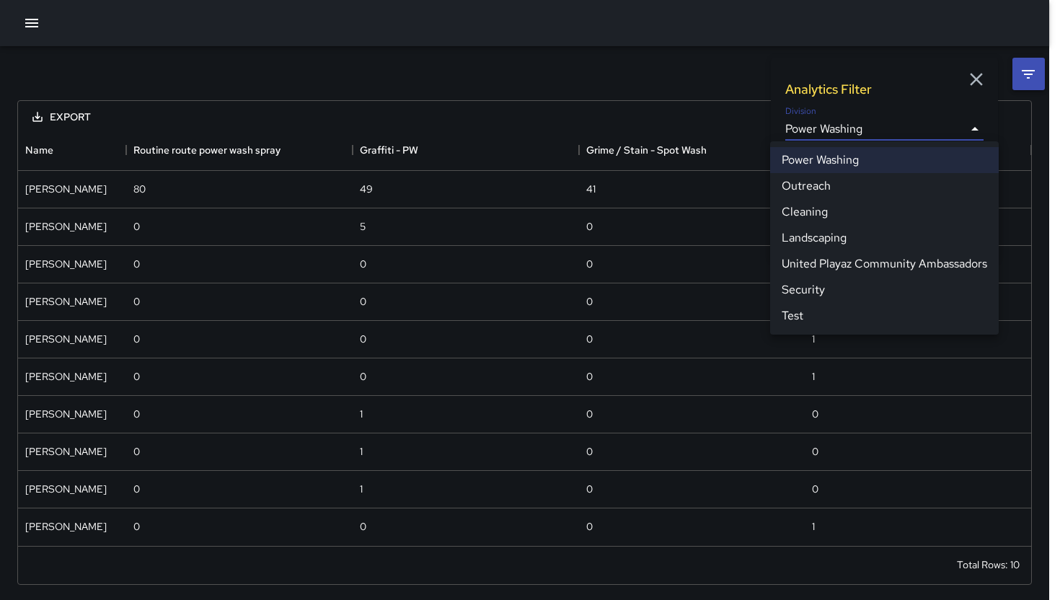
click at [840, 218] on li "Cleaning" at bounding box center [884, 212] width 229 height 26
type input "**********"
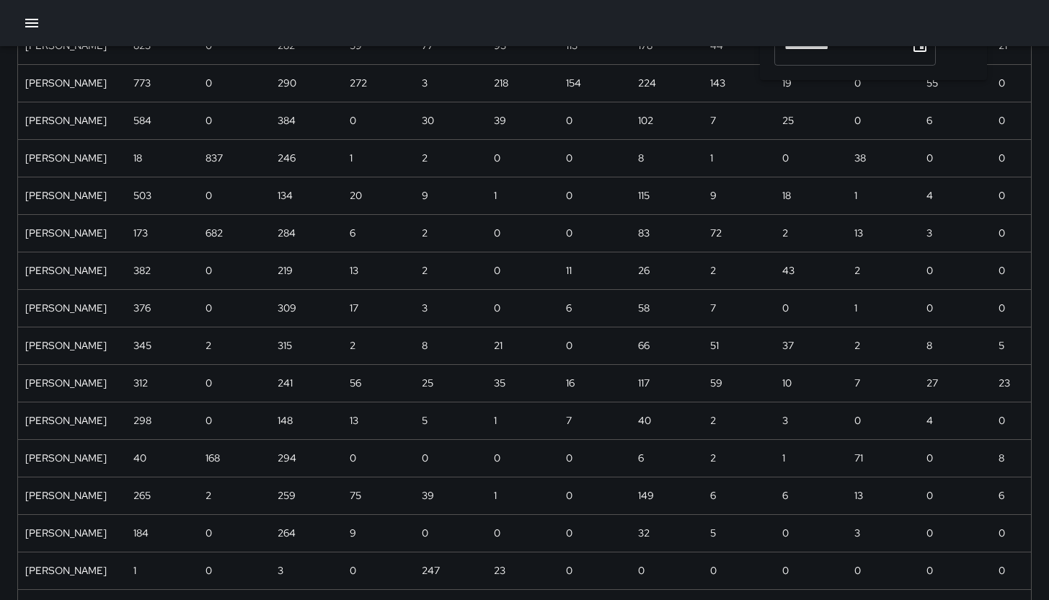
scroll to position [0, 0]
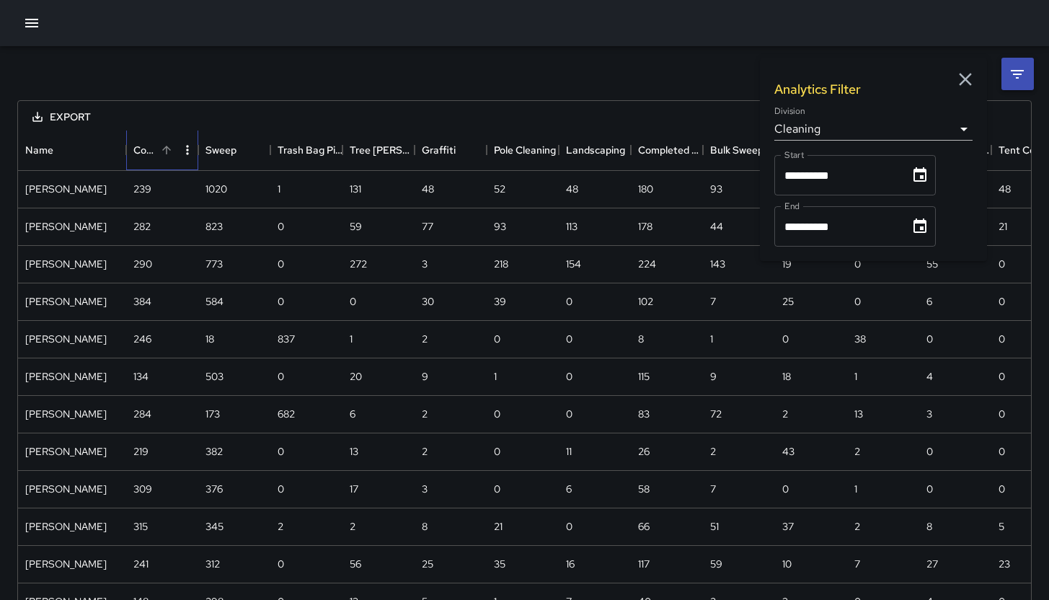
click at [148, 151] on div "Code Brown" at bounding box center [144, 150] width 23 height 40
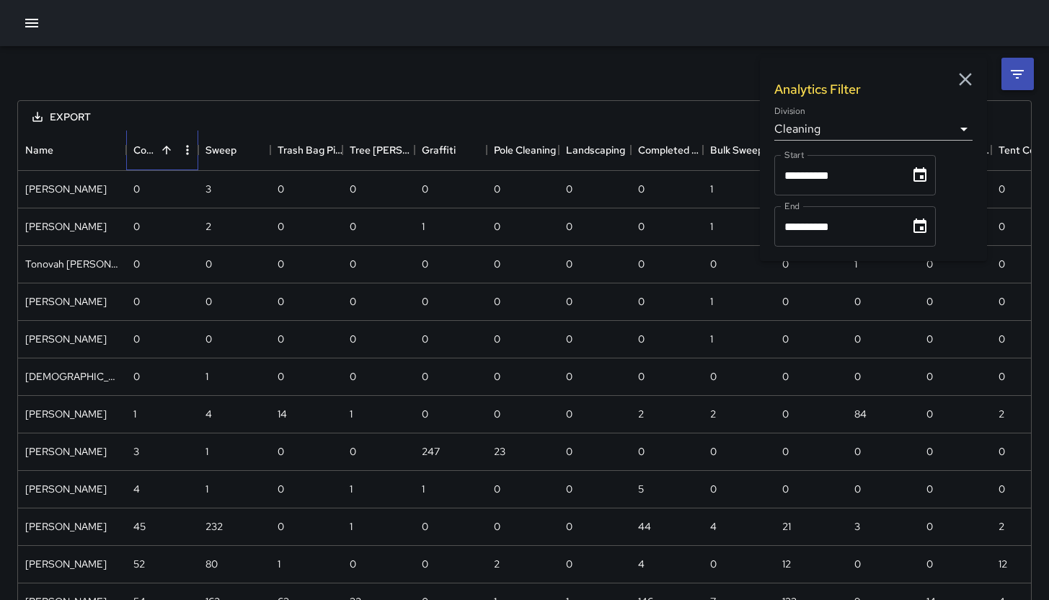
click at [148, 151] on div "Code Brown" at bounding box center [144, 150] width 23 height 40
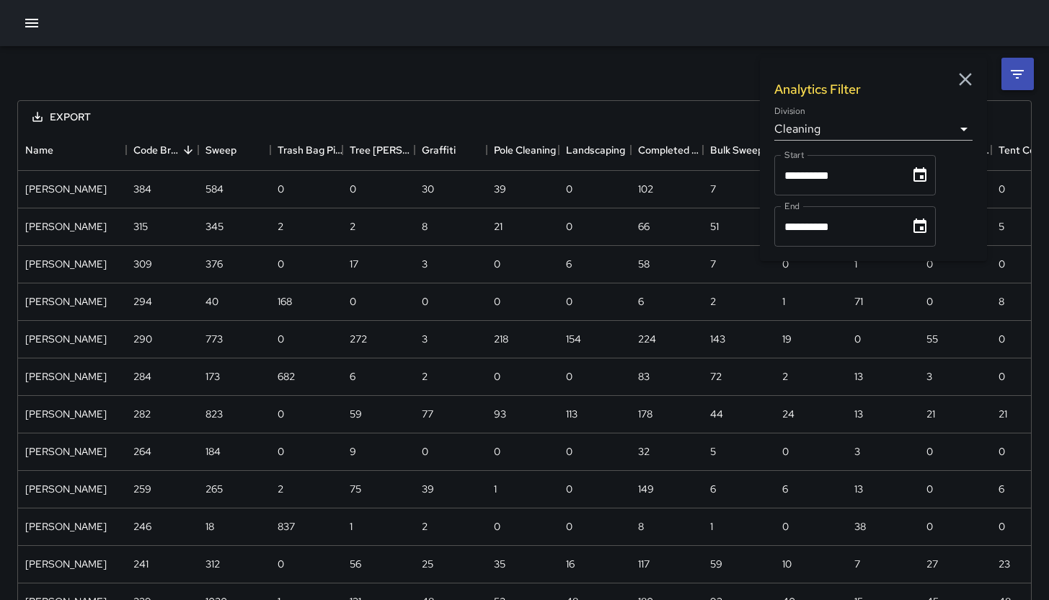
click at [37, 25] on icon "button" at bounding box center [31, 22] width 17 height 17
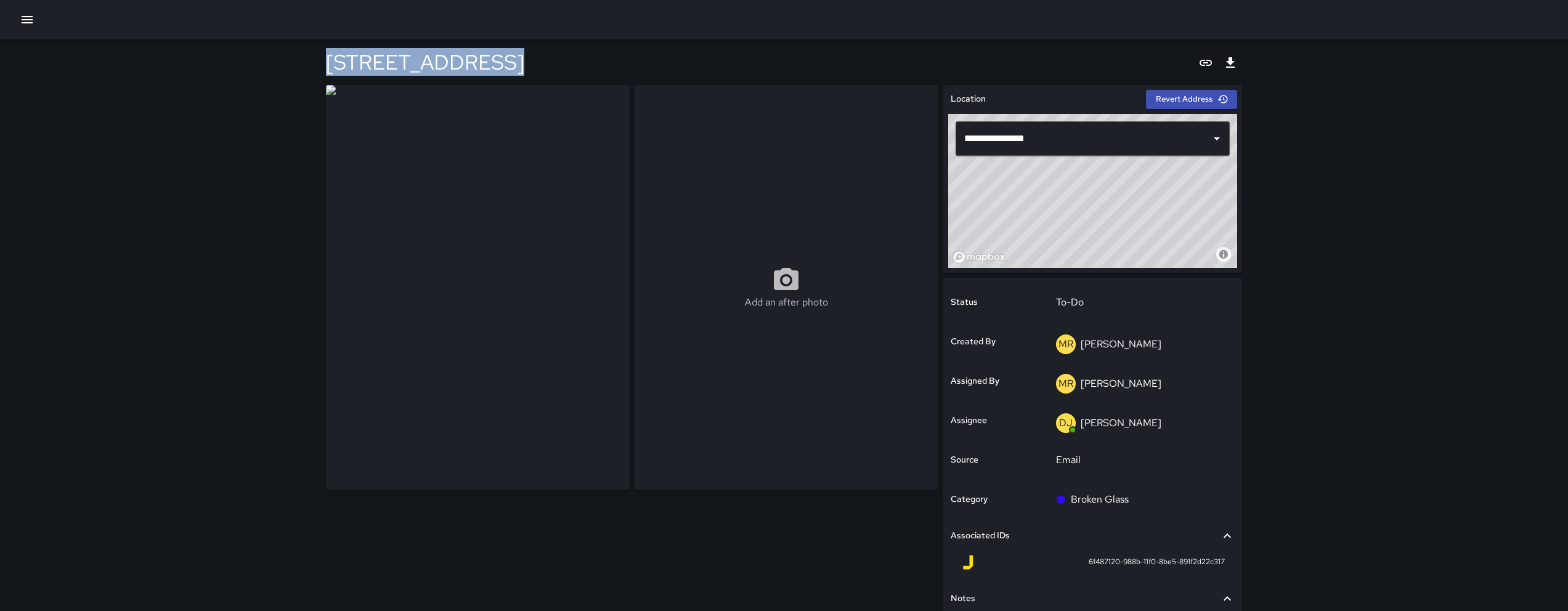
drag, startPoint x: 523, startPoint y: 56, endPoint x: 326, endPoint y: 63, distance: 197.1
click at [326, 63] on div "[STREET_ADDRESS]" at bounding box center [784, 62] width 917 height 45
copy h4 "[STREET_ADDRESS]"
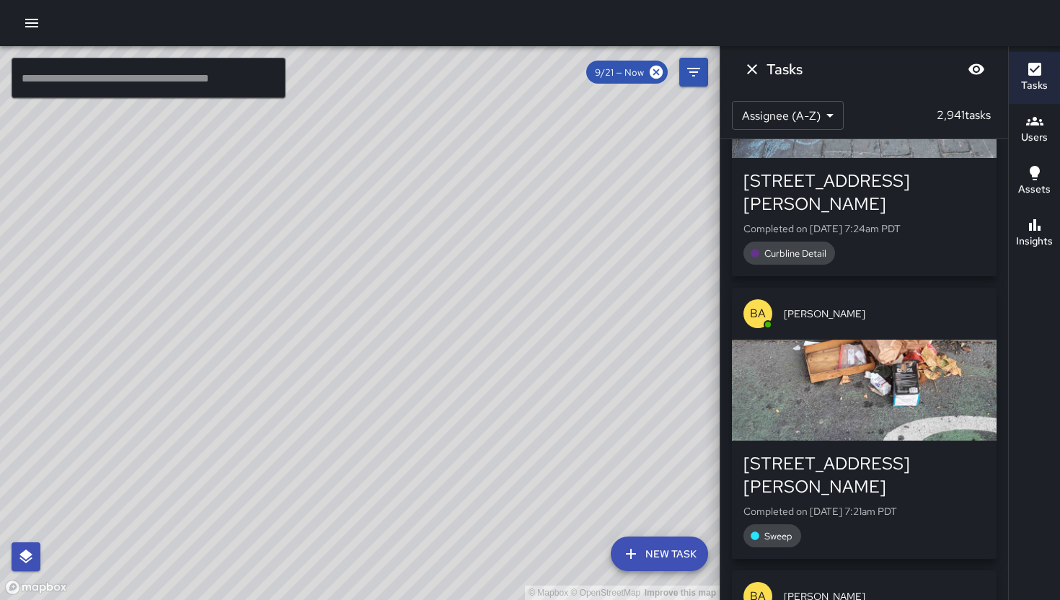
scroll to position [56228, 0]
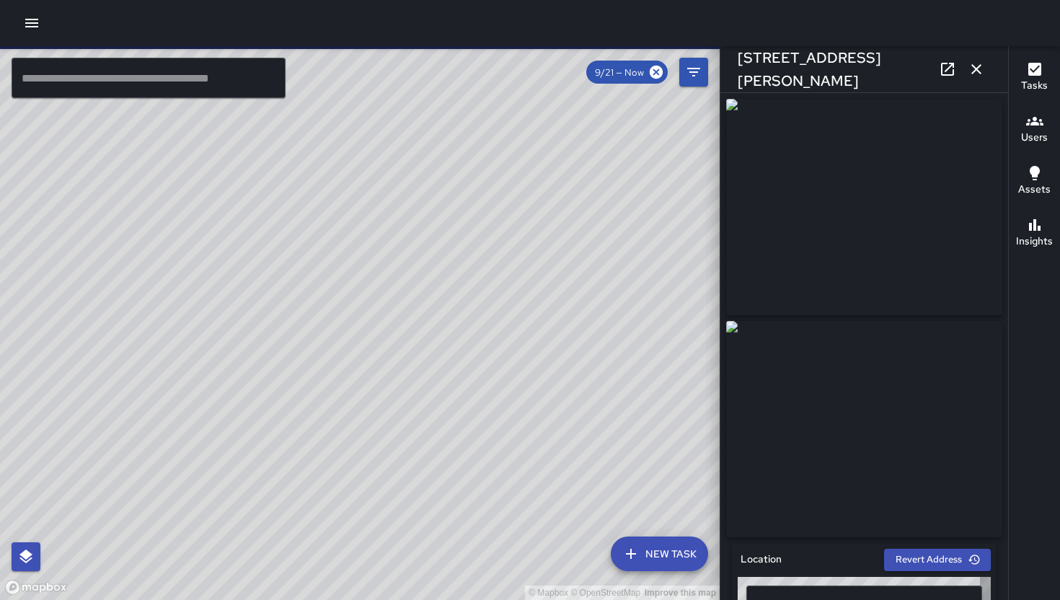
type input "**********"
click at [914, 70] on icon "button" at bounding box center [976, 69] width 10 height 10
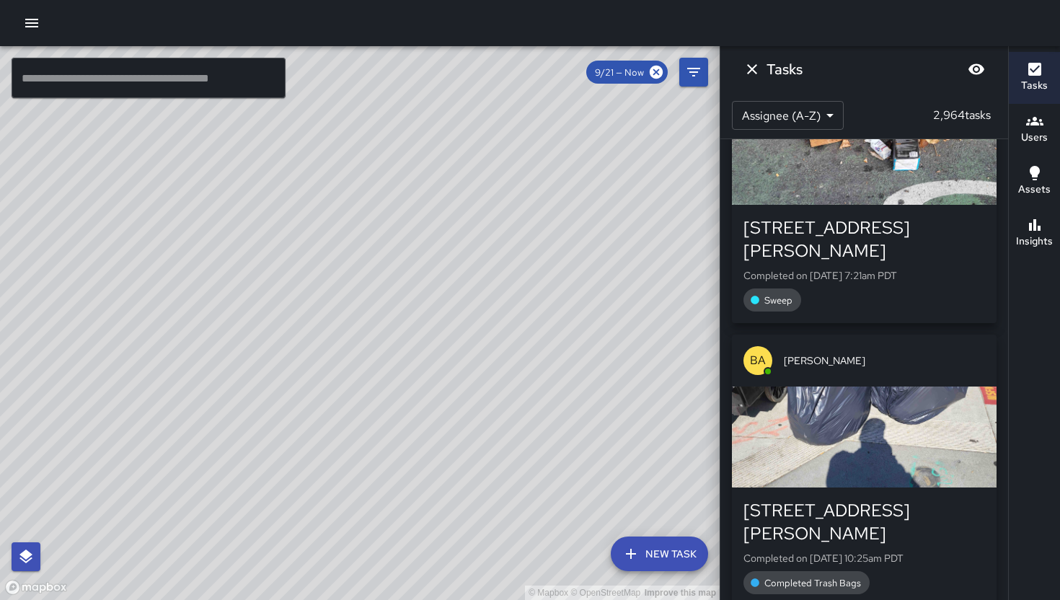
scroll to position [56571, 0]
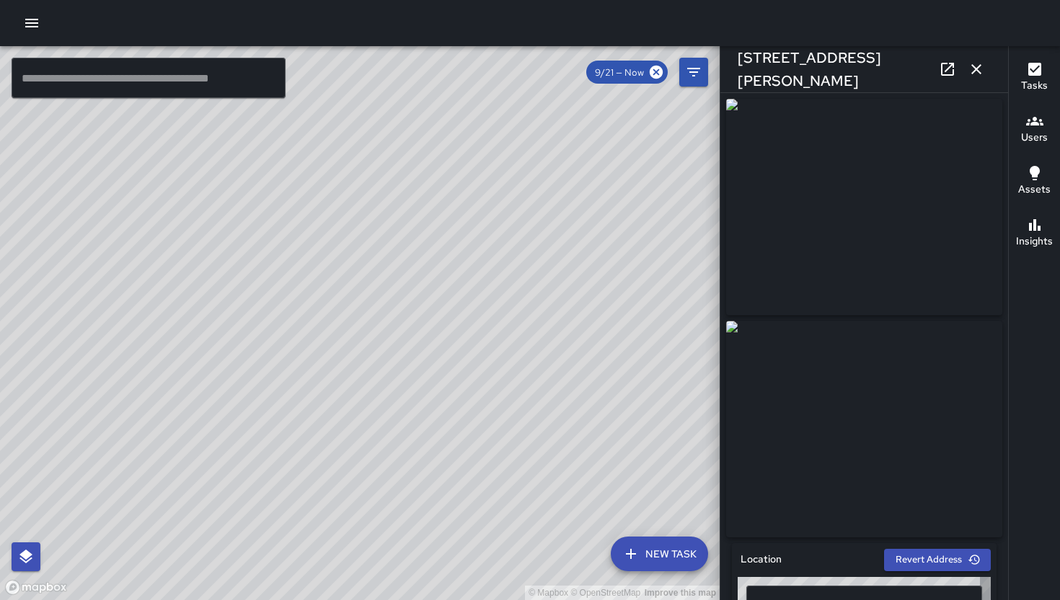
type input "**********"
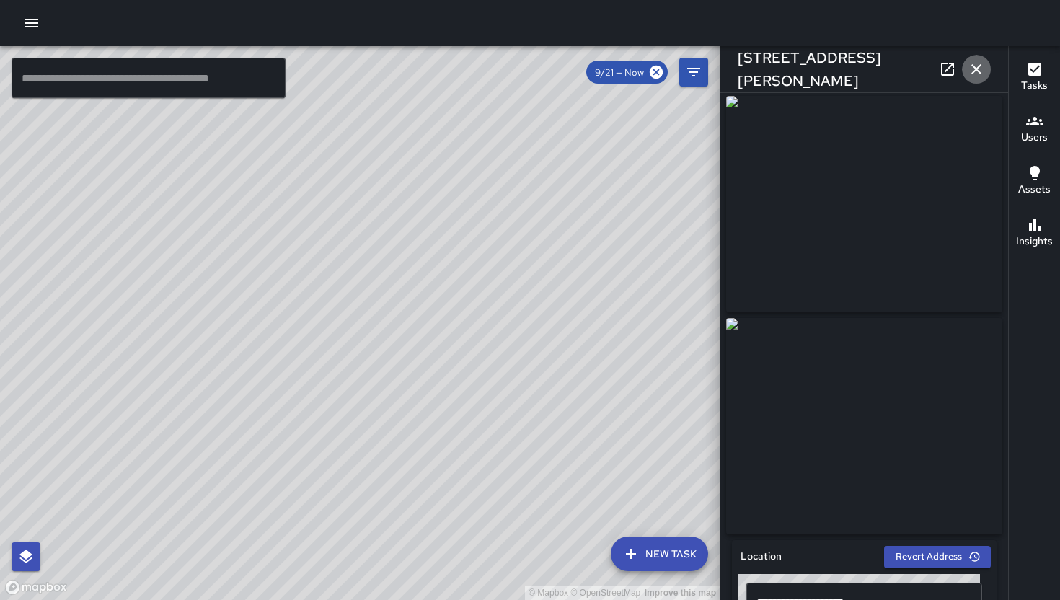
click at [914, 63] on icon "button" at bounding box center [976, 69] width 17 height 17
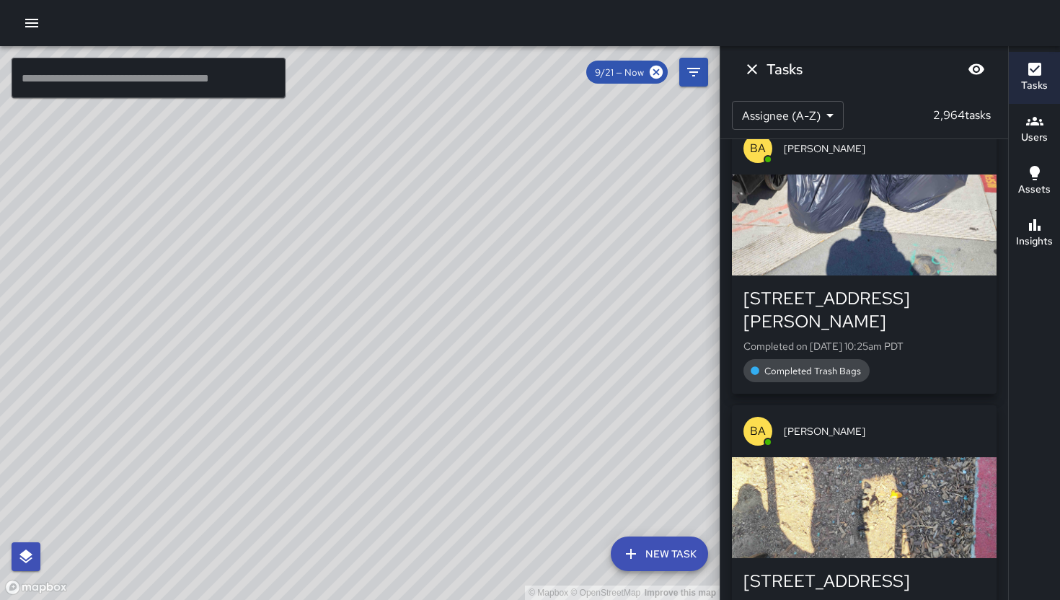
scroll to position [56849, 0]
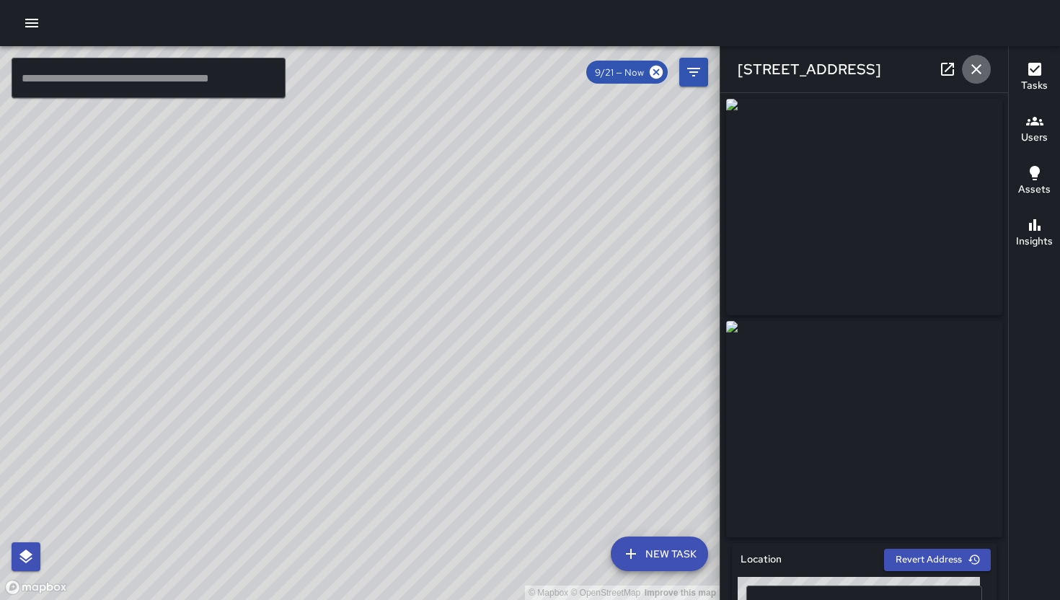
click at [914, 63] on icon "button" at bounding box center [976, 69] width 17 height 17
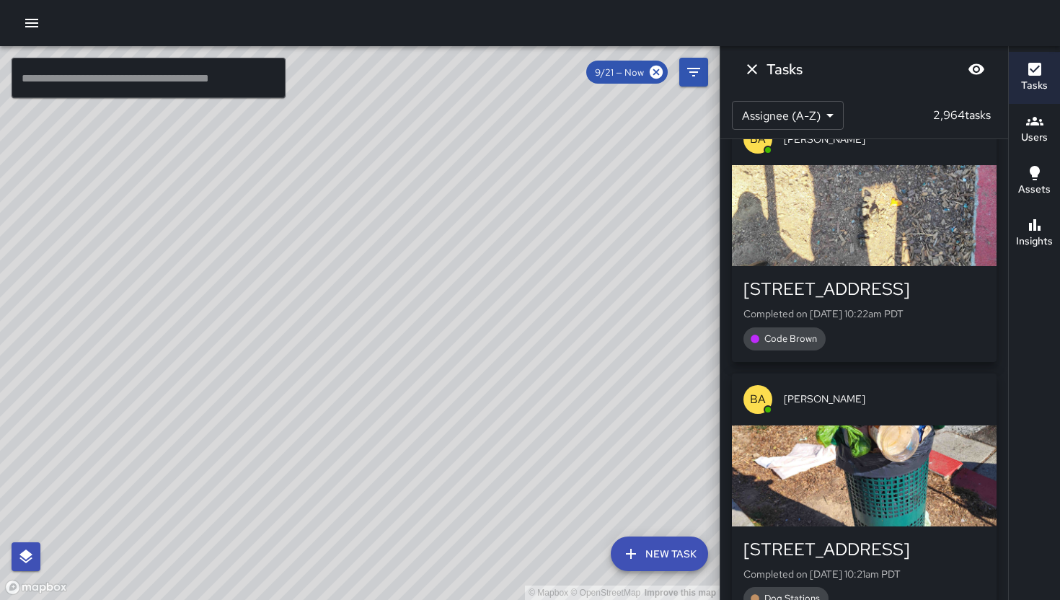
scroll to position [57013, 0]
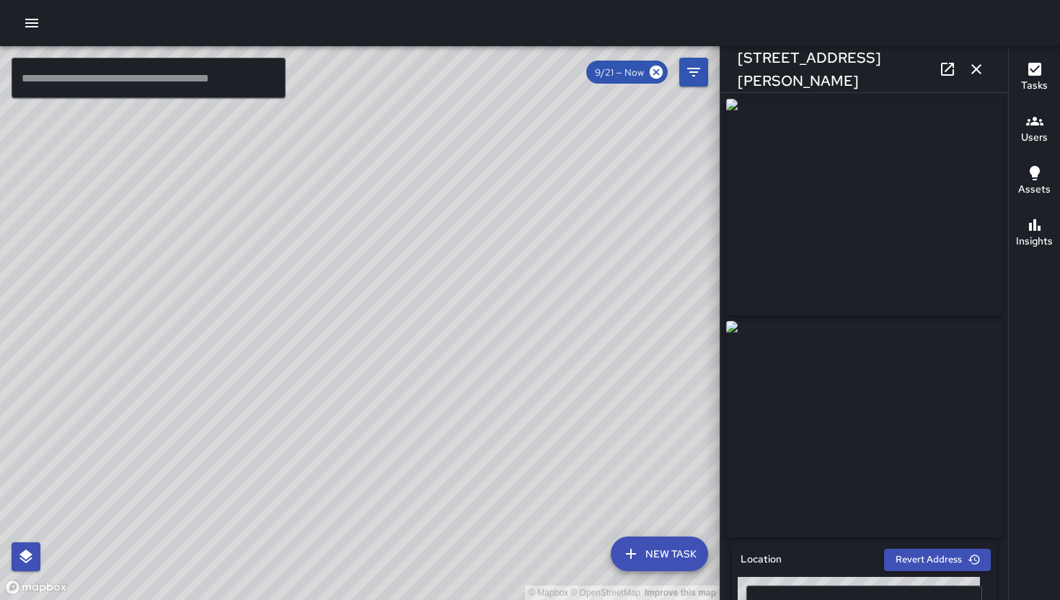
click at [914, 71] on icon "button" at bounding box center [976, 69] width 10 height 10
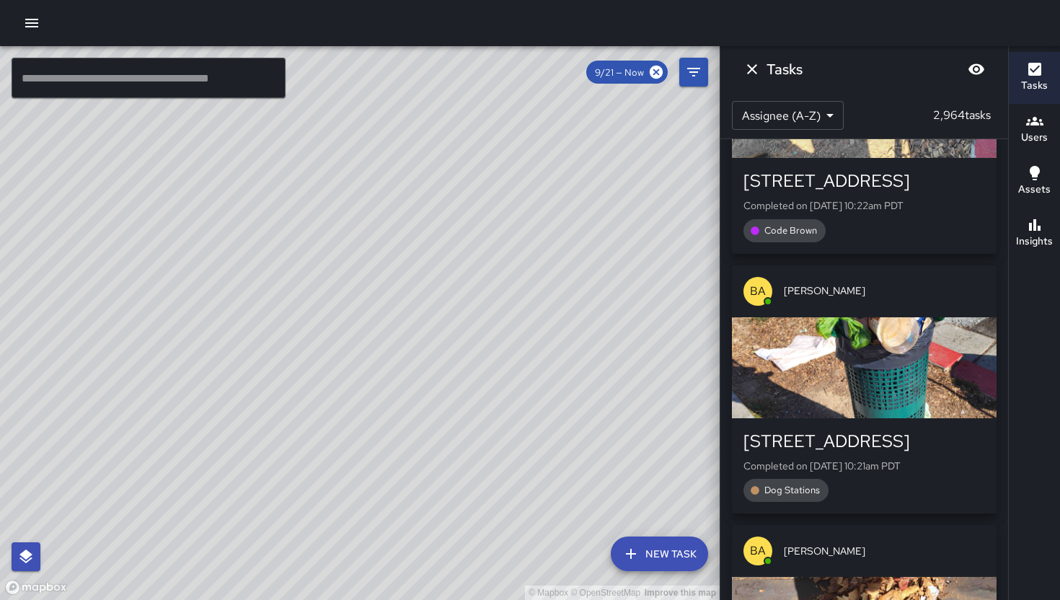
scroll to position [57160, 0]
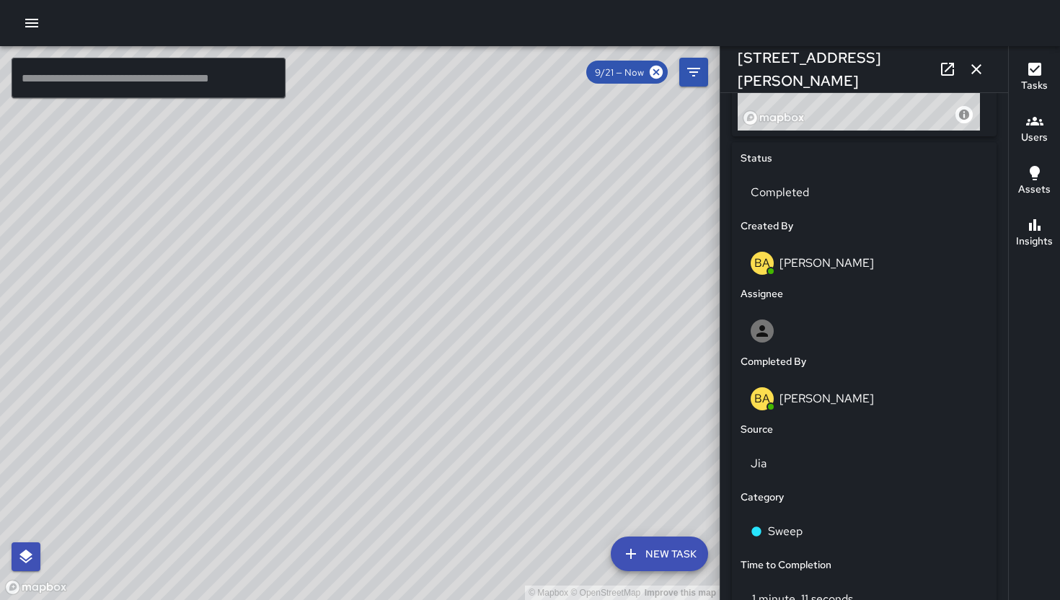
scroll to position [818, 0]
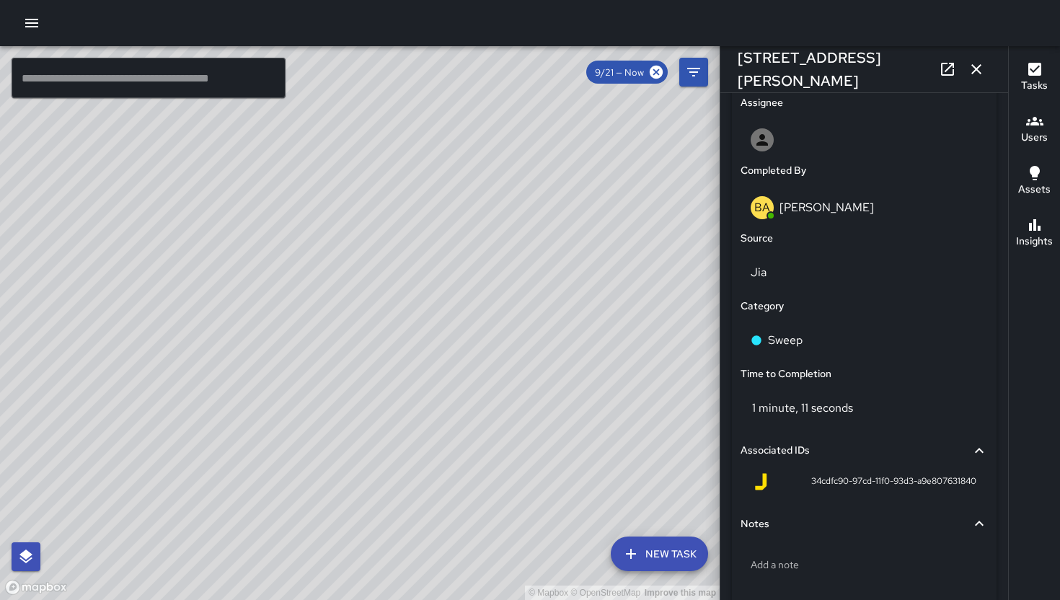
click at [914, 64] on icon "button" at bounding box center [976, 69] width 17 height 17
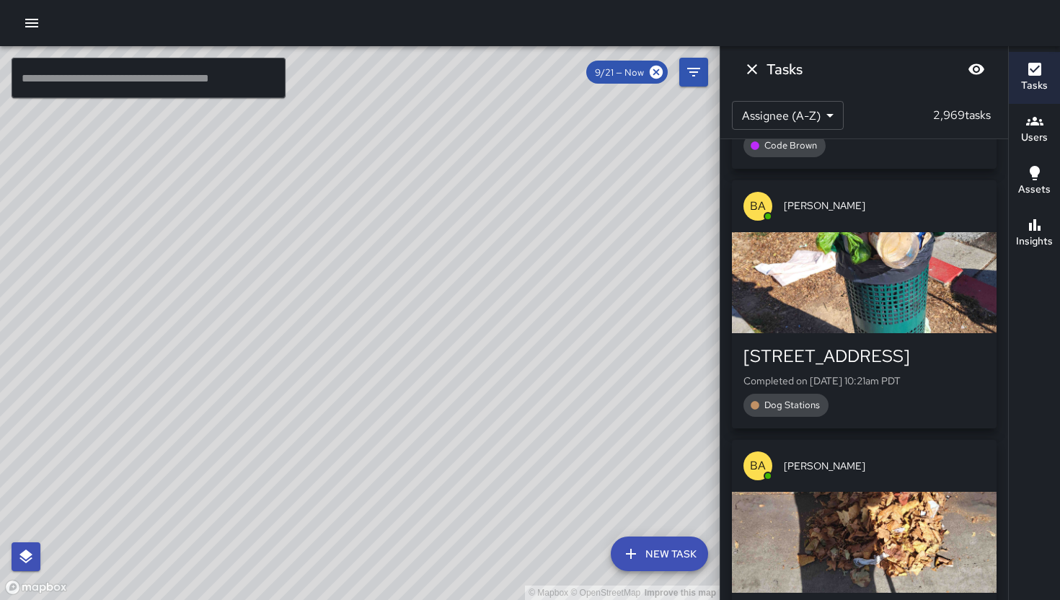
drag, startPoint x: 487, startPoint y: 330, endPoint x: 551, endPoint y: 428, distance: 117.4
click at [551, 428] on div "© Mapbox © OpenStreetMap Improve this map" at bounding box center [360, 323] width 720 height 554
drag, startPoint x: 450, startPoint y: 366, endPoint x: 471, endPoint y: 382, distance: 26.7
click at [475, 385] on div "© Mapbox © OpenStreetMap Improve this map" at bounding box center [360, 323] width 720 height 554
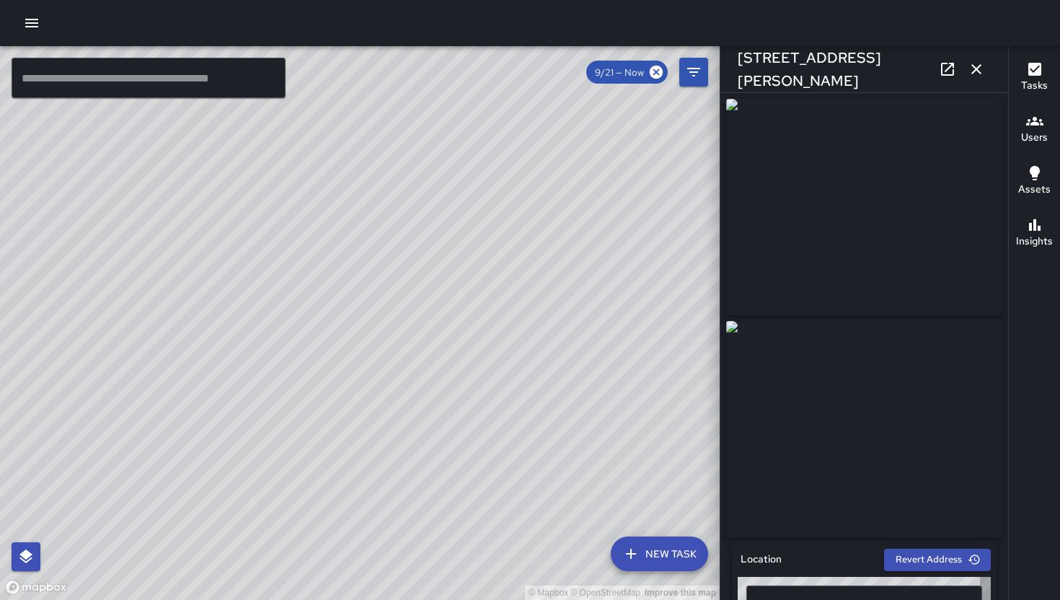
type input "**********"
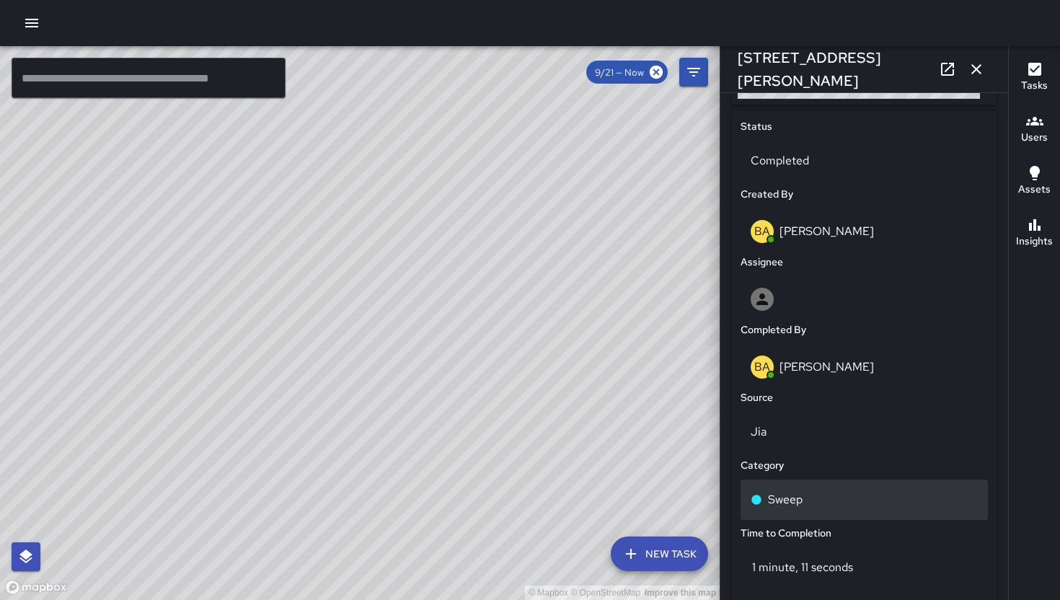
scroll to position [659, 0]
click at [859, 505] on div "Sweep" at bounding box center [864, 498] width 227 height 17
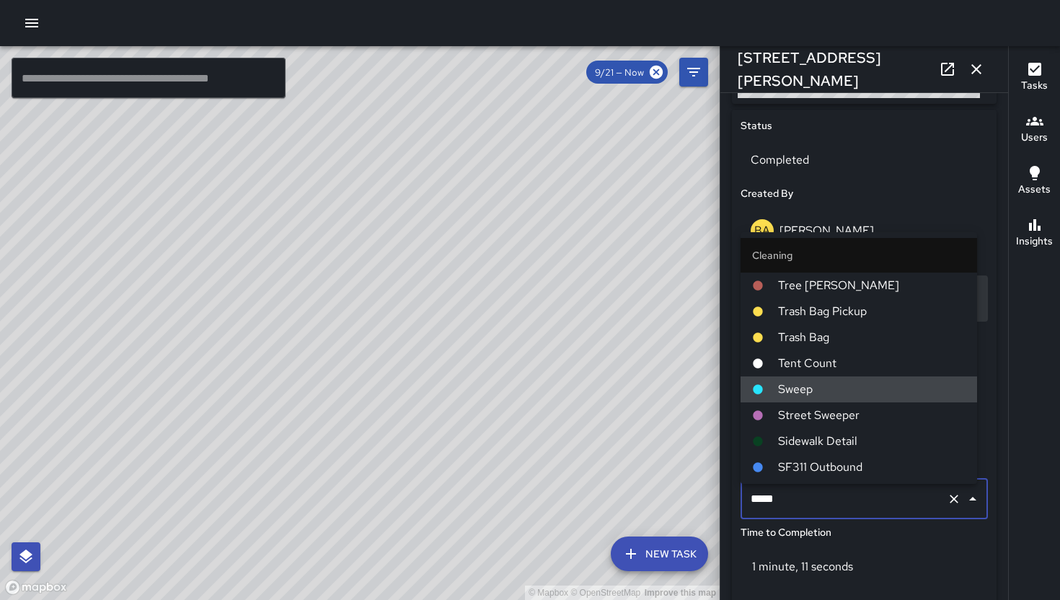
type input "**********"
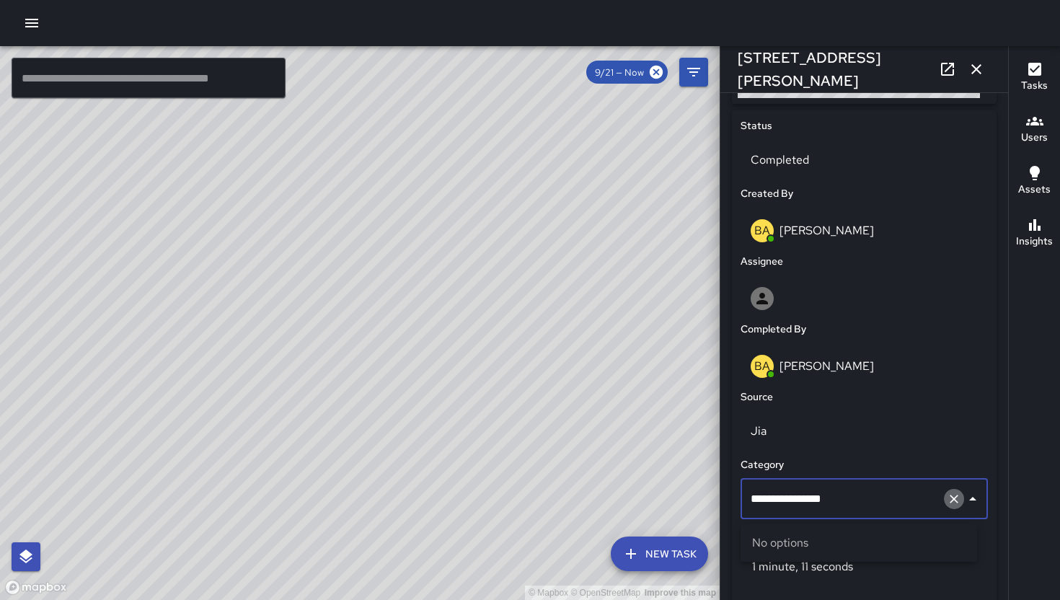
click at [914, 501] on icon "Clear" at bounding box center [954, 499] width 14 height 14
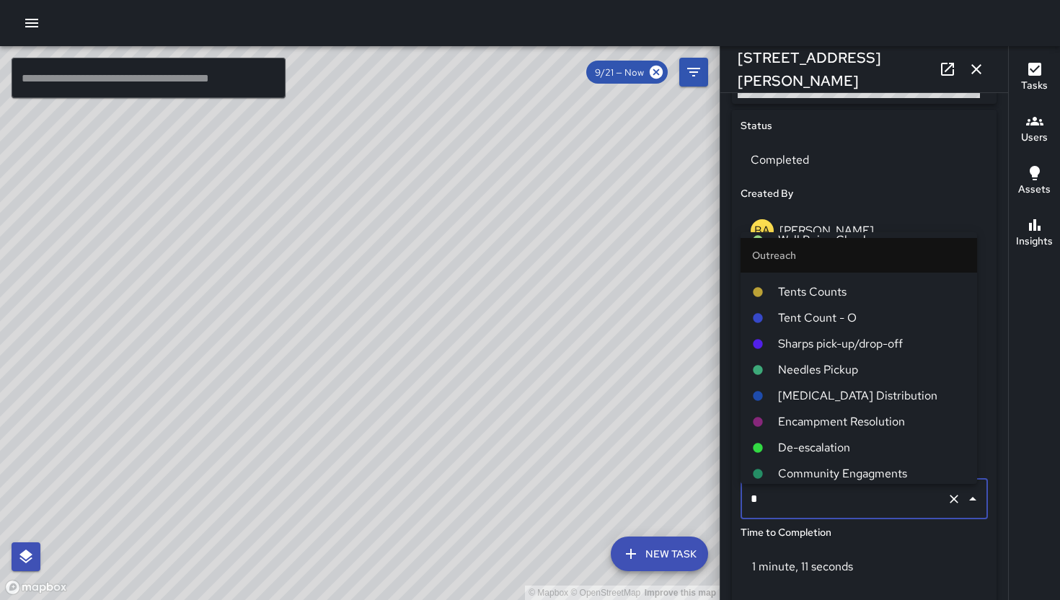
scroll to position [0, 0]
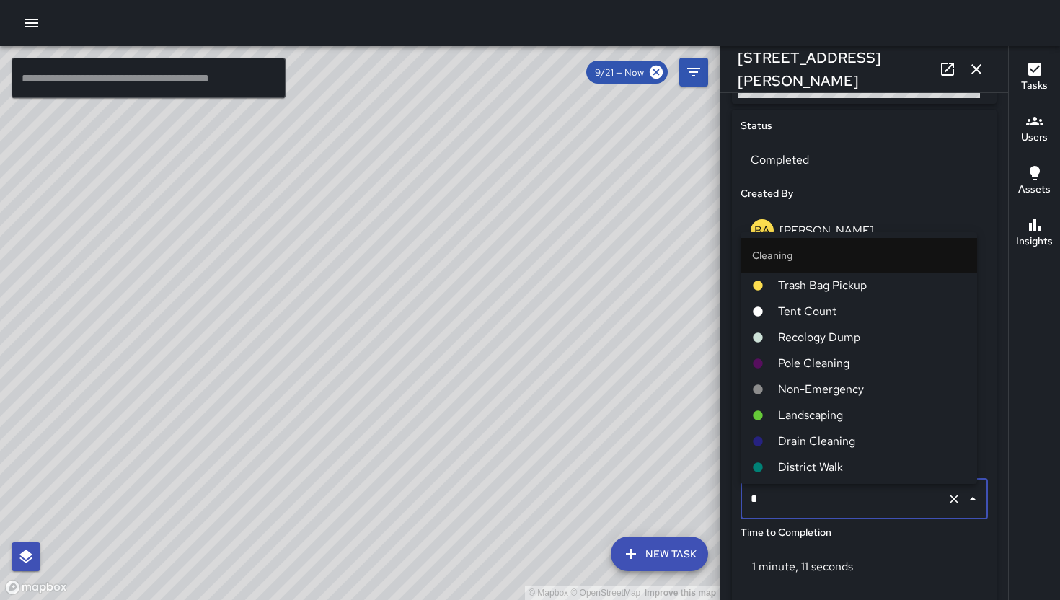
type input "**"
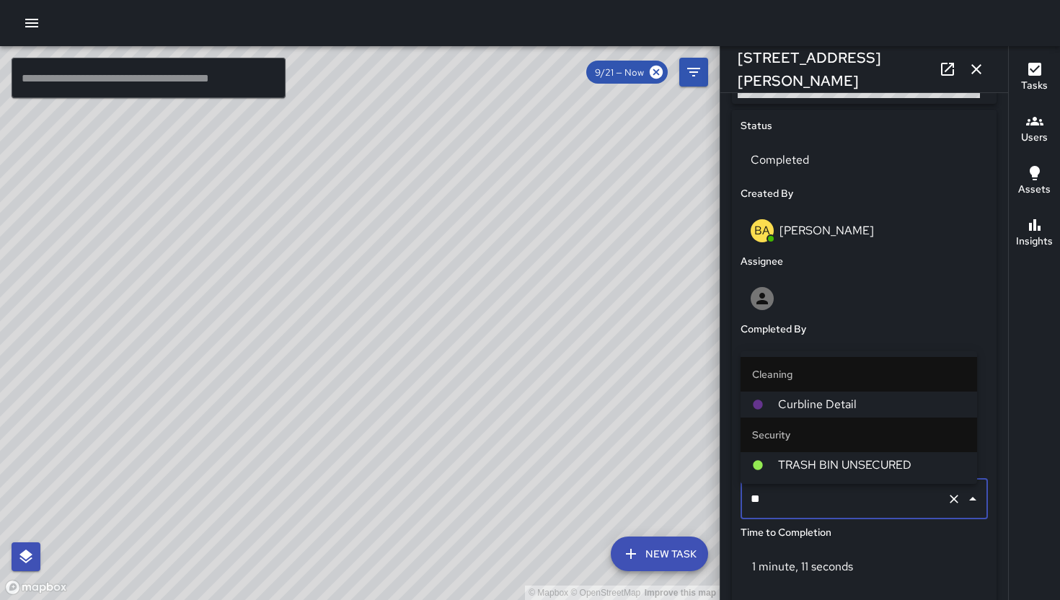
click at [844, 401] on span "Curbline Detail" at bounding box center [871, 404] width 187 height 17
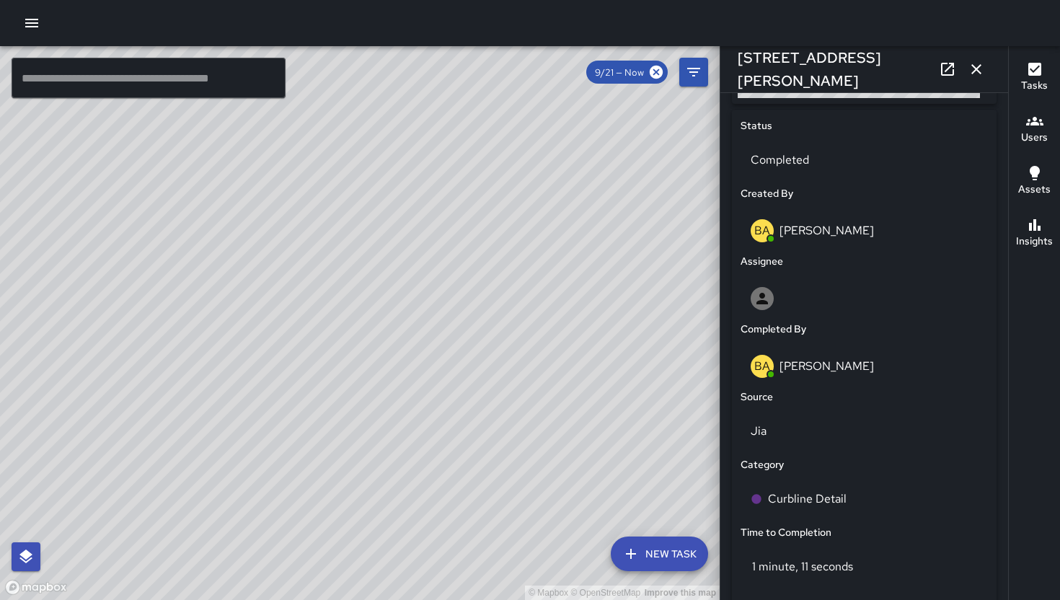
click at [914, 62] on icon "button" at bounding box center [976, 69] width 17 height 17
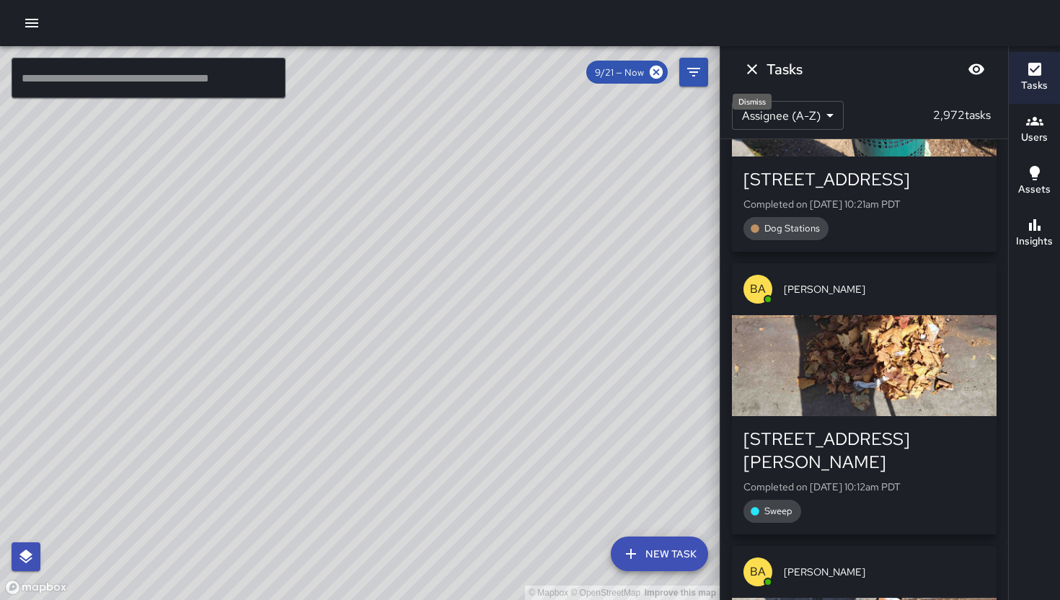
click at [757, 61] on icon "Dismiss" at bounding box center [751, 69] width 17 height 17
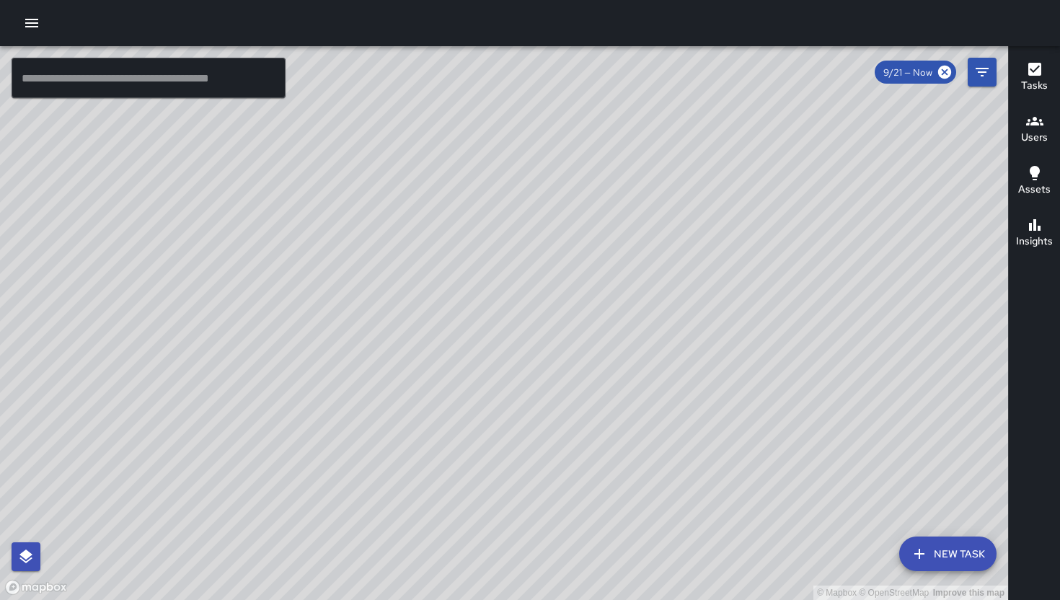
drag, startPoint x: 366, startPoint y: 180, endPoint x: 434, endPoint y: 282, distance: 123.2
click at [434, 282] on div "© Mapbox © OpenStreetMap Improve this map" at bounding box center [504, 323] width 1008 height 554
click at [436, 254] on div "© Mapbox © OpenStreetMap Improve this map BA [PERSON_NAME] [STREET_ADDRESS] Com…" at bounding box center [504, 323] width 1008 height 554
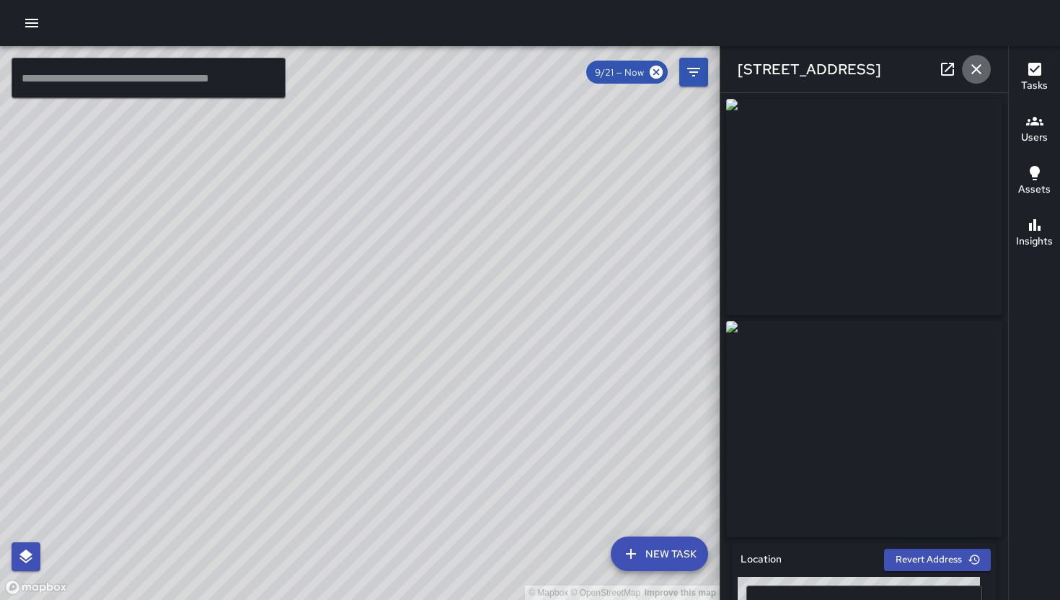
click at [914, 69] on icon "button" at bounding box center [976, 69] width 17 height 17
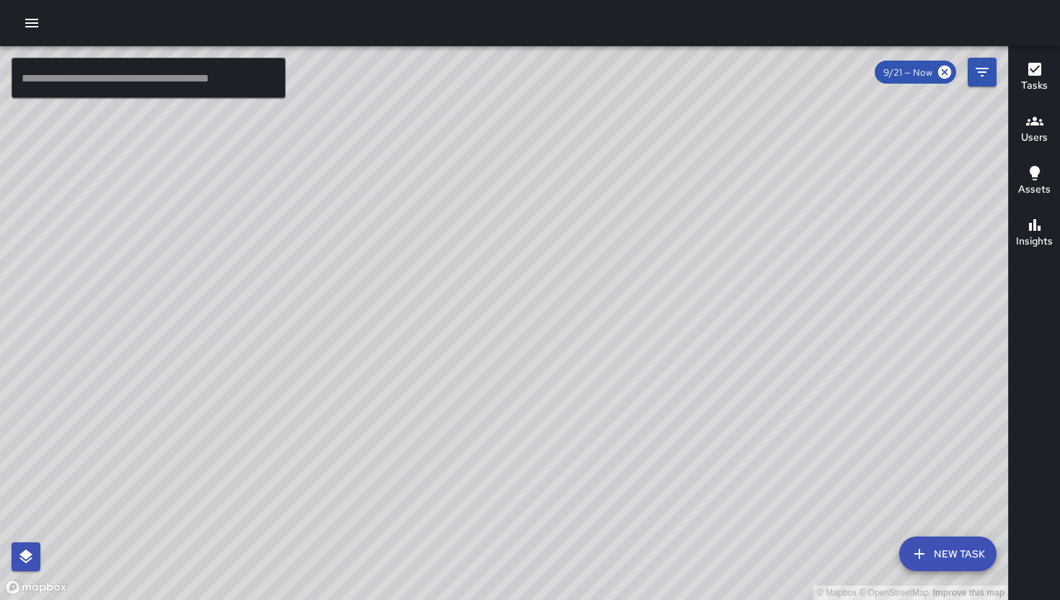
drag, startPoint x: 529, startPoint y: 472, endPoint x: 511, endPoint y: 187, distance: 285.4
click at [511, 190] on div "© Mapbox © OpenStreetMap Improve this map" at bounding box center [504, 323] width 1008 height 554
drag, startPoint x: 607, startPoint y: 365, endPoint x: 599, endPoint y: 314, distance: 51.8
click at [599, 314] on div "© Mapbox © OpenStreetMap Improve this map" at bounding box center [504, 323] width 1008 height 554
click at [914, 70] on button "Filters" at bounding box center [982, 72] width 29 height 29
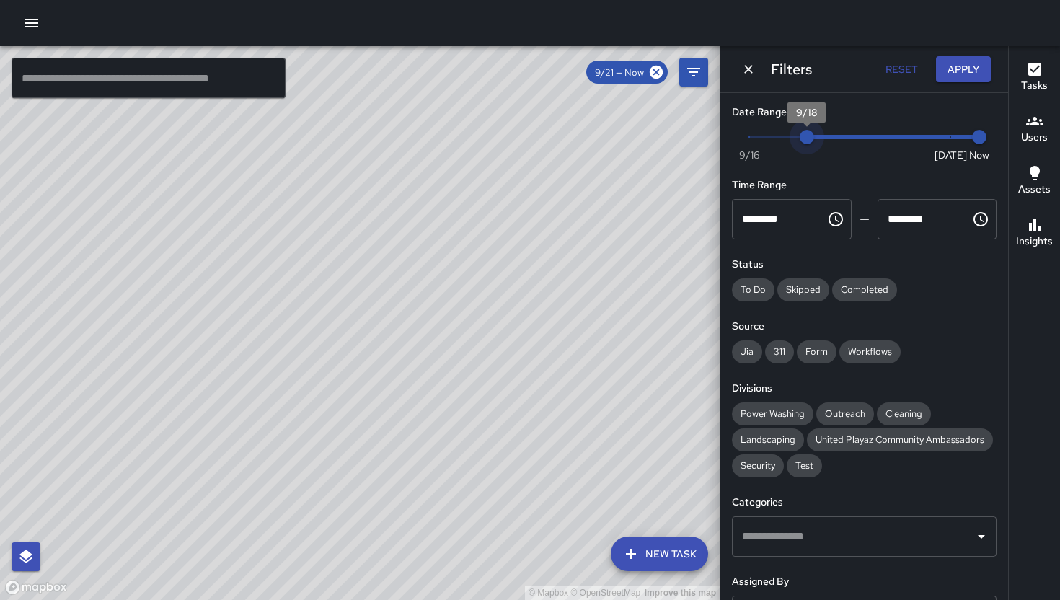
drag, startPoint x: 890, startPoint y: 136, endPoint x: 768, endPoint y: 139, distance: 121.9
click at [800, 139] on span "9/18" at bounding box center [807, 137] width 14 height 14
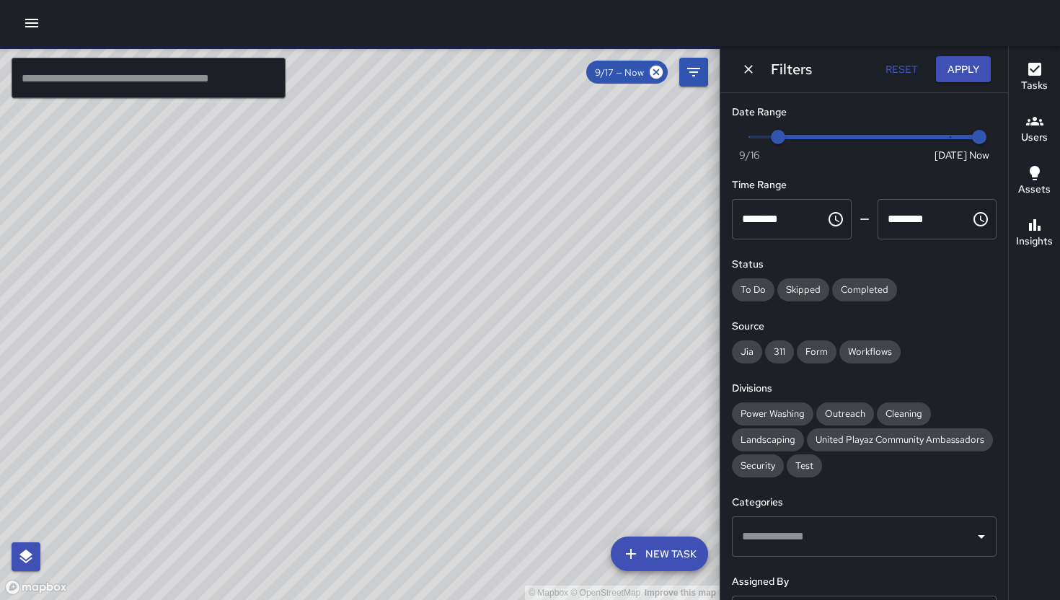
drag, startPoint x: 414, startPoint y: 294, endPoint x: 454, endPoint y: 324, distance: 50.0
click at [454, 324] on div "© Mapbox © OpenStreetMap Improve this map" at bounding box center [360, 323] width 720 height 554
drag, startPoint x: 777, startPoint y: 134, endPoint x: 1007, endPoint y: 136, distance: 230.0
click at [914, 136] on div "Date Range Now [DATE] [DATE] 2:37 pm Time Range ******** ​ ******** ​ Status To…" at bounding box center [864, 346] width 288 height 507
type input "*"
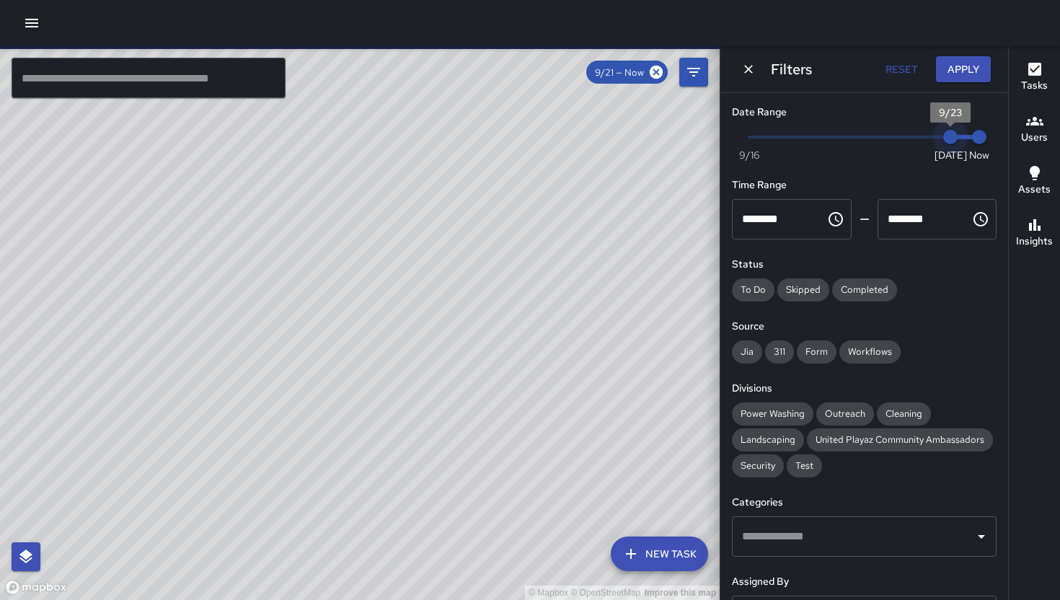
drag, startPoint x: 890, startPoint y: 143, endPoint x: 981, endPoint y: 143, distance: 90.9
click at [914, 143] on div "Now [DATE] [DATE] 2:37 pm" at bounding box center [864, 146] width 265 height 40
click at [744, 58] on div "Filters Reset Apply" at bounding box center [864, 69] width 288 height 46
click at [746, 63] on icon "Dismiss" at bounding box center [748, 69] width 14 height 14
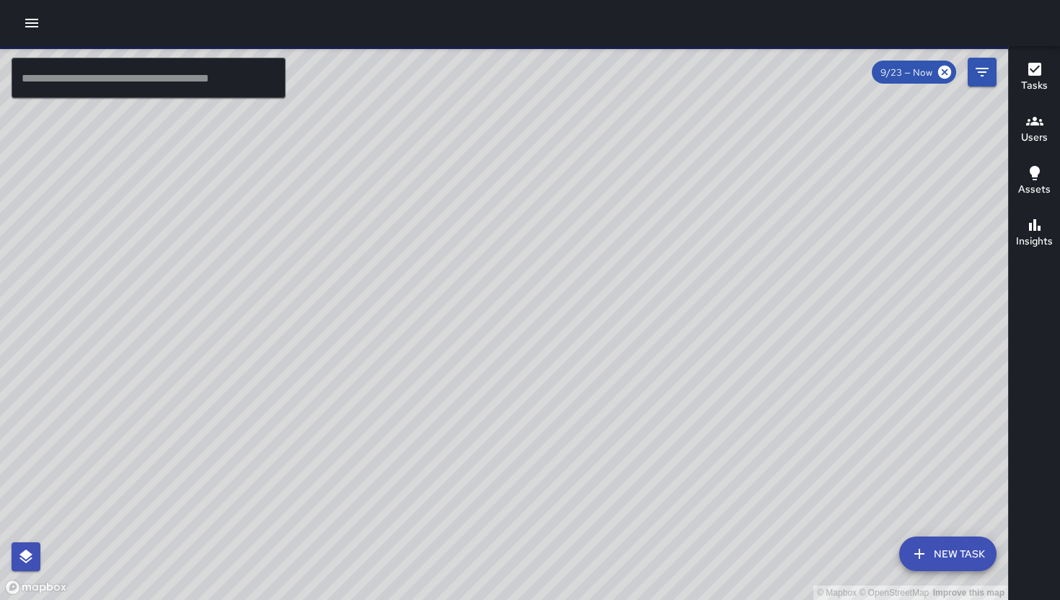
drag, startPoint x: 854, startPoint y: 173, endPoint x: 857, endPoint y: 250, distance: 77.2
click at [857, 250] on div "© Mapbox © OpenStreetMap Improve this map" at bounding box center [504, 323] width 1008 height 554
